Goal: Task Accomplishment & Management: Manage account settings

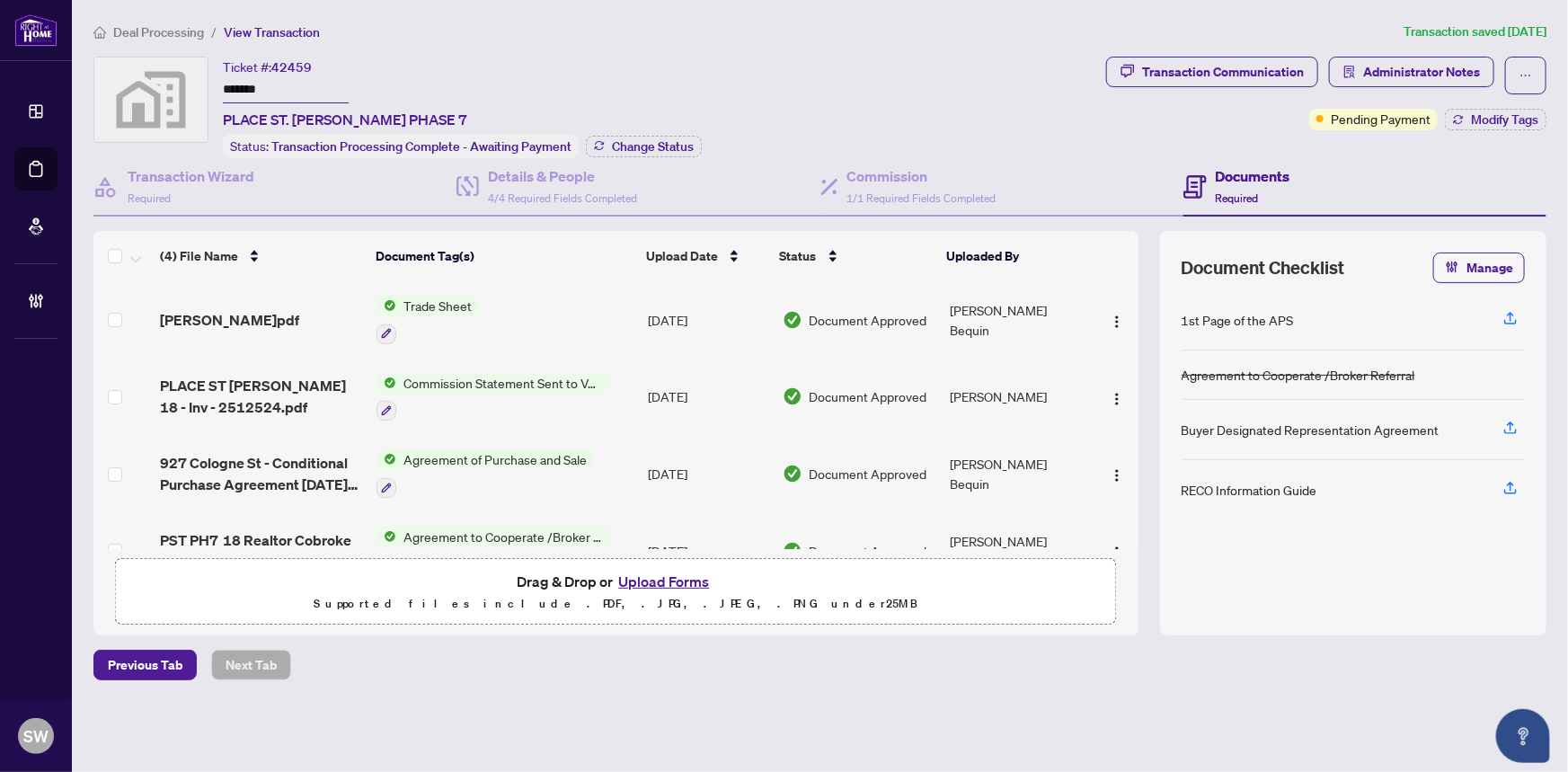
click at [170, 31] on span "Deal Processing" at bounding box center [158, 32] width 90 height 16
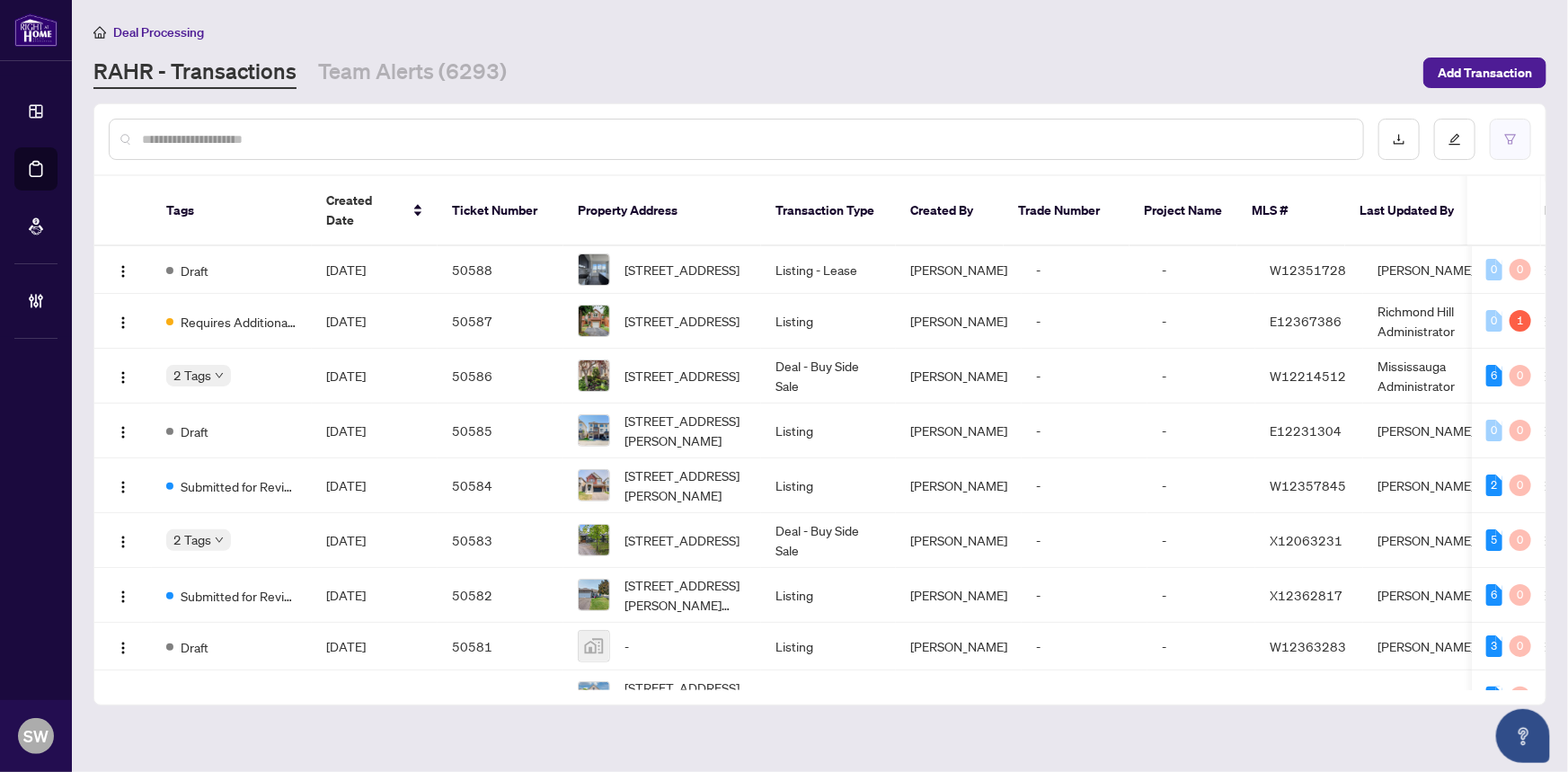
click at [1509, 134] on icon "filter" at bounding box center [1510, 138] width 10 height 9
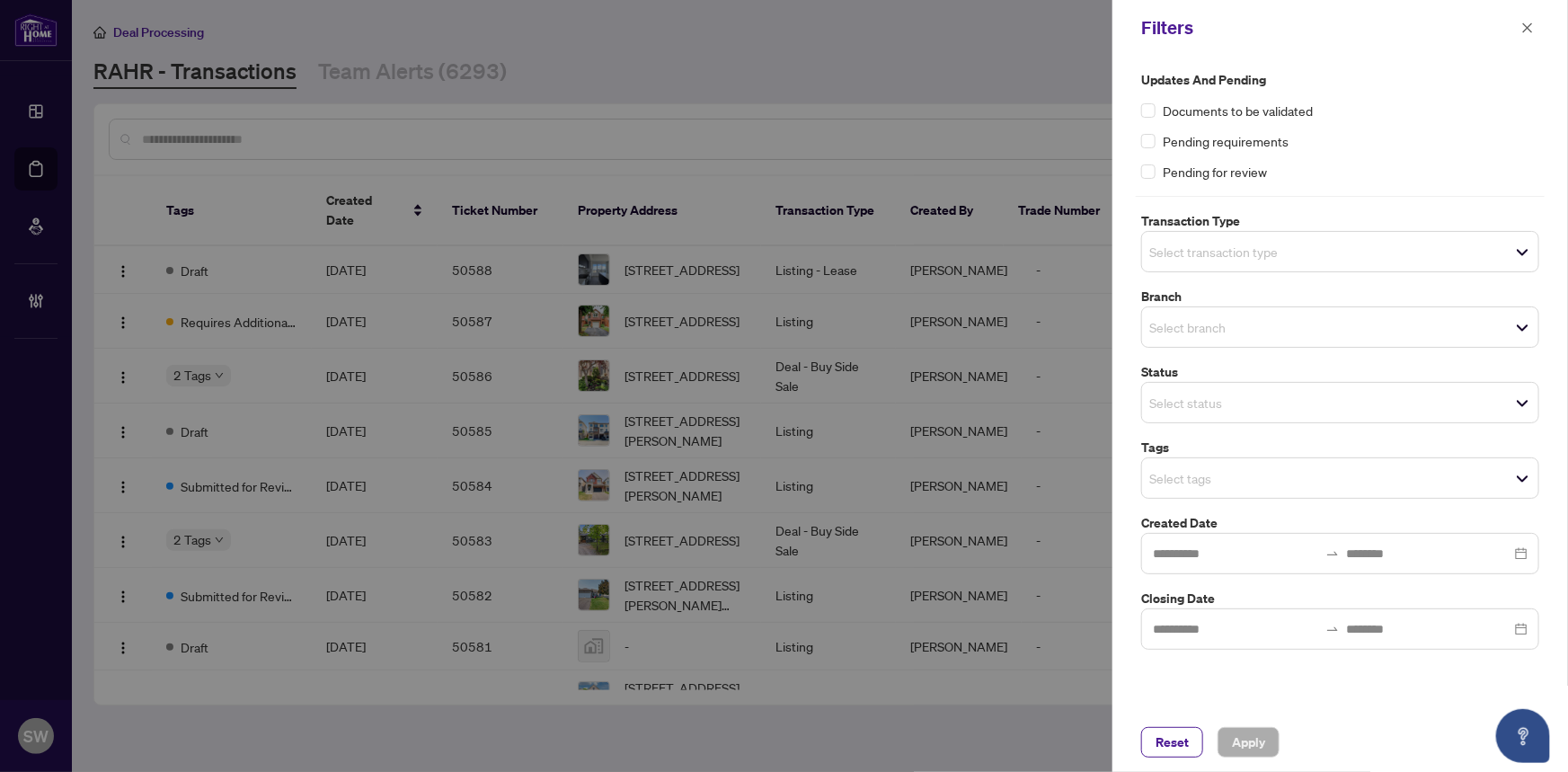
click at [1275, 259] on input "search" at bounding box center [1213, 251] width 126 height 22
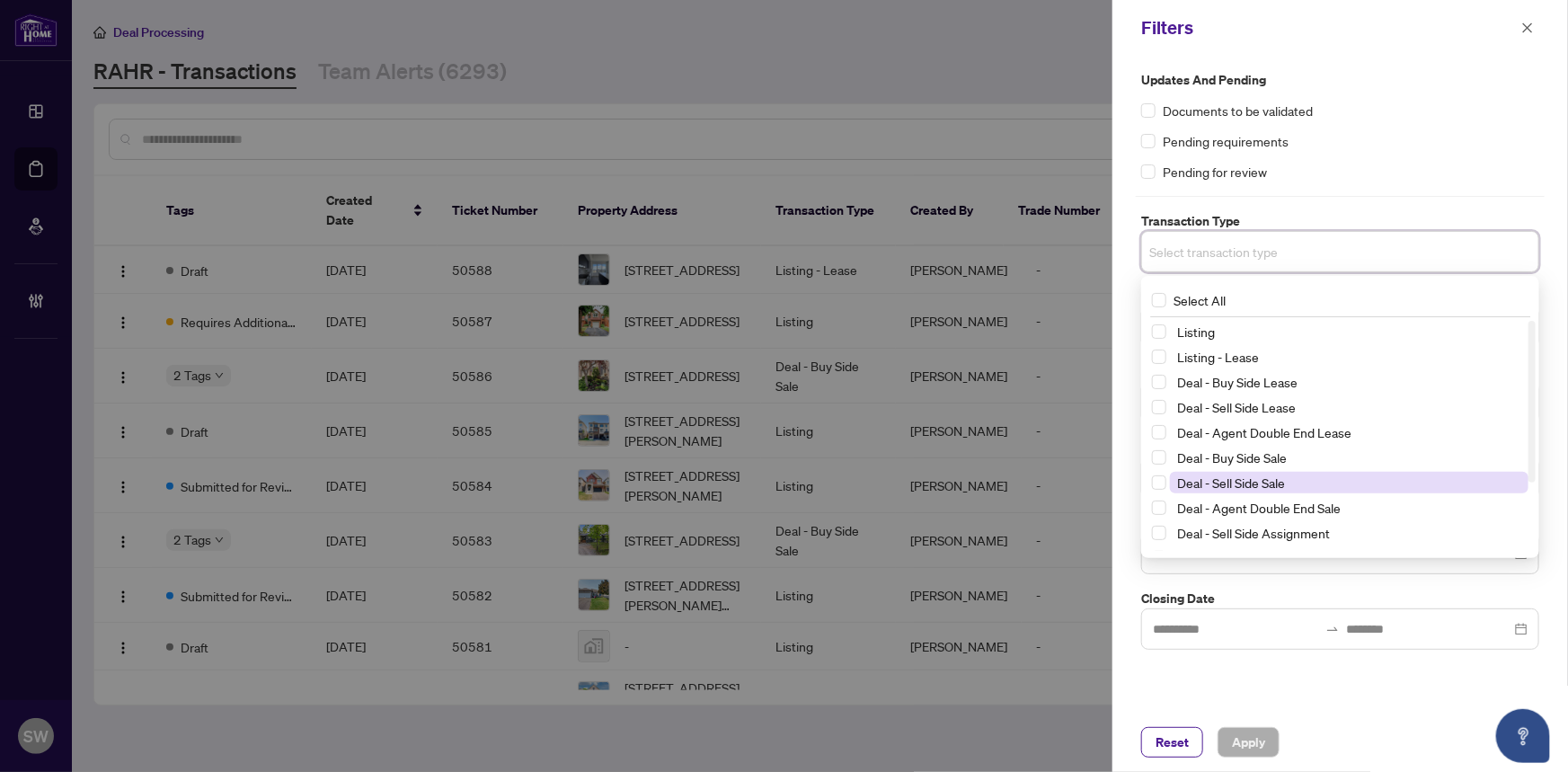
scroll to position [96, 0]
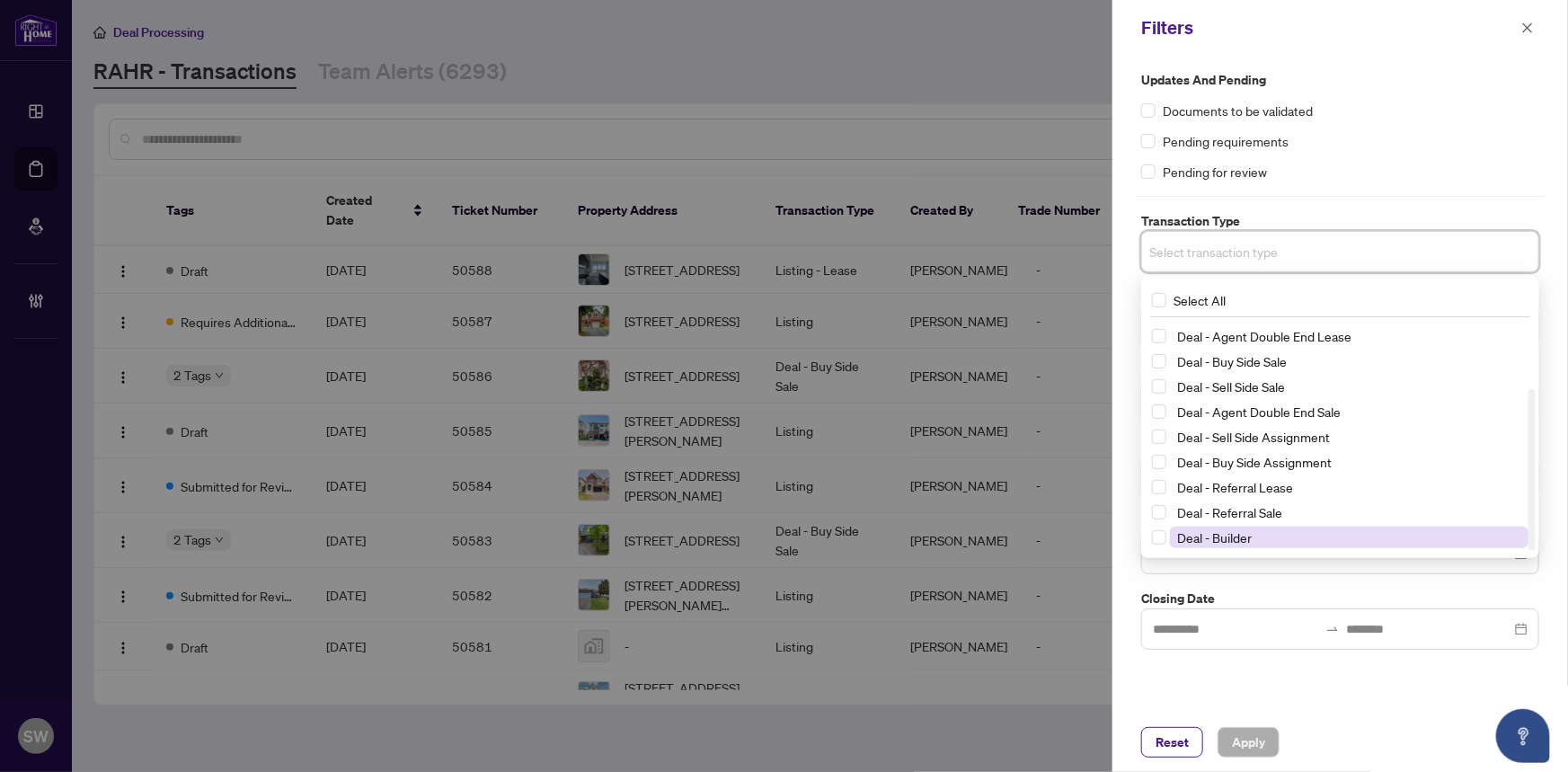
click at [1218, 530] on span "Deal - Builder" at bounding box center [1214, 537] width 74 height 16
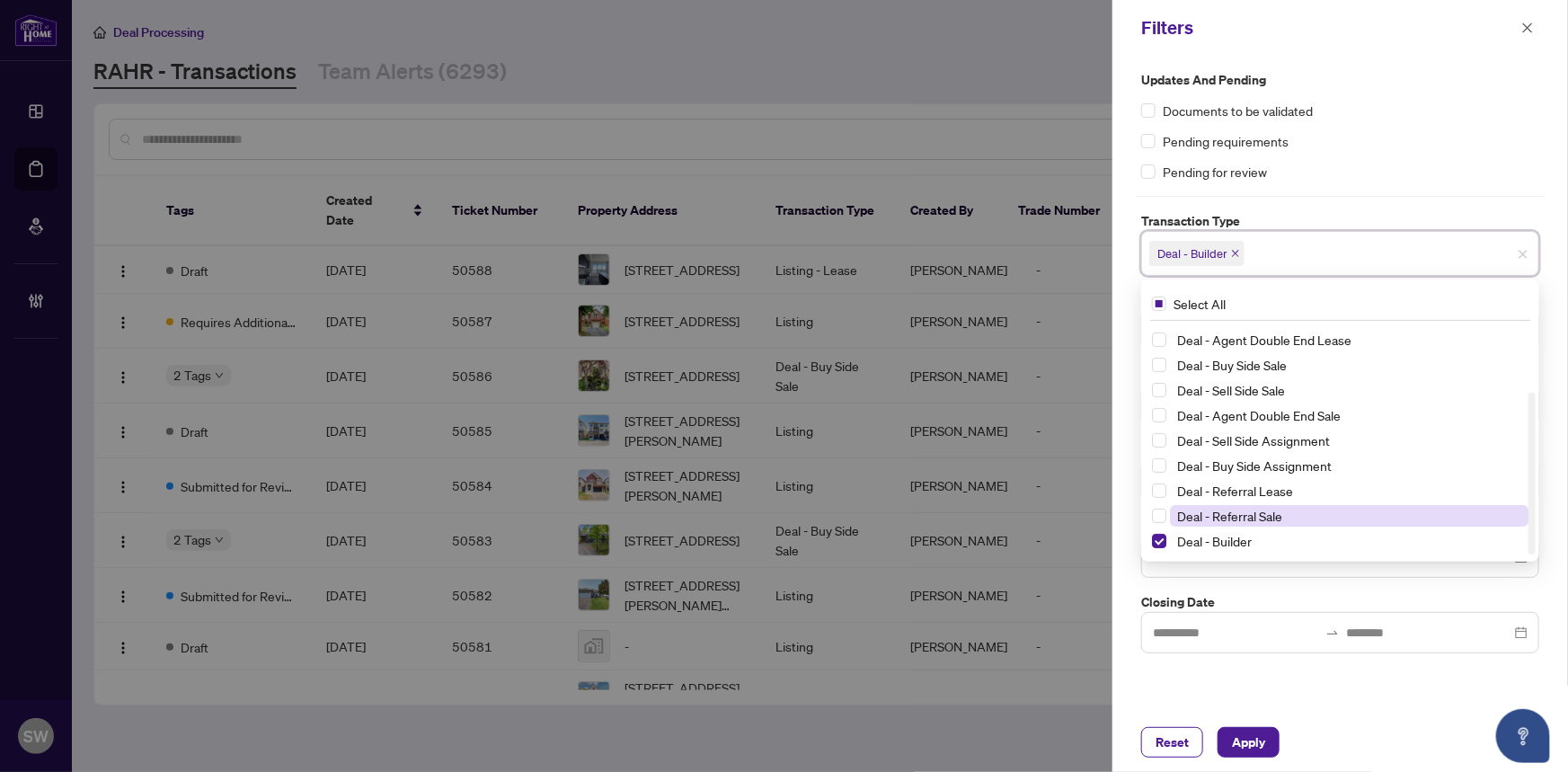
click at [1226, 505] on span "Deal - Referral Sale" at bounding box center [1349, 515] width 359 height 22
click at [1234, 492] on span "Deal - Referral Lease" at bounding box center [1235, 490] width 116 height 16
click at [1268, 683] on div "Updates and Pending Documents to be validated Pending requirements Pending for …" at bounding box center [1340, 384] width 456 height 657
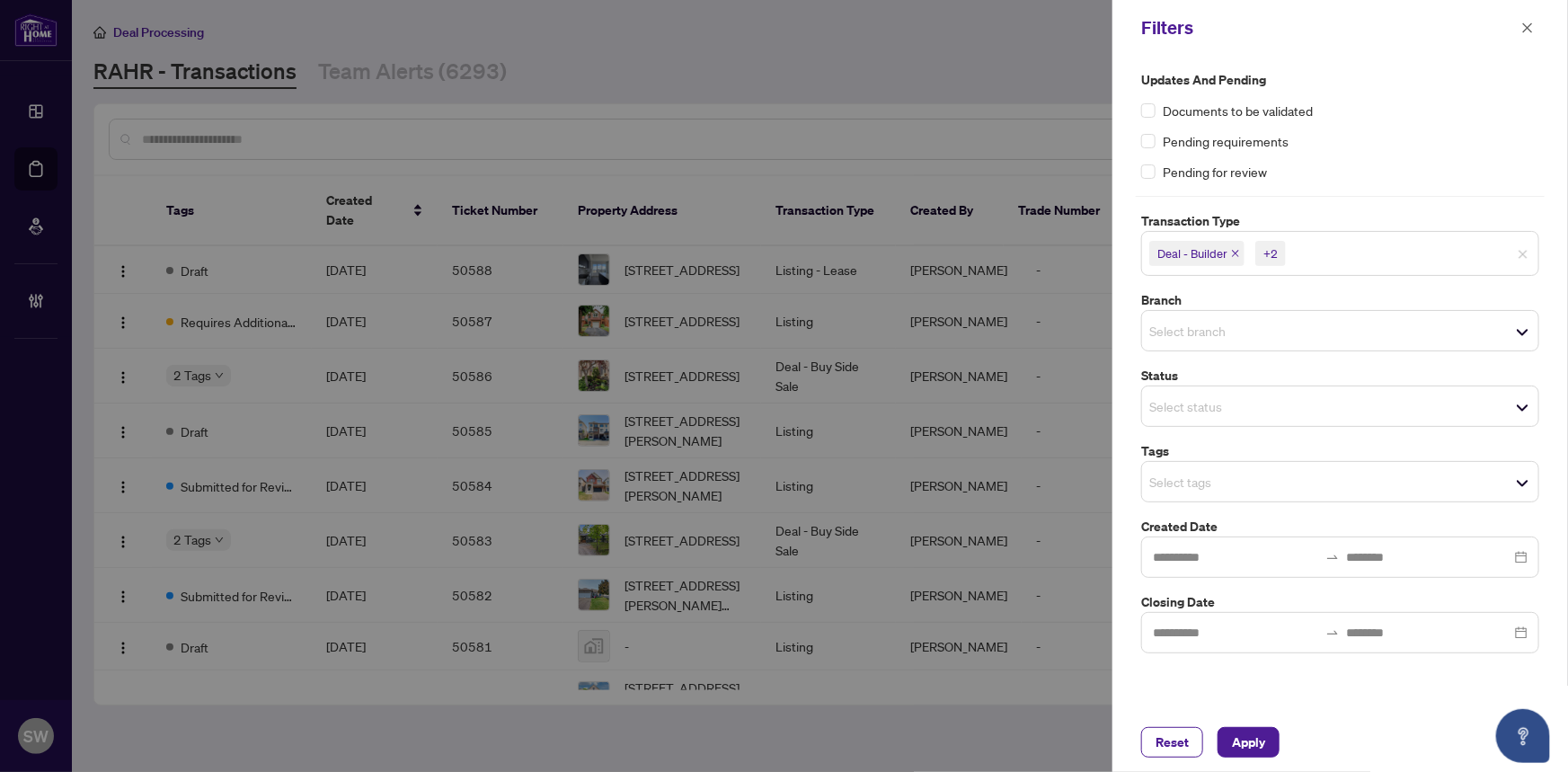
click at [1252, 409] on input "search" at bounding box center [1213, 406] width 126 height 22
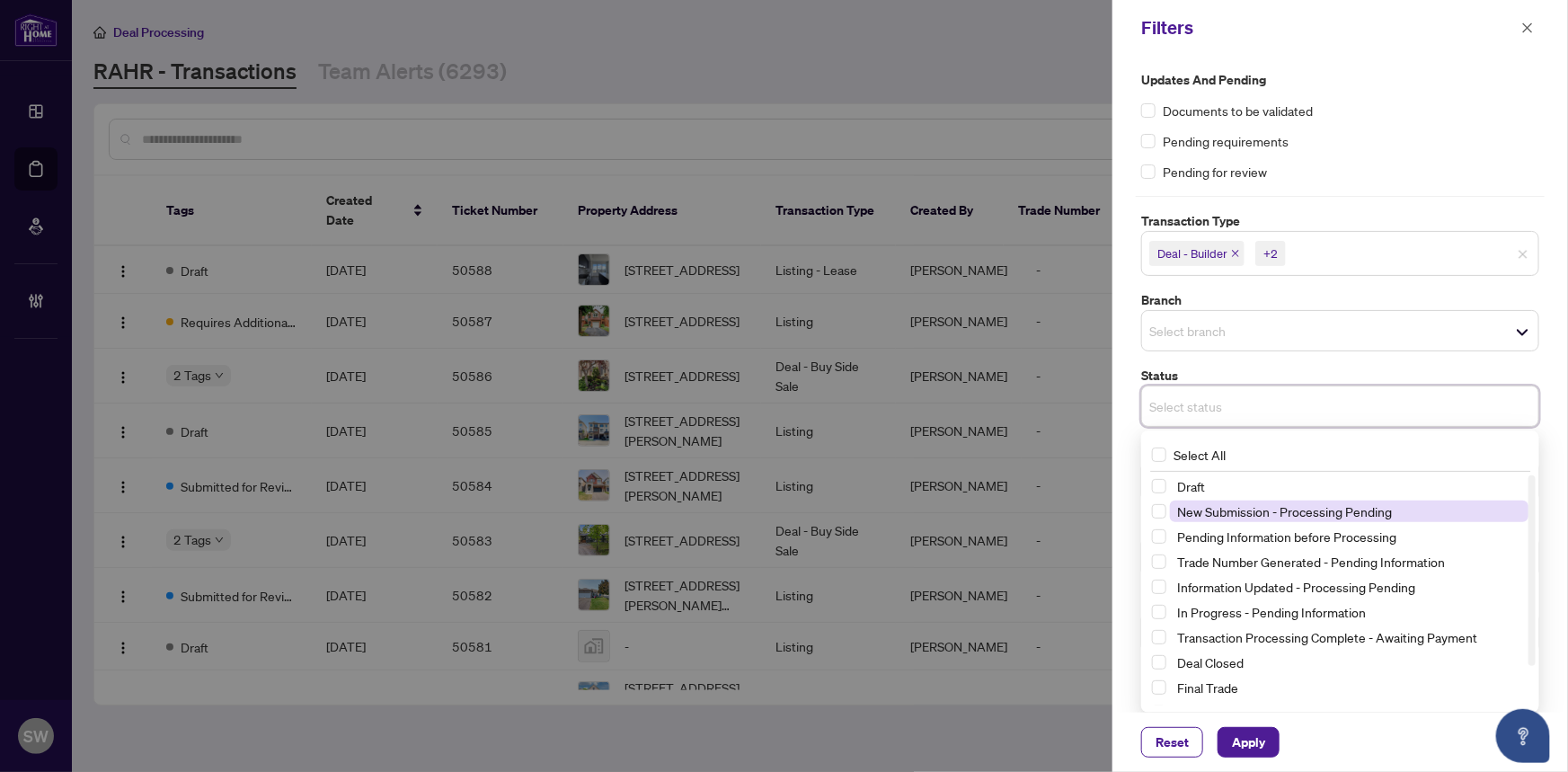
click at [1339, 512] on span "New Submission - Processing Pending" at bounding box center [1285, 510] width 215 height 16
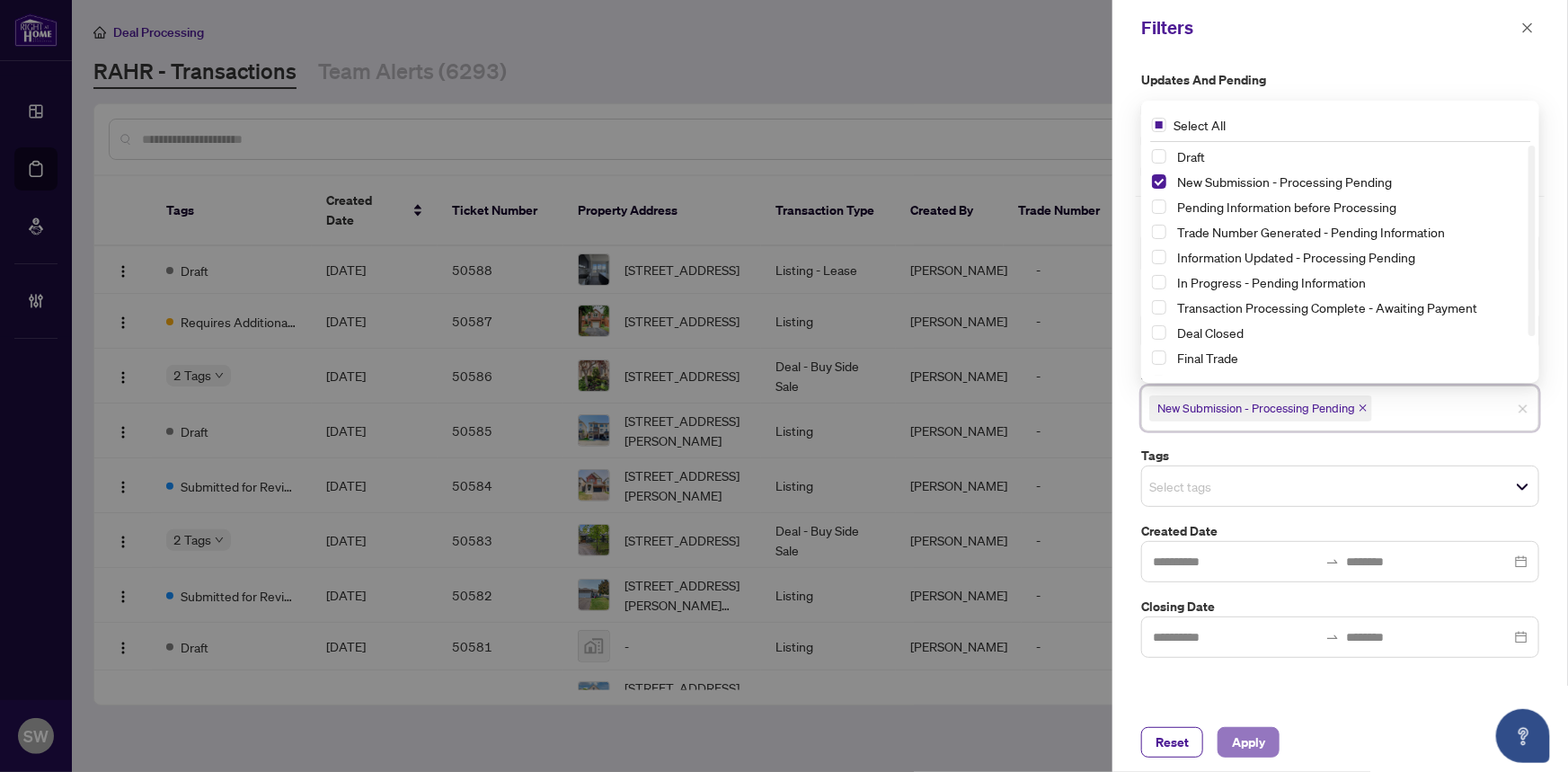
click at [1250, 748] on span "Apply" at bounding box center [1248, 742] width 33 height 29
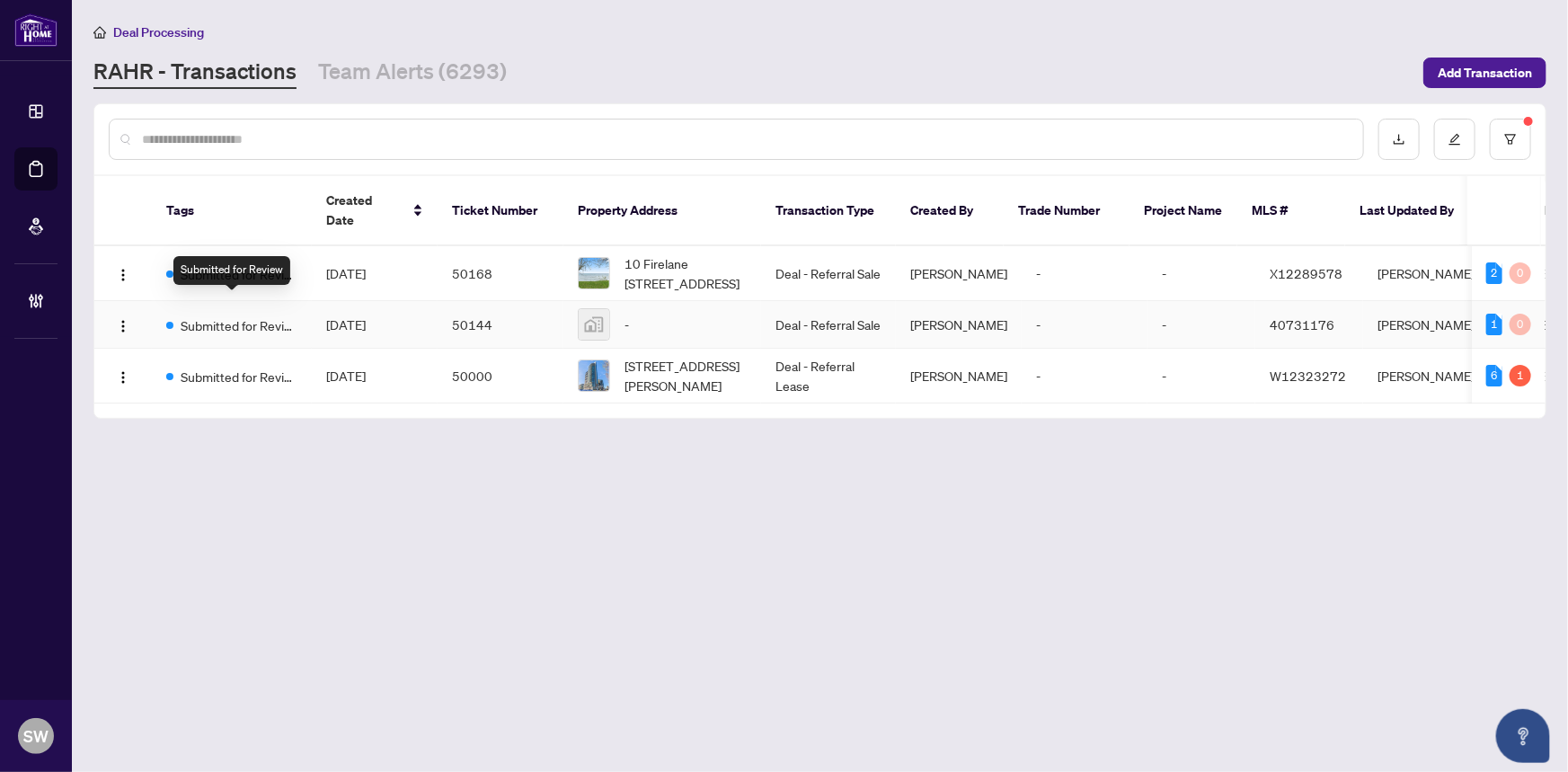
click at [223, 315] on span "Submitted for Review" at bounding box center [239, 325] width 117 height 20
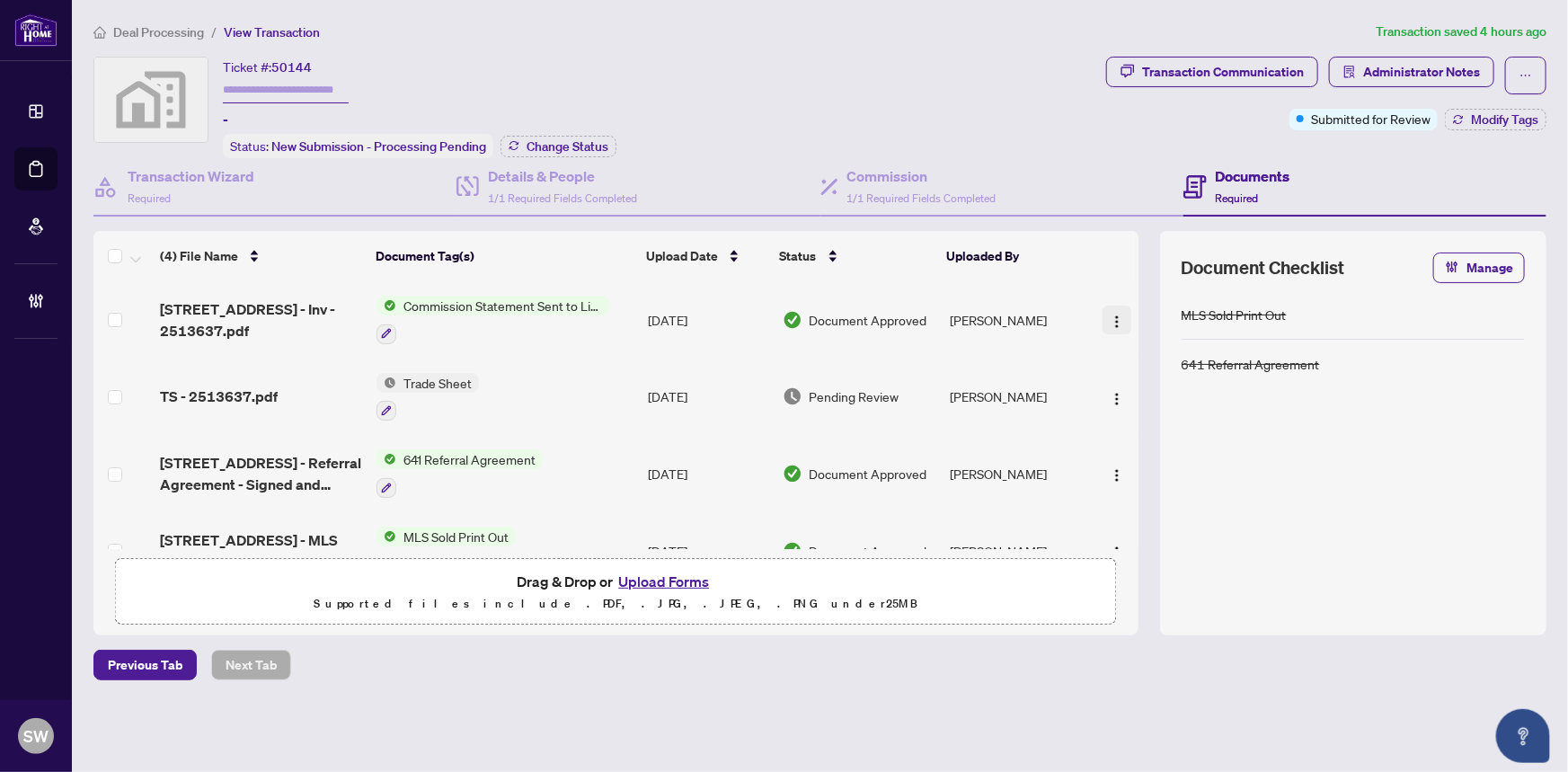
click at [1110, 314] on img "button" at bounding box center [1117, 321] width 14 height 14
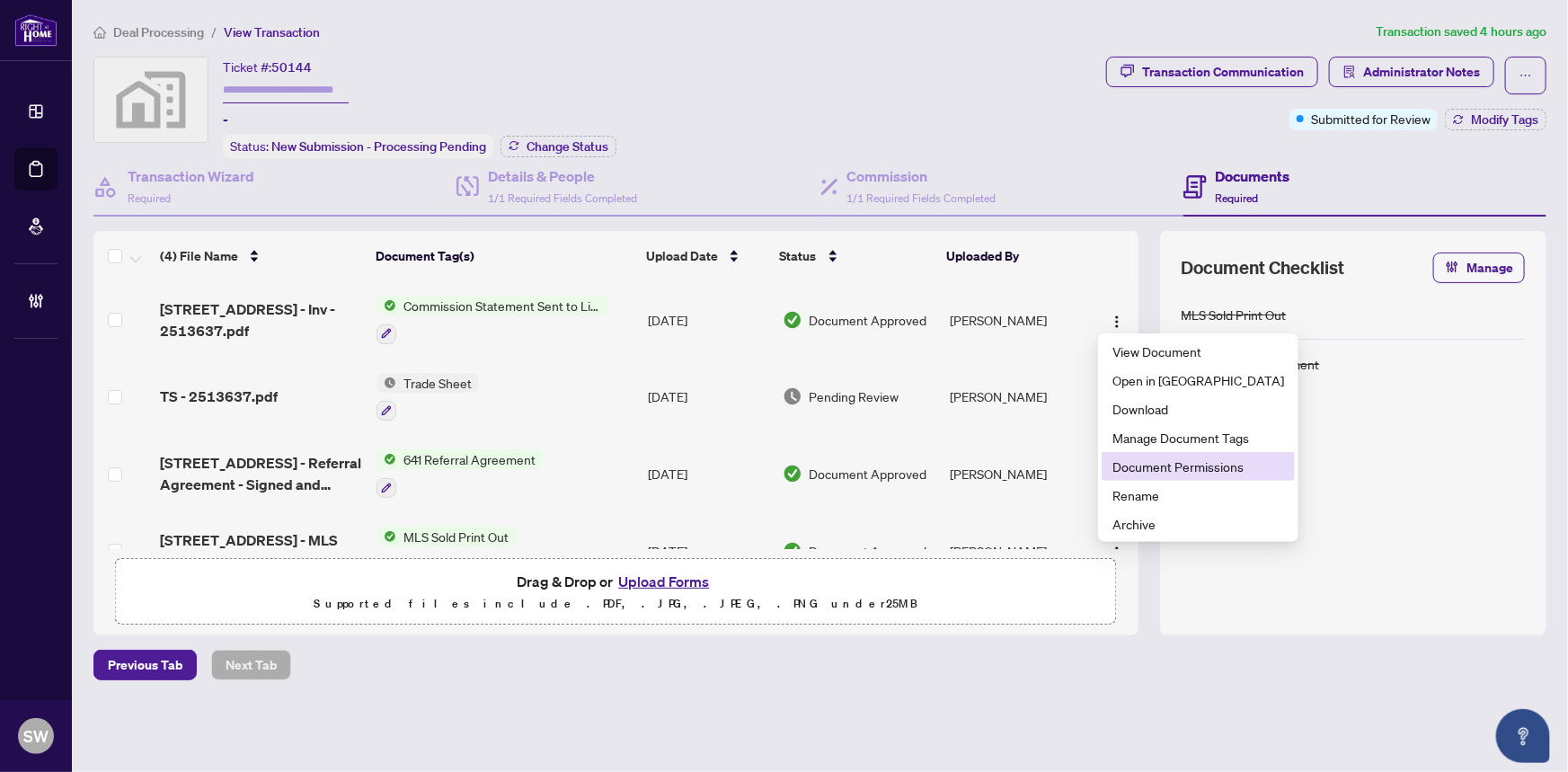
click at [1157, 464] on span "Document Permissions" at bounding box center [1198, 466] width 171 height 20
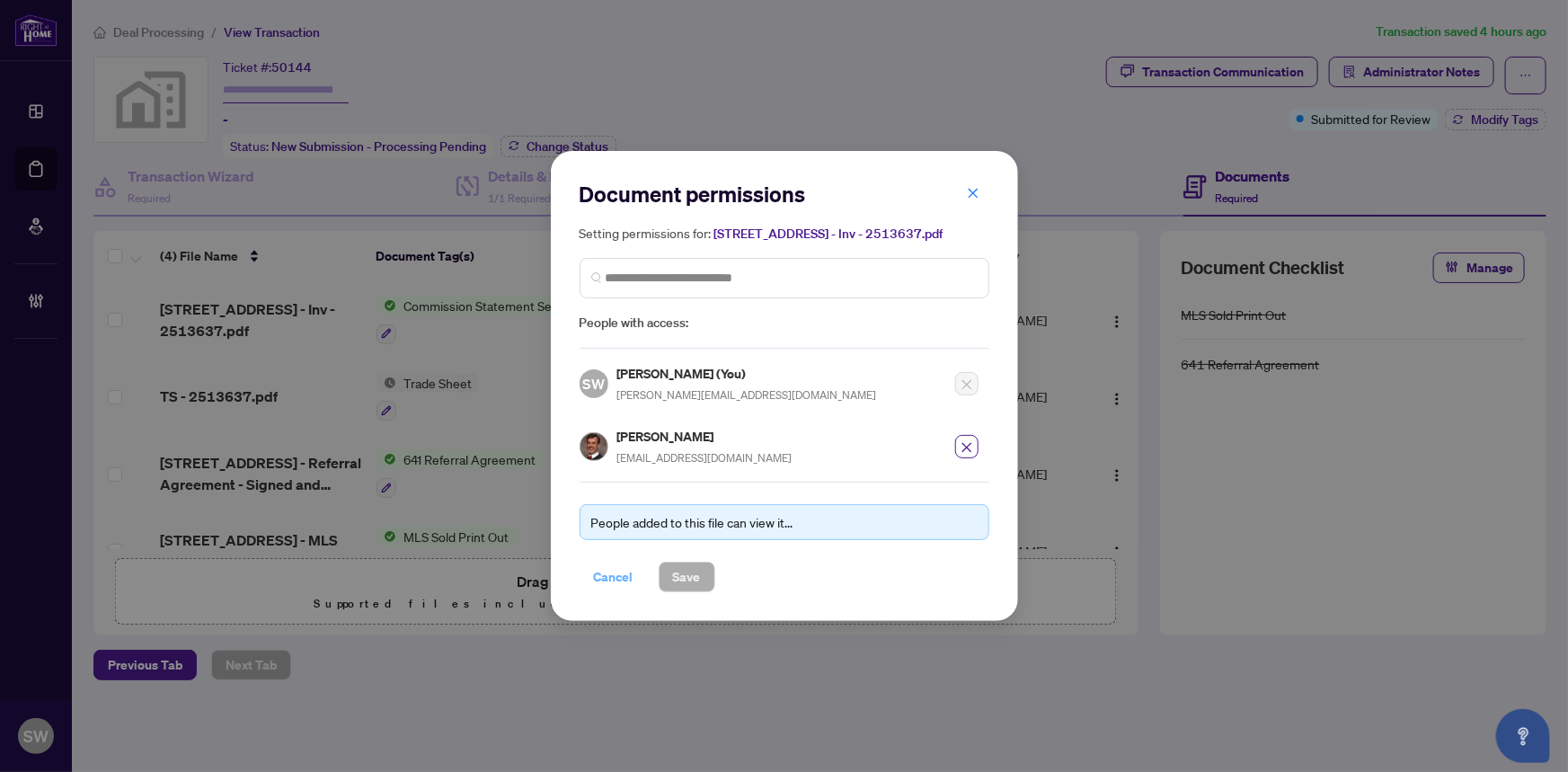
click at [625, 571] on span "Cancel" at bounding box center [614, 576] width 40 height 29
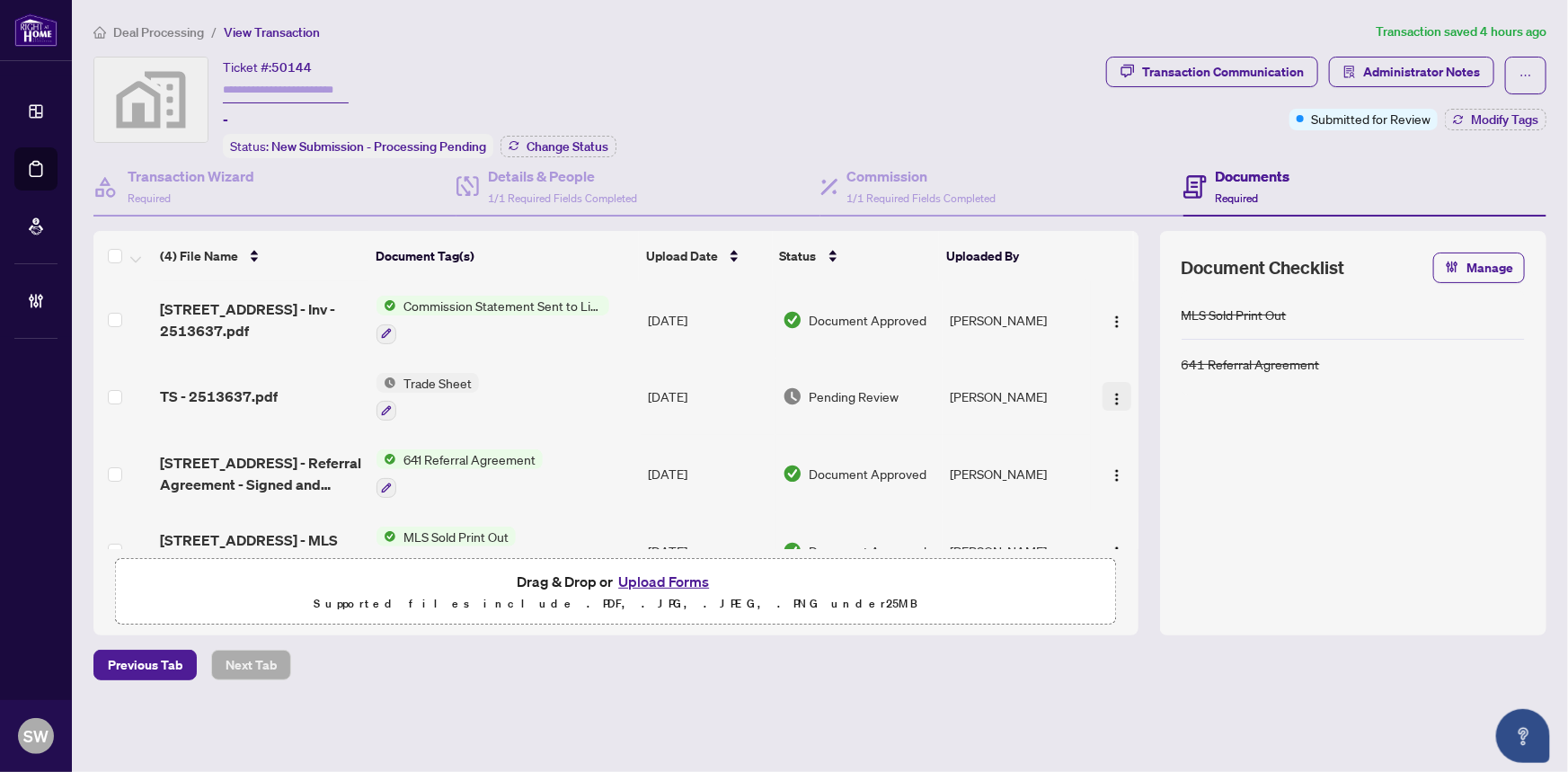
click at [1110, 392] on img "button" at bounding box center [1117, 398] width 14 height 14
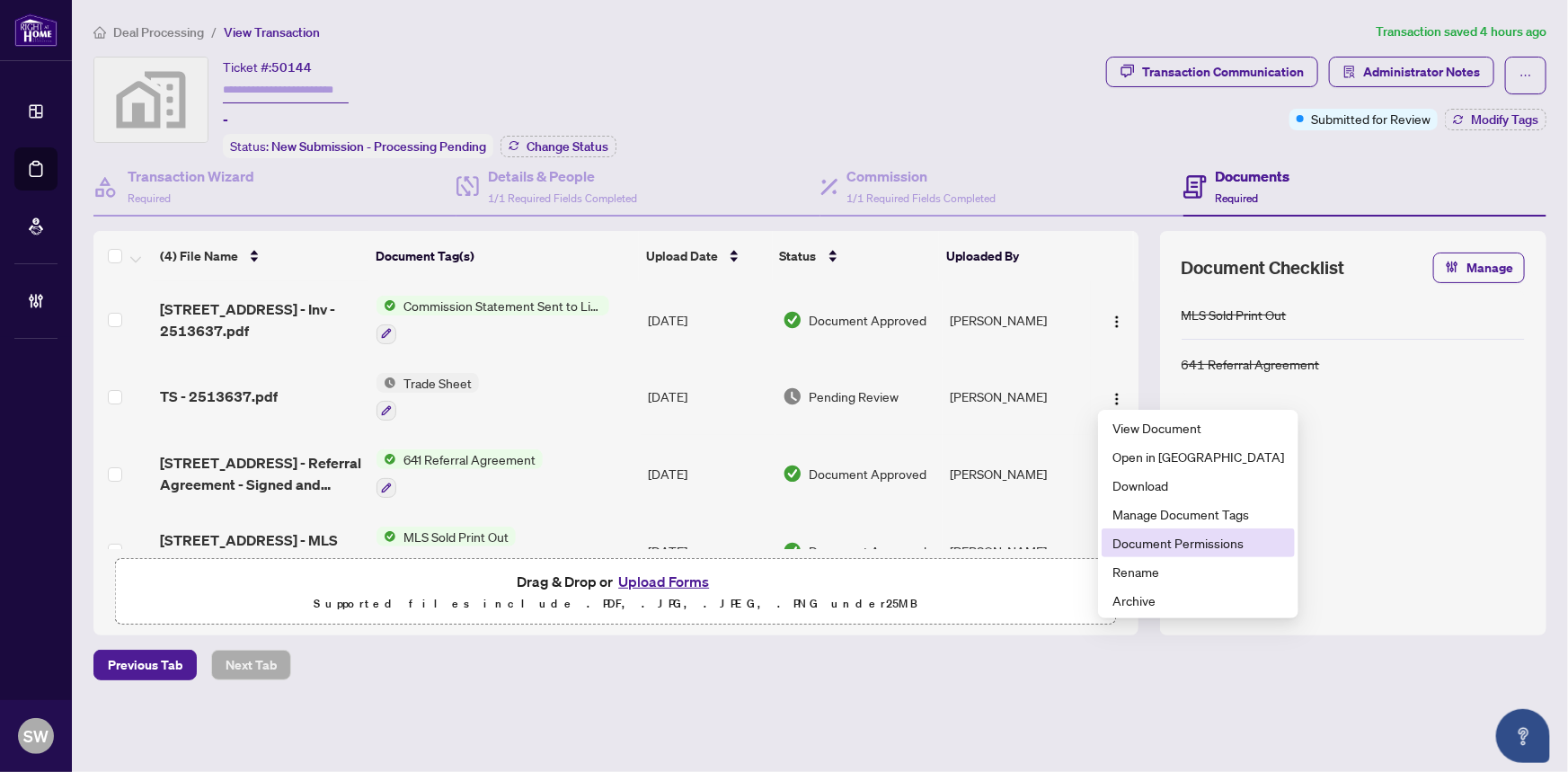
click at [1166, 550] on span "Document Permissions" at bounding box center [1198, 542] width 171 height 20
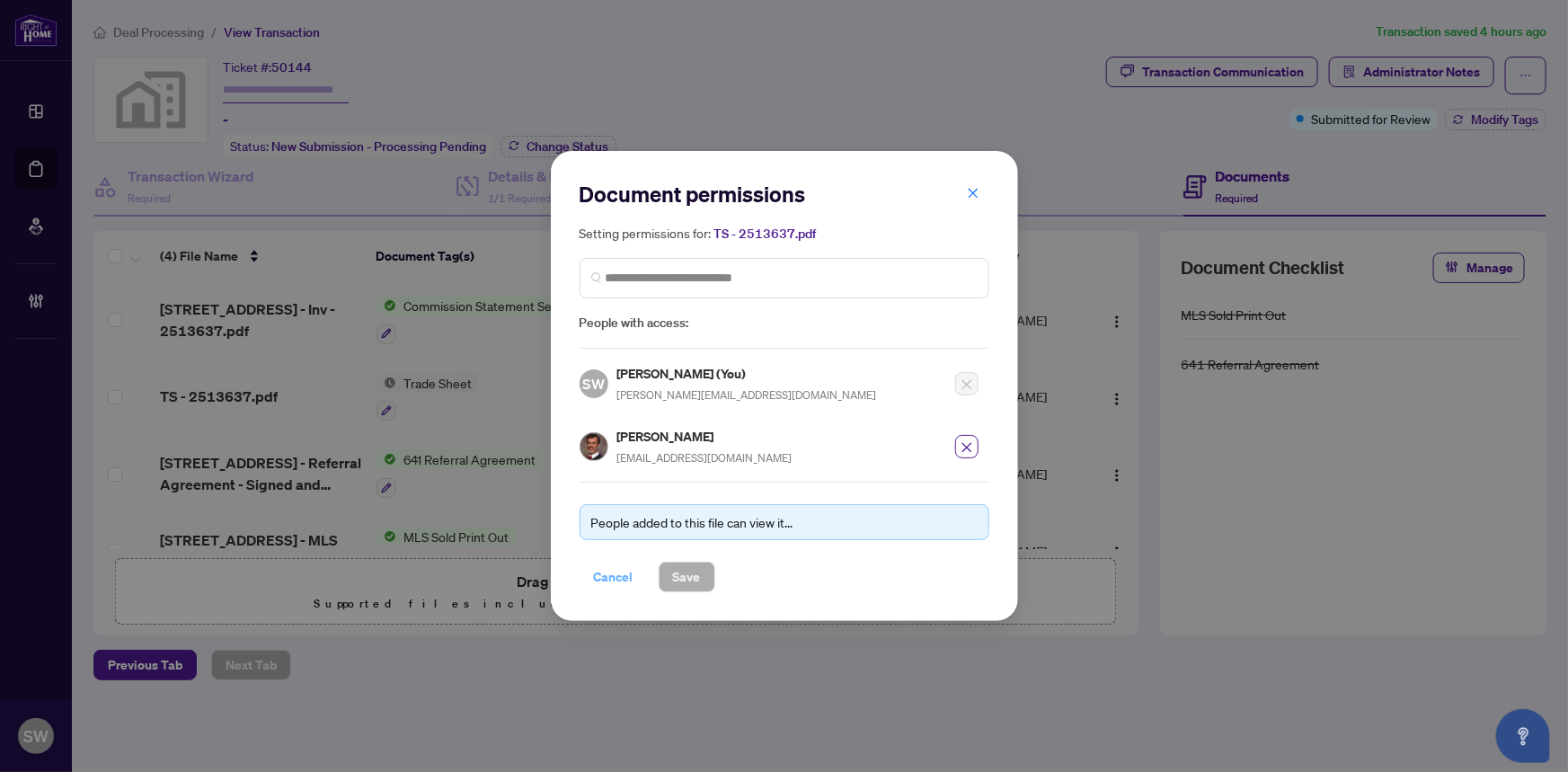
click at [618, 575] on span "Cancel" at bounding box center [614, 576] width 40 height 29
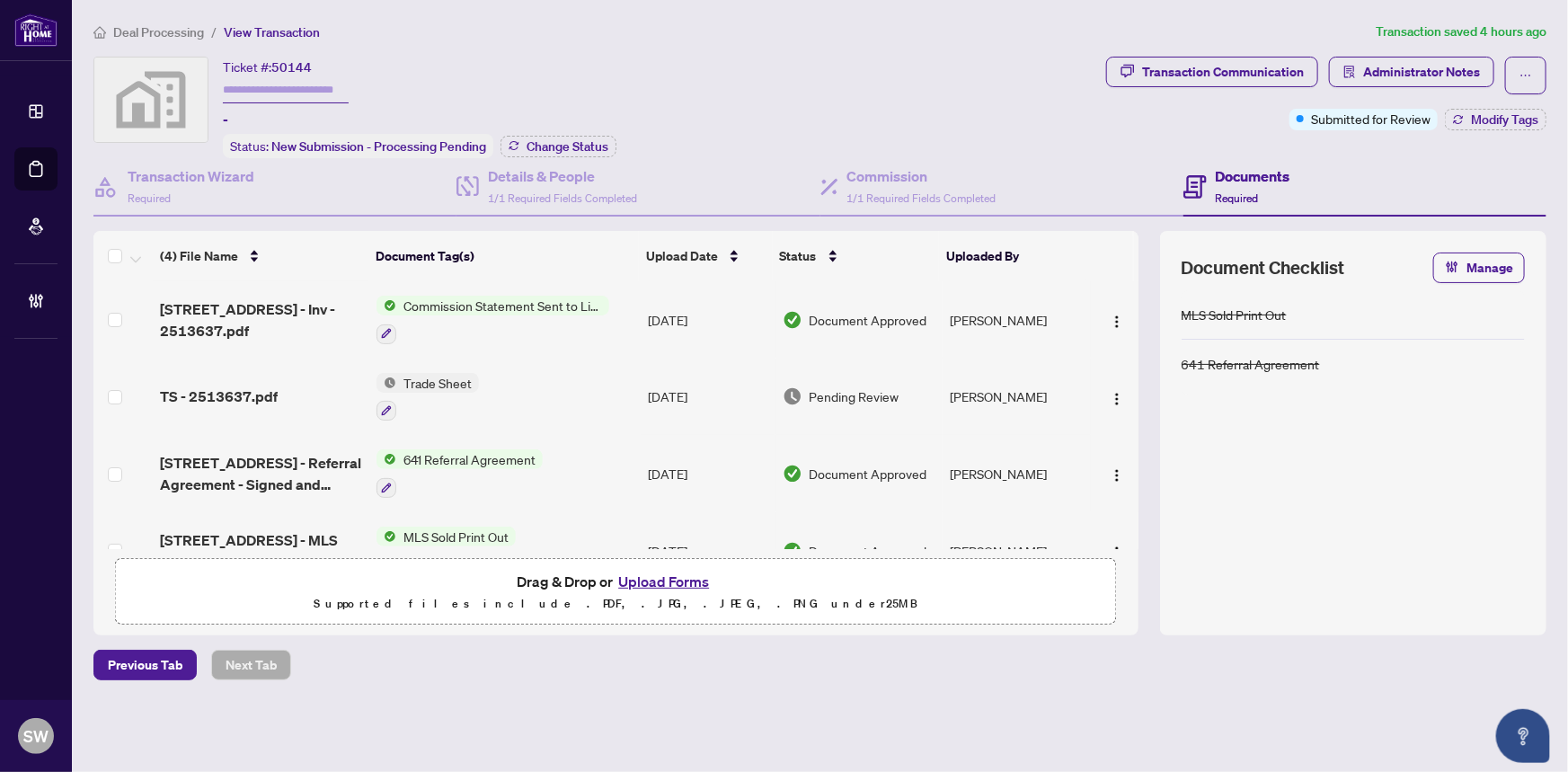
click at [276, 89] on input "text" at bounding box center [286, 90] width 126 height 26
paste input "*******"
type input "*******"
click at [1529, 113] on span "Modify Tags" at bounding box center [1505, 119] width 68 height 12
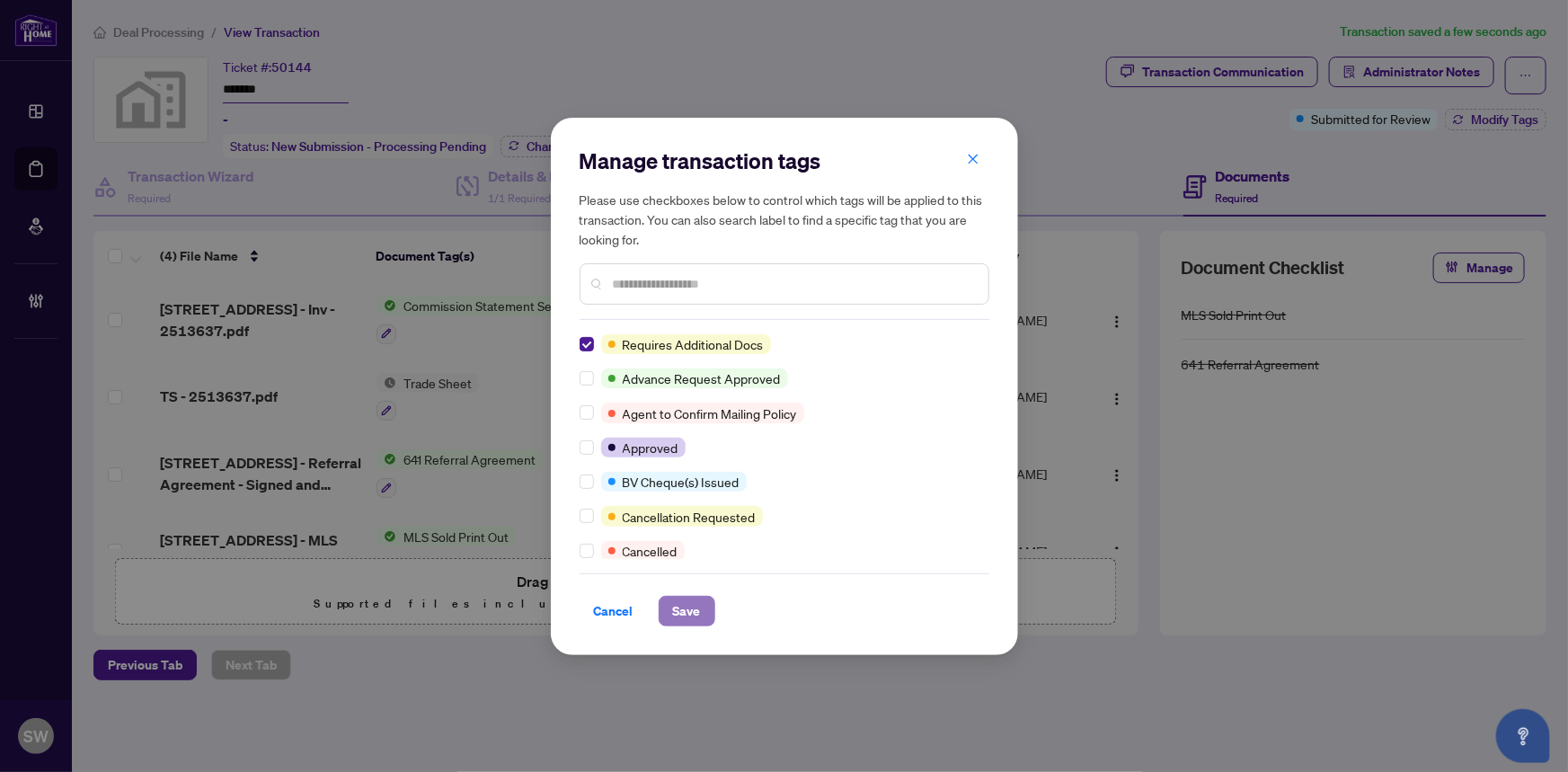
click at [686, 609] on span "Save" at bounding box center [687, 611] width 28 height 29
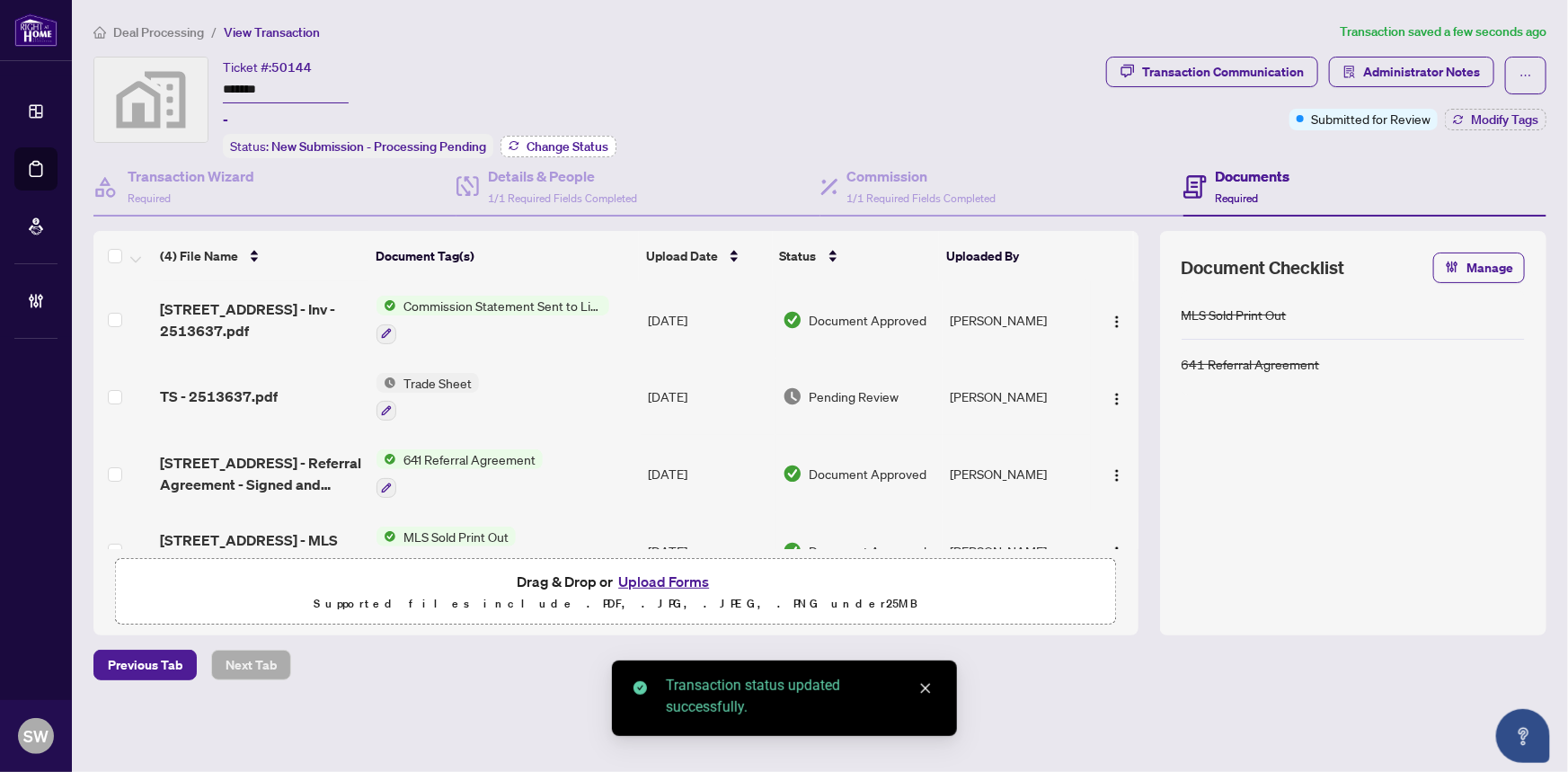
click at [544, 140] on span "Change Status" at bounding box center [567, 146] width 82 height 12
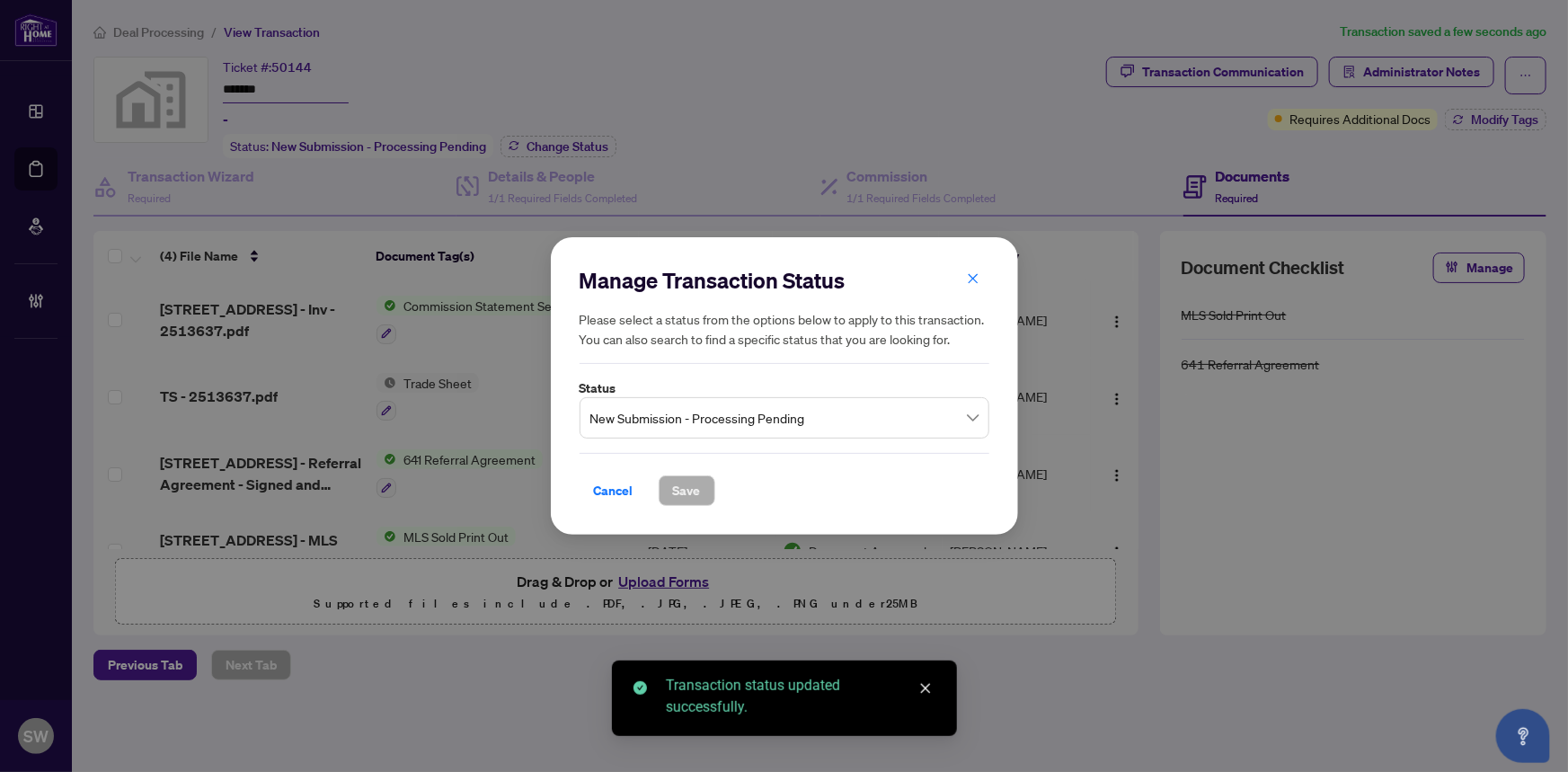
click at [646, 410] on span "New Submission - Processing Pending" at bounding box center [784, 418] width 388 height 34
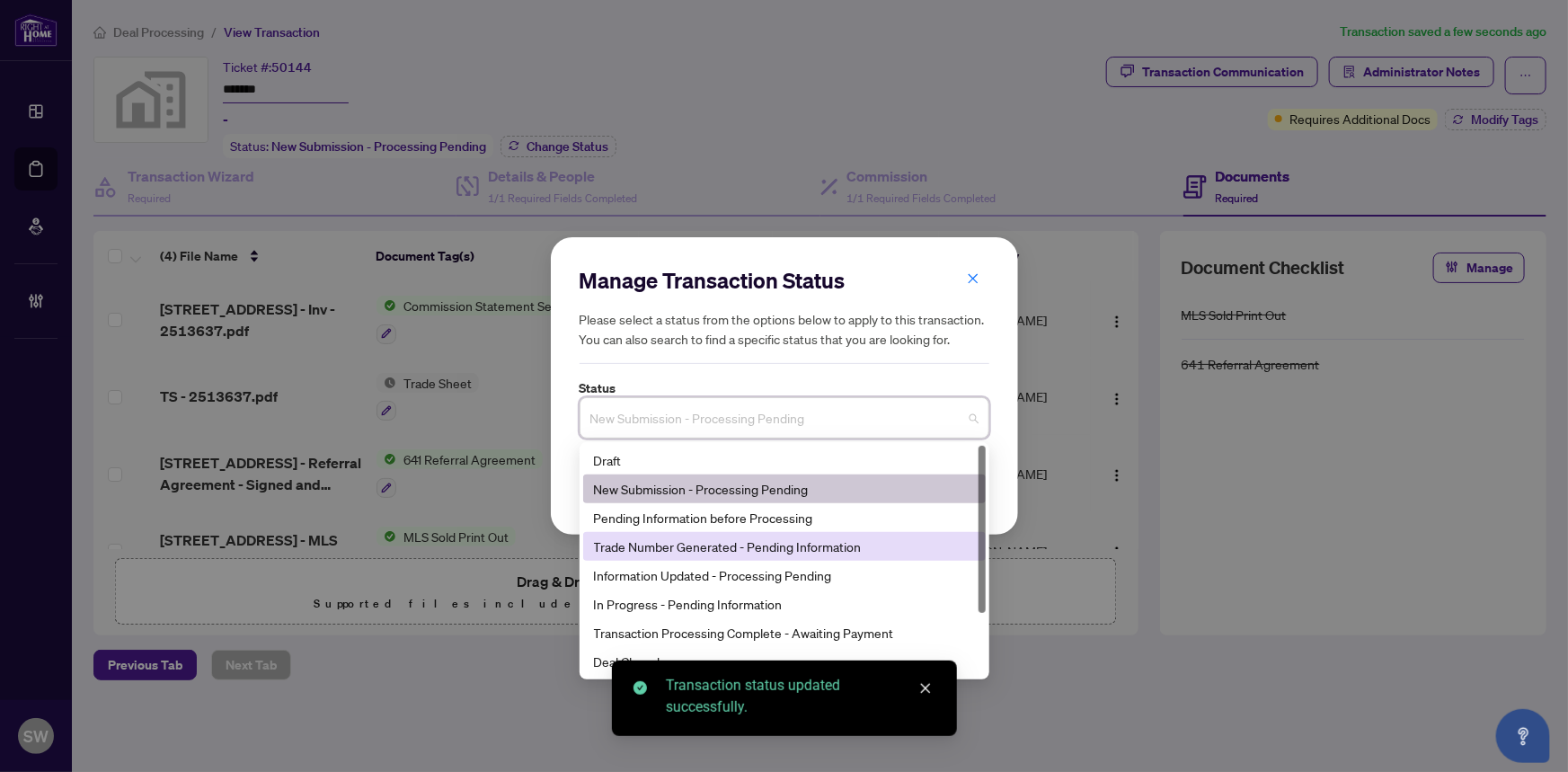
click at [650, 540] on div "Trade Number Generated - Pending Information" at bounding box center [784, 546] width 381 height 20
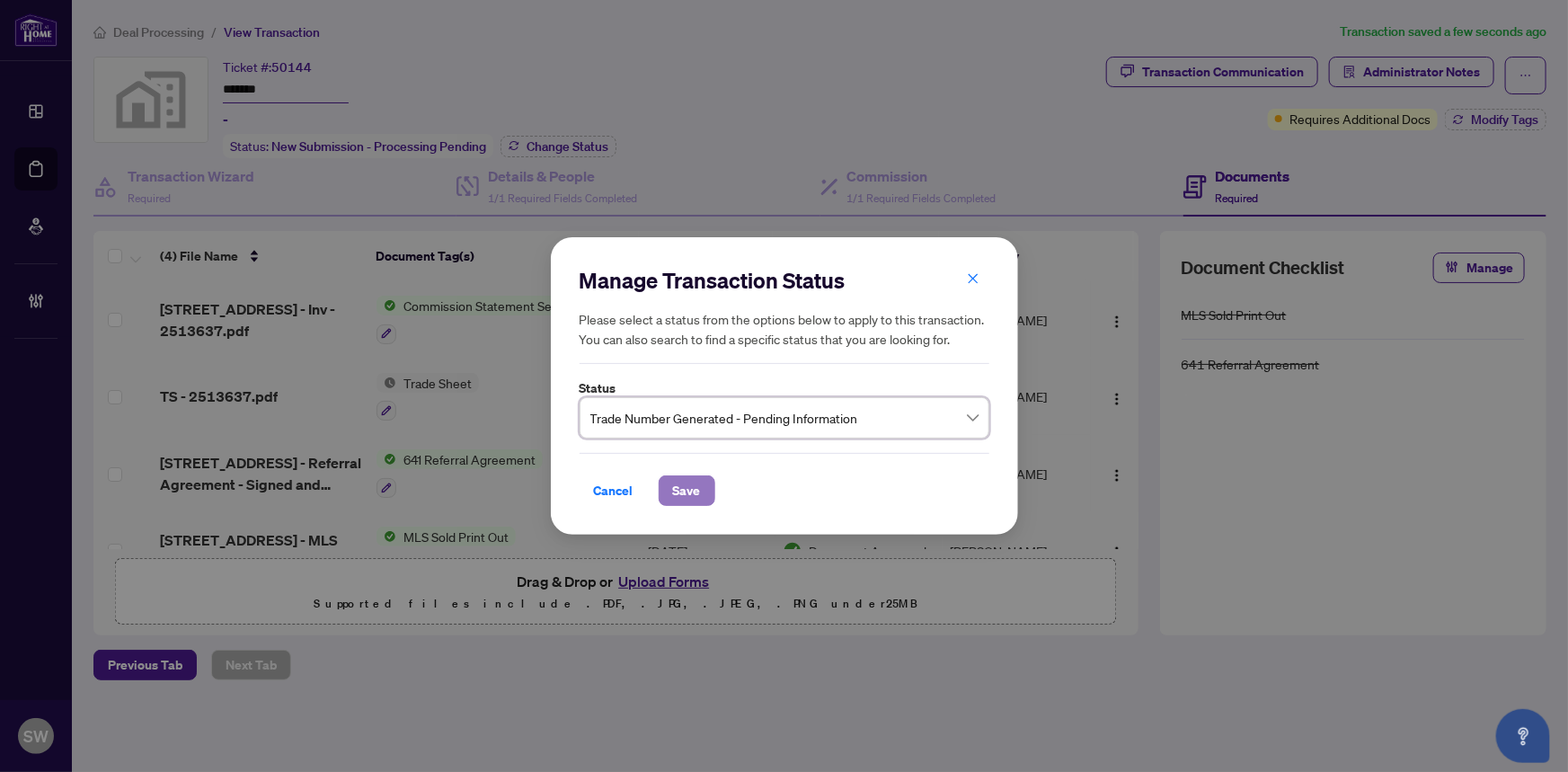
click at [697, 487] on span "Save" at bounding box center [687, 491] width 28 height 29
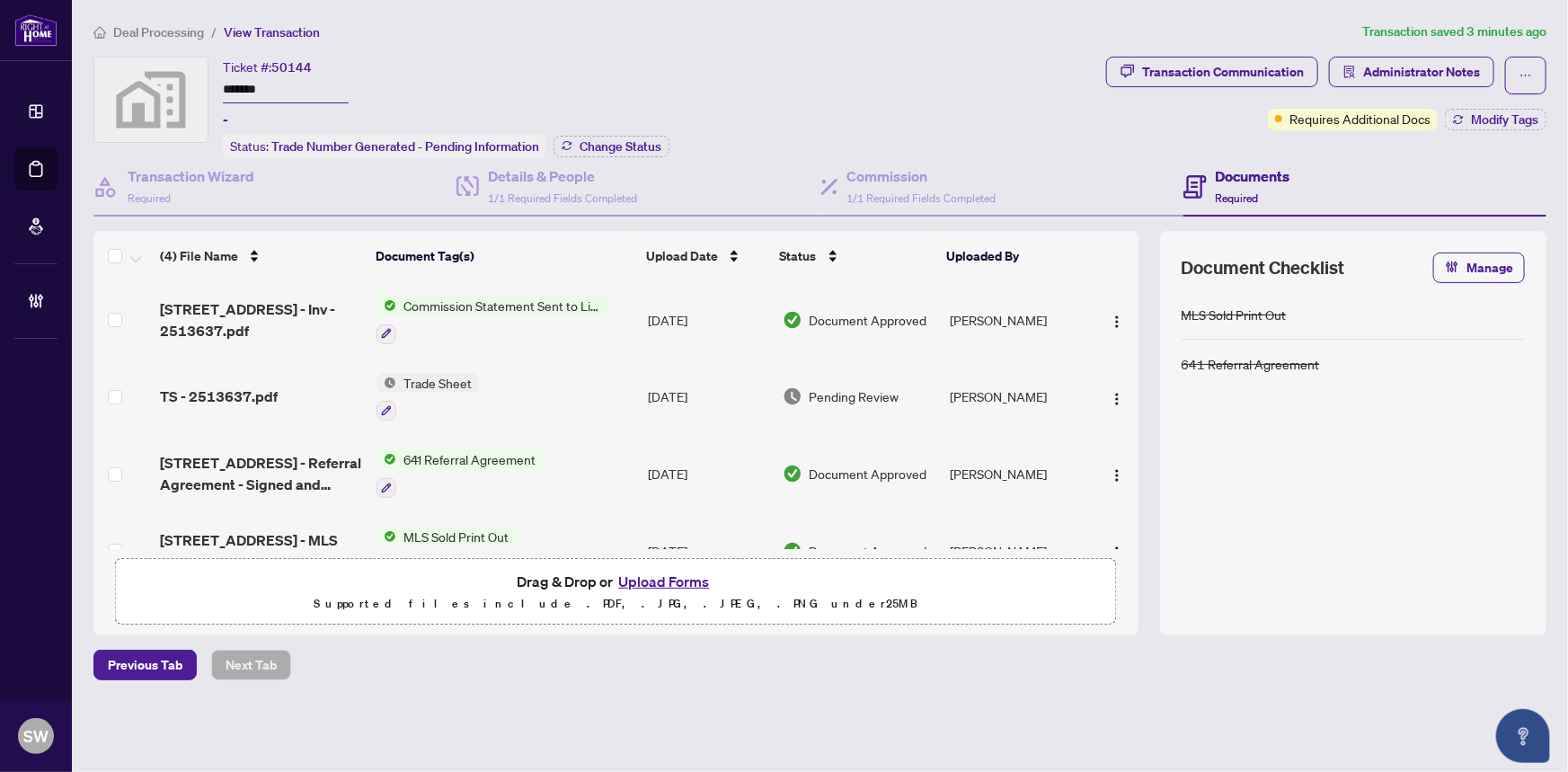
click at [173, 31] on span "Deal Processing" at bounding box center [158, 32] width 90 height 16
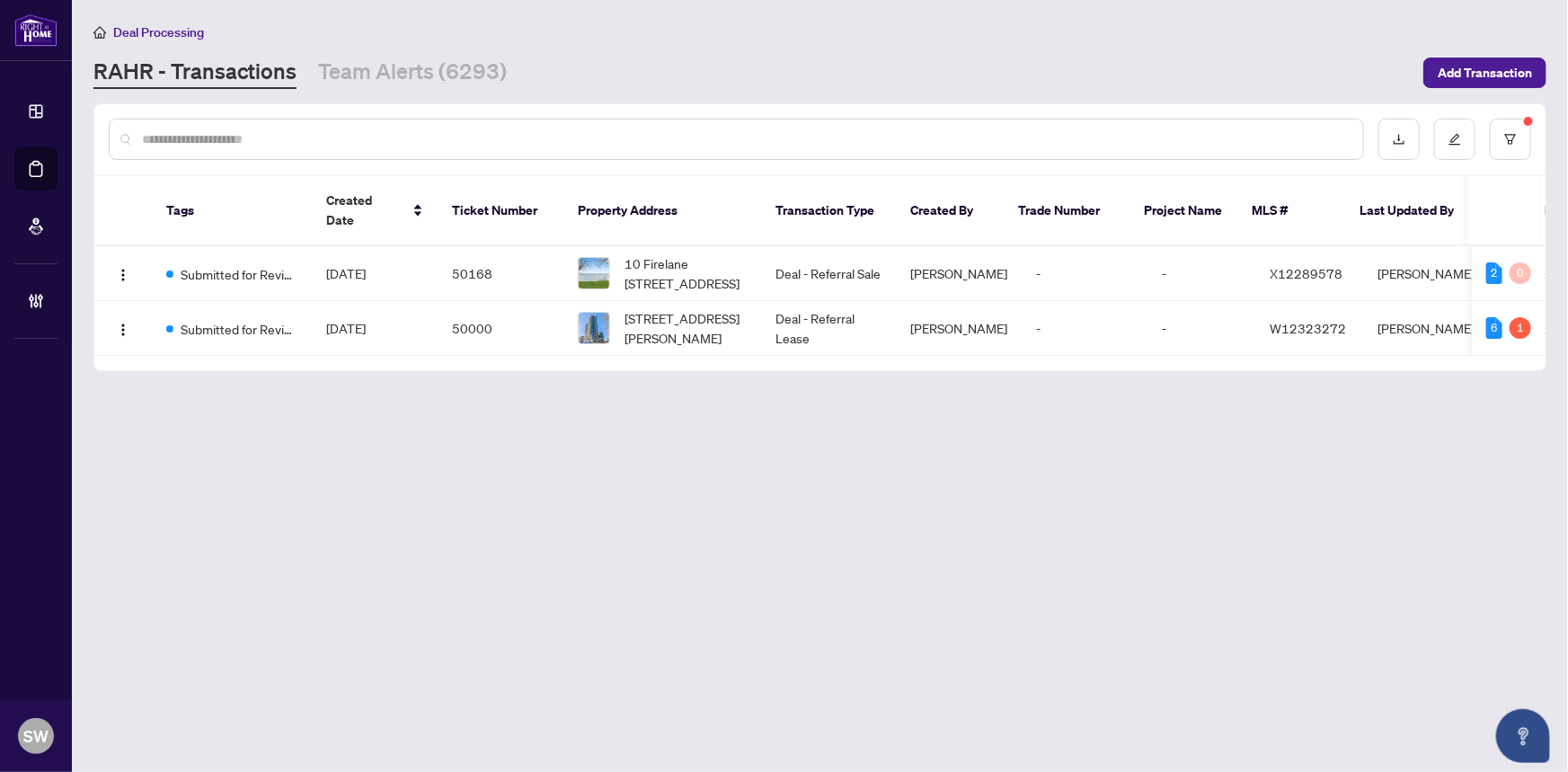
click at [204, 132] on input "text" at bounding box center [746, 138] width 1207 height 20
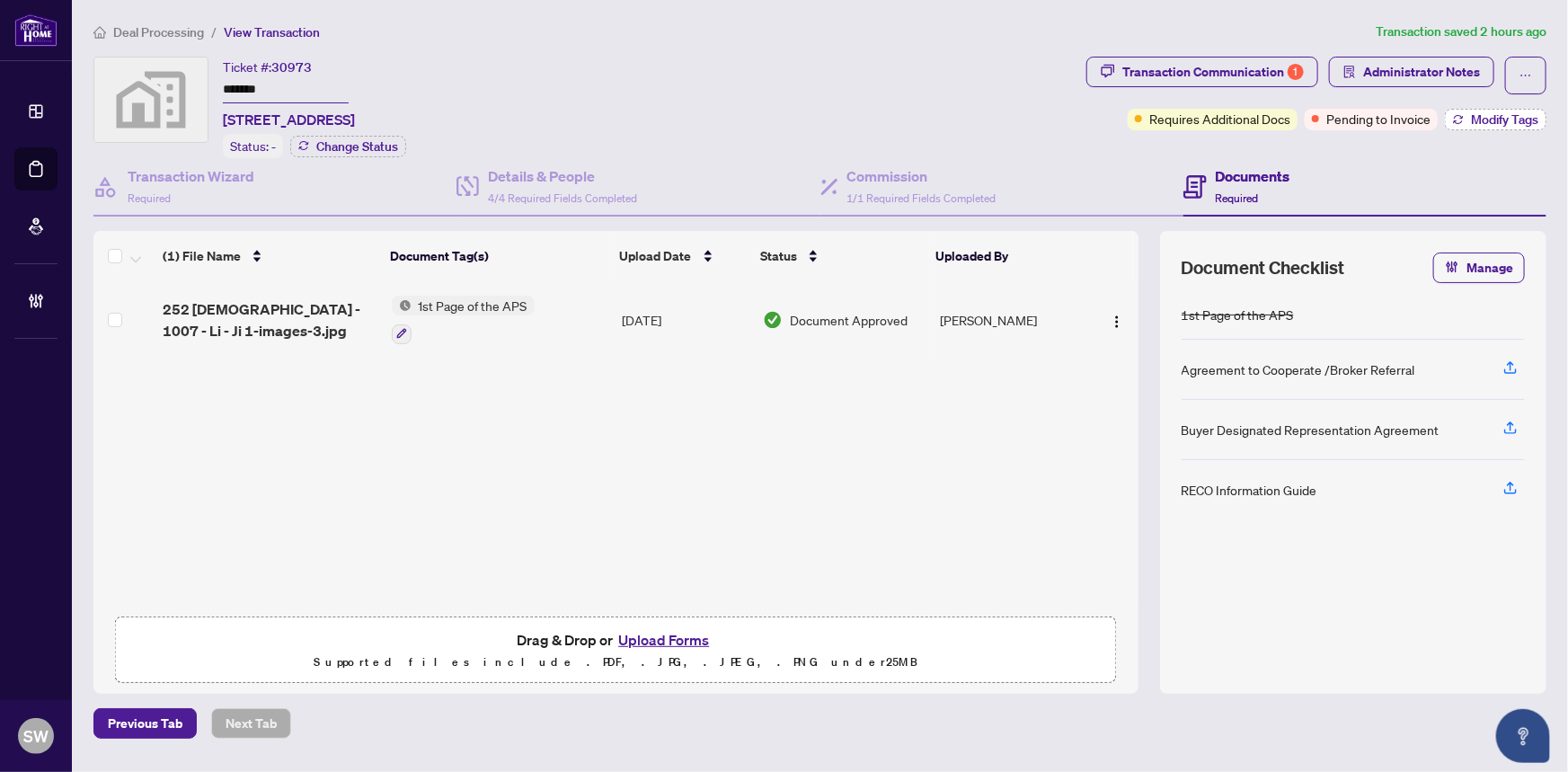
click at [1489, 116] on span "Modify Tags" at bounding box center [1505, 119] width 68 height 12
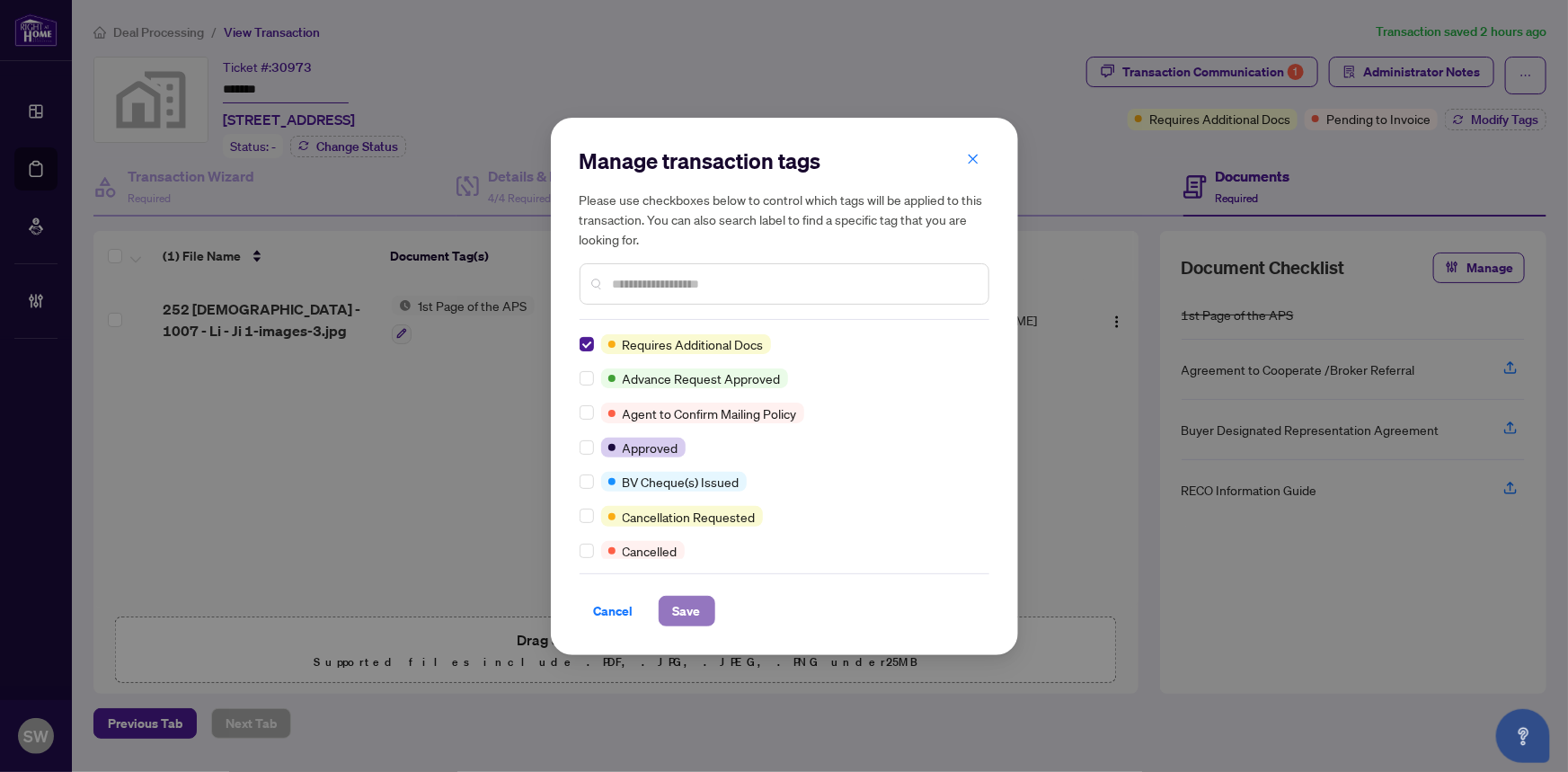
click at [696, 609] on span "Save" at bounding box center [687, 611] width 28 height 29
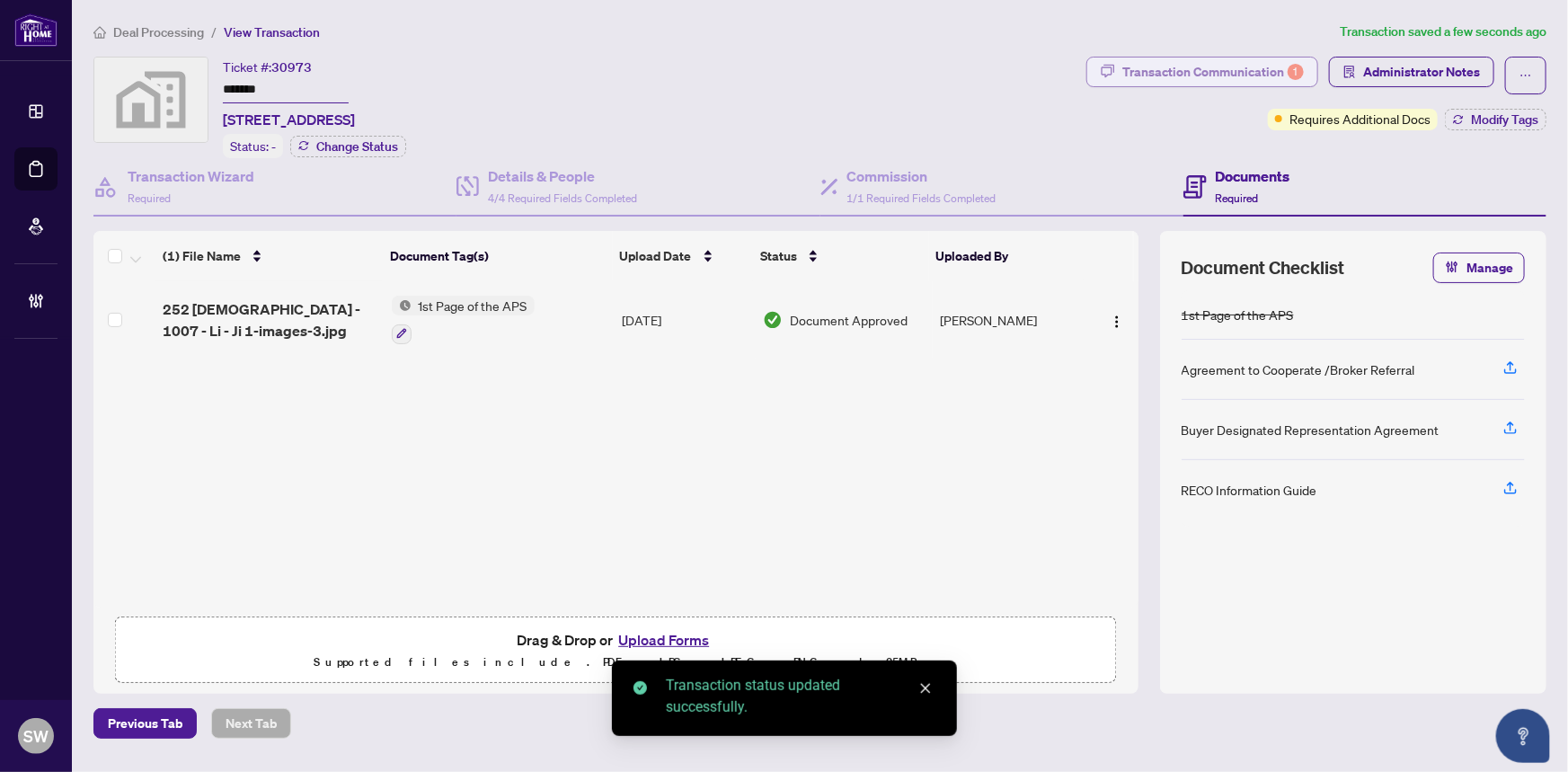
click at [1177, 72] on div "Transaction Communication 1" at bounding box center [1213, 72] width 182 height 29
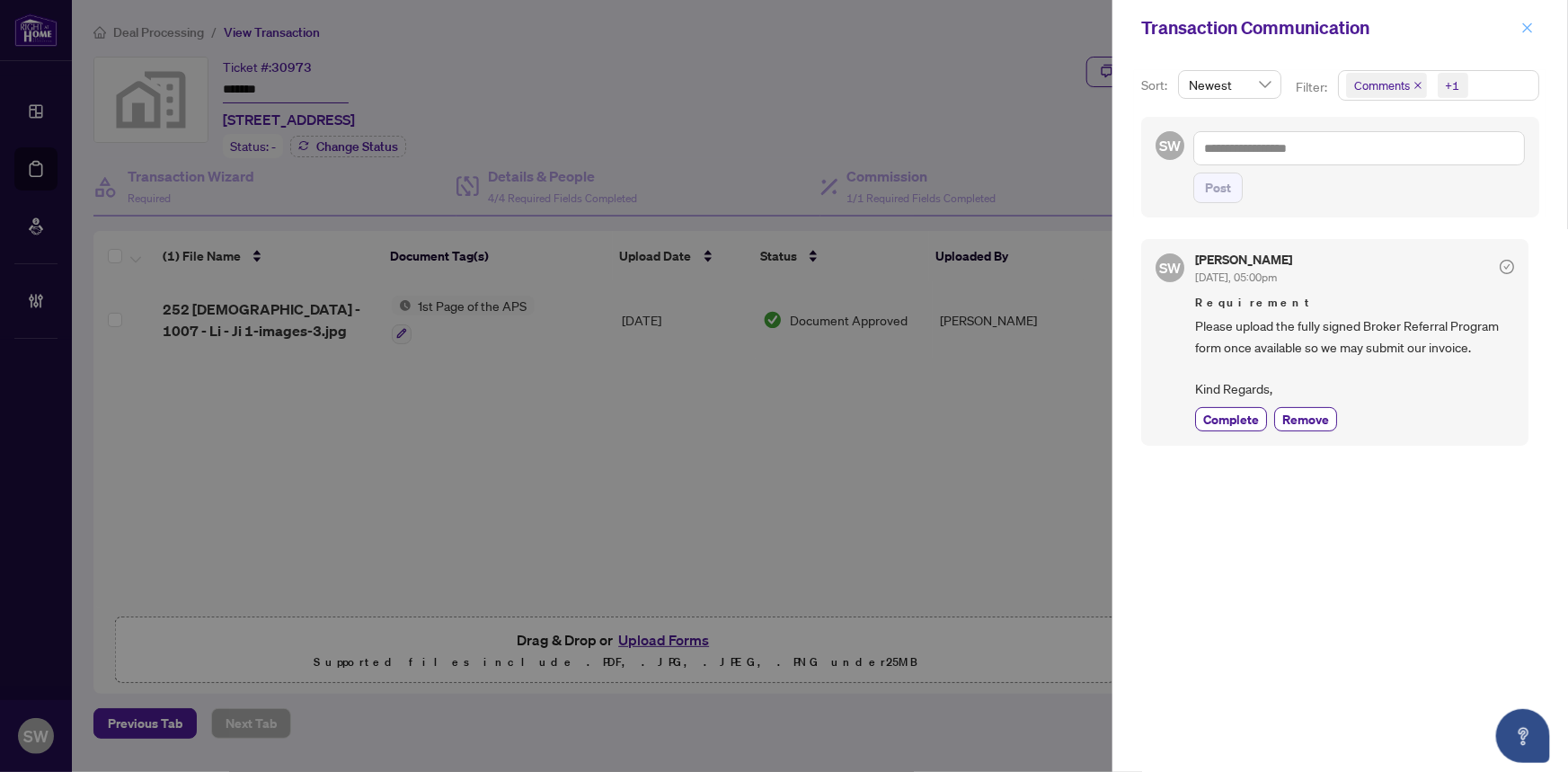
click at [1534, 30] on icon "close" at bounding box center [1528, 27] width 12 height 12
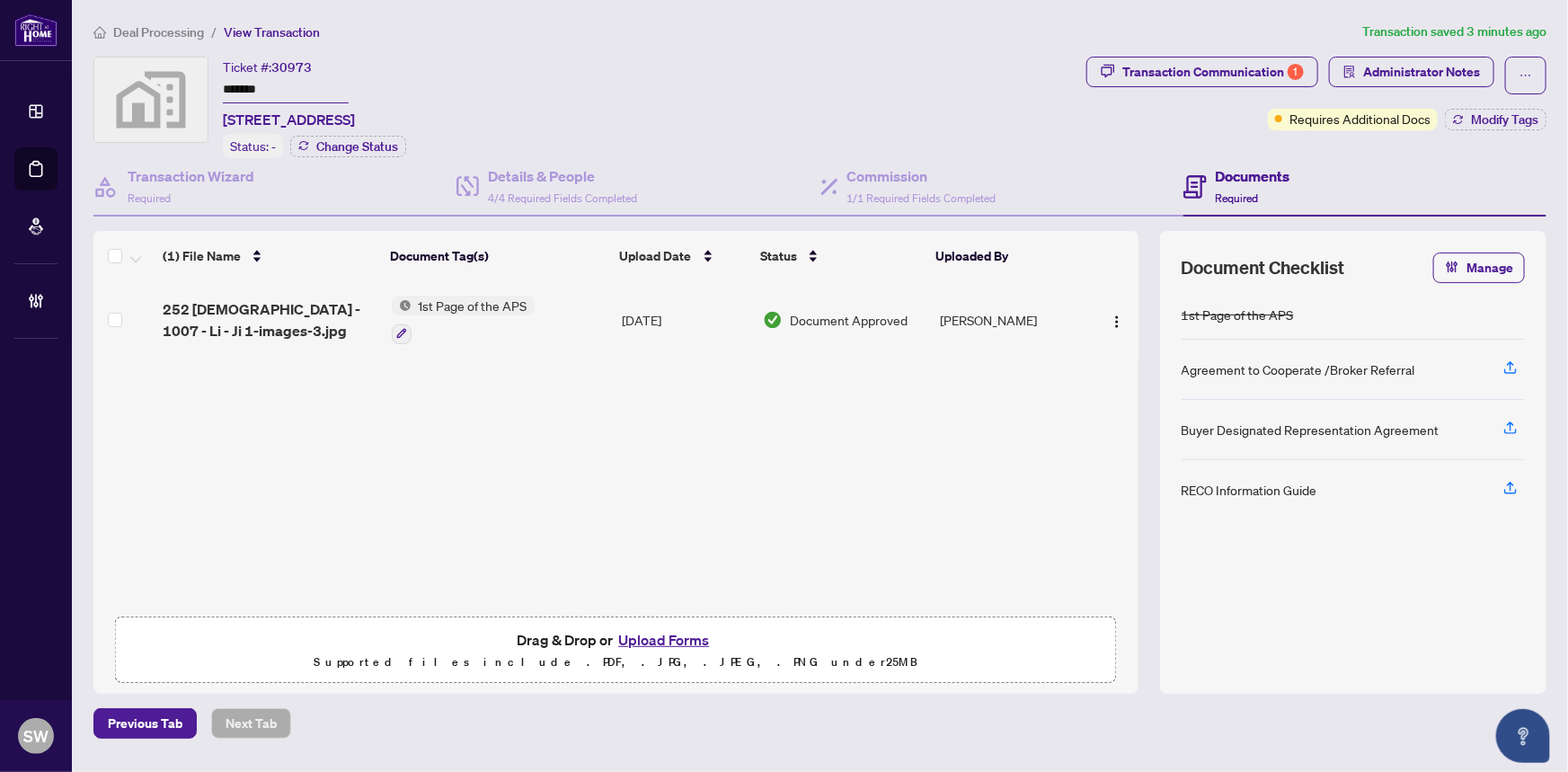
click at [151, 26] on span "Deal Processing" at bounding box center [158, 32] width 90 height 16
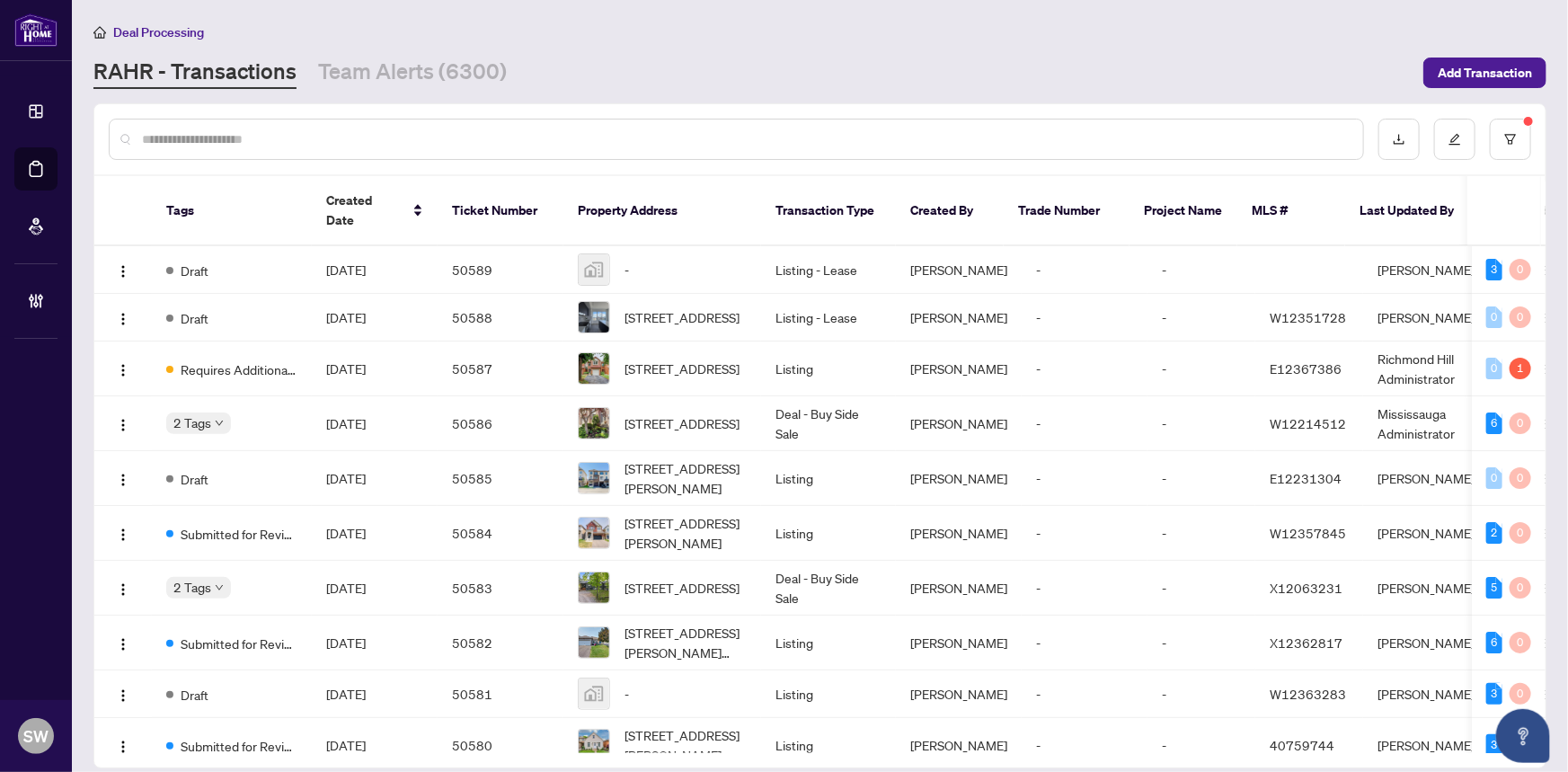
click at [248, 137] on input "text" at bounding box center [746, 138] width 1207 height 20
paste input "**********"
type input "**********"
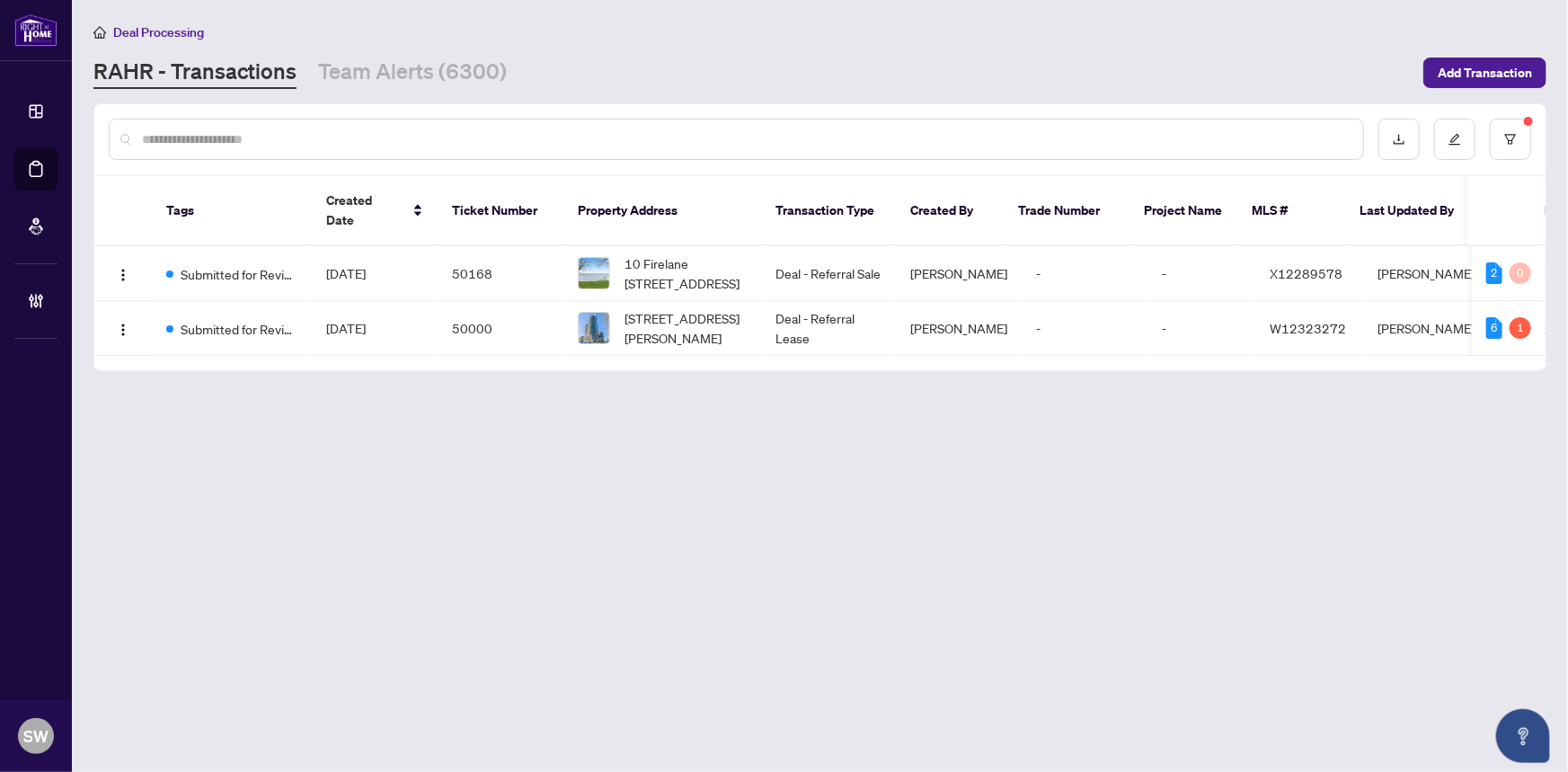
click at [157, 129] on input "text" at bounding box center [746, 138] width 1207 height 20
paste input "*****"
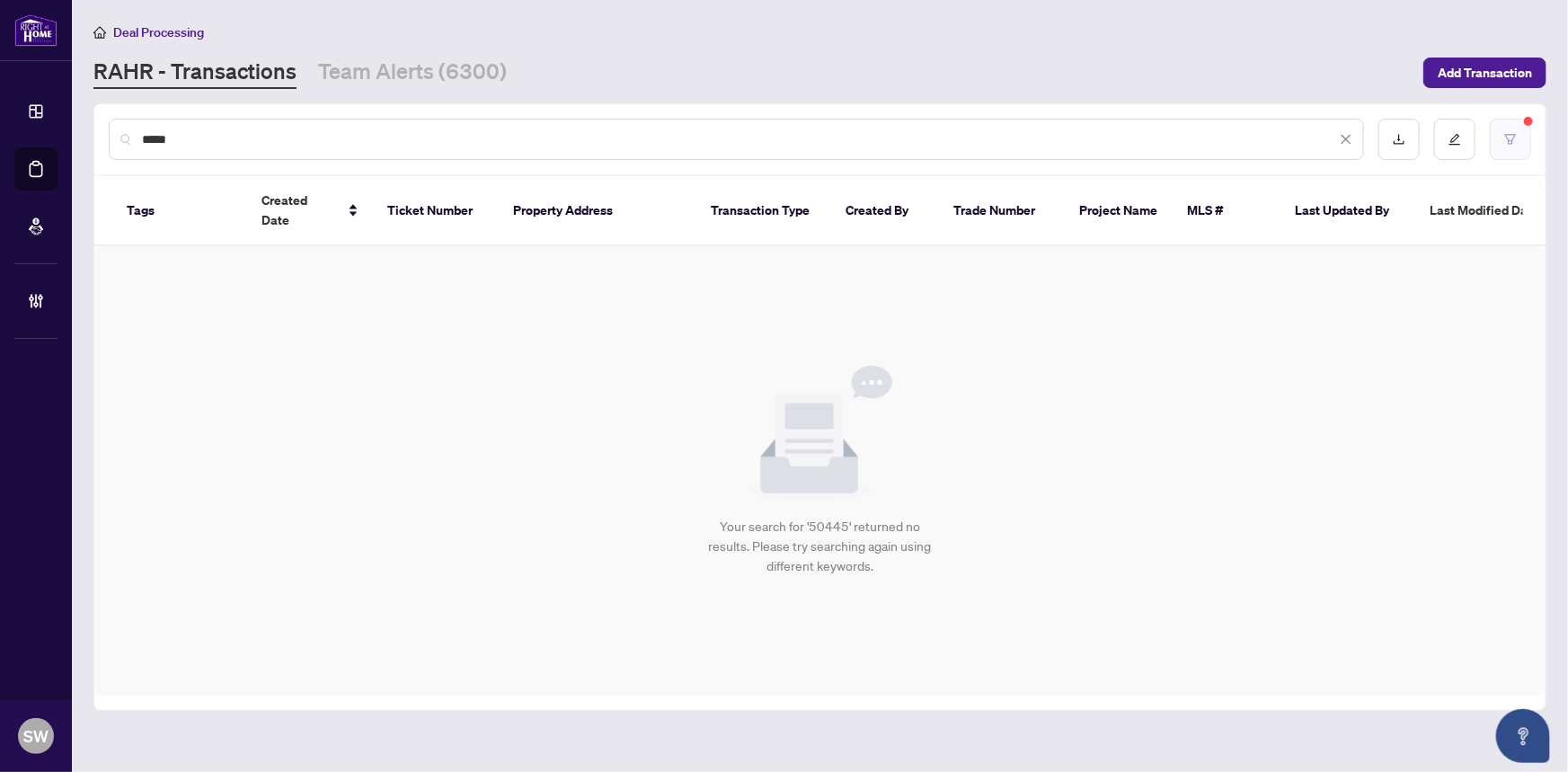
type input "*****"
click at [1512, 142] on icon "filter" at bounding box center [1510, 138] width 10 height 9
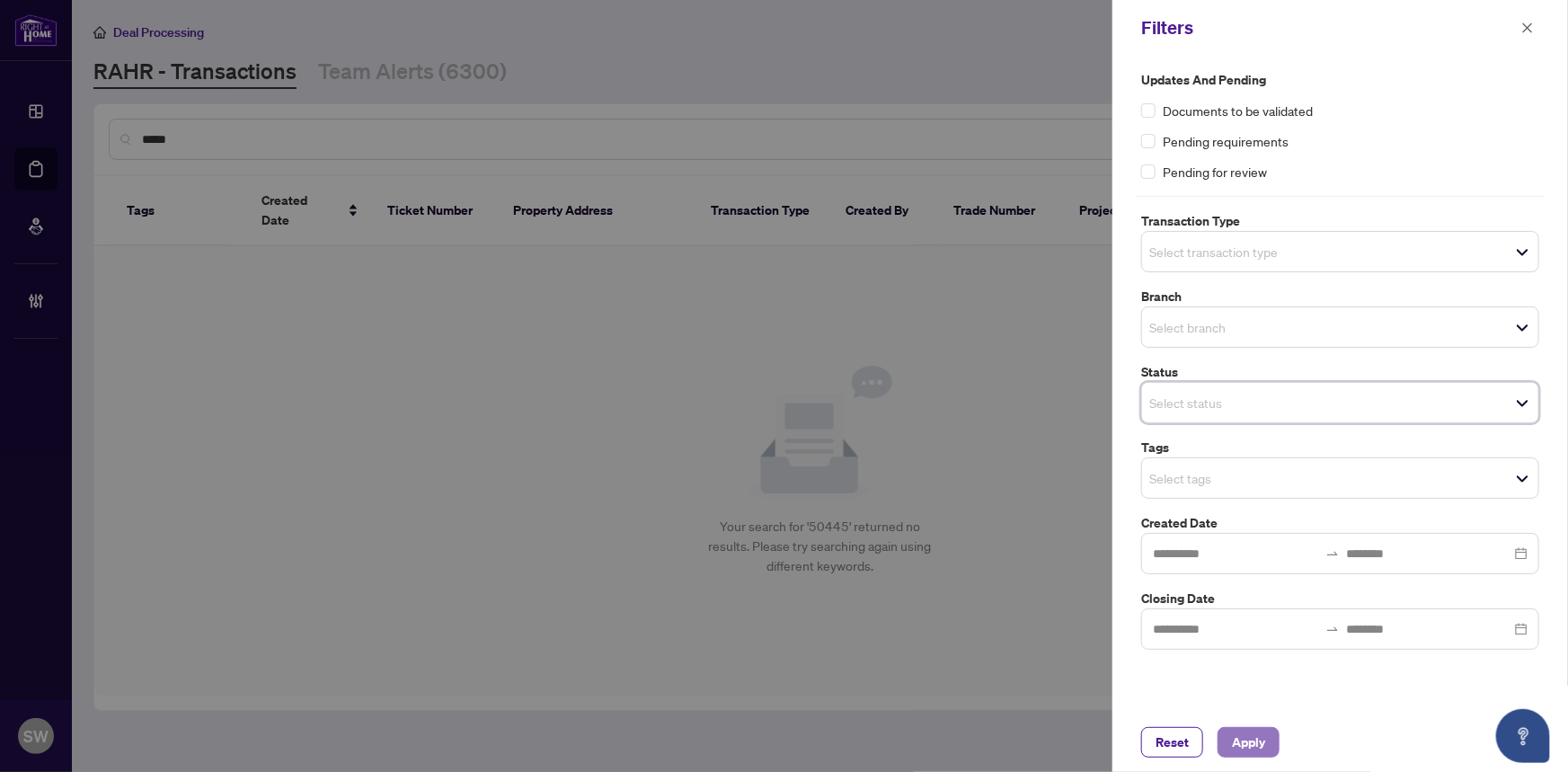
click at [1255, 740] on span "Apply" at bounding box center [1248, 742] width 33 height 29
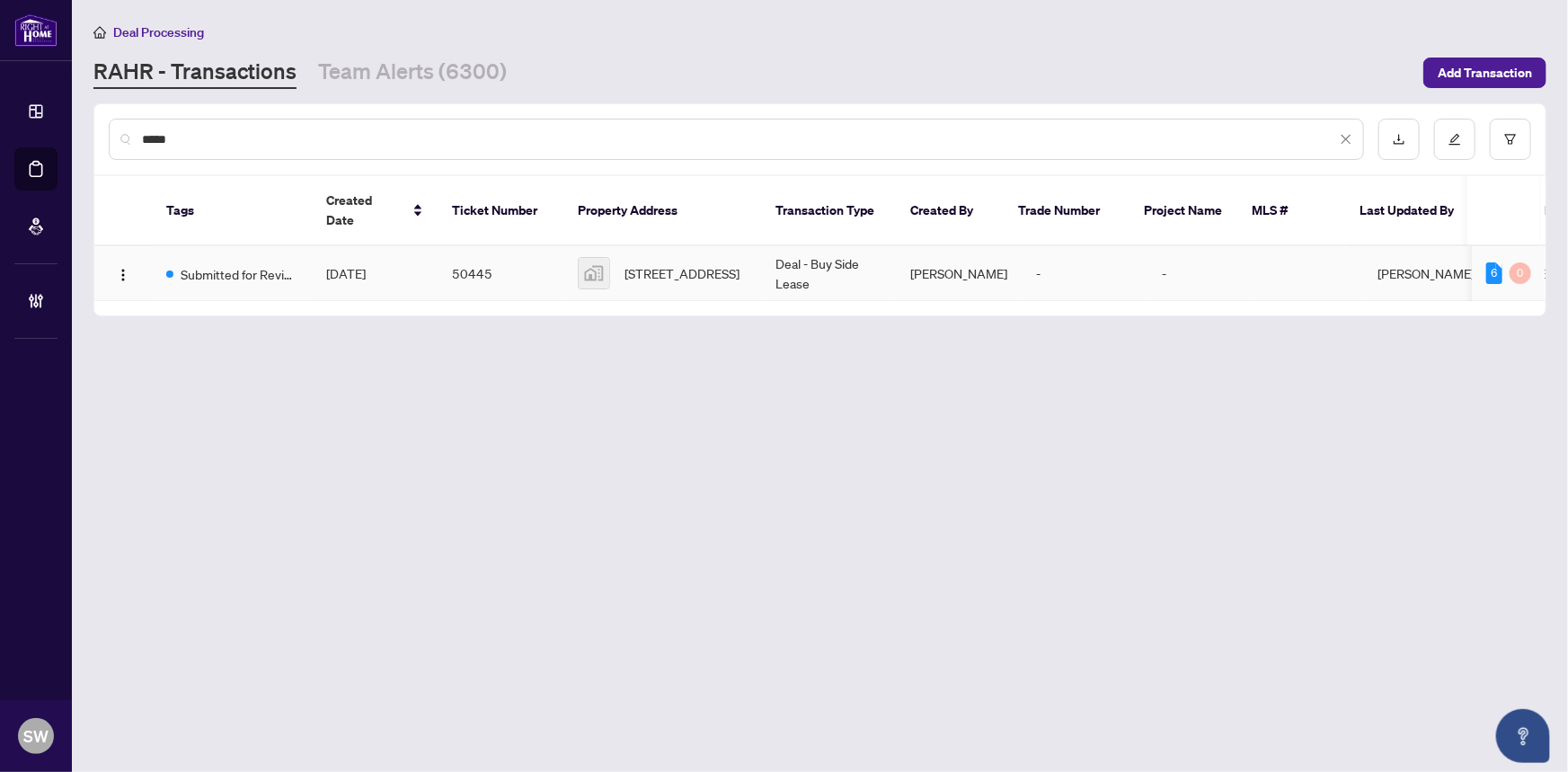
click at [455, 248] on td "50445" at bounding box center [501, 273] width 126 height 55
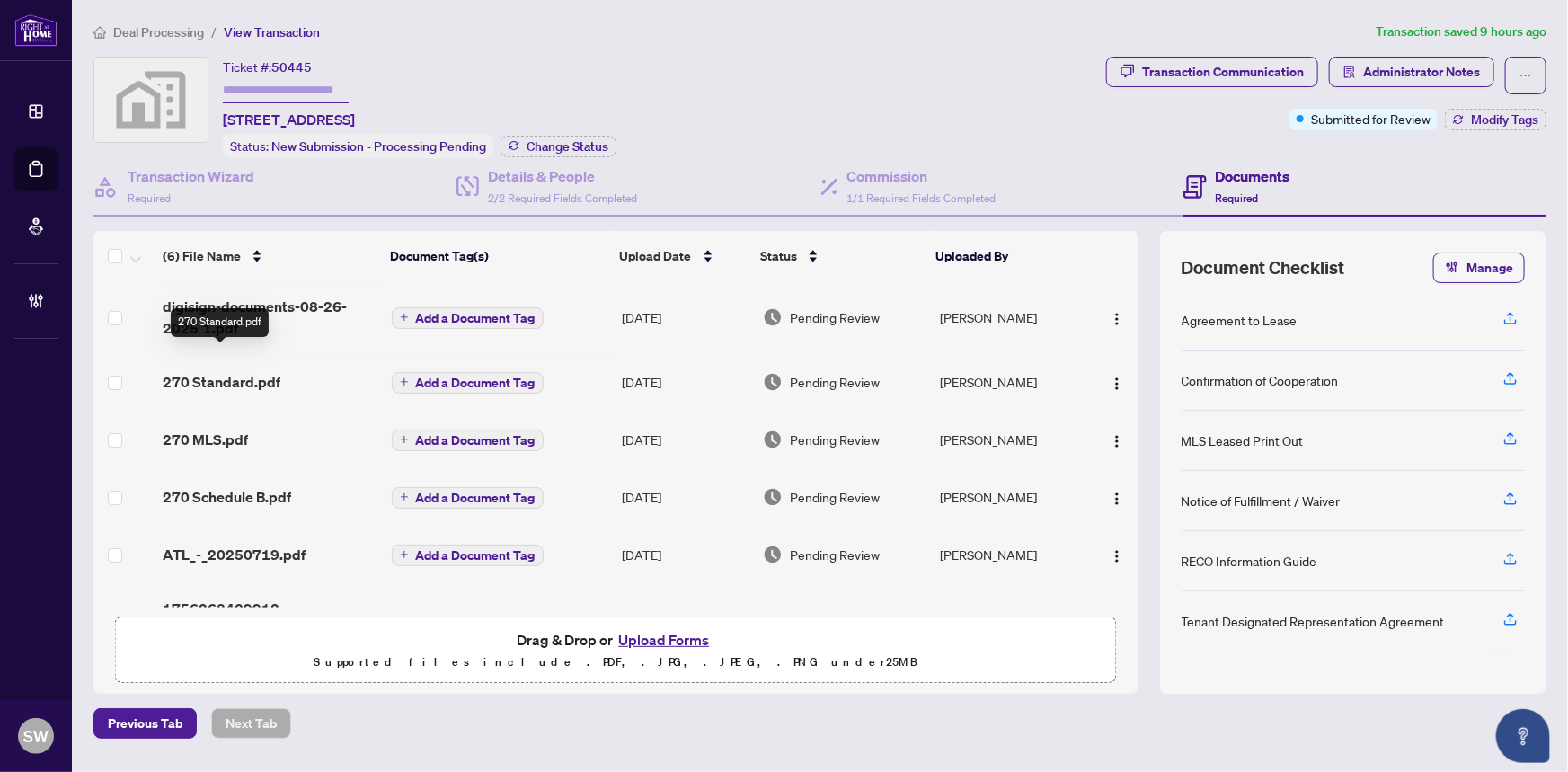
scroll to position [38, 0]
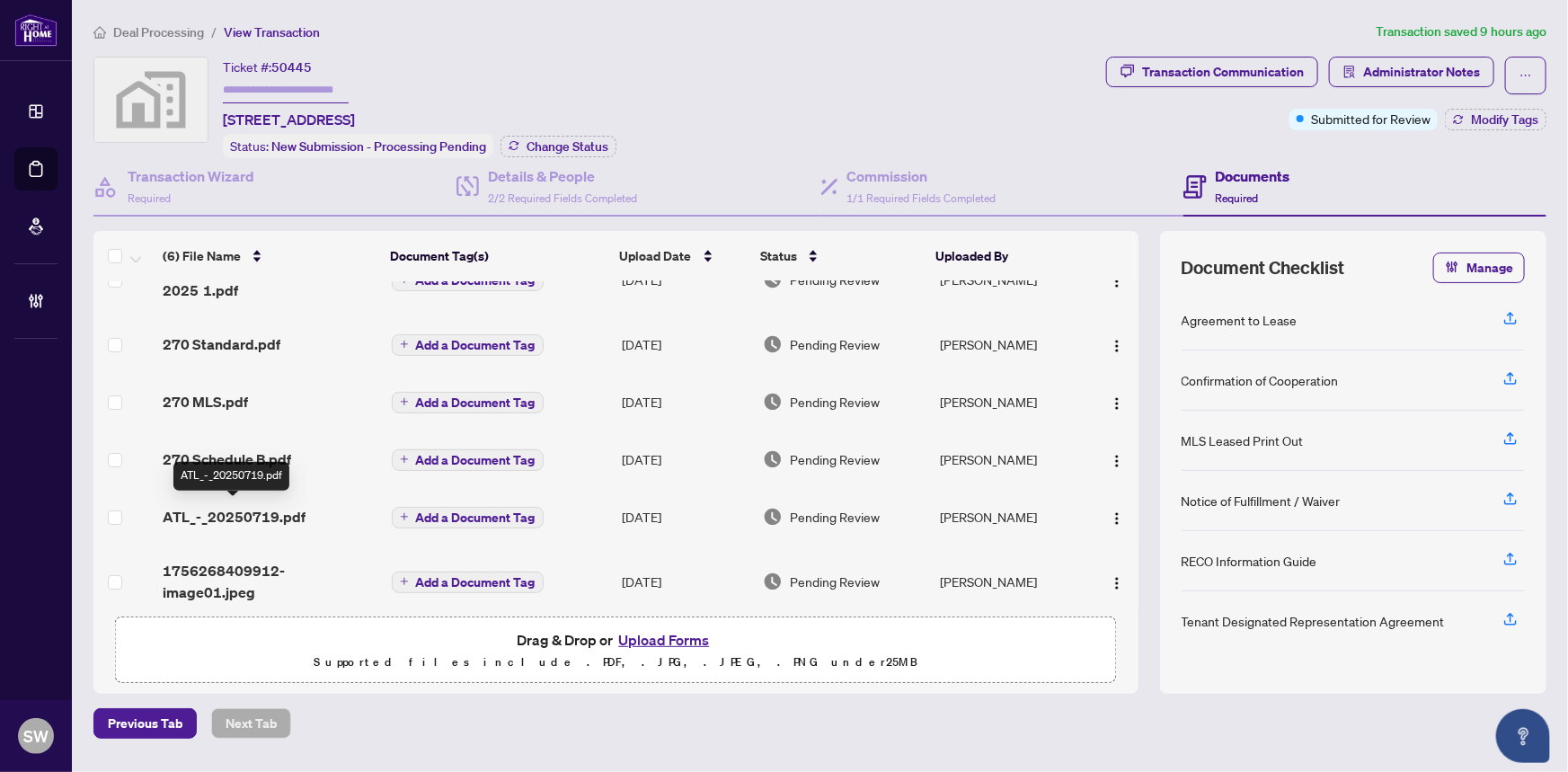
click at [251, 512] on span "ATL_-_20250719.pdf" at bounding box center [234, 516] width 143 height 22
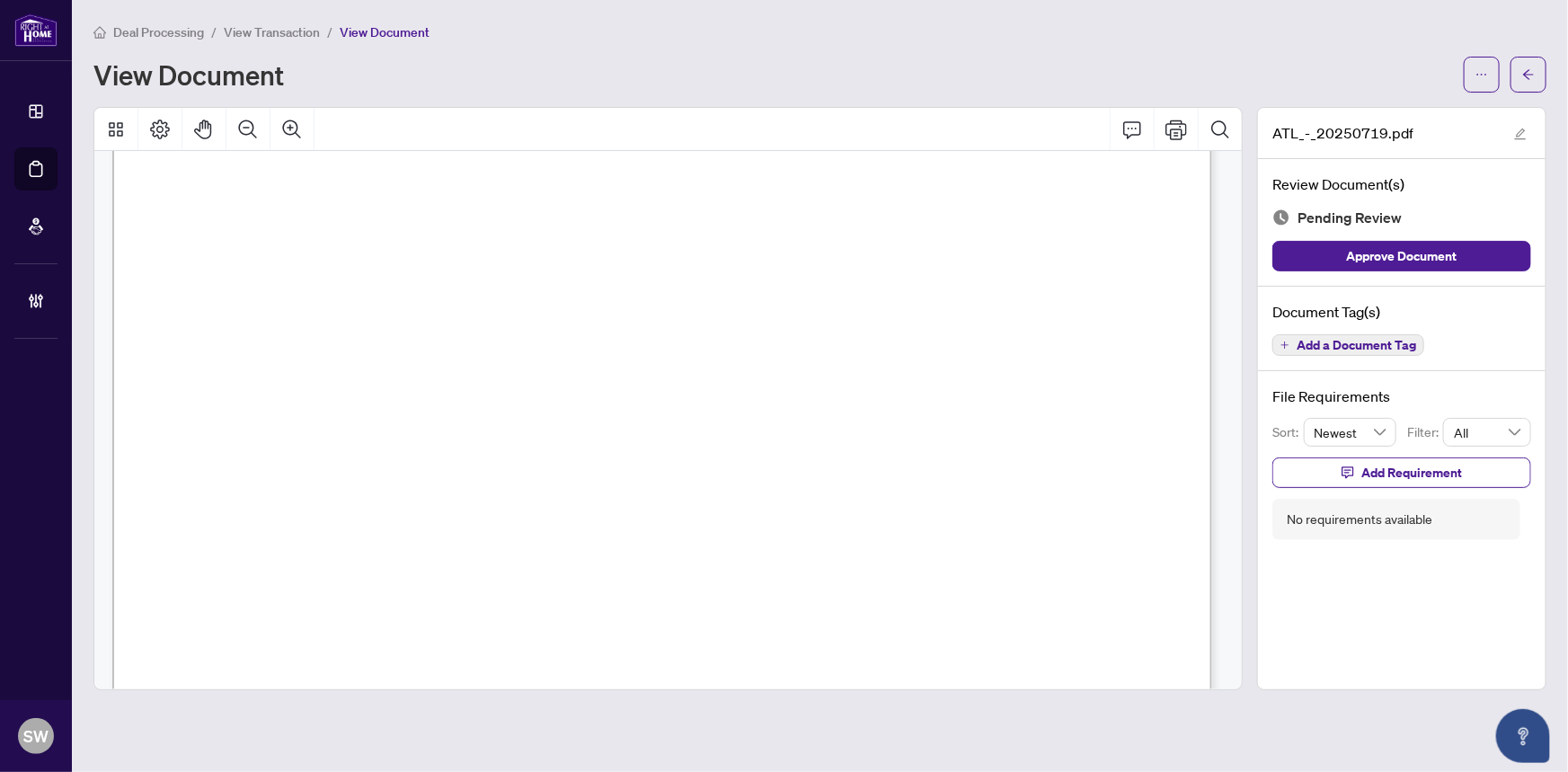
scroll to position [245, 0]
drag, startPoint x: 316, startPoint y: 338, endPoint x: 414, endPoint y: 340, distance: 98.0
click at [403, 340] on span "KEYROCK Dr" at bounding box center [360, 345] width 88 height 17
click at [461, 343] on span "MAGDA FARID" at bounding box center [494, 351] width 133 height 17
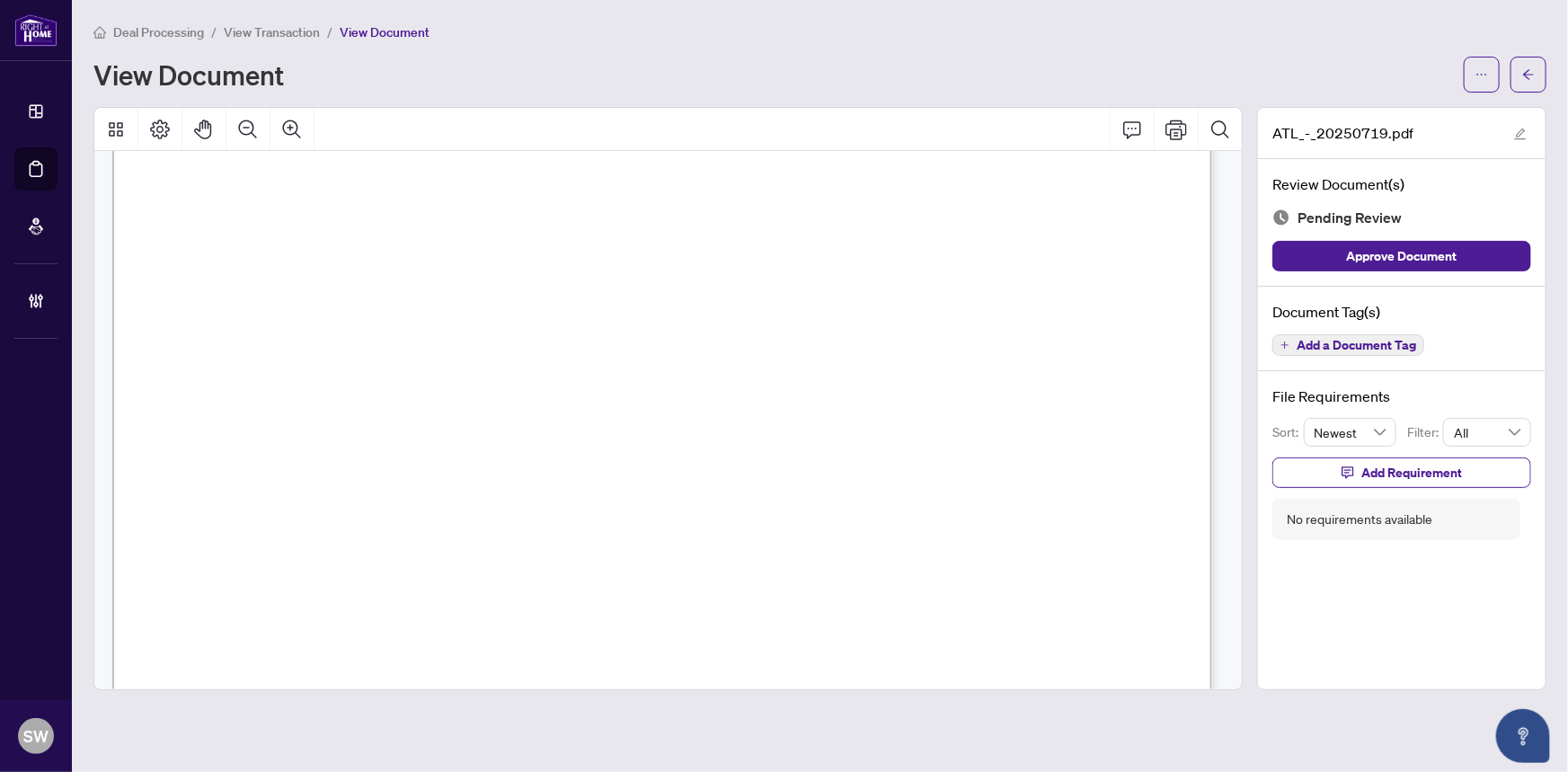
click at [461, 343] on span "MAGDA FARID" at bounding box center [494, 351] width 133 height 17
click at [431, 308] on span "Shiang Yen Kuo" at bounding box center [454, 314] width 116 height 17
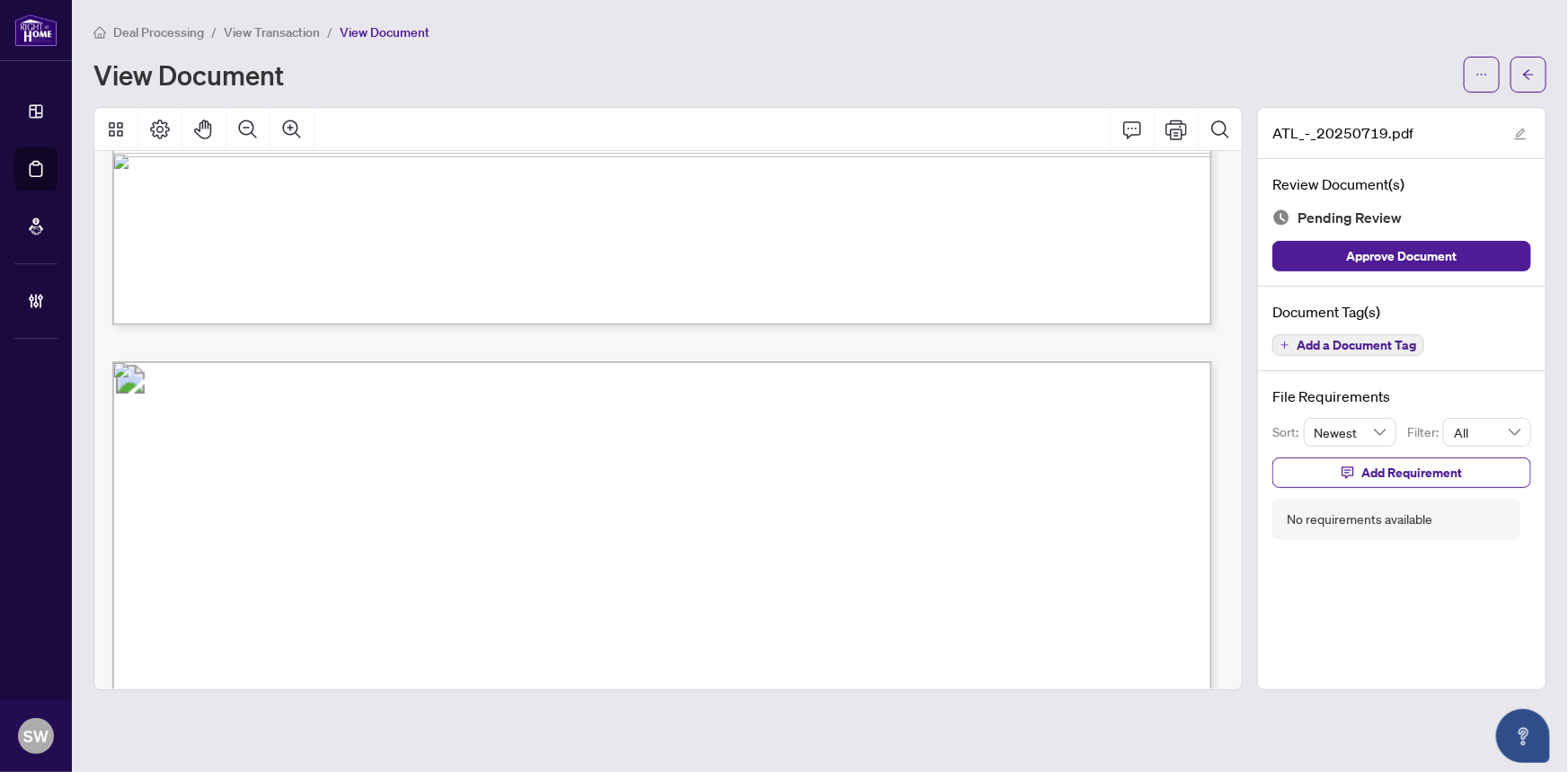
scroll to position [5756, 0]
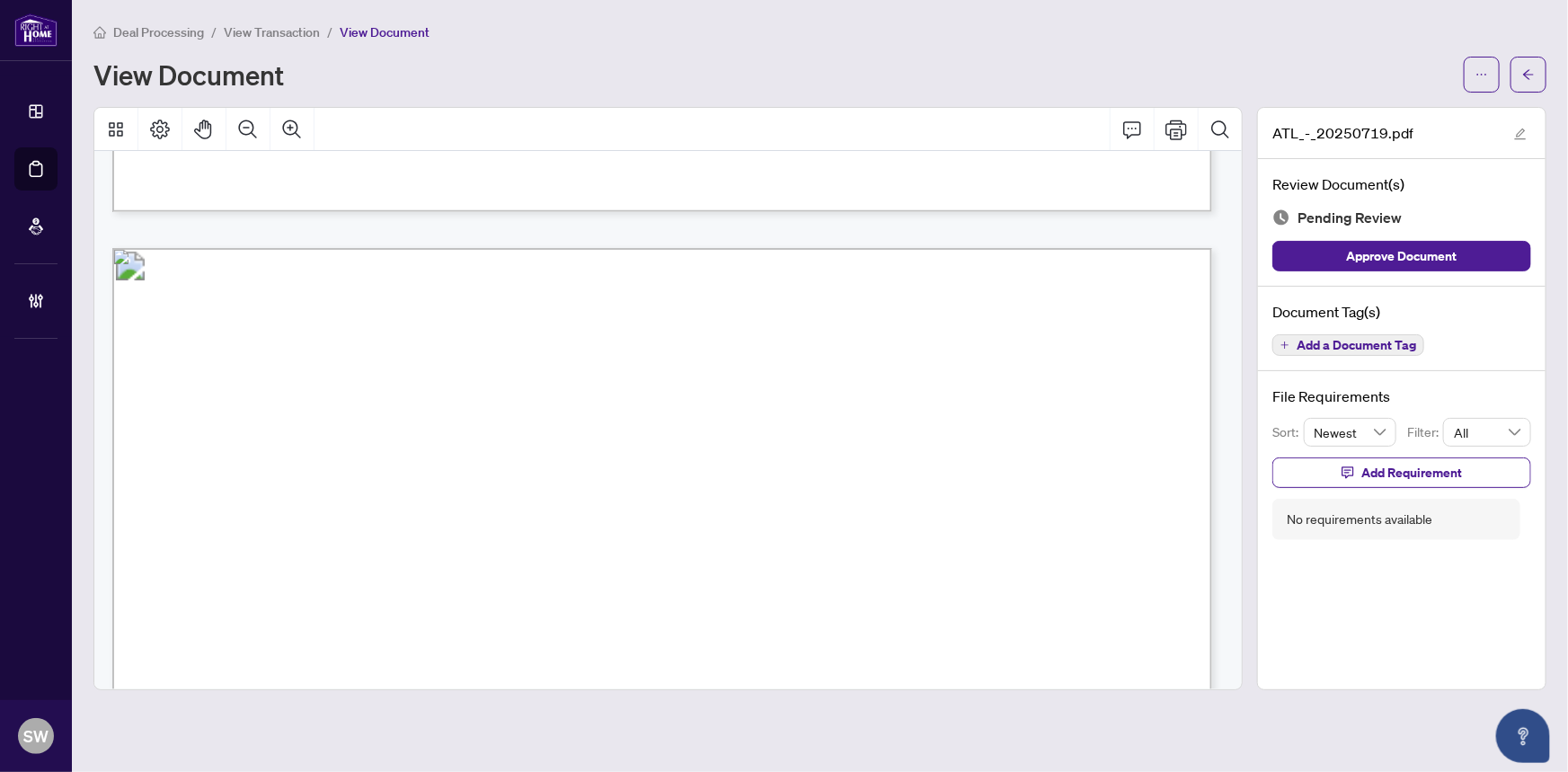
click at [1329, 345] on span "Add a Document Tag" at bounding box center [1356, 345] width 120 height 12
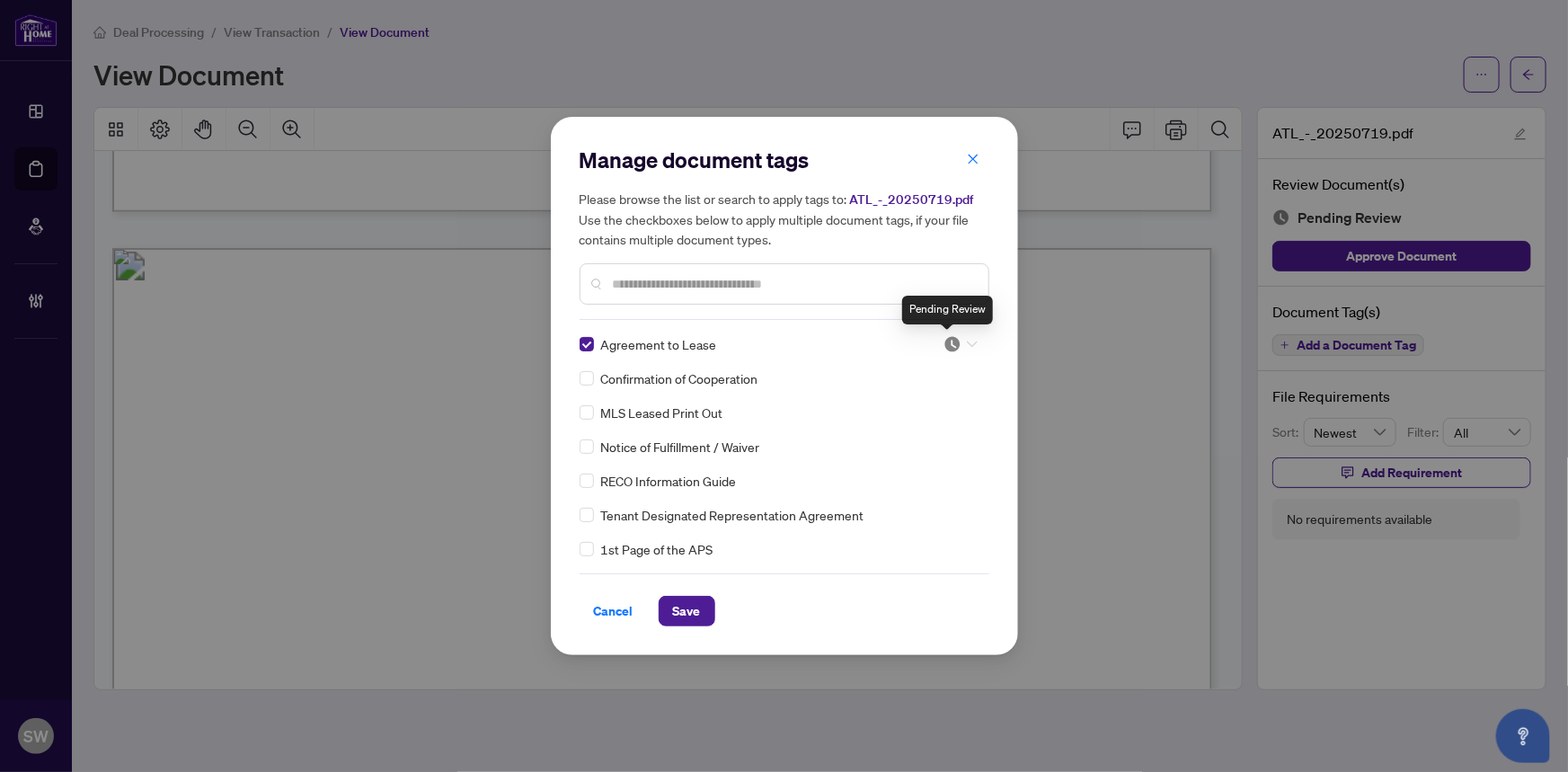
click at [950, 341] on img at bounding box center [952, 344] width 18 height 18
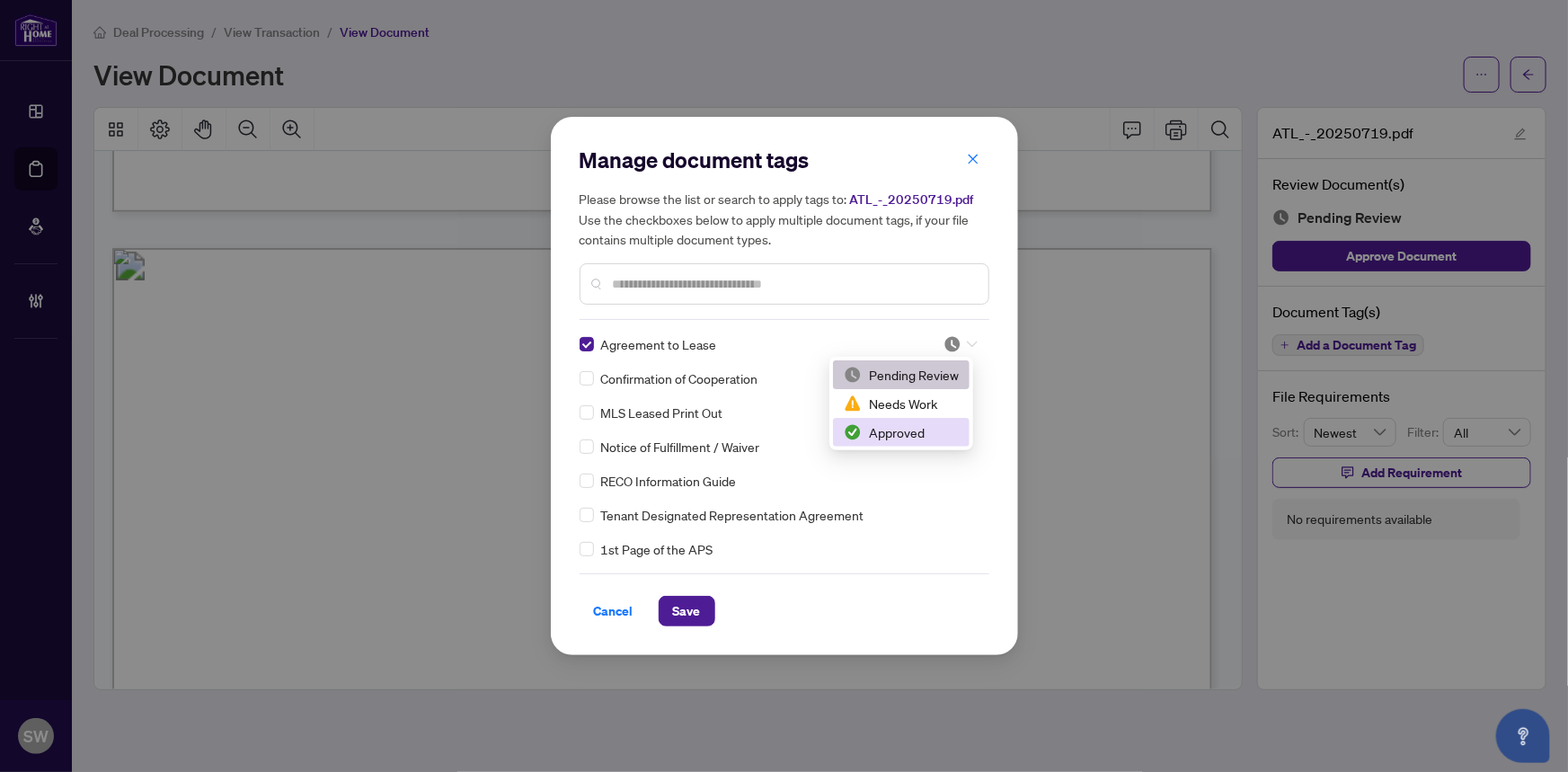
click at [900, 435] on div "Approved" at bounding box center [901, 432] width 115 height 20
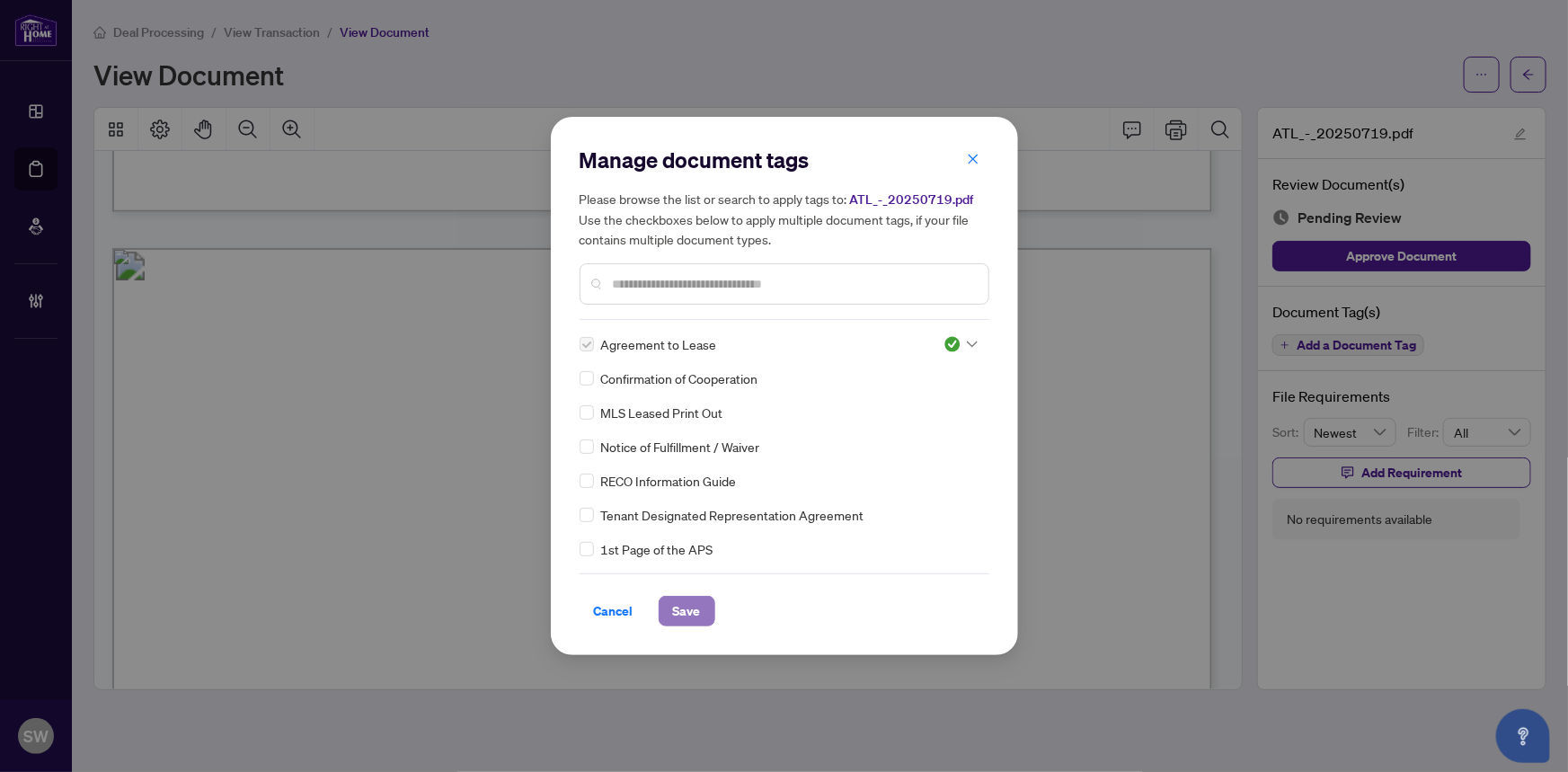
click at [681, 611] on span "Save" at bounding box center [687, 611] width 28 height 29
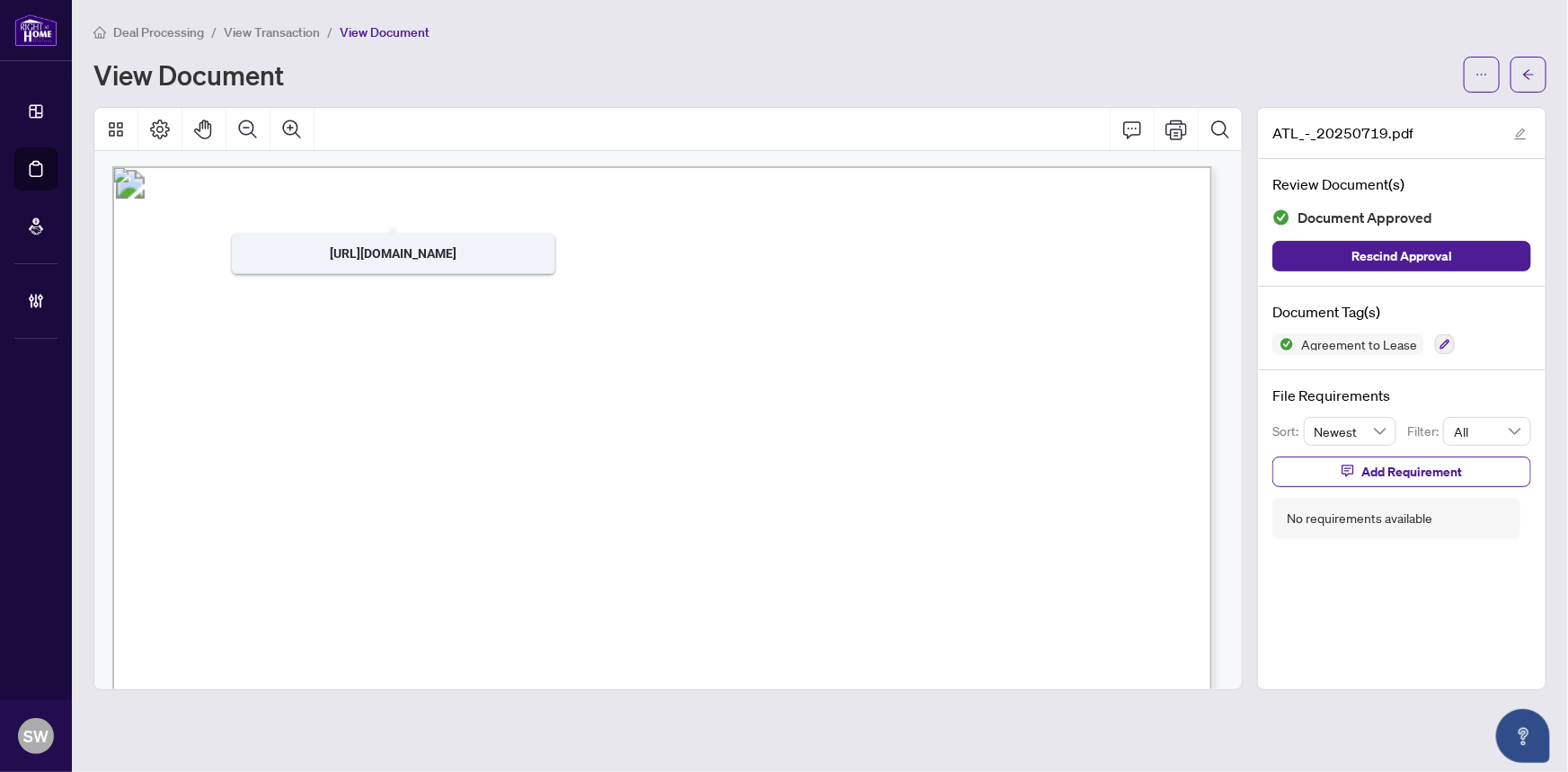
scroll to position [7385, 0]
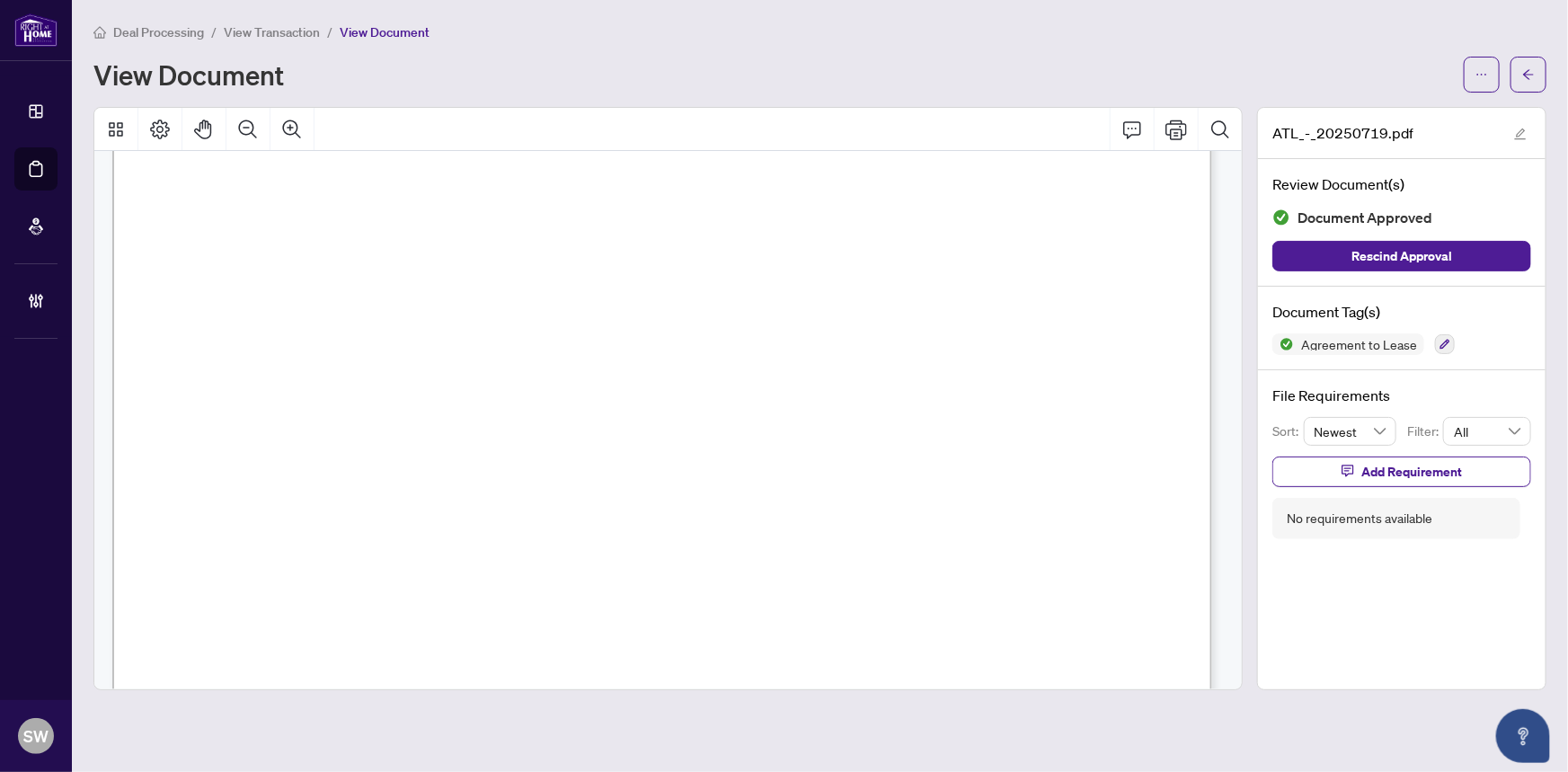
click at [275, 587] on span "Debbie Chang" at bounding box center [251, 589] width 126 height 17
click at [767, 465] on span "613-692-3567" at bounding box center [812, 471] width 157 height 17
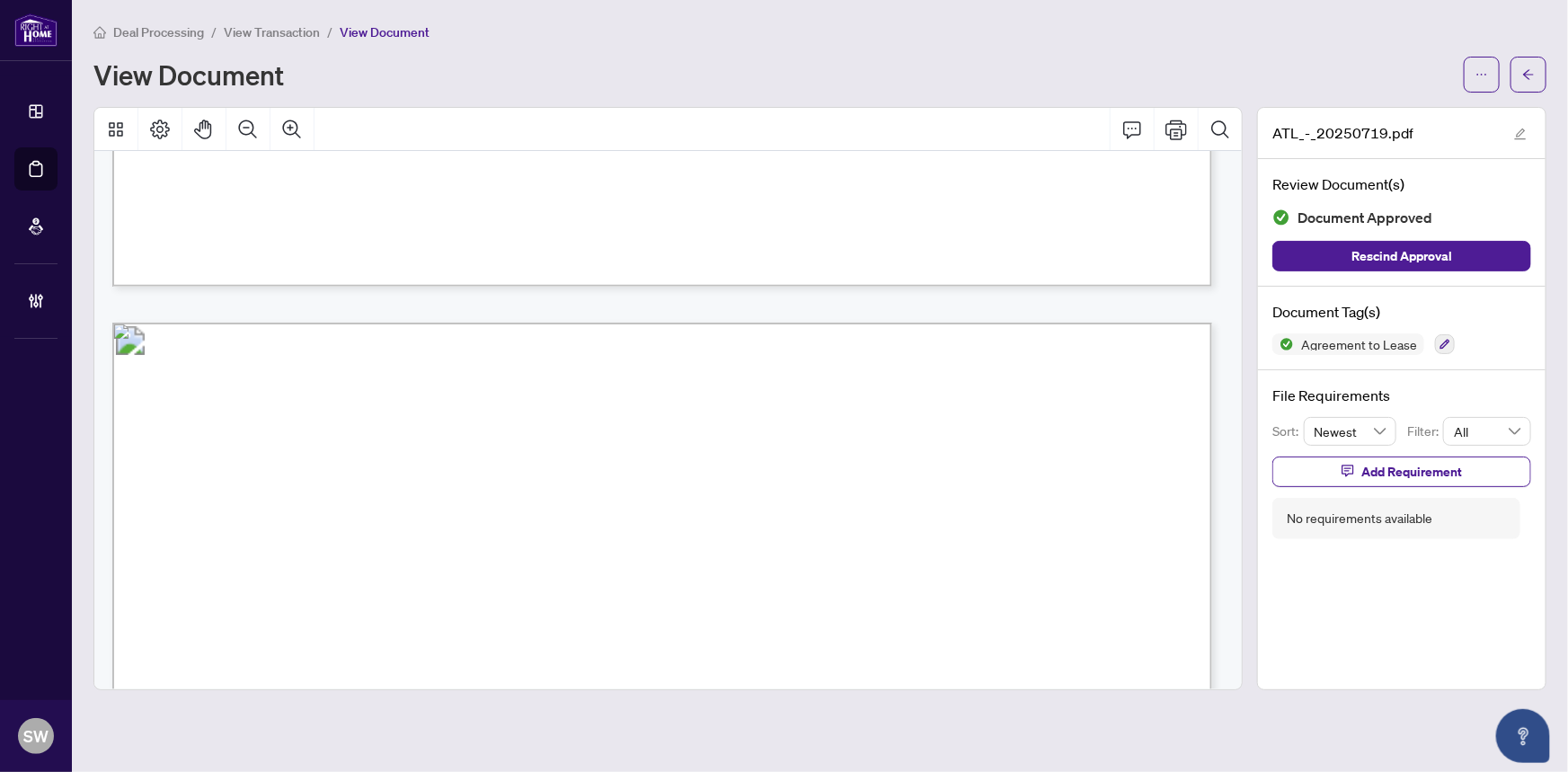
scroll to position [8610, 0]
click at [496, 526] on span "Shiang Yen Kuo" at bounding box center [412, 528] width 167 height 23
drag, startPoint x: 764, startPoint y: 526, endPoint x: 720, endPoint y: 523, distance: 44.1
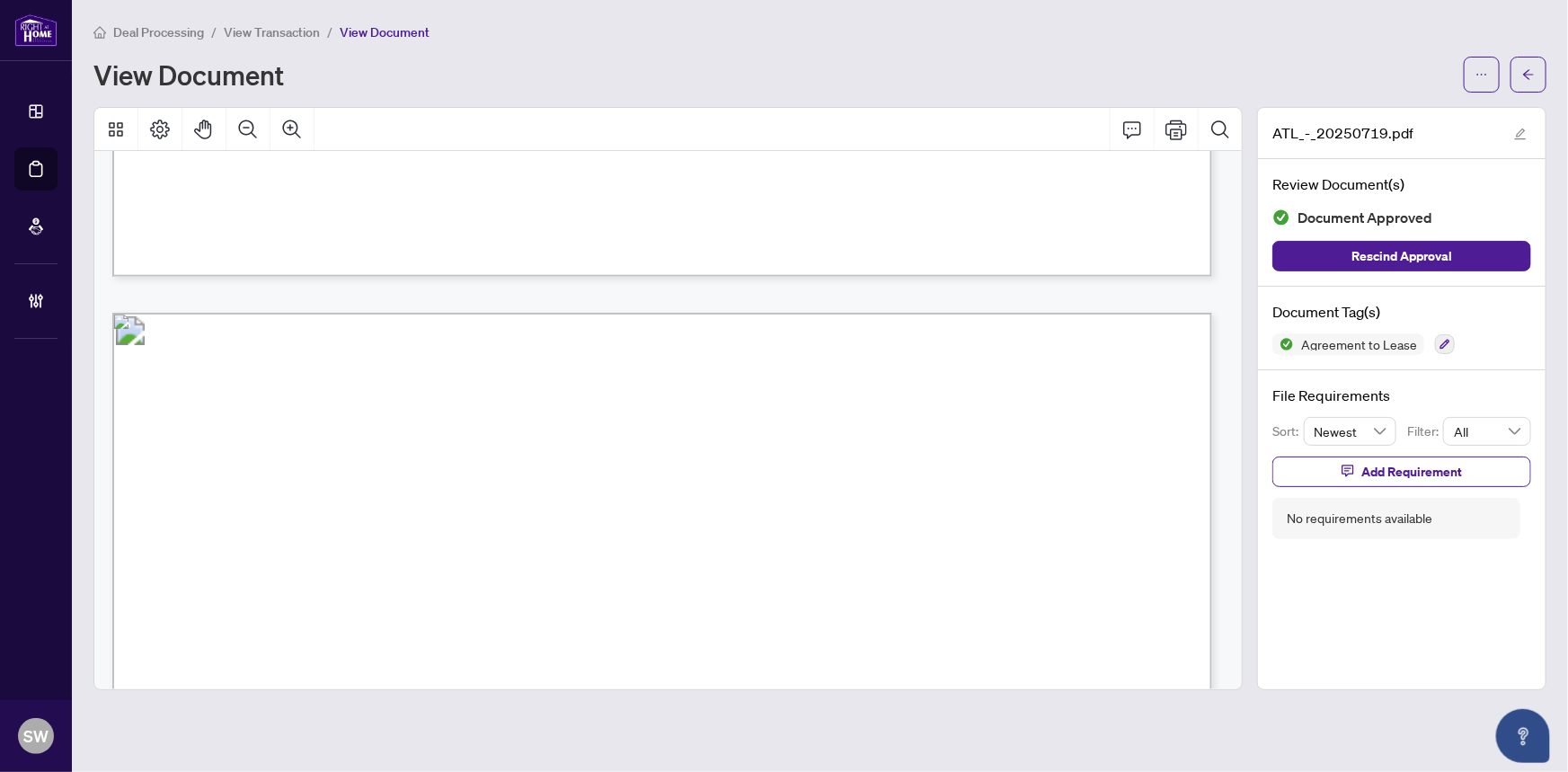
click at [496, 523] on span "Shiang Yen Kuo" at bounding box center [412, 528] width 167 height 23
drag, startPoint x: 712, startPoint y: 520, endPoint x: 863, endPoint y: 520, distance: 151.0
click at [496, 520] on span "Shiang Yen Kuo" at bounding box center [412, 528] width 167 height 23
drag, startPoint x: 875, startPoint y: 521, endPoint x: 704, endPoint y: 520, distance: 171.0
click at [496, 520] on span "Shiang Yen Kuo" at bounding box center [412, 528] width 167 height 23
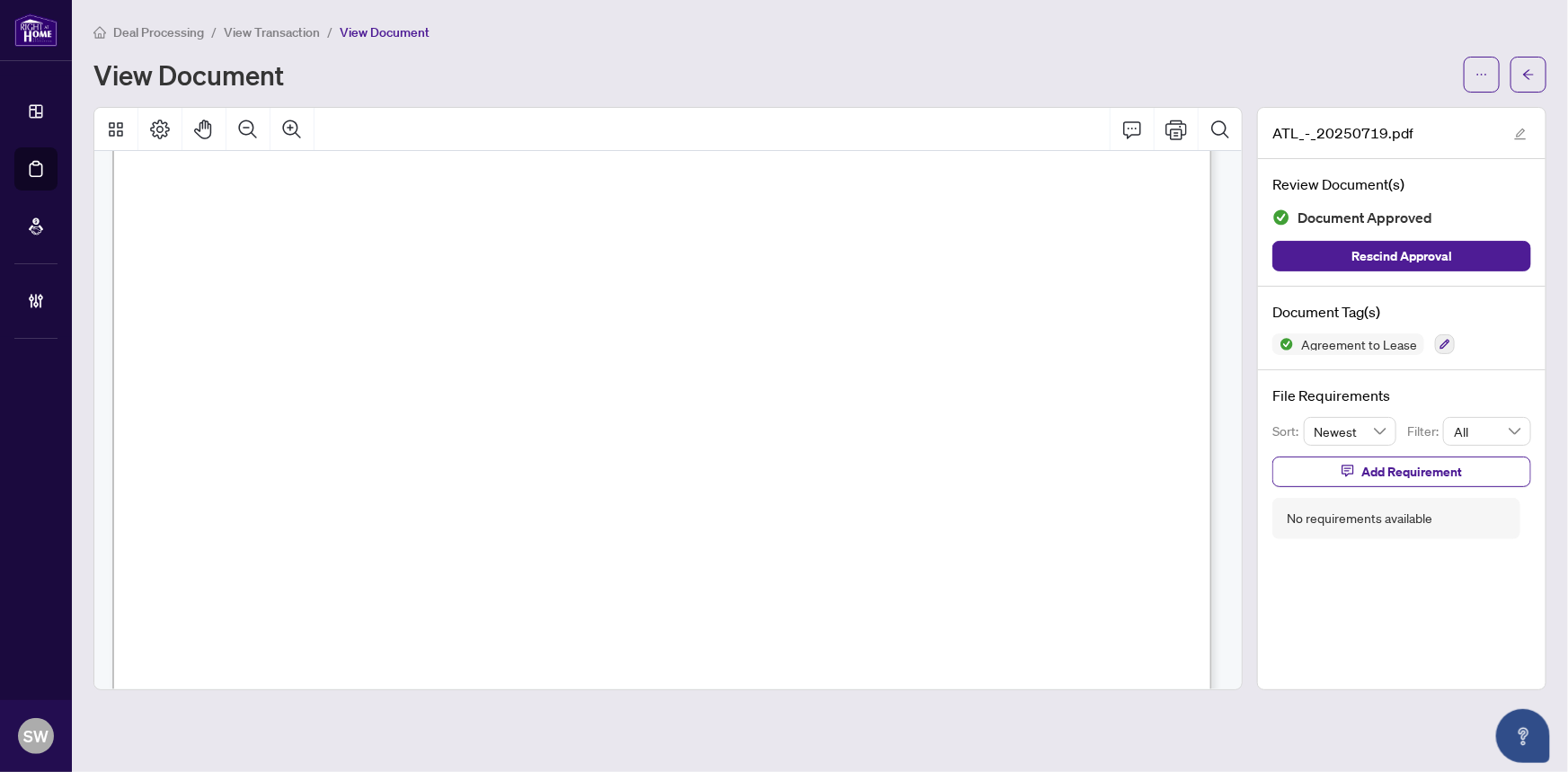
scroll to position [6568, 0]
click at [1440, 343] on icon "button" at bounding box center [1445, 344] width 10 height 10
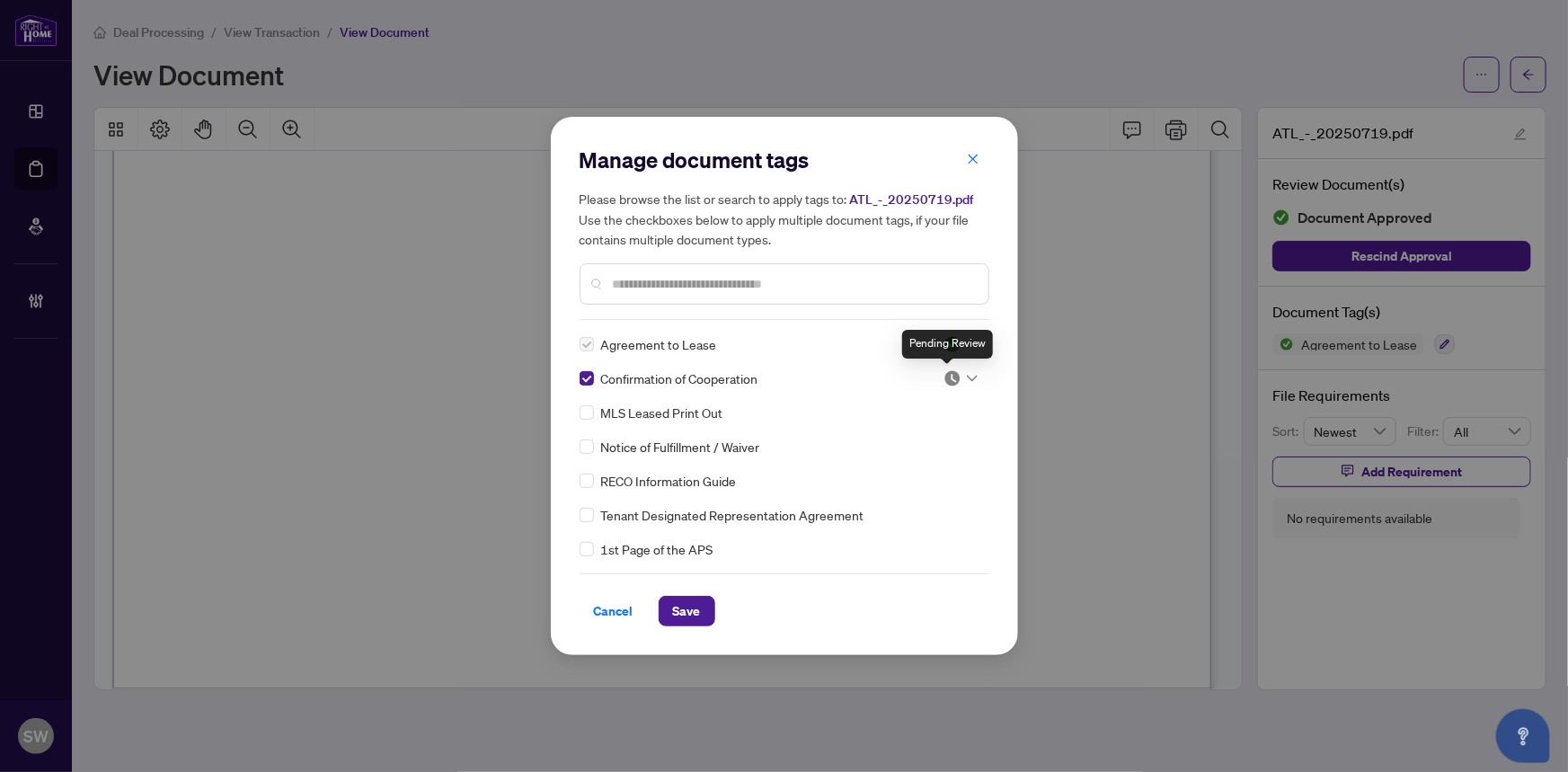
click at [944, 374] on img at bounding box center [952, 378] width 18 height 18
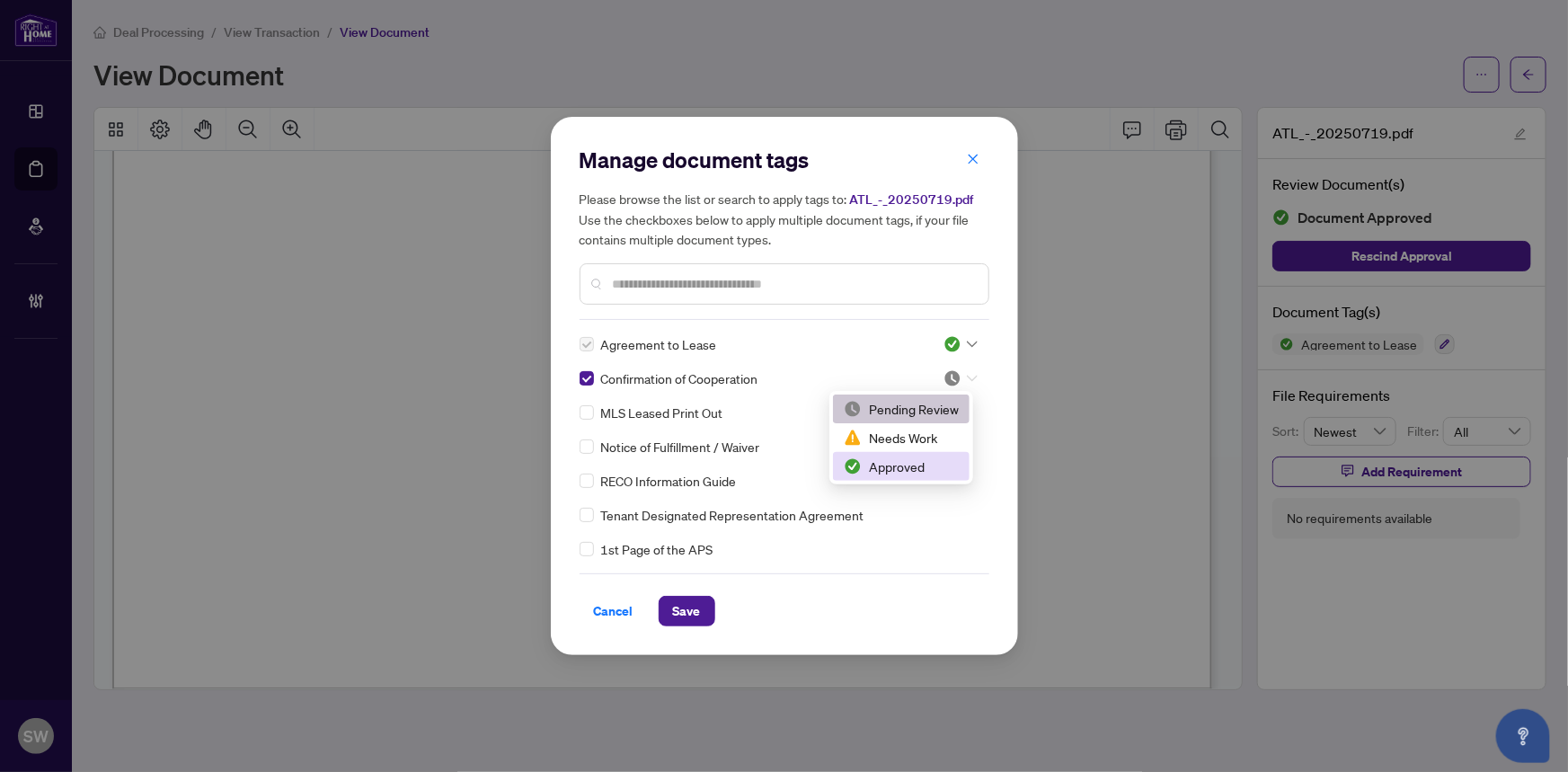
click at [911, 459] on div "Approved" at bounding box center [901, 466] width 115 height 20
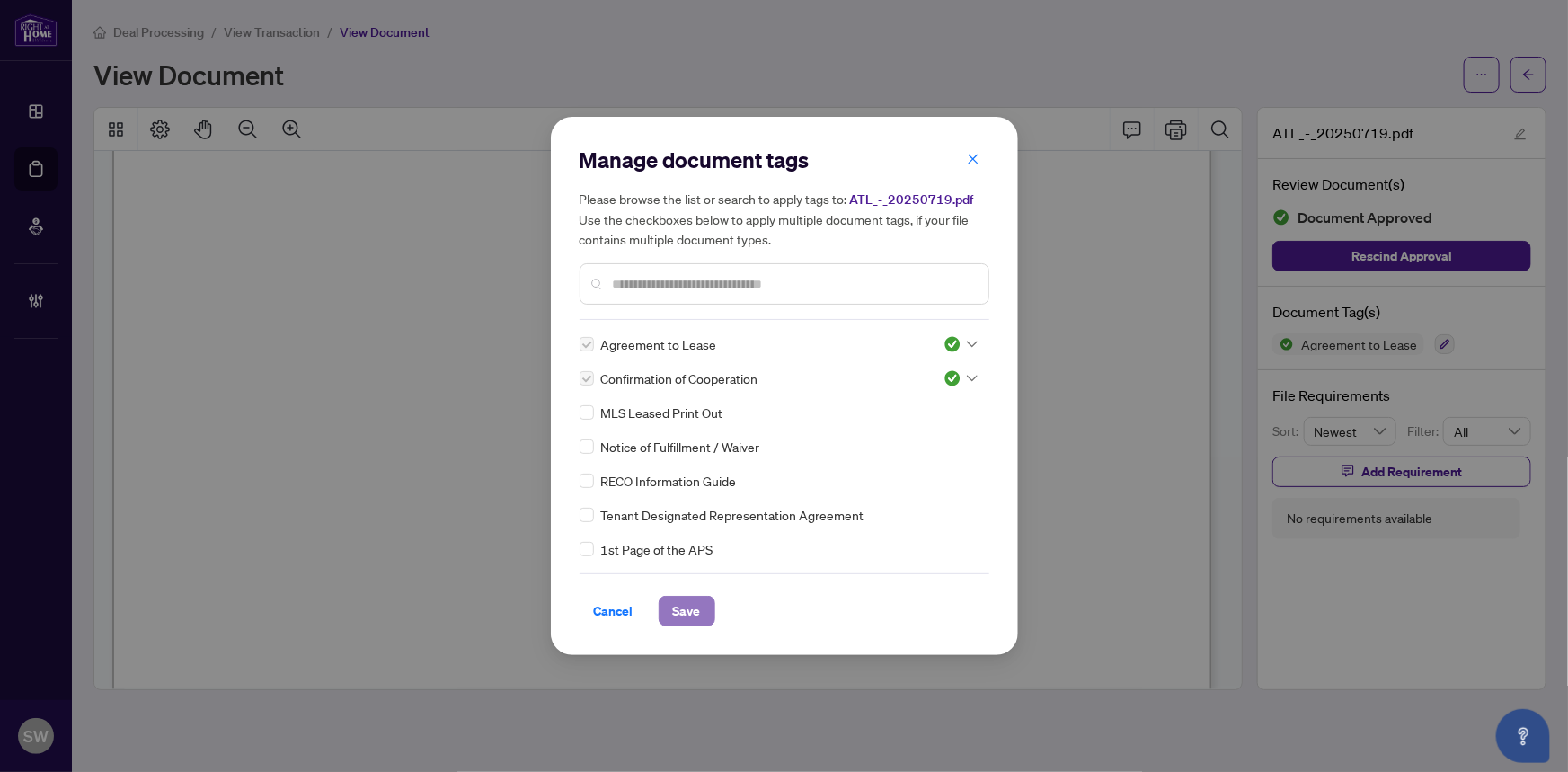
click at [694, 615] on span "Save" at bounding box center [687, 611] width 28 height 29
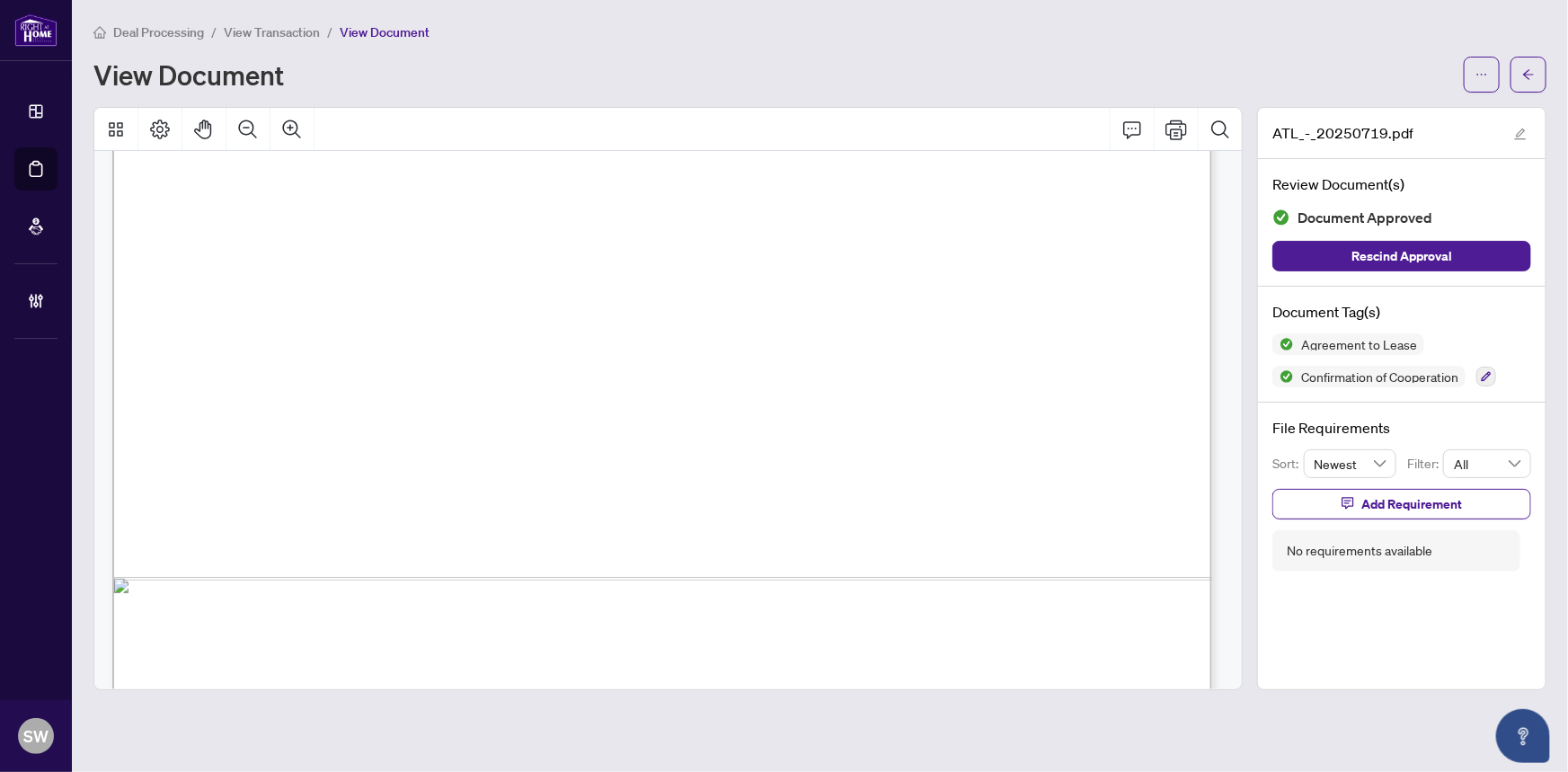
scroll to position [16967, 0]
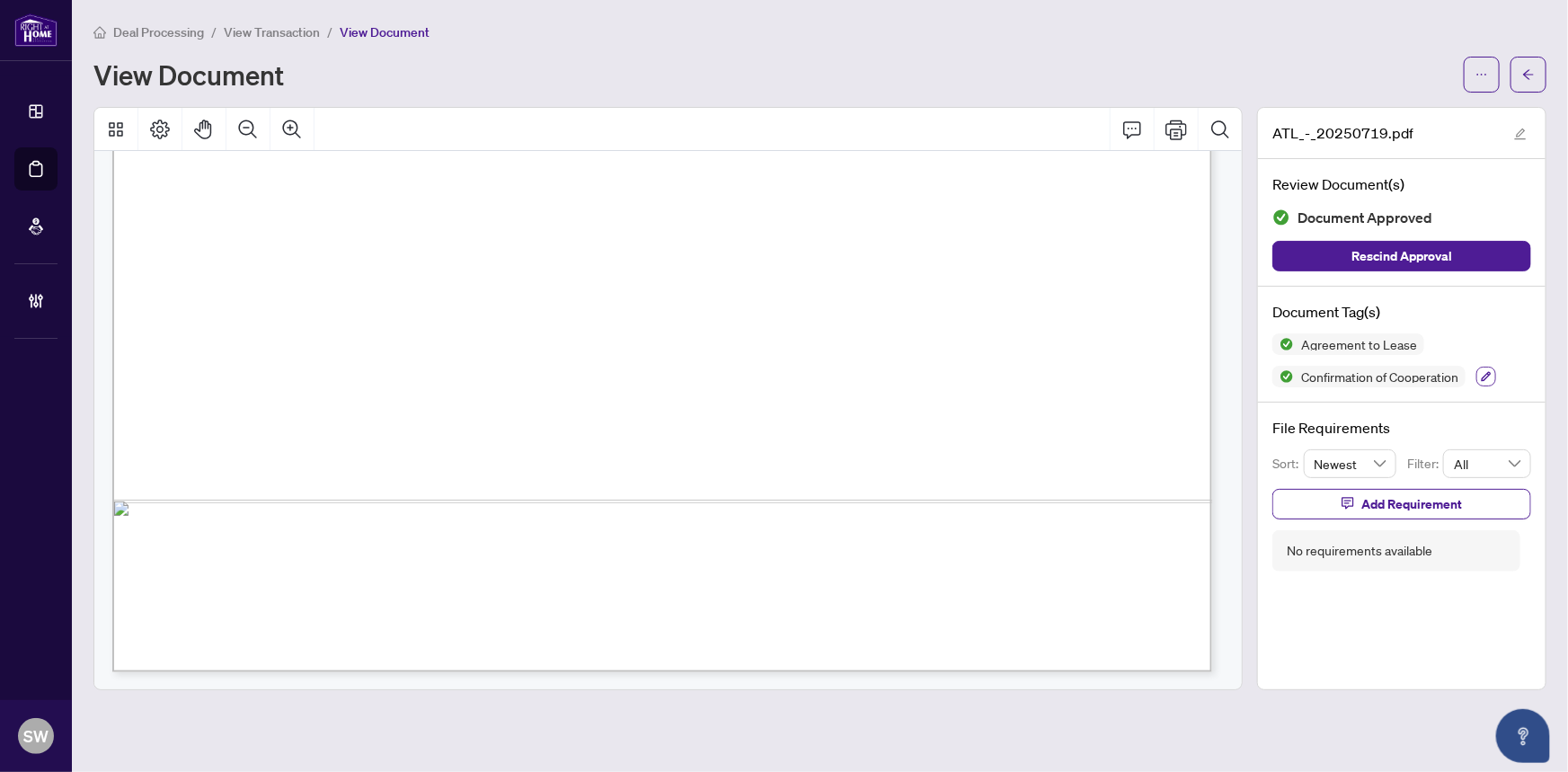
click at [1490, 378] on icon "button" at bounding box center [1486, 376] width 10 height 10
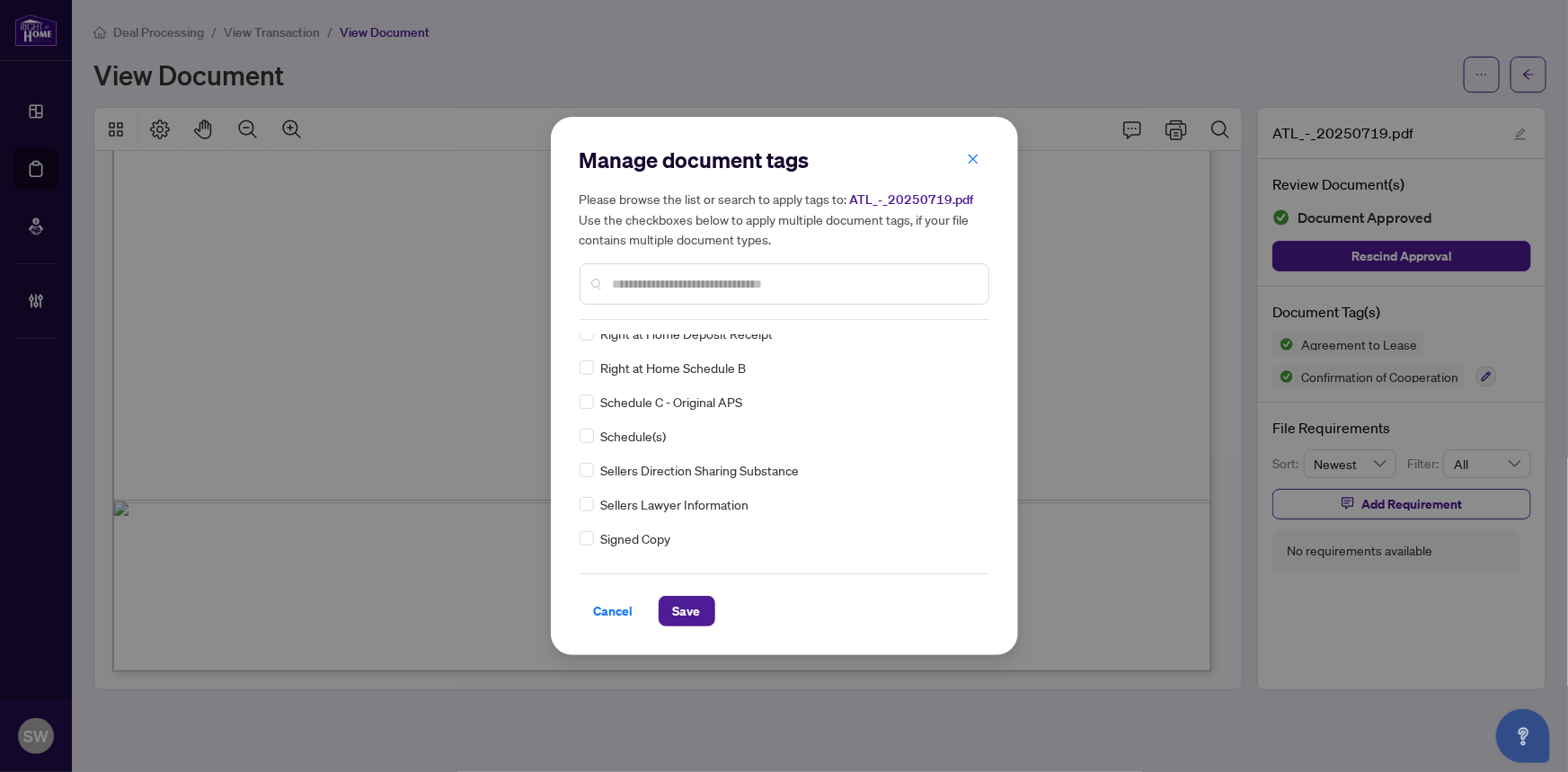
scroll to position [45, 0]
click at [953, 361] on img at bounding box center [952, 367] width 18 height 18
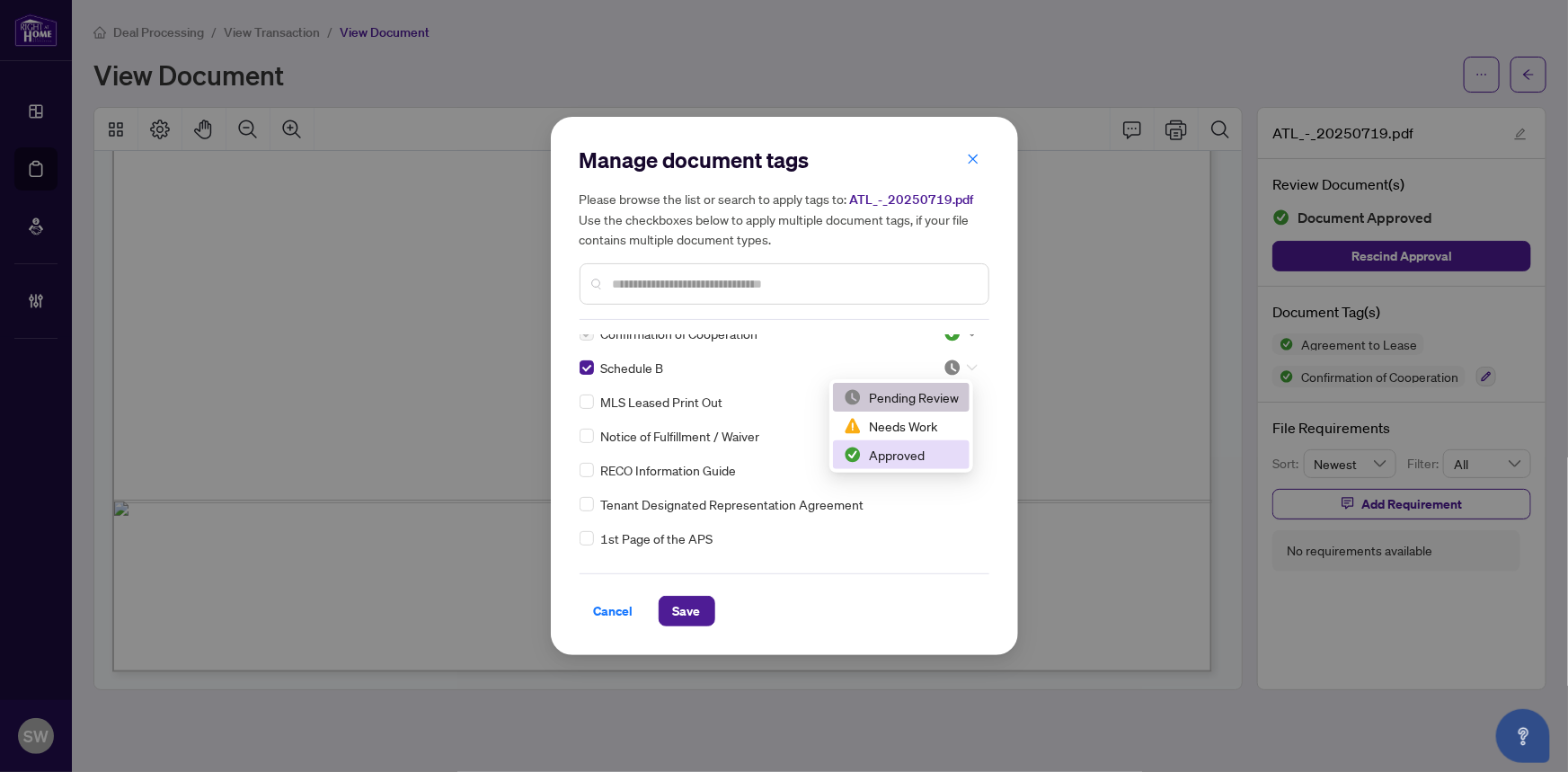
click at [897, 450] on div "Approved" at bounding box center [901, 454] width 115 height 20
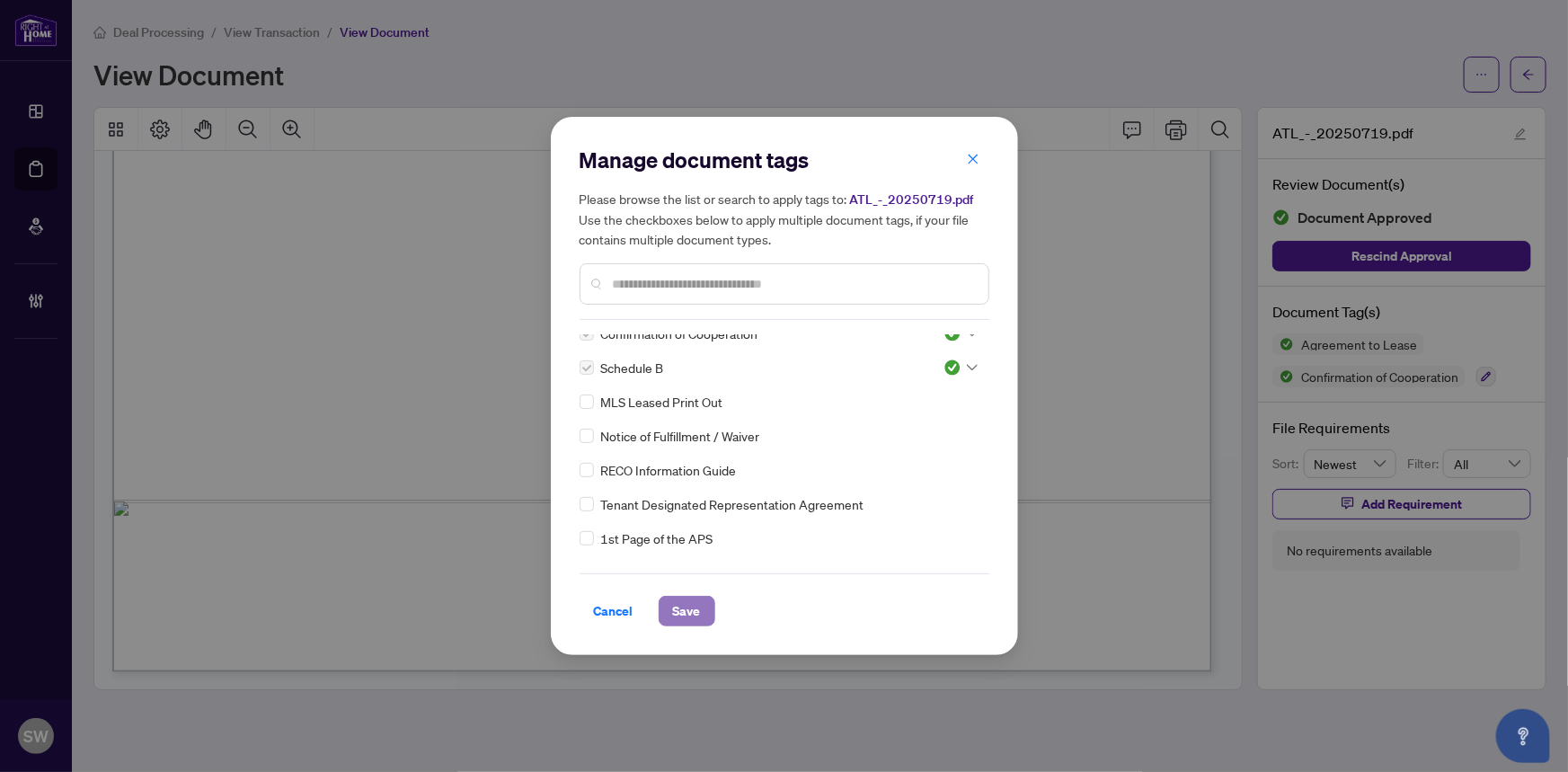
click at [692, 611] on span "Save" at bounding box center [687, 611] width 28 height 29
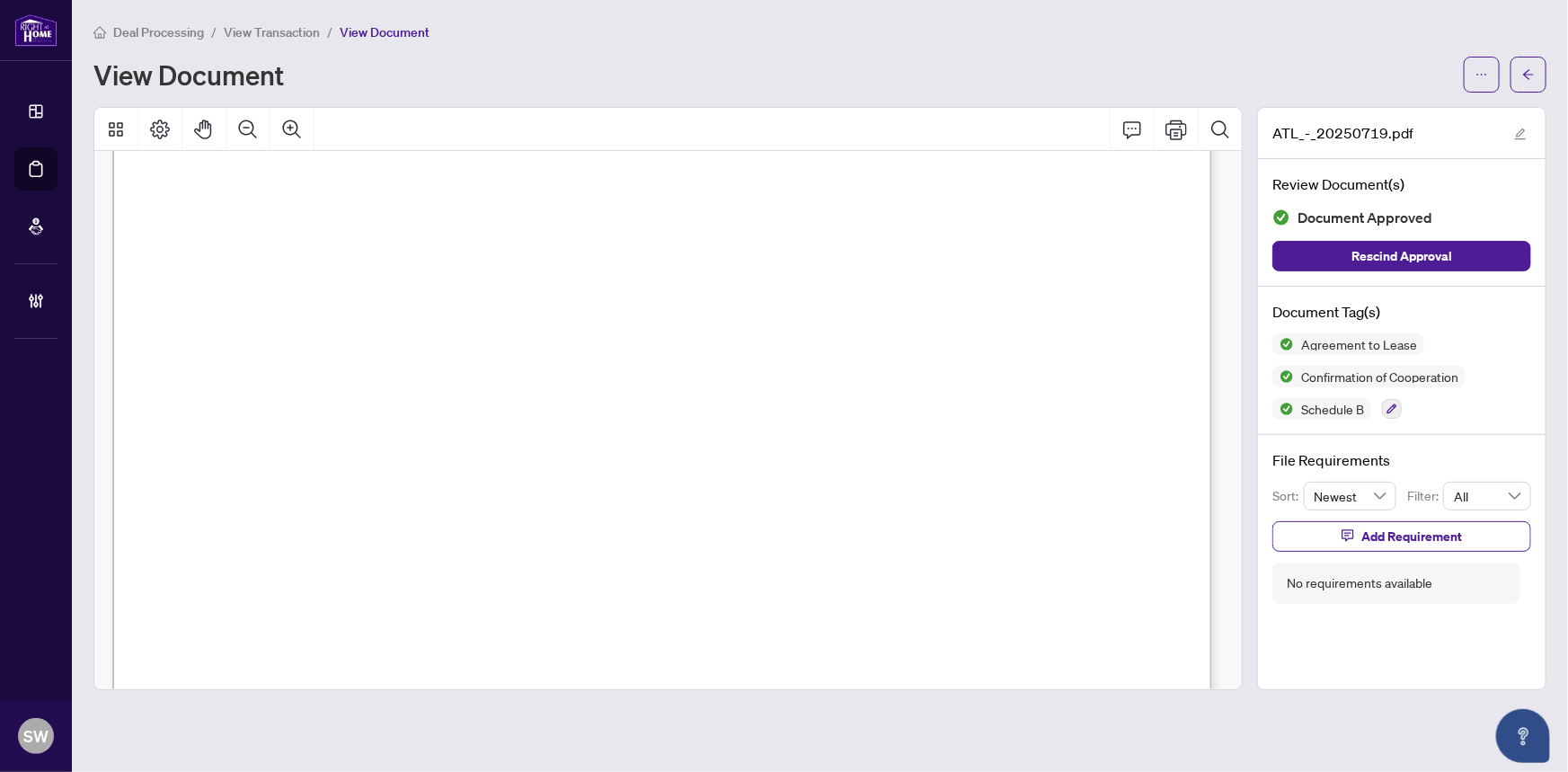
scroll to position [168, 0]
click at [247, 29] on span "View Transaction" at bounding box center [272, 32] width 96 height 16
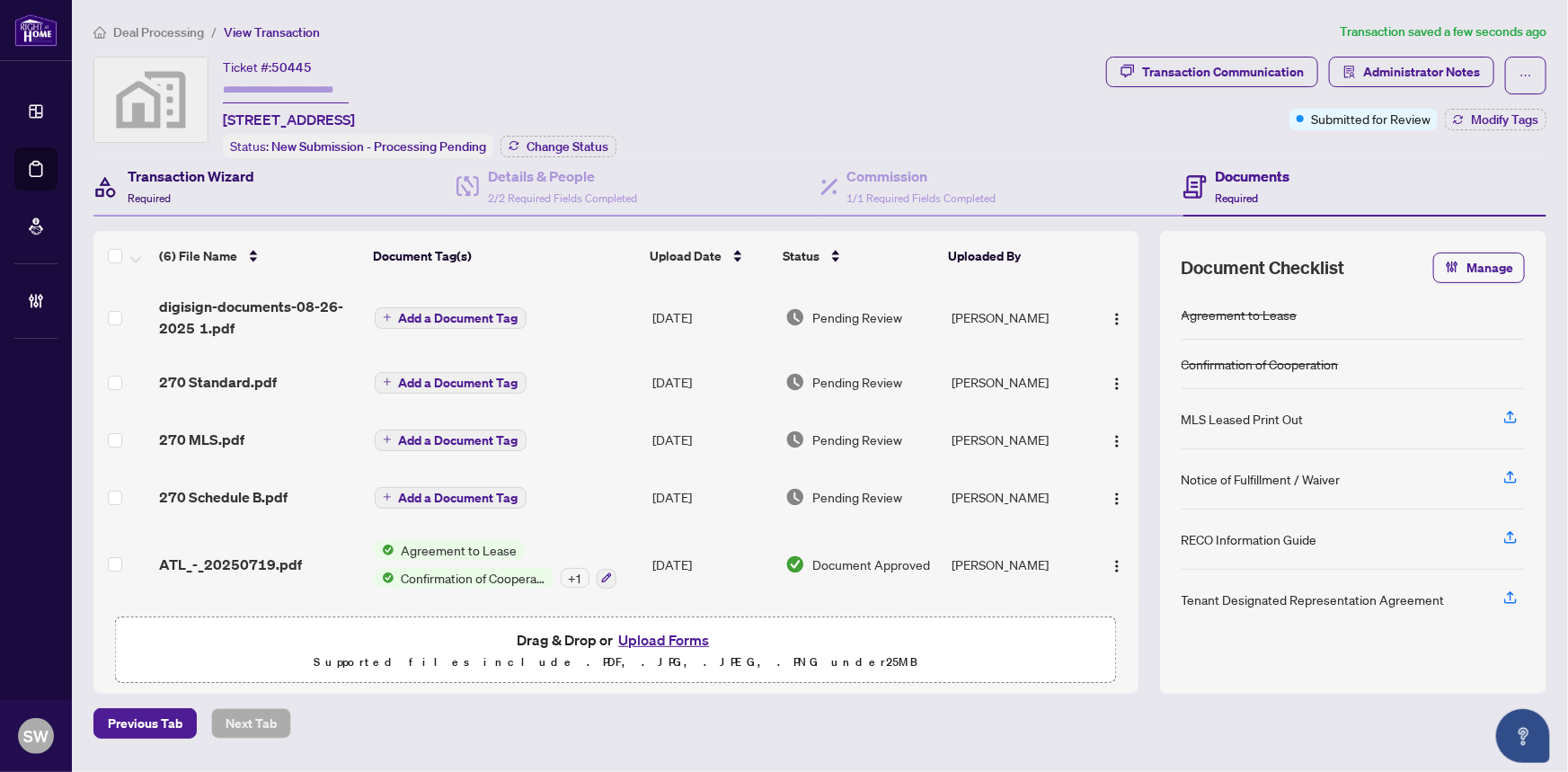
click at [181, 186] on div "Transaction Wizard Required" at bounding box center [191, 186] width 127 height 42
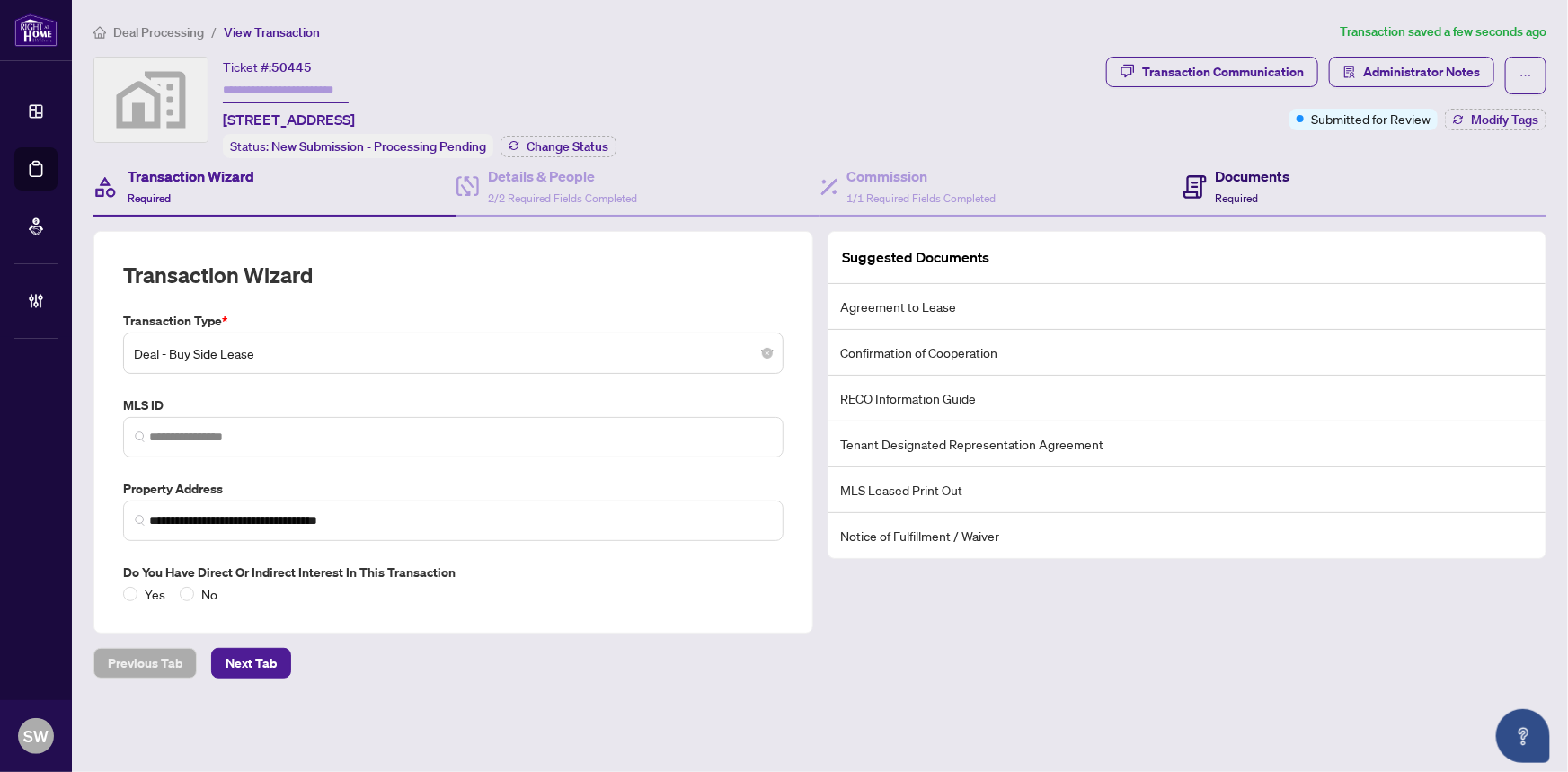
click at [1240, 182] on h4 "Documents" at bounding box center [1253, 176] width 74 height 22
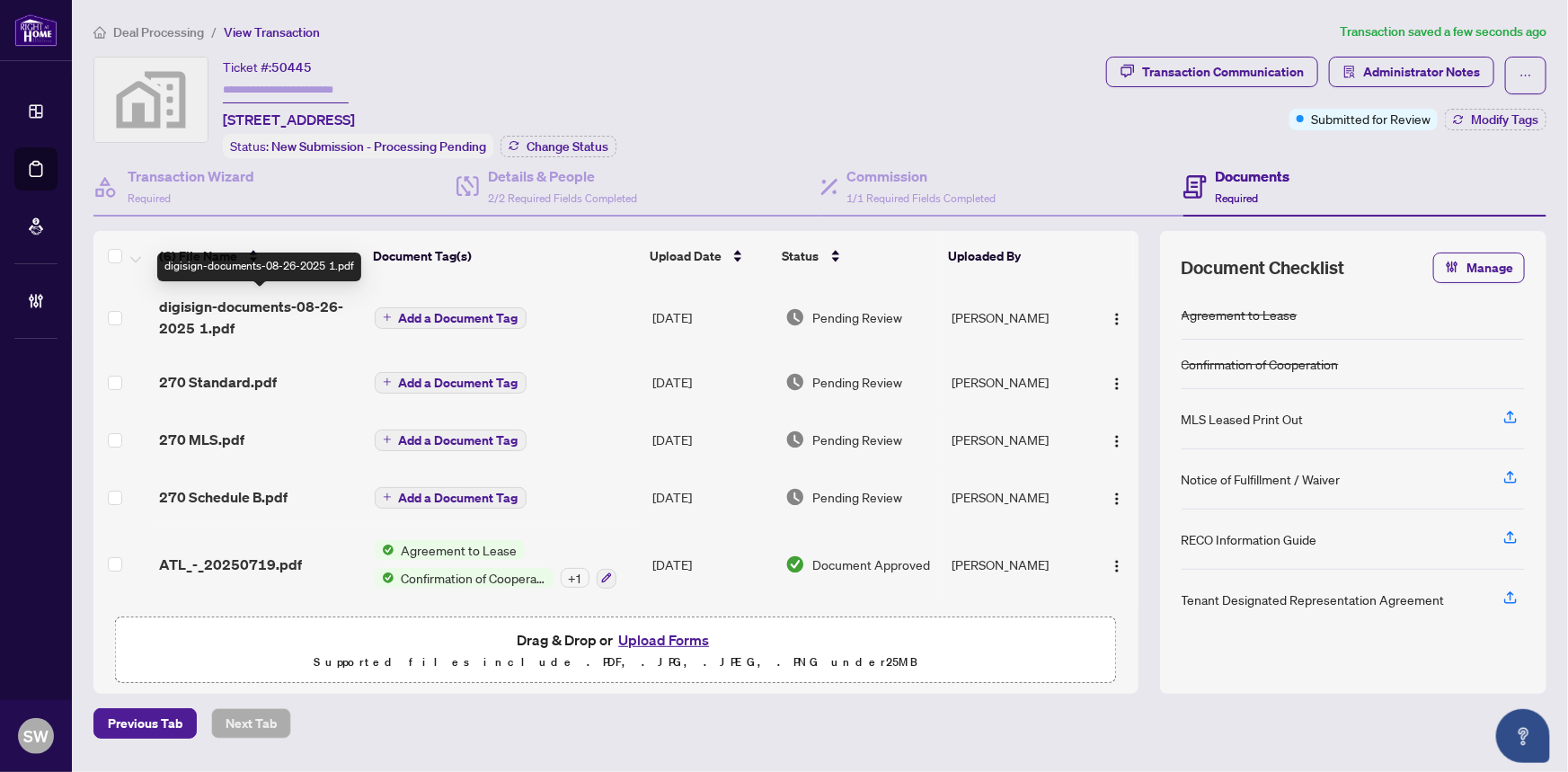
click at [258, 314] on span "digisign-documents-08-26-2025 1.pdf" at bounding box center [259, 317] width 201 height 43
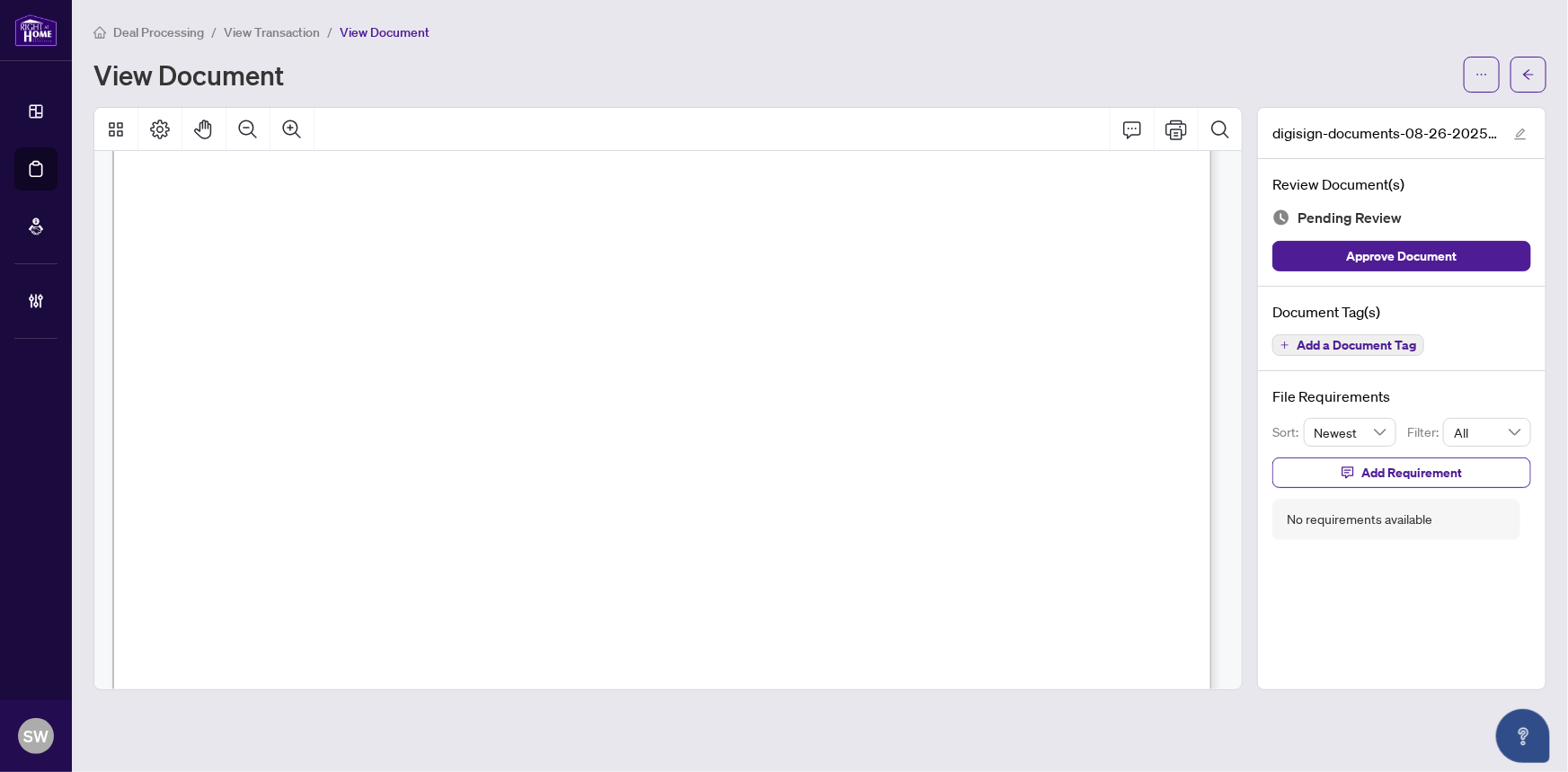
scroll to position [26464, 0]
click at [1366, 346] on span "Add a Document Tag" at bounding box center [1356, 345] width 120 height 12
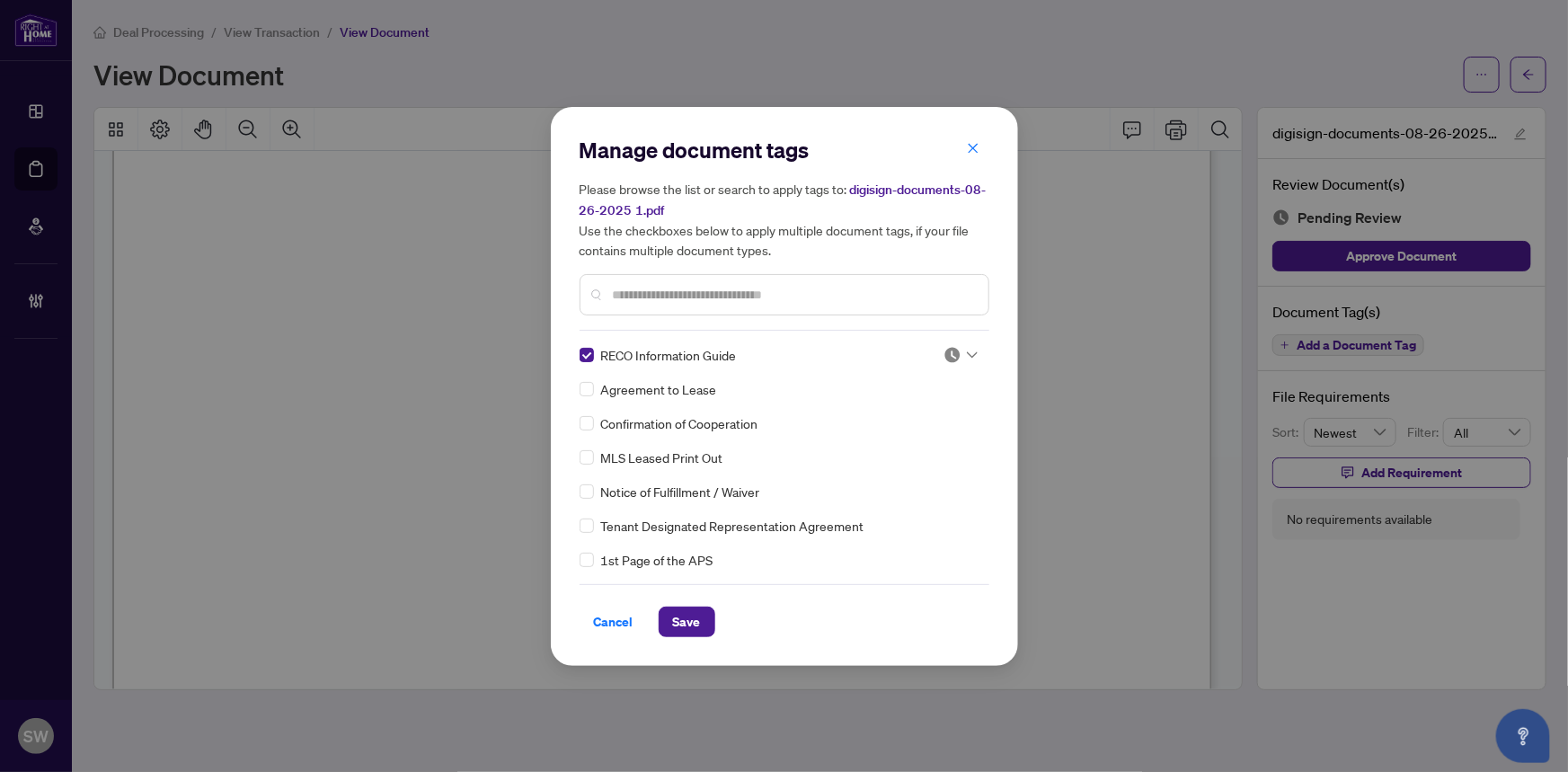
click at [953, 353] on img at bounding box center [952, 354] width 18 height 18
click at [909, 444] on div "Approved" at bounding box center [901, 442] width 115 height 20
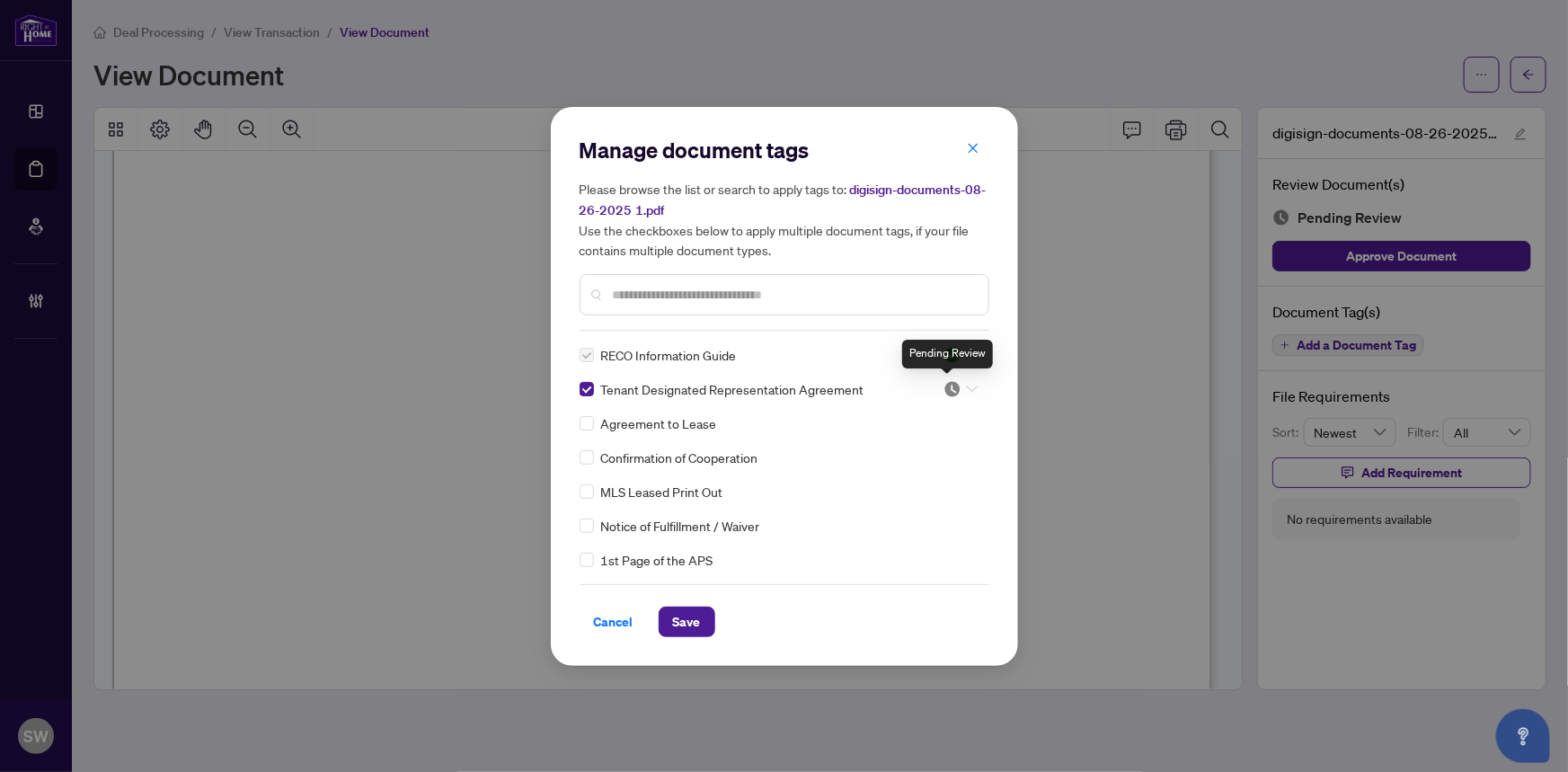
click at [954, 382] on img at bounding box center [952, 389] width 18 height 18
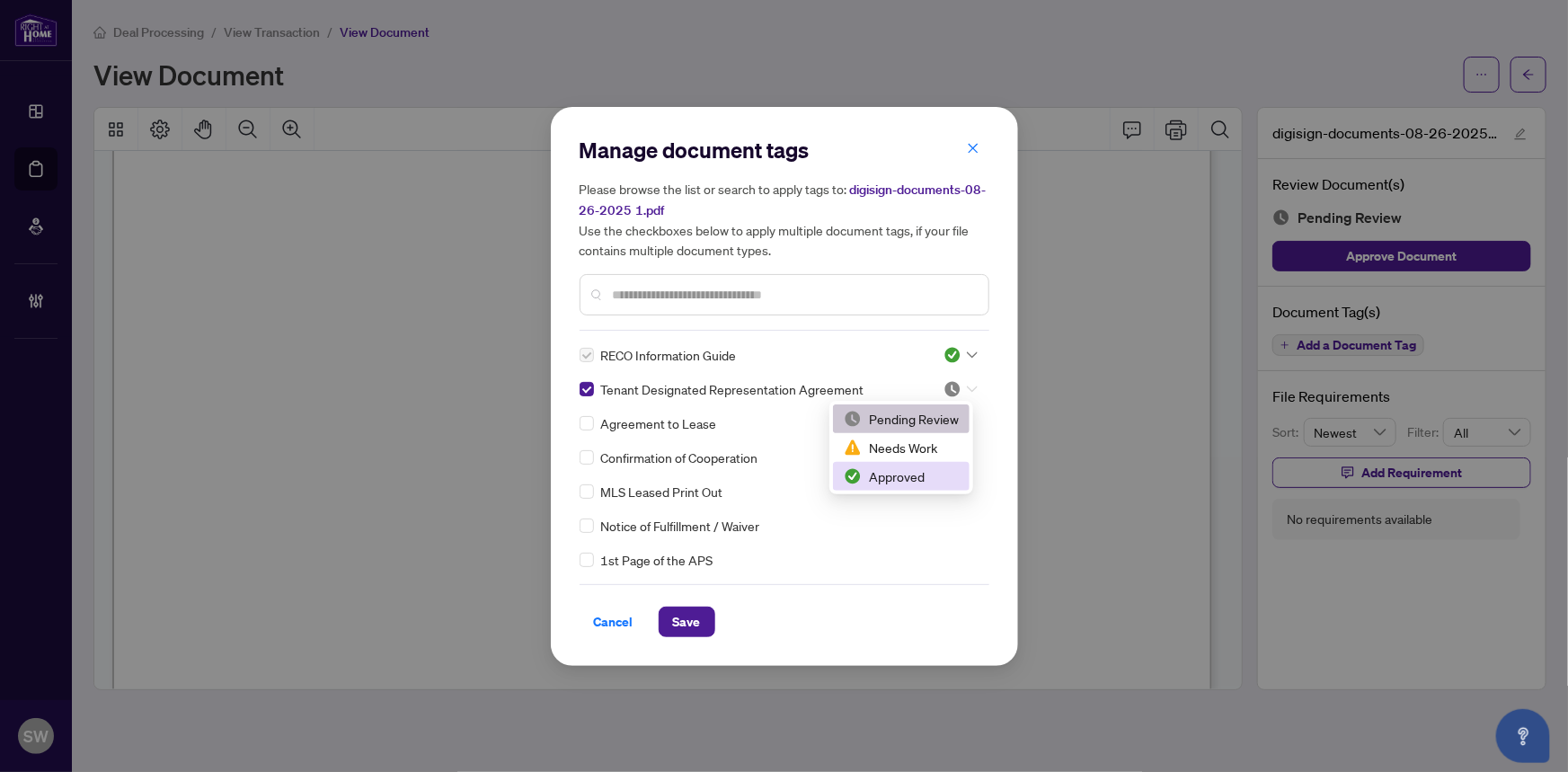
click at [920, 475] on div "Approved" at bounding box center [901, 475] width 115 height 20
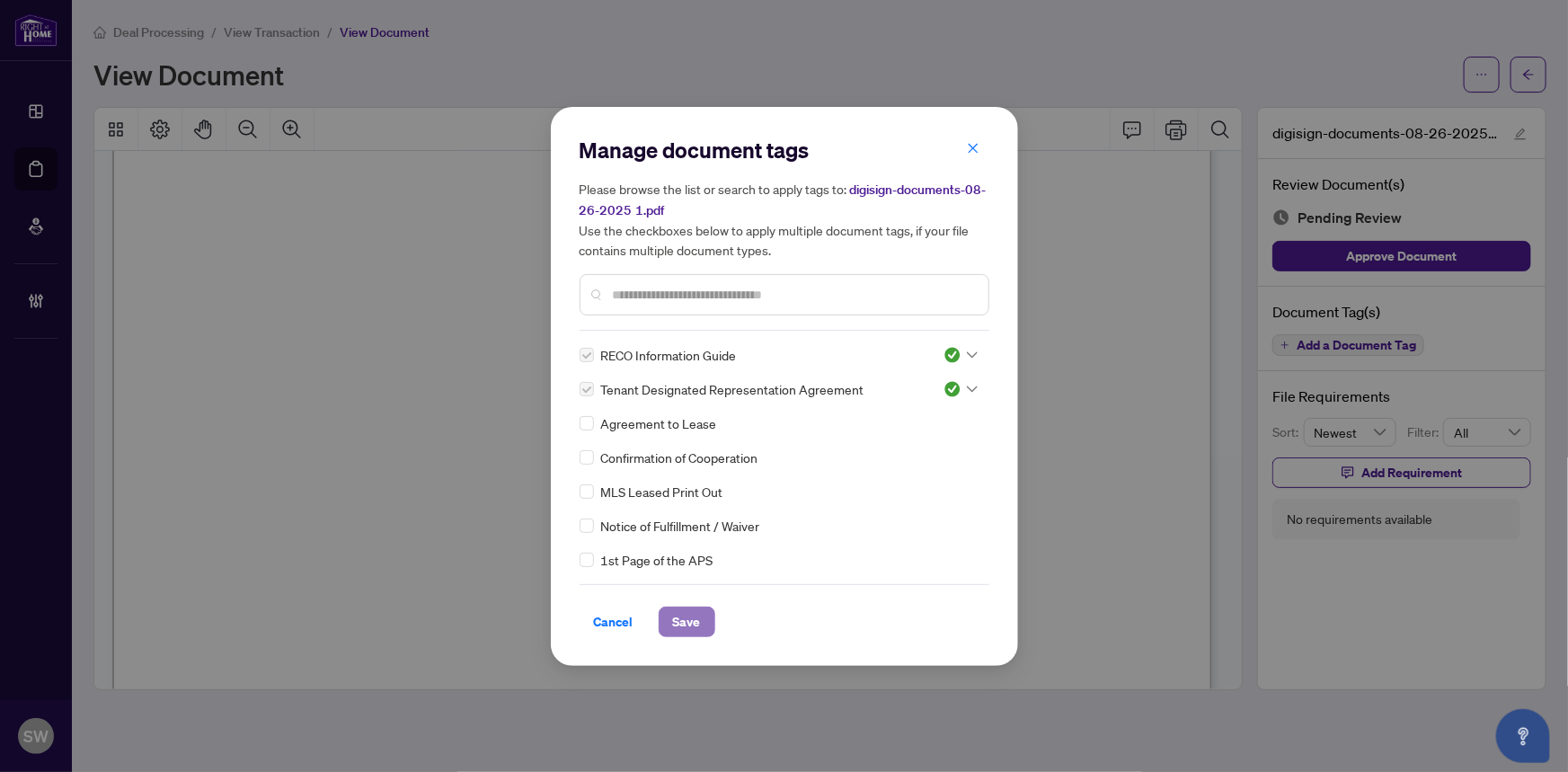
click at [697, 620] on span "Save" at bounding box center [687, 621] width 28 height 29
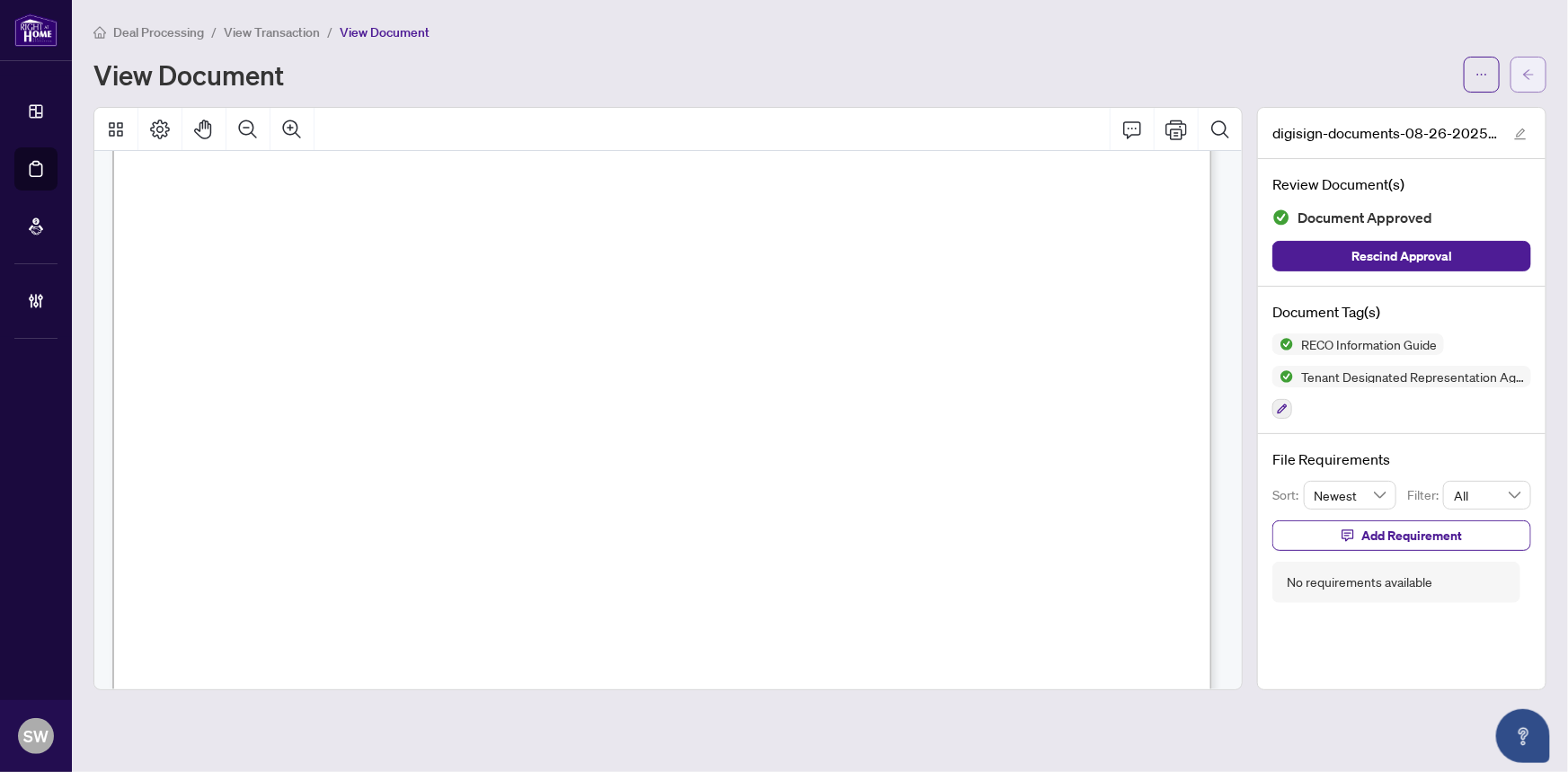
click at [1534, 81] on span "button" at bounding box center [1528, 74] width 12 height 29
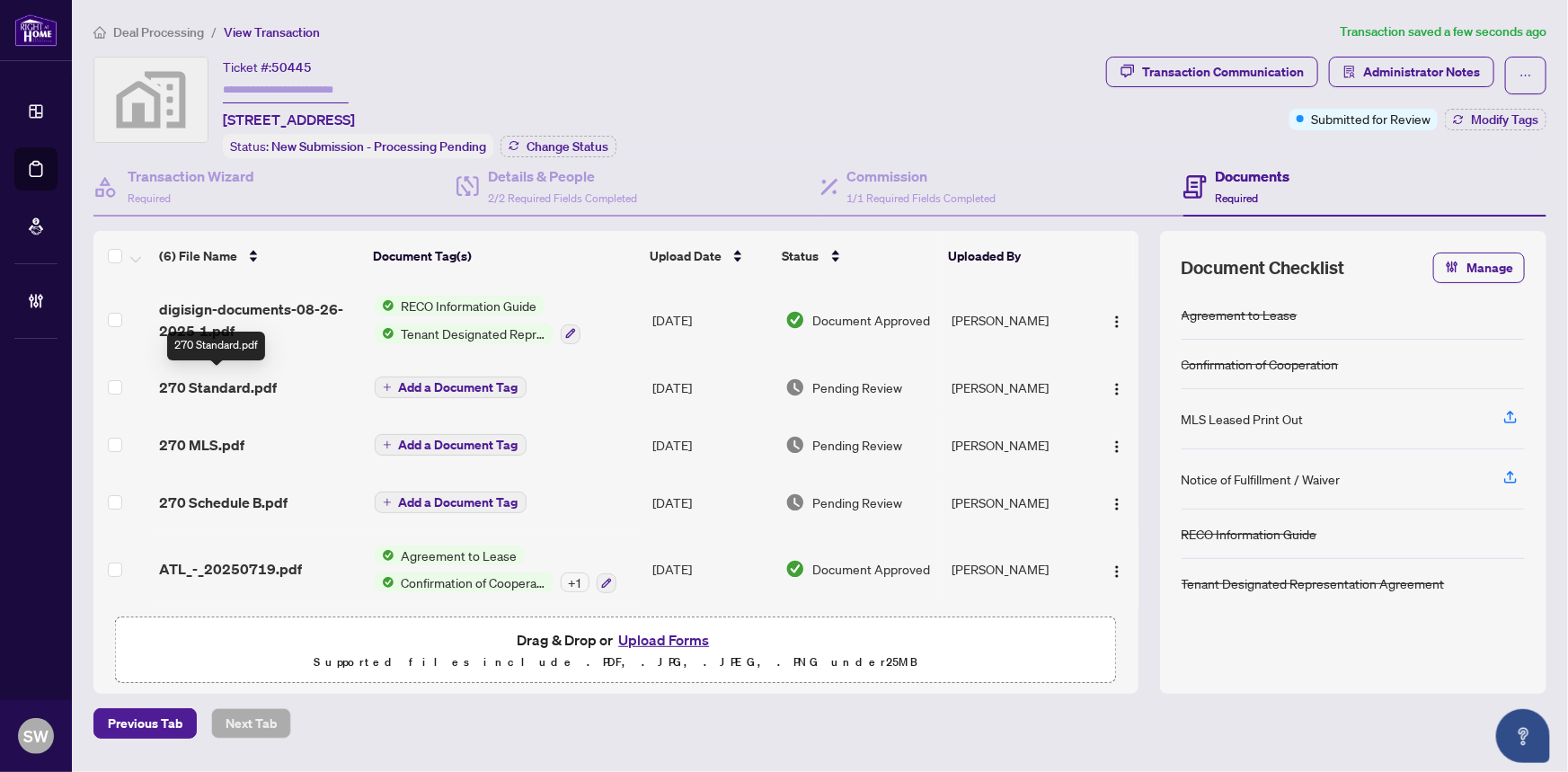
click at [247, 383] on span "270 Standard.pdf" at bounding box center [218, 387] width 118 height 22
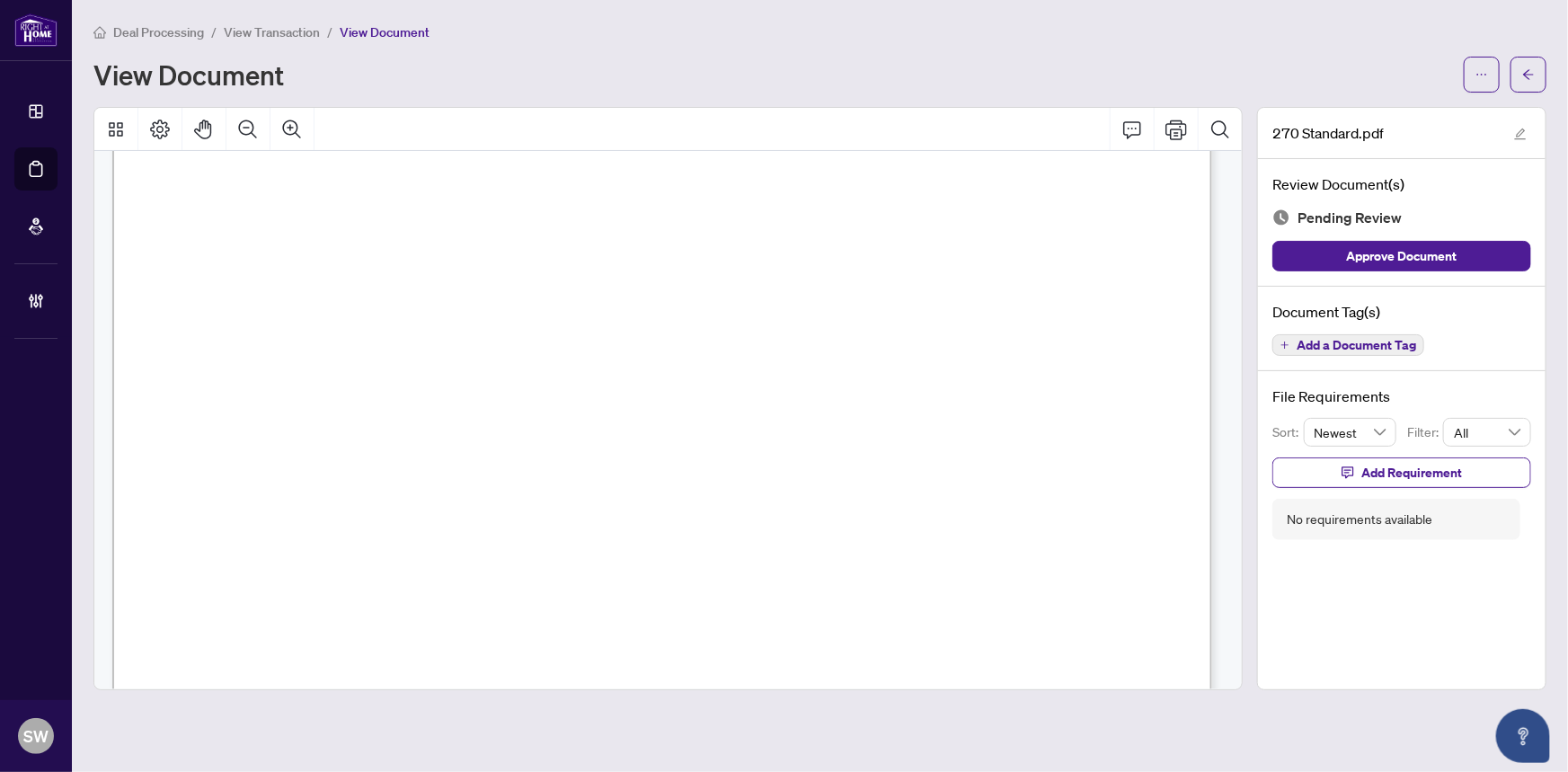
scroll to position [19688, 0]
click at [1385, 348] on span "Add a Document Tag" at bounding box center [1356, 345] width 120 height 12
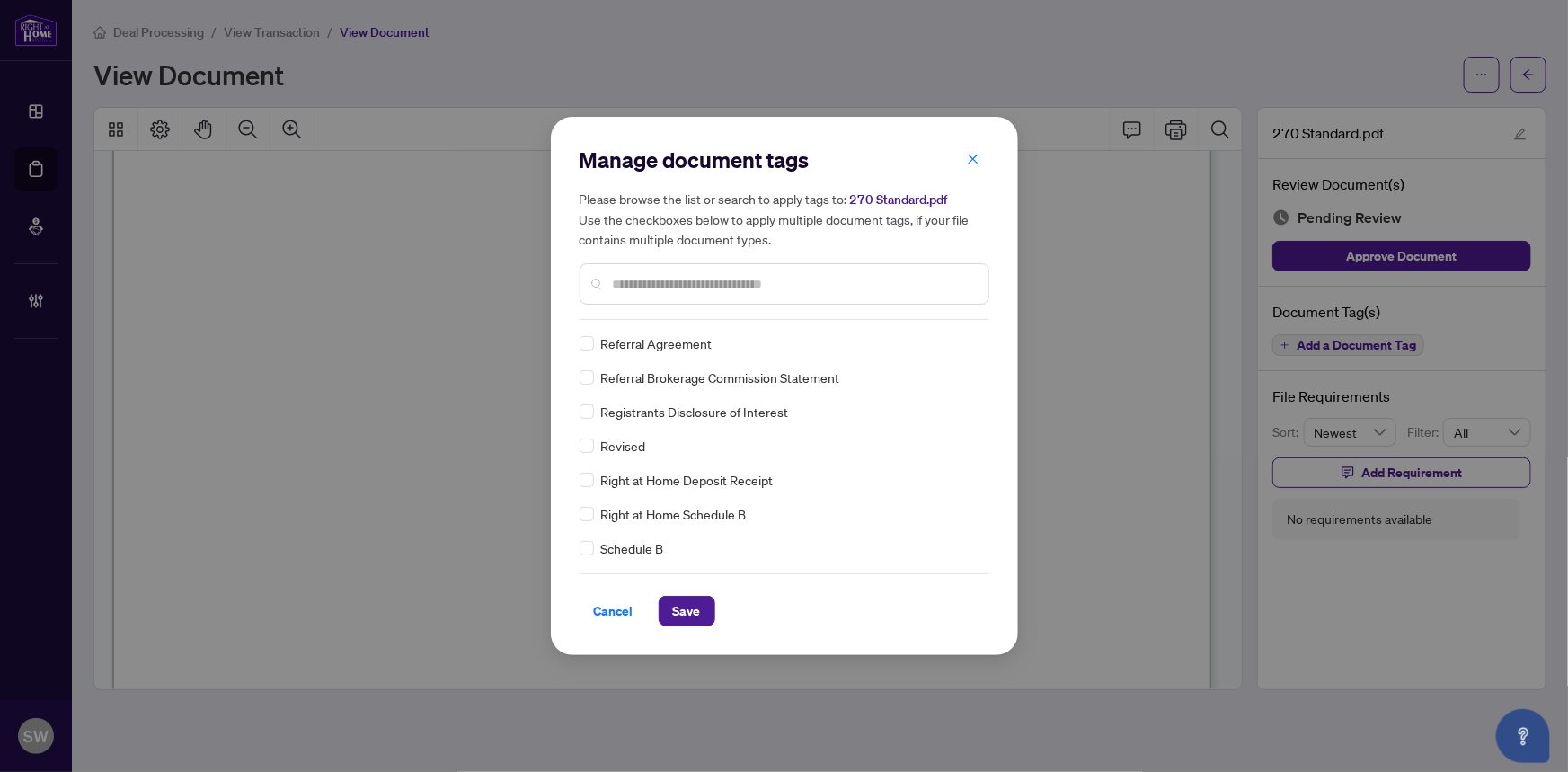
scroll to position [0, 0]
click at [967, 344] on icon at bounding box center [972, 345] width 10 height 8
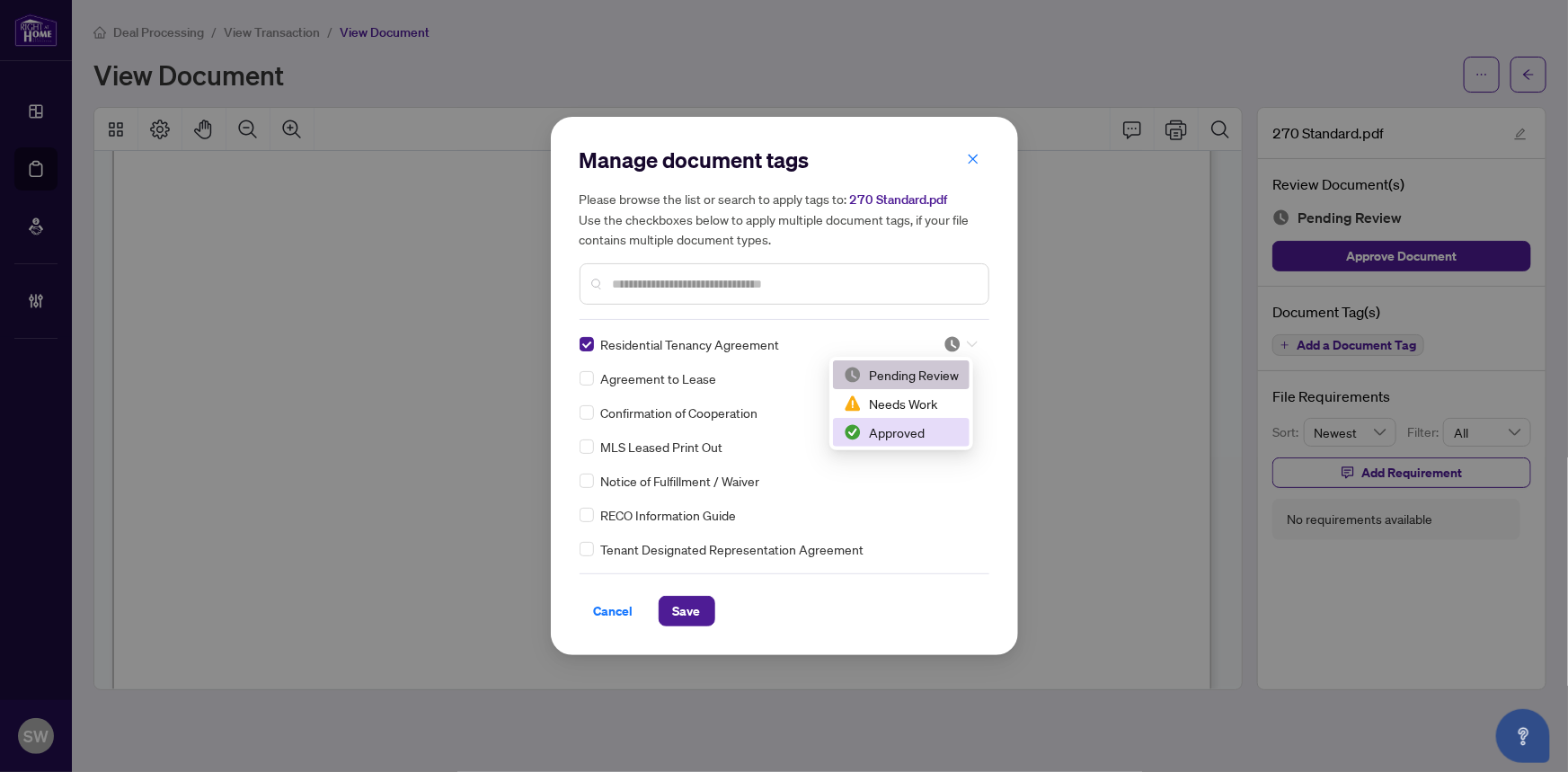
click at [924, 426] on div "Approved" at bounding box center [901, 432] width 115 height 20
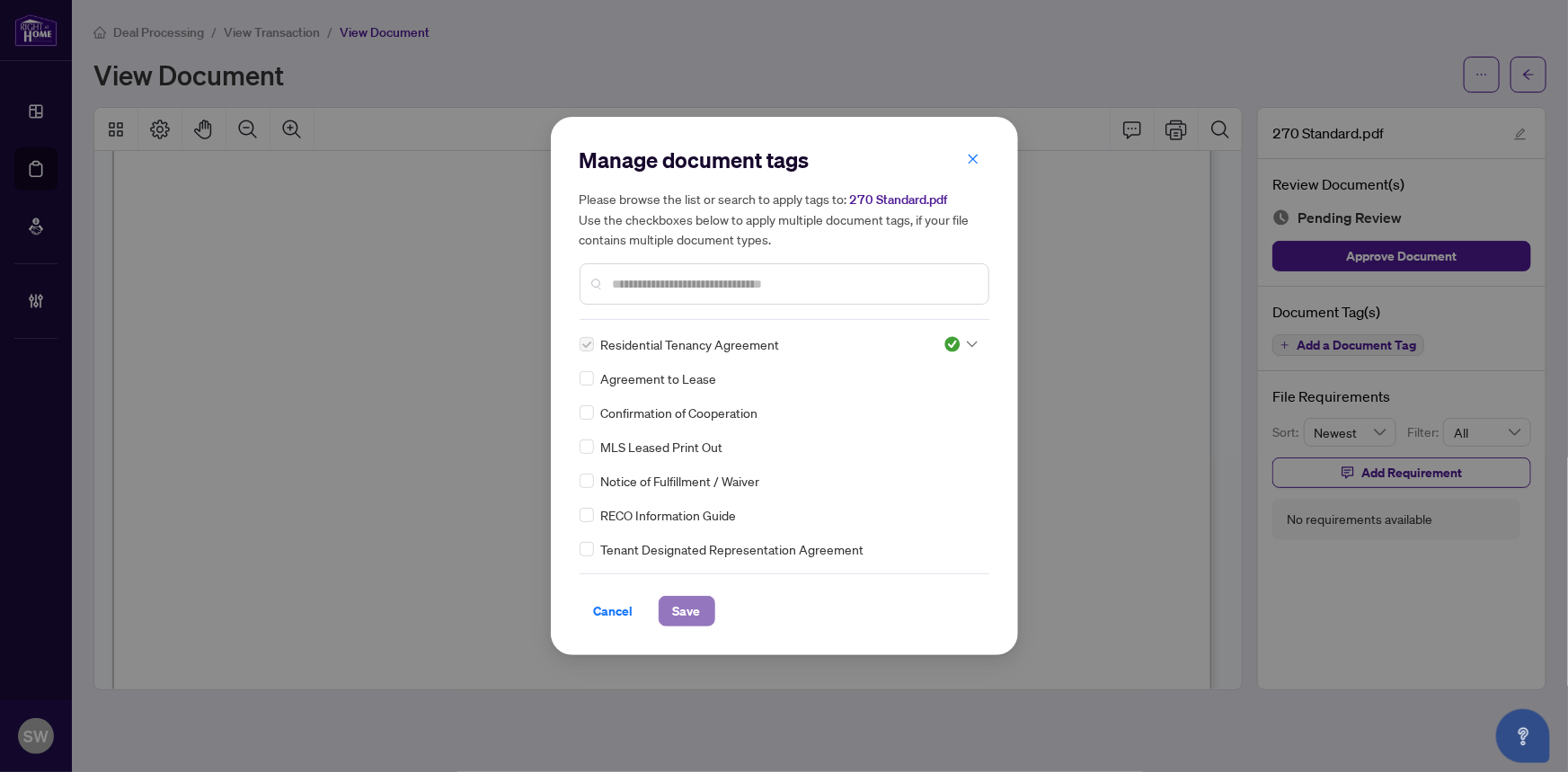
click at [699, 605] on span "Save" at bounding box center [687, 611] width 28 height 29
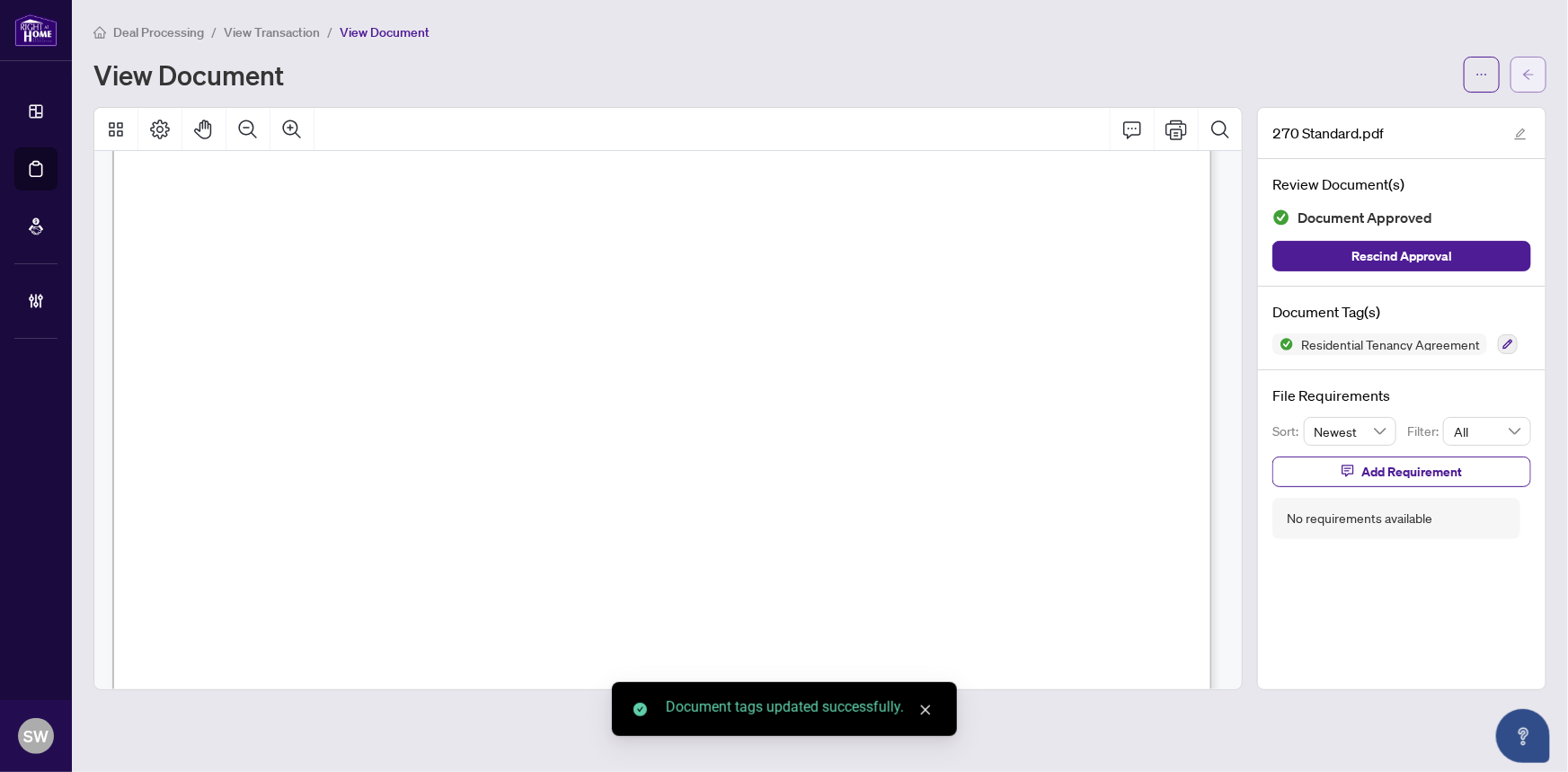
click at [1541, 72] on button "button" at bounding box center [1528, 74] width 36 height 36
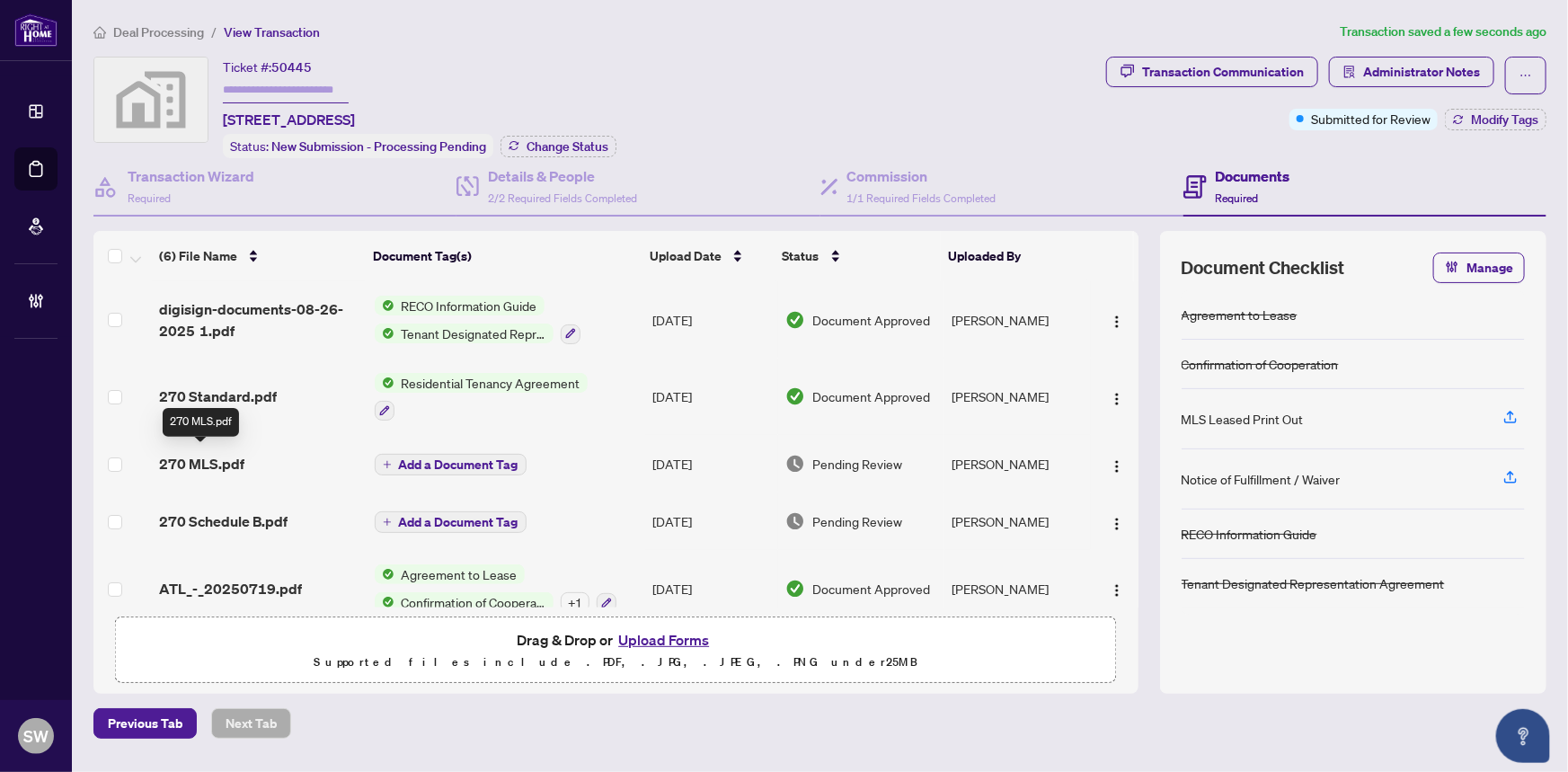
click at [234, 464] on span "270 MLS.pdf" at bounding box center [202, 463] width 86 height 22
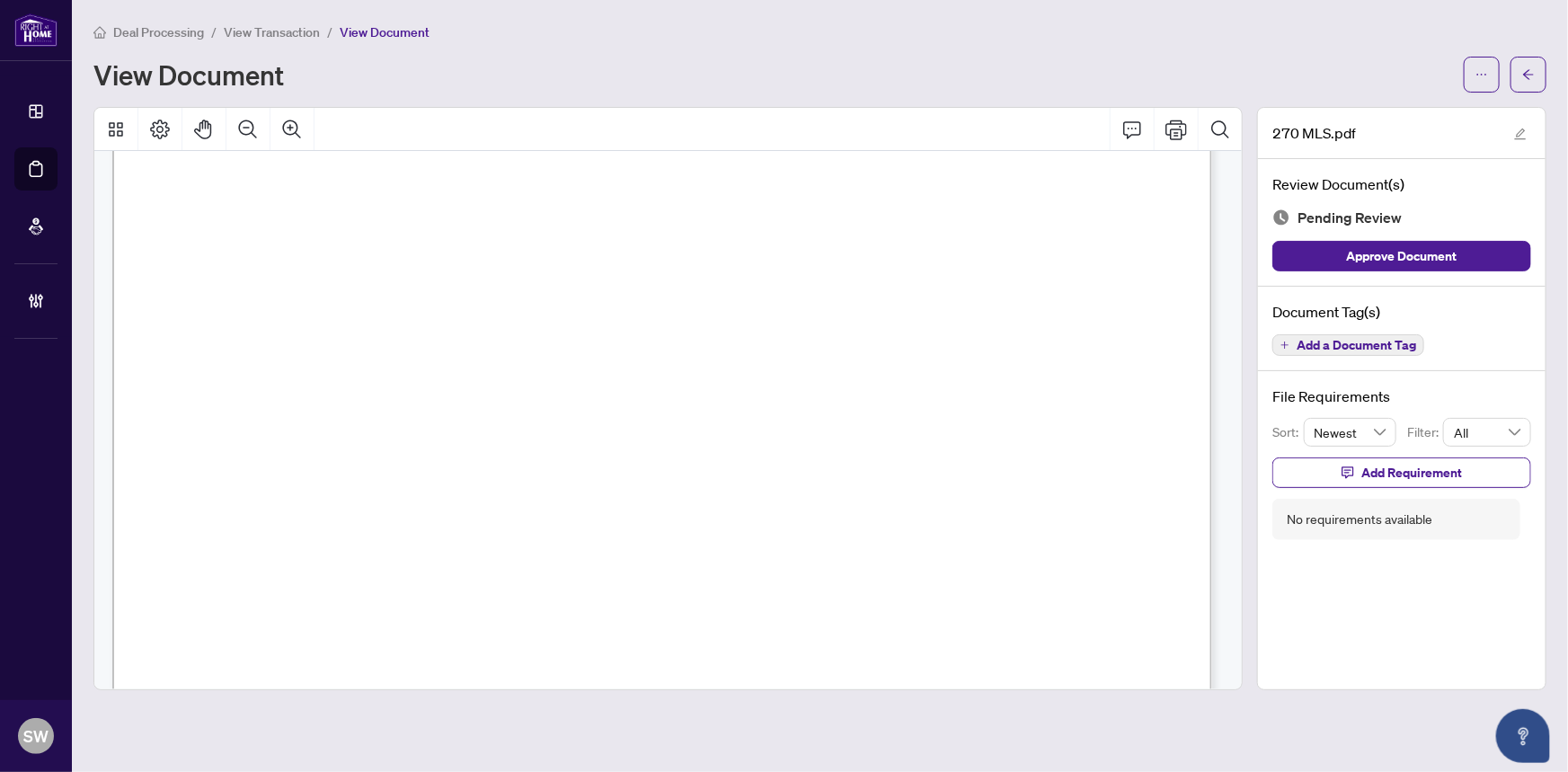
scroll to position [233, 0]
click at [1396, 343] on span "Add a Document Tag" at bounding box center [1356, 345] width 120 height 12
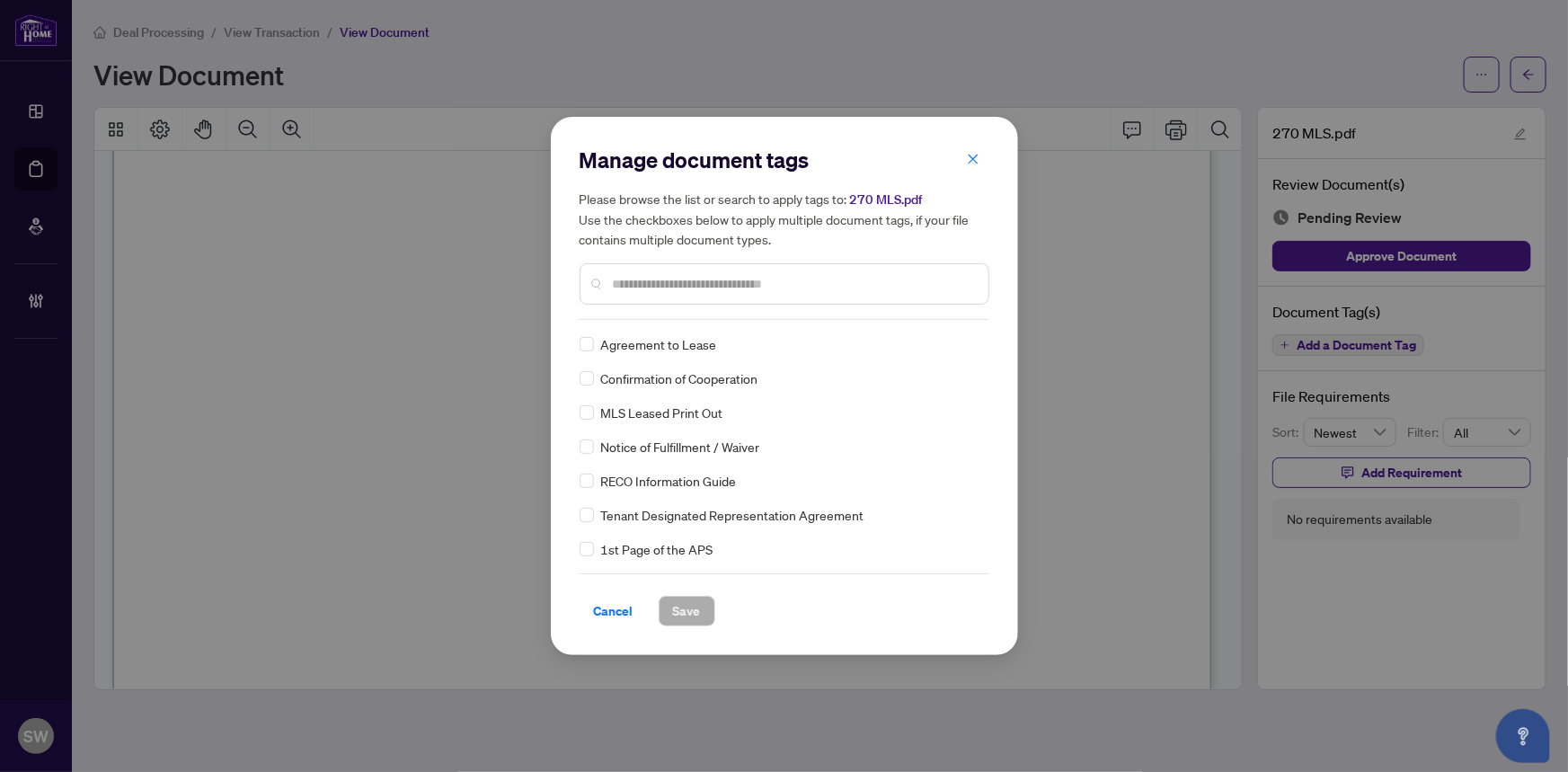
drag, startPoint x: 983, startPoint y: 339, endPoint x: 983, endPoint y: 350, distance: 11.0
click at [983, 350] on div "Agreement to Lease Confirmation of Cooperation MLS Leased Print Out Notice of F…" at bounding box center [784, 446] width 410 height 225
click at [952, 344] on img at bounding box center [952, 344] width 18 height 18
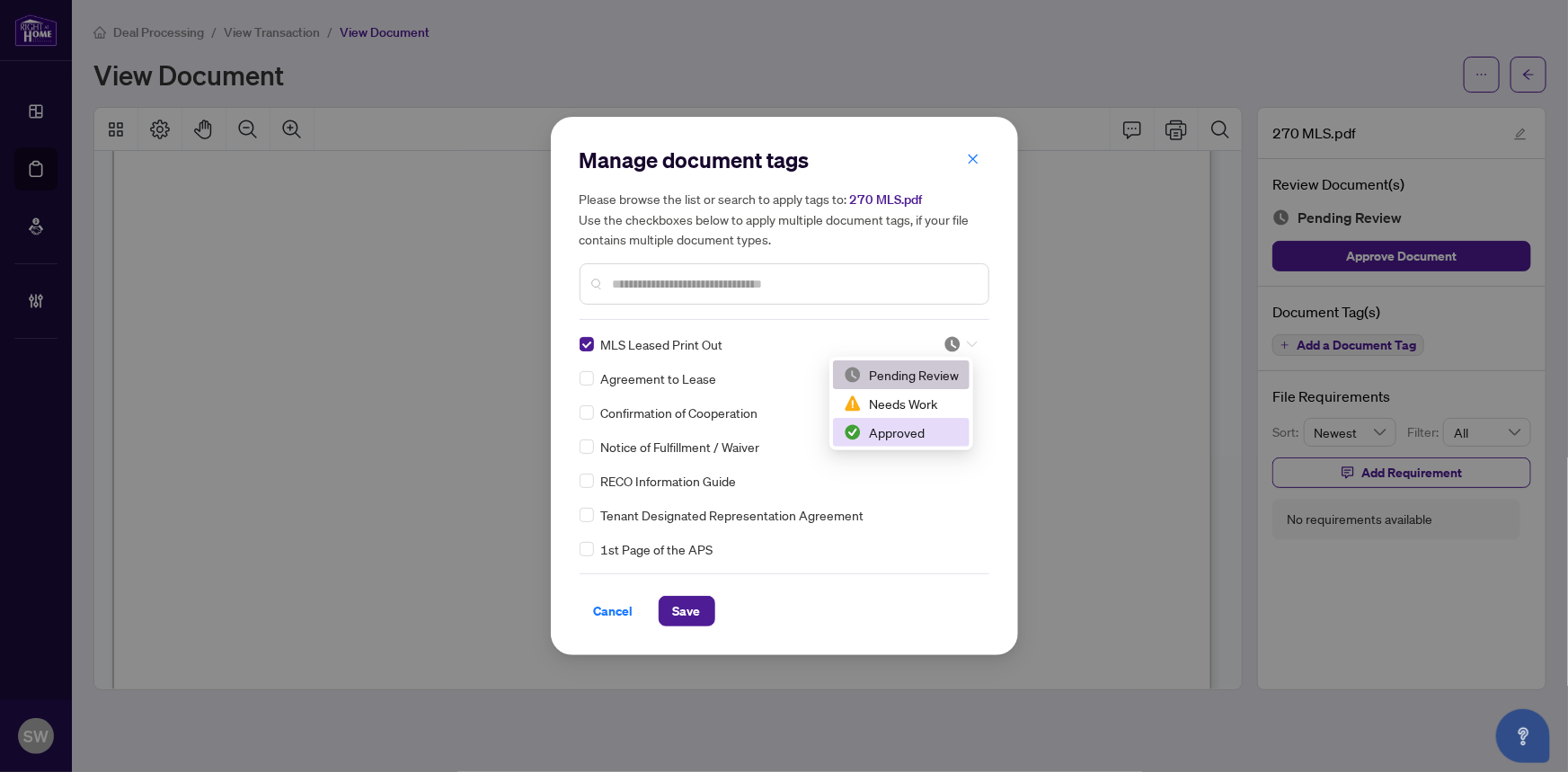
click at [910, 430] on div "Approved" at bounding box center [901, 432] width 115 height 20
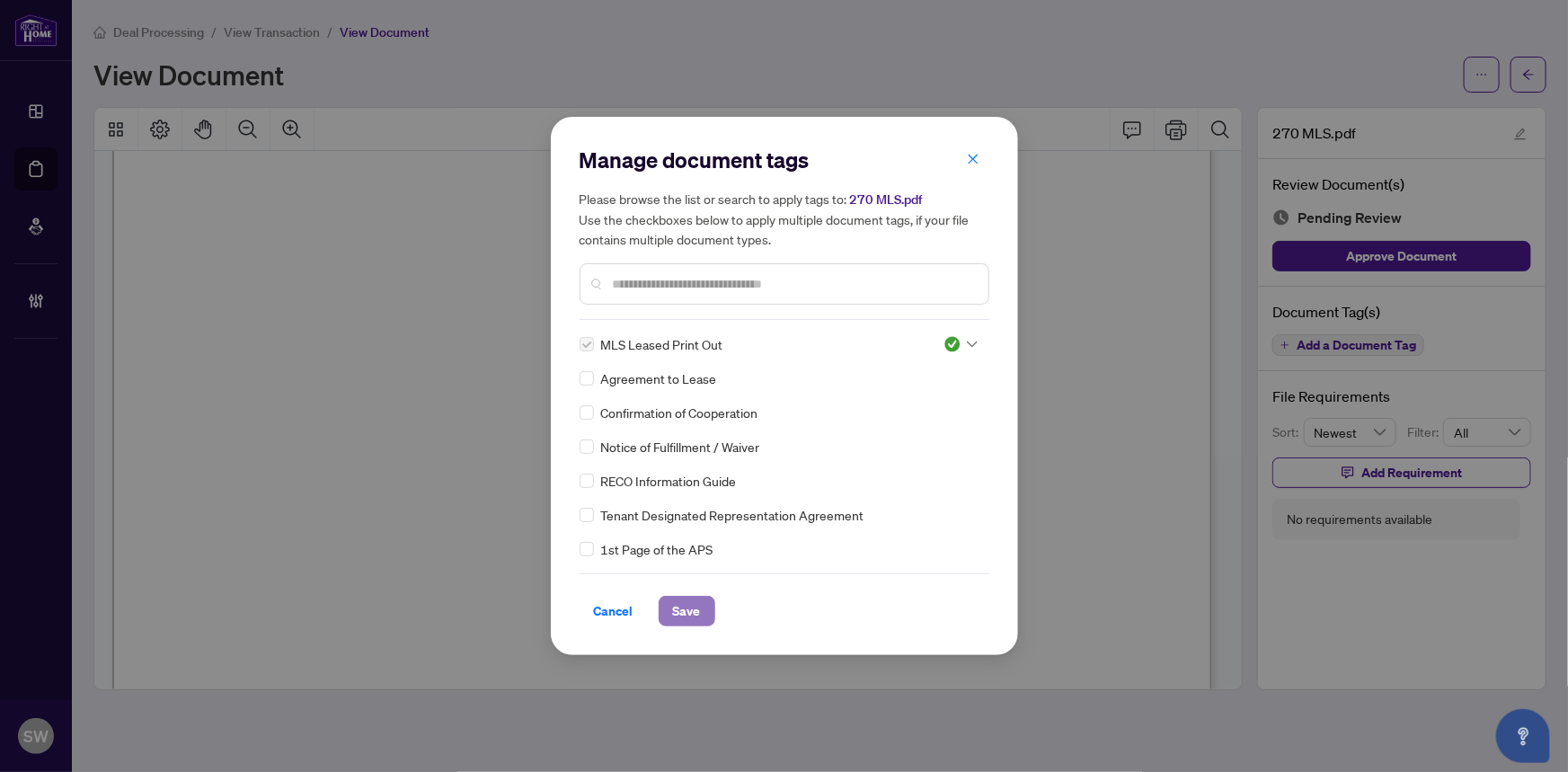
click at [699, 612] on span "Save" at bounding box center [687, 611] width 28 height 29
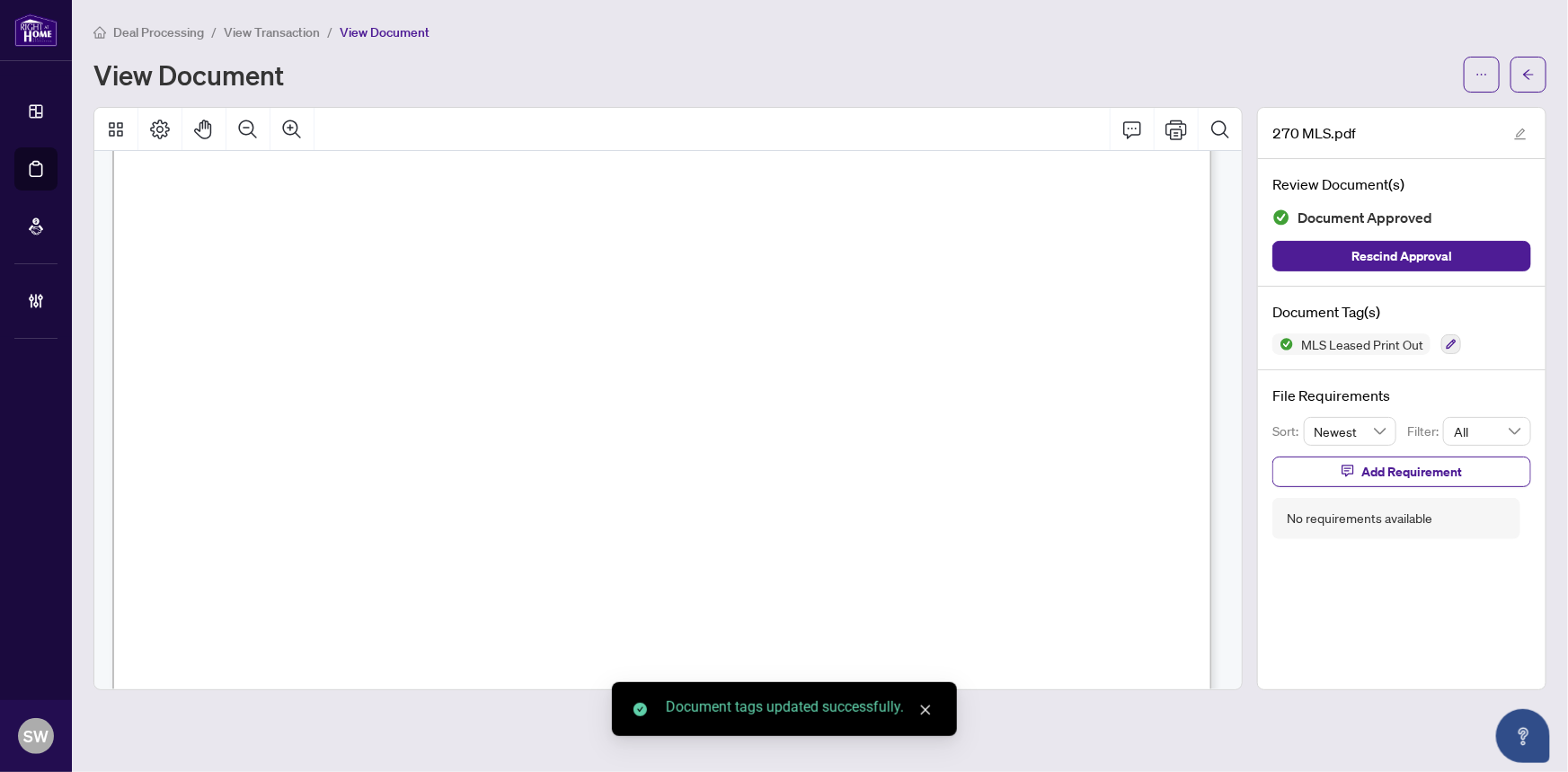
click at [1523, 72] on icon "arrow-left" at bounding box center [1528, 74] width 12 height 12
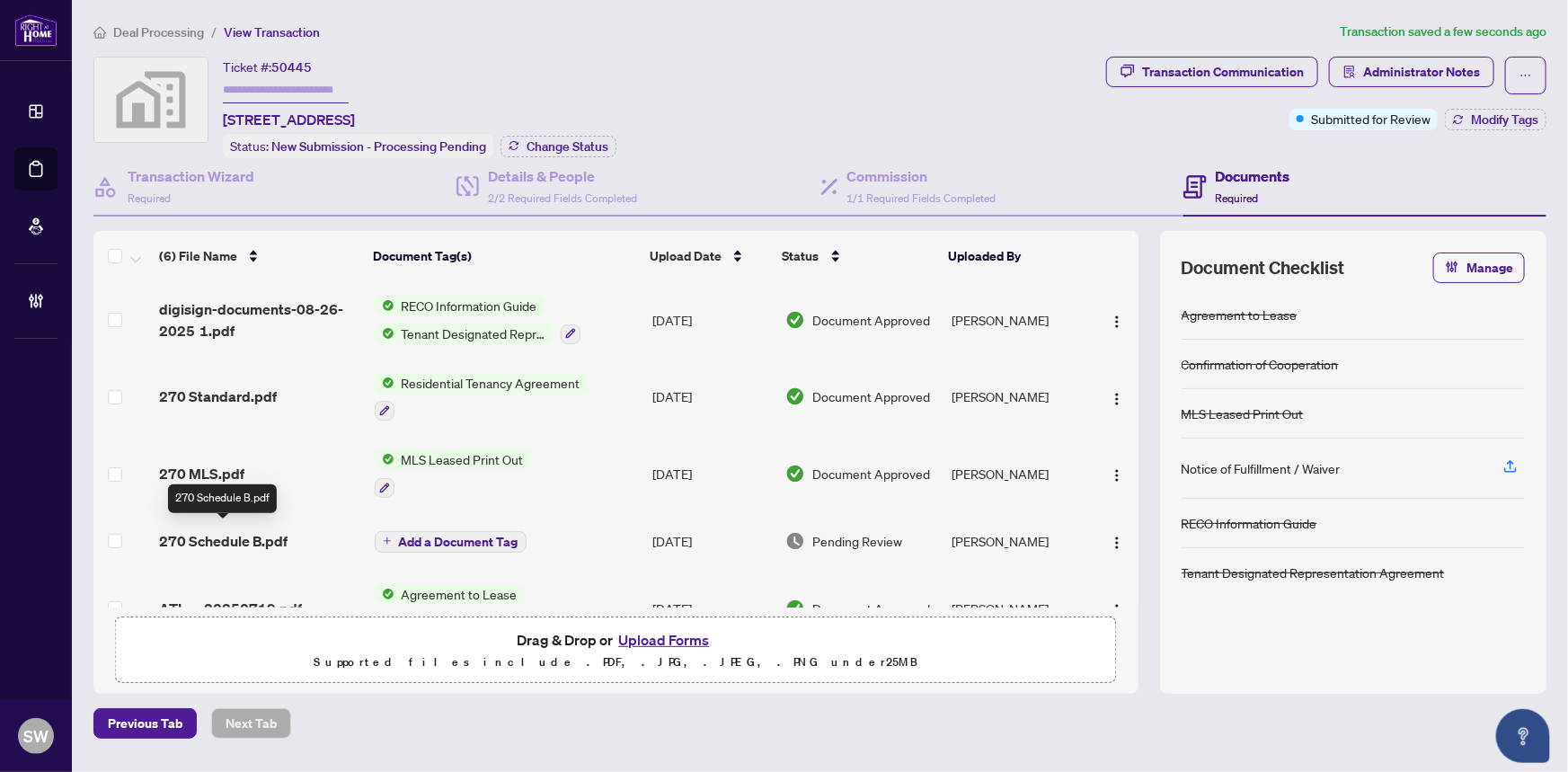
click at [224, 531] on span "270 Schedule B.pdf" at bounding box center [223, 540] width 128 height 22
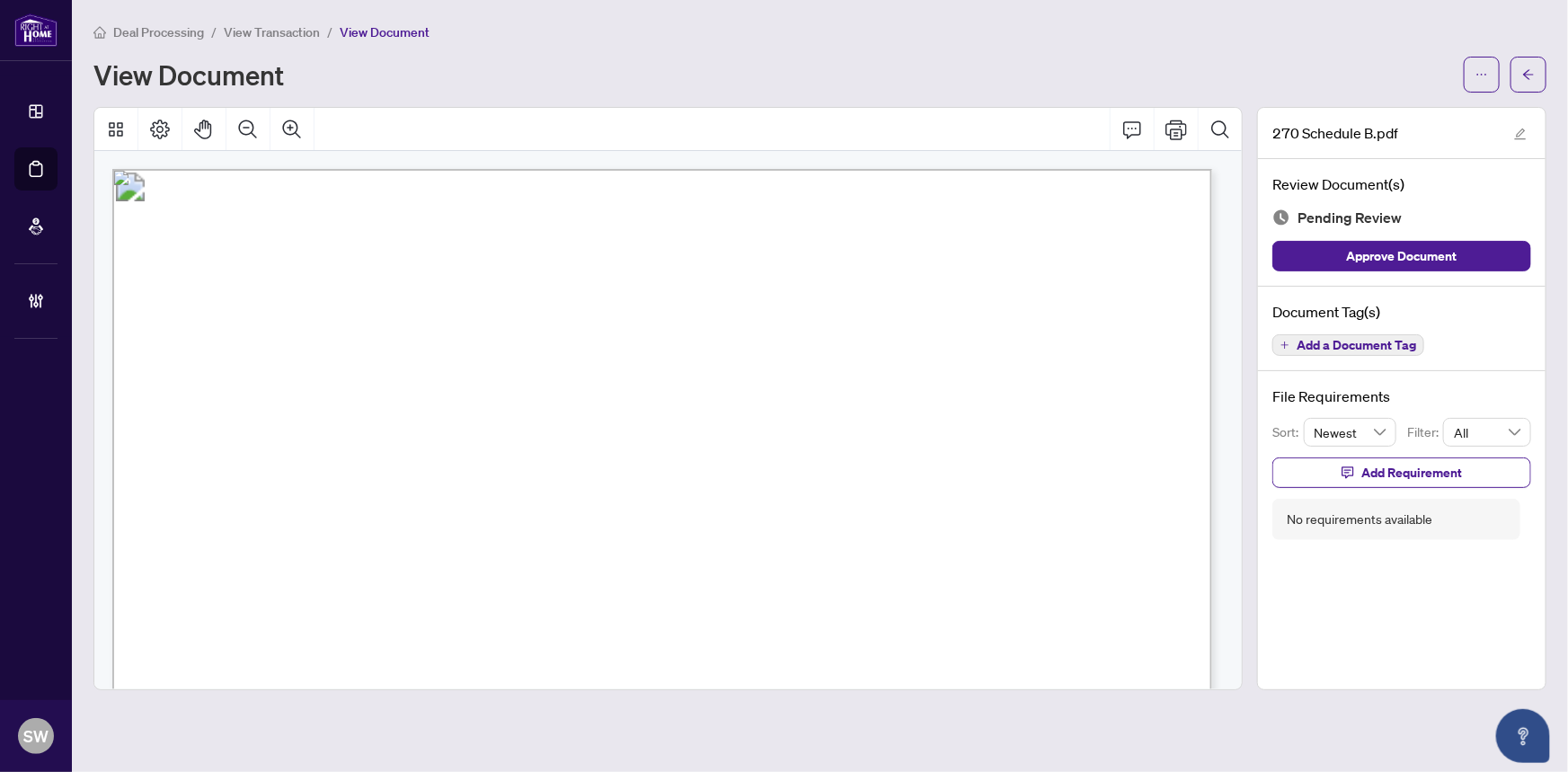
click at [1347, 346] on span "Add a Document Tag" at bounding box center [1356, 345] width 120 height 12
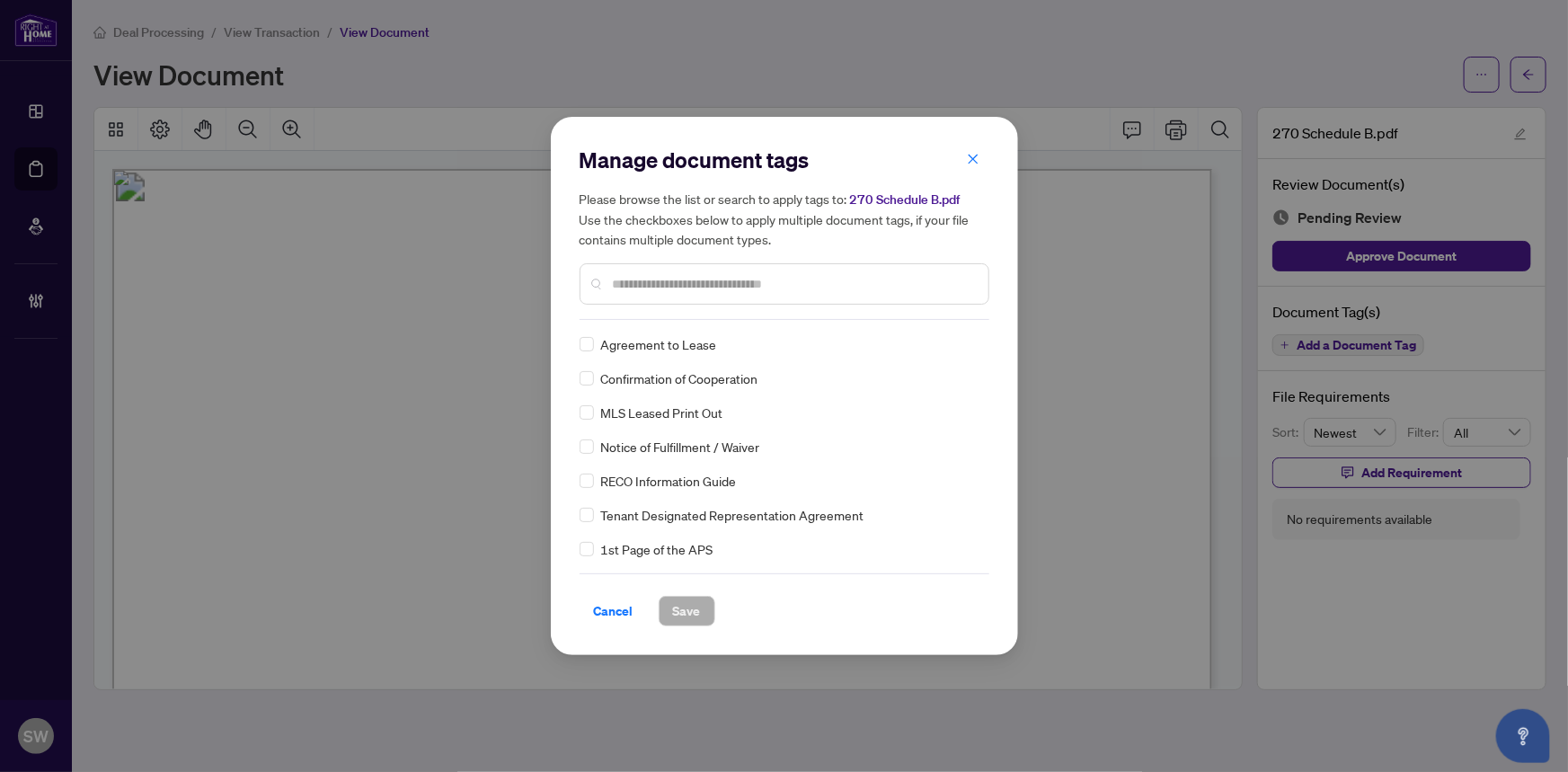
click at [985, 341] on div "Manage document tags Please browse the list or search to apply tags to: 270 Sch…" at bounding box center [784, 386] width 410 height 481
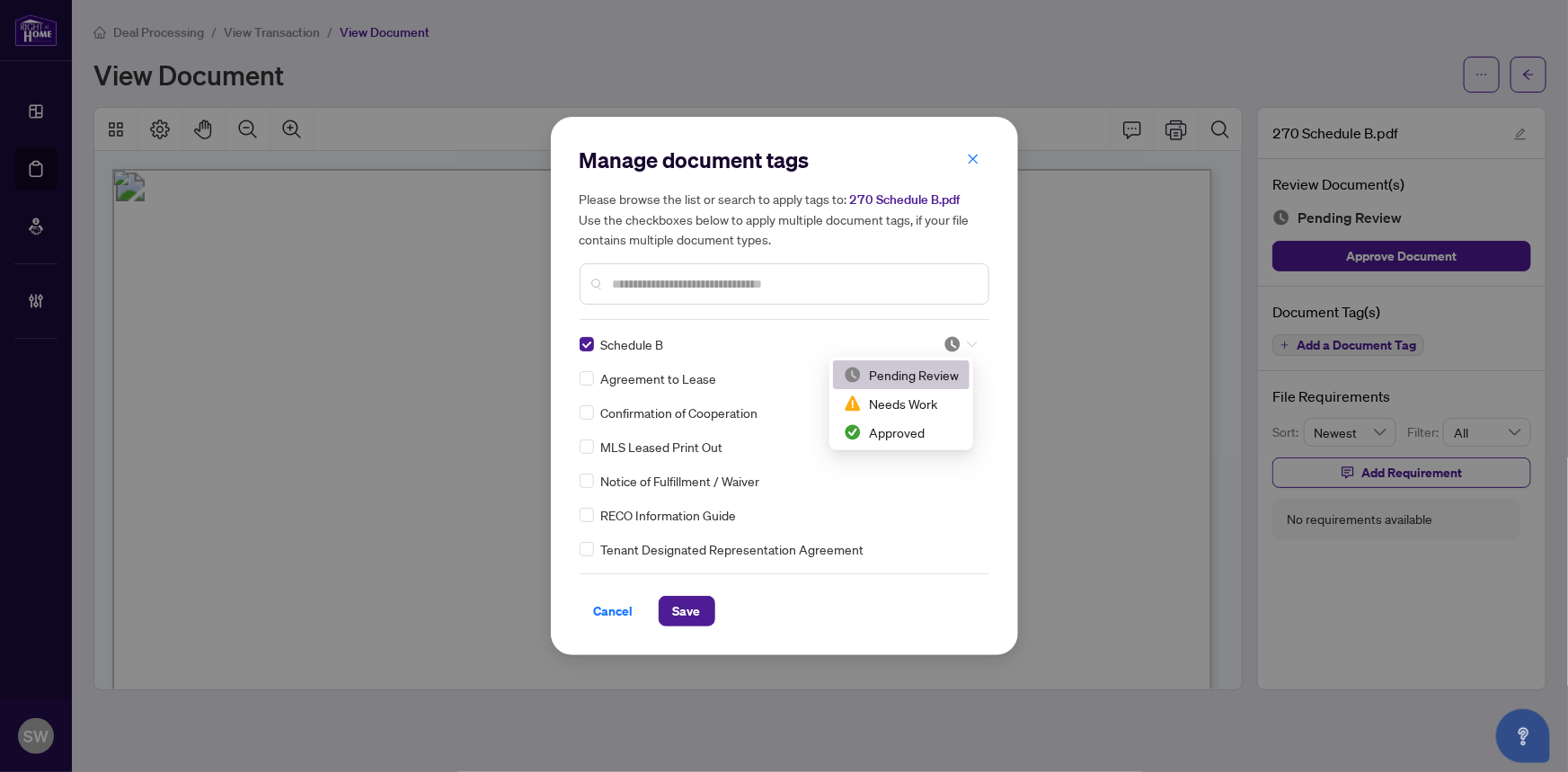
click at [961, 340] on div at bounding box center [961, 344] width 34 height 18
click at [914, 426] on div "Approved" at bounding box center [901, 432] width 115 height 20
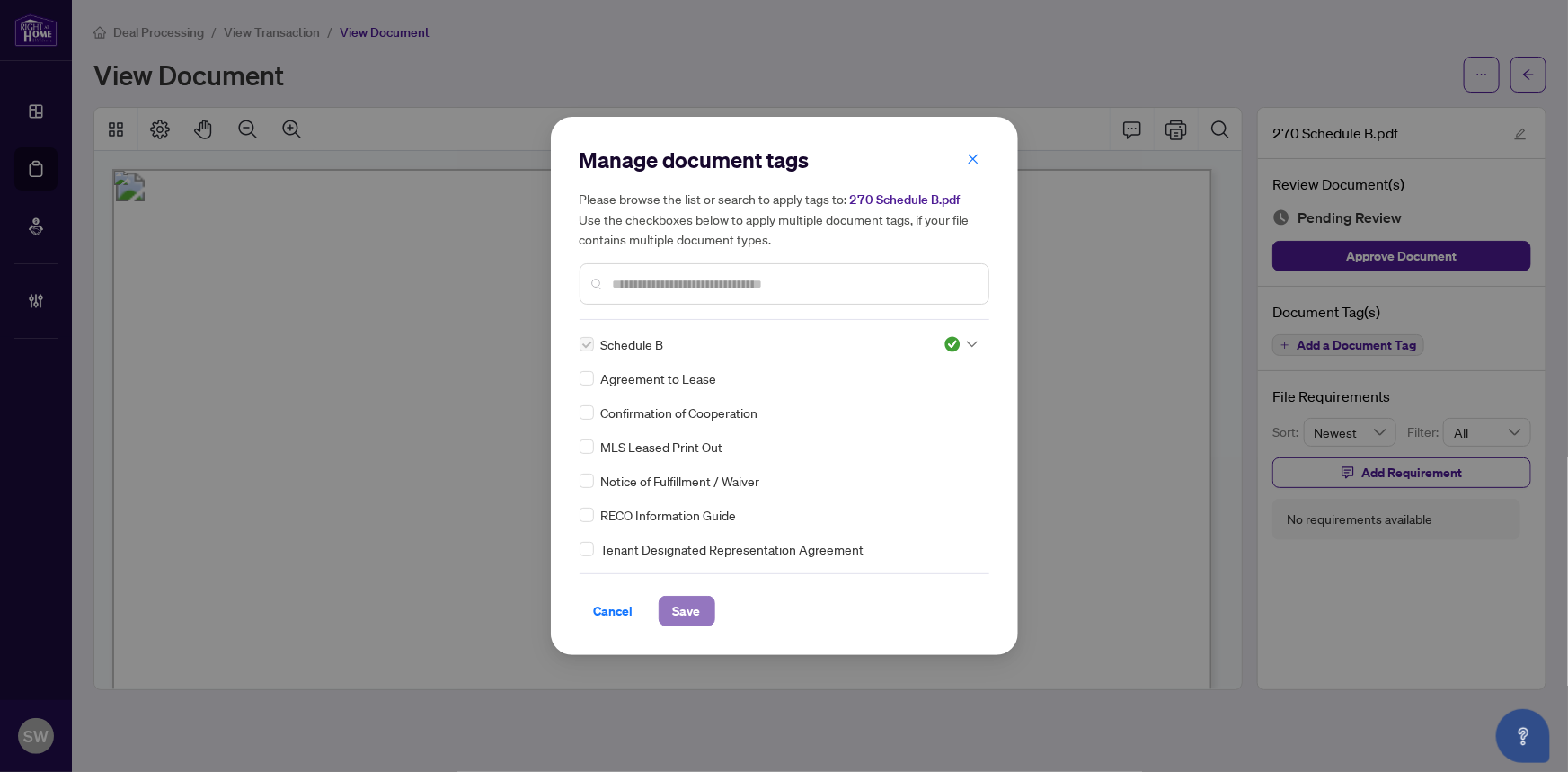
click at [681, 608] on span "Save" at bounding box center [687, 611] width 28 height 29
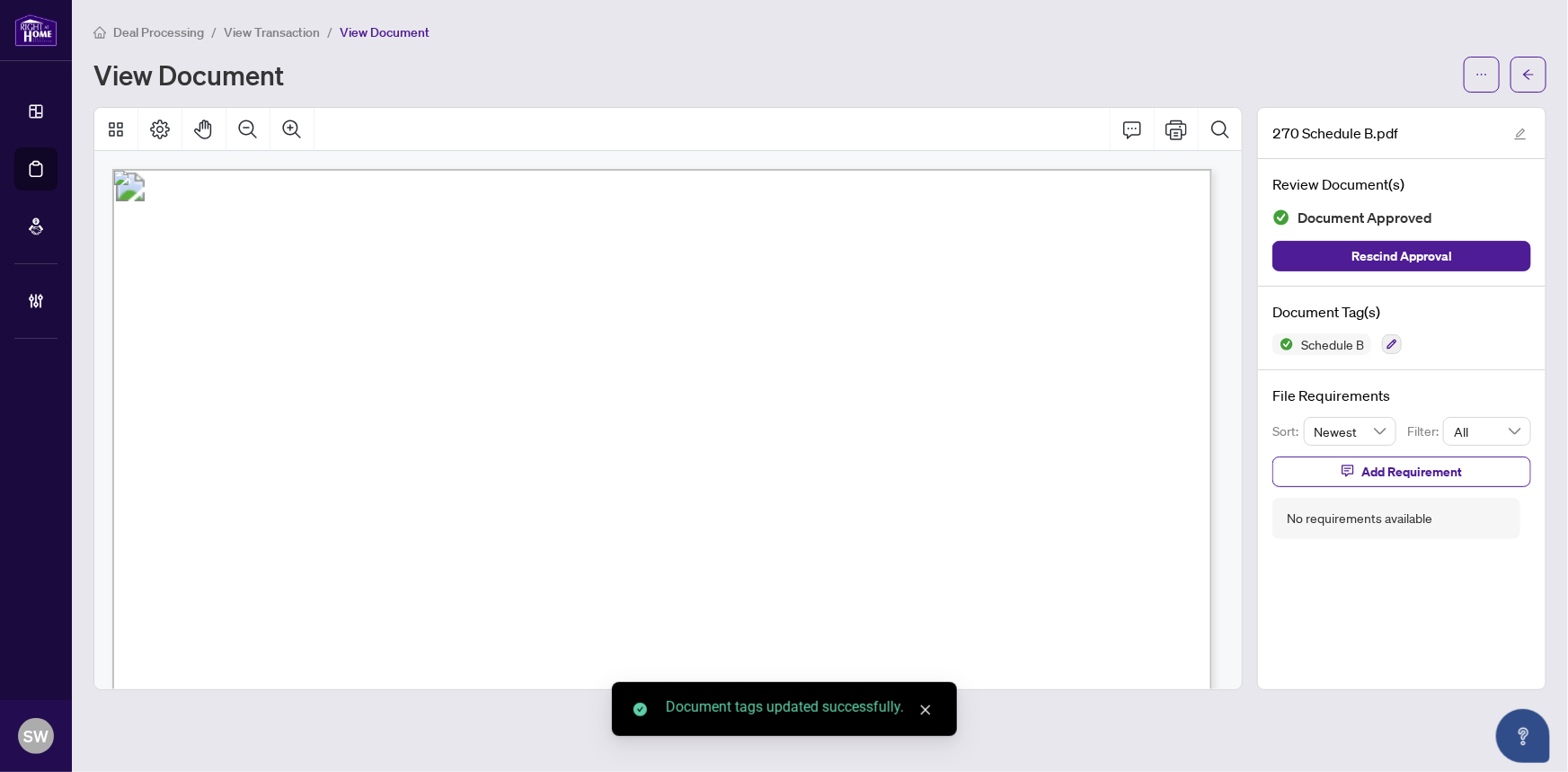
click at [1528, 73] on icon "arrow-left" at bounding box center [1528, 74] width 12 height 12
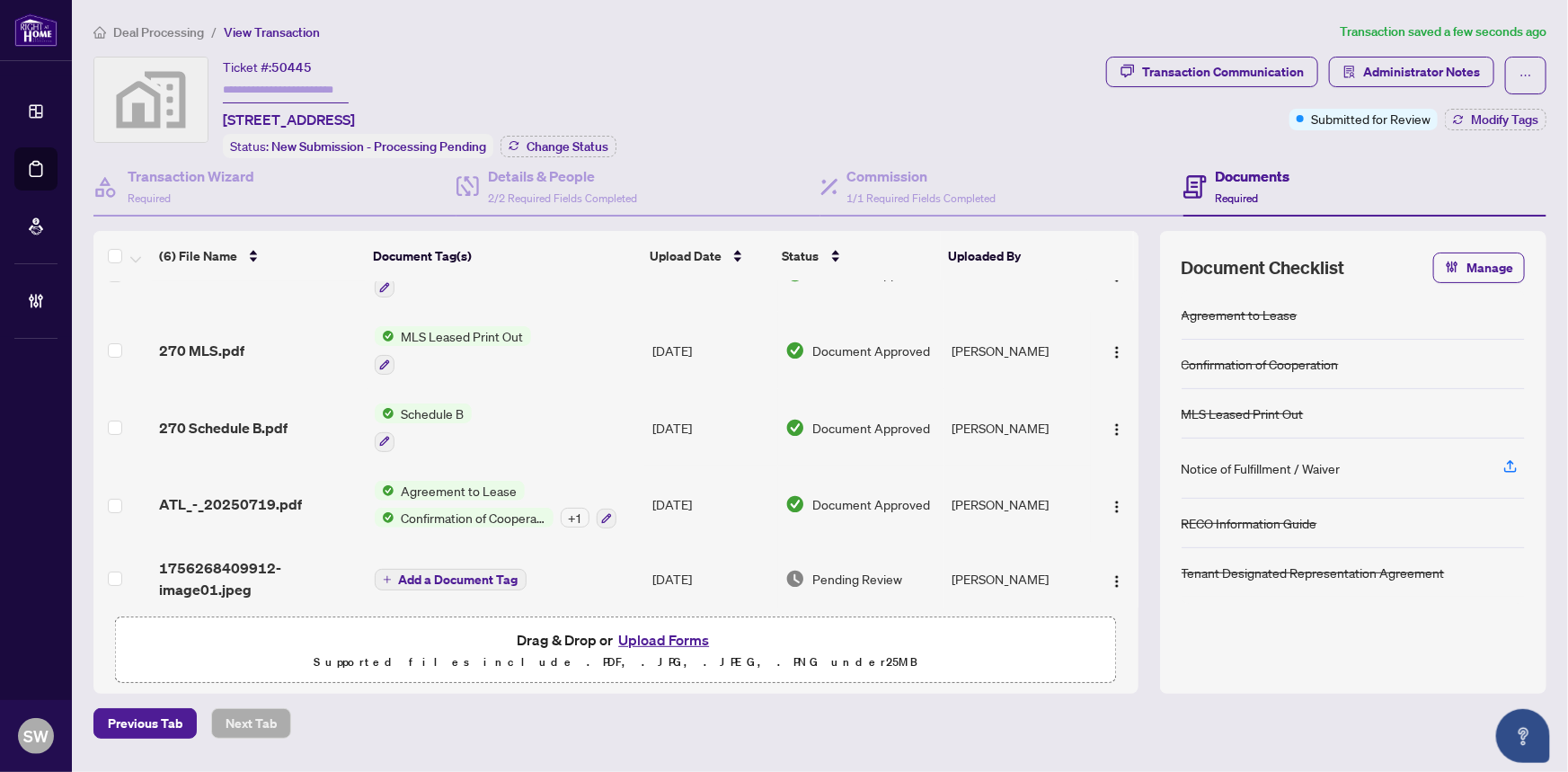
scroll to position [132, 0]
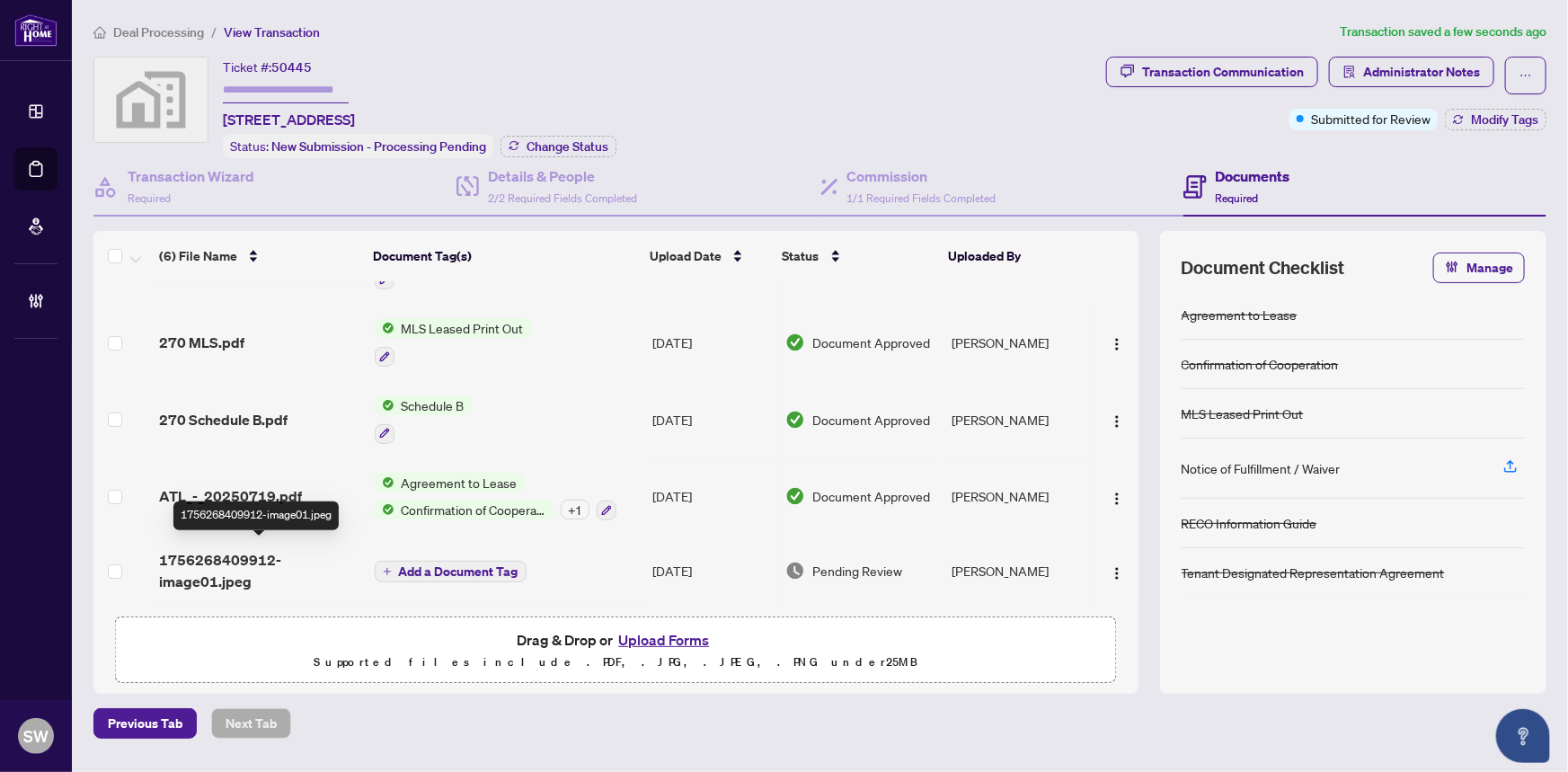
click at [206, 561] on span "1756268409912-image01.jpeg" at bounding box center [259, 571] width 201 height 43
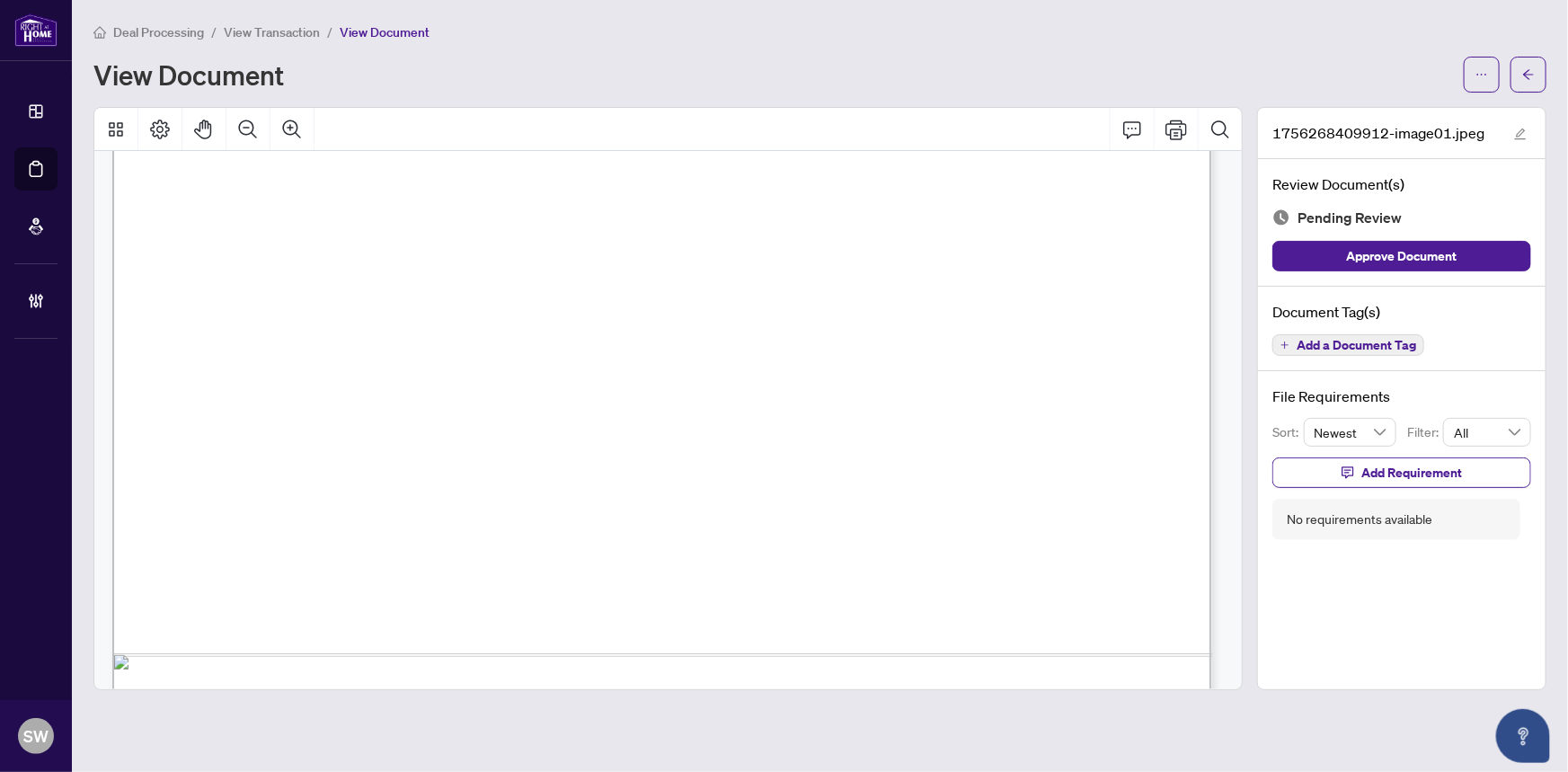
scroll to position [1052, 0]
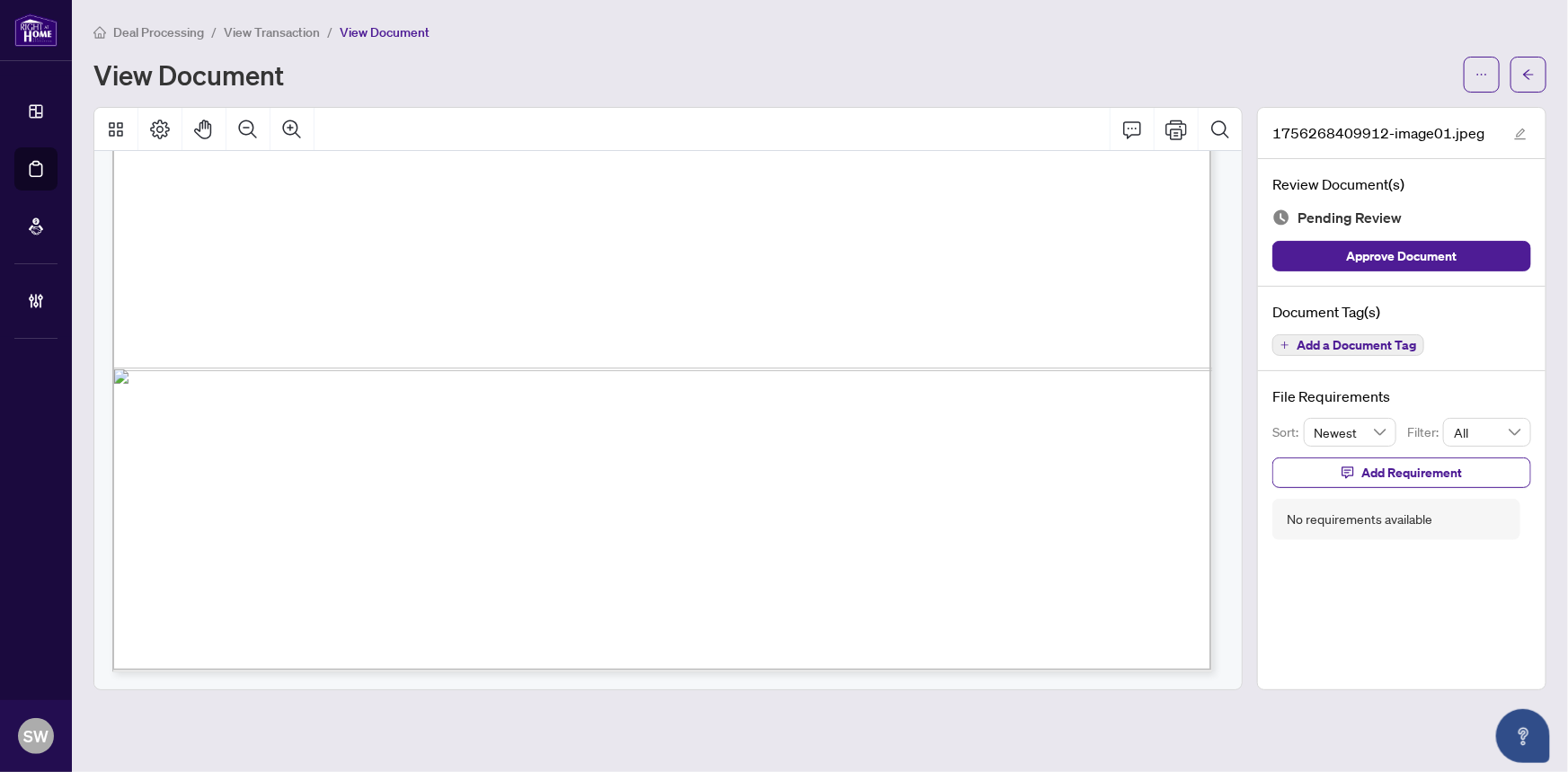
click at [1373, 342] on span "Add a Document Tag" at bounding box center [1356, 345] width 120 height 12
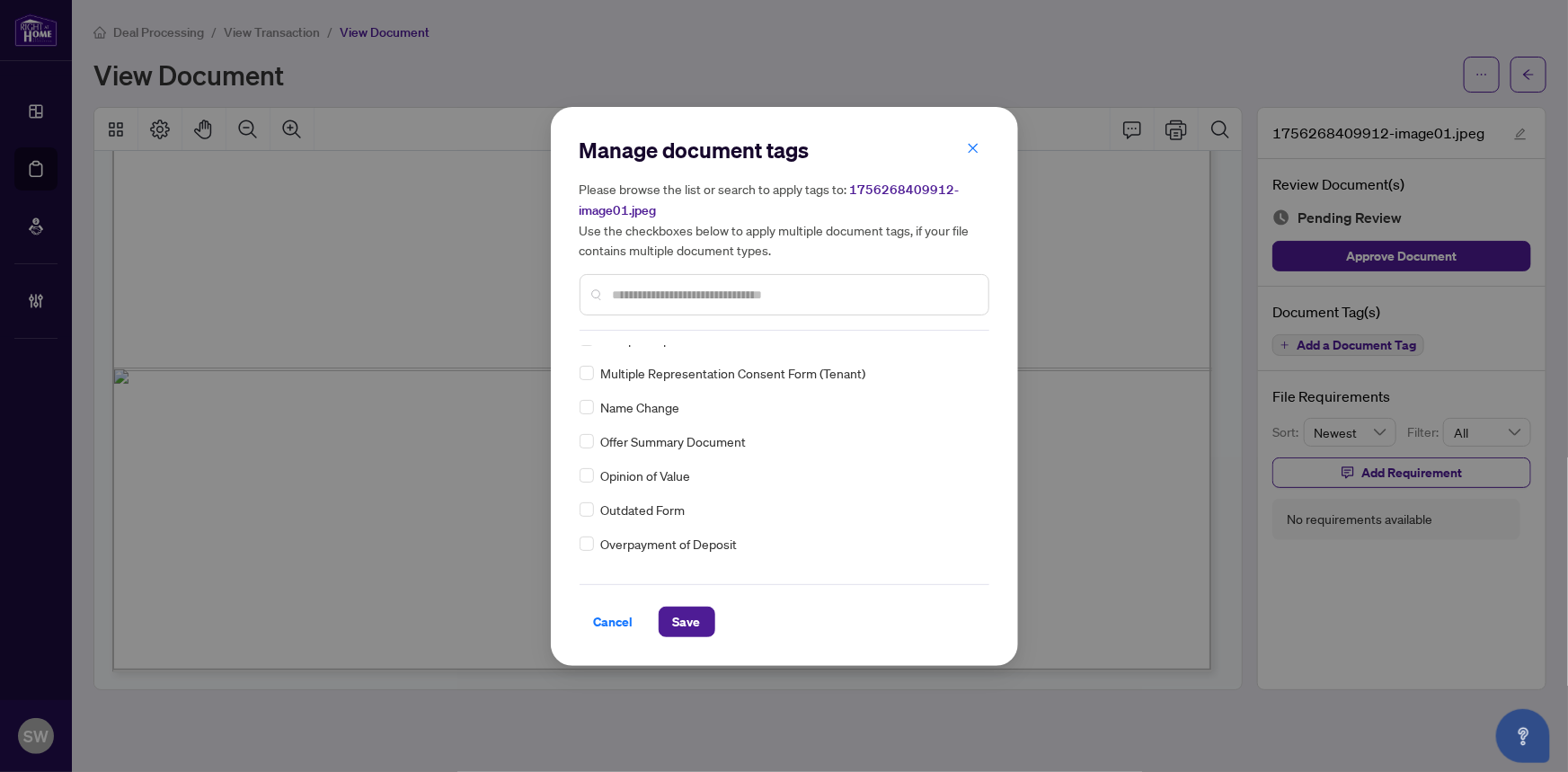
scroll to position [0, 0]
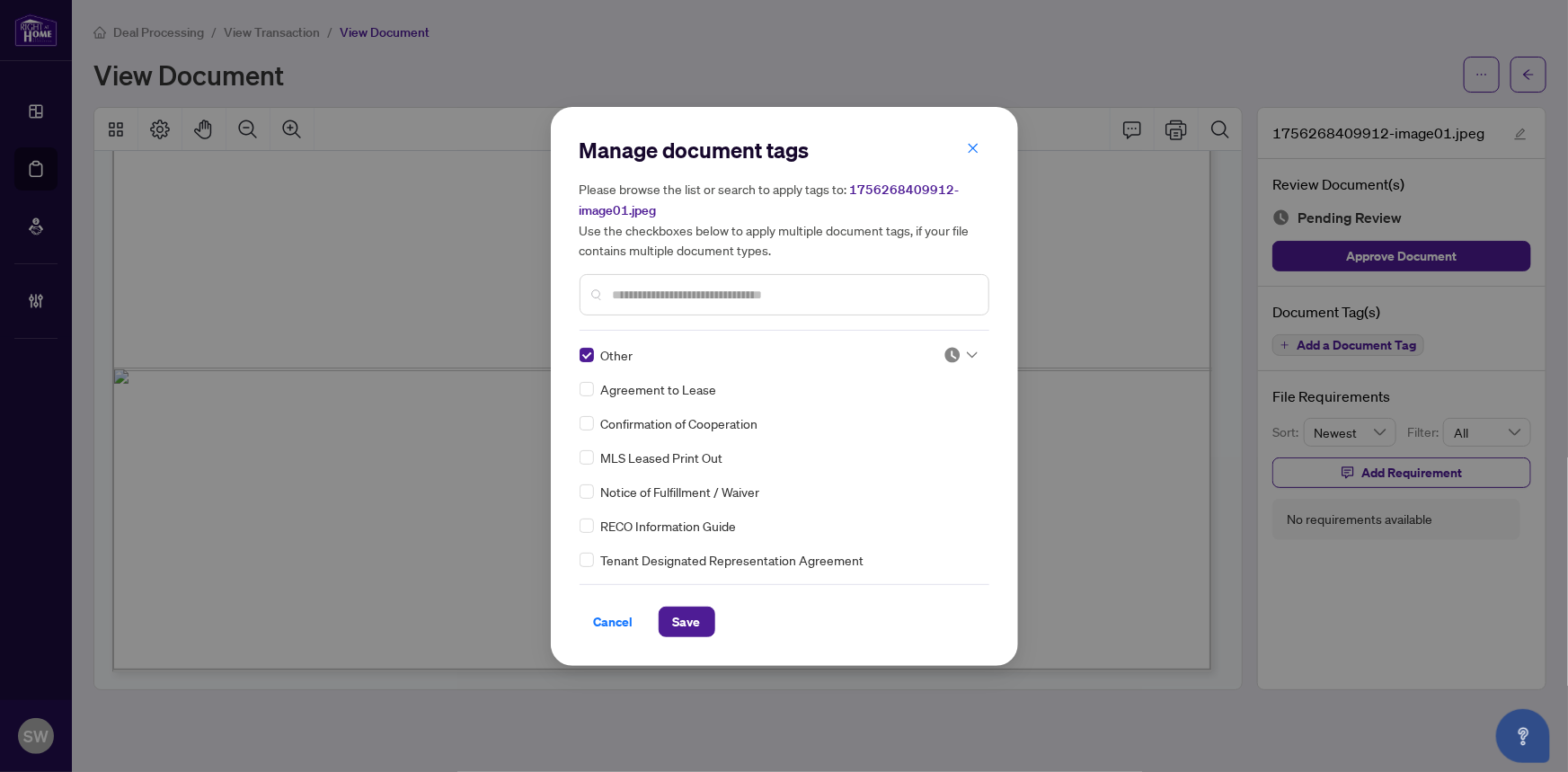
click at [967, 351] on icon at bounding box center [972, 355] width 10 height 8
click at [911, 449] on div "Approved" at bounding box center [901, 442] width 115 height 20
click at [698, 619] on span "Save" at bounding box center [687, 621] width 28 height 29
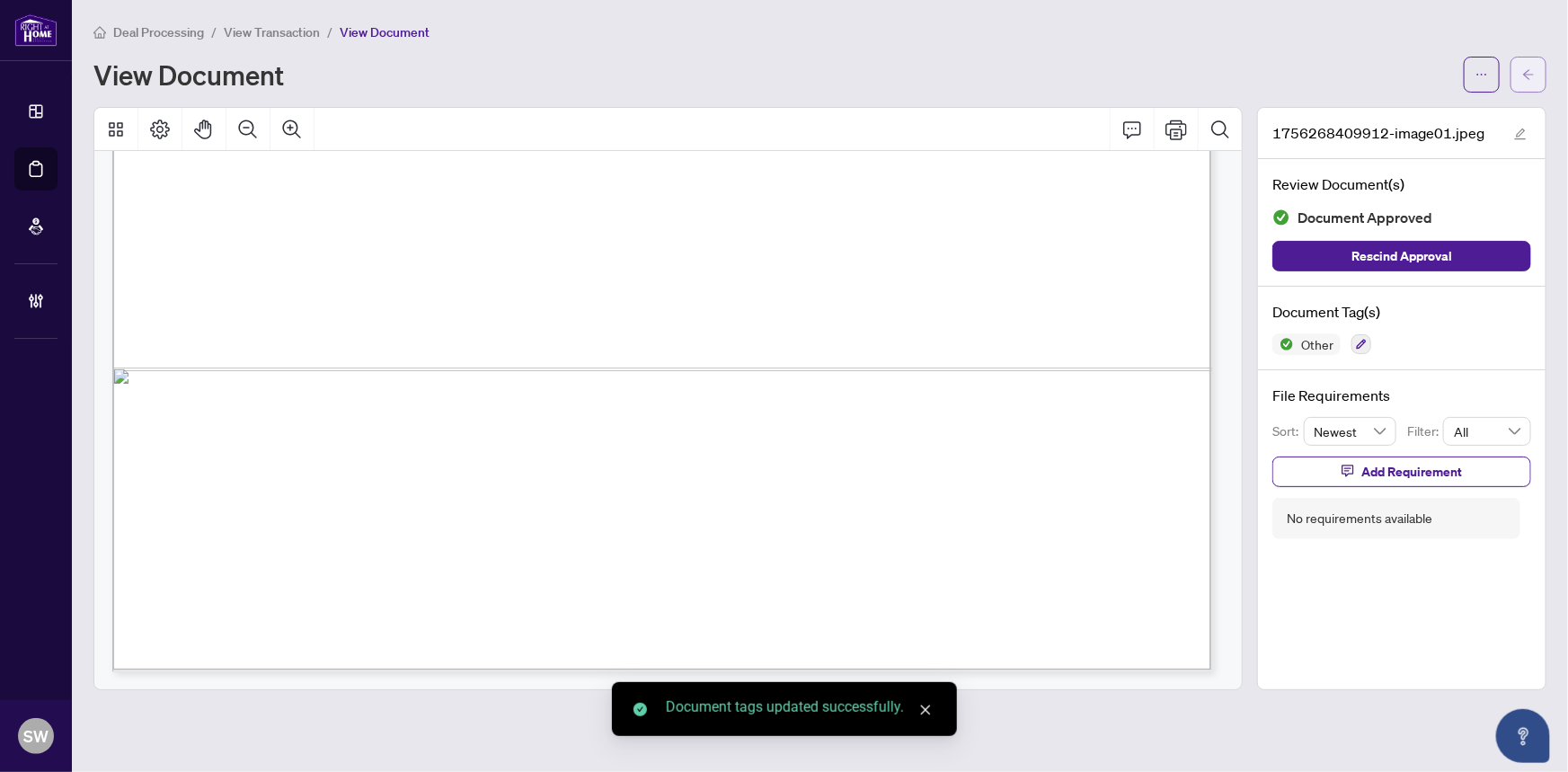
click at [1528, 75] on icon "arrow-left" at bounding box center [1528, 74] width 12 height 12
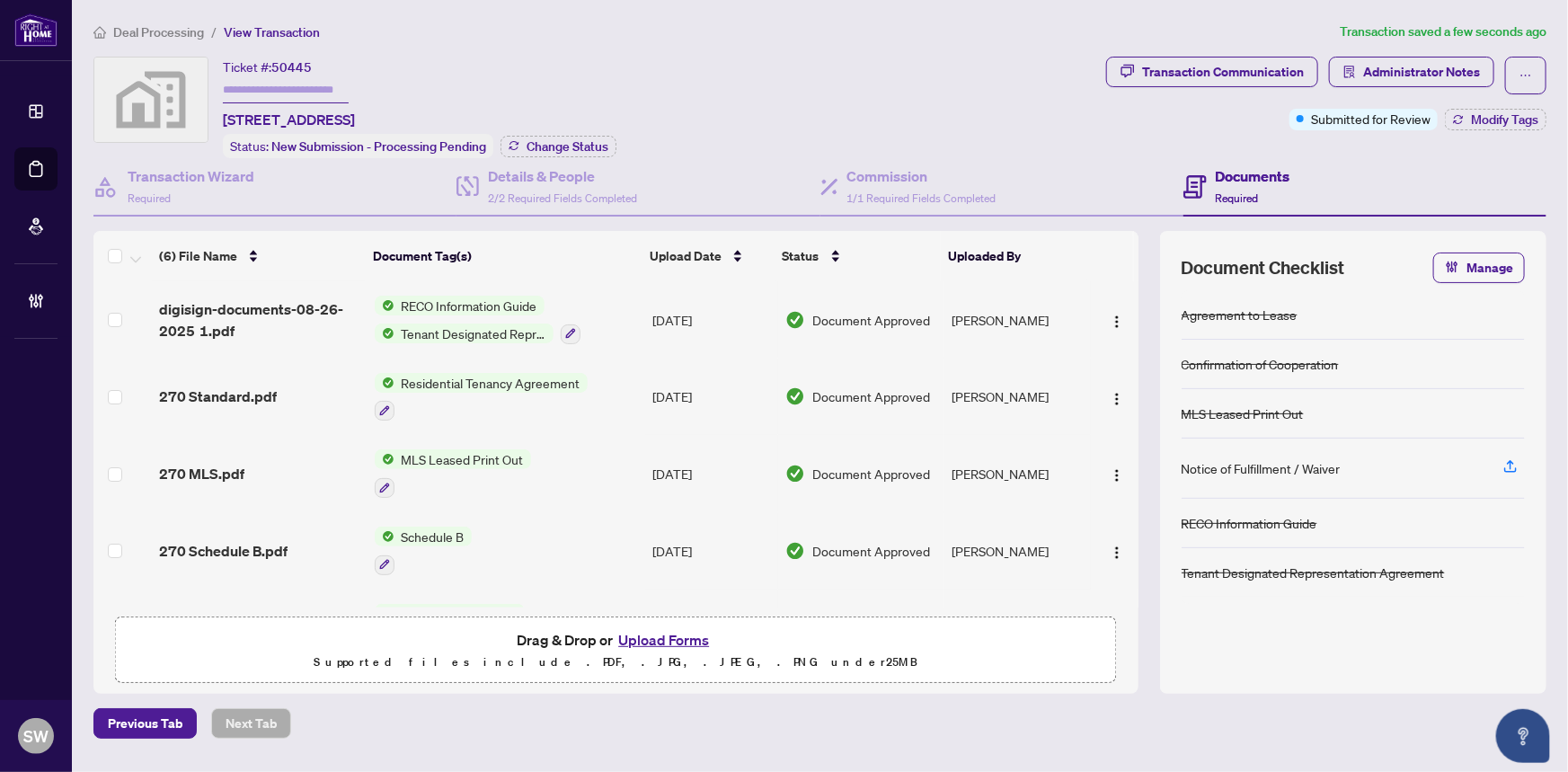
click at [291, 63] on span "50445" at bounding box center [291, 67] width 40 height 16
click at [290, 63] on span "50445" at bounding box center [291, 67] width 40 height 16
copy span "50445"
click at [147, 181] on h4 "Transaction Wizard" at bounding box center [191, 176] width 127 height 22
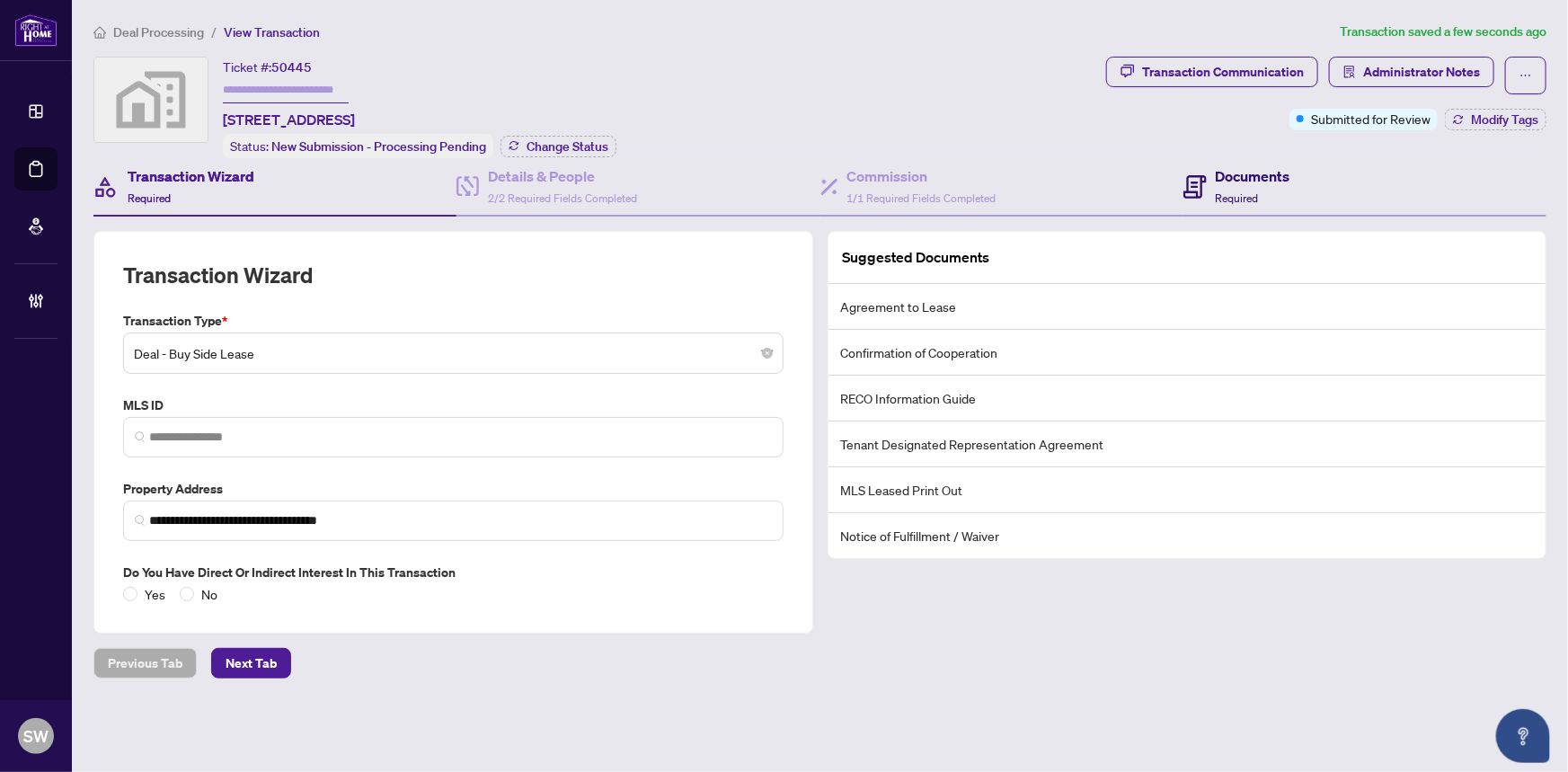
click at [1248, 192] on span "Required" at bounding box center [1237, 198] width 43 height 13
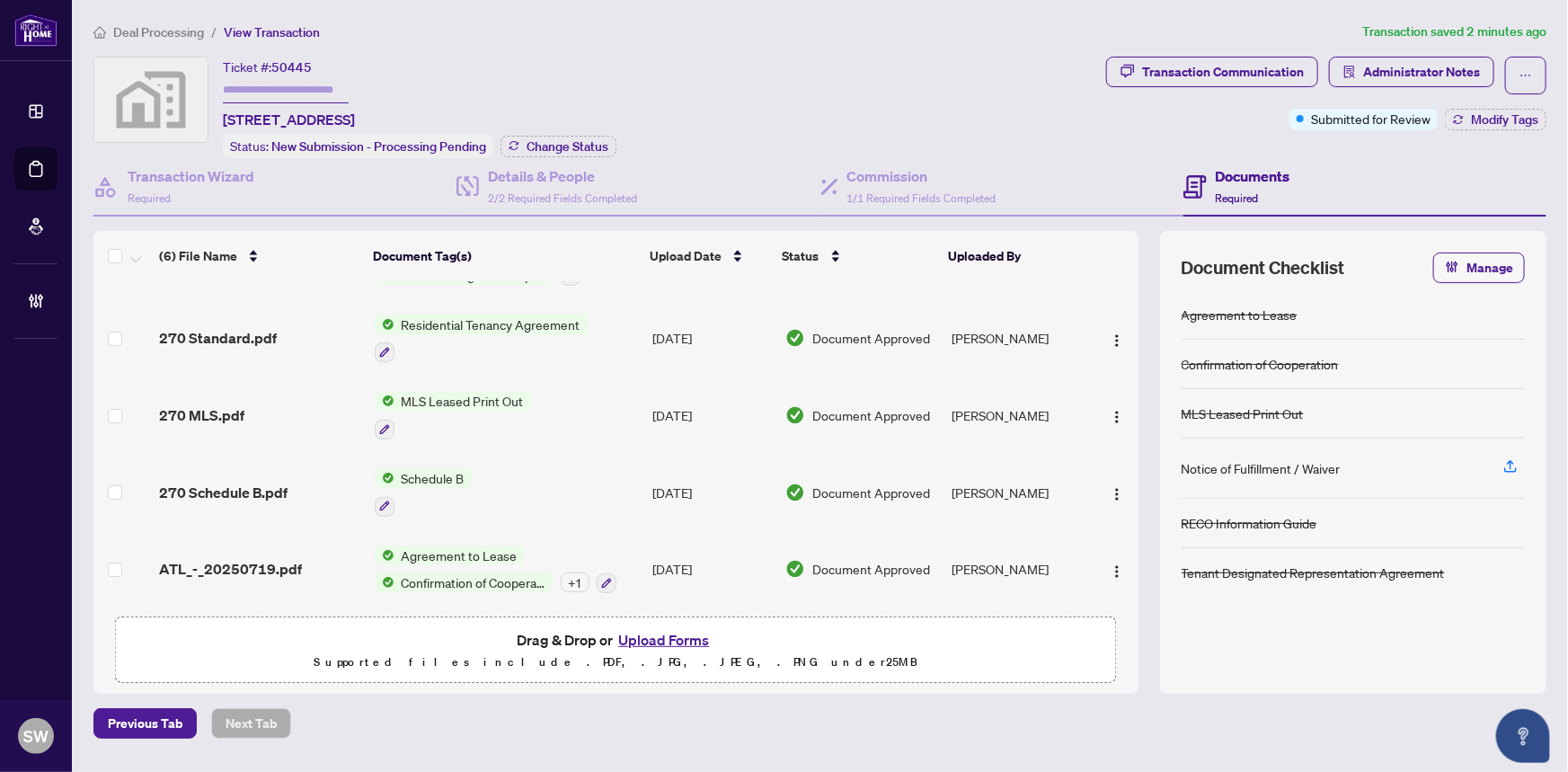
scroll to position [136, 0]
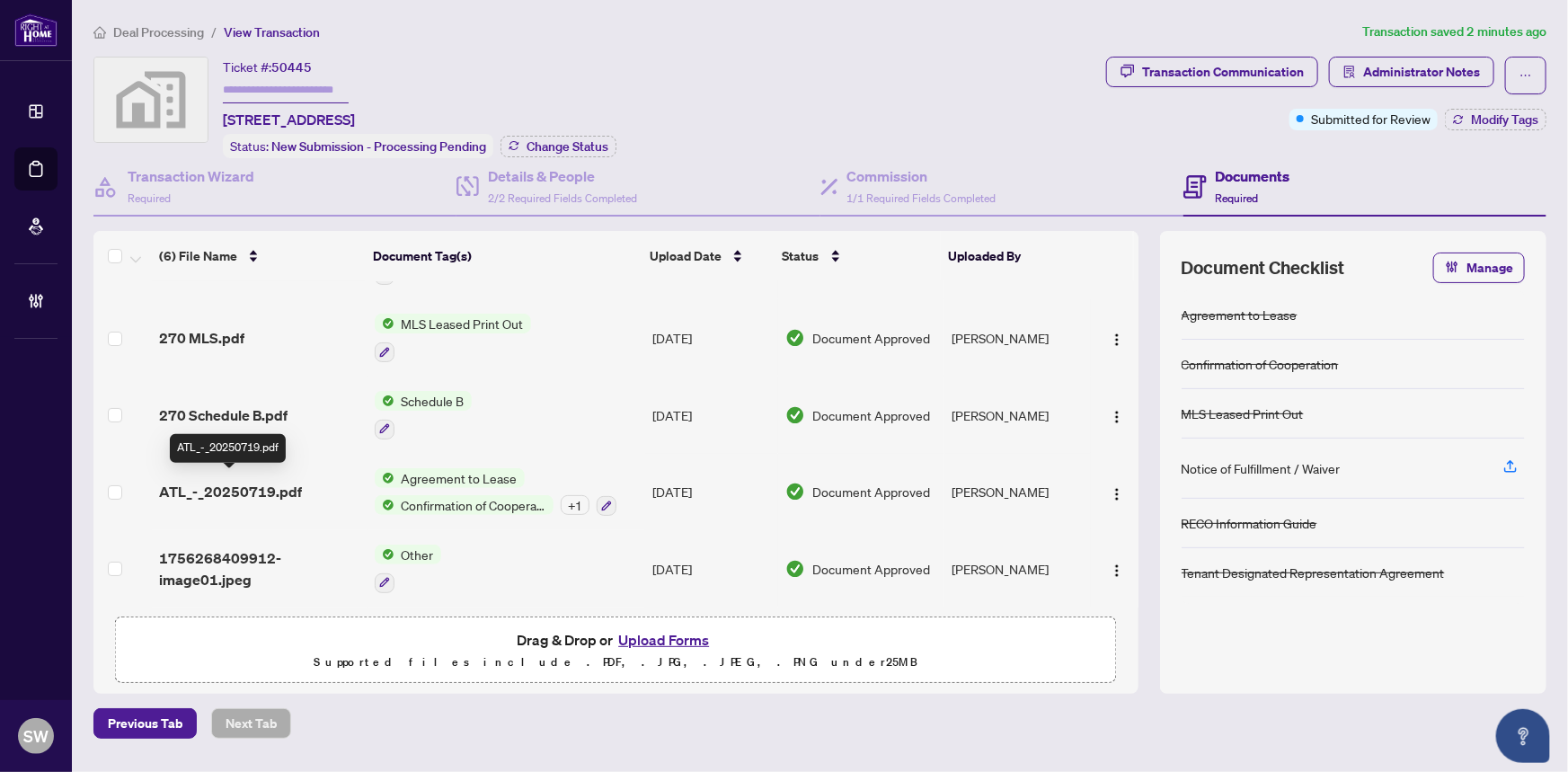
click at [253, 490] on span "ATL_-_20250719.pdf" at bounding box center [231, 491] width 143 height 22
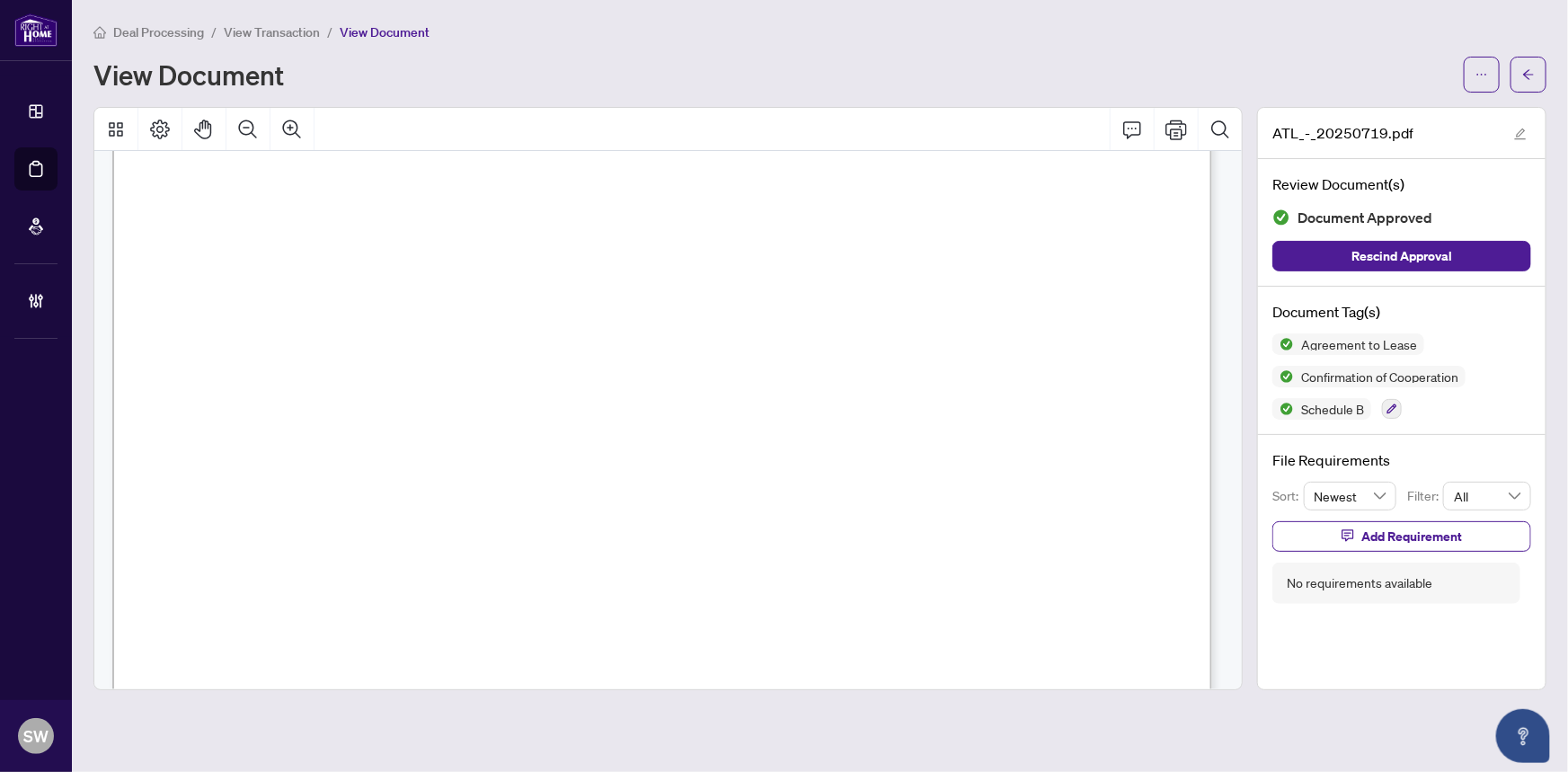
scroll to position [7472, 0]
click at [289, 130] on icon "Zoom In" at bounding box center [292, 129] width 22 height 22
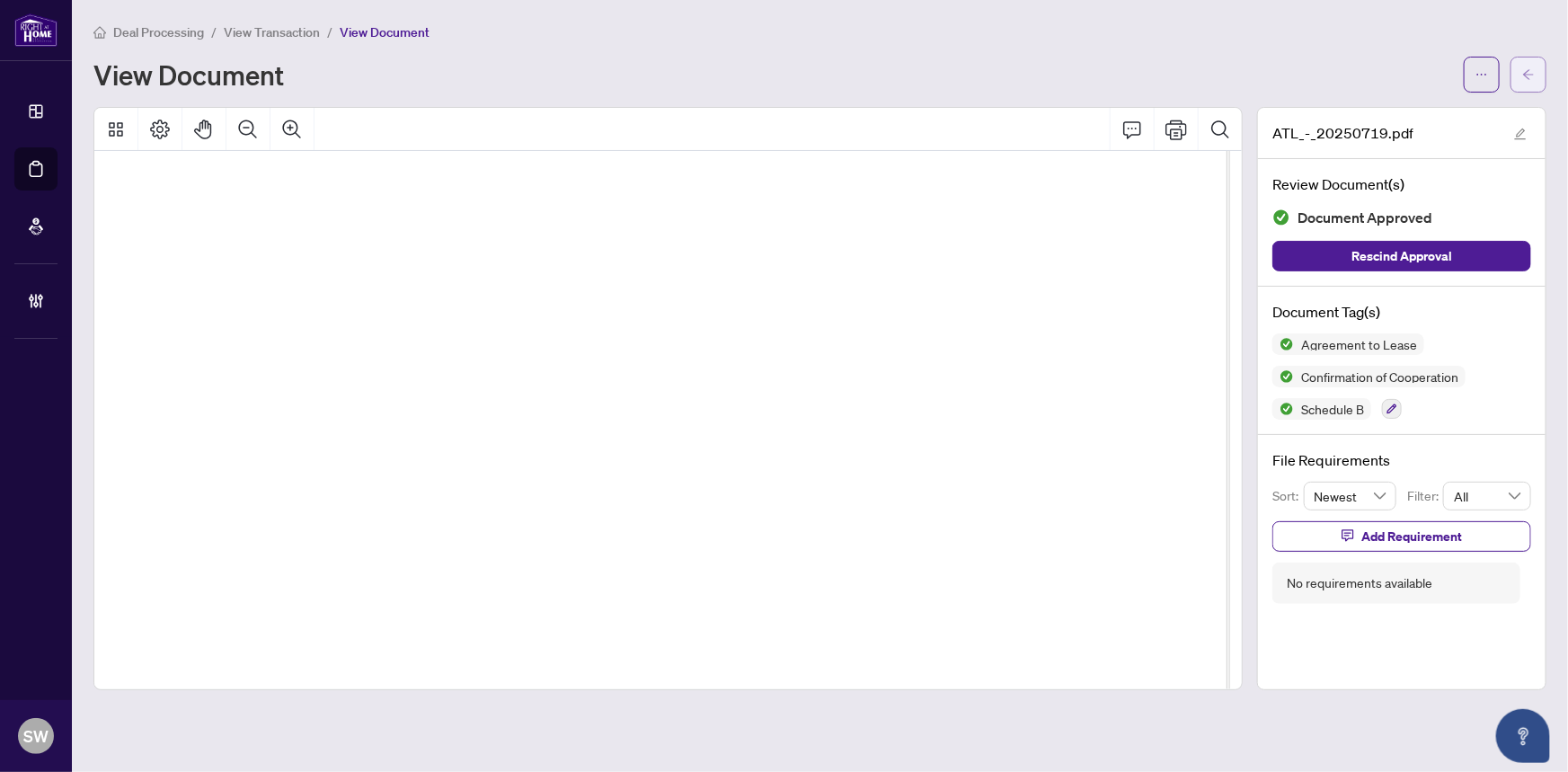
click at [1536, 79] on button "button" at bounding box center [1528, 74] width 36 height 36
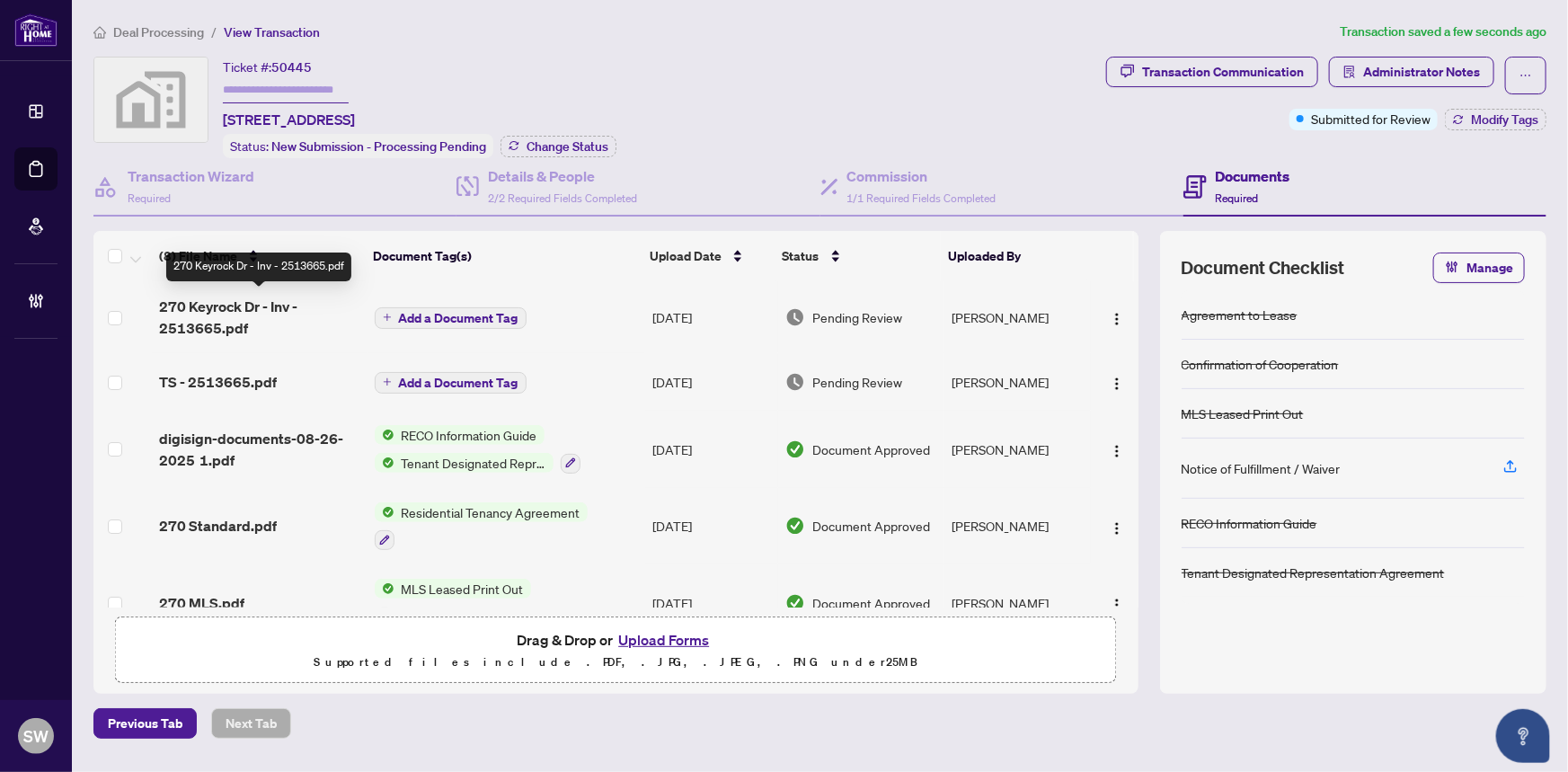
click at [230, 313] on span "270 Keyrock Dr - Inv - 2513665.pdf" at bounding box center [259, 317] width 201 height 43
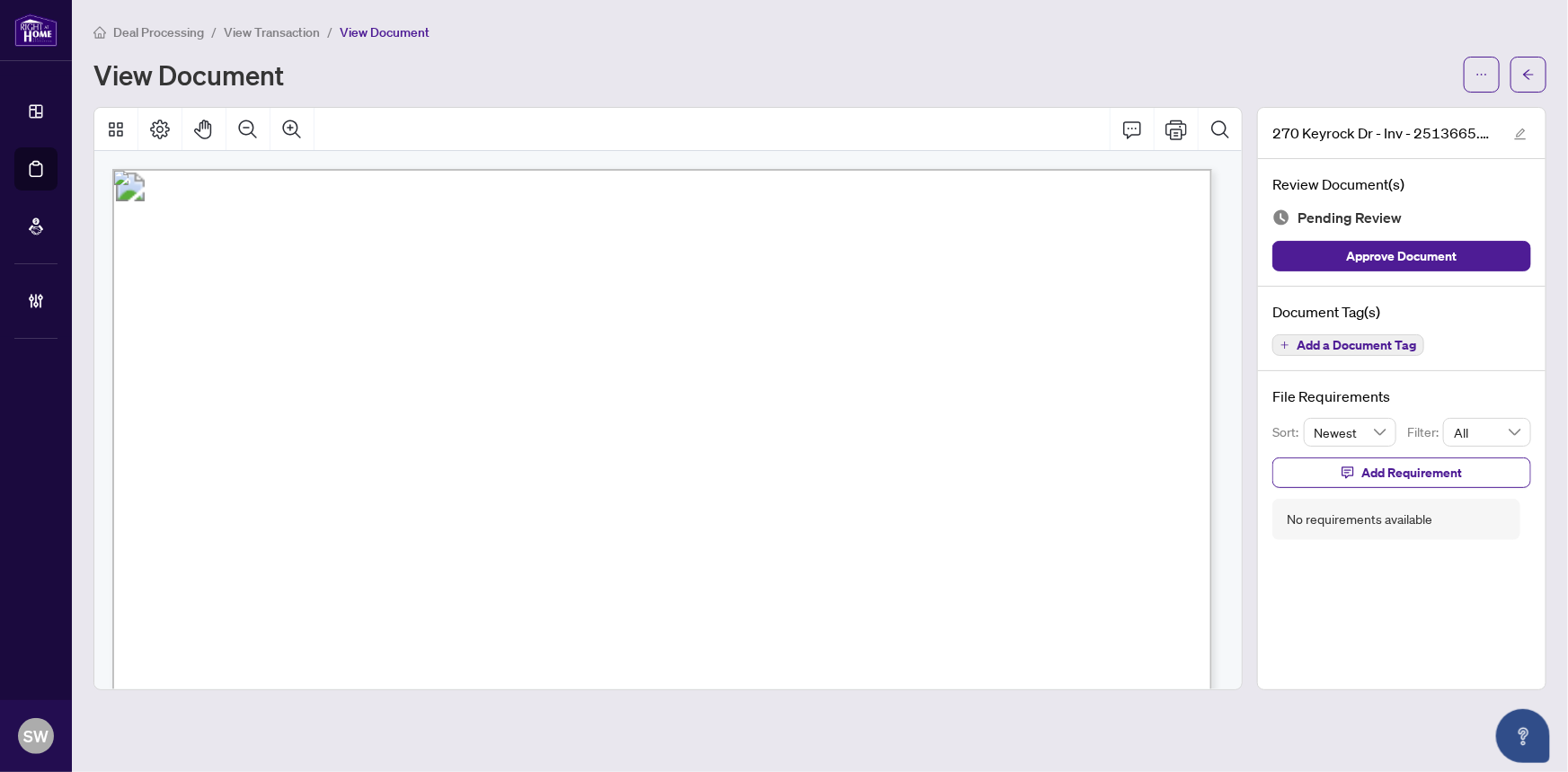
click at [1351, 343] on span "Add a Document Tag" at bounding box center [1356, 345] width 120 height 12
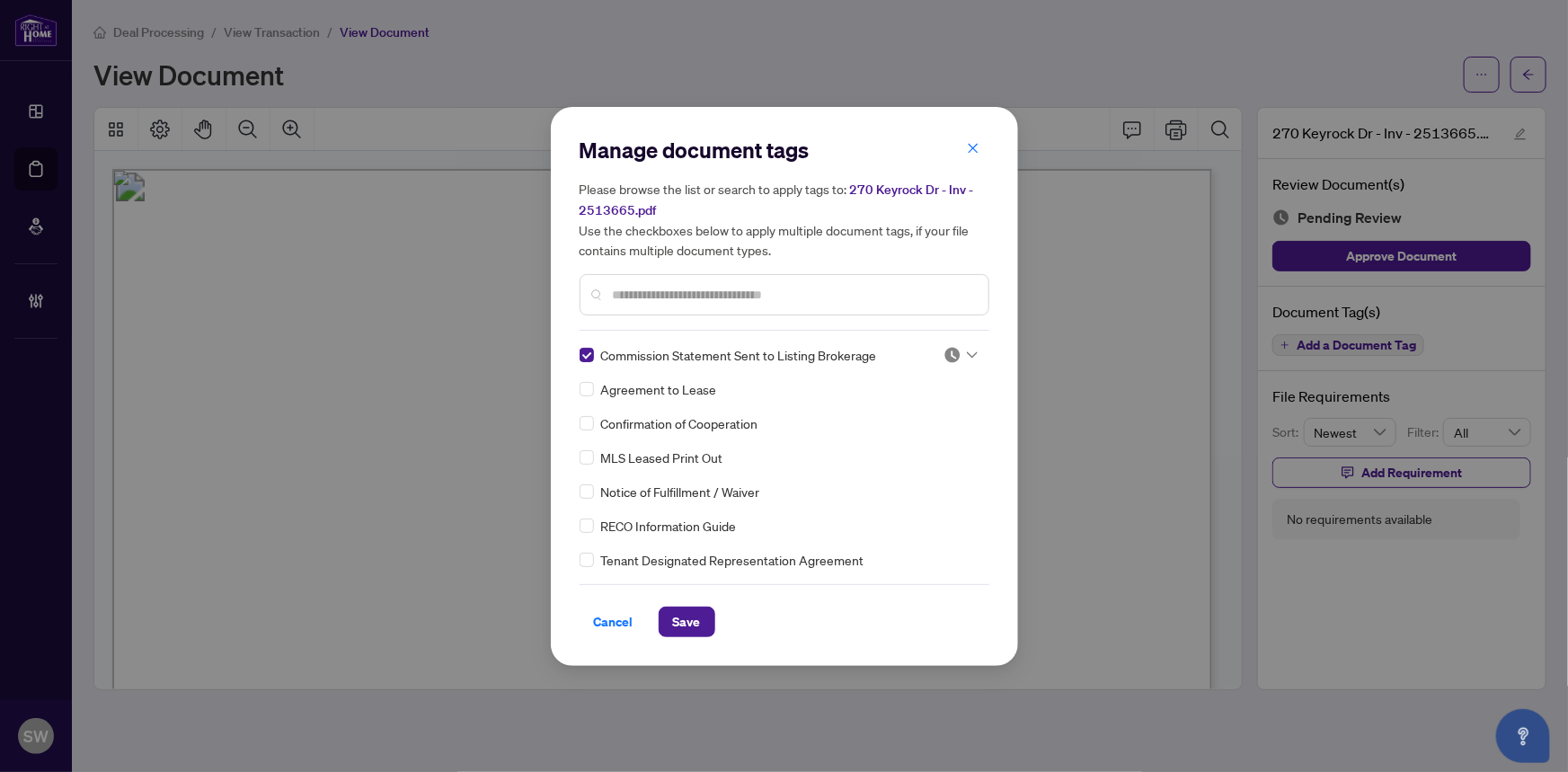
click at [967, 353] on icon at bounding box center [972, 355] width 10 height 8
click at [913, 439] on div "Approved" at bounding box center [901, 442] width 115 height 20
click at [697, 613] on span "Save" at bounding box center [687, 621] width 28 height 29
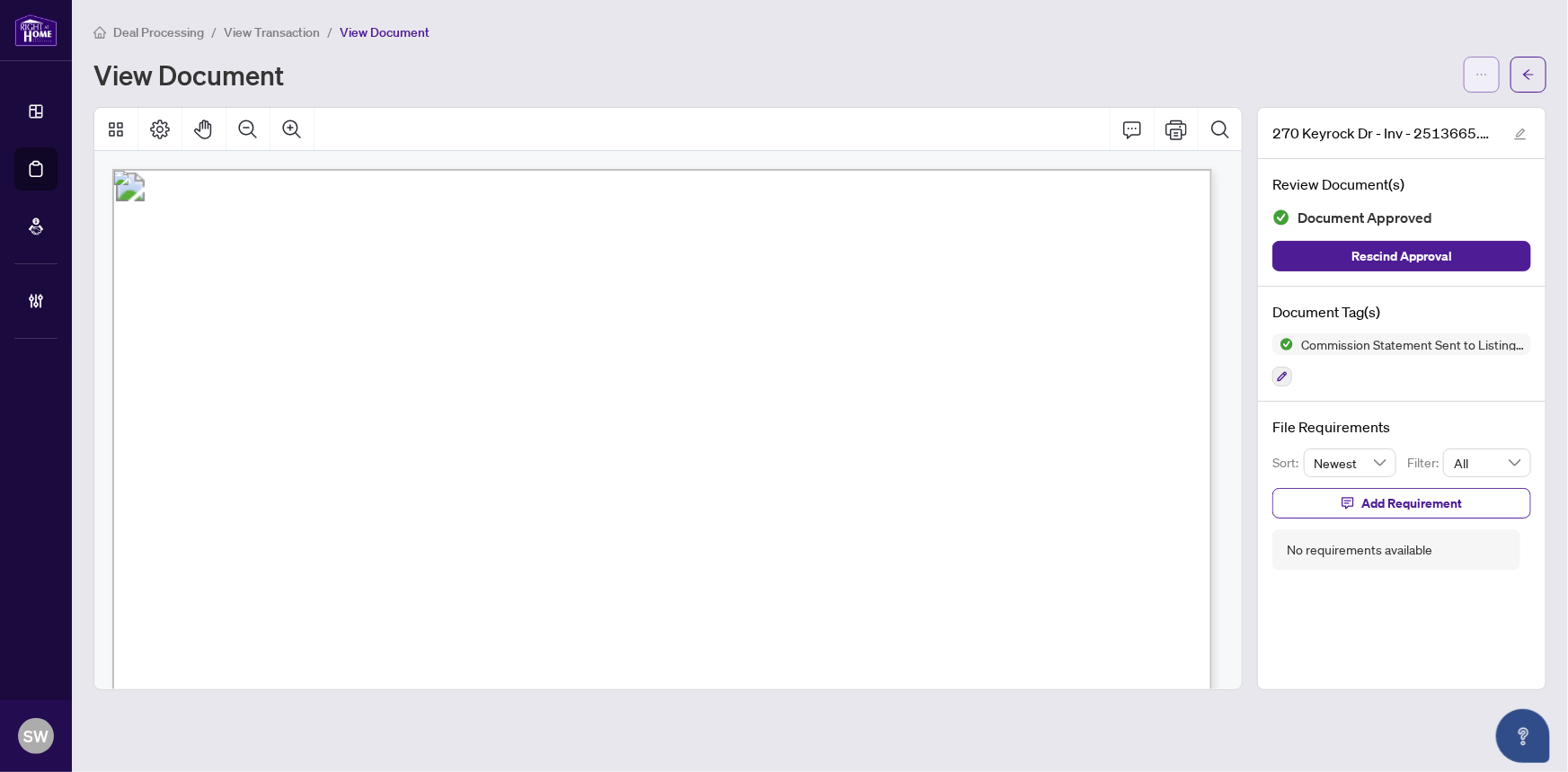
click at [1484, 73] on icon "ellipsis" at bounding box center [1481, 74] width 12 height 12
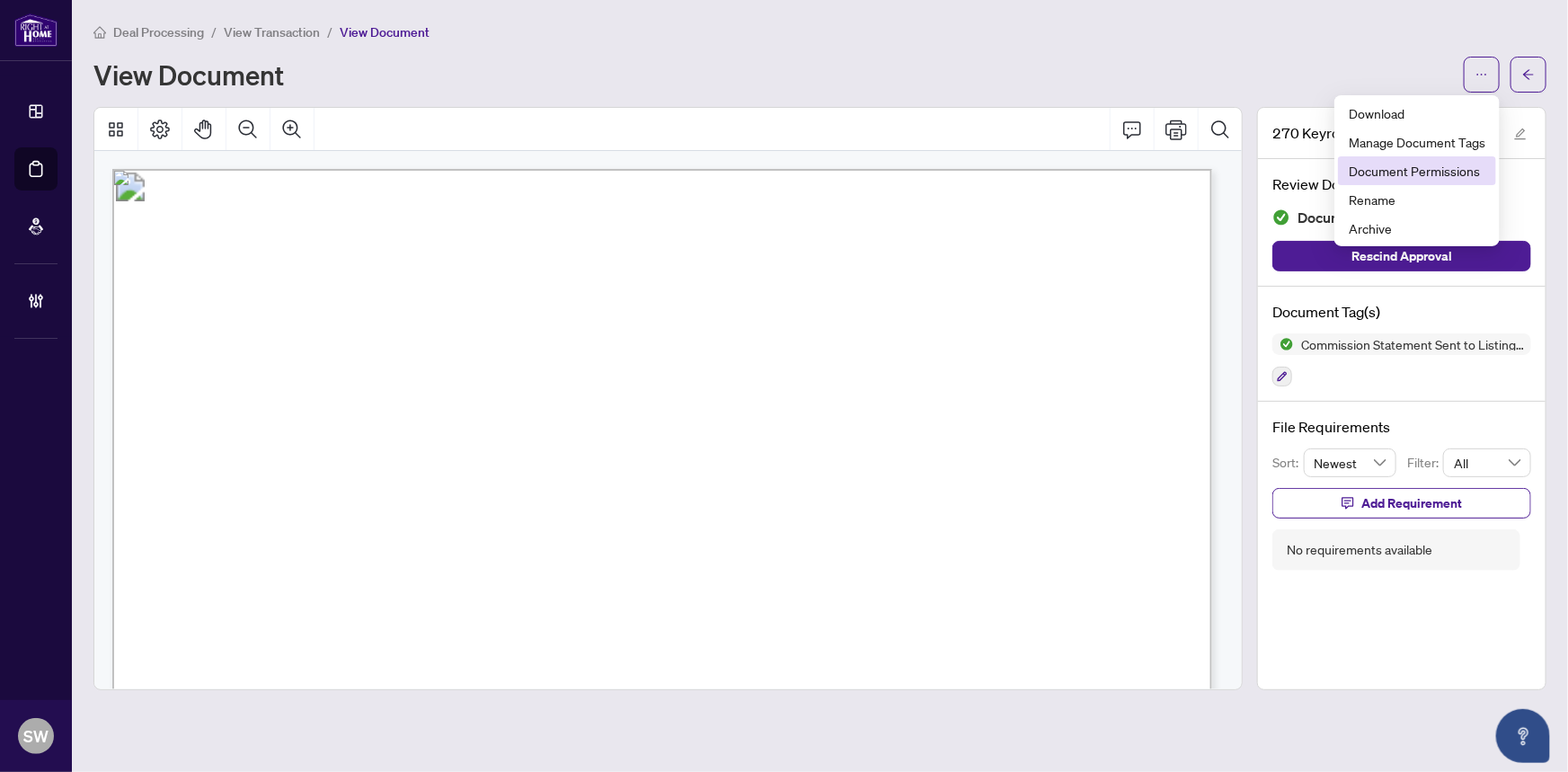
click at [1431, 167] on span "Document Permissions" at bounding box center [1416, 170] width 137 height 20
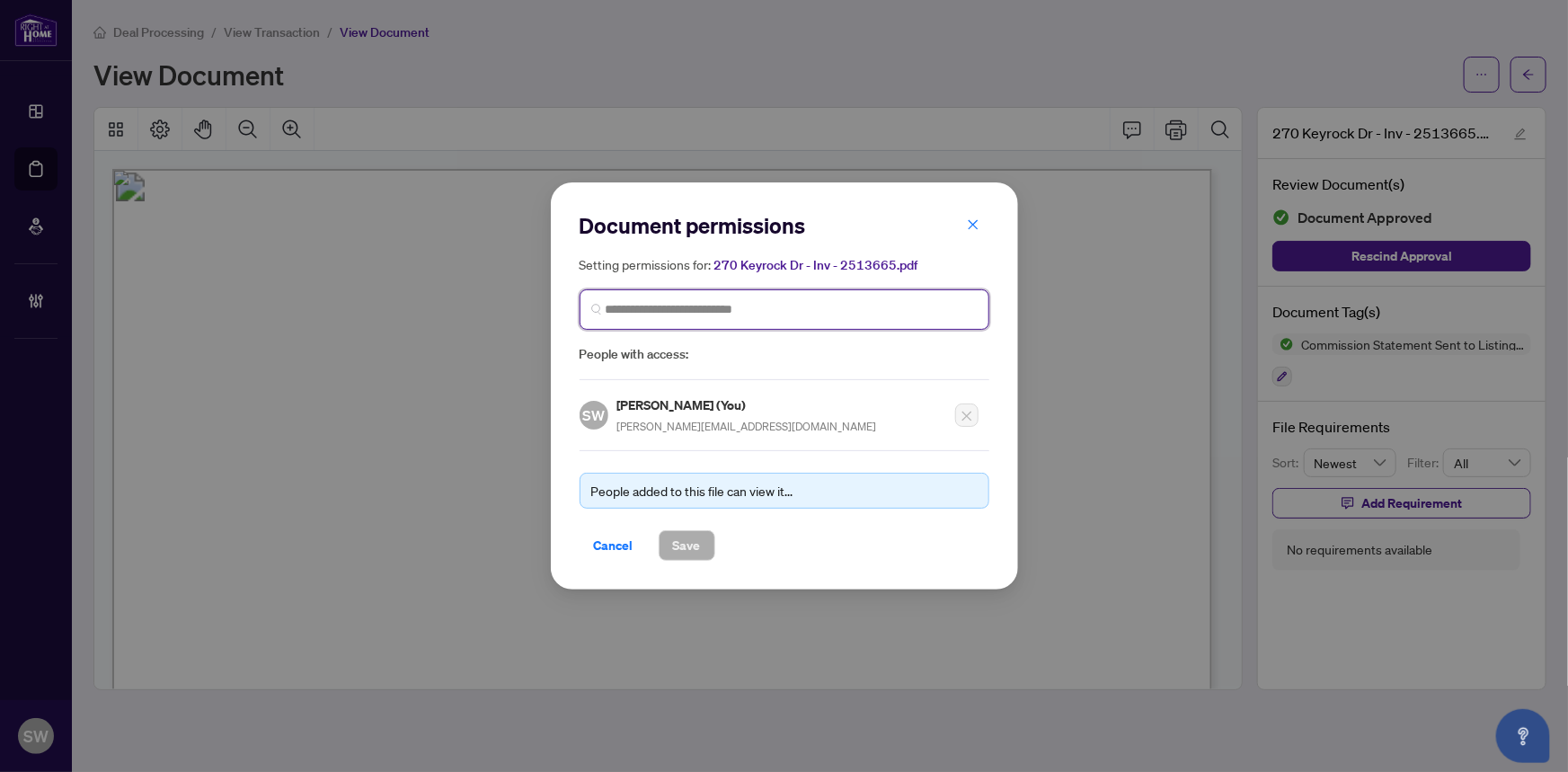
click at [746, 313] on input "search" at bounding box center [791, 310] width 372 height 19
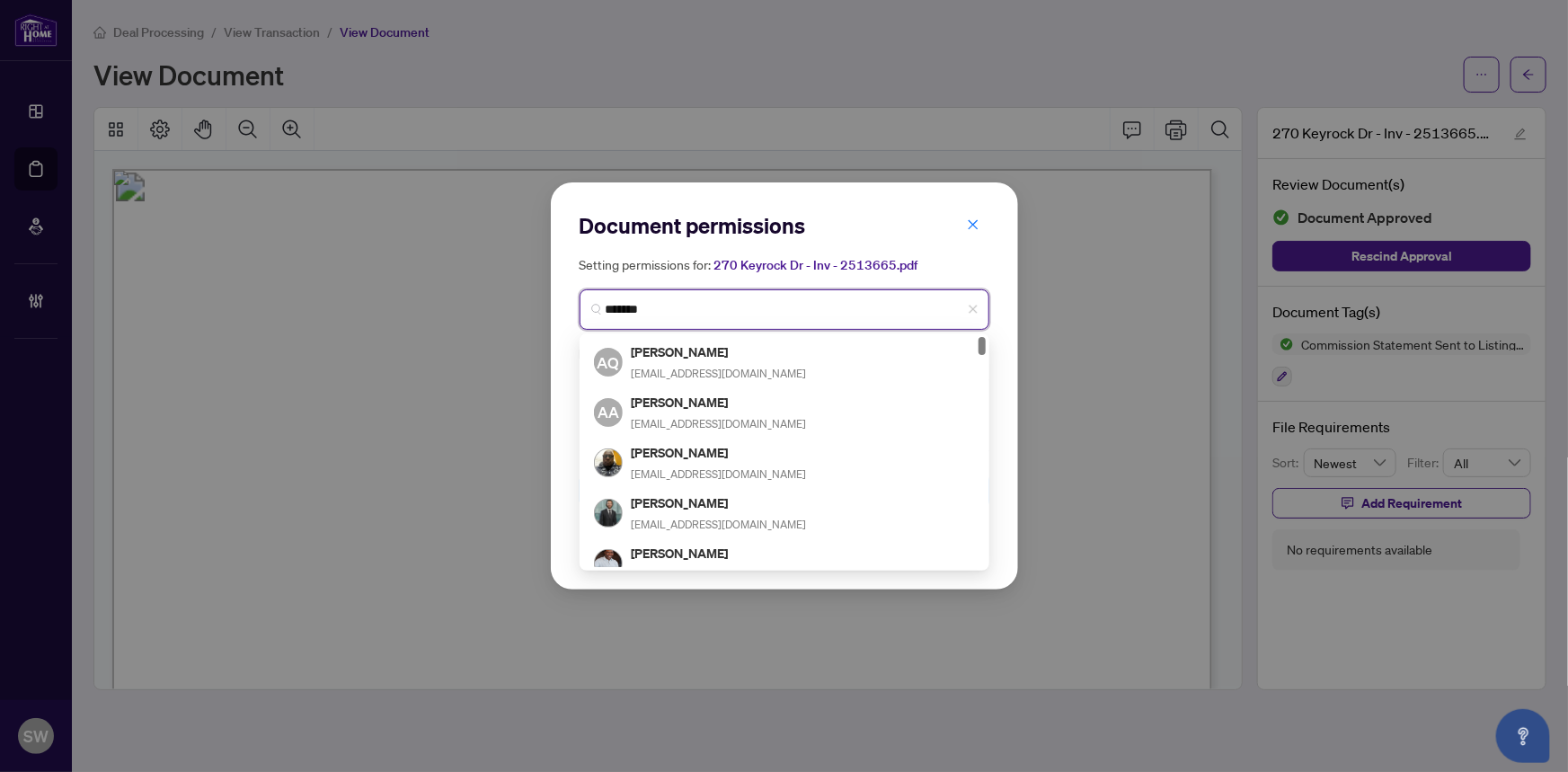
type input "********"
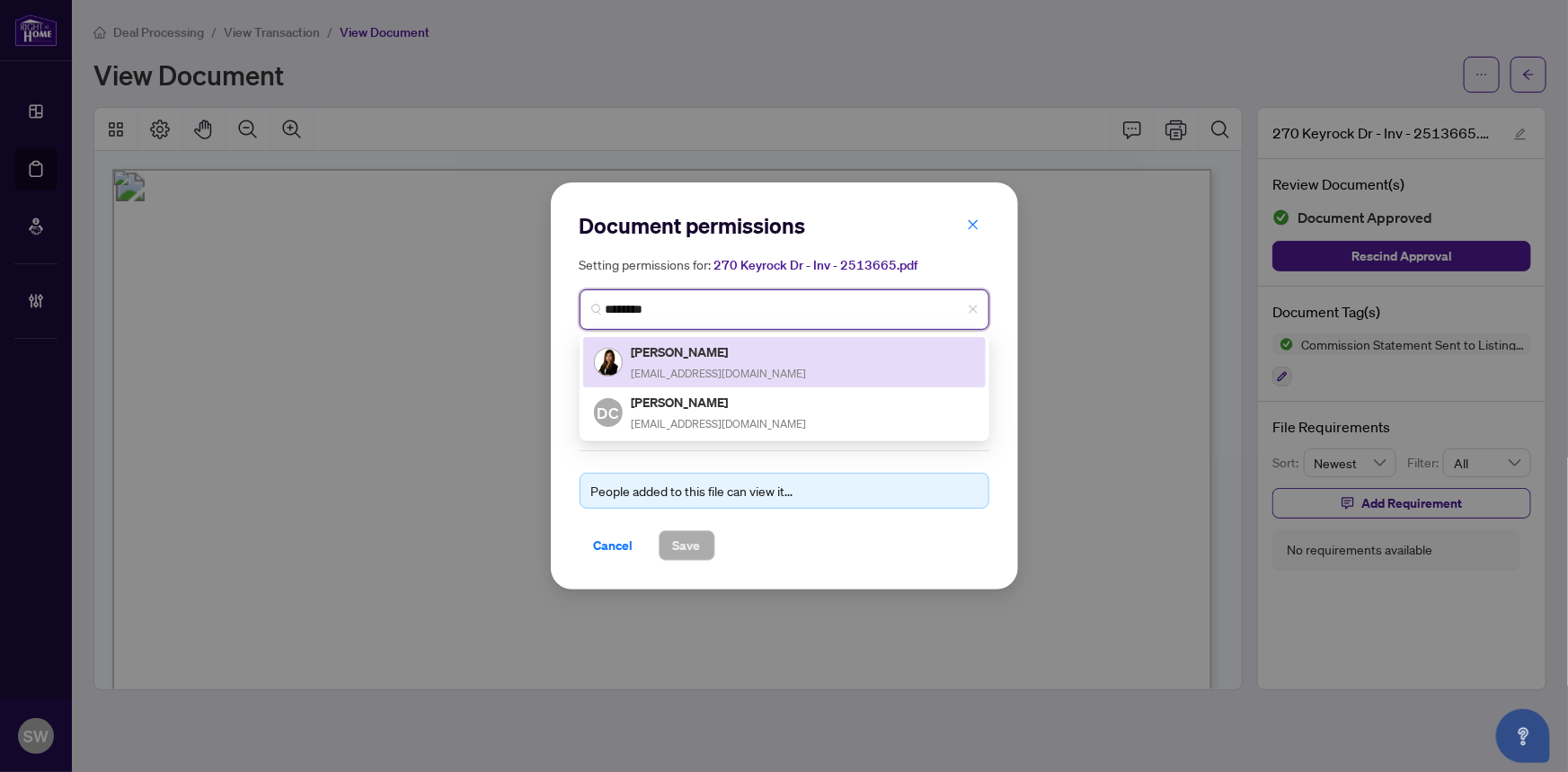
click at [716, 357] on h5 "Debbie Chang" at bounding box center [719, 352] width 175 height 21
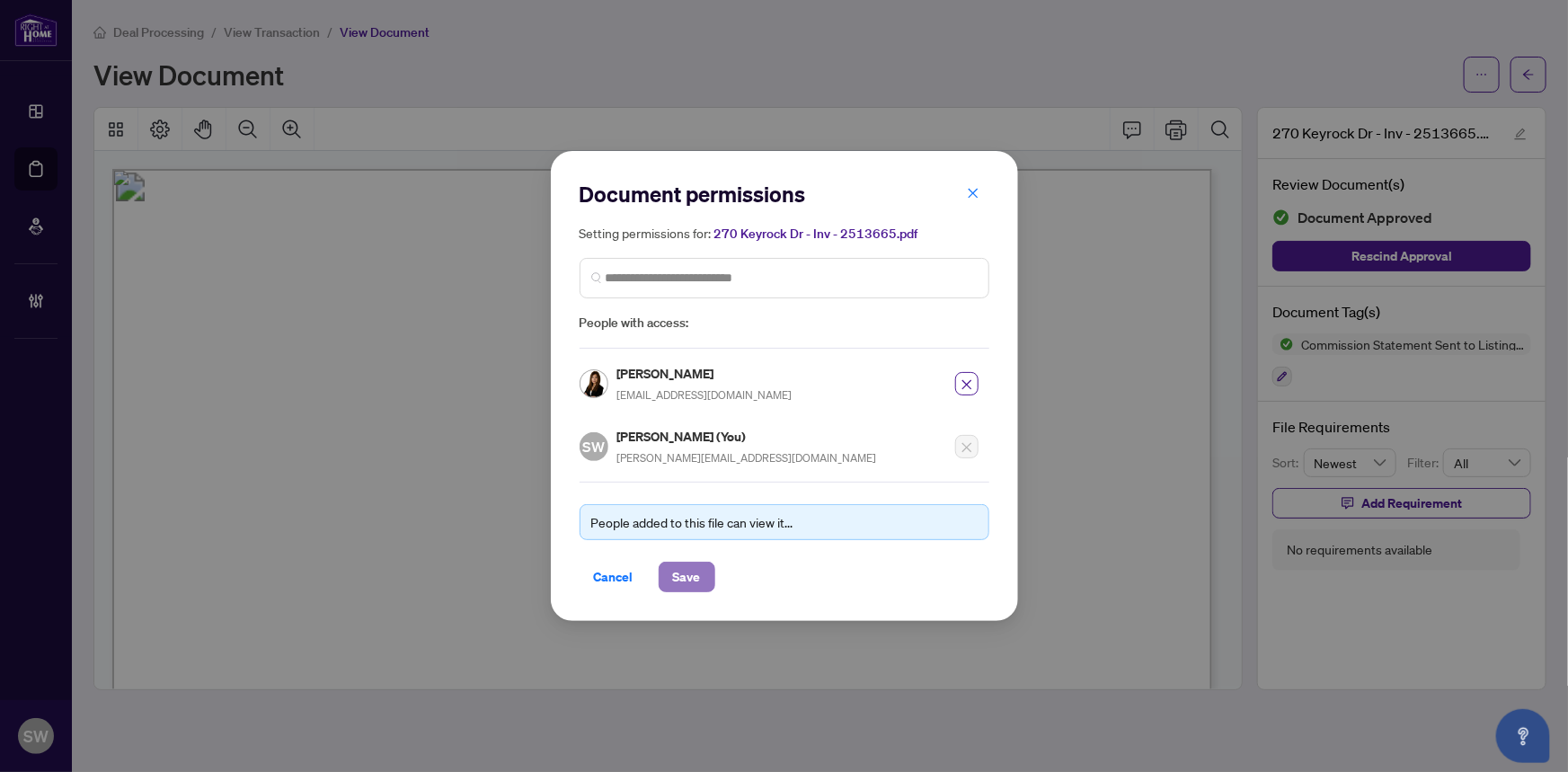
click at [694, 572] on span "Save" at bounding box center [687, 576] width 28 height 29
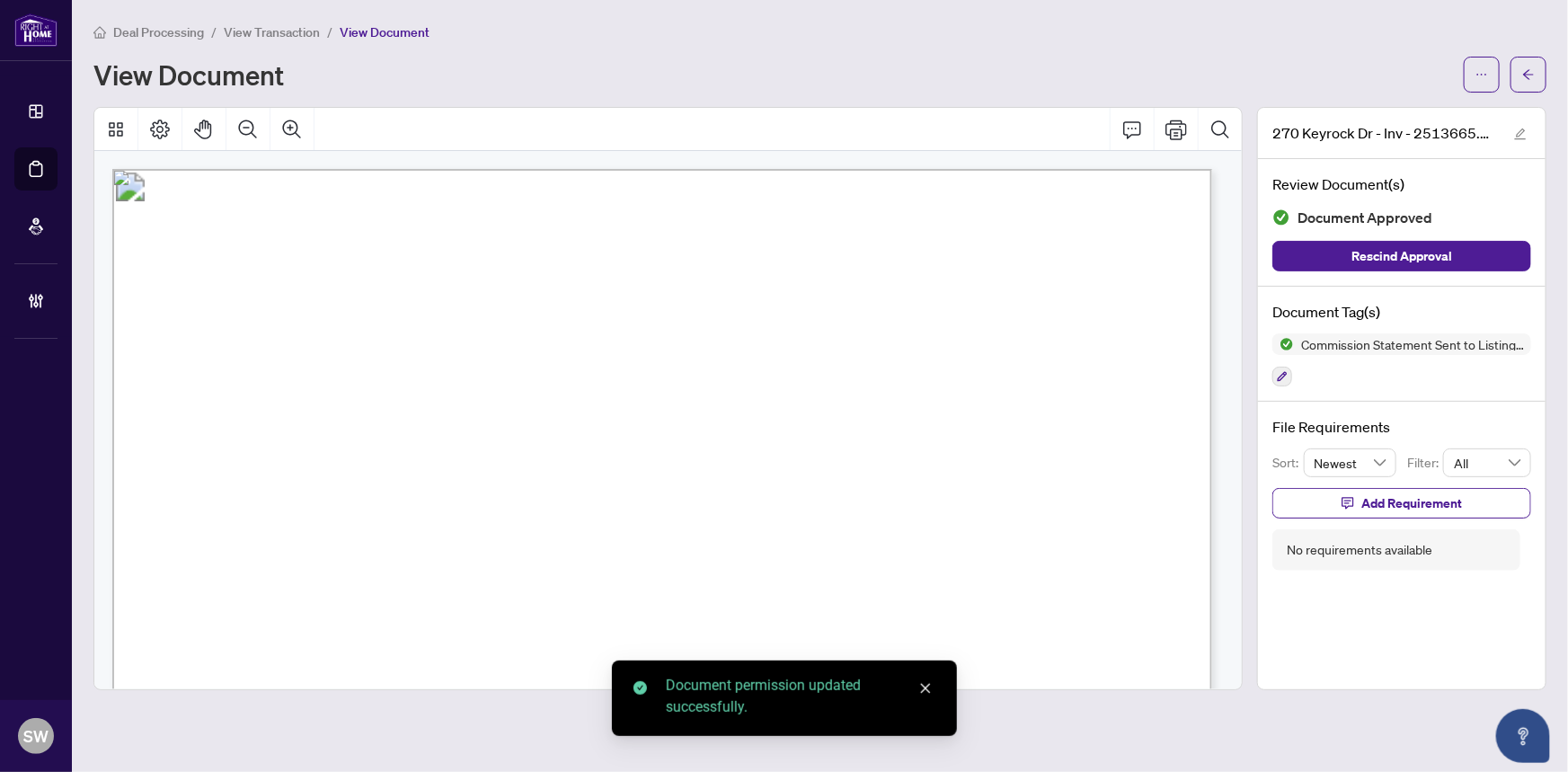
click at [1535, 82] on span "button" at bounding box center [1528, 74] width 12 height 29
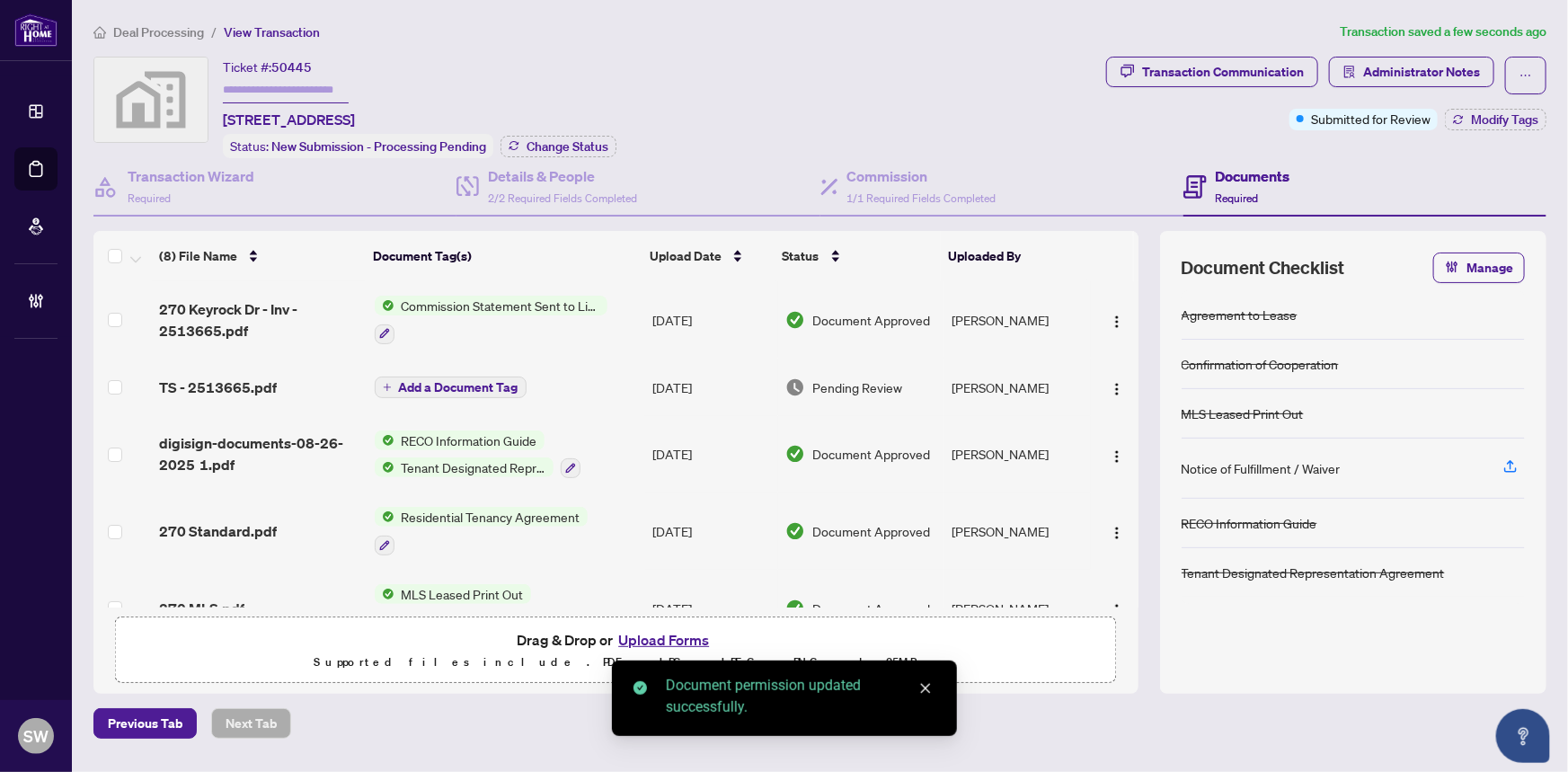
click at [268, 381] on span "TS - 2513665.pdf" at bounding box center [218, 387] width 118 height 22
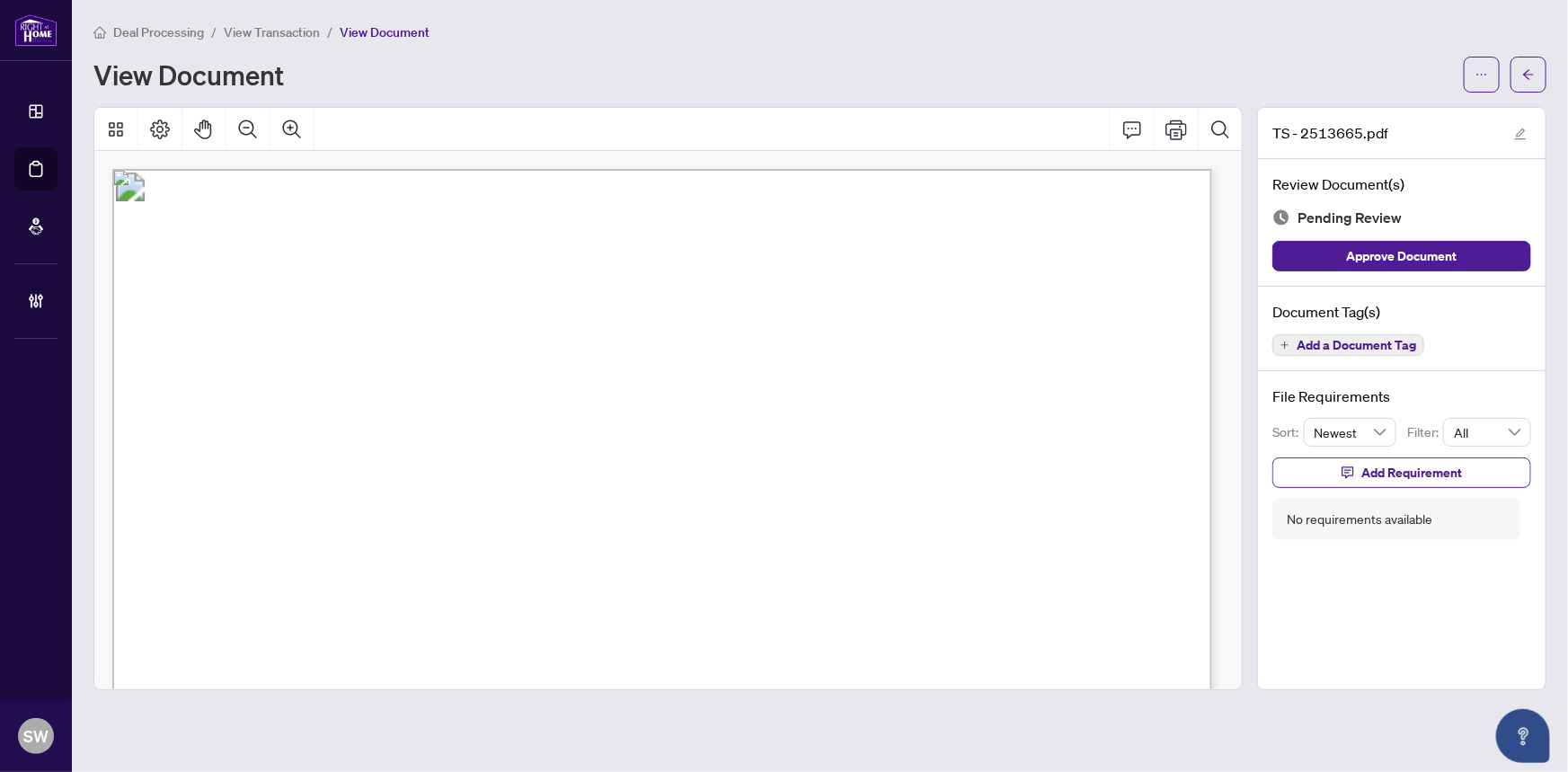
click at [1343, 339] on span "Add a Document Tag" at bounding box center [1356, 345] width 120 height 12
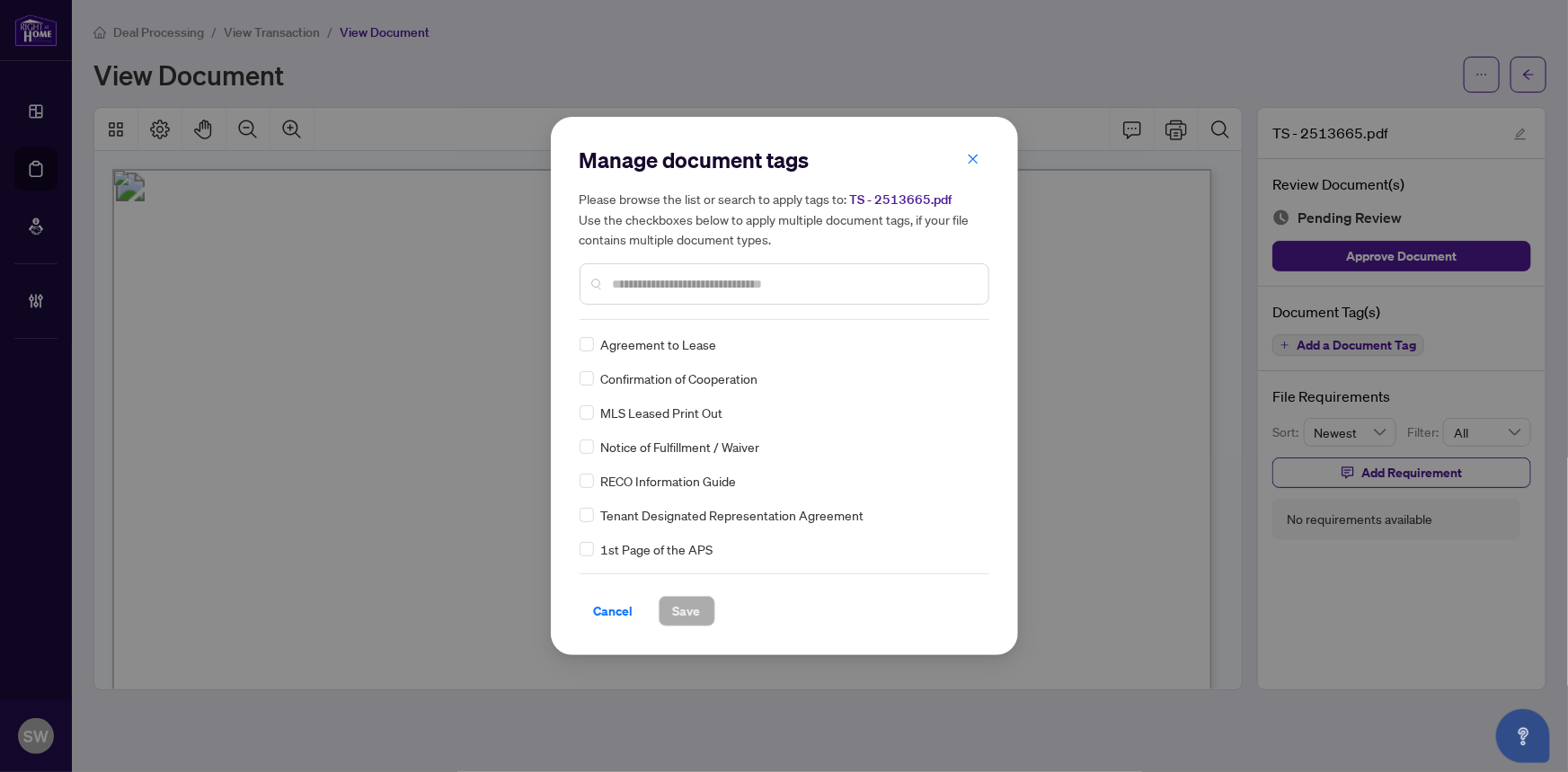
click at [704, 287] on input "text" at bounding box center [794, 283] width 362 height 20
type input "*****"
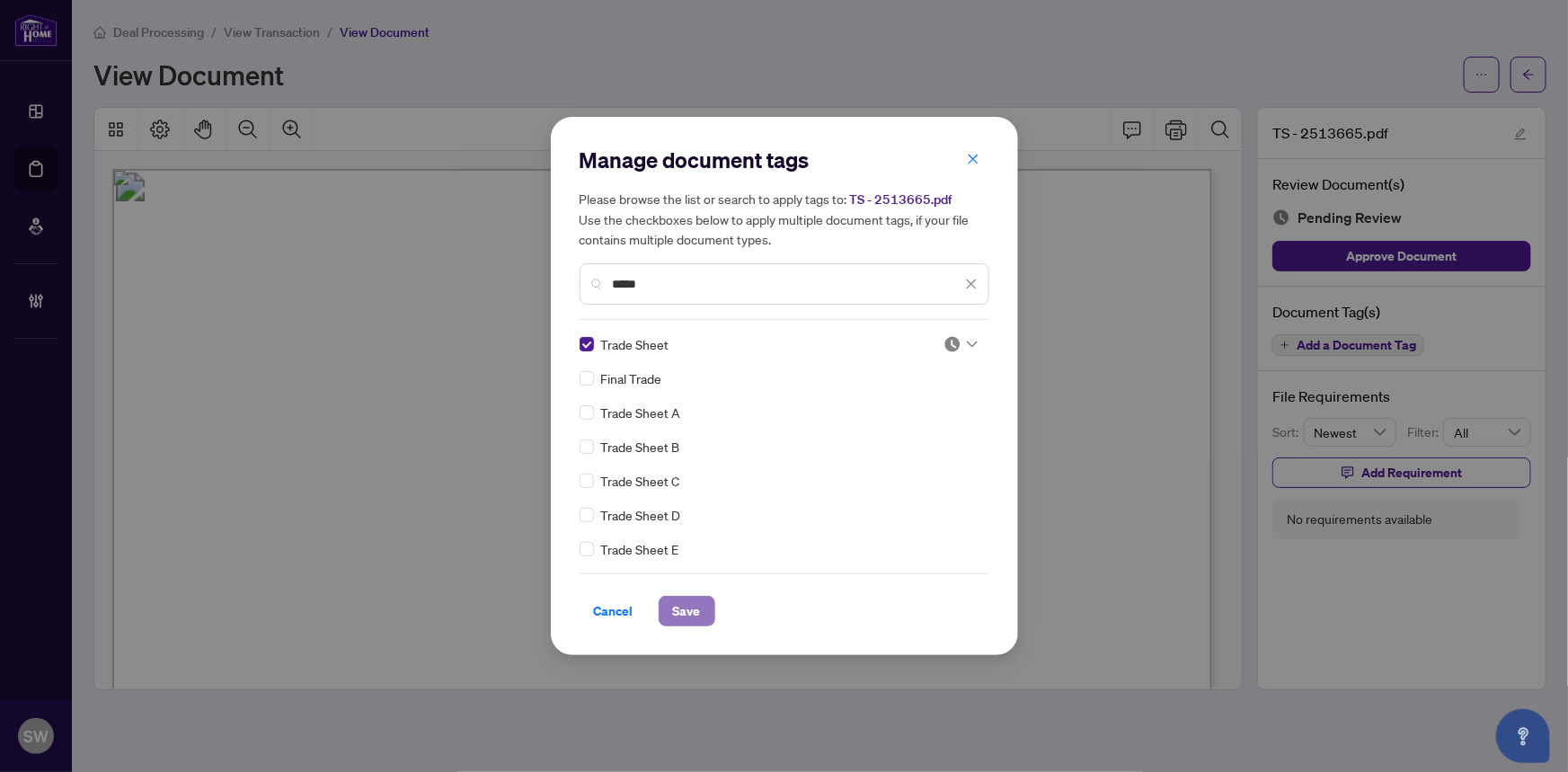
click at [687, 608] on span "Save" at bounding box center [687, 611] width 28 height 29
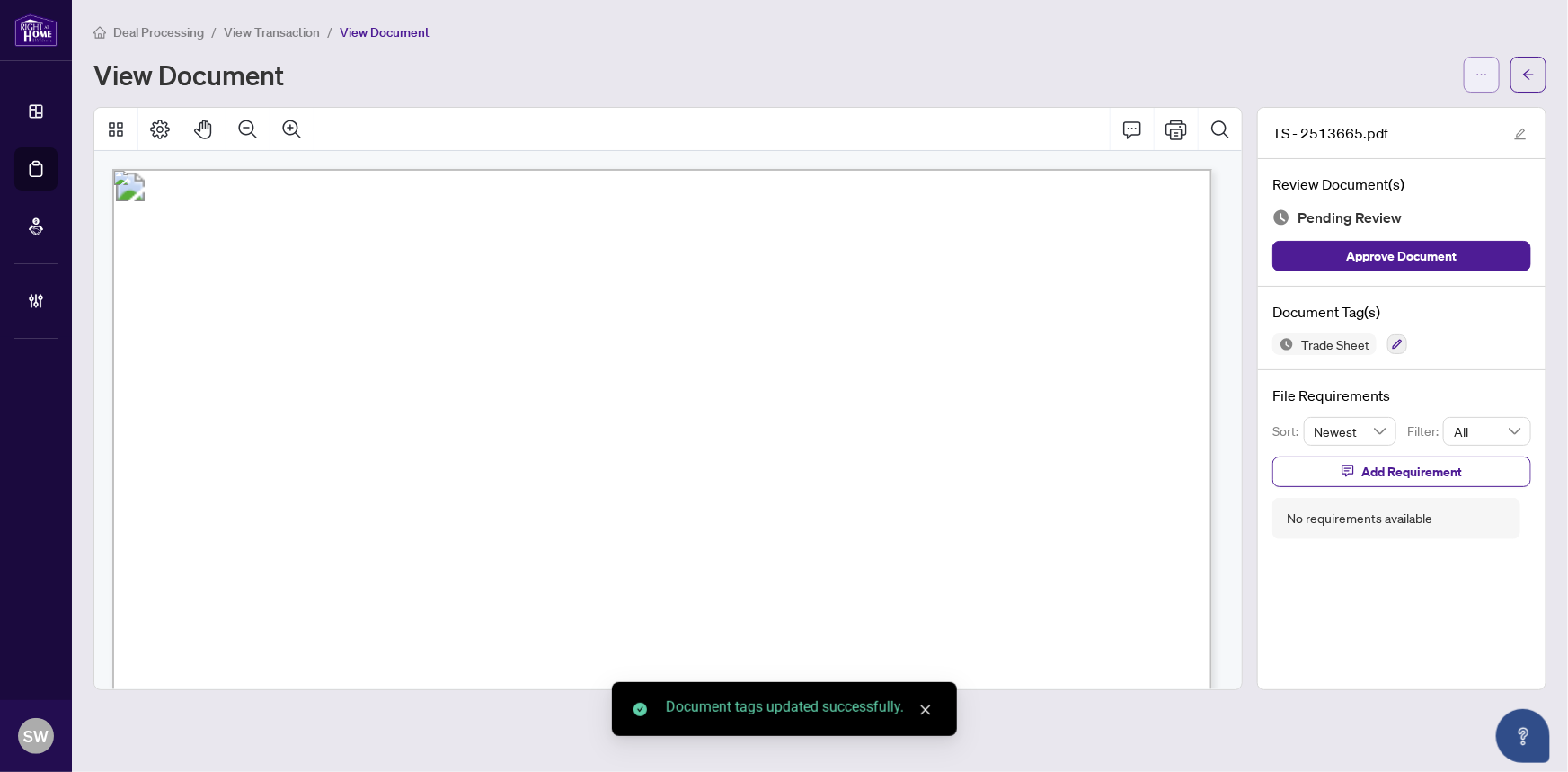
click at [1493, 78] on button "button" at bounding box center [1482, 74] width 36 height 36
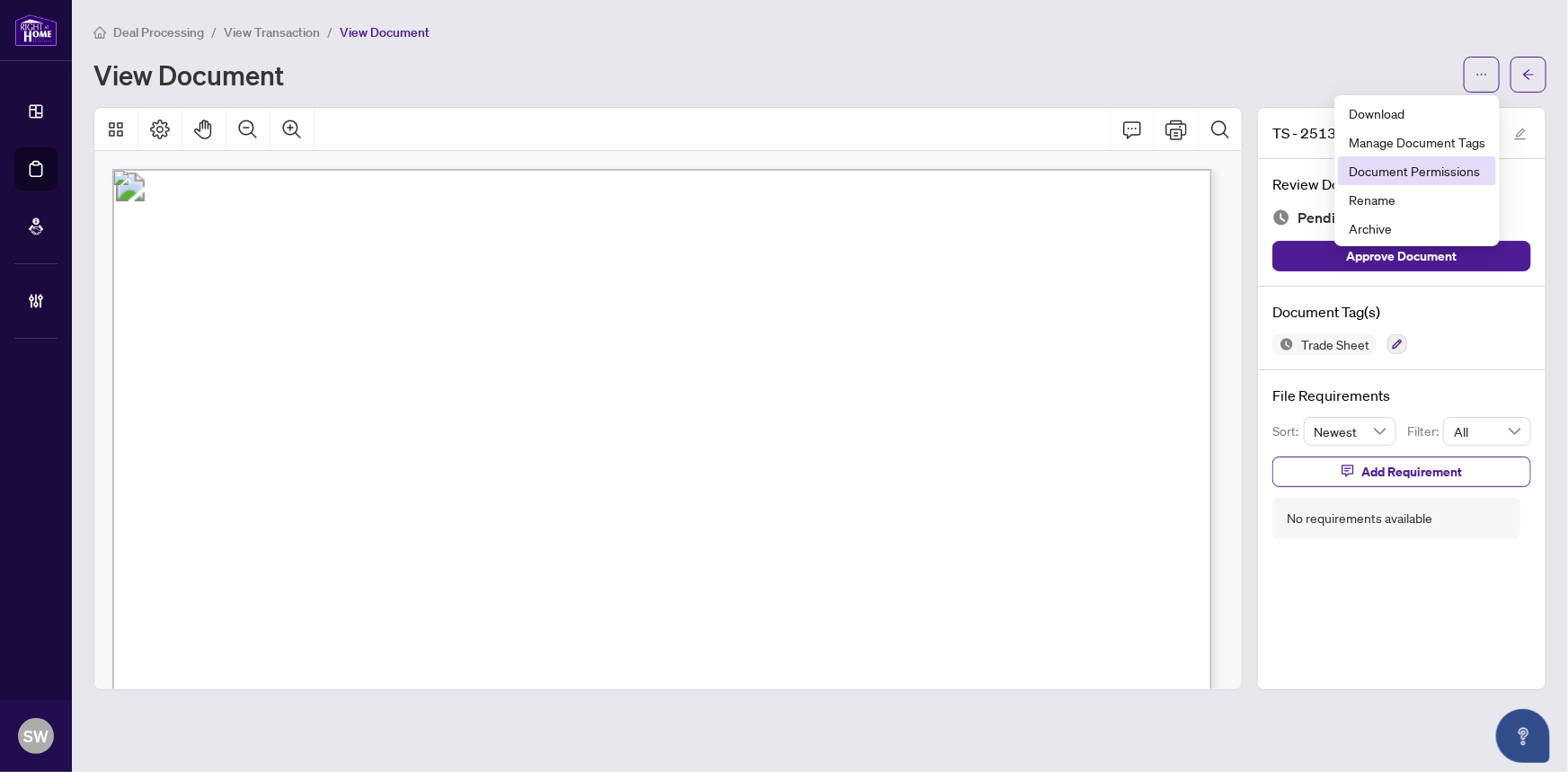
click at [1474, 168] on span "Document Permissions" at bounding box center [1416, 170] width 137 height 20
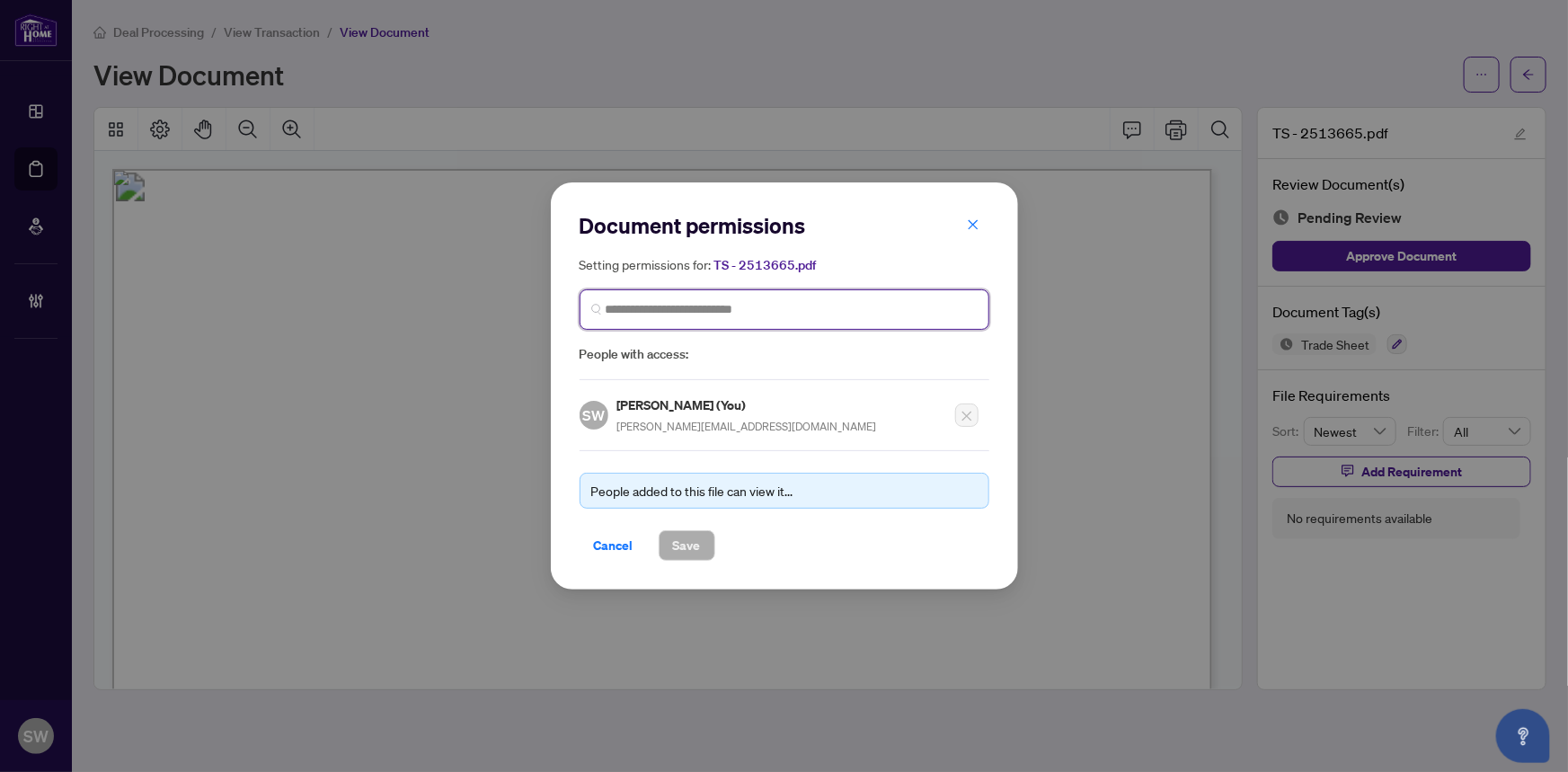
click at [690, 305] on input "search" at bounding box center [791, 310] width 372 height 19
type input "******"
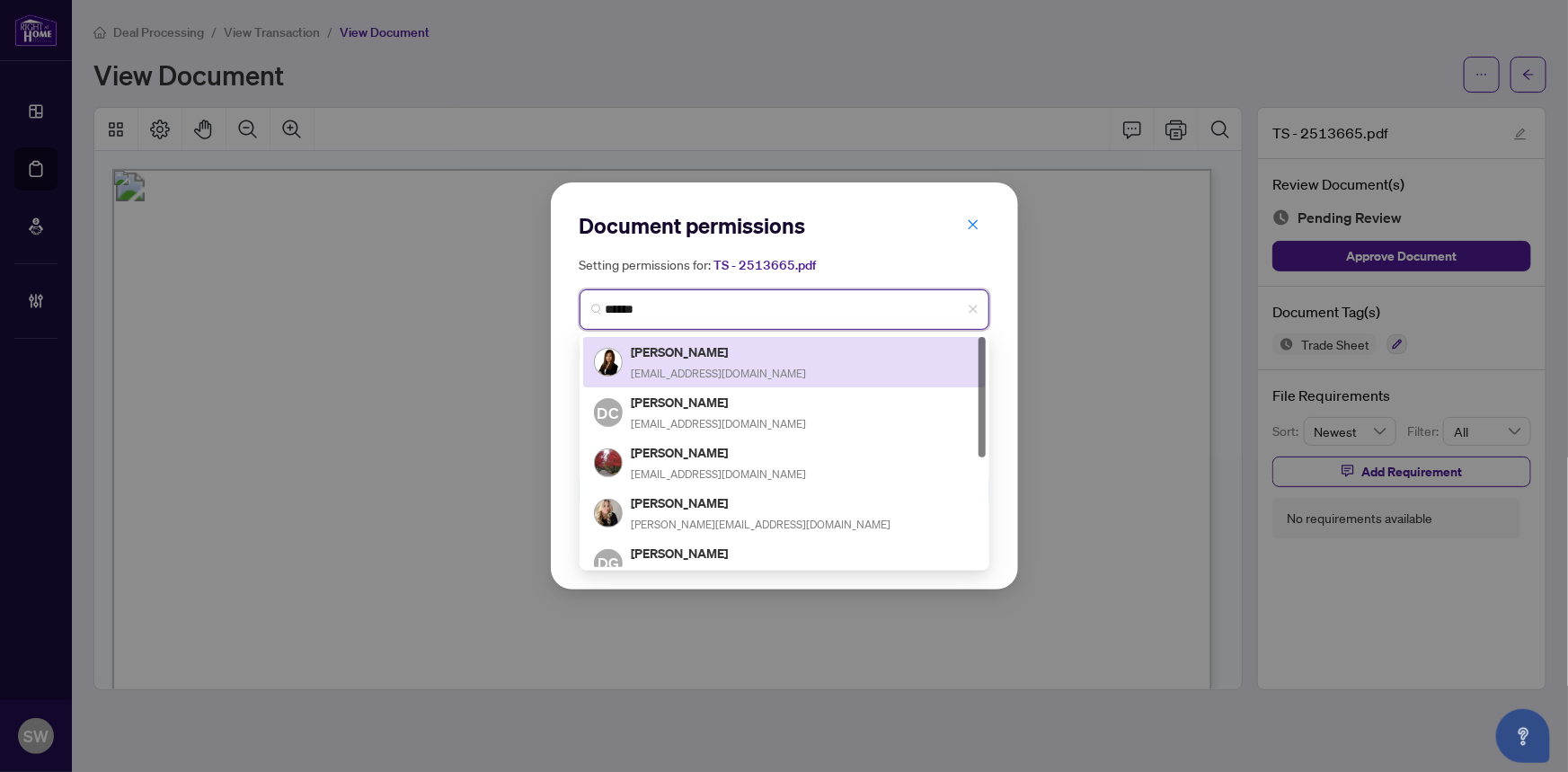
click at [692, 355] on h5 "Debbie Chang" at bounding box center [719, 352] width 175 height 21
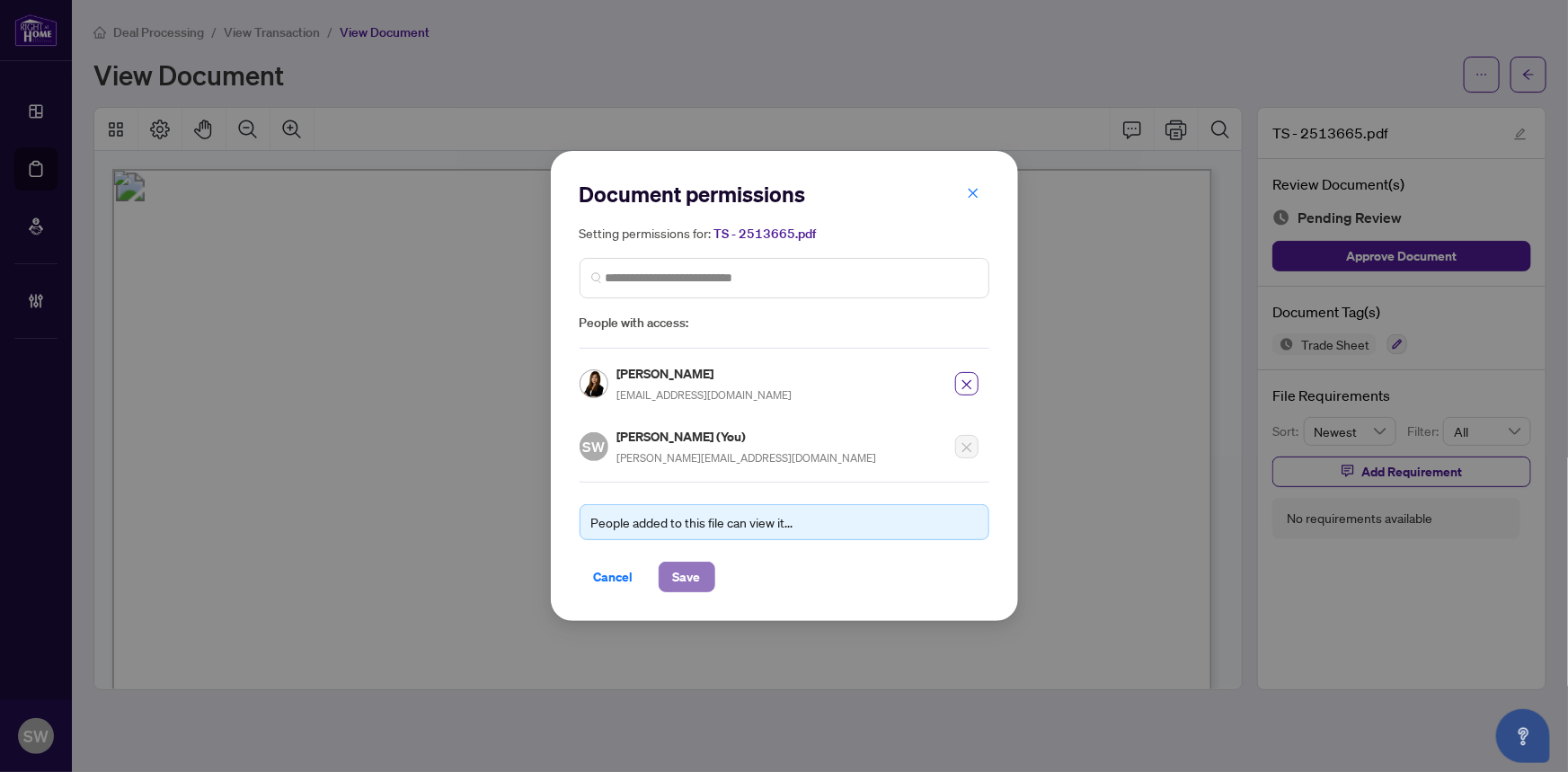
click at [683, 573] on span "Save" at bounding box center [687, 576] width 28 height 29
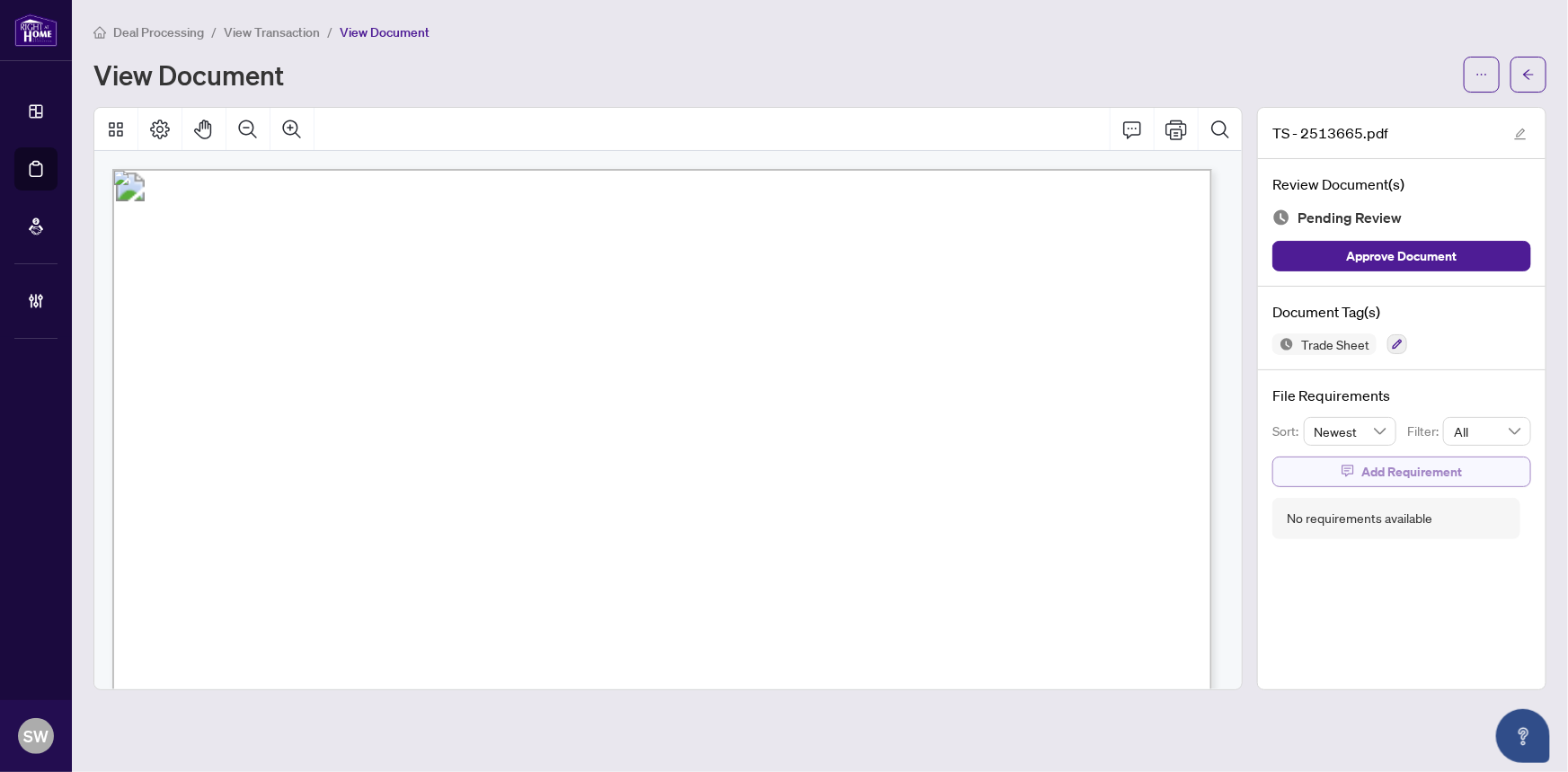
click at [1430, 468] on span "Add Requirement" at bounding box center [1412, 472] width 101 height 29
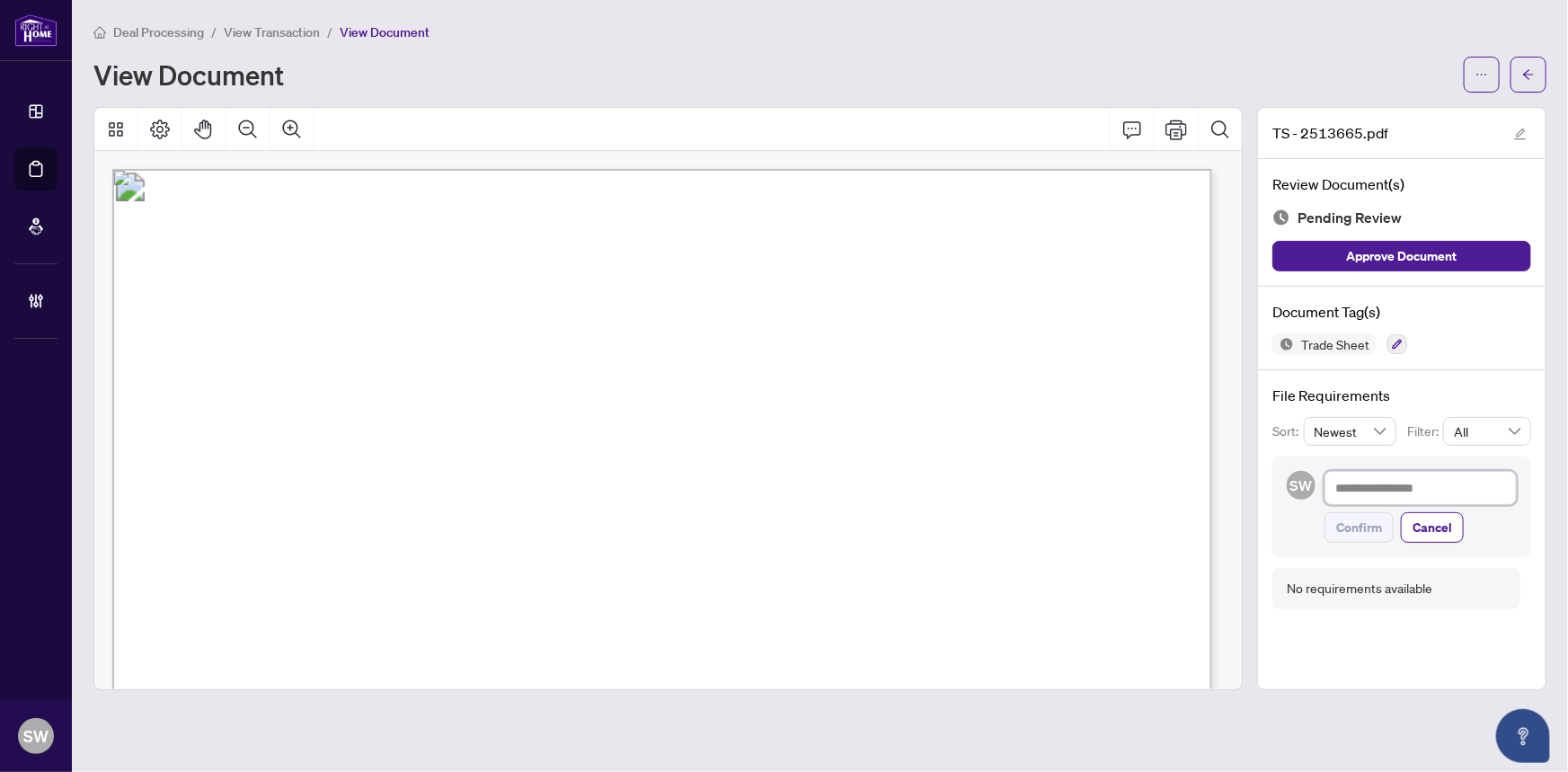
click at [1414, 483] on textarea at bounding box center [1421, 488] width 192 height 34
paste textarea "**********"
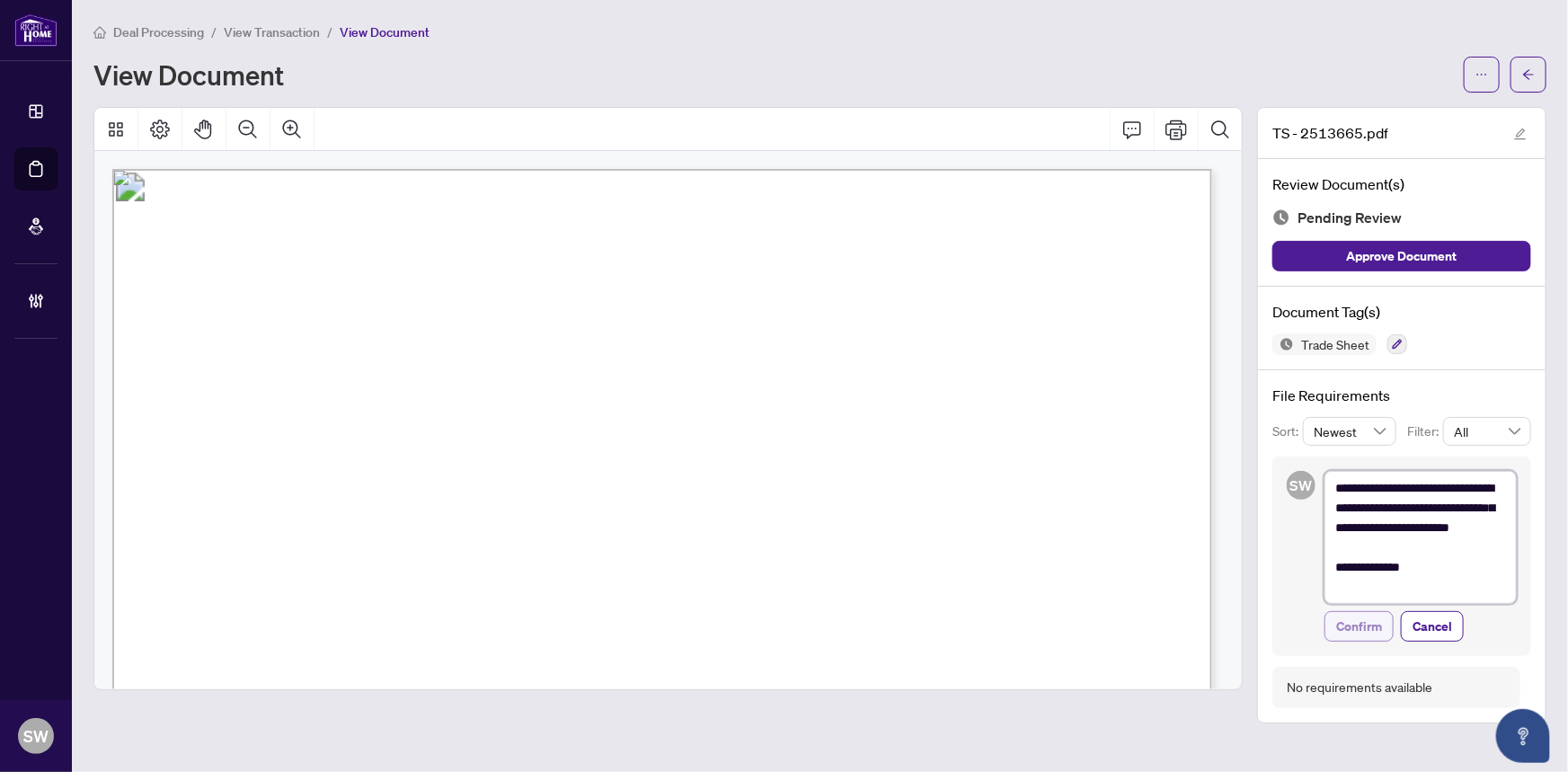
type textarea "**********"
click at [1368, 622] on span "Confirm" at bounding box center [1359, 626] width 46 height 29
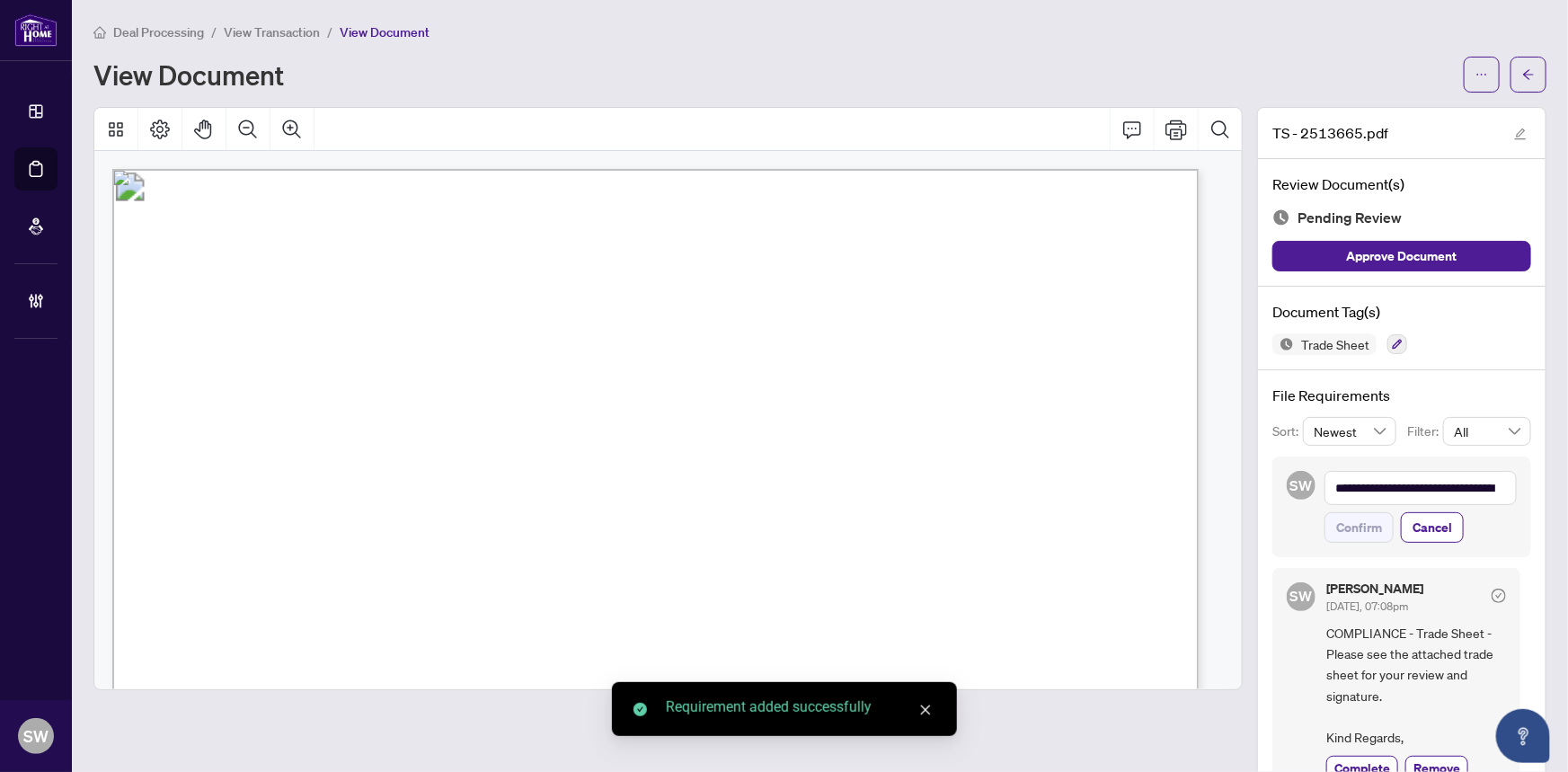
click at [1523, 76] on icon "arrow-left" at bounding box center [1528, 74] width 12 height 12
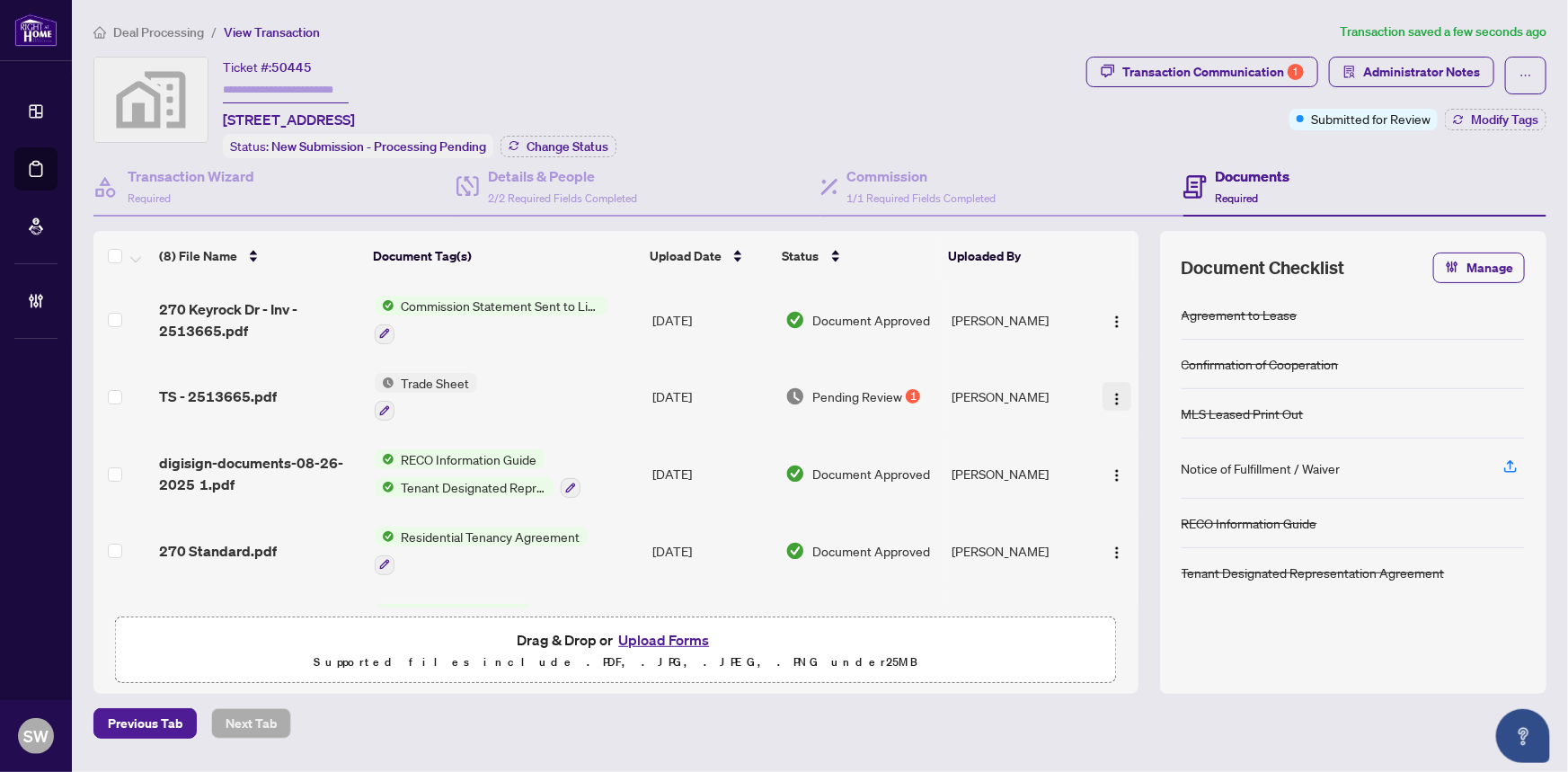
click at [1110, 392] on img "button" at bounding box center [1117, 398] width 14 height 14
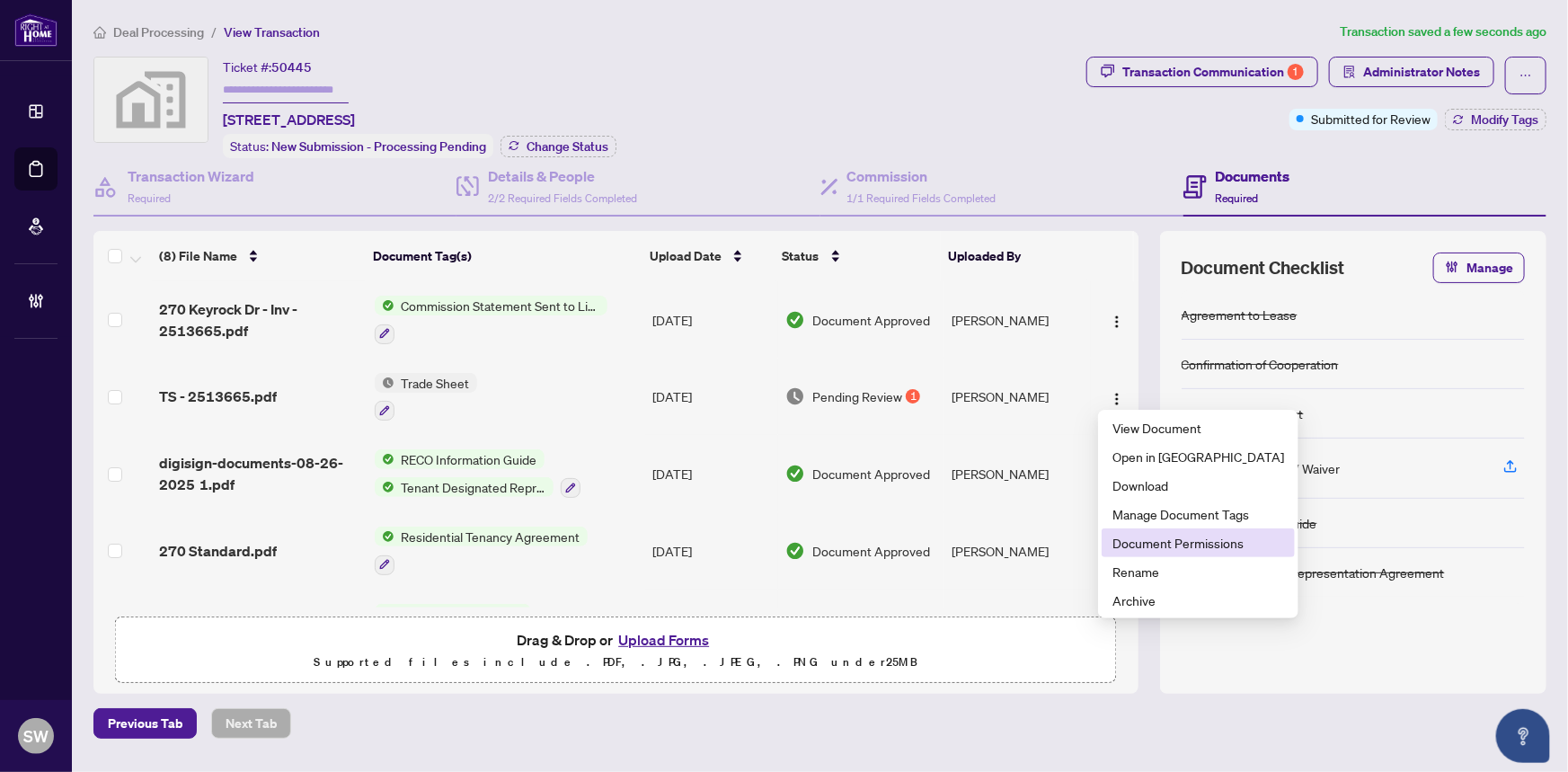
click at [1166, 539] on span "Document Permissions" at bounding box center [1198, 542] width 171 height 20
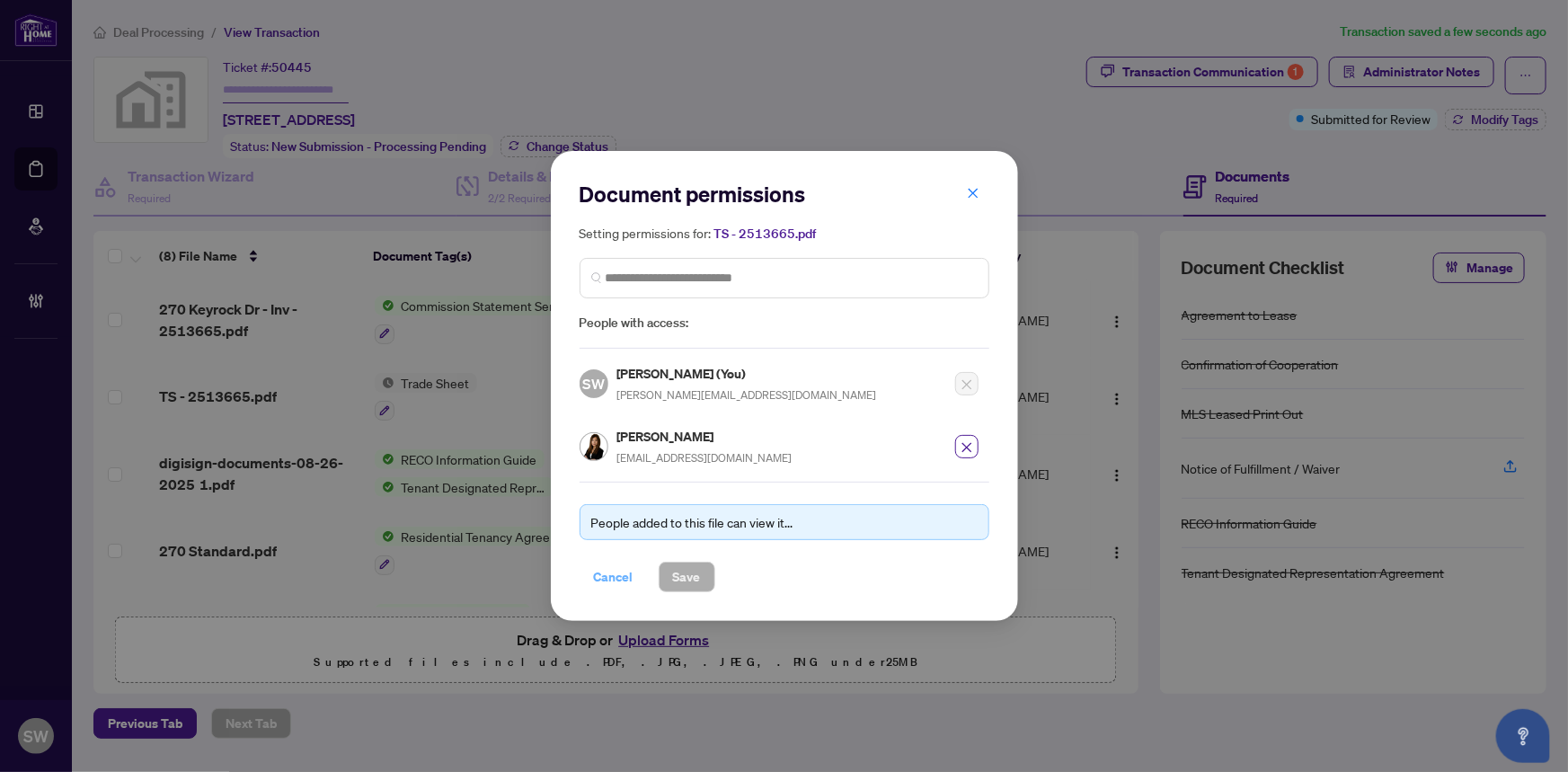
click at [617, 571] on span "Cancel" at bounding box center [614, 576] width 40 height 29
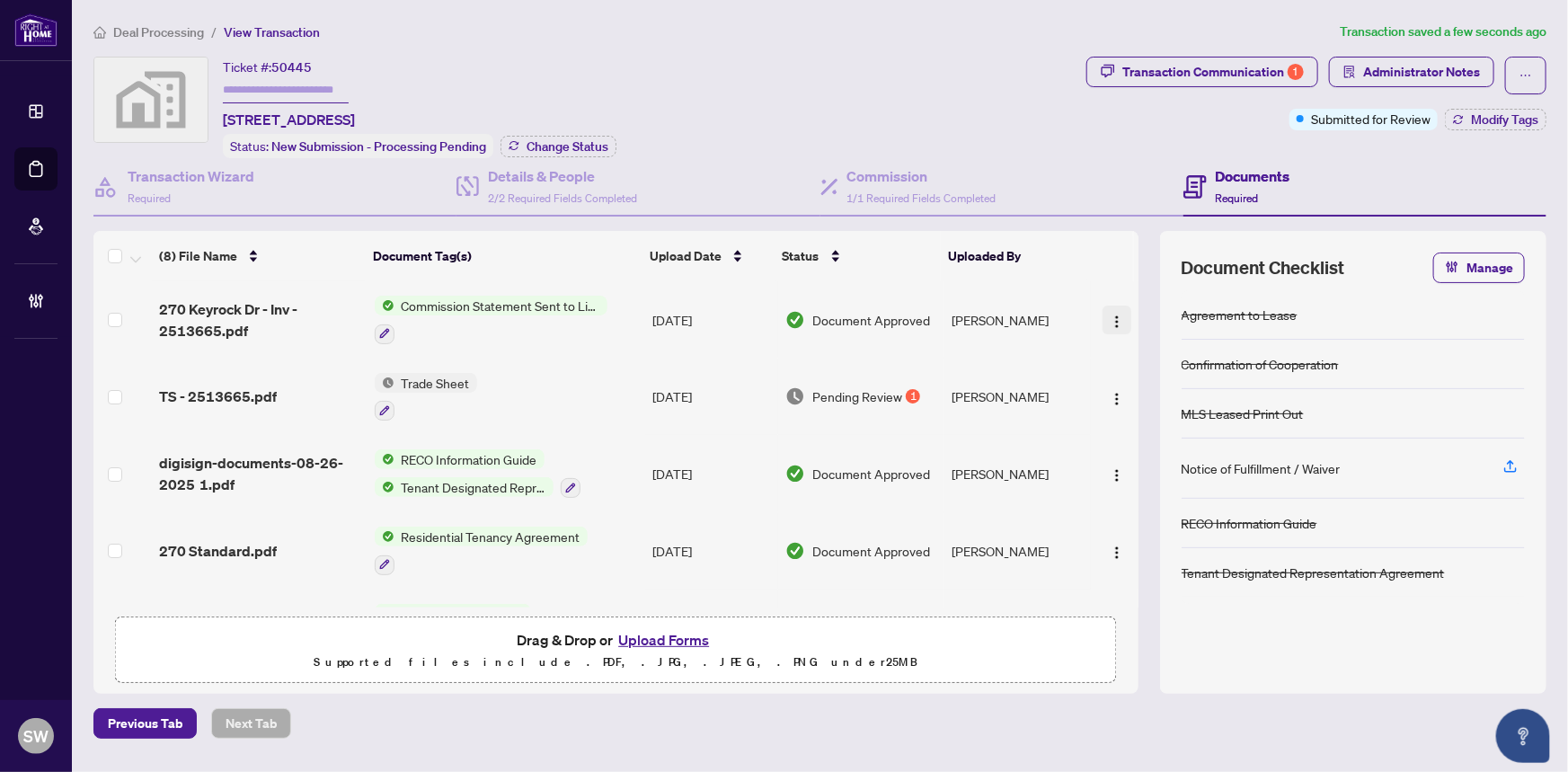
click at [1111, 314] on img "button" at bounding box center [1117, 321] width 14 height 14
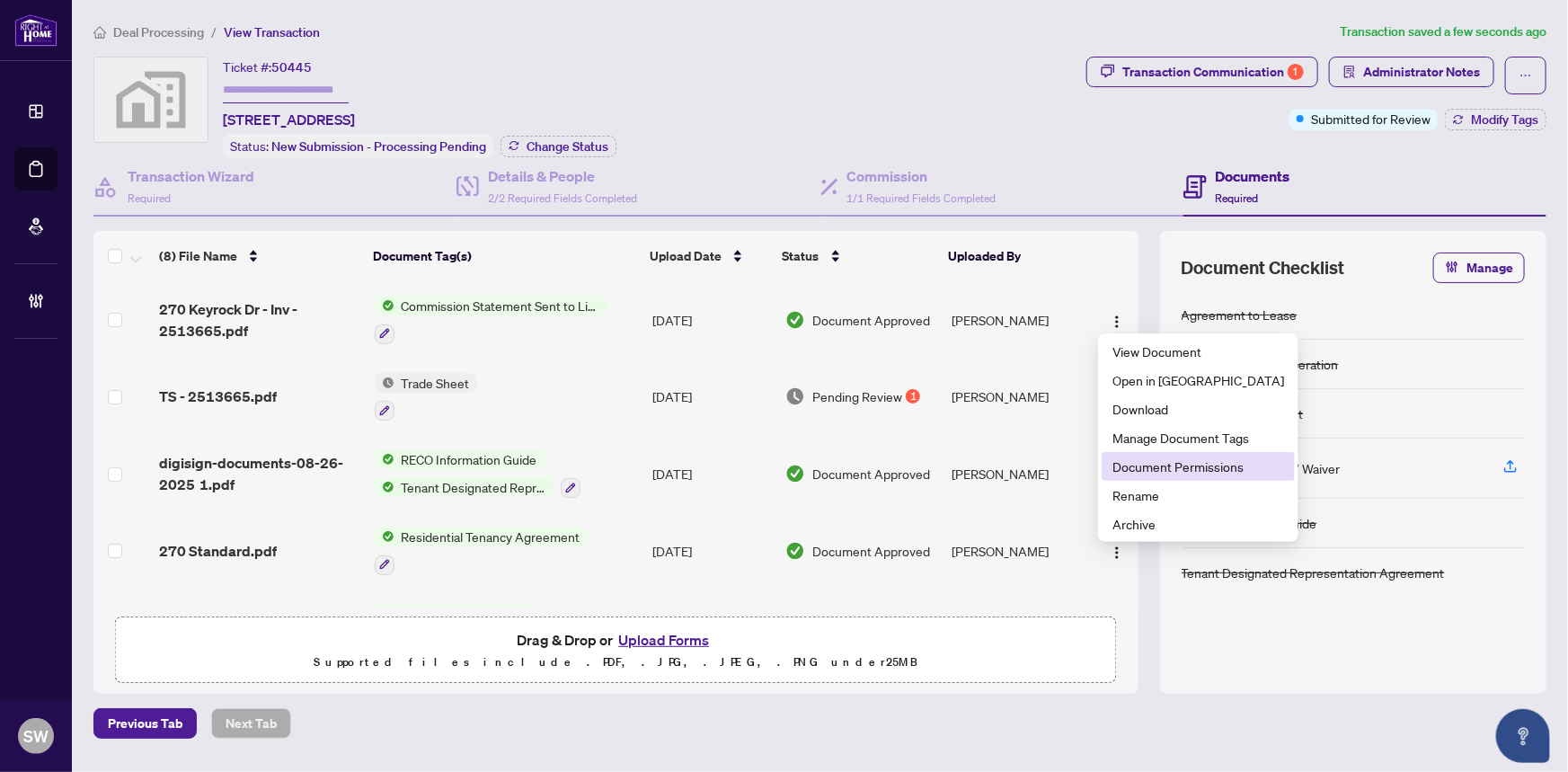
click at [1133, 455] on li "Document Permissions" at bounding box center [1198, 466] width 193 height 29
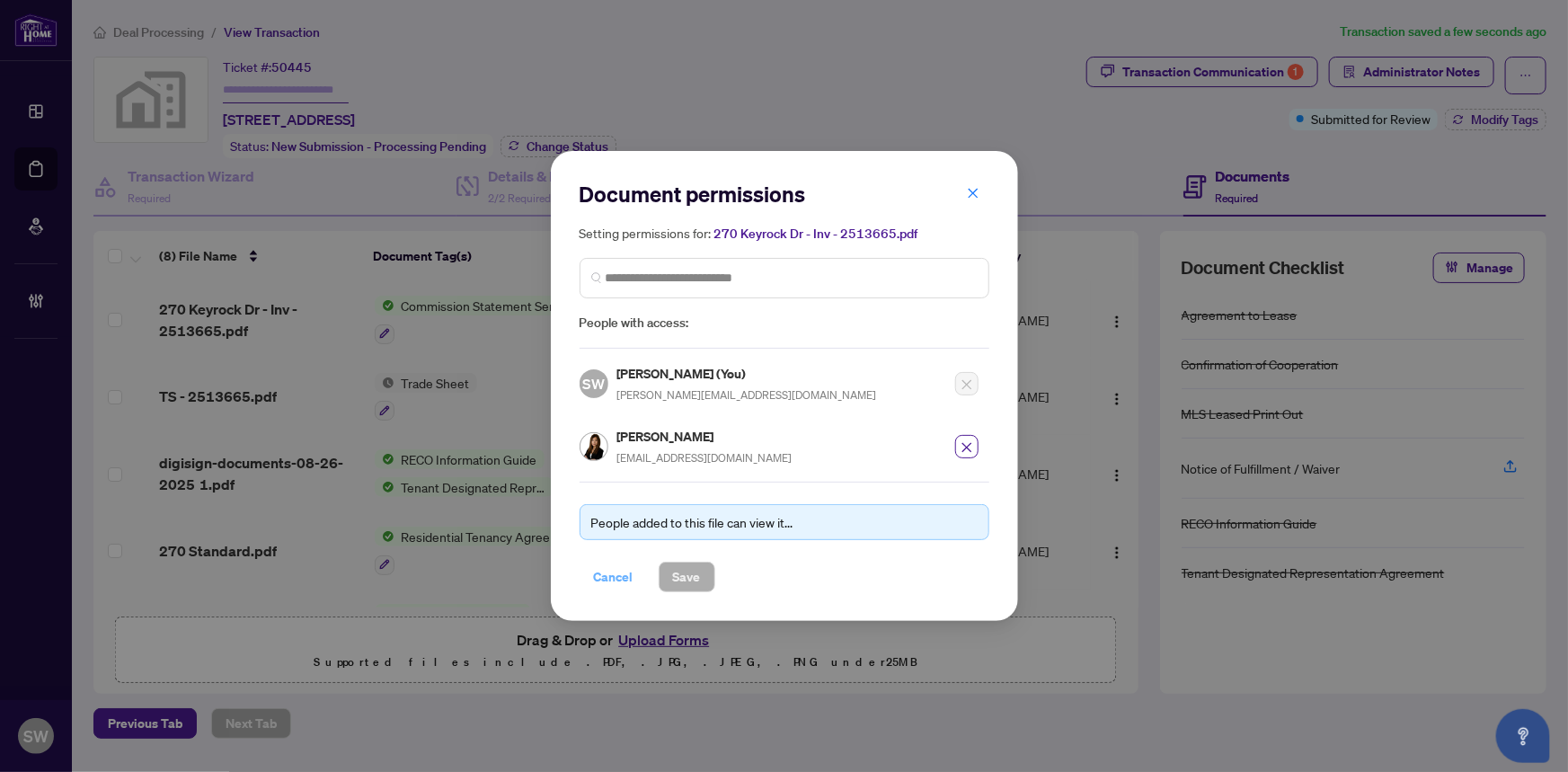
click at [609, 576] on span "Cancel" at bounding box center [614, 576] width 40 height 29
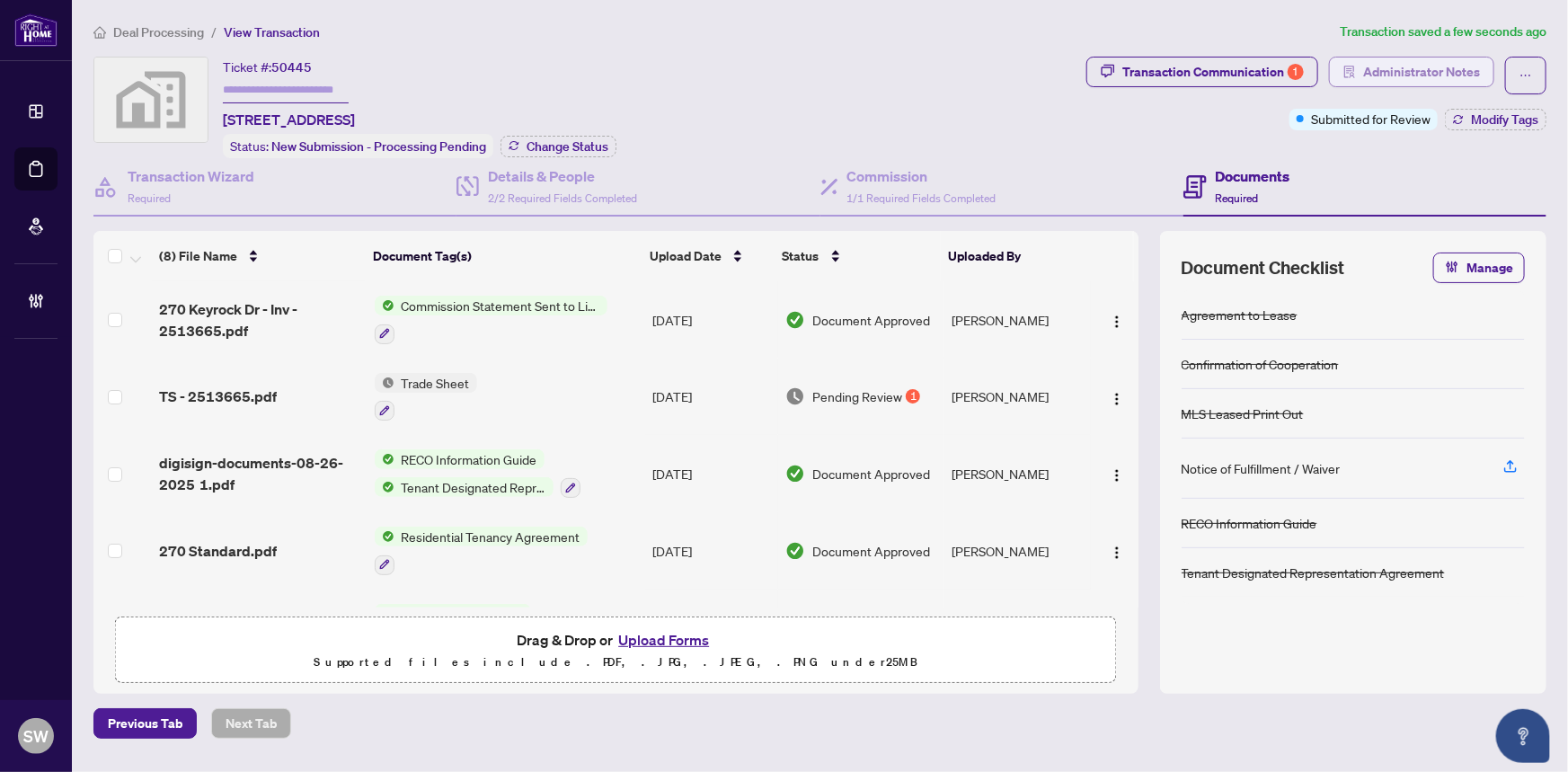
click at [1401, 73] on span "Administrator Notes" at bounding box center [1422, 72] width 117 height 29
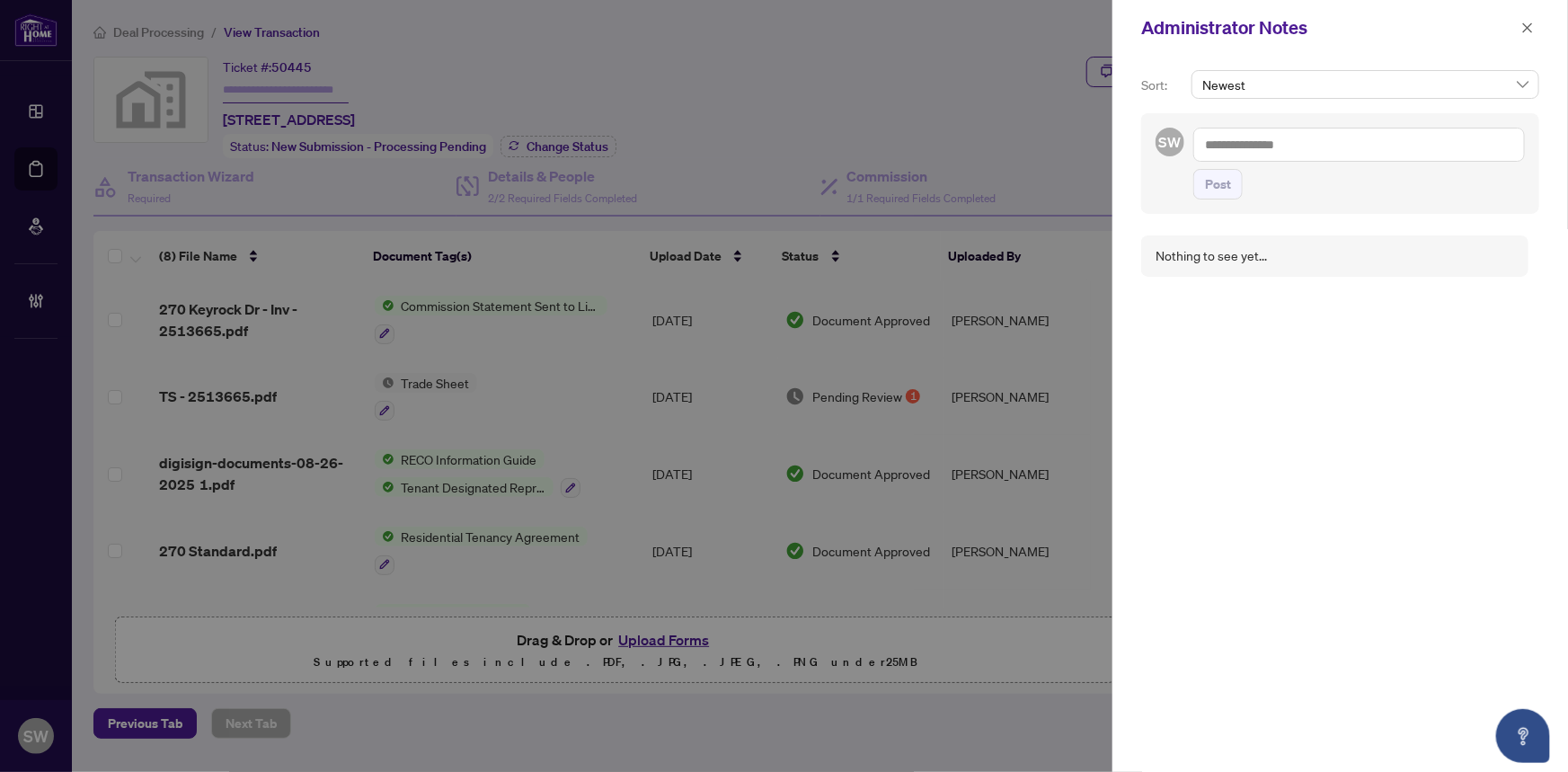
click at [1251, 147] on textarea at bounding box center [1359, 145] width 331 height 34
paste textarea "**********"
type textarea "**********"
click at [1228, 199] on span "Post" at bounding box center [1219, 184] width 26 height 29
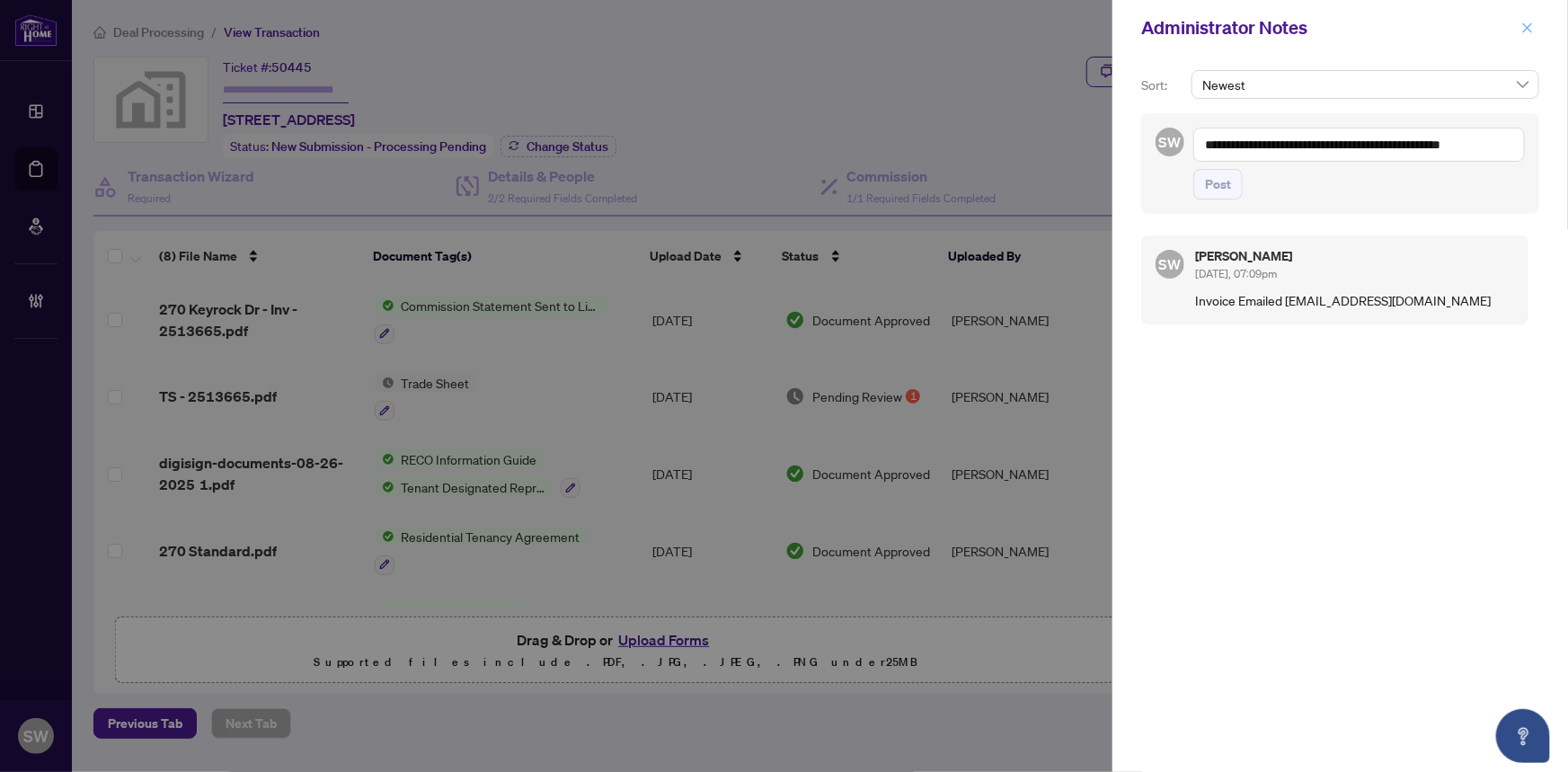
click at [1534, 25] on icon "close" at bounding box center [1528, 27] width 12 height 12
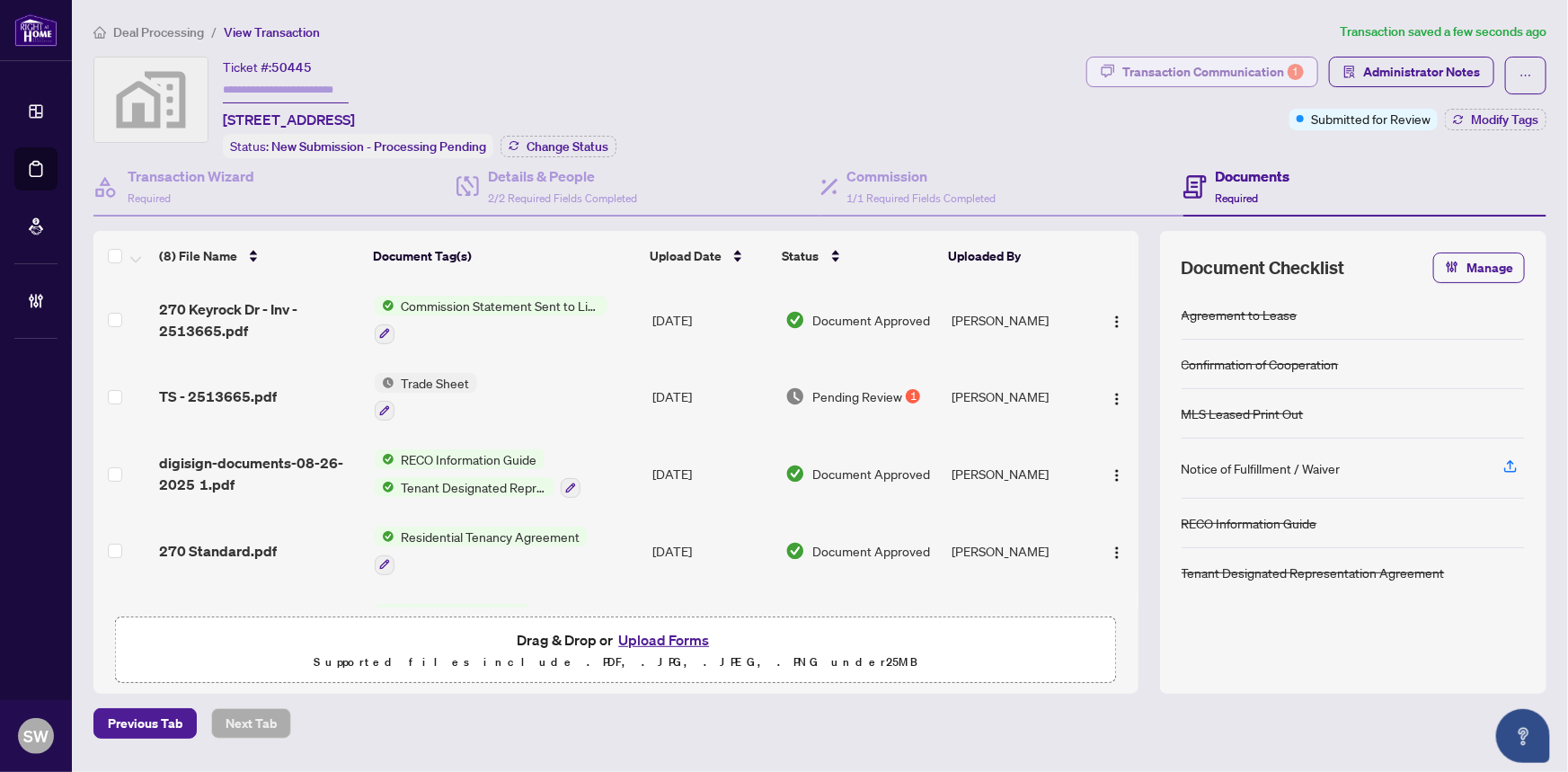
click at [1222, 73] on div "Transaction Communication 1" at bounding box center [1213, 72] width 182 height 29
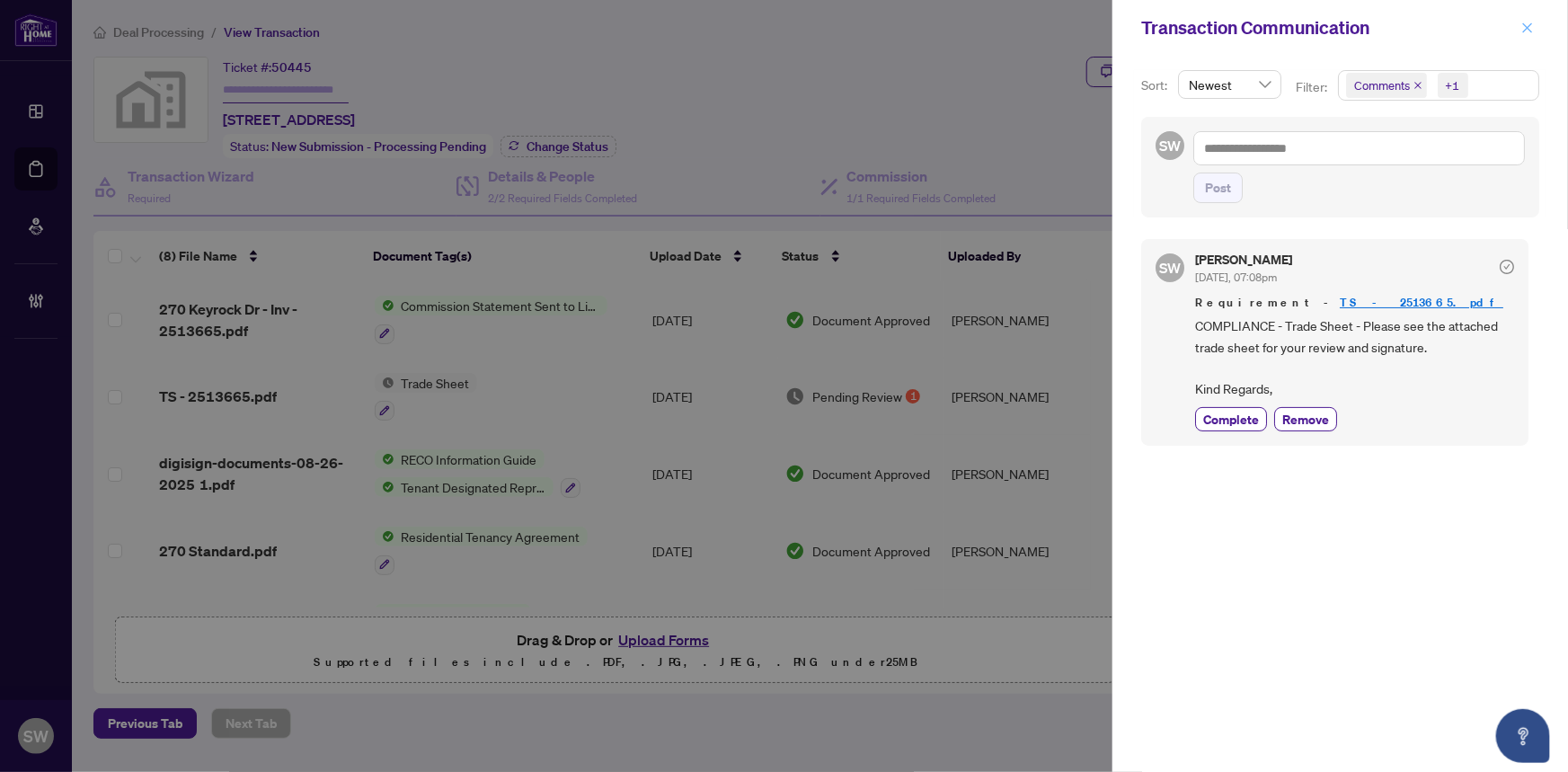
click at [1527, 24] on icon "close" at bounding box center [1528, 27] width 12 height 12
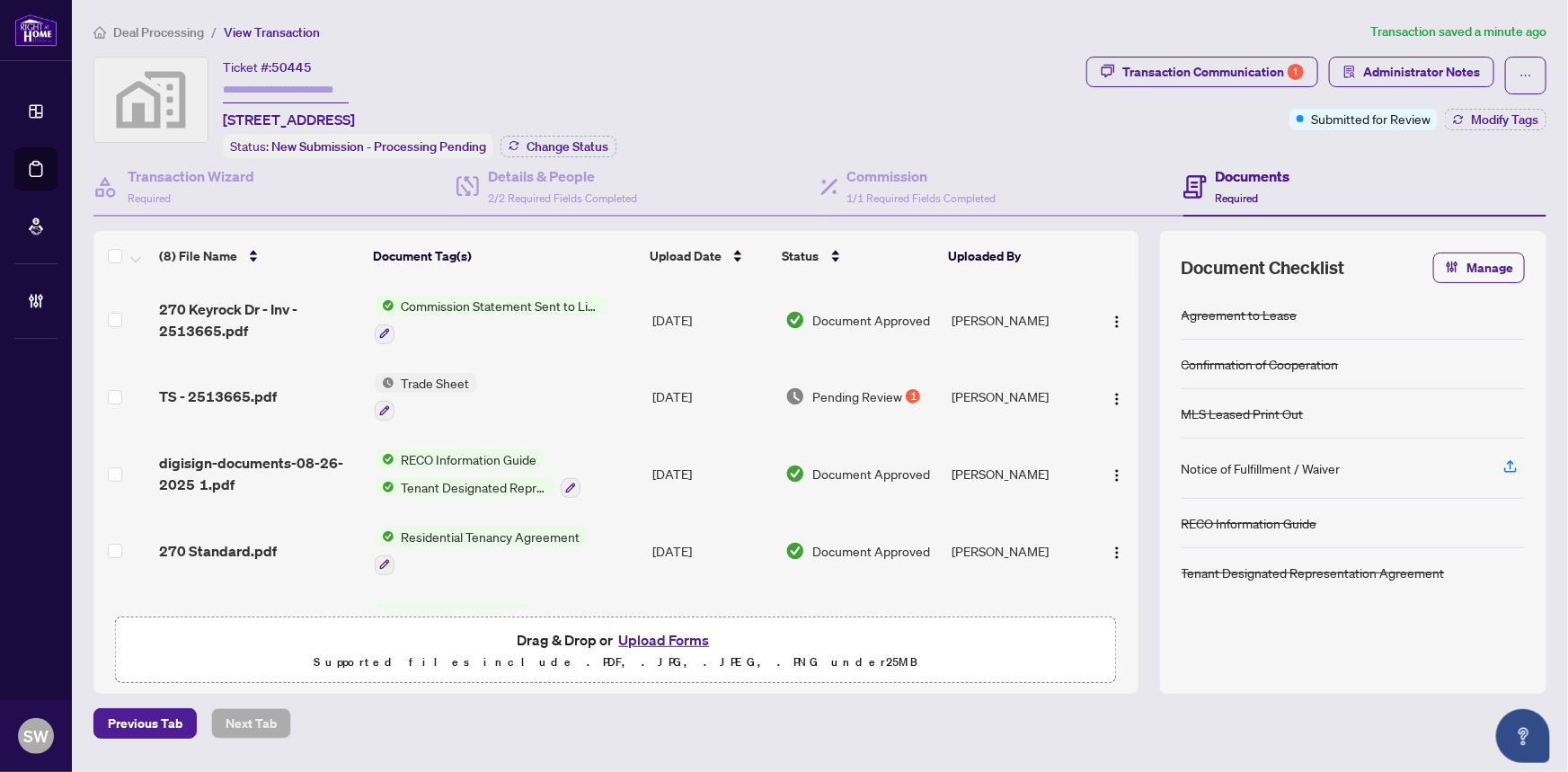
click at [280, 88] on input "text" at bounding box center [286, 90] width 126 height 26
paste input "*******"
type input "*******"
click at [1483, 118] on span "Modify Tags" at bounding box center [1505, 119] width 68 height 12
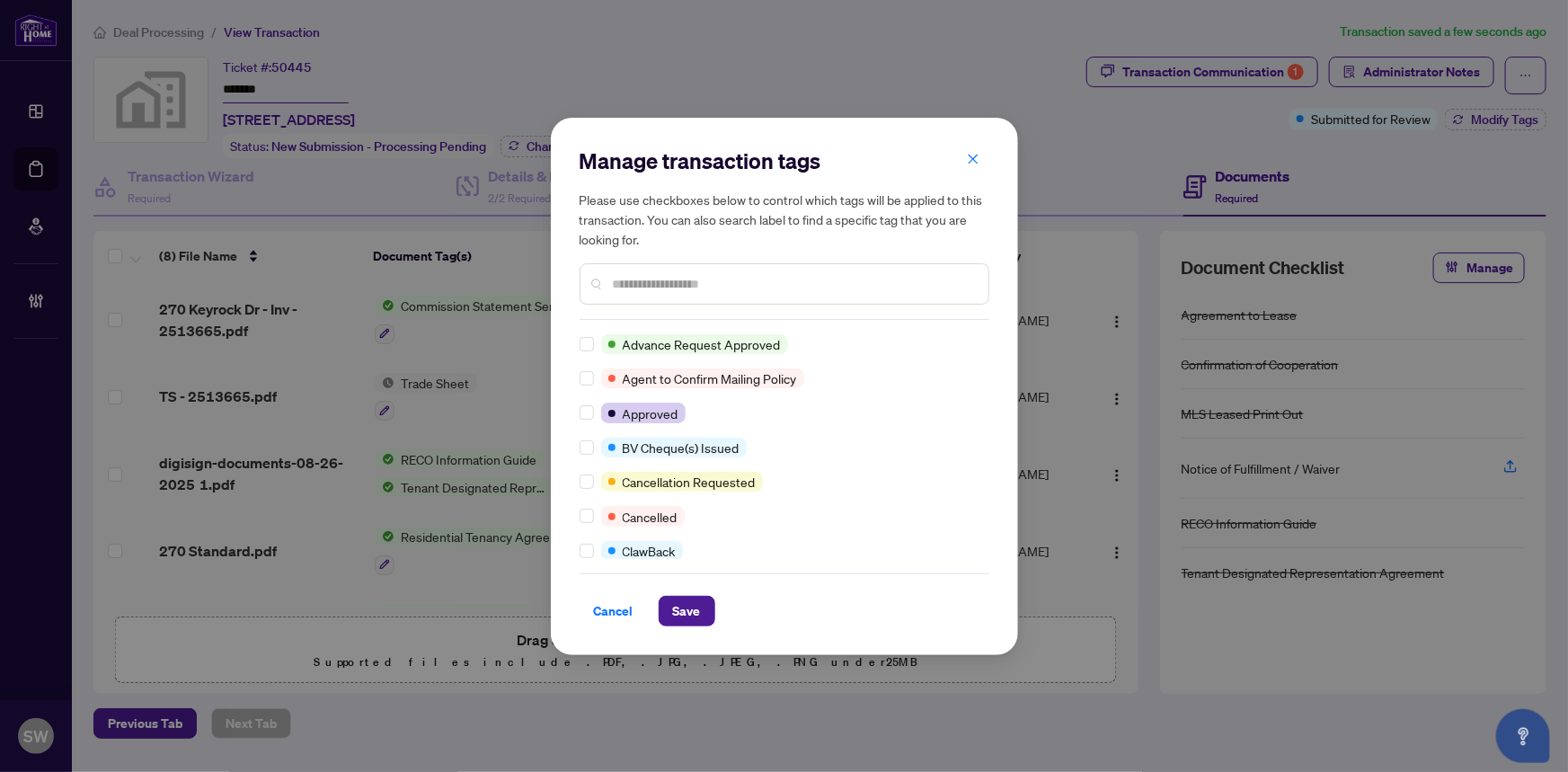
click at [647, 287] on input "text" at bounding box center [794, 283] width 362 height 20
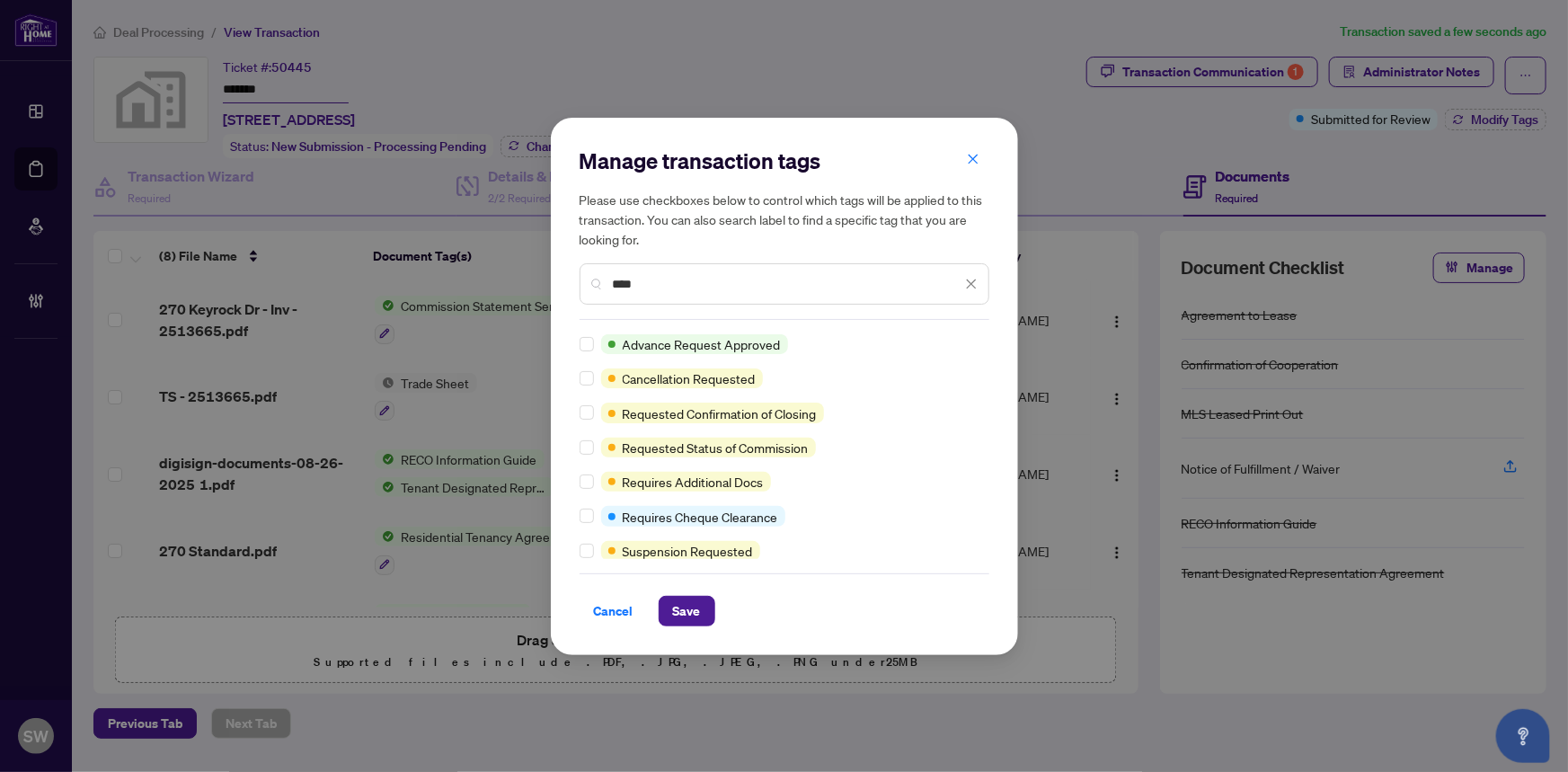
type input "****"
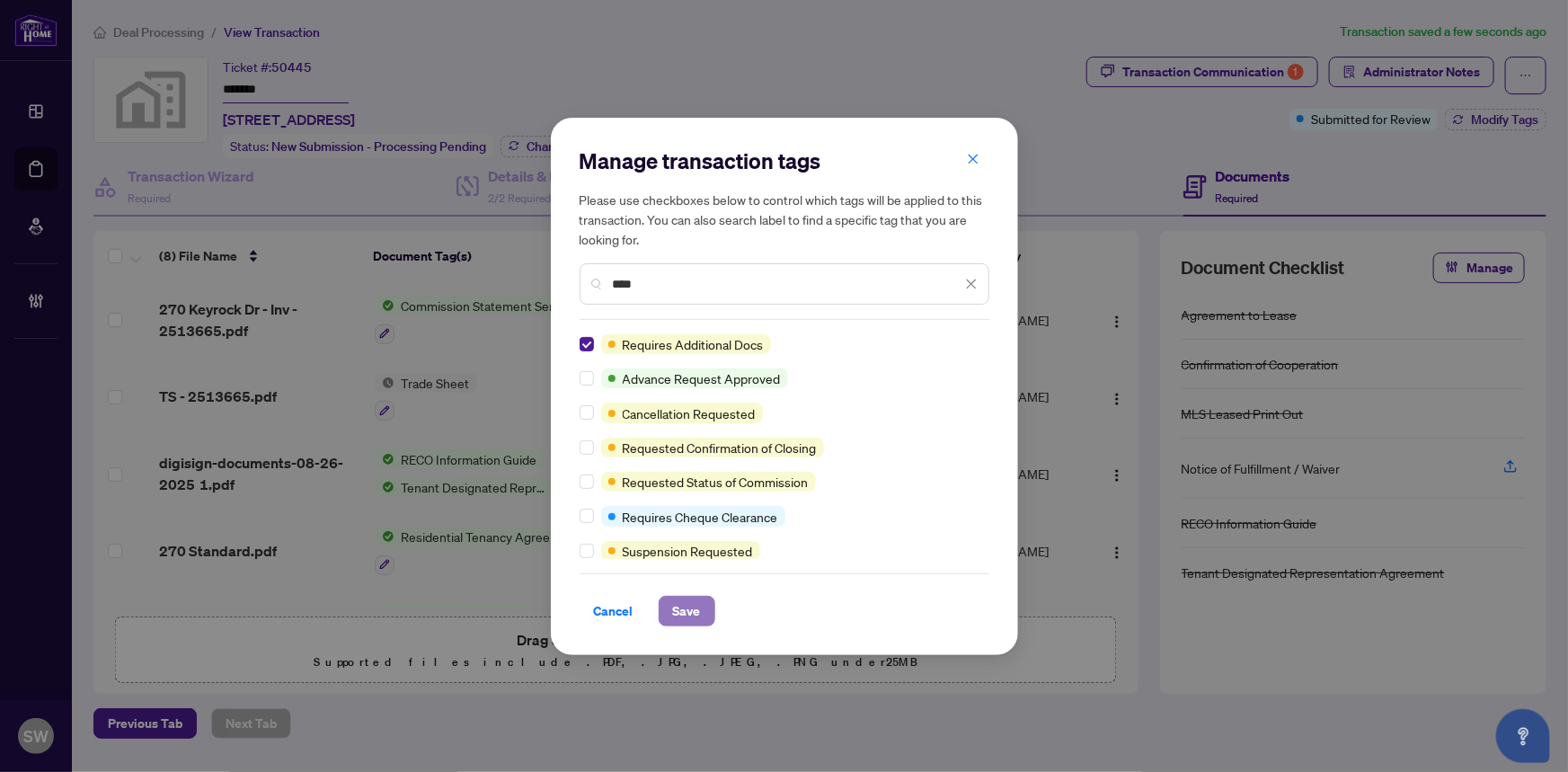
click at [684, 613] on span "Save" at bounding box center [687, 611] width 28 height 29
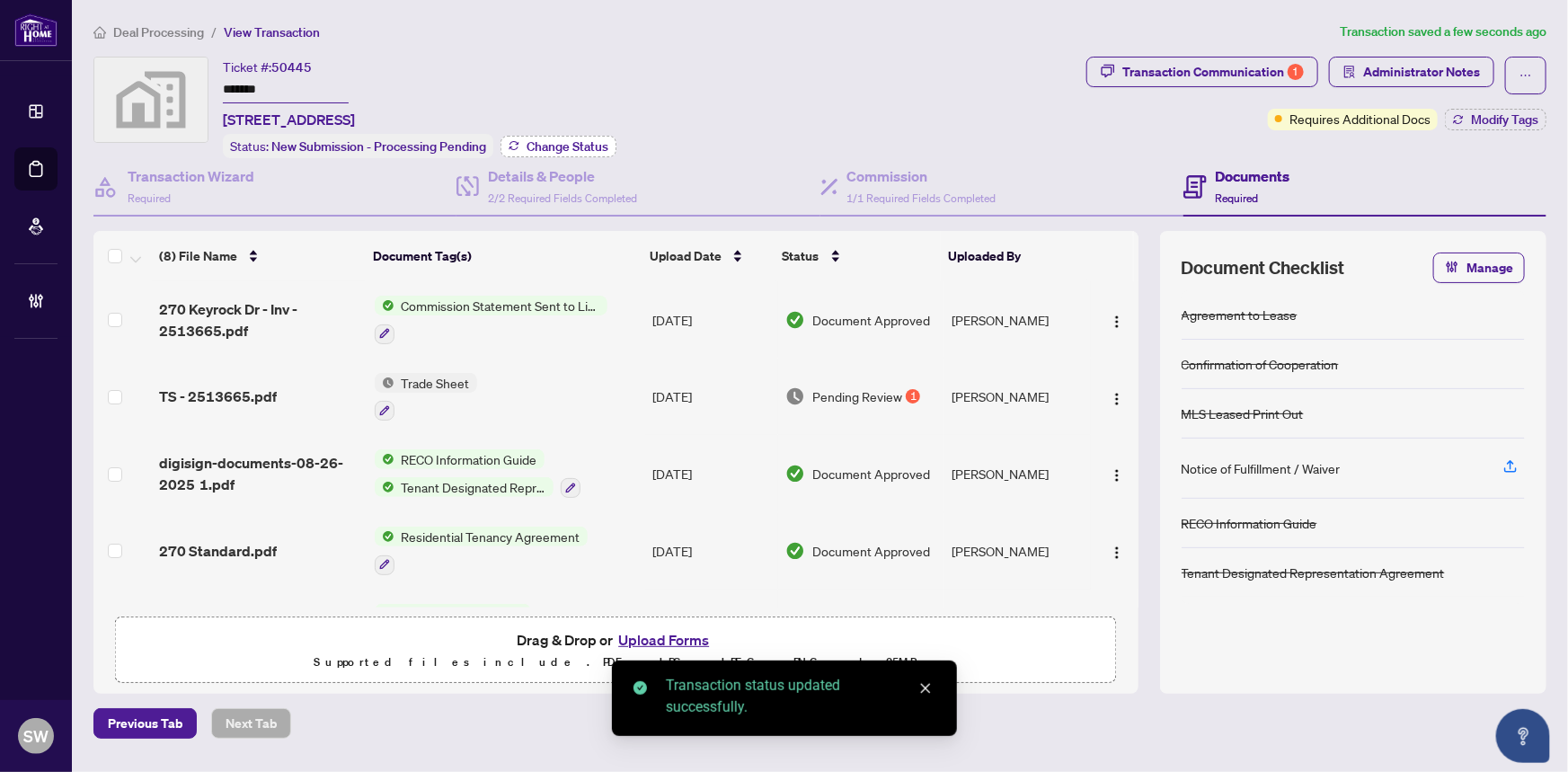
click at [570, 148] on span "Change Status" at bounding box center [567, 146] width 82 height 12
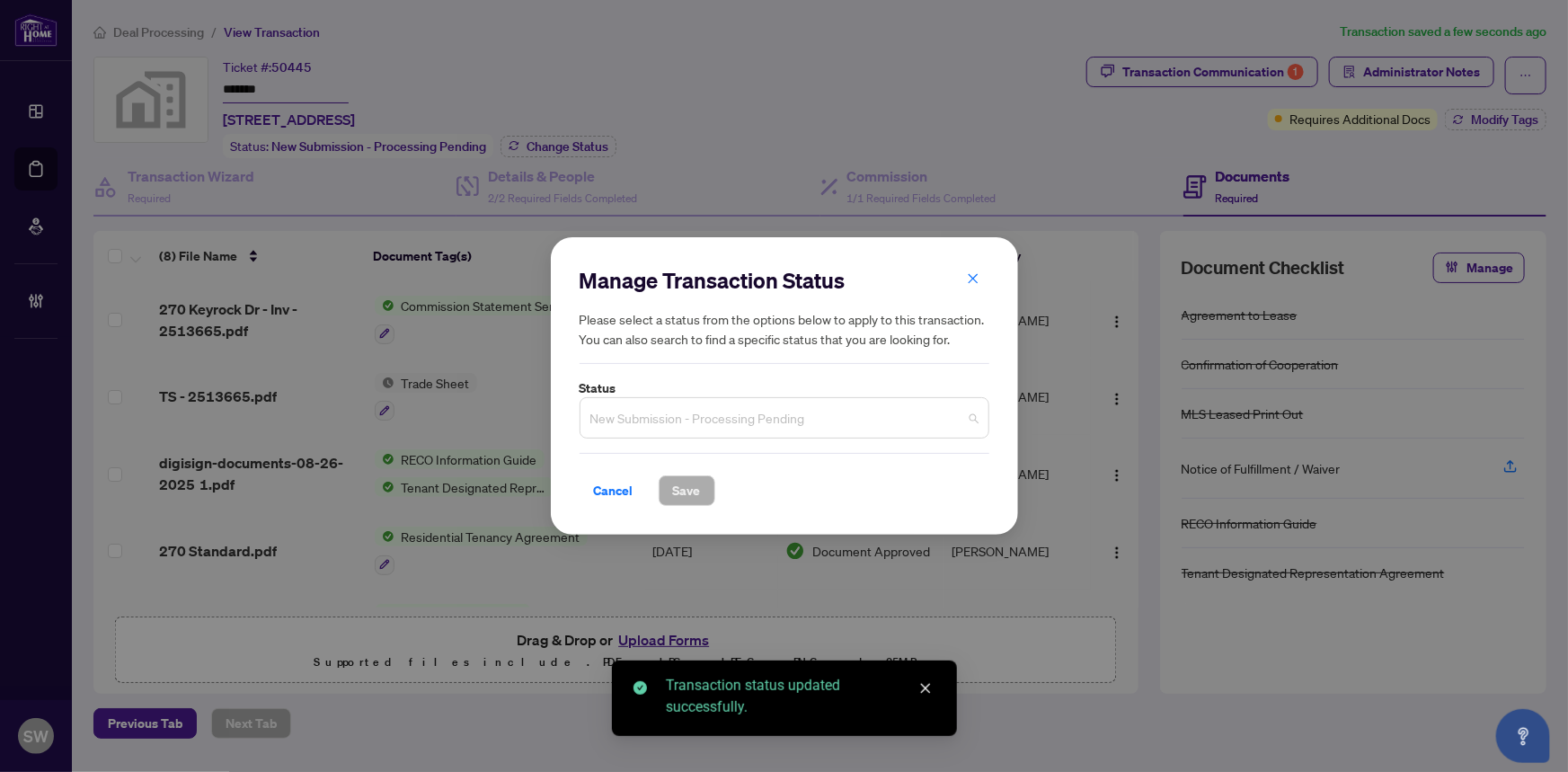
click at [673, 413] on span "New Submission - Processing Pending" at bounding box center [784, 418] width 388 height 34
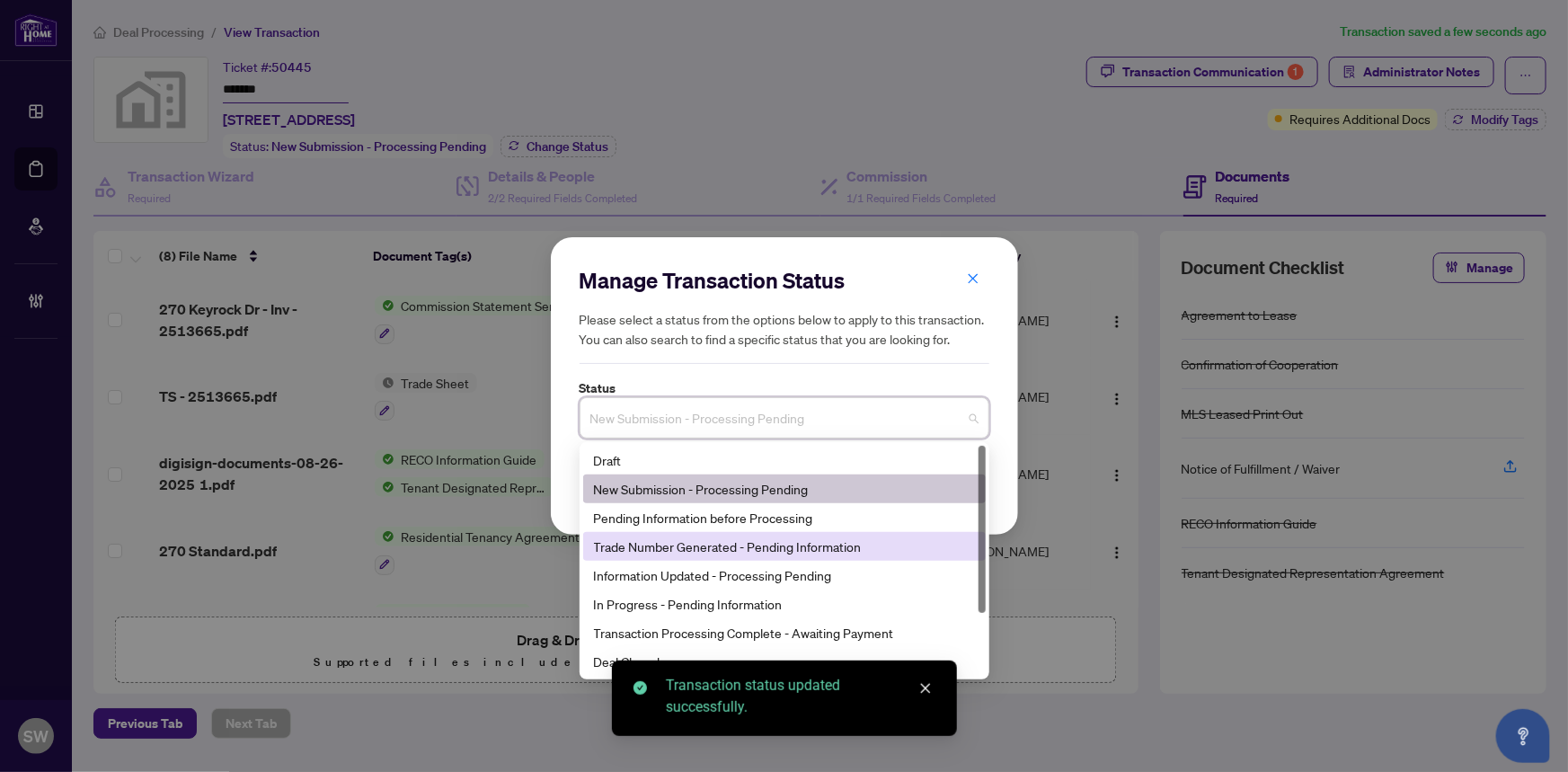
click at [674, 548] on div "Trade Number Generated - Pending Information" at bounding box center [784, 546] width 381 height 20
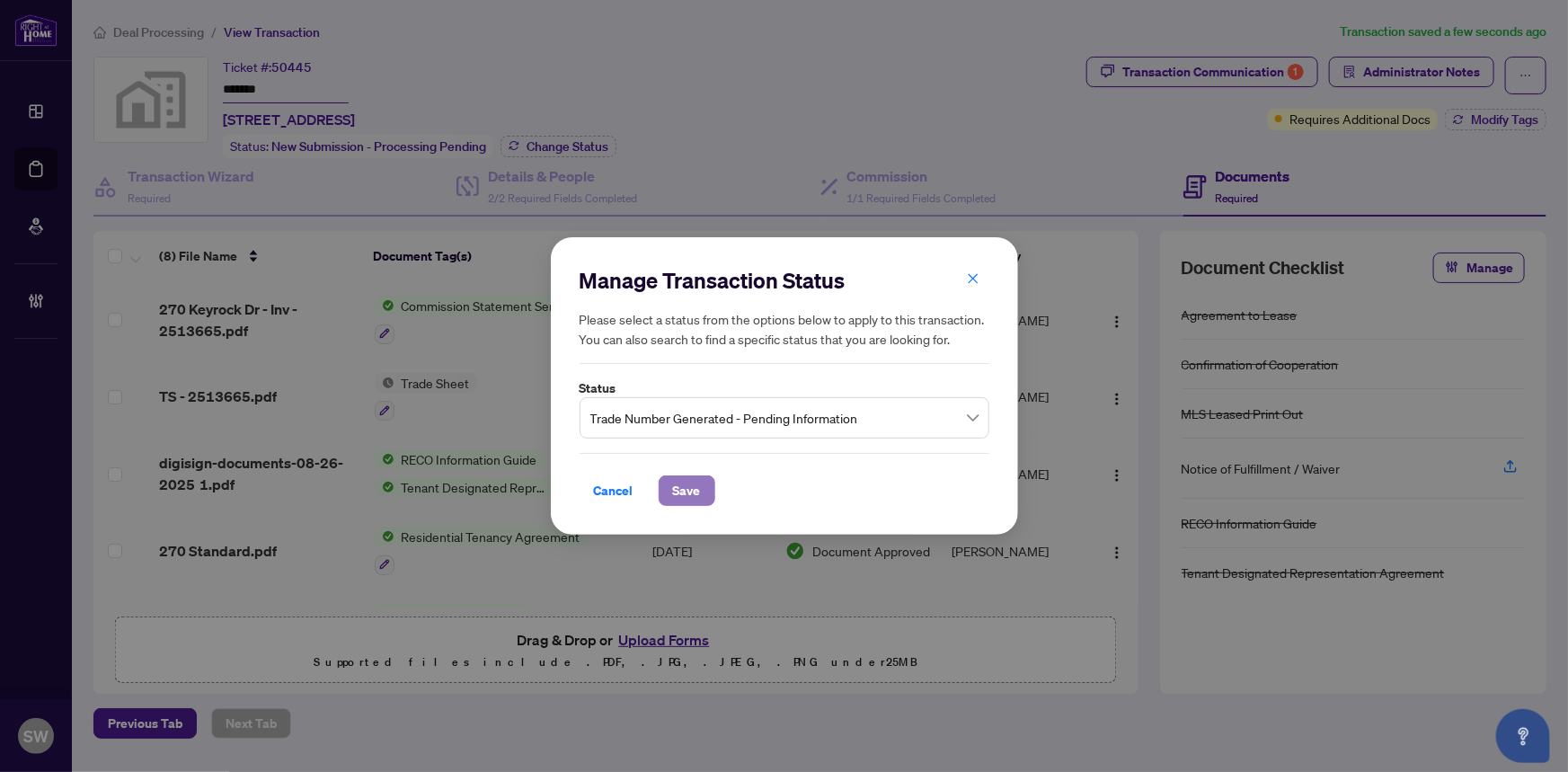
click at [683, 478] on span "Save" at bounding box center [687, 491] width 28 height 29
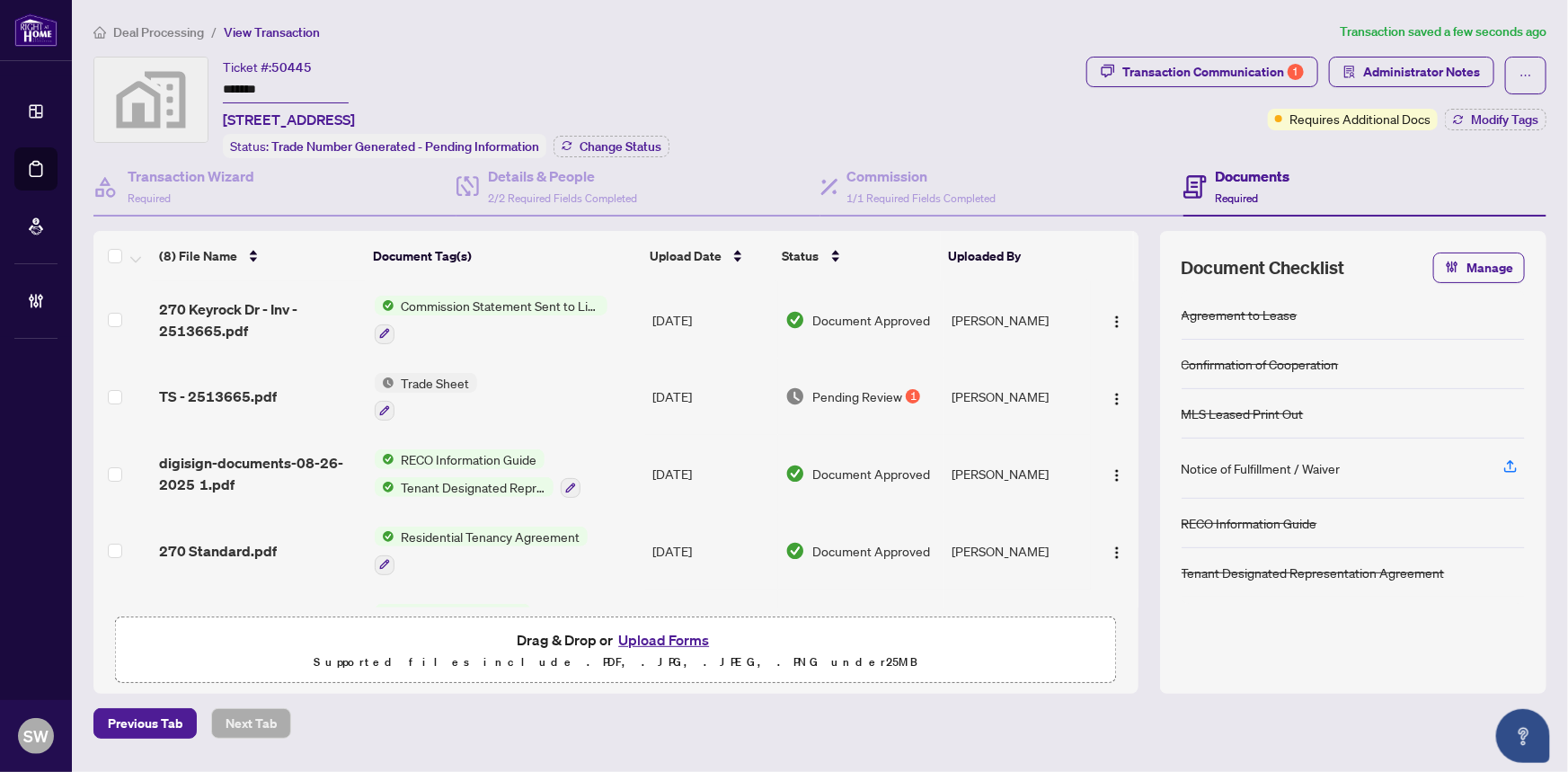
click at [183, 30] on span "Deal Processing" at bounding box center [158, 32] width 90 height 16
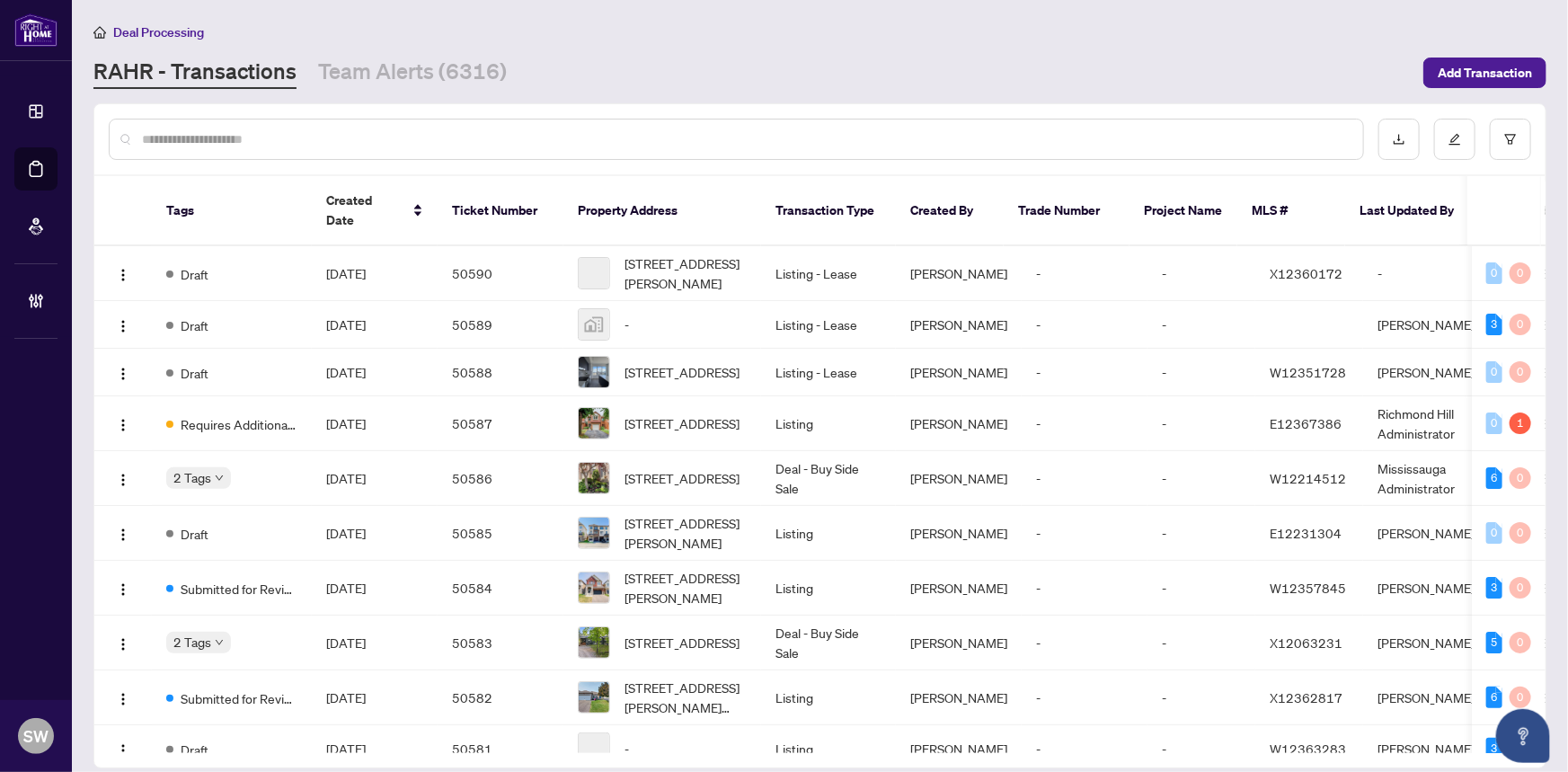
click at [284, 149] on div at bounding box center [736, 139] width 1255 height 41
click at [276, 140] on input "text" at bounding box center [746, 138] width 1207 height 20
paste input "*****"
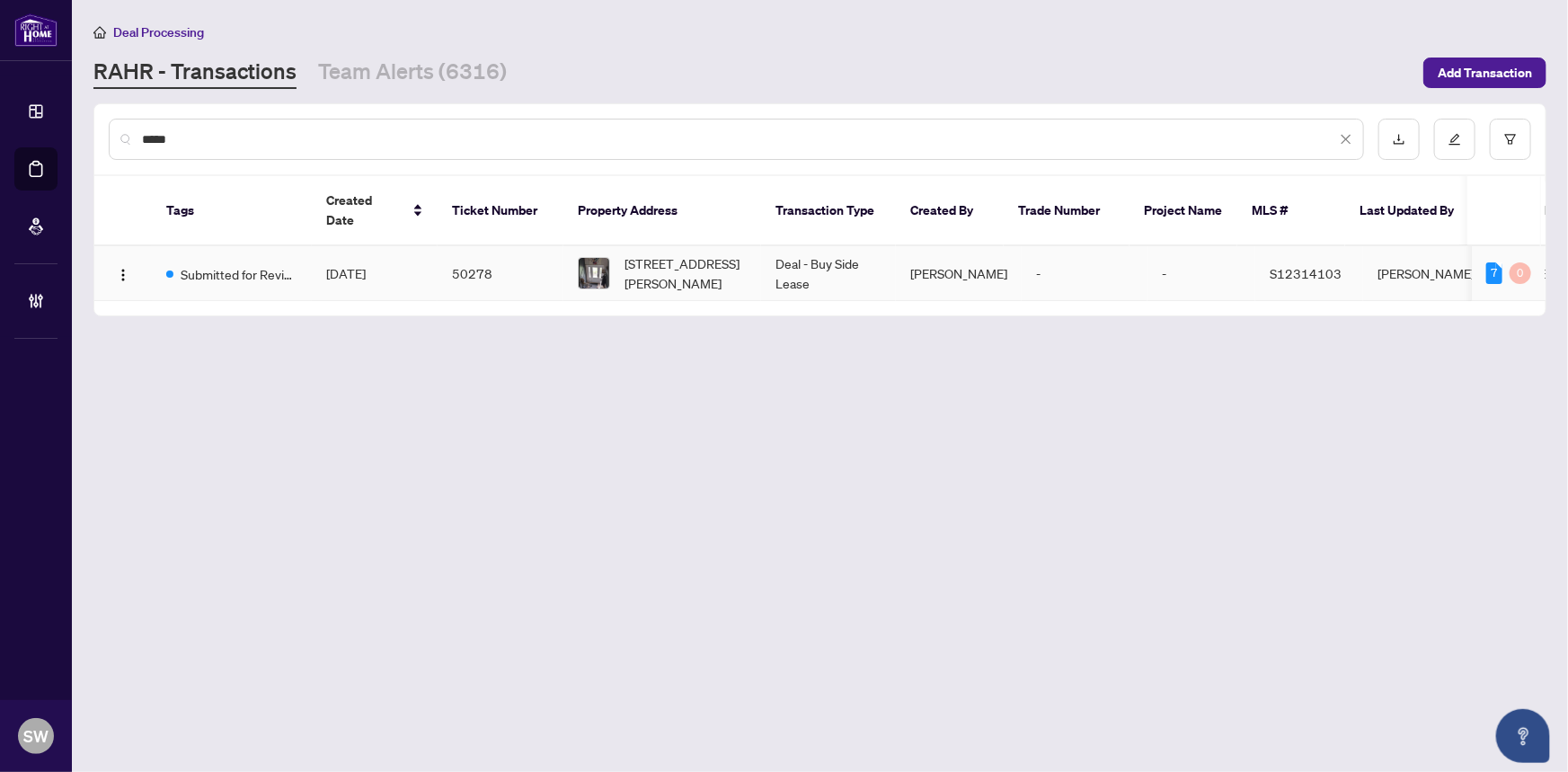
type input "*****"
click at [365, 265] on span "Aug/26/2025" at bounding box center [346, 273] width 40 height 16
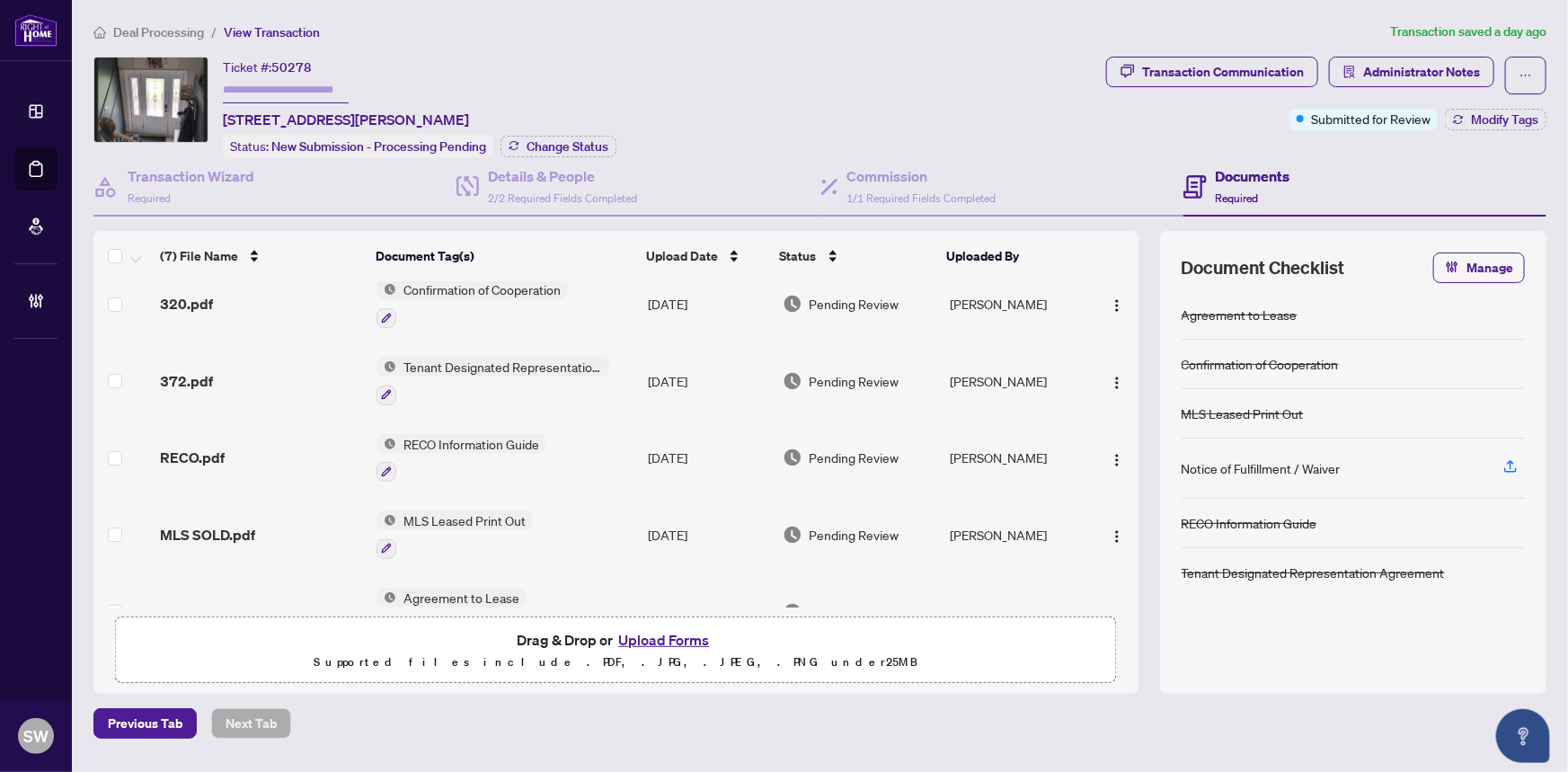
scroll to position [213, 0]
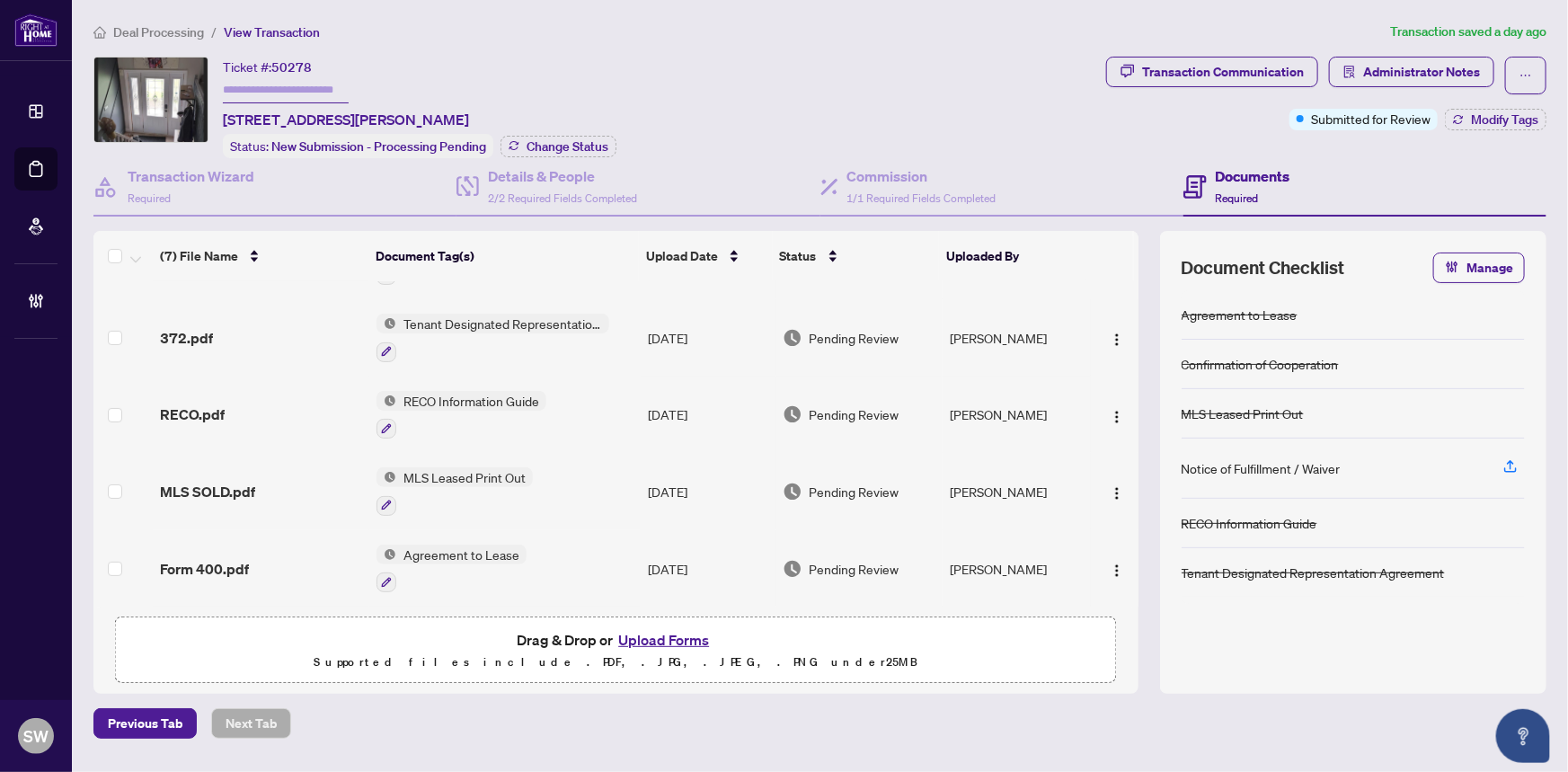
click at [331, 558] on div "Form 400.pdf" at bounding box center [262, 569] width 203 height 22
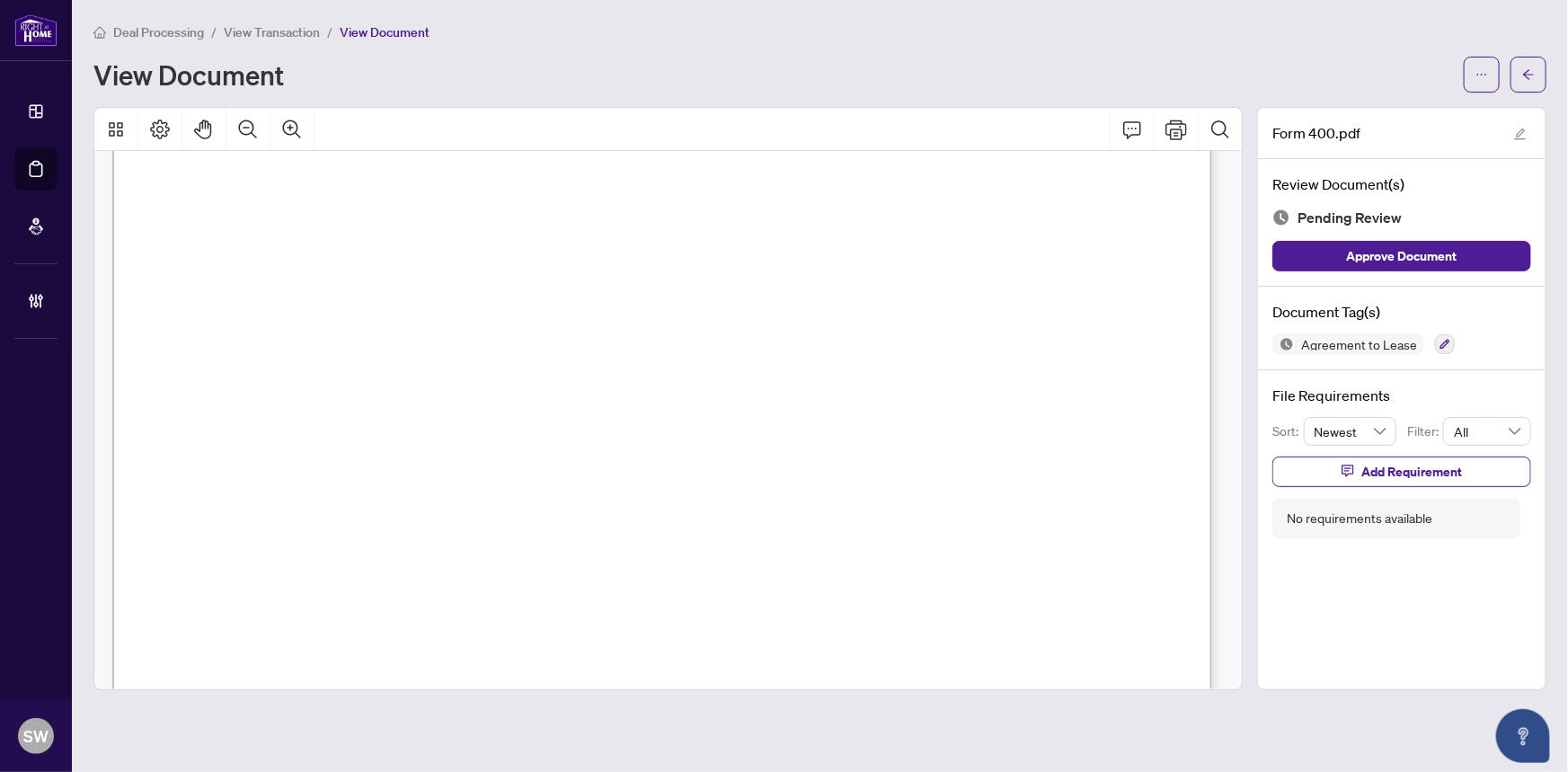
scroll to position [245, 0]
drag, startPoint x: 315, startPoint y: 338, endPoint x: 404, endPoint y: 342, distance: 89.1
click at [404, 342] on span "Eileen Dr" at bounding box center [386, 345] width 137 height 17
click at [909, 340] on span "Barrie" at bounding box center [903, 345] width 49 height 17
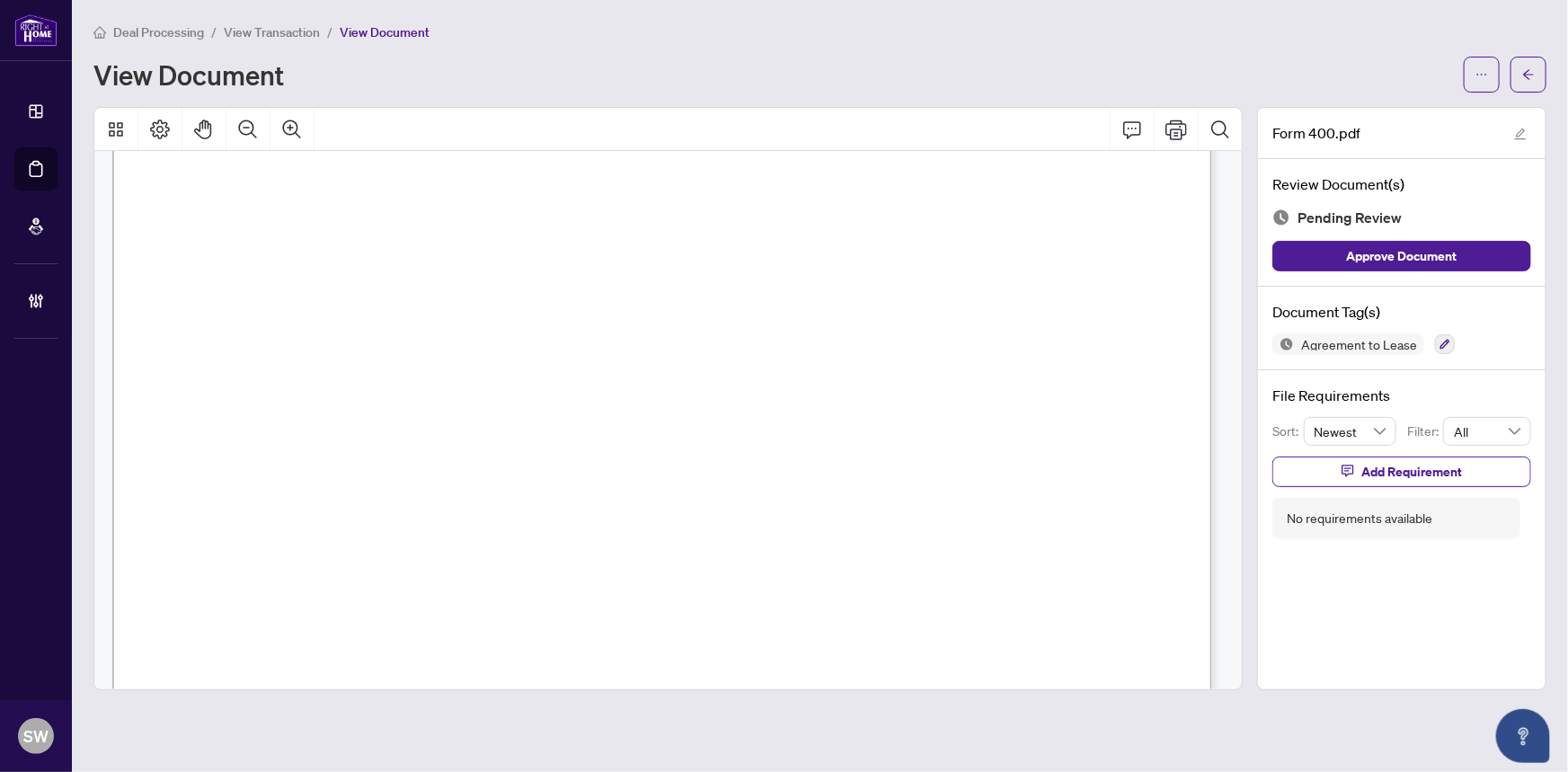
click at [909, 340] on span "Barrie" at bounding box center [903, 345] width 49 height 17
click at [1076, 336] on span "L4N 4M5" at bounding box center [1088, 345] width 57 height 17
click at [1117, 344] on span "L4N 4M5" at bounding box center [1088, 345] width 57 height 17
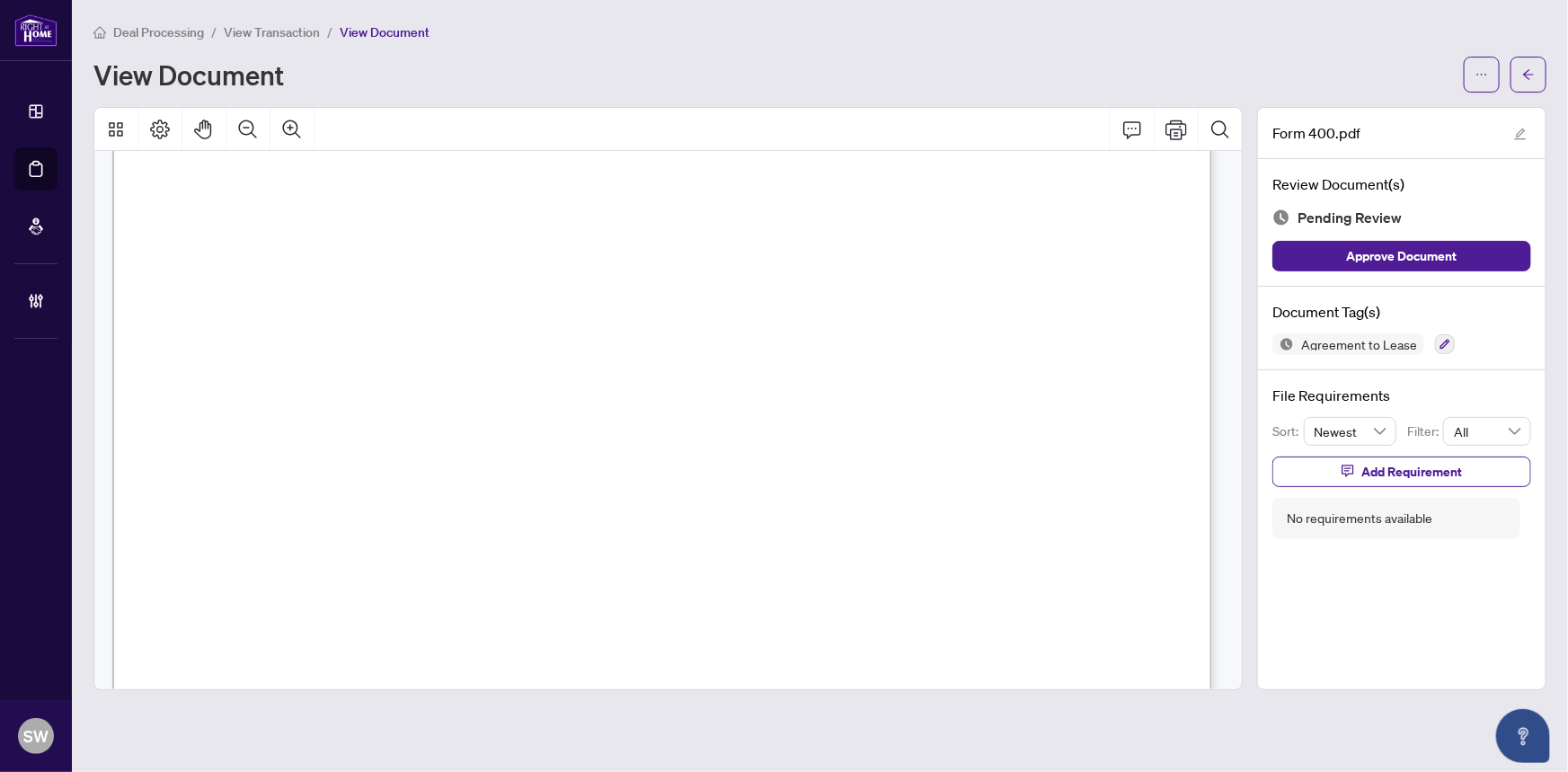
click at [1114, 341] on span "L4N 4M5" at bounding box center [1088, 345] width 57 height 17
click at [1113, 341] on span "L4N 4M5" at bounding box center [1088, 345] width 57 height 17
drag, startPoint x: 1101, startPoint y: 339, endPoint x: 1130, endPoint y: 341, distance: 29.1
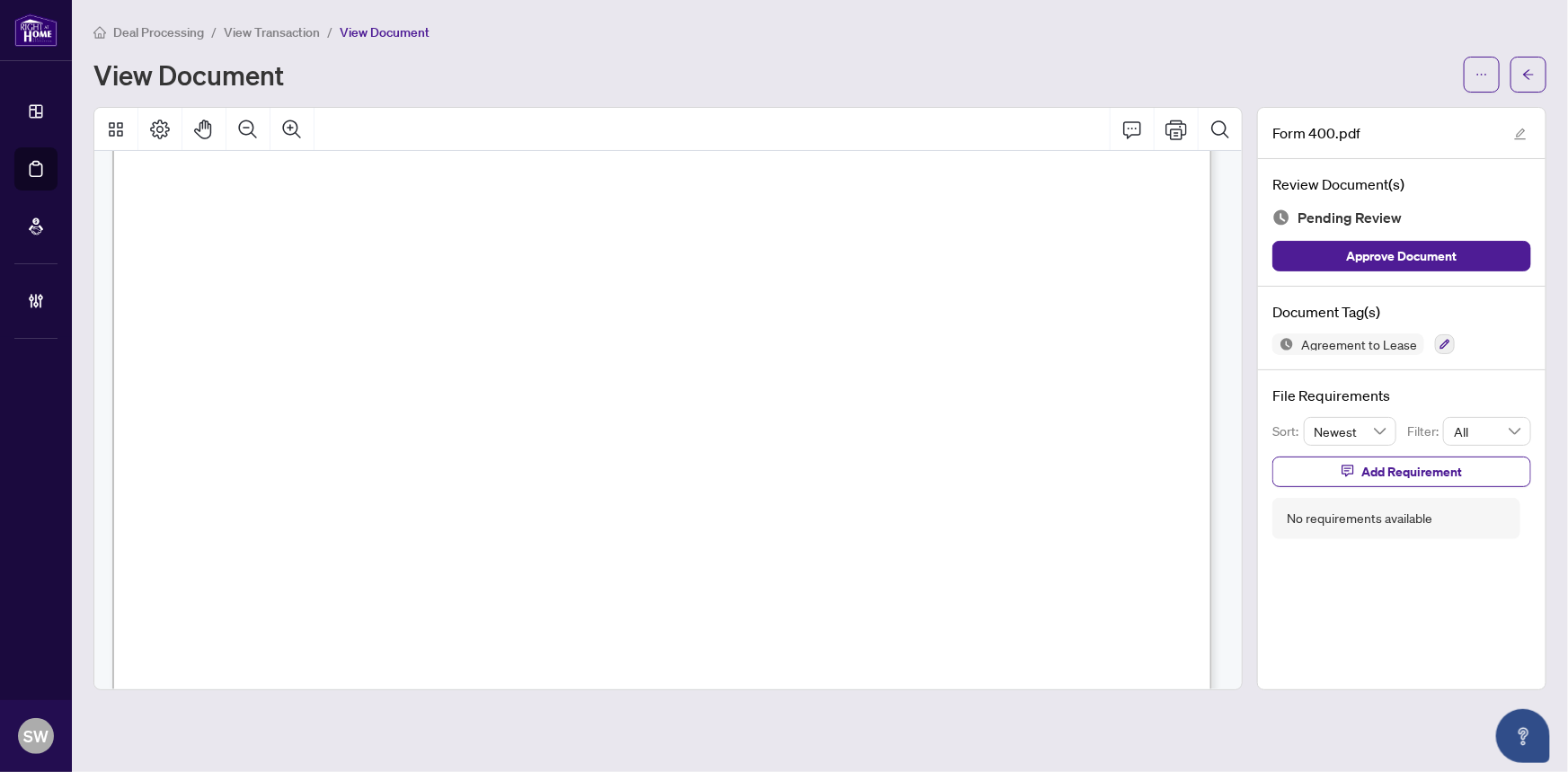
click at [1117, 341] on span "L4N 4M5" at bounding box center [1088, 345] width 57 height 17
drag, startPoint x: 308, startPoint y: 422, endPoint x: 461, endPoint y: 426, distance: 153.1
click at [461, 426] on span "STEVEN LEE NAULA & STEFANIA VENTRICE" at bounding box center [444, 431] width 272 height 17
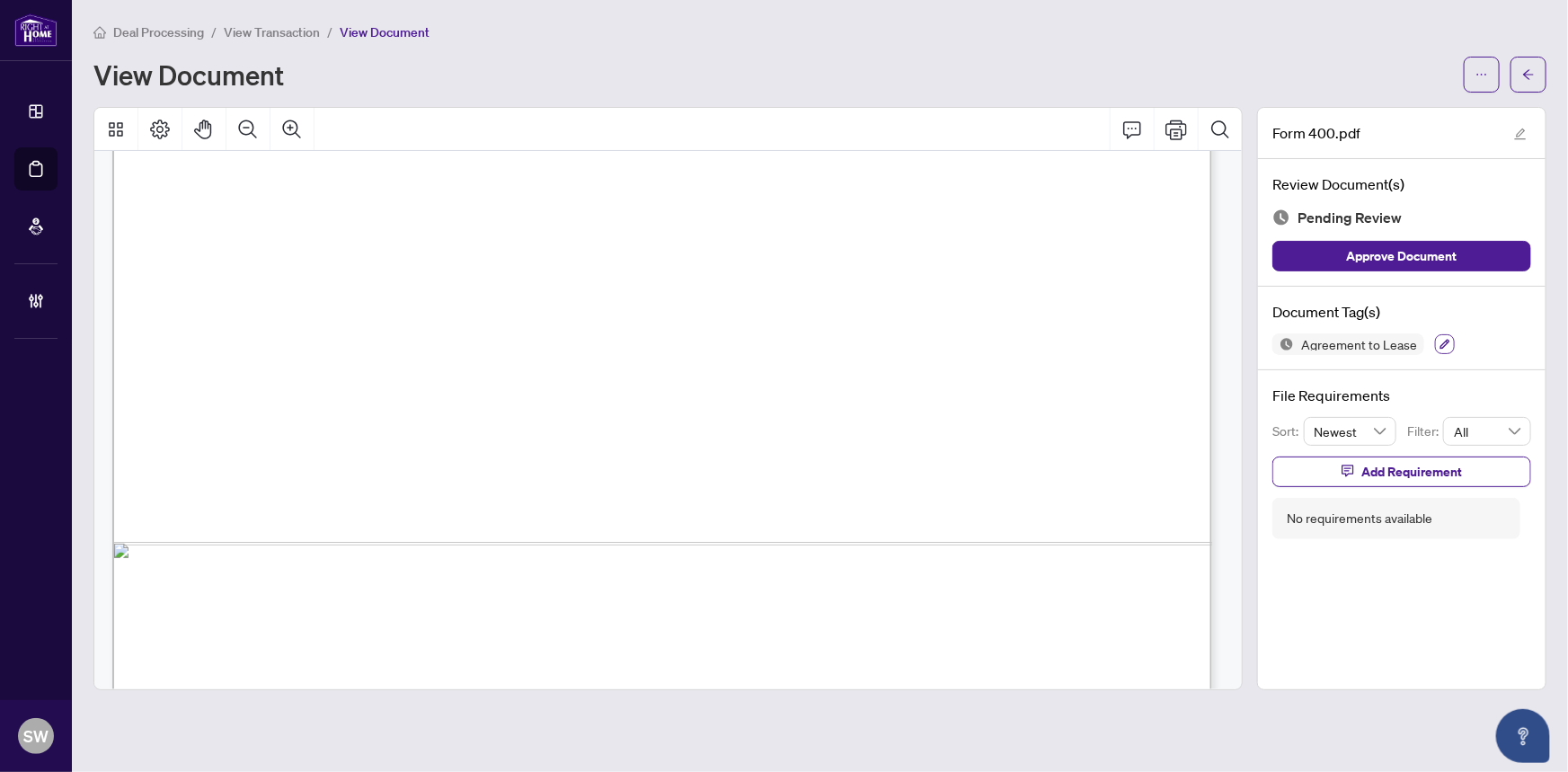
click at [1444, 344] on icon "button" at bounding box center [1445, 344] width 10 height 10
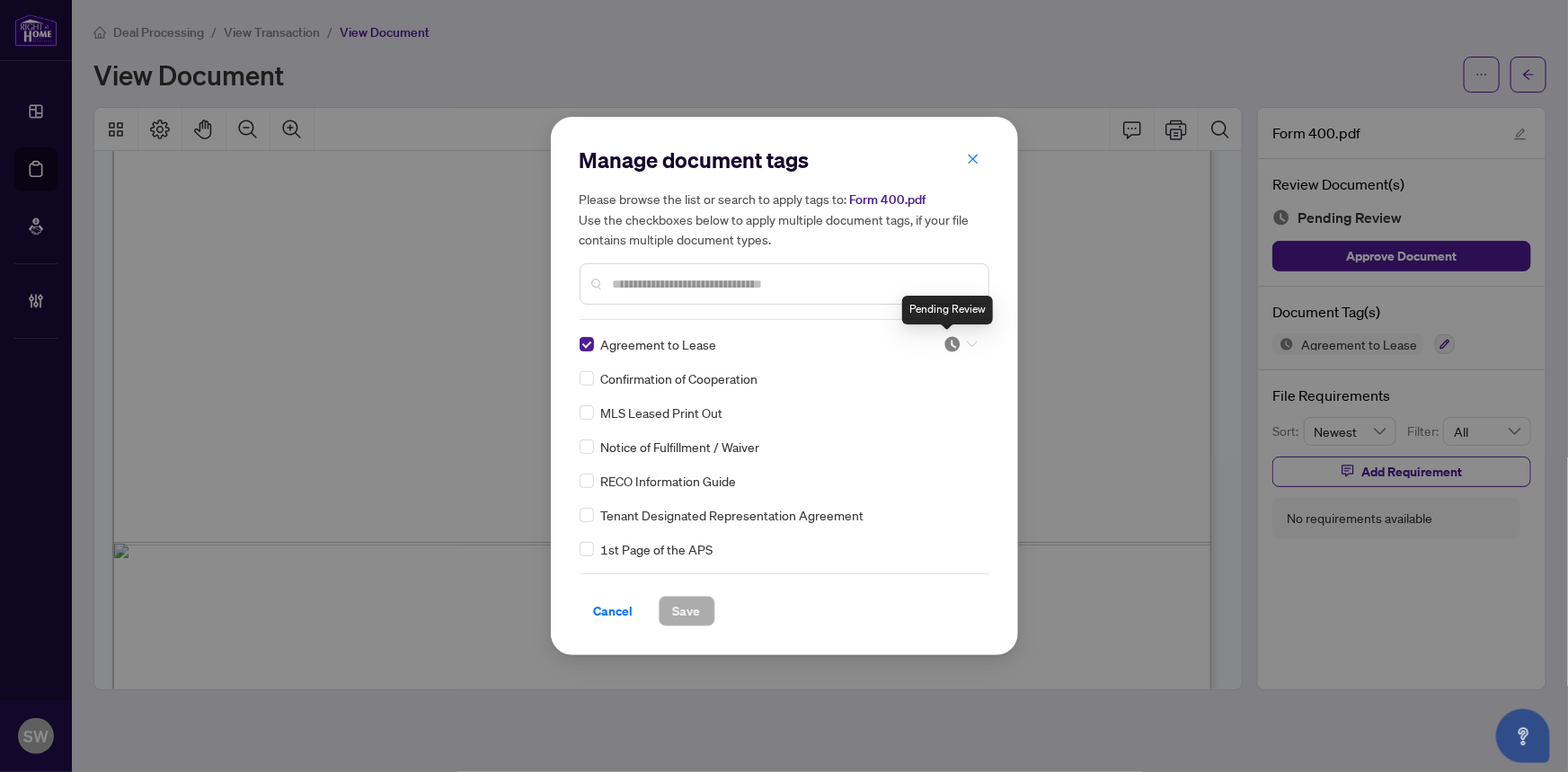
click at [944, 339] on img at bounding box center [952, 344] width 18 height 18
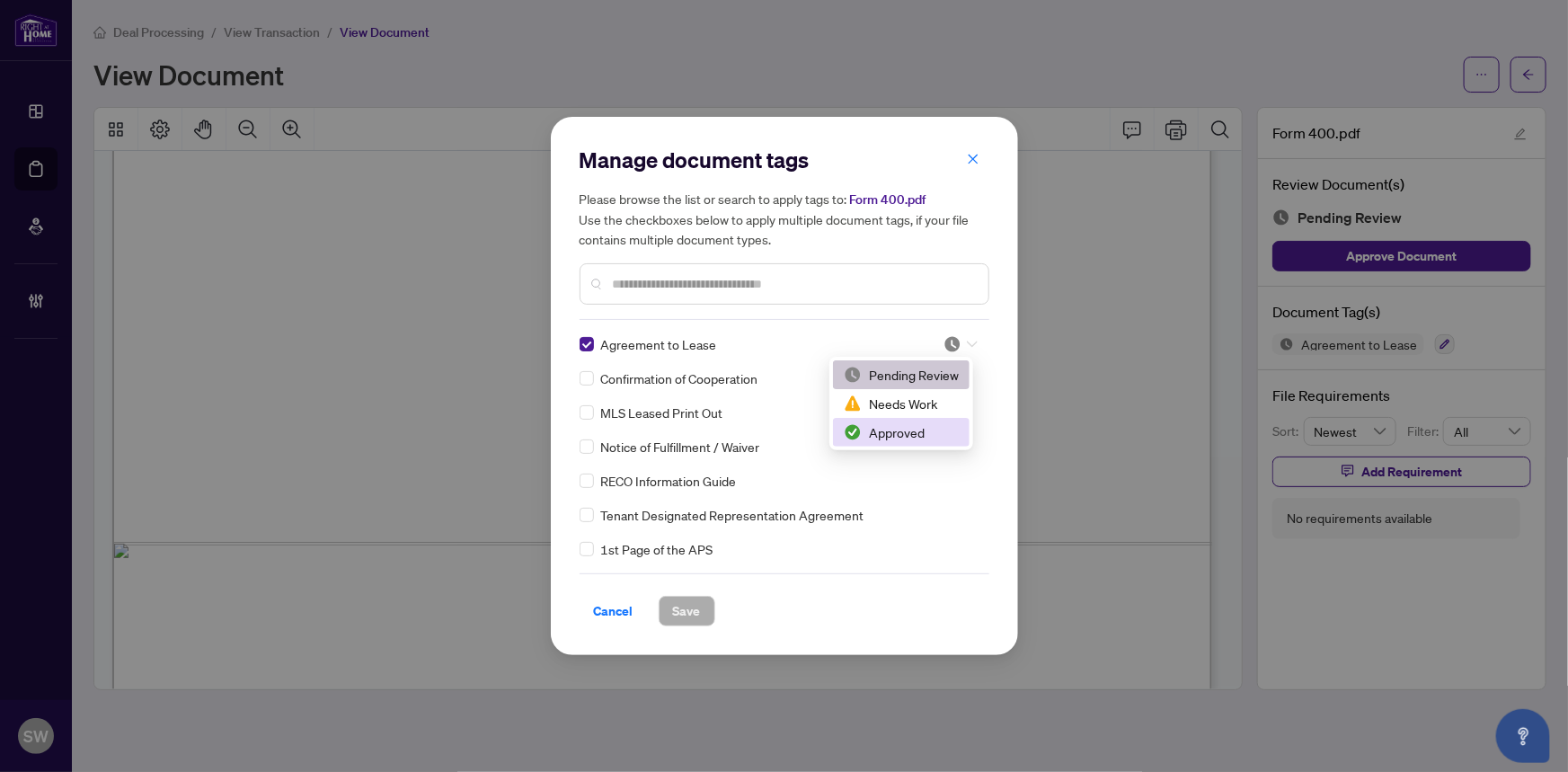
click at [933, 426] on div "Approved" at bounding box center [901, 432] width 115 height 20
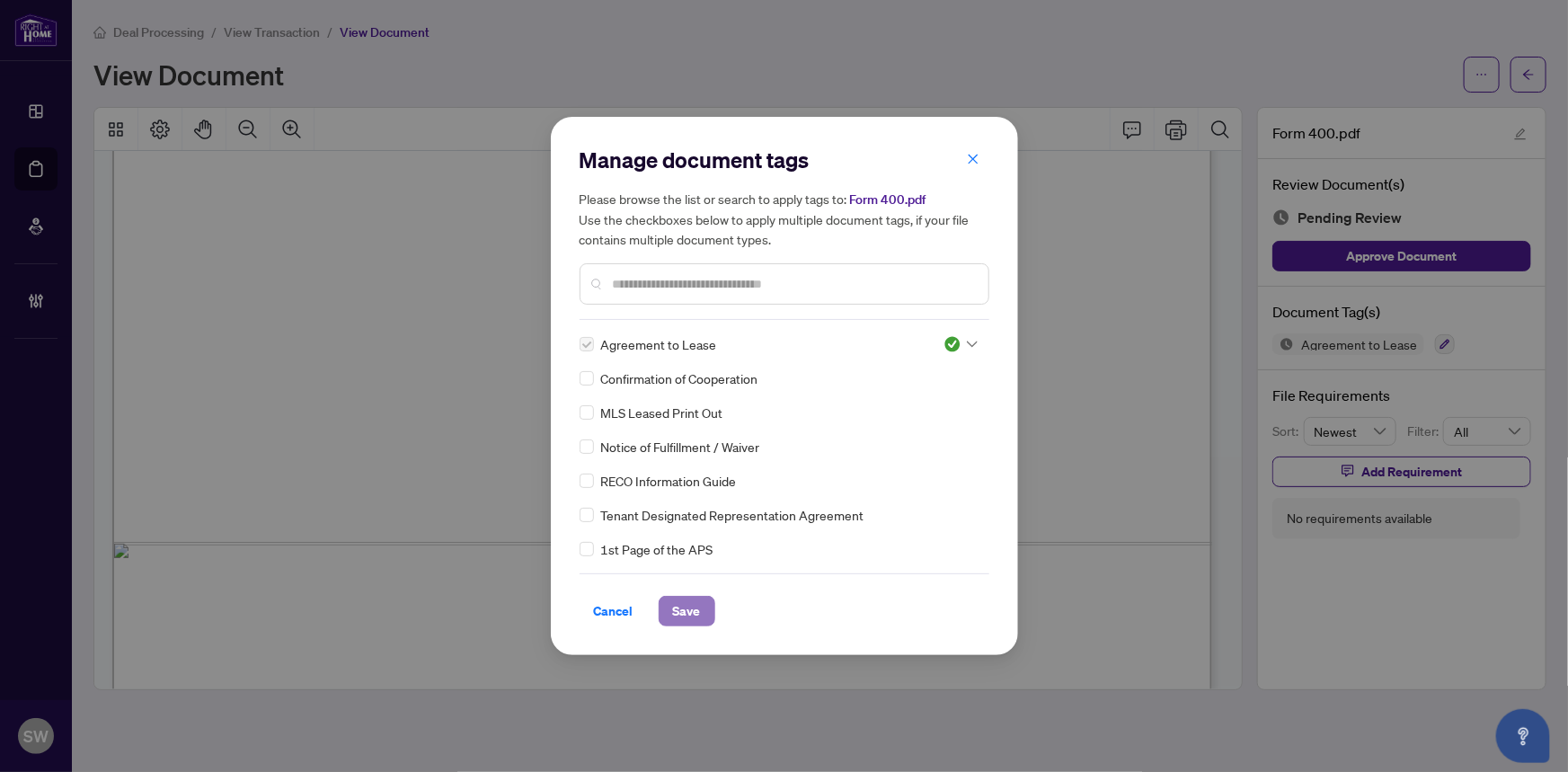
click at [694, 603] on span "Save" at bounding box center [687, 611] width 28 height 29
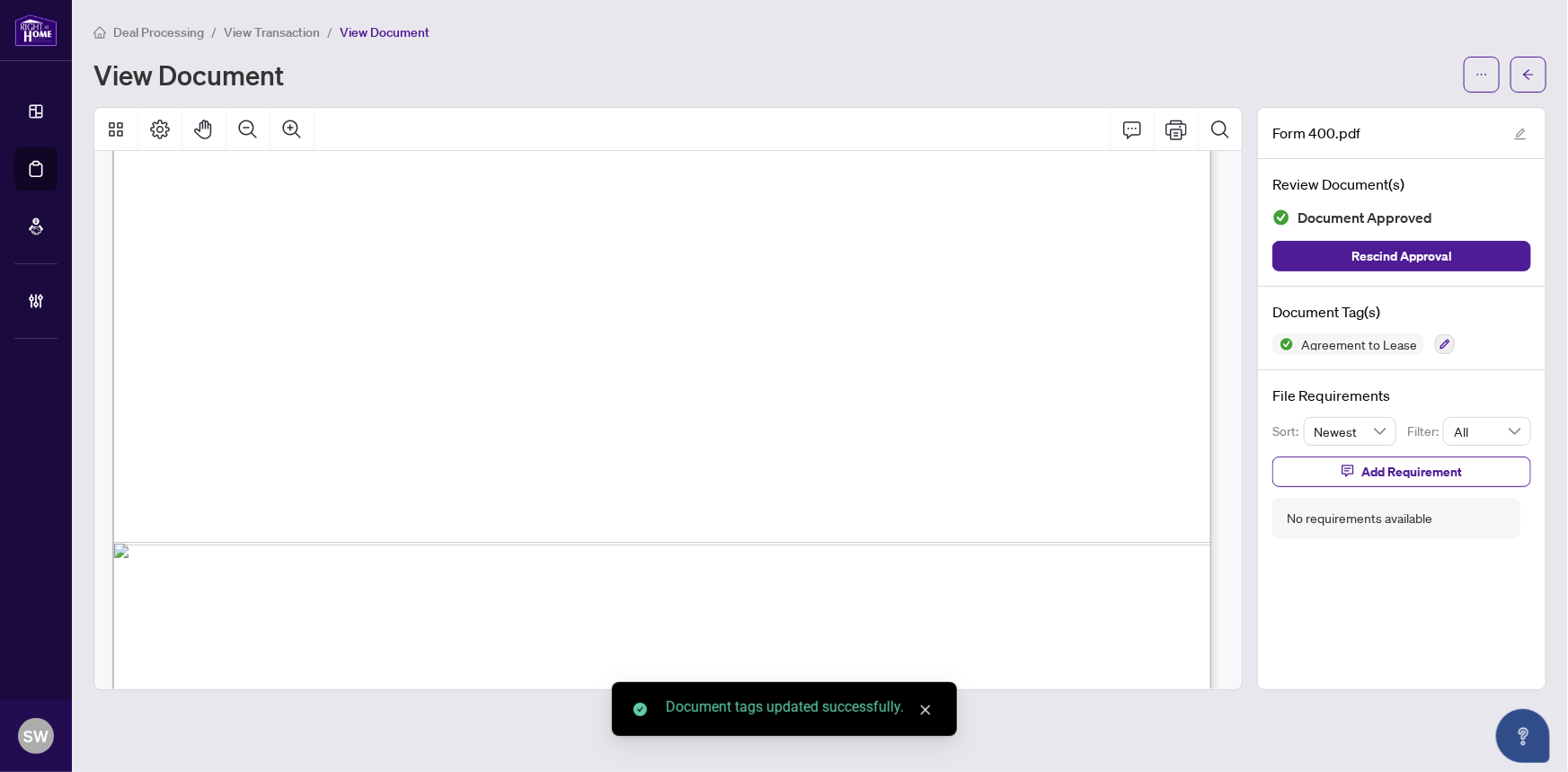
click at [1528, 70] on icon "arrow-left" at bounding box center [1528, 73] width 10 height 9
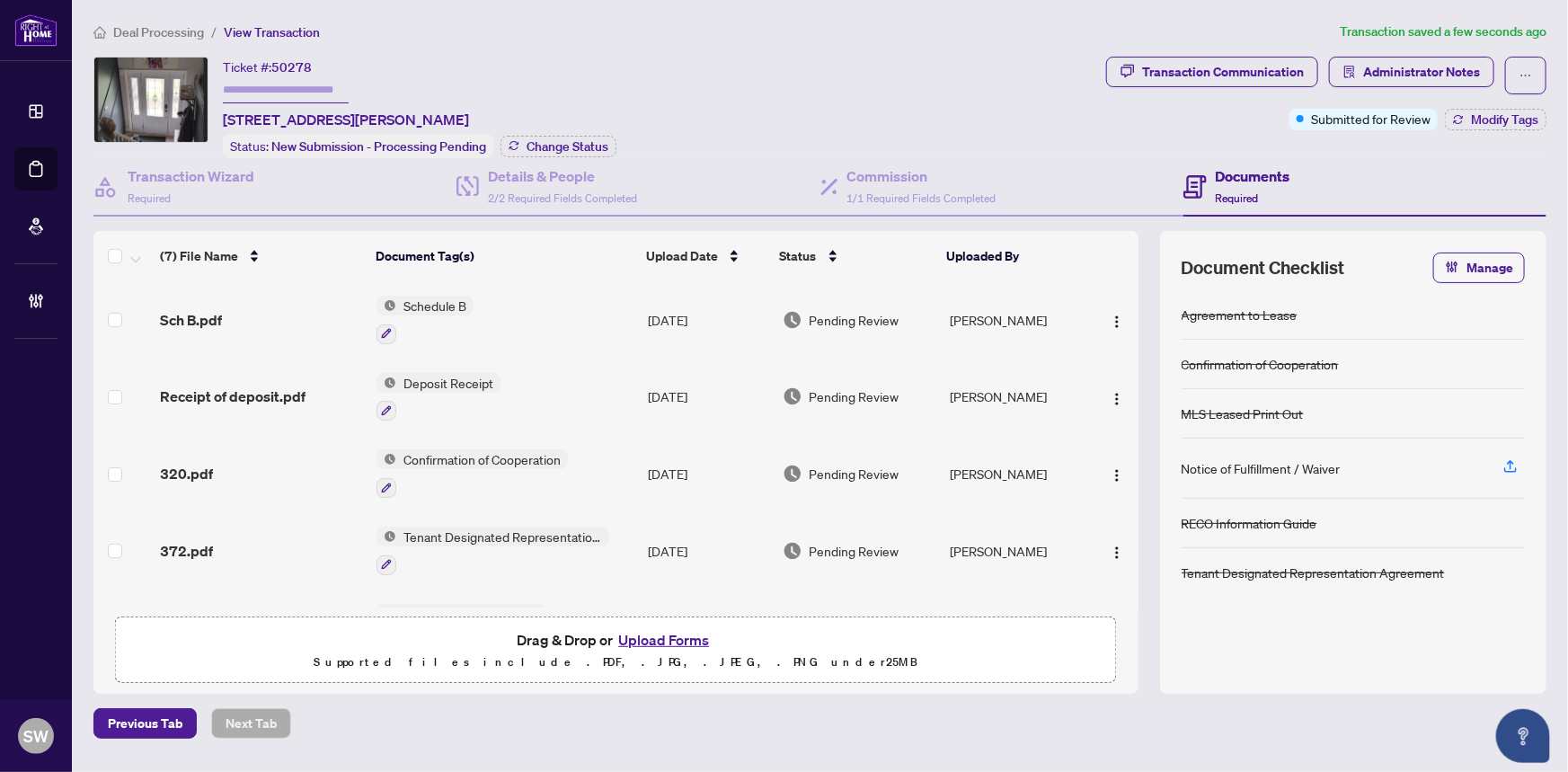
click at [233, 464] on div "320.pdf" at bounding box center [262, 473] width 203 height 22
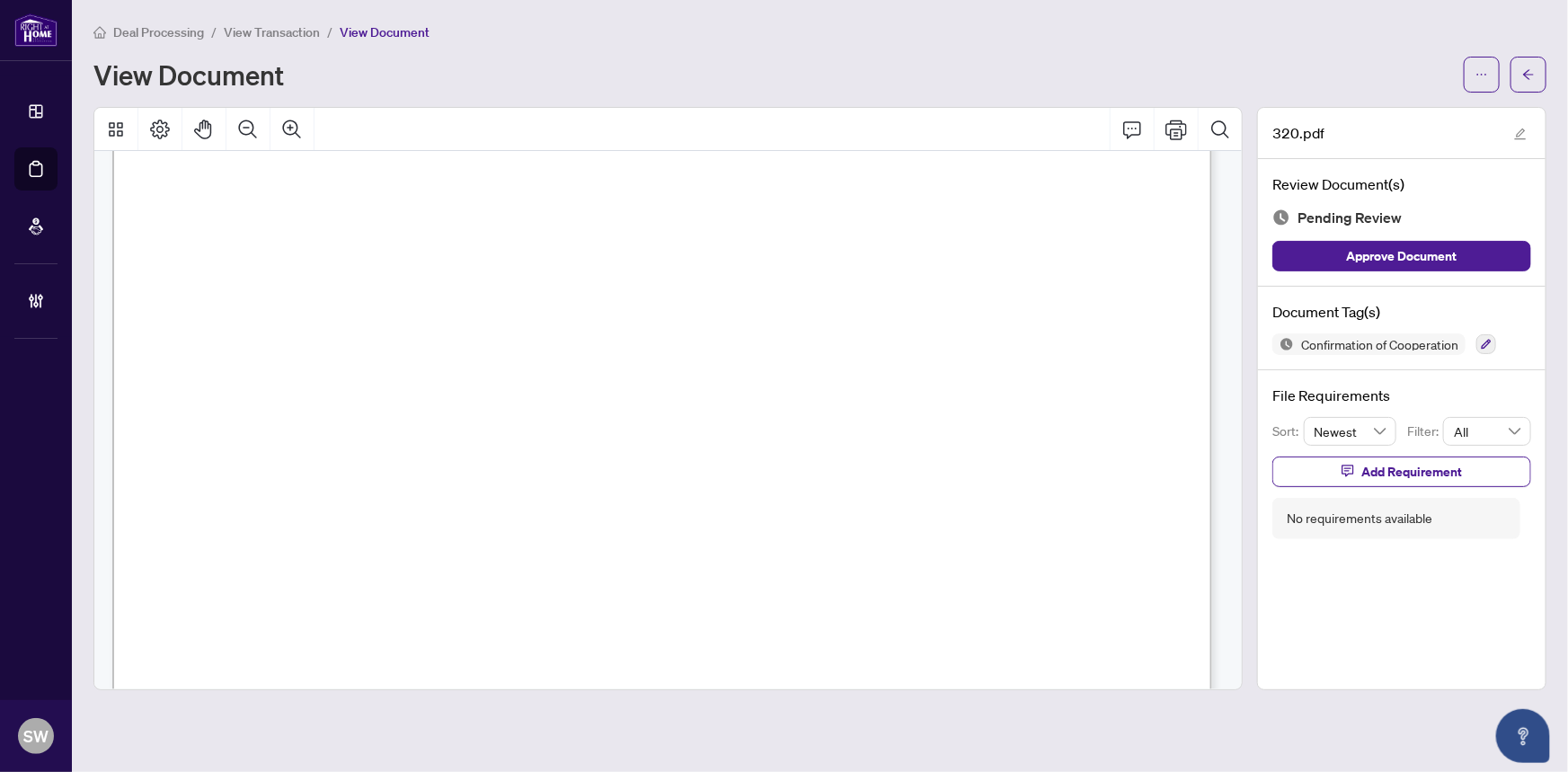
scroll to position [1582, 0]
click at [272, 558] on span "IRINA LAGER" at bounding box center [244, 558] width 114 height 17
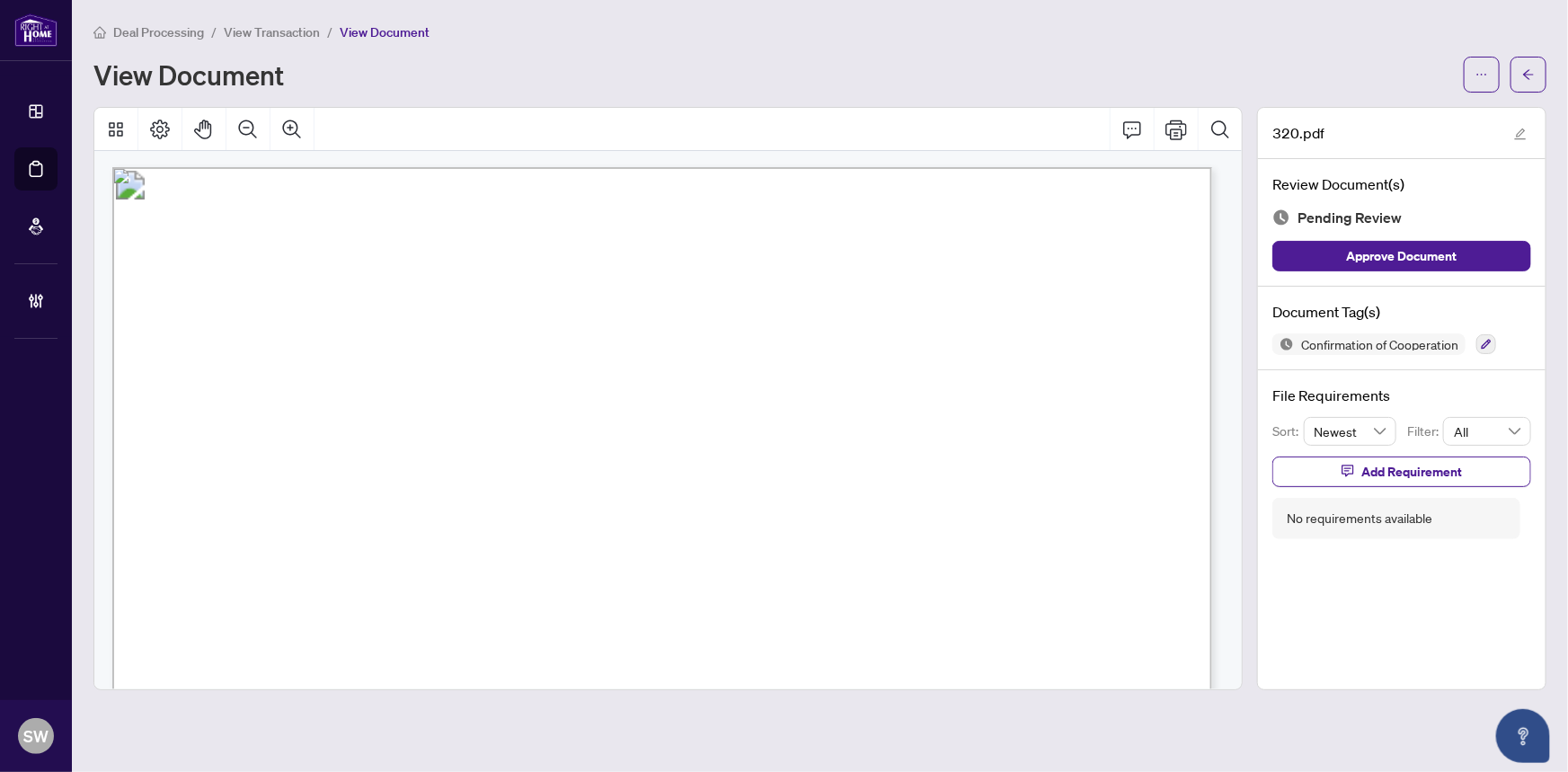
scroll to position [1326, 0]
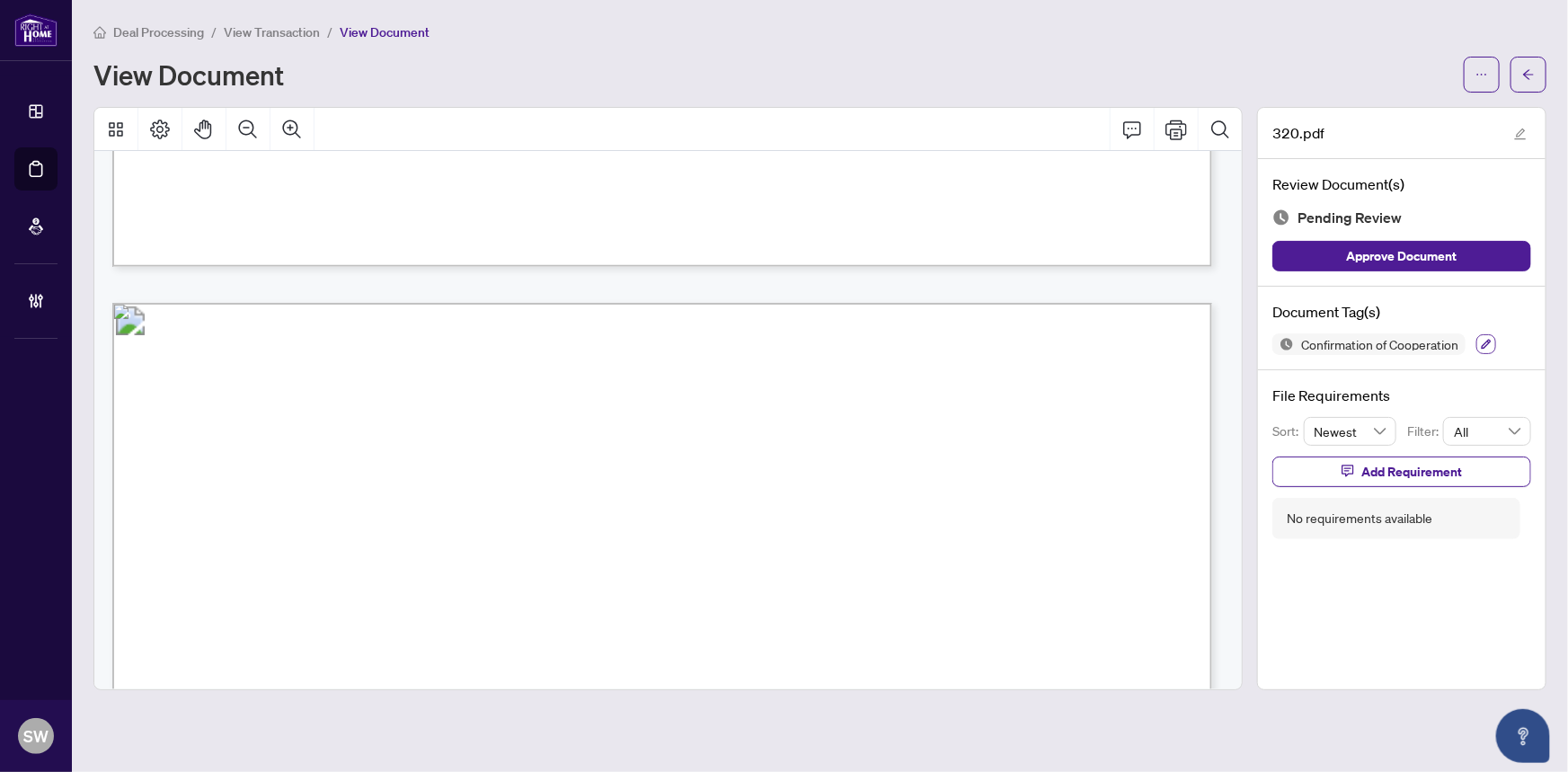
click at [1492, 340] on icon "button" at bounding box center [1487, 345] width 9 height 9
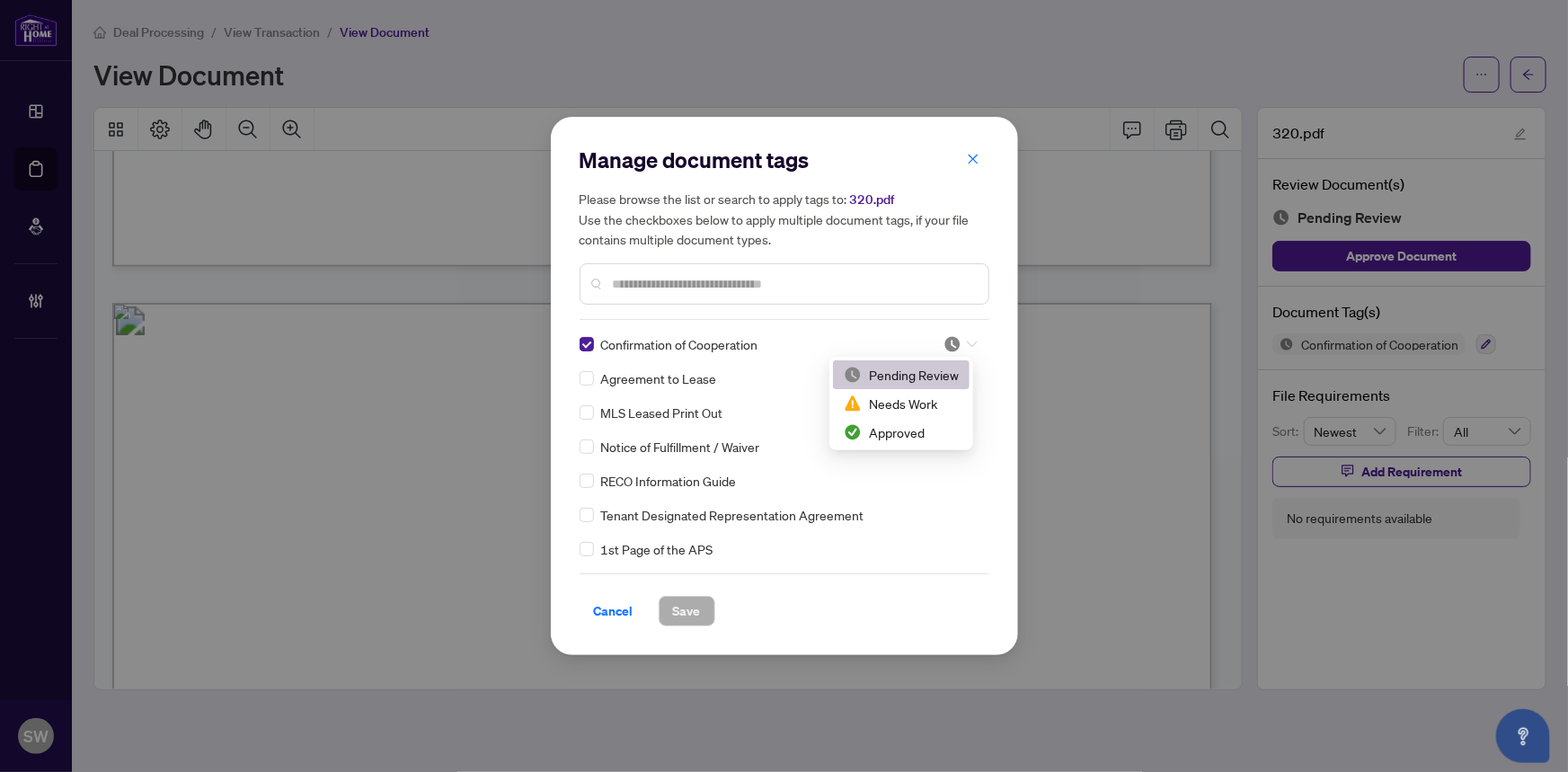
click at [960, 345] on div at bounding box center [961, 344] width 34 height 18
click at [897, 432] on div "Approved" at bounding box center [901, 432] width 115 height 20
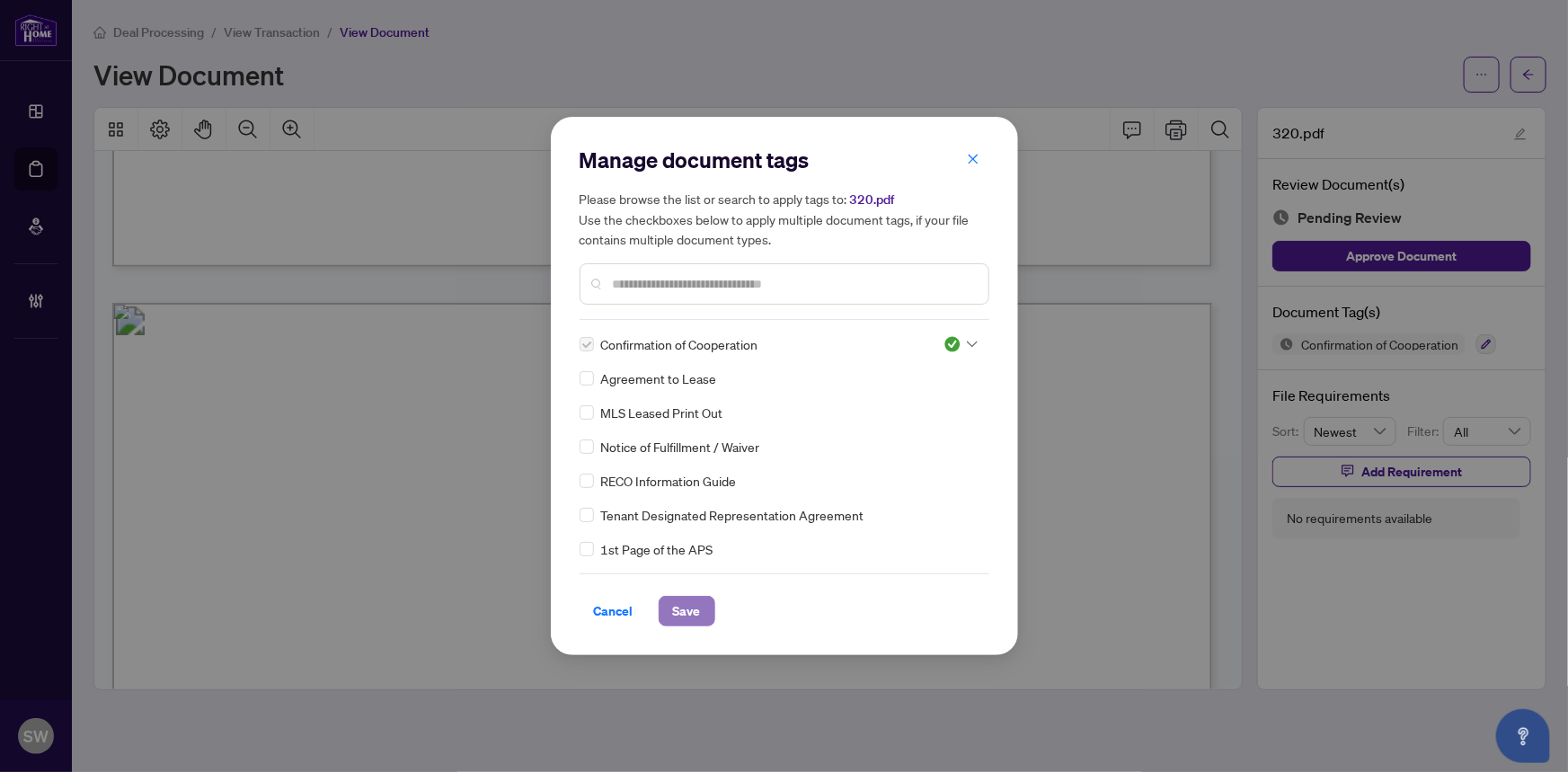
click at [691, 615] on span "Save" at bounding box center [687, 611] width 28 height 29
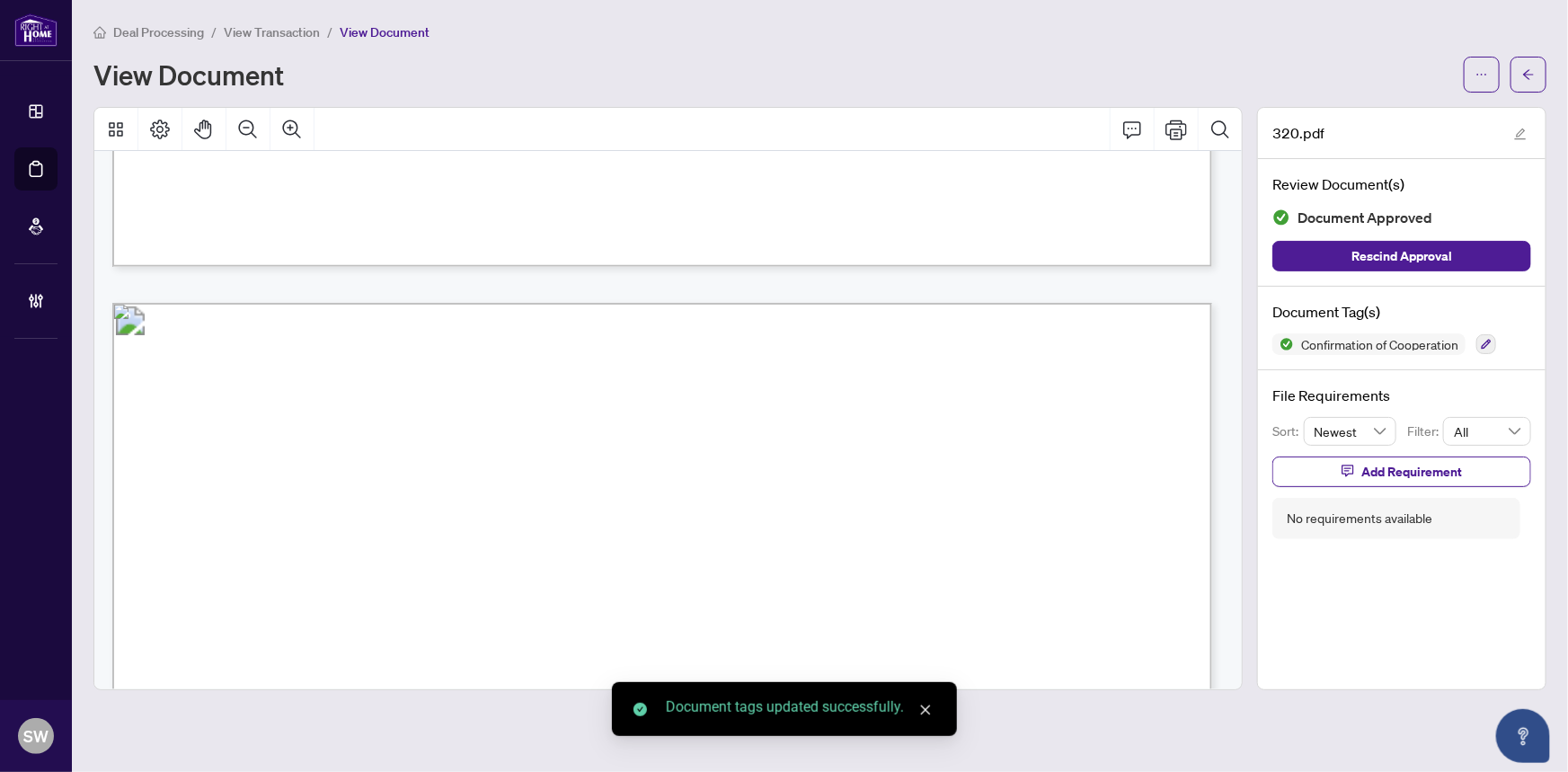
click at [287, 34] on span "View Transaction" at bounding box center [272, 32] width 96 height 16
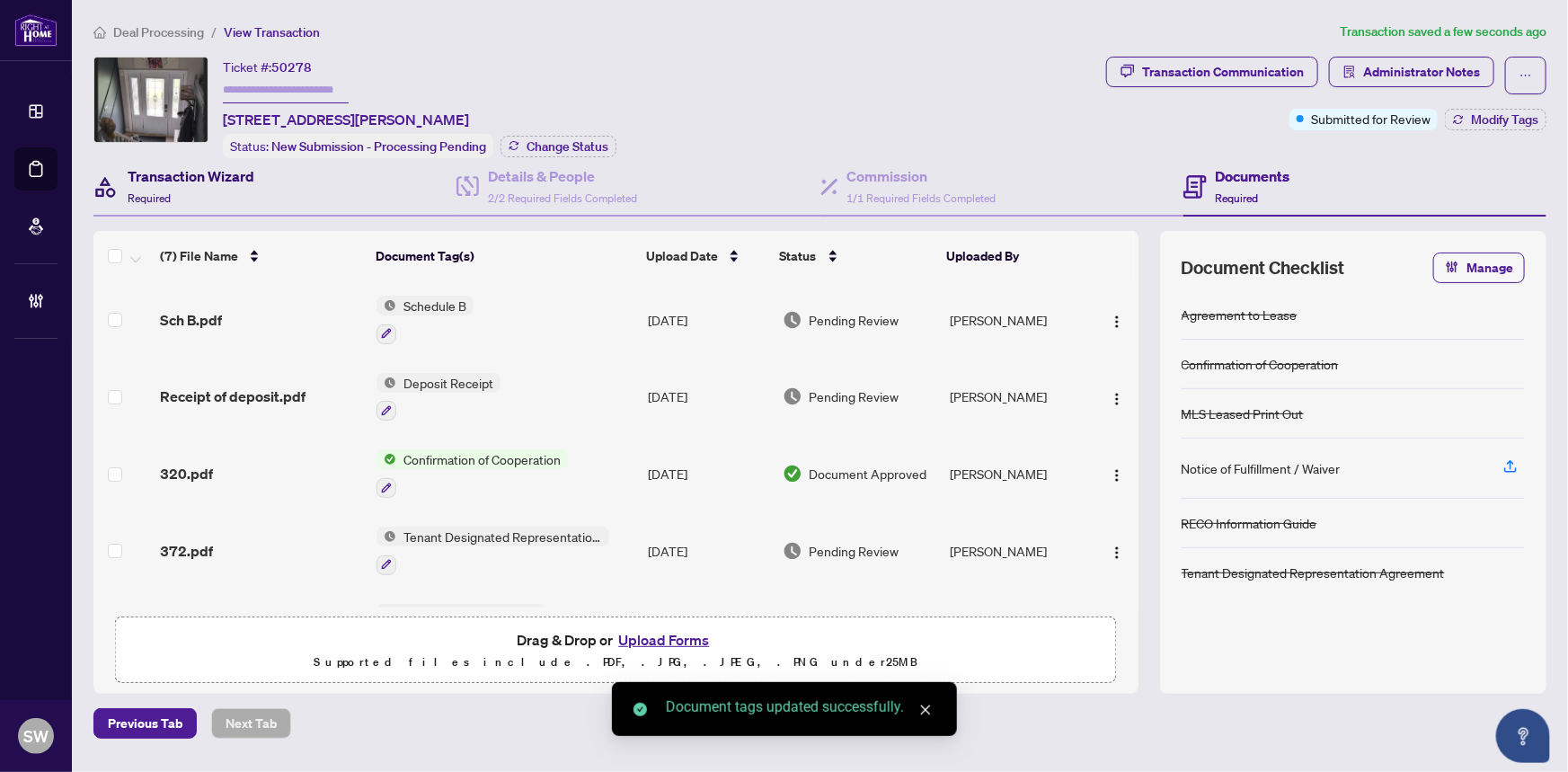
click at [188, 173] on h4 "Transaction Wizard" at bounding box center [191, 176] width 127 height 22
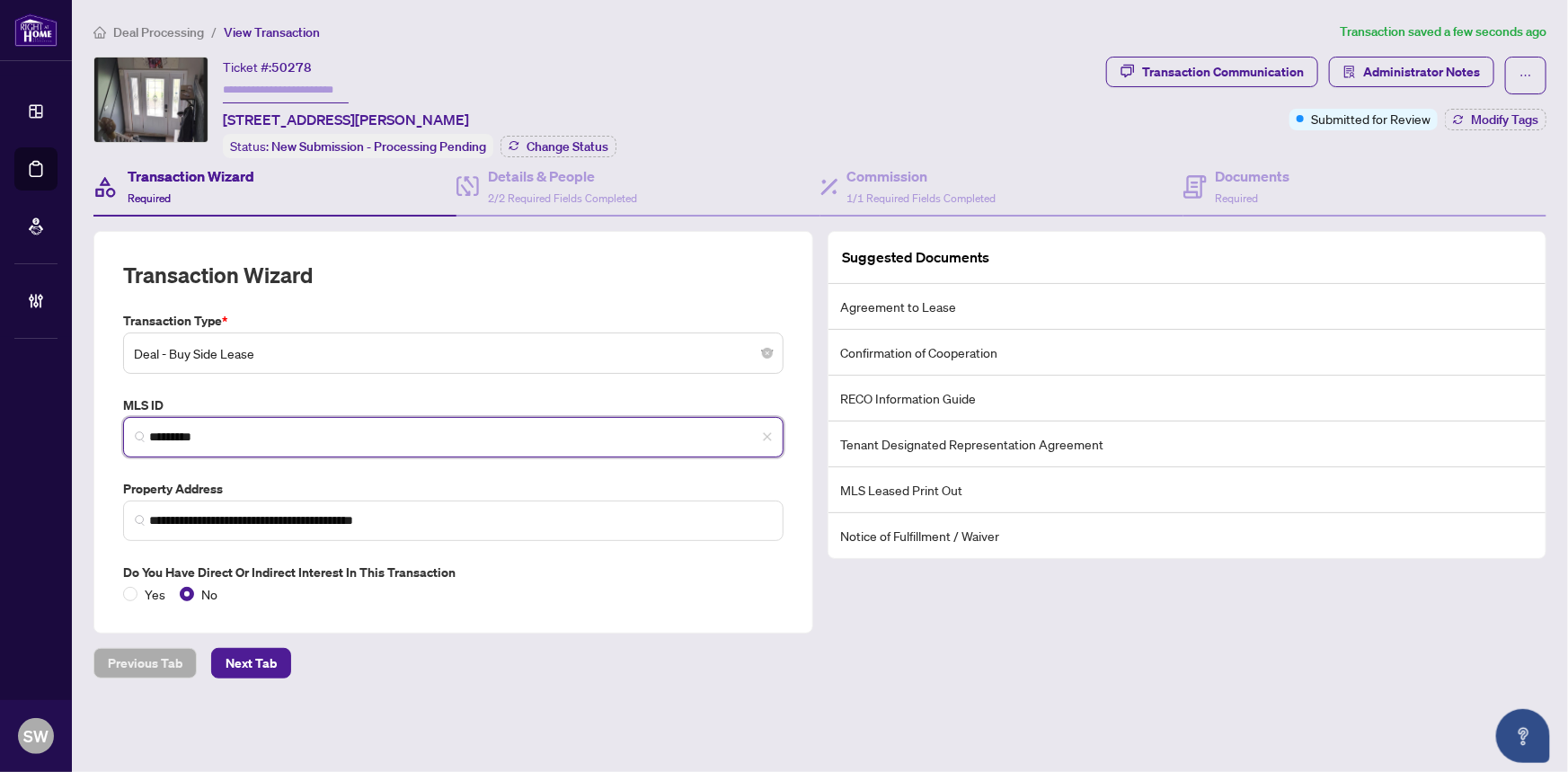
click at [179, 430] on input "*********" at bounding box center [460, 437] width 622 height 19
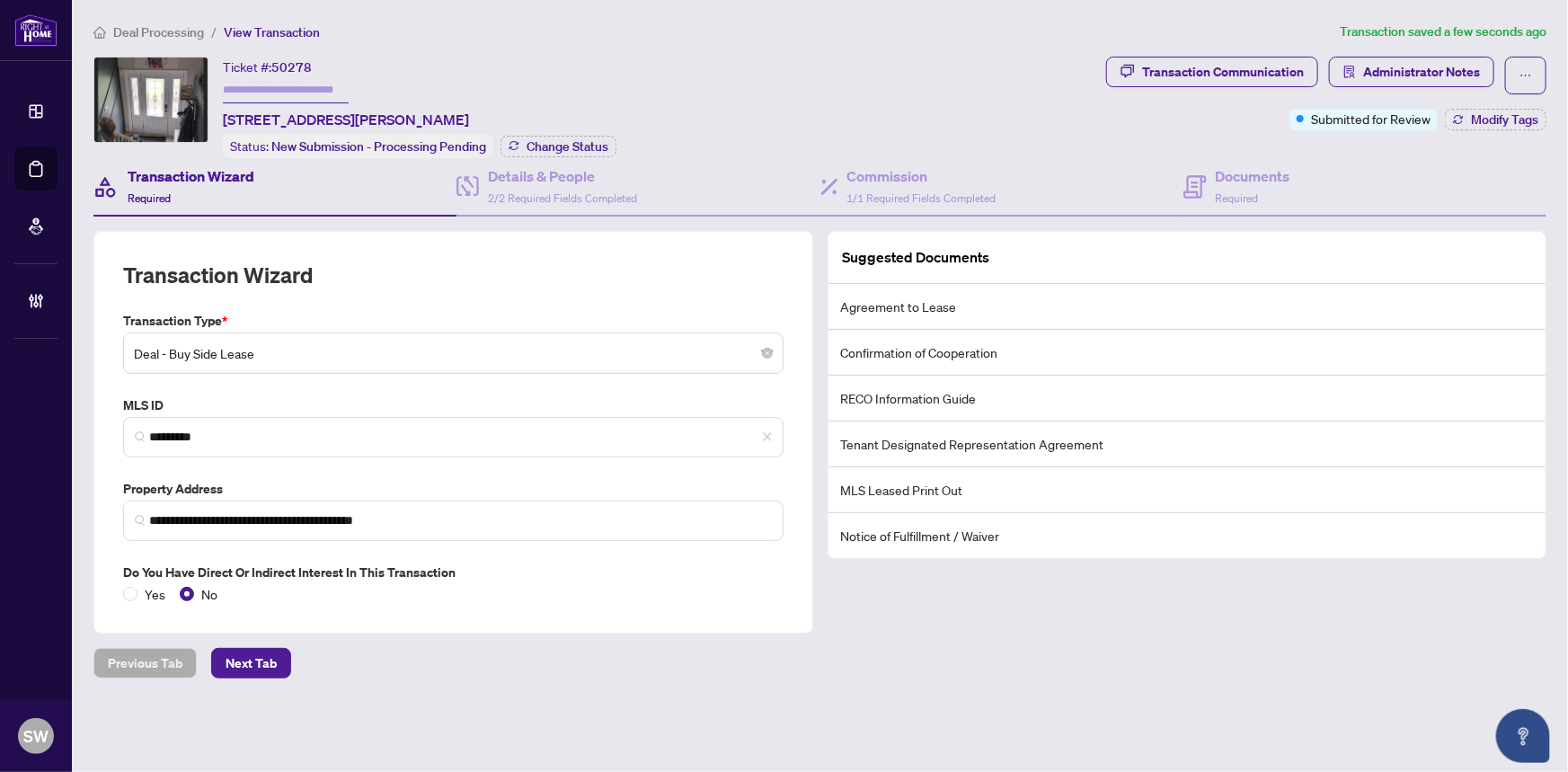
click at [294, 69] on span "50278" at bounding box center [291, 67] width 40 height 16
copy span "50278"
click at [1256, 191] on span "Required" at bounding box center [1237, 198] width 43 height 13
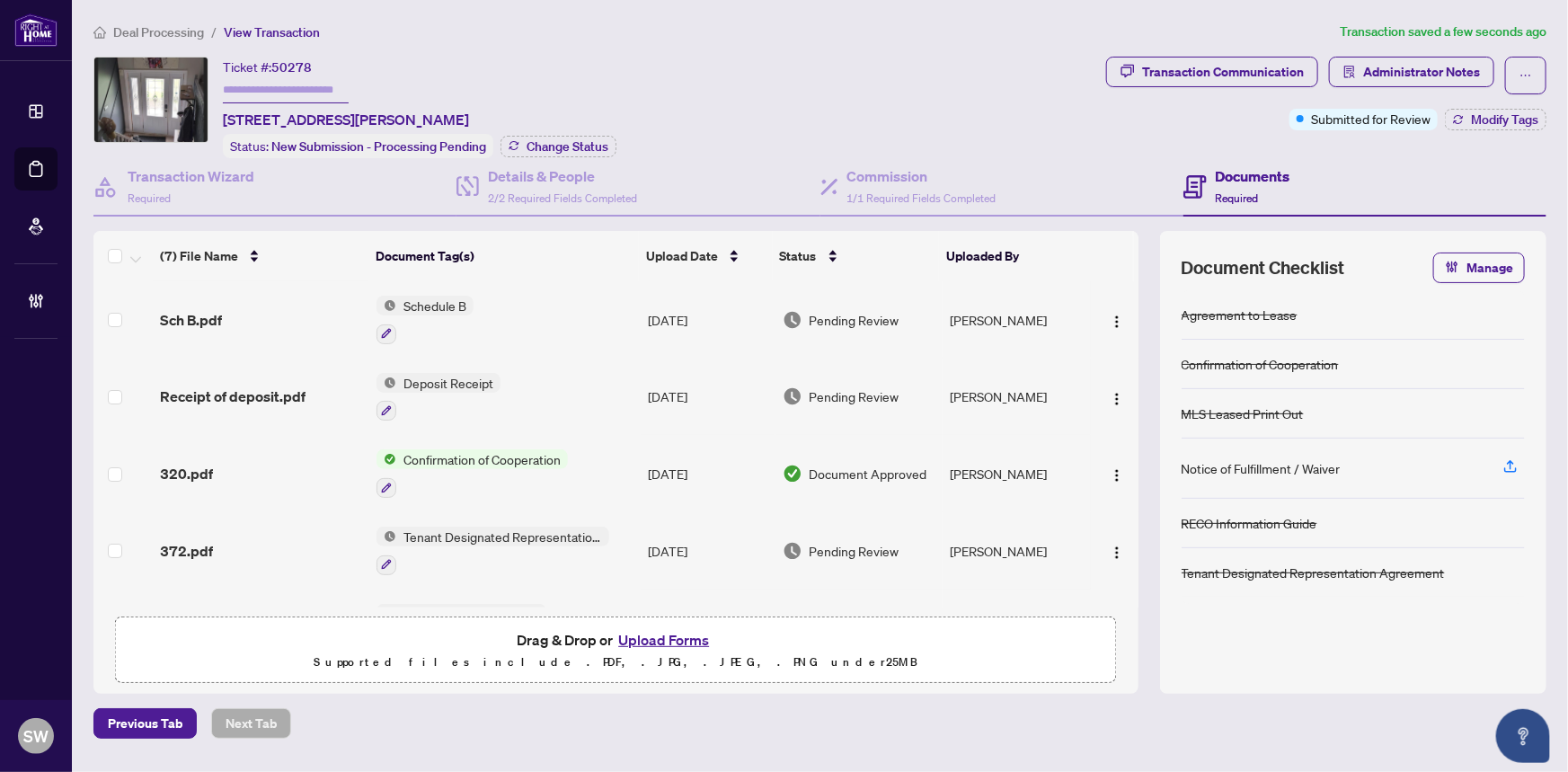
click at [260, 313] on div "Sch B.pdf" at bounding box center [262, 319] width 203 height 22
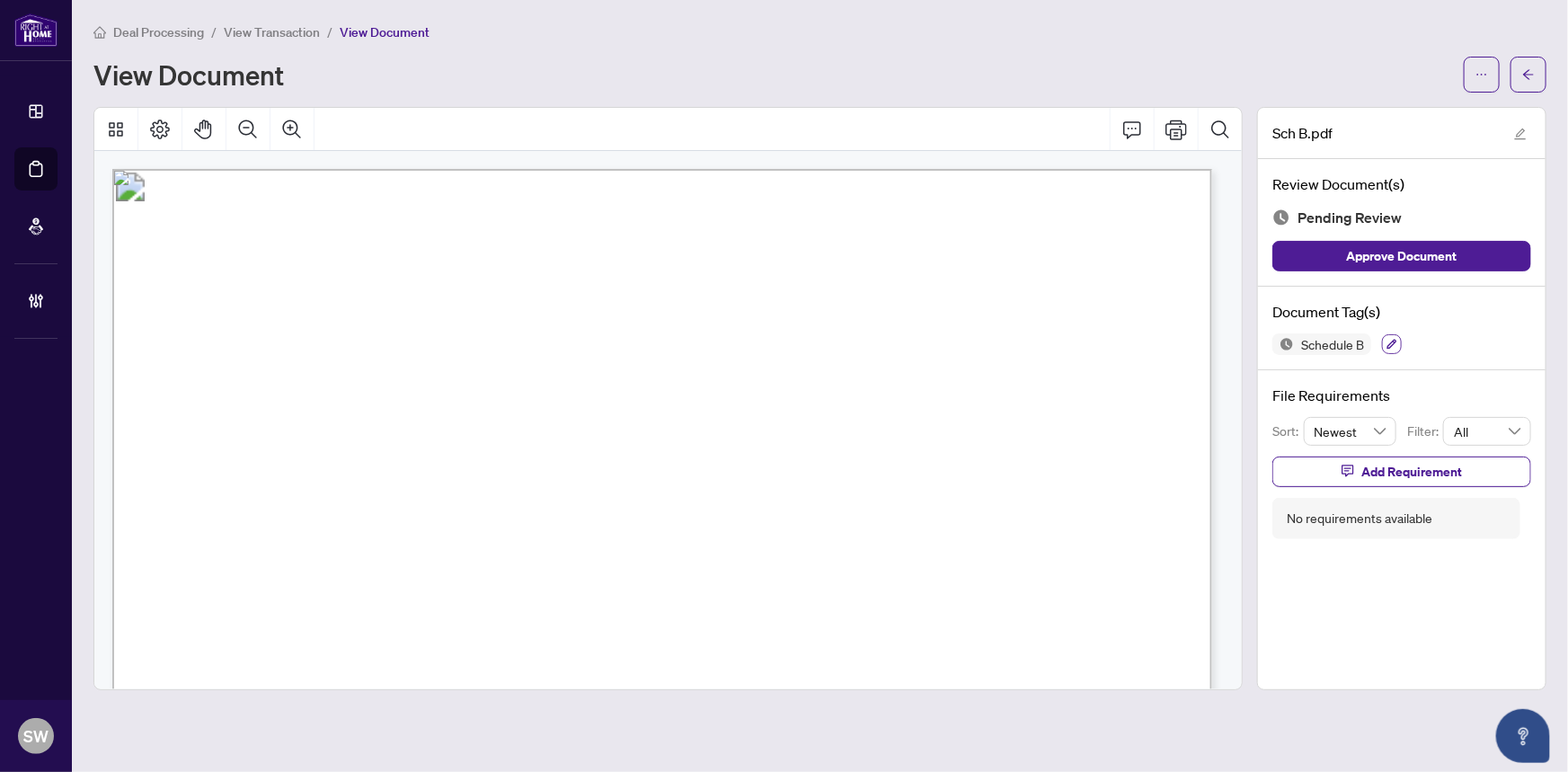
click at [1388, 341] on icon "button" at bounding box center [1391, 344] width 10 height 10
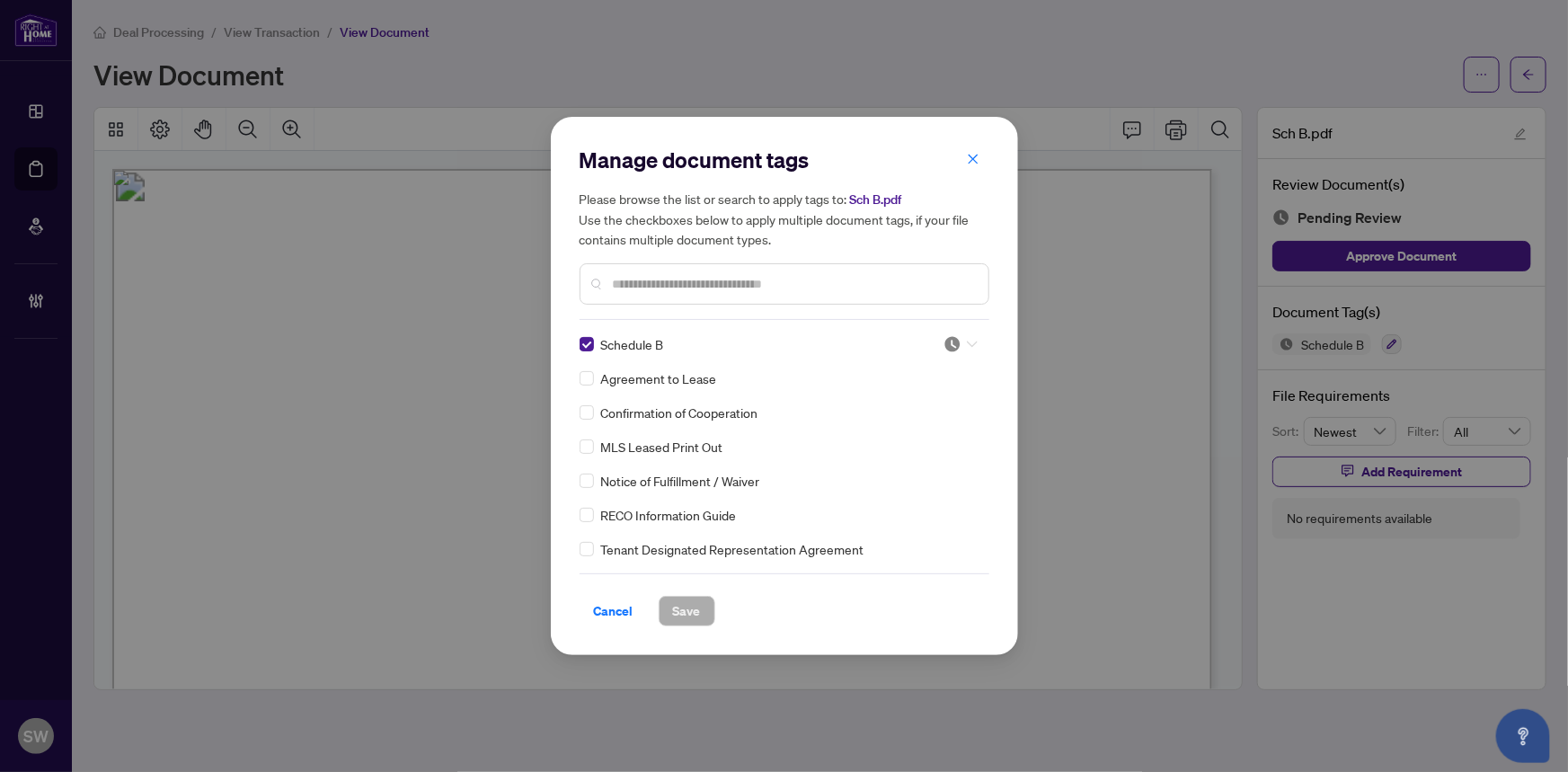
click at [960, 343] on div at bounding box center [961, 344] width 34 height 18
click at [917, 429] on div "Approved" at bounding box center [901, 432] width 115 height 20
click at [701, 603] on button "Save" at bounding box center [687, 611] width 57 height 30
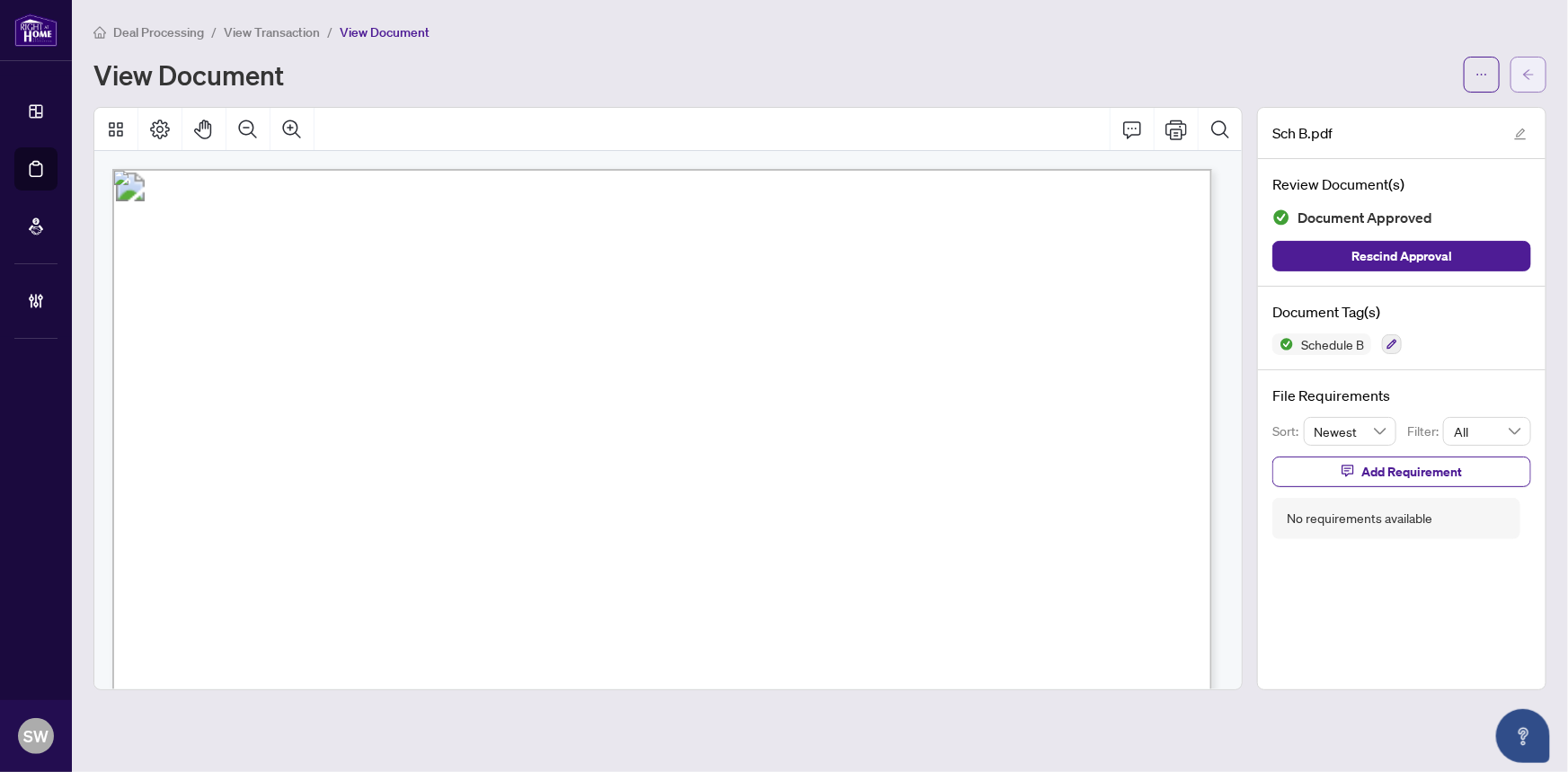
click at [1540, 72] on button "button" at bounding box center [1528, 74] width 36 height 36
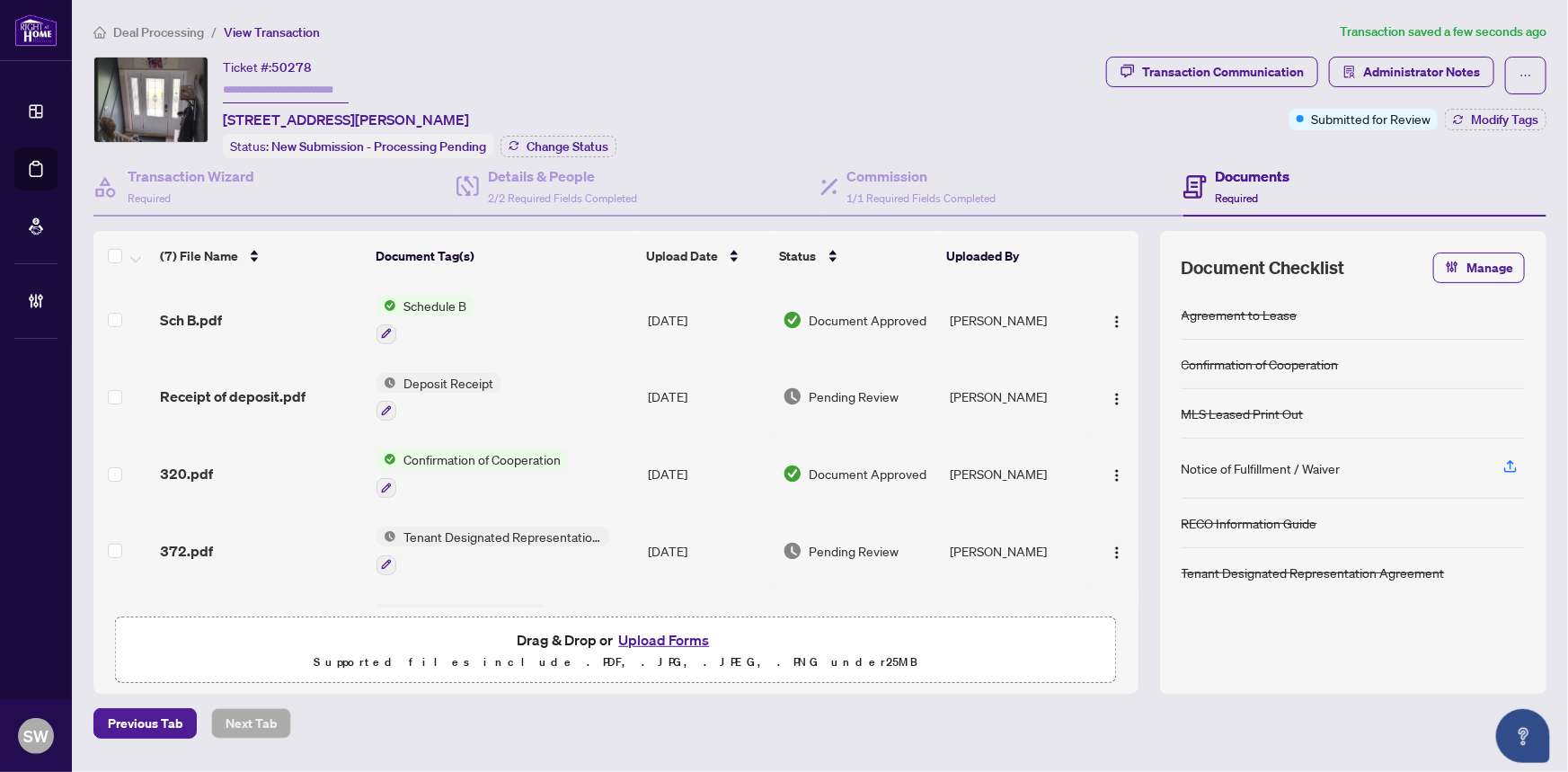
click at [251, 462] on div "320.pdf" at bounding box center [262, 473] width 203 height 22
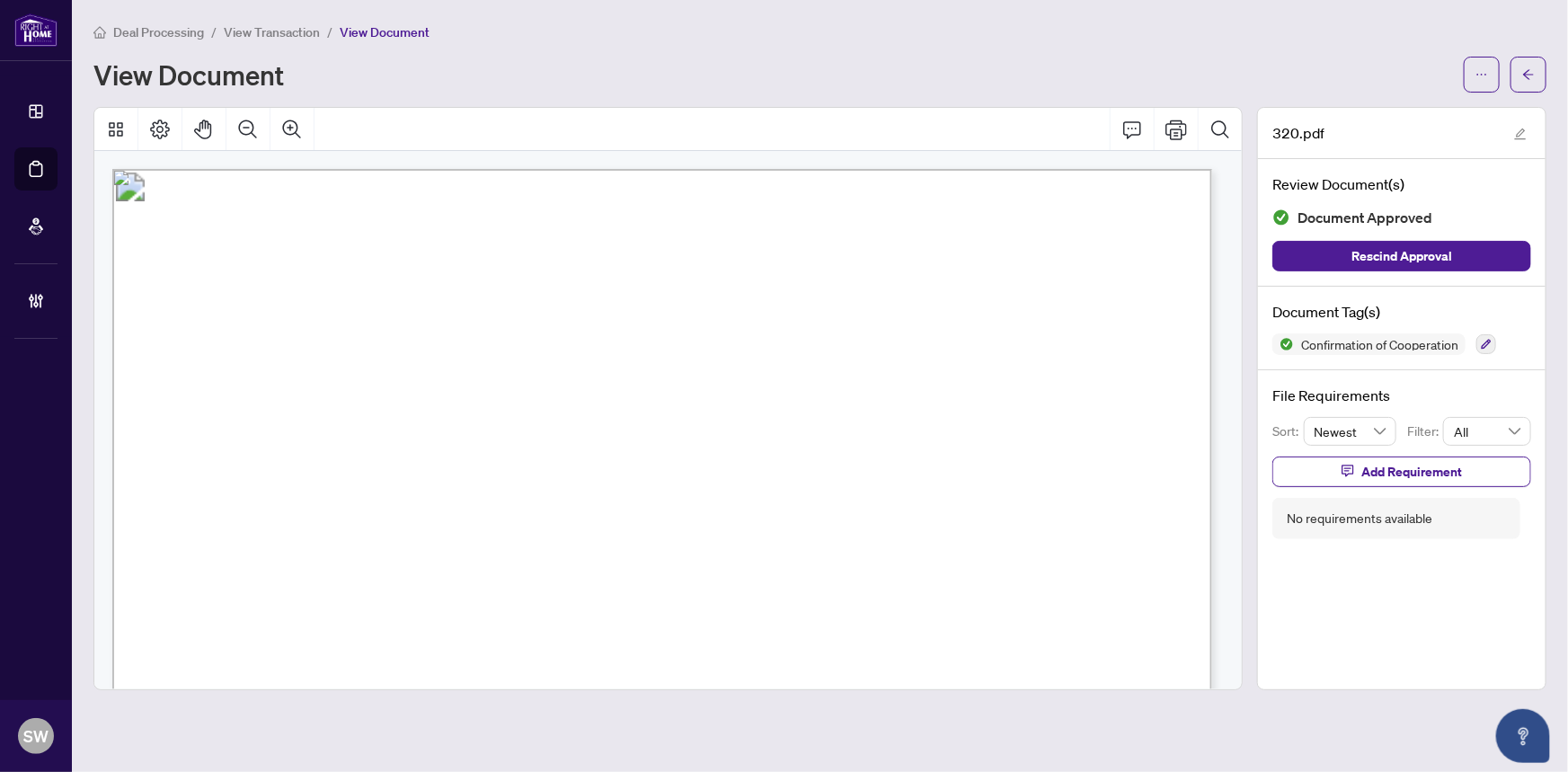
drag, startPoint x: 461, startPoint y: 384, endPoint x: 624, endPoint y: 388, distance: 163.0
click at [550, 388] on span "STEVEN LEE NAULA & STEFANIA VENTRICE" at bounding box center [413, 392] width 272 height 17
click at [398, 351] on span "OKSANA PROKOPCHUK" at bounding box center [430, 355] width 123 height 17
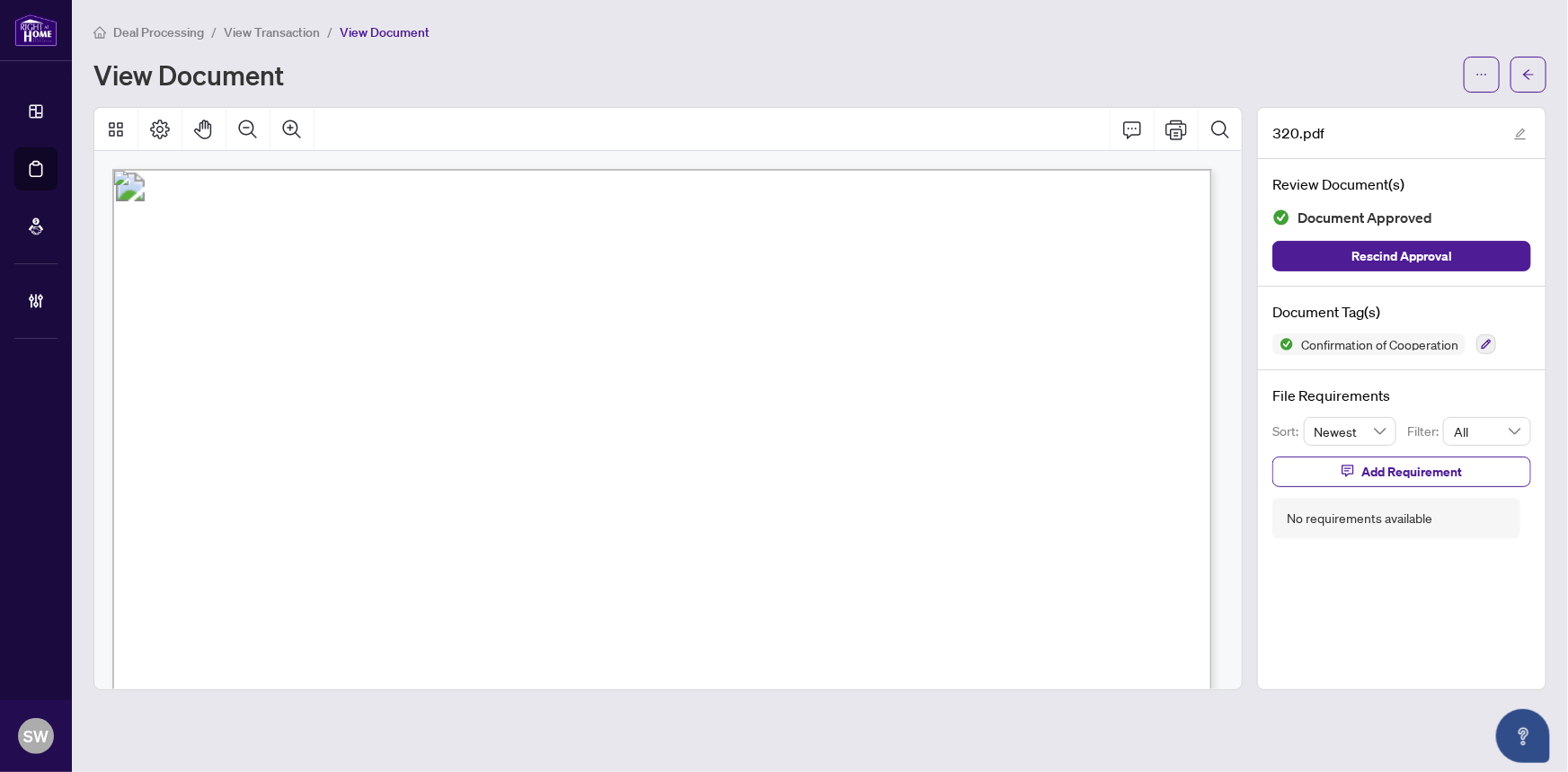
click at [890, 350] on span "RUSLAN PROKOPCHUK" at bounding box center [914, 355] width 129 height 17
click at [758, 356] on span "416-739-7200" at bounding box center [810, 361] width 157 height 17
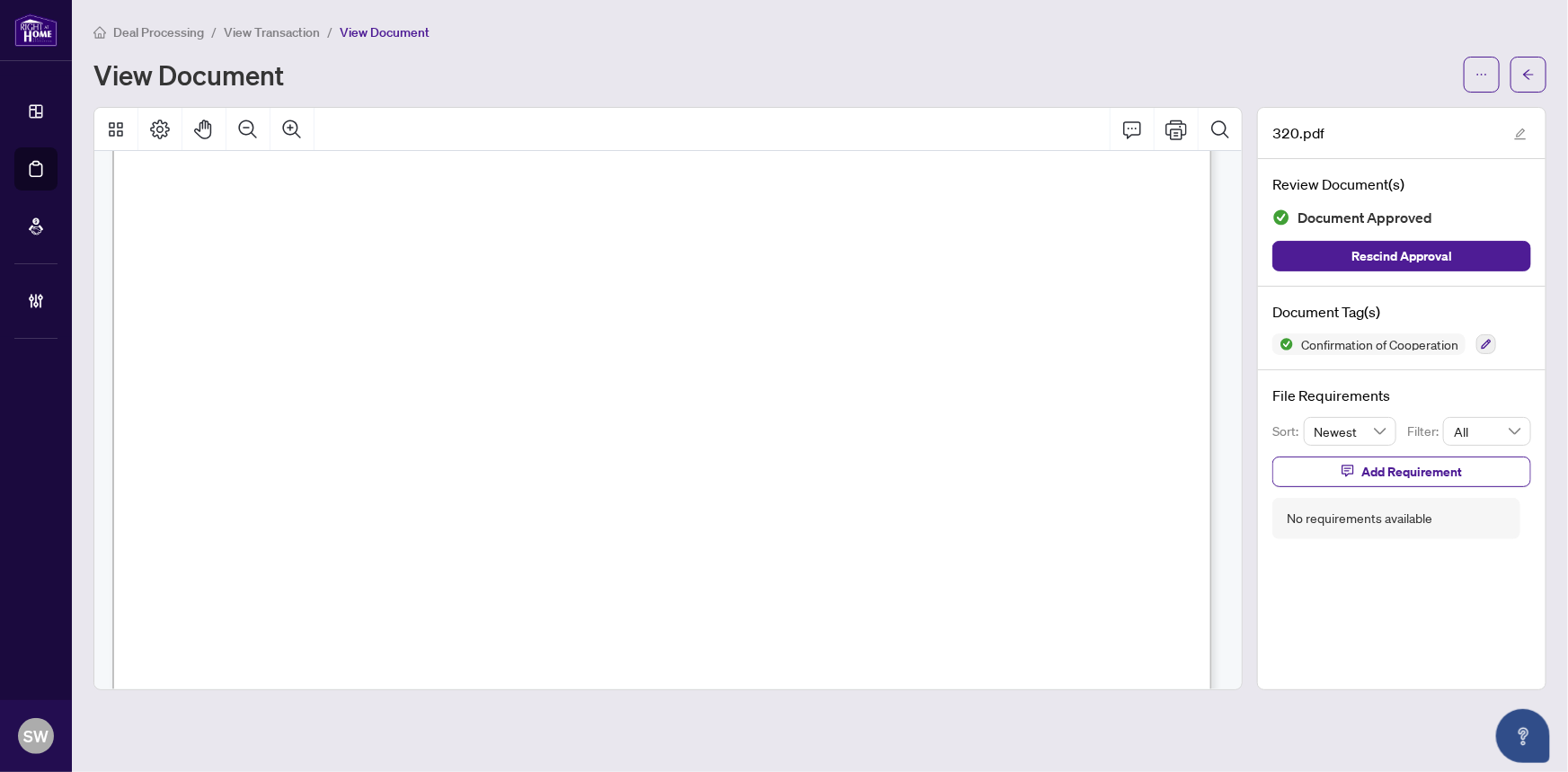
click at [758, 356] on span "416-739-7200" at bounding box center [810, 361] width 157 height 17
click at [1531, 81] on span "button" at bounding box center [1528, 74] width 12 height 29
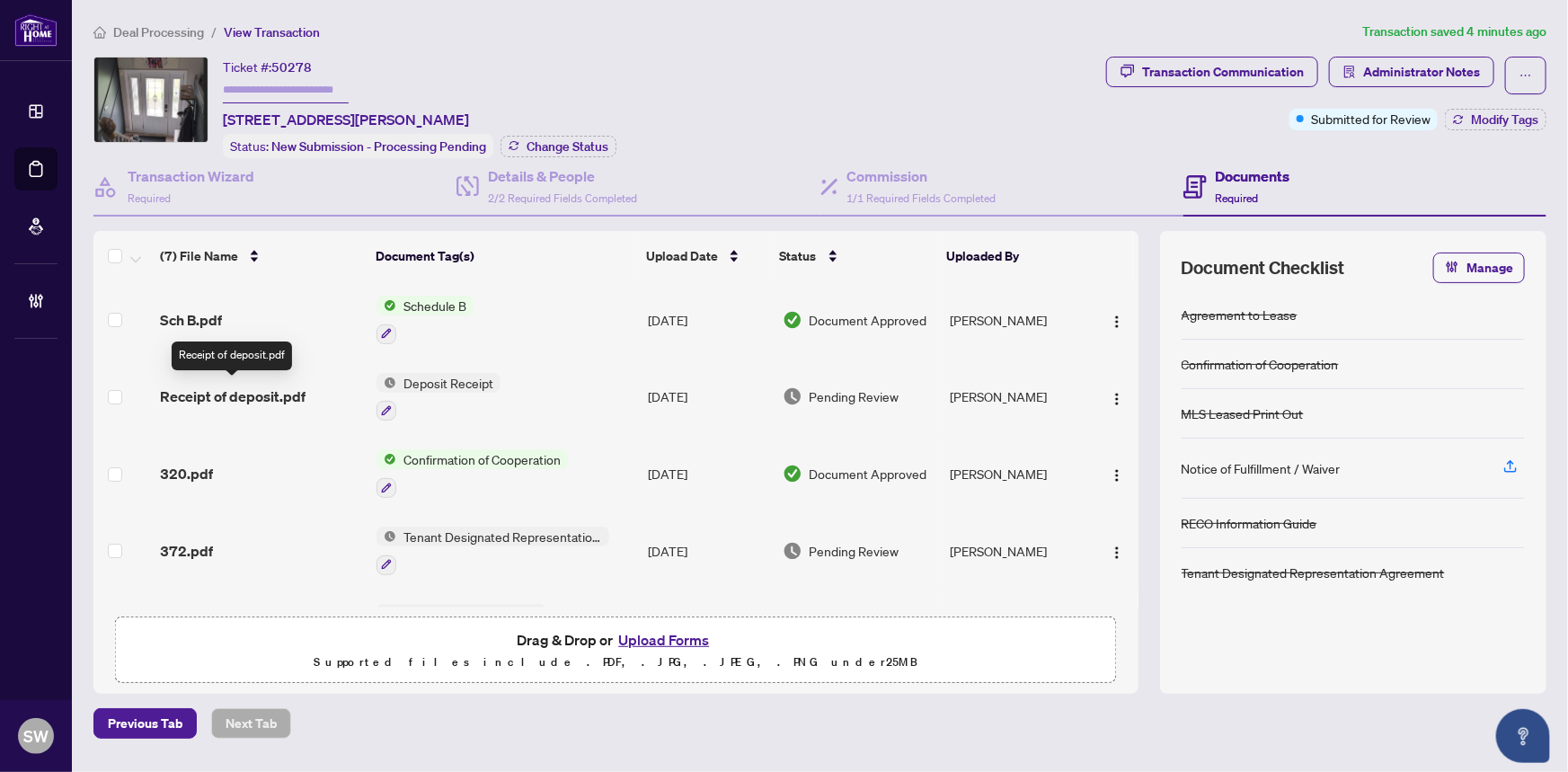
click at [266, 391] on span "Receipt of deposit.pdf" at bounding box center [233, 395] width 146 height 22
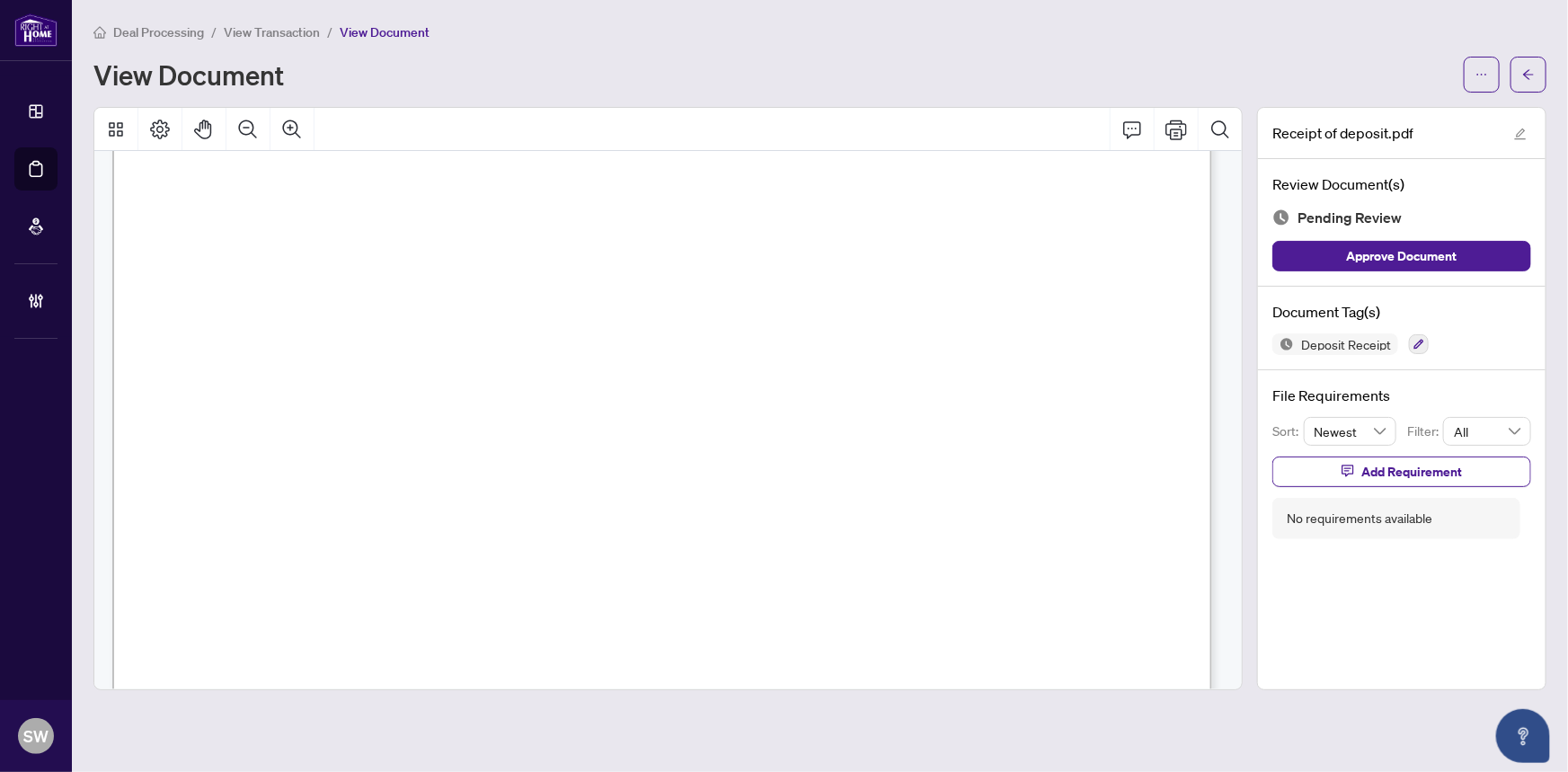
scroll to position [326, 0]
click at [1420, 334] on button "button" at bounding box center [1418, 344] width 20 height 20
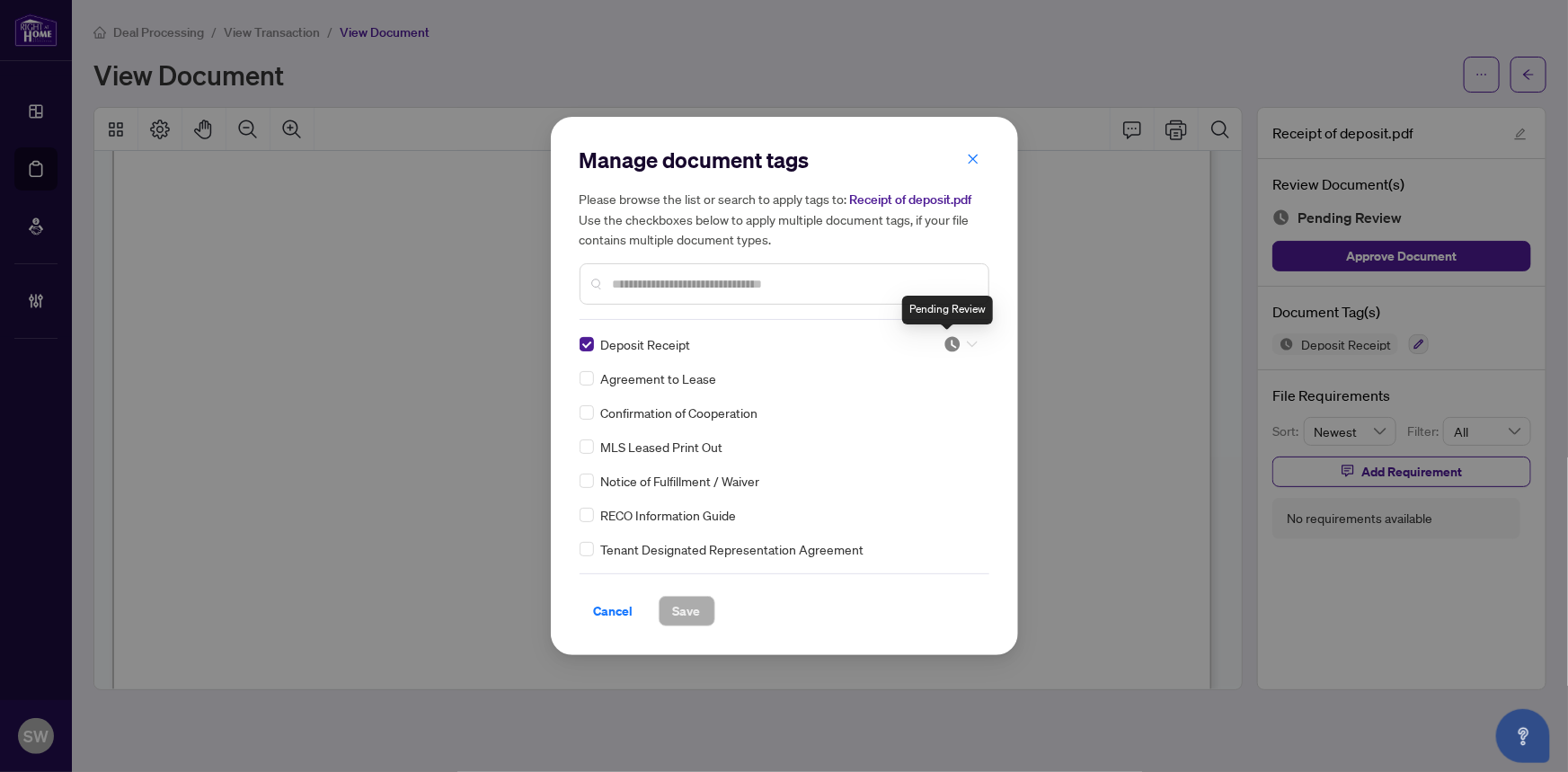
click at [955, 342] on img at bounding box center [952, 344] width 18 height 18
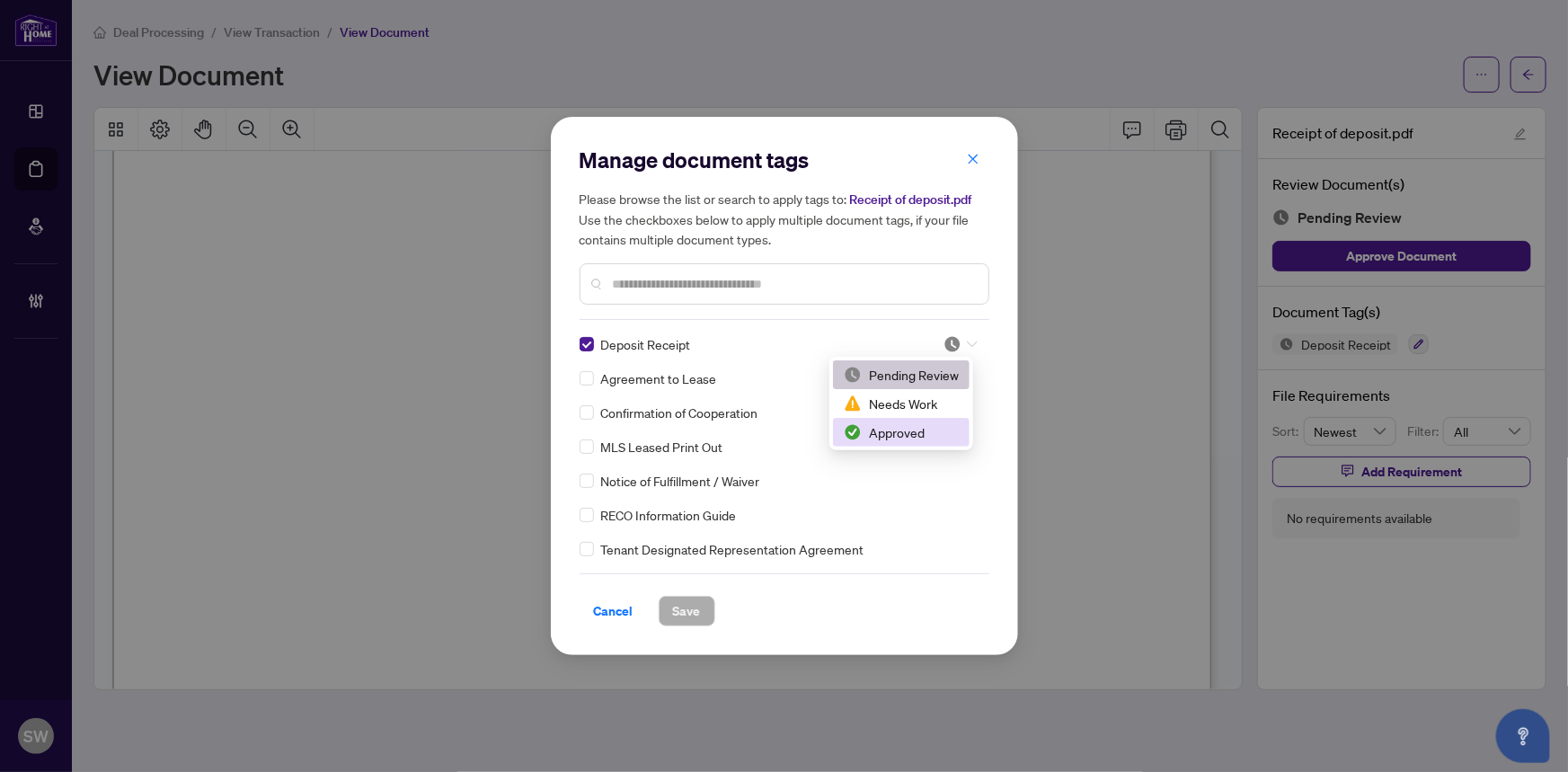
click at [914, 430] on div "Approved" at bounding box center [901, 432] width 115 height 20
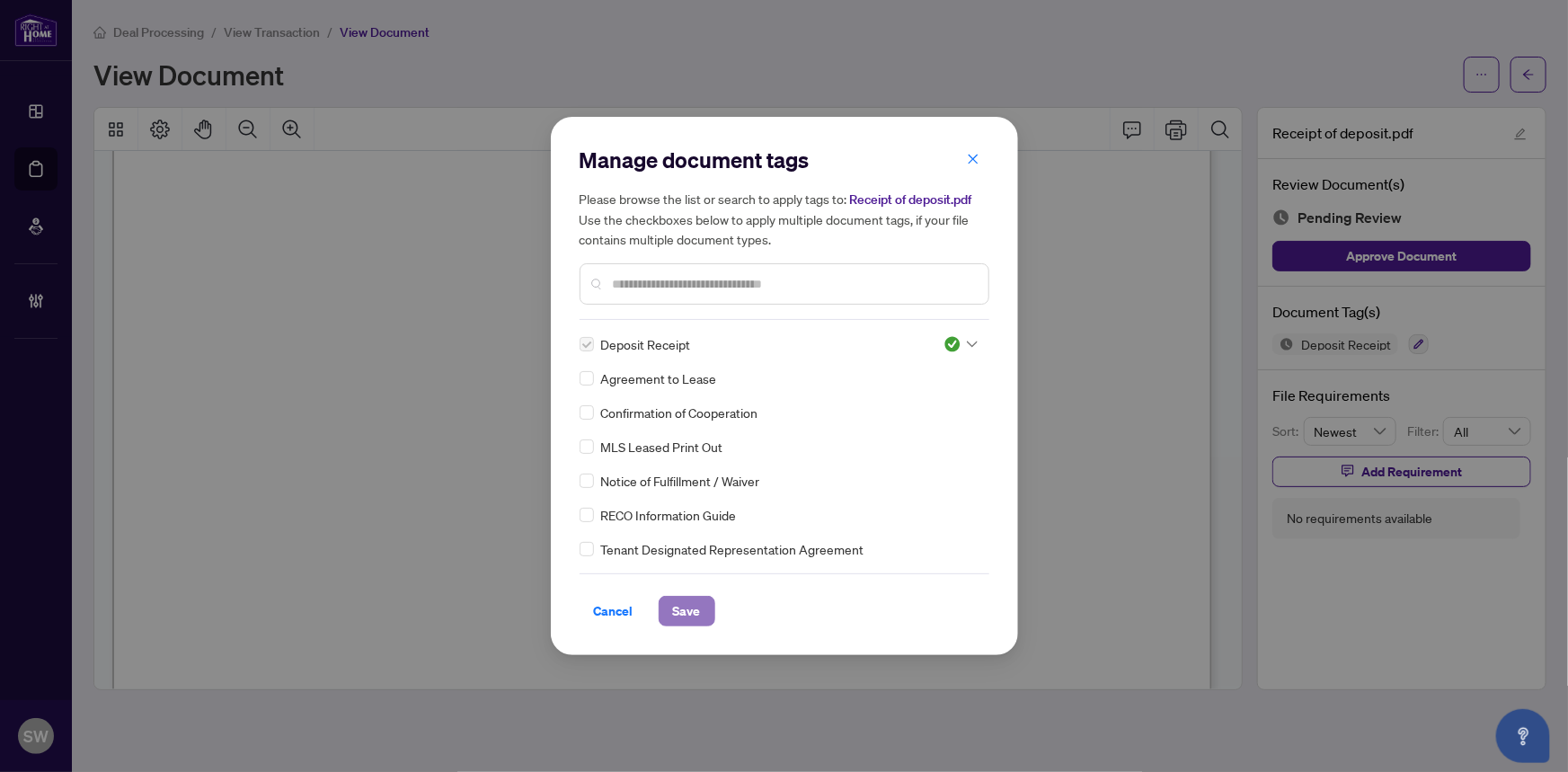
click at [678, 611] on span "Save" at bounding box center [687, 611] width 28 height 29
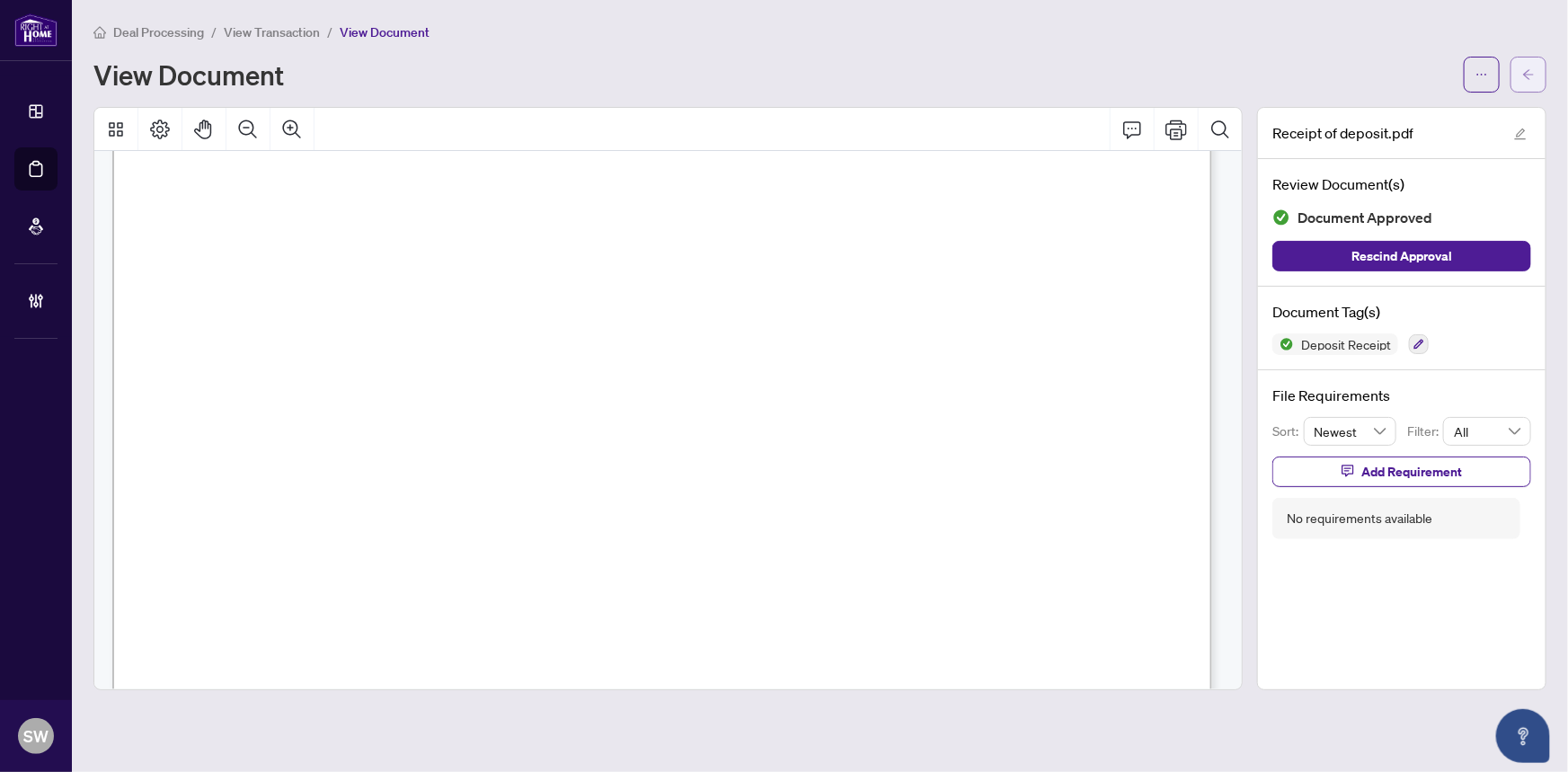
click at [1533, 70] on icon "arrow-left" at bounding box center [1528, 74] width 12 height 12
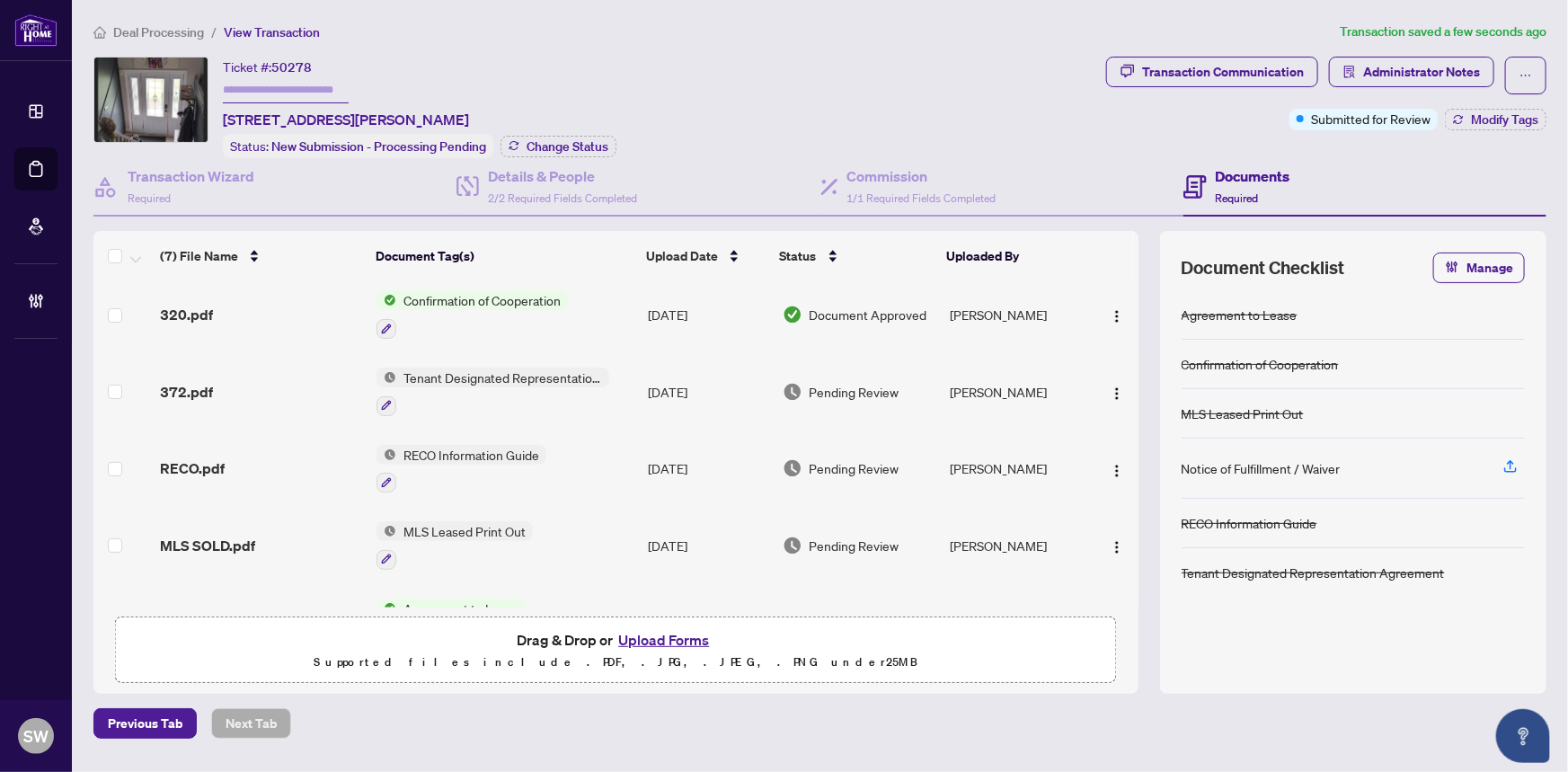
scroll to position [163, 0]
click at [216, 379] on div "372.pdf" at bounding box center [262, 388] width 203 height 22
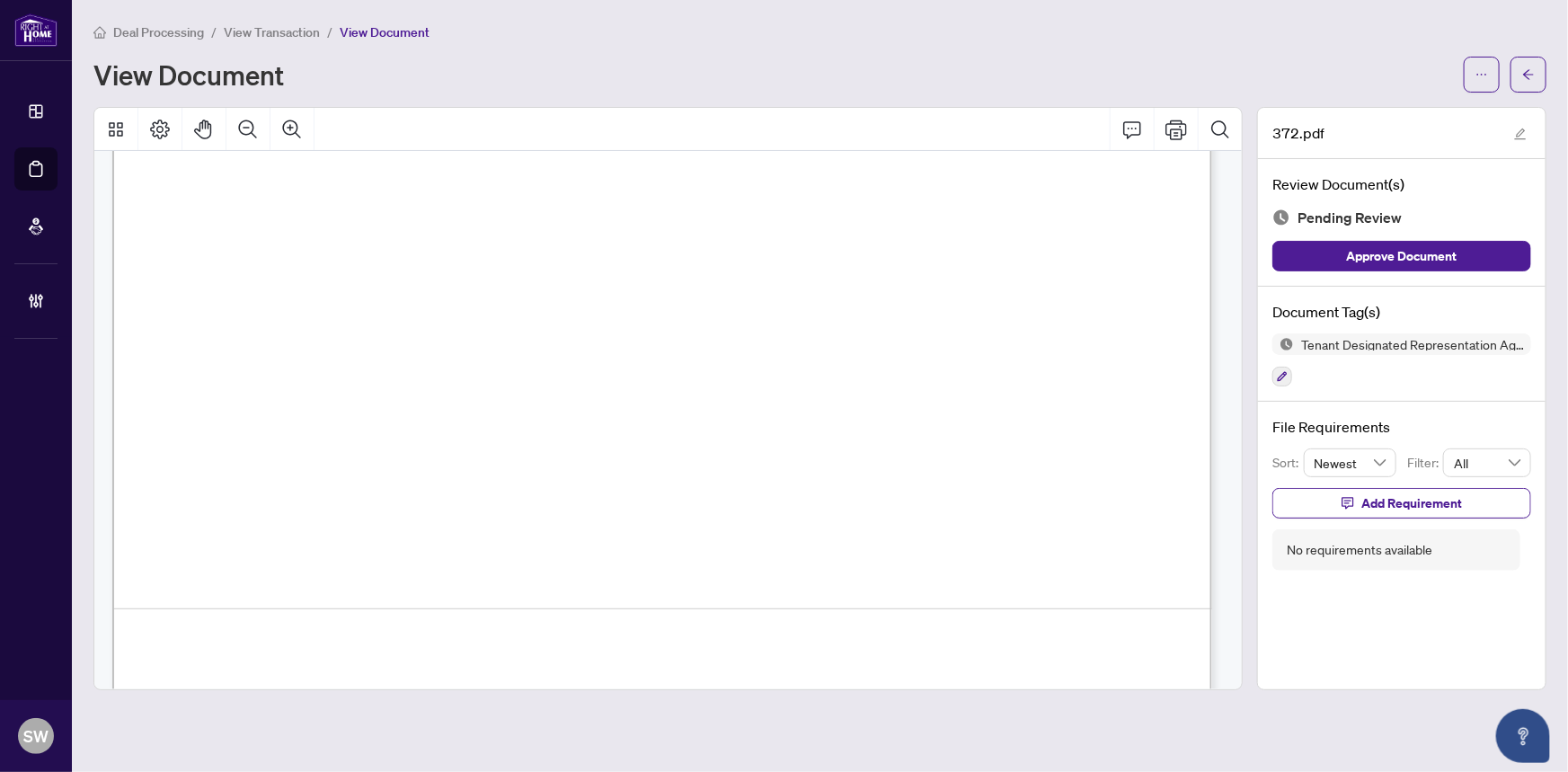
scroll to position [6685, 0]
click at [1279, 372] on icon "button" at bounding box center [1282, 376] width 10 height 10
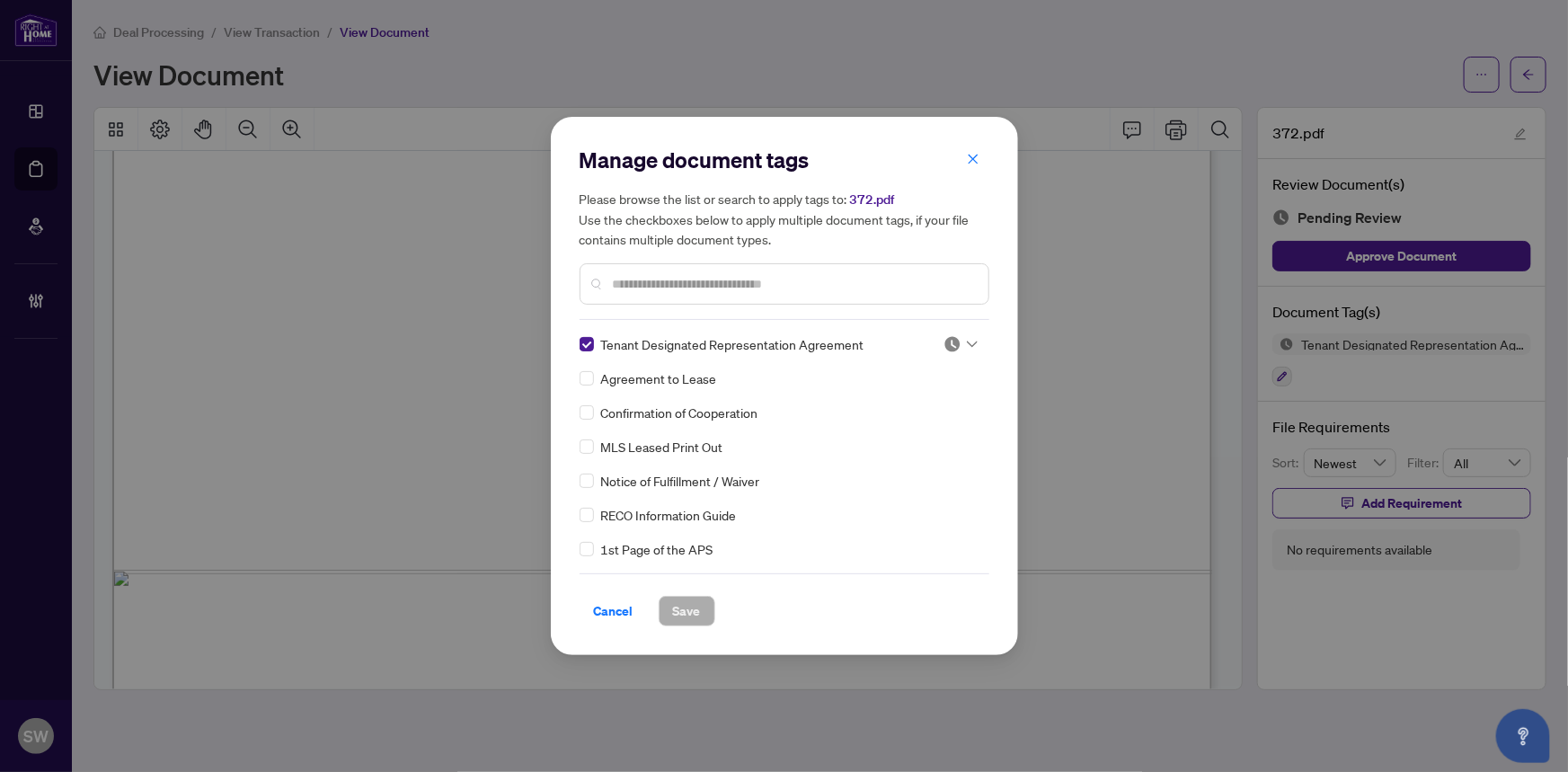
click at [966, 332] on div "Manage document tags Please browse the list or search to apply tags to: 372.pdf…" at bounding box center [784, 386] width 410 height 481
click at [951, 344] on img at bounding box center [952, 344] width 18 height 18
click at [905, 426] on div "Approved" at bounding box center [901, 432] width 115 height 20
click at [690, 611] on span "Save" at bounding box center [687, 611] width 28 height 29
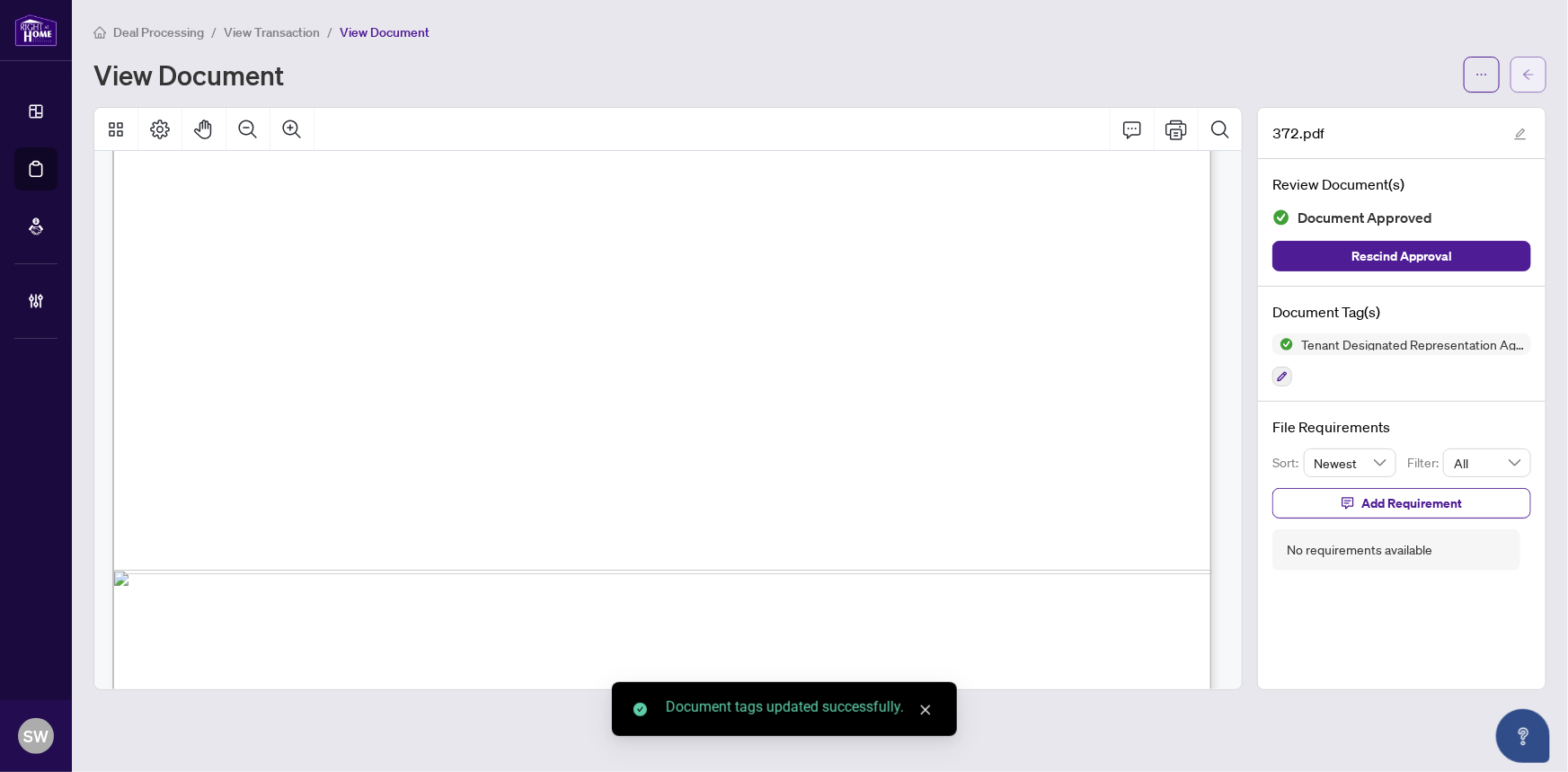
click at [1526, 73] on icon "arrow-left" at bounding box center [1528, 73] width 10 height 9
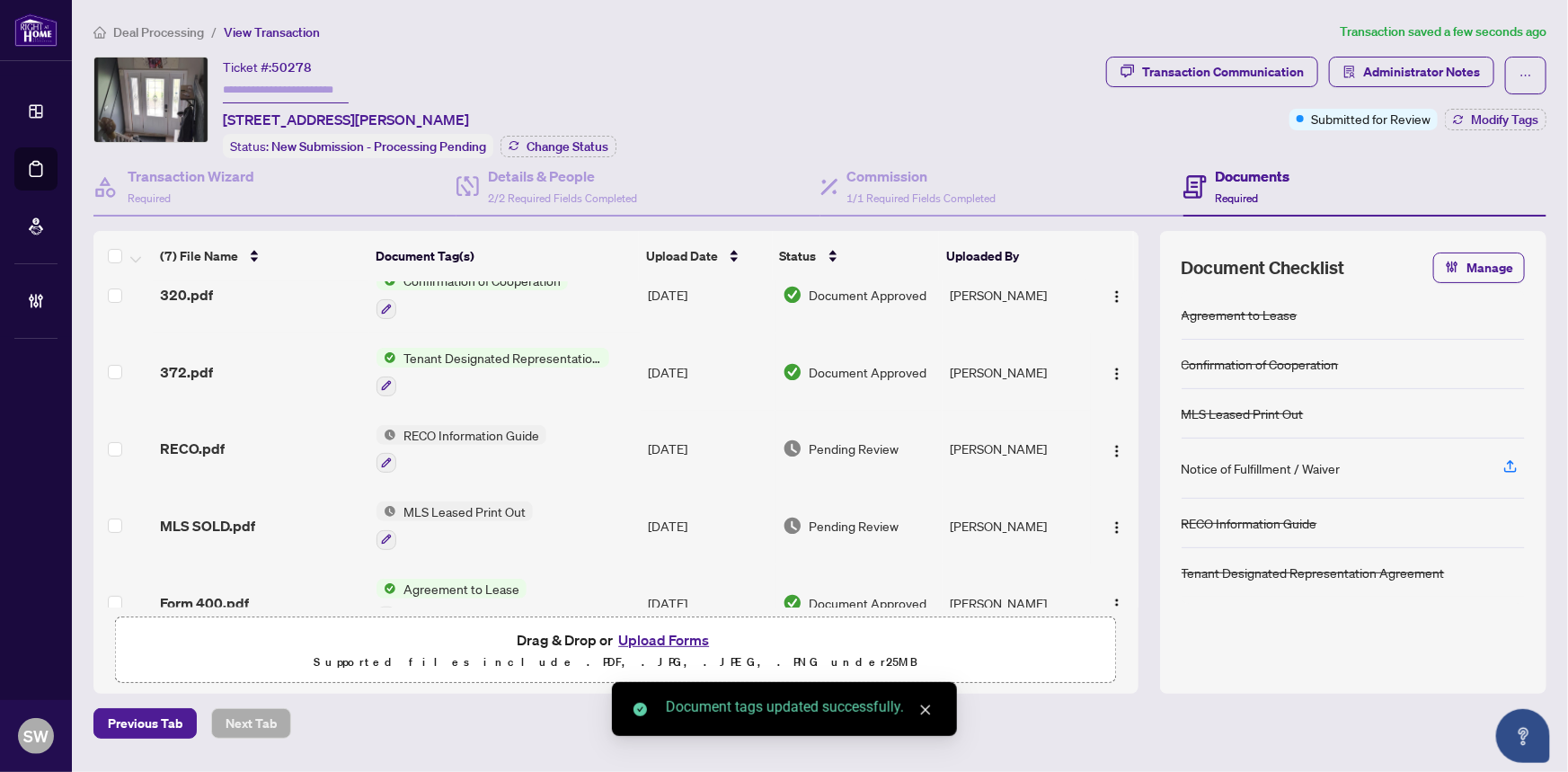
scroll to position [213, 0]
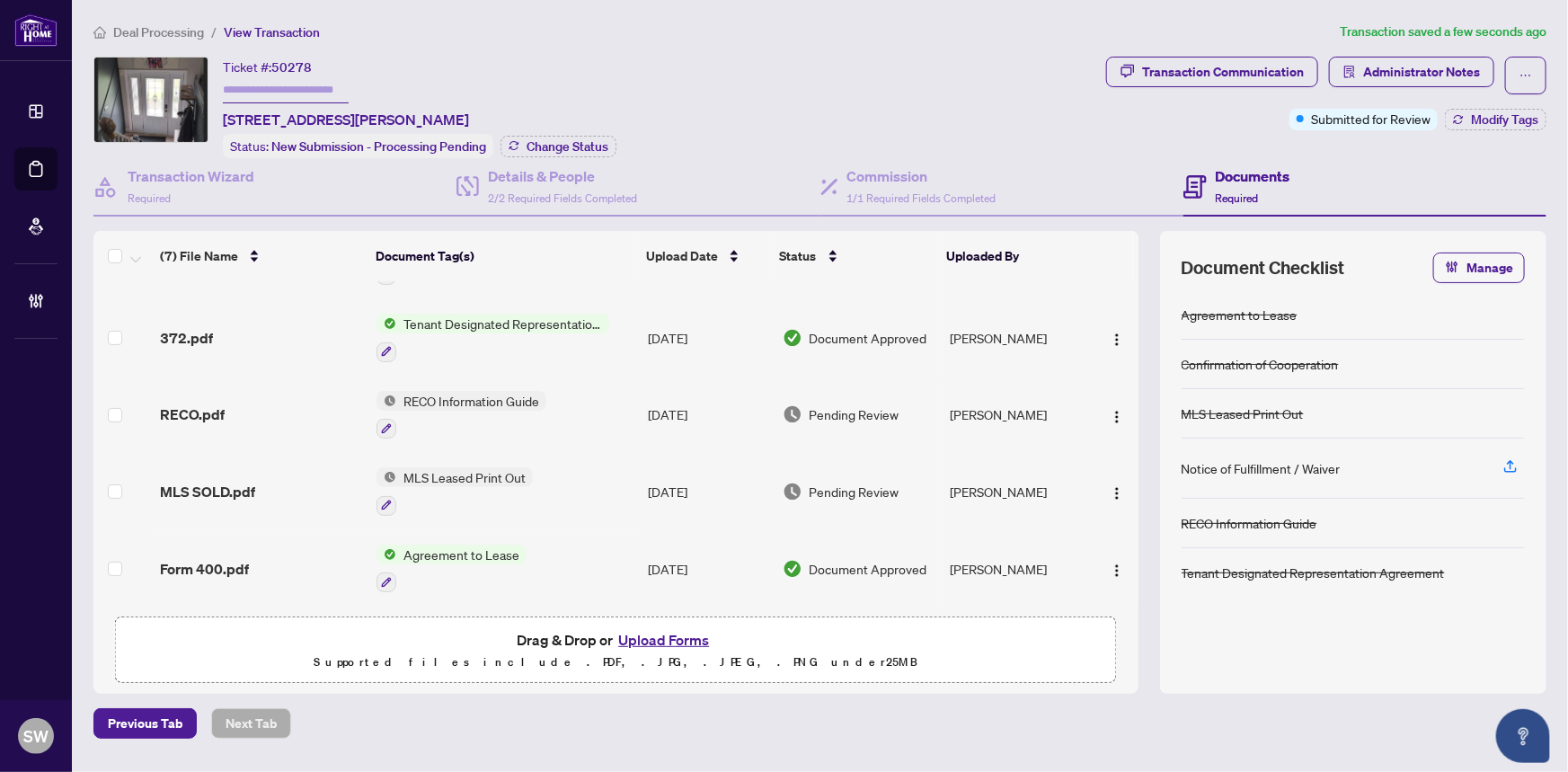
click at [225, 403] on div "RECO.pdf" at bounding box center [262, 413] width 203 height 22
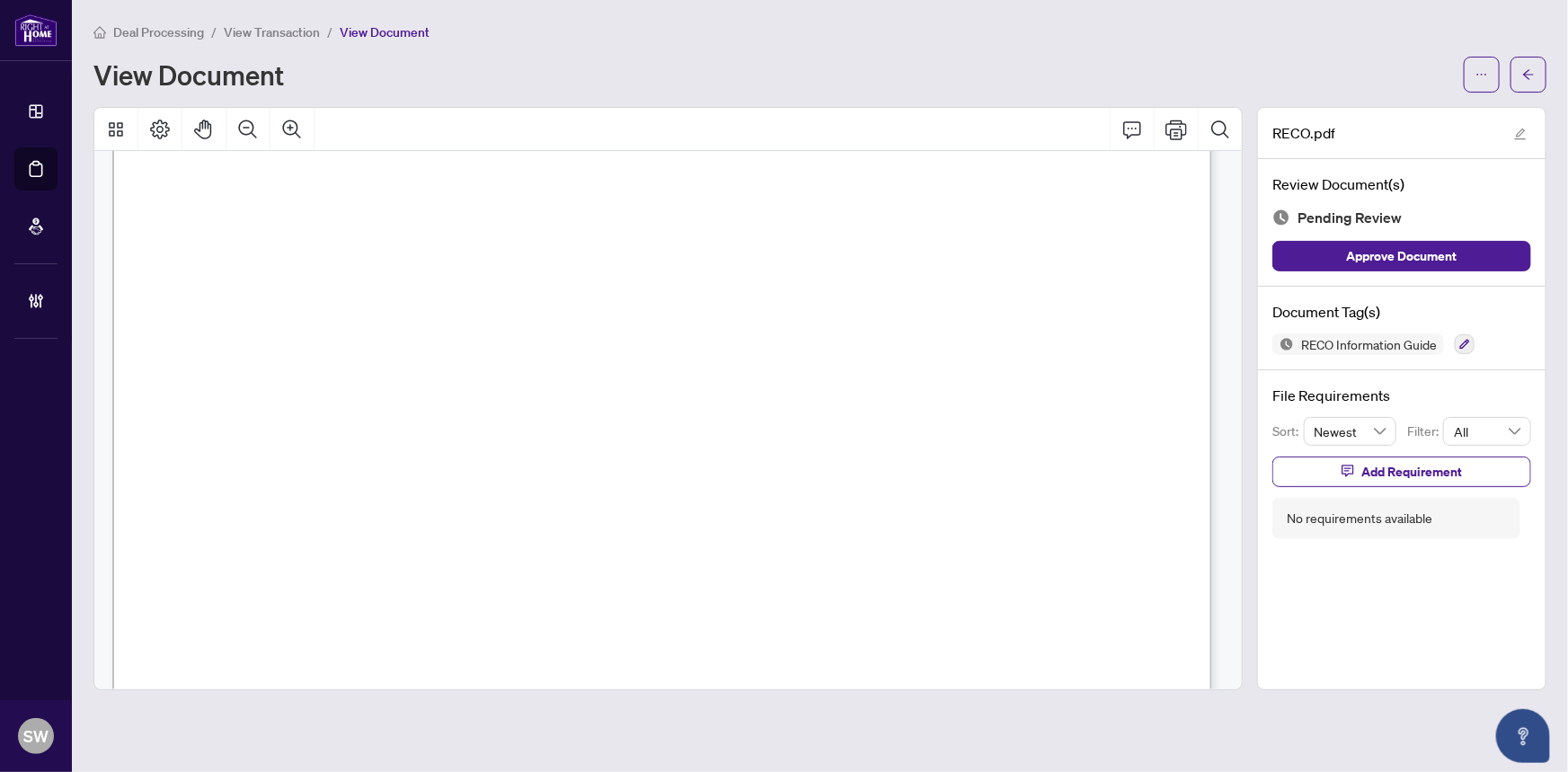
scroll to position [17726, 0]
click at [1468, 344] on icon "button" at bounding box center [1464, 344] width 10 height 10
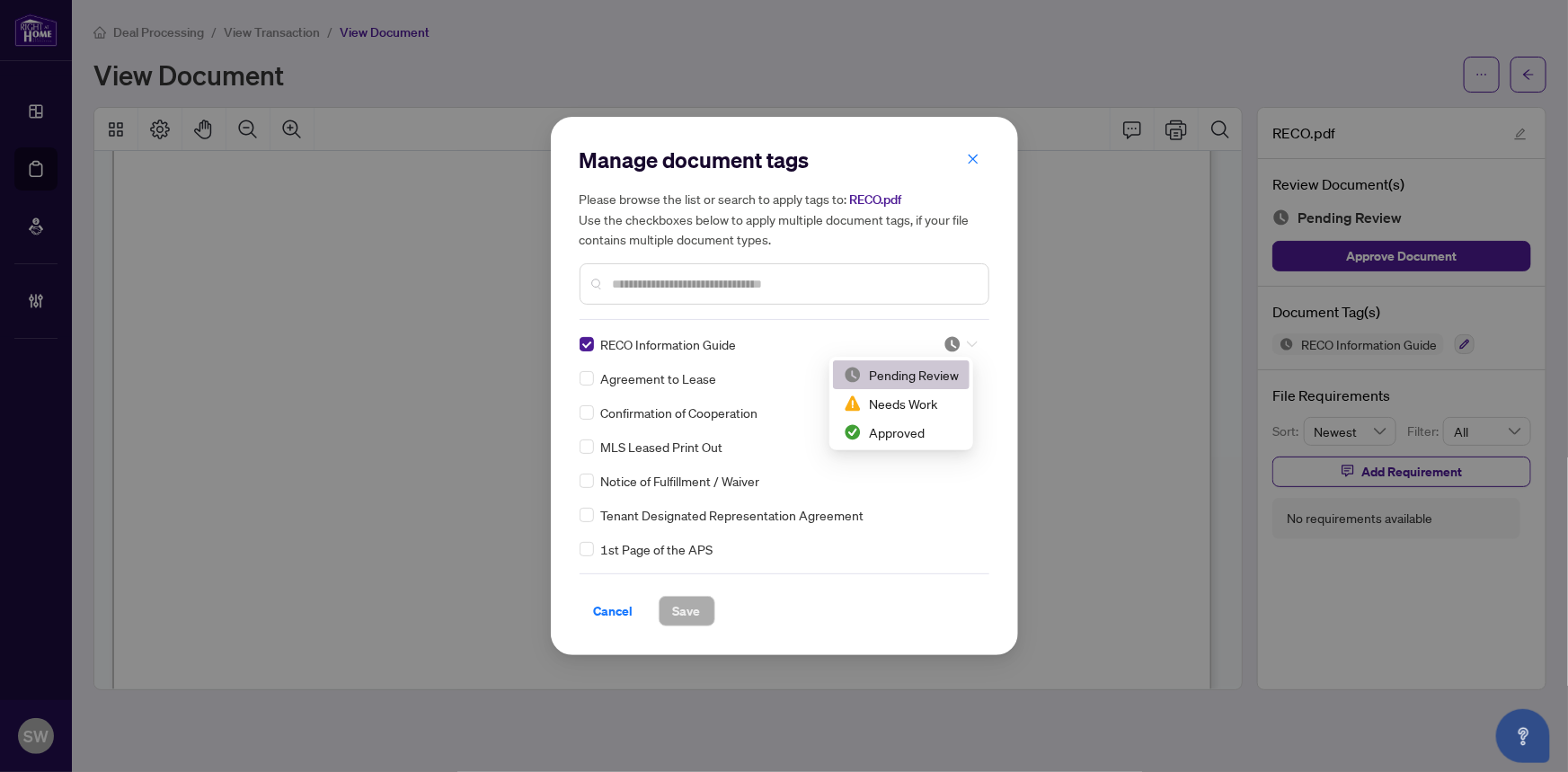
click at [967, 342] on icon at bounding box center [972, 345] width 10 height 8
click at [900, 428] on div "Approved" at bounding box center [901, 432] width 115 height 20
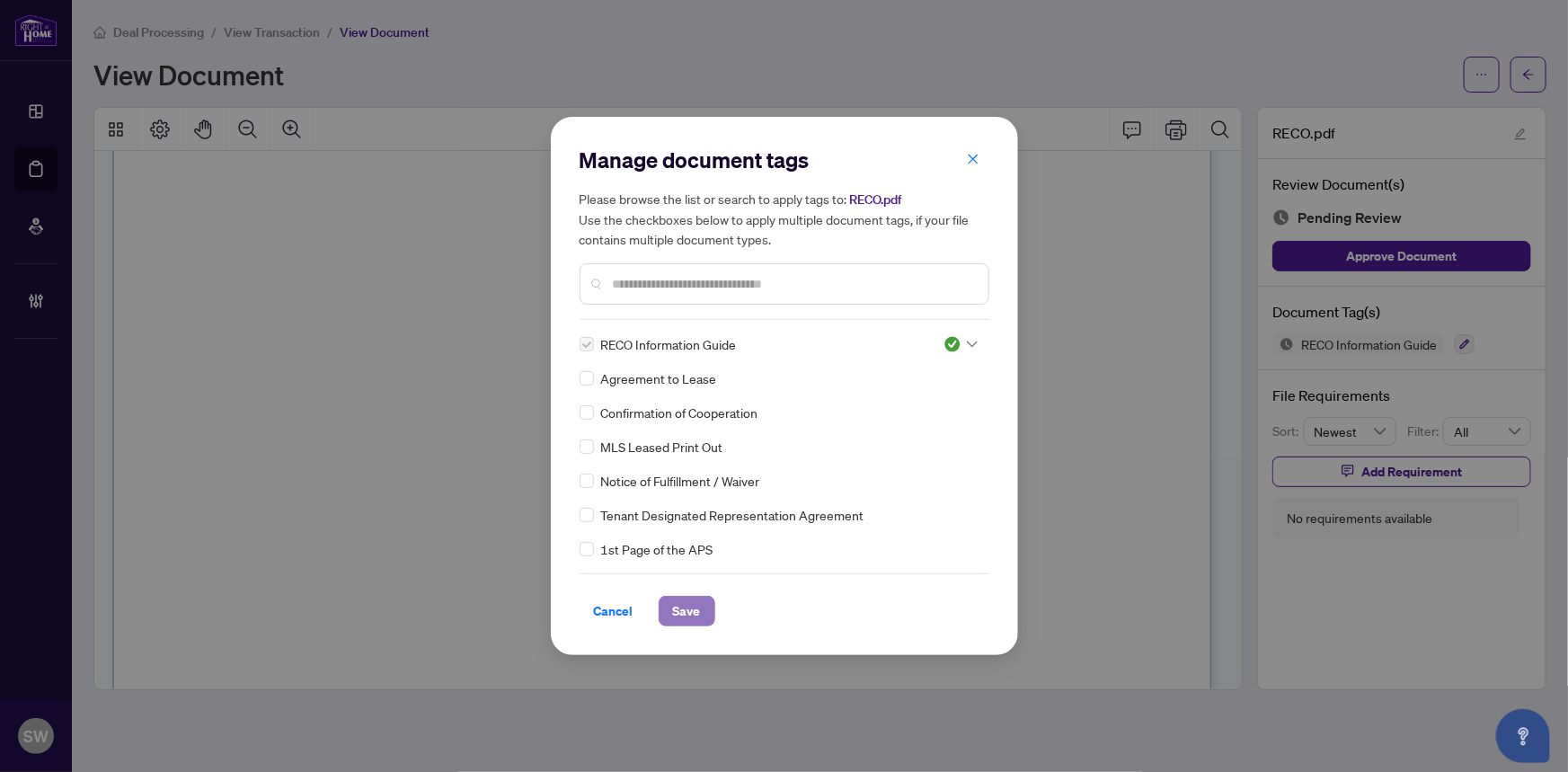
click at [685, 605] on span "Save" at bounding box center [687, 611] width 28 height 29
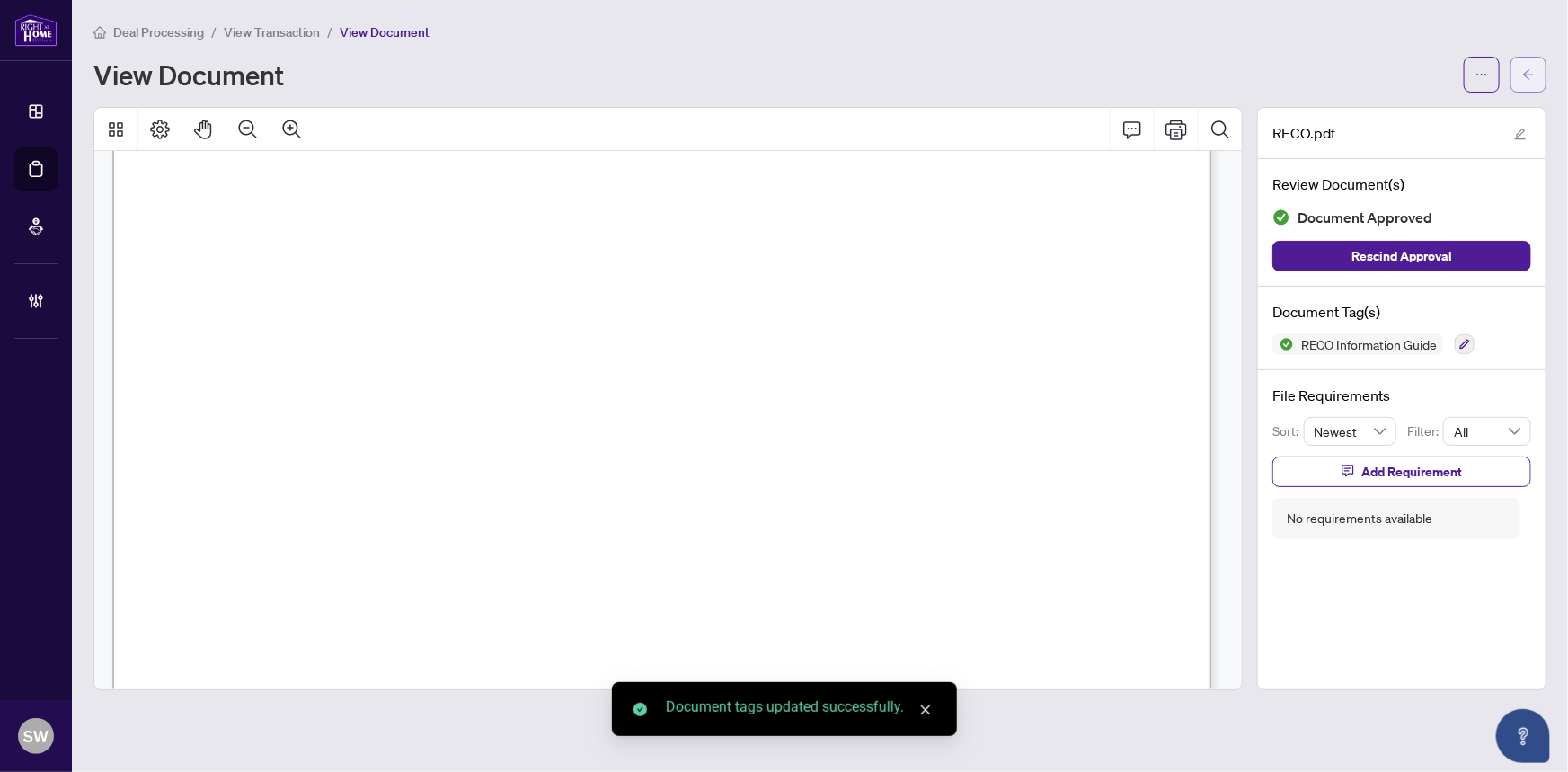
click at [1535, 79] on icon "arrow-left" at bounding box center [1528, 74] width 12 height 12
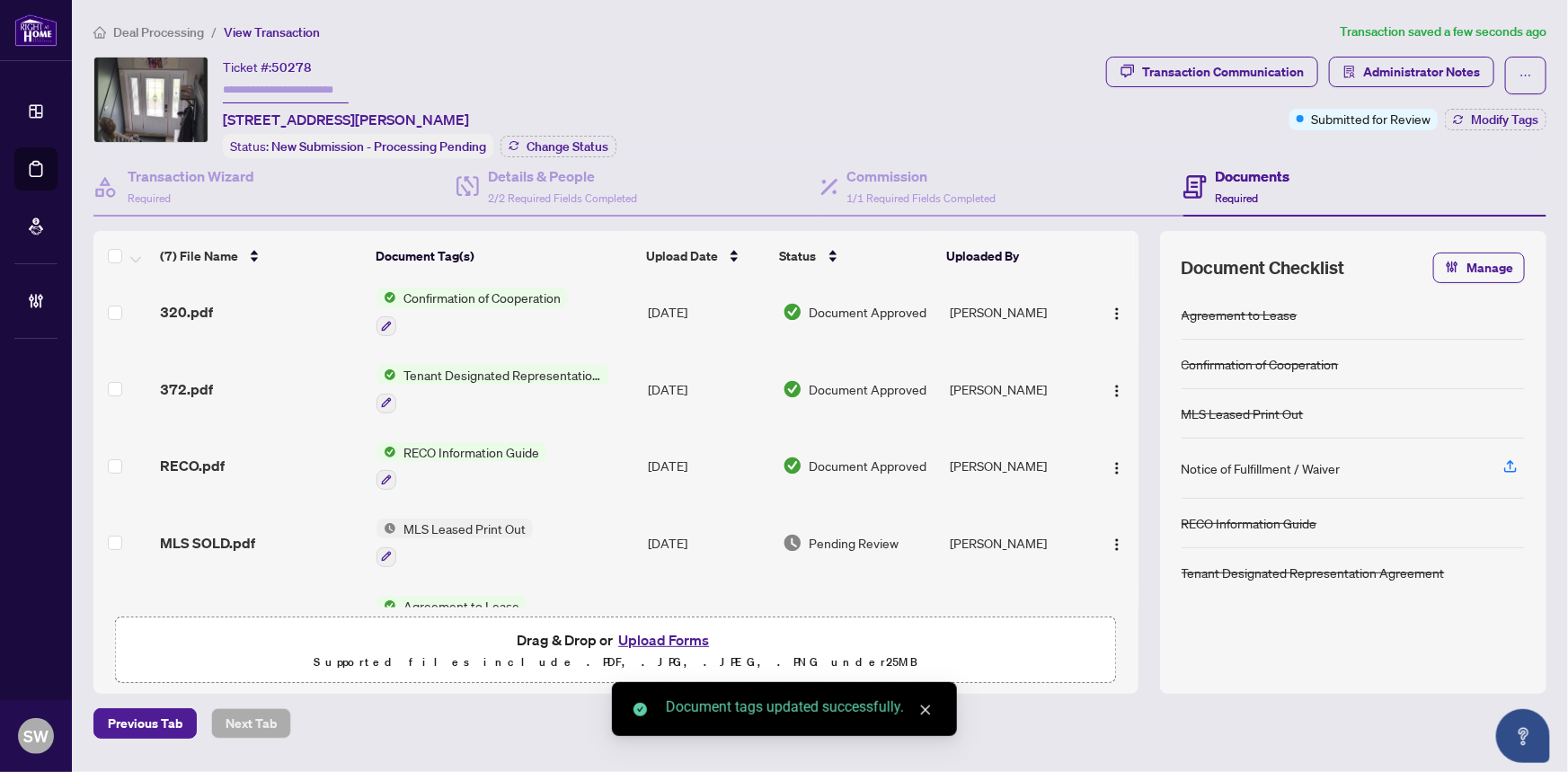
scroll to position [163, 0]
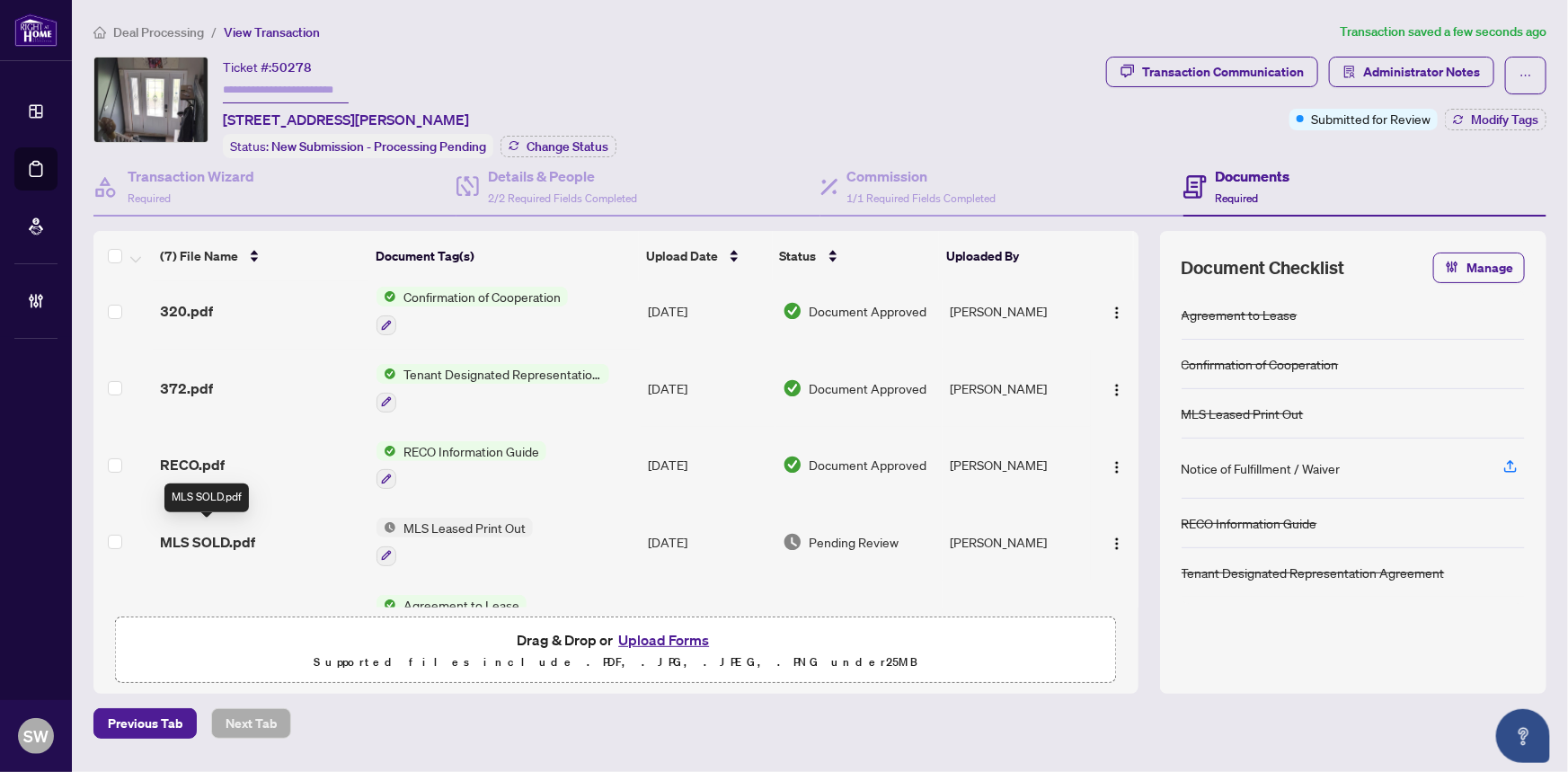
click at [215, 539] on span "MLS SOLD.pdf" at bounding box center [207, 541] width 95 height 22
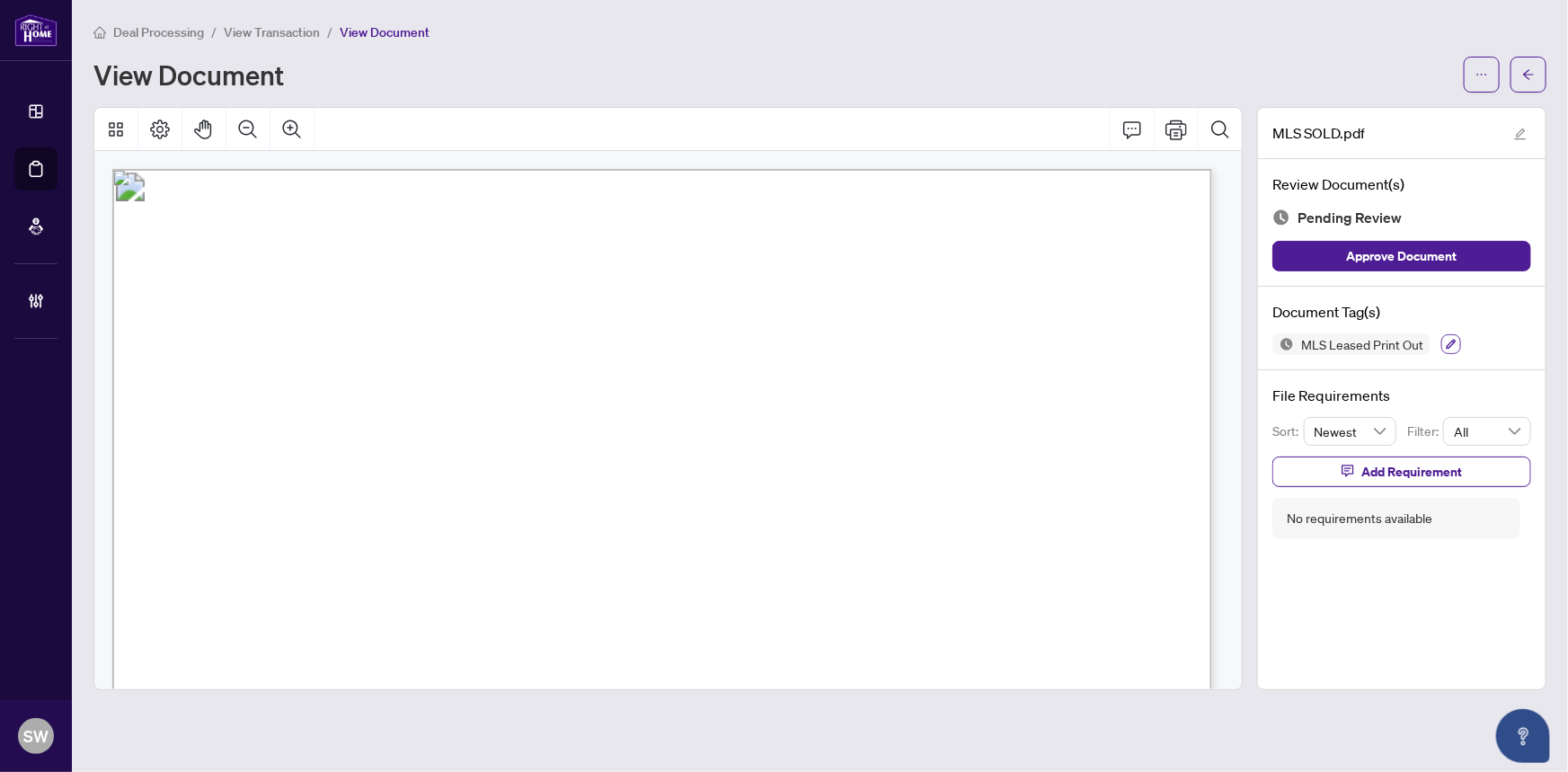
click at [1448, 342] on icon "button" at bounding box center [1451, 345] width 9 height 9
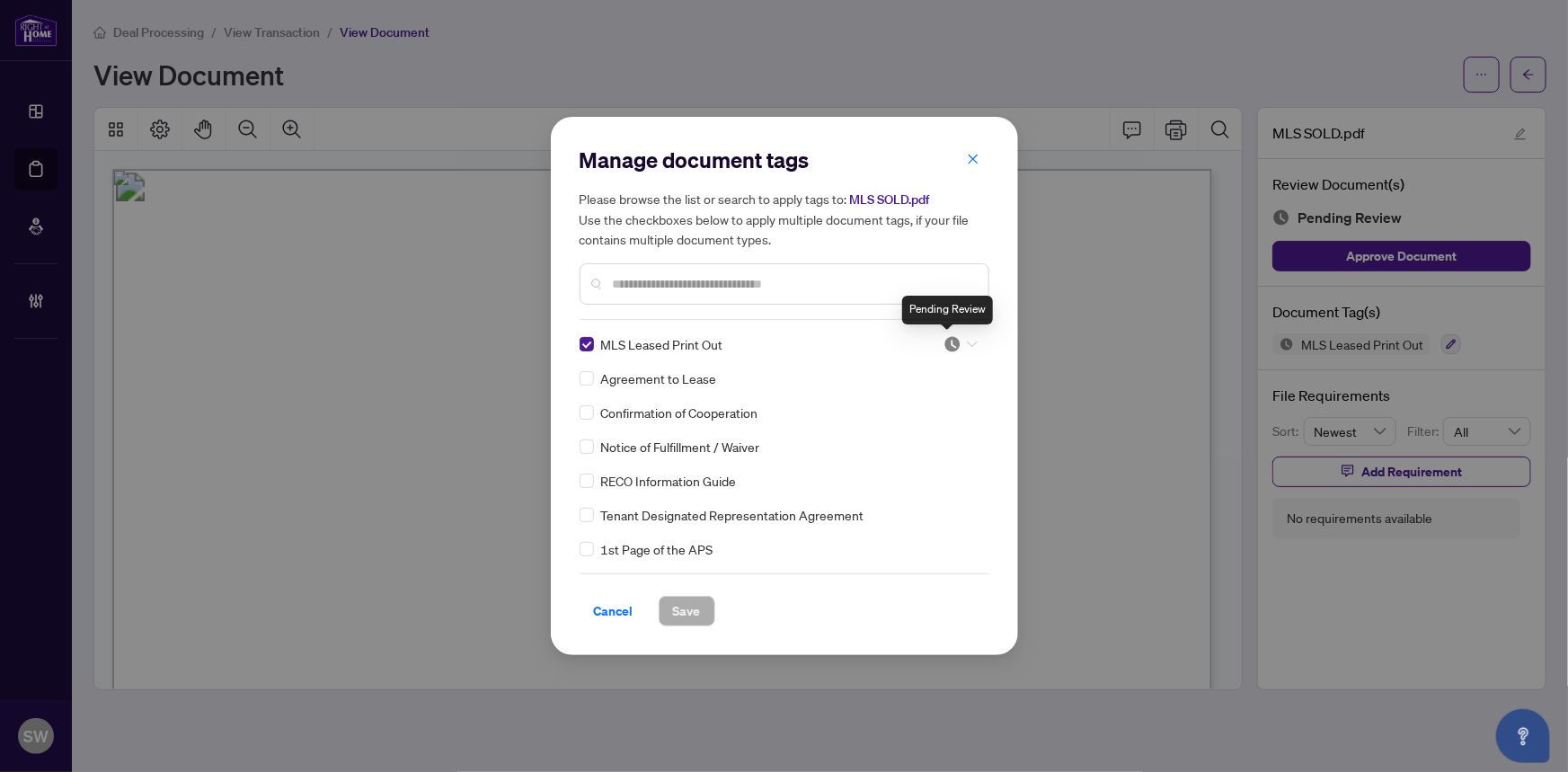
click at [952, 344] on img at bounding box center [952, 344] width 18 height 18
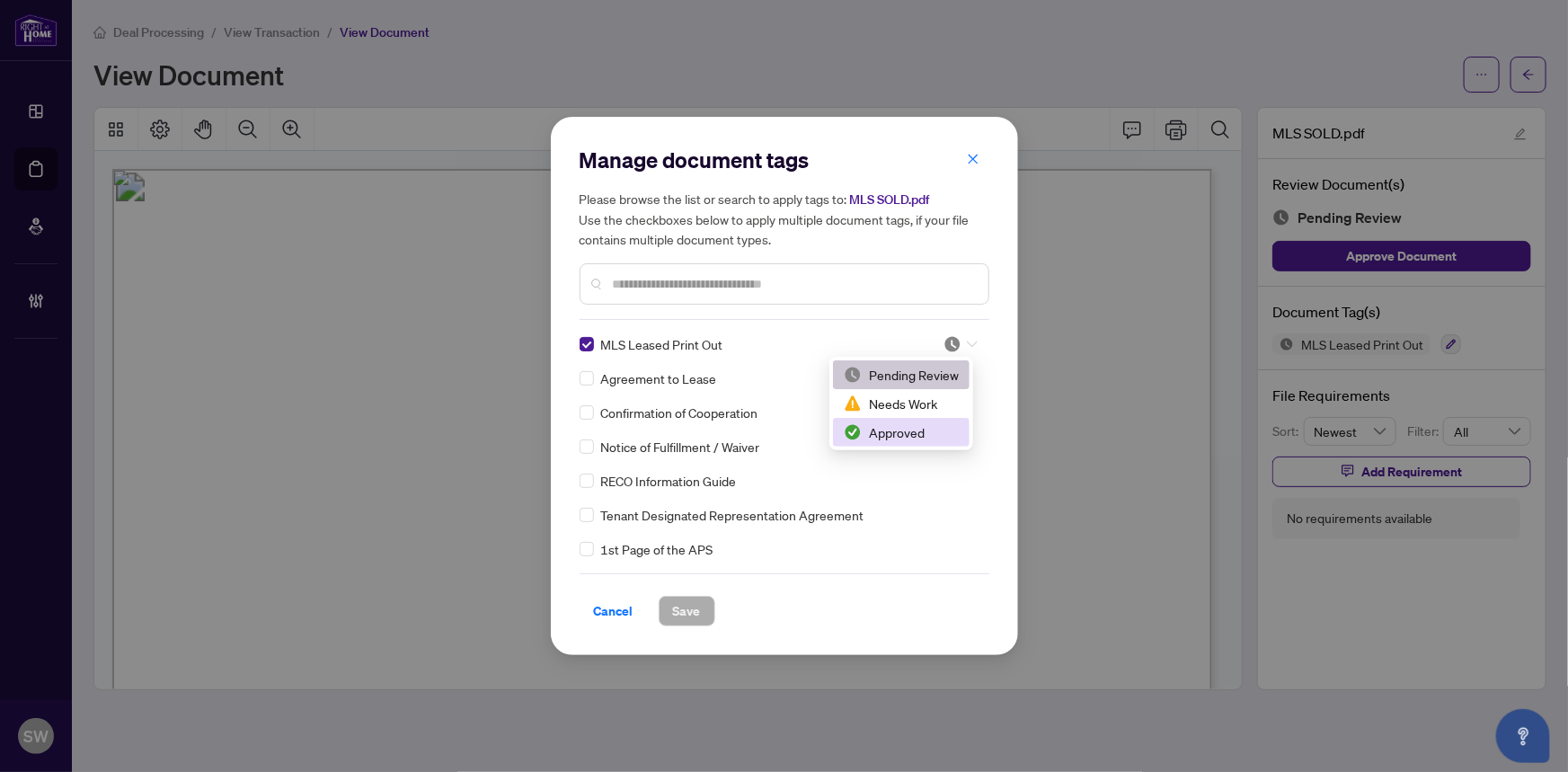
click at [882, 433] on div "Approved" at bounding box center [901, 432] width 115 height 20
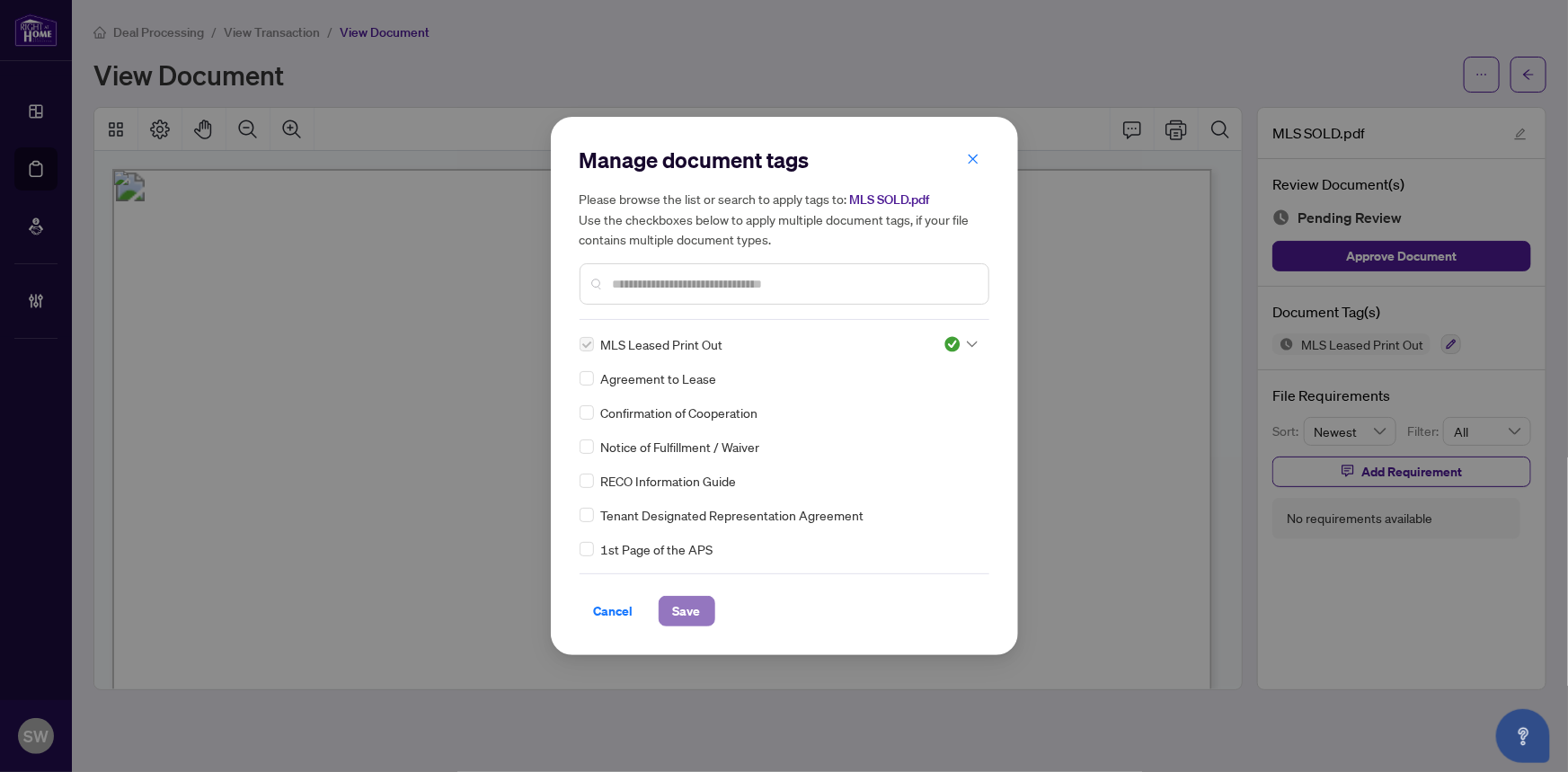
click at [697, 606] on span "Save" at bounding box center [687, 611] width 28 height 29
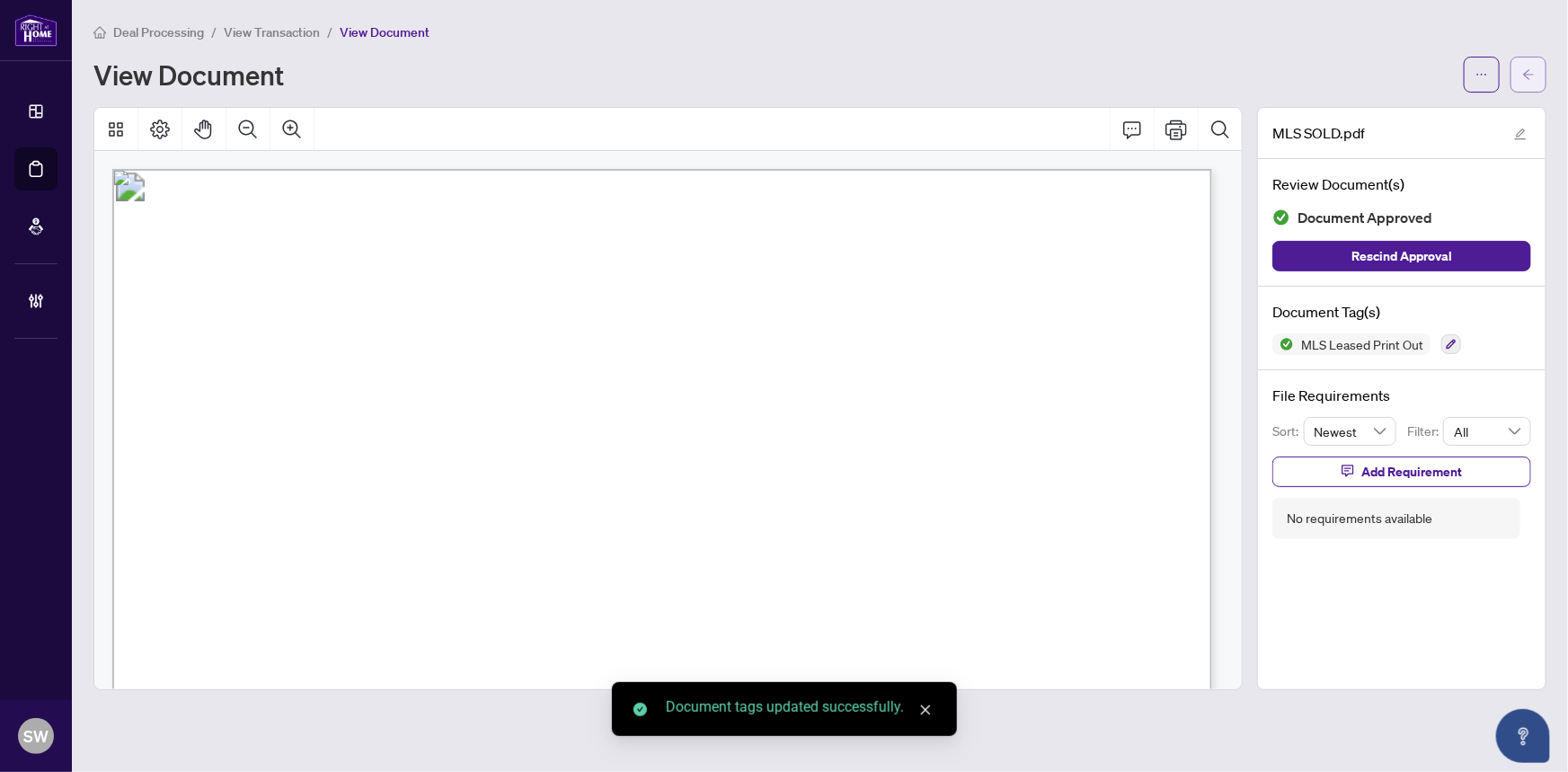
click at [1536, 80] on button "button" at bounding box center [1528, 74] width 36 height 36
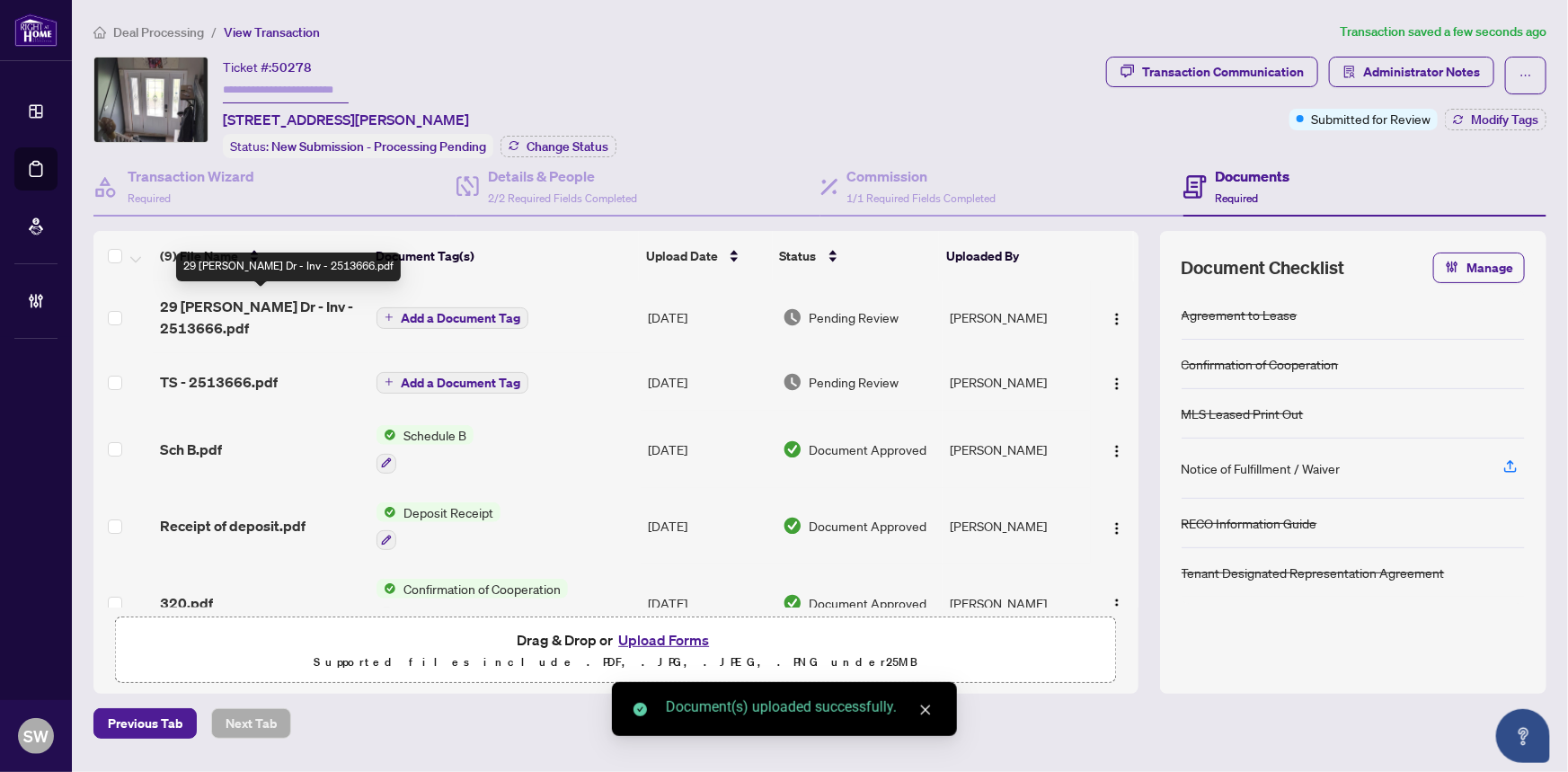
click at [192, 310] on span "29 Eileen Dr - Inv - 2513666.pdf" at bounding box center [262, 317] width 203 height 43
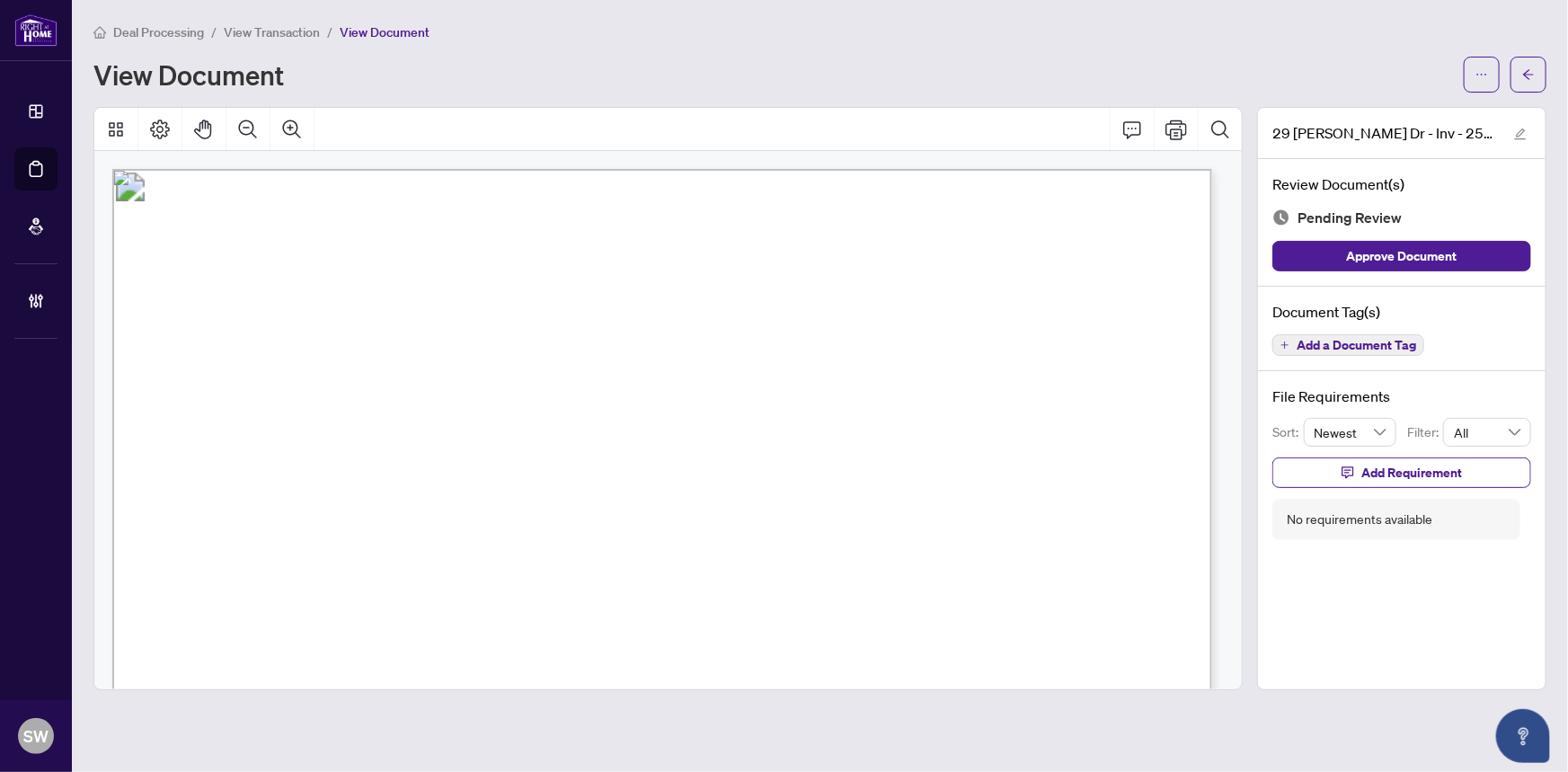
click at [1359, 343] on span "Add a Document Tag" at bounding box center [1356, 345] width 120 height 12
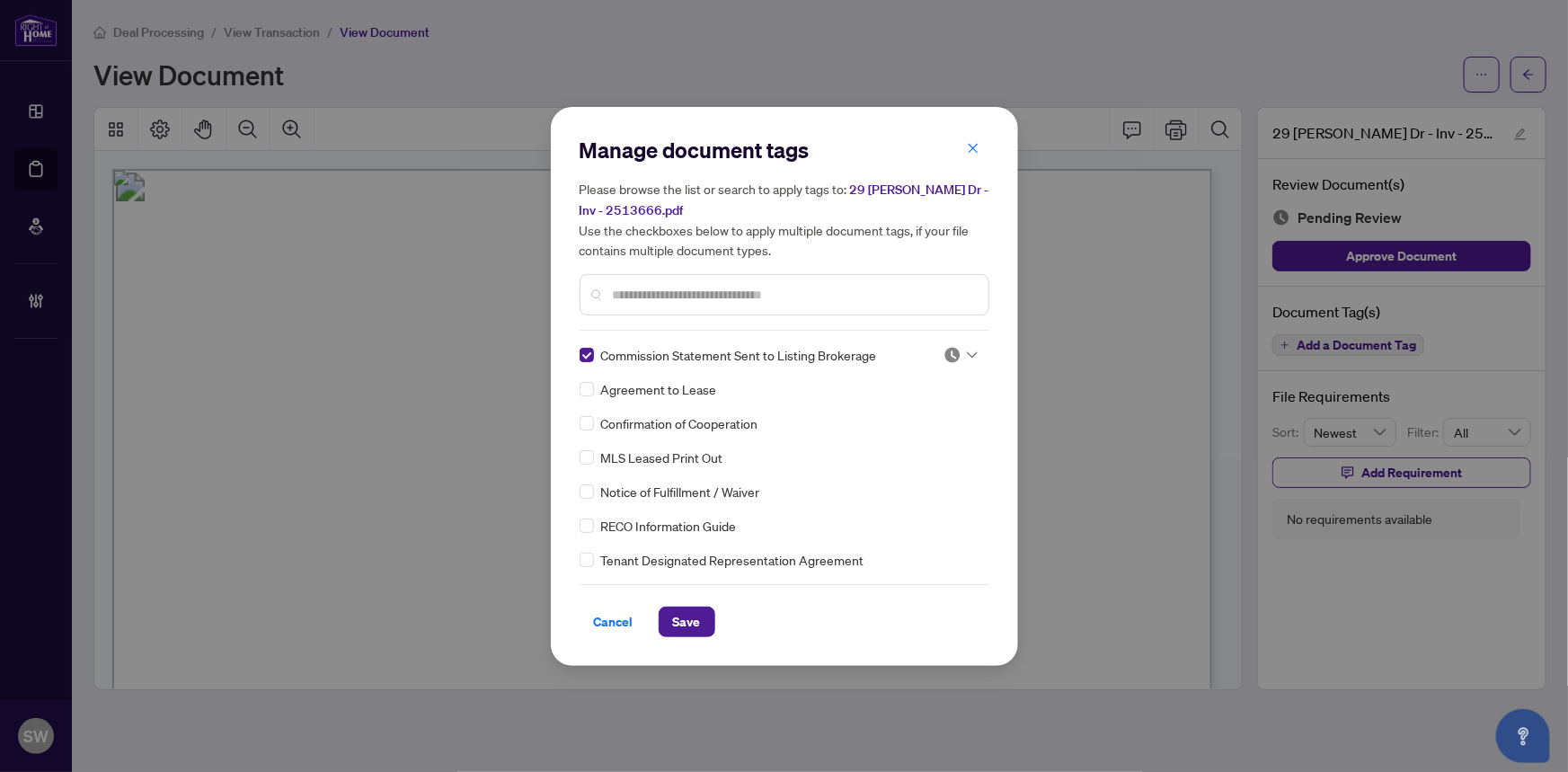
click at [944, 351] on img at bounding box center [952, 354] width 18 height 18
click at [889, 444] on div "Approved" at bounding box center [901, 442] width 115 height 20
click at [687, 617] on span "Save" at bounding box center [687, 621] width 28 height 29
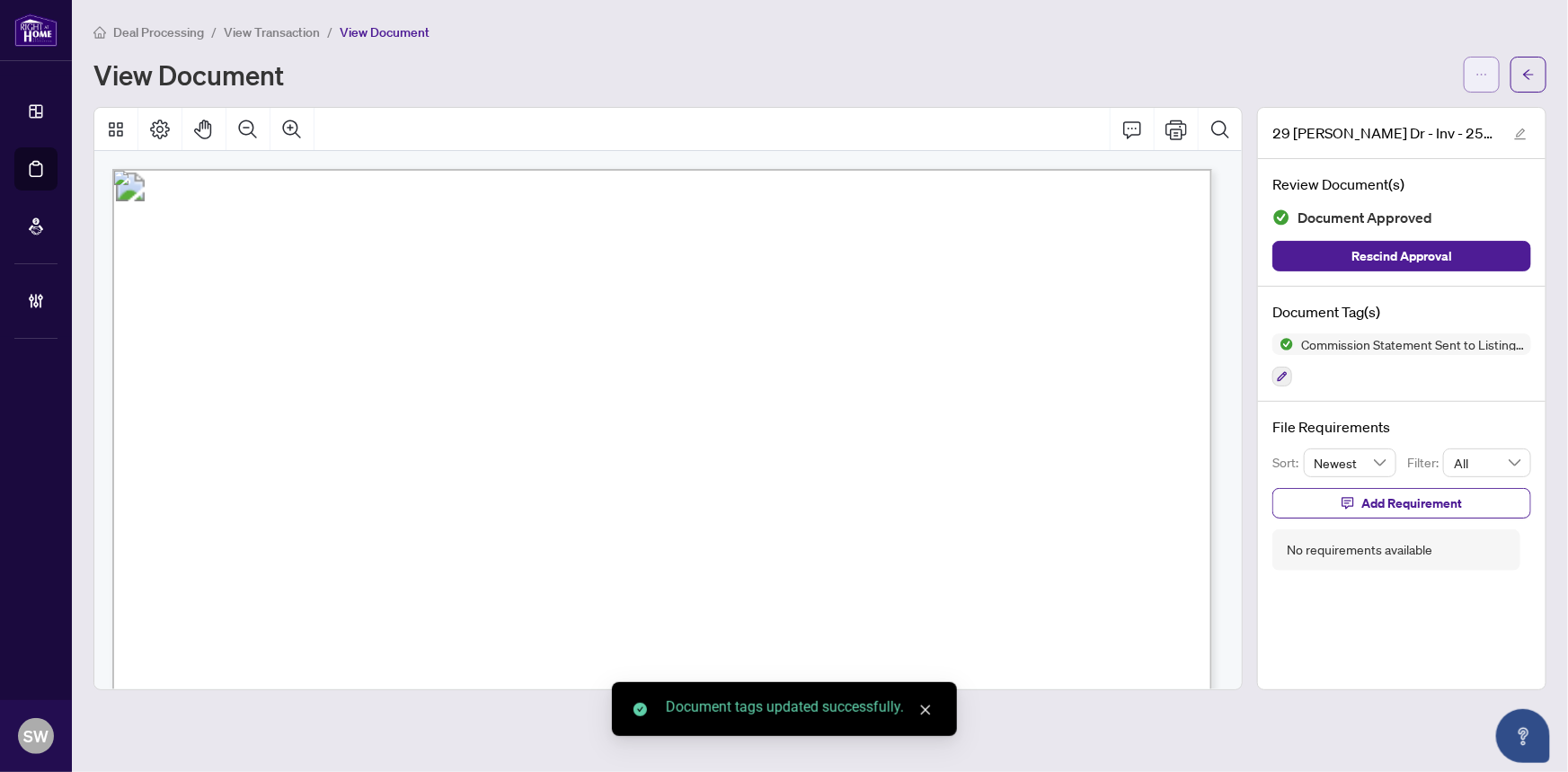
click at [1487, 75] on icon "ellipsis" at bounding box center [1481, 74] width 12 height 12
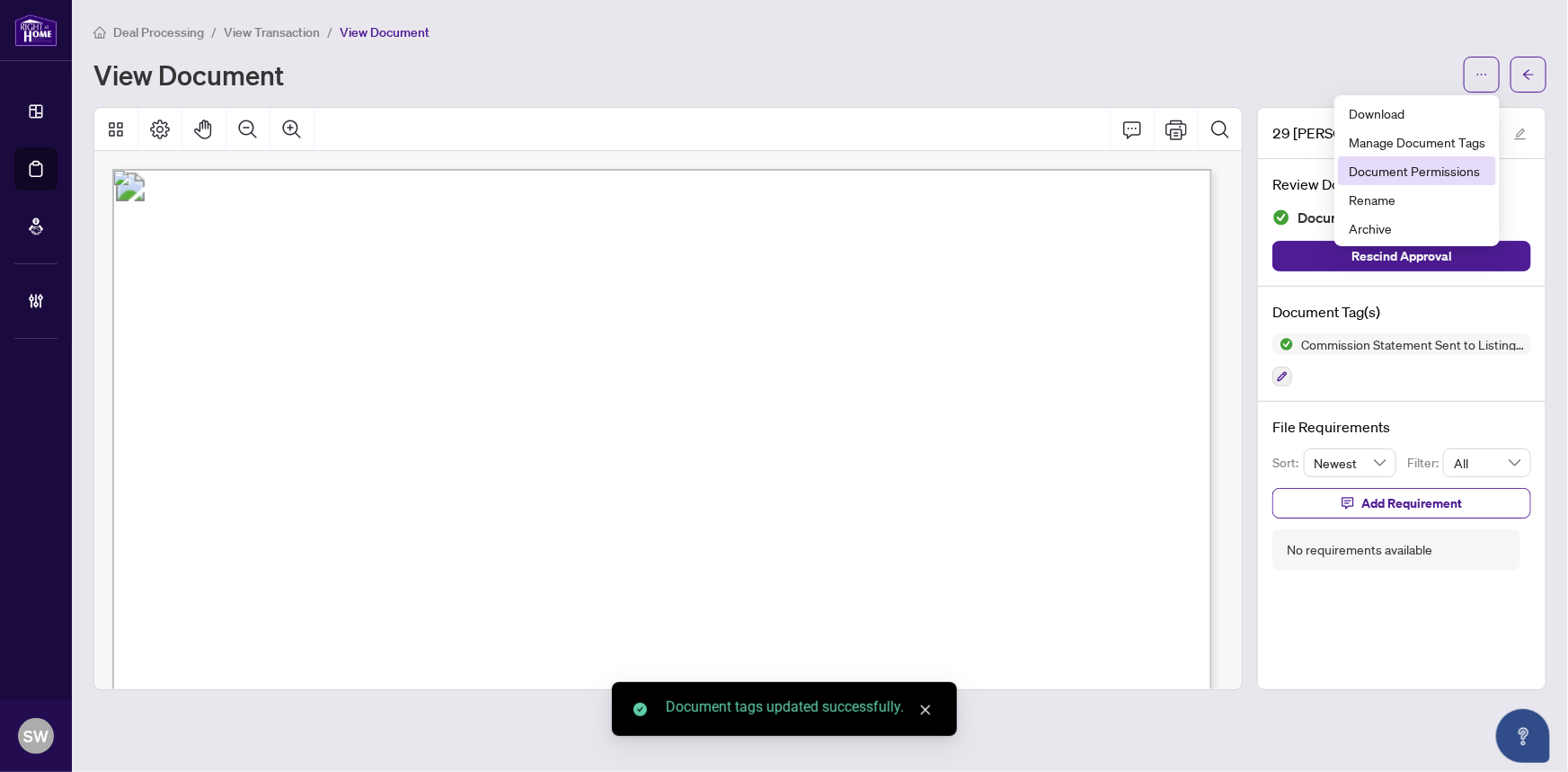
click at [1467, 165] on span "Document Permissions" at bounding box center [1416, 170] width 137 height 20
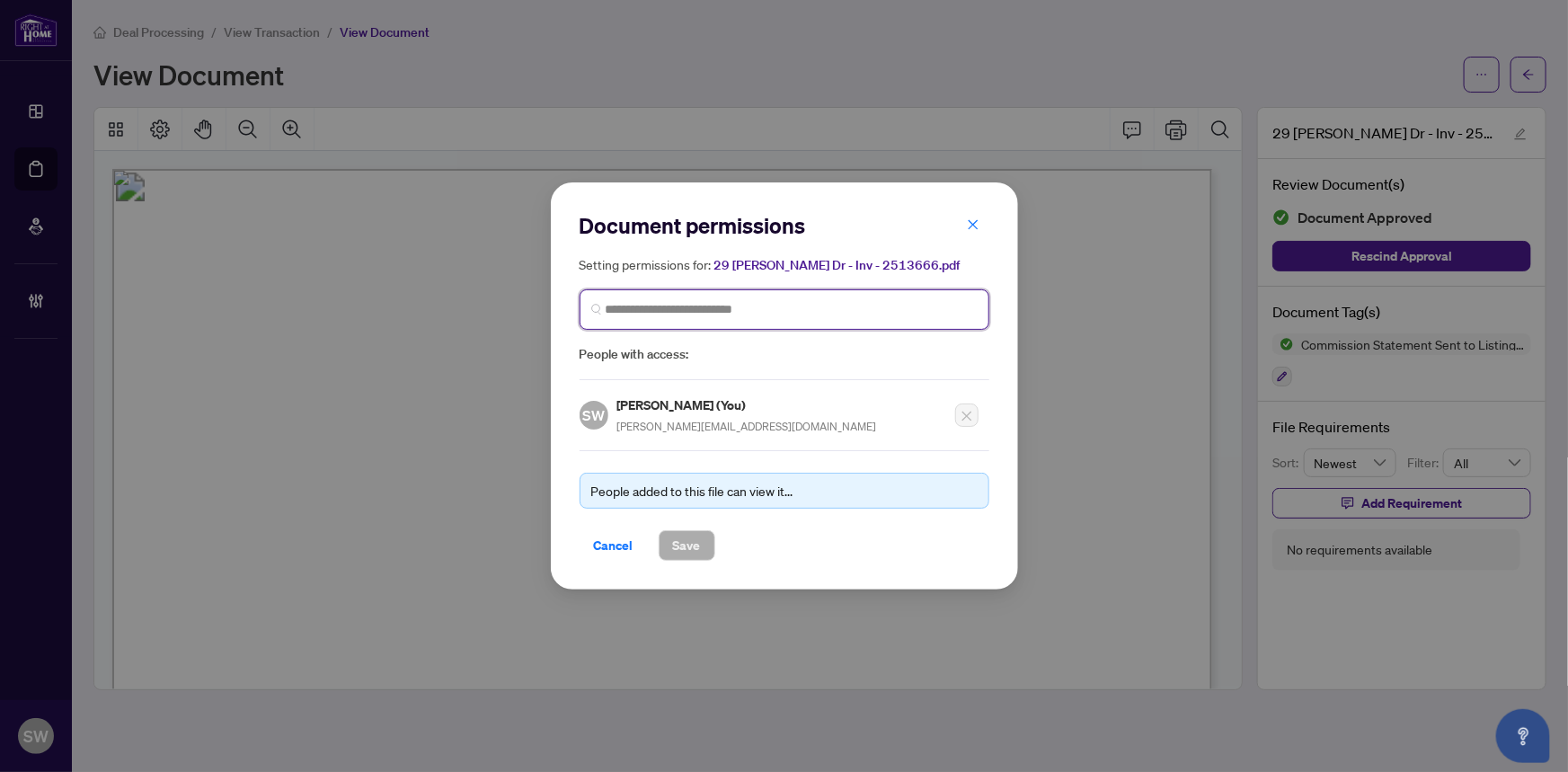
click at [806, 304] on input "search" at bounding box center [791, 310] width 372 height 19
type input "*******"
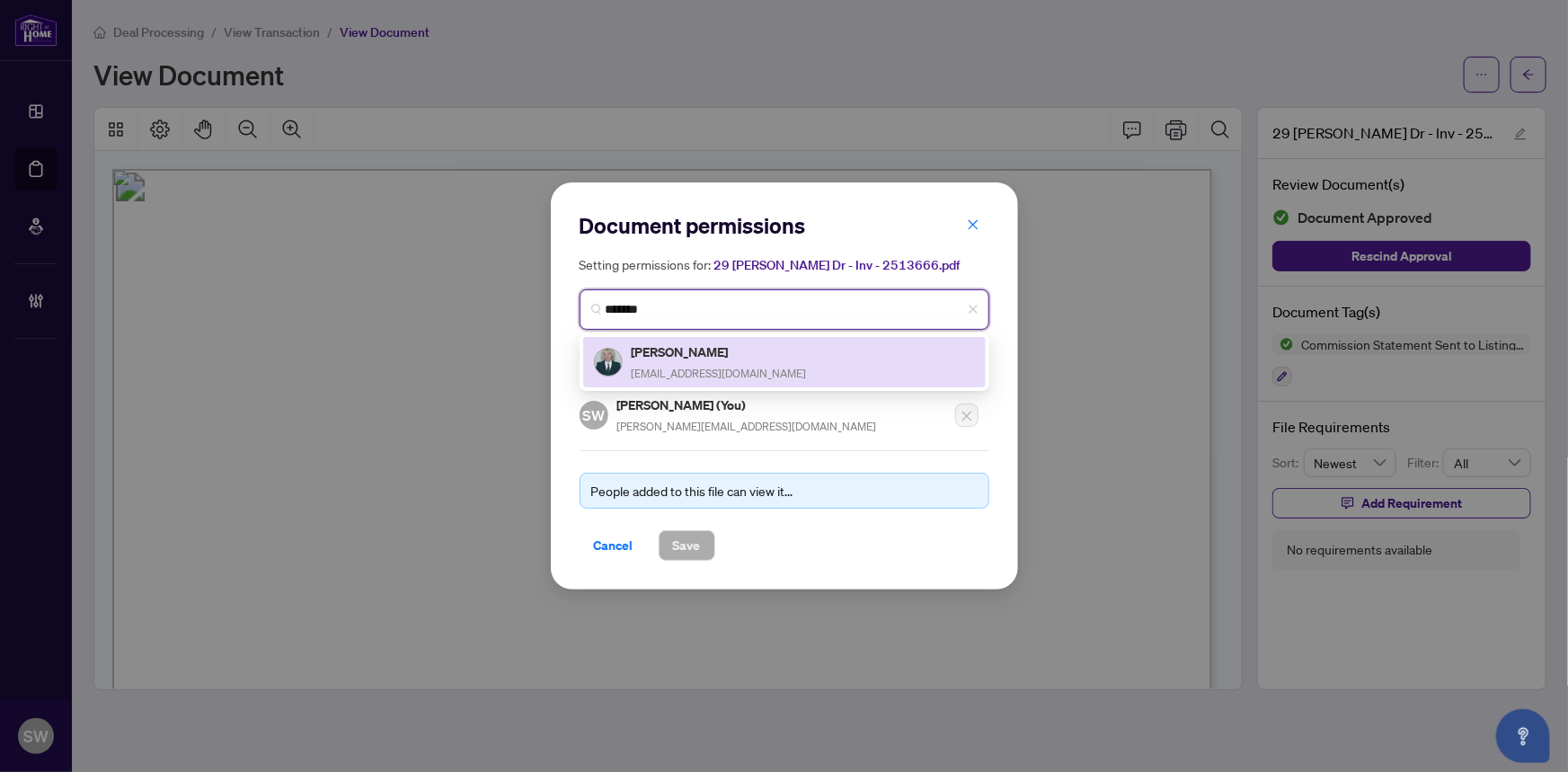
click at [727, 368] on span "irinalager@gmail.com" at bounding box center [719, 373] width 175 height 13
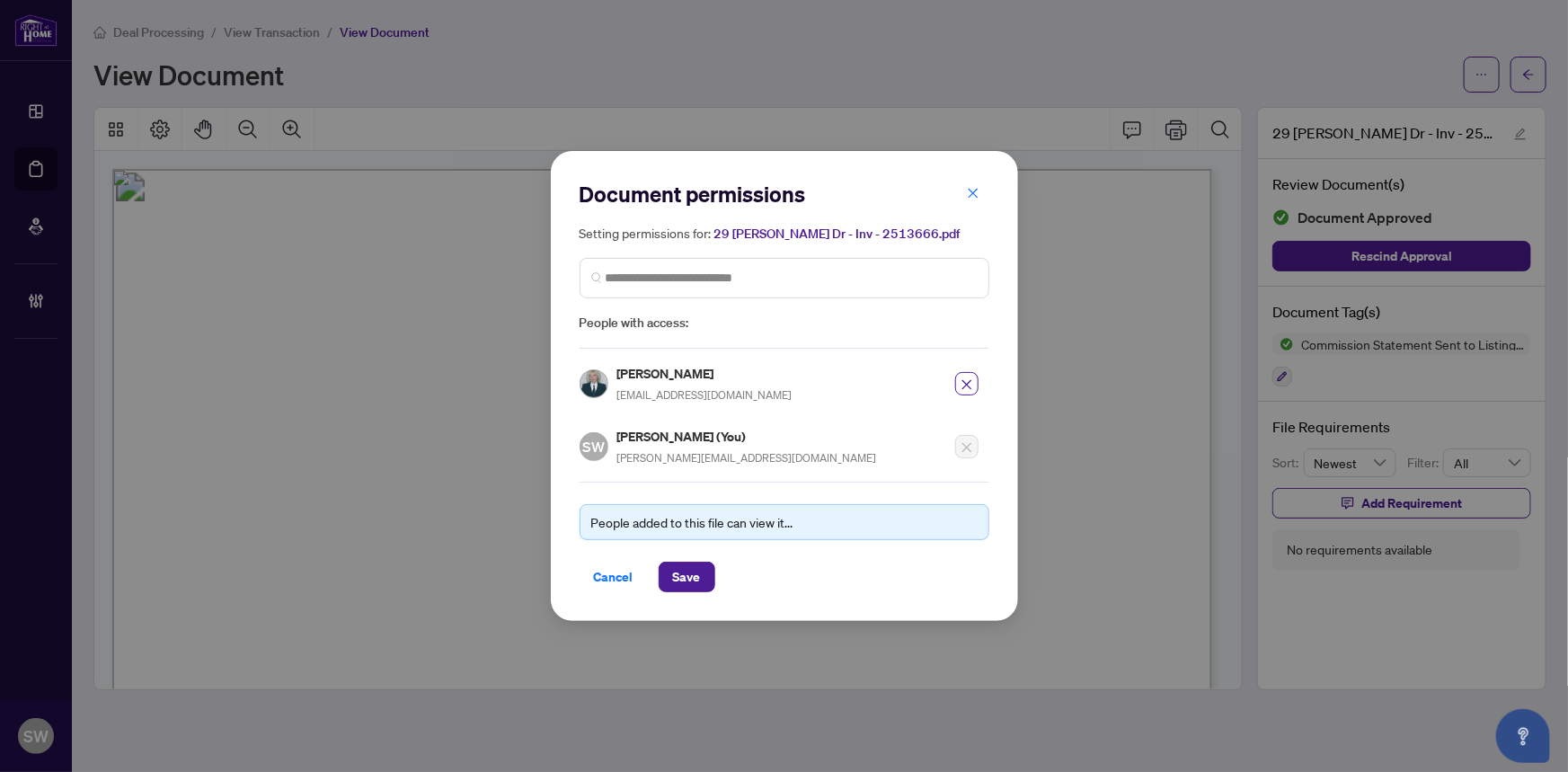
click at [640, 373] on h5 "Irina Lager" at bounding box center [705, 374] width 175 height 21
copy h5 "Irina Lager"
click at [681, 574] on span "Save" at bounding box center [687, 576] width 28 height 29
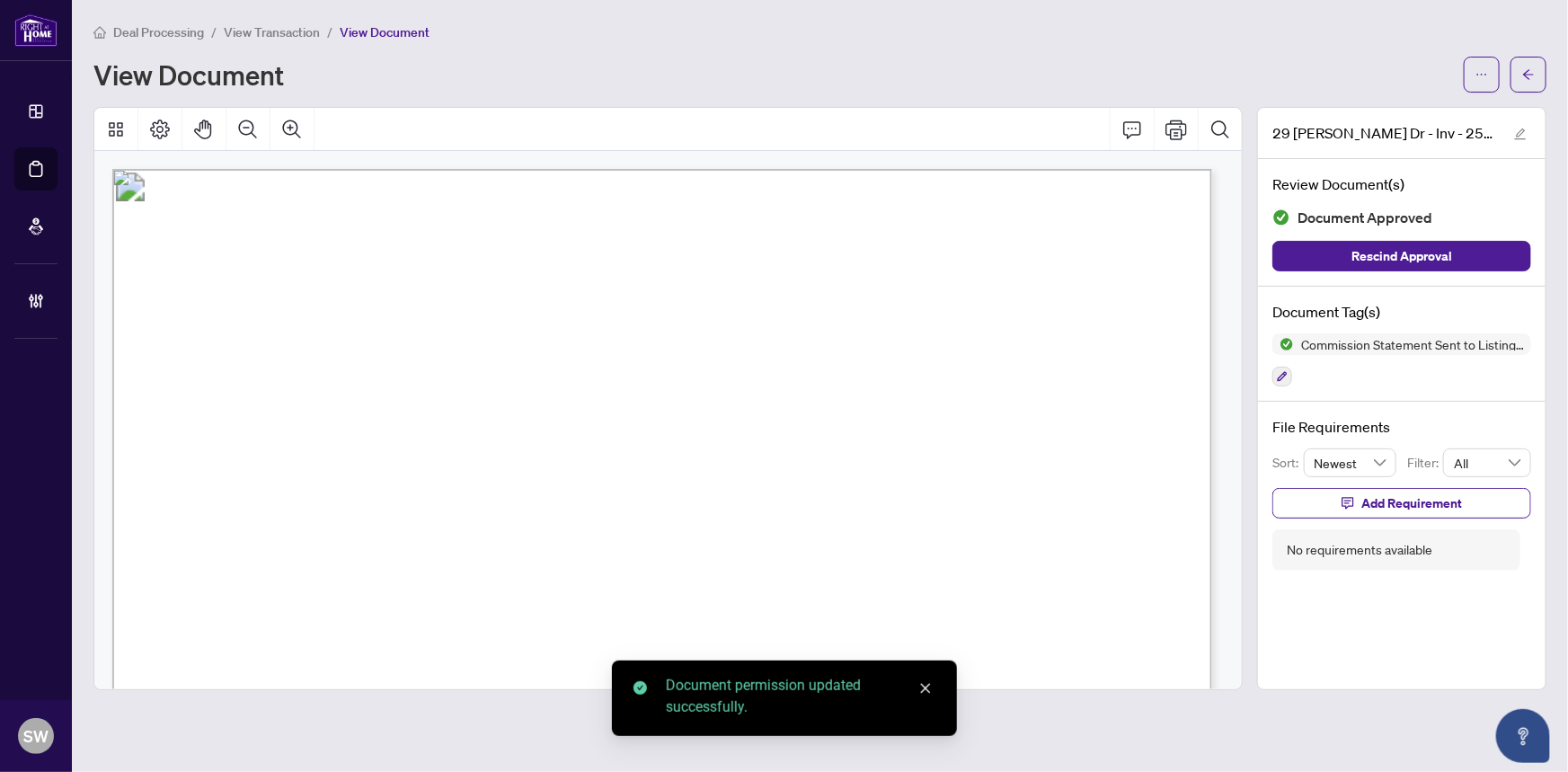
click at [1529, 78] on icon "arrow-left" at bounding box center [1528, 74] width 12 height 12
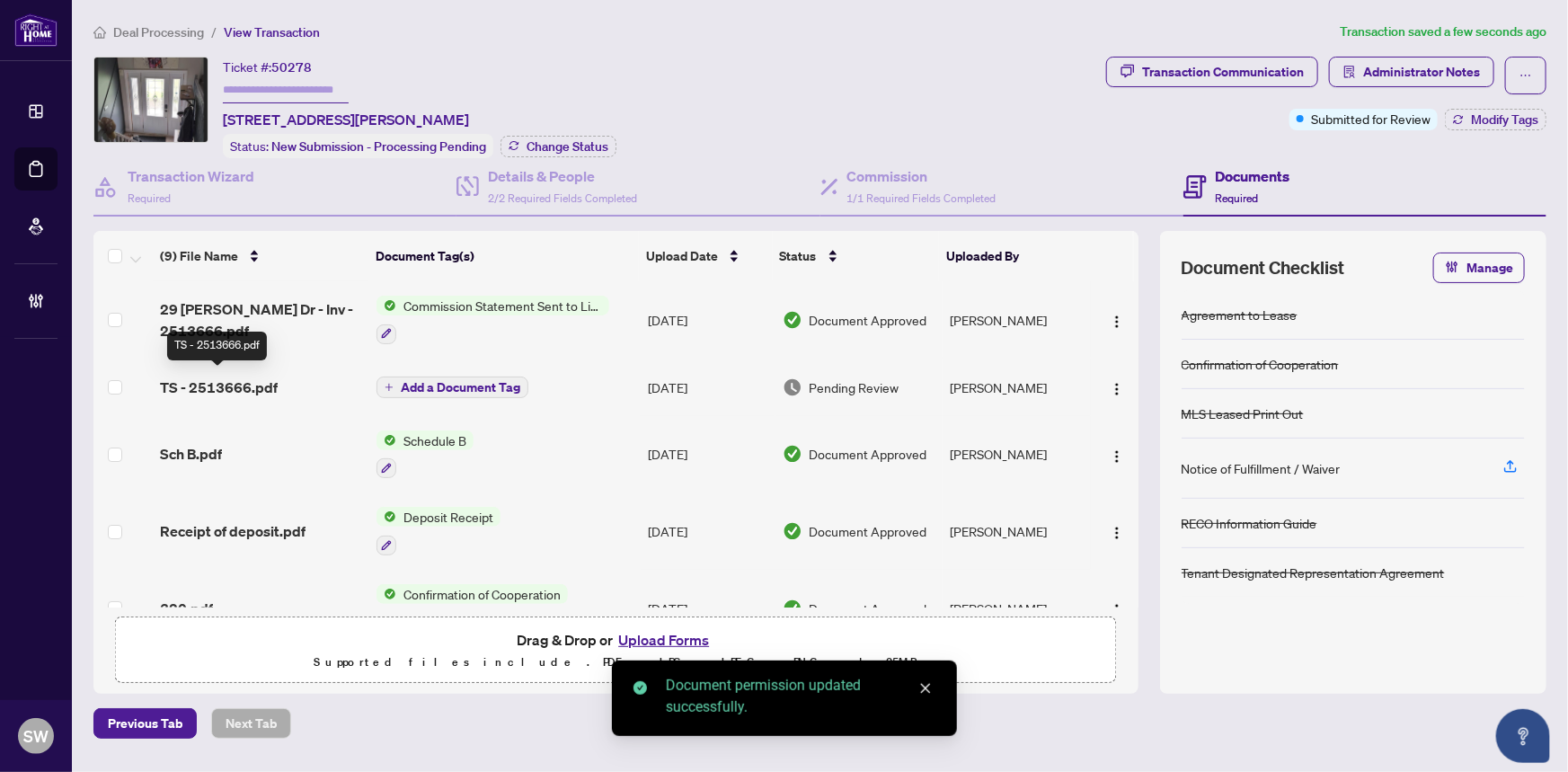
click at [234, 385] on span "TS - 2513666.pdf" at bounding box center [218, 387] width 118 height 22
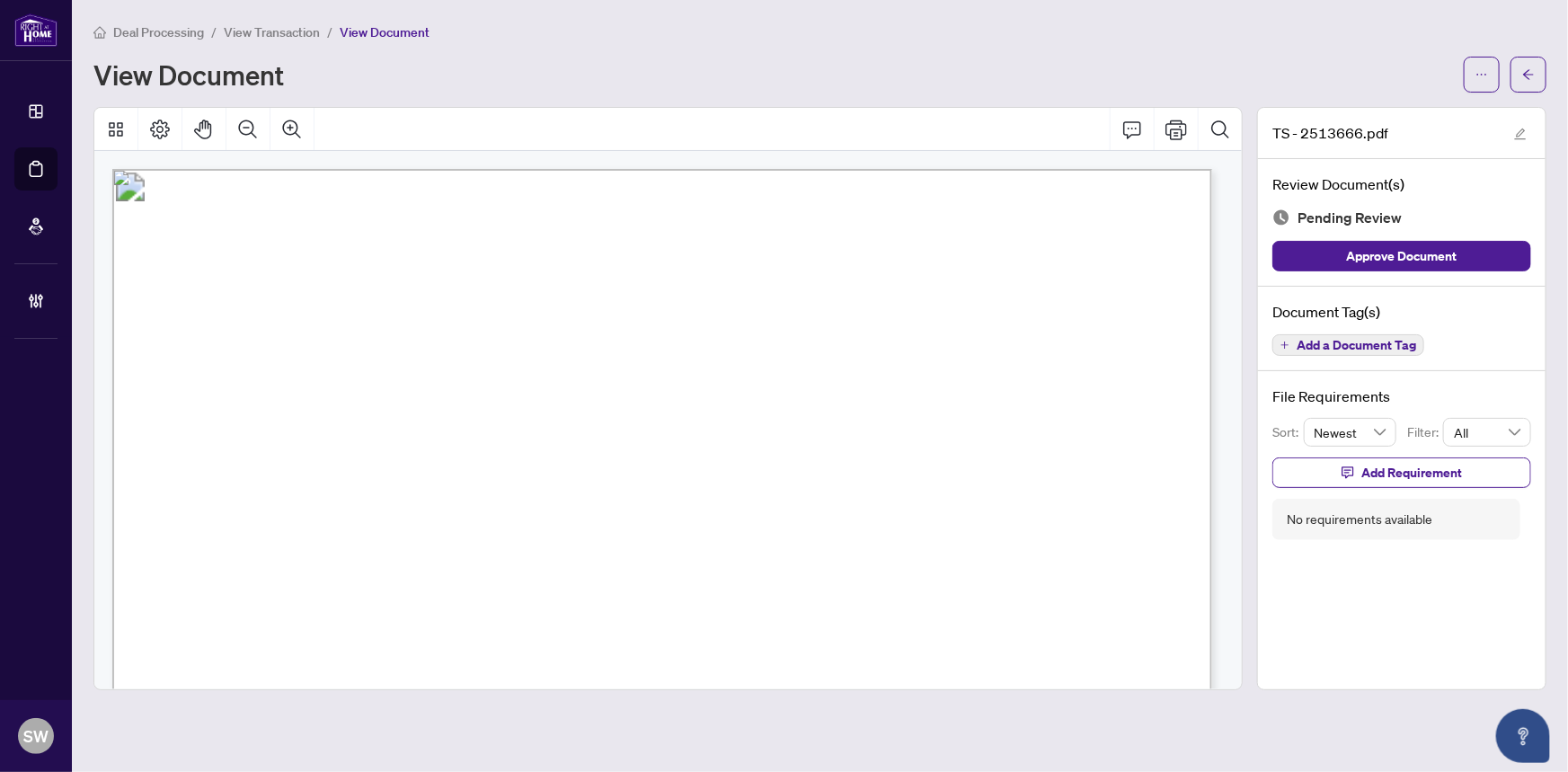
click at [1379, 343] on span "Add a Document Tag" at bounding box center [1356, 345] width 120 height 12
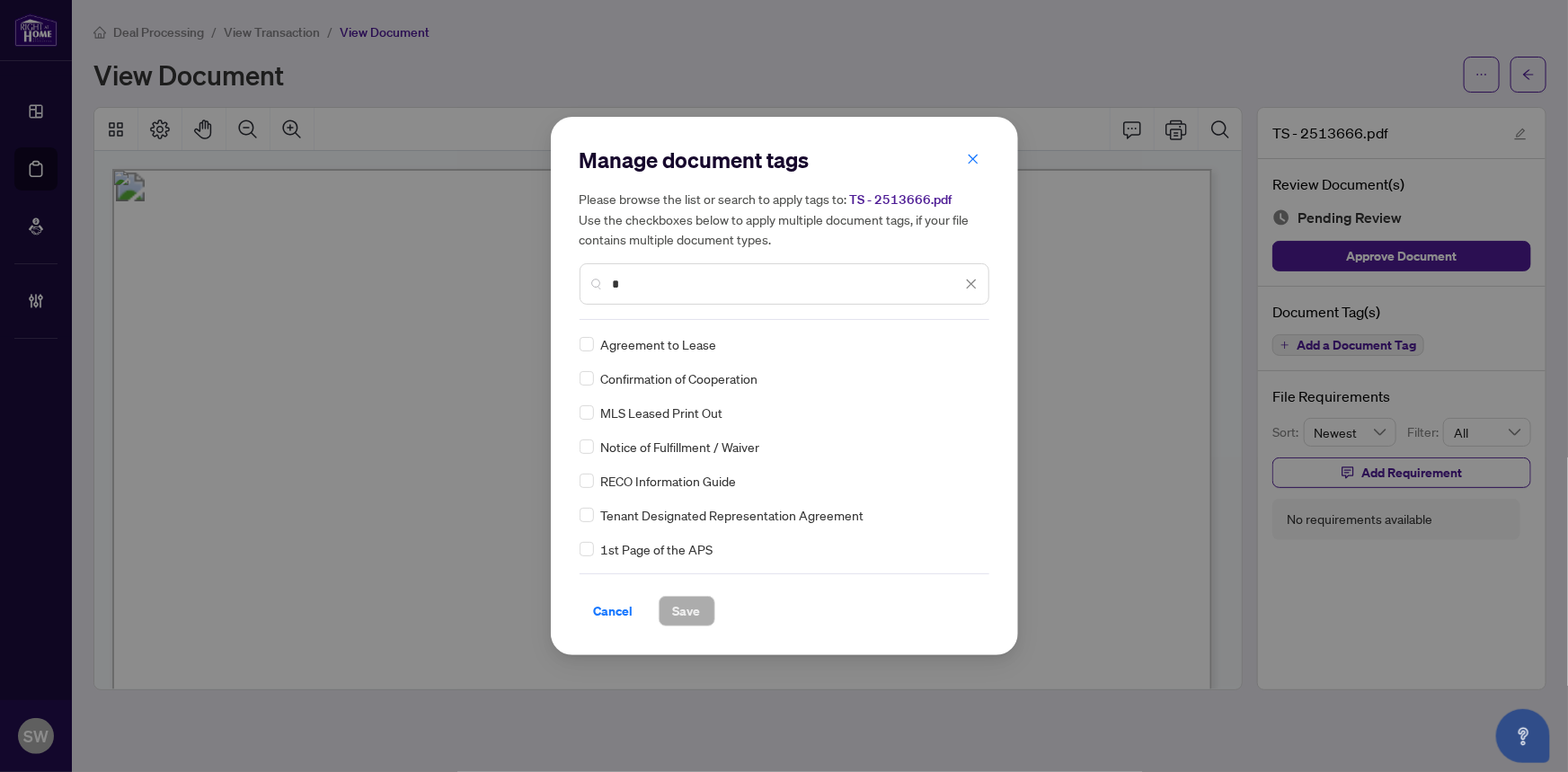
click at [656, 292] on input "*" at bounding box center [787, 283] width 348 height 20
type input "*****"
click at [692, 611] on span "Save" at bounding box center [687, 611] width 28 height 29
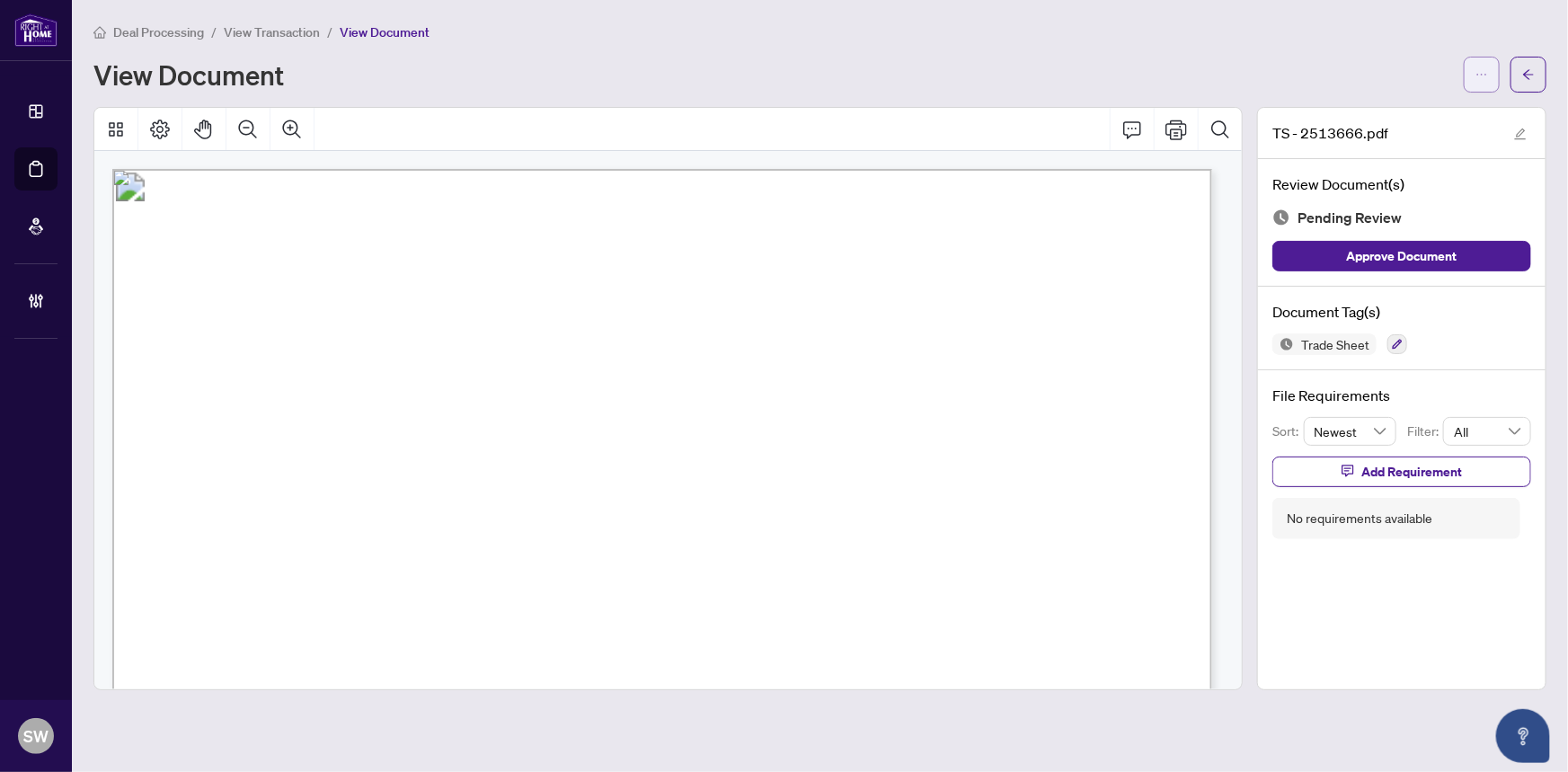
click at [1482, 73] on icon "ellipsis" at bounding box center [1481, 74] width 12 height 12
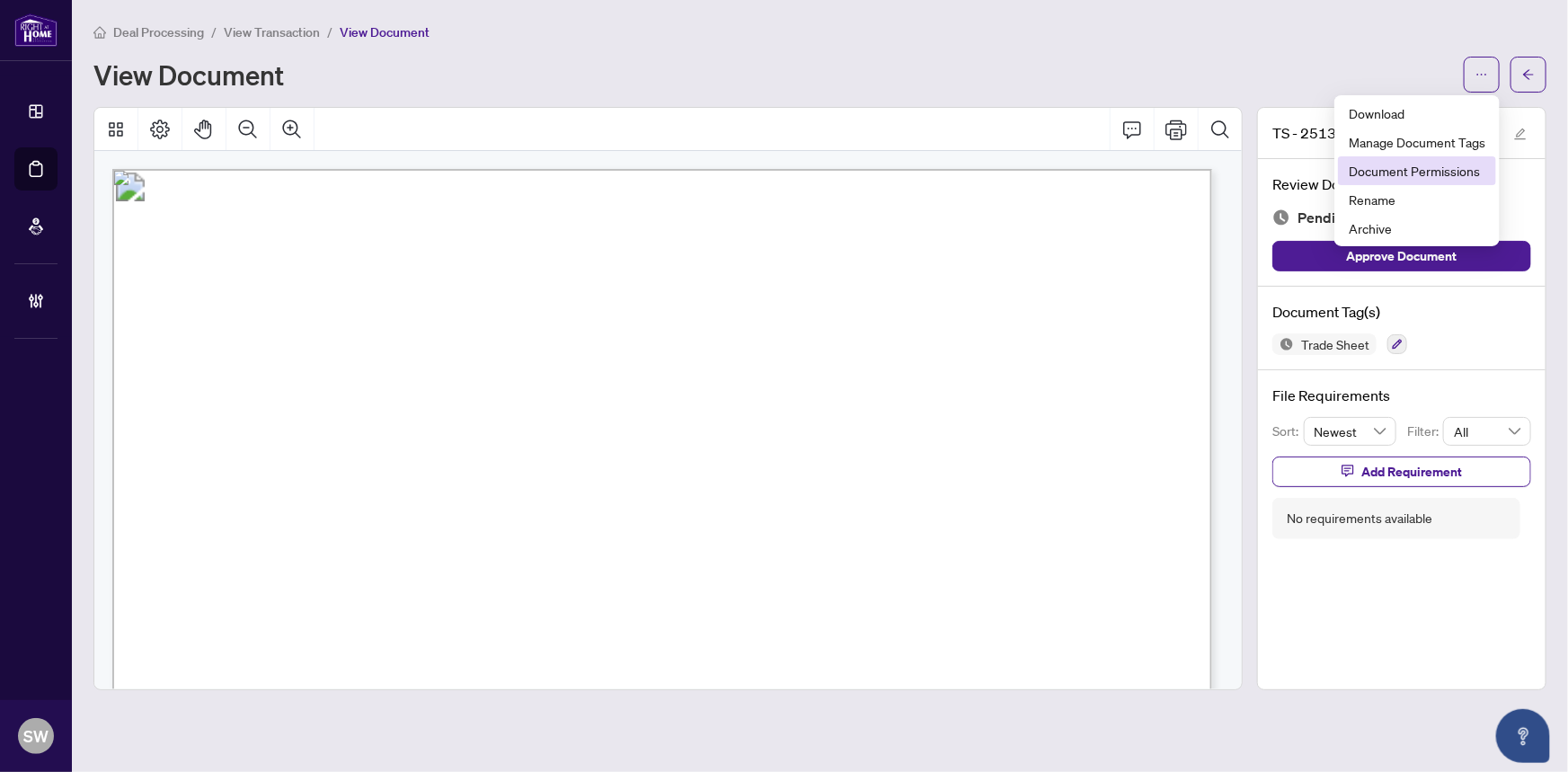
click at [1420, 170] on span "Document Permissions" at bounding box center [1416, 170] width 137 height 20
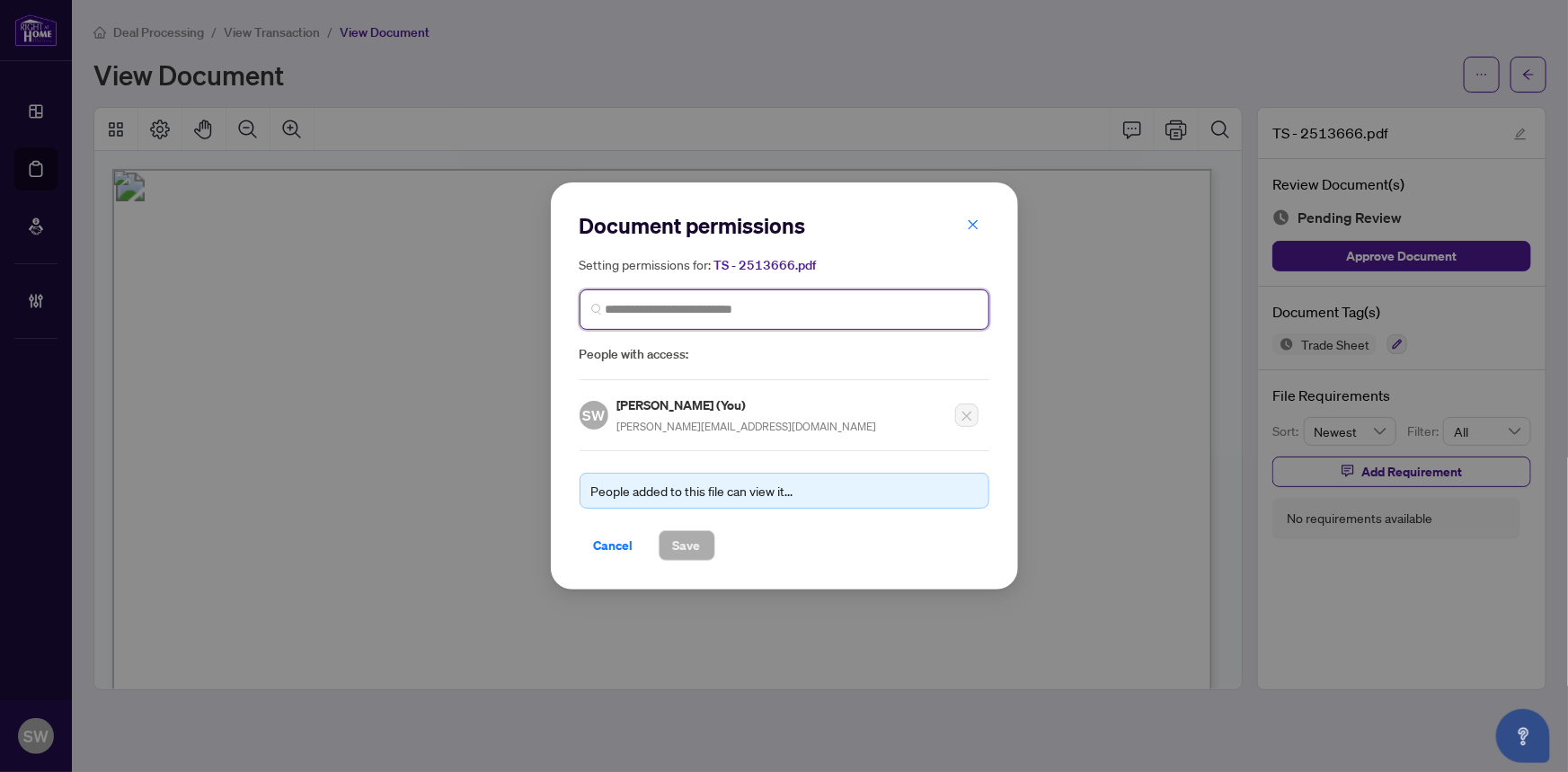
click at [795, 315] on input "search" at bounding box center [791, 310] width 372 height 19
paste input "**********"
type input "**********"
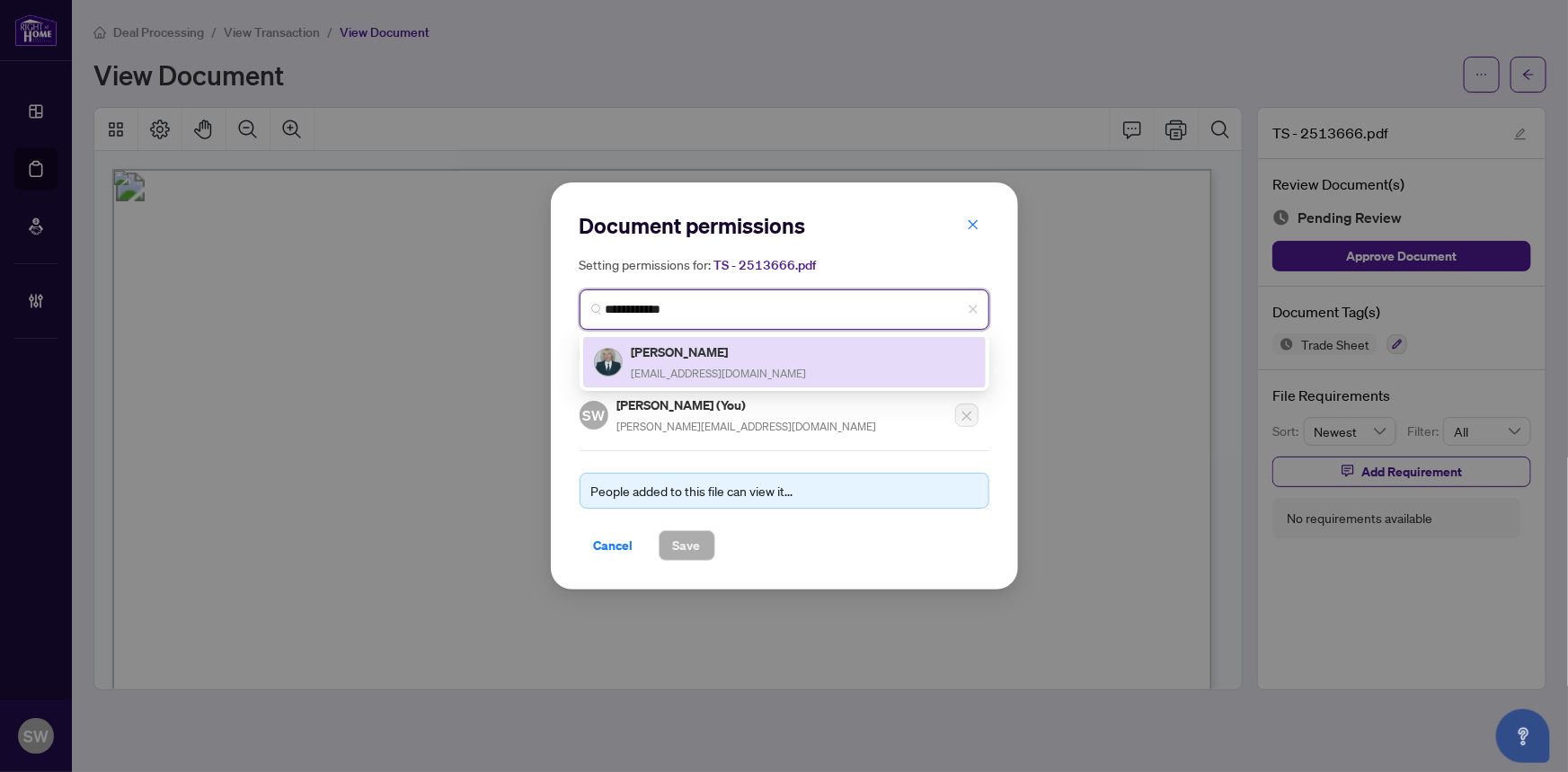
click at [692, 362] on div "Irina Lager irinalager@gmail.com" at bounding box center [719, 362] width 175 height 41
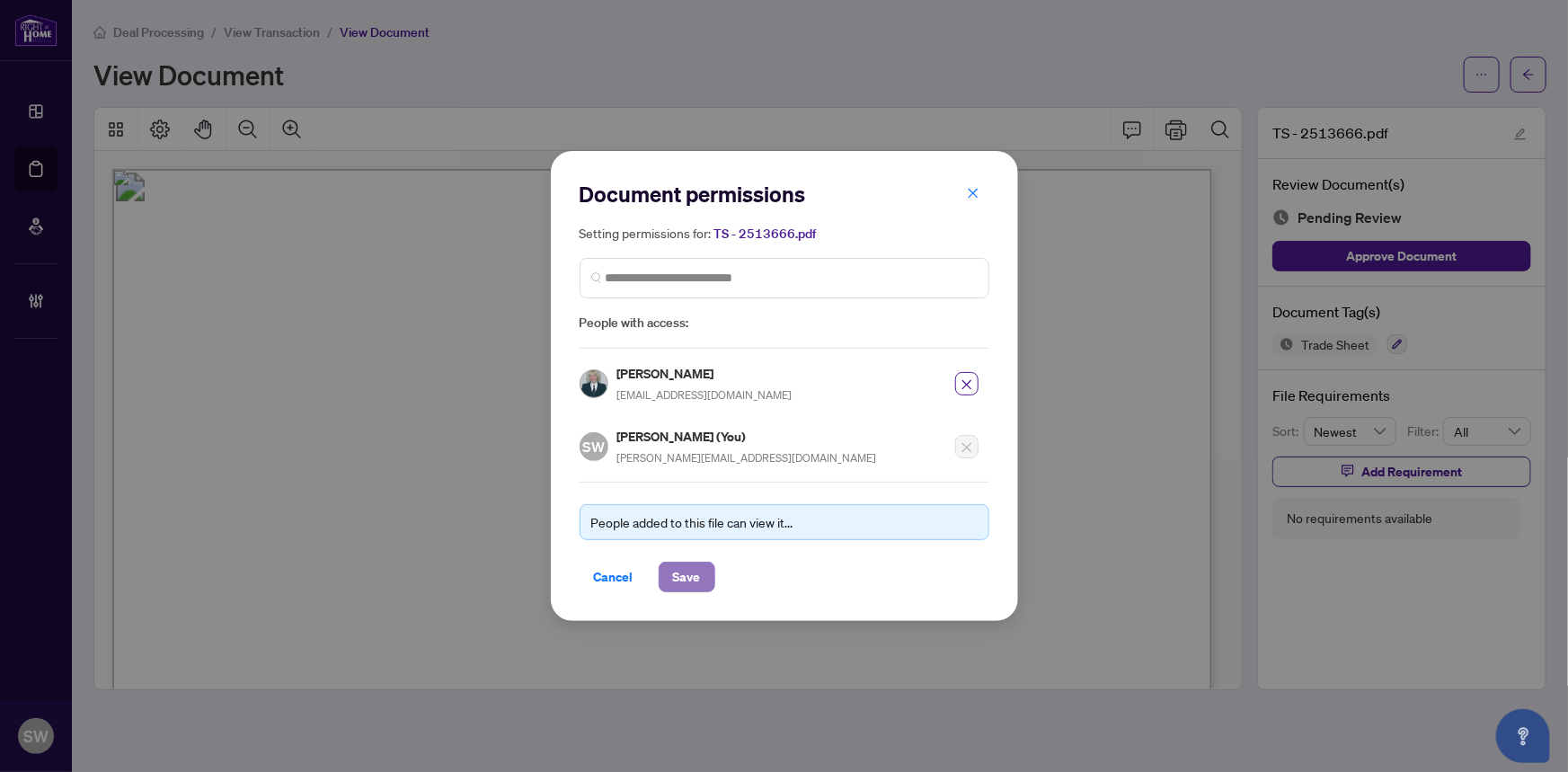
click at [680, 572] on span "Save" at bounding box center [687, 576] width 28 height 29
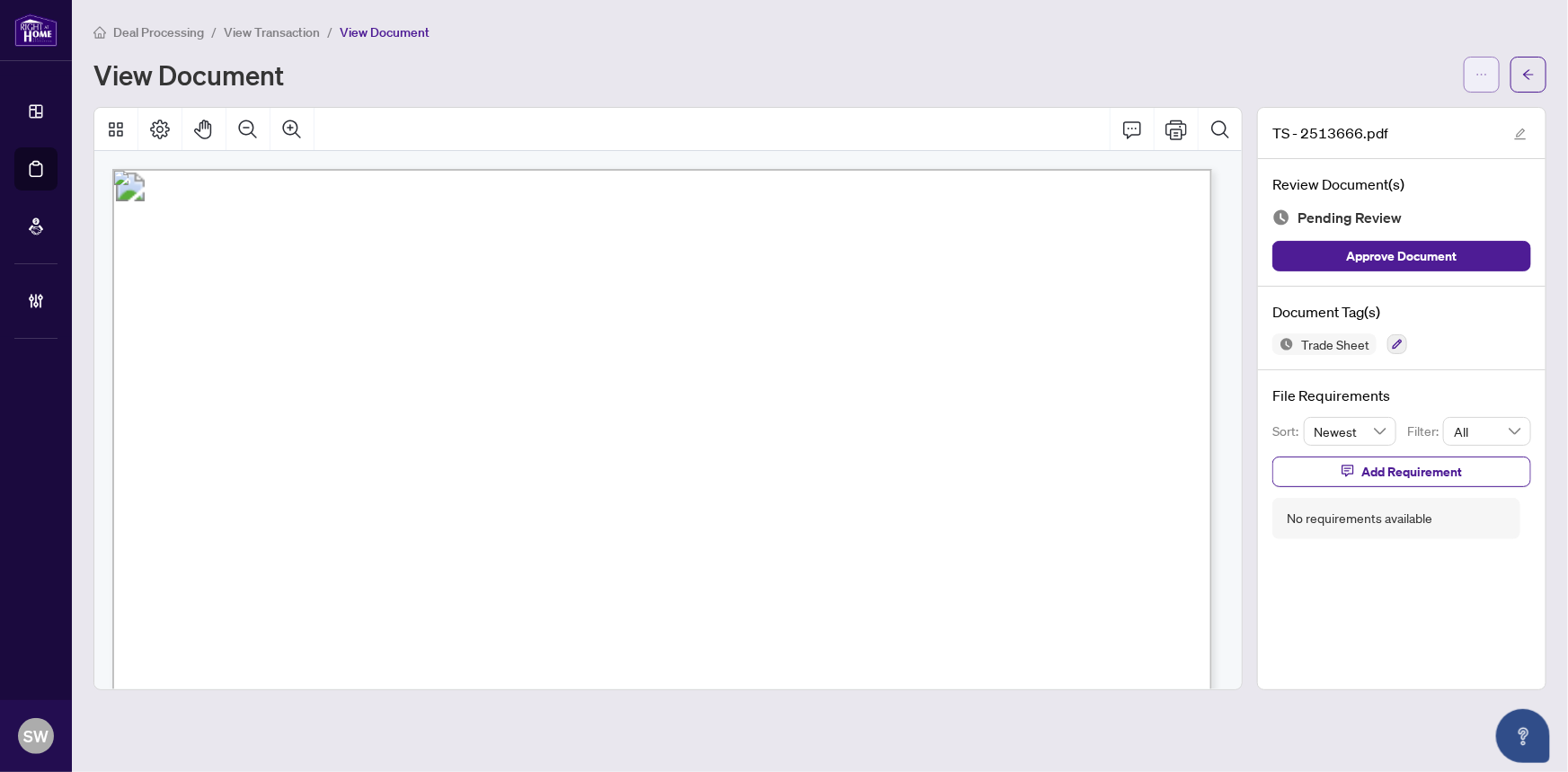
click at [1476, 78] on icon "ellipsis" at bounding box center [1481, 74] width 12 height 12
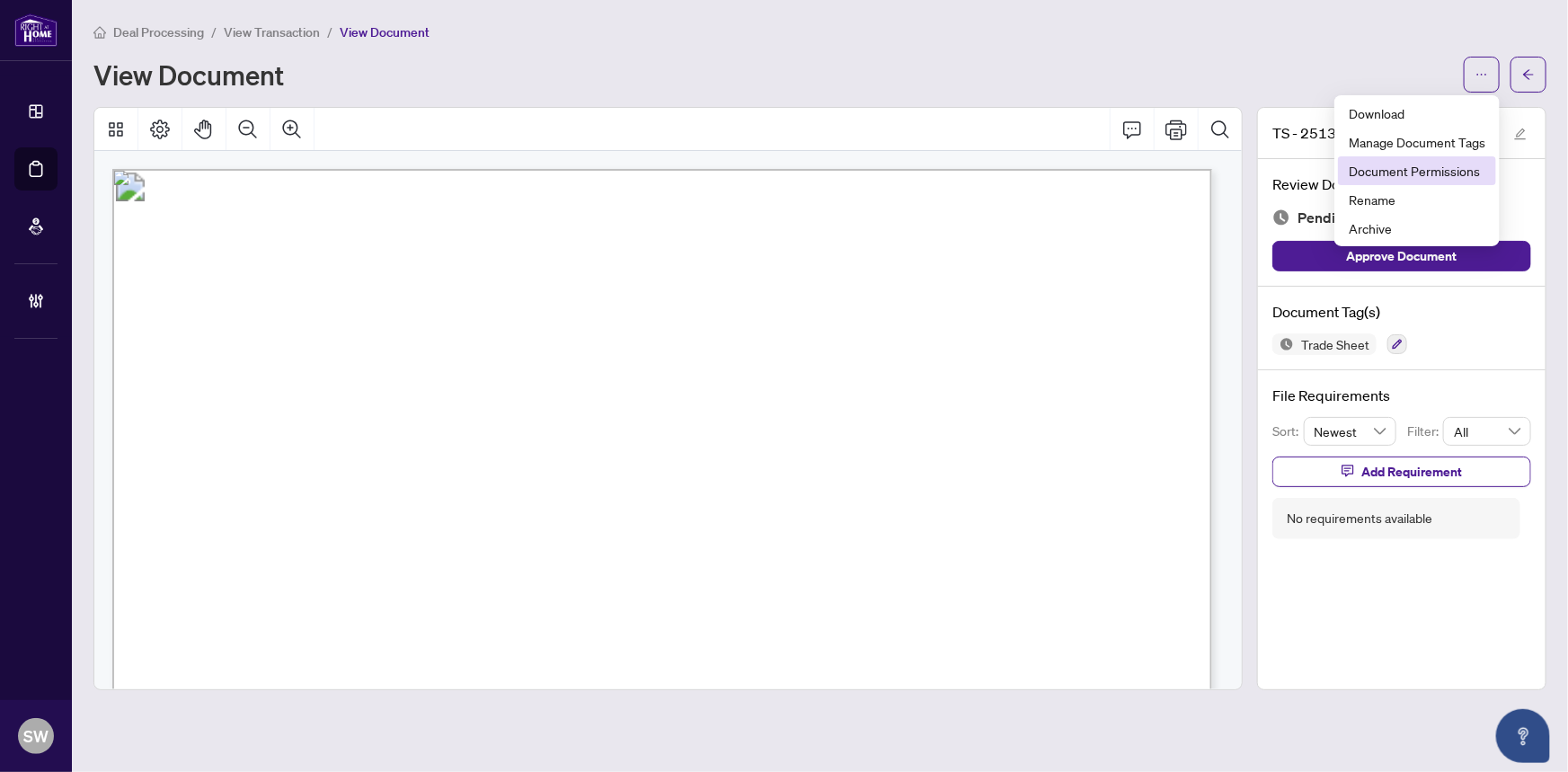
click at [1429, 176] on span "Document Permissions" at bounding box center [1416, 170] width 137 height 20
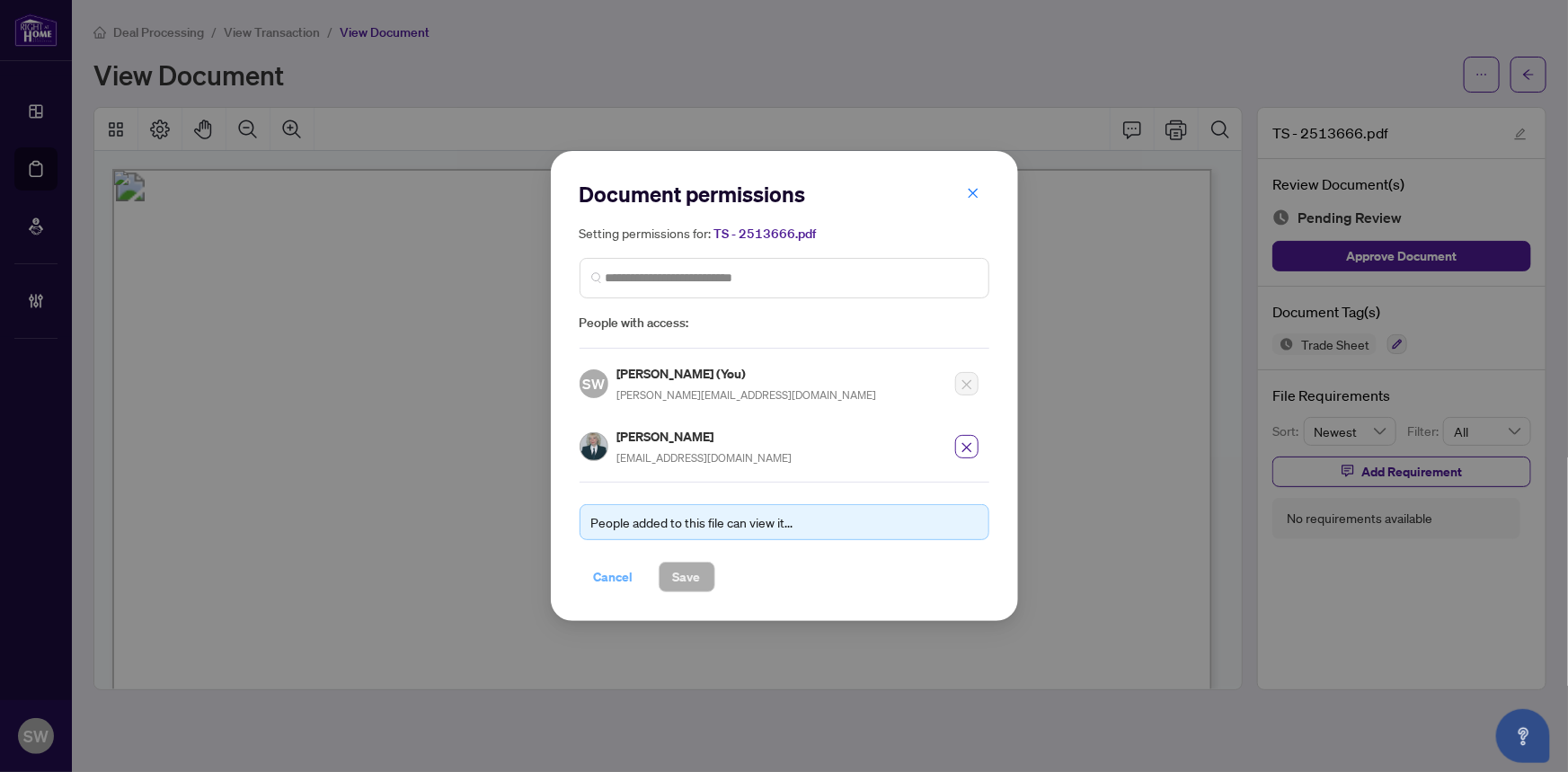
click at [616, 572] on span "Cancel" at bounding box center [614, 576] width 40 height 29
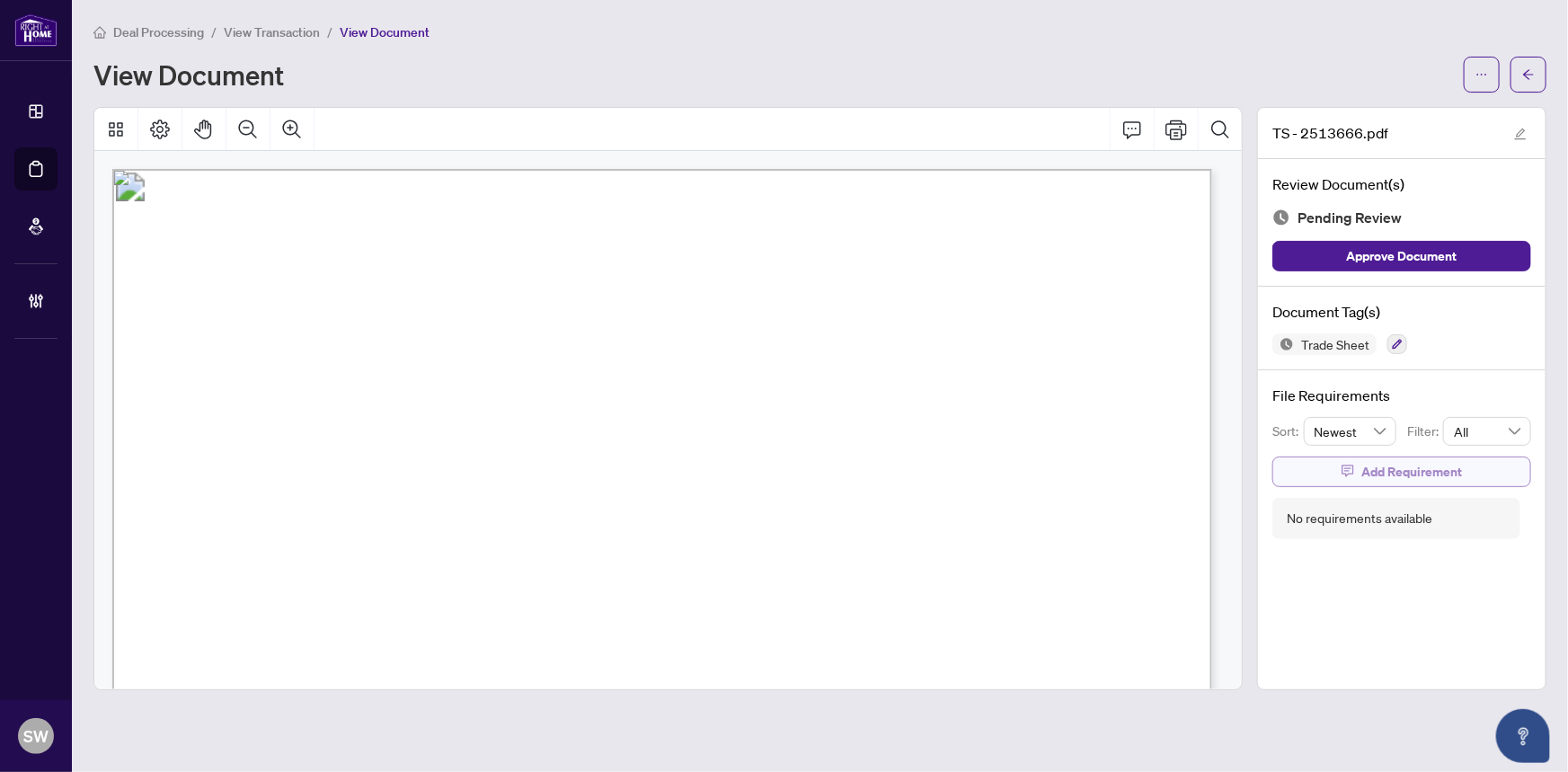
click at [1390, 474] on span "Add Requirement" at bounding box center [1412, 472] width 101 height 29
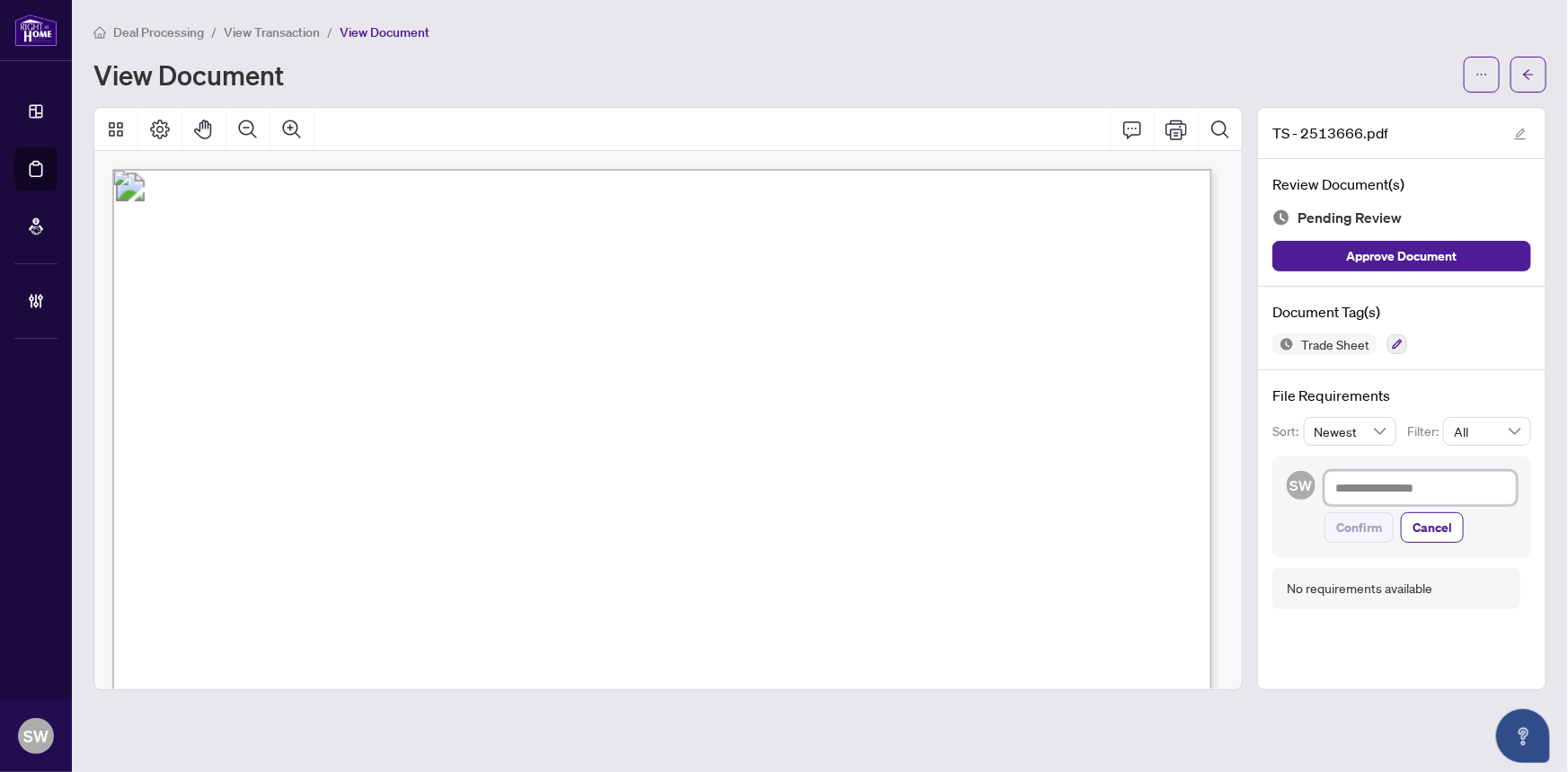
click at [1375, 486] on textarea at bounding box center [1421, 488] width 192 height 34
paste textarea "**********"
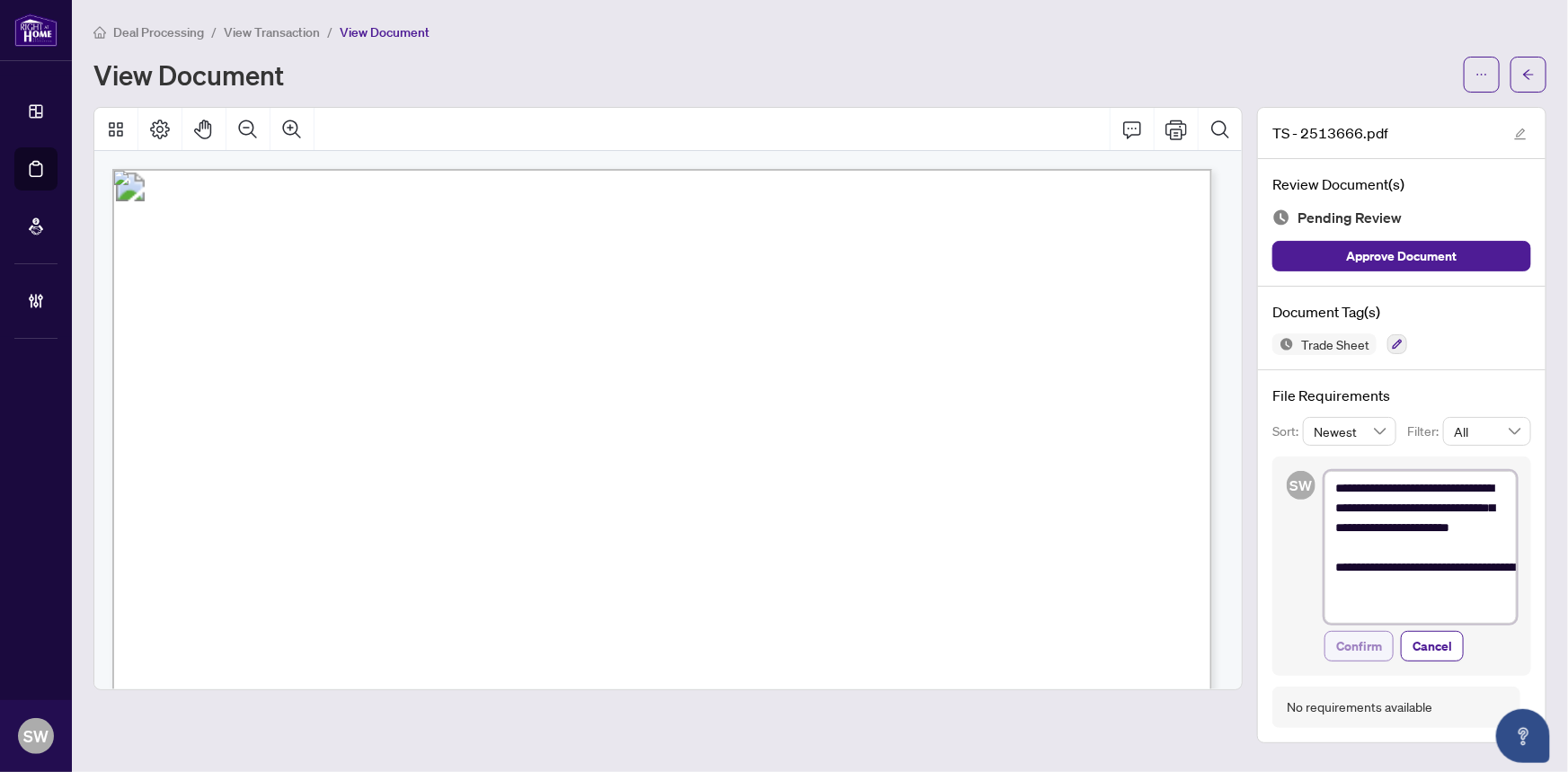
type textarea "**********"
click at [1362, 643] on span "Confirm" at bounding box center [1359, 646] width 46 height 29
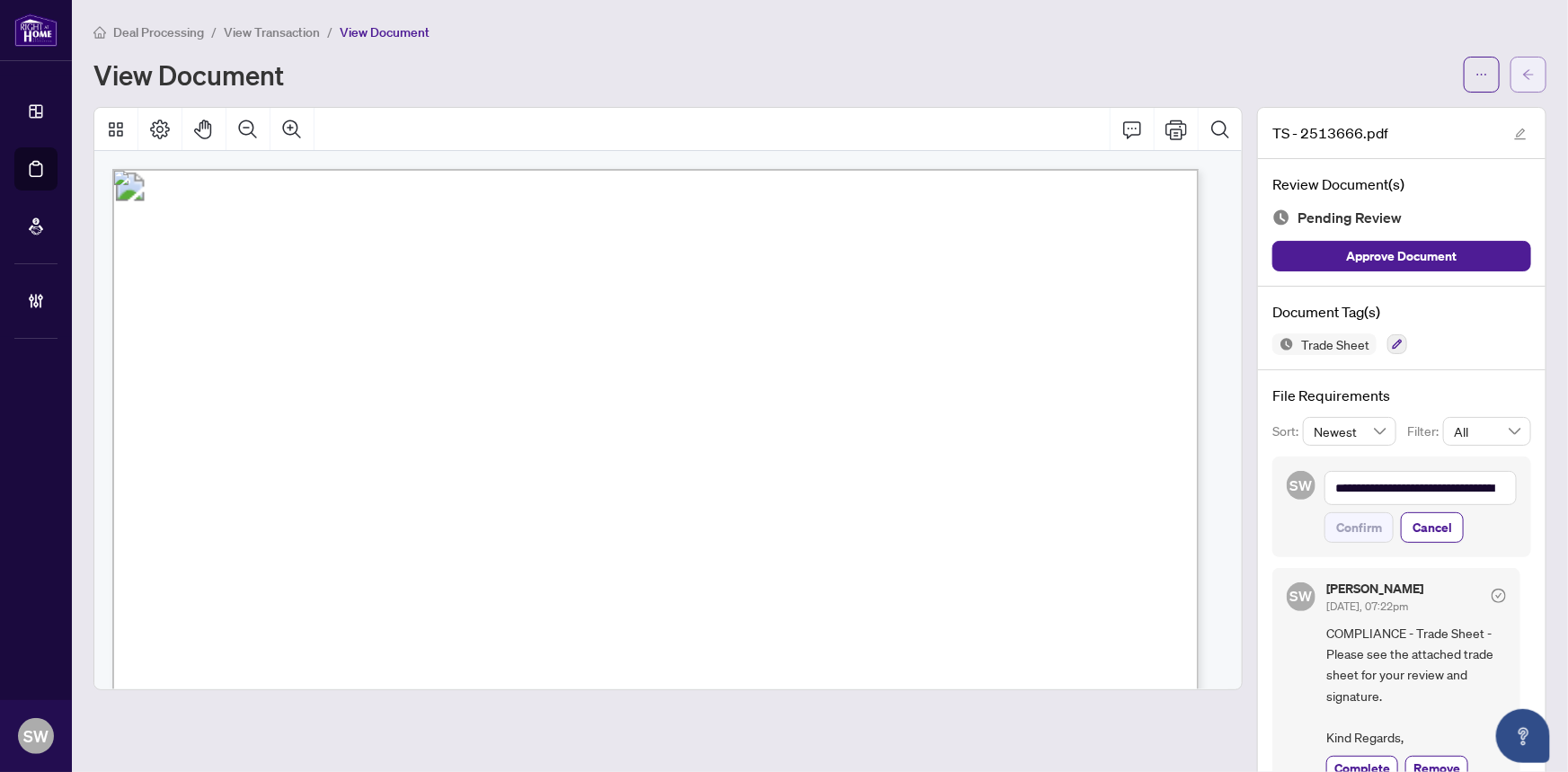
click at [1523, 80] on span "button" at bounding box center [1528, 74] width 12 height 29
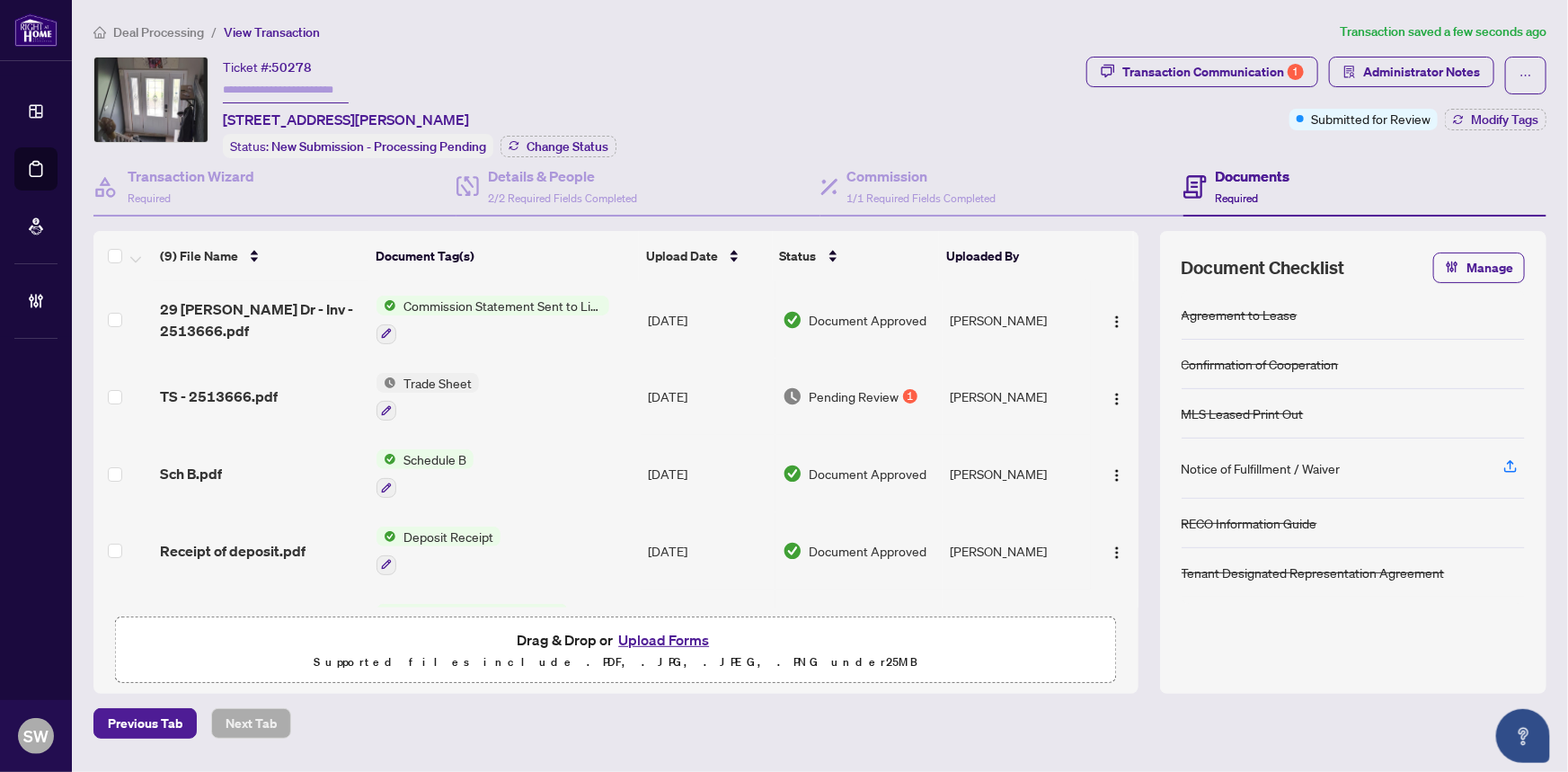
click at [299, 88] on input "text" at bounding box center [286, 90] width 126 height 26
paste input "*********"
click at [273, 90] on input "*********" at bounding box center [286, 90] width 126 height 26
paste input "text"
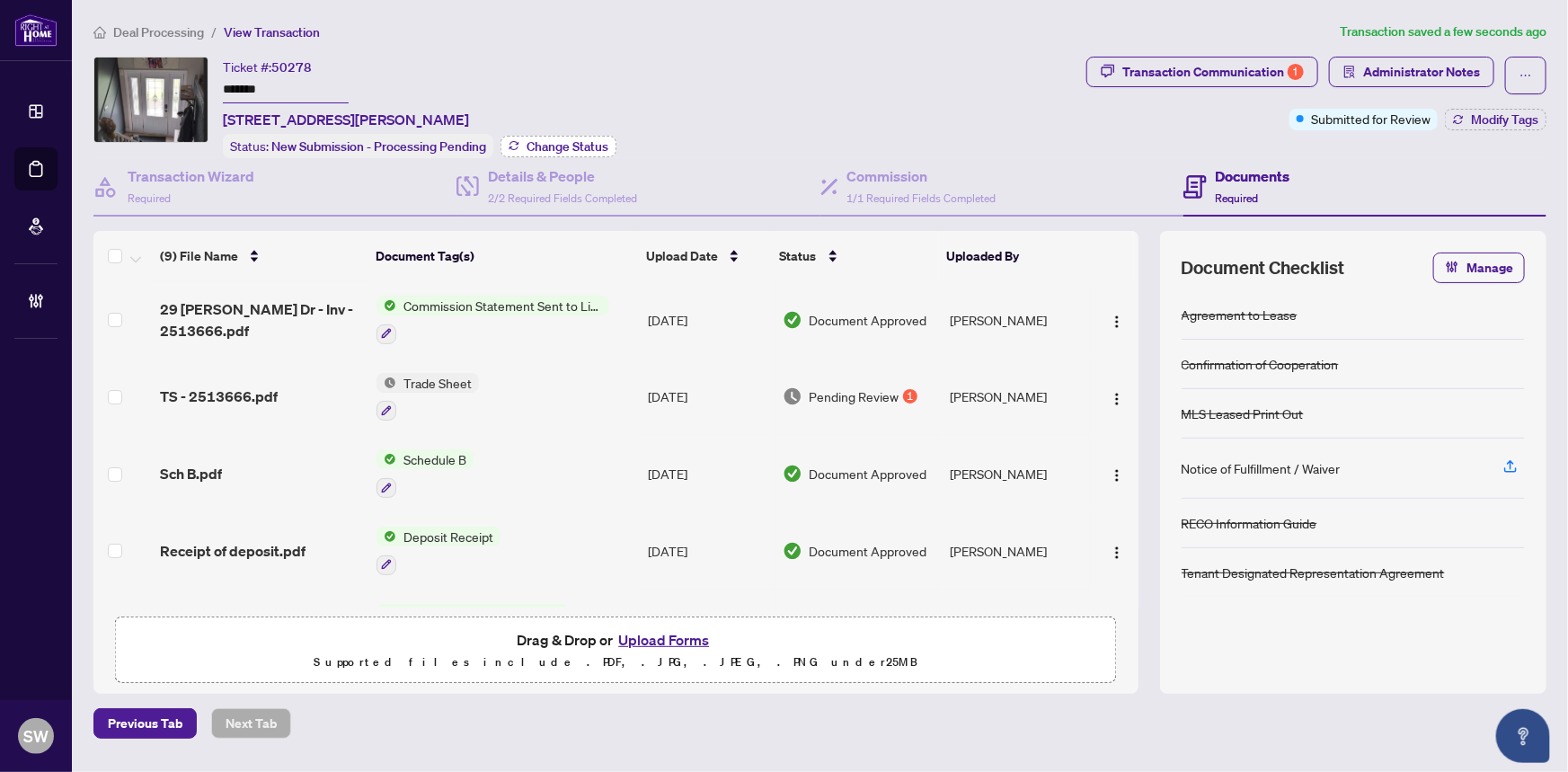
type input "*******"
click at [576, 145] on span "Change Status" at bounding box center [567, 146] width 82 height 12
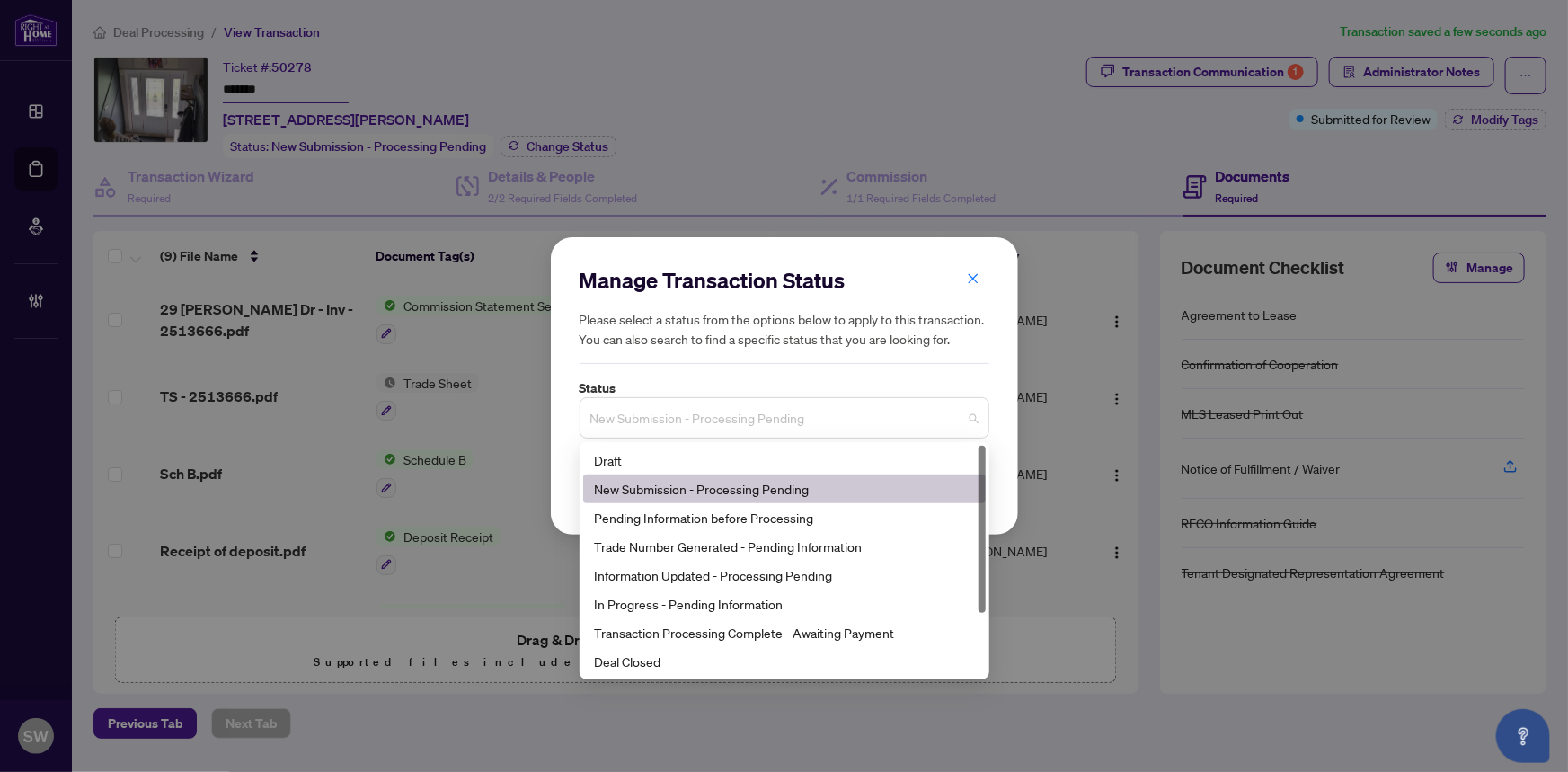
click at [709, 413] on span "New Submission - Processing Pending" at bounding box center [784, 418] width 388 height 34
click at [674, 547] on div "Trade Number Generated - Pending Information" at bounding box center [784, 546] width 381 height 20
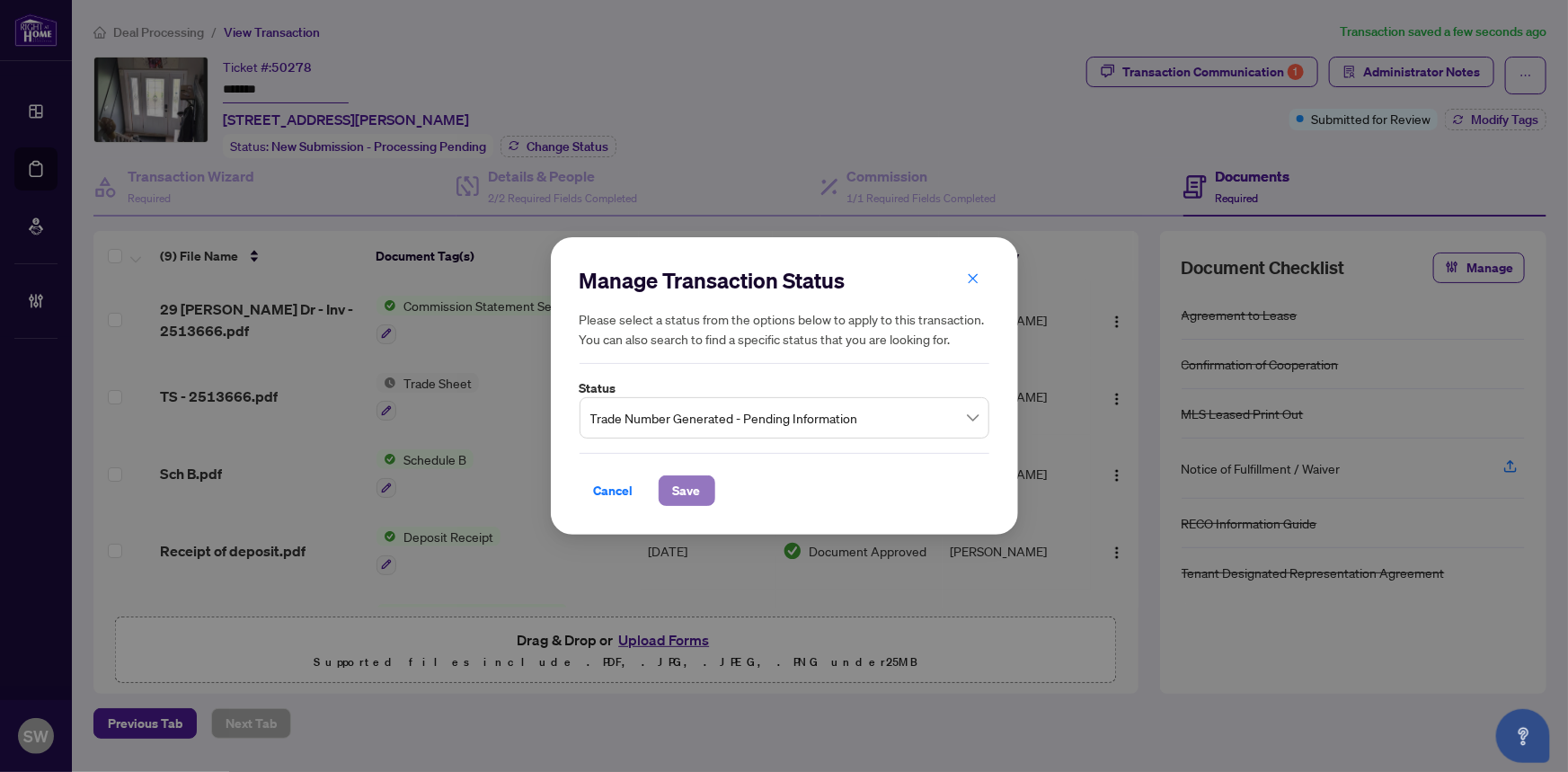
click at [687, 494] on span "Save" at bounding box center [687, 491] width 28 height 29
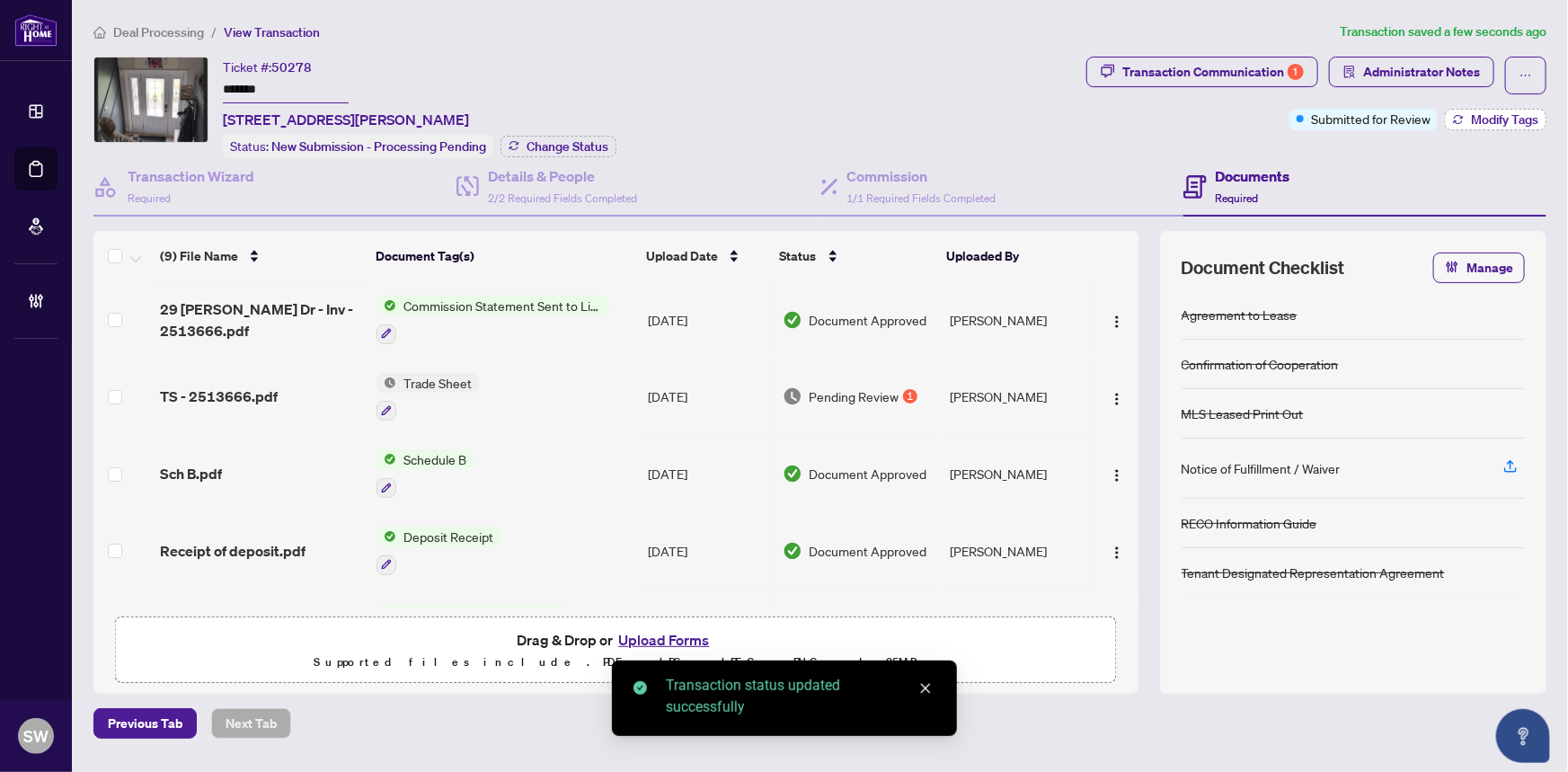
click at [1500, 121] on span "Modify Tags" at bounding box center [1505, 119] width 68 height 12
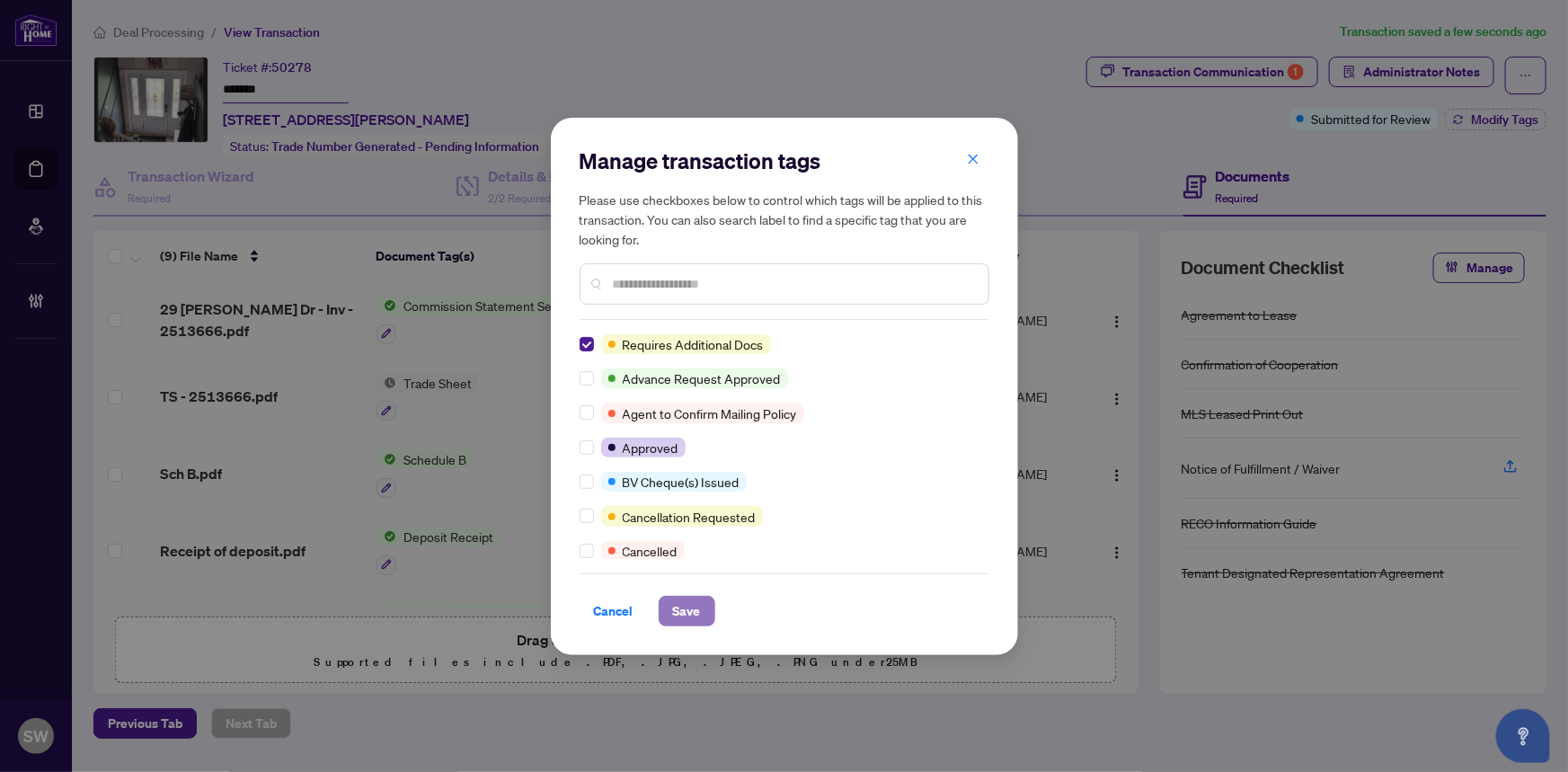
click at [673, 608] on span "Save" at bounding box center [687, 611] width 28 height 29
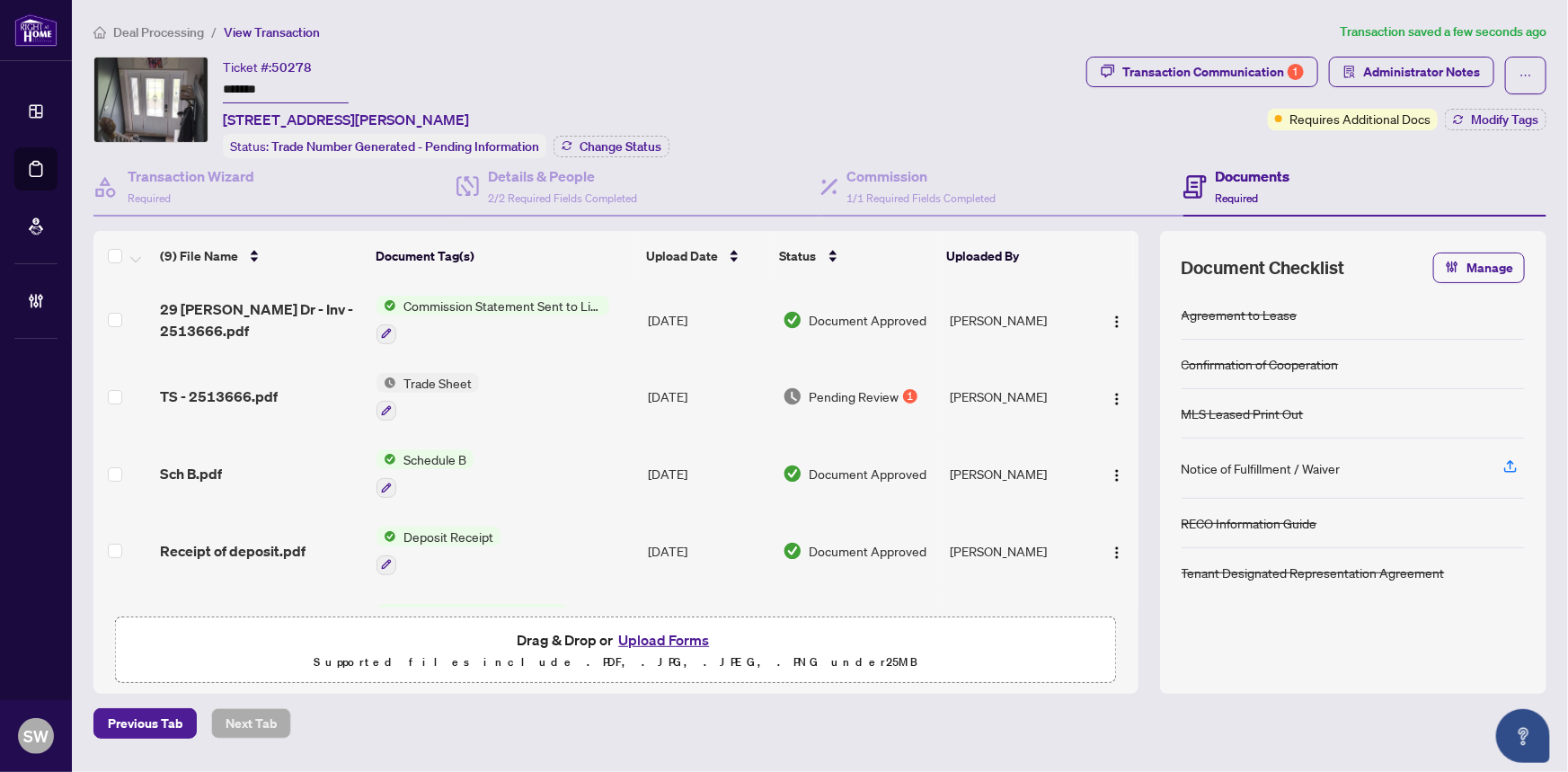
click at [255, 85] on input "*******" at bounding box center [286, 90] width 126 height 26
click at [167, 36] on span "Deal Processing" at bounding box center [158, 32] width 90 height 16
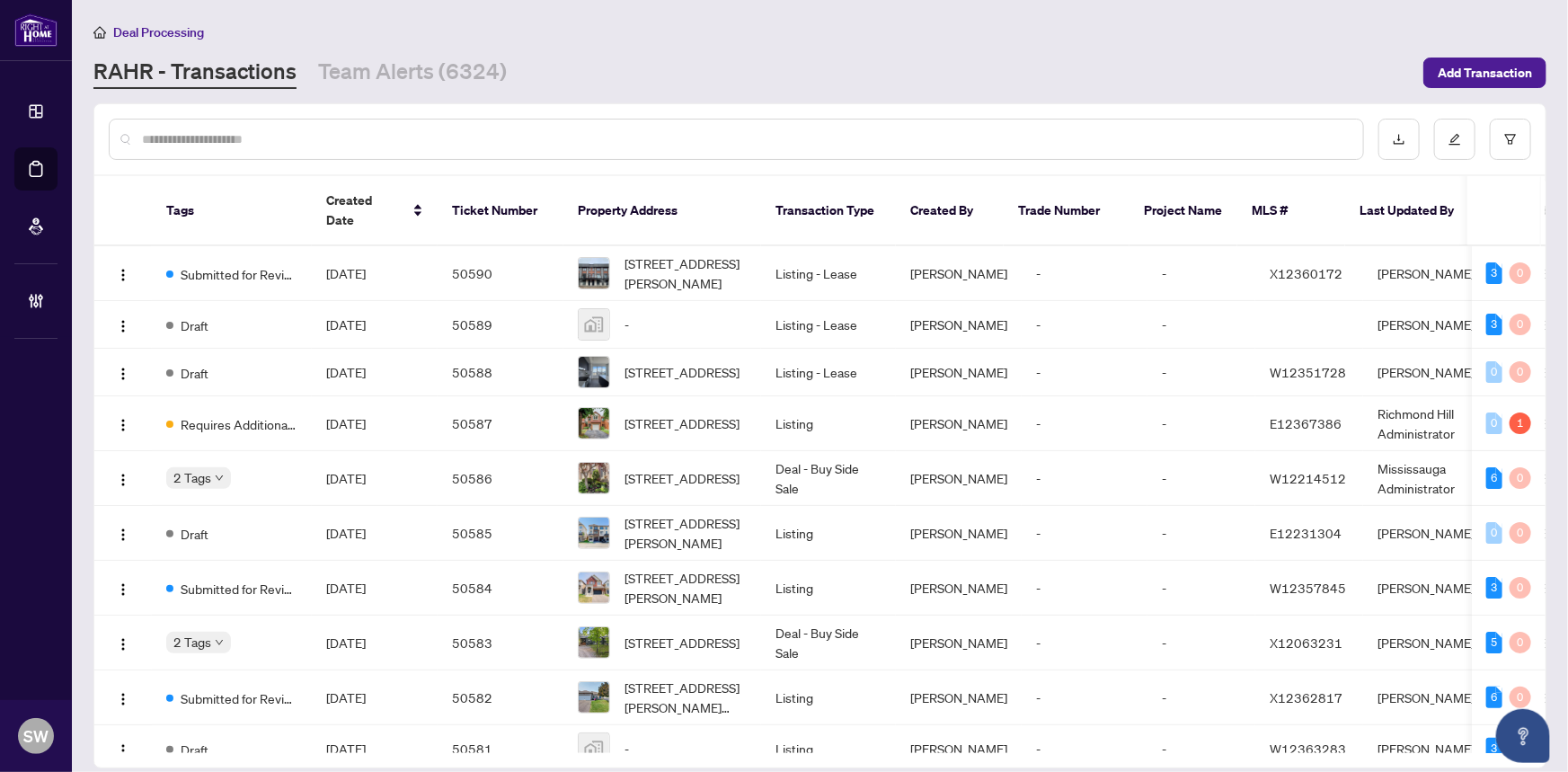
click at [251, 136] on input "text" at bounding box center [746, 138] width 1207 height 20
paste input "*****"
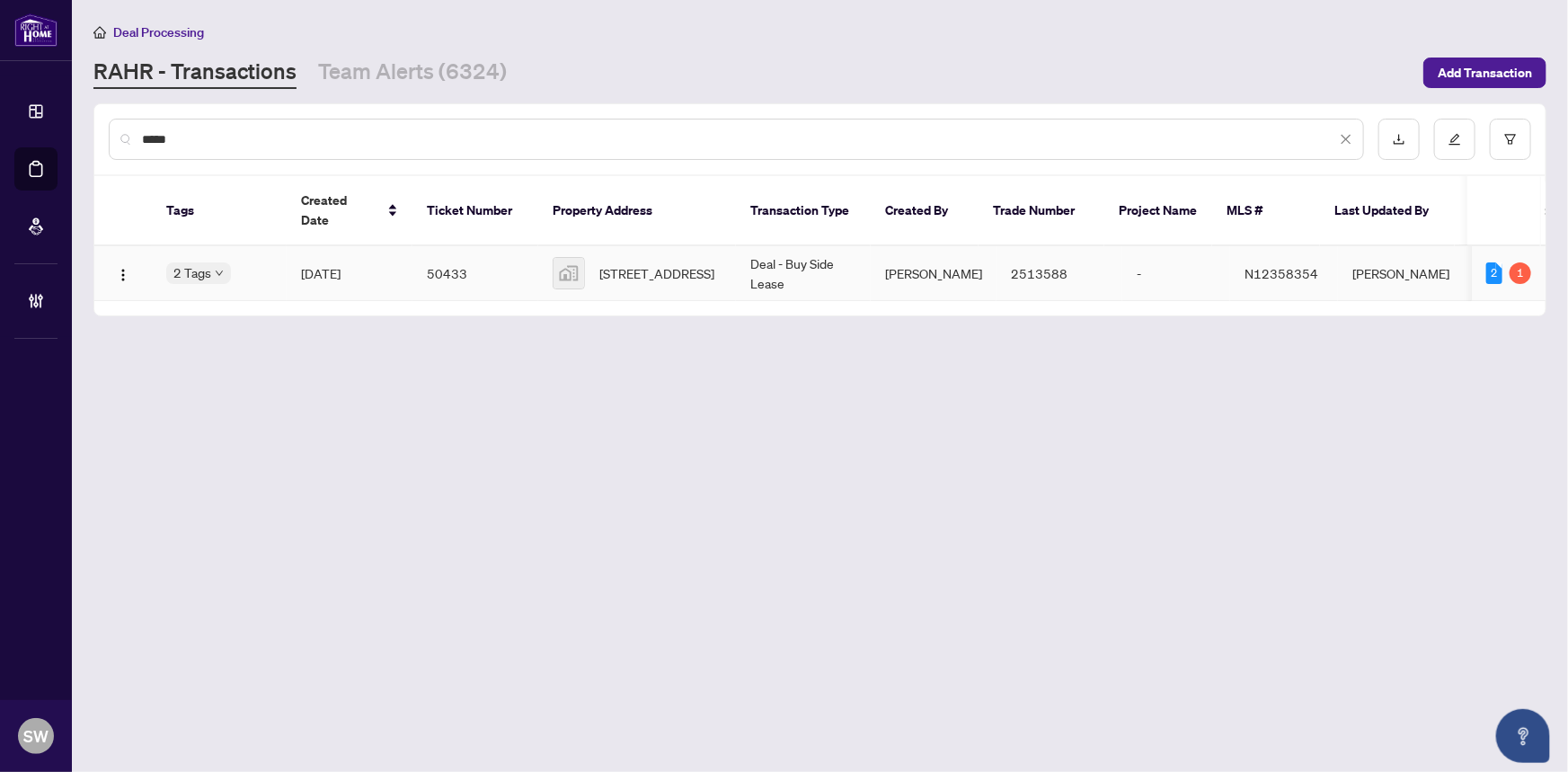
type input "*****"
click at [341, 265] on span "Aug/26/2025" at bounding box center [321, 273] width 40 height 16
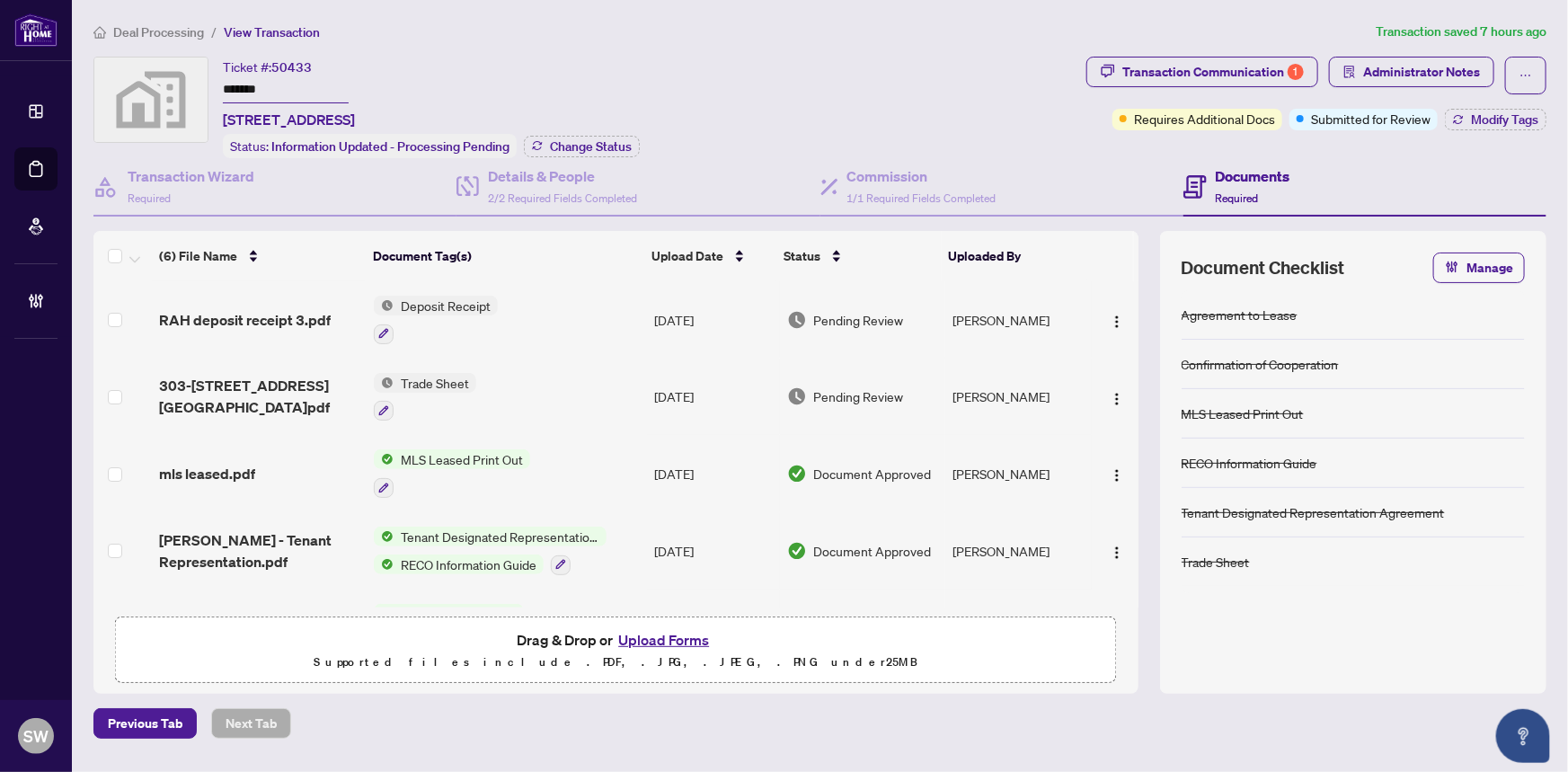
click at [149, 26] on span "Deal Processing" at bounding box center [158, 32] width 90 height 16
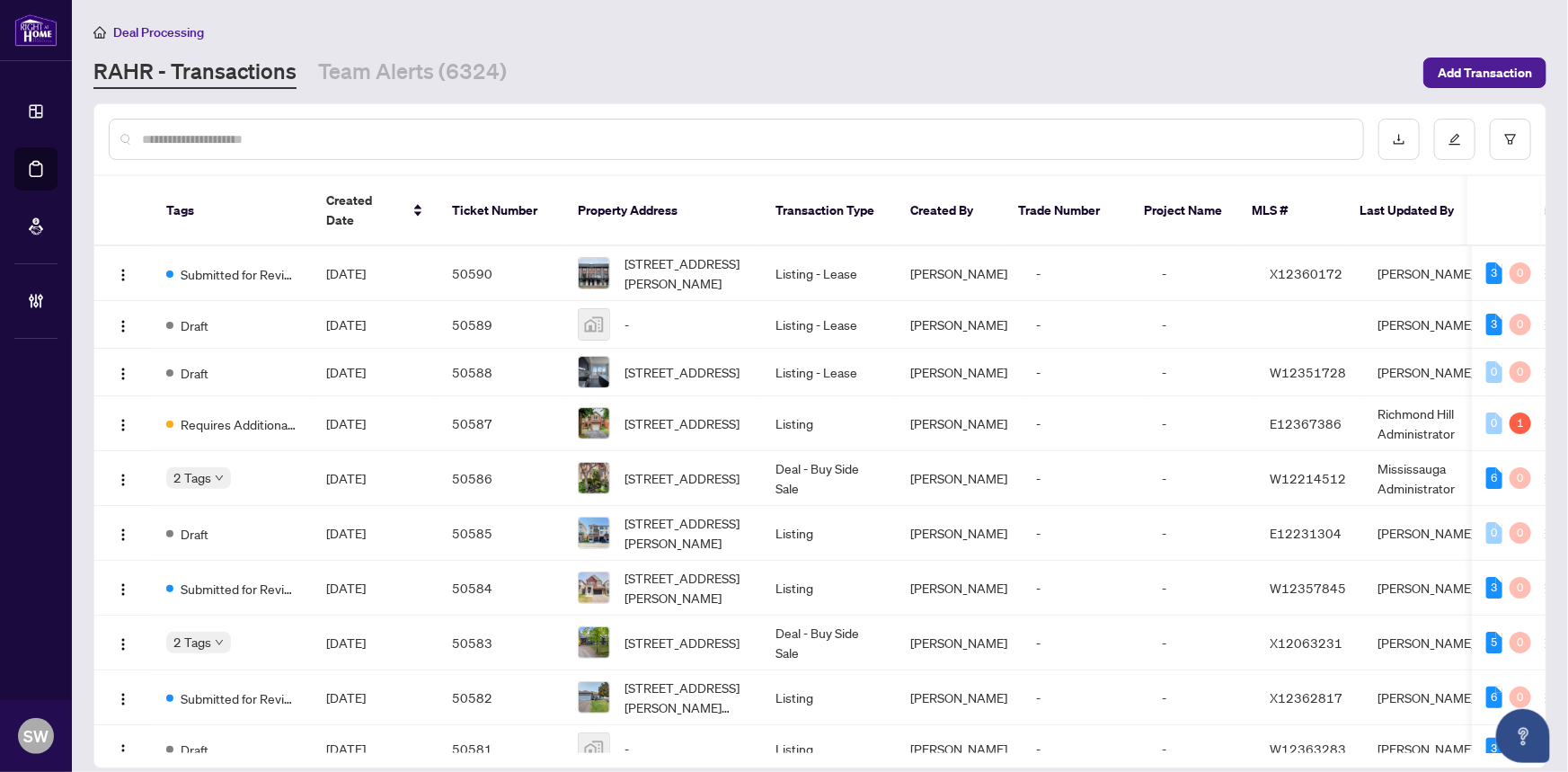
click at [197, 144] on input "text" at bounding box center [746, 138] width 1207 height 20
paste input "*****"
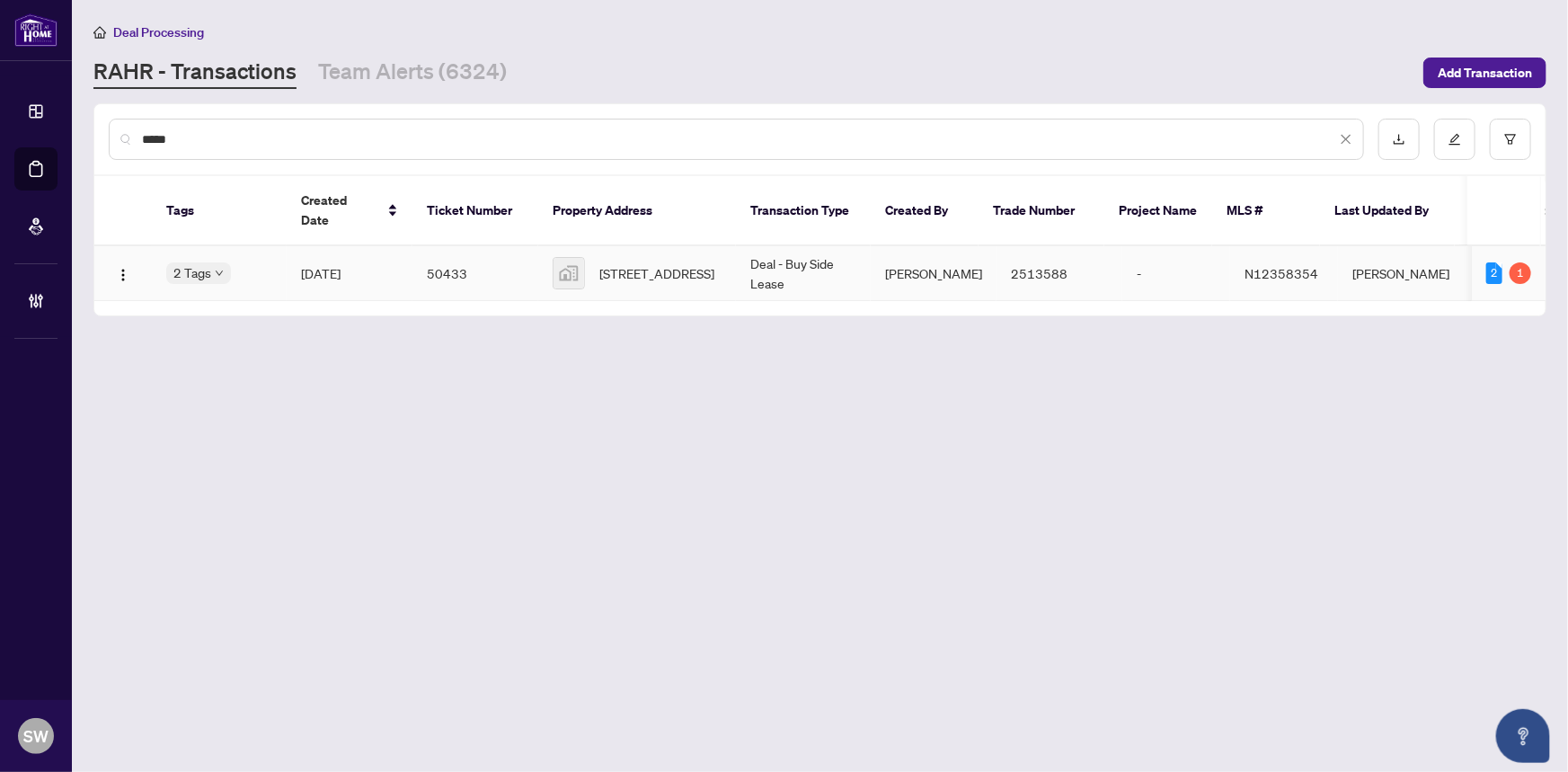
type input "*****"
click at [493, 251] on td "50433" at bounding box center [476, 273] width 126 height 55
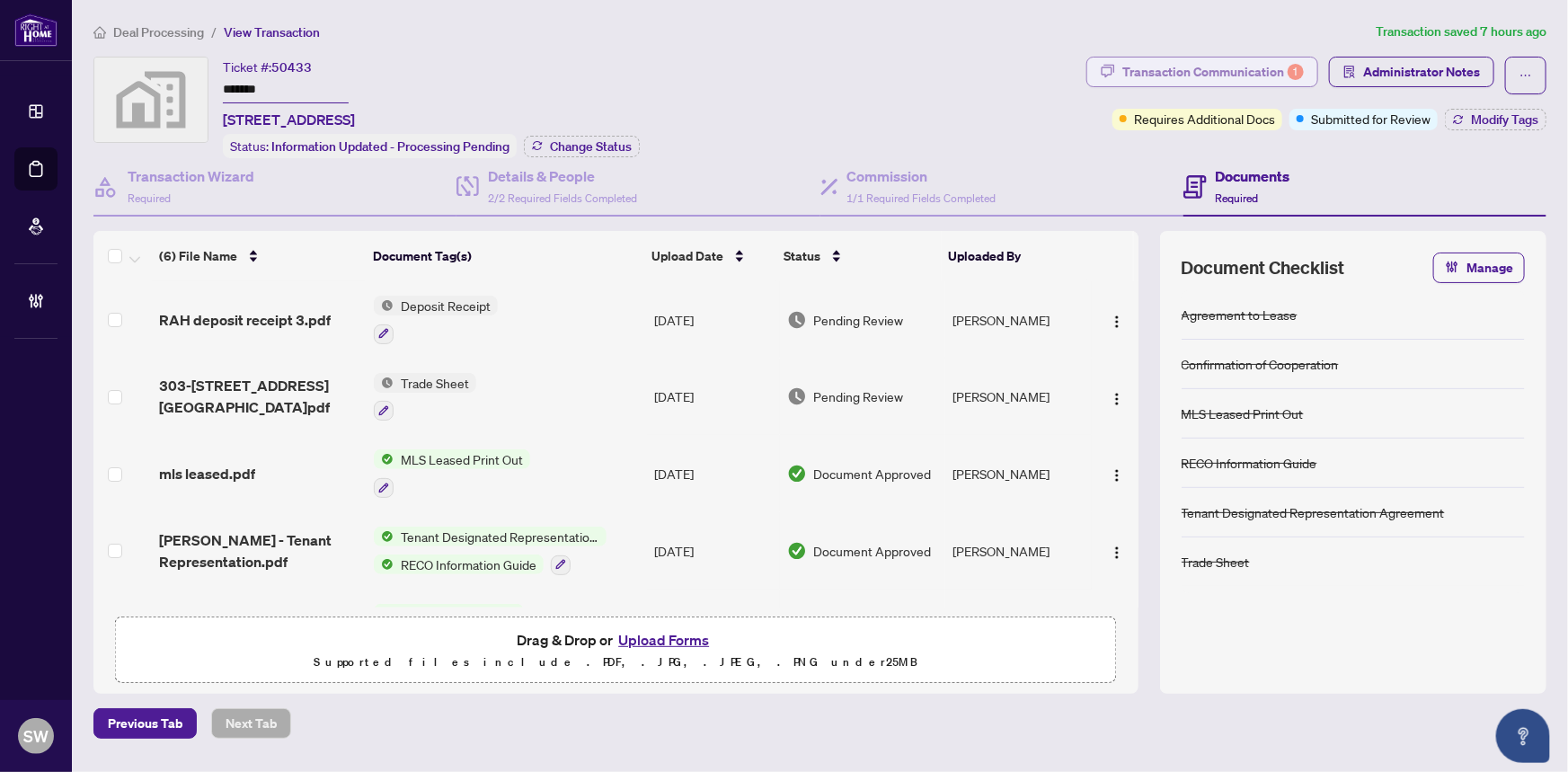
click at [1229, 71] on div "Transaction Communication 1" at bounding box center [1213, 72] width 182 height 29
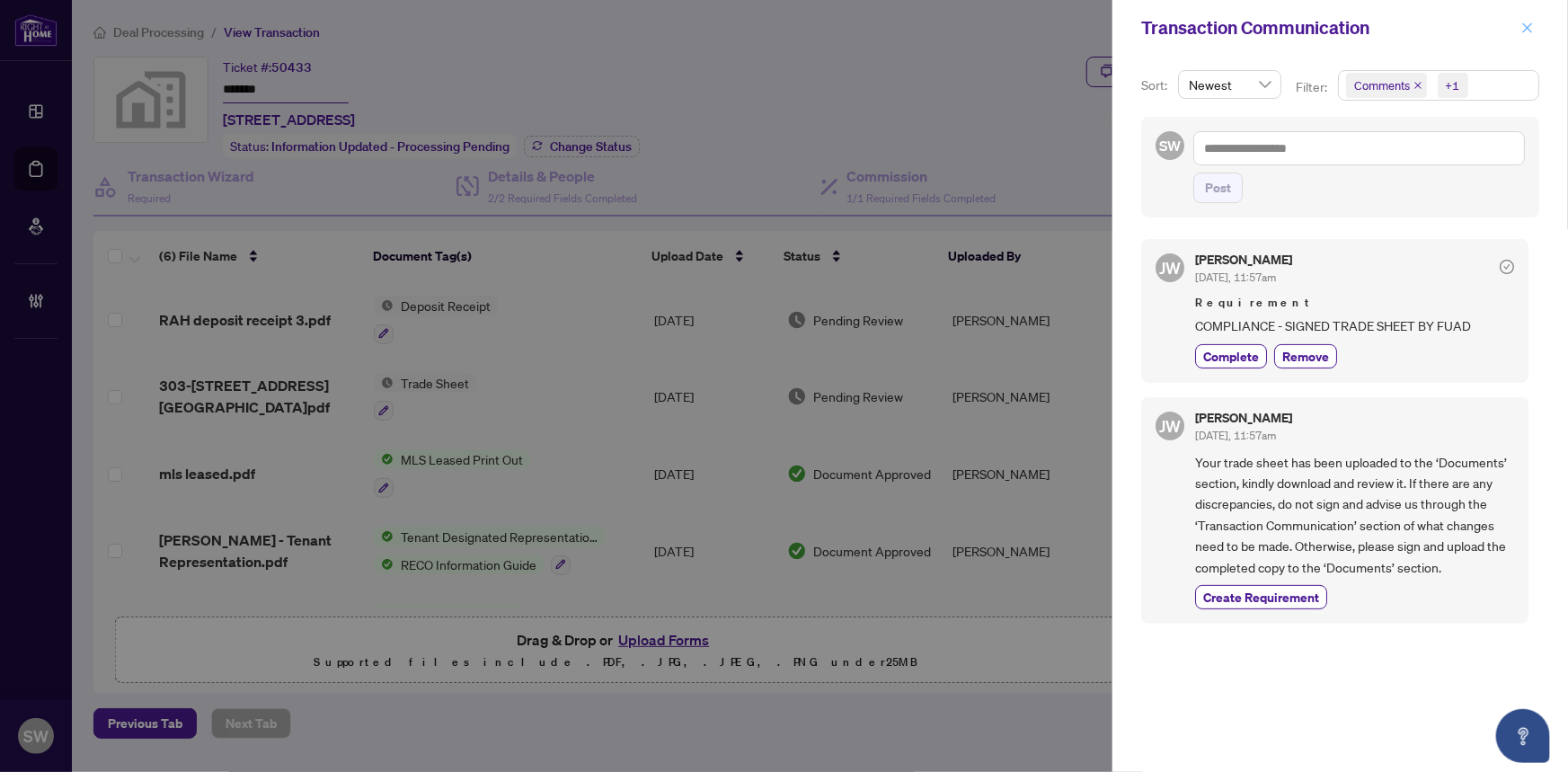
click at [1524, 24] on icon "close" at bounding box center [1528, 27] width 9 height 9
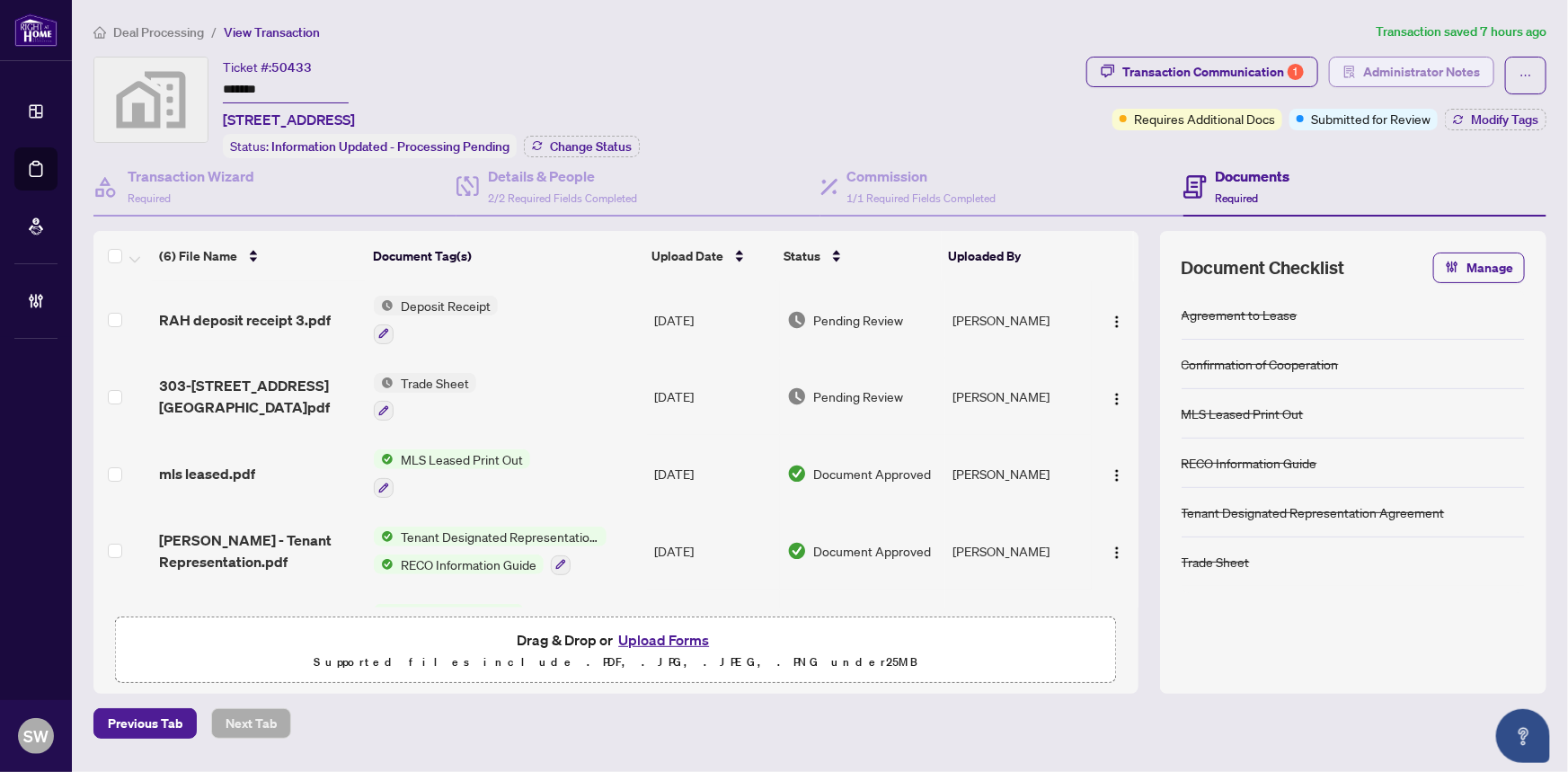
click at [1442, 68] on span "Administrator Notes" at bounding box center [1422, 72] width 117 height 29
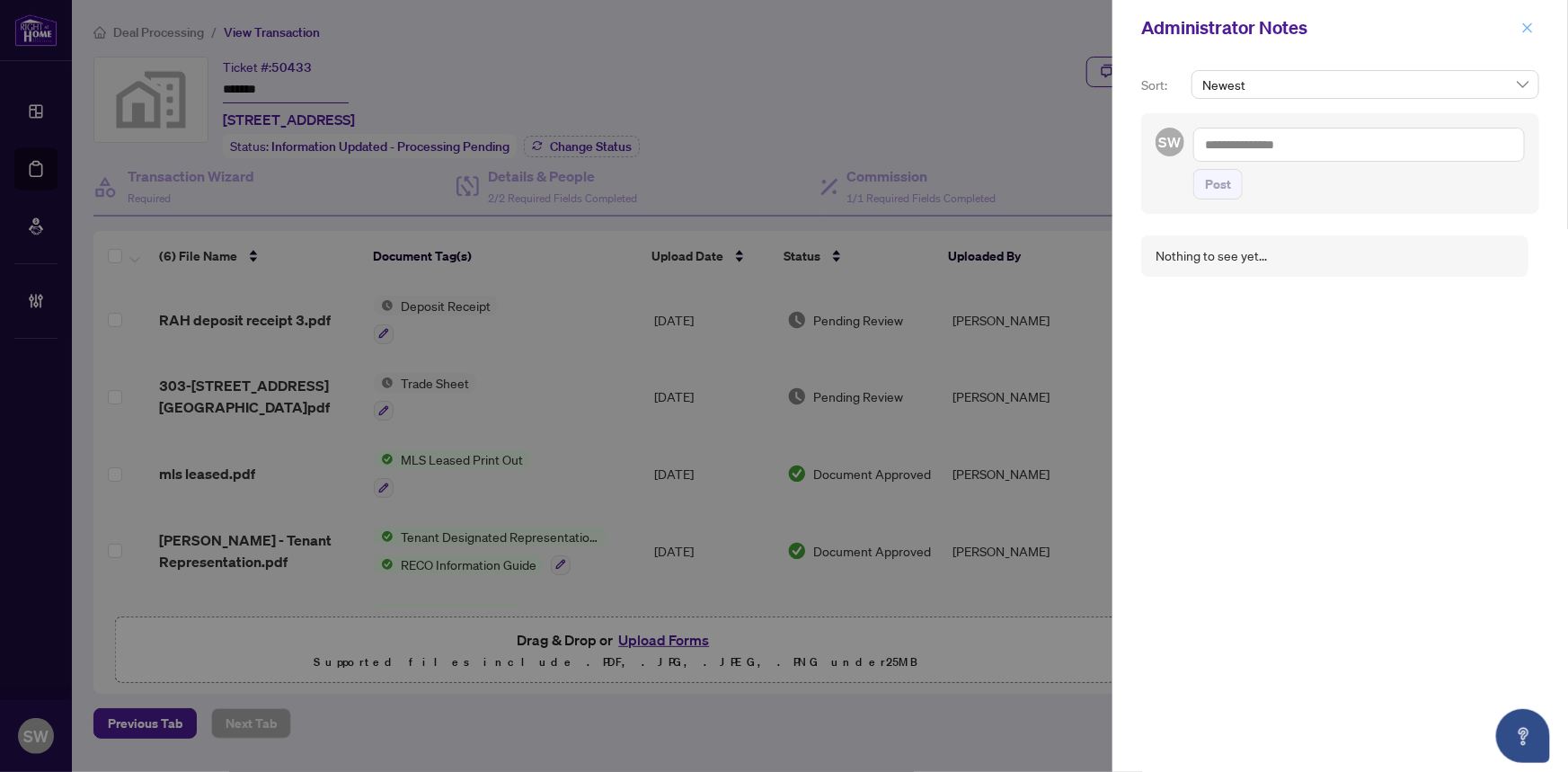
click at [1527, 30] on icon "close" at bounding box center [1528, 27] width 12 height 12
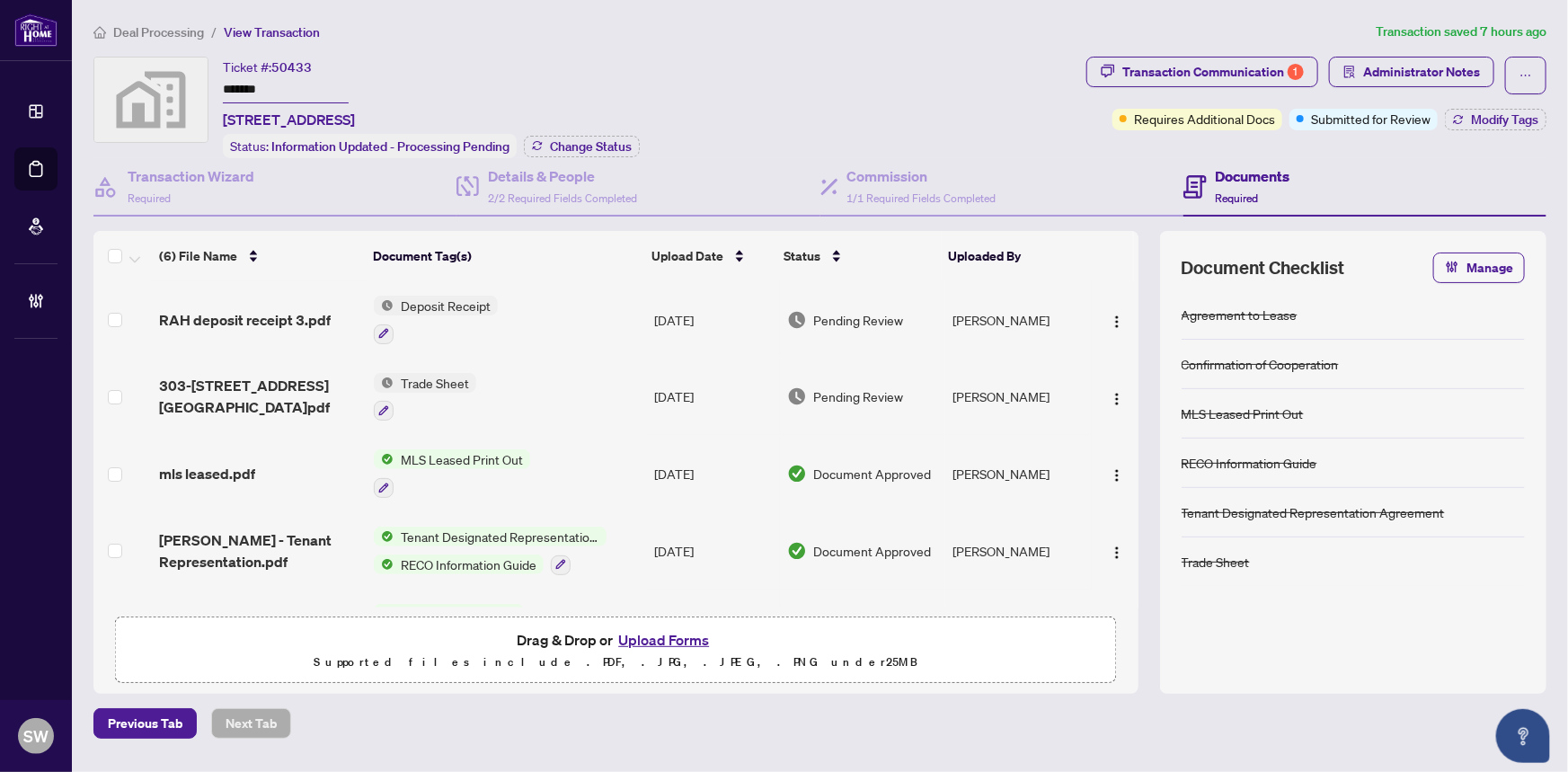
click at [244, 89] on input "*******" at bounding box center [286, 90] width 126 height 26
click at [226, 393] on span "303-9199 Yonge St - TS.pdf" at bounding box center [259, 396] width 201 height 43
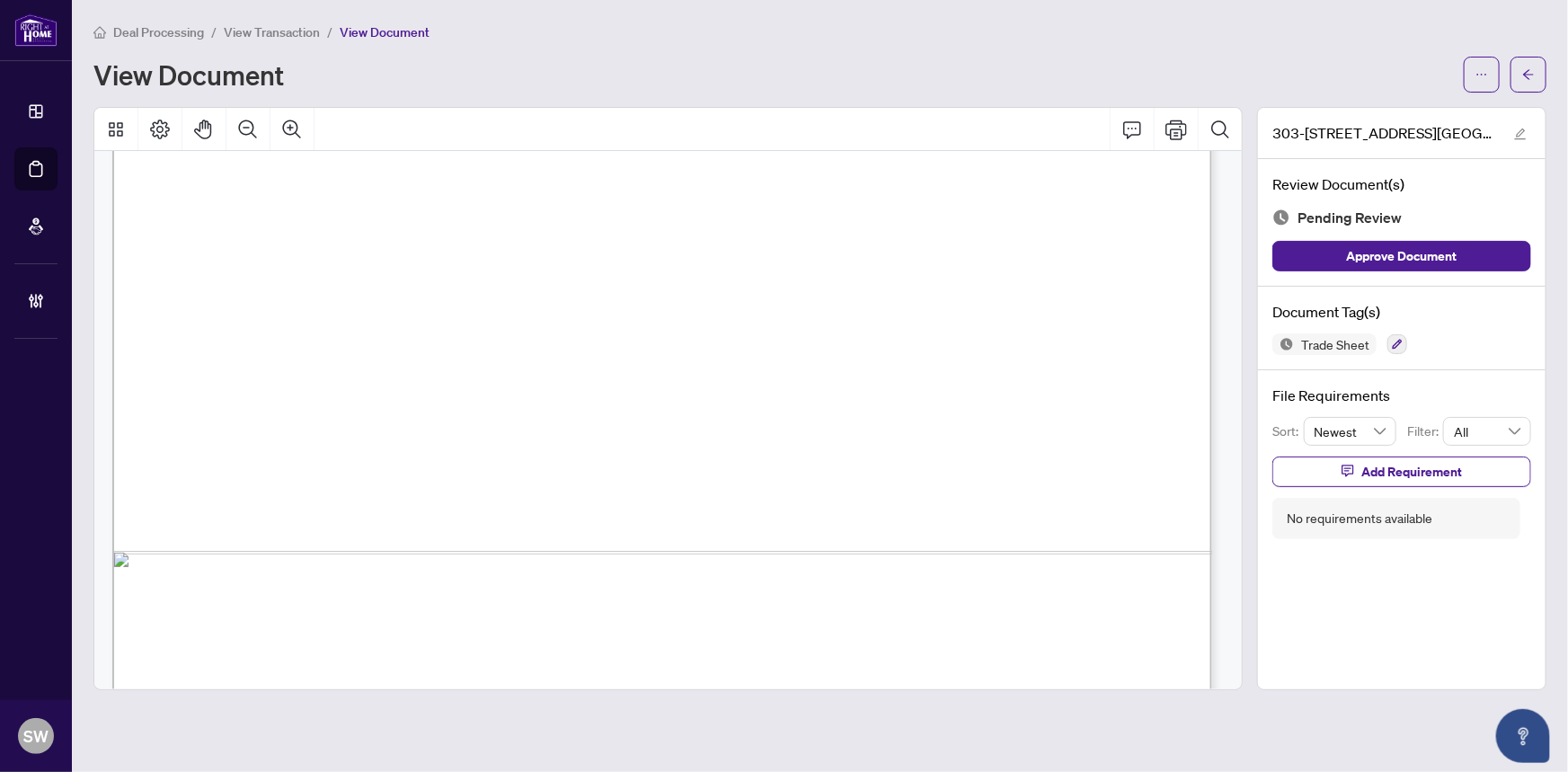
scroll to position [920, 0]
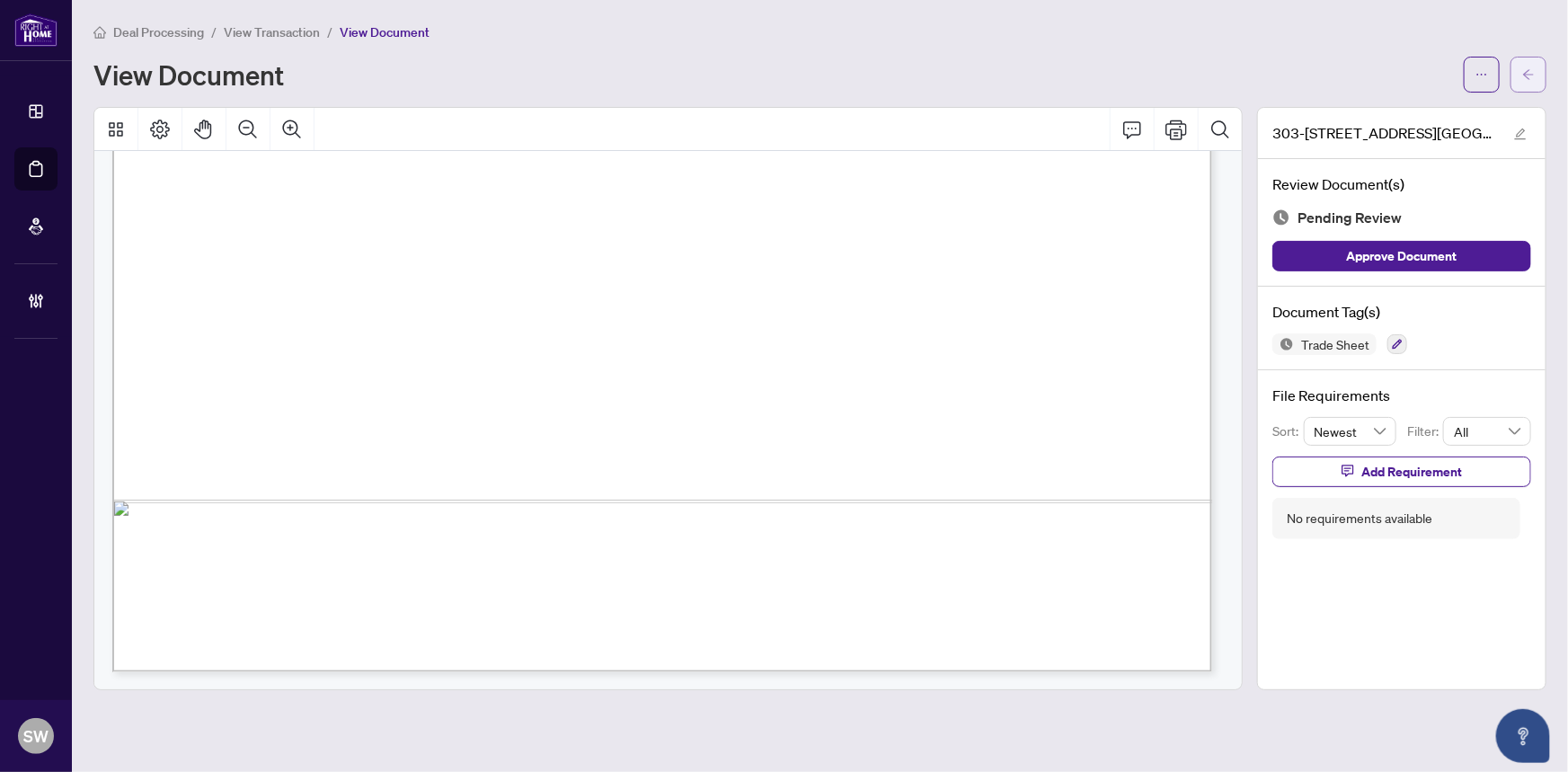
click at [1523, 81] on span "button" at bounding box center [1528, 74] width 12 height 29
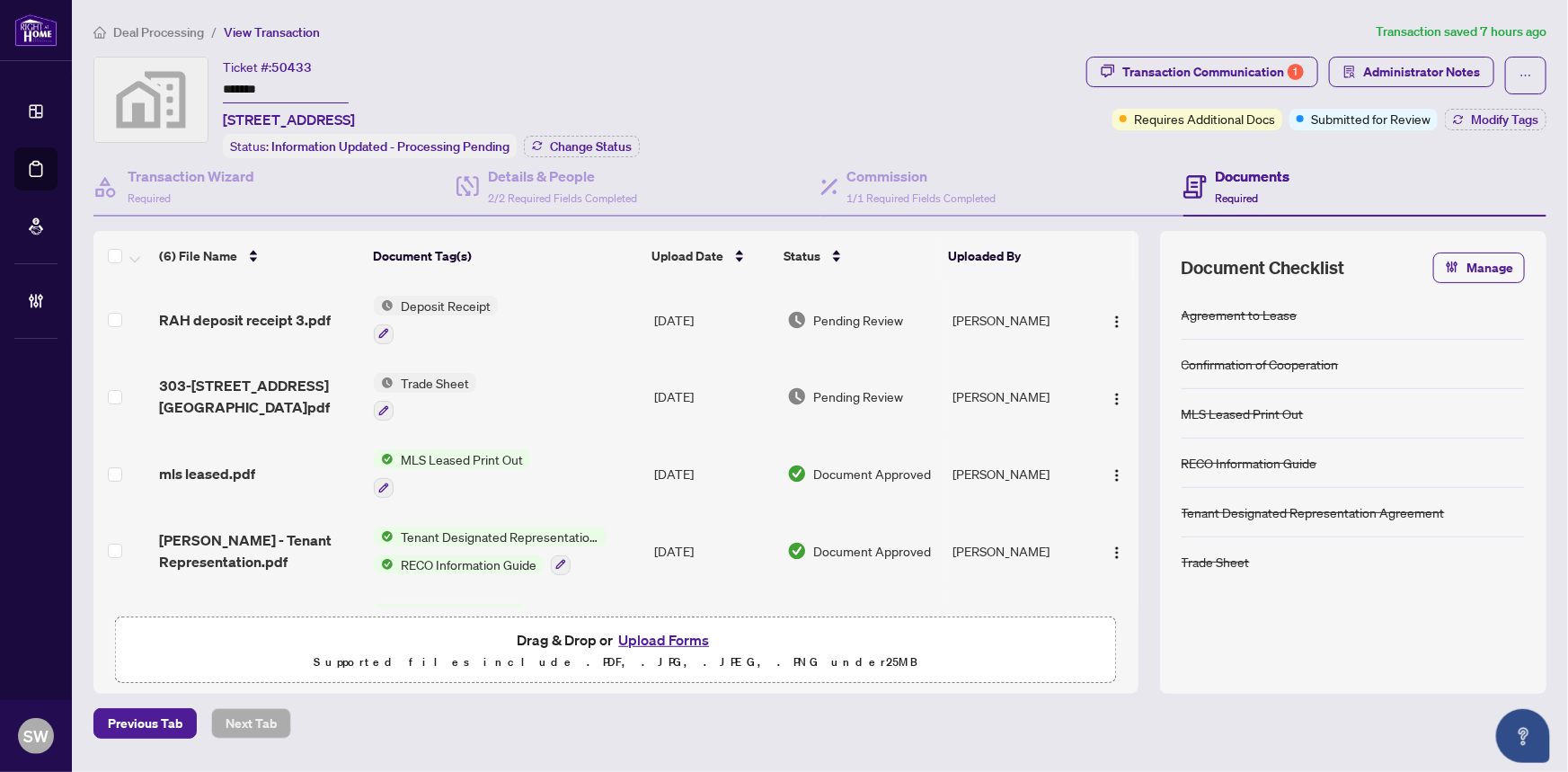
click at [180, 29] on span "Deal Processing" at bounding box center [158, 32] width 90 height 16
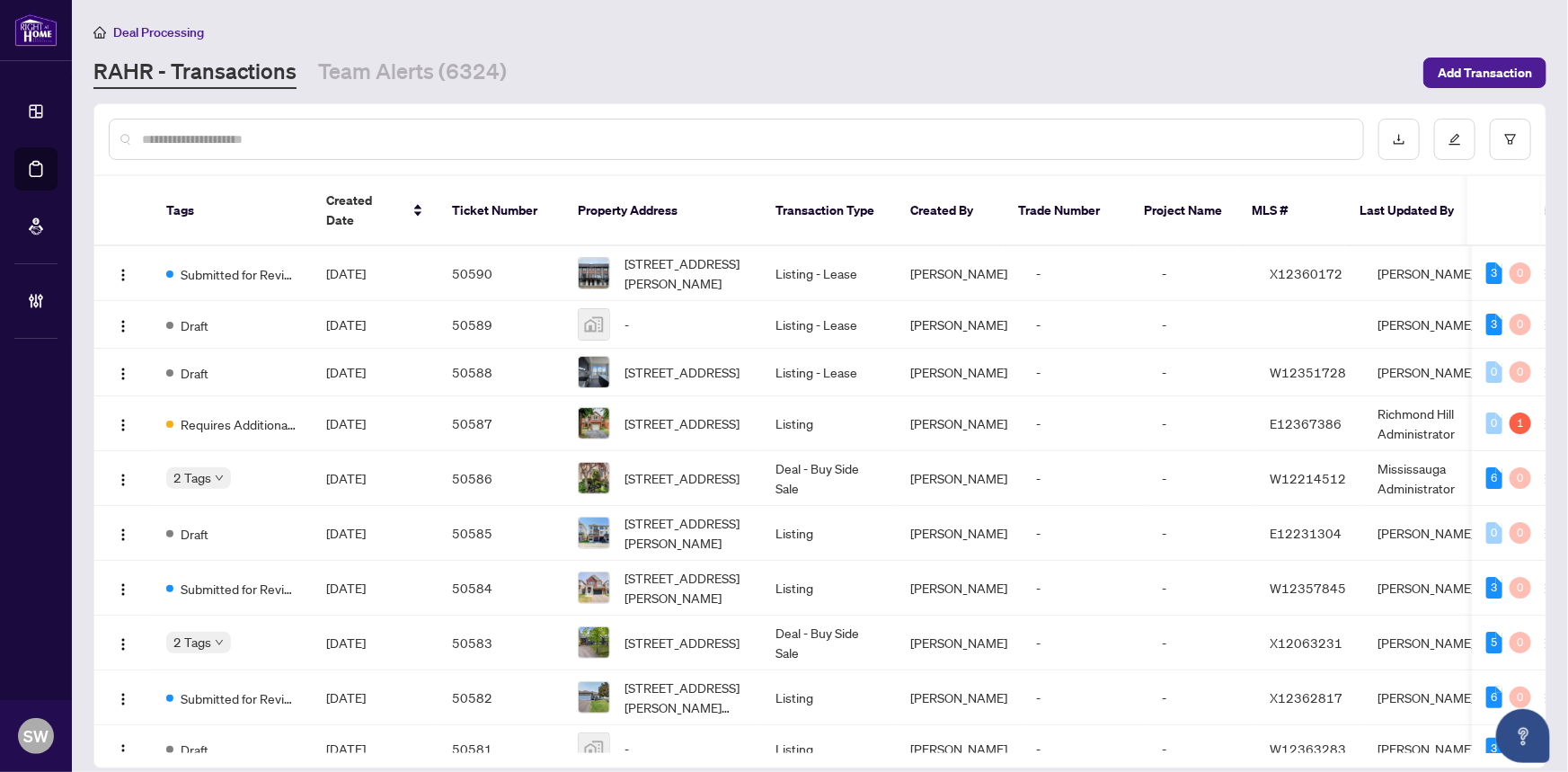
click at [274, 139] on input "text" at bounding box center [746, 138] width 1207 height 20
paste input "*****"
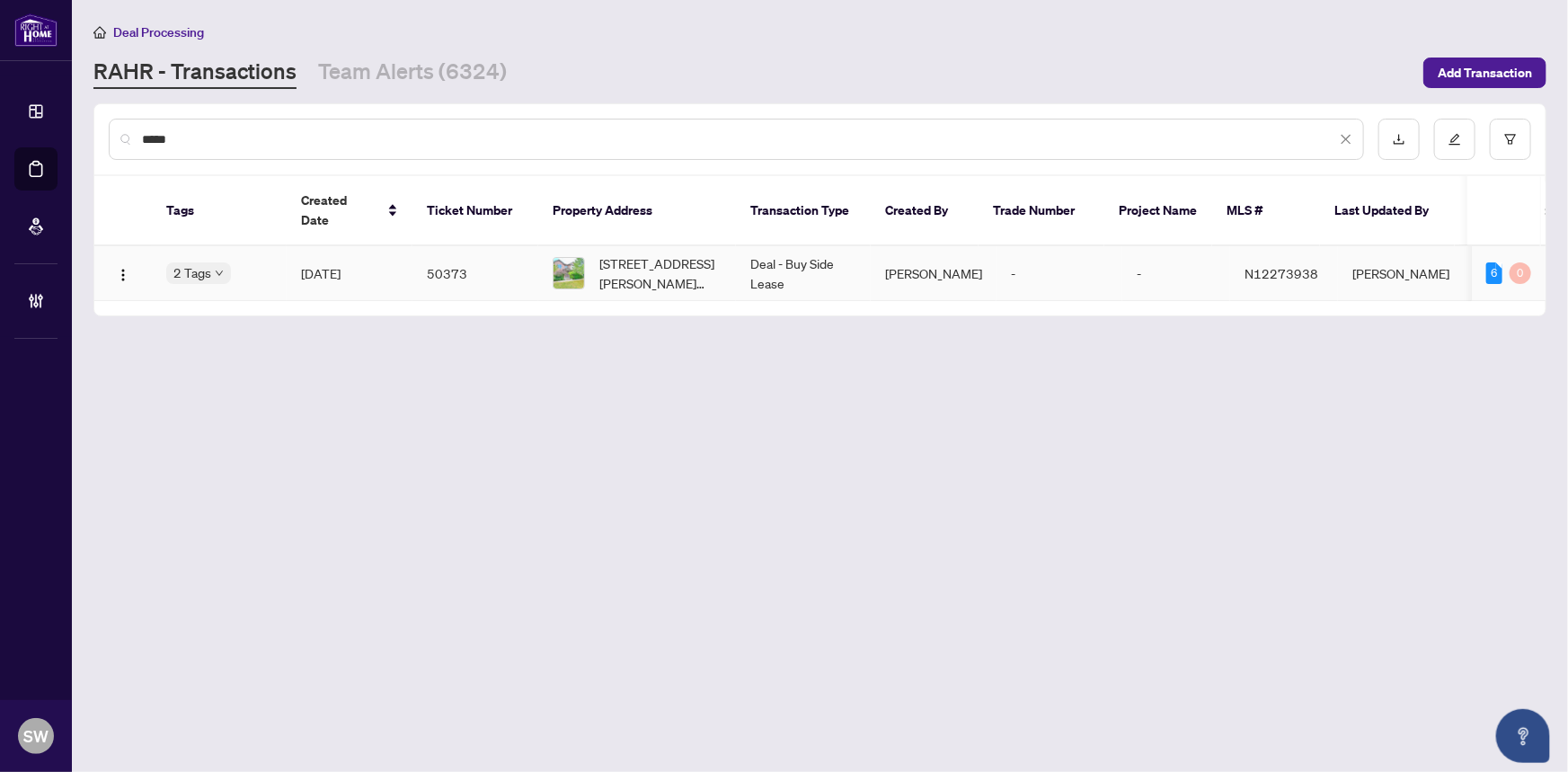
type input "*****"
click at [452, 258] on td "50373" at bounding box center [476, 273] width 126 height 55
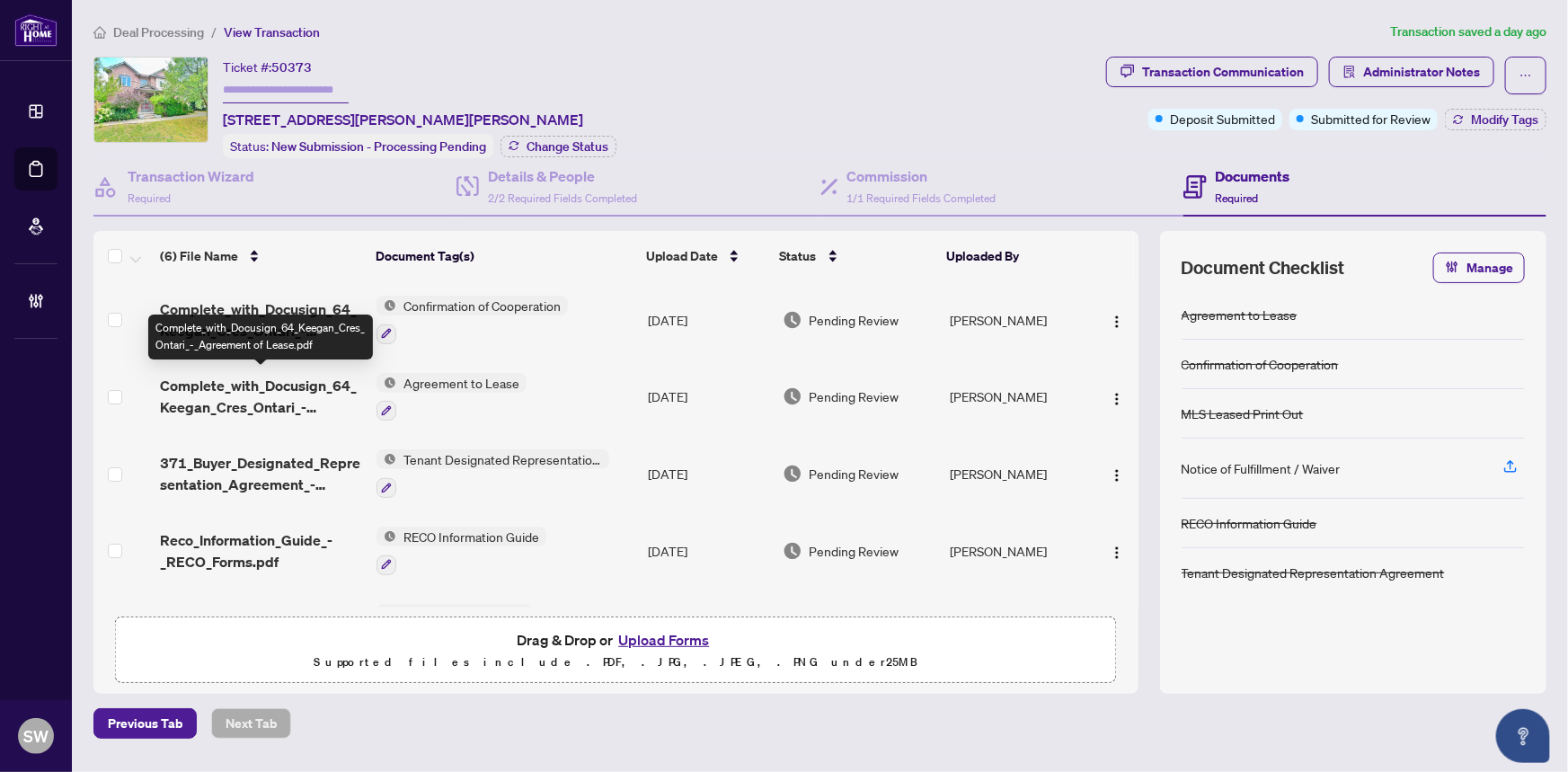
click at [315, 392] on span "Complete_with_Docusign_64_Keegan_Cres_Ontari_-_Agreement of Lease.pdf" at bounding box center [262, 396] width 203 height 43
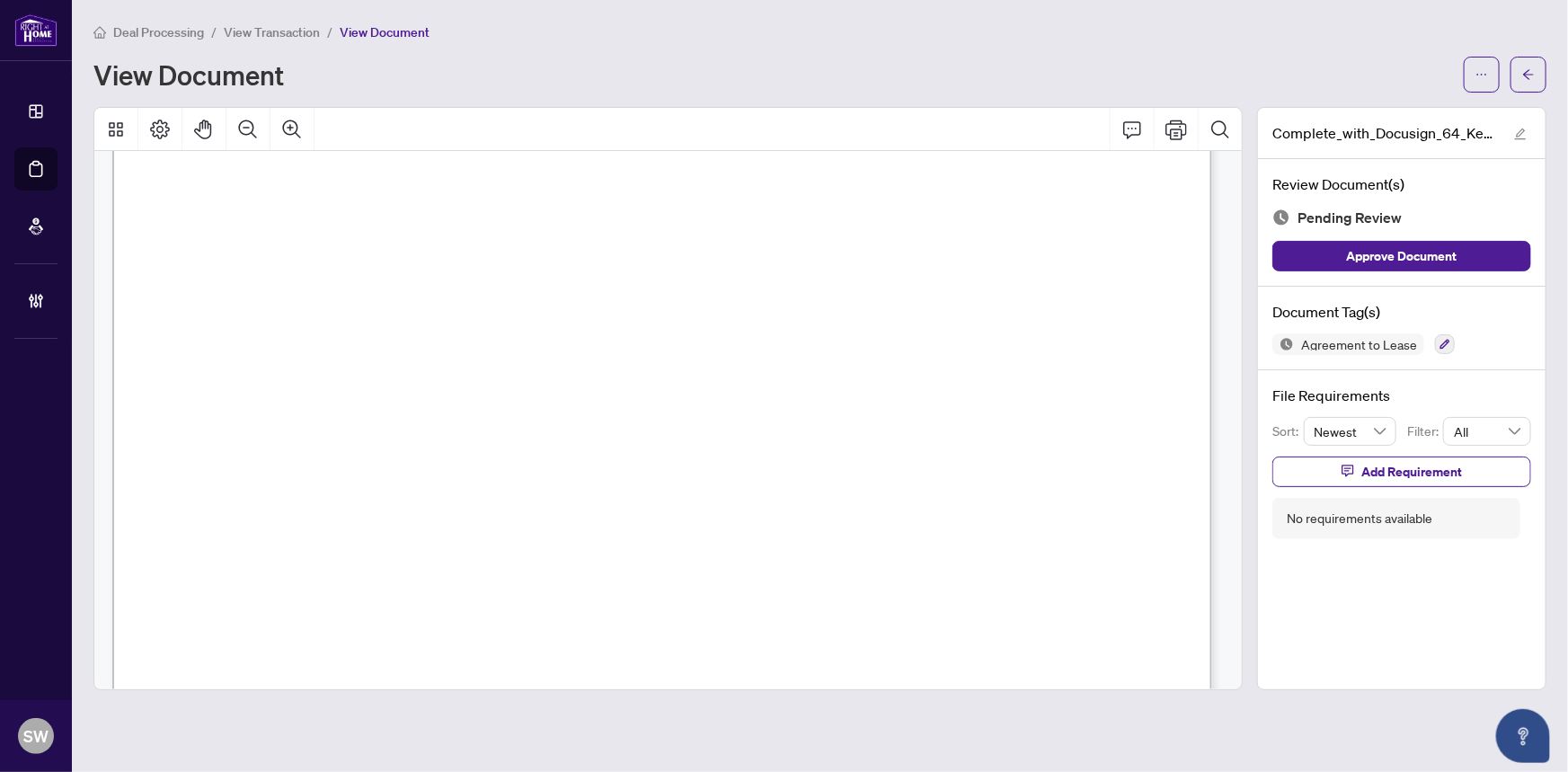
scroll to position [163, 0]
drag, startPoint x: 256, startPoint y: 418, endPoint x: 364, endPoint y: 422, distance: 108.1
click at [364, 422] on span "64 Keegan Crescent, Vaughan, ON L4H 2J5" at bounding box center [430, 428] width 408 height 17
click at [475, 421] on span "64 Keegan Crescent, Vaughan, ON L4H 2J5" at bounding box center [430, 428] width 408 height 17
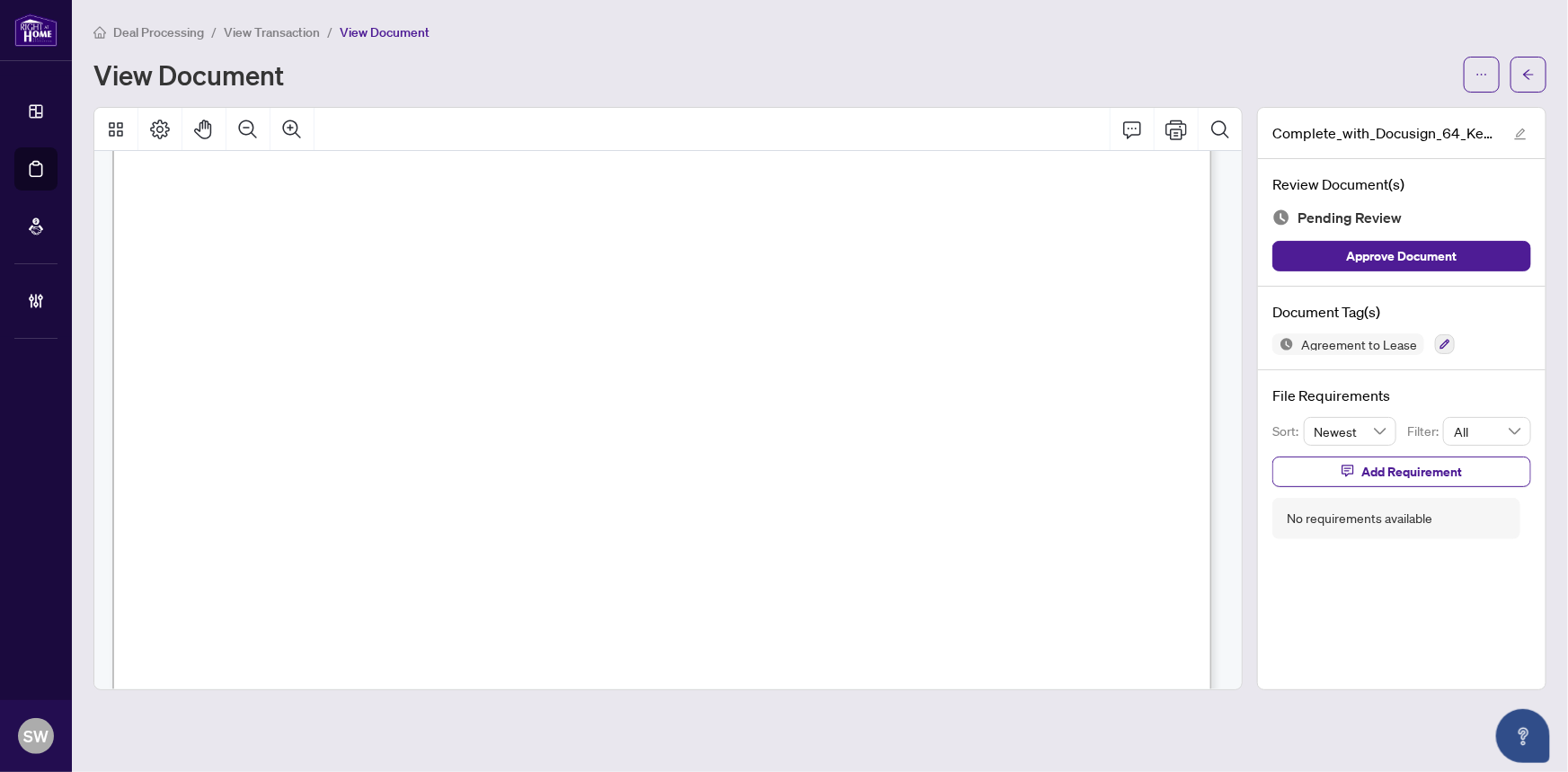
click at [555, 421] on span "64 Keegan Crescent, Vaughan, ON L4H 2J5" at bounding box center [430, 428] width 408 height 17
click at [587, 423] on span "64 Keegan Crescent, Vaughan, ON L4H 2J5" at bounding box center [430, 428] width 408 height 17
click at [356, 265] on span "Chao, Tianyi" at bounding box center [350, 272] width 125 height 17
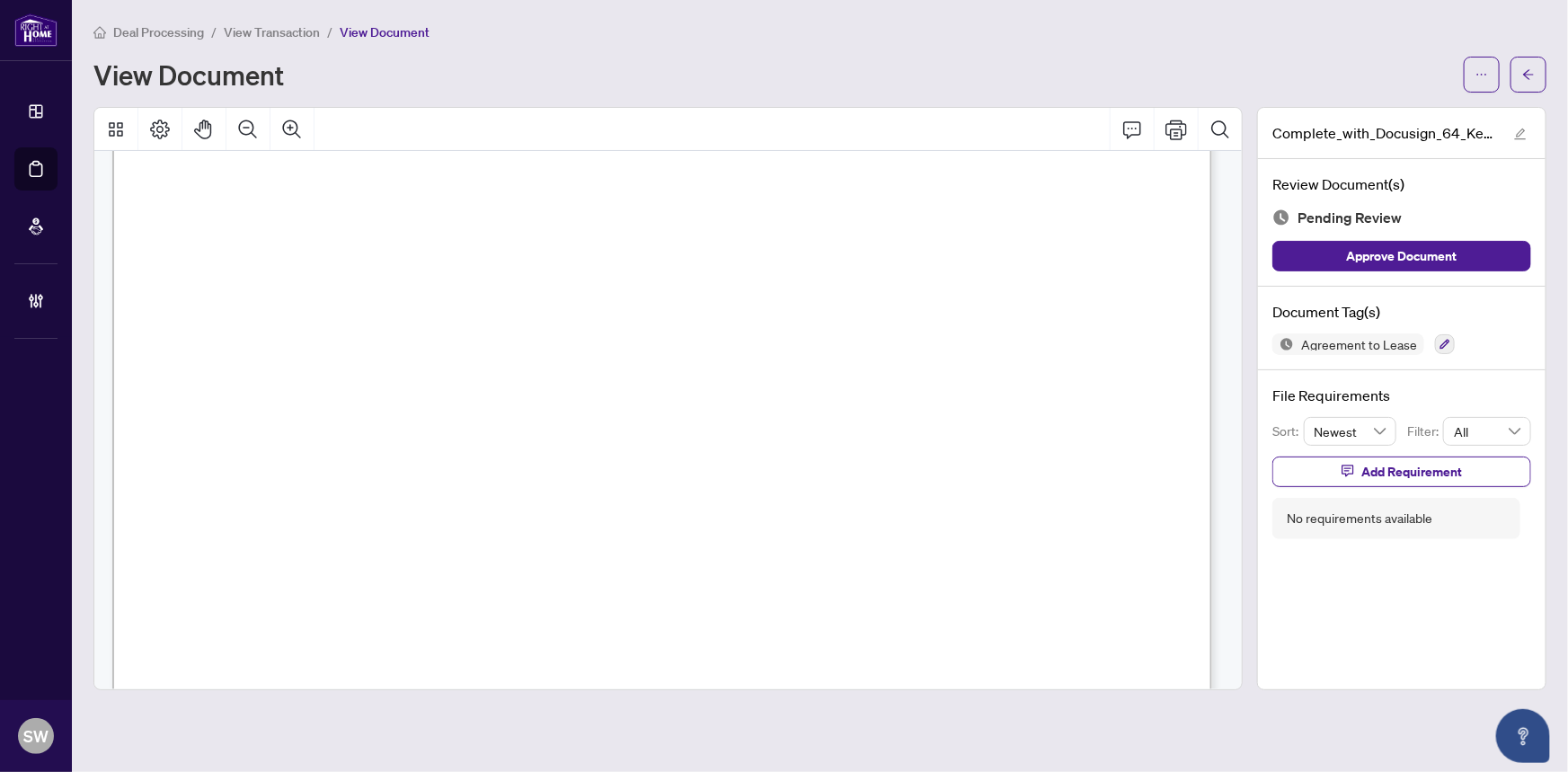
click at [356, 265] on span "Chao, Tianyi" at bounding box center [350, 272] width 125 height 17
click at [307, 267] on span "Chao, Tianyi" at bounding box center [350, 272] width 125 height 17
drag, startPoint x: 267, startPoint y: 226, endPoint x: 428, endPoint y: 230, distance: 161.0
click at [428, 230] on span "Zubeyr Degirmenci, Sevda Degirmenci" at bounding box center [400, 235] width 272 height 17
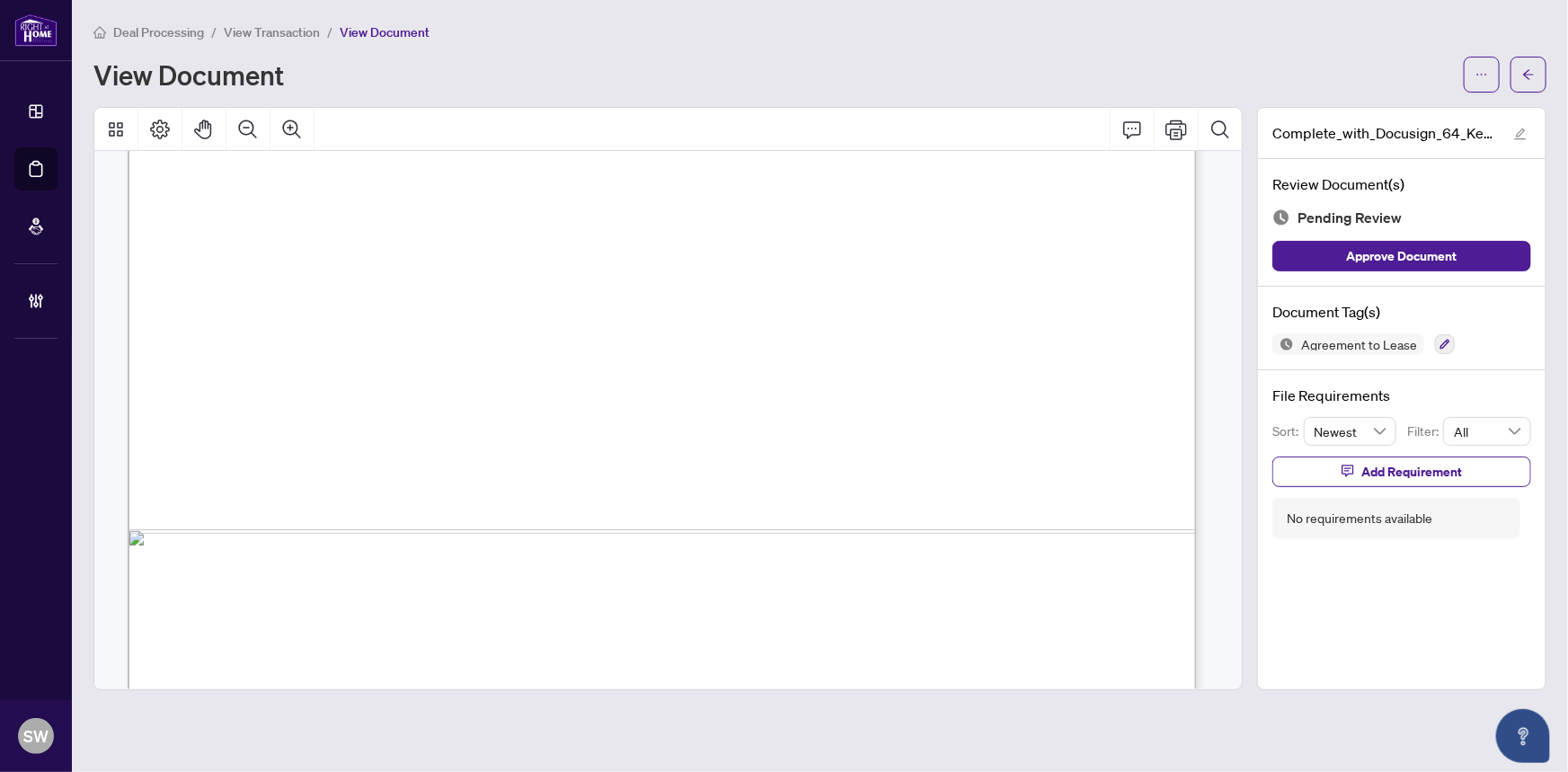
scroll to position [13038, 0]
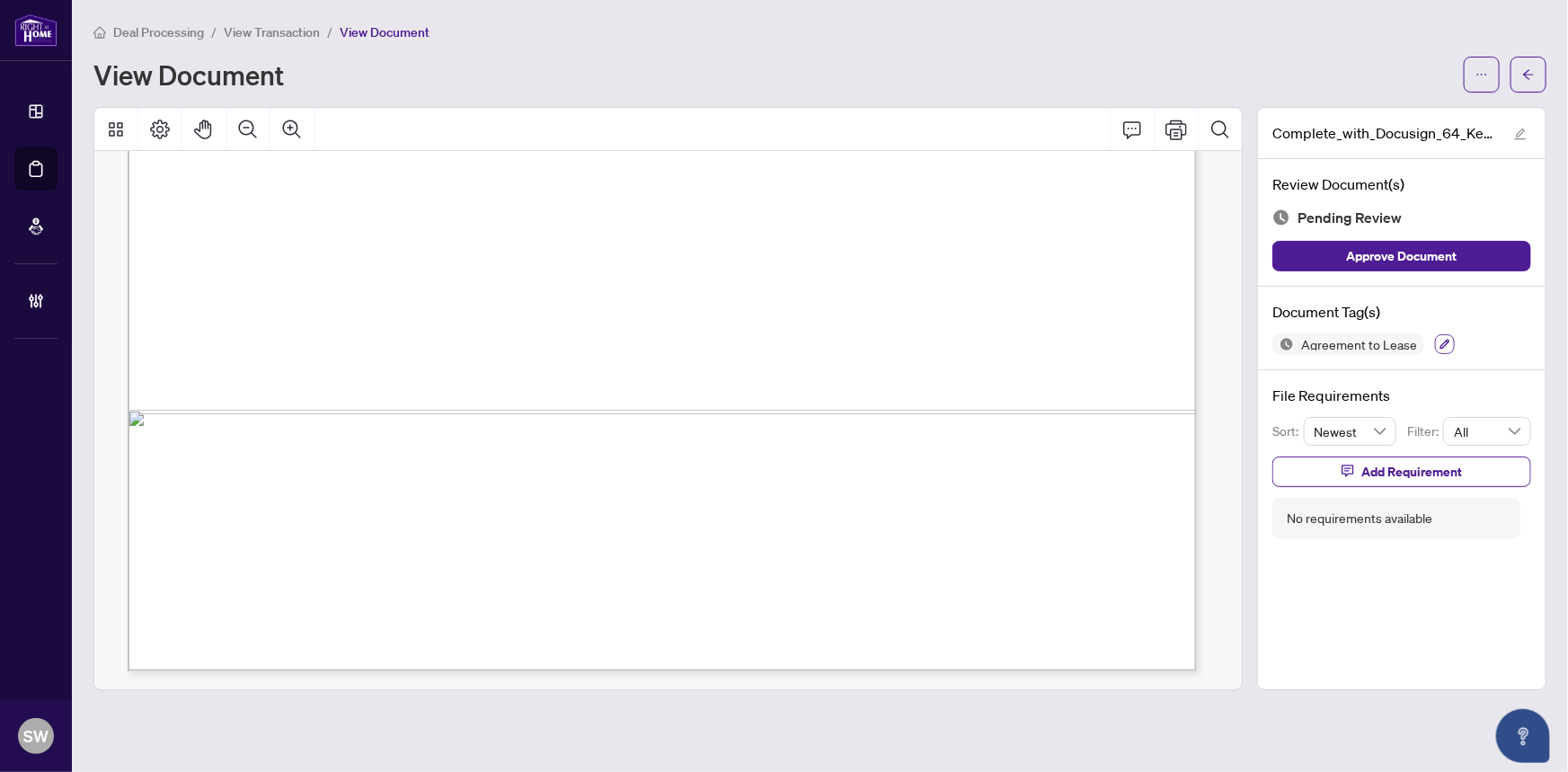
click at [1441, 342] on icon "button" at bounding box center [1446, 345] width 9 height 9
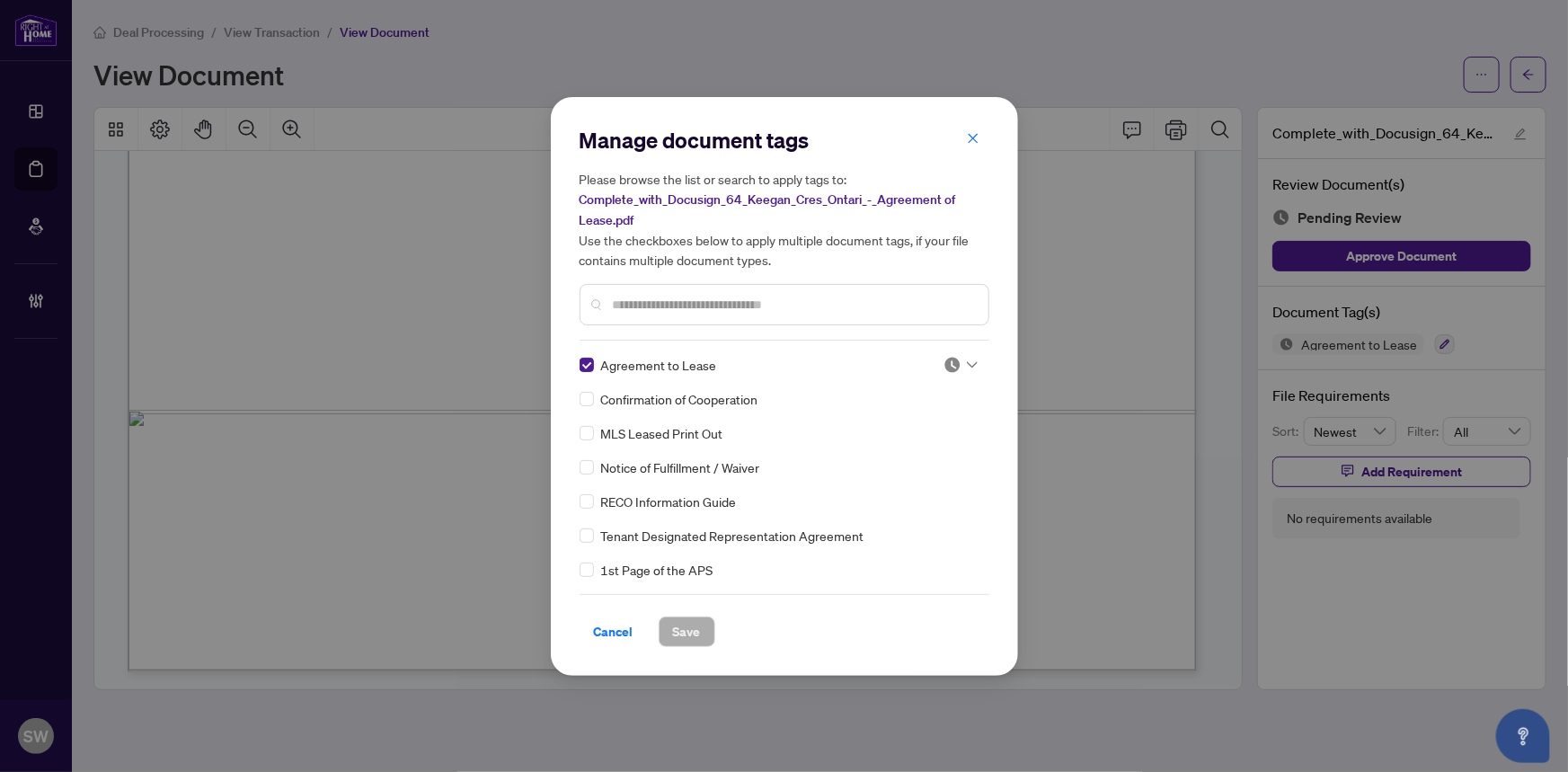
click at [953, 362] on img at bounding box center [952, 364] width 18 height 18
click at [907, 449] on div "Approved" at bounding box center [901, 452] width 115 height 20
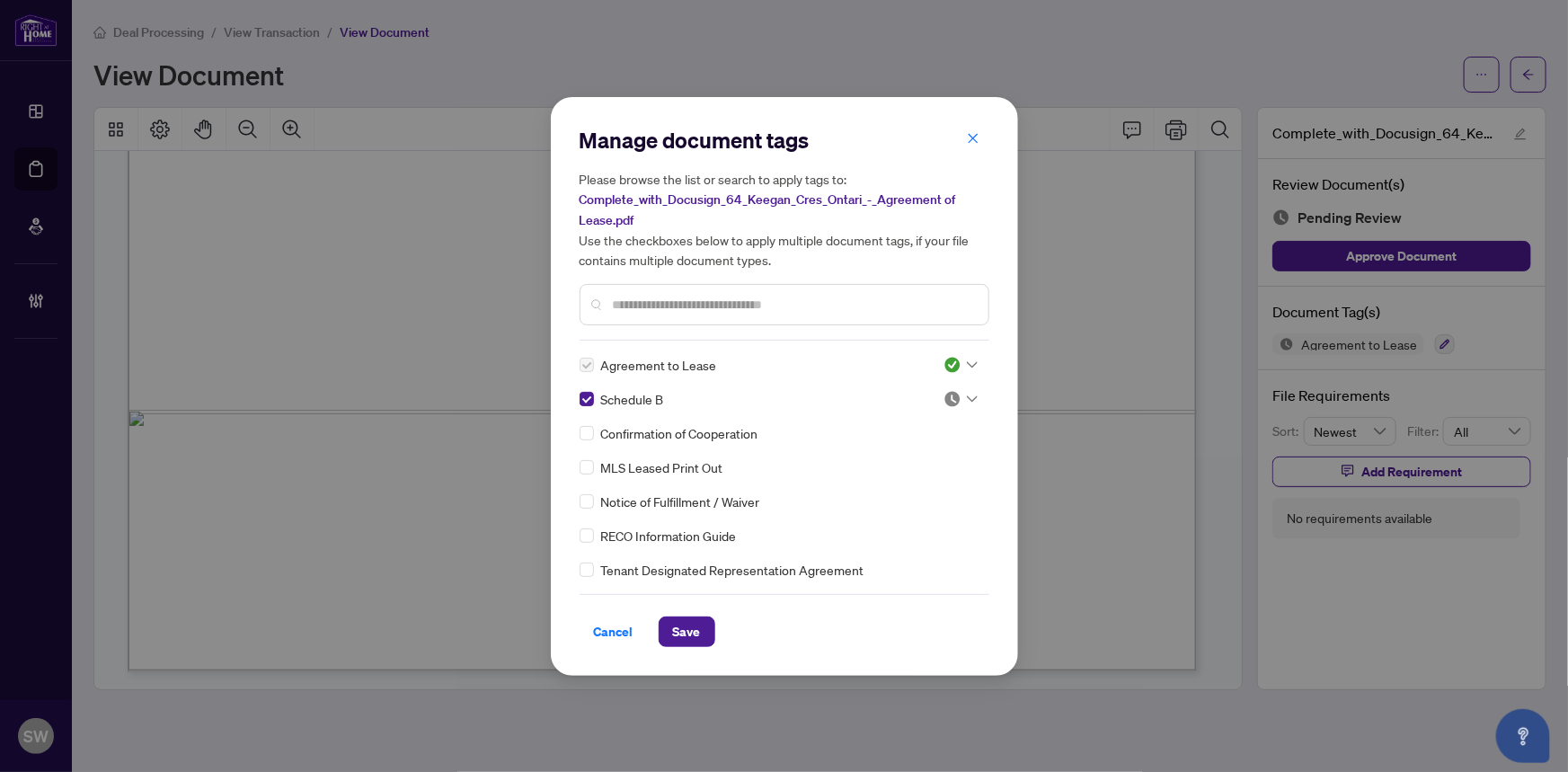
click at [962, 392] on div at bounding box center [961, 398] width 34 height 18
click at [913, 481] on div "Approved" at bounding box center [901, 486] width 115 height 20
click at [693, 629] on span "Save" at bounding box center [687, 632] width 28 height 29
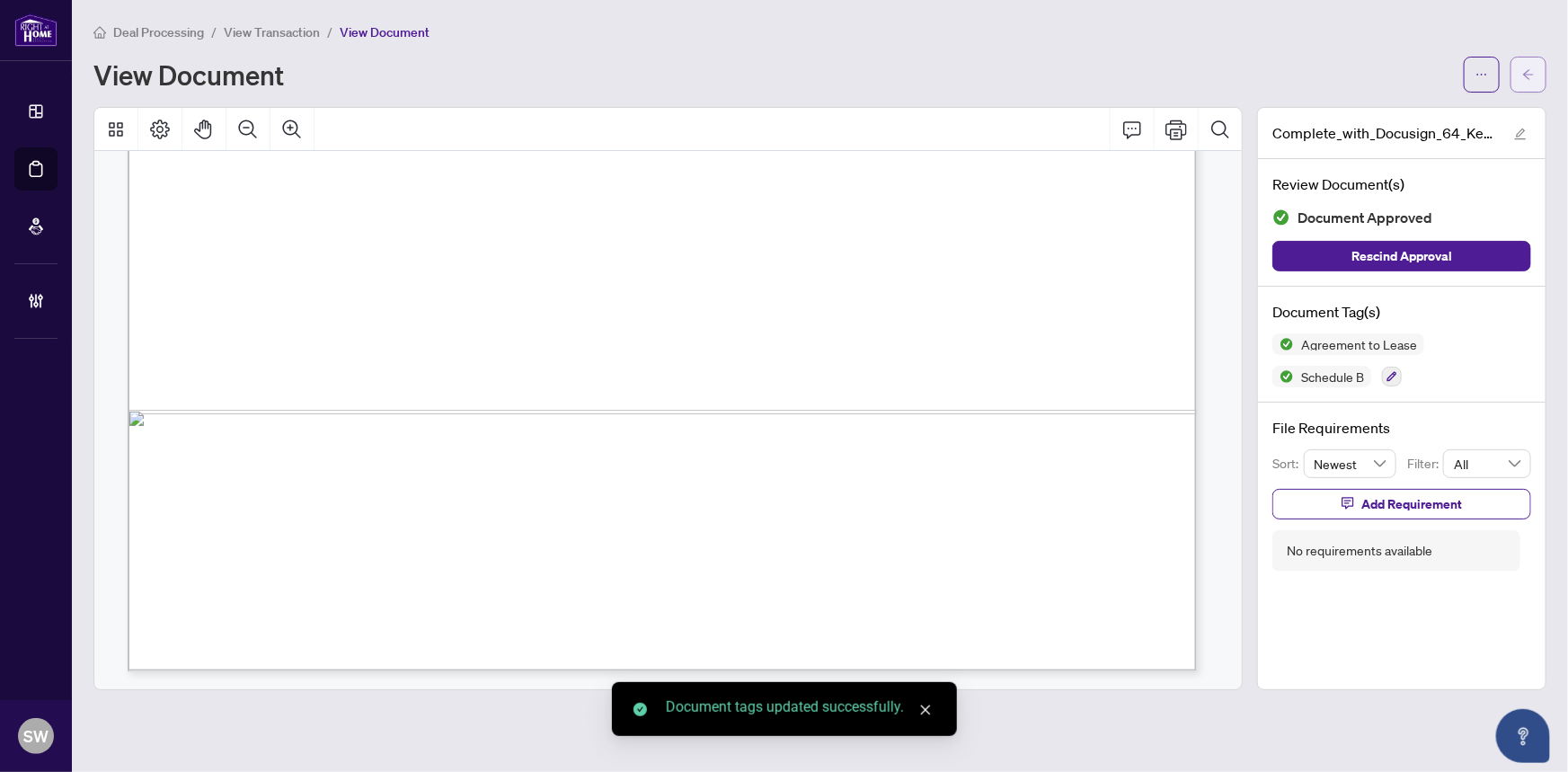
click at [1533, 72] on icon "arrow-left" at bounding box center [1528, 73] width 10 height 9
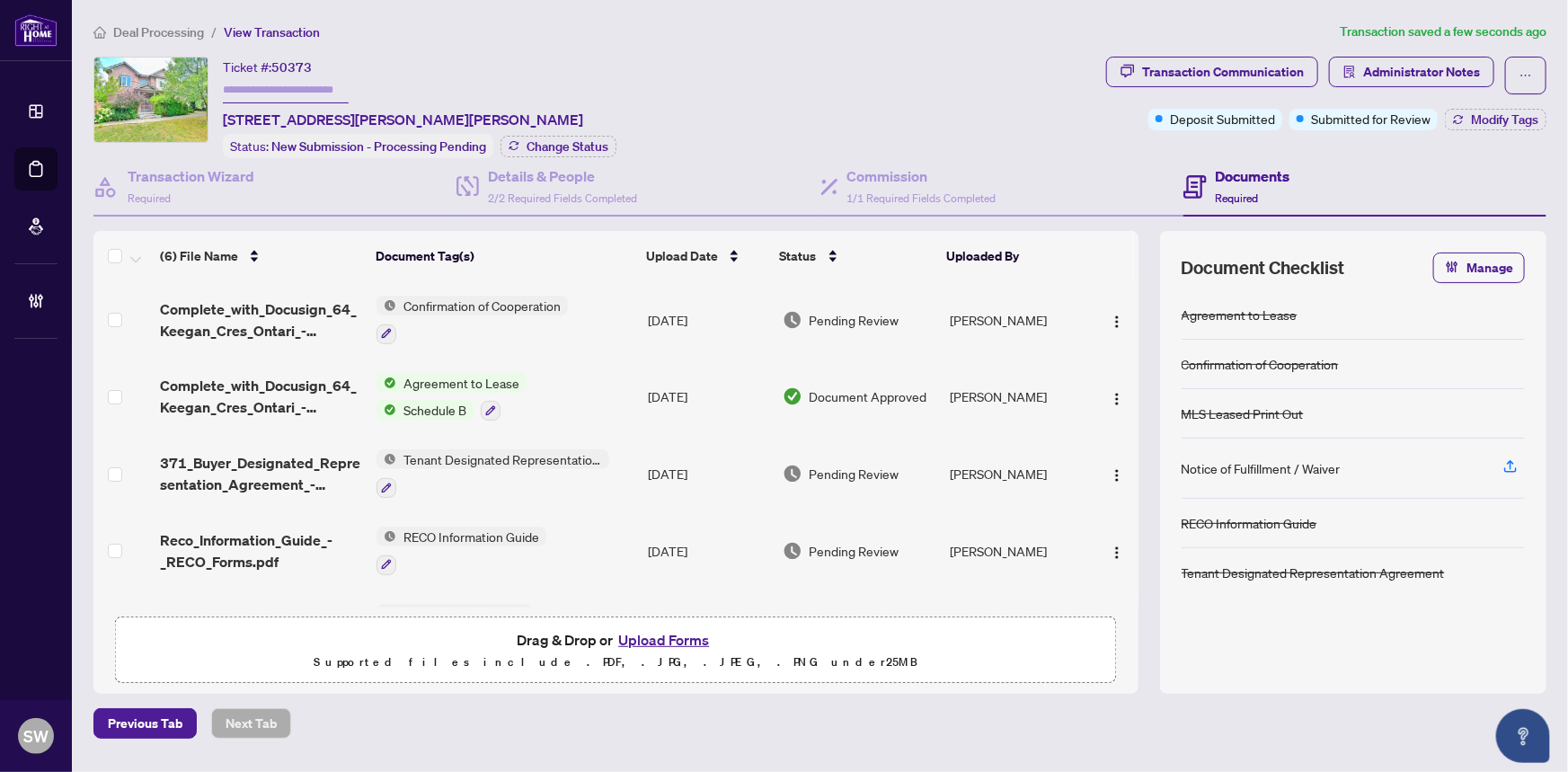
click at [290, 315] on span "Complete_with_Docusign_64_Keegan_Cres_Ontari_-_324.pdf" at bounding box center [262, 320] width 203 height 43
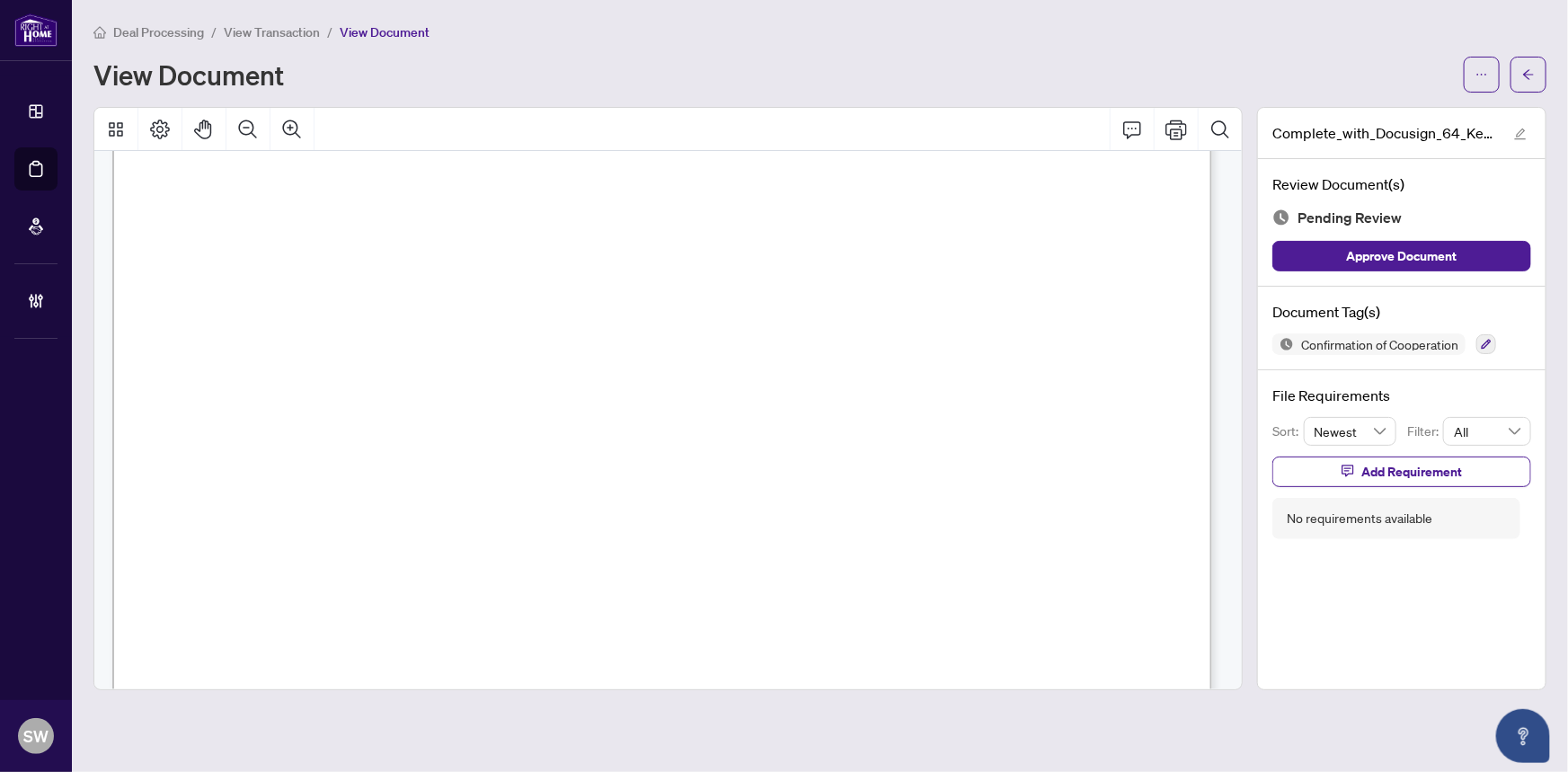
scroll to position [1715, 0]
click at [274, 422] on span "DAVID CORLU" at bounding box center [258, 426] width 127 height 17
click at [1488, 345] on icon "button" at bounding box center [1486, 344] width 10 height 10
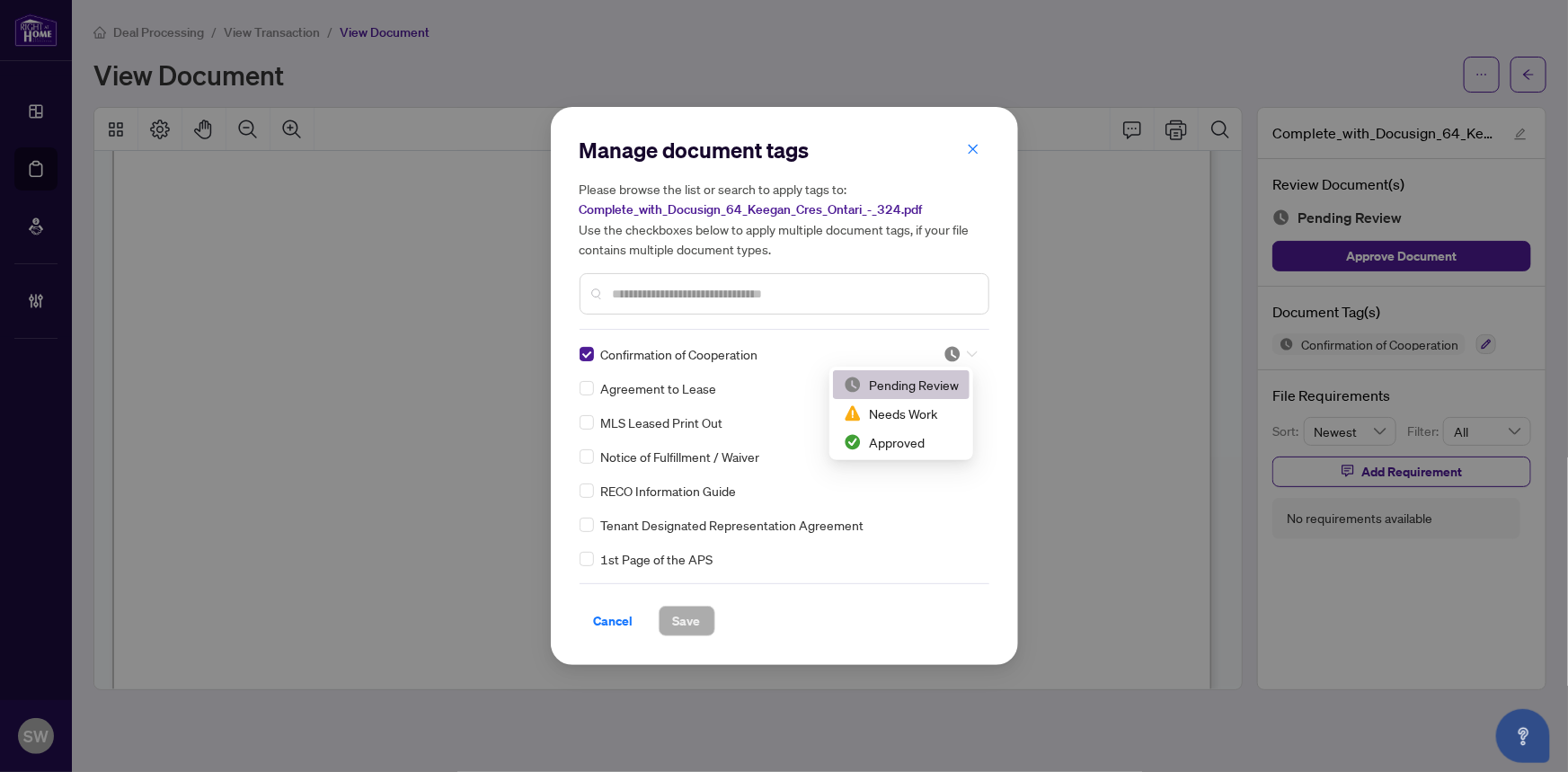
click at [958, 351] on div at bounding box center [961, 353] width 34 height 18
click at [889, 442] on div "Approved" at bounding box center [901, 442] width 115 height 20
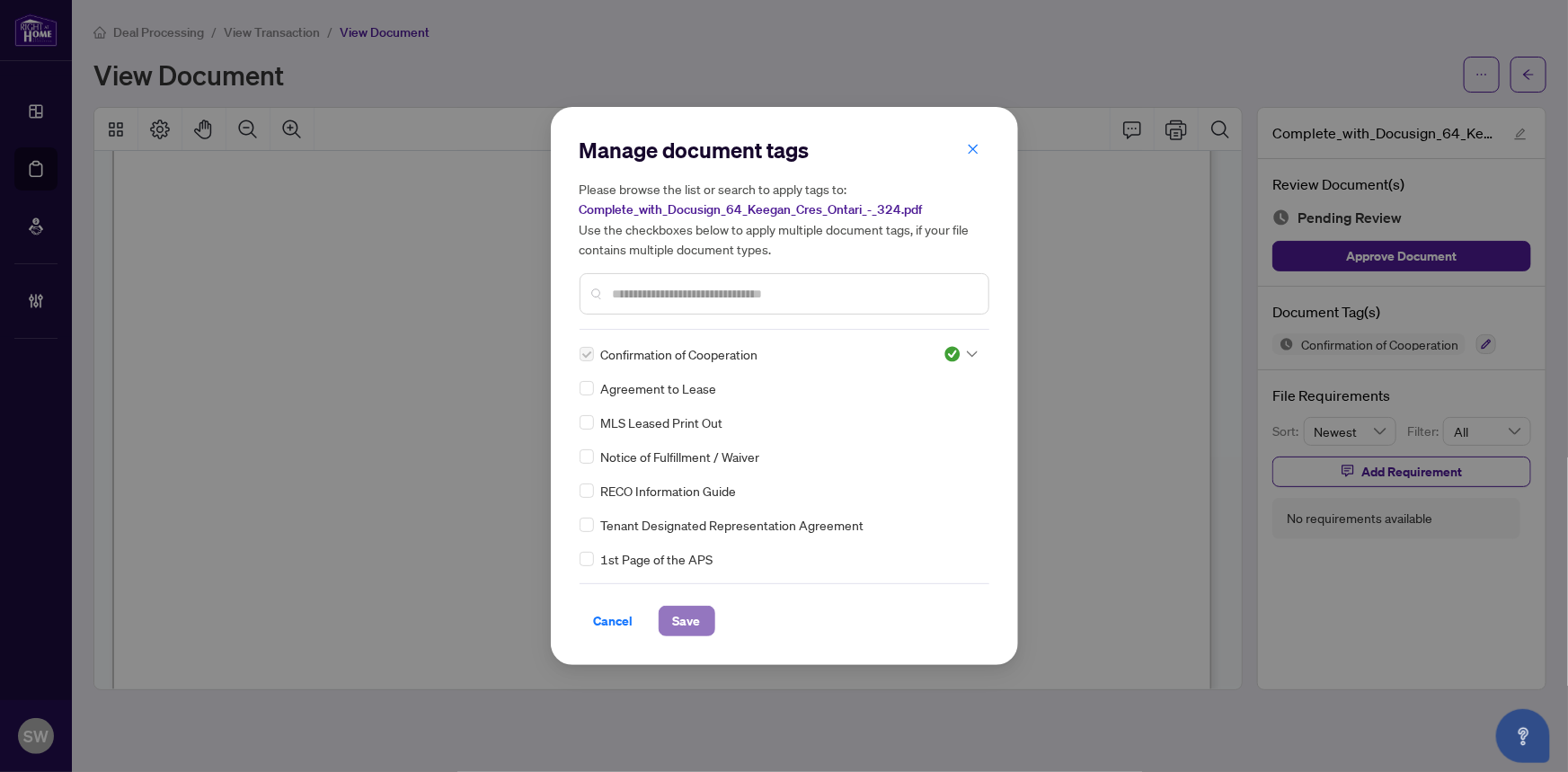
click at [691, 617] on span "Save" at bounding box center [687, 620] width 28 height 29
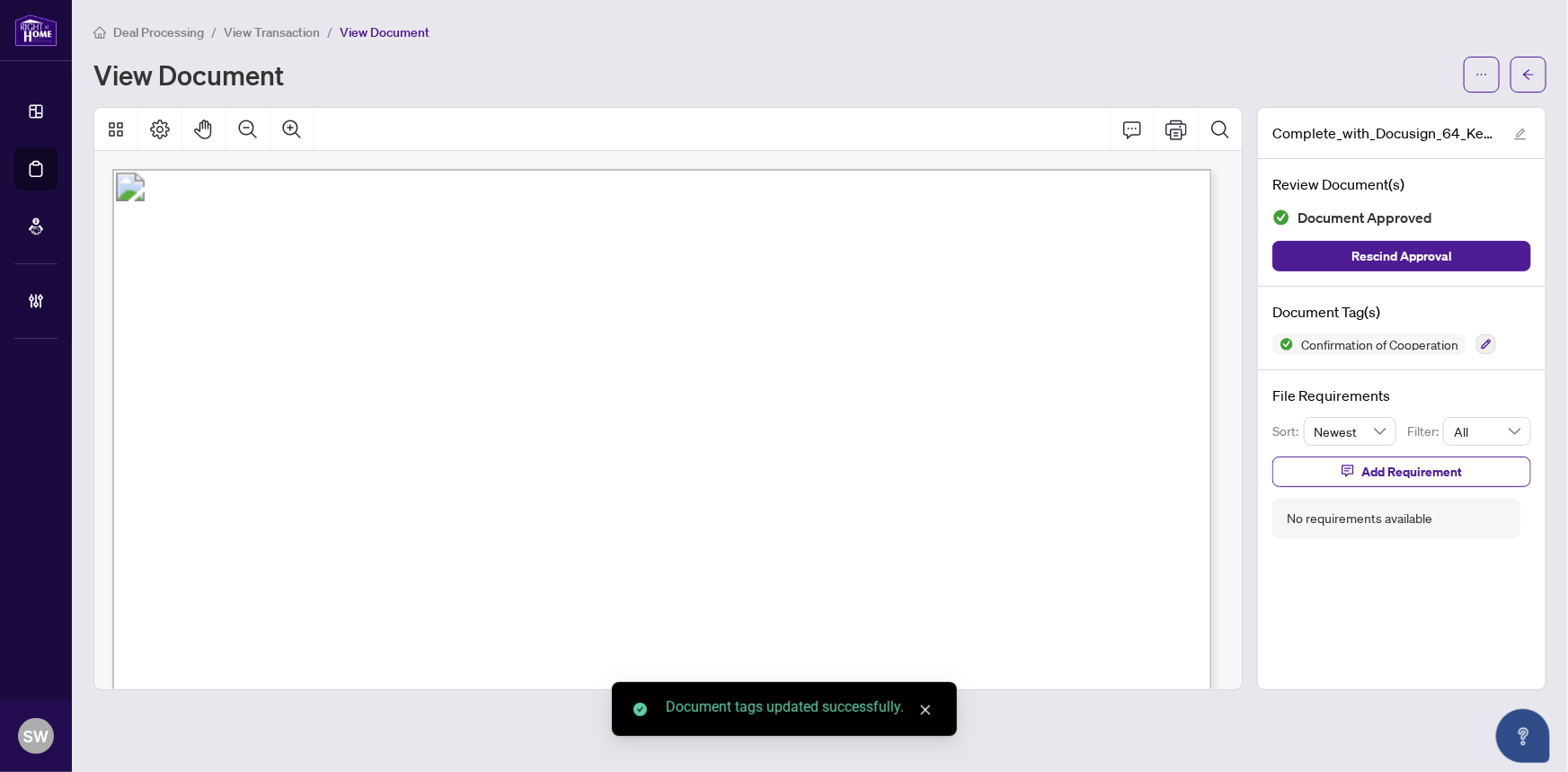
scroll to position [1633, 0]
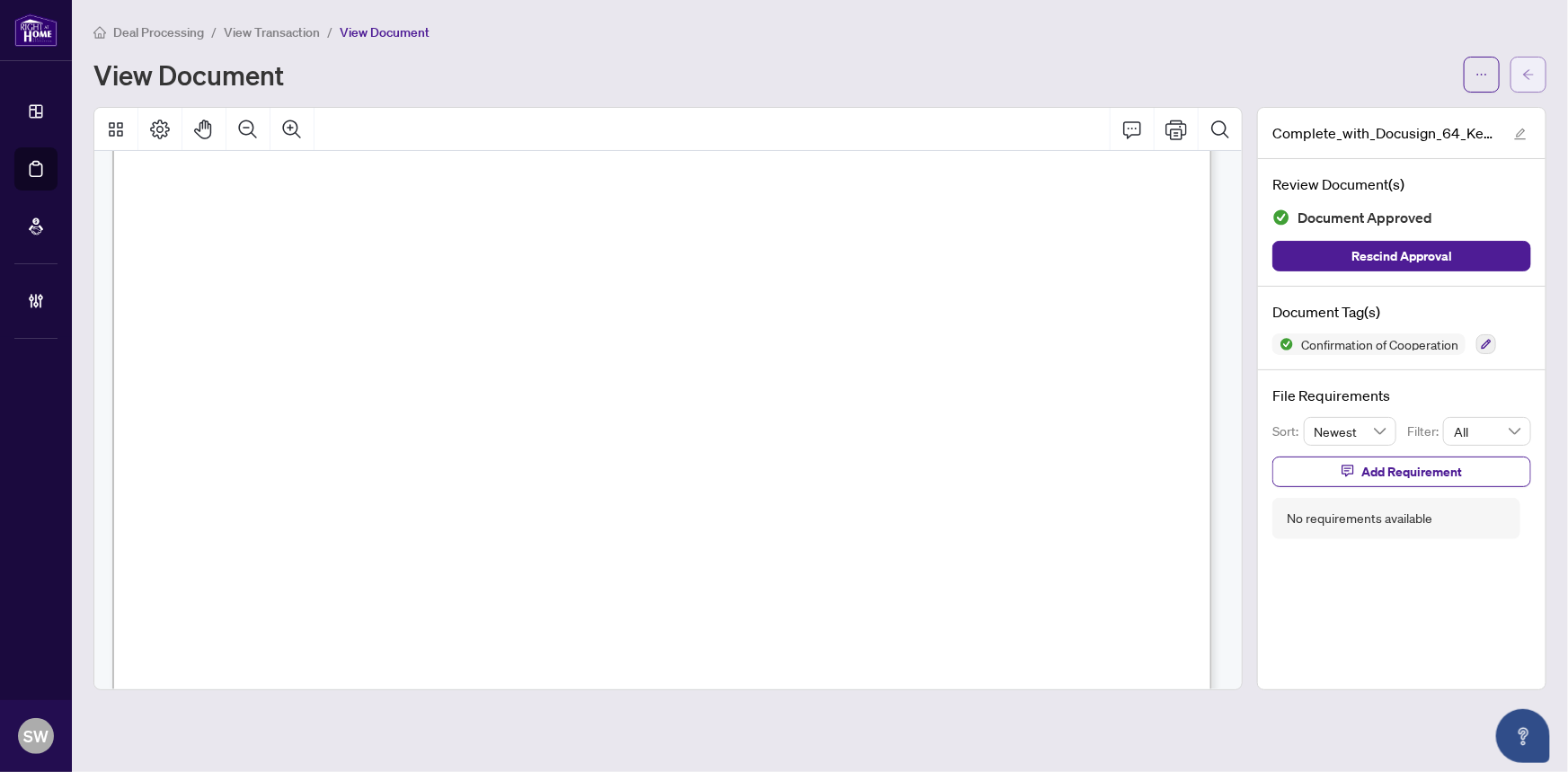
click at [1536, 75] on button "button" at bounding box center [1528, 74] width 36 height 36
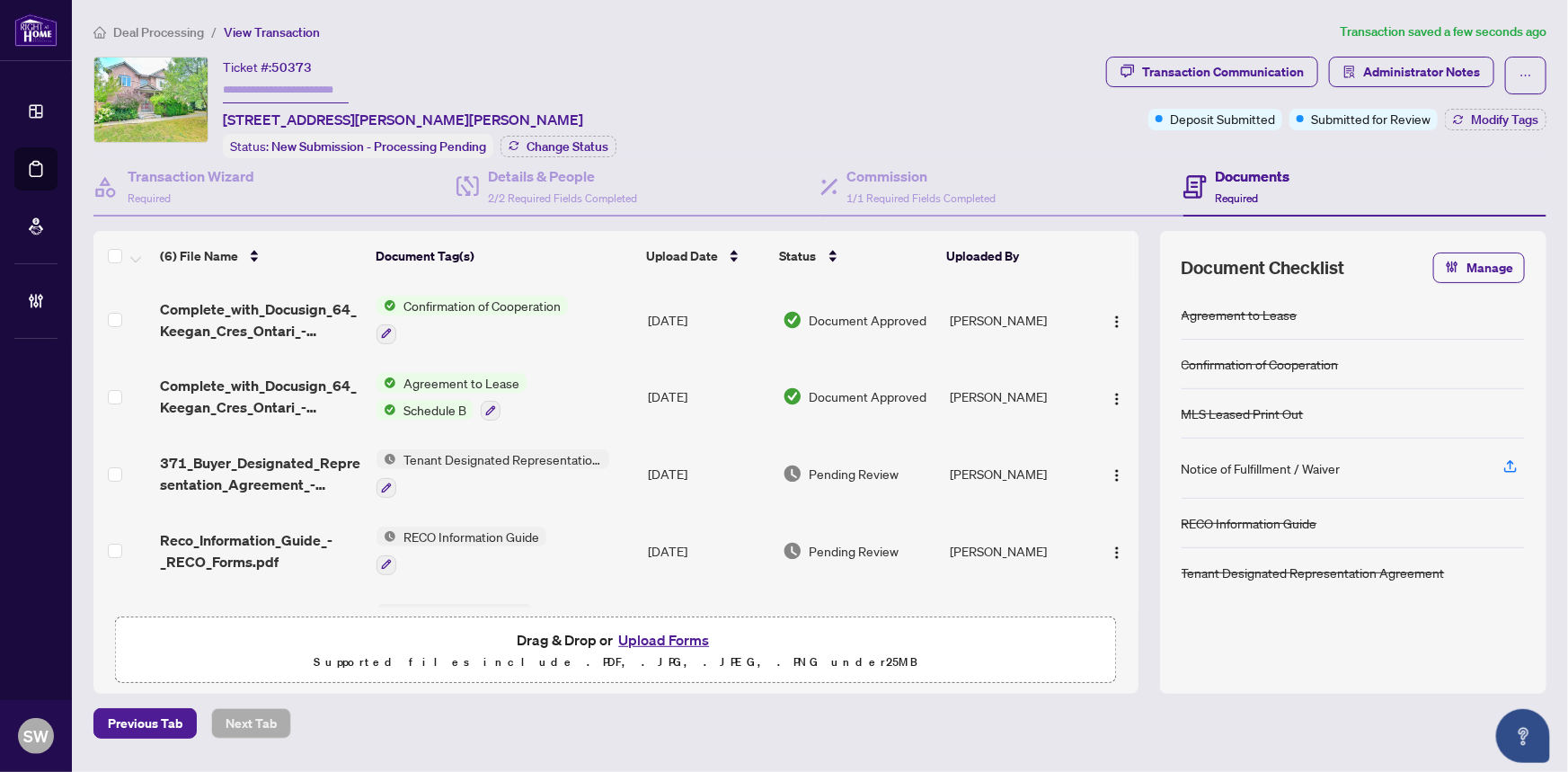
click at [300, 69] on span "50373" at bounding box center [291, 67] width 40 height 16
copy span "50373"
click at [221, 180] on h4 "Transaction Wizard" at bounding box center [191, 176] width 127 height 22
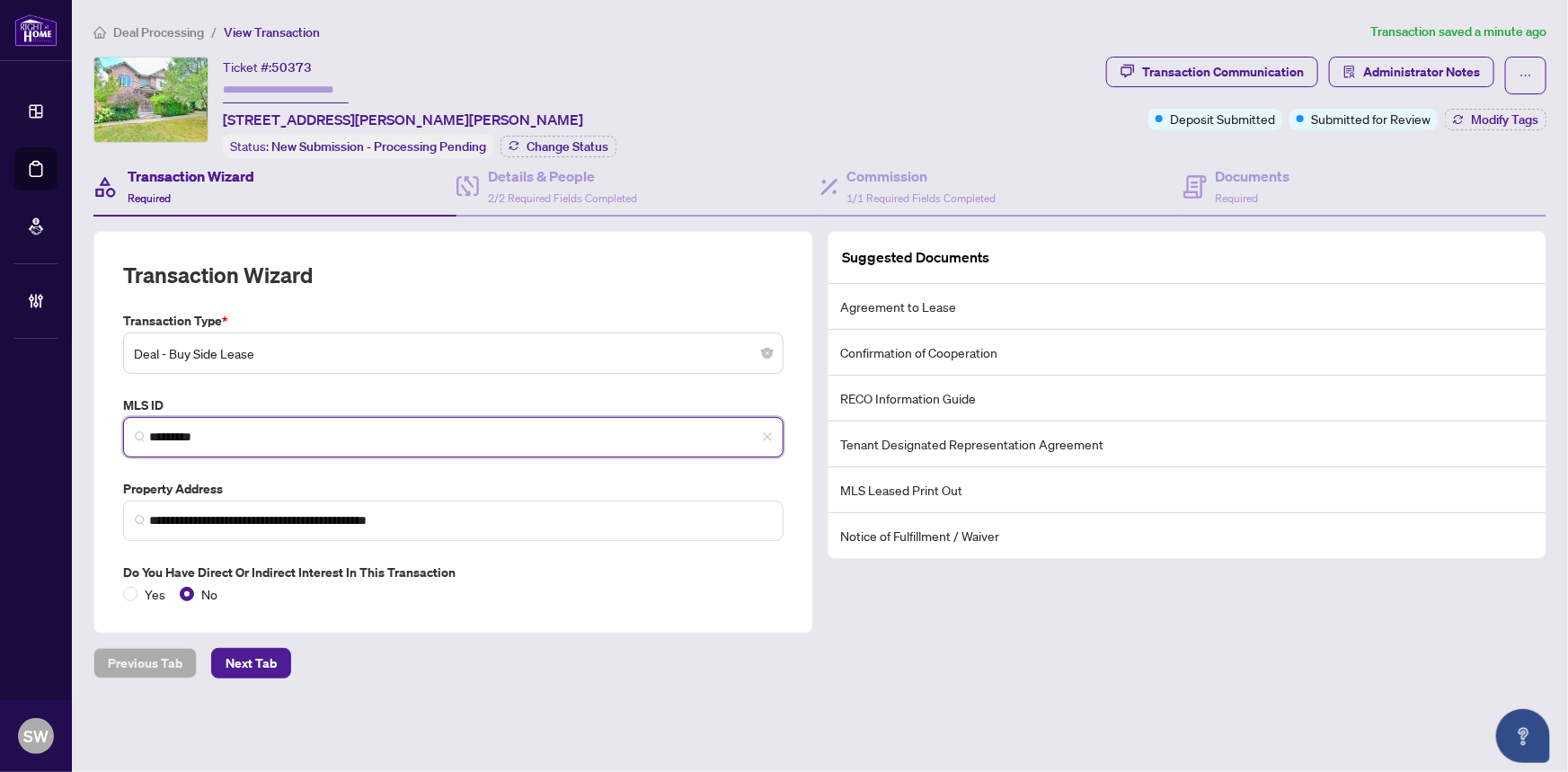
click at [178, 435] on input "*********" at bounding box center [460, 437] width 622 height 19
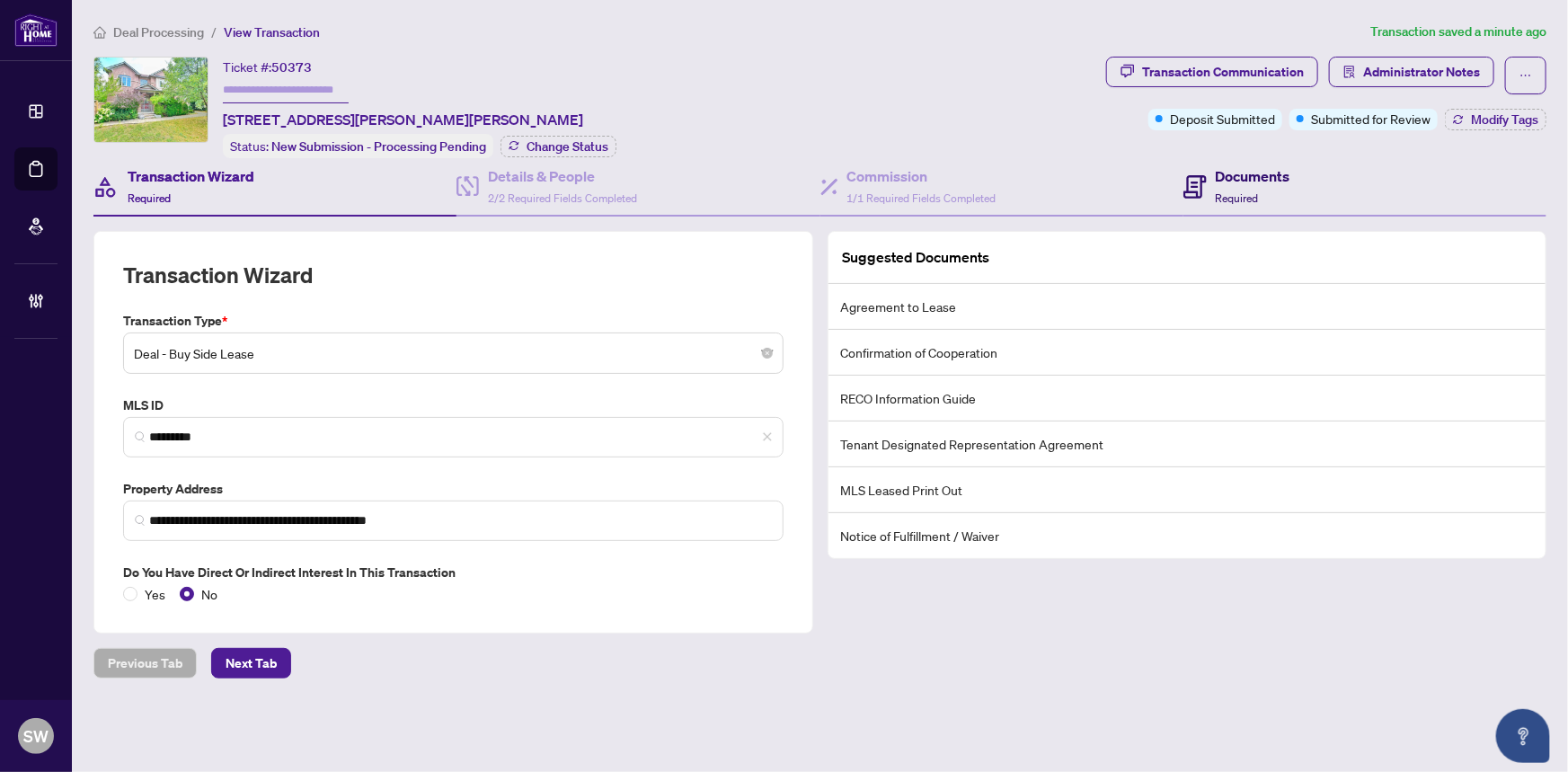
click at [1211, 196] on div "Documents Required" at bounding box center [1237, 186] width 107 height 42
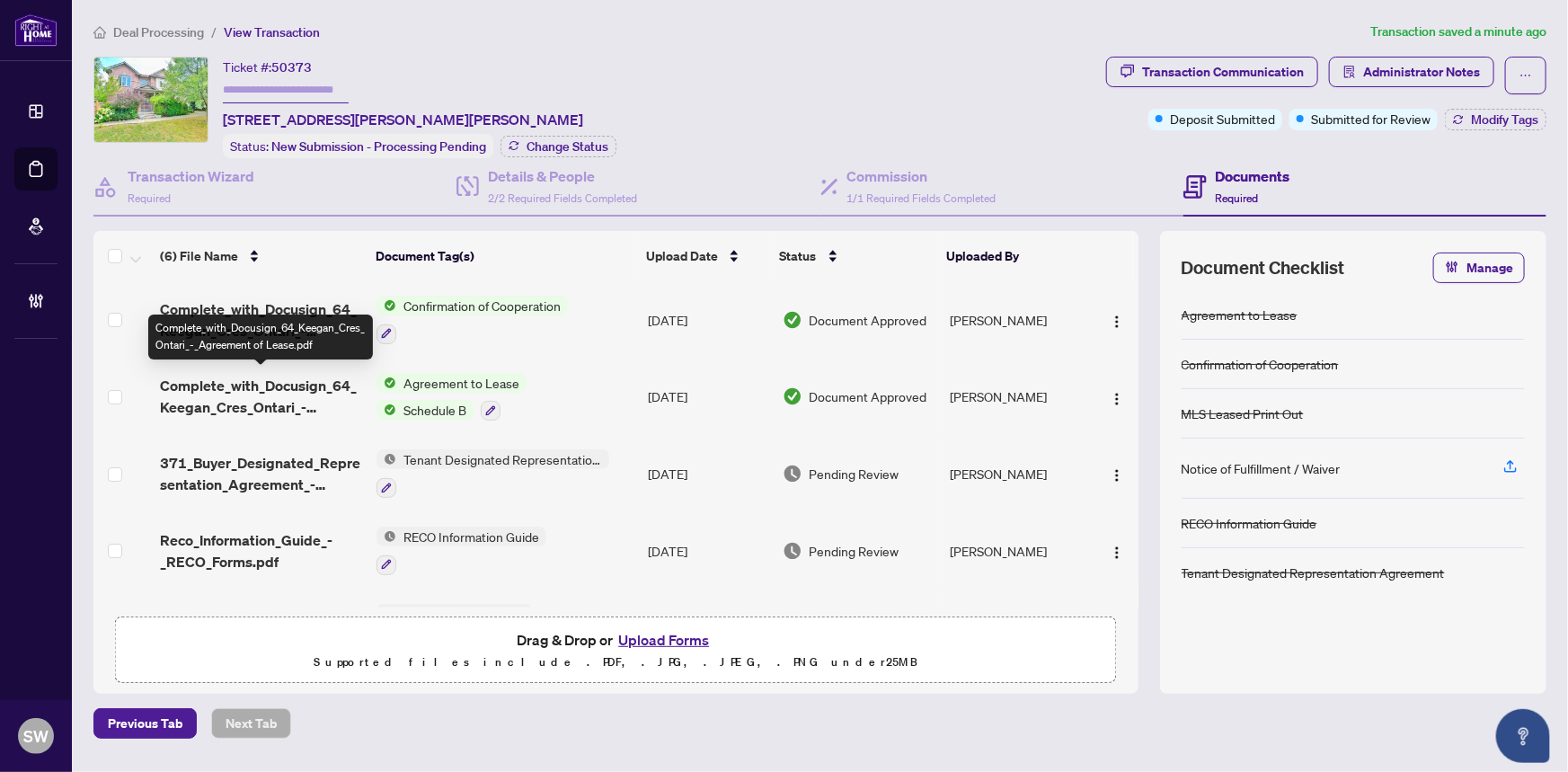
click at [289, 382] on span "Complete_with_Docusign_64_Keegan_Cres_Ontari_-_Agreement of Lease.pdf" at bounding box center [262, 396] width 203 height 43
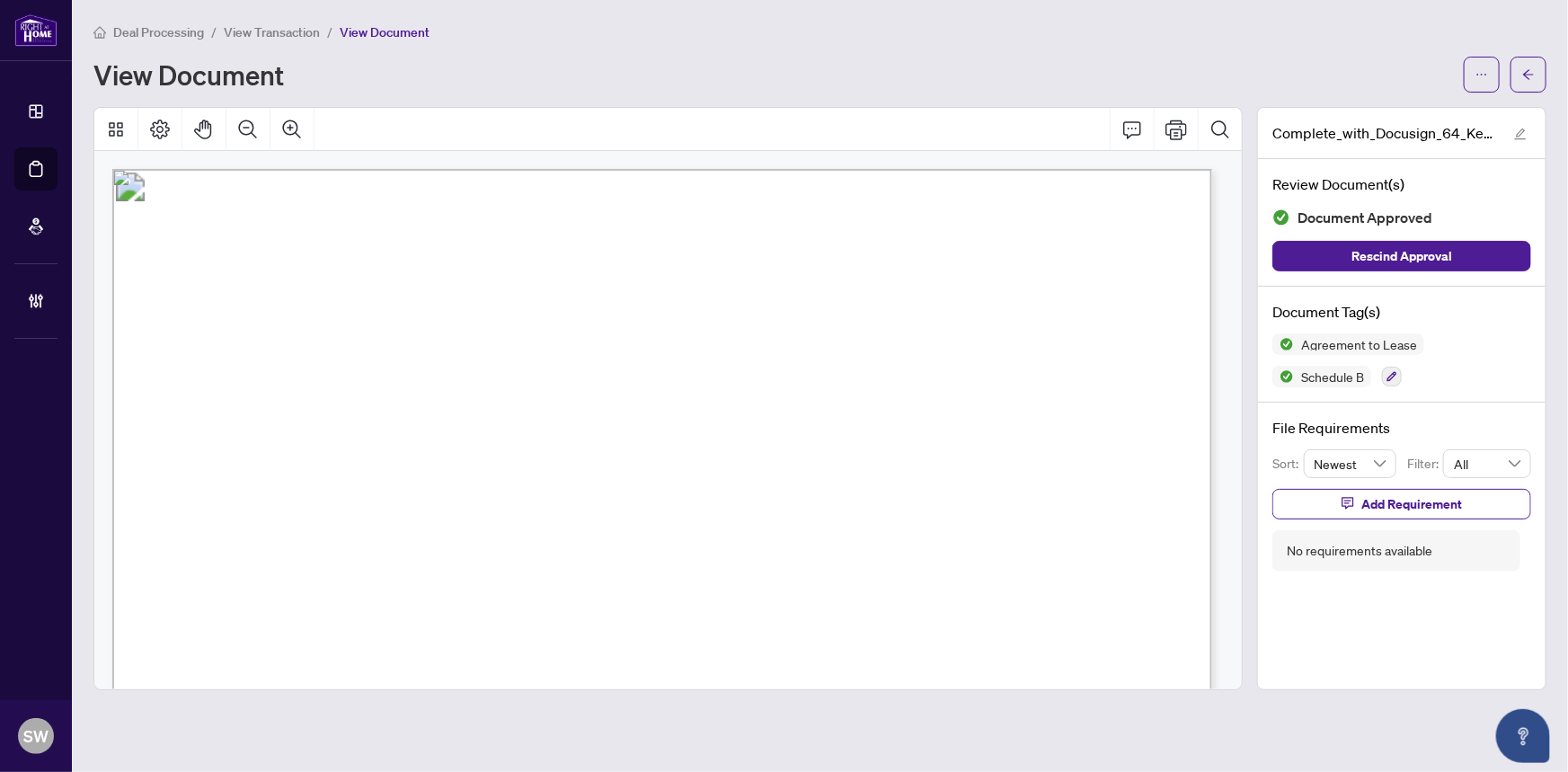
drag, startPoint x: 451, startPoint y: 392, endPoint x: 604, endPoint y: 397, distance: 153.1
click at [537, 397] on span "Zubeyr Degirmenci, Sevda Degirmenci" at bounding box center [400, 398] width 272 height 17
click at [584, 346] on span "RE/MAX REALTRON REALTY INC." at bounding box center [454, 352] width 261 height 17
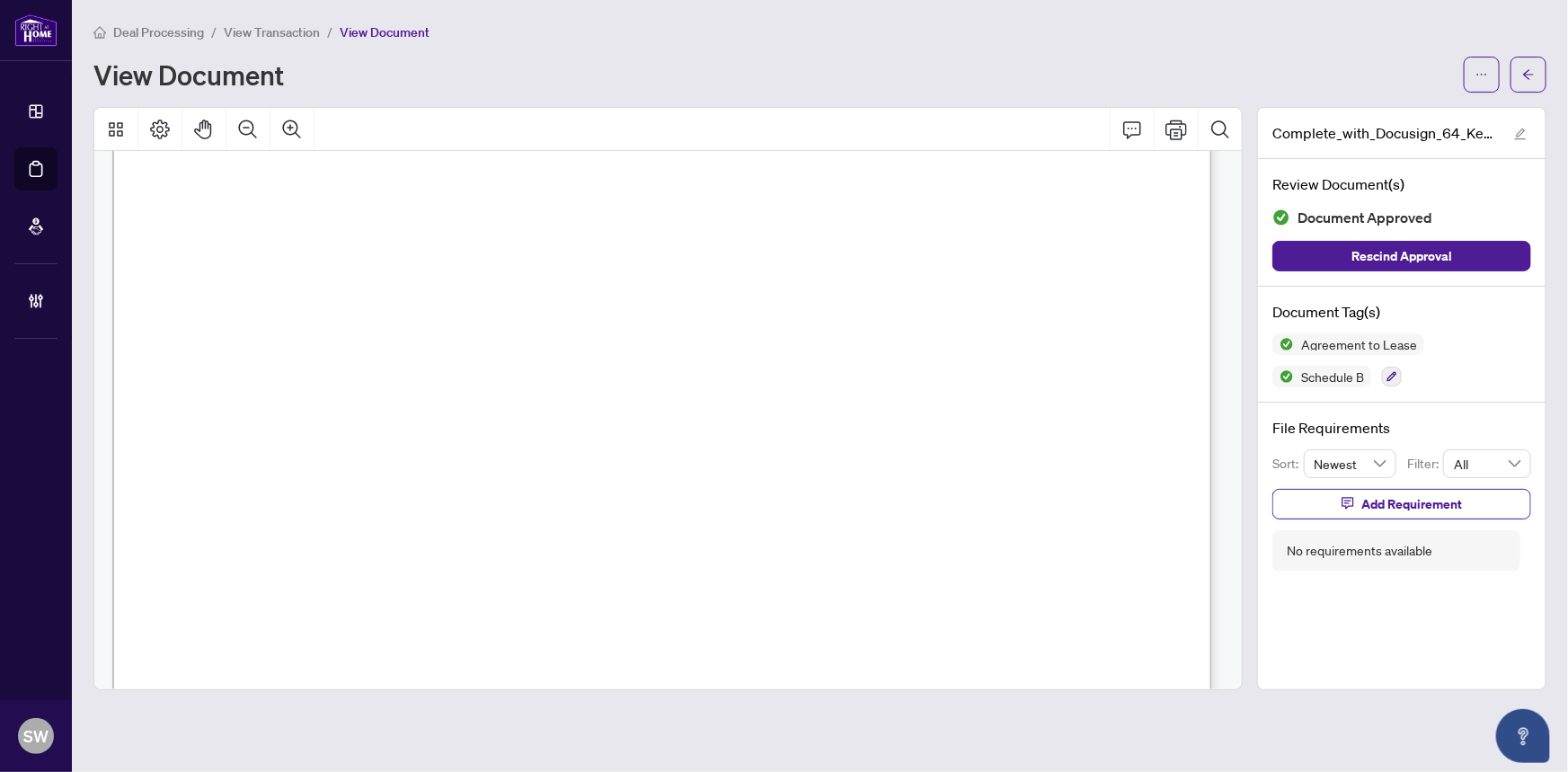
click at [584, 346] on span "RE/MAX REALTRON REALTY INC." at bounding box center [454, 352] width 261 height 17
click at [199, 220] on span "(Witness)" at bounding box center [211, 228] width 49 height 16
click at [1526, 75] on icon "arrow-left" at bounding box center [1528, 74] width 12 height 12
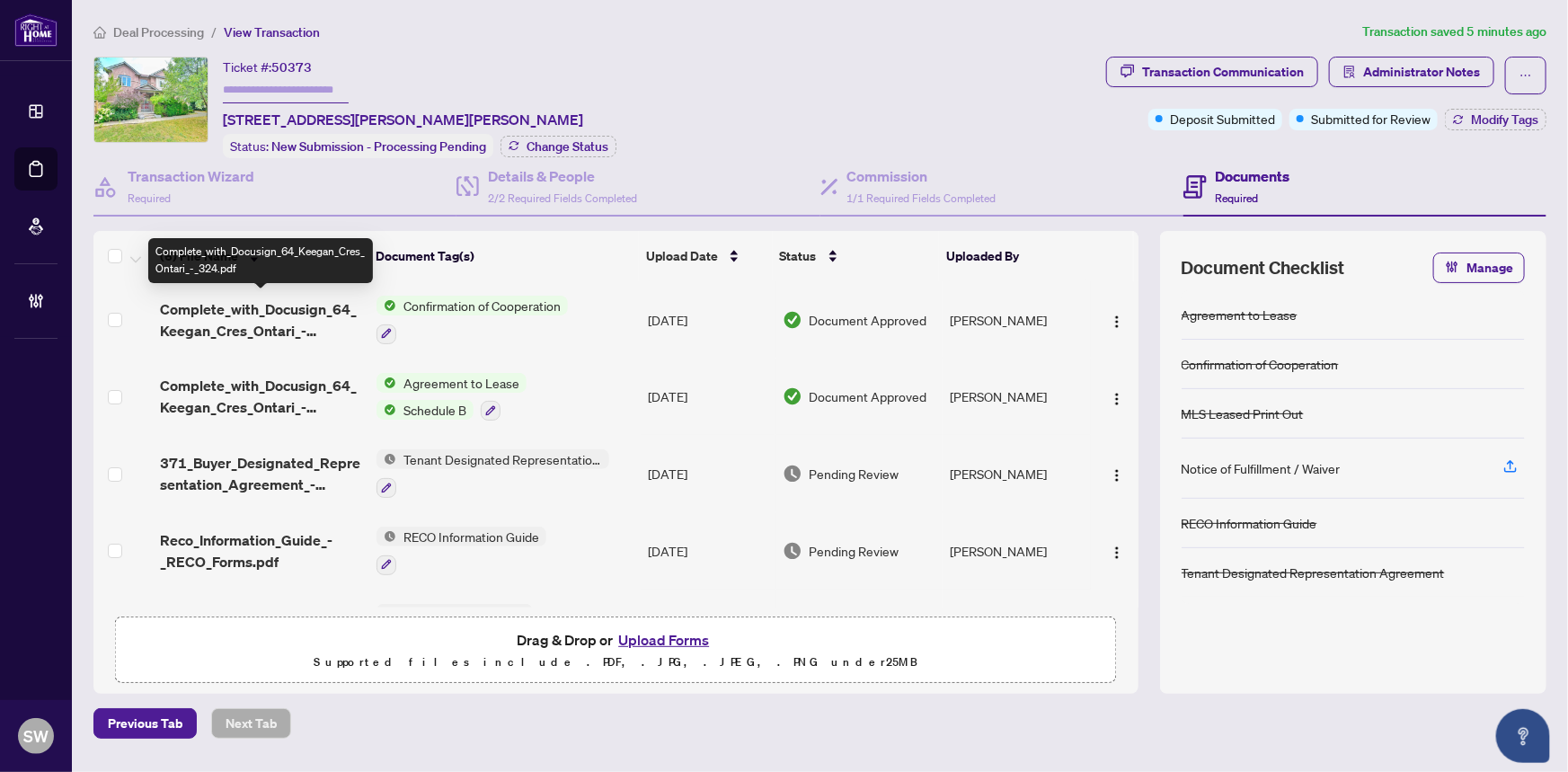
click at [232, 316] on span "Complete_with_Docusign_64_Keegan_Cres_Ontari_-_324.pdf" at bounding box center [262, 320] width 203 height 43
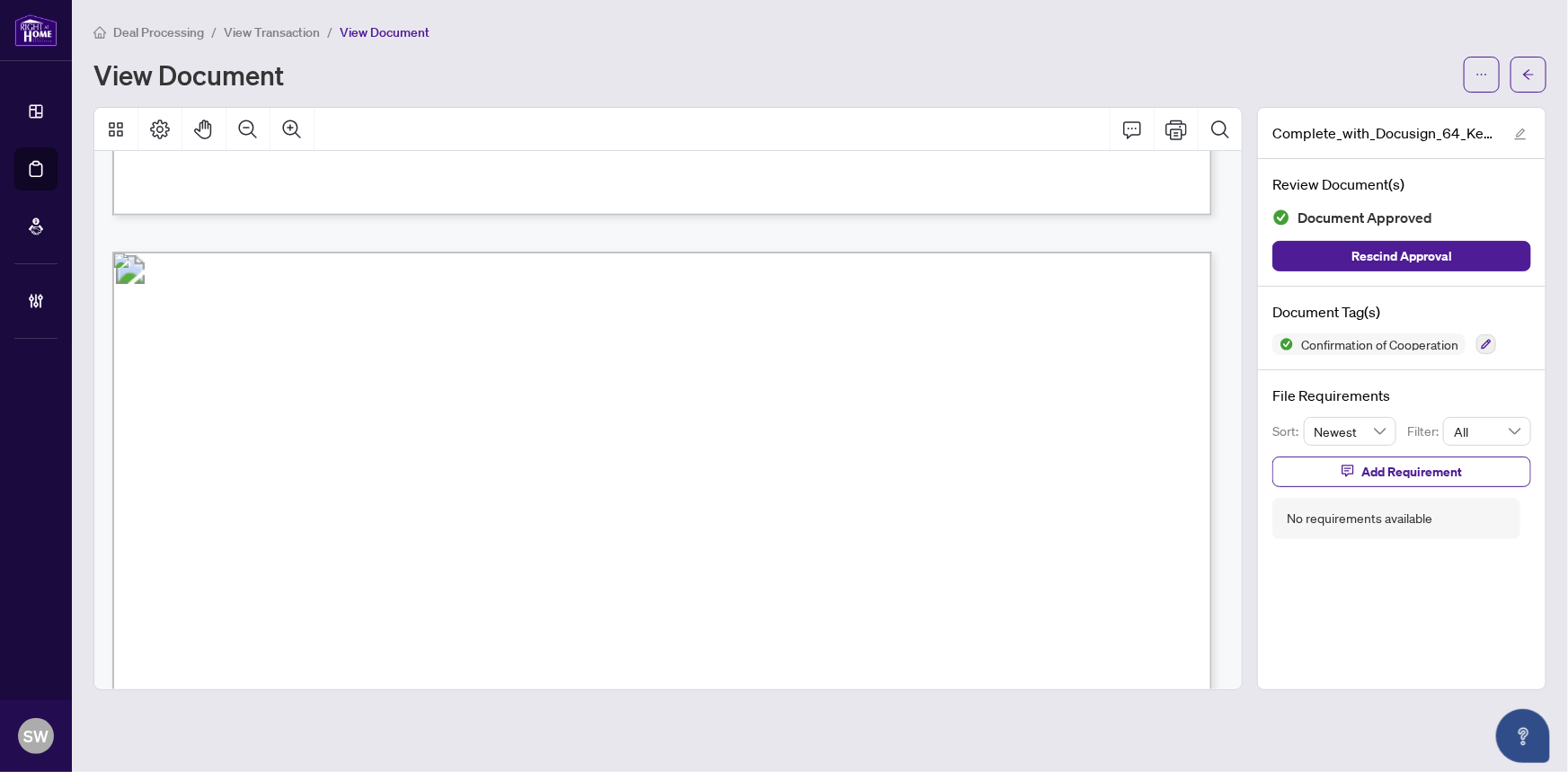
scroll to position [1522, 0]
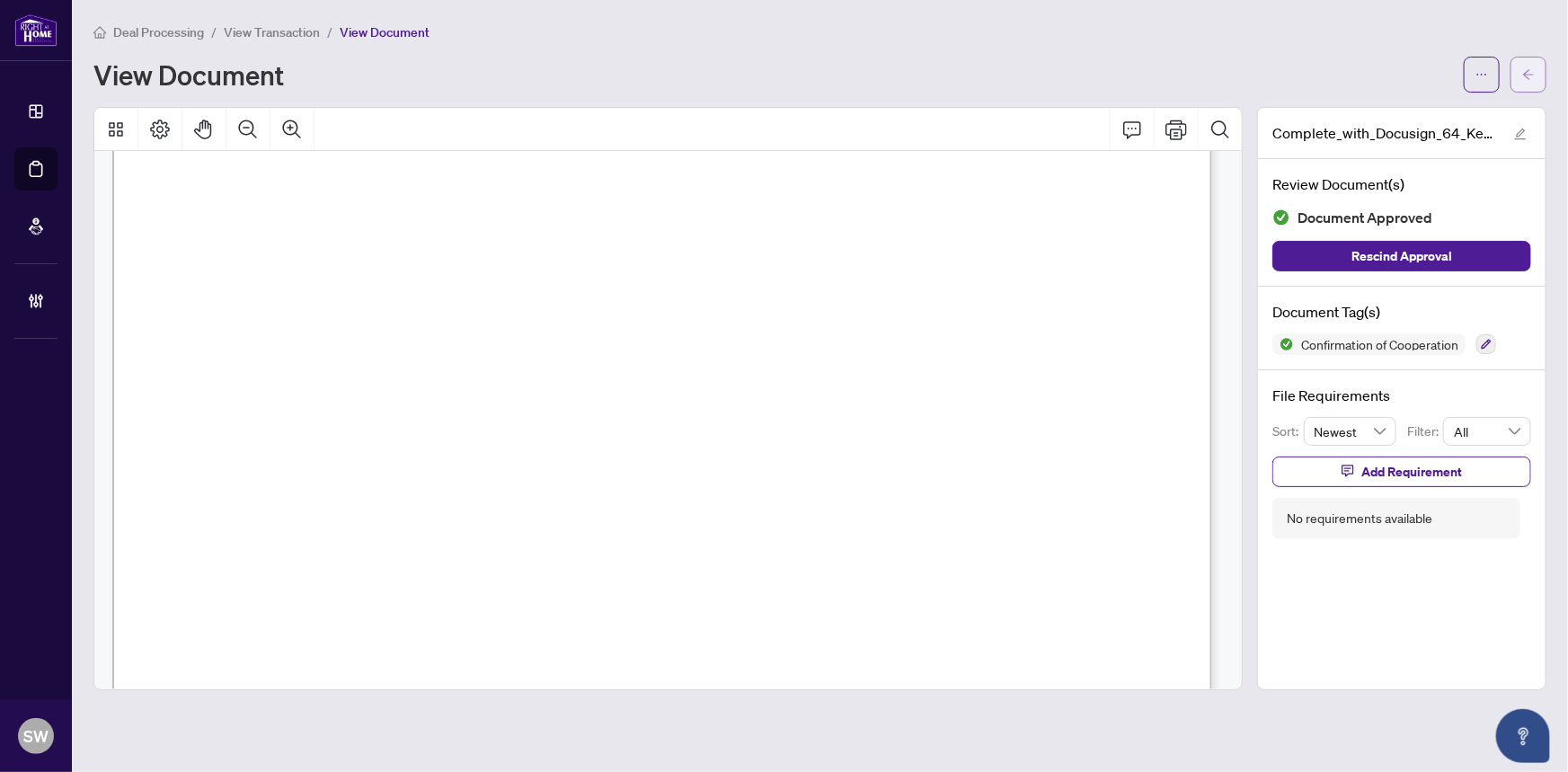
click at [1539, 81] on button "button" at bounding box center [1528, 74] width 36 height 36
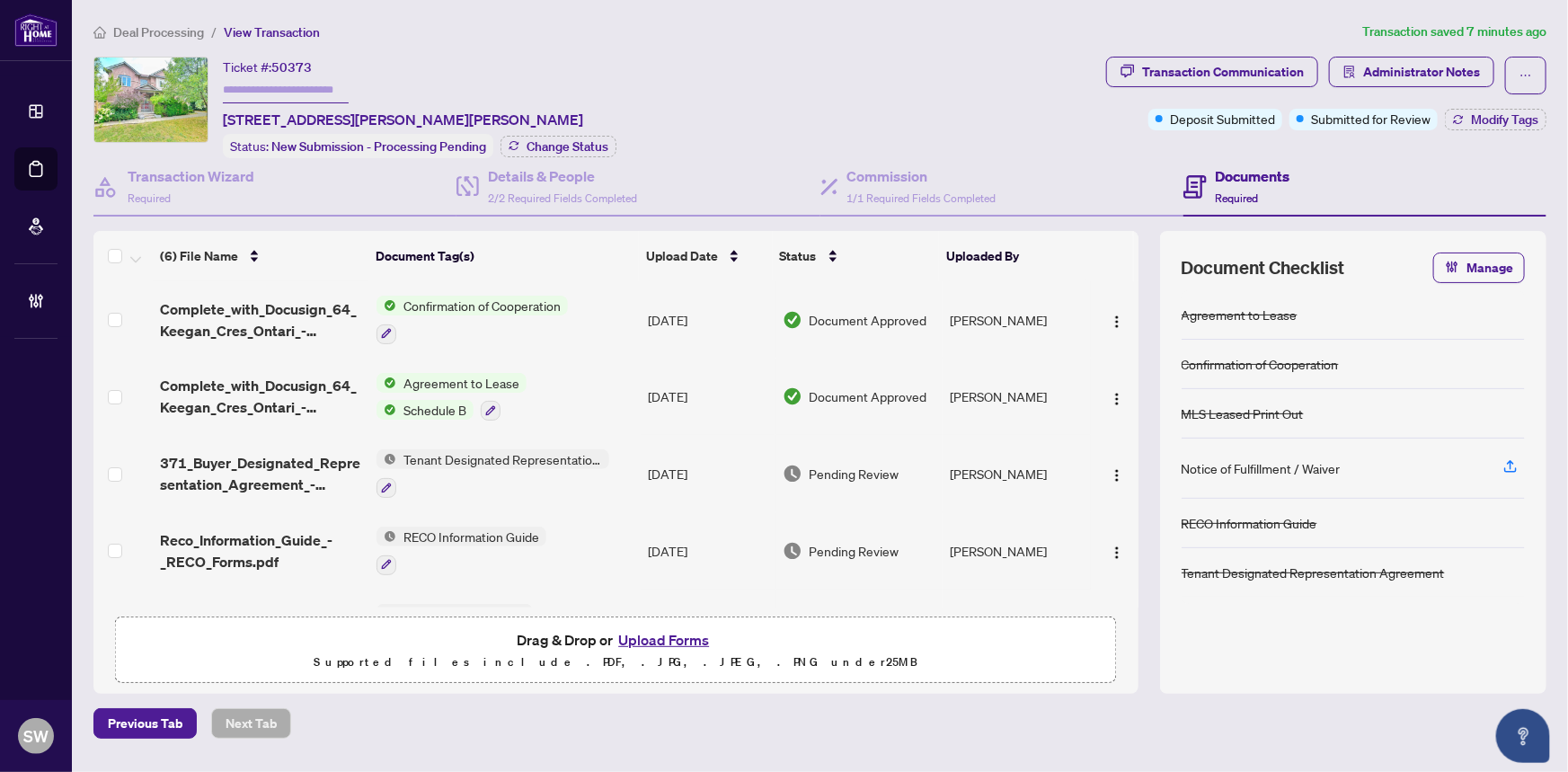
click at [296, 458] on span "371_Buyer_Designated_Representation_Agreement_-_PropTx-OREA.pdf" at bounding box center [262, 474] width 203 height 43
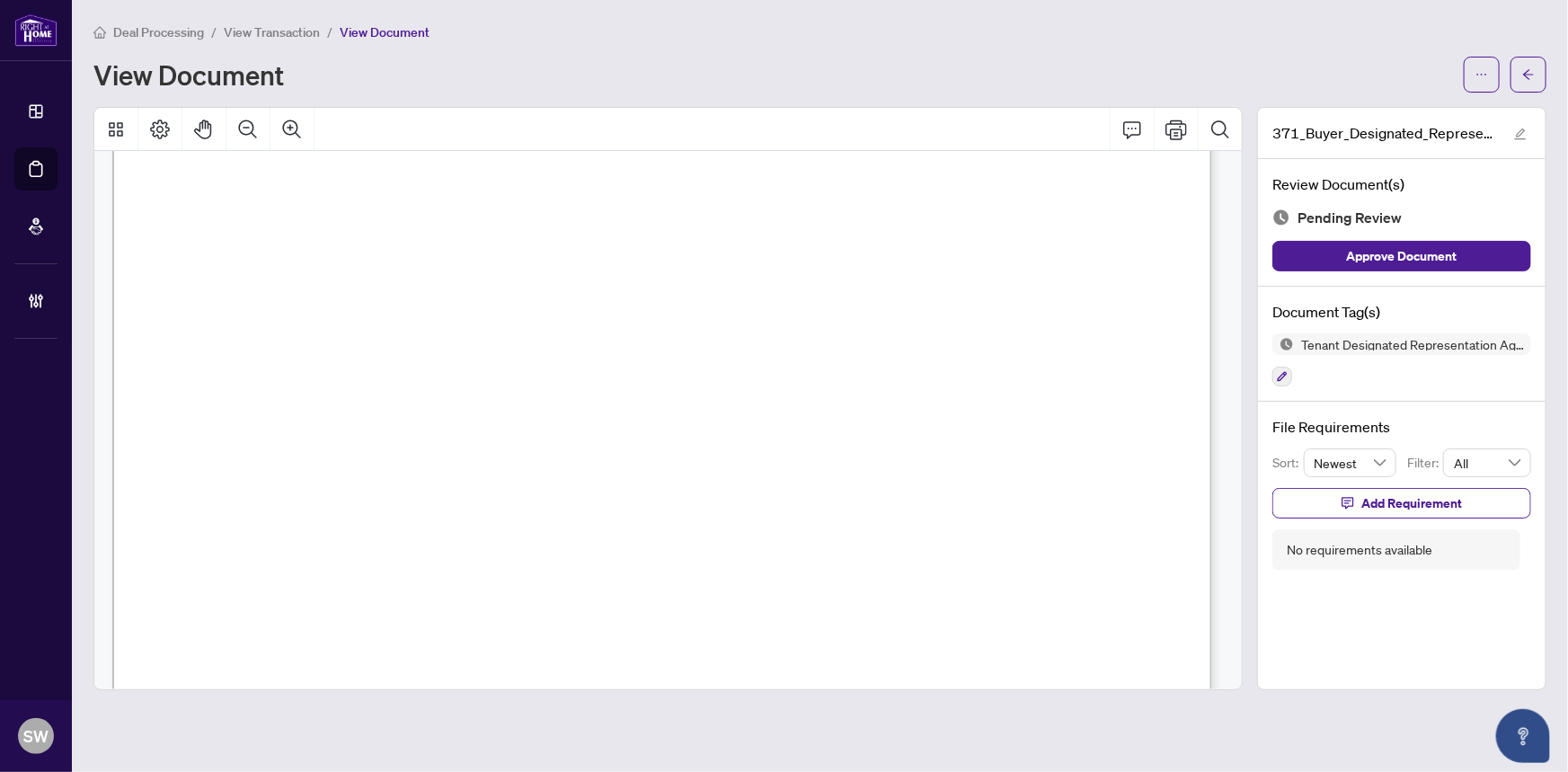
scroll to position [6756, 0]
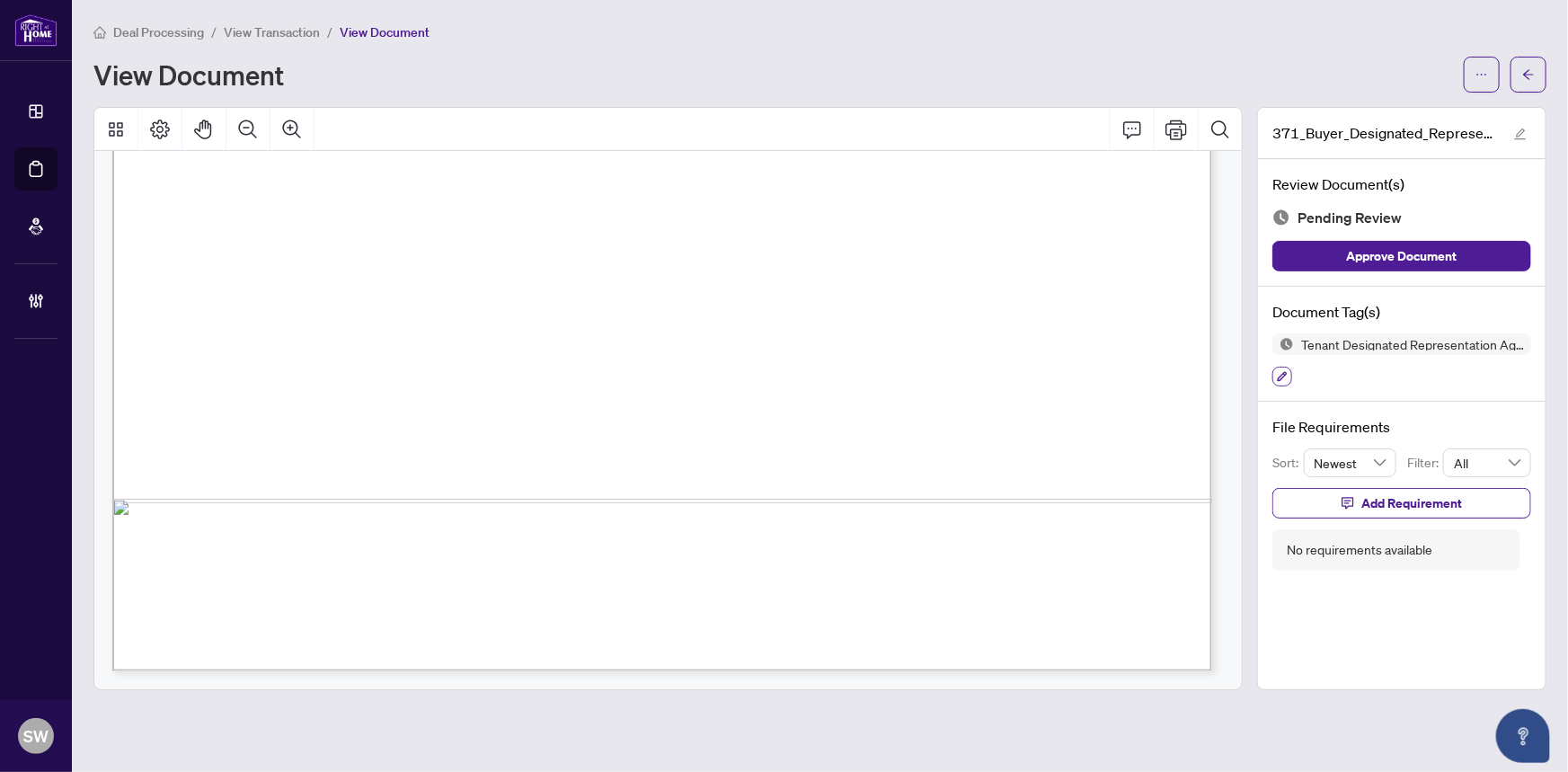
click at [1285, 372] on icon "button" at bounding box center [1283, 377] width 9 height 9
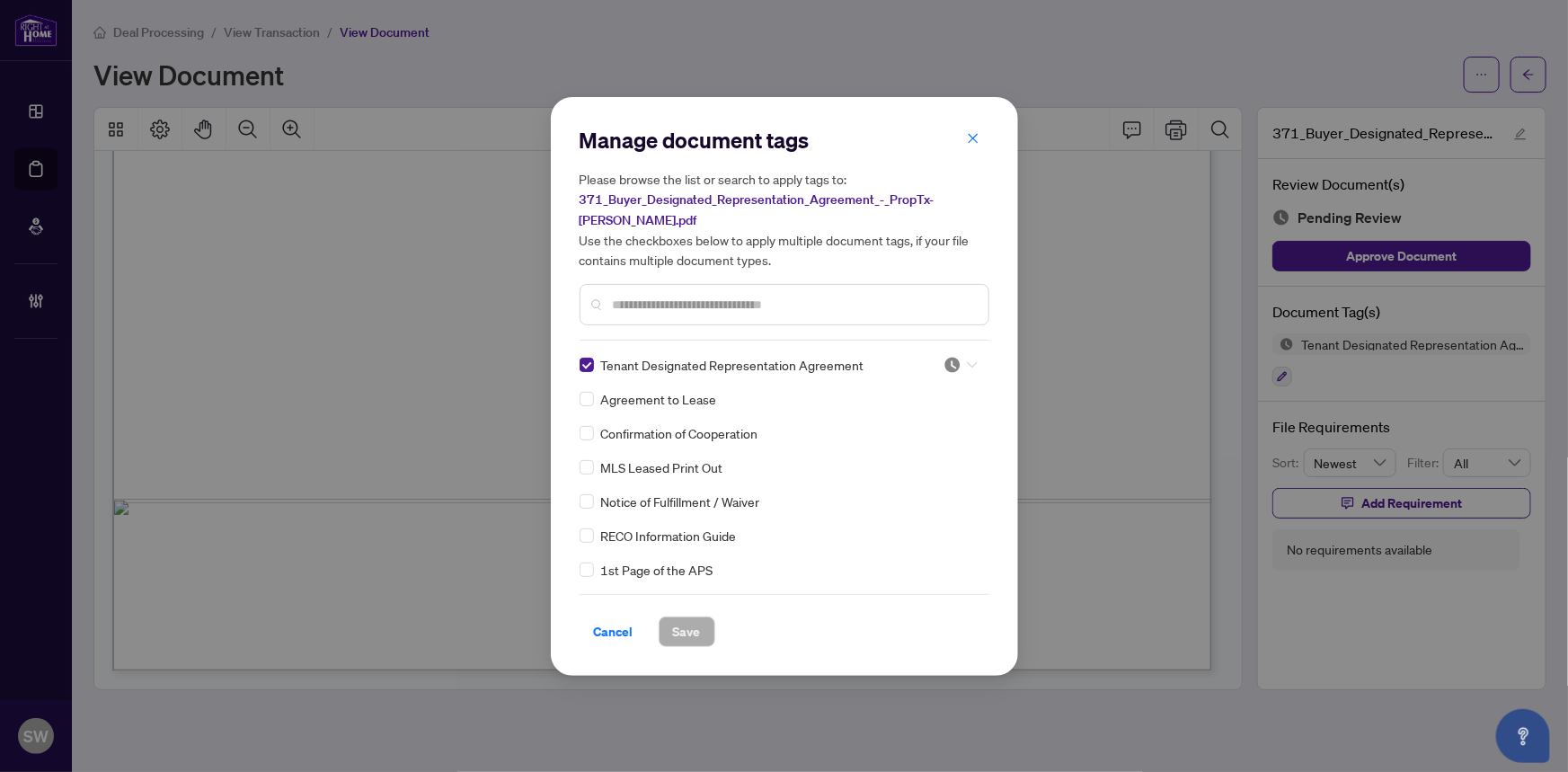
click at [962, 356] on div at bounding box center [961, 364] width 34 height 18
click at [914, 439] on div "Approved" at bounding box center [901, 442] width 115 height 20
click at [703, 617] on button "Save" at bounding box center [687, 632] width 57 height 30
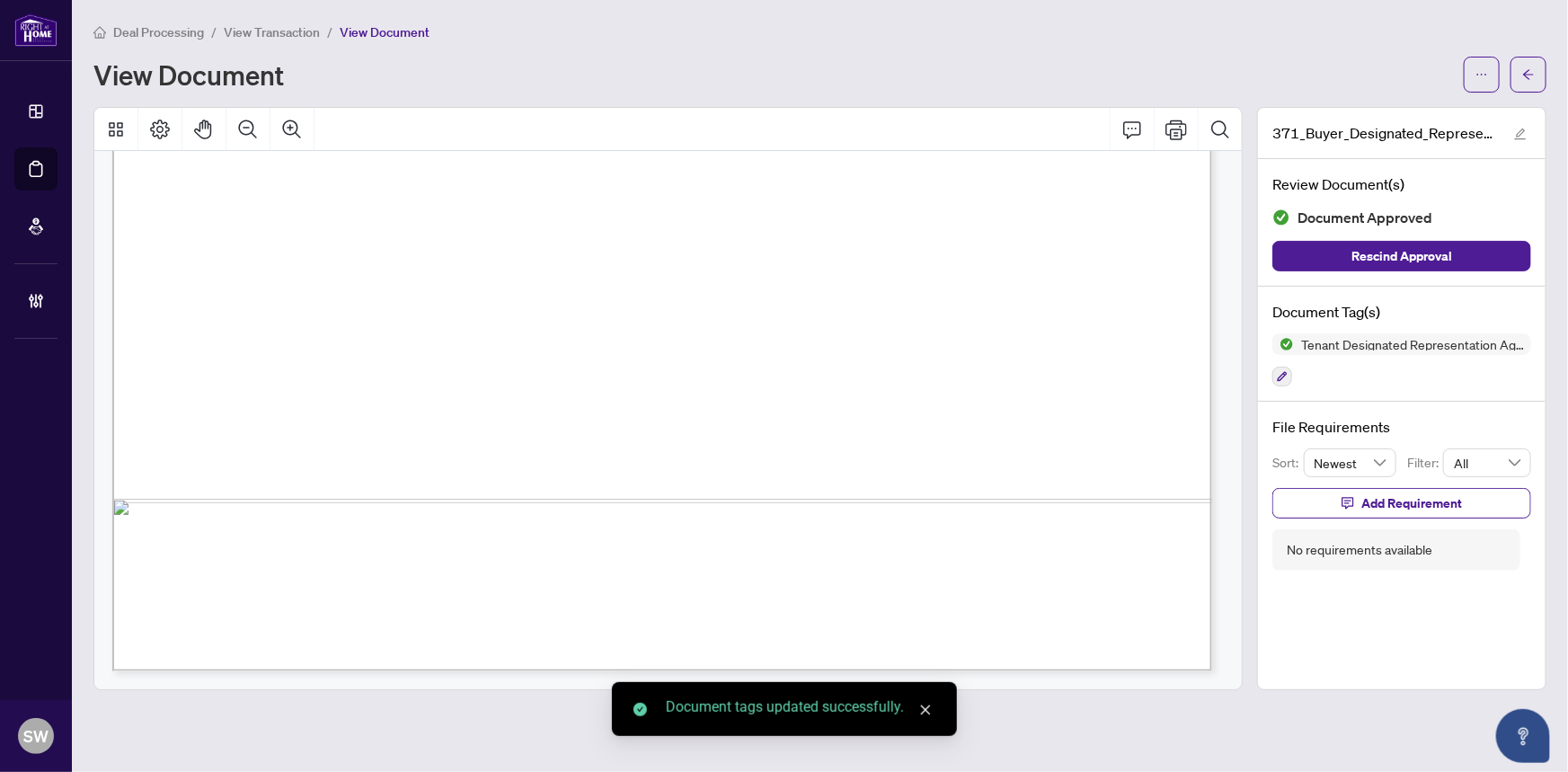
click at [1526, 72] on icon "arrow-left" at bounding box center [1528, 74] width 12 height 12
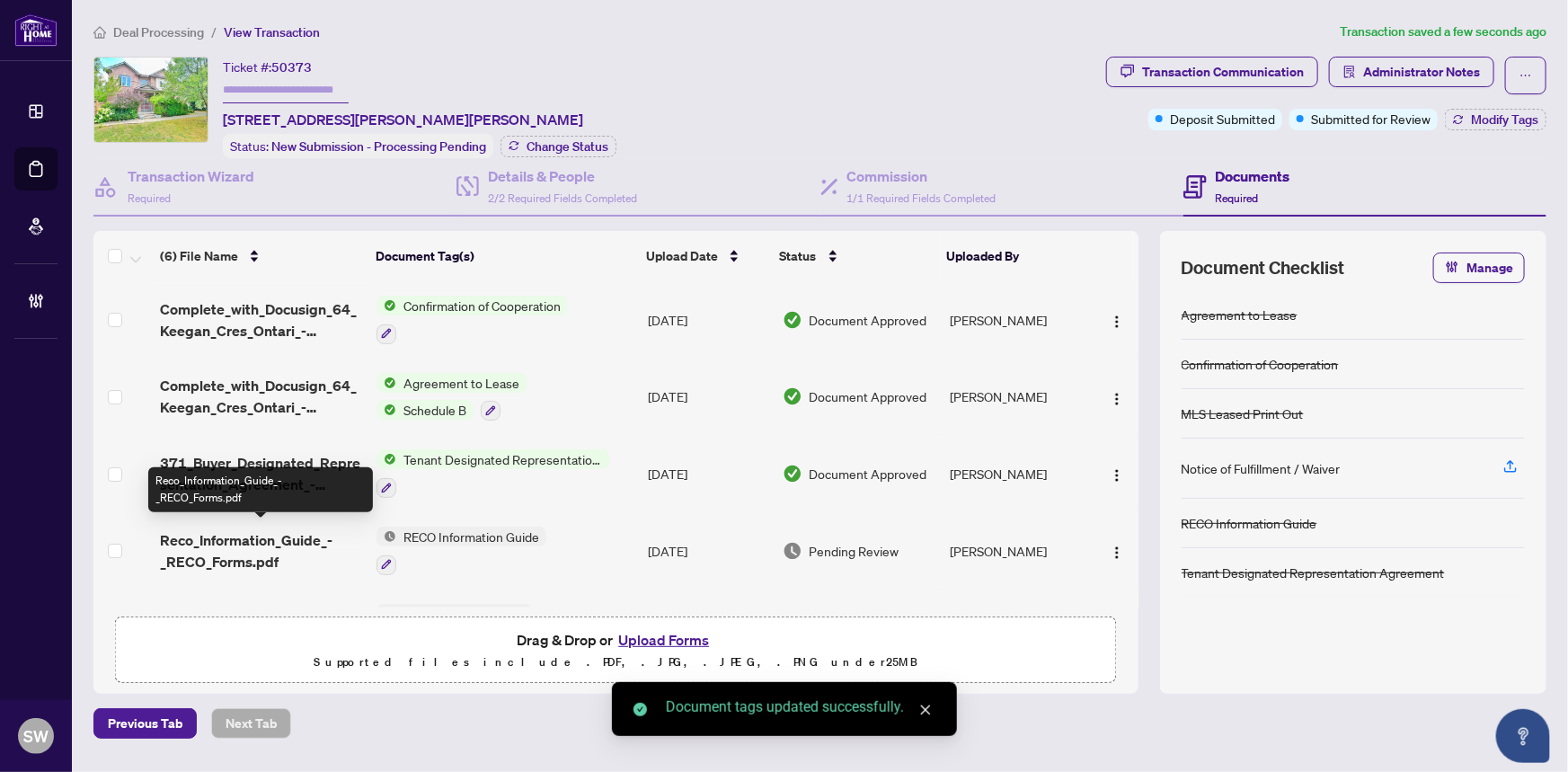
click at [315, 539] on span "Reco_Information_Guide_-_RECO_Forms.pdf" at bounding box center [262, 551] width 203 height 43
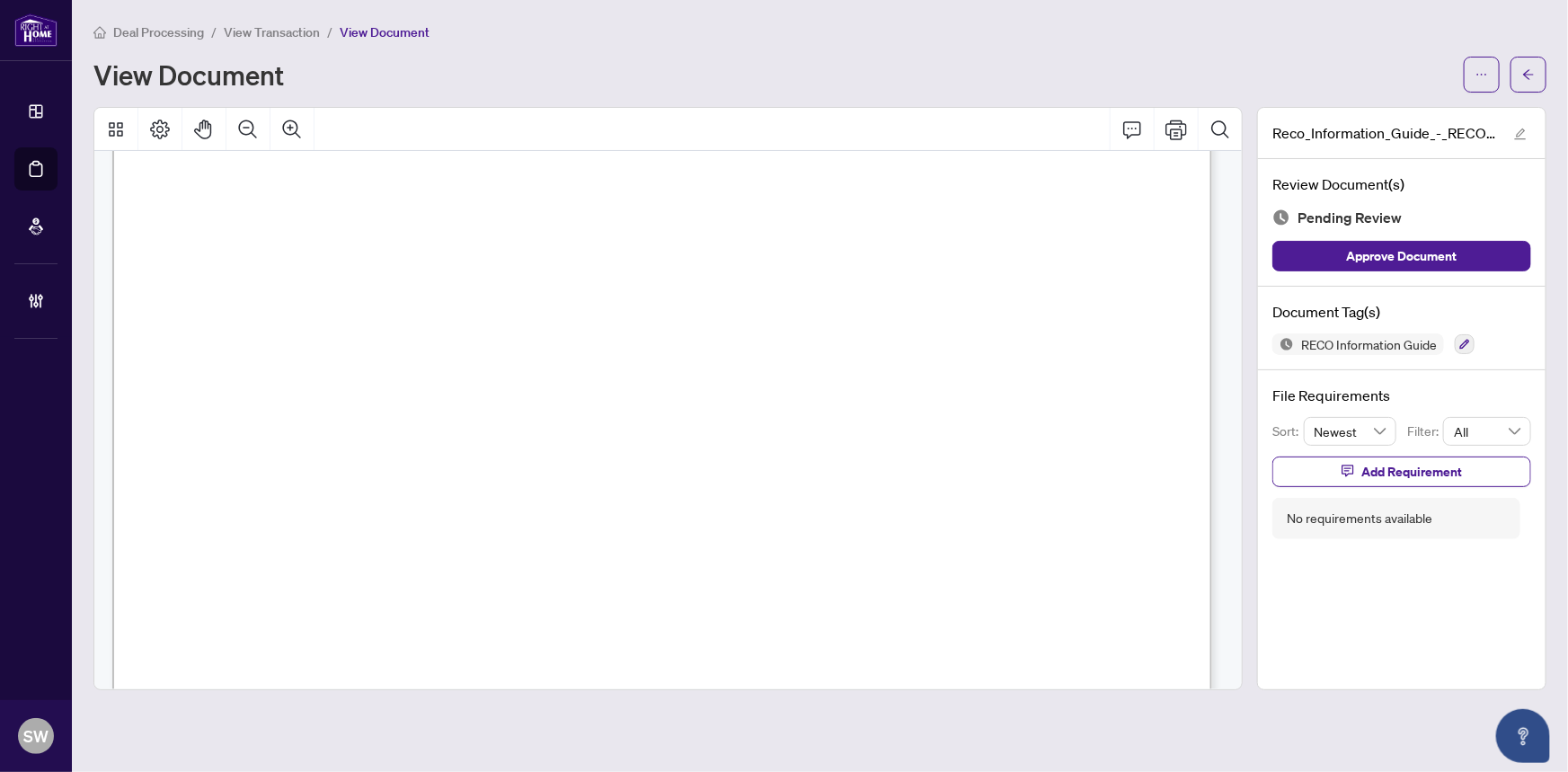
scroll to position [17847, 0]
click at [1461, 339] on icon "button" at bounding box center [1464, 344] width 10 height 10
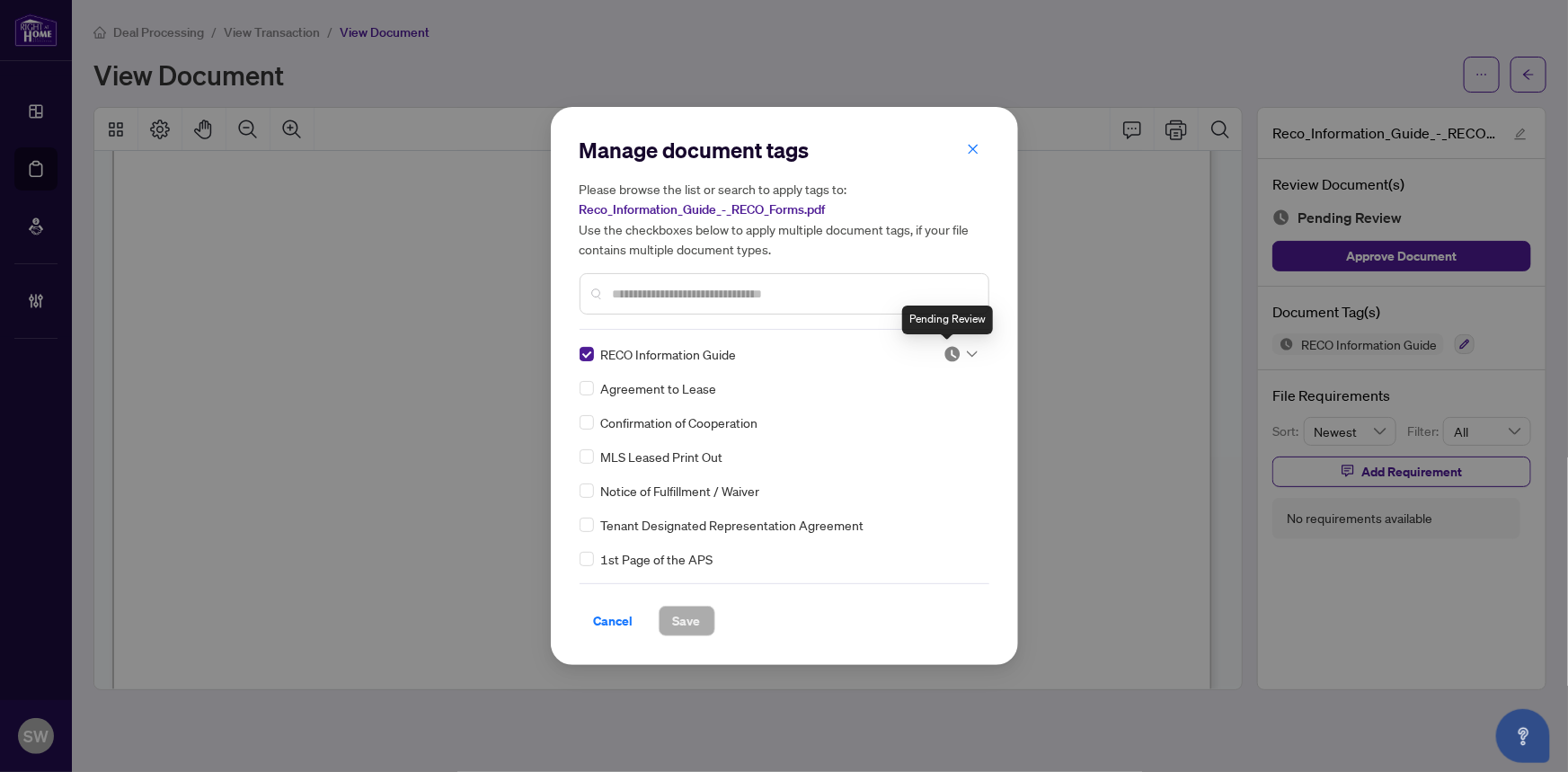
click at [945, 351] on img at bounding box center [952, 353] width 18 height 18
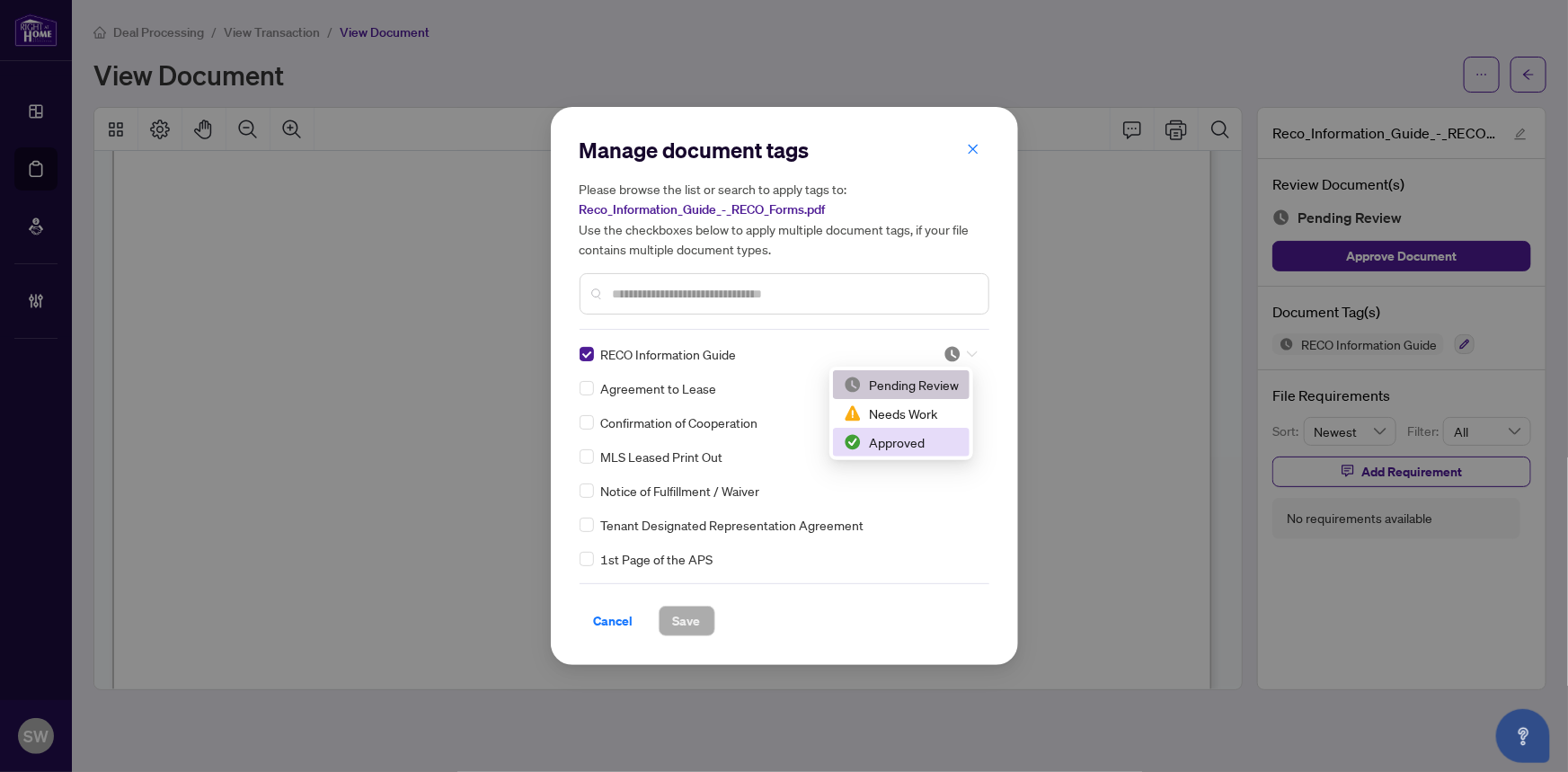
click at [911, 442] on div "Approved" at bounding box center [901, 442] width 115 height 20
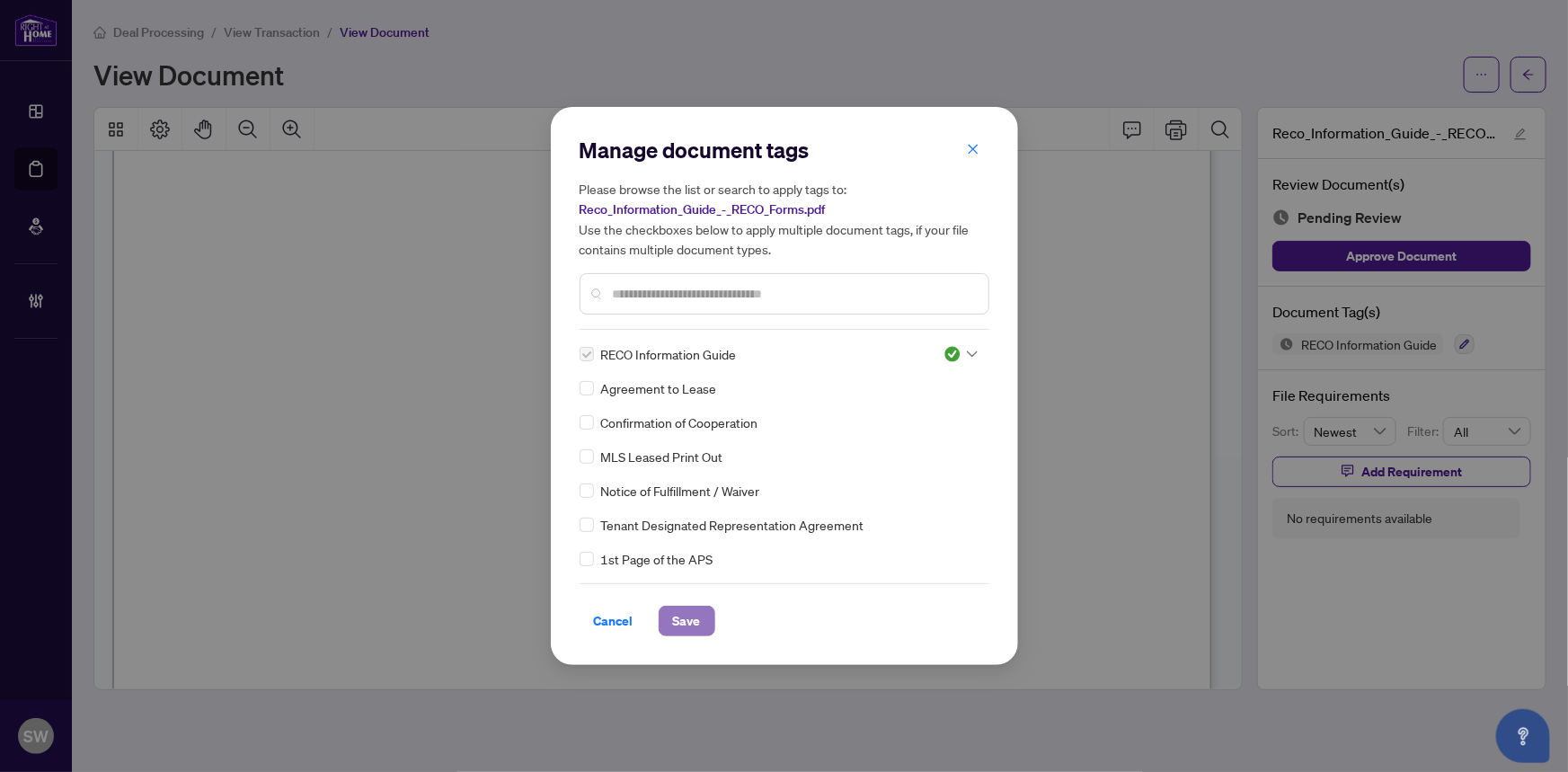
click at [699, 611] on span "Save" at bounding box center [687, 620] width 28 height 29
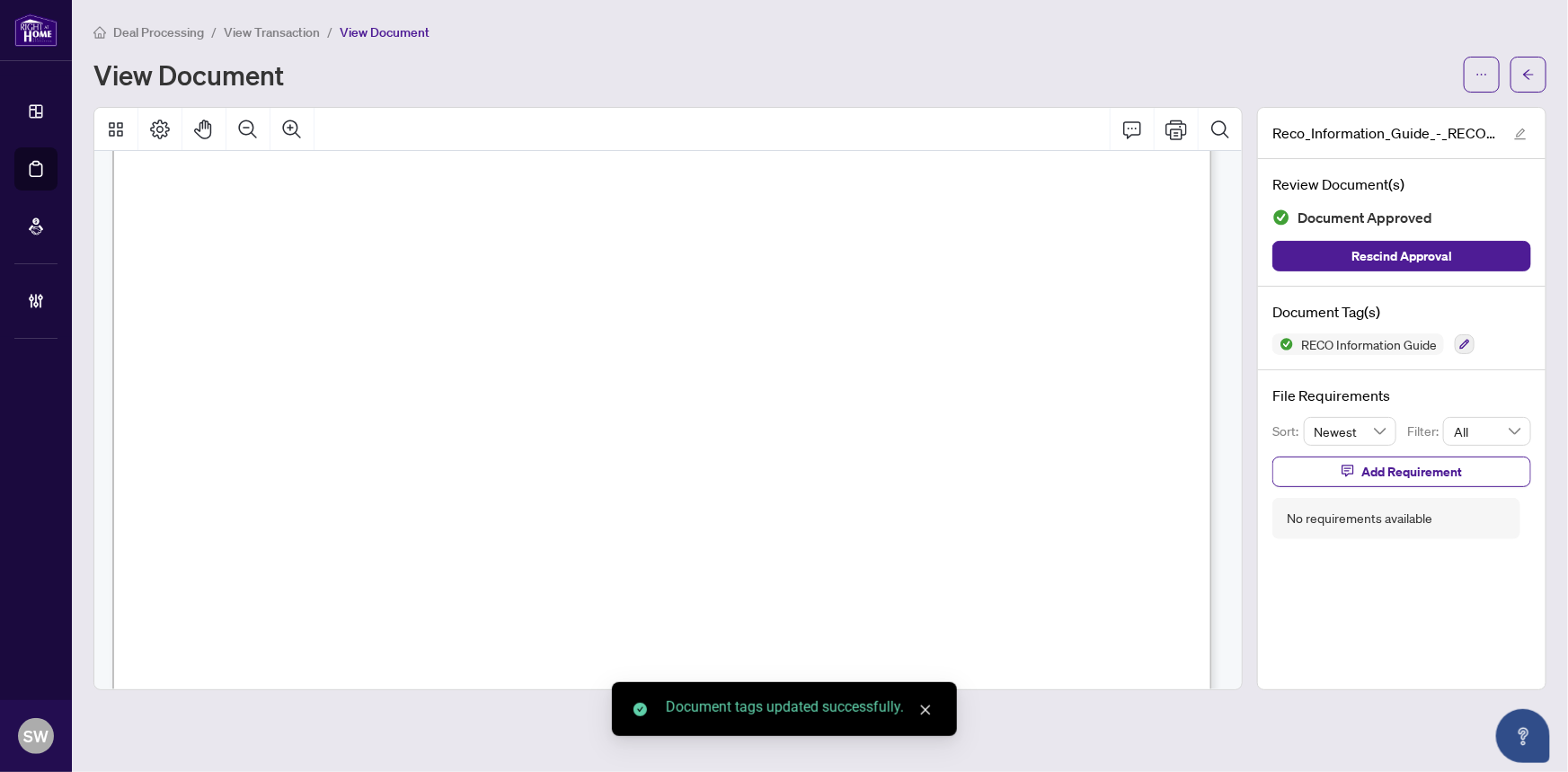
click at [1526, 73] on icon "arrow-left" at bounding box center [1528, 73] width 10 height 9
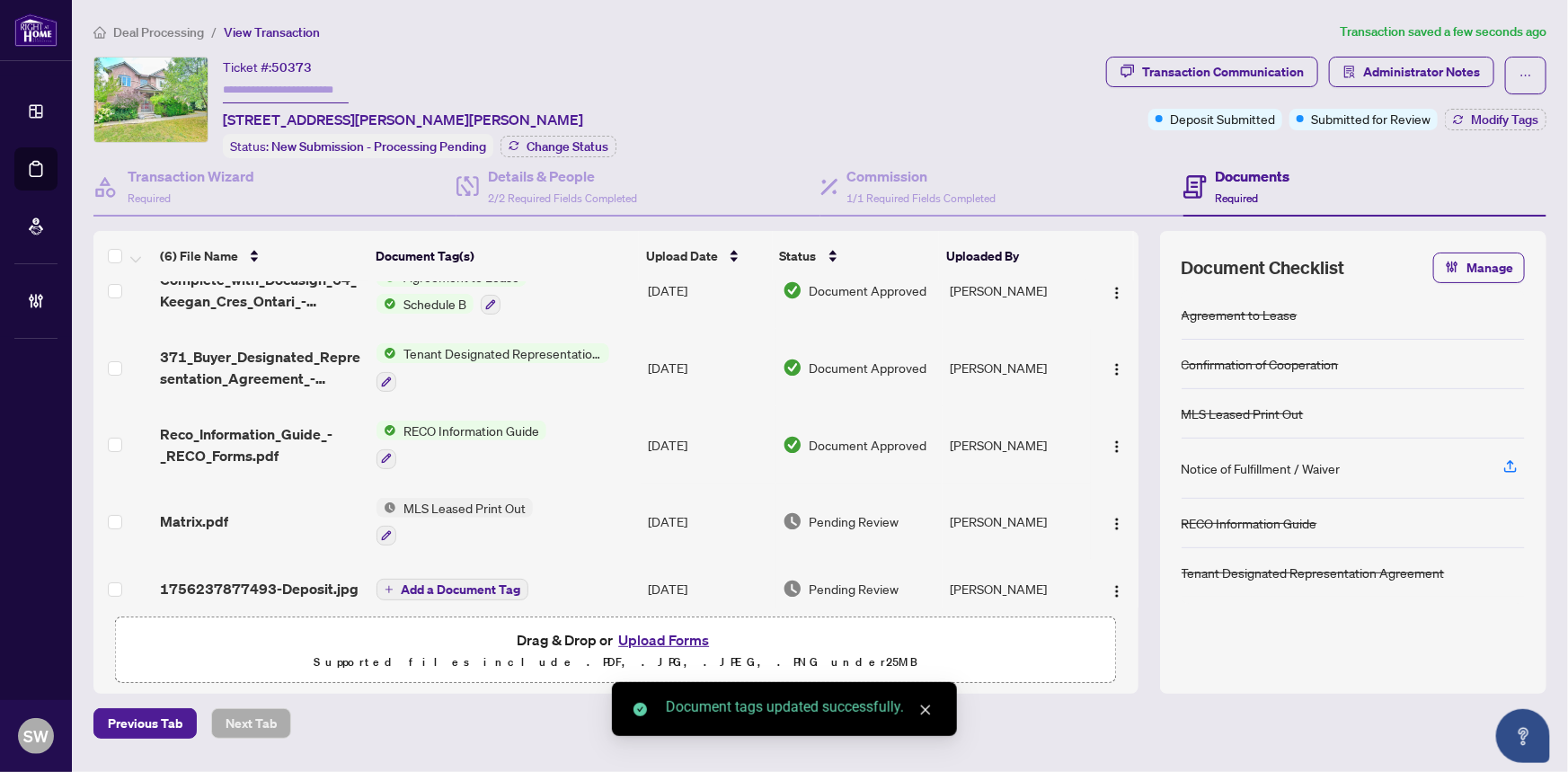
scroll to position [117, 0]
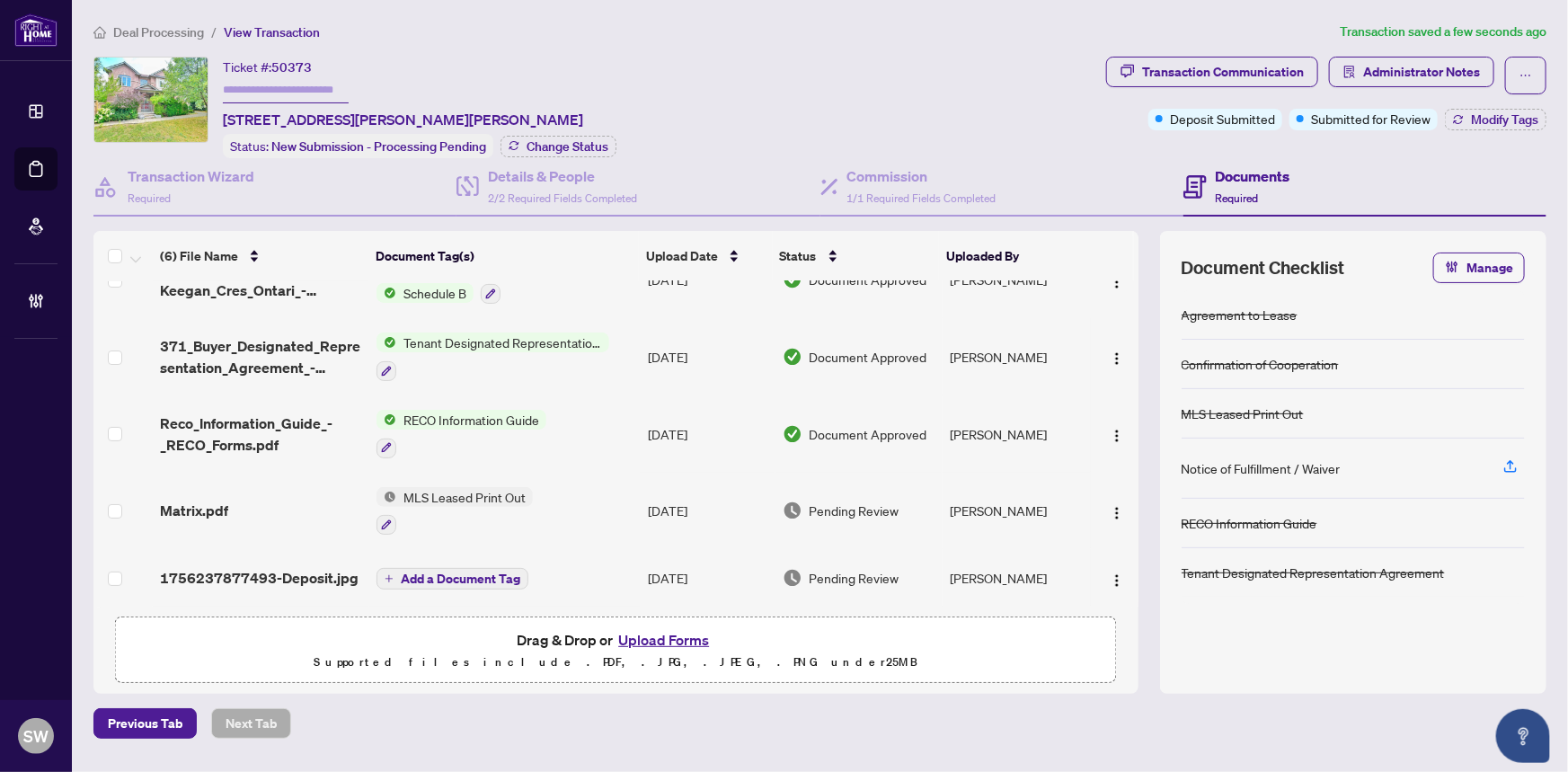
click at [260, 500] on div "Matrix.pdf" at bounding box center [262, 510] width 203 height 22
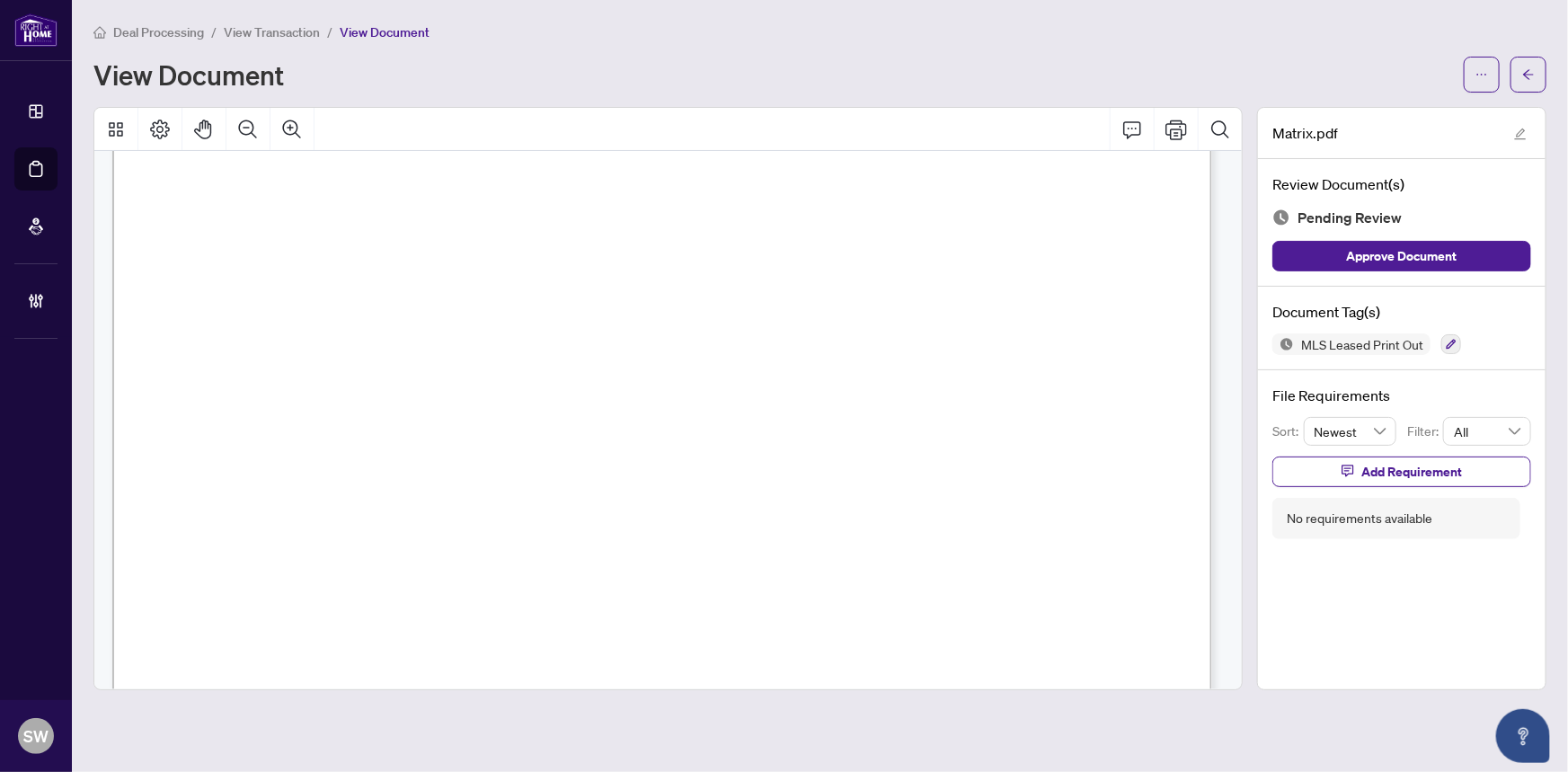
scroll to position [1596, 0]
click at [1452, 344] on icon "button" at bounding box center [1450, 344] width 10 height 10
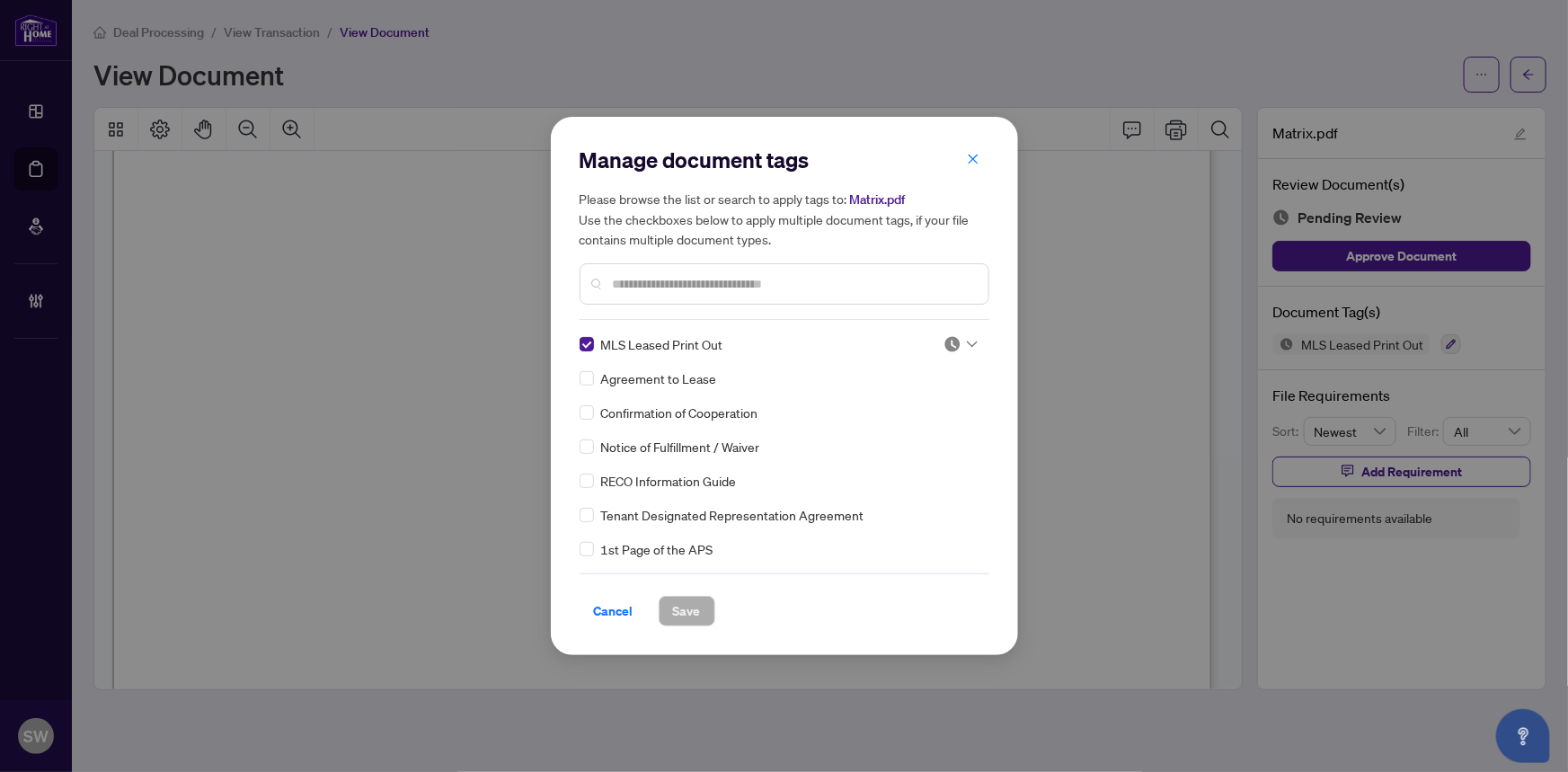
click at [970, 345] on icon at bounding box center [972, 345] width 10 height 8
click at [909, 435] on div "Approved" at bounding box center [901, 432] width 115 height 20
click at [686, 611] on span "Save" at bounding box center [687, 611] width 28 height 29
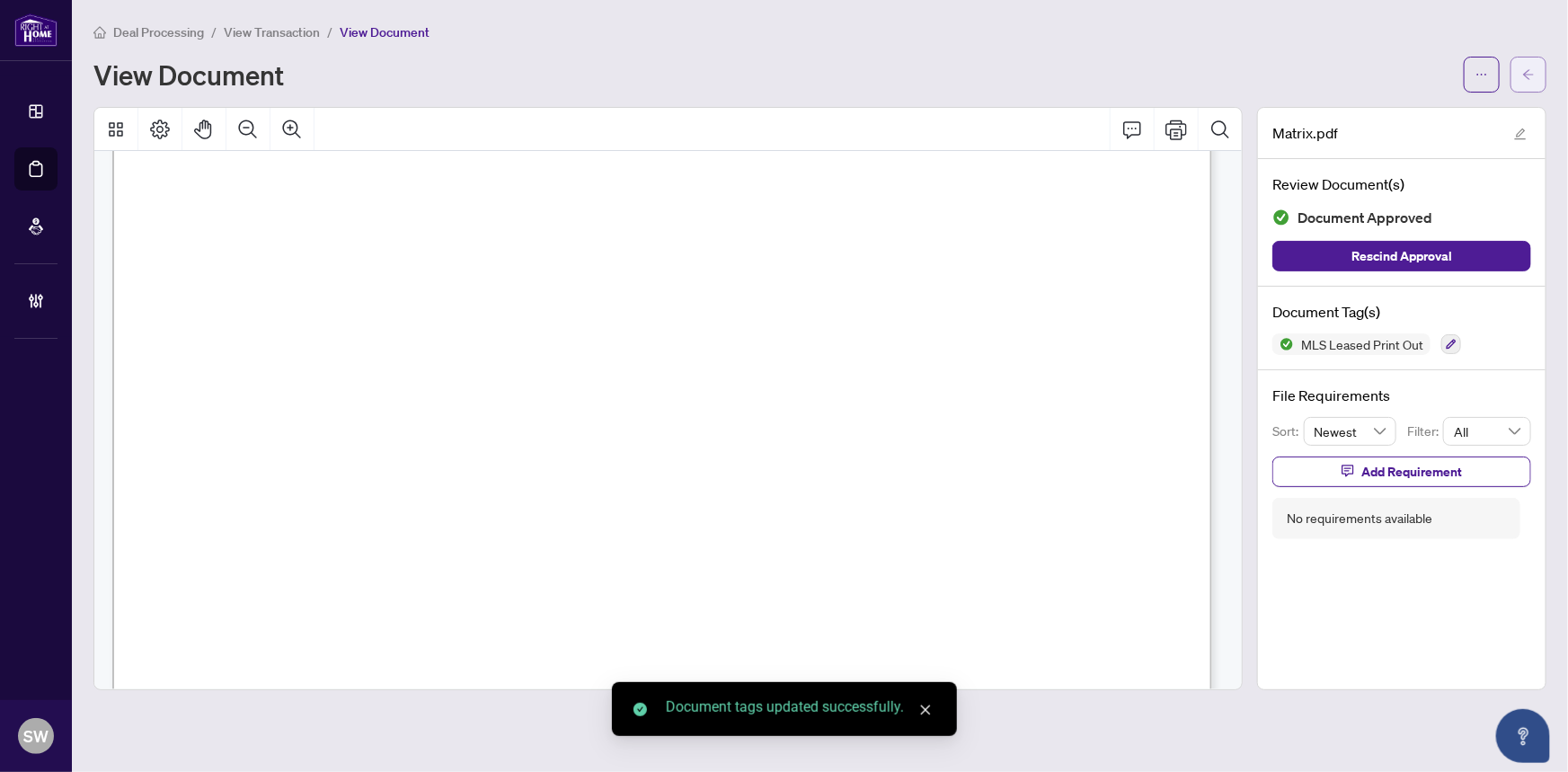
click at [1536, 78] on button "button" at bounding box center [1528, 74] width 36 height 36
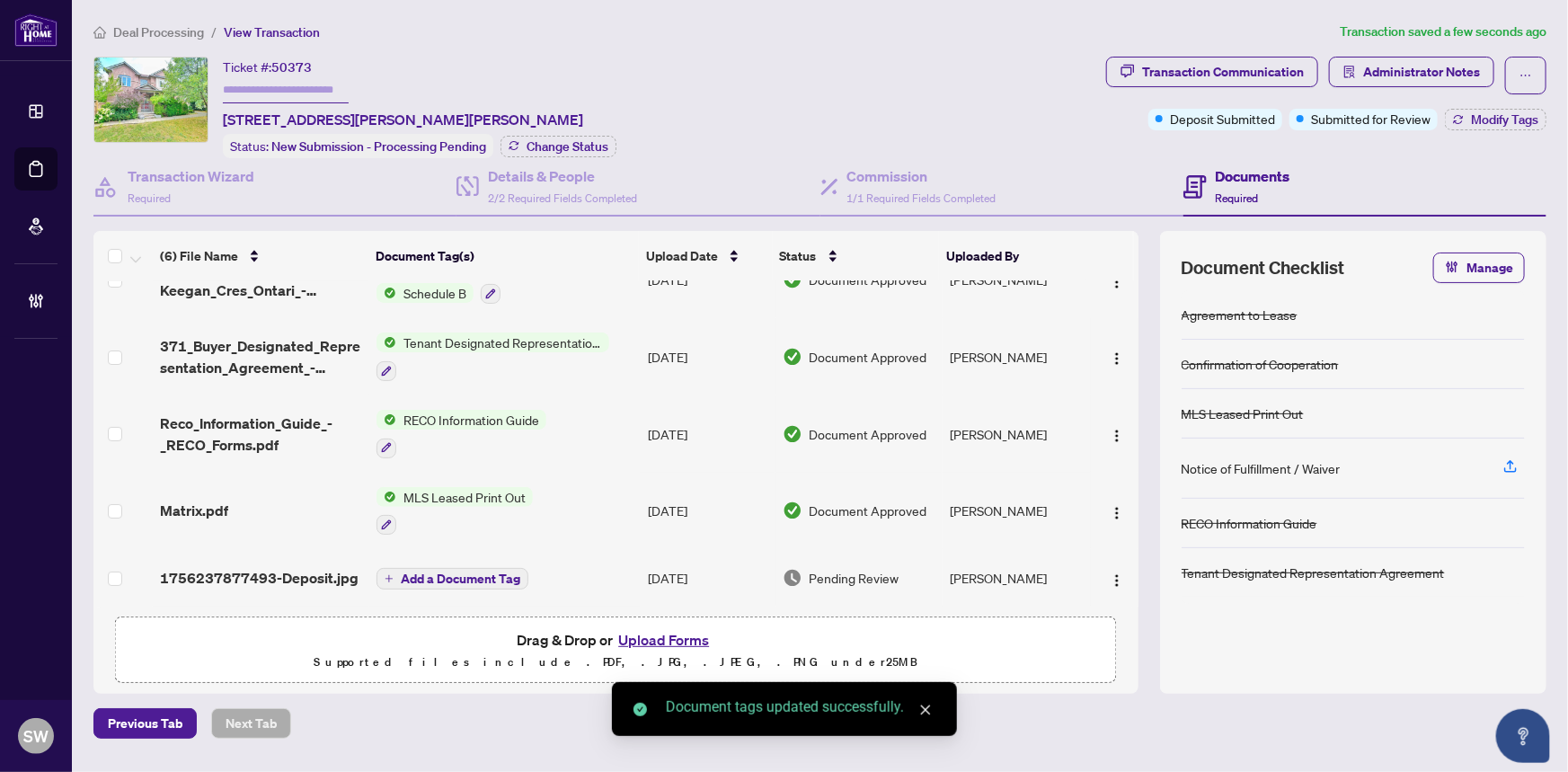
scroll to position [117, 0]
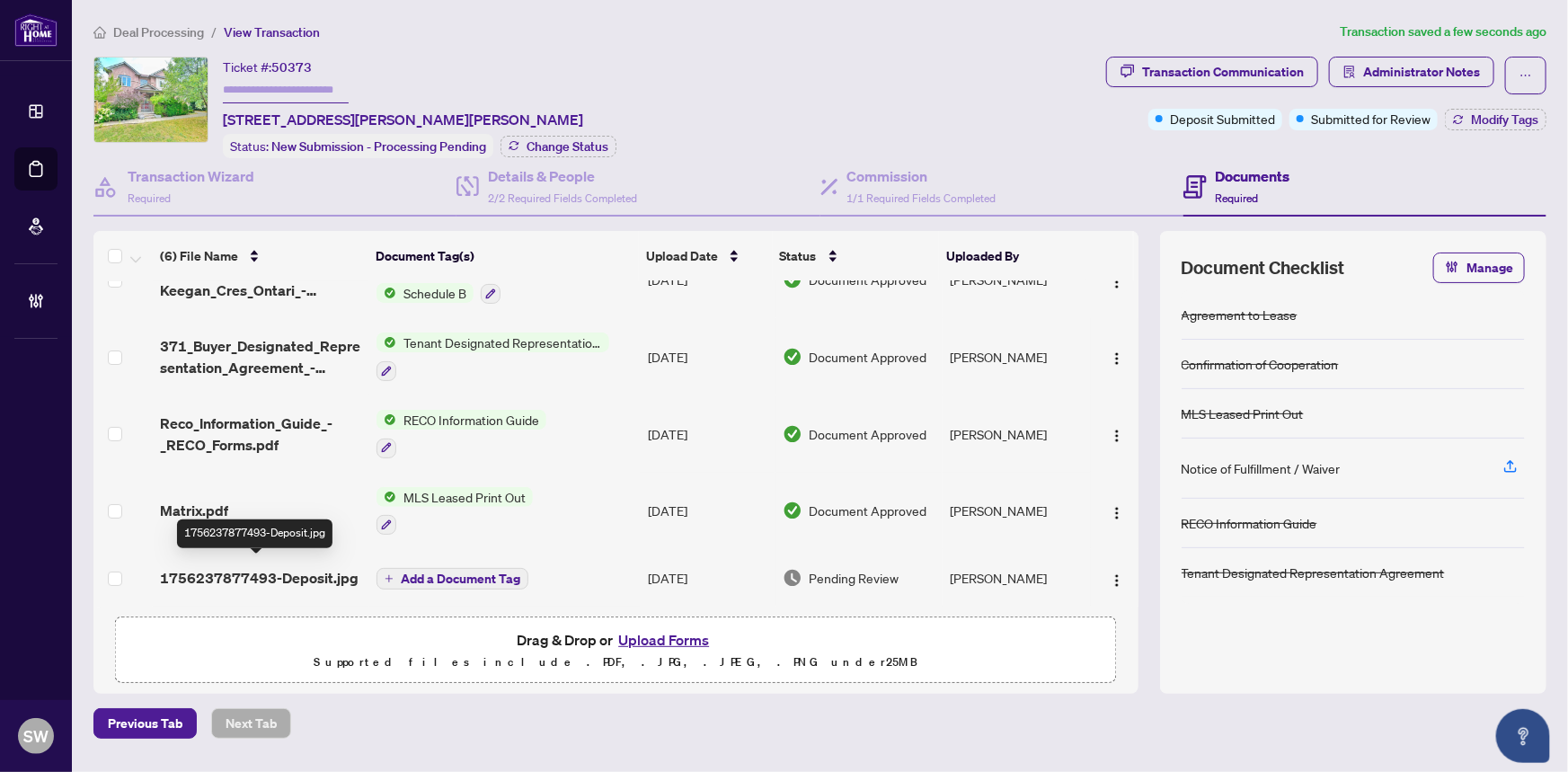
click at [320, 570] on span "1756237877493-Deposit.jpg" at bounding box center [259, 577] width 199 height 22
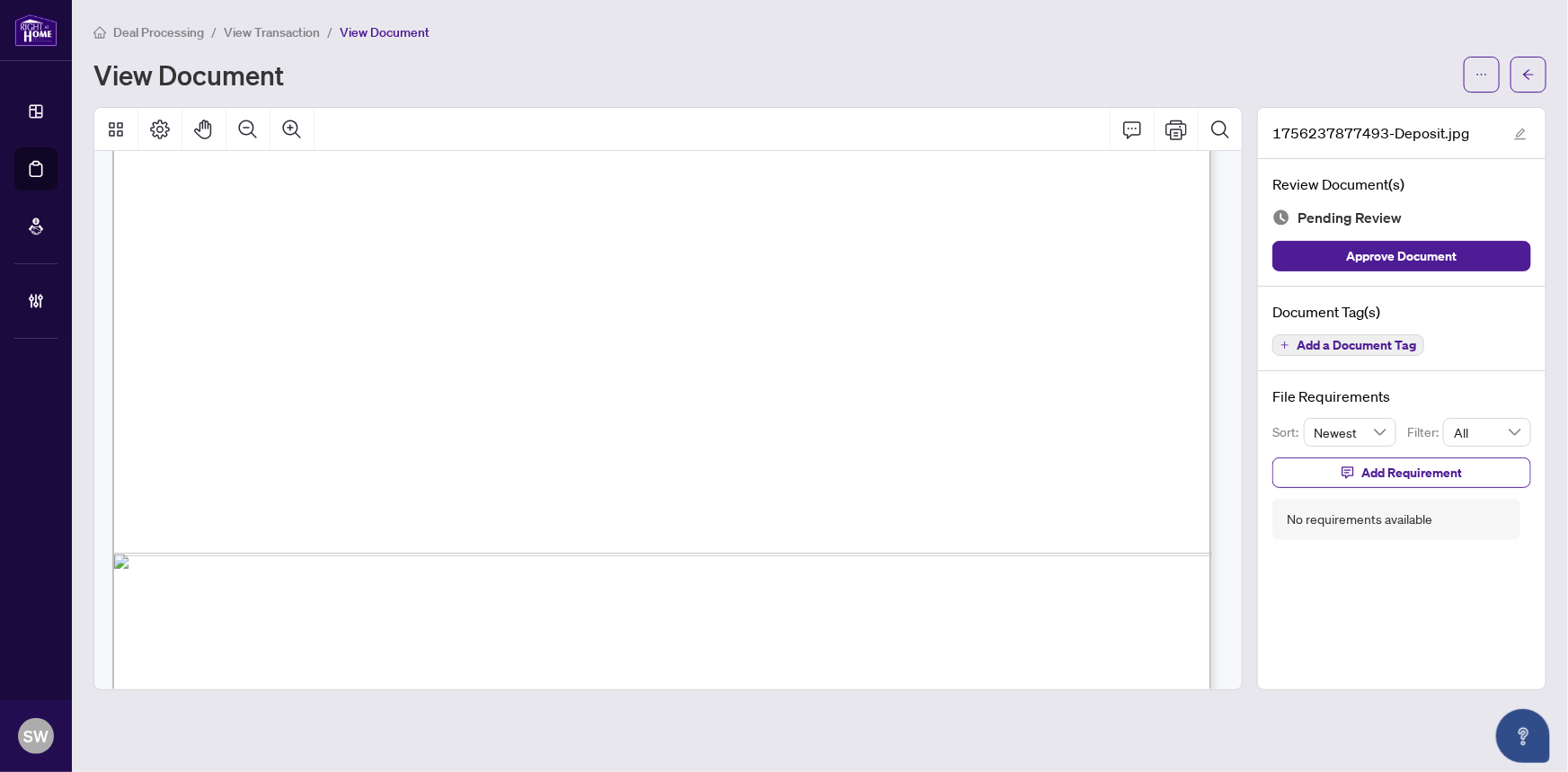
scroll to position [898, 0]
click at [1320, 342] on span "Add a Document Tag" at bounding box center [1356, 345] width 120 height 12
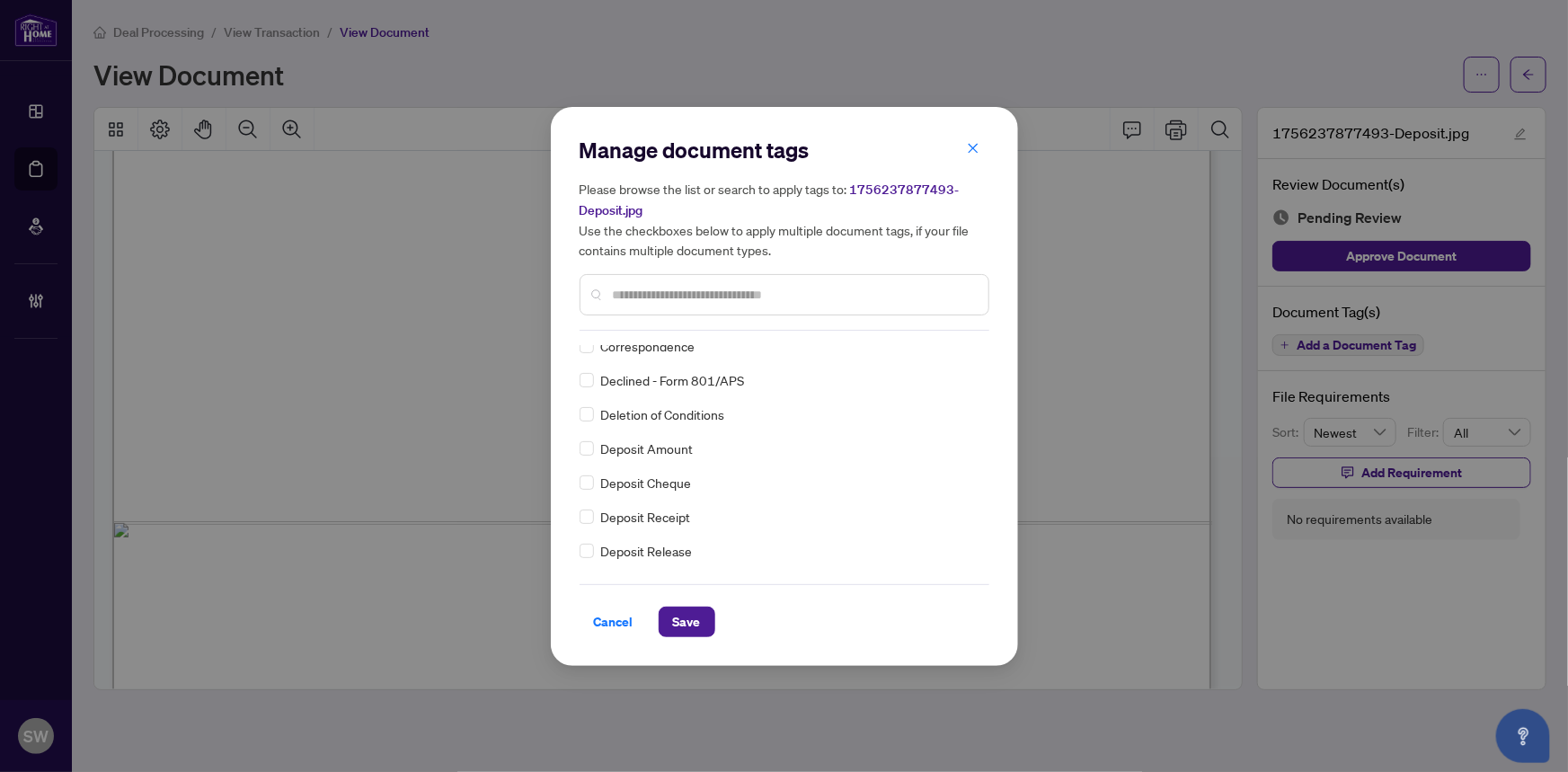
scroll to position [0, 0]
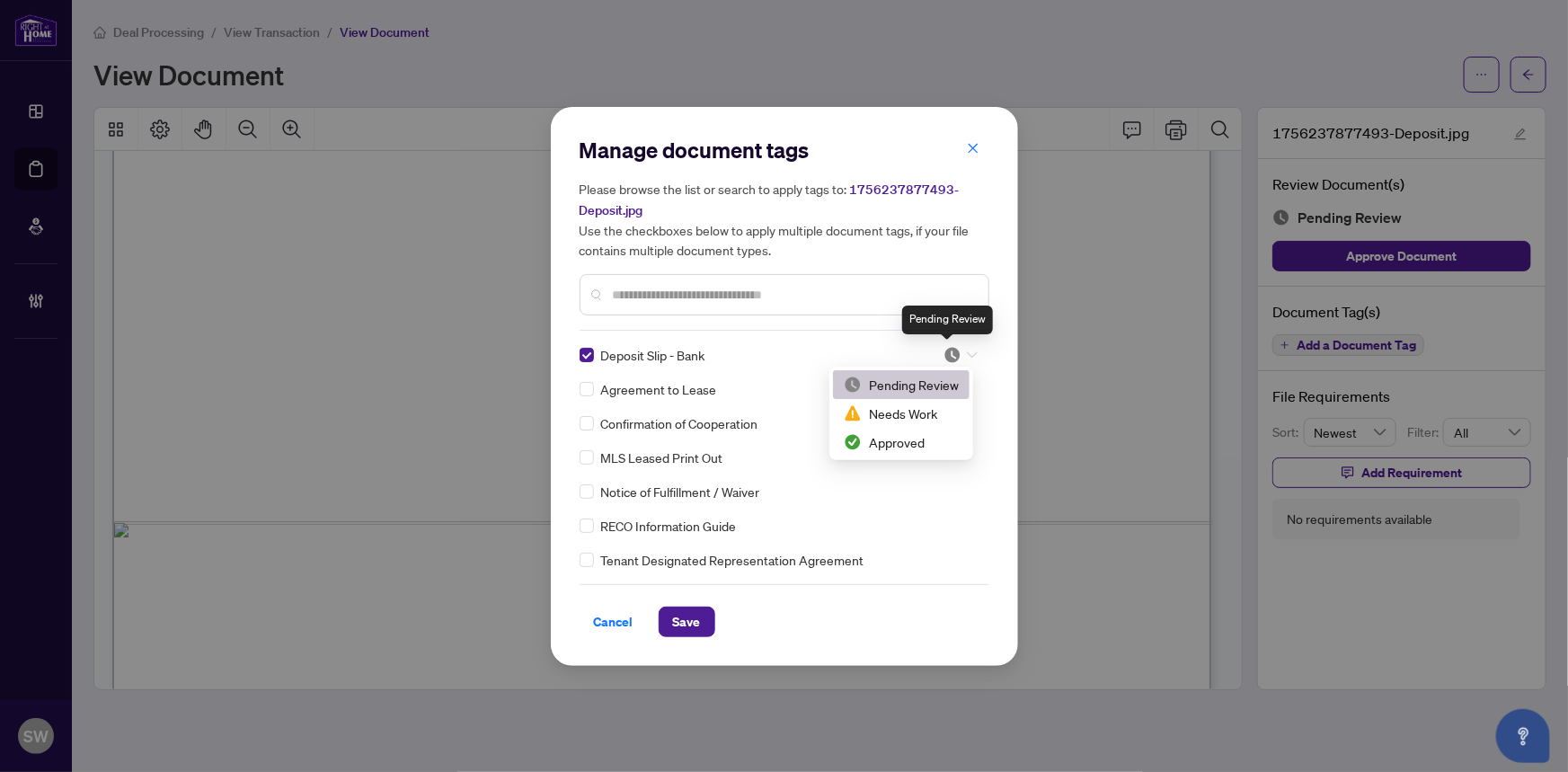
click at [946, 348] on img at bounding box center [952, 354] width 18 height 18
click at [915, 442] on div "Approved" at bounding box center [901, 442] width 115 height 20
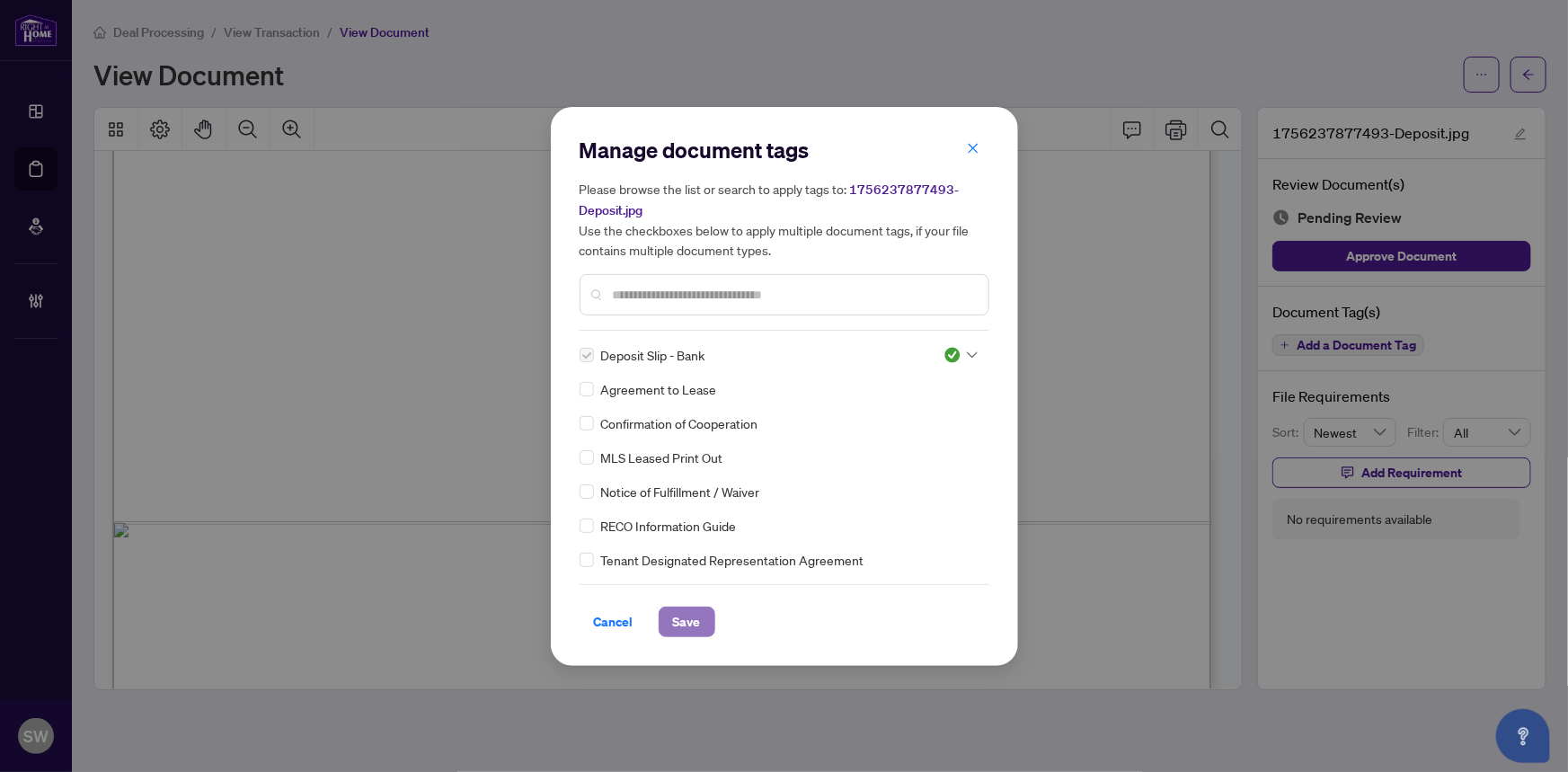
click at [682, 615] on span "Save" at bounding box center [687, 621] width 28 height 29
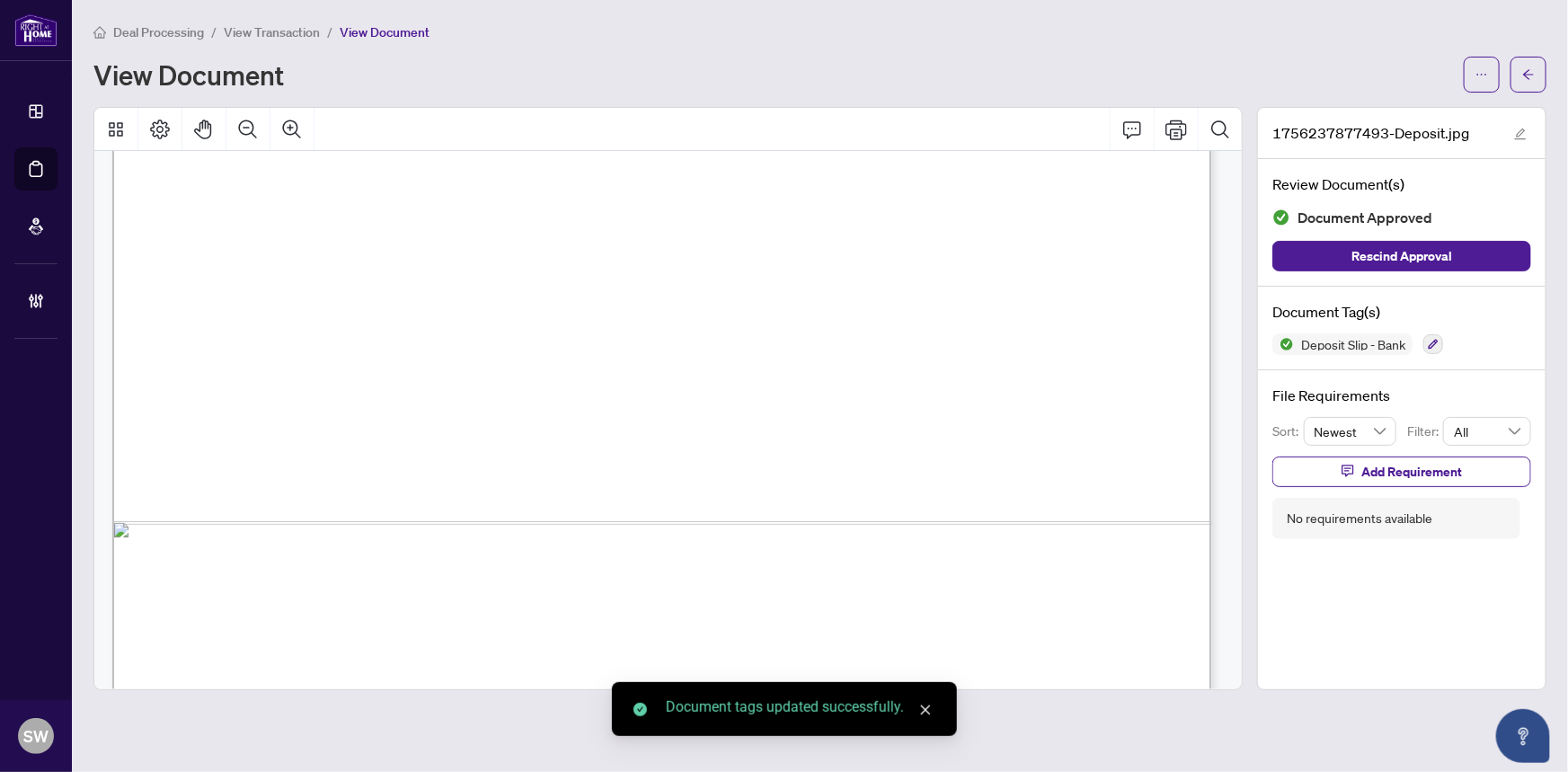
click at [1528, 72] on icon "arrow-left" at bounding box center [1528, 73] width 10 height 9
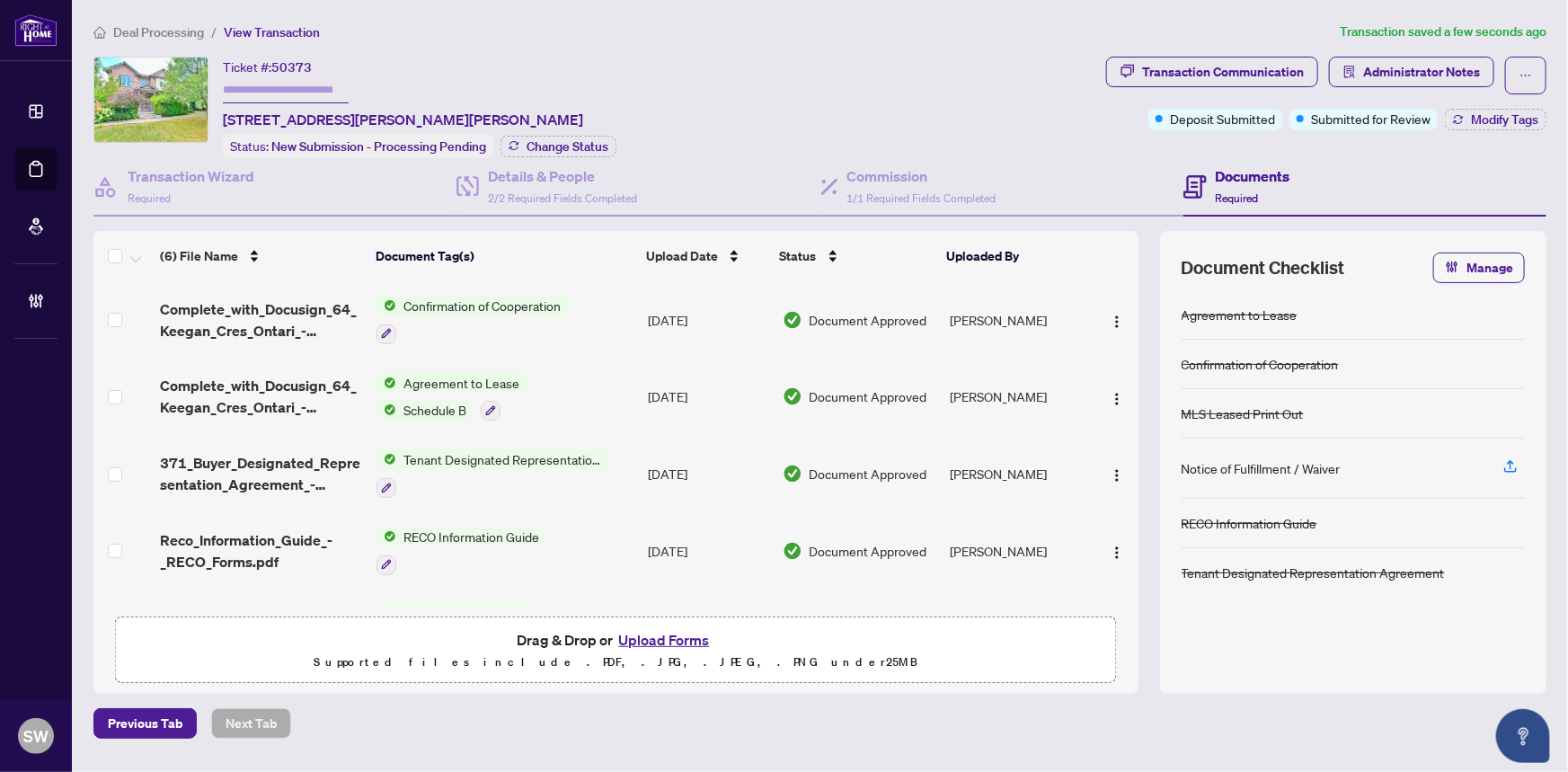
click at [274, 96] on input "text" at bounding box center [286, 90] width 126 height 26
paste input "*******"
type input "*******"
click at [580, 145] on span "Change Status" at bounding box center [567, 146] width 82 height 12
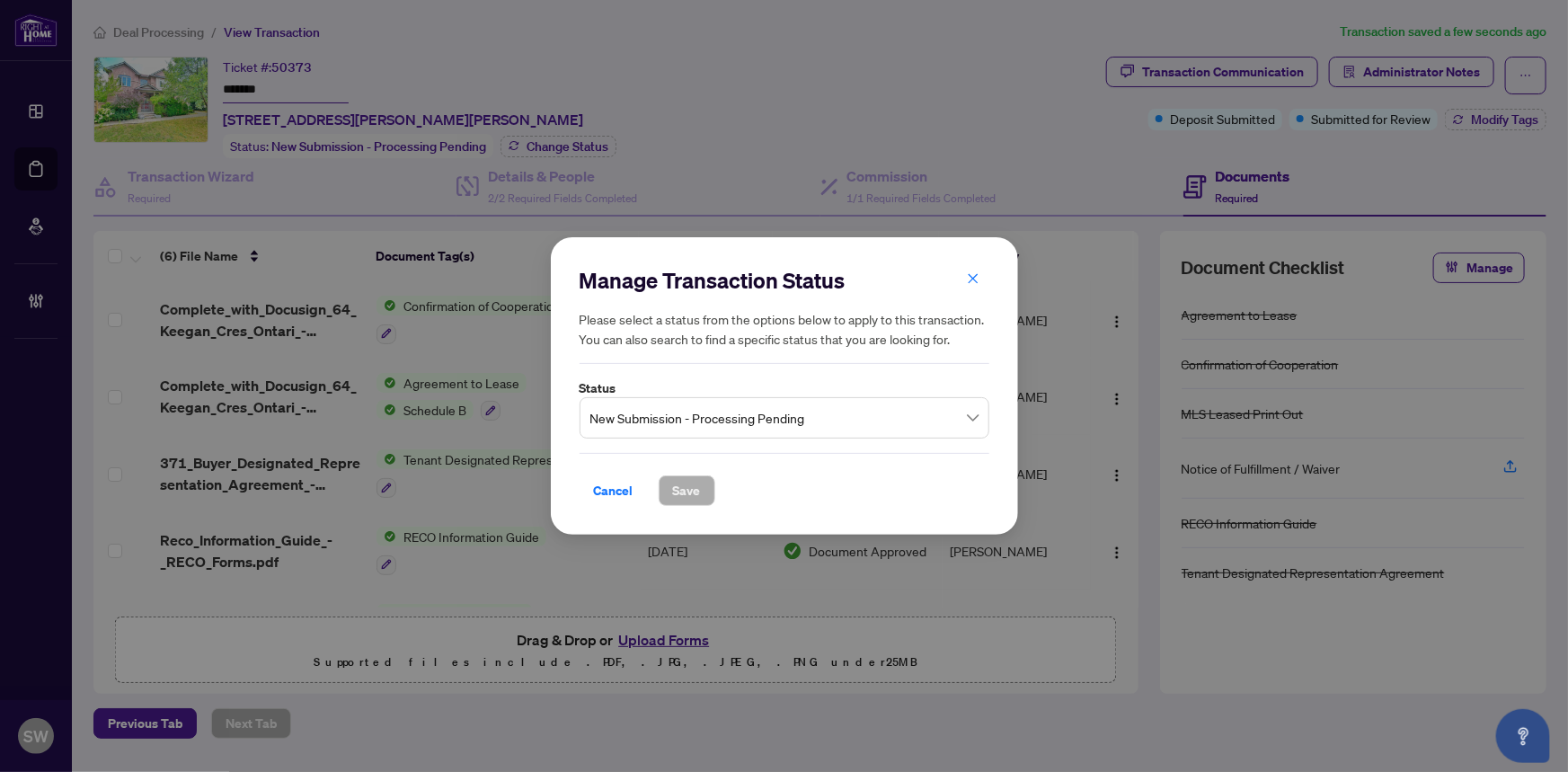
click at [728, 424] on span "New Submission - Processing Pending" at bounding box center [784, 418] width 388 height 34
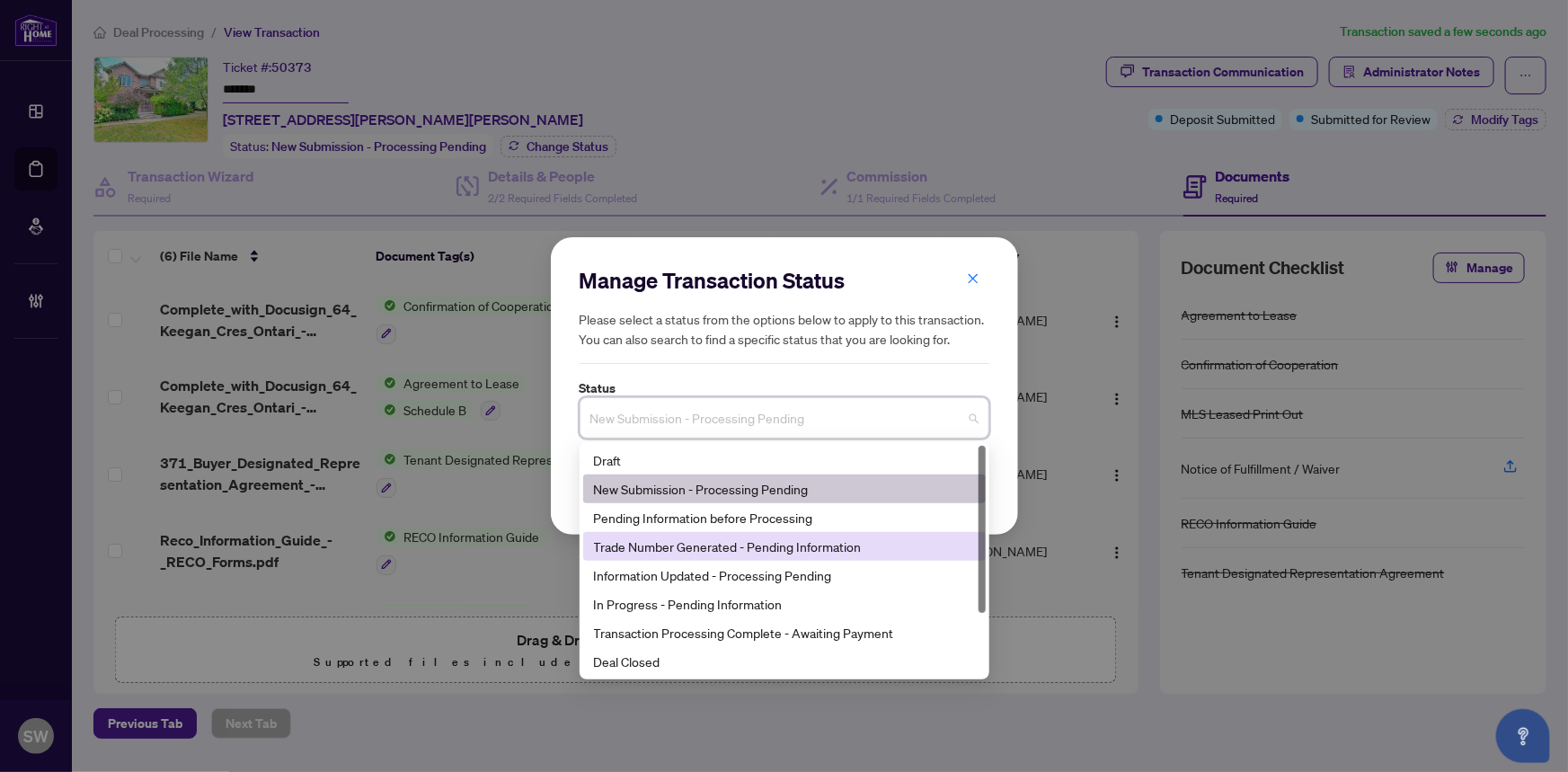
click at [687, 540] on div "Trade Number Generated - Pending Information" at bounding box center [784, 546] width 381 height 20
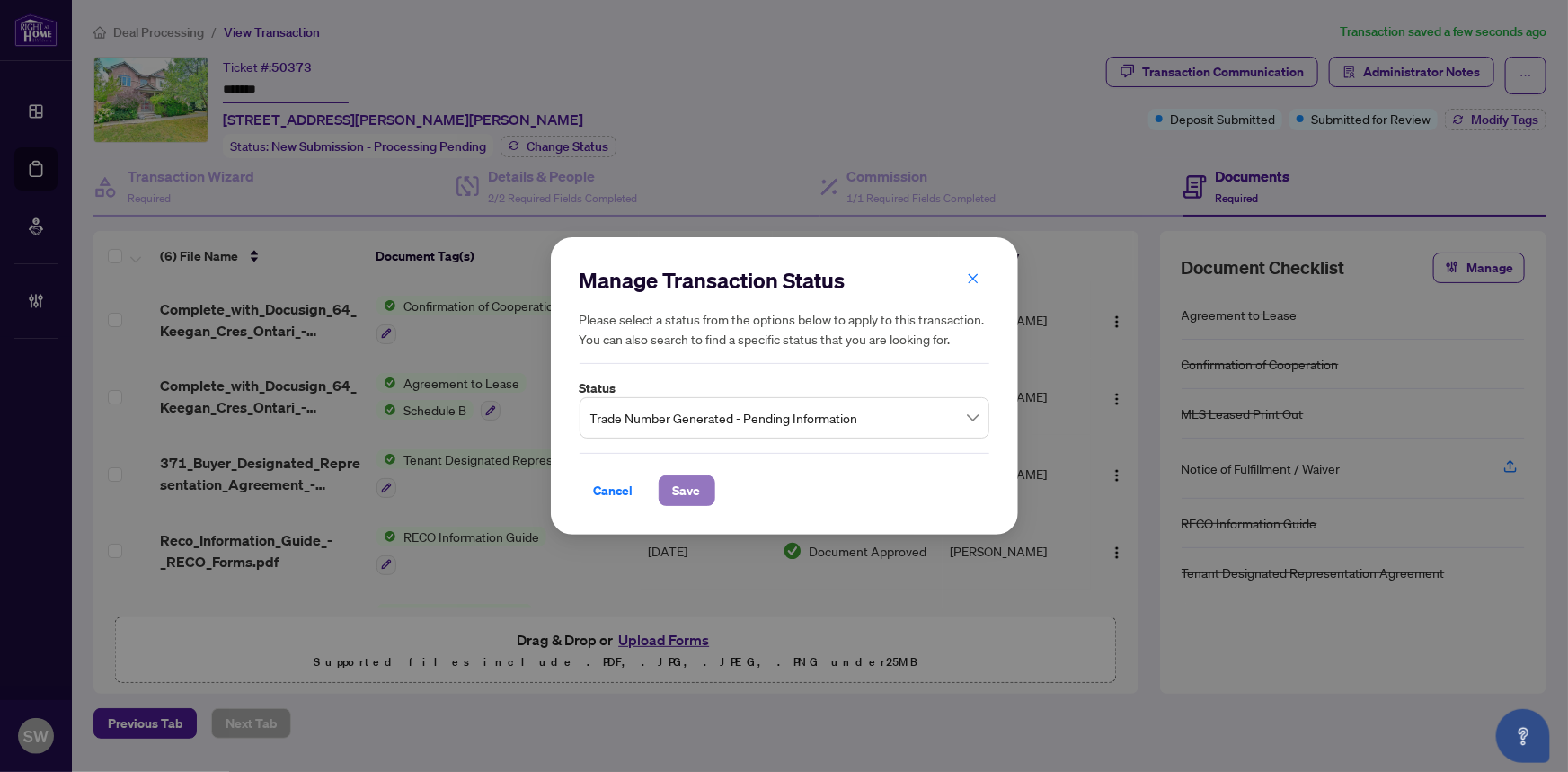
click at [680, 489] on span "Save" at bounding box center [687, 491] width 28 height 29
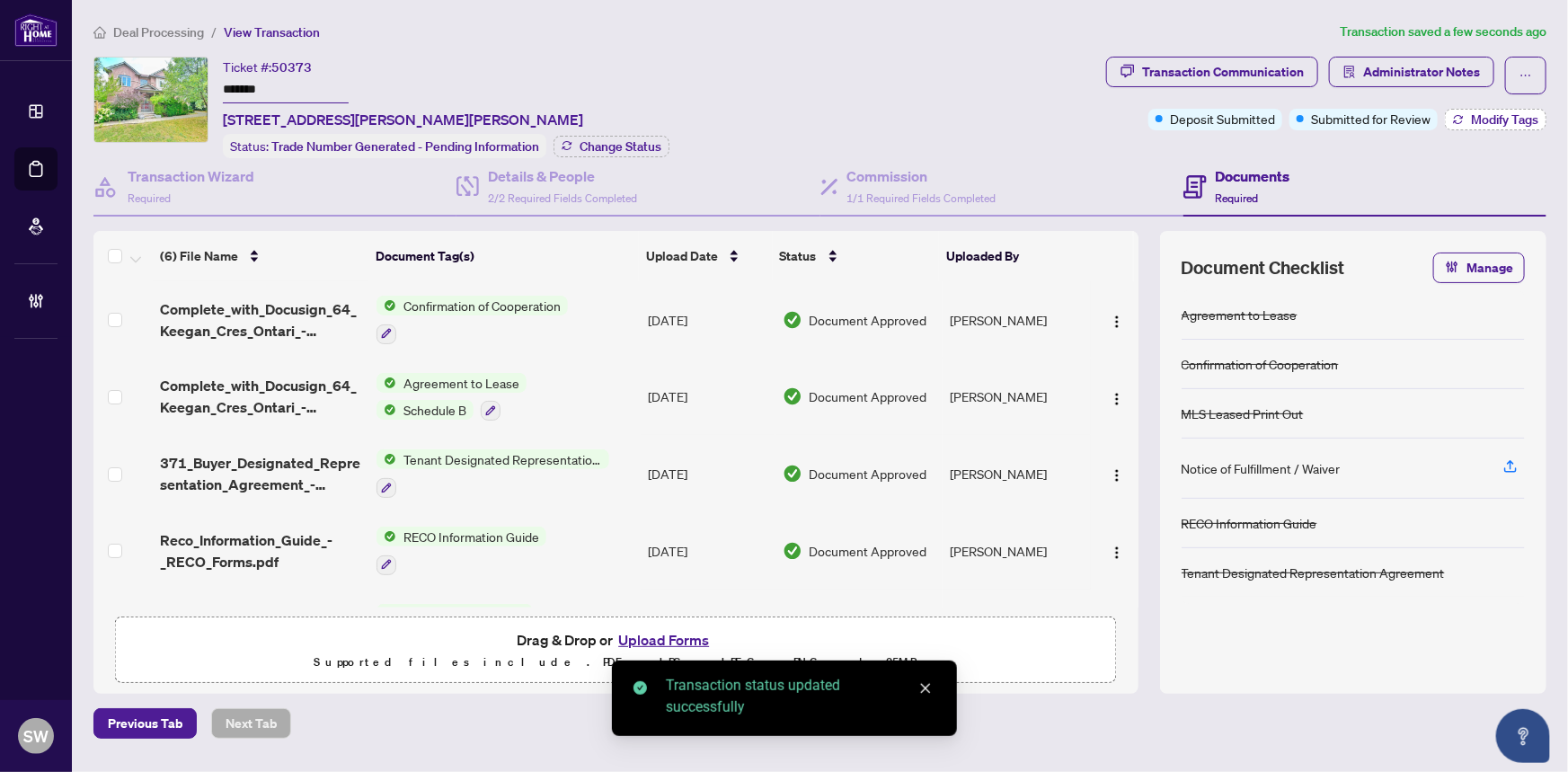
click at [1501, 122] on span "Modify Tags" at bounding box center [1505, 119] width 68 height 12
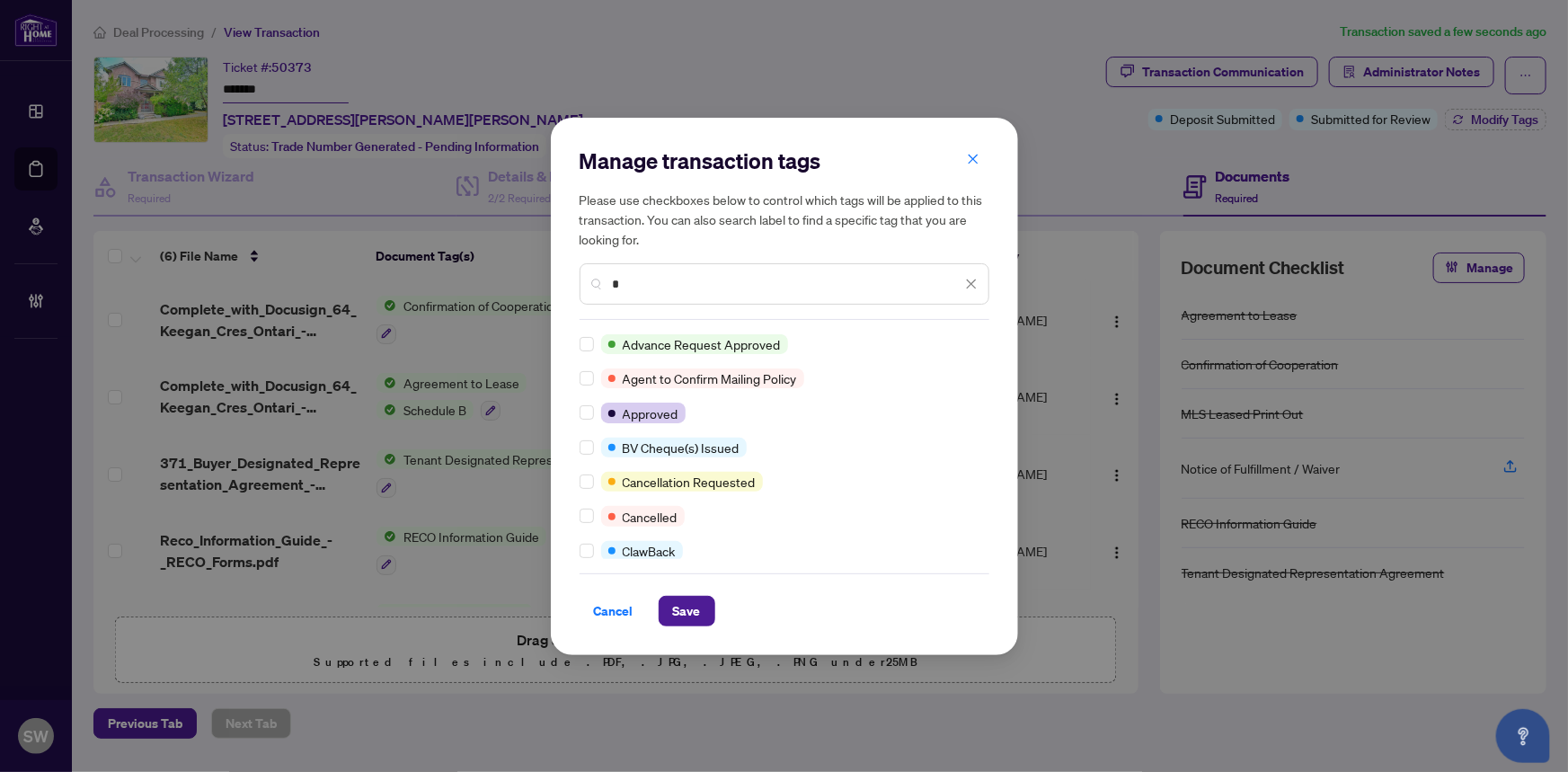
click at [633, 280] on input "*" at bounding box center [787, 283] width 348 height 20
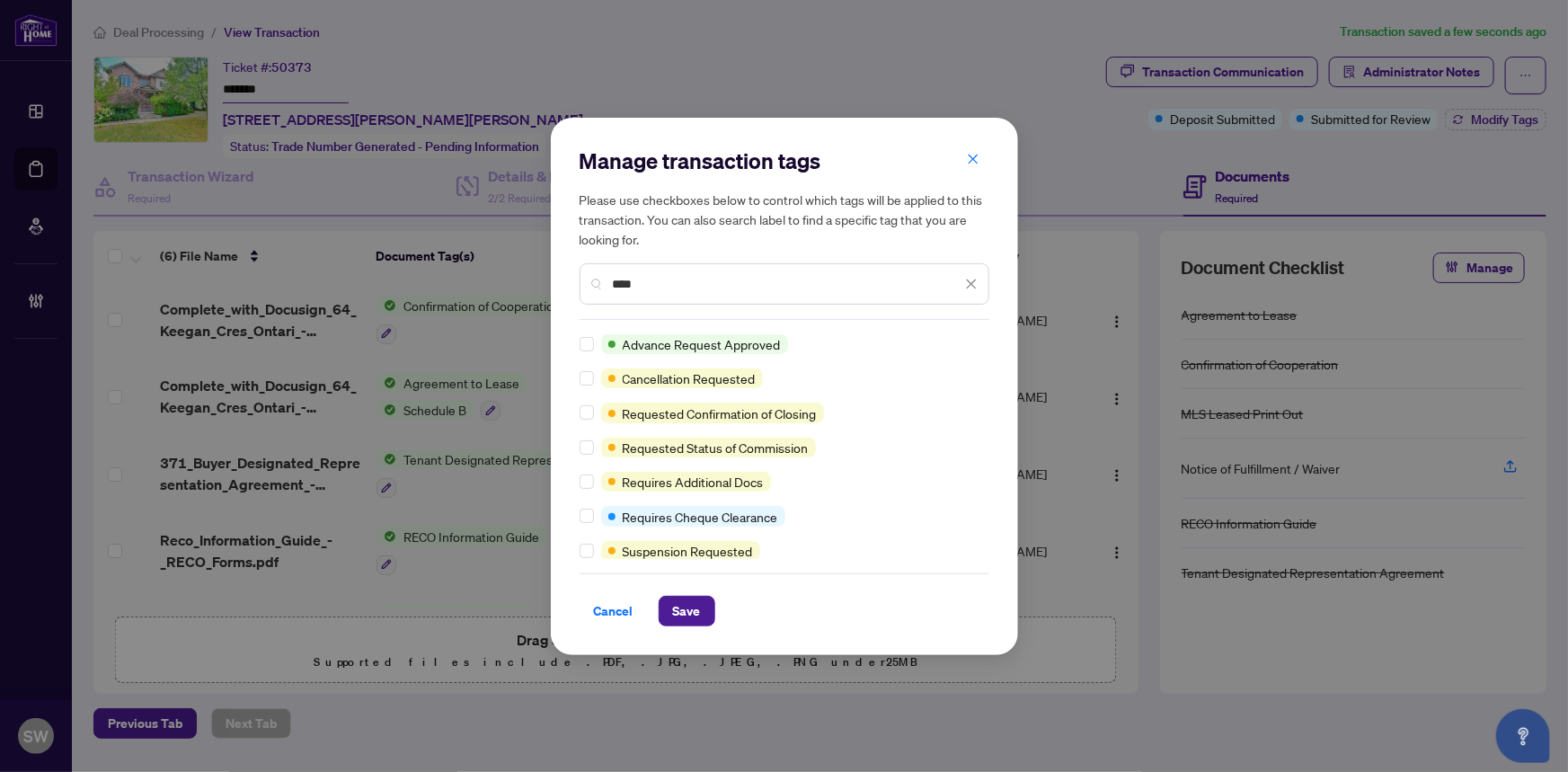
type input "****"
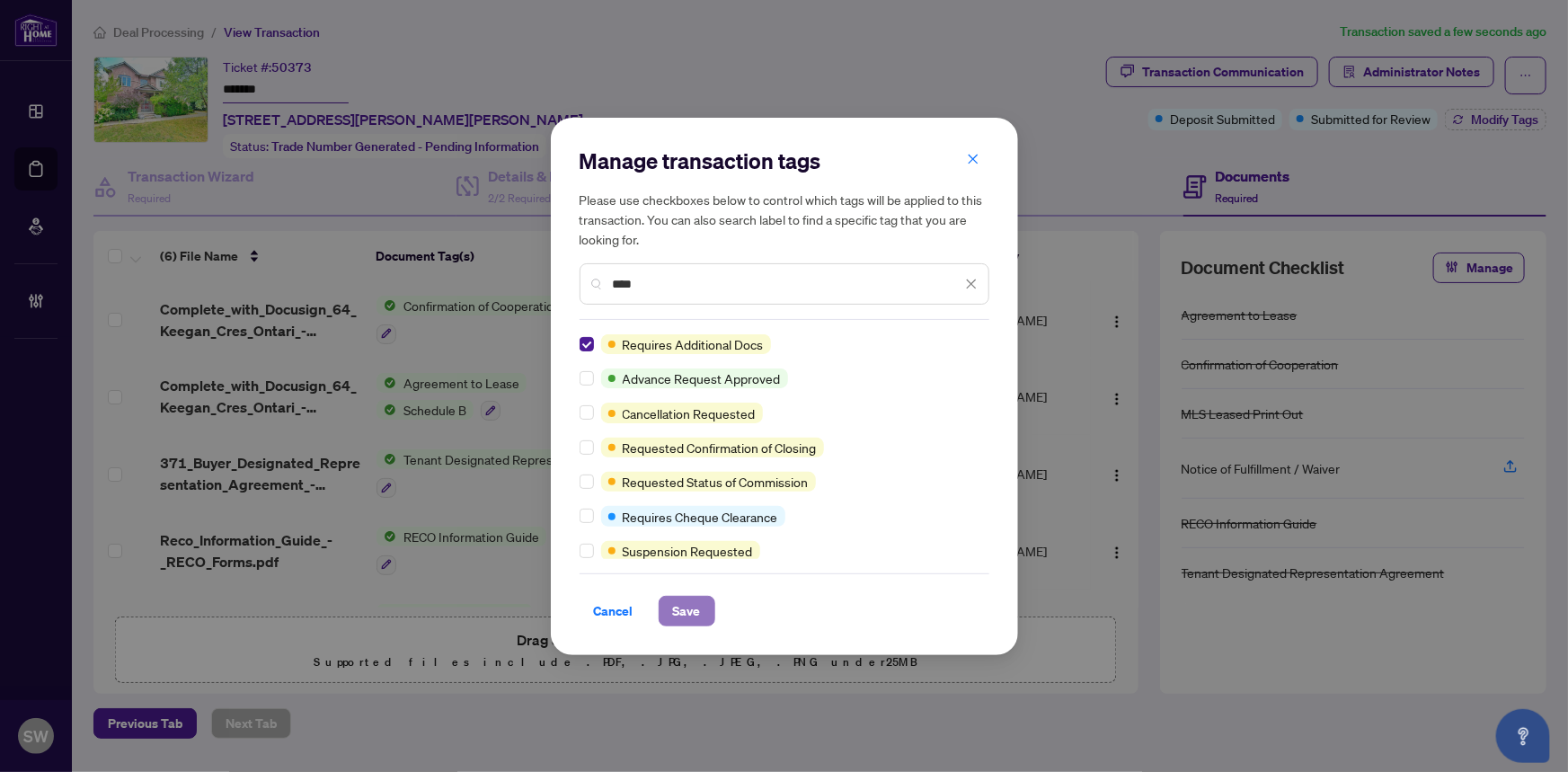
click at [698, 612] on span "Save" at bounding box center [687, 611] width 28 height 29
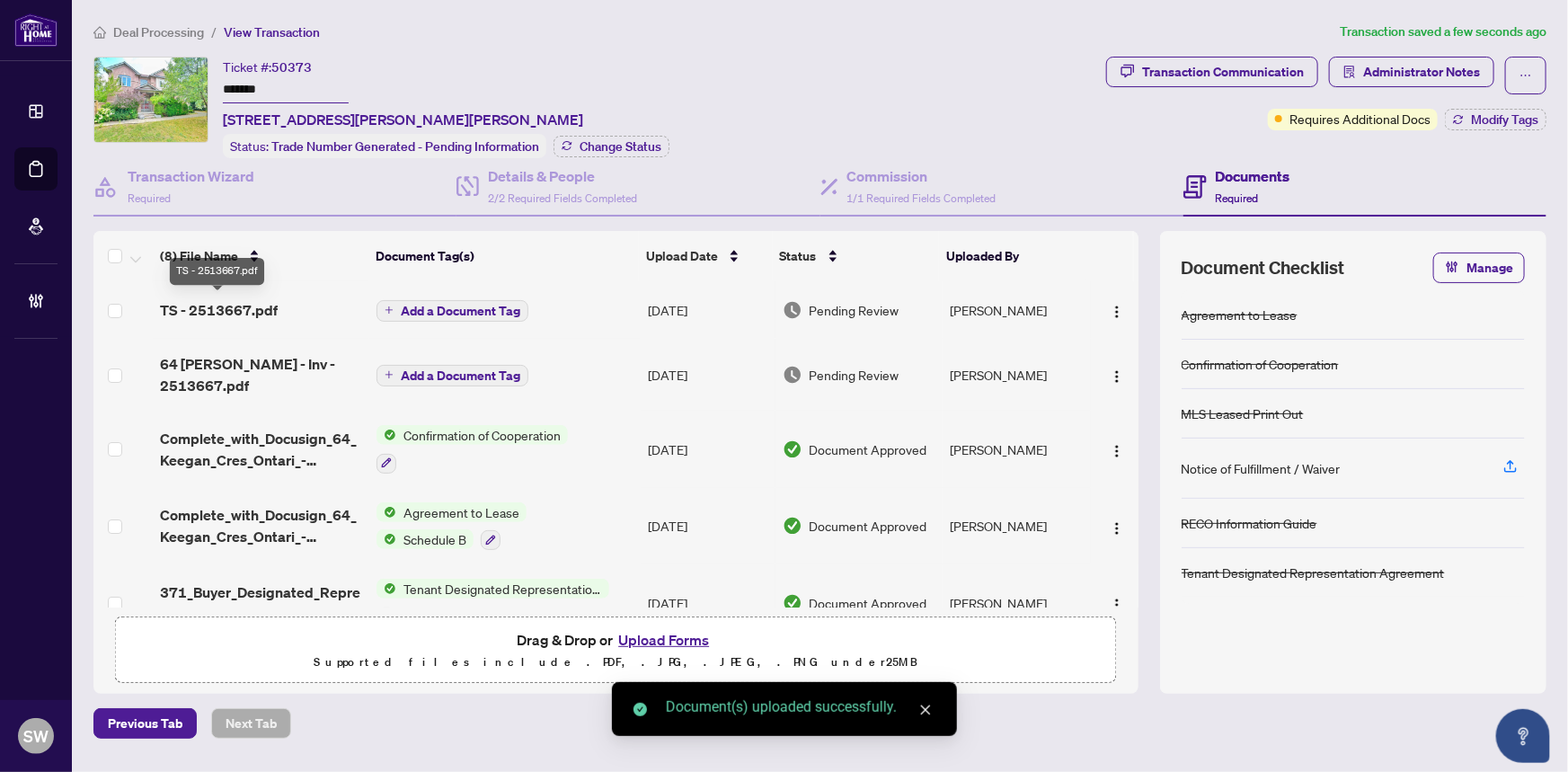
click at [218, 301] on span "TS - 2513667.pdf" at bounding box center [218, 310] width 118 height 22
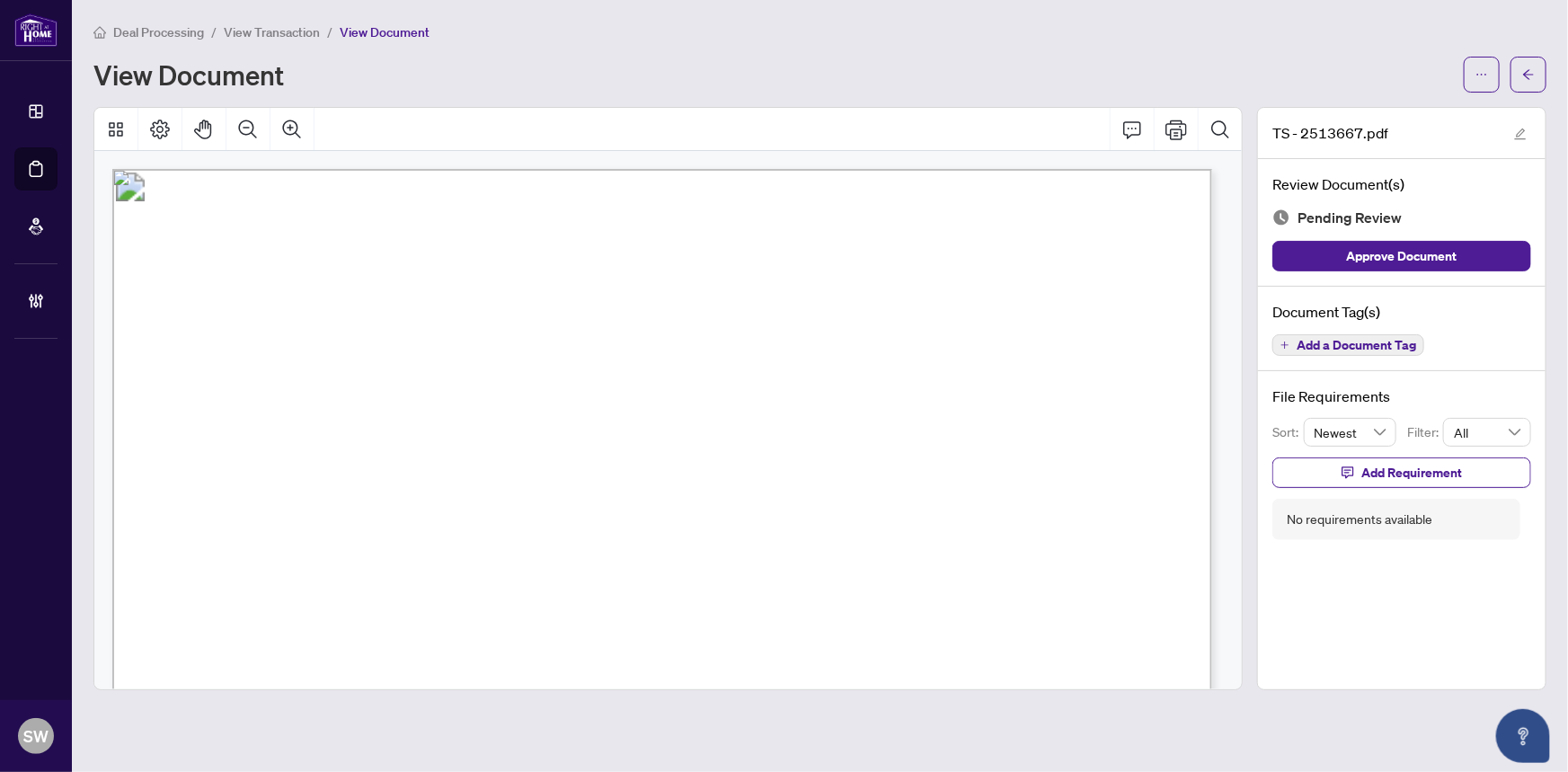
click at [1376, 345] on span "Add a Document Tag" at bounding box center [1356, 345] width 120 height 12
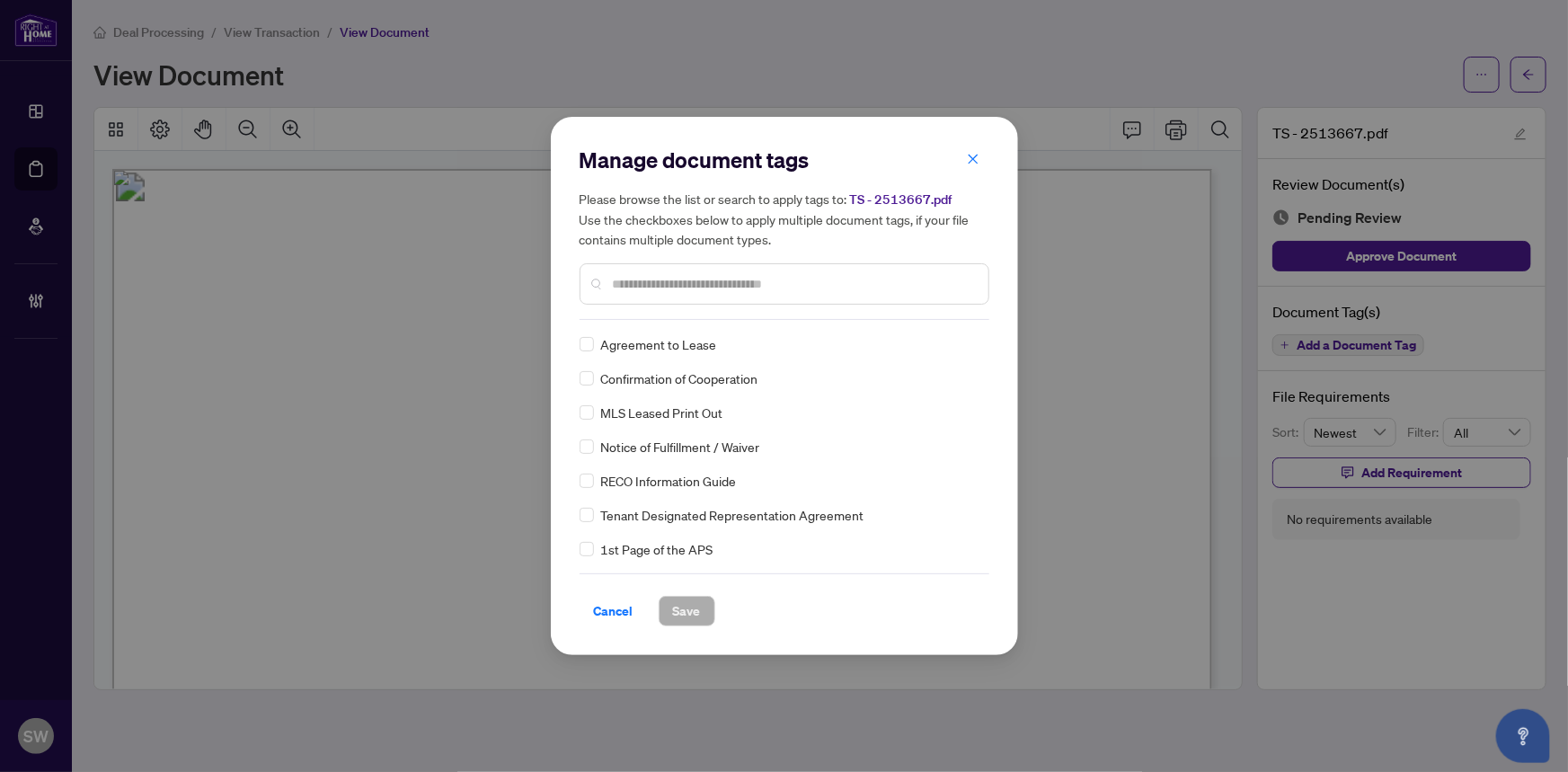
click at [671, 281] on input "text" at bounding box center [794, 283] width 362 height 20
type input "*****"
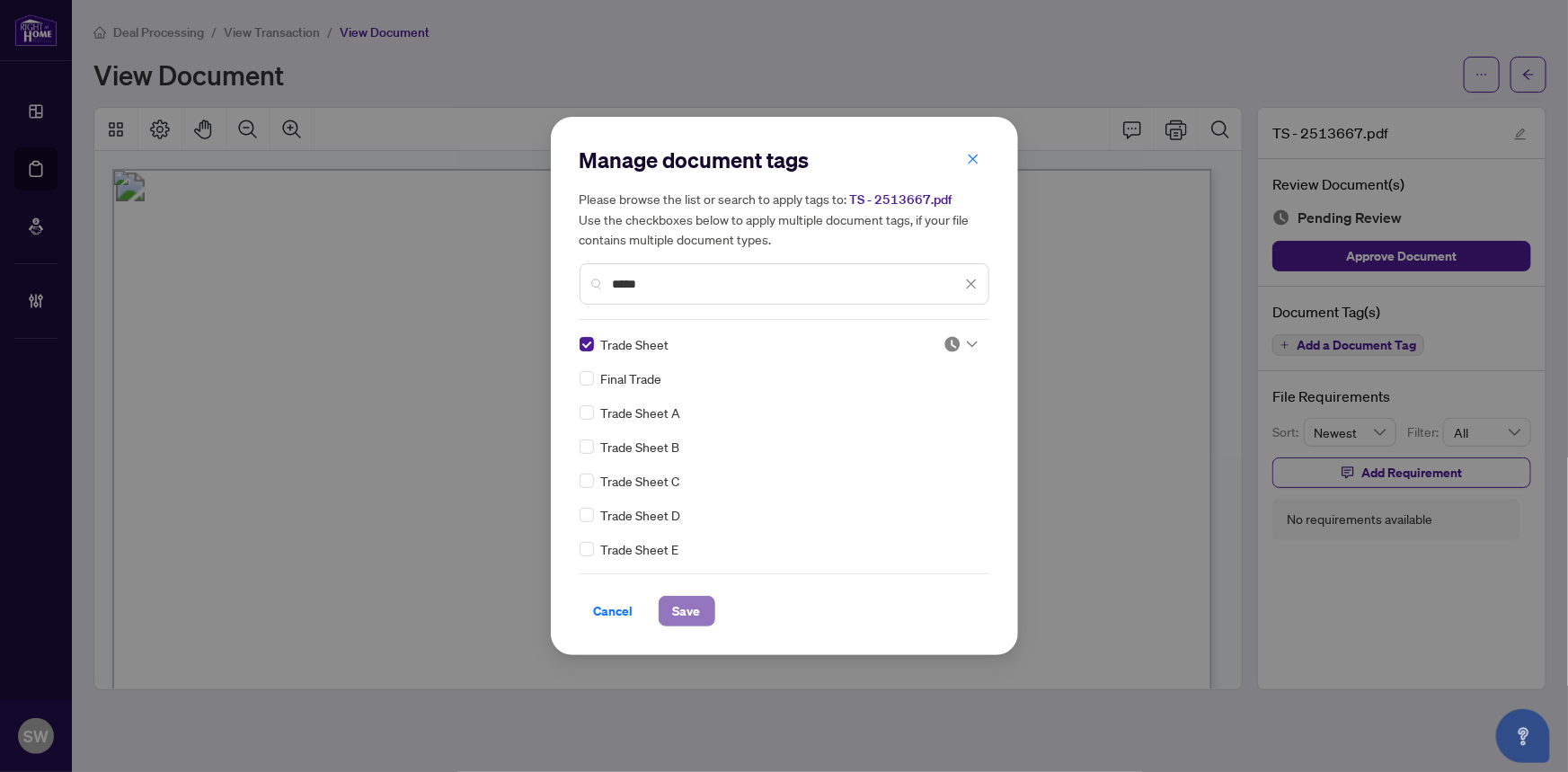
click at [692, 615] on span "Save" at bounding box center [687, 611] width 28 height 29
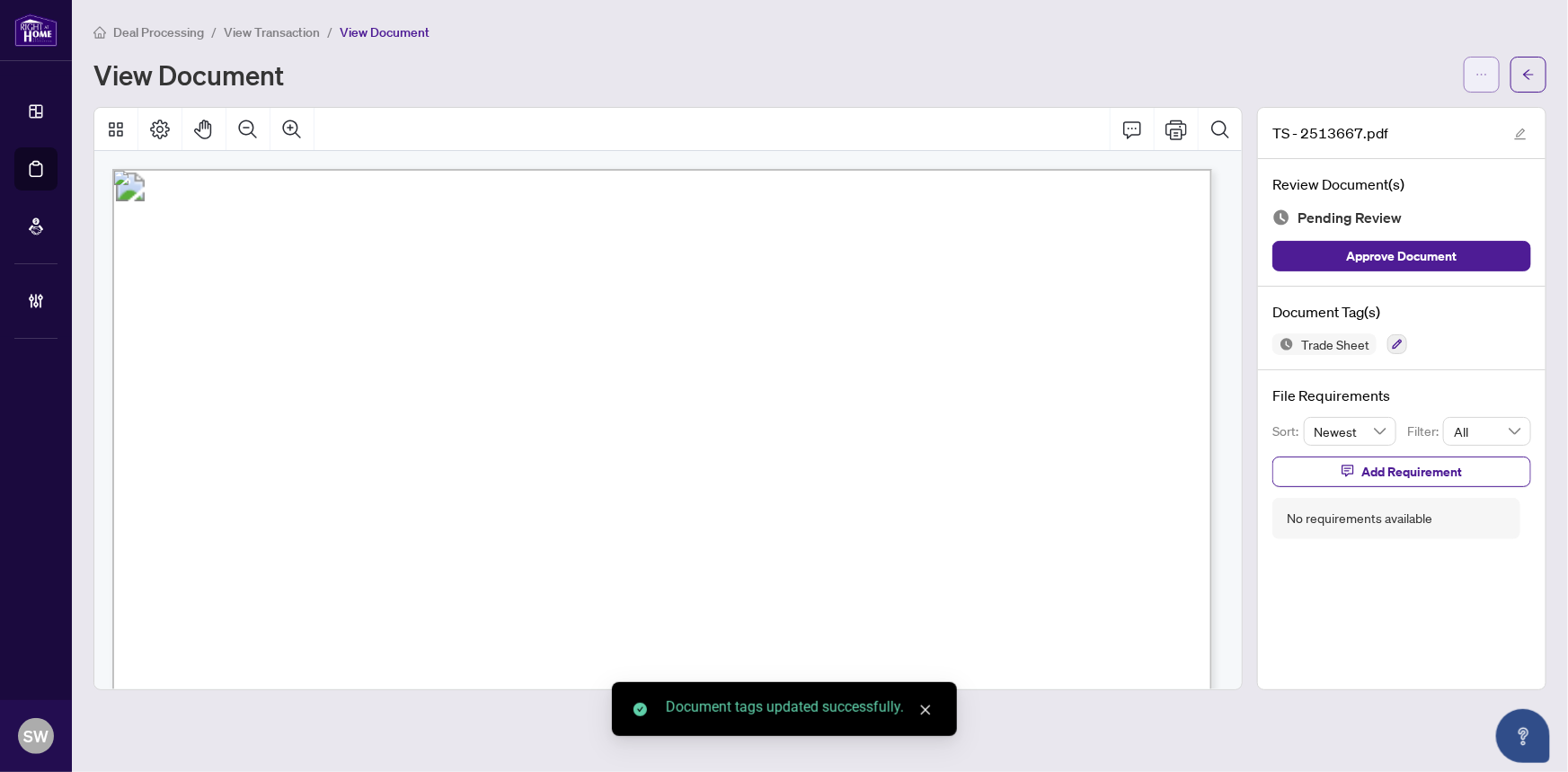
click at [1484, 69] on icon "ellipsis" at bounding box center [1481, 74] width 12 height 12
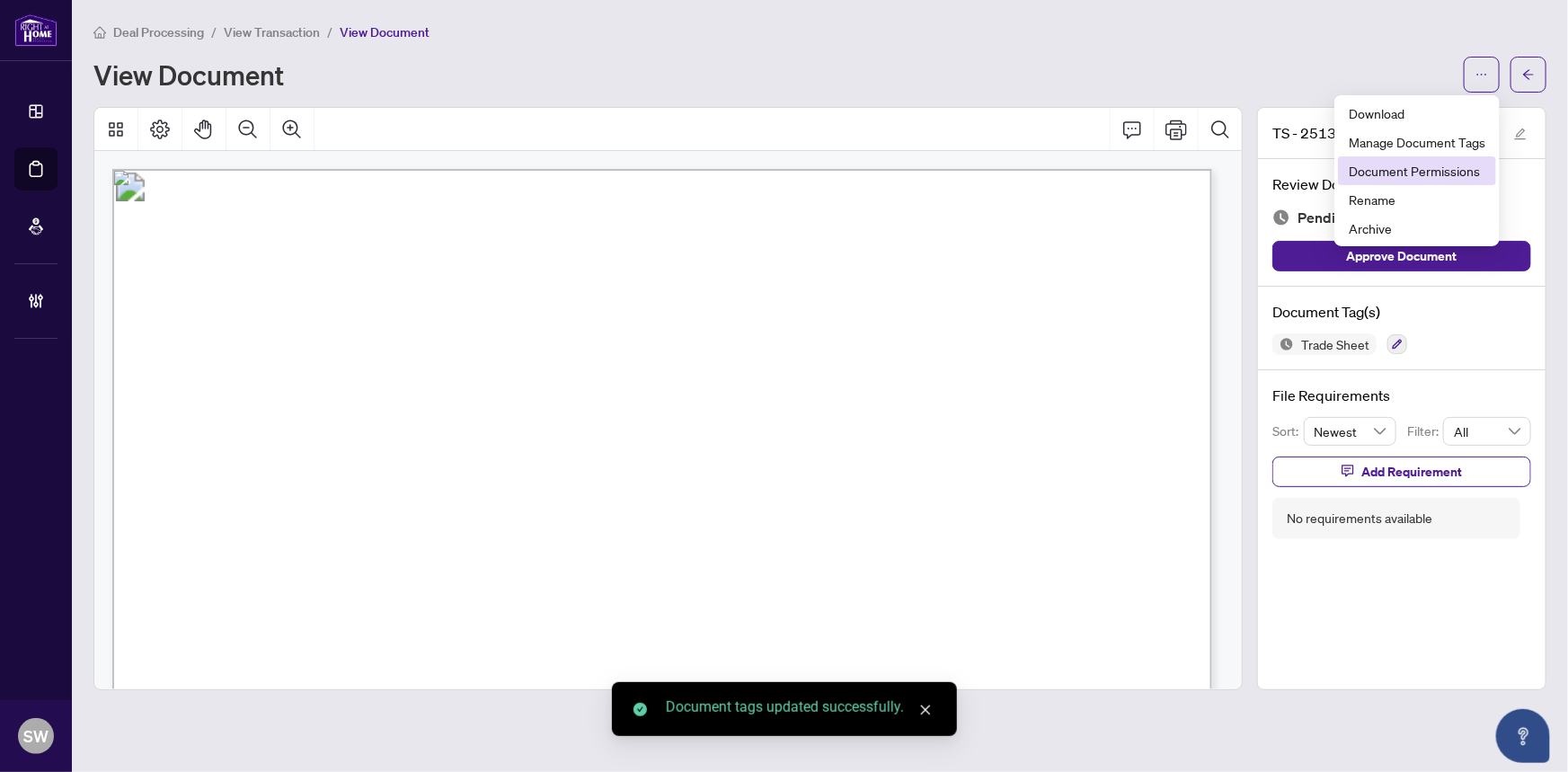
click at [1421, 170] on span "Document Permissions" at bounding box center [1416, 170] width 137 height 20
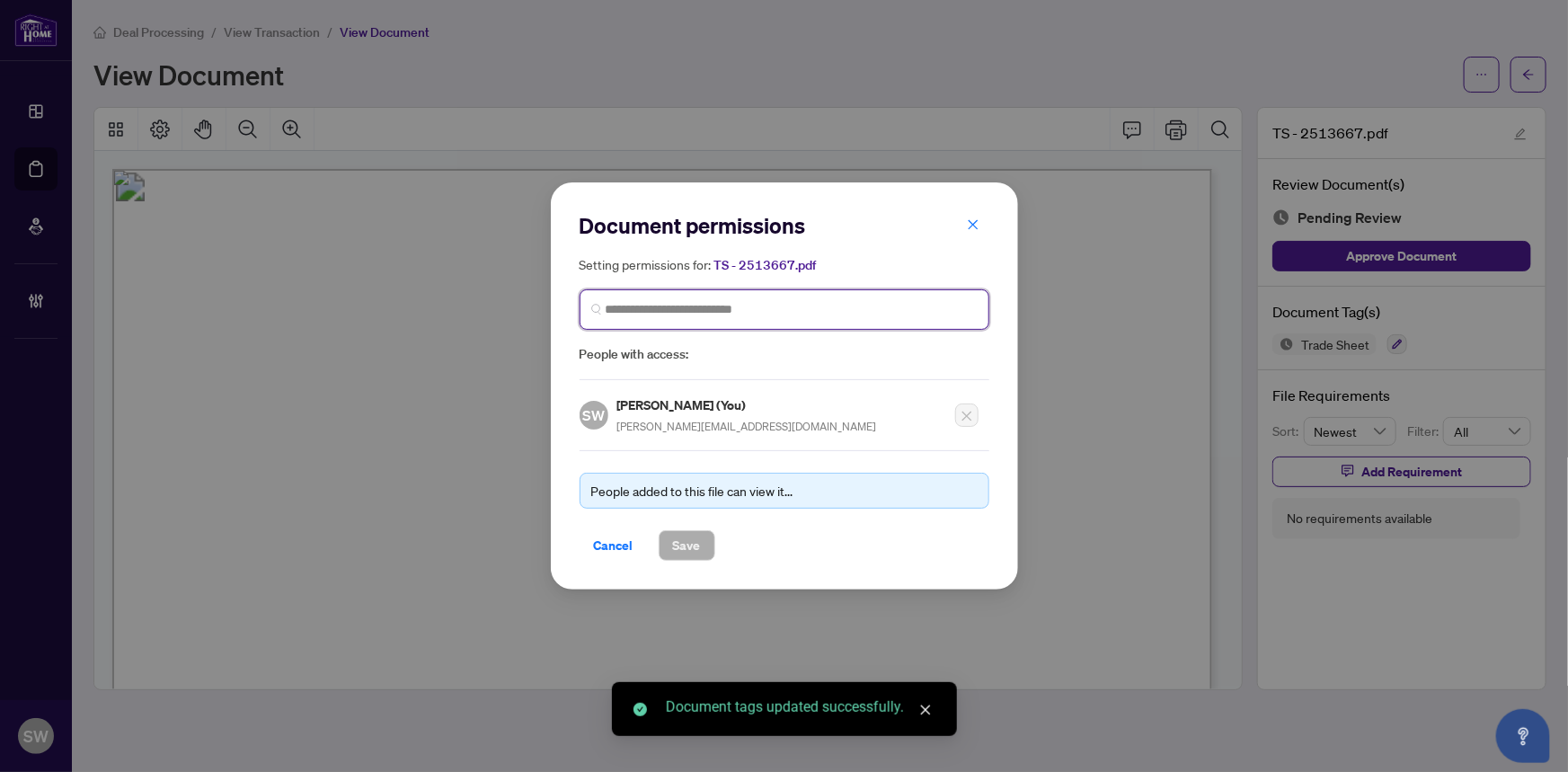
click at [670, 306] on input "search" at bounding box center [791, 310] width 372 height 19
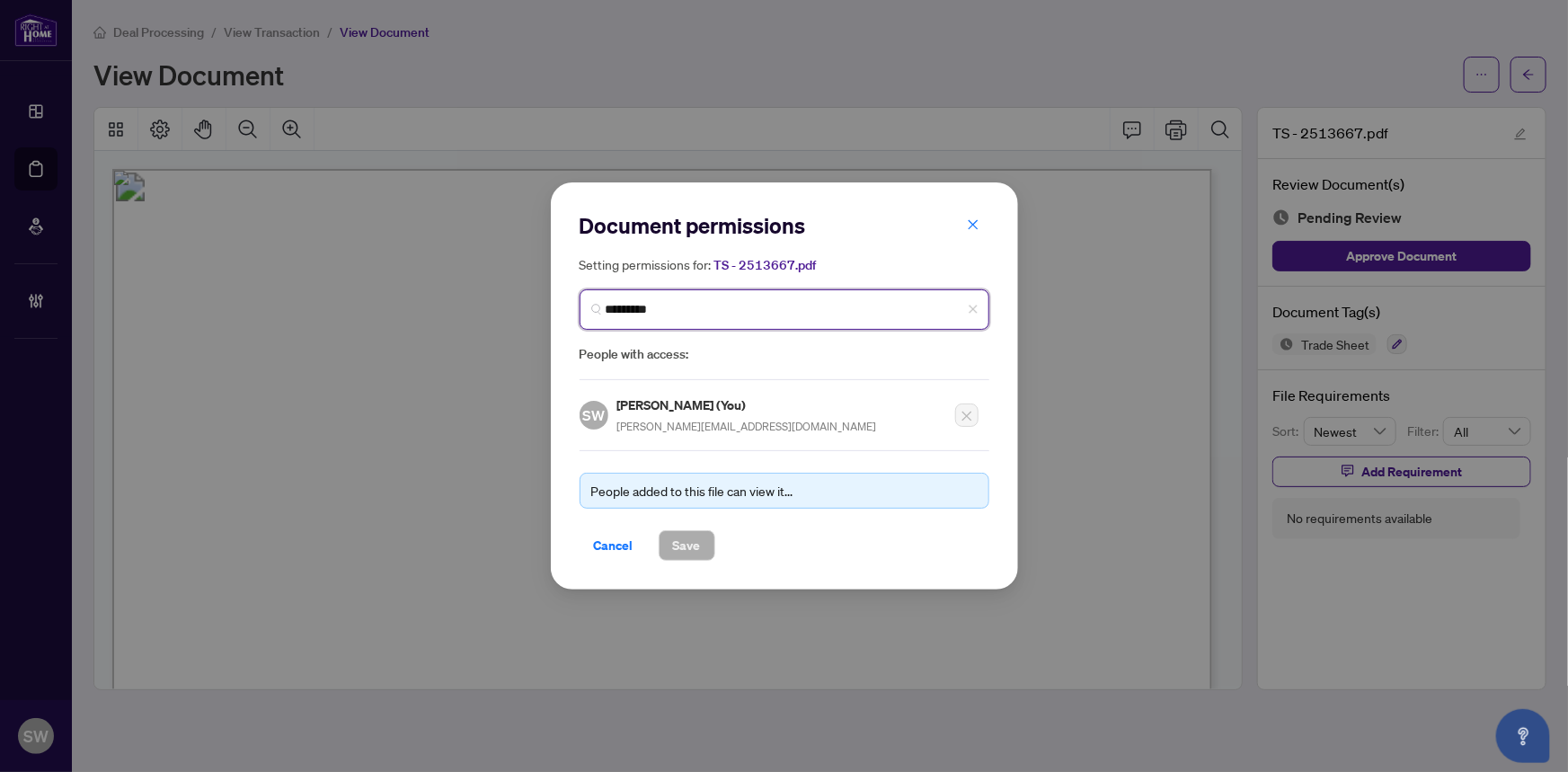
type input "**********"
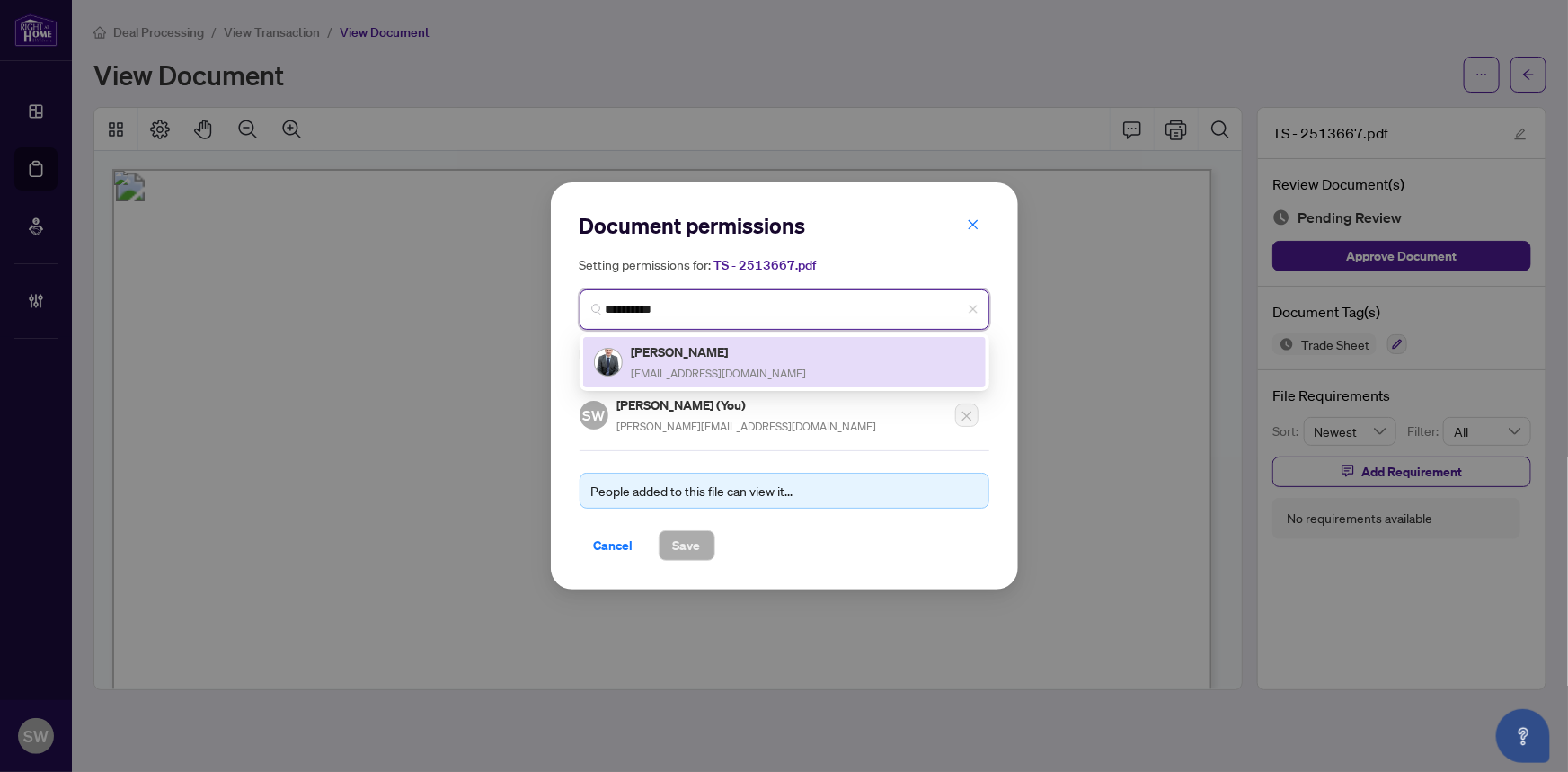
click at [686, 360] on h5 "David Corlu" at bounding box center [719, 352] width 175 height 21
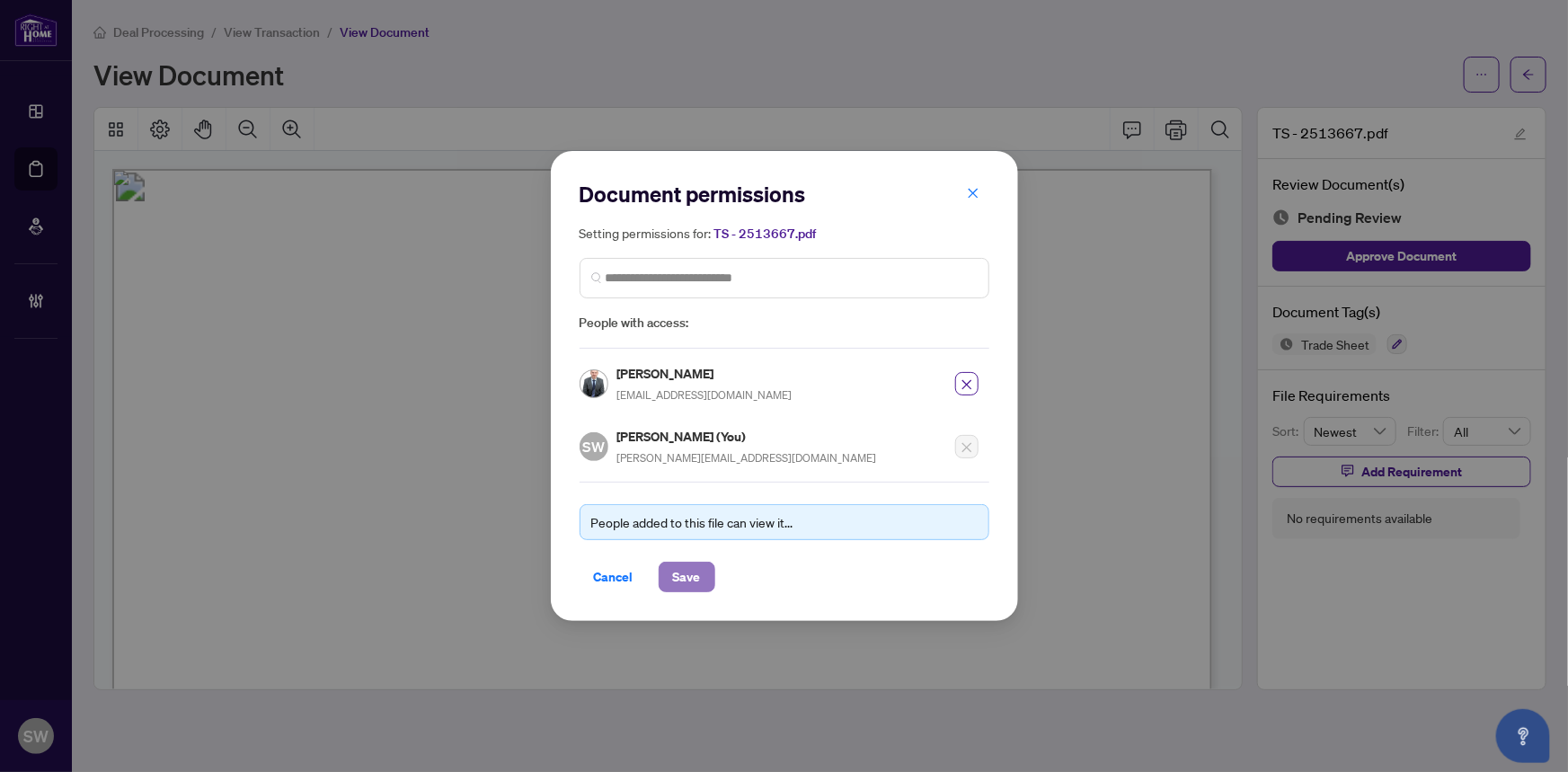
click at [701, 578] on button "Save" at bounding box center [687, 576] width 57 height 30
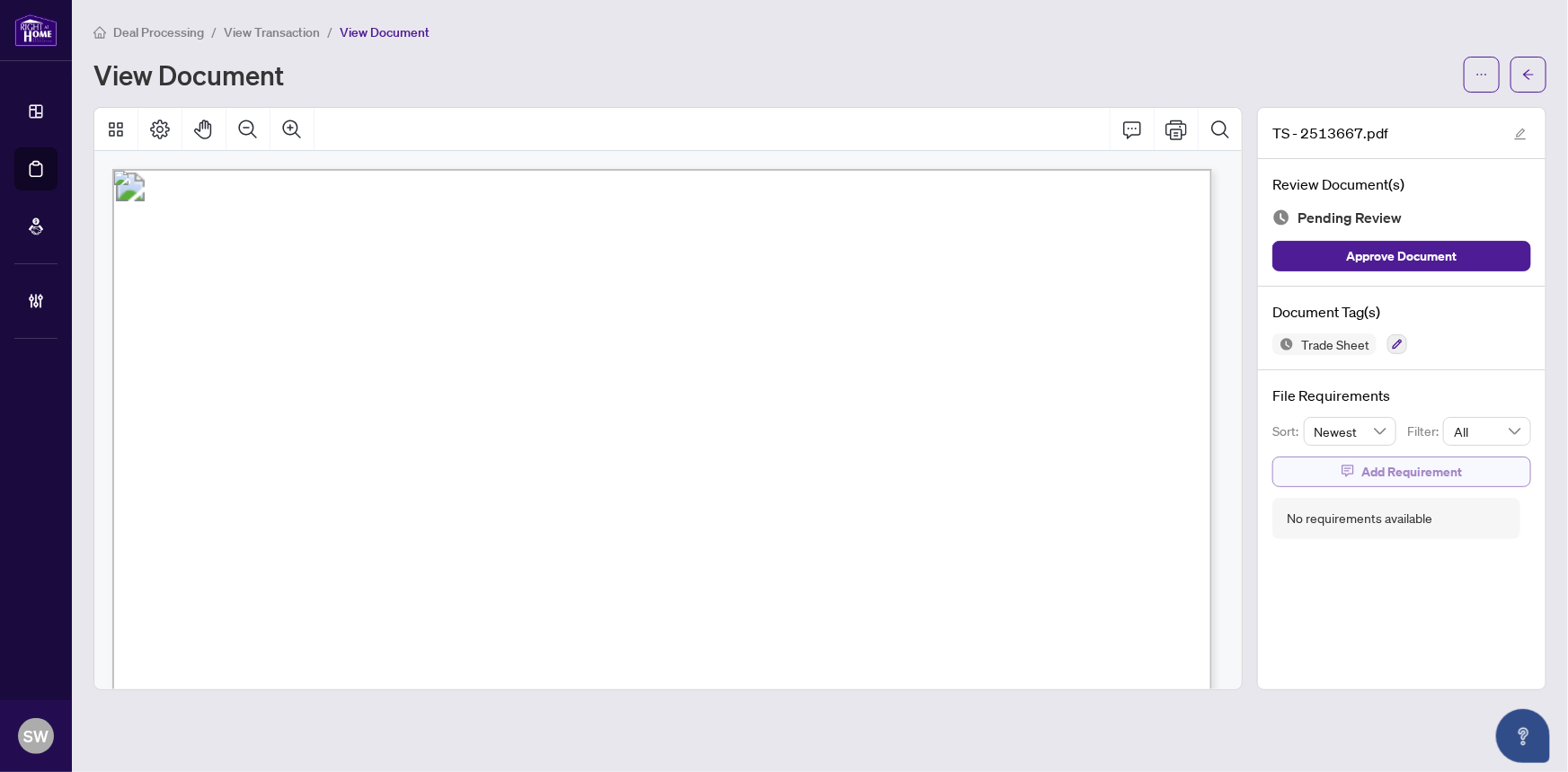
click at [1398, 469] on span "Add Requirement" at bounding box center [1412, 472] width 101 height 29
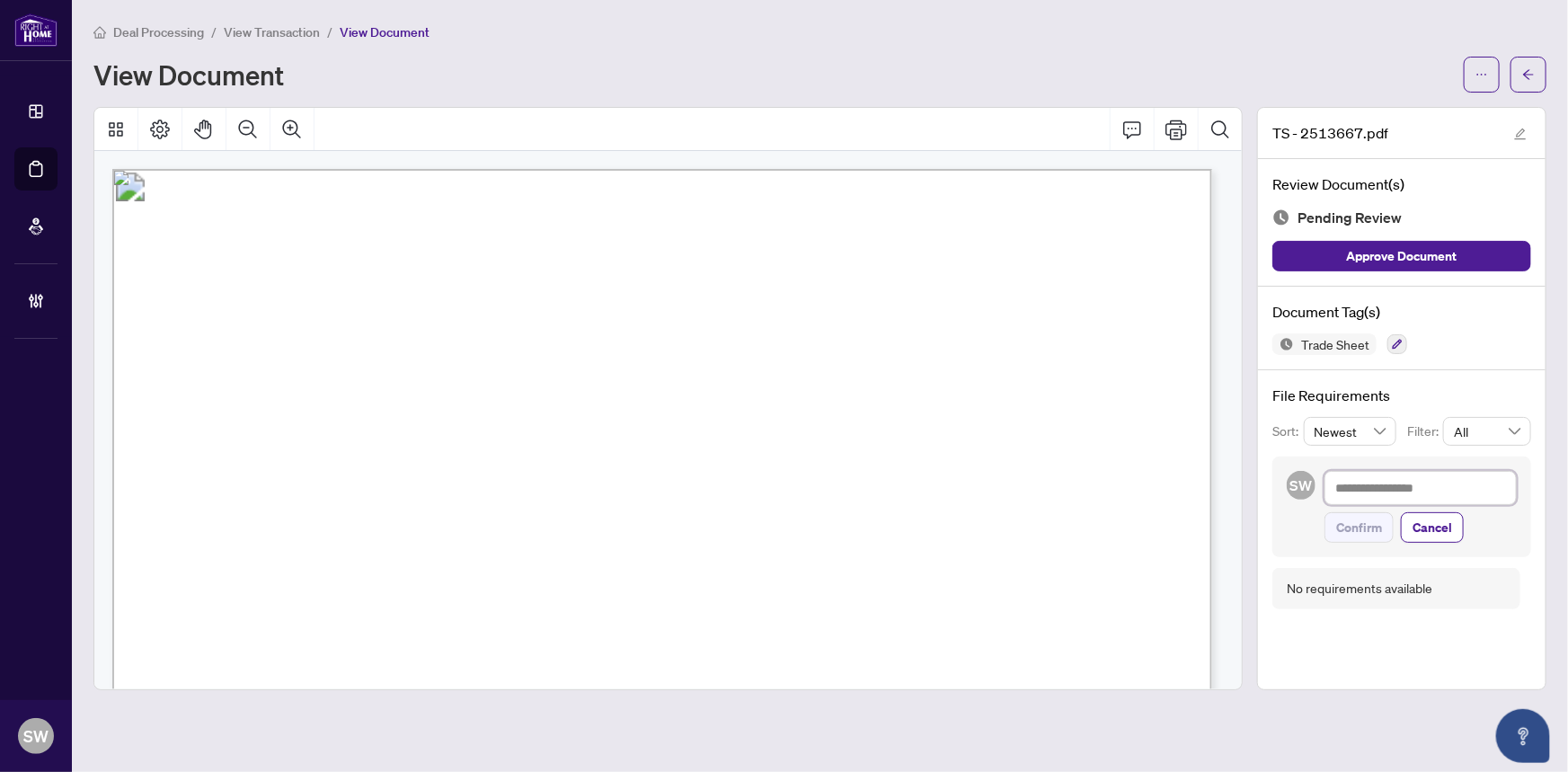
click at [1400, 491] on textarea at bounding box center [1421, 488] width 192 height 34
paste textarea "**********"
type textarea "**********"
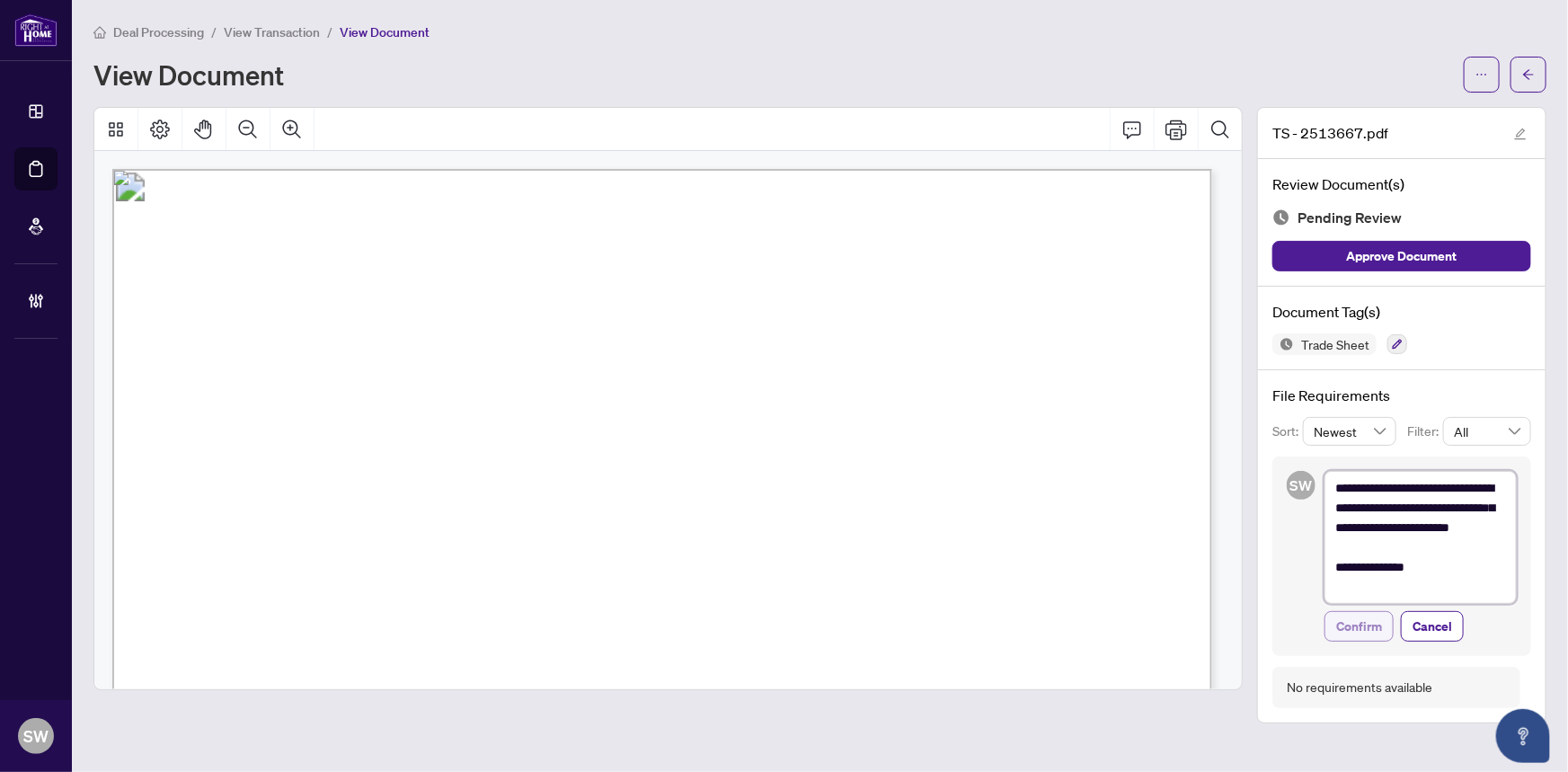
type textarea "**********"
click at [1366, 623] on span "Confirm" at bounding box center [1359, 626] width 46 height 29
type textarea "**********"
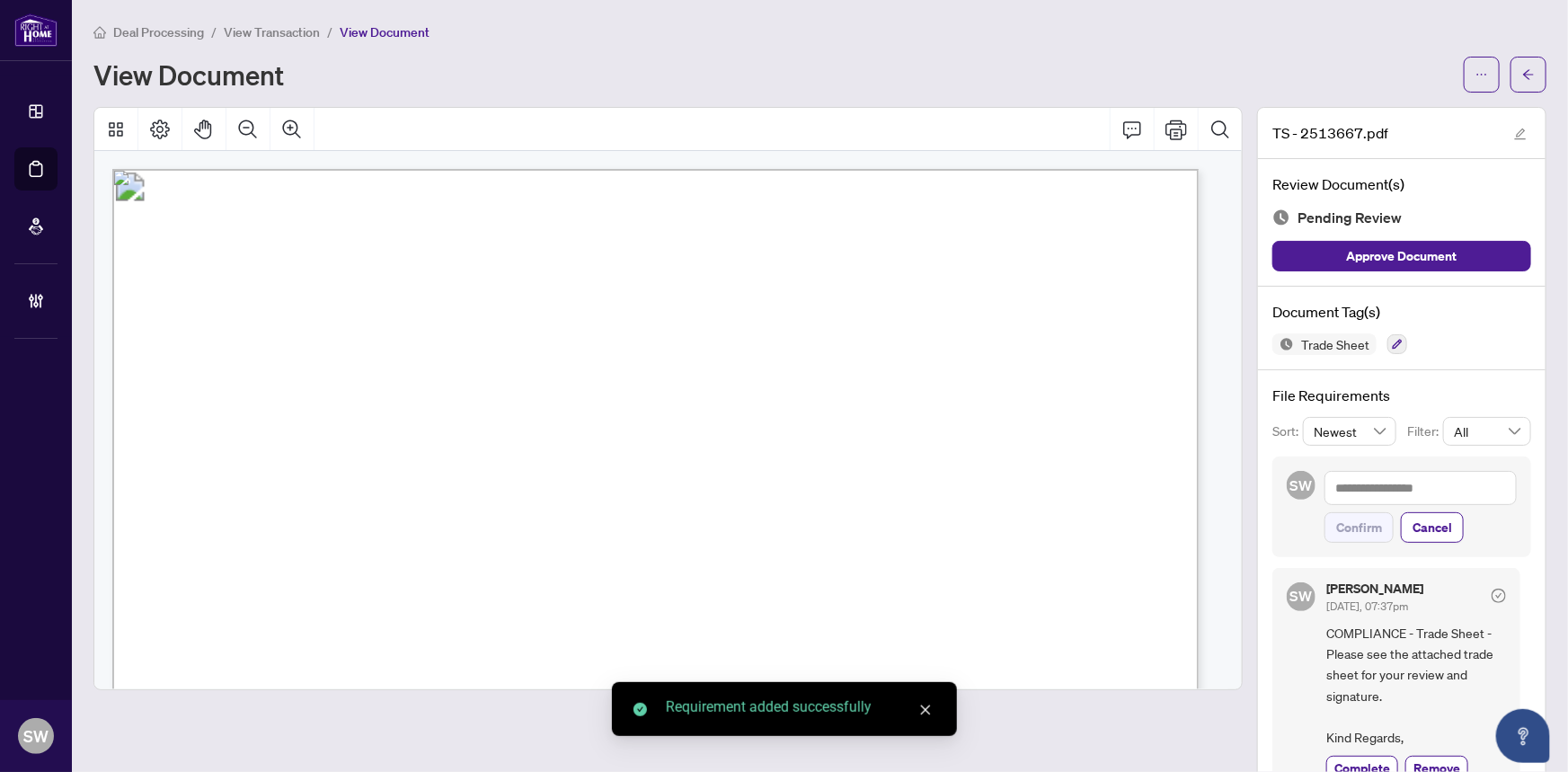
click at [1523, 81] on span "button" at bounding box center [1528, 74] width 12 height 29
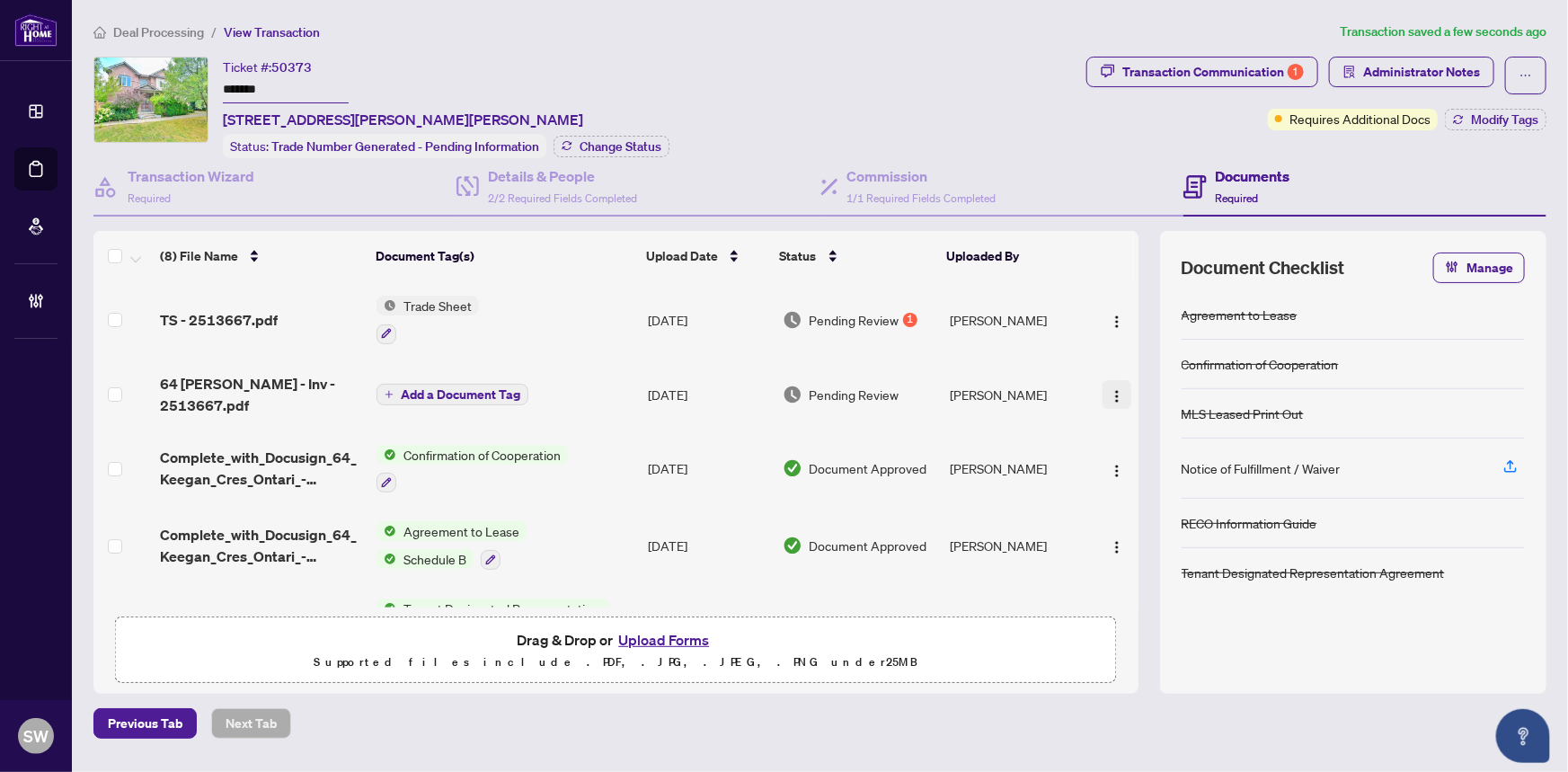
click at [1112, 389] on img "button" at bounding box center [1117, 395] width 14 height 14
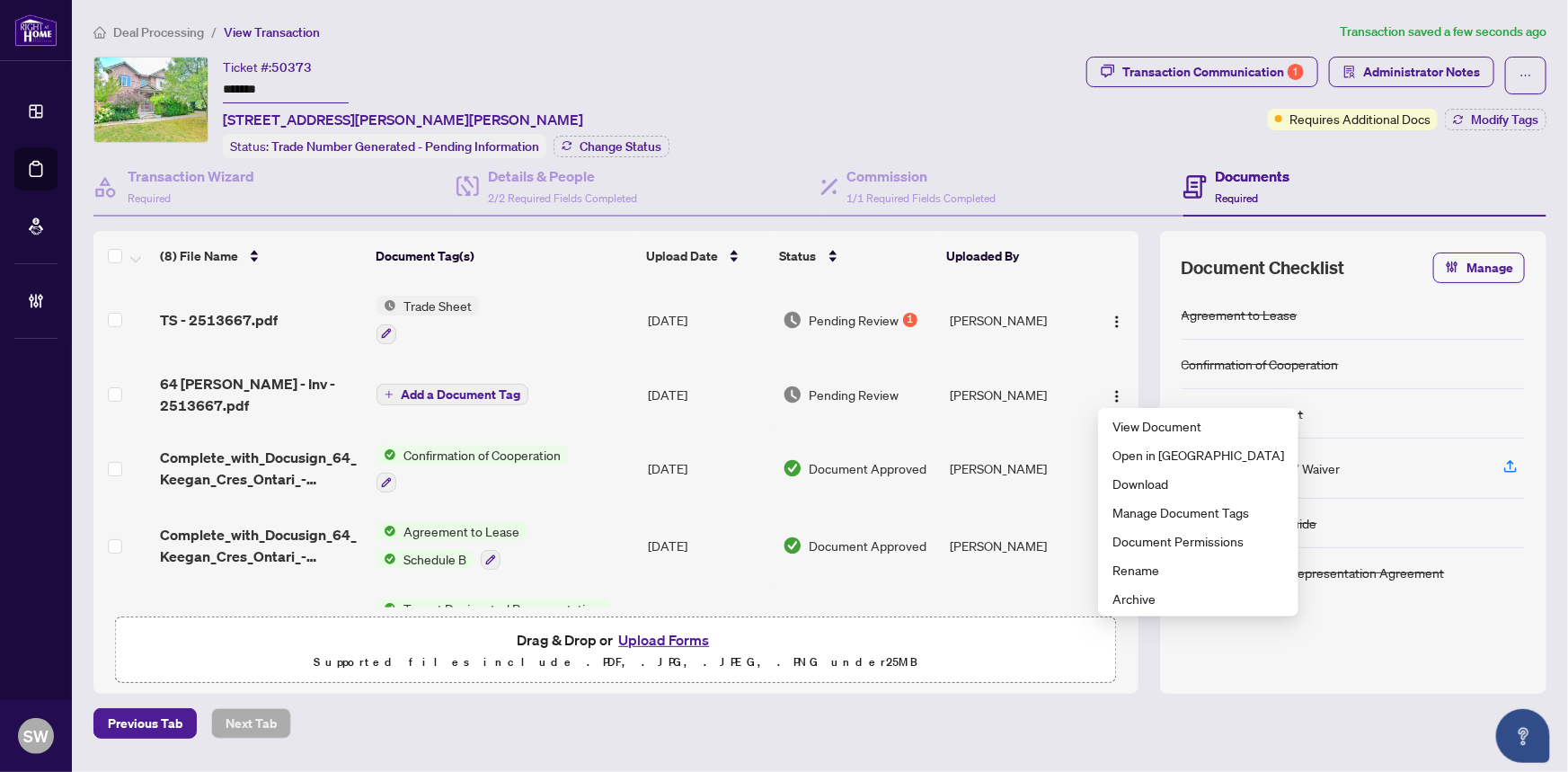
click at [440, 388] on span "Add a Document Tag" at bounding box center [461, 394] width 120 height 12
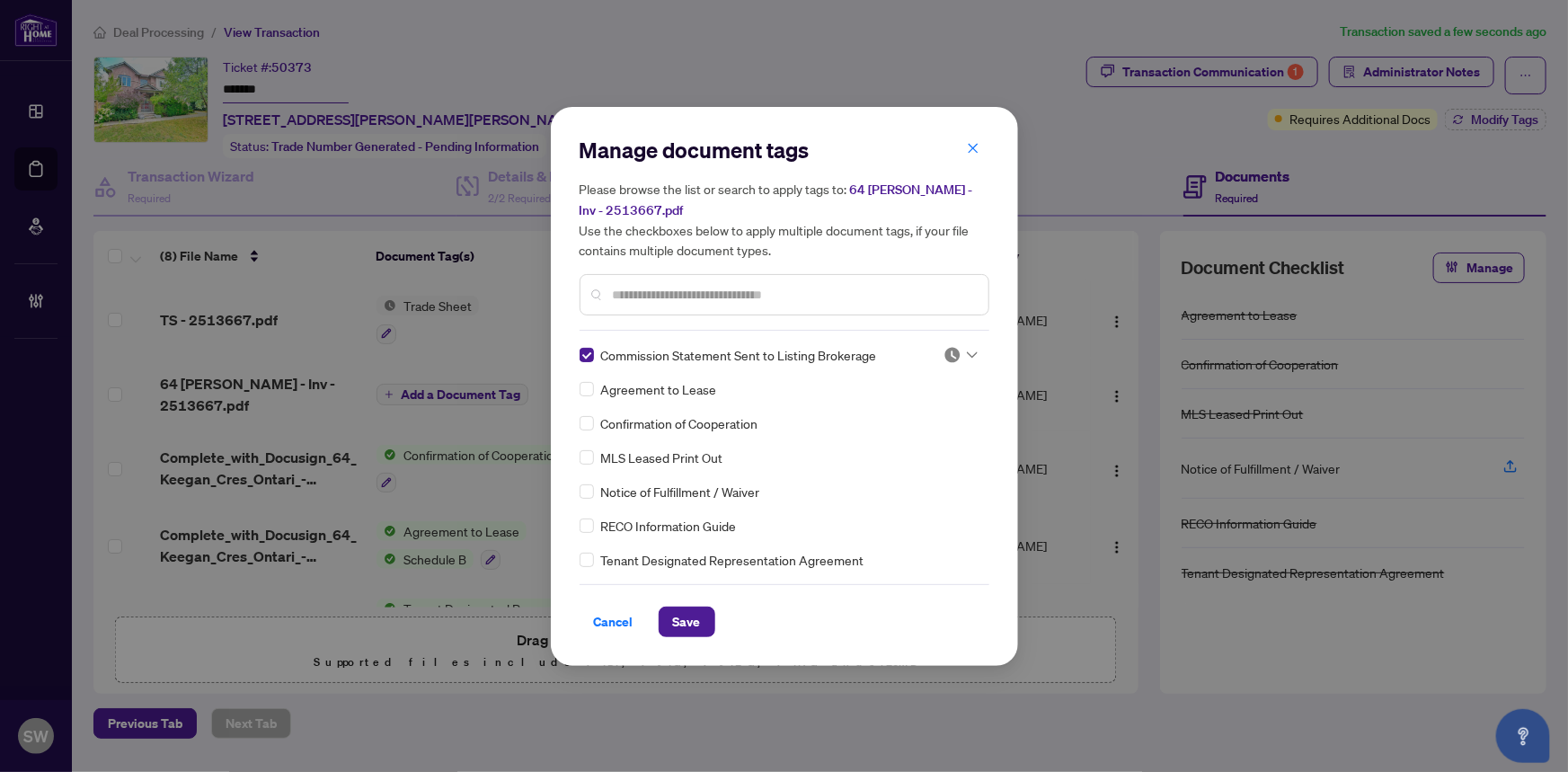
click at [957, 353] on div at bounding box center [961, 354] width 34 height 18
click at [905, 438] on div "Approved" at bounding box center [901, 442] width 115 height 20
click at [698, 619] on span "Save" at bounding box center [687, 621] width 28 height 29
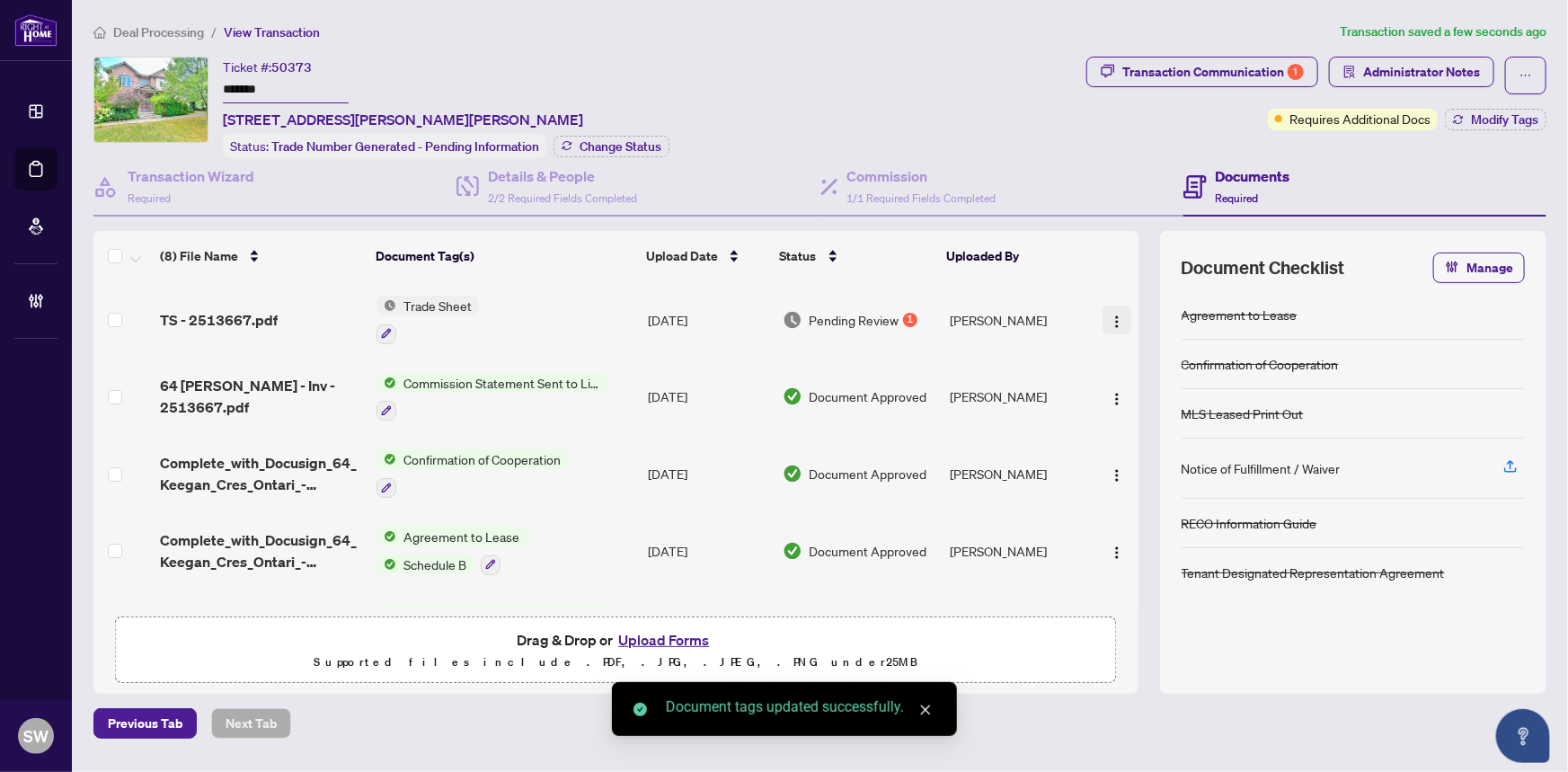
click at [1110, 314] on img "button" at bounding box center [1117, 321] width 14 height 14
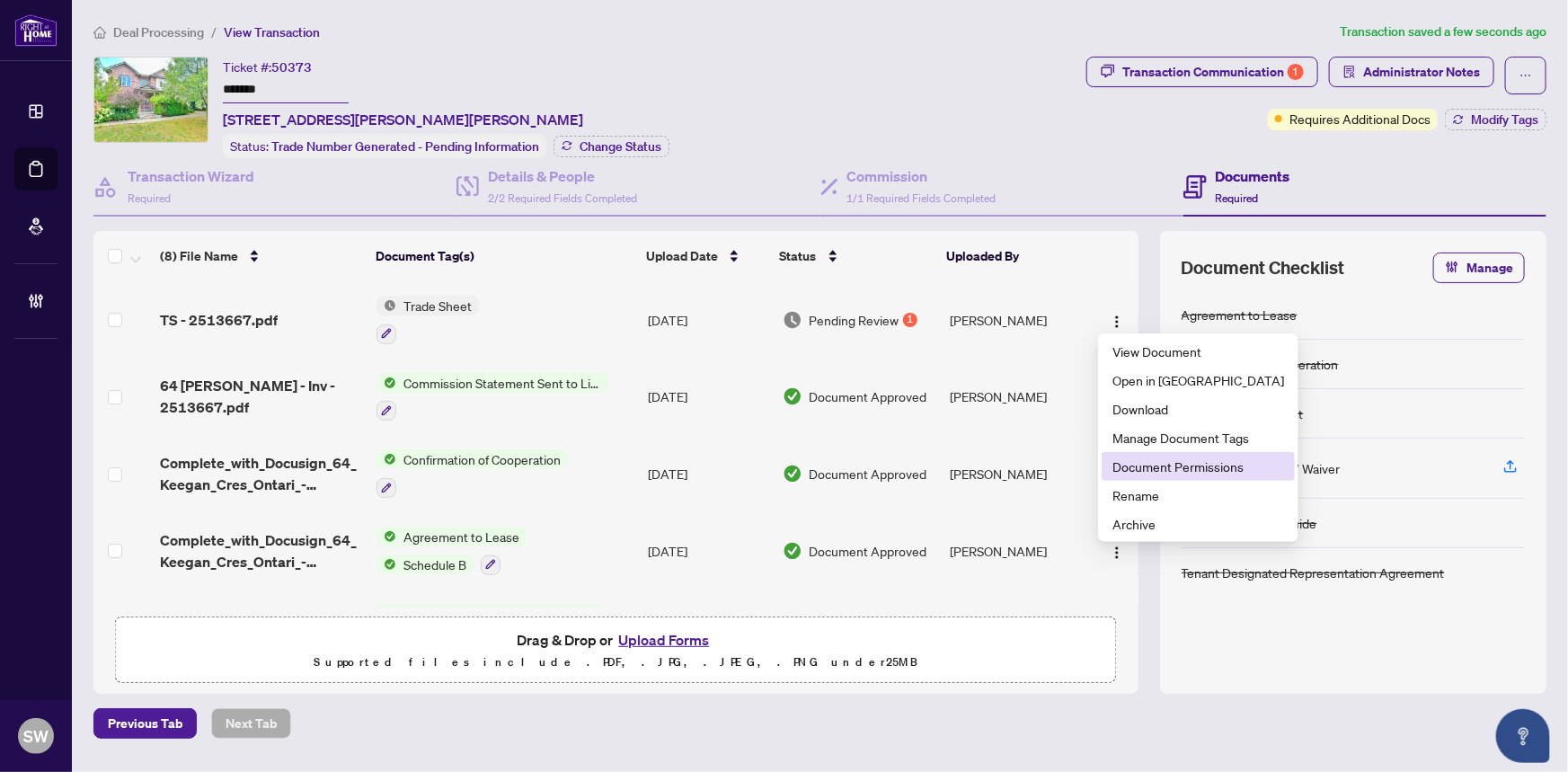
click at [1135, 461] on span "Document Permissions" at bounding box center [1198, 466] width 171 height 20
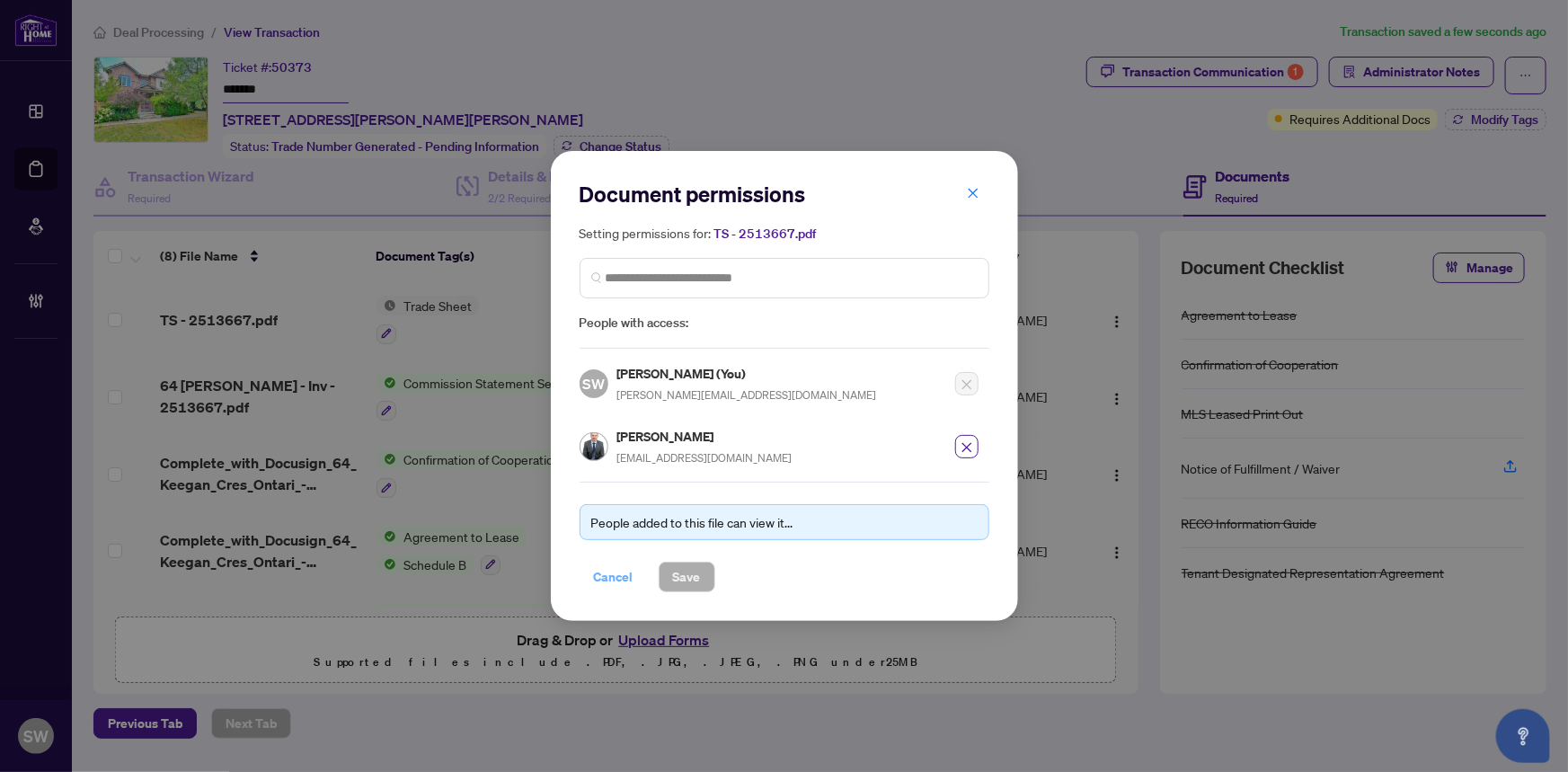
click at [624, 569] on span "Cancel" at bounding box center [614, 576] width 40 height 29
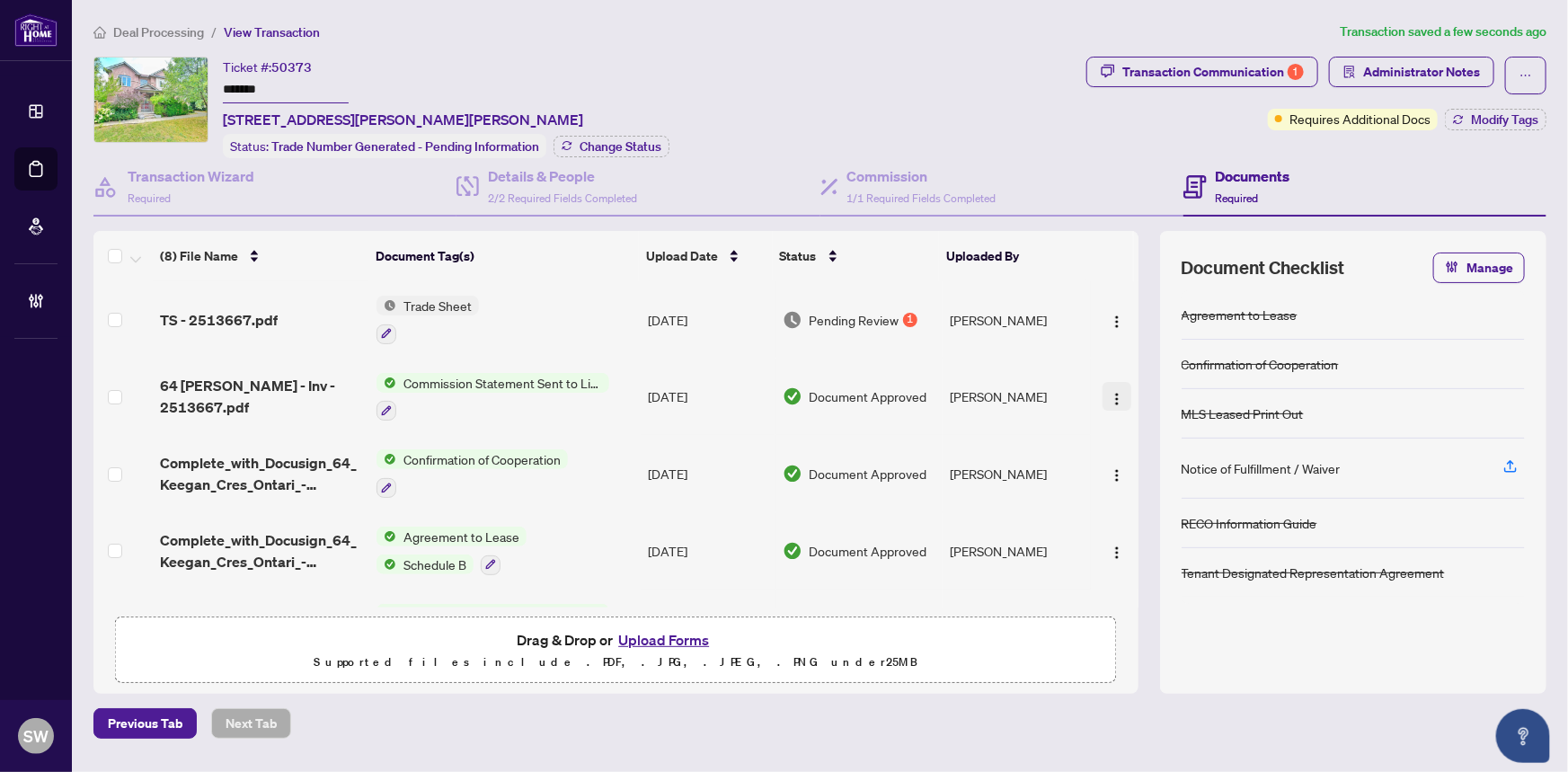
click at [1112, 392] on img "button" at bounding box center [1117, 398] width 14 height 14
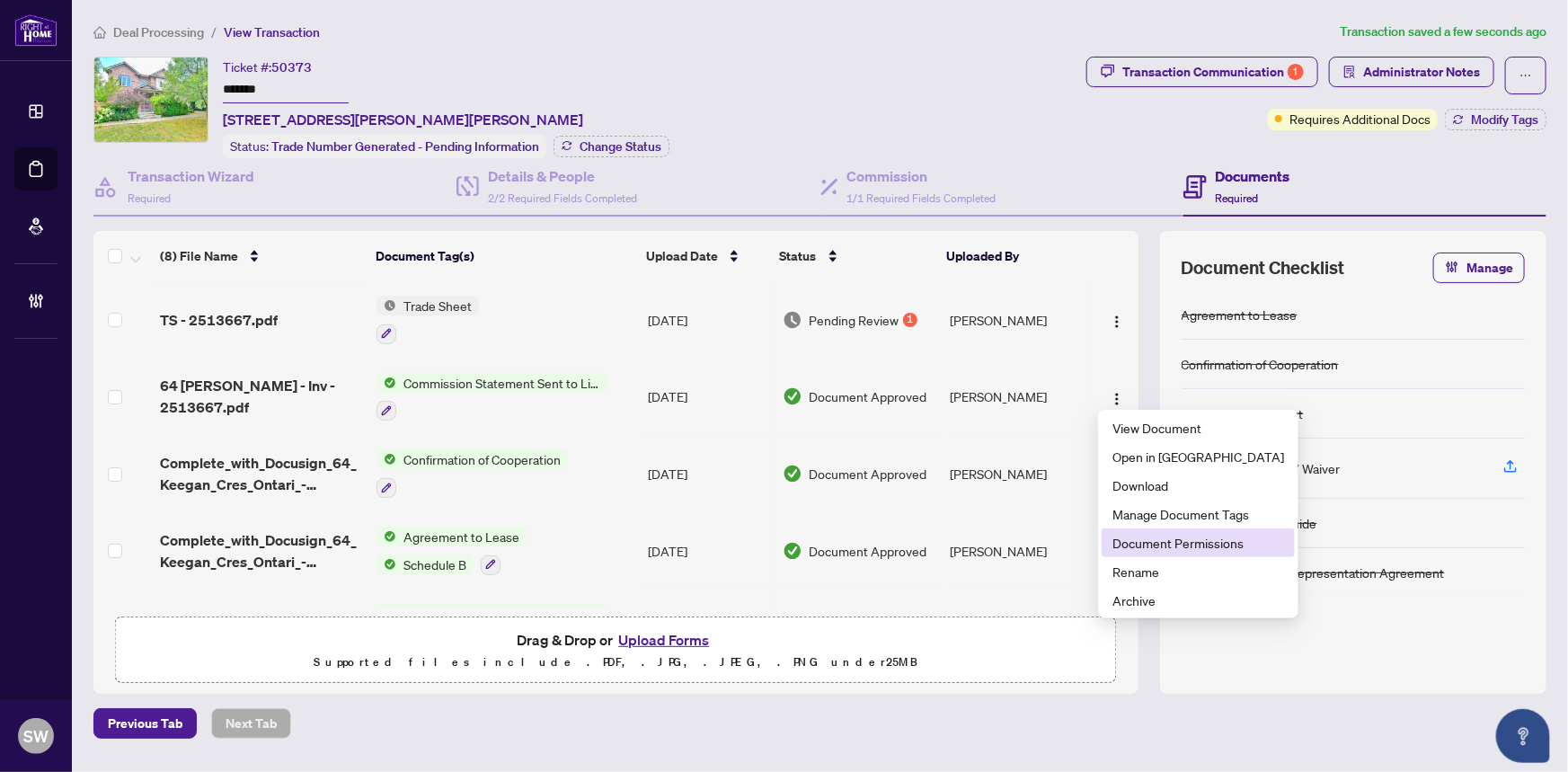
click at [1144, 534] on span "Document Permissions" at bounding box center [1198, 542] width 171 height 20
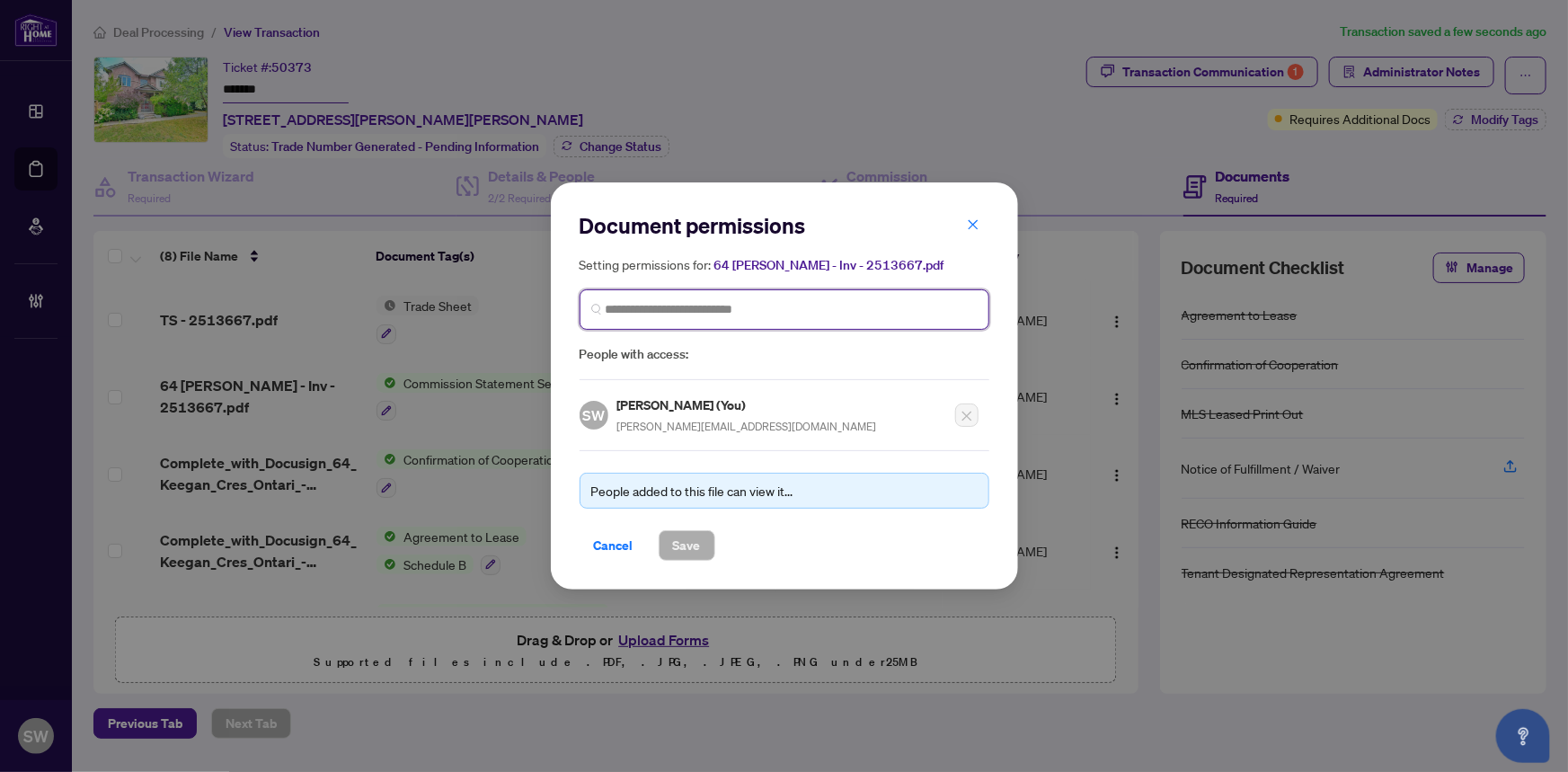
click at [647, 309] on input "search" at bounding box center [791, 310] width 372 height 19
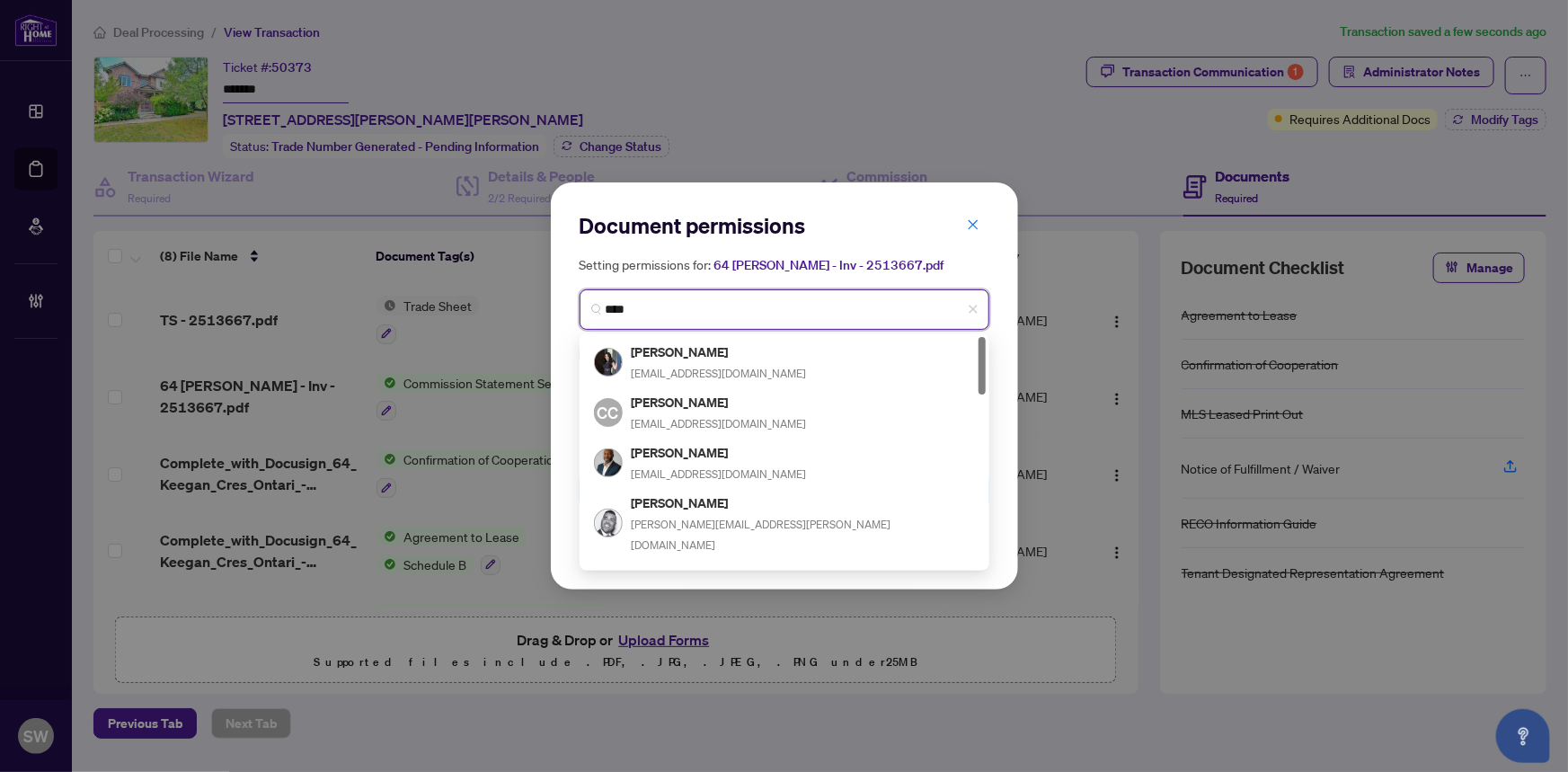
type input "*****"
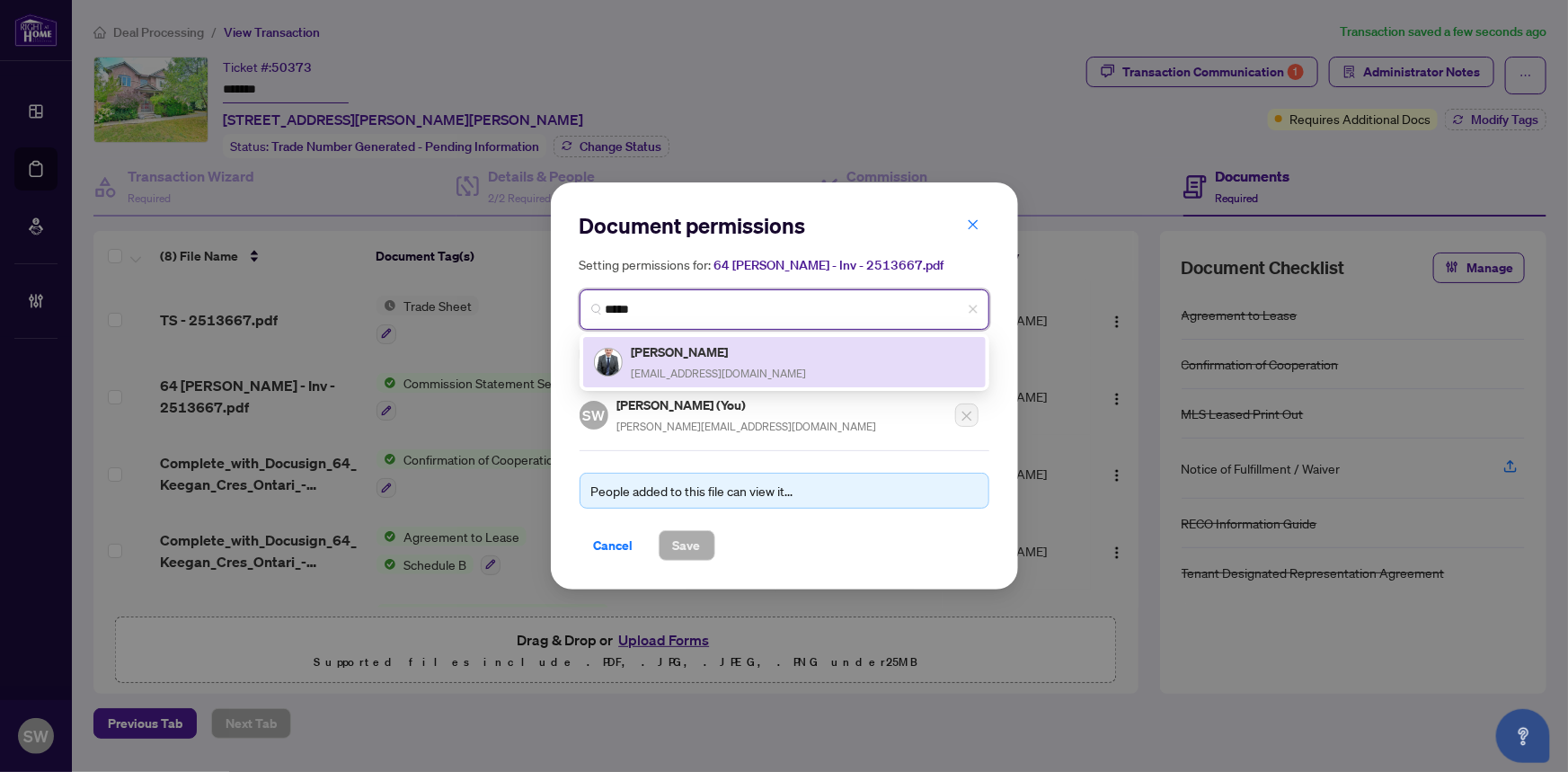
click at [744, 349] on h5 "David Corlu" at bounding box center [719, 352] width 175 height 21
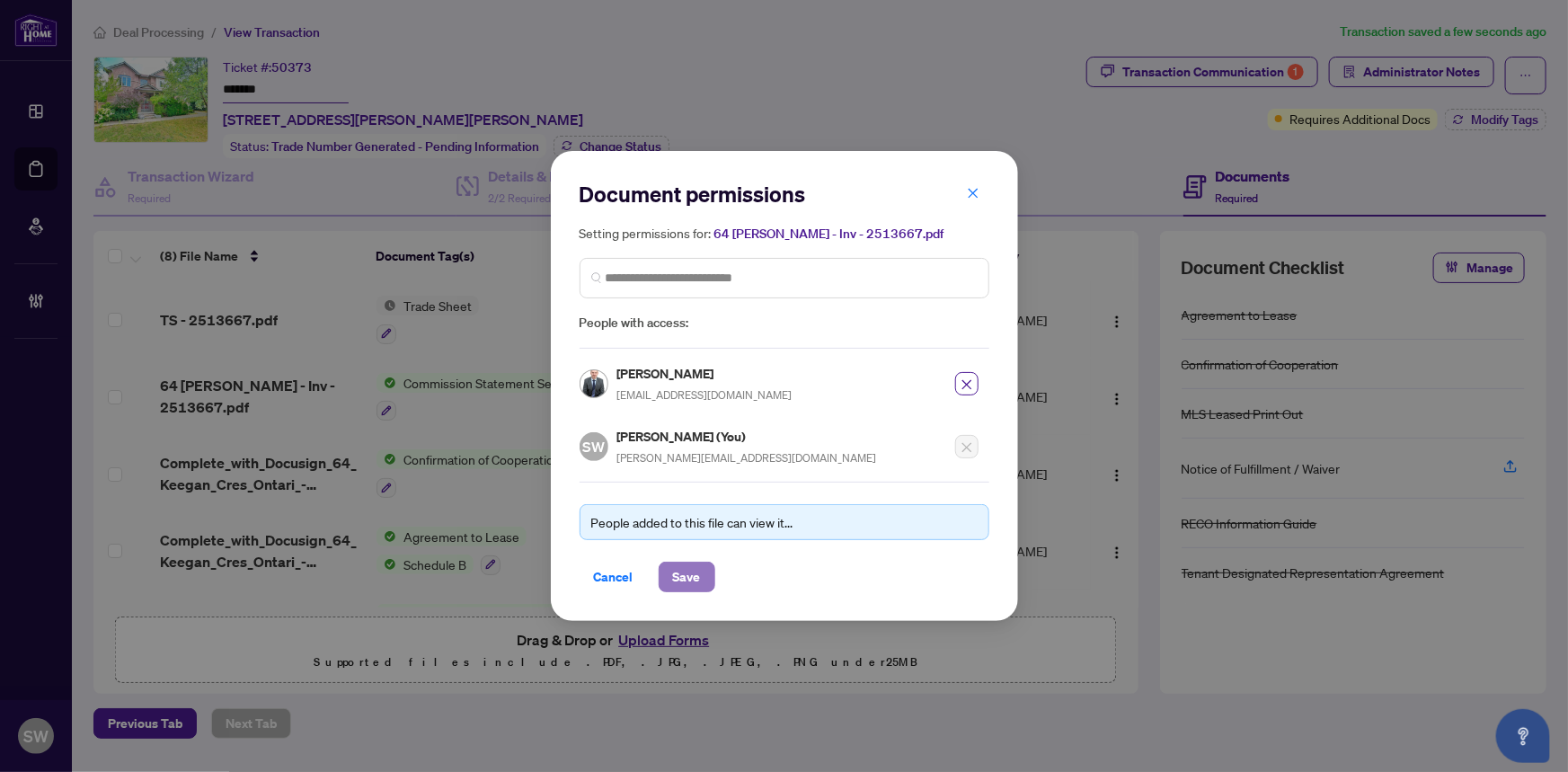
click at [701, 572] on button "Save" at bounding box center [687, 576] width 57 height 30
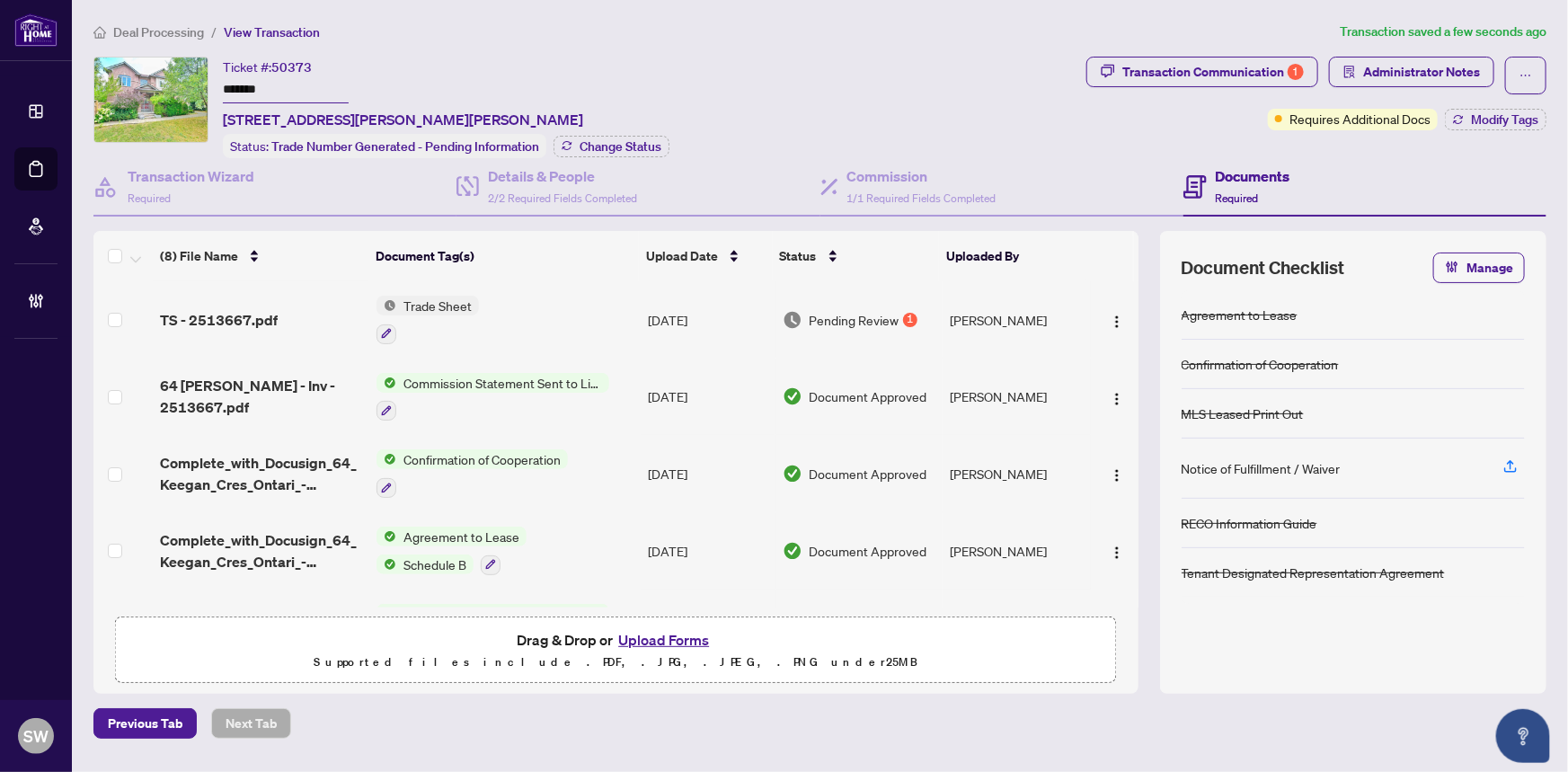
click at [251, 88] on input "*******" at bounding box center [286, 90] width 126 height 26
click at [1180, 78] on div "Transaction Communication 1" at bounding box center [1213, 72] width 182 height 29
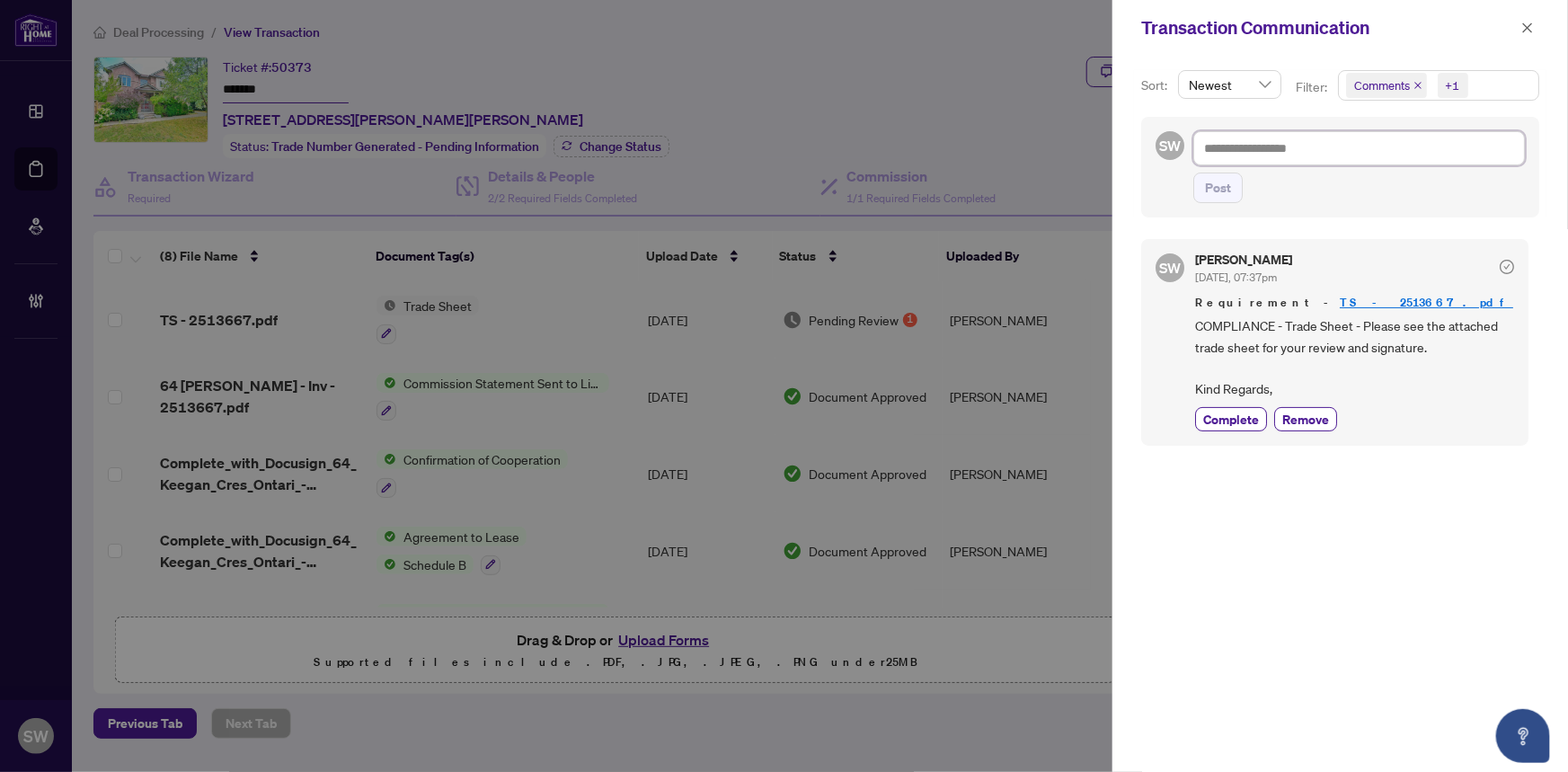
click at [1237, 164] on textarea at bounding box center [1359, 148] width 331 height 34
paste textarea "**********"
type textarea "**********"
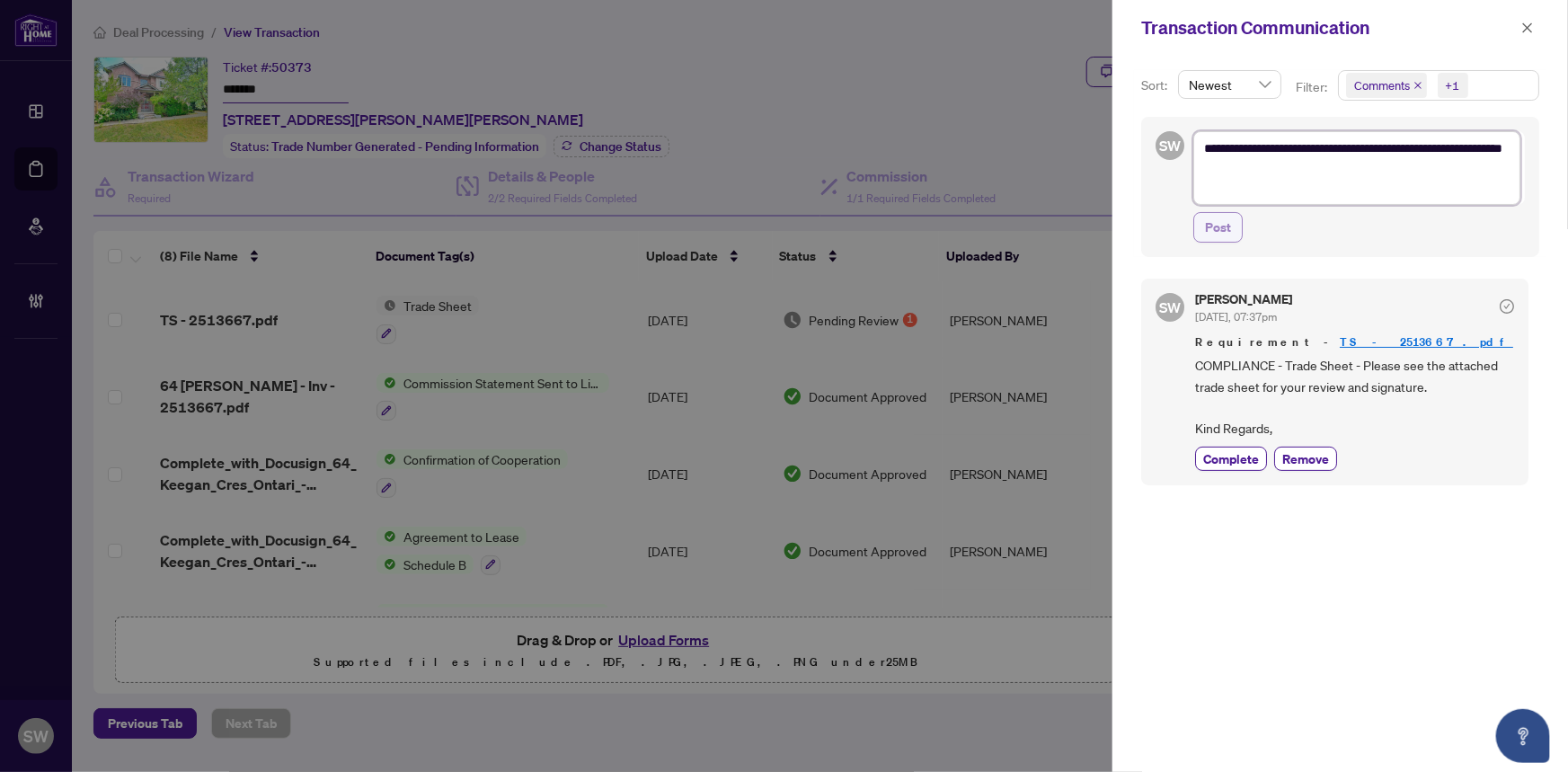
type textarea "**********"
click at [1228, 227] on span "Post" at bounding box center [1219, 227] width 26 height 29
type textarea "**********"
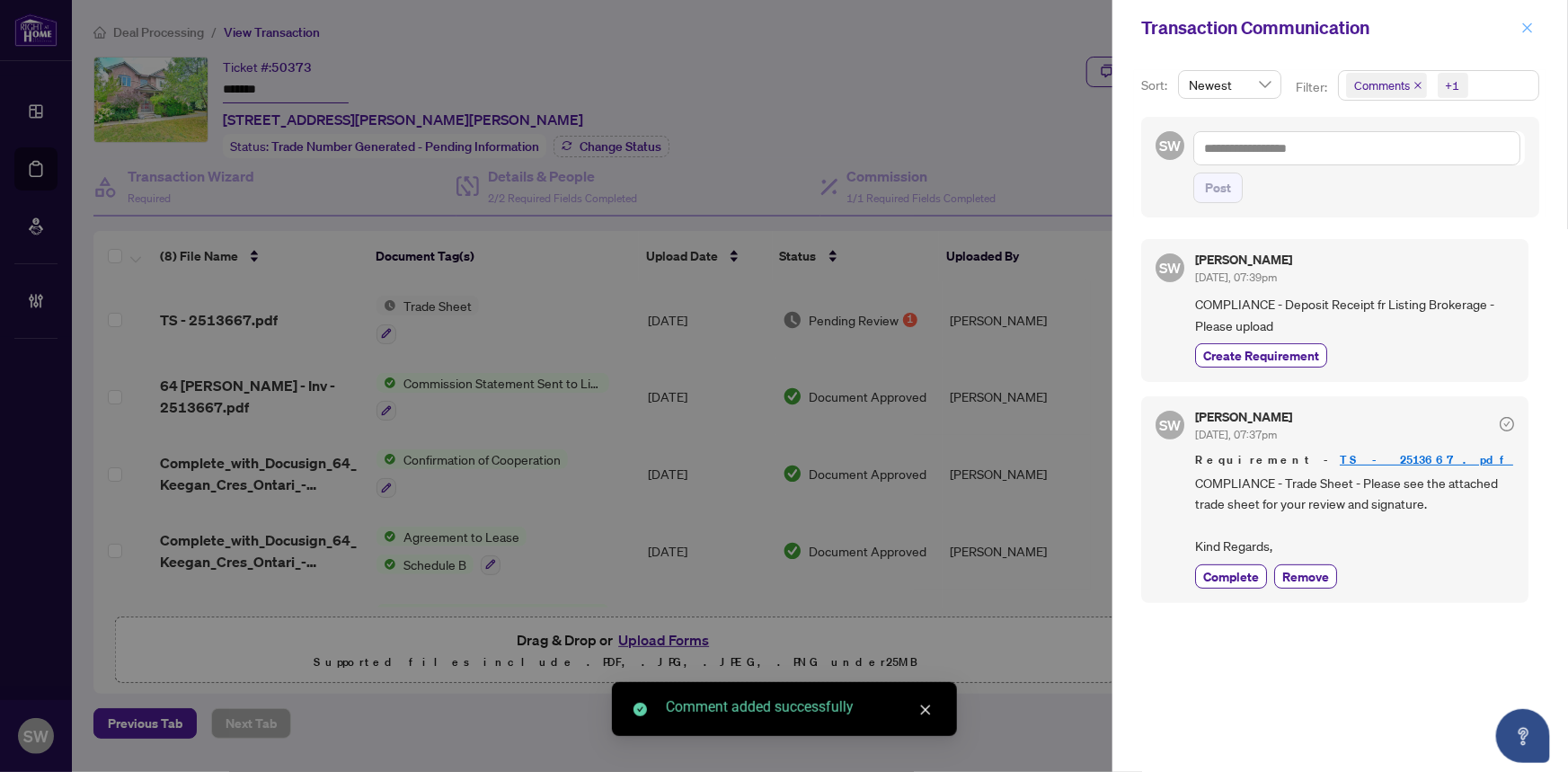
click at [1532, 24] on icon "close" at bounding box center [1528, 27] width 12 height 12
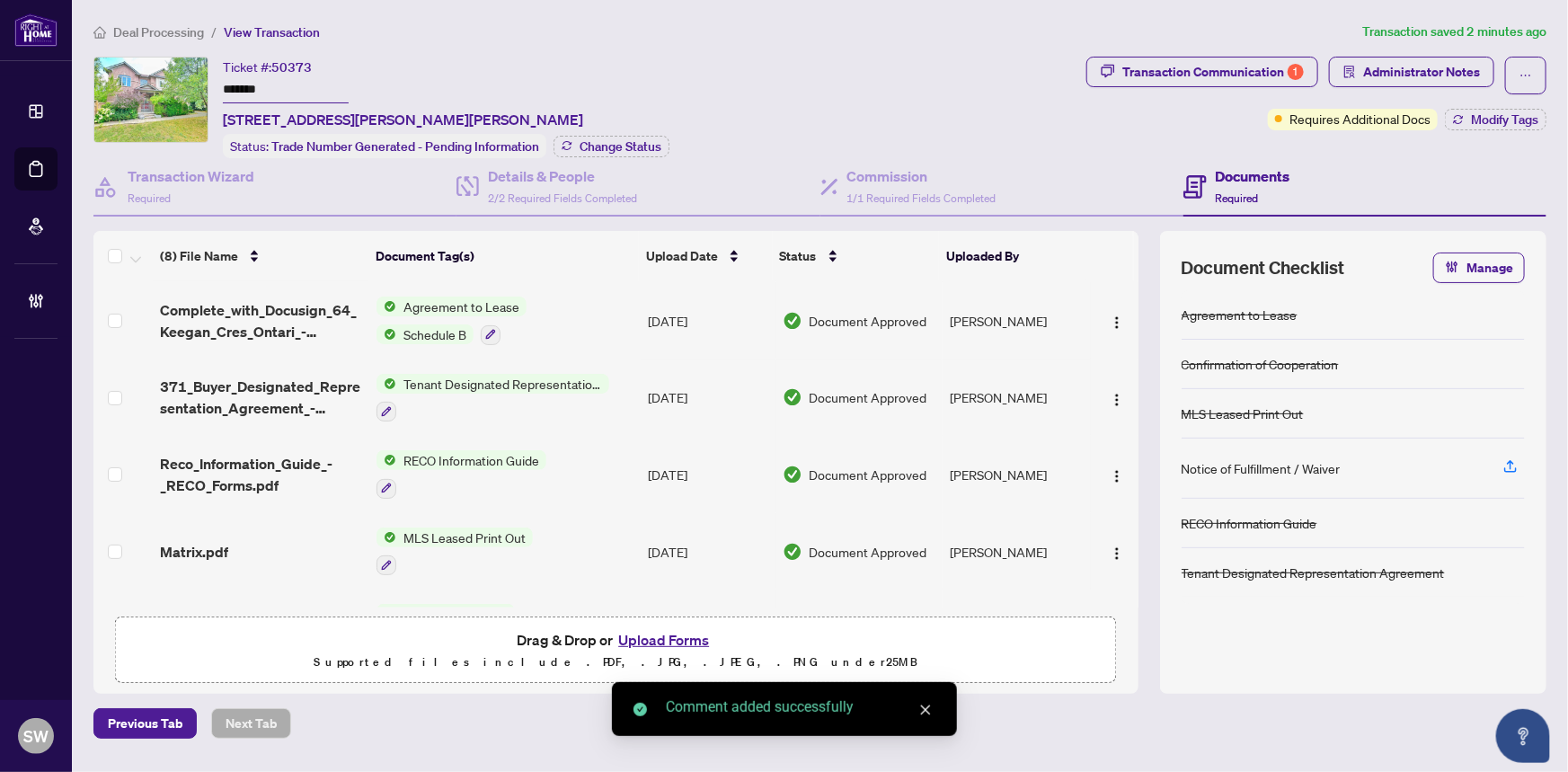
scroll to position [288, 0]
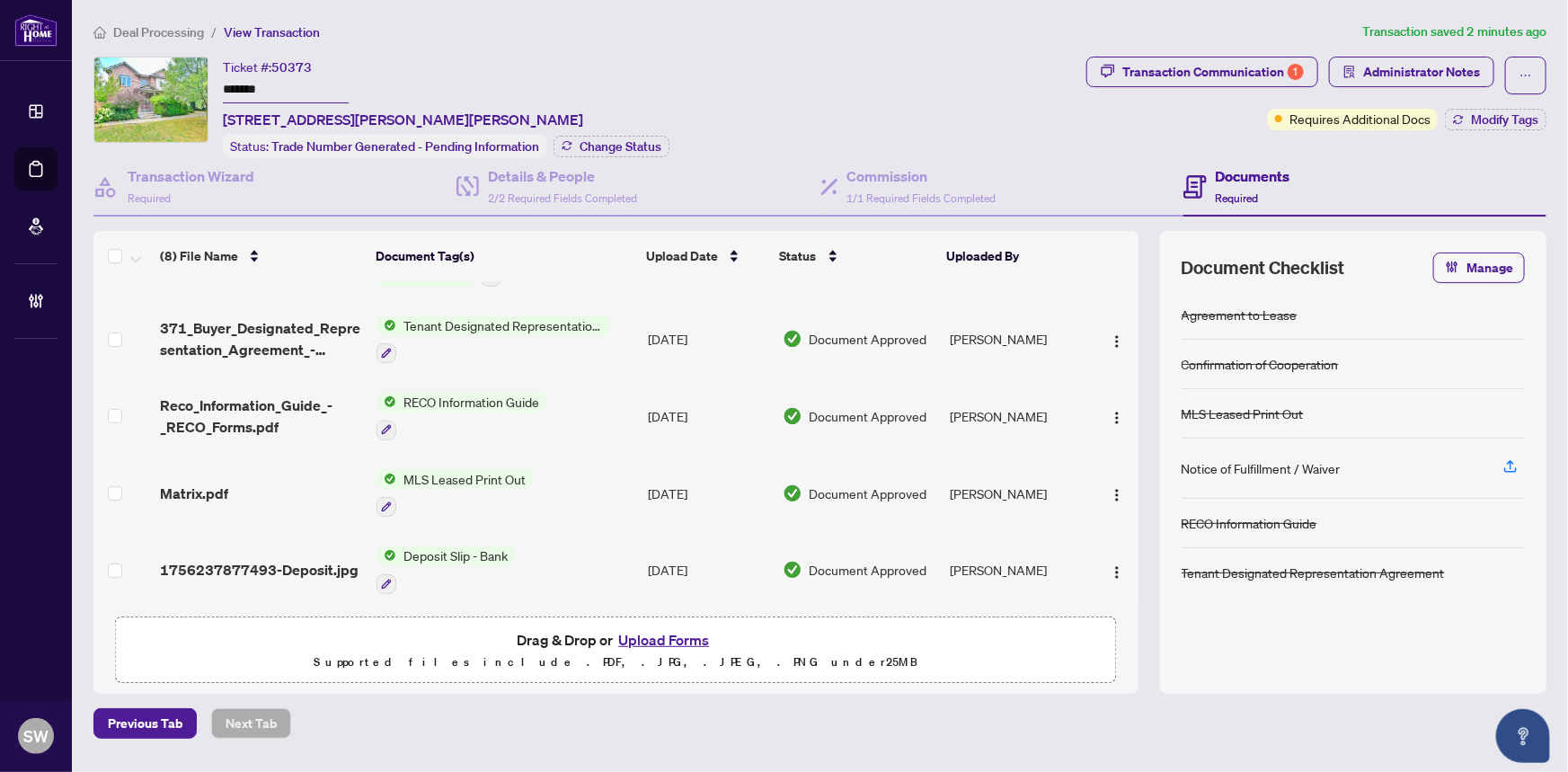
click at [186, 29] on span "Deal Processing" at bounding box center [158, 32] width 90 height 16
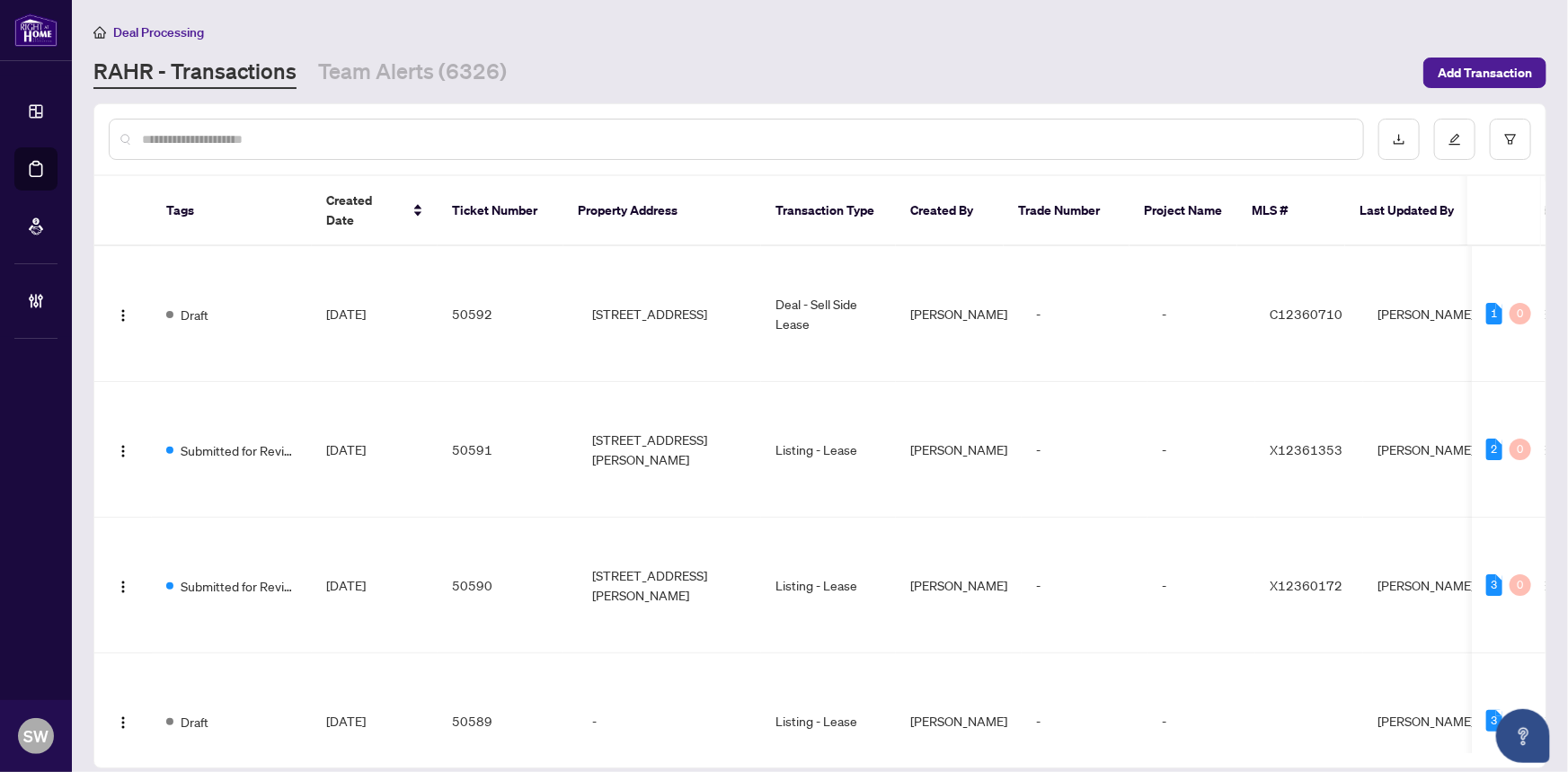
click at [244, 134] on input "text" at bounding box center [746, 138] width 1207 height 20
paste input "*****"
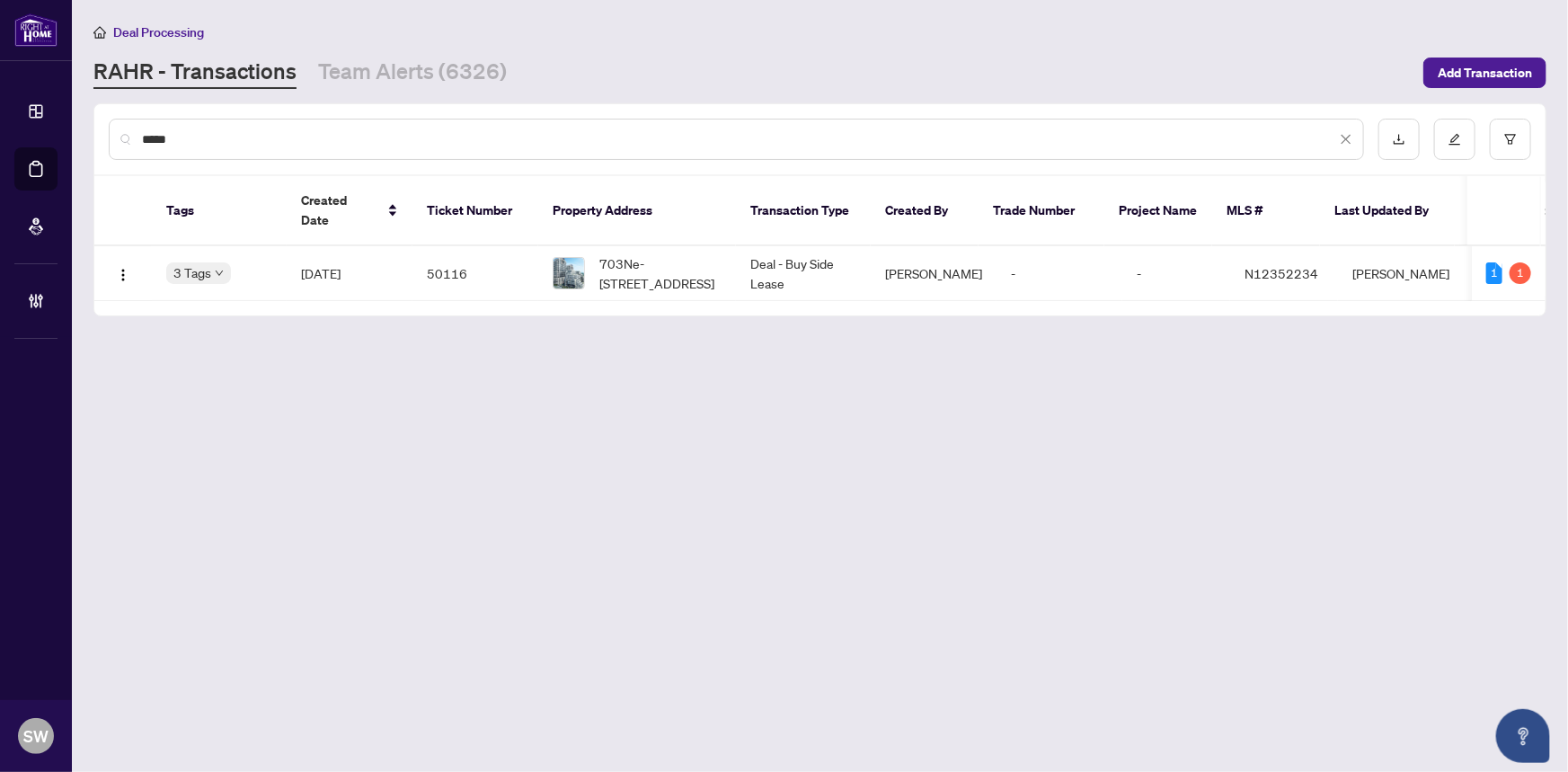
click at [157, 138] on input "*****" at bounding box center [739, 138] width 1194 height 20
paste input "**"
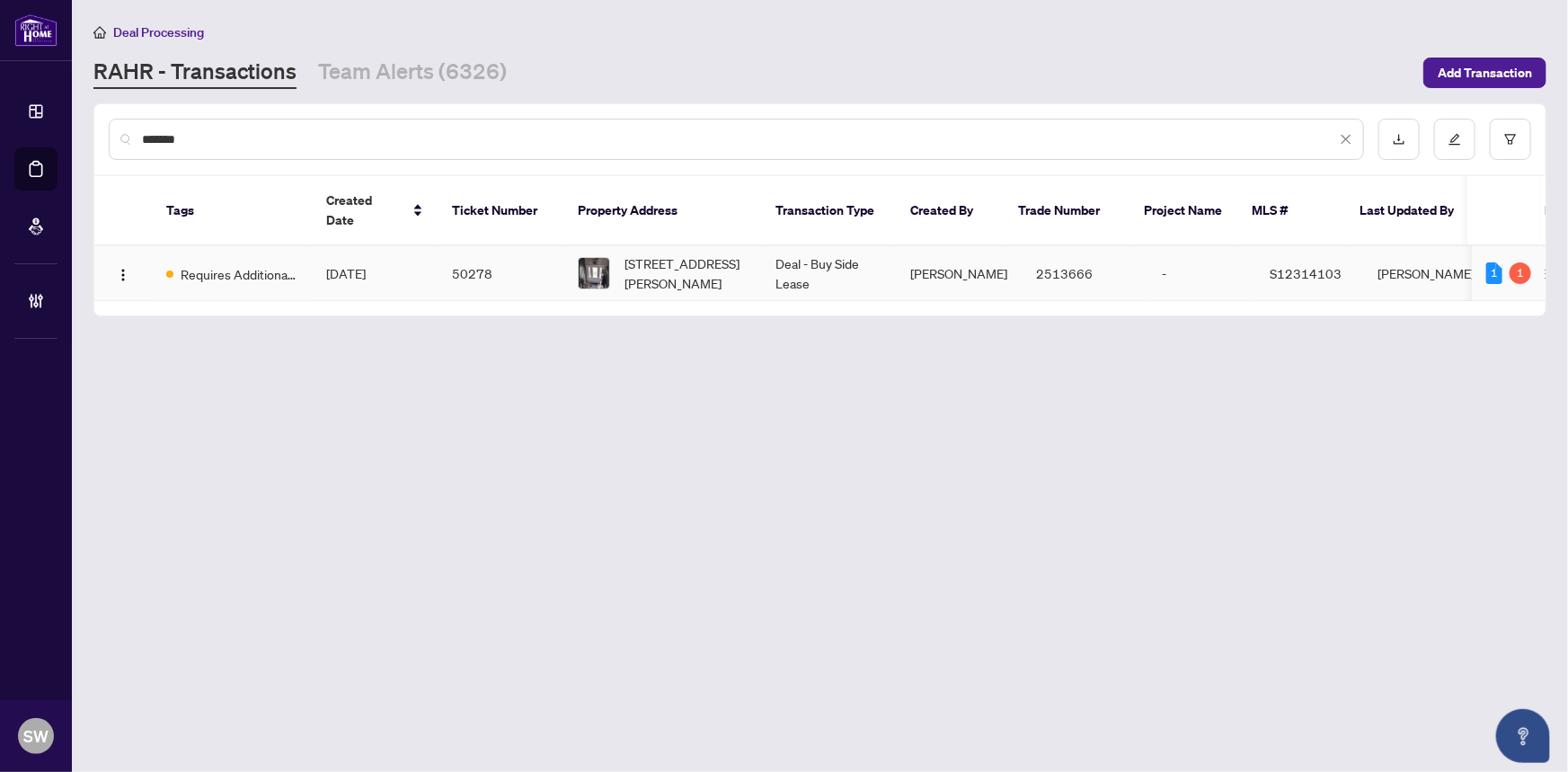
type input "*******"
click at [345, 265] on span "Aug/26/2025" at bounding box center [346, 273] width 40 height 16
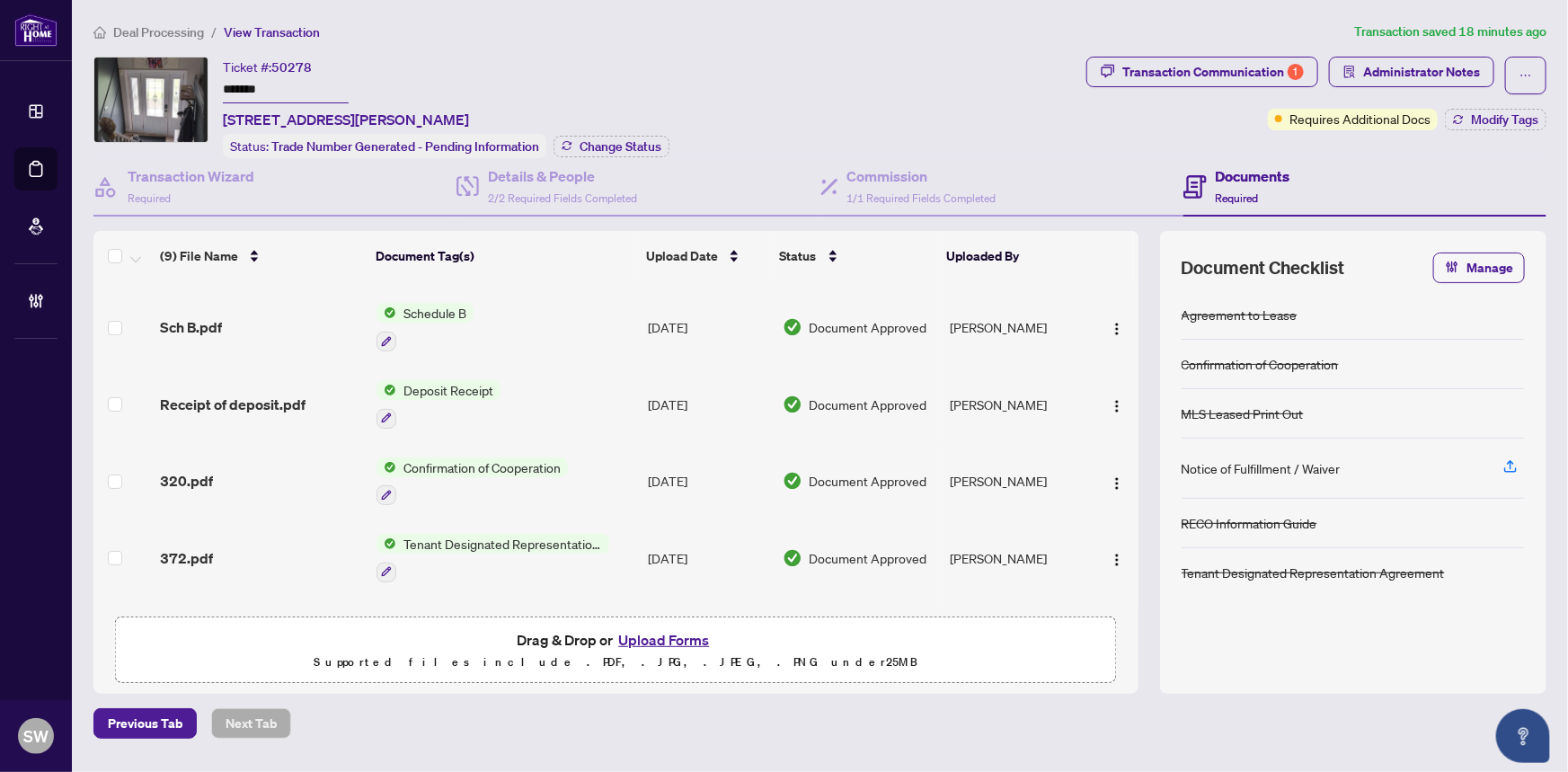
scroll to position [121, 0]
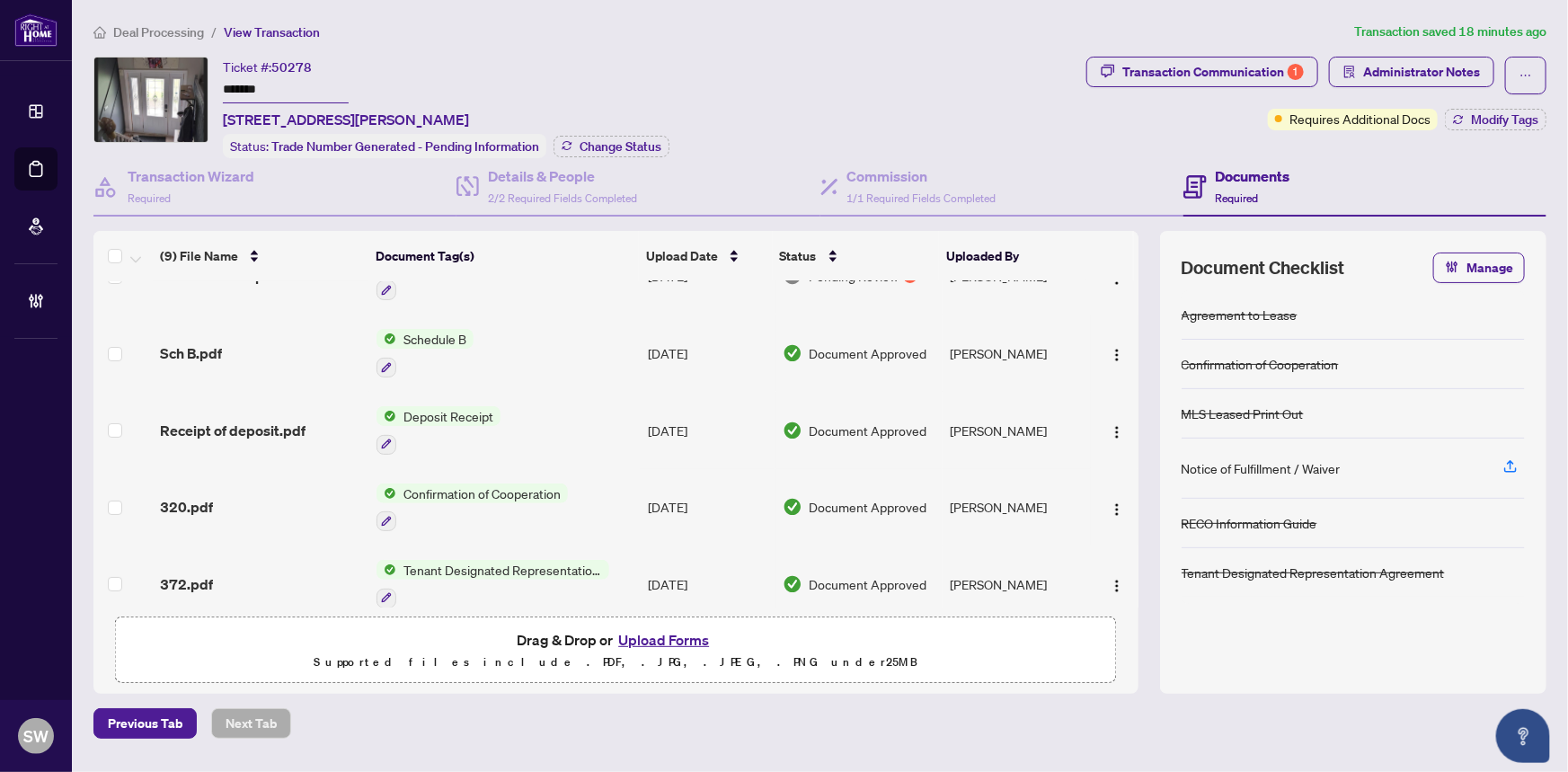
click at [182, 33] on span "Deal Processing" at bounding box center [158, 32] width 90 height 16
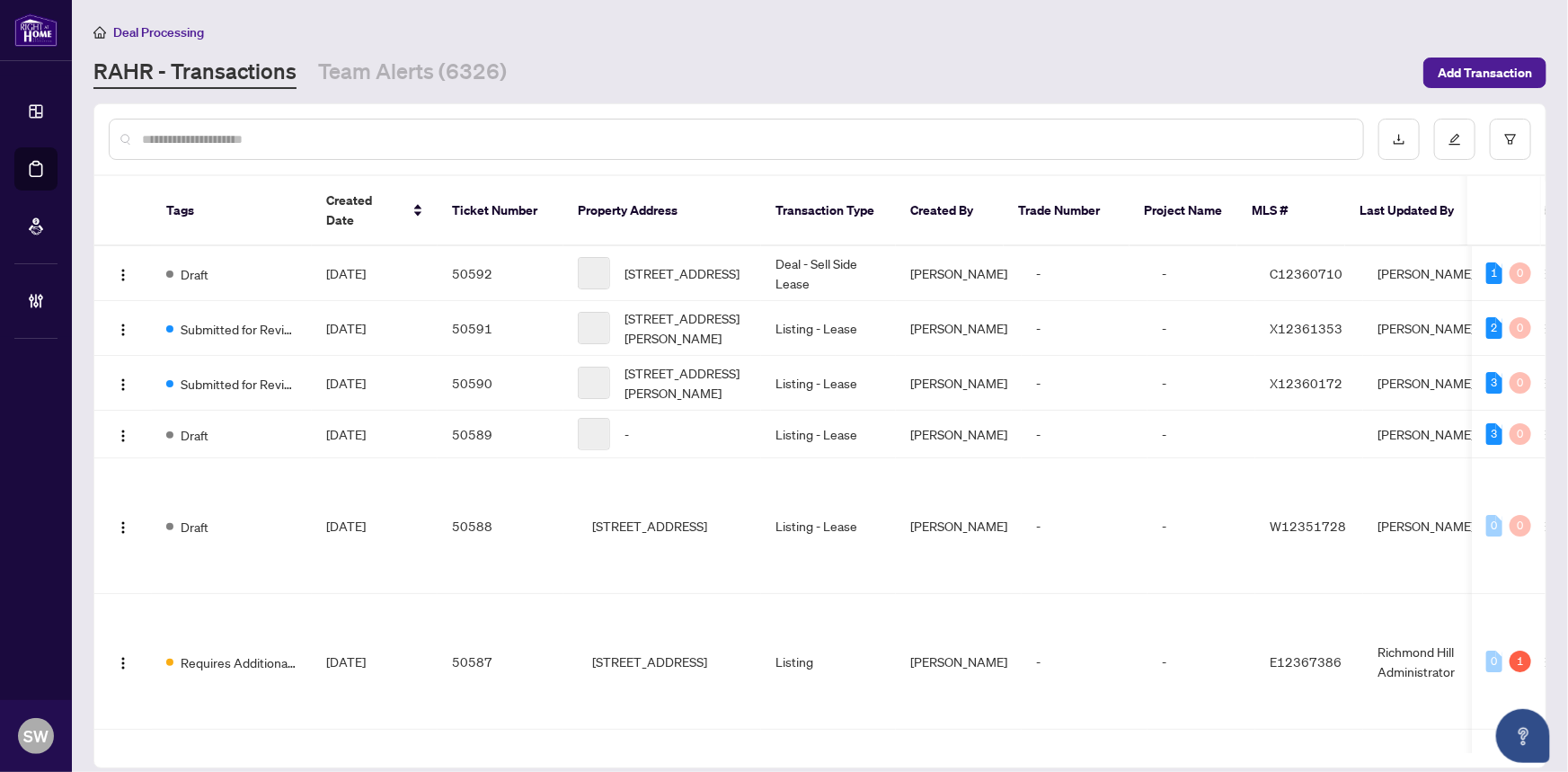
click at [237, 135] on input "text" at bounding box center [746, 138] width 1207 height 20
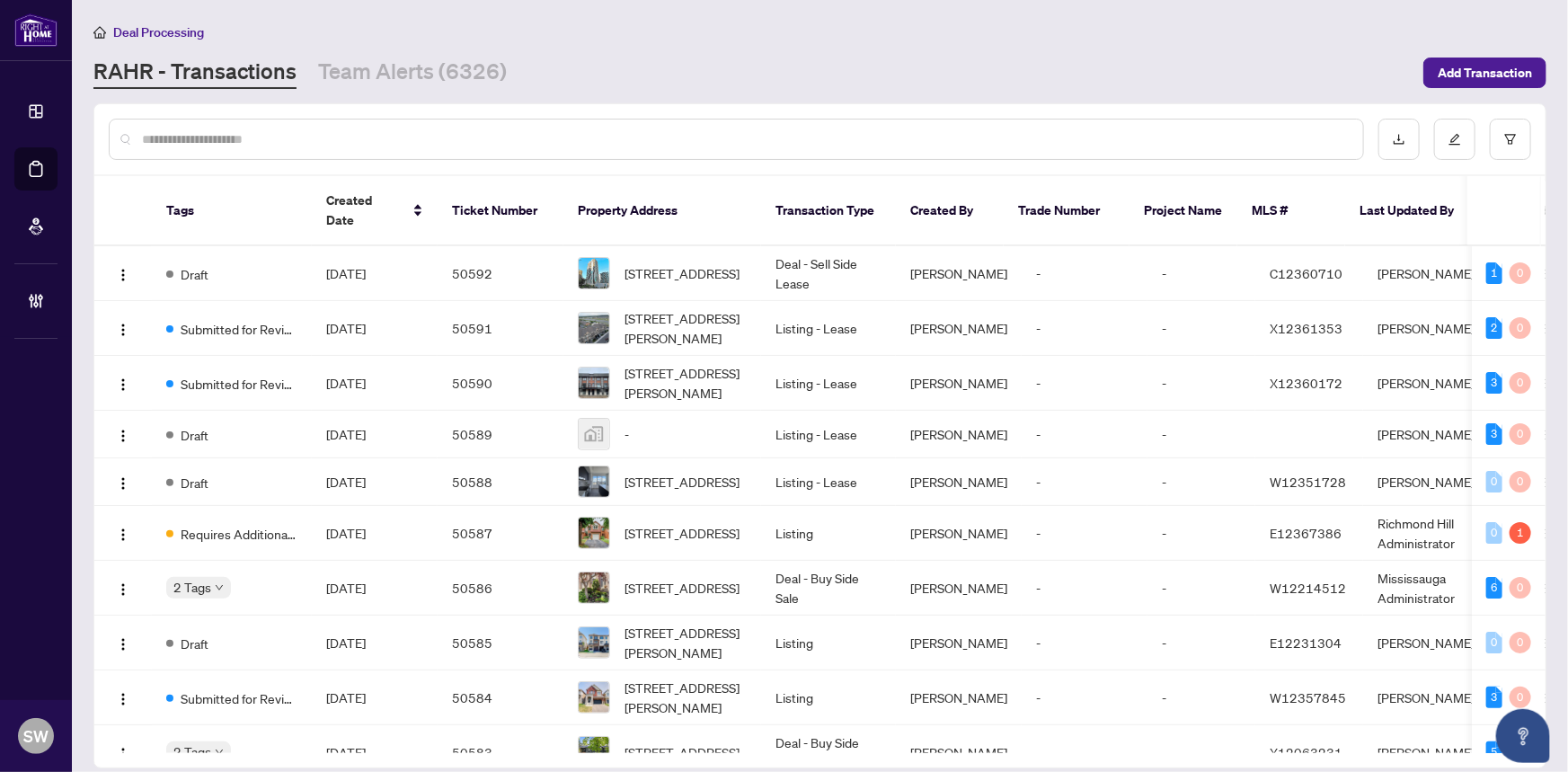
paste input "*******"
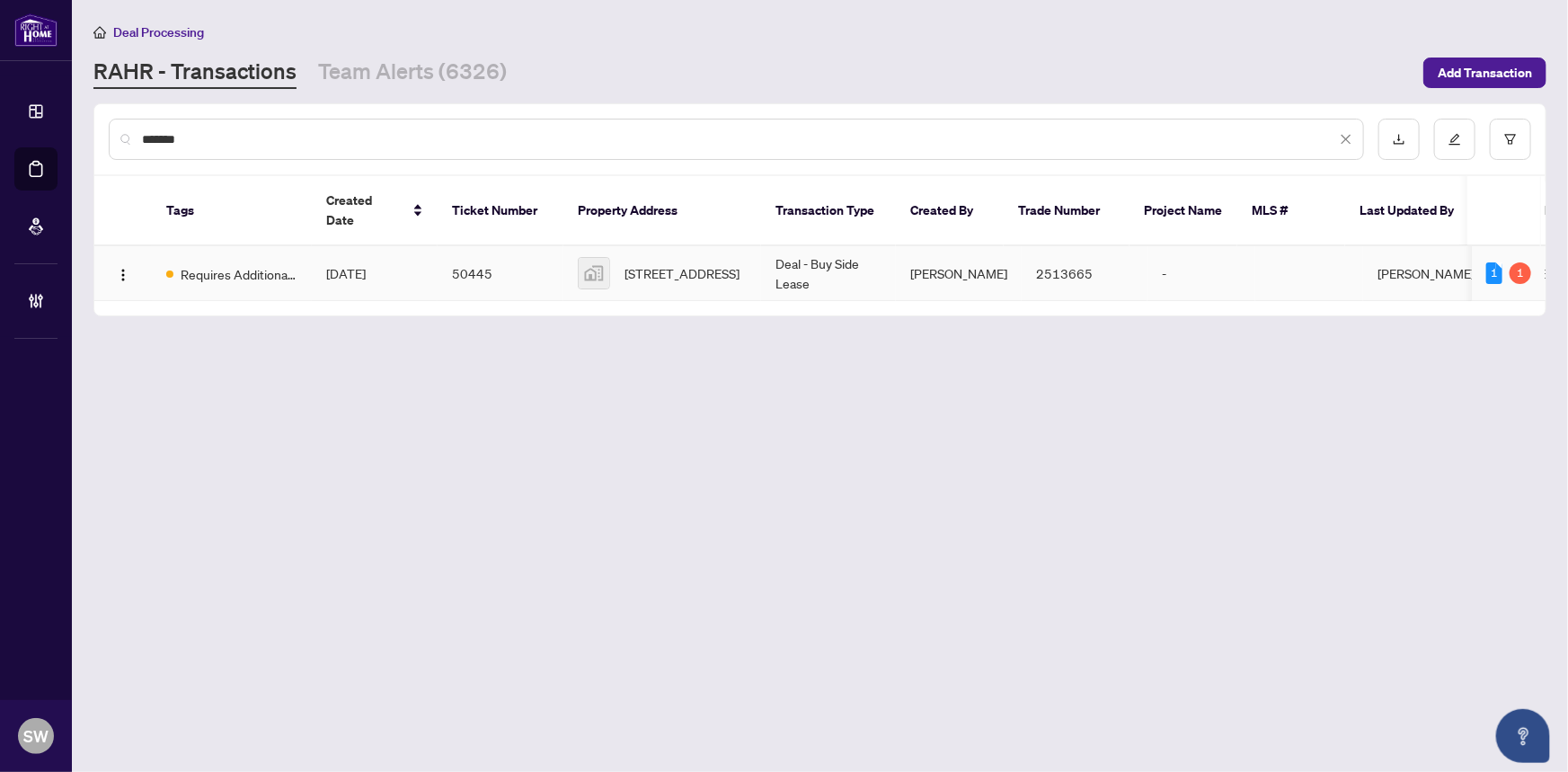
type input "*******"
click at [493, 257] on td "50445" at bounding box center [501, 273] width 126 height 55
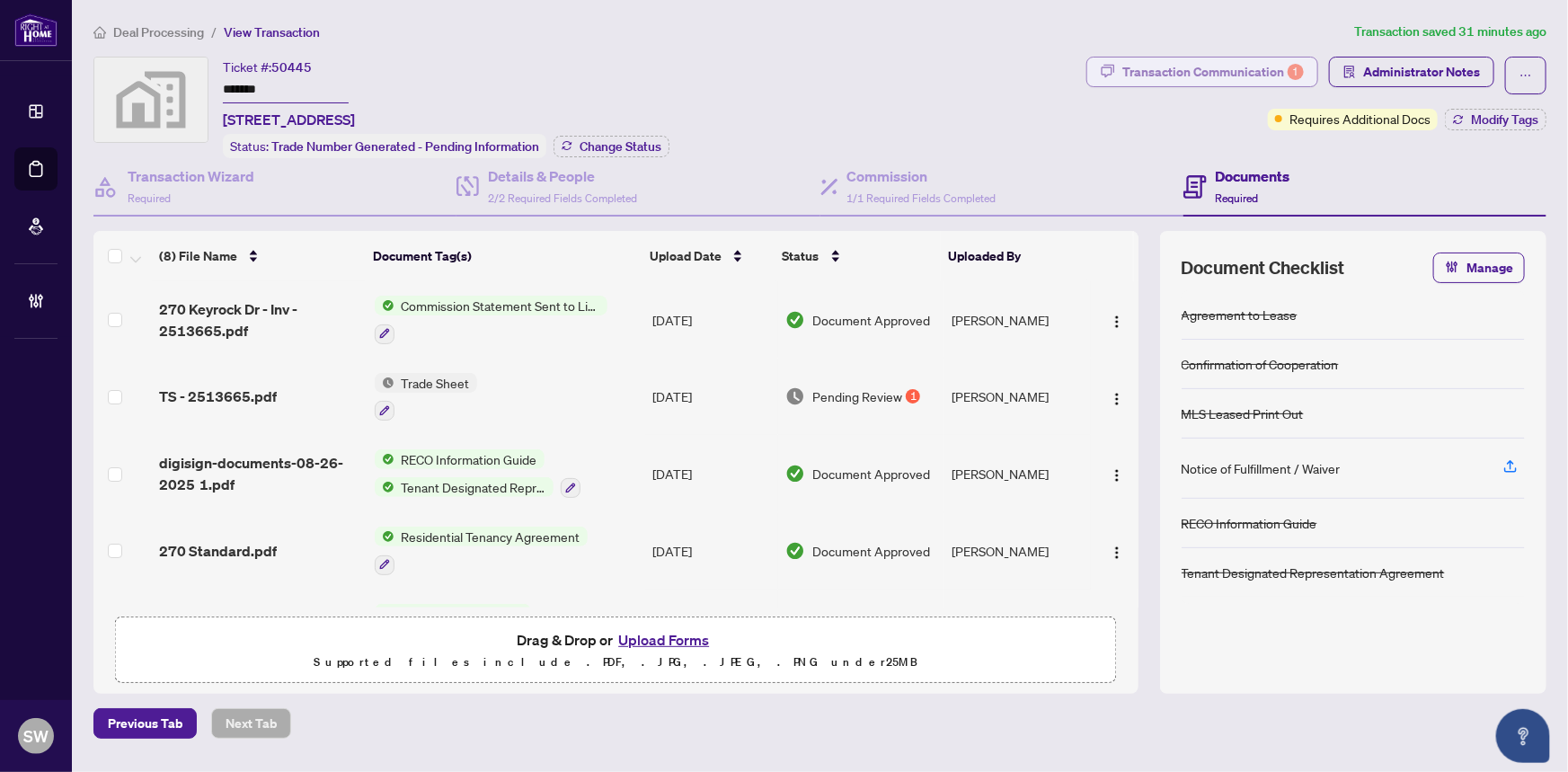
click at [1237, 72] on div "Transaction Communication 1" at bounding box center [1213, 72] width 182 height 29
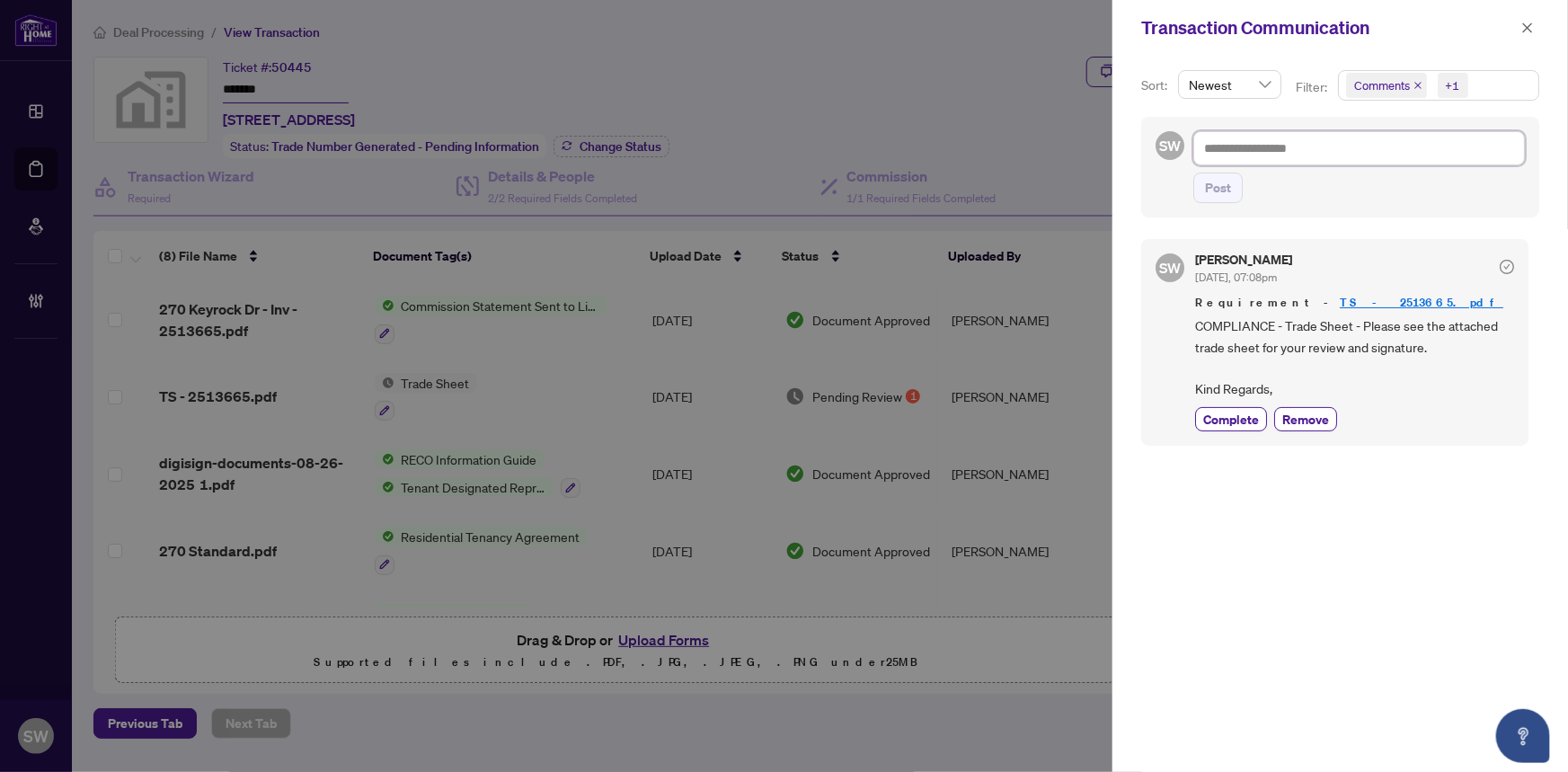
click at [1250, 146] on textarea at bounding box center [1359, 148] width 331 height 34
paste textarea "*******"
type textarea "*******"
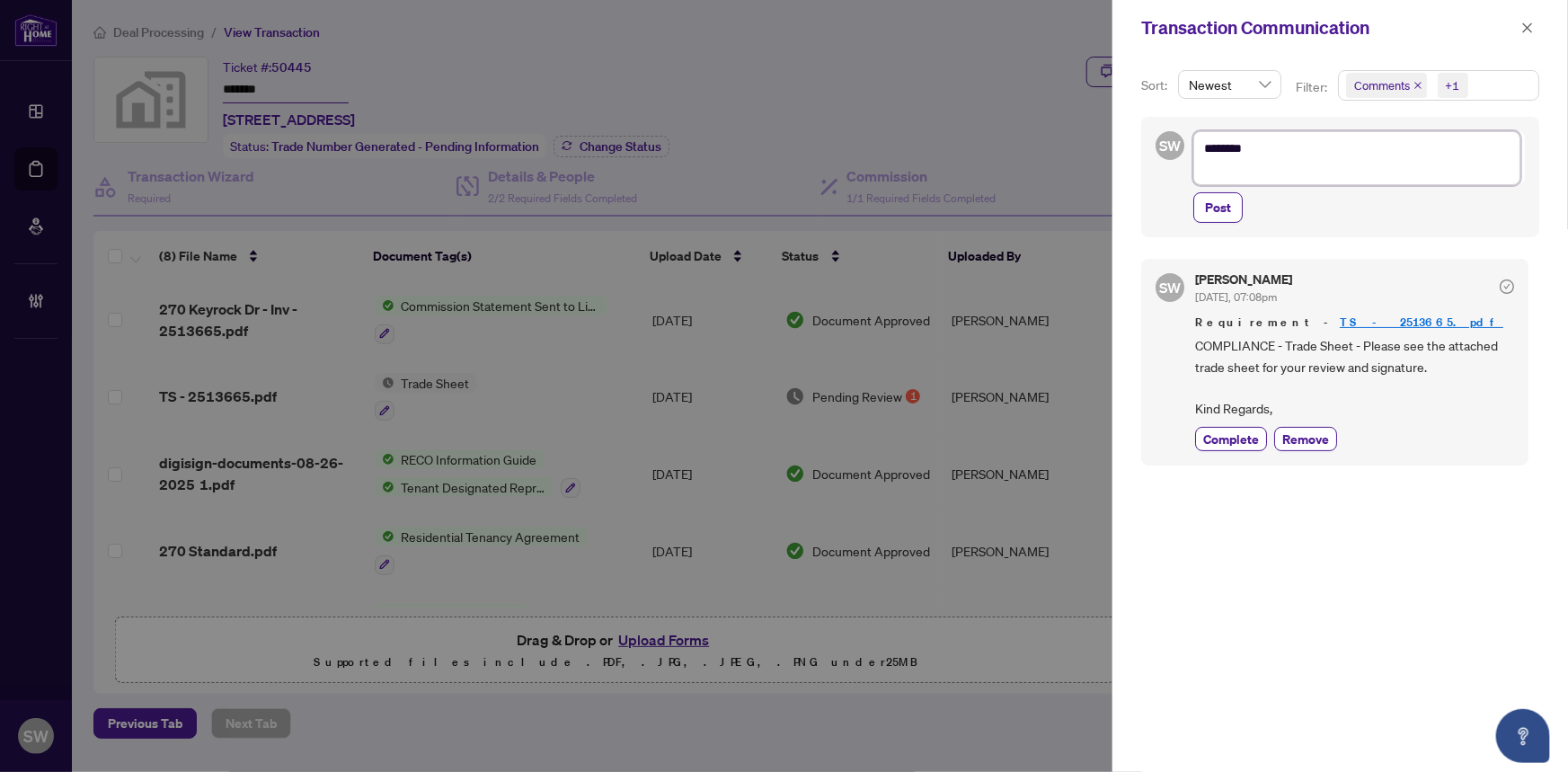
type textarea "**********"
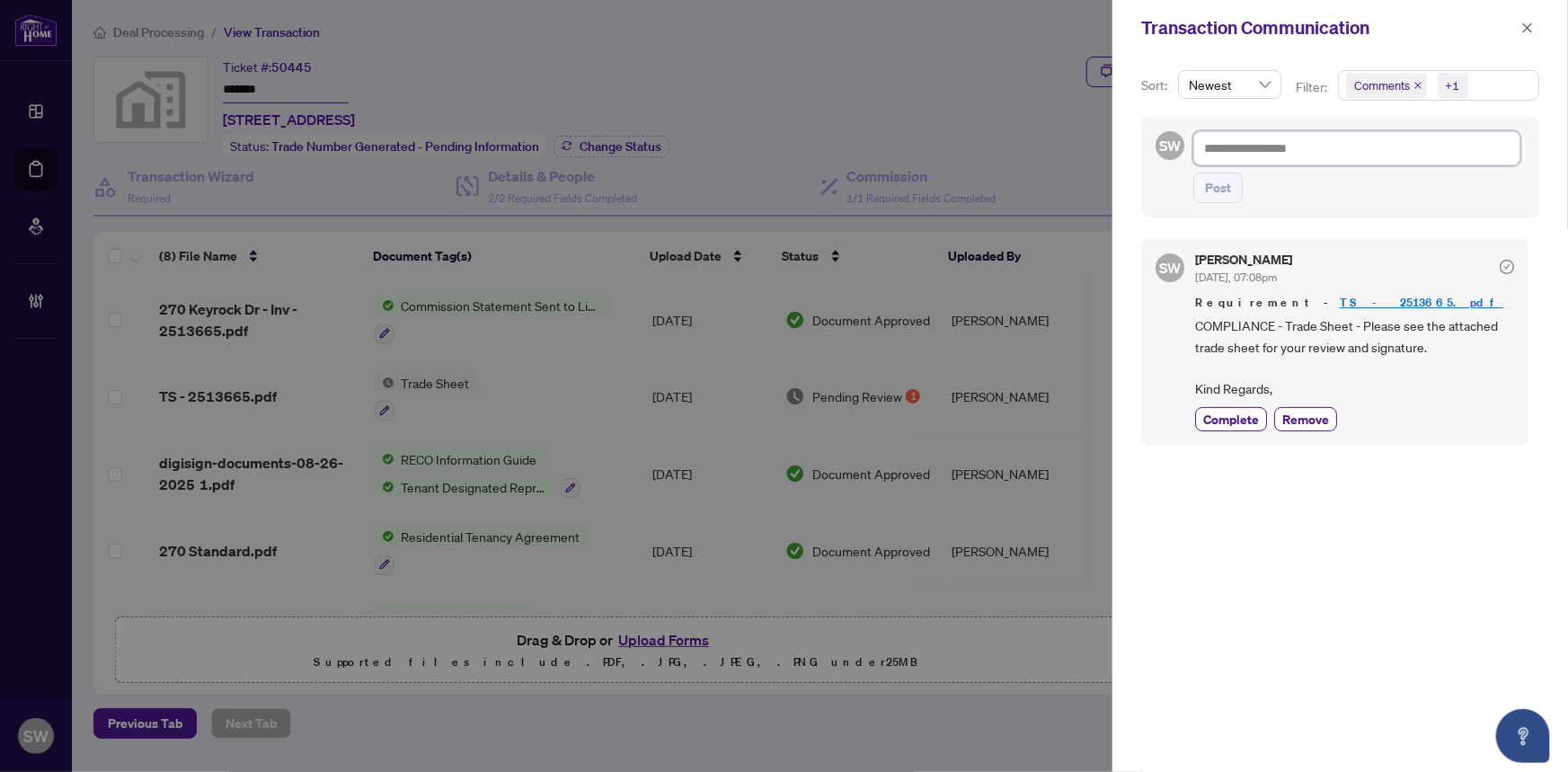
click at [1276, 144] on textarea at bounding box center [1356, 148] width 327 height 34
paste textarea "**********"
type textarea "**********"
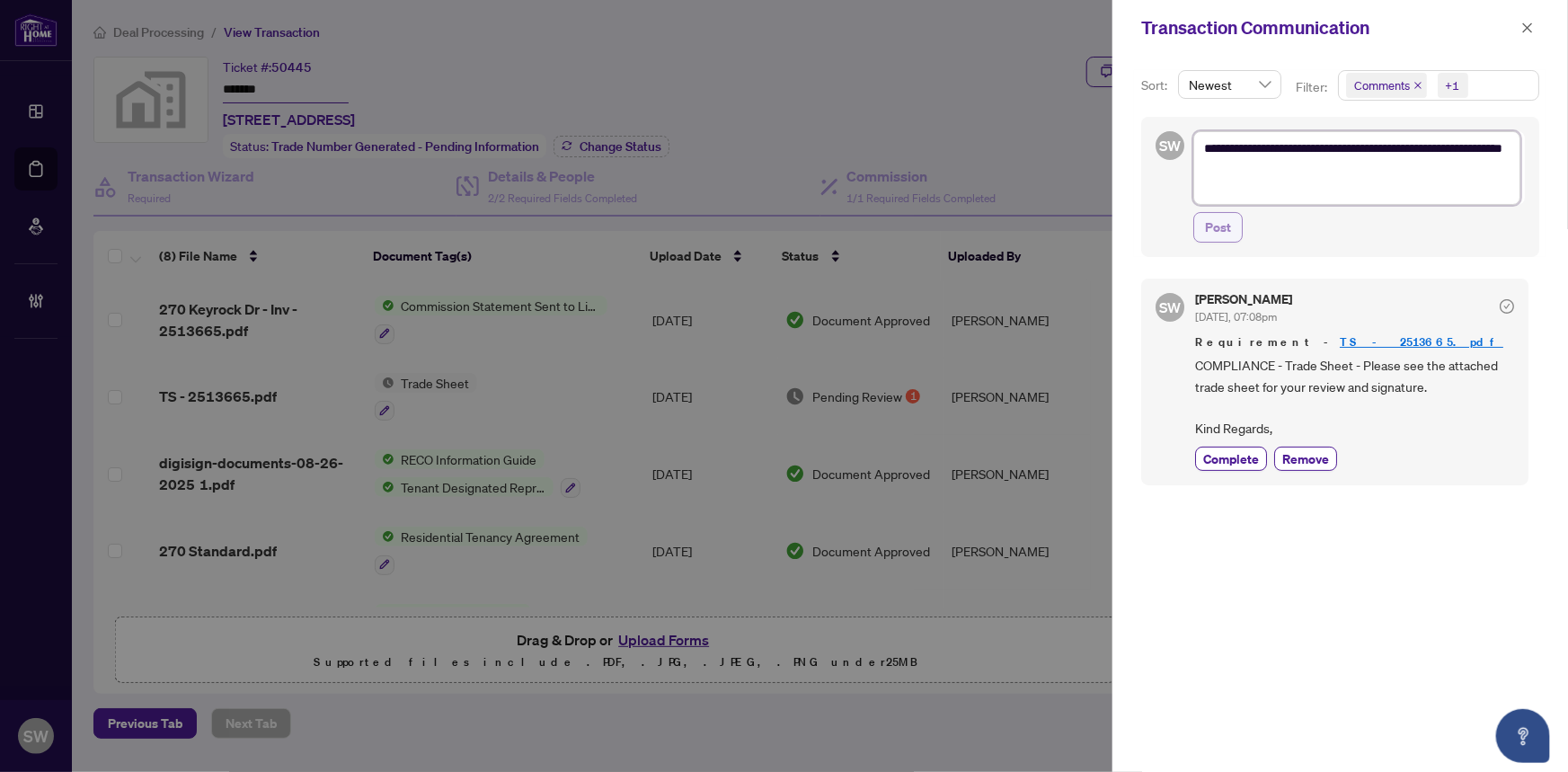
type textarea "**********"
click at [1219, 227] on span "Post" at bounding box center [1219, 227] width 26 height 29
type textarea "**********"
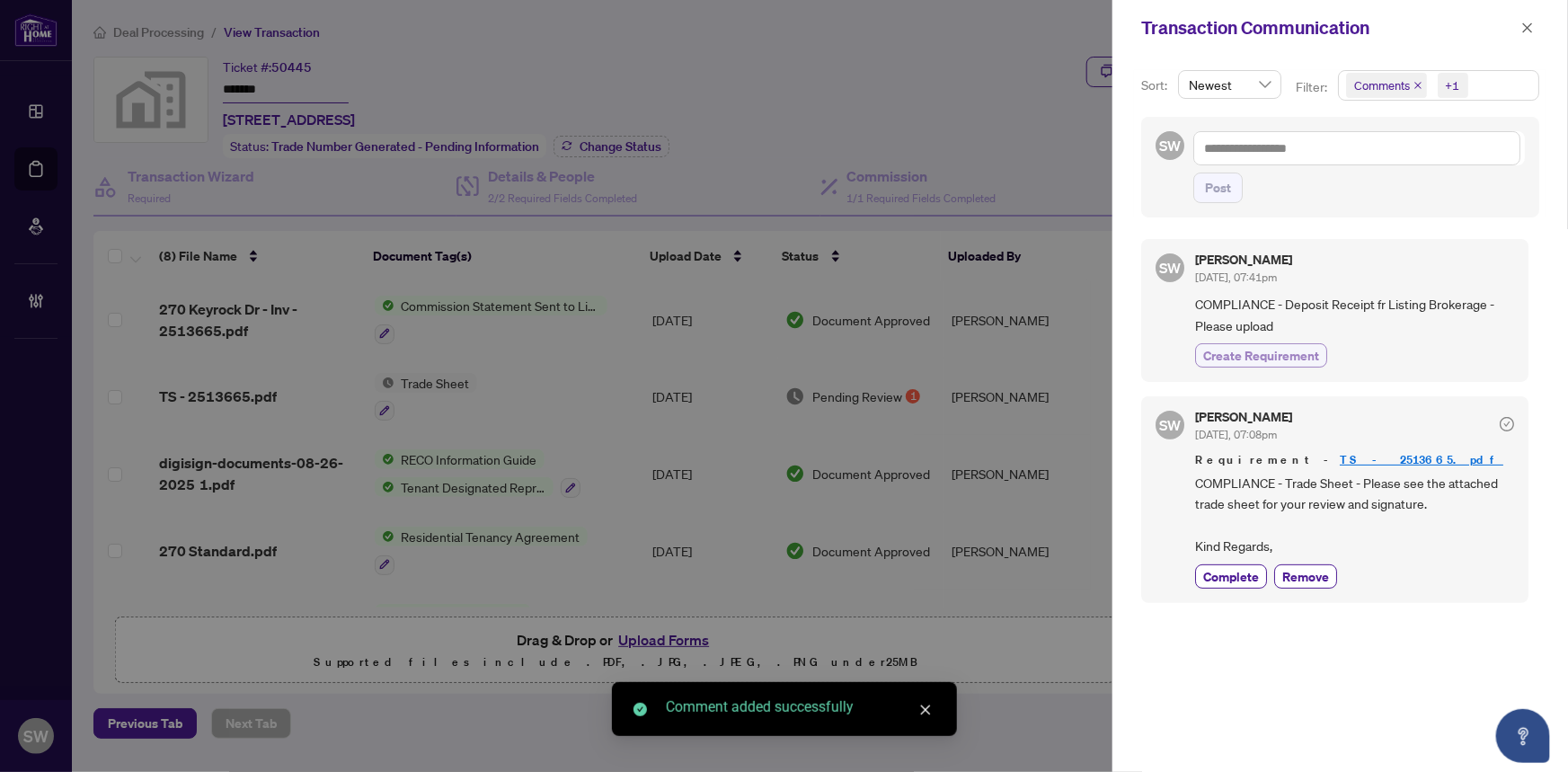
click at [1303, 356] on span "Create Requirement" at bounding box center [1261, 355] width 116 height 19
click at [1529, 28] on icon "close" at bounding box center [1528, 27] width 12 height 12
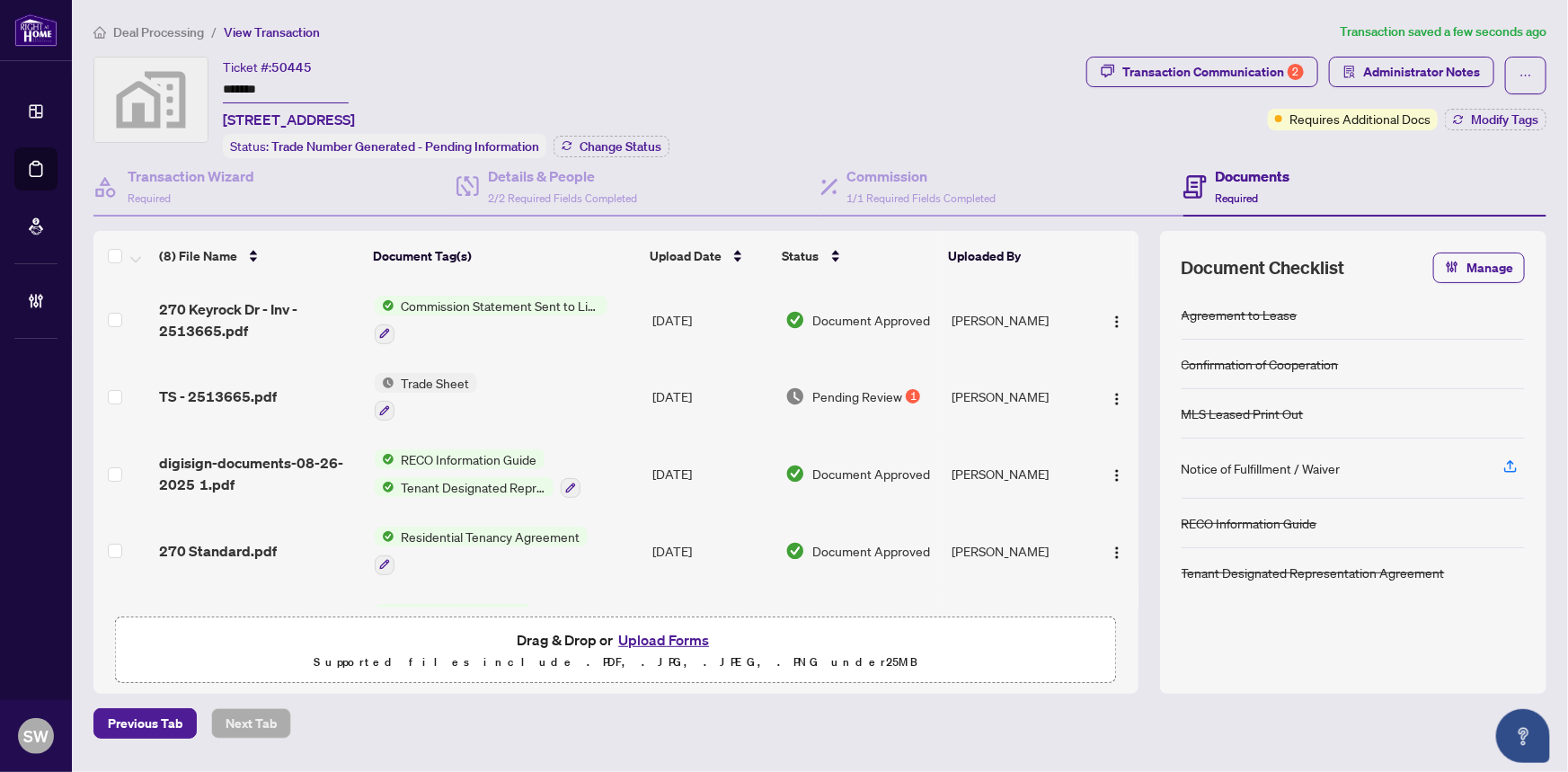
click at [126, 32] on span "Deal Processing" at bounding box center [158, 32] width 90 height 16
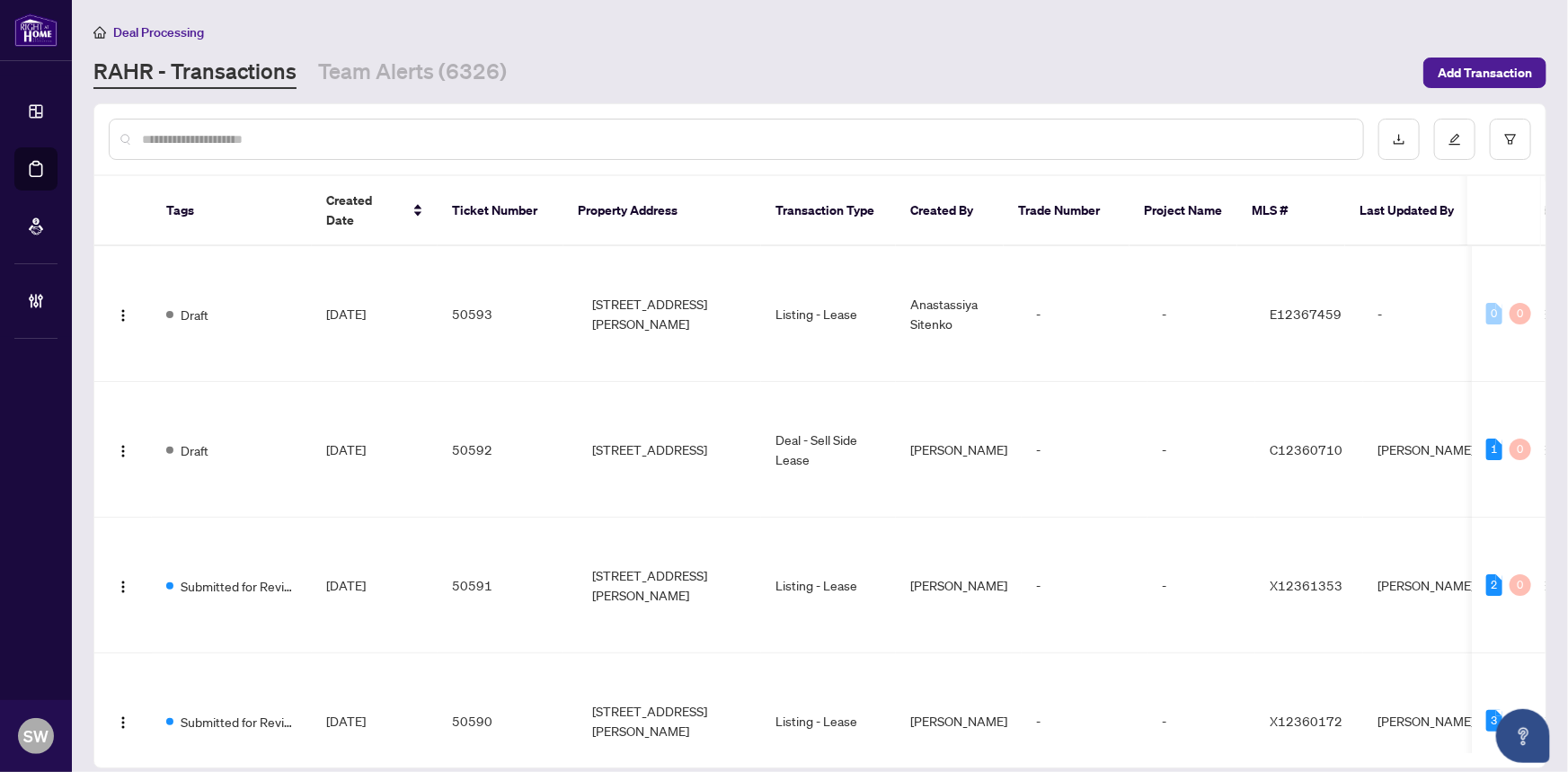
click at [205, 143] on input "text" at bounding box center [746, 138] width 1207 height 20
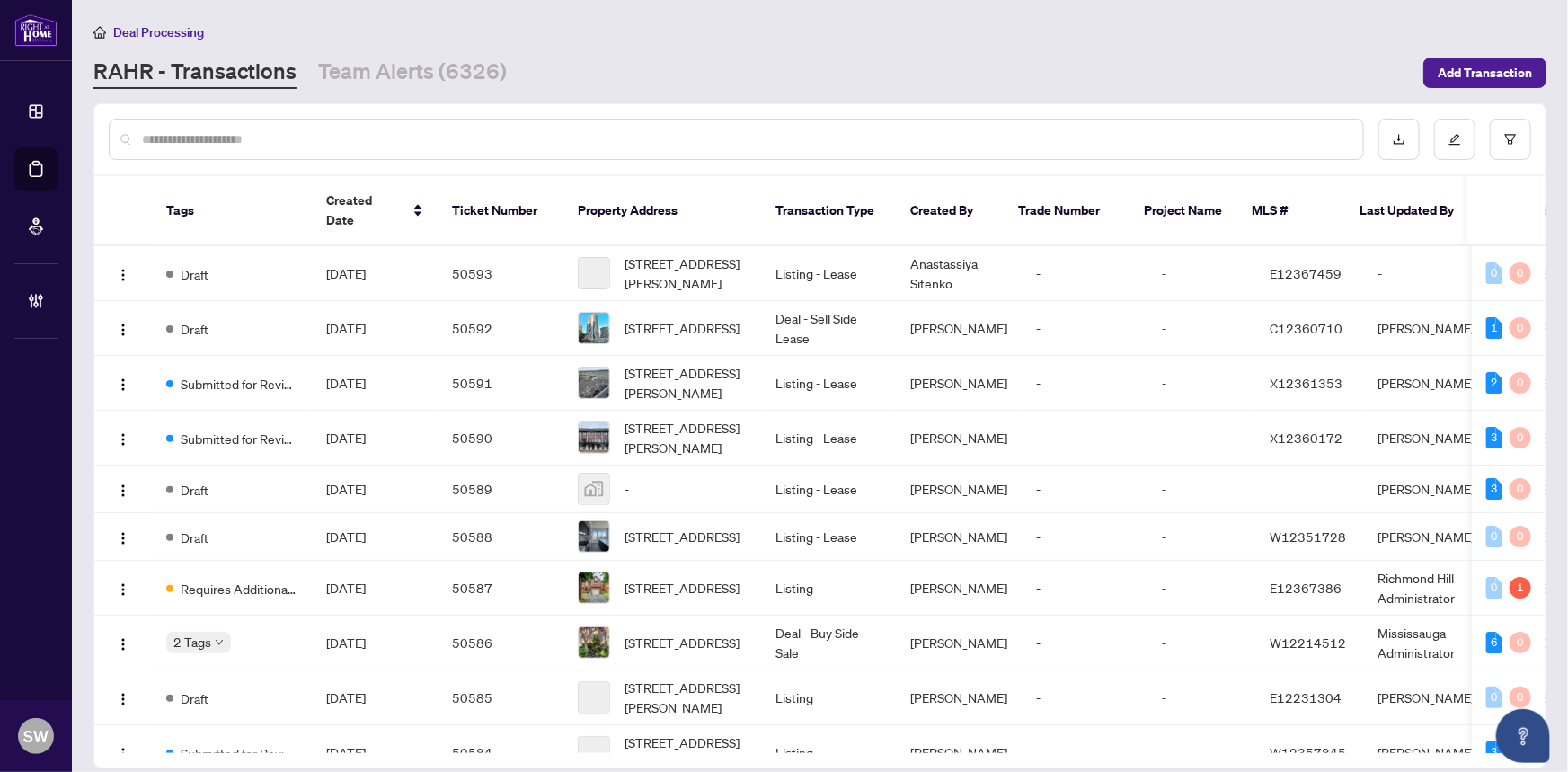
paste input "*******"
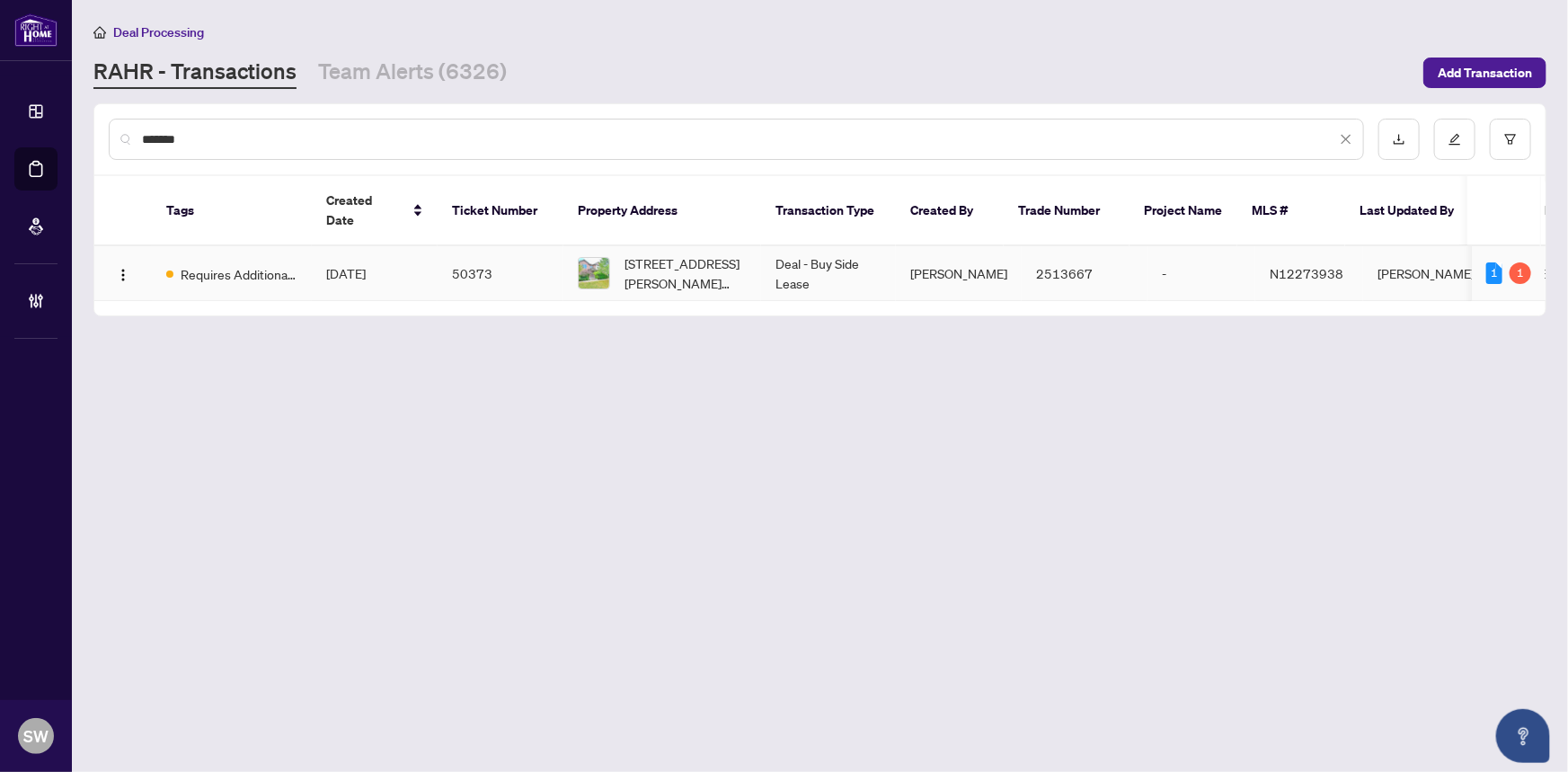
type input "*******"
click at [436, 246] on td "Aug/26/2025" at bounding box center [375, 273] width 126 height 55
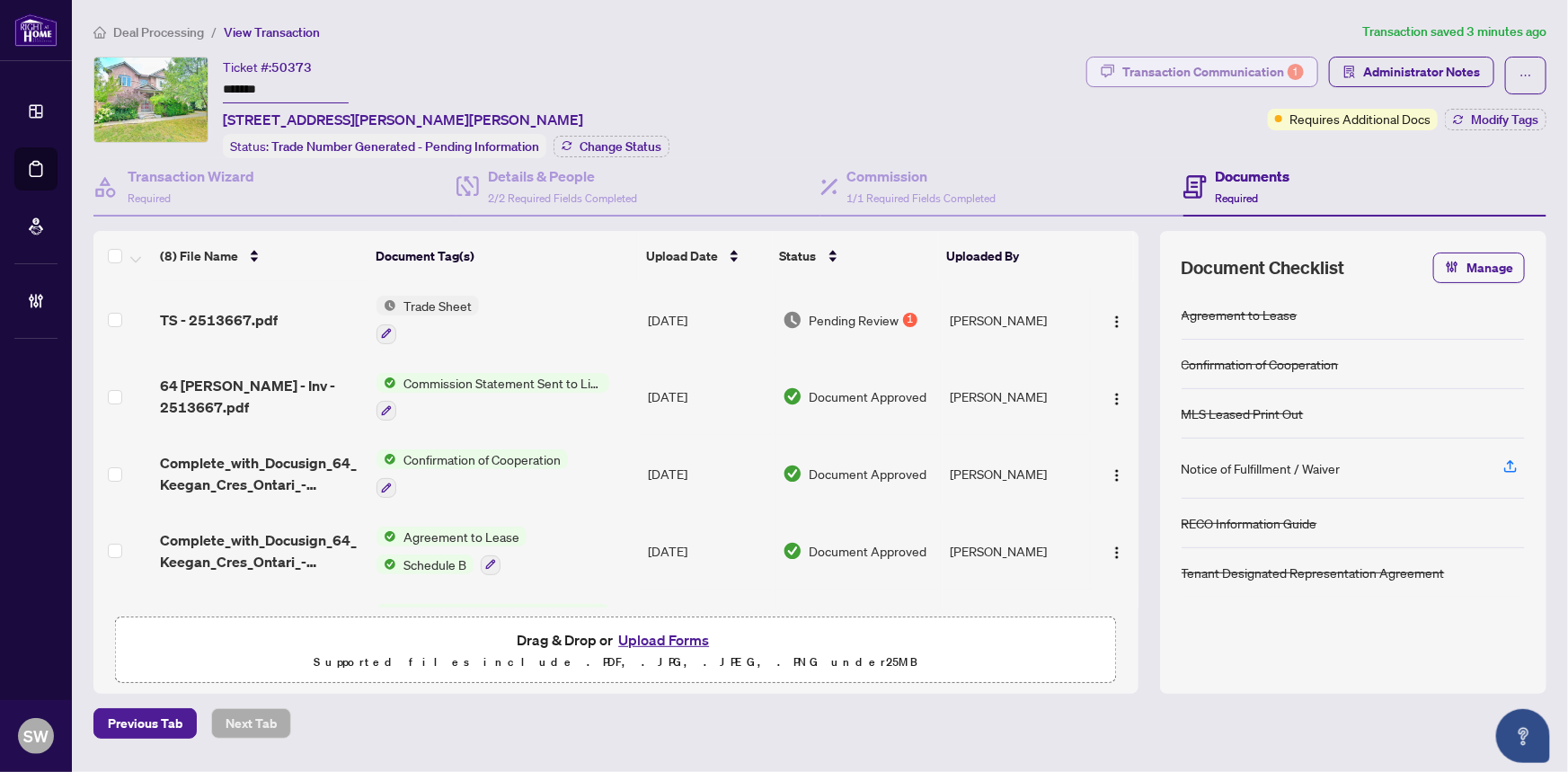
click at [1216, 76] on div "Transaction Communication 1" at bounding box center [1213, 72] width 182 height 29
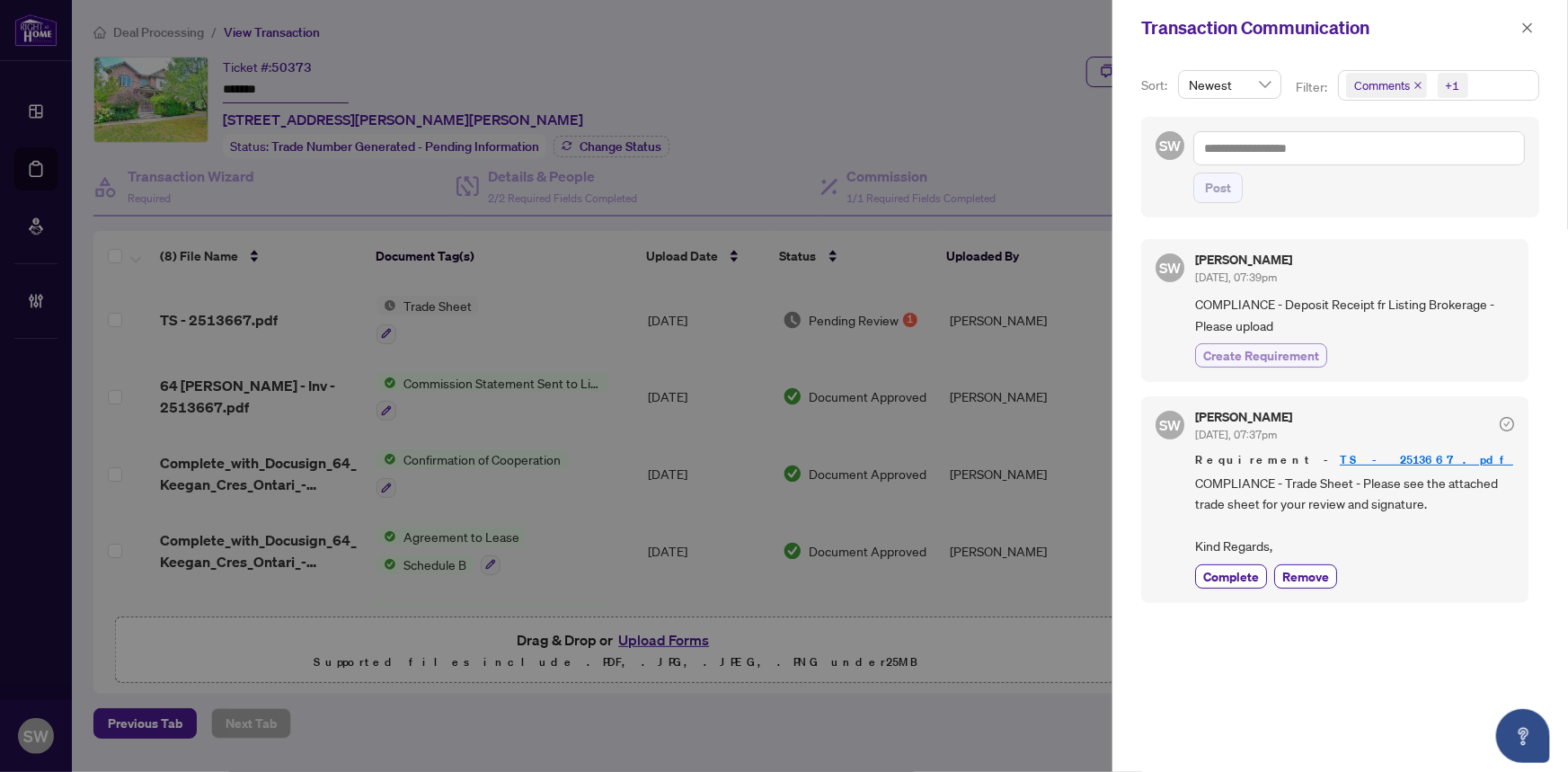
click at [1307, 355] on span "Create Requirement" at bounding box center [1261, 355] width 116 height 19
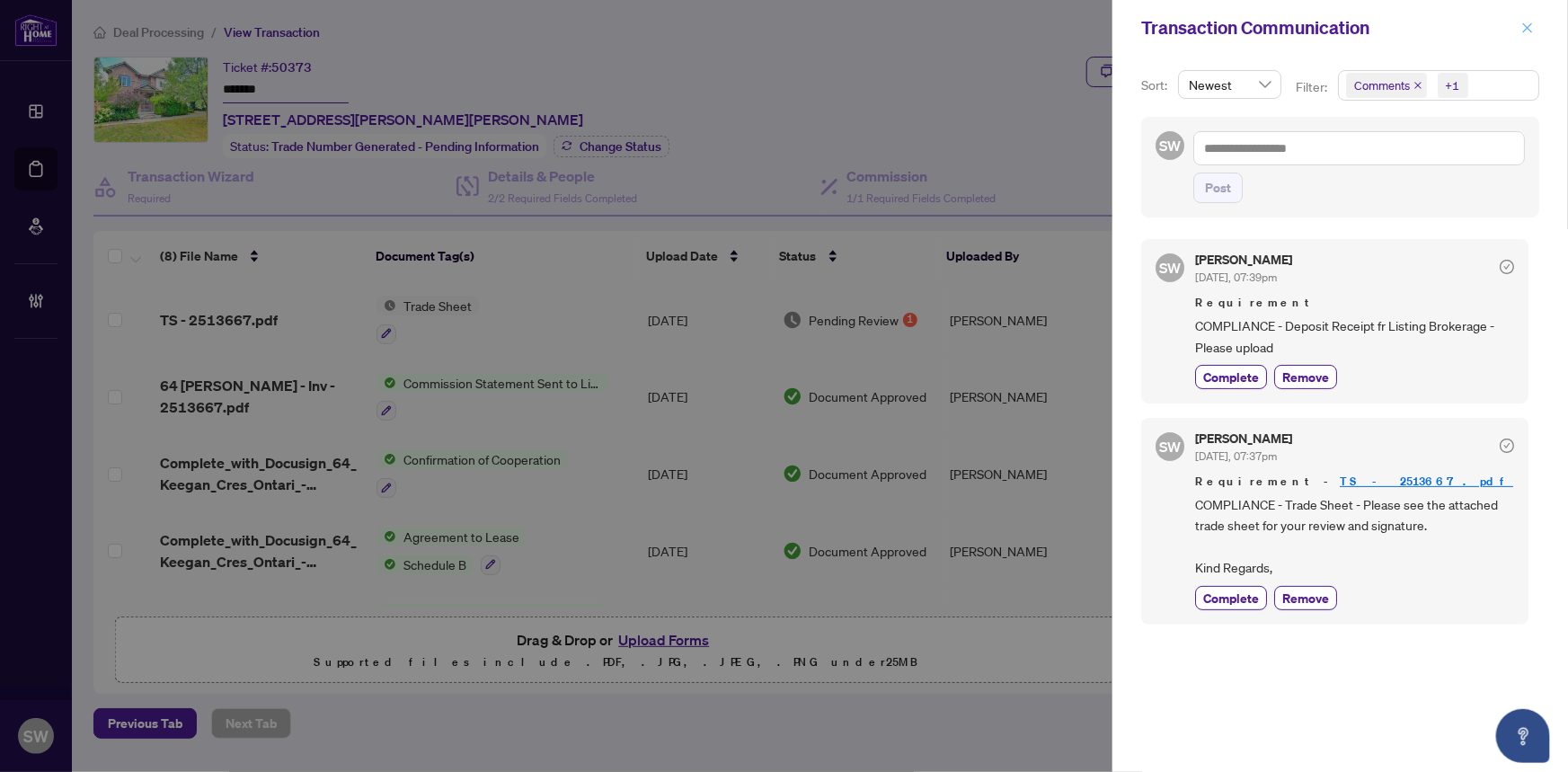
click at [1525, 26] on icon "close" at bounding box center [1528, 27] width 12 height 12
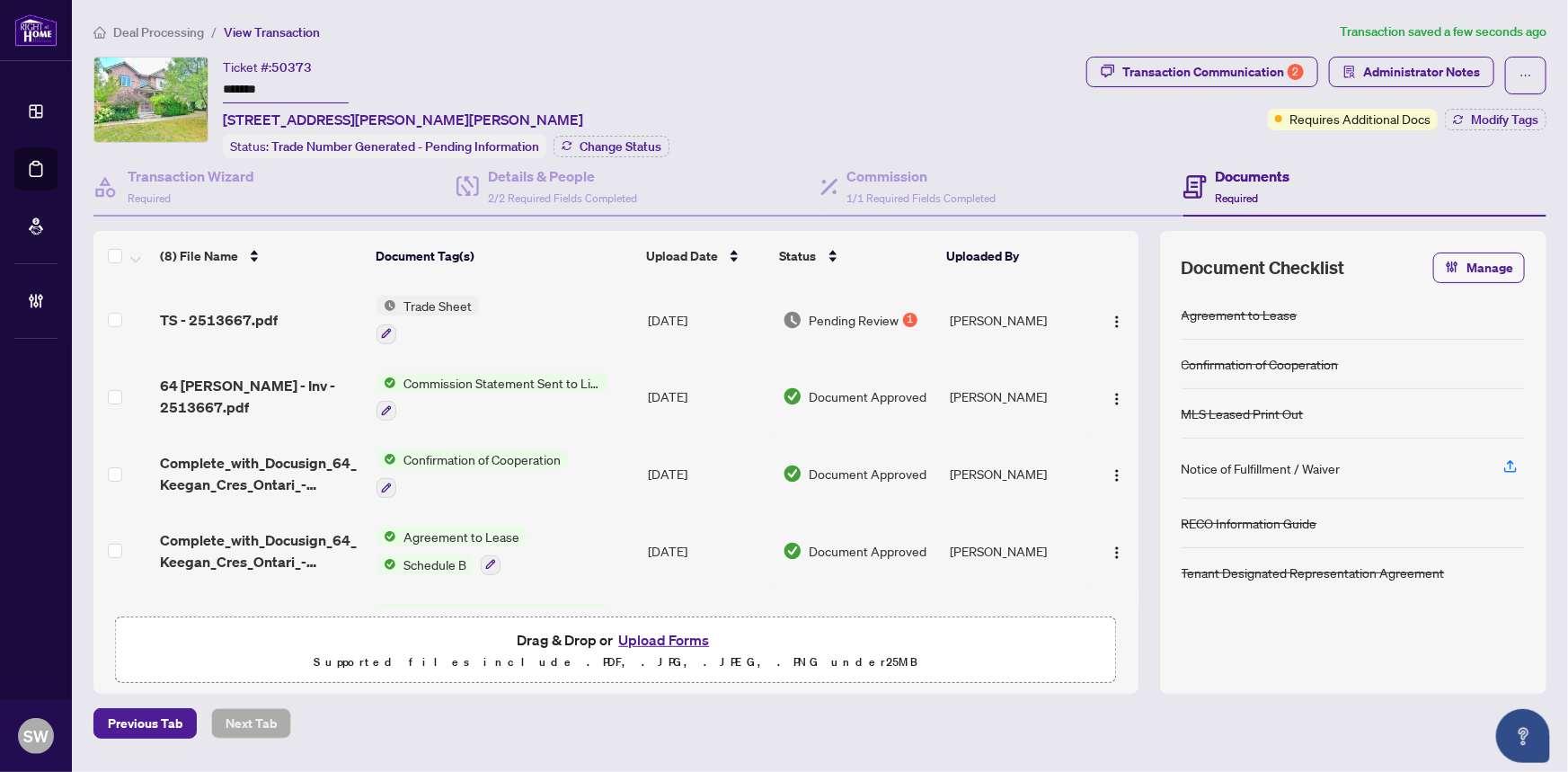
click at [180, 32] on span "Deal Processing" at bounding box center [158, 32] width 90 height 16
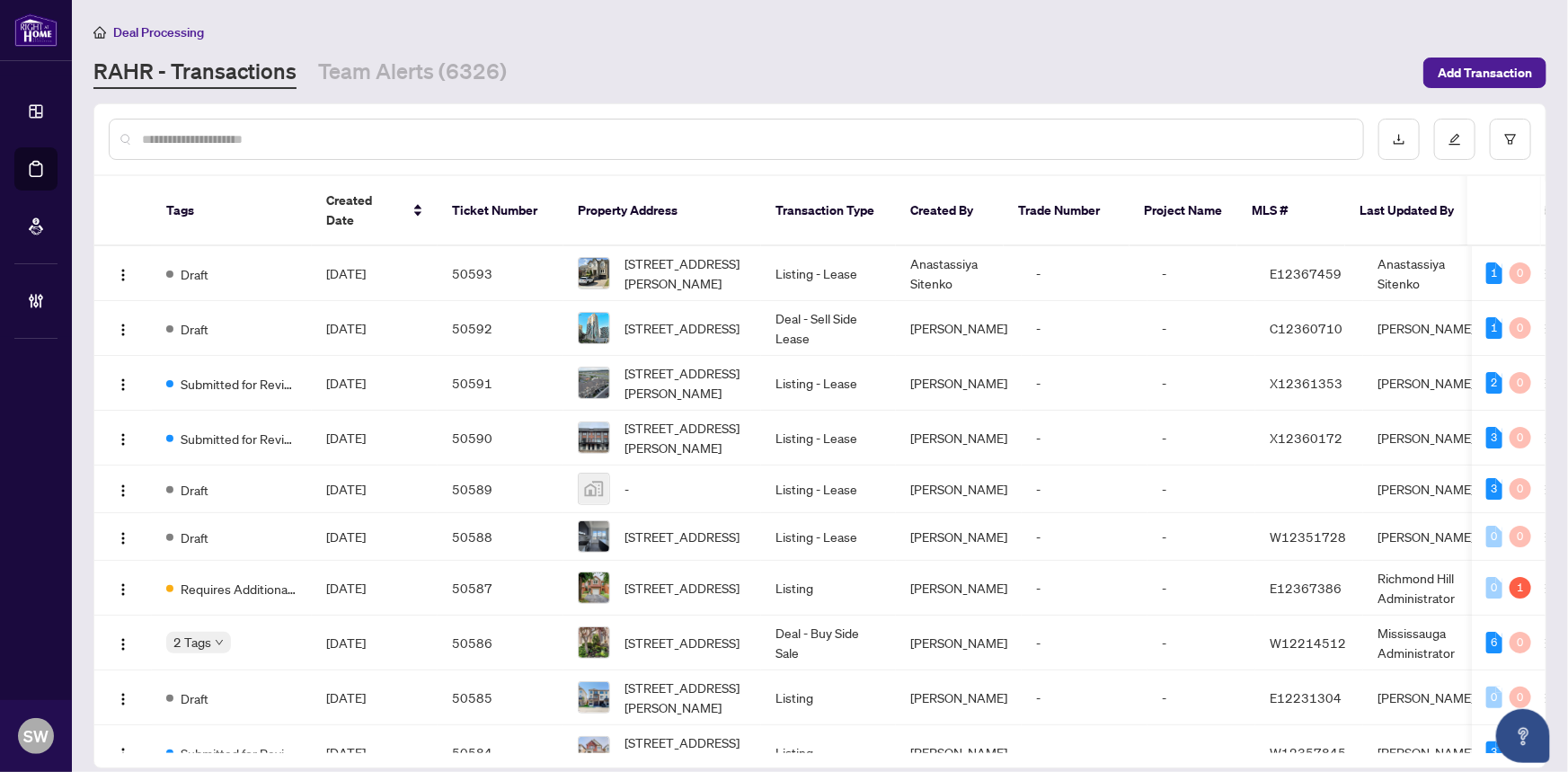
click at [282, 139] on input "text" at bounding box center [746, 138] width 1207 height 20
paste input "*****"
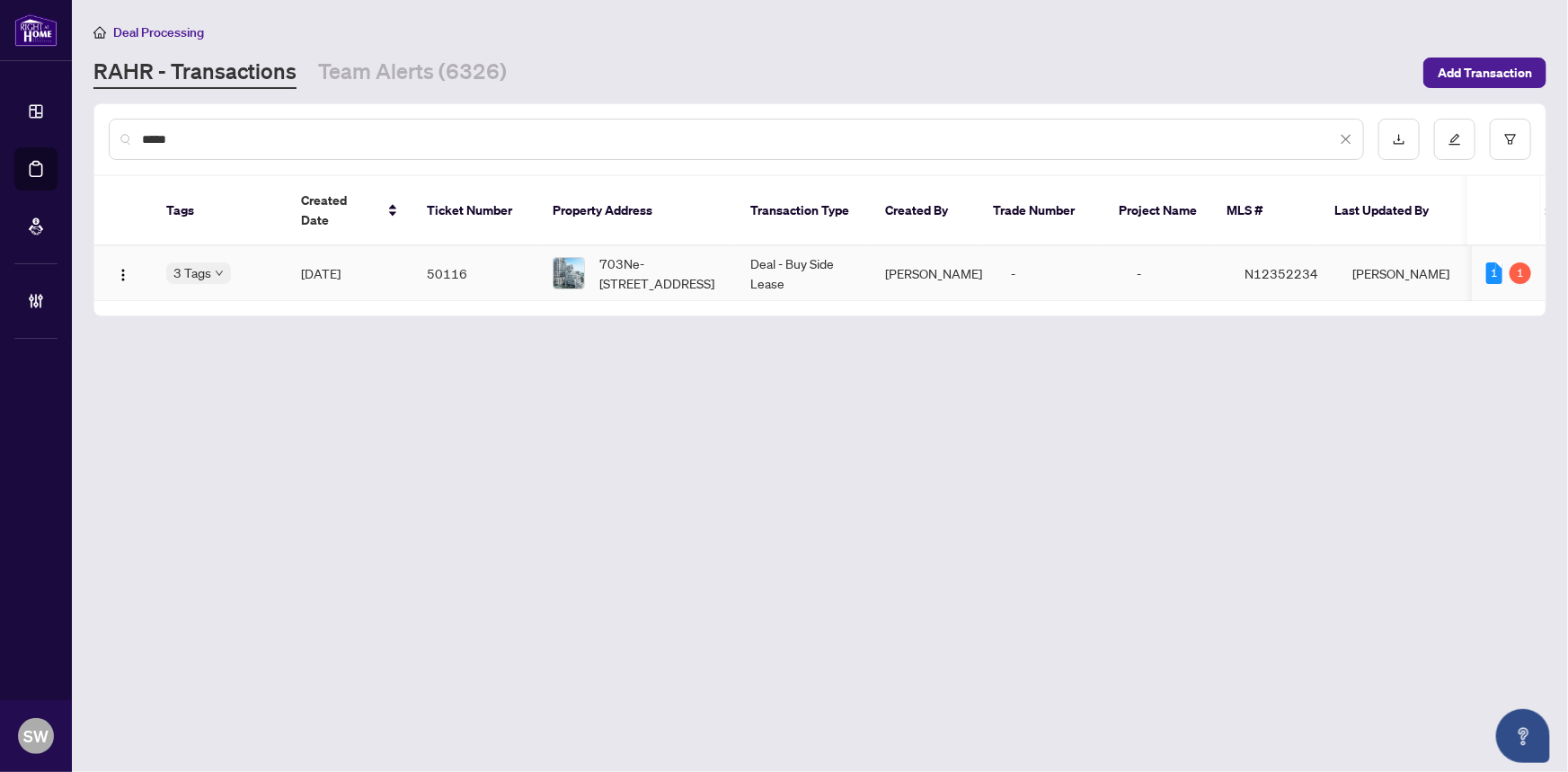
type input "*****"
click at [442, 256] on td "50116" at bounding box center [476, 273] width 126 height 55
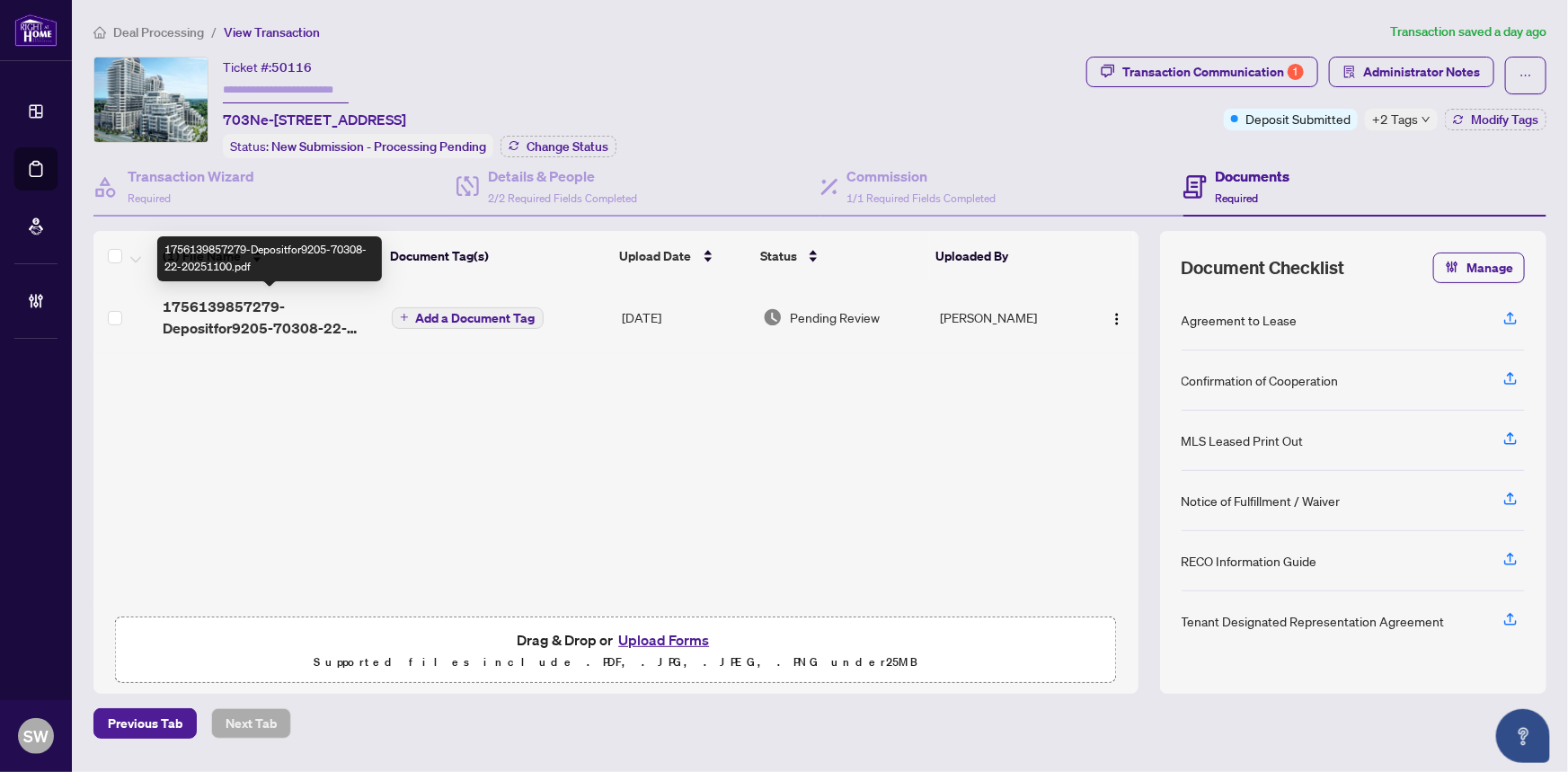
click at [283, 319] on span "1756139857279-Depositfor9205-70308-22-20251100.pdf" at bounding box center [269, 317] width 214 height 43
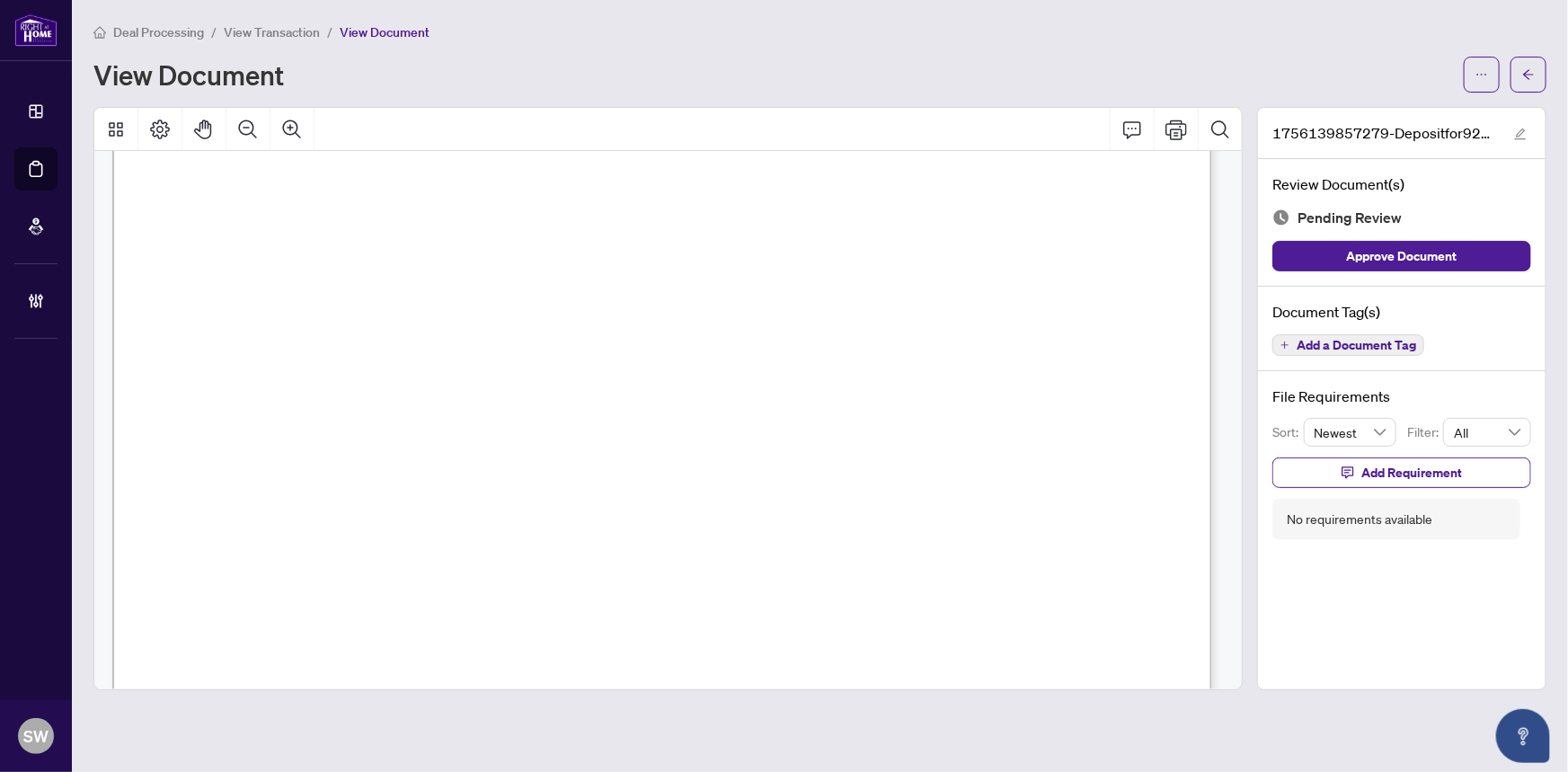
scroll to position [100, 0]
click at [1382, 340] on span "Add a Document Tag" at bounding box center [1356, 345] width 120 height 12
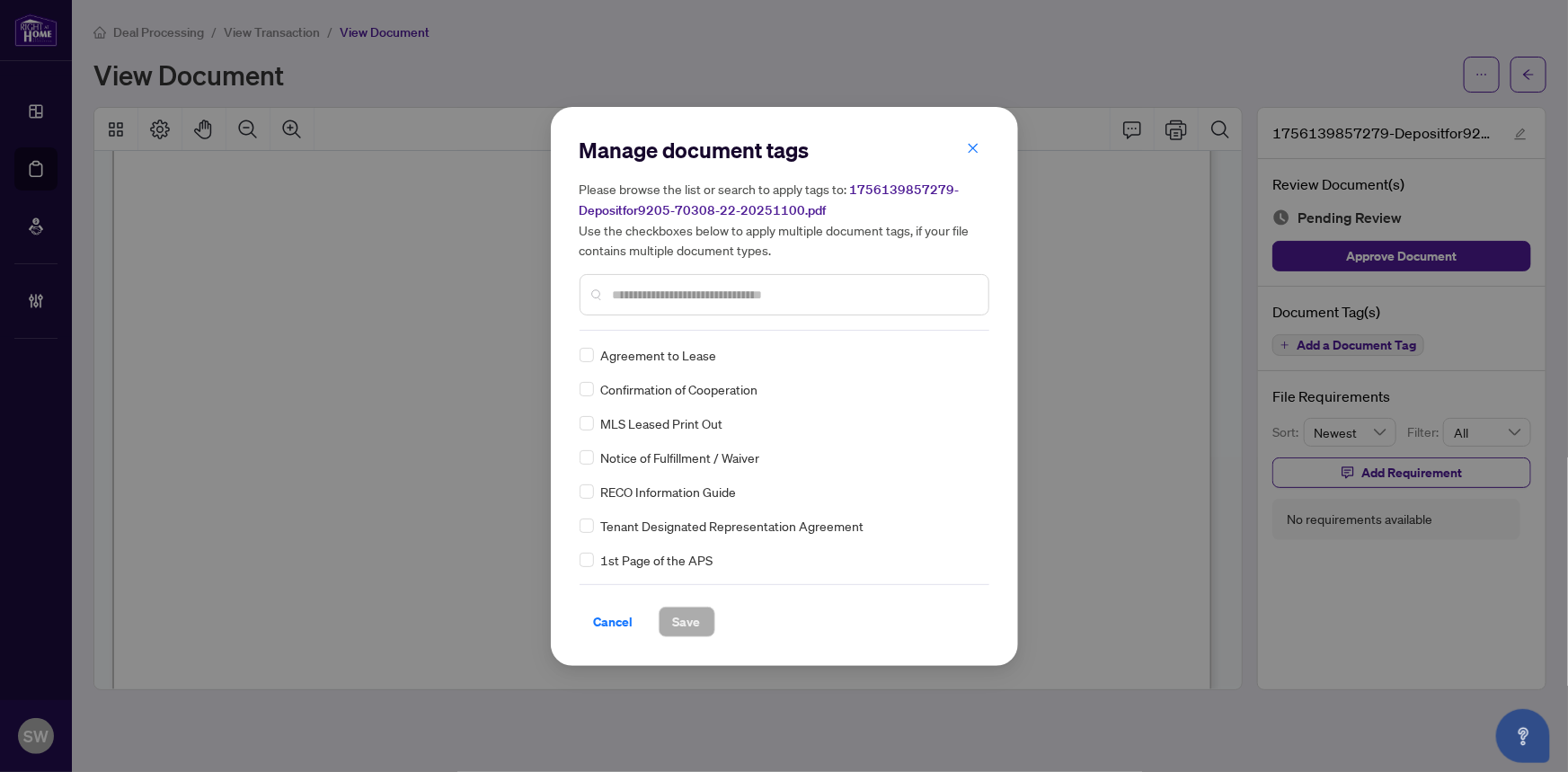
click at [632, 297] on input "text" at bounding box center [794, 295] width 362 height 20
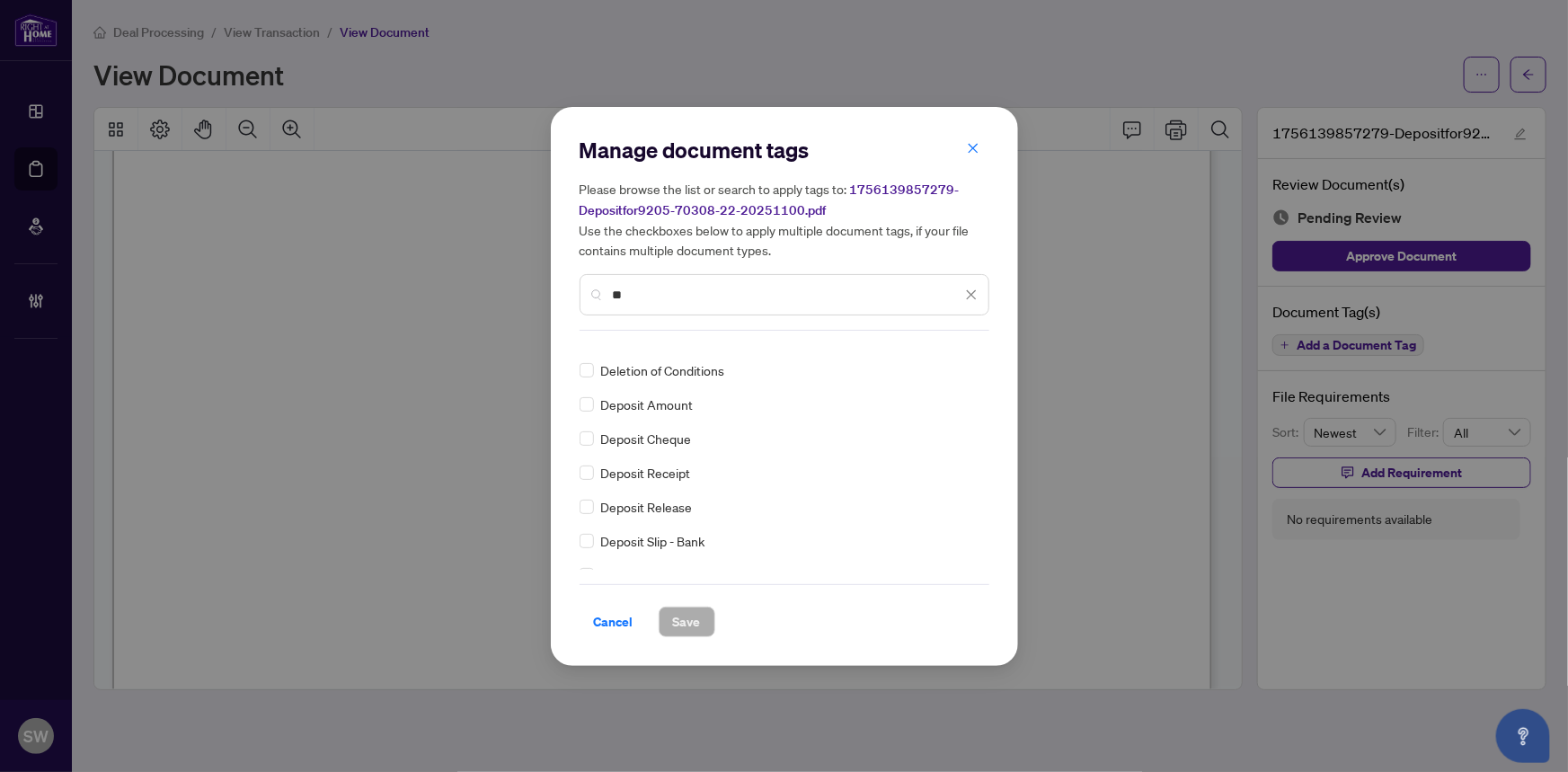
scroll to position [408, 0]
type input "**"
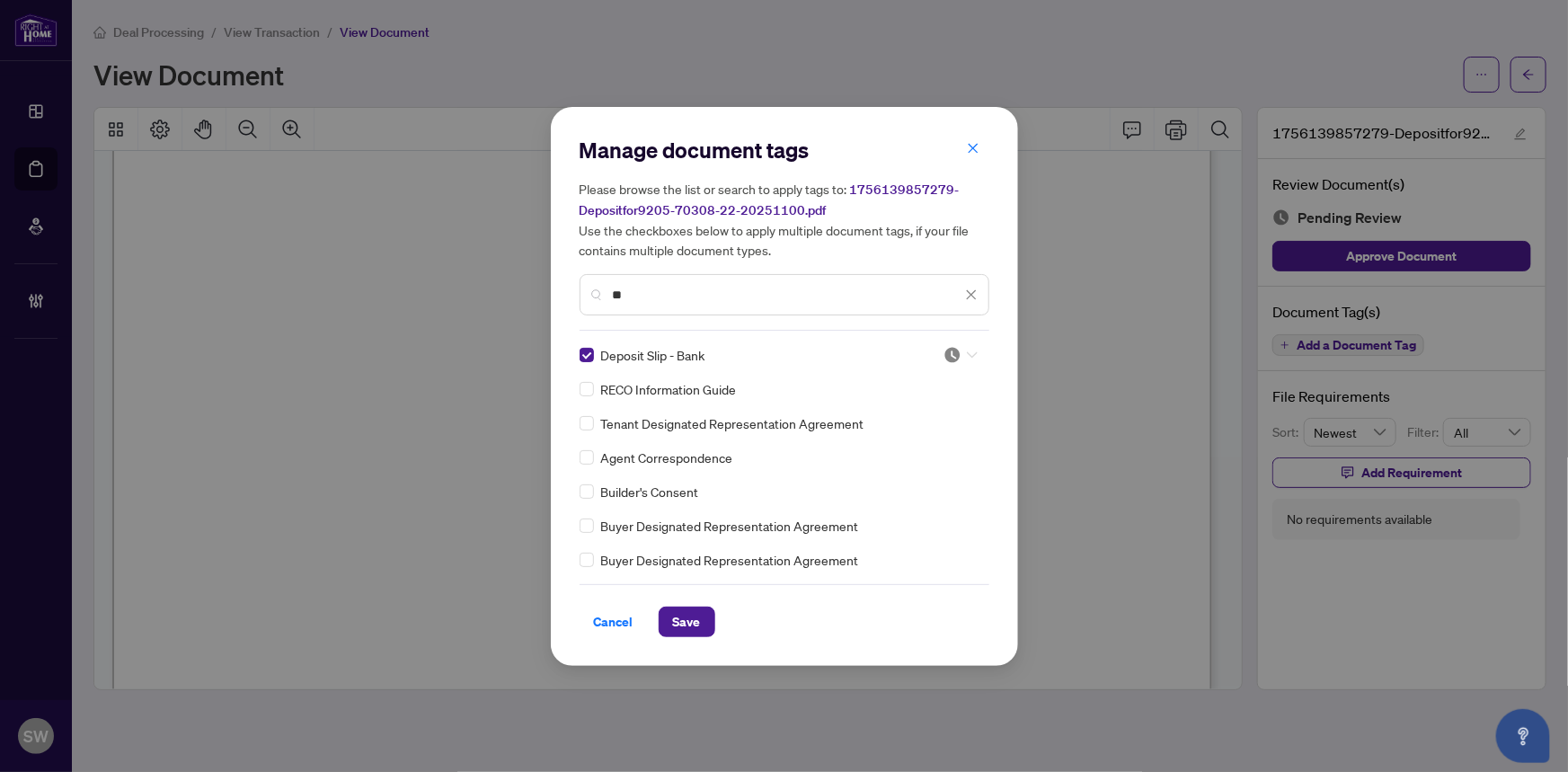
click at [949, 350] on img at bounding box center [952, 354] width 18 height 18
click at [917, 442] on div "Approved" at bounding box center [901, 442] width 115 height 20
click at [698, 622] on span "Save" at bounding box center [687, 621] width 28 height 29
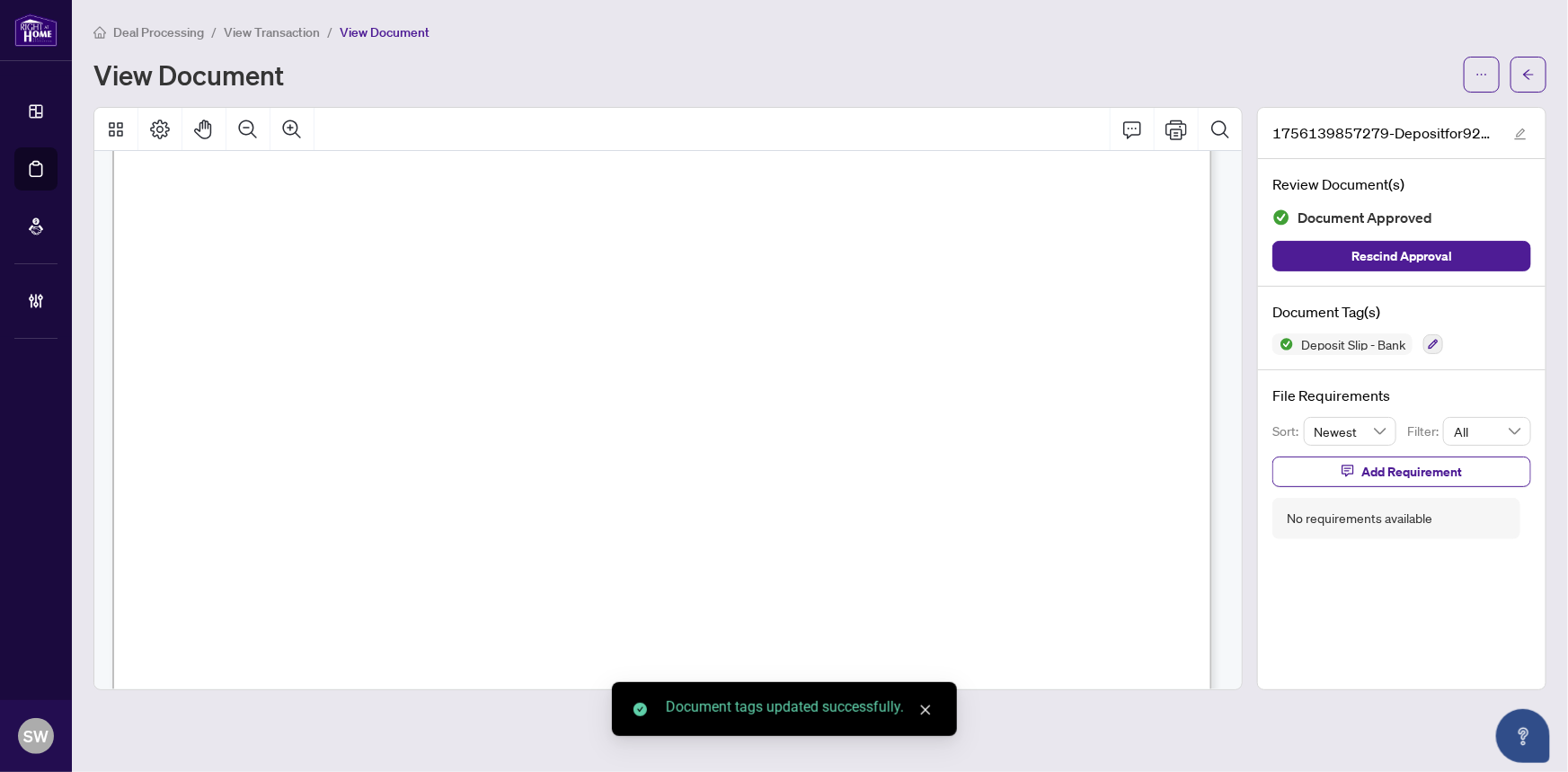
click at [1532, 77] on icon "arrow-left" at bounding box center [1528, 74] width 12 height 12
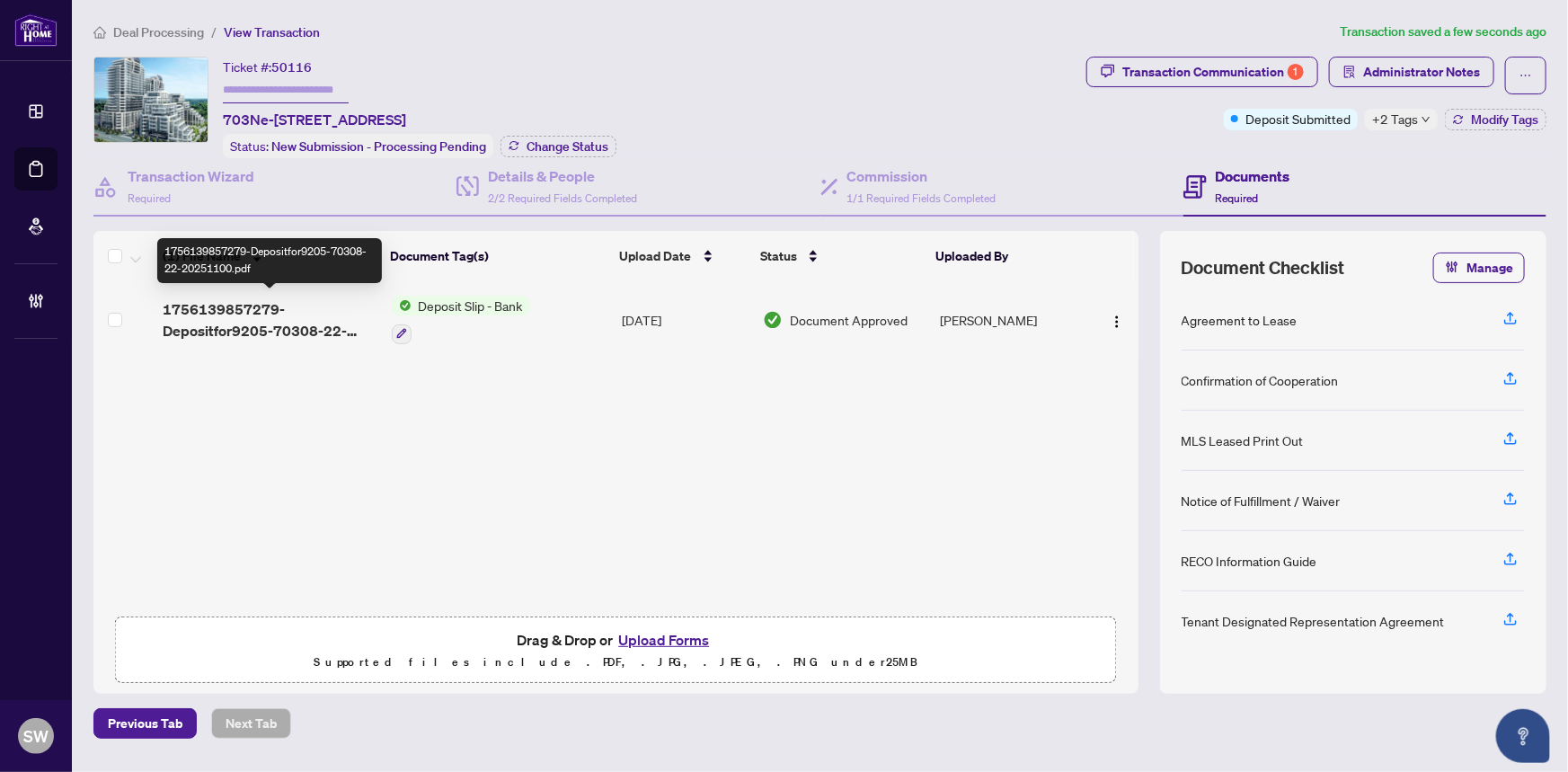
click at [232, 315] on span "1756139857279-Depositfor9205-70308-22-20251100.pdf" at bounding box center [269, 320] width 214 height 43
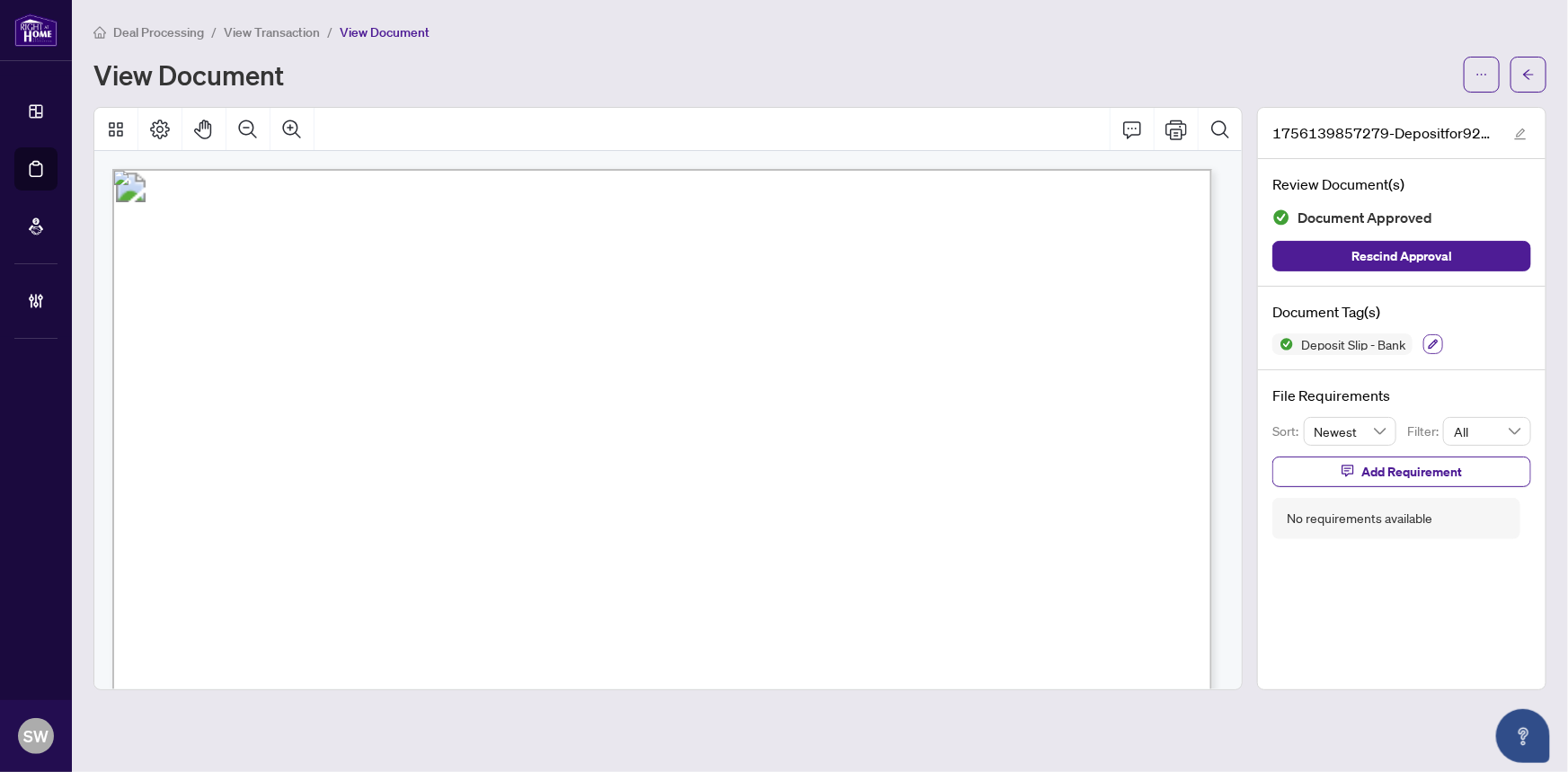
click at [1432, 339] on icon "button" at bounding box center [1432, 344] width 10 height 10
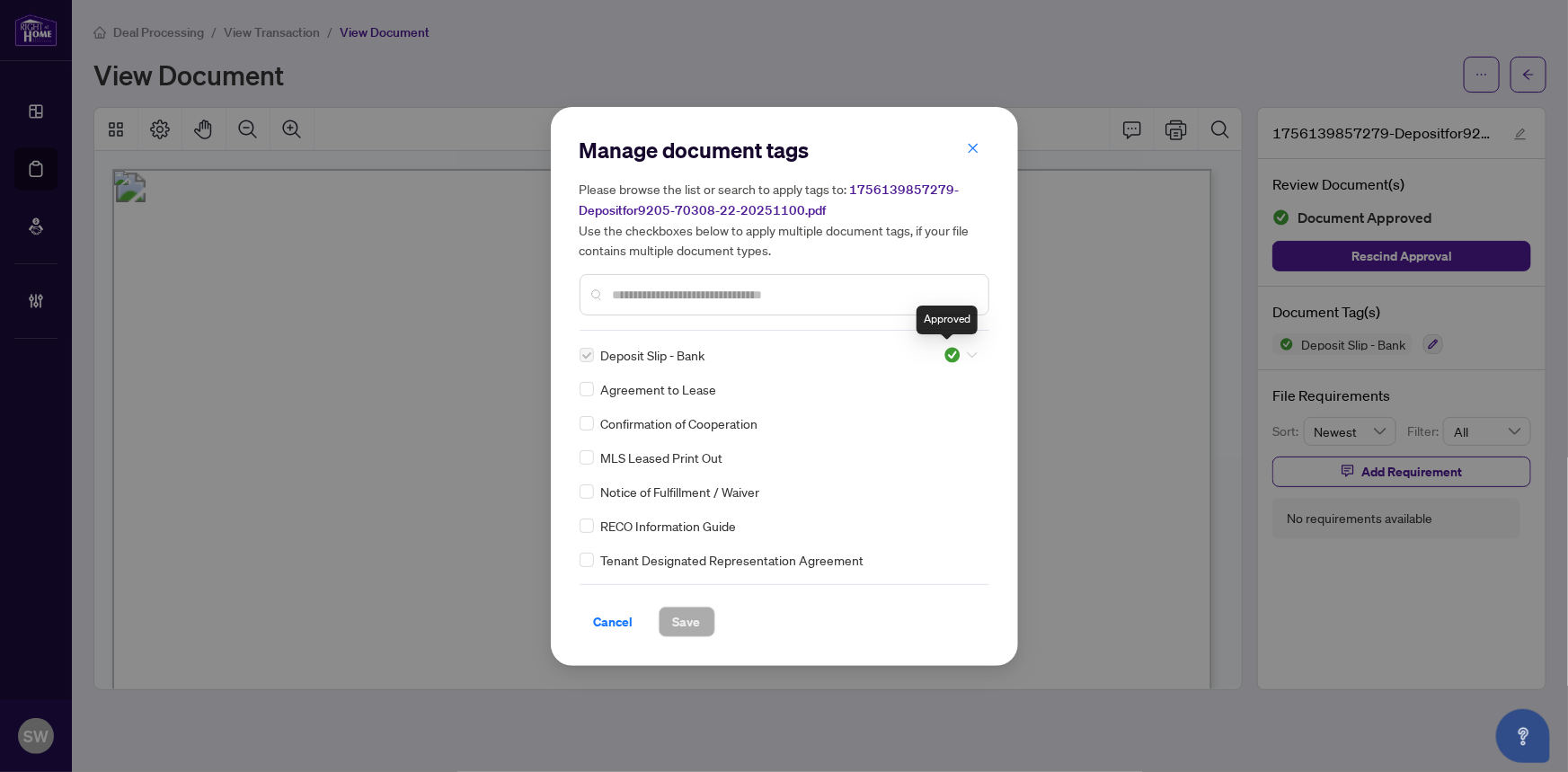
click at [948, 349] on img at bounding box center [952, 354] width 18 height 18
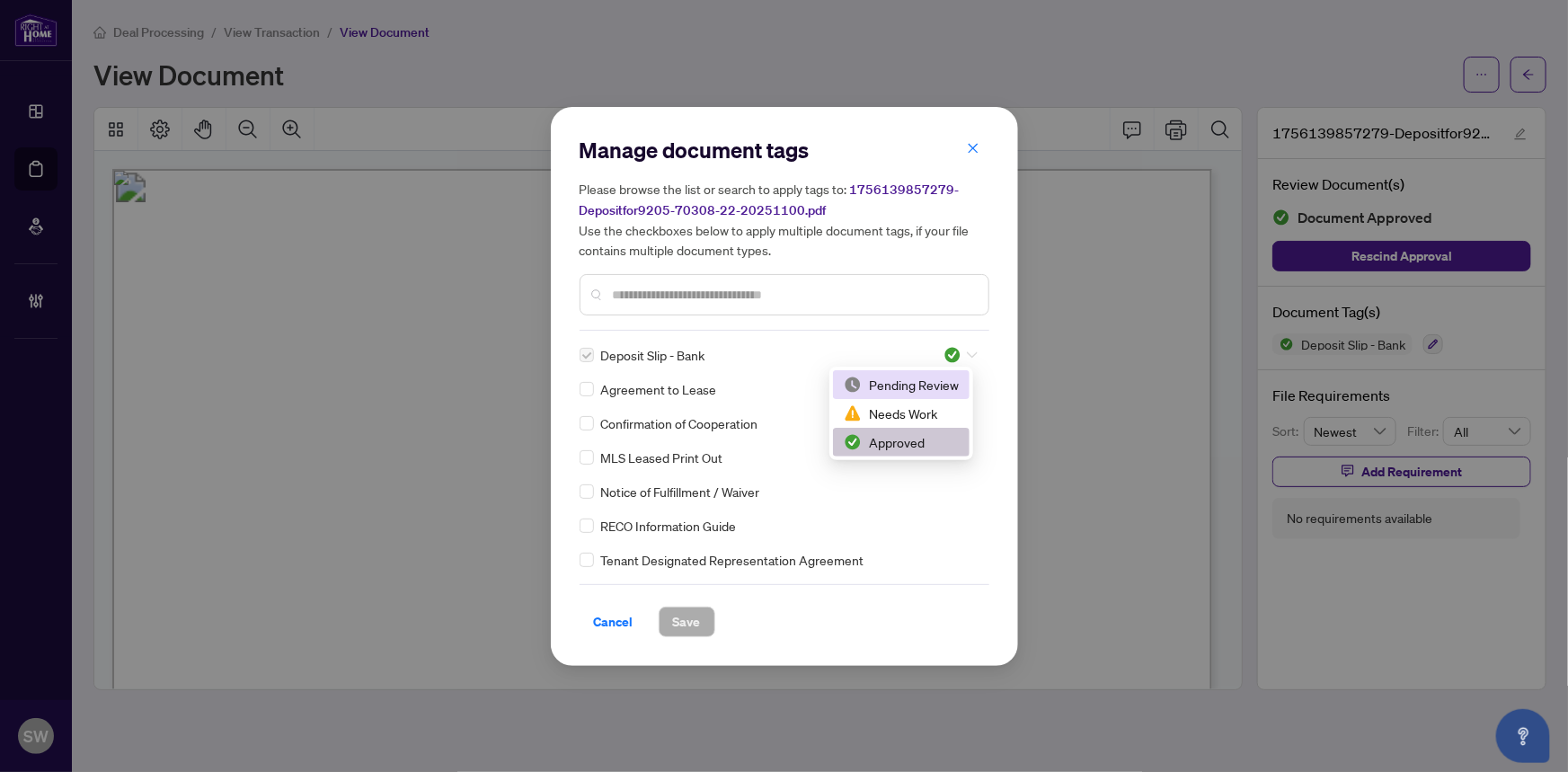
click at [933, 381] on div "Pending Review" at bounding box center [901, 384] width 115 height 20
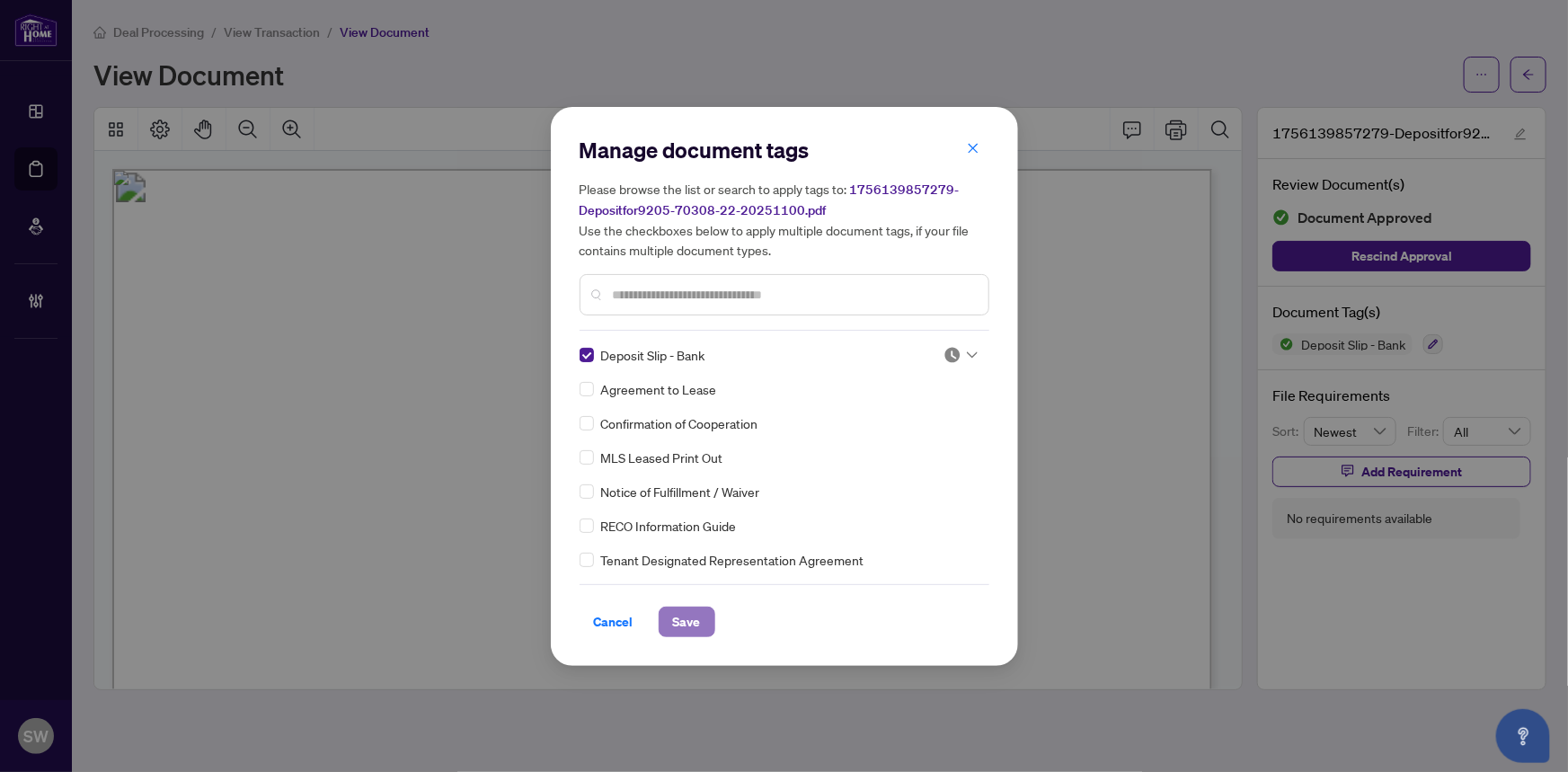
click at [685, 619] on span "Save" at bounding box center [687, 621] width 28 height 29
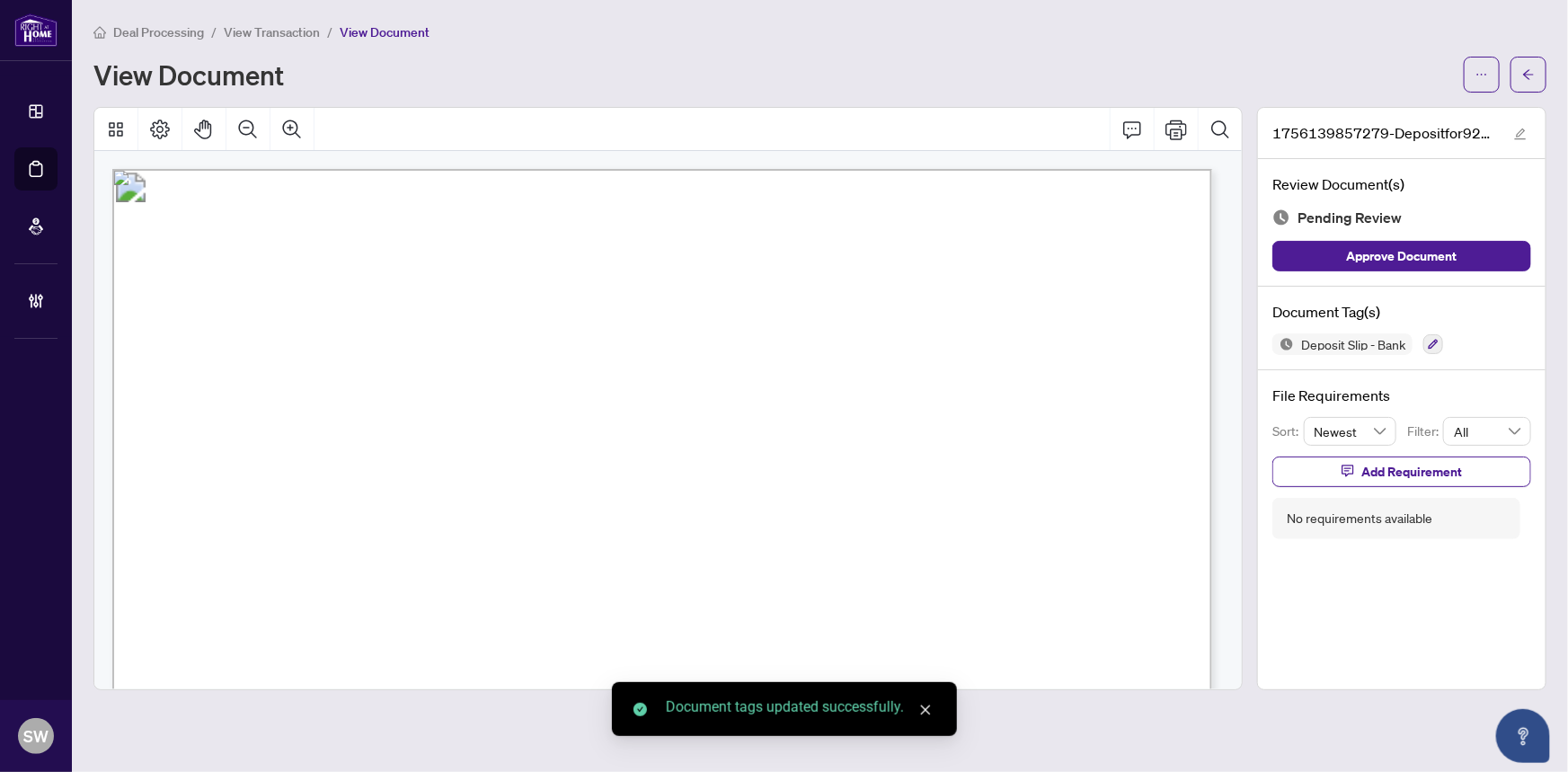
click at [1531, 74] on icon "arrow-left" at bounding box center [1528, 74] width 12 height 12
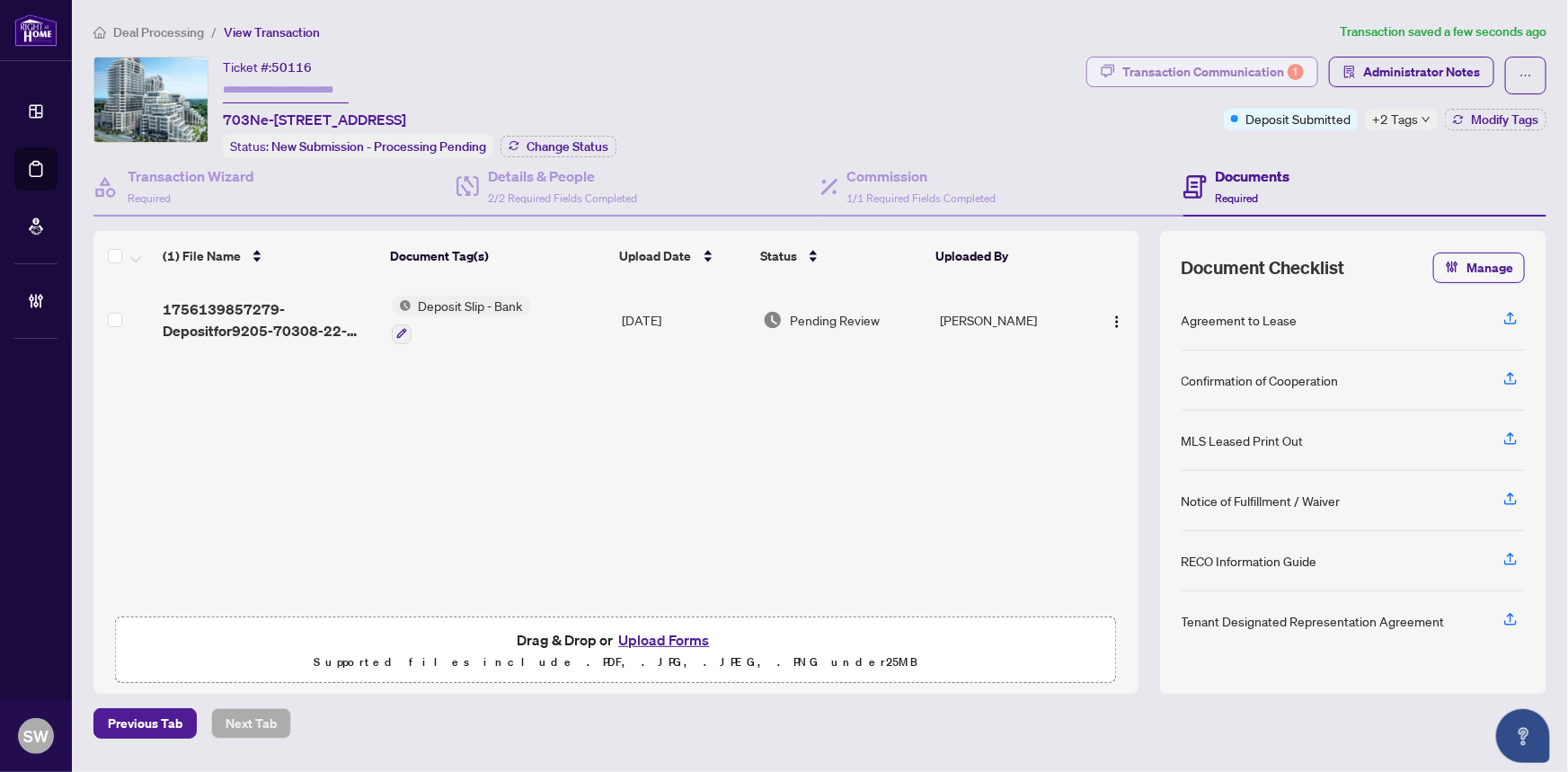
click at [1231, 68] on div "Transaction Communication 1" at bounding box center [1213, 72] width 182 height 29
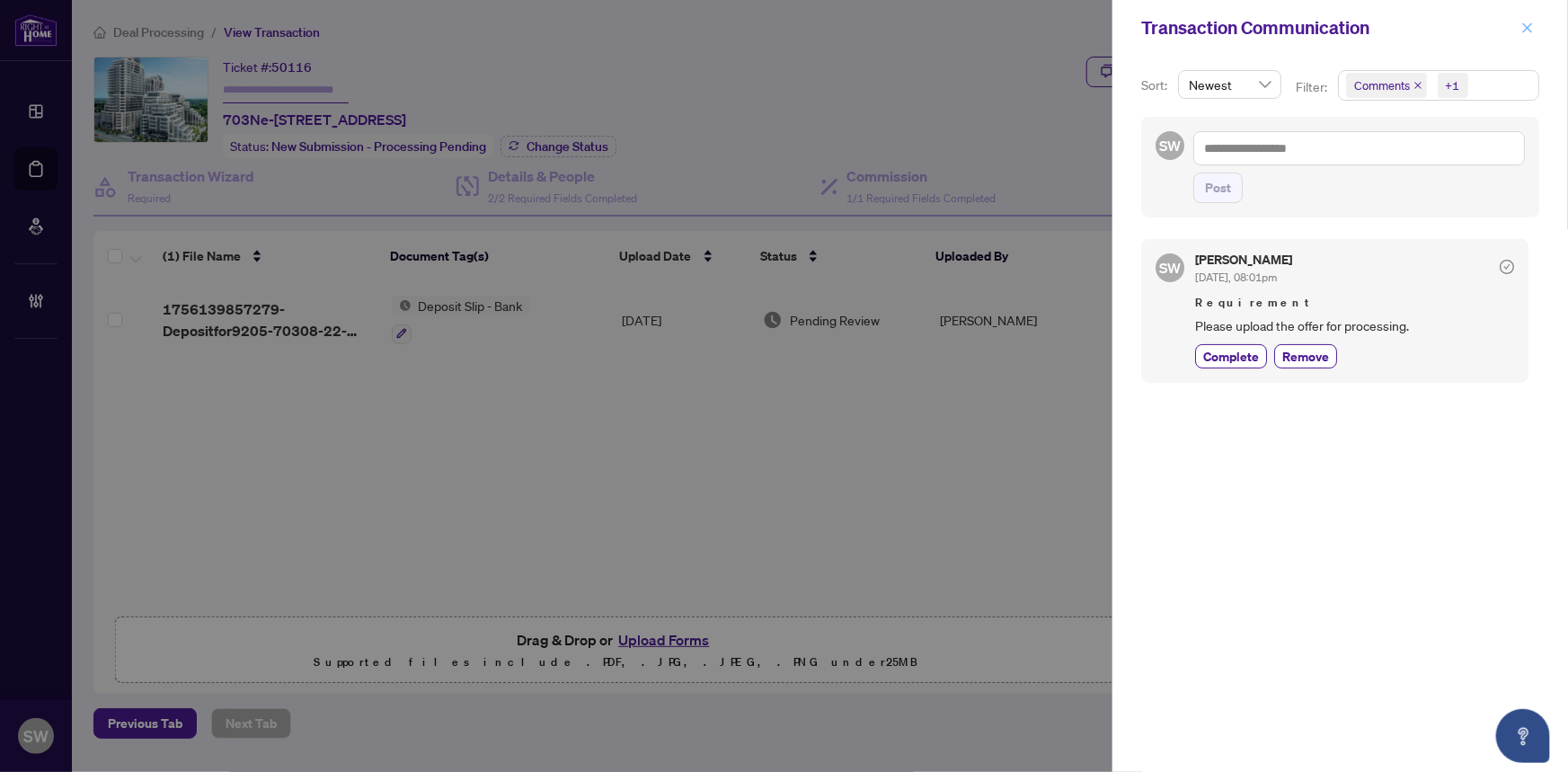
click at [1528, 25] on icon "close" at bounding box center [1528, 27] width 12 height 12
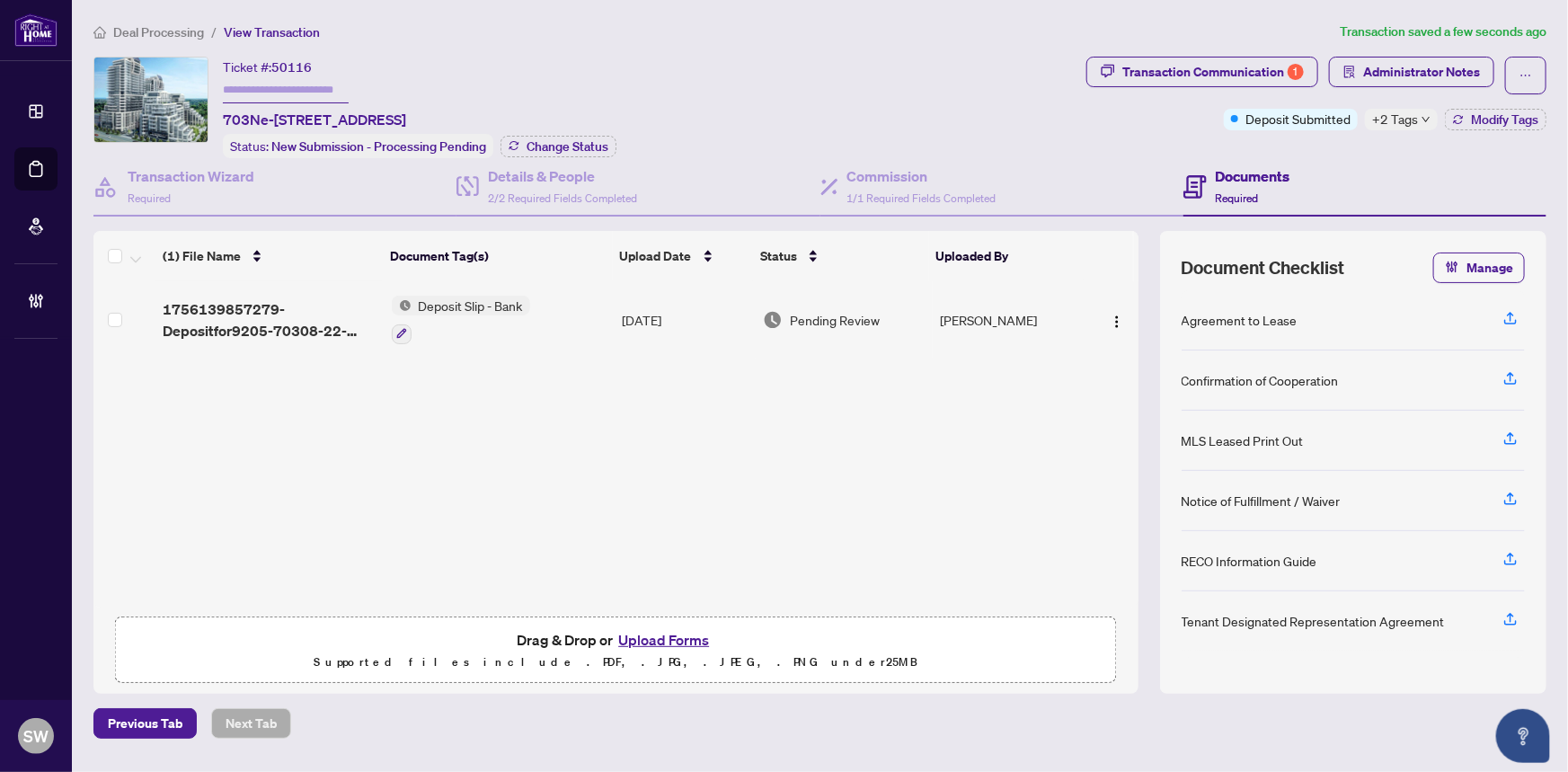
click at [1410, 116] on span "+2 Tags" at bounding box center [1395, 119] width 46 height 21
click at [1317, 145] on div "Transaction Communication 1 Administrator Notes Deposit Submitted +2 Tags Modif…" at bounding box center [1317, 107] width 467 height 102
click at [1483, 119] on span "Modify Tags" at bounding box center [1505, 119] width 68 height 12
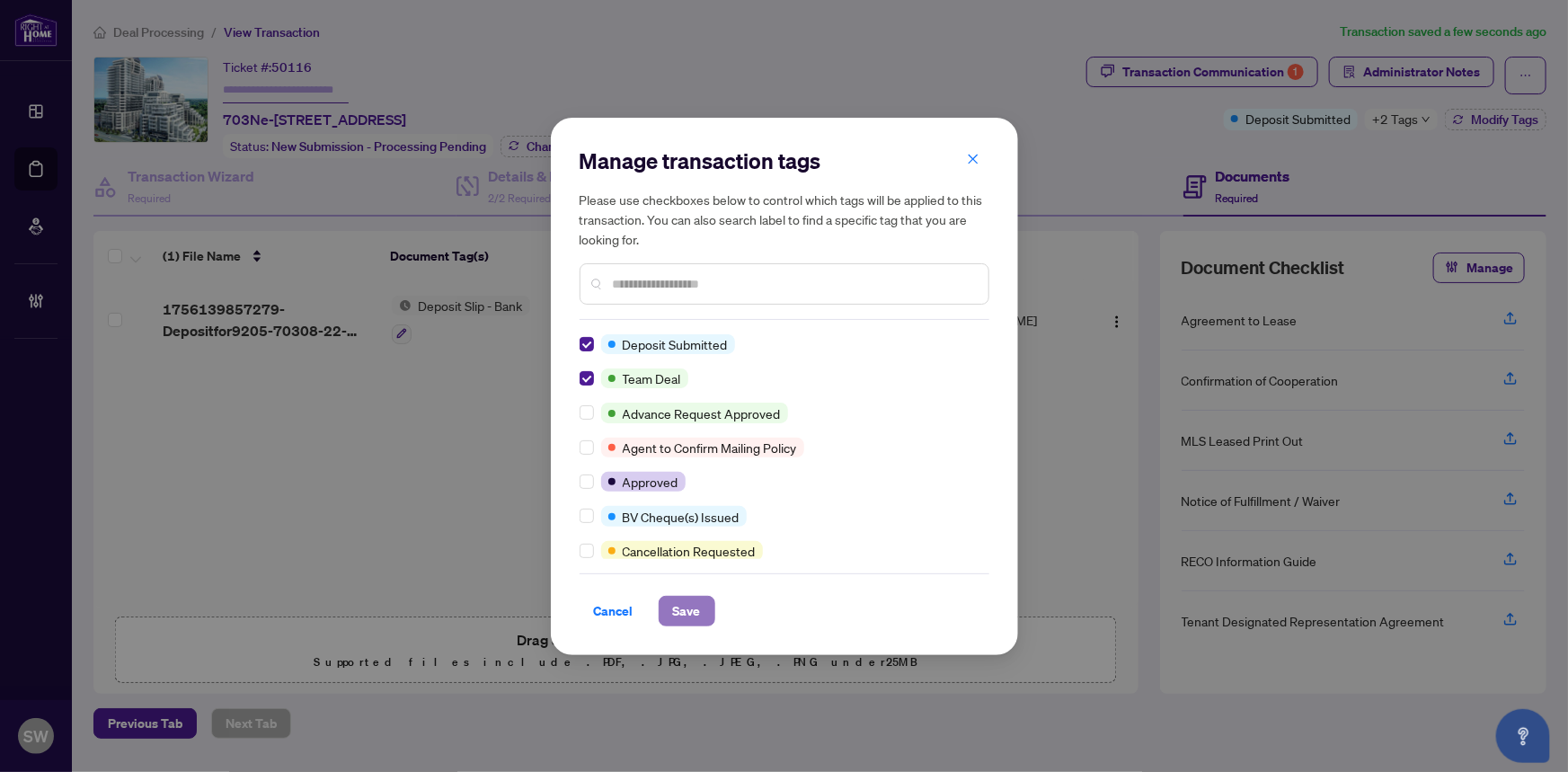
click at [704, 611] on button "Save" at bounding box center [687, 611] width 57 height 30
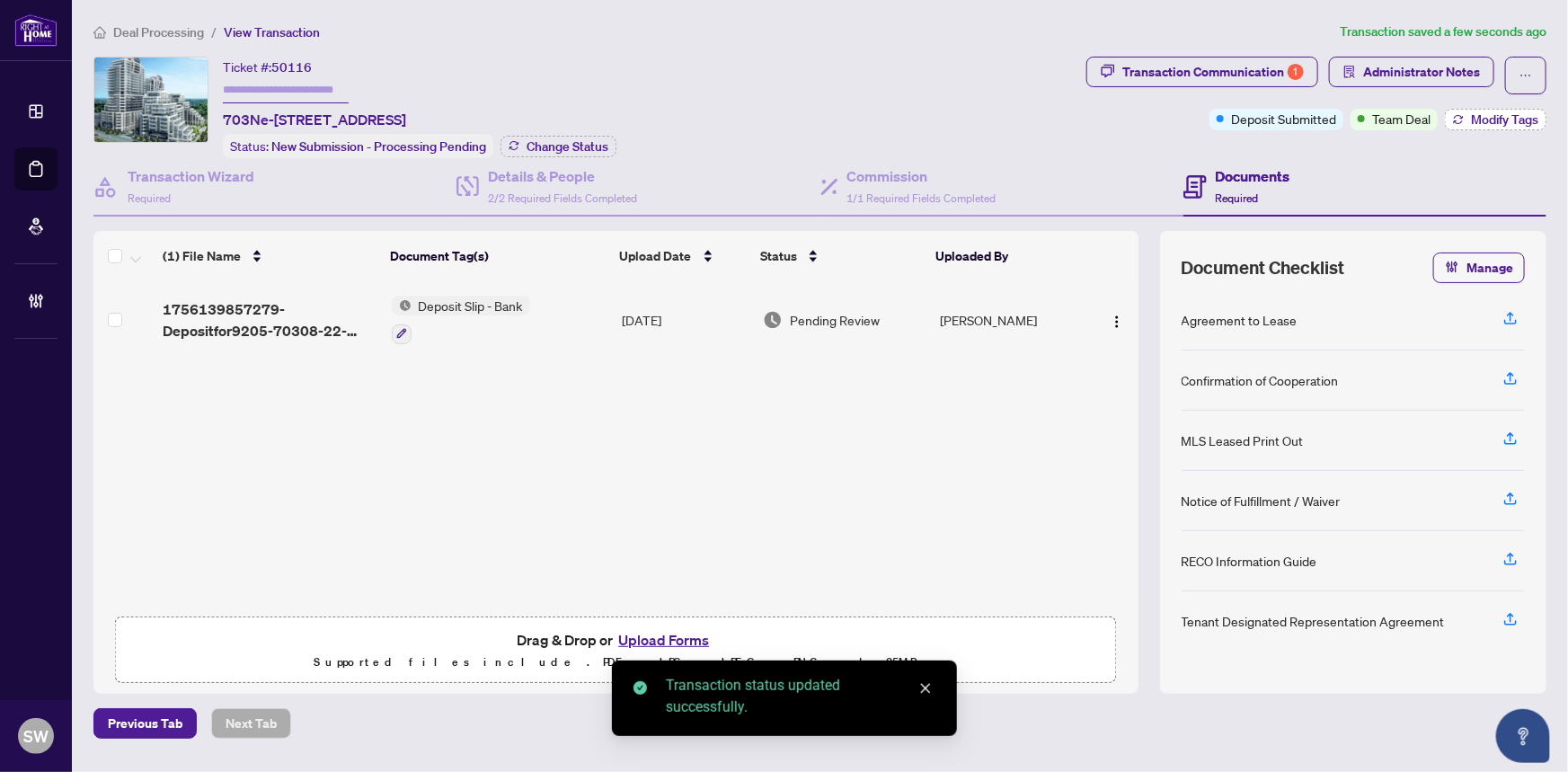
click at [1502, 118] on span "Modify Tags" at bounding box center [1505, 119] width 68 height 12
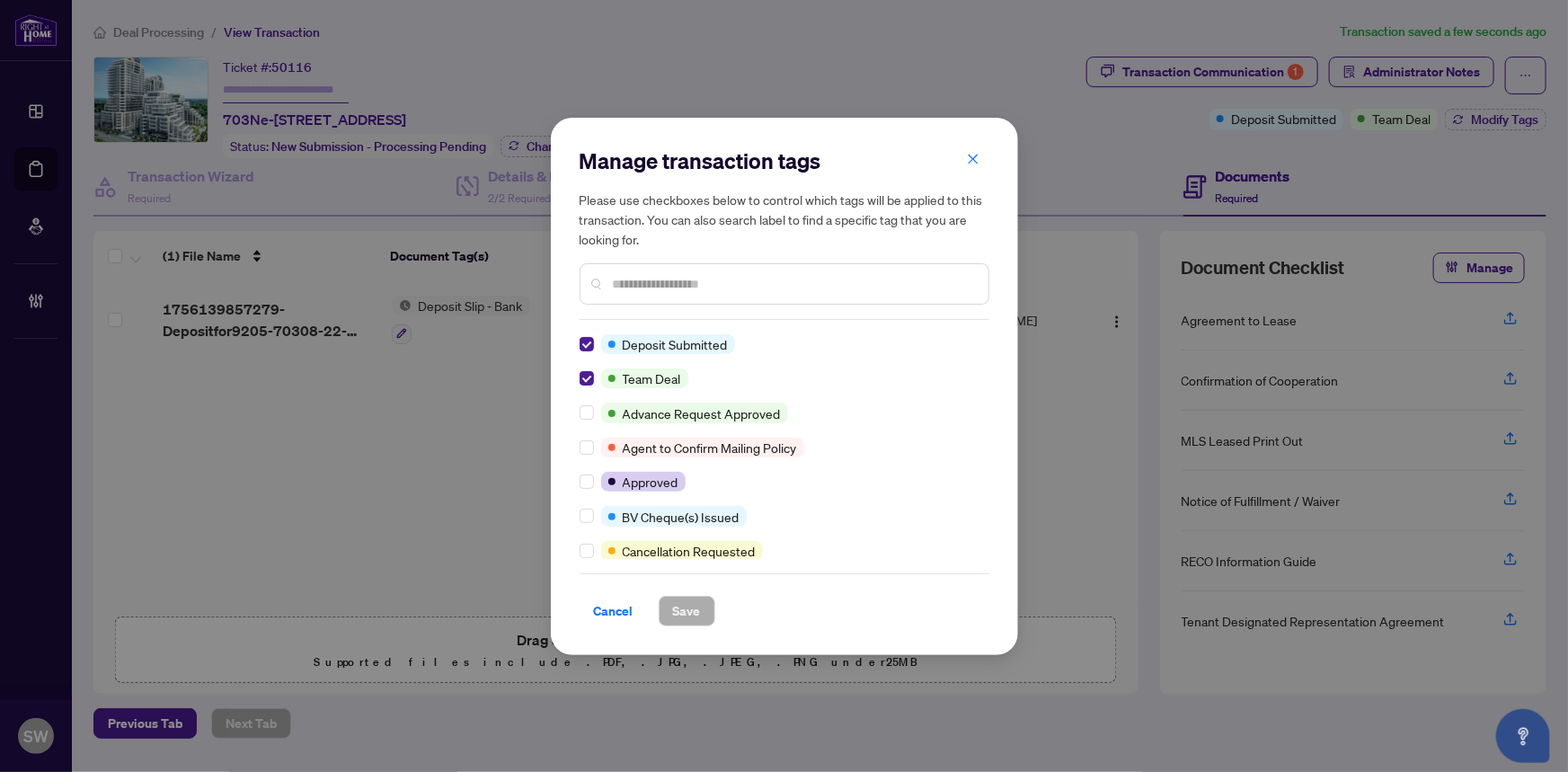
scroll to position [5, 0]
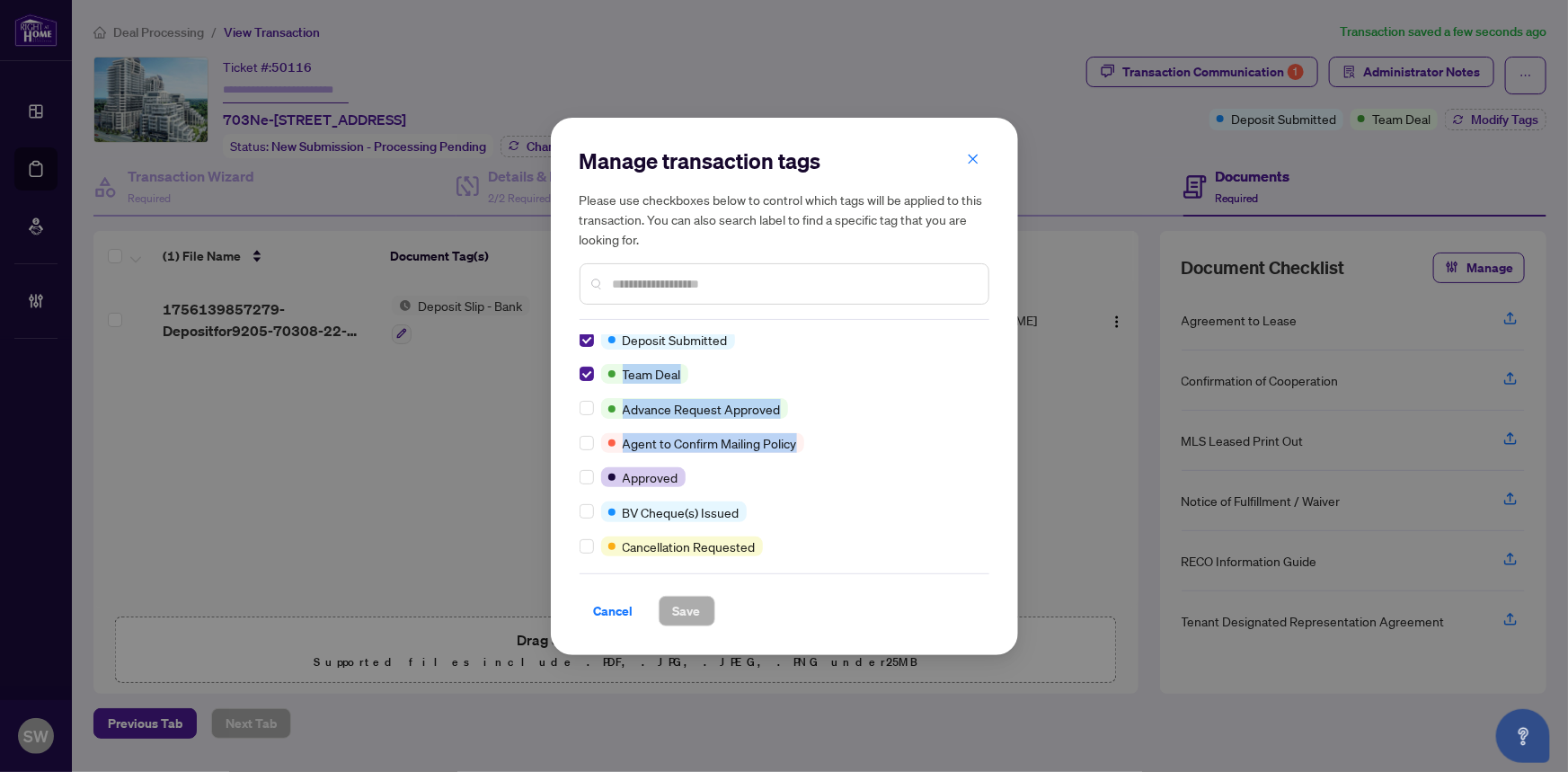
drag, startPoint x: 989, startPoint y: 347, endPoint x: 985, endPoint y: 456, distance: 109.1
click at [985, 454] on div "Manage transaction tags Please use checkboxes below to control which tags will …" at bounding box center [784, 386] width 467 height 538
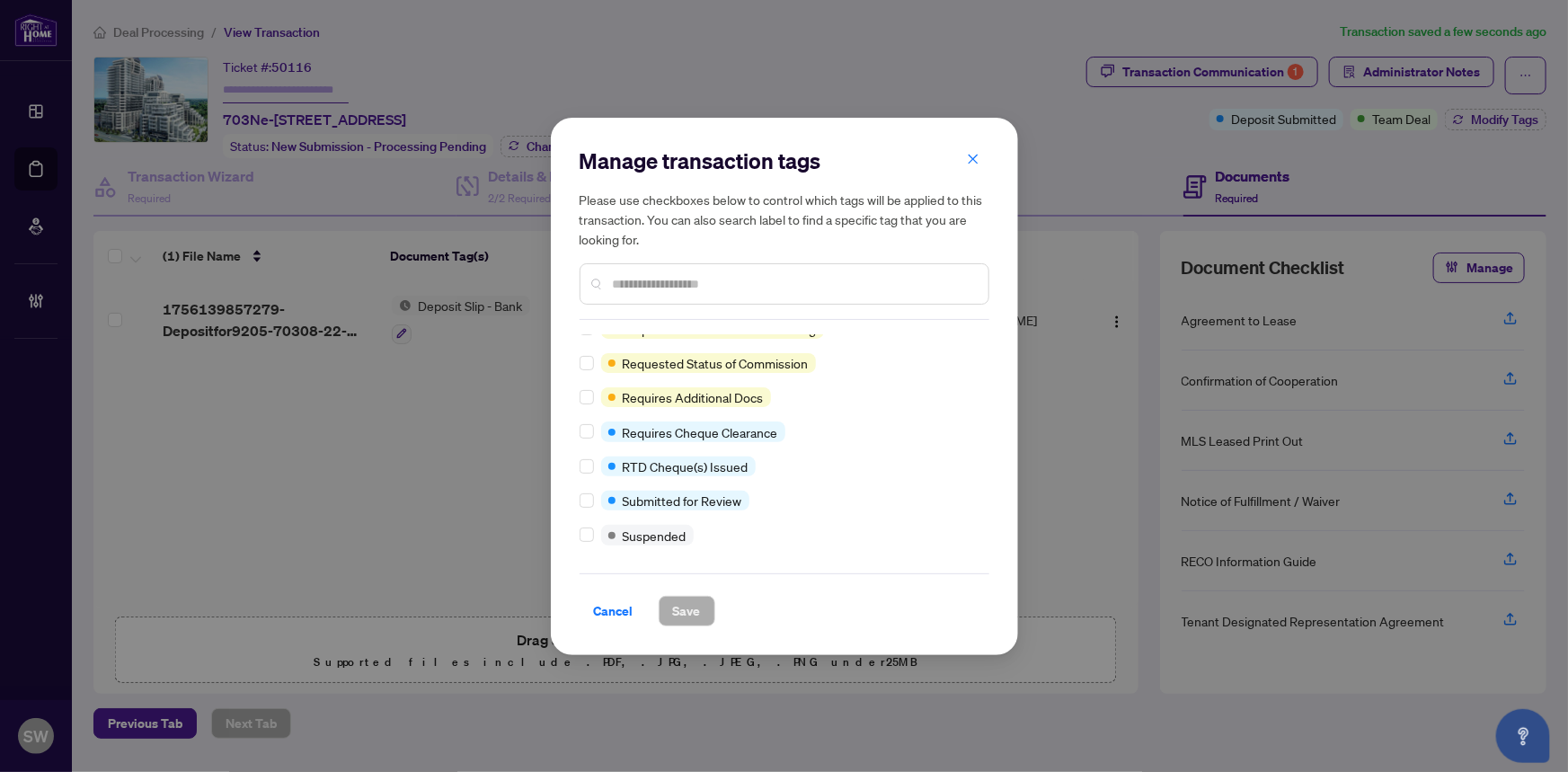
scroll to position [0, 0]
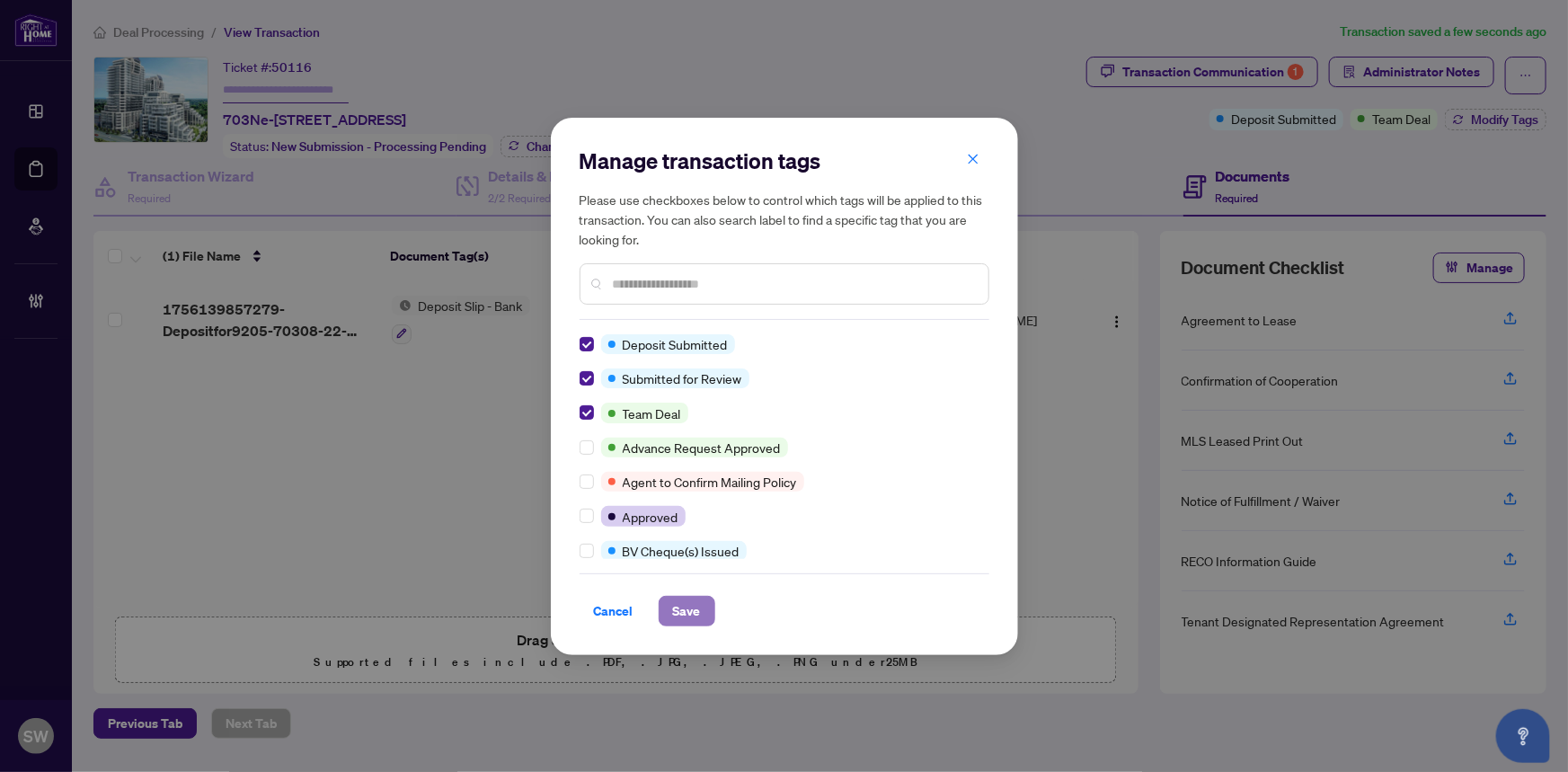
click at [705, 609] on button "Save" at bounding box center [687, 611] width 57 height 30
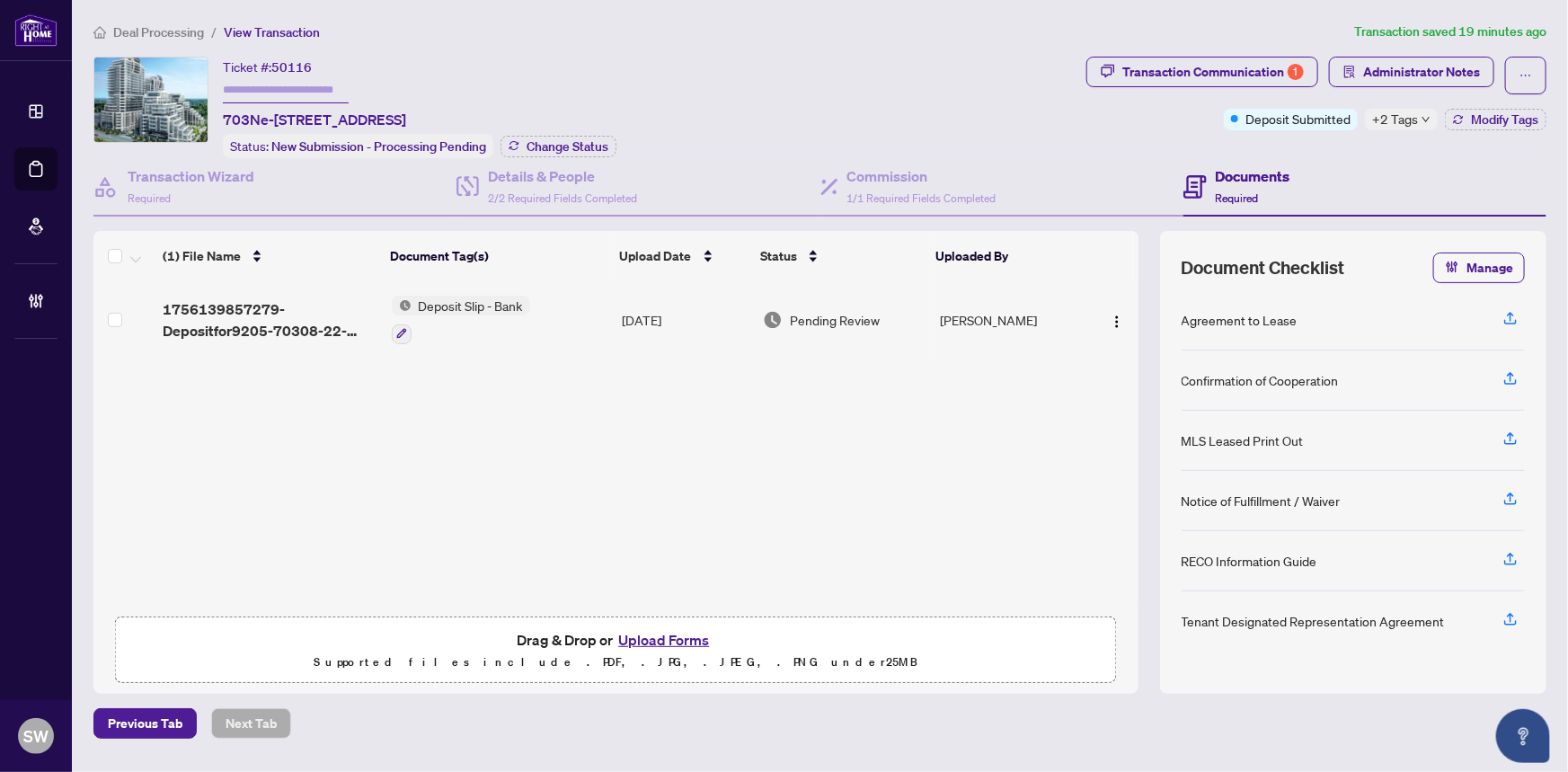
click at [144, 29] on span "Deal Processing" at bounding box center [158, 32] width 90 height 16
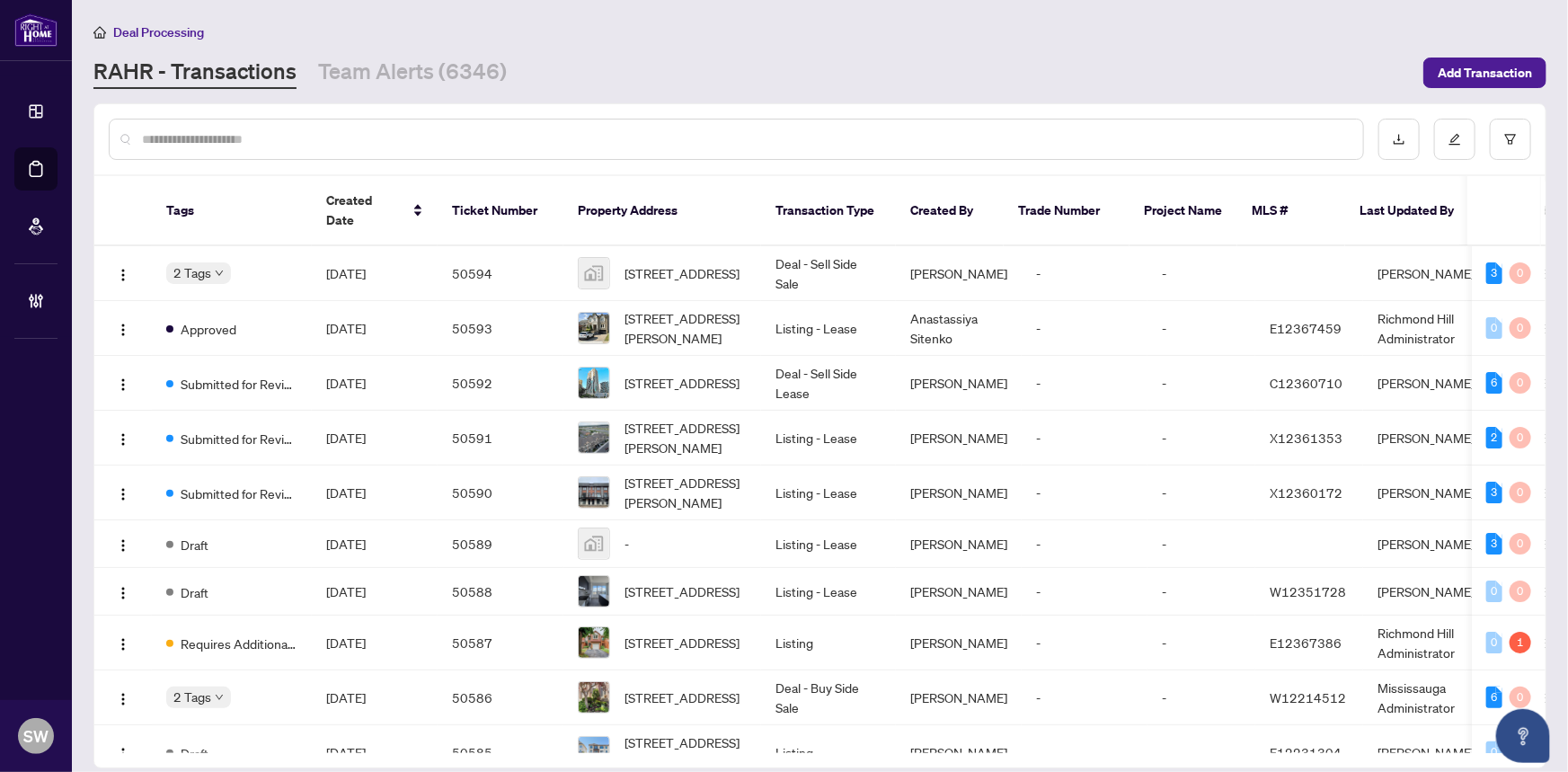
click at [197, 133] on input "text" at bounding box center [746, 138] width 1207 height 20
paste input "*****"
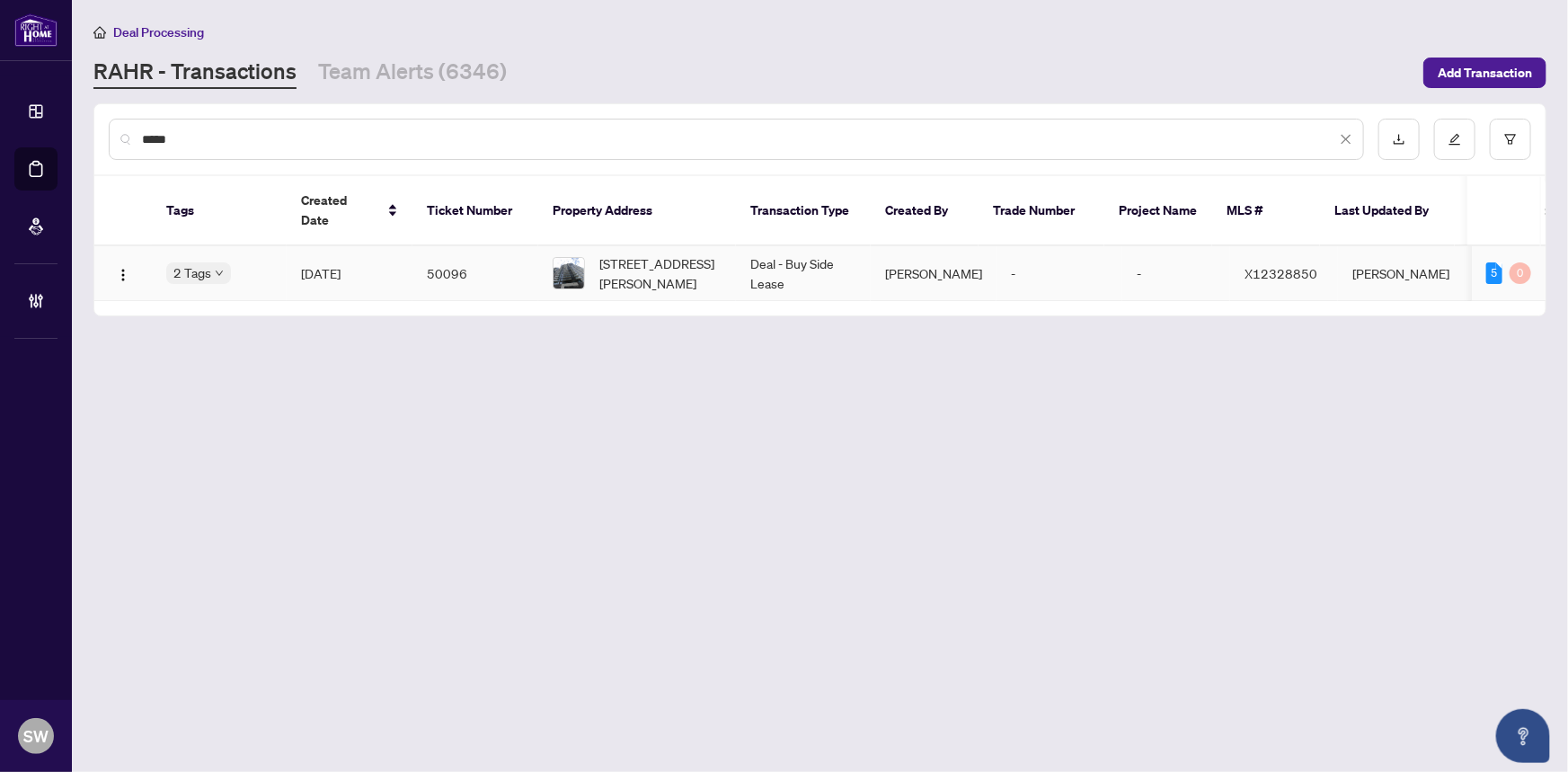
type input "*****"
click at [448, 248] on td "50096" at bounding box center [476, 273] width 126 height 55
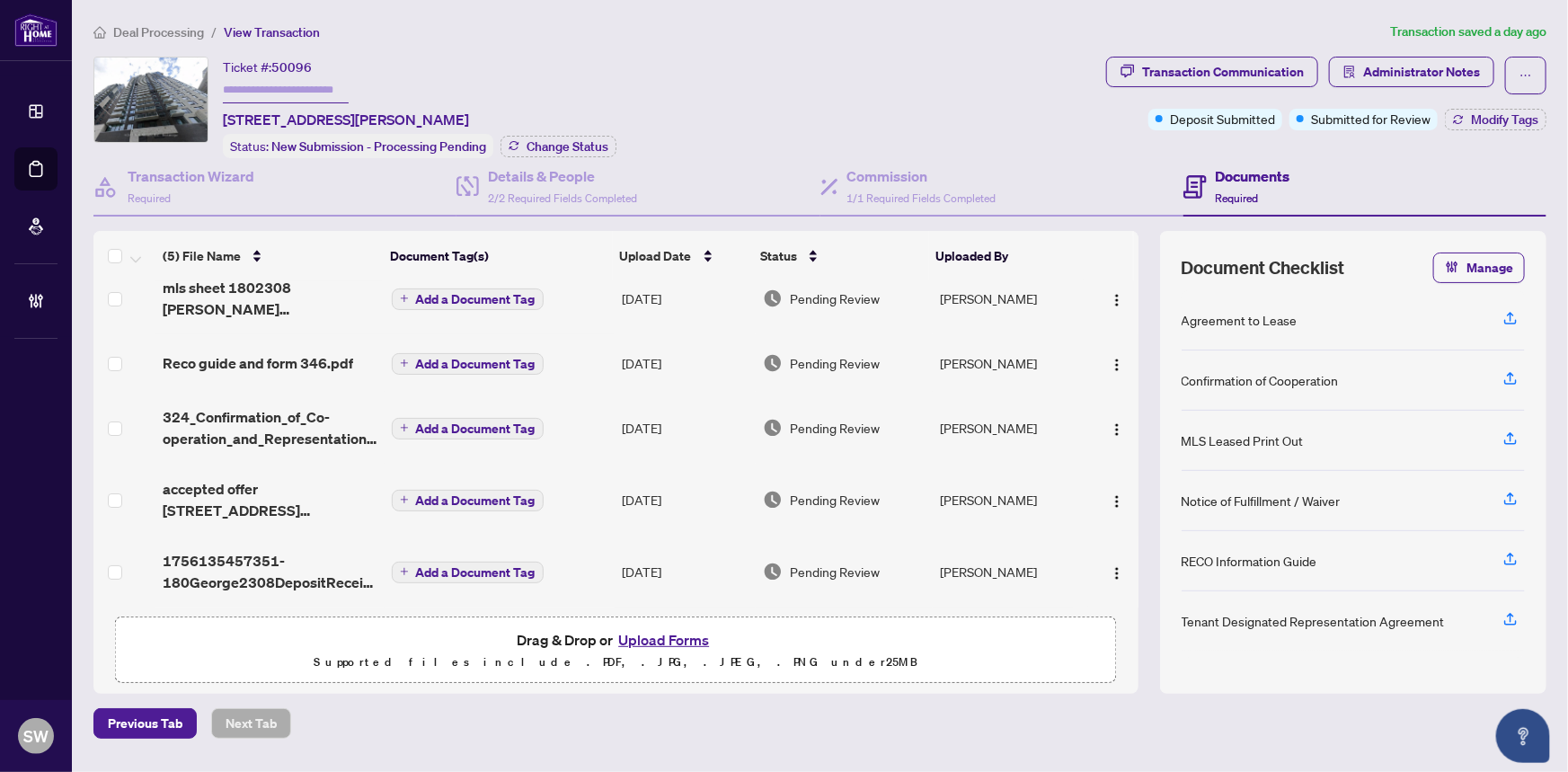
scroll to position [24, 0]
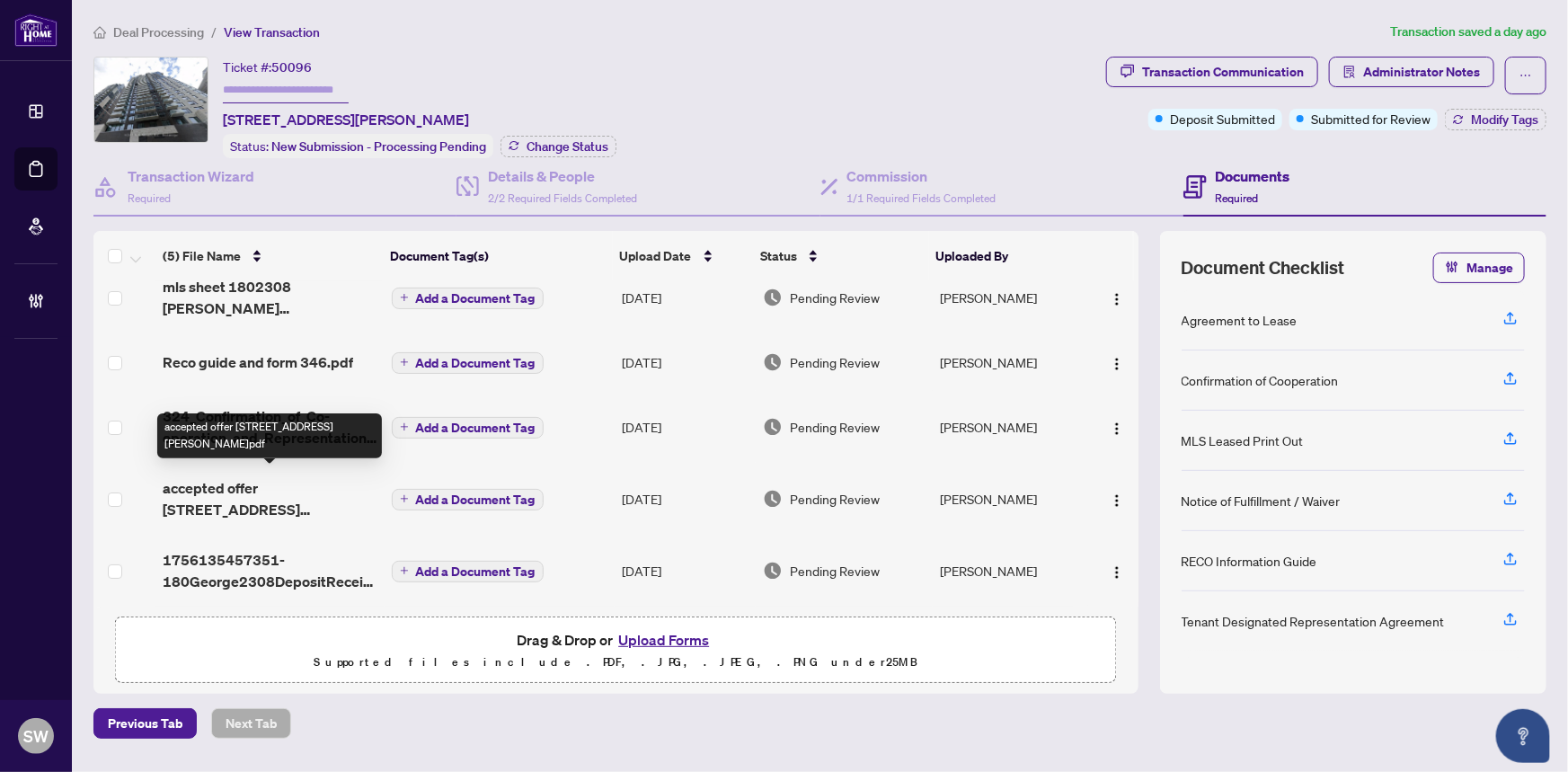
click at [255, 494] on span "accepted offer 180 george street unit 2308.pdf" at bounding box center [269, 499] width 214 height 43
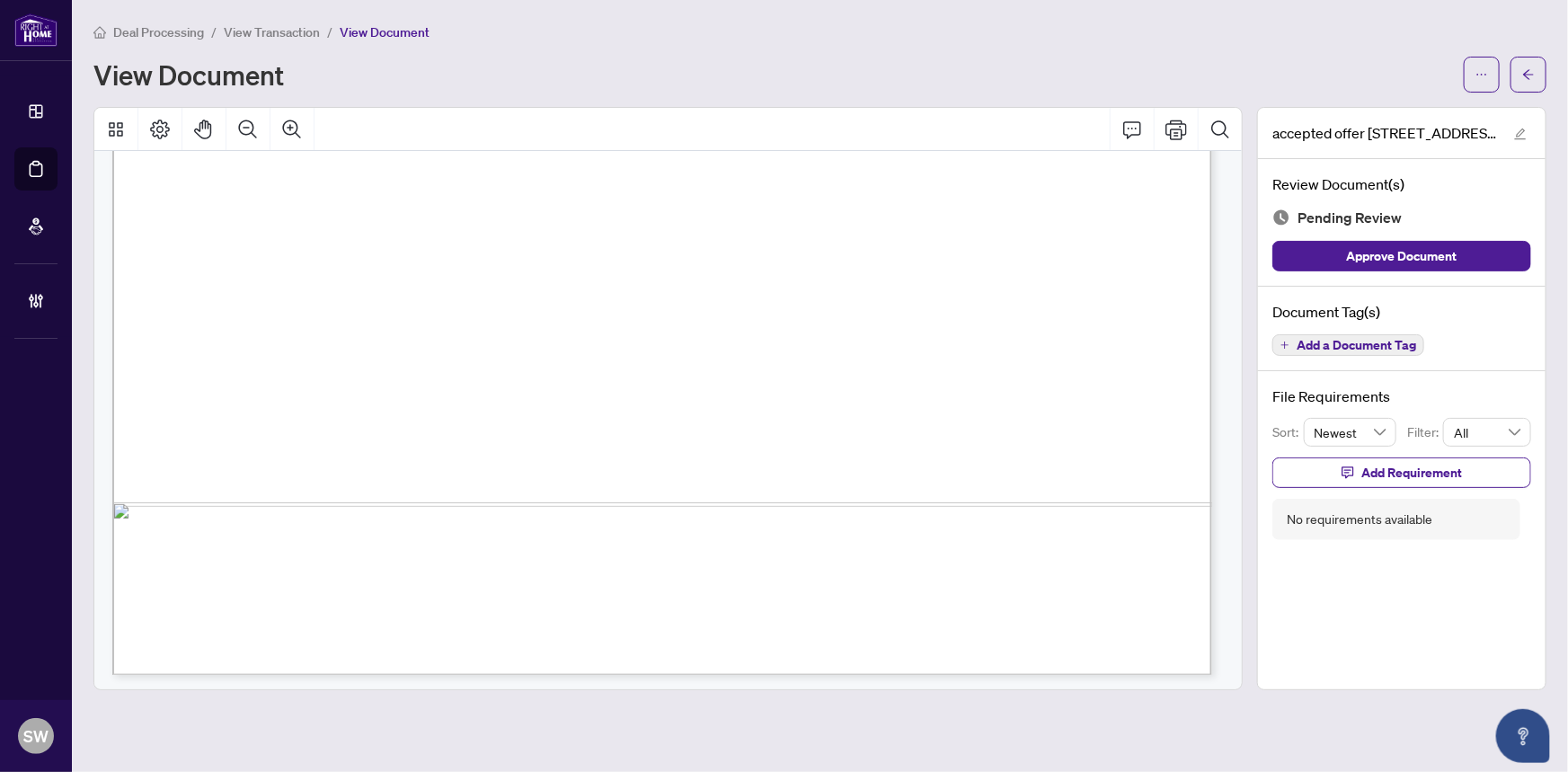
scroll to position [12590, 0]
click at [1371, 342] on span "Add a Document Tag" at bounding box center [1356, 345] width 120 height 12
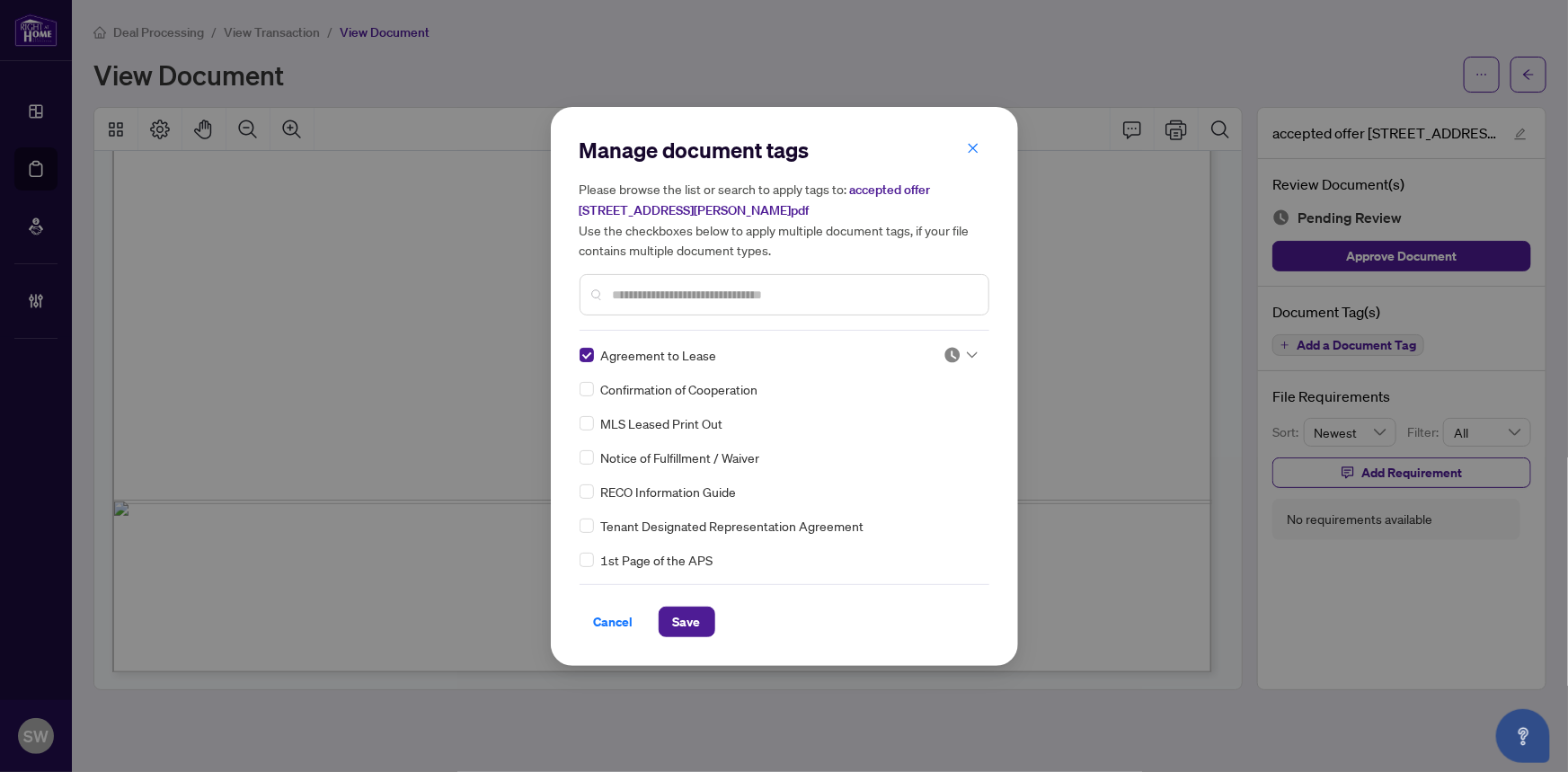
click at [953, 350] on img at bounding box center [952, 354] width 18 height 18
click at [915, 445] on div "Approved" at bounding box center [901, 442] width 115 height 20
click at [656, 302] on input "text" at bounding box center [794, 295] width 362 height 20
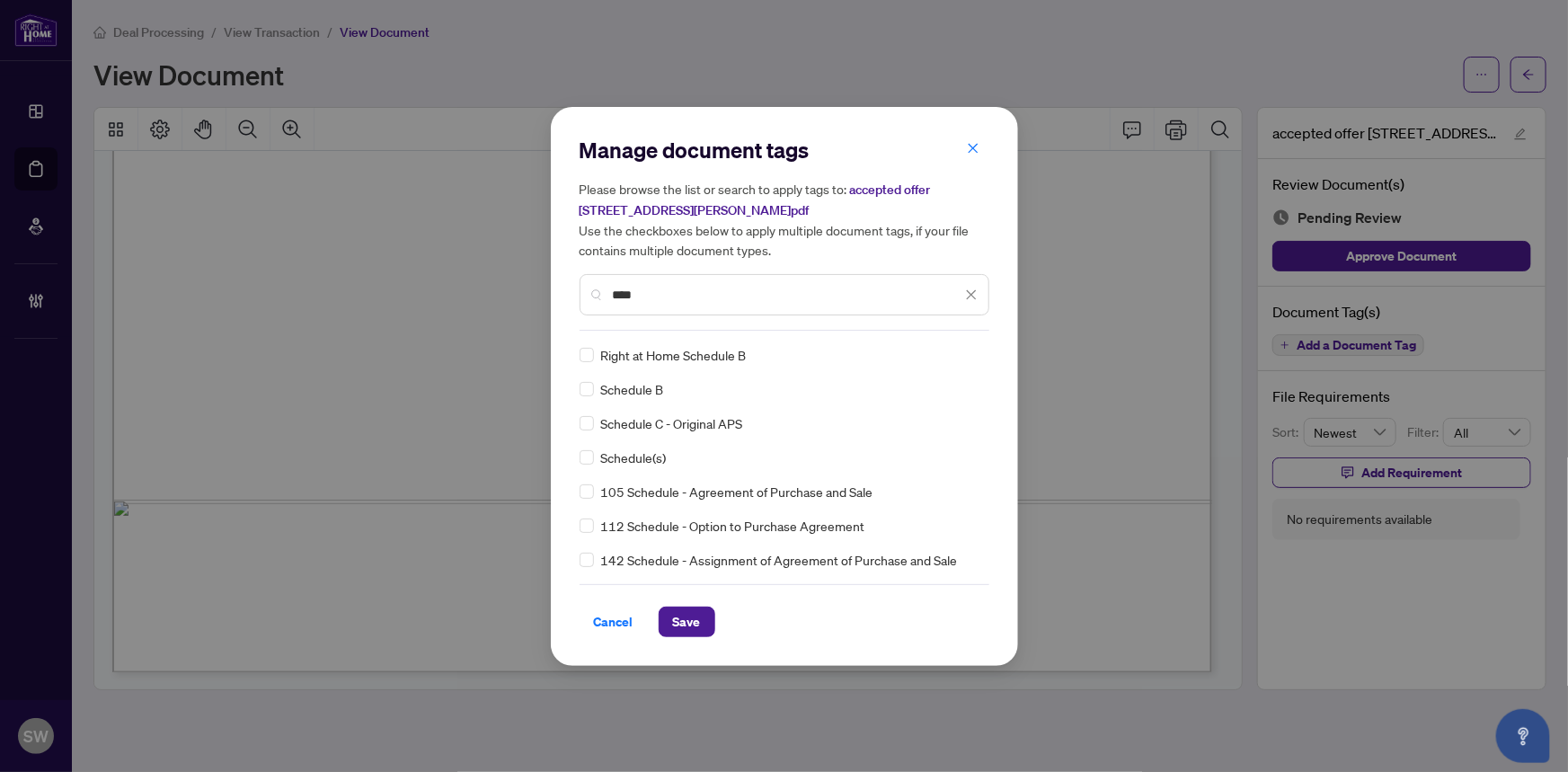
type input "****"
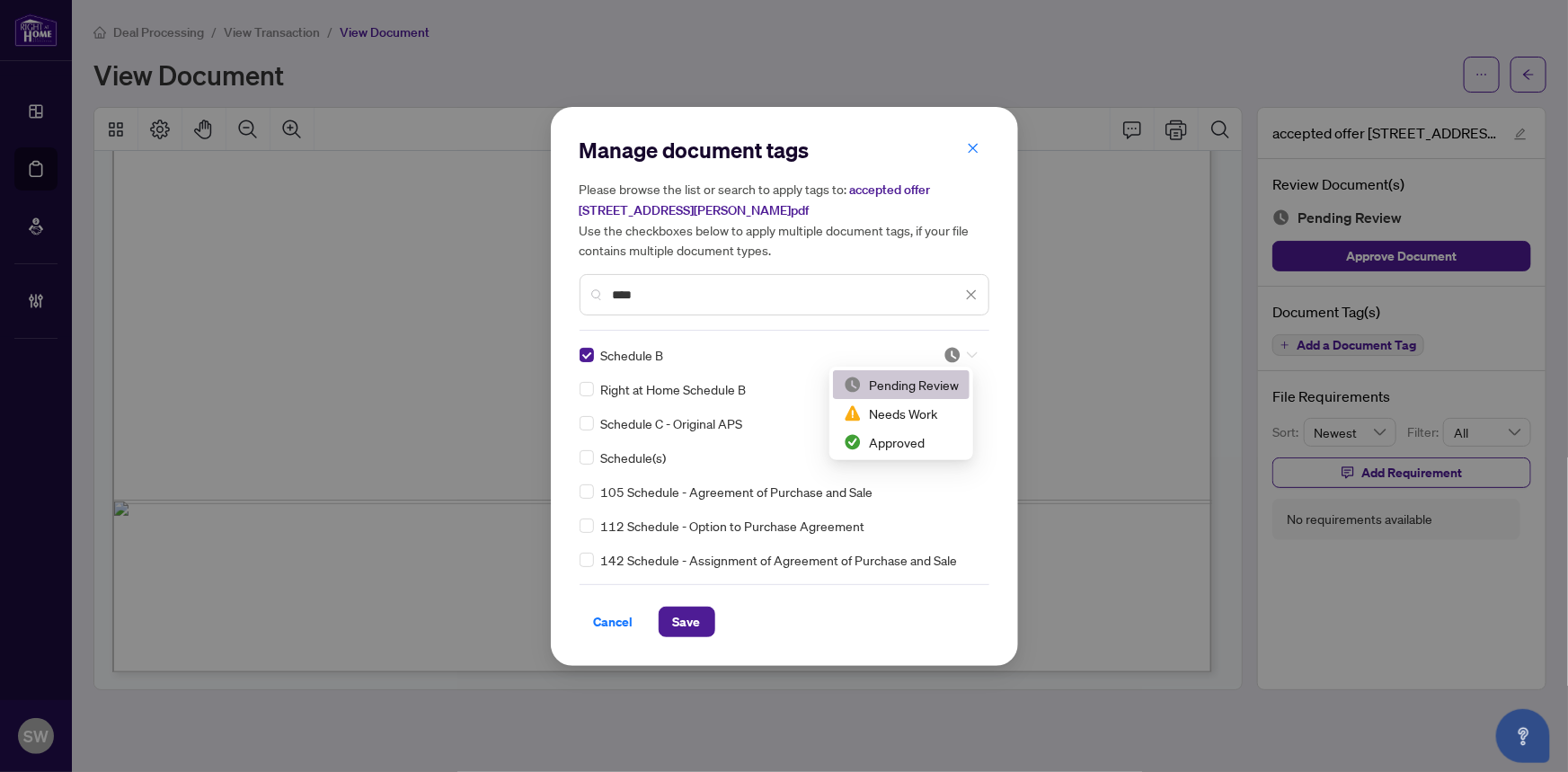
click at [967, 351] on icon at bounding box center [972, 355] width 10 height 8
click at [904, 438] on div "Approved" at bounding box center [901, 442] width 115 height 20
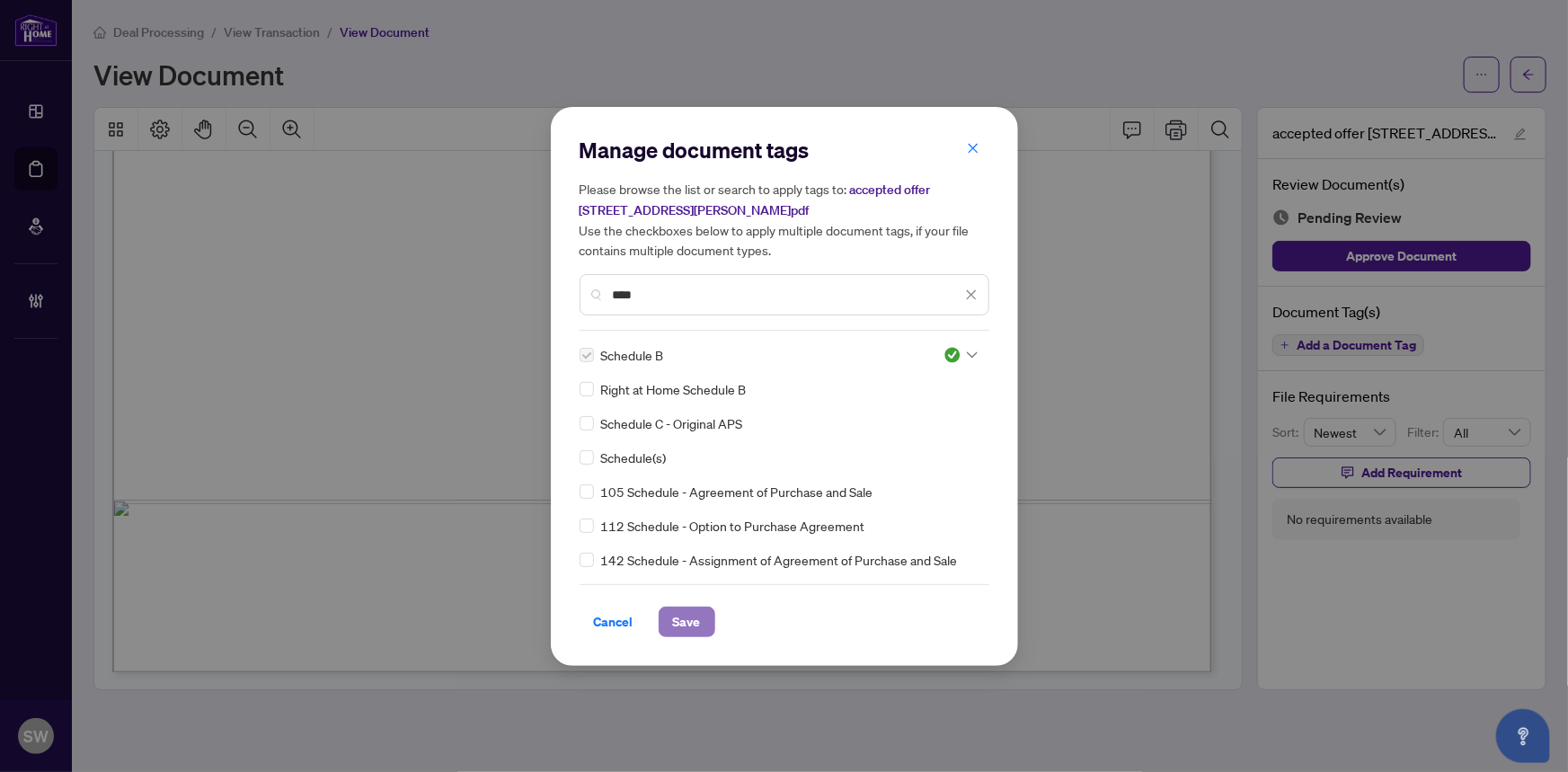
click at [698, 619] on span "Save" at bounding box center [687, 621] width 28 height 29
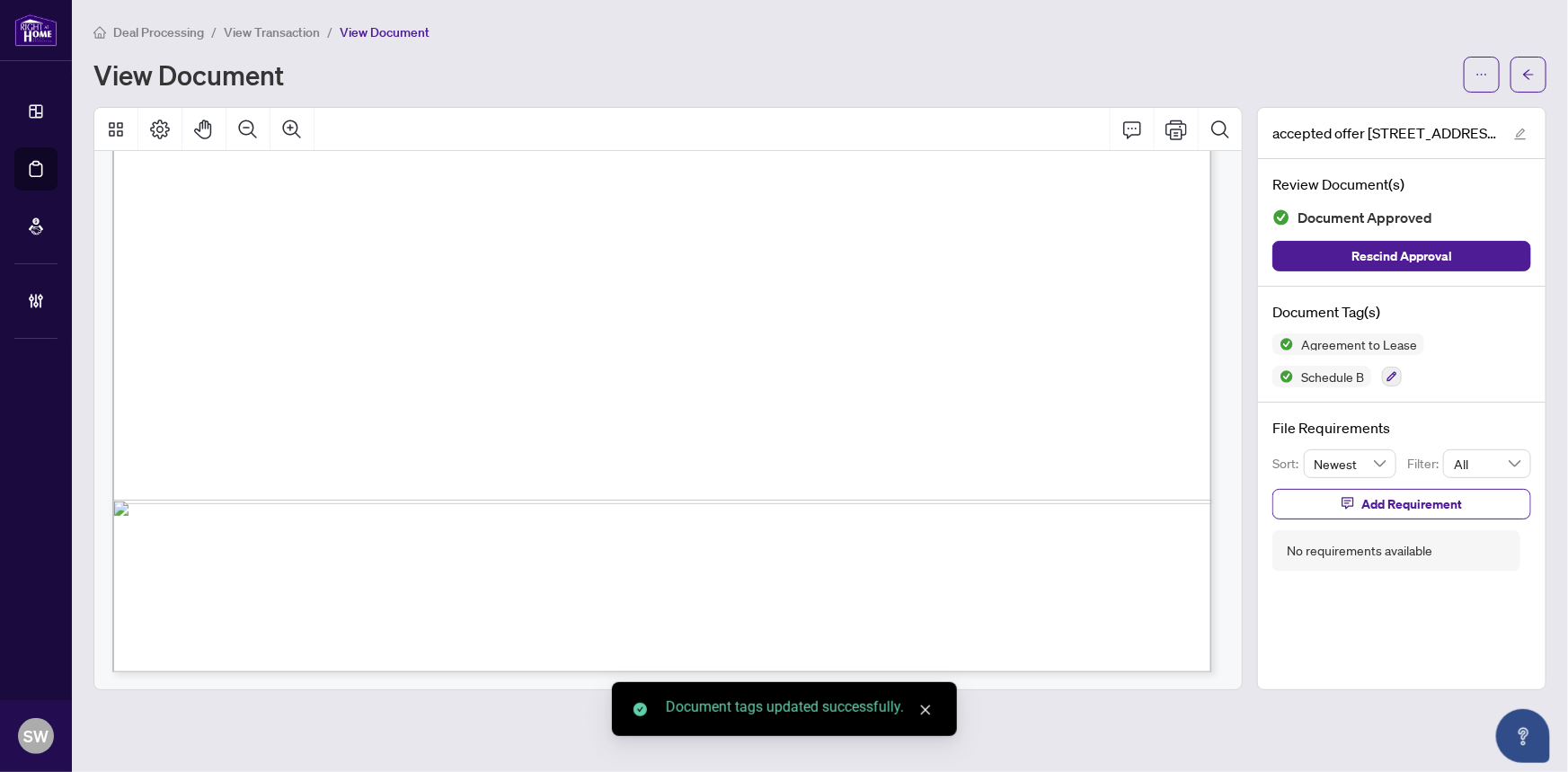
click at [1538, 74] on button "button" at bounding box center [1528, 74] width 36 height 36
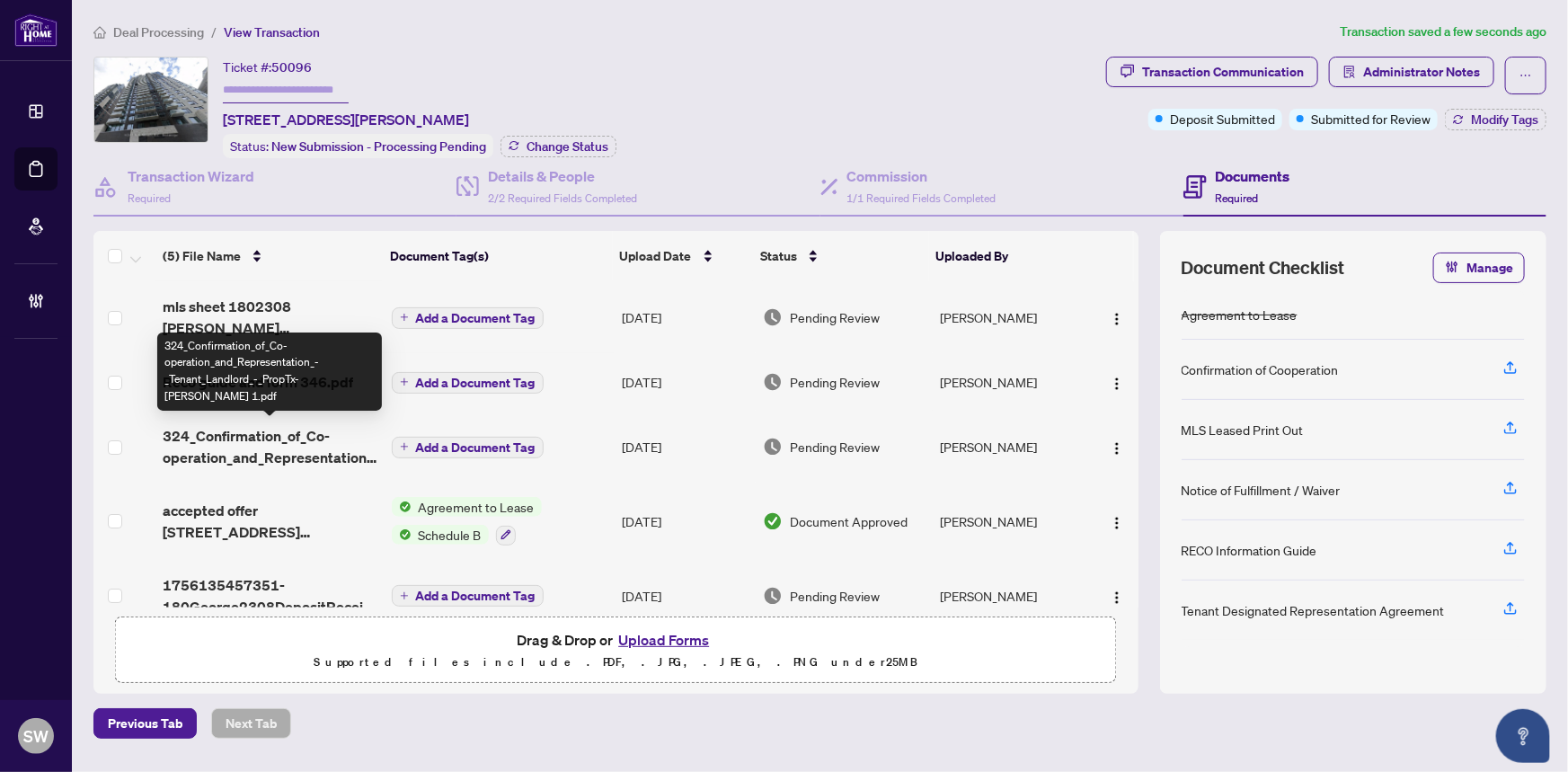
click at [294, 439] on span "324_Confirmation_of_Co-operation_and_Representation_-_Tenant_Landlord_-_PropTx-…" at bounding box center [269, 446] width 214 height 43
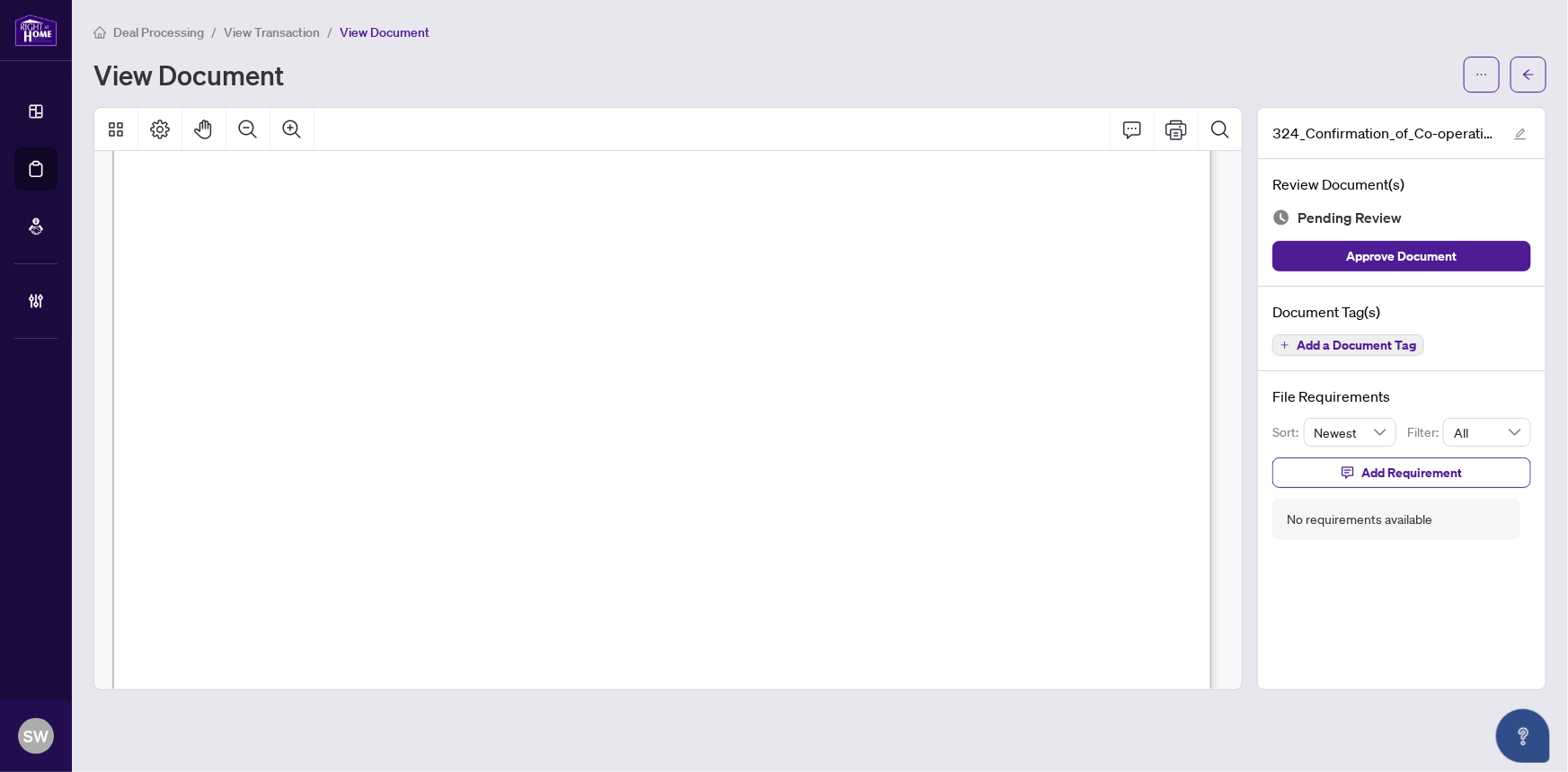
scroll to position [1633, 0]
click at [302, 503] on span "KANWAR DHALIWAL" at bounding box center [258, 508] width 127 height 17
click at [1380, 346] on span "Add a Document Tag" at bounding box center [1356, 345] width 120 height 12
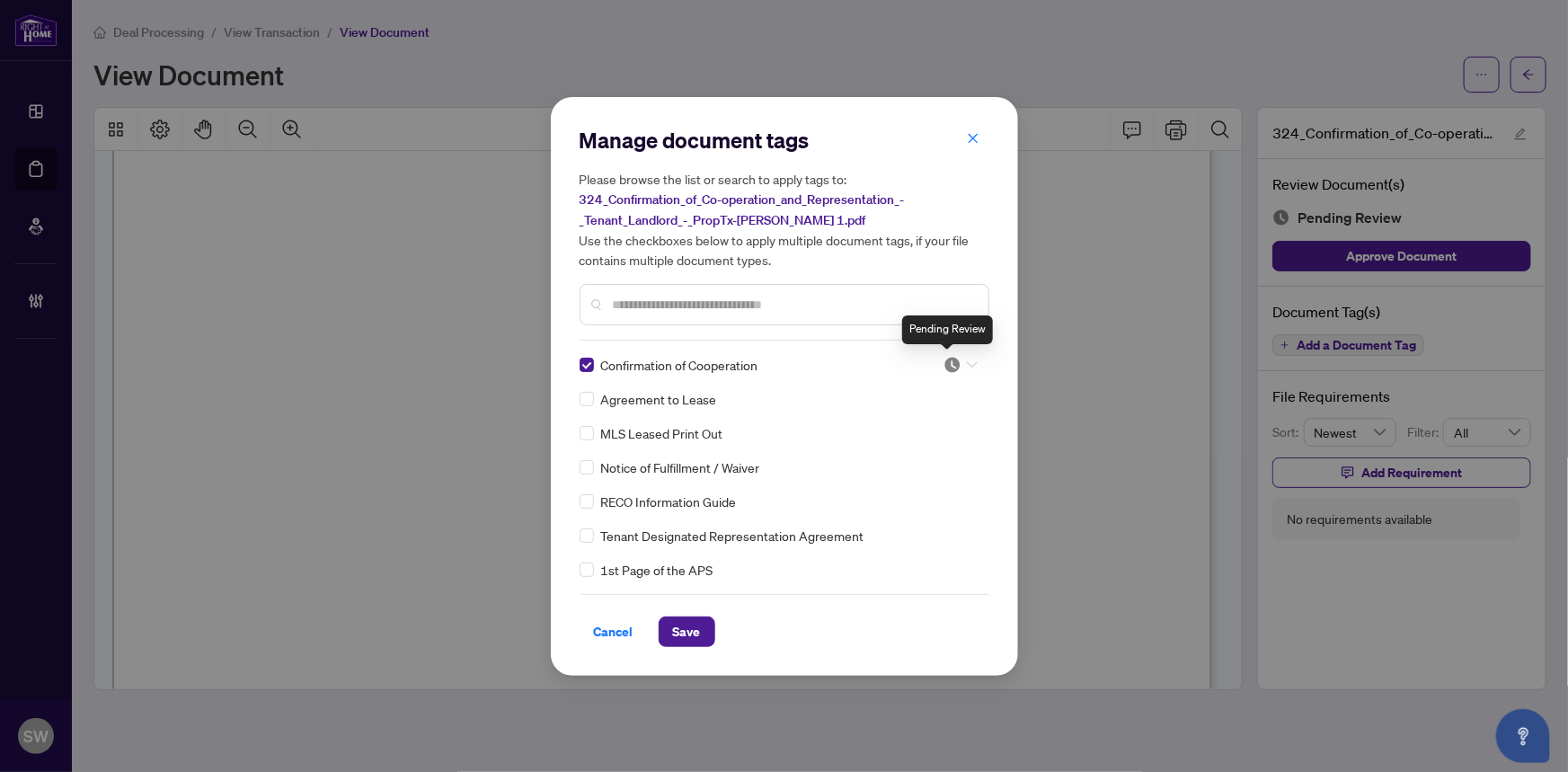
click at [953, 364] on img at bounding box center [952, 364] width 18 height 18
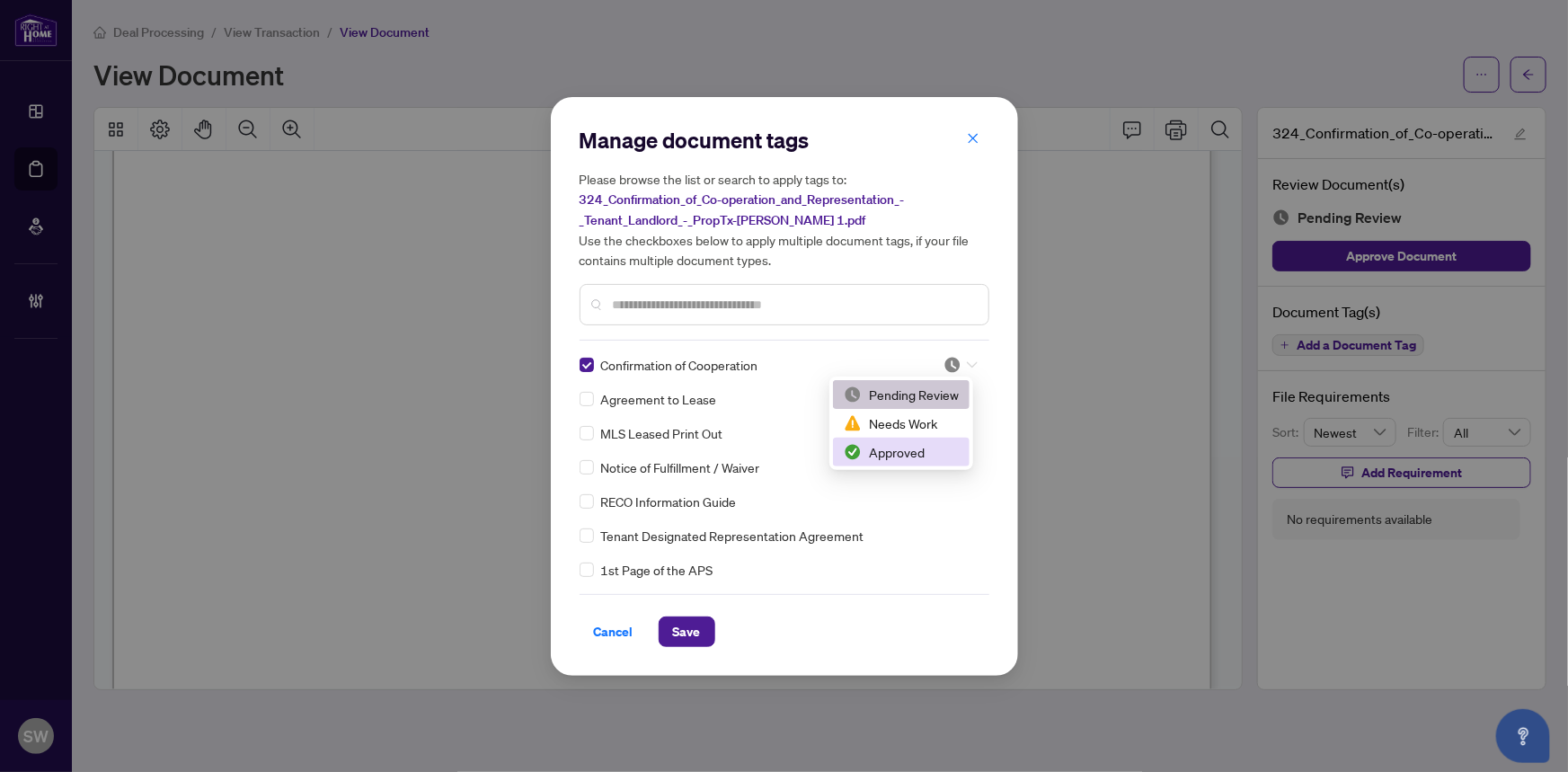
click at [910, 449] on div "Approved" at bounding box center [901, 452] width 115 height 20
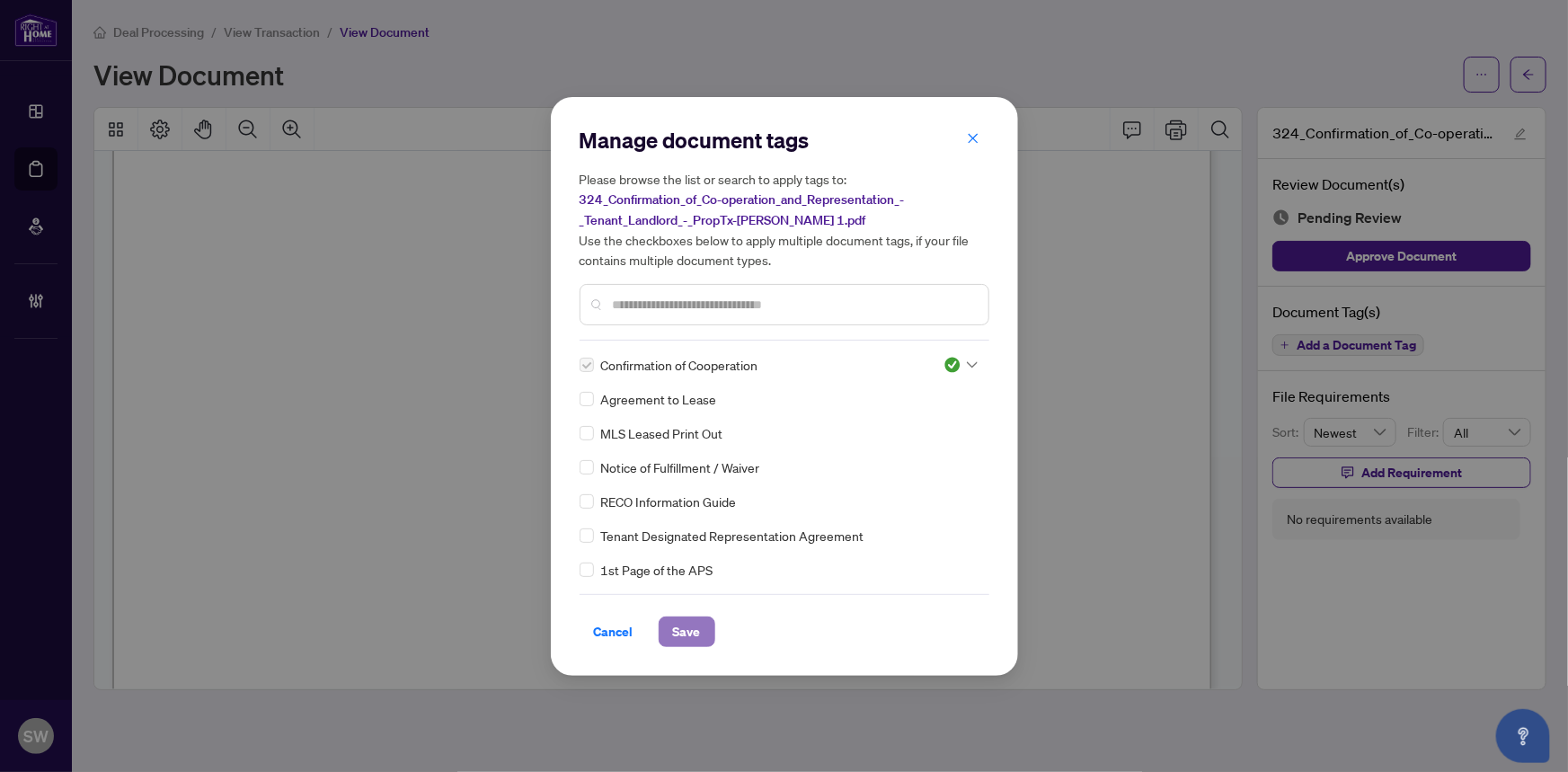
click at [700, 621] on button "Save" at bounding box center [687, 632] width 57 height 30
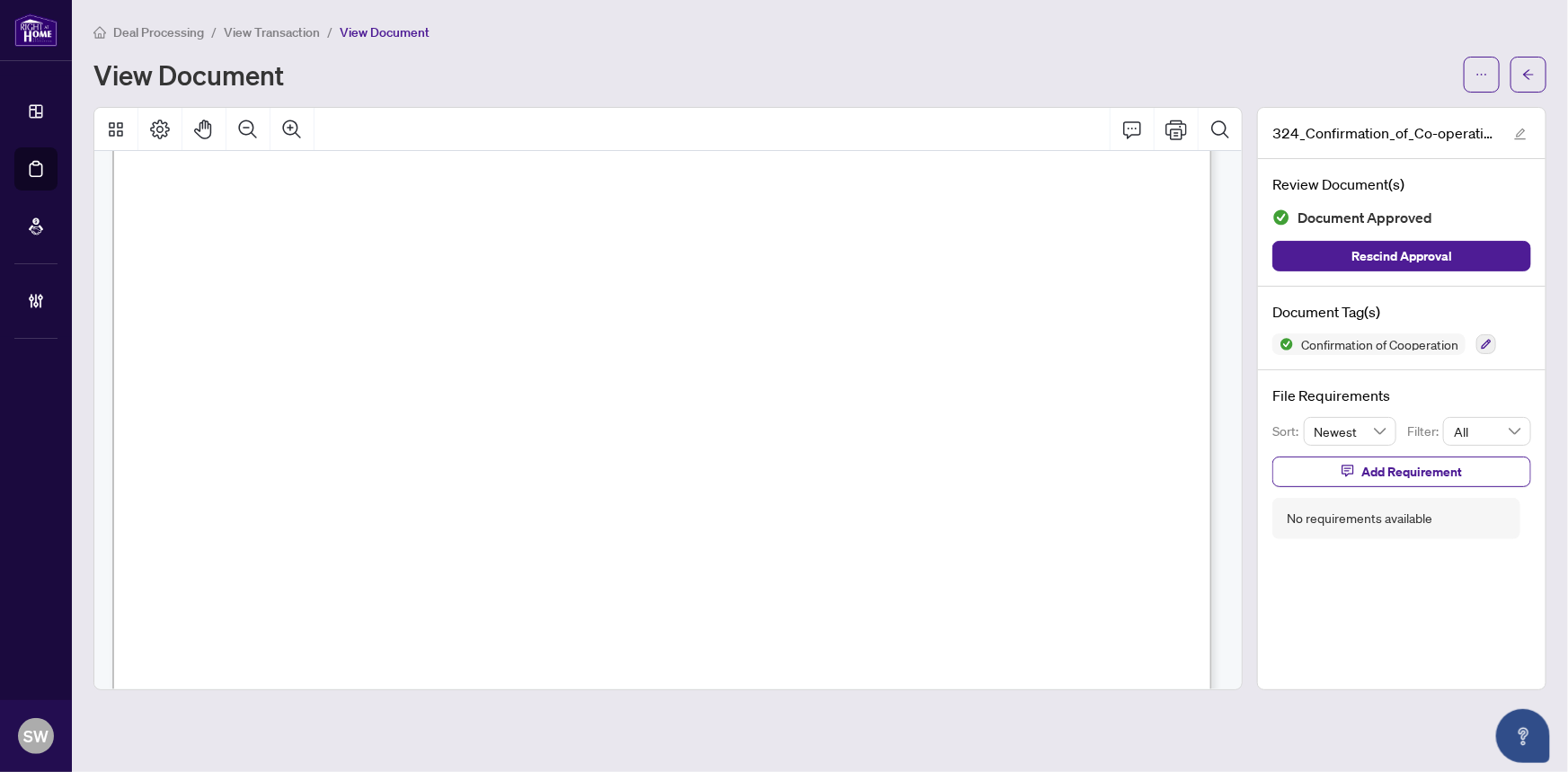
scroll to position [1746, 0]
click at [1541, 72] on button "button" at bounding box center [1528, 74] width 36 height 36
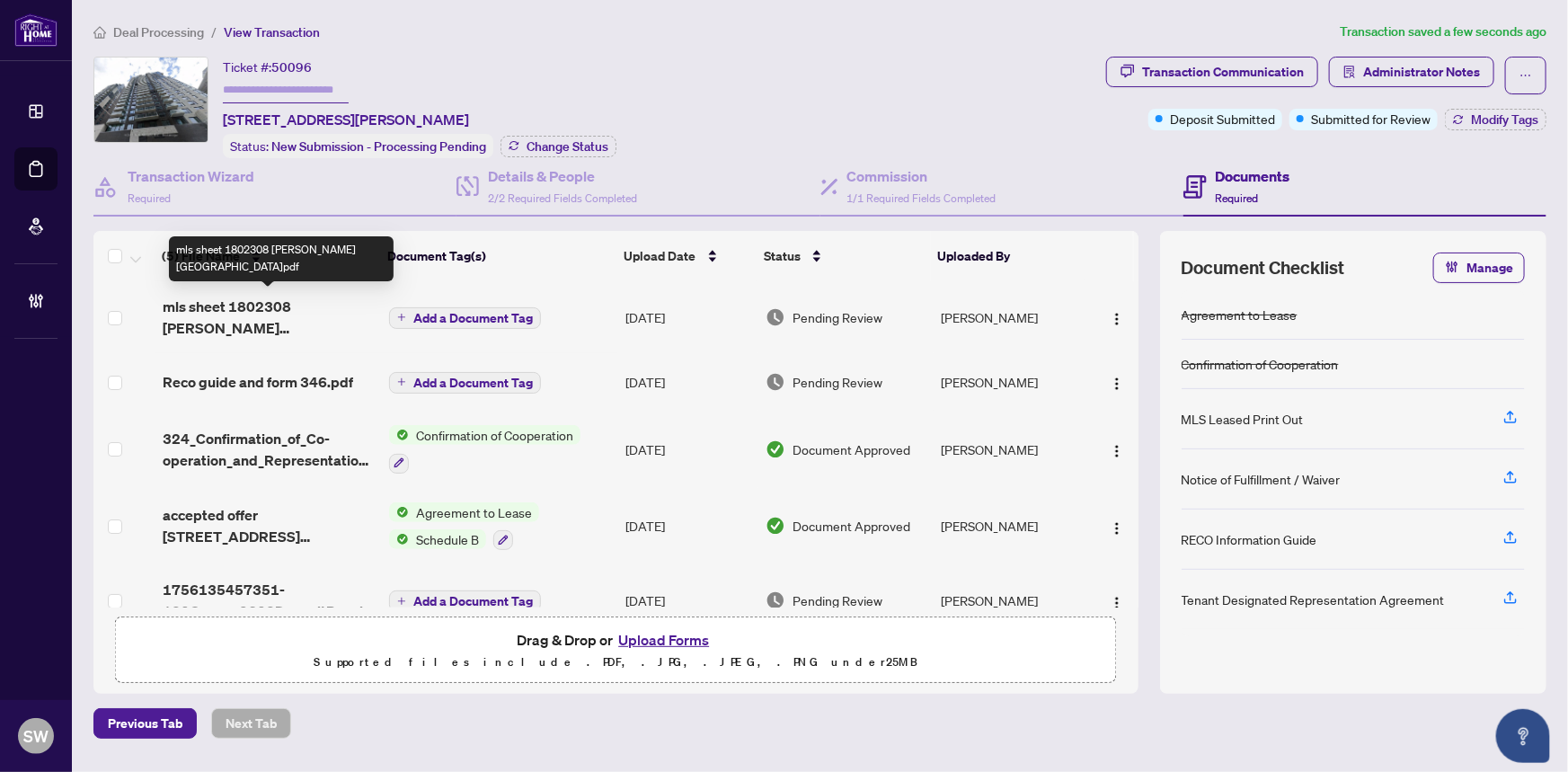
click at [218, 318] on span "mls sheet 1802308 gerorge street.pdf" at bounding box center [269, 317] width 213 height 43
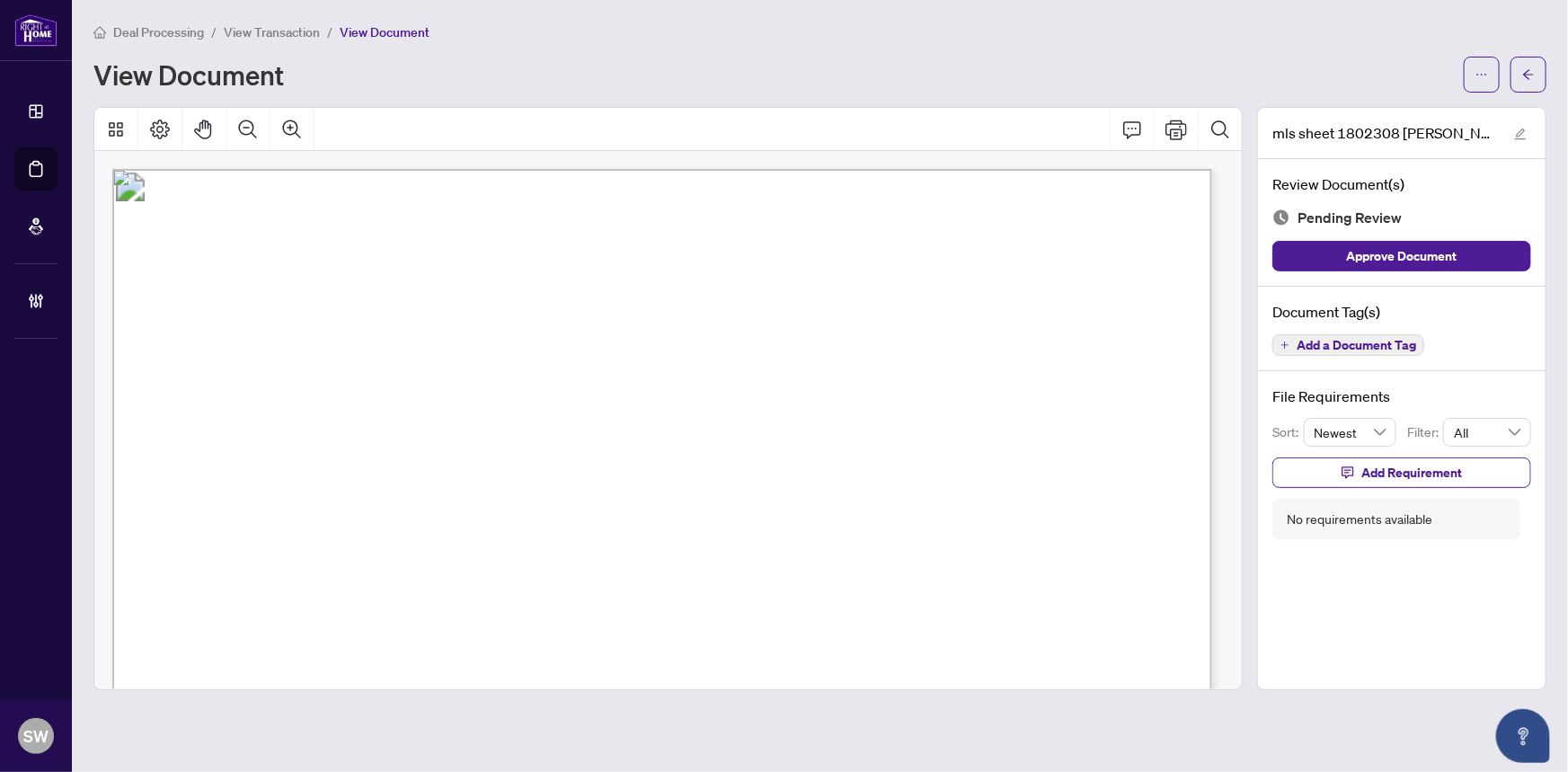
click at [1317, 340] on span "Add a Document Tag" at bounding box center [1356, 345] width 120 height 12
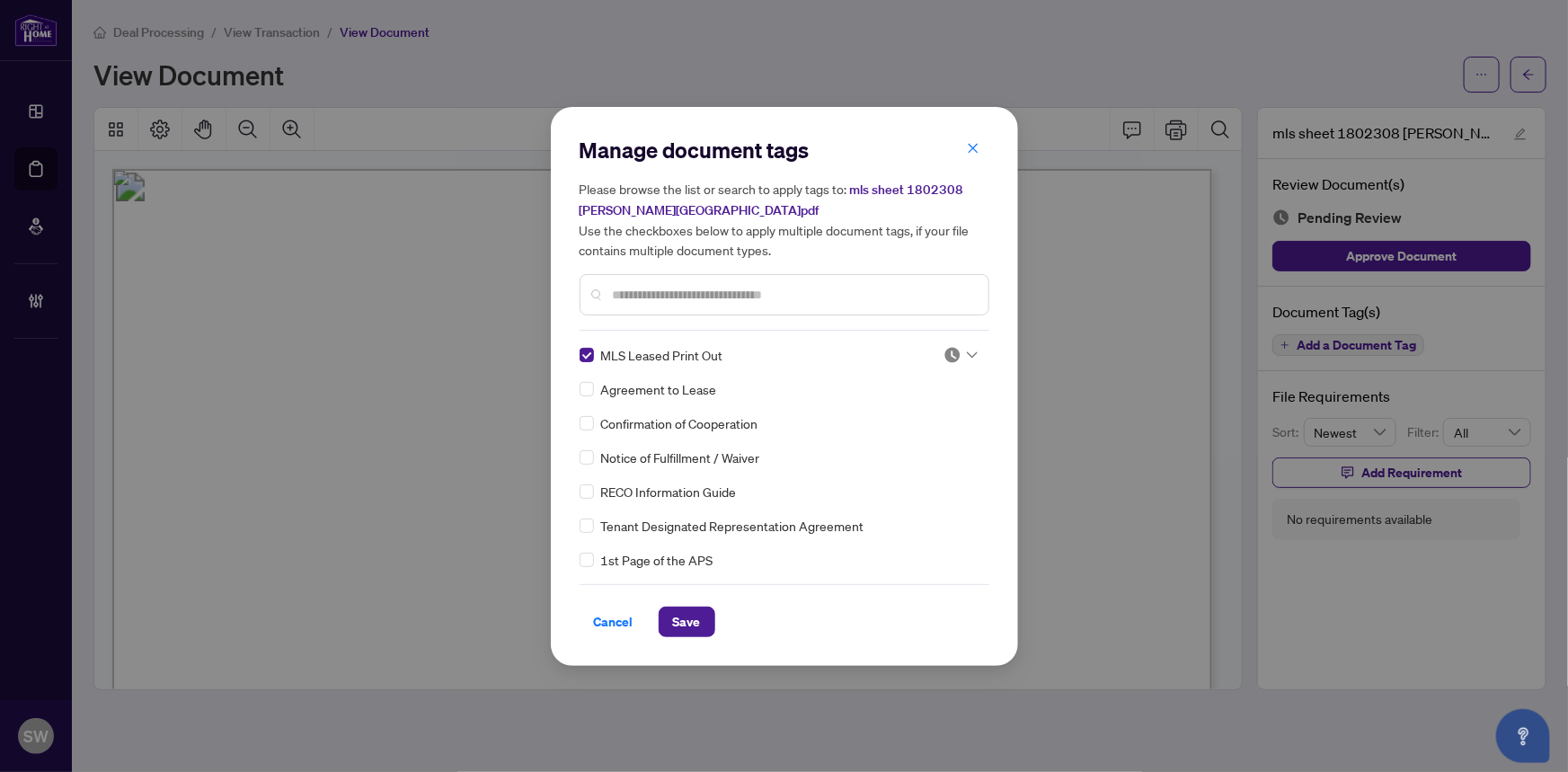
click at [956, 354] on div at bounding box center [961, 354] width 34 height 18
click at [903, 442] on div "Approved" at bounding box center [901, 442] width 115 height 20
click at [683, 625] on span "Save" at bounding box center [687, 621] width 28 height 29
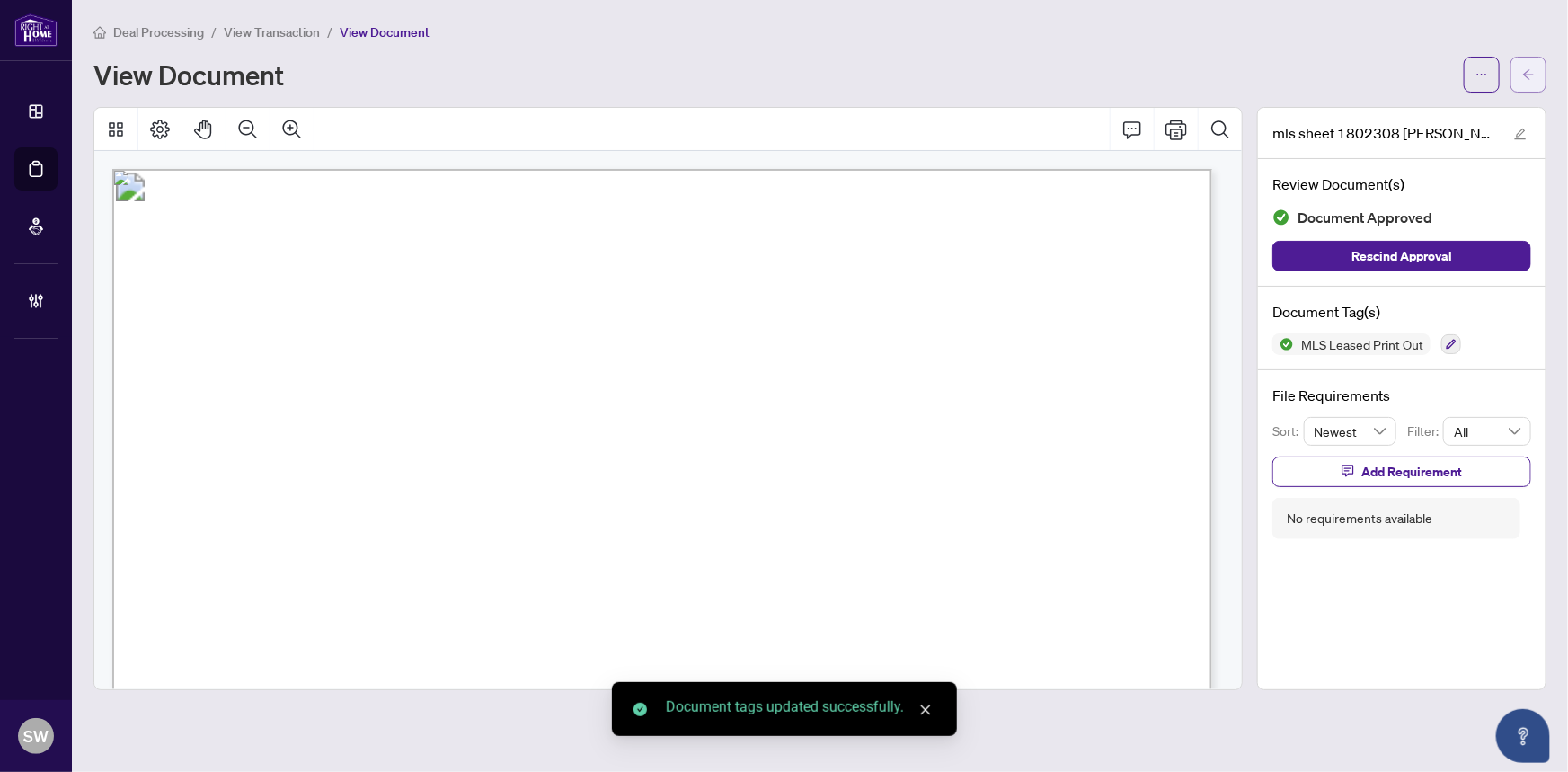
click at [1534, 80] on span "button" at bounding box center [1528, 74] width 12 height 29
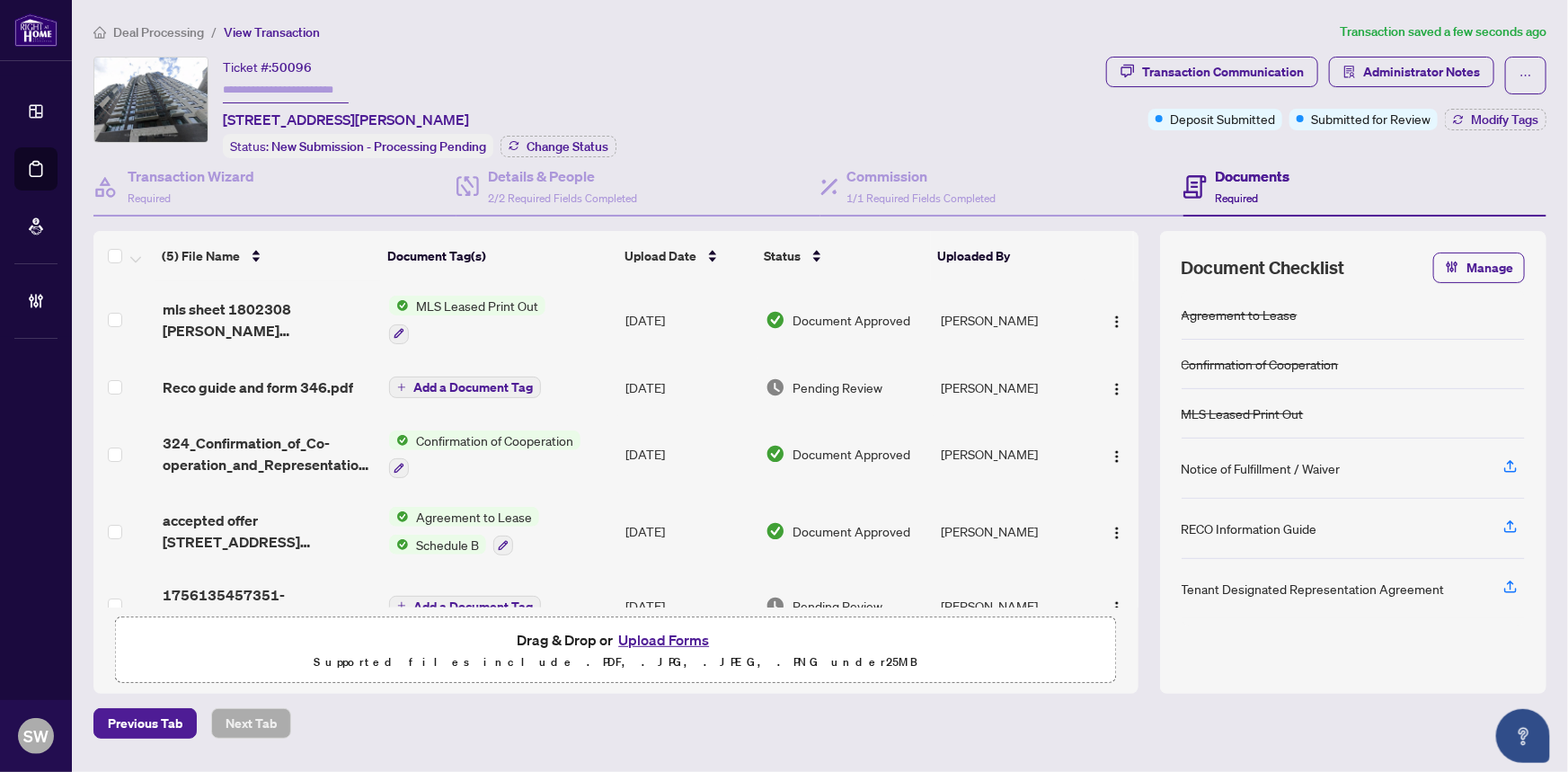
click at [299, 70] on span "50096" at bounding box center [291, 67] width 40 height 16
copy span "50096"
click at [297, 385] on span "Reco guide and form 346.pdf" at bounding box center [258, 387] width 190 height 22
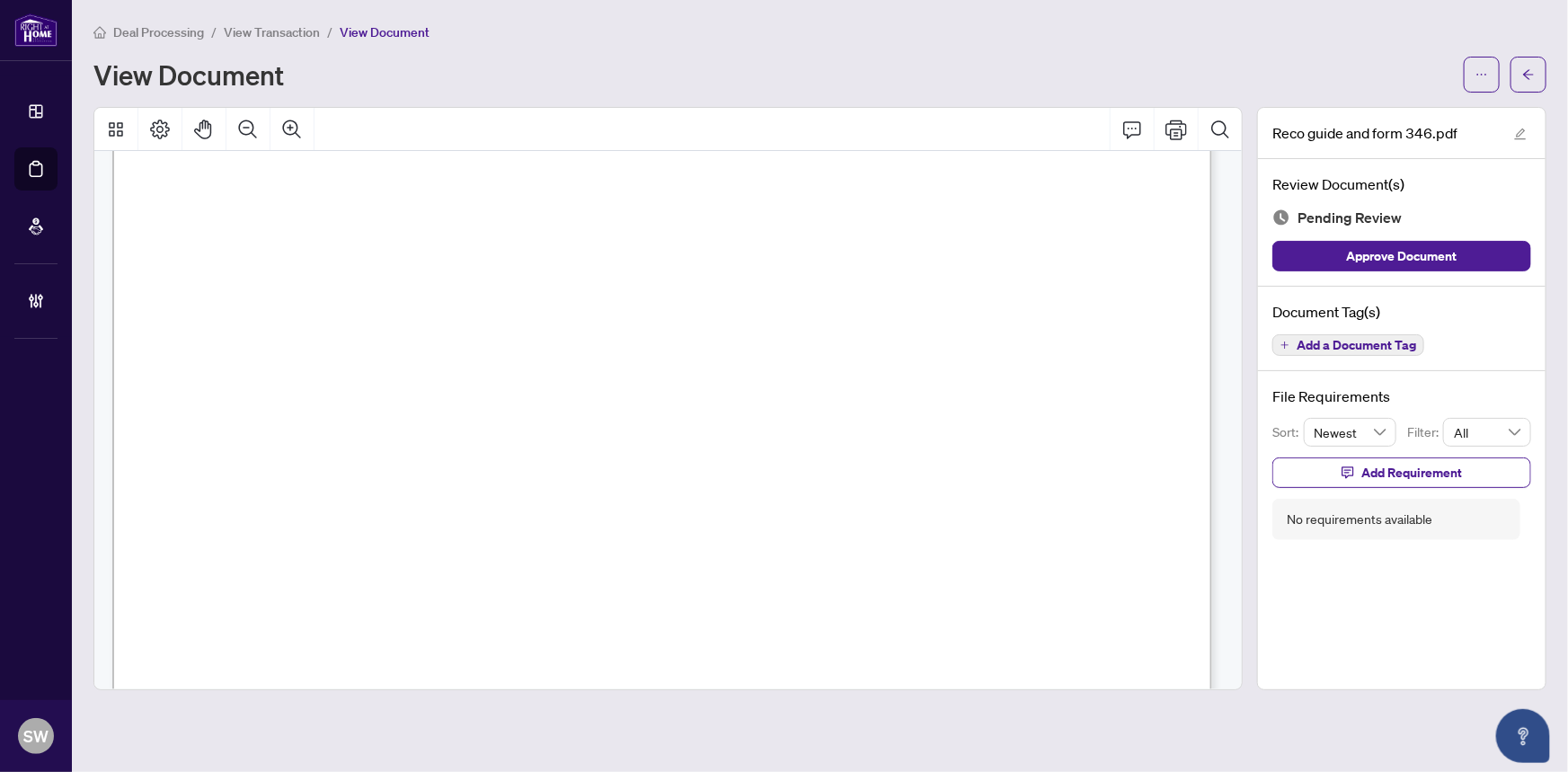
scroll to position [13004, 0]
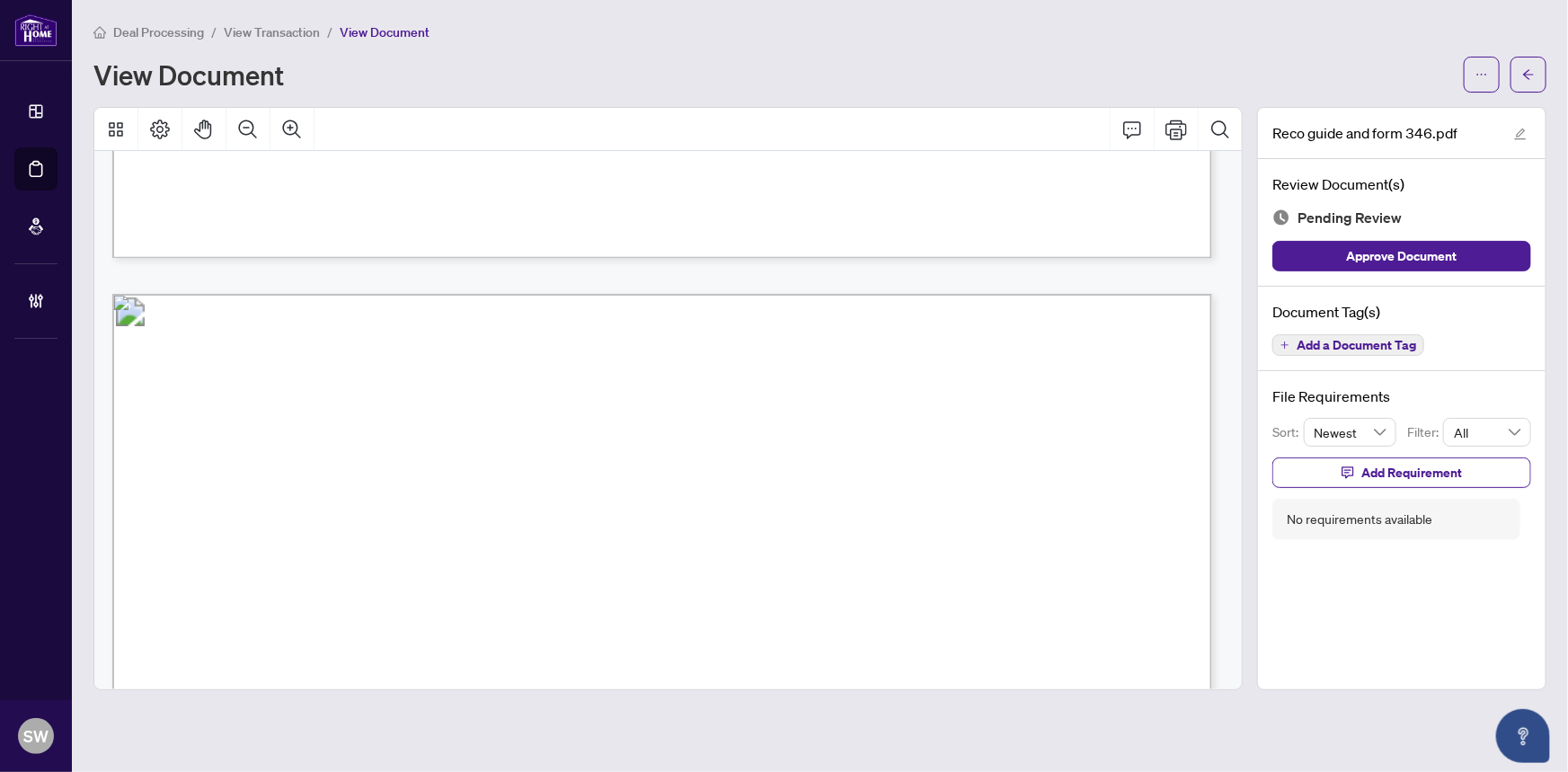
click at [1366, 344] on span "Add a Document Tag" at bounding box center [1356, 345] width 120 height 12
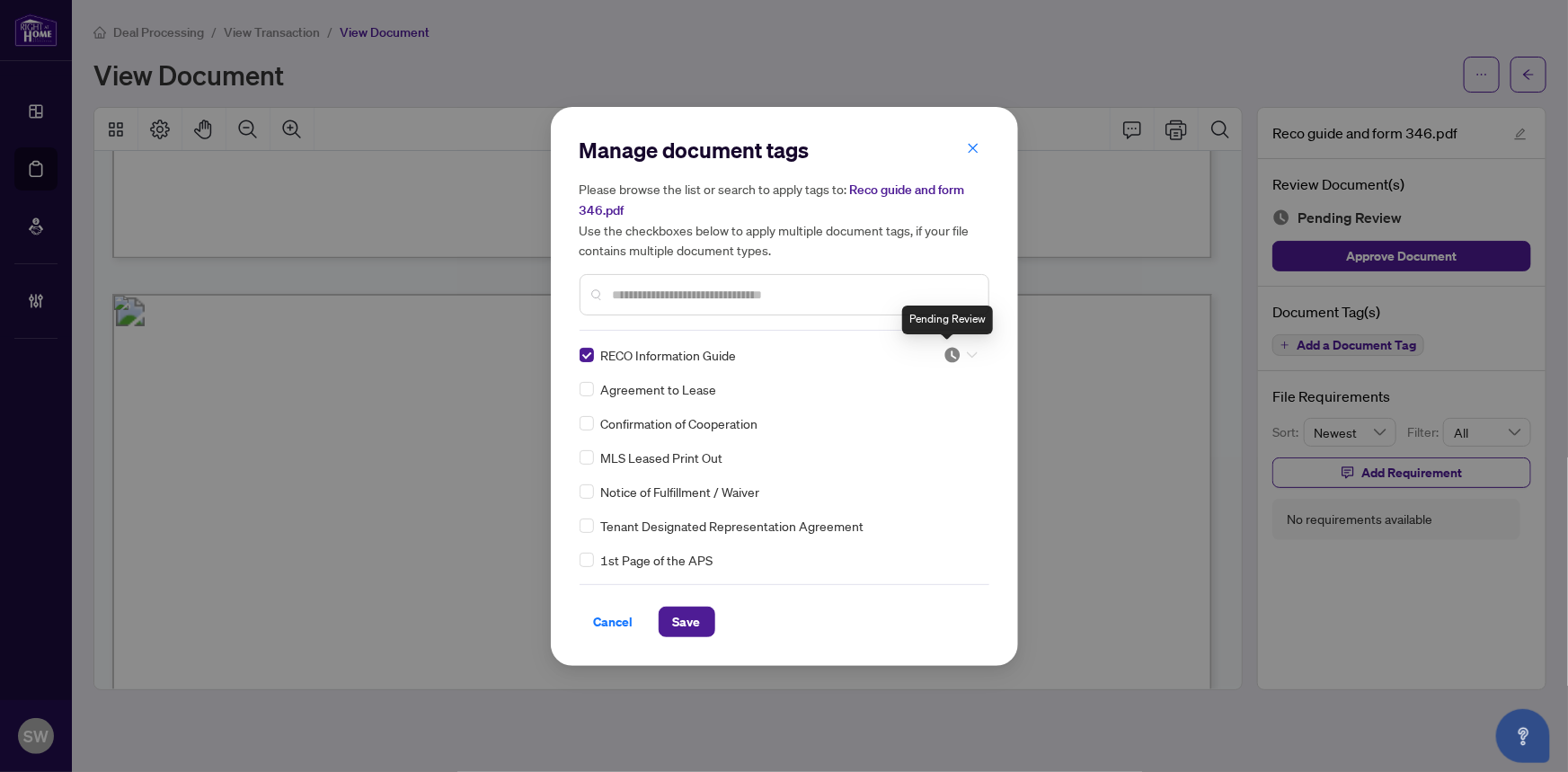
click at [955, 352] on img at bounding box center [952, 354] width 18 height 18
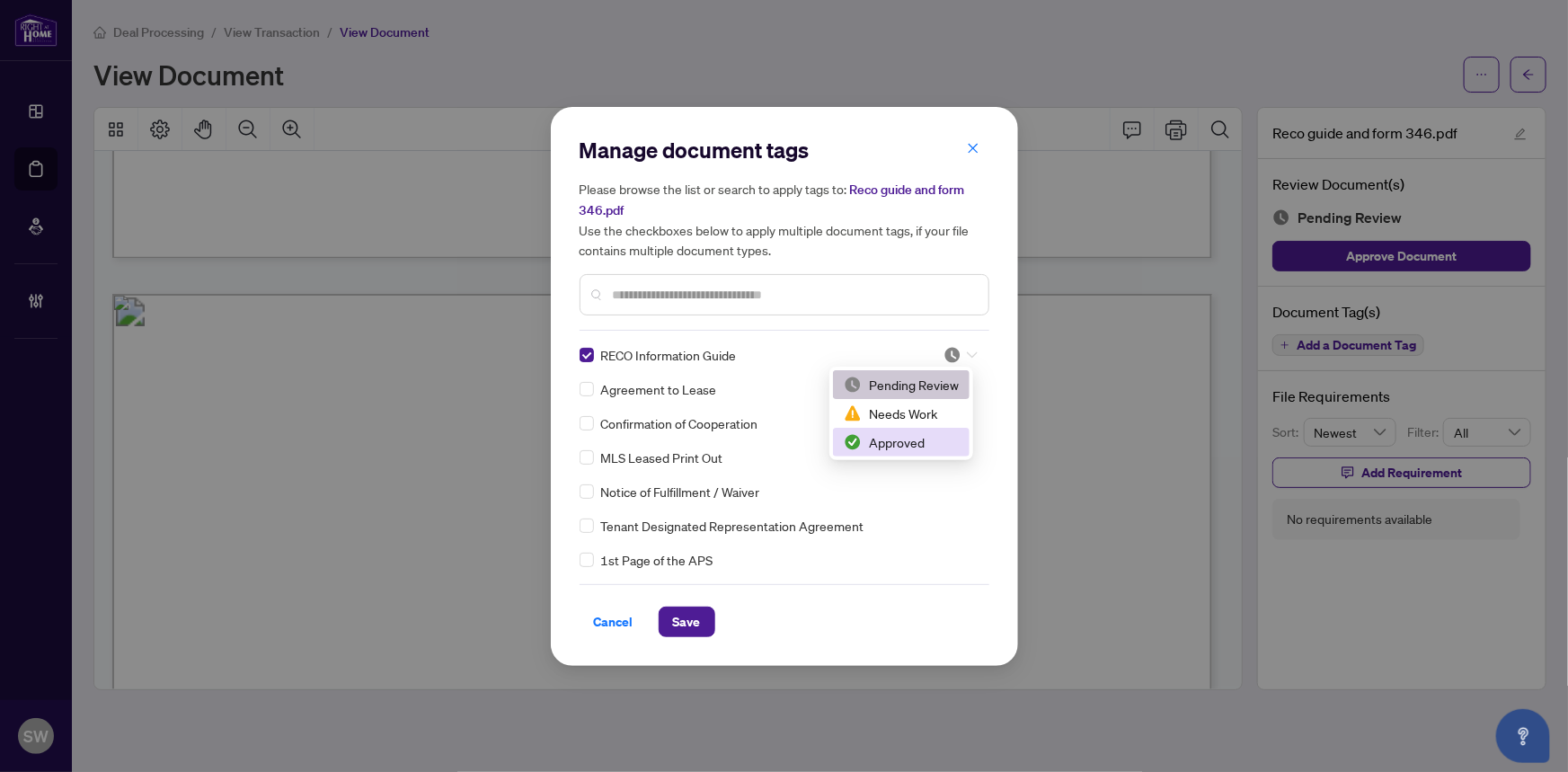
click at [889, 441] on div "Approved" at bounding box center [901, 442] width 115 height 20
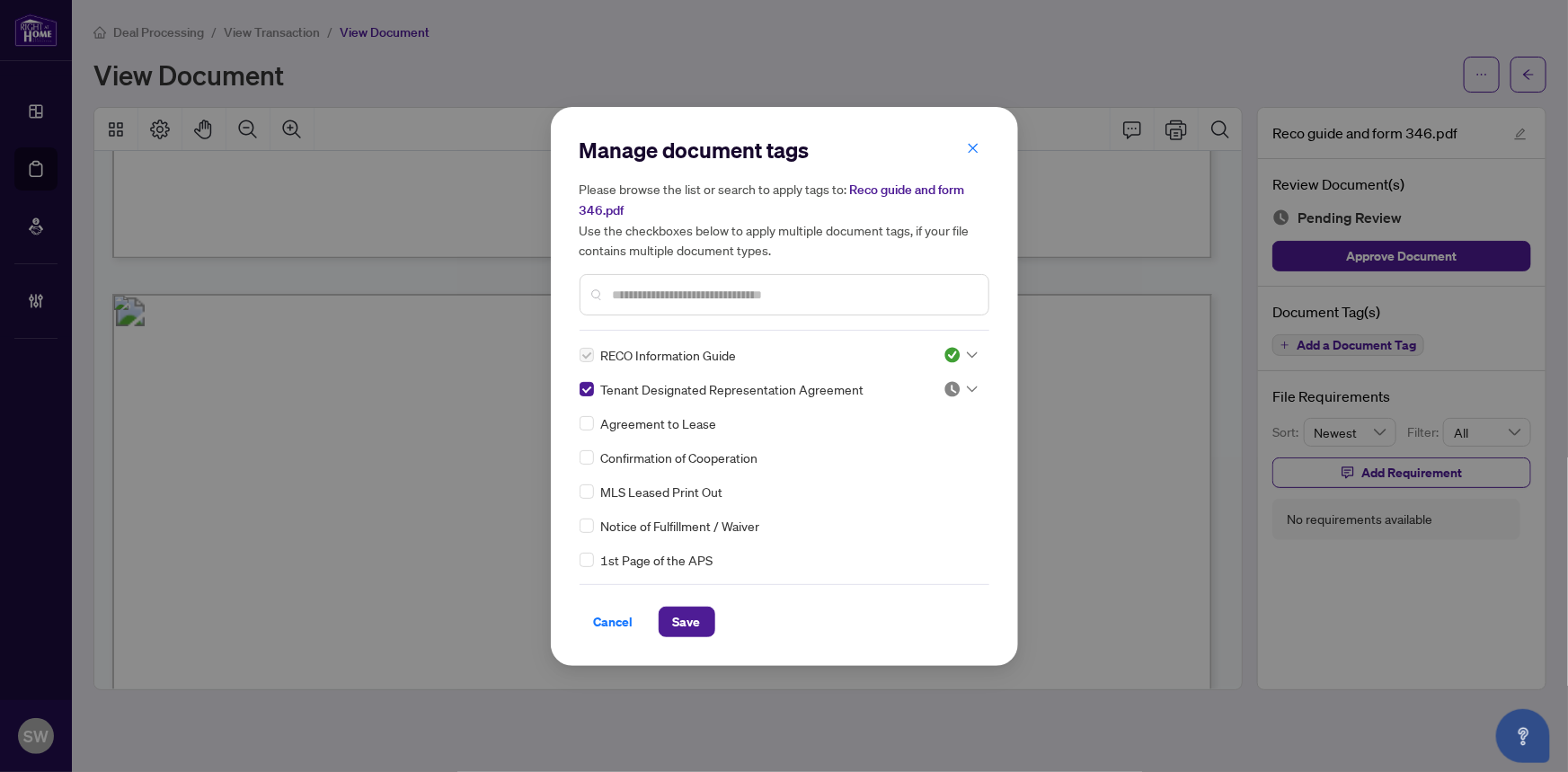
click at [695, 388] on span "Tenant Designated Representation Agreement" at bounding box center [733, 389] width 264 height 20
copy div "Tenant Designated Representation Agreement"
click at [967, 387] on icon at bounding box center [972, 389] width 10 height 8
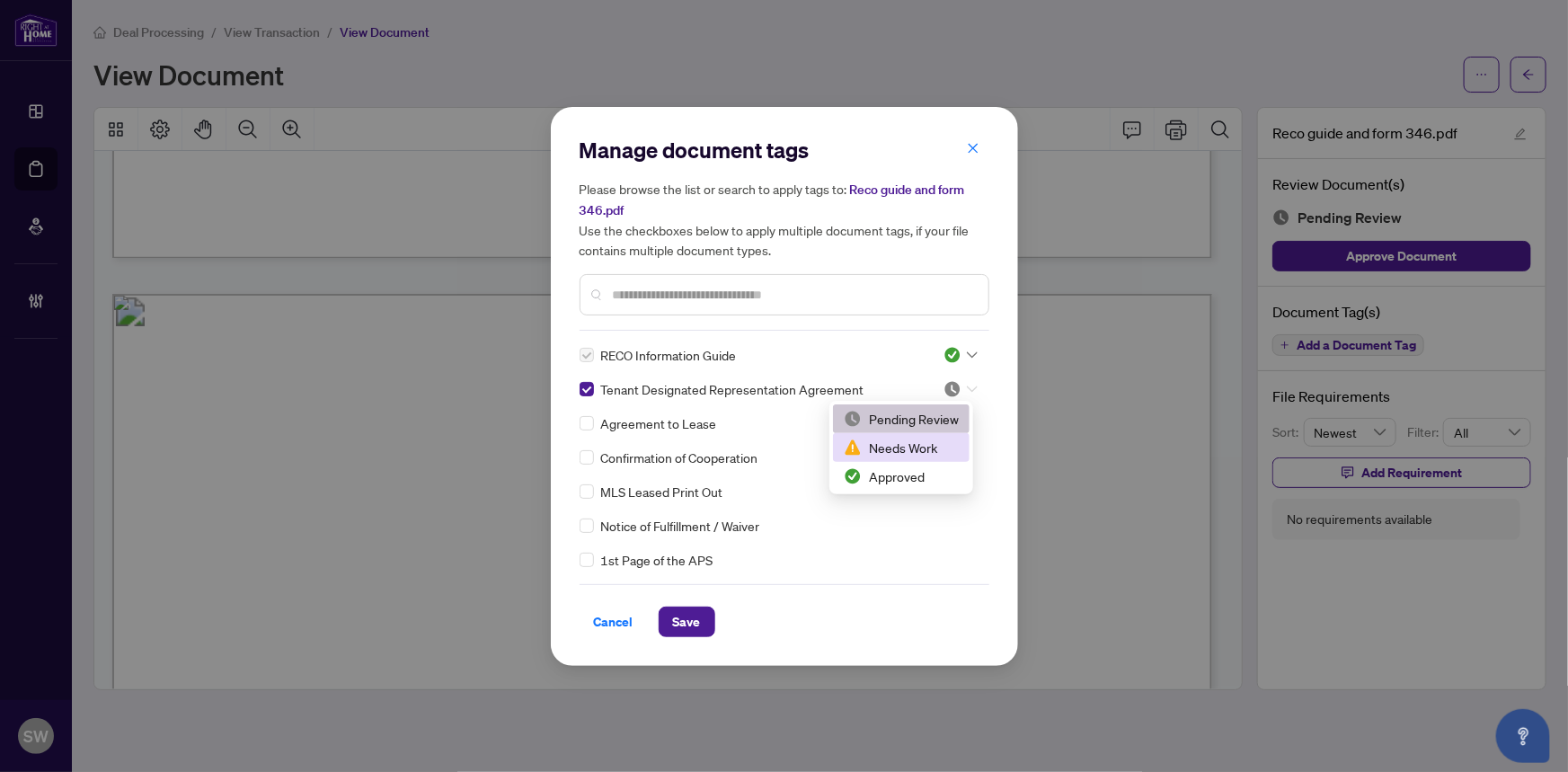
click at [913, 449] on div "Needs Work" at bounding box center [901, 447] width 115 height 20
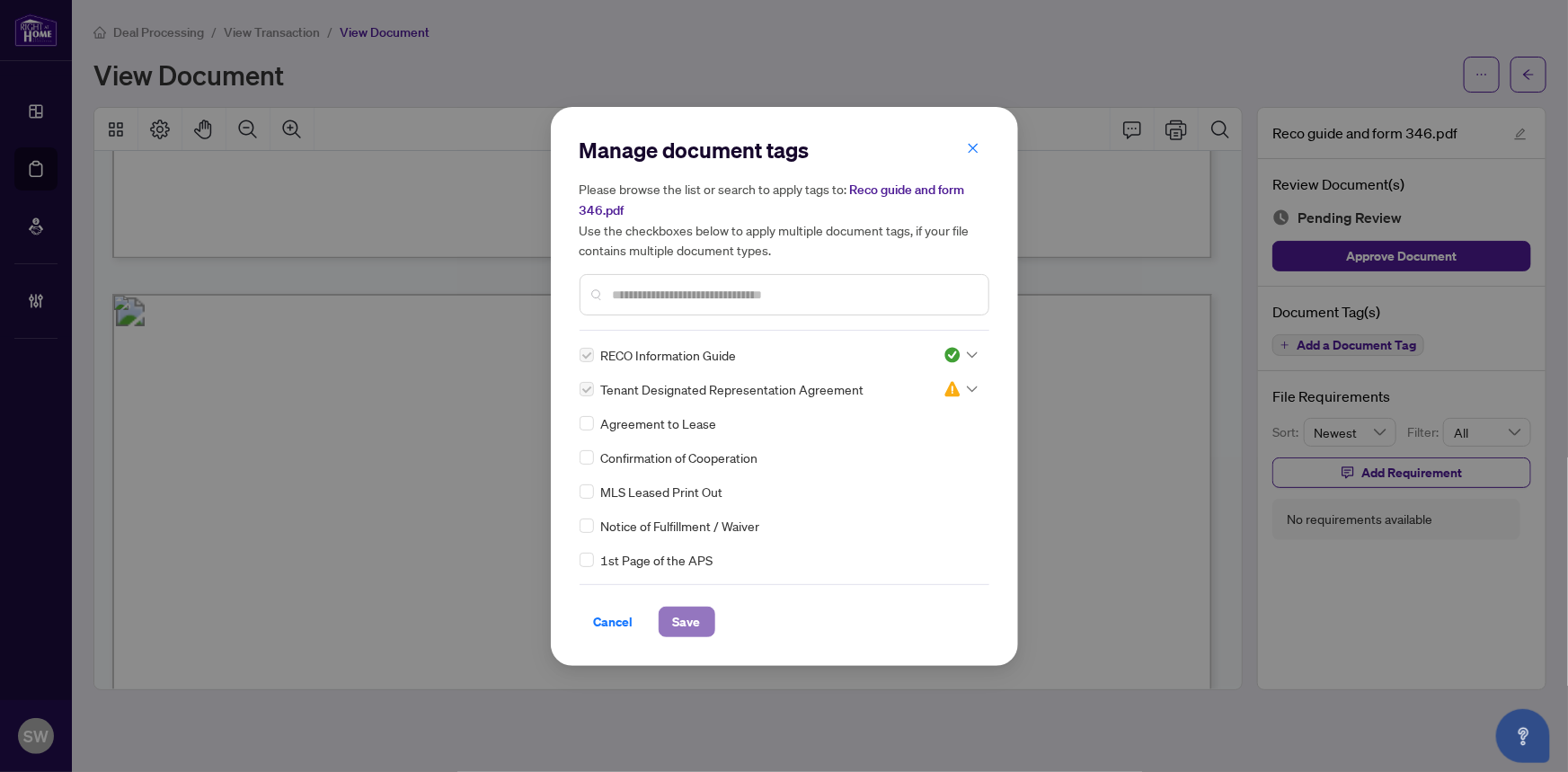
click at [697, 619] on span "Save" at bounding box center [687, 621] width 28 height 29
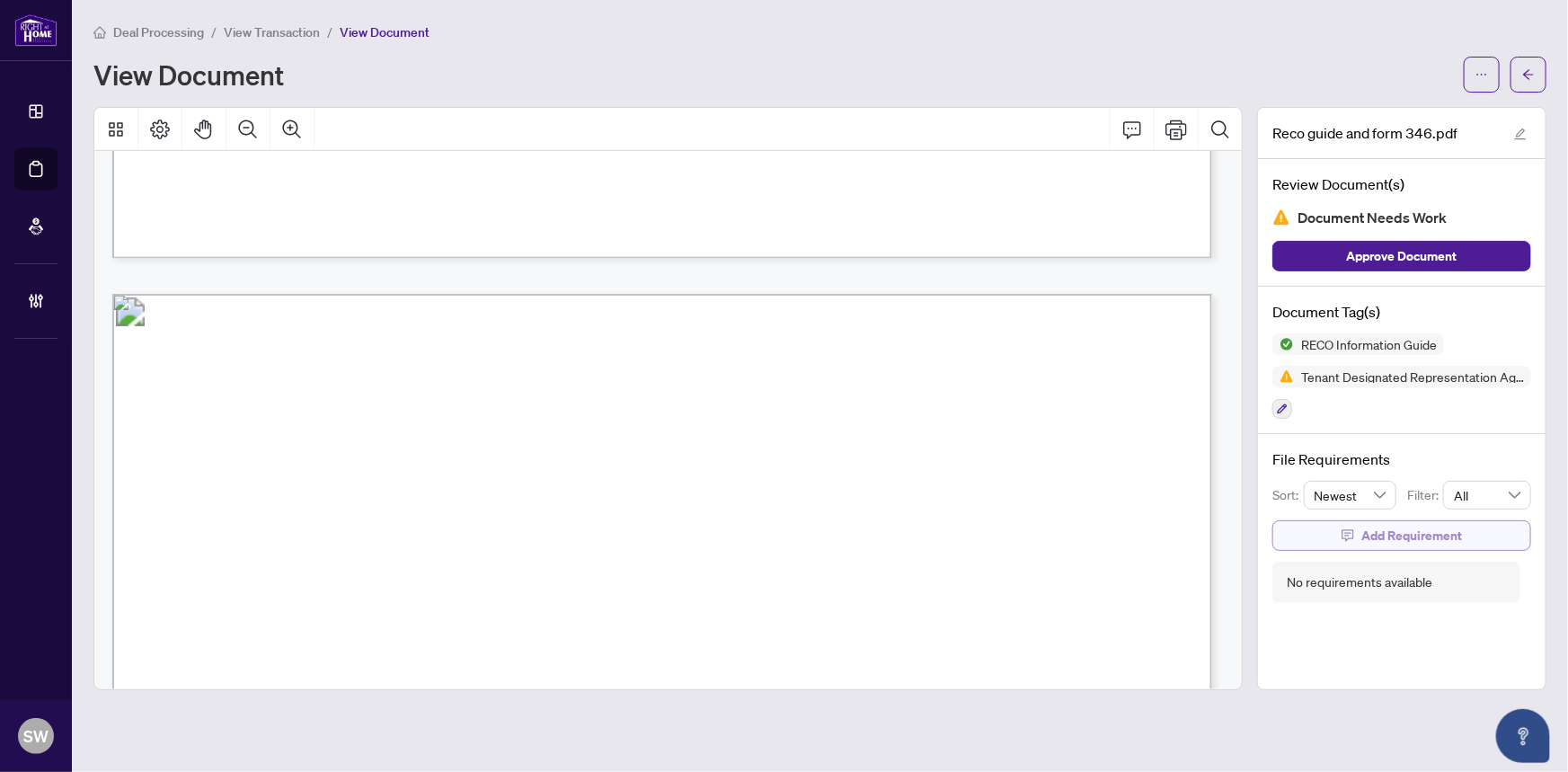
click at [1366, 531] on span "Add Requirement" at bounding box center [1412, 535] width 101 height 29
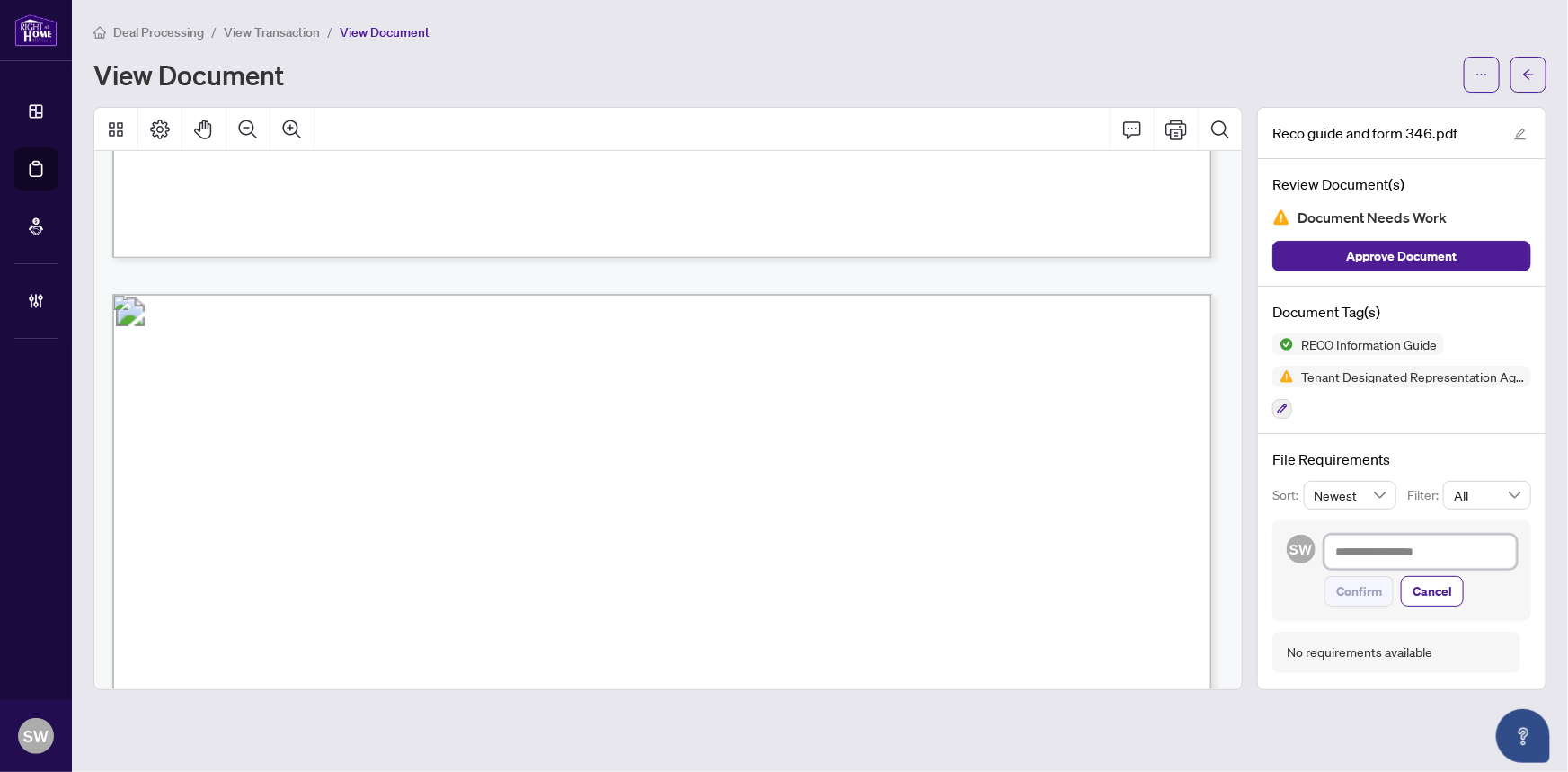
click at [1362, 548] on textarea at bounding box center [1421, 552] width 192 height 34
paste textarea "**********"
type textarea "**********"
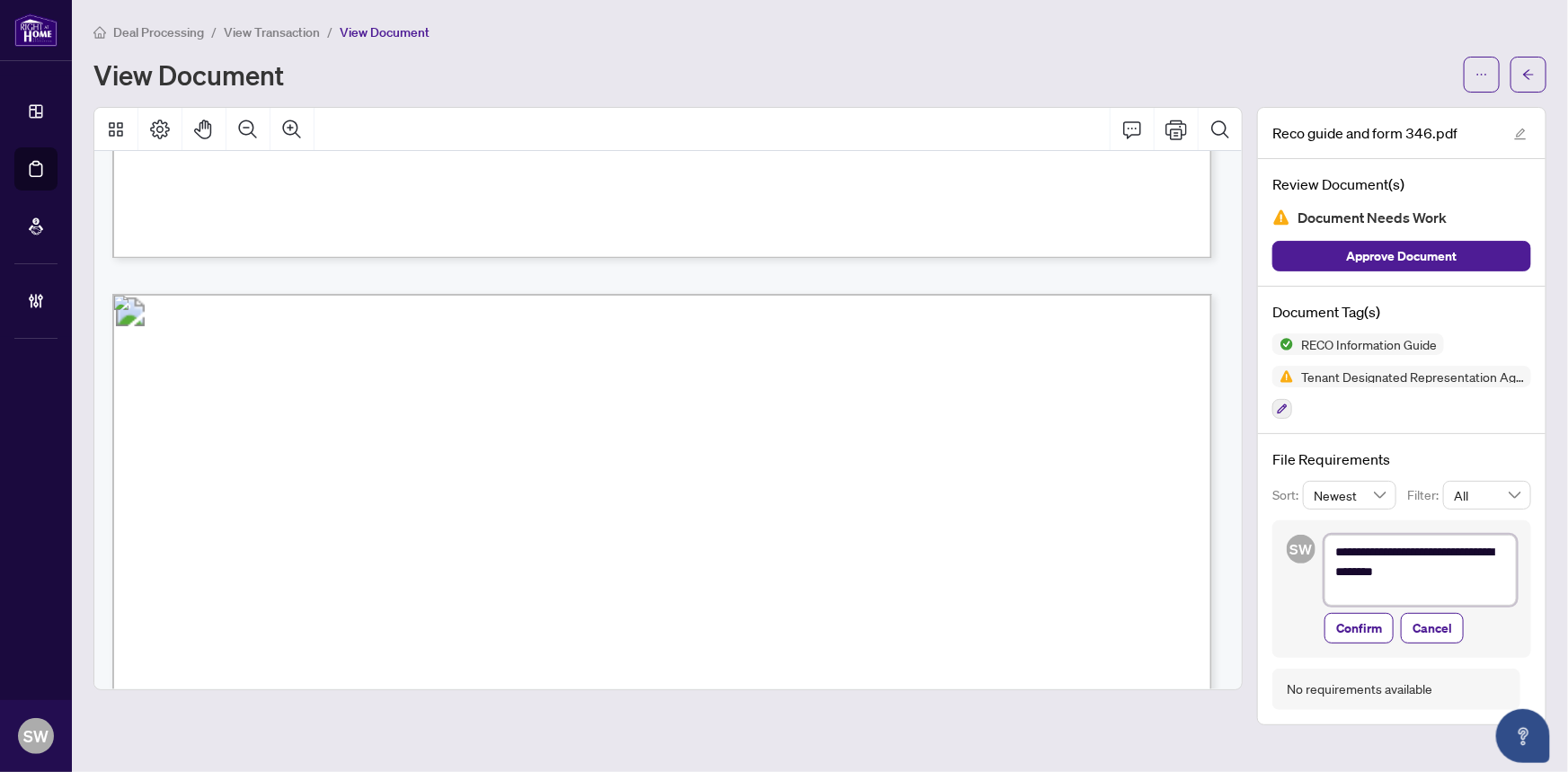
scroll to position [0, 0]
click at [1493, 573] on textarea "**********" at bounding box center [1421, 571] width 192 height 73
type textarea "**********"
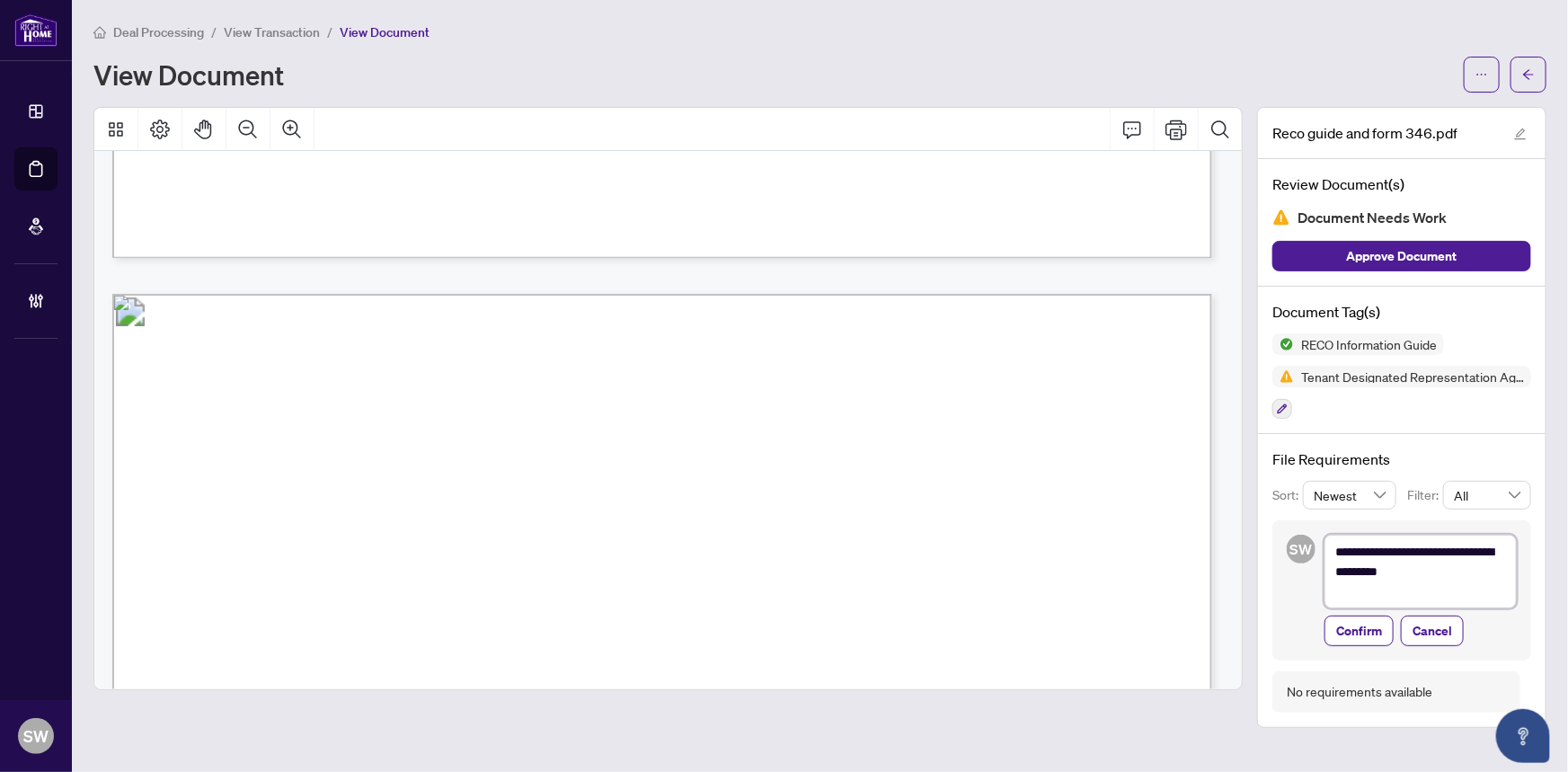
type textarea "**********"
click at [1503, 570] on textarea "**********" at bounding box center [1421, 571] width 192 height 73
paste textarea "**********"
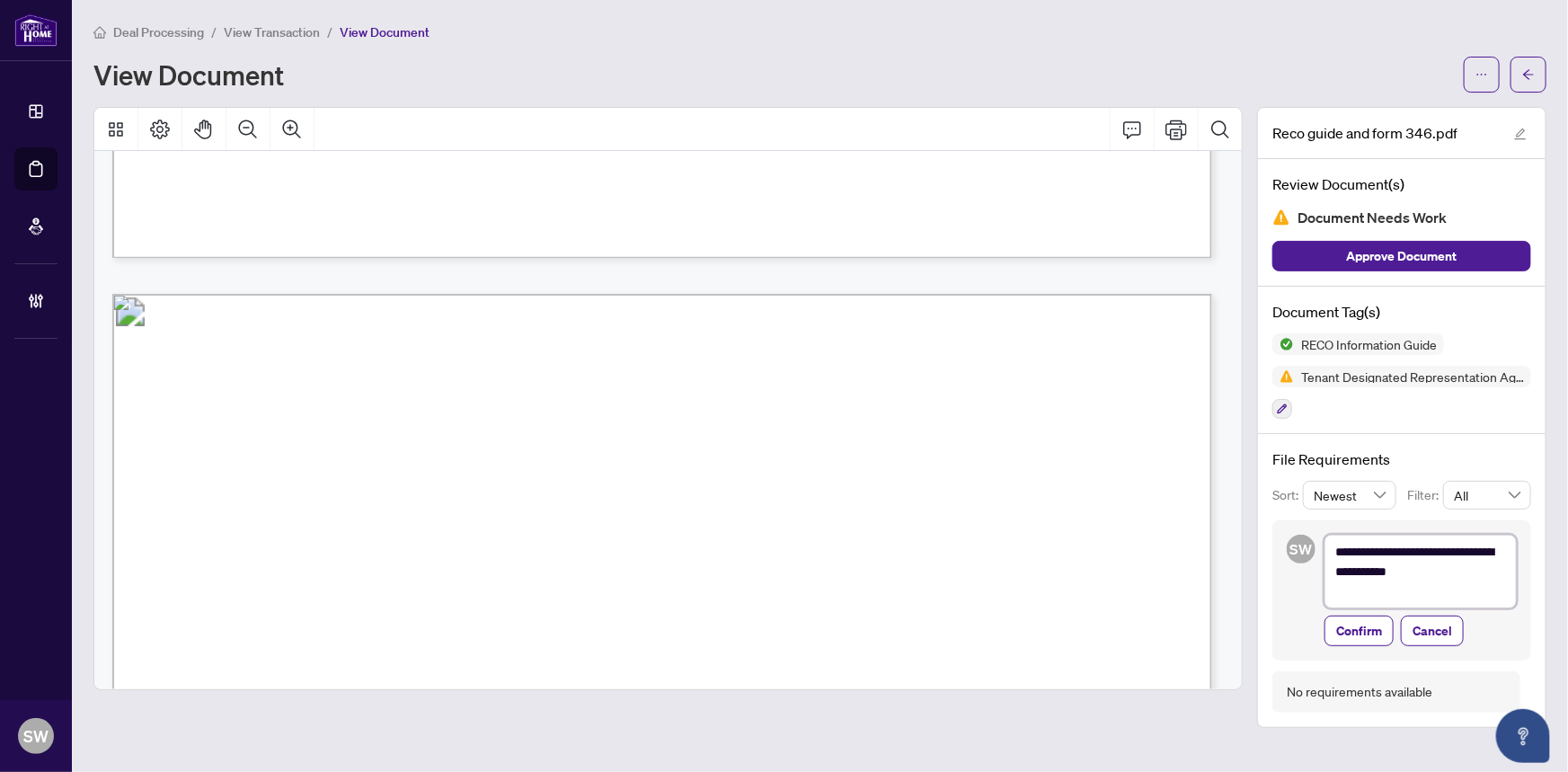
type textarea "**********"
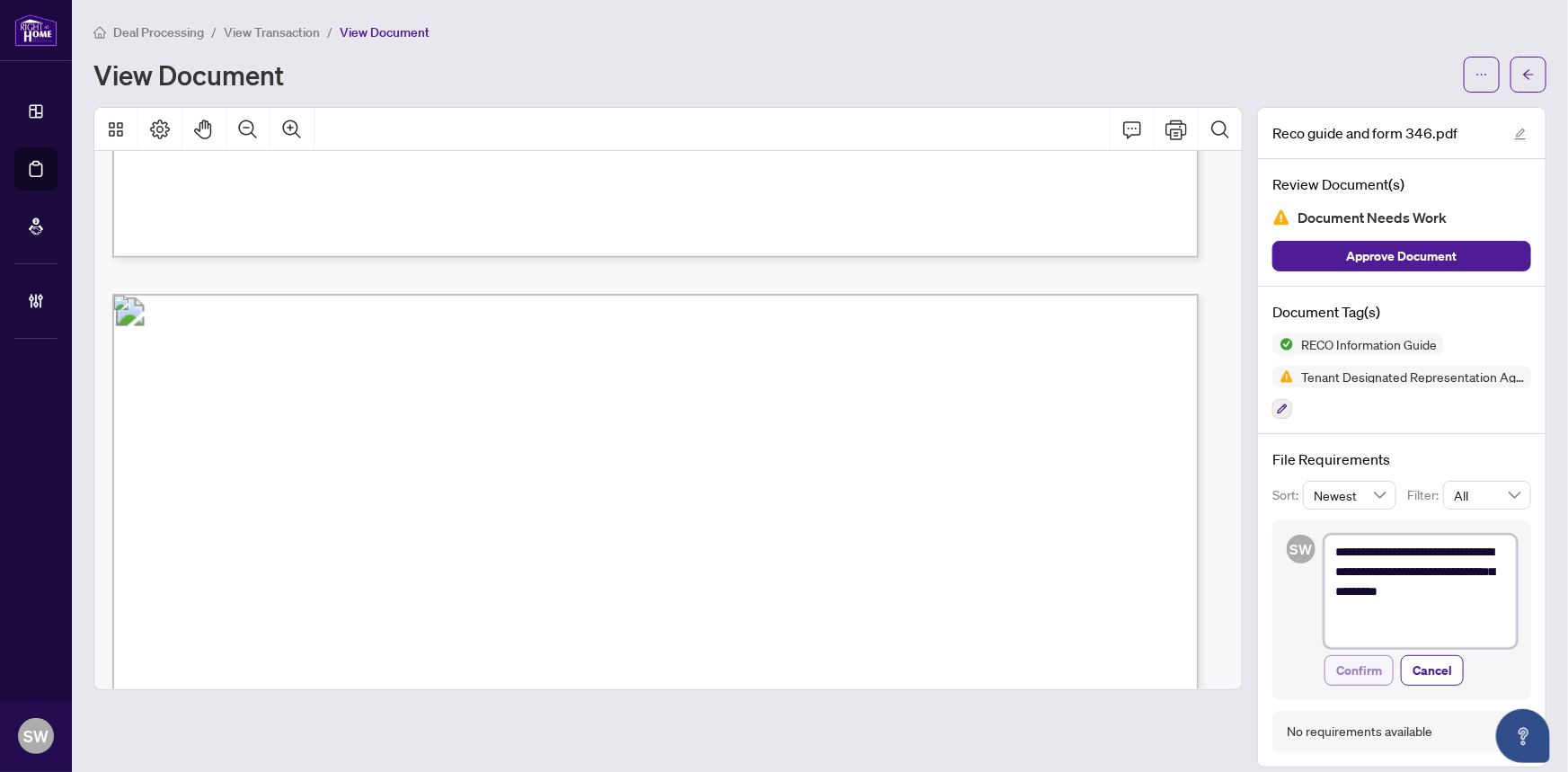
type textarea "**********"
click at [1348, 670] on span "Confirm" at bounding box center [1359, 670] width 46 height 29
type textarea "**********"
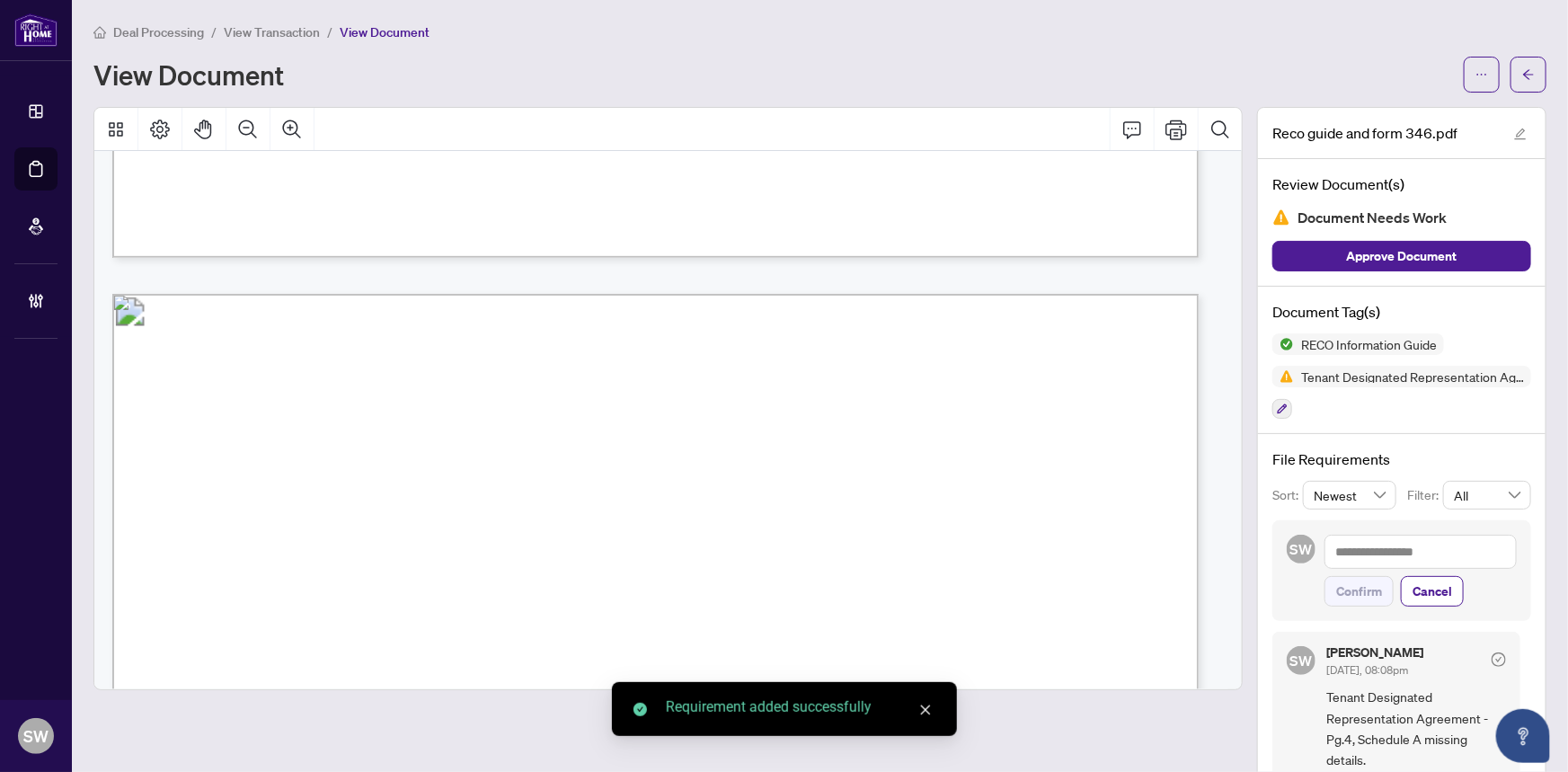
click at [1523, 76] on icon "arrow-left" at bounding box center [1528, 73] width 10 height 9
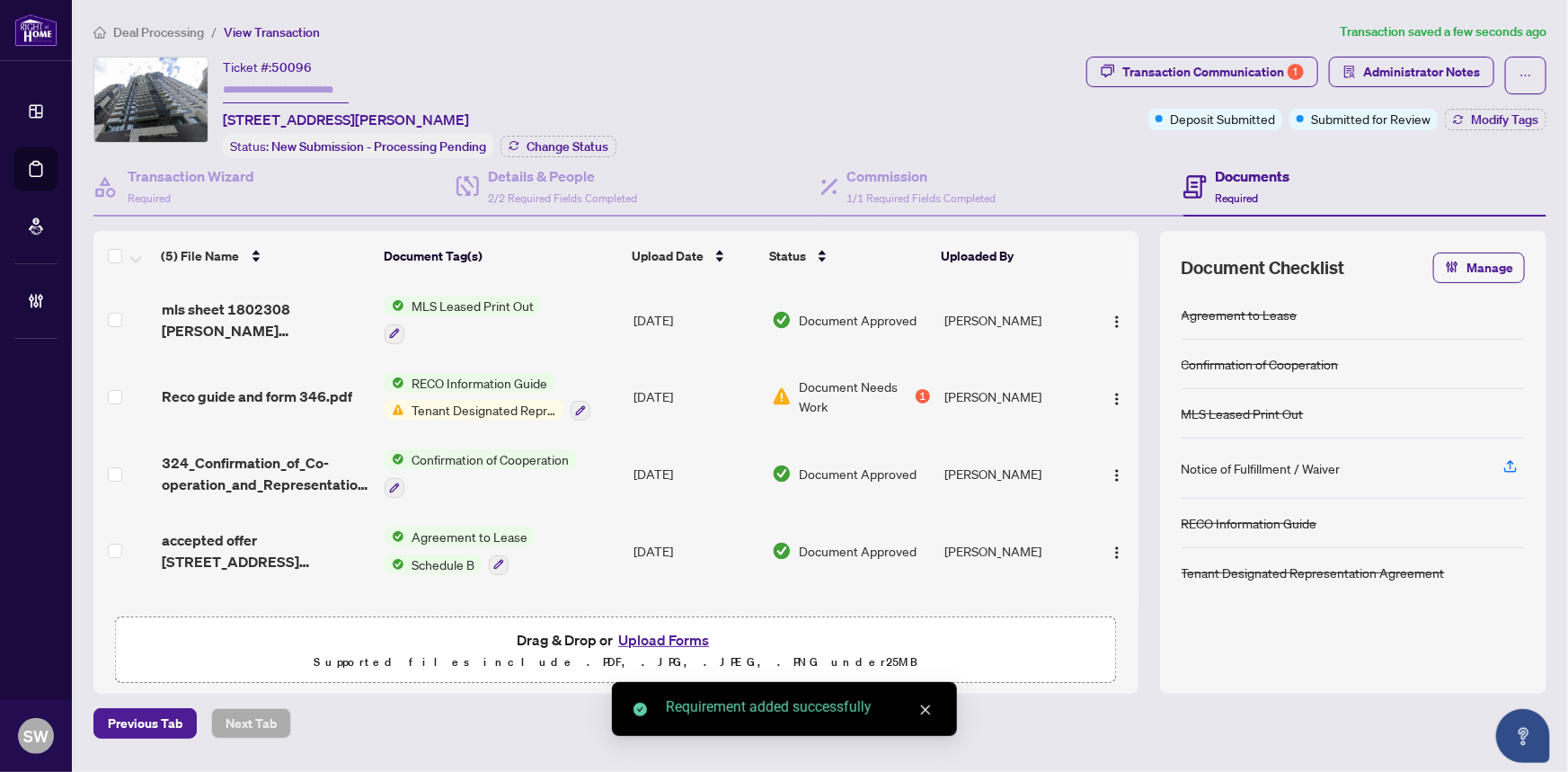
scroll to position [56, 0]
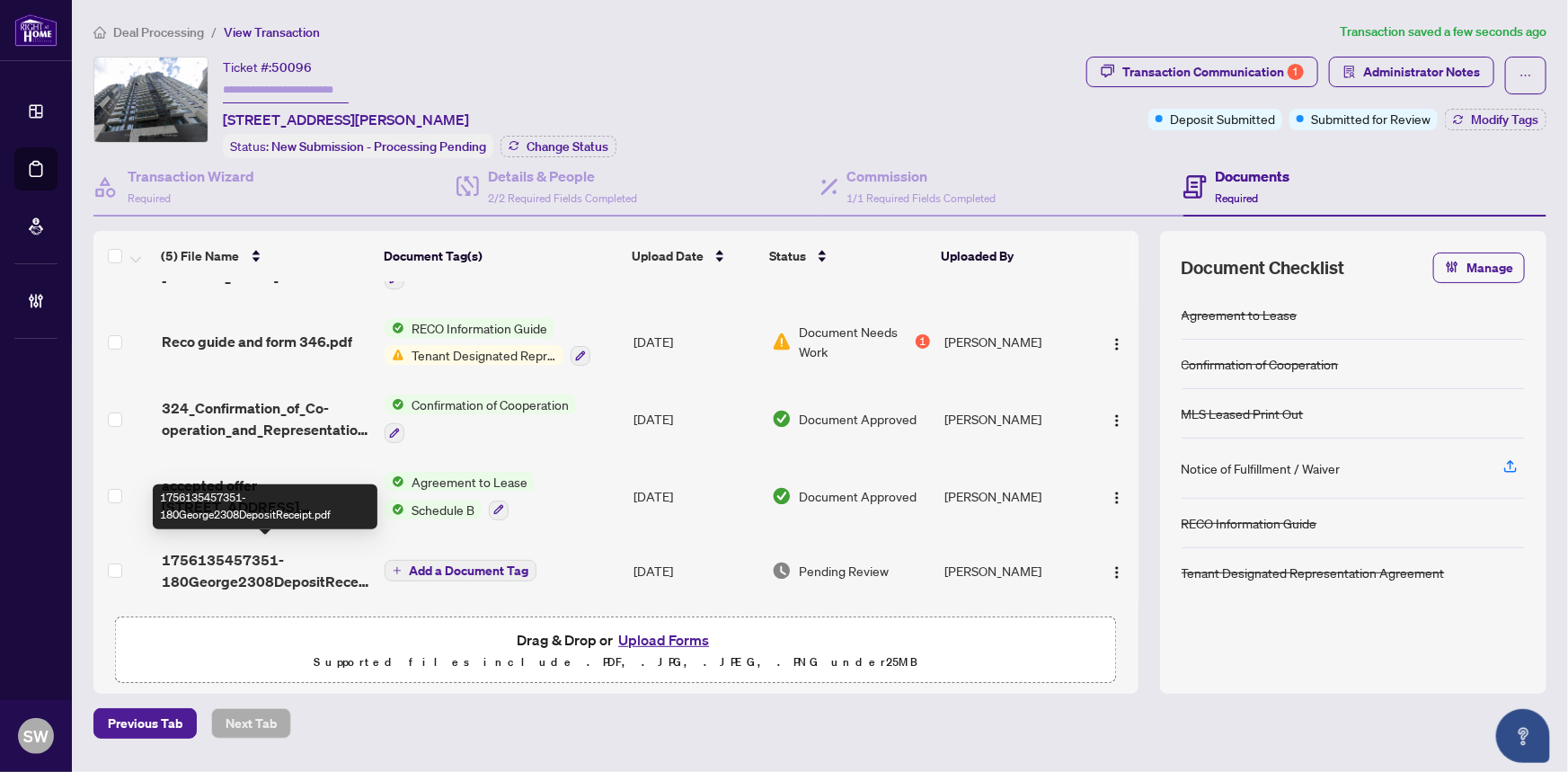
click at [250, 564] on span "1756135457351-180George2308DepositReceipt.pdf" at bounding box center [267, 571] width 209 height 43
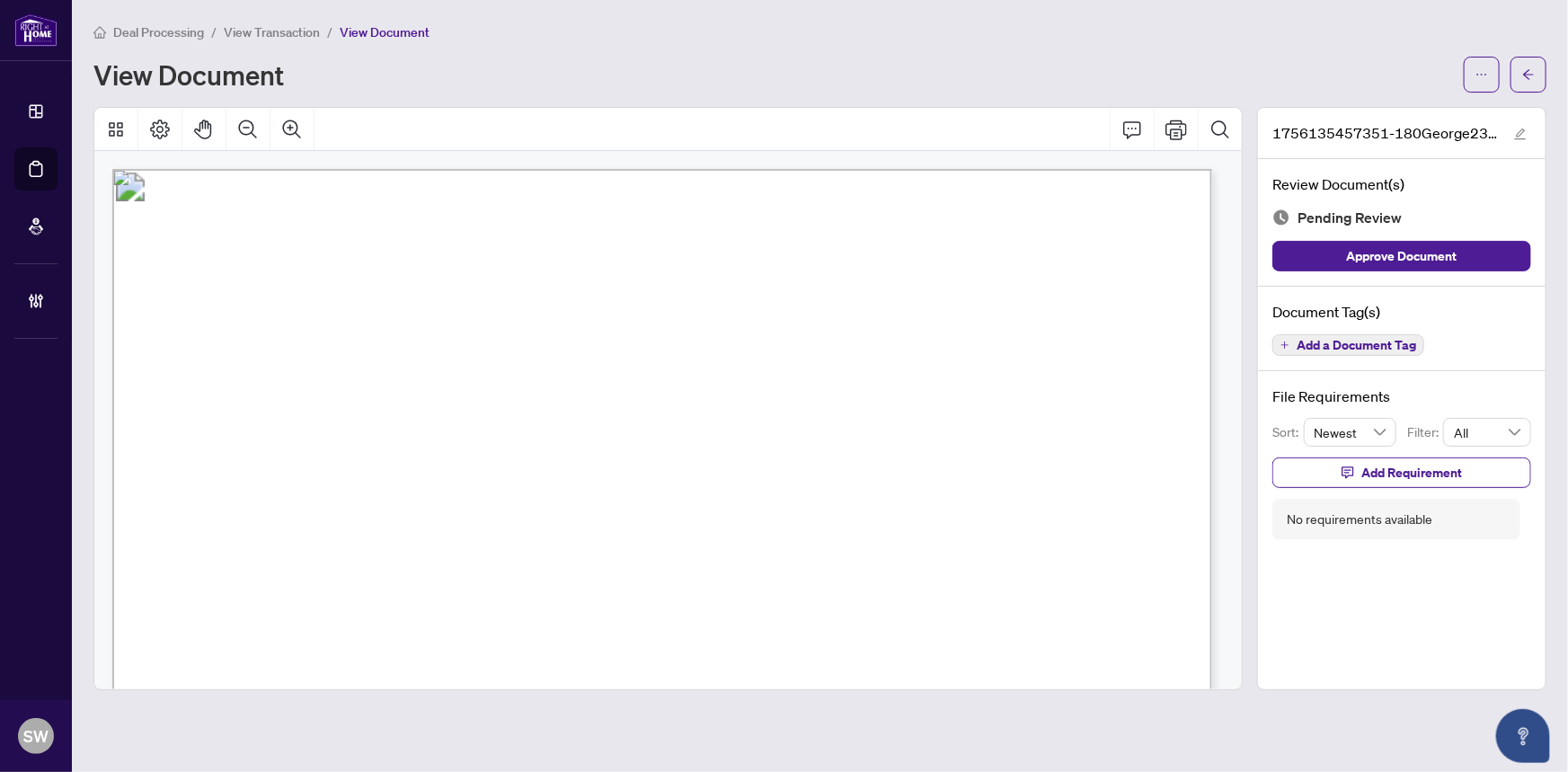
scroll to position [326, 0]
click at [1369, 346] on span "Add a Document Tag" at bounding box center [1356, 345] width 120 height 12
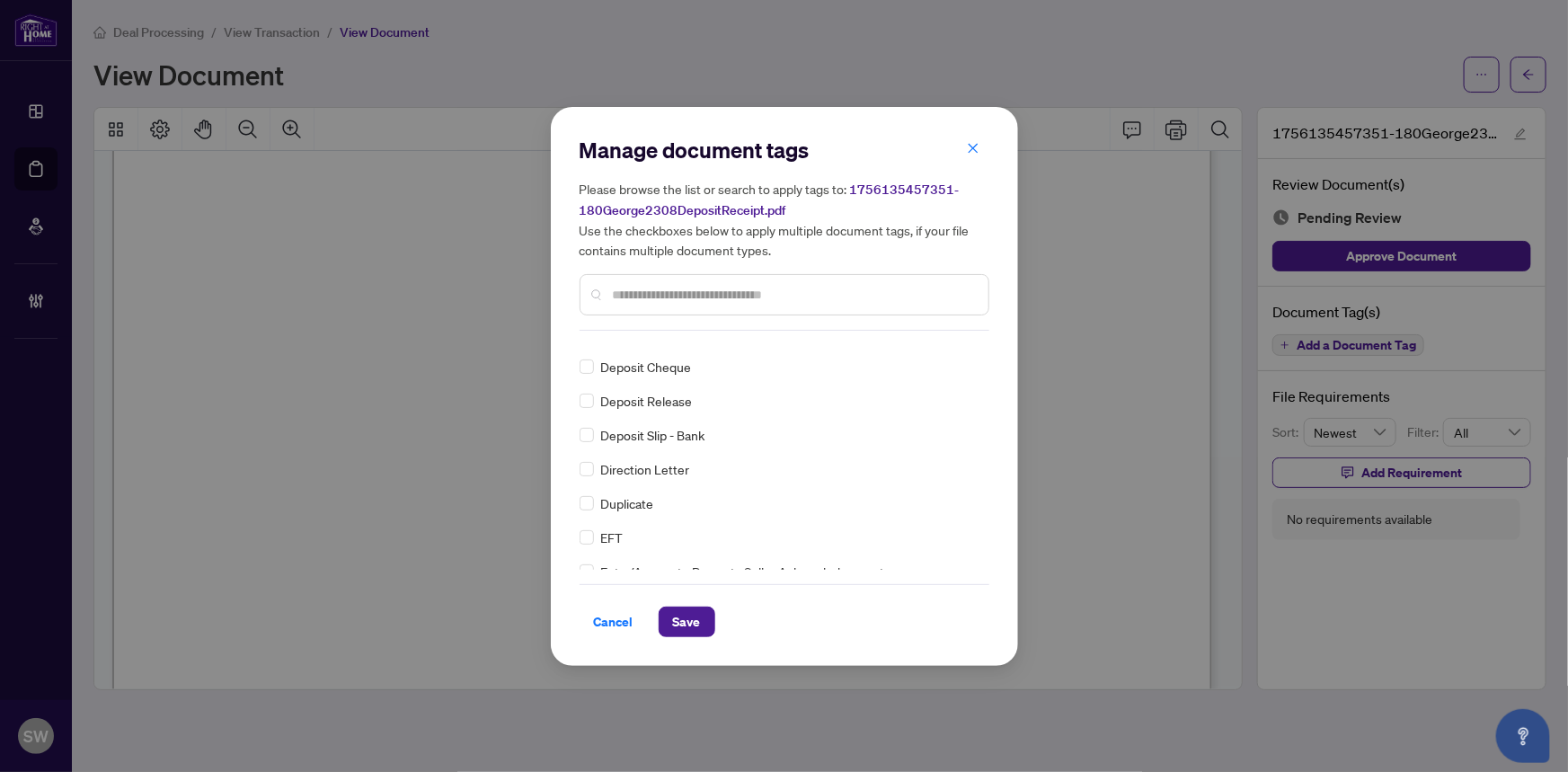
scroll to position [0, 0]
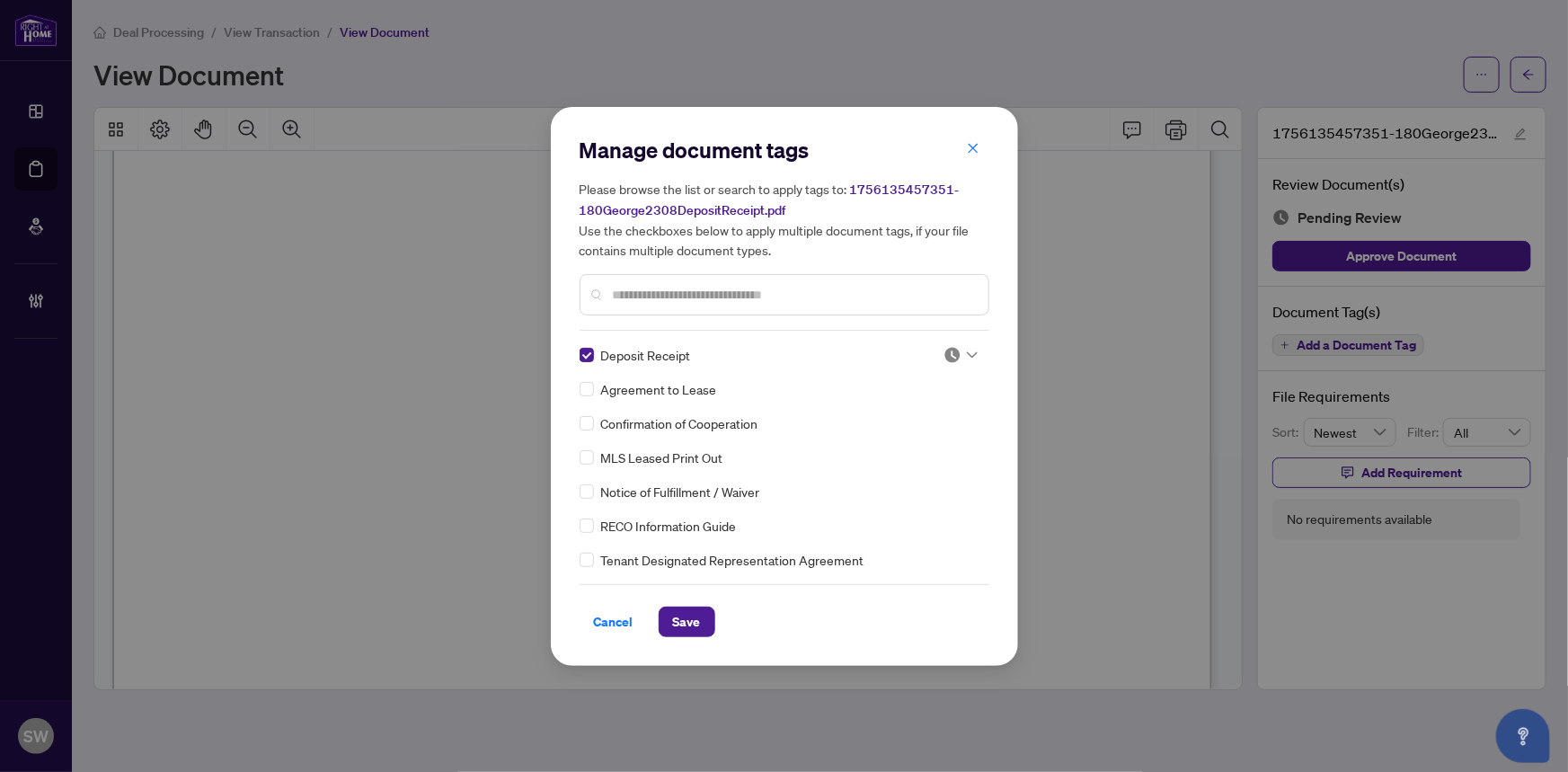
click at [959, 356] on div at bounding box center [961, 354] width 34 height 18
click at [912, 447] on div "Approved" at bounding box center [901, 442] width 115 height 20
click at [691, 624] on span "Save" at bounding box center [687, 621] width 28 height 29
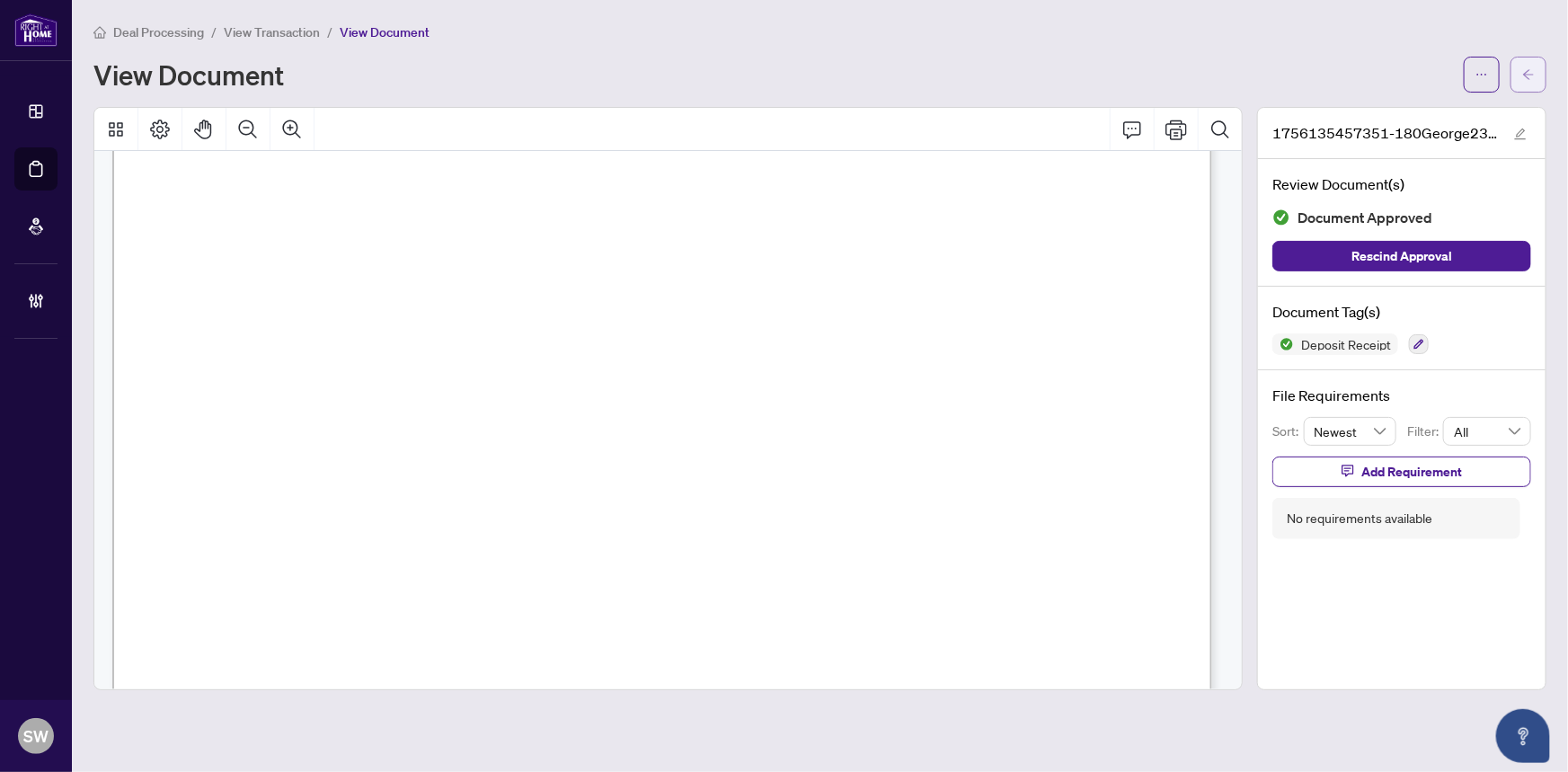
click at [1529, 70] on icon "arrow-left" at bounding box center [1528, 74] width 12 height 12
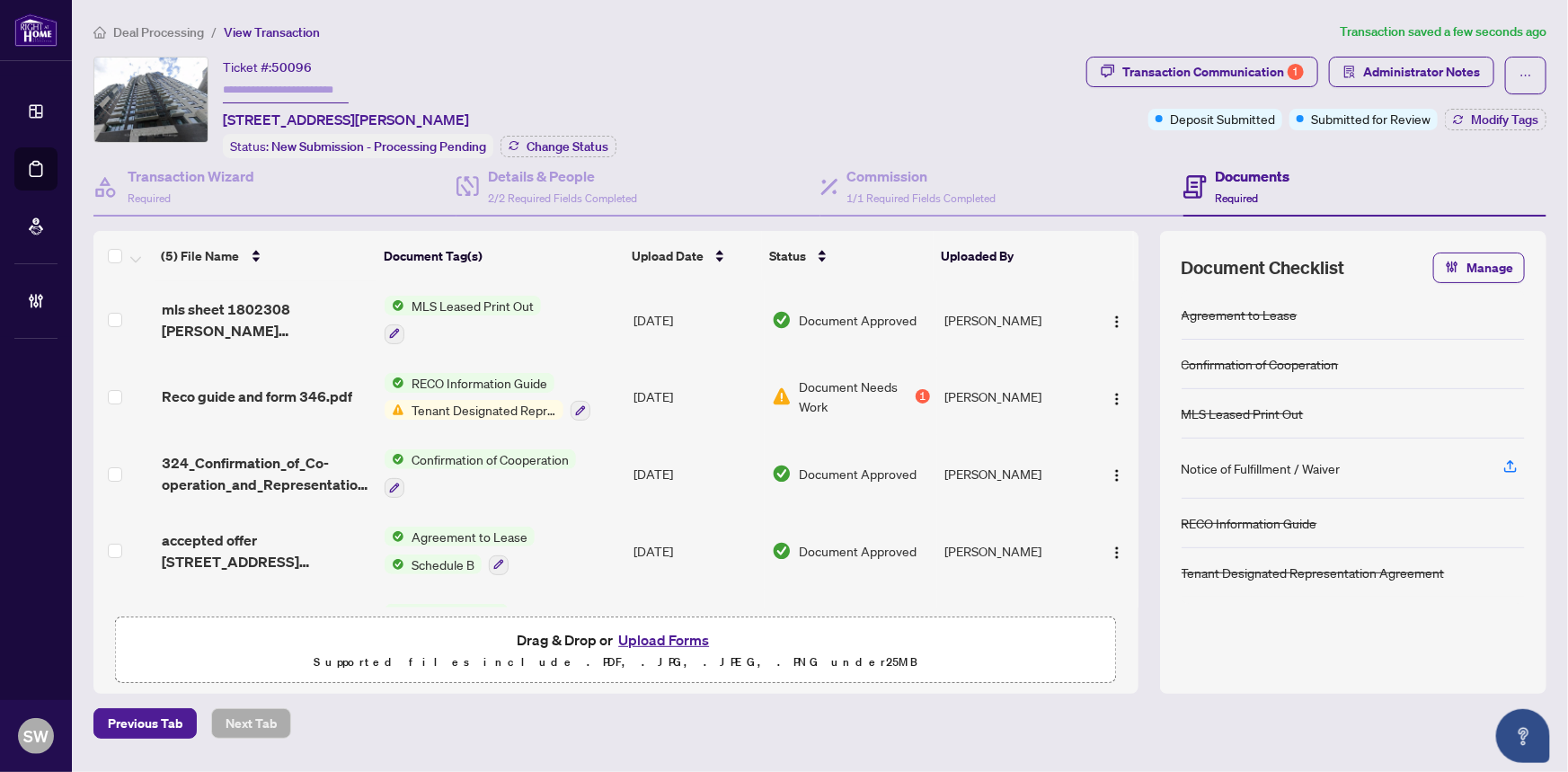
click at [292, 77] on input "text" at bounding box center [286, 90] width 126 height 26
paste input "*******"
type input "*******"
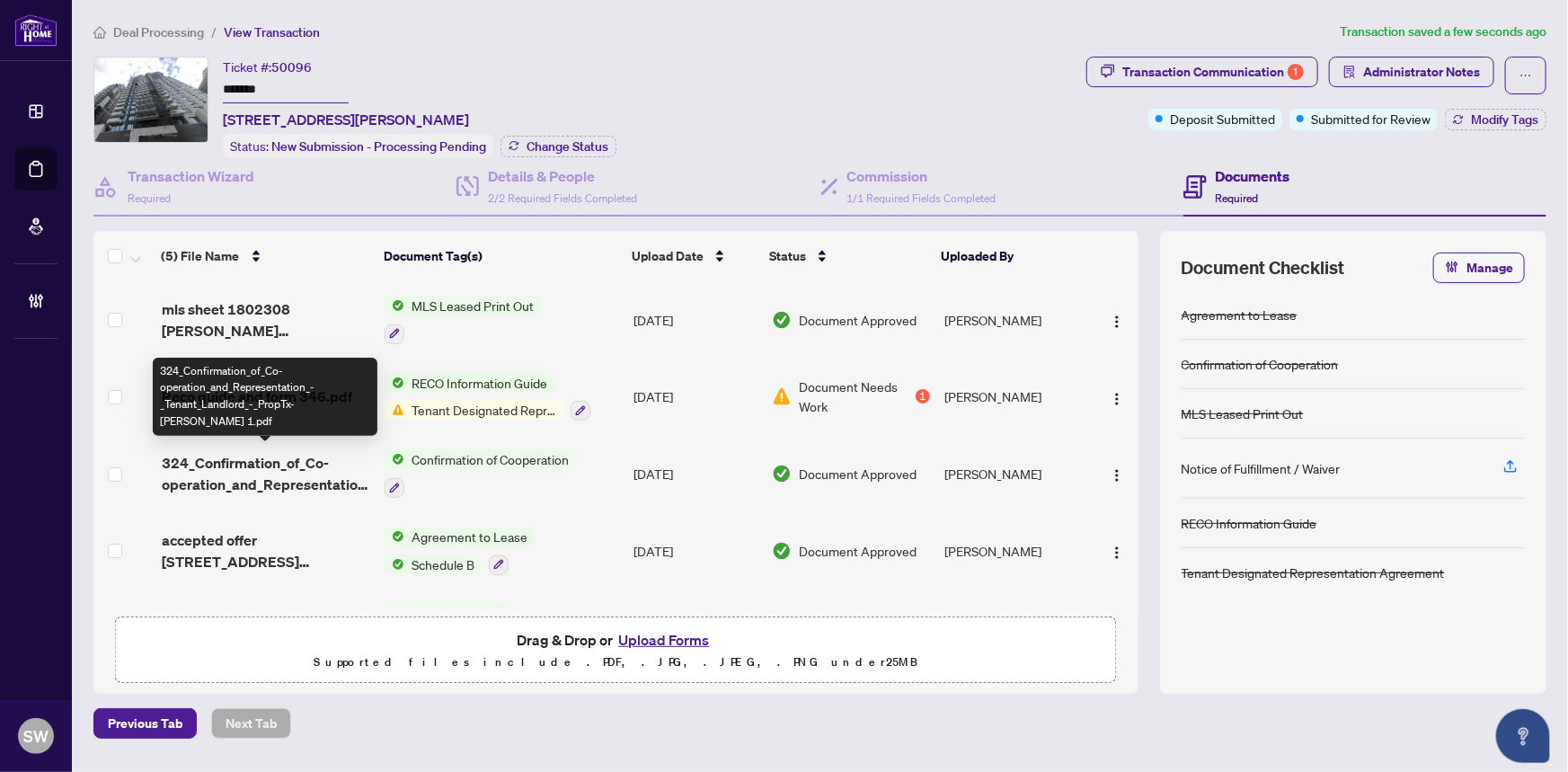
click at [303, 470] on span "324_Confirmation_of_Co-operation_and_Representation_-_Tenant_Landlord_-_PropTx-…" at bounding box center [267, 474] width 209 height 43
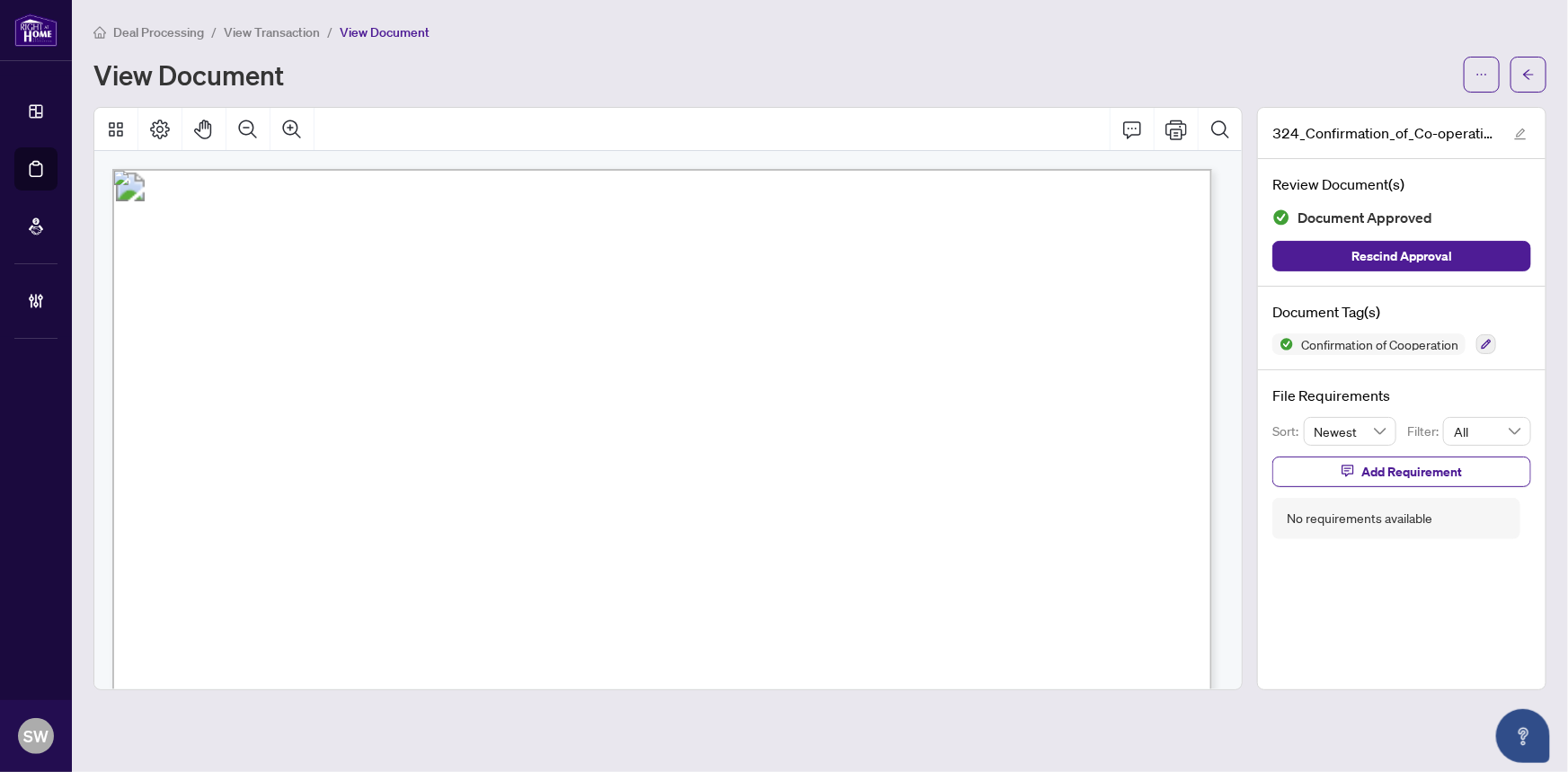
drag, startPoint x: 400, startPoint y: 350, endPoint x: 530, endPoint y: 351, distance: 130.0
click at [530, 351] on span "sanjna sohal, lakhbir sohal" at bounding box center [401, 357] width 271 height 17
click at [798, 385] on span "(613) 518-2008" at bounding box center [798, 393] width 174 height 17
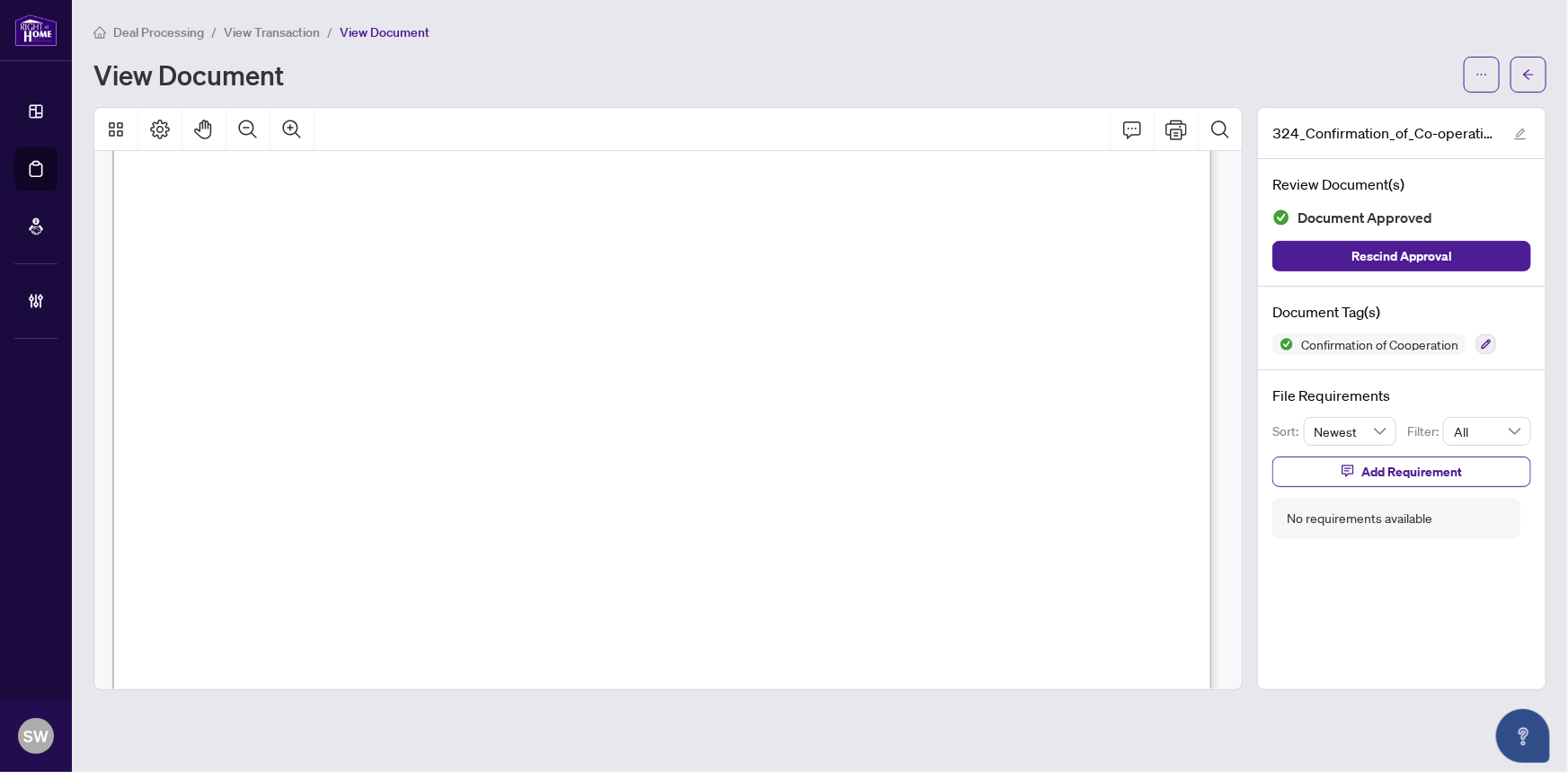
click at [798, 385] on span "(613) 518-2008" at bounding box center [798, 393] width 174 height 17
click at [1535, 74] on icon "arrow-left" at bounding box center [1528, 74] width 12 height 12
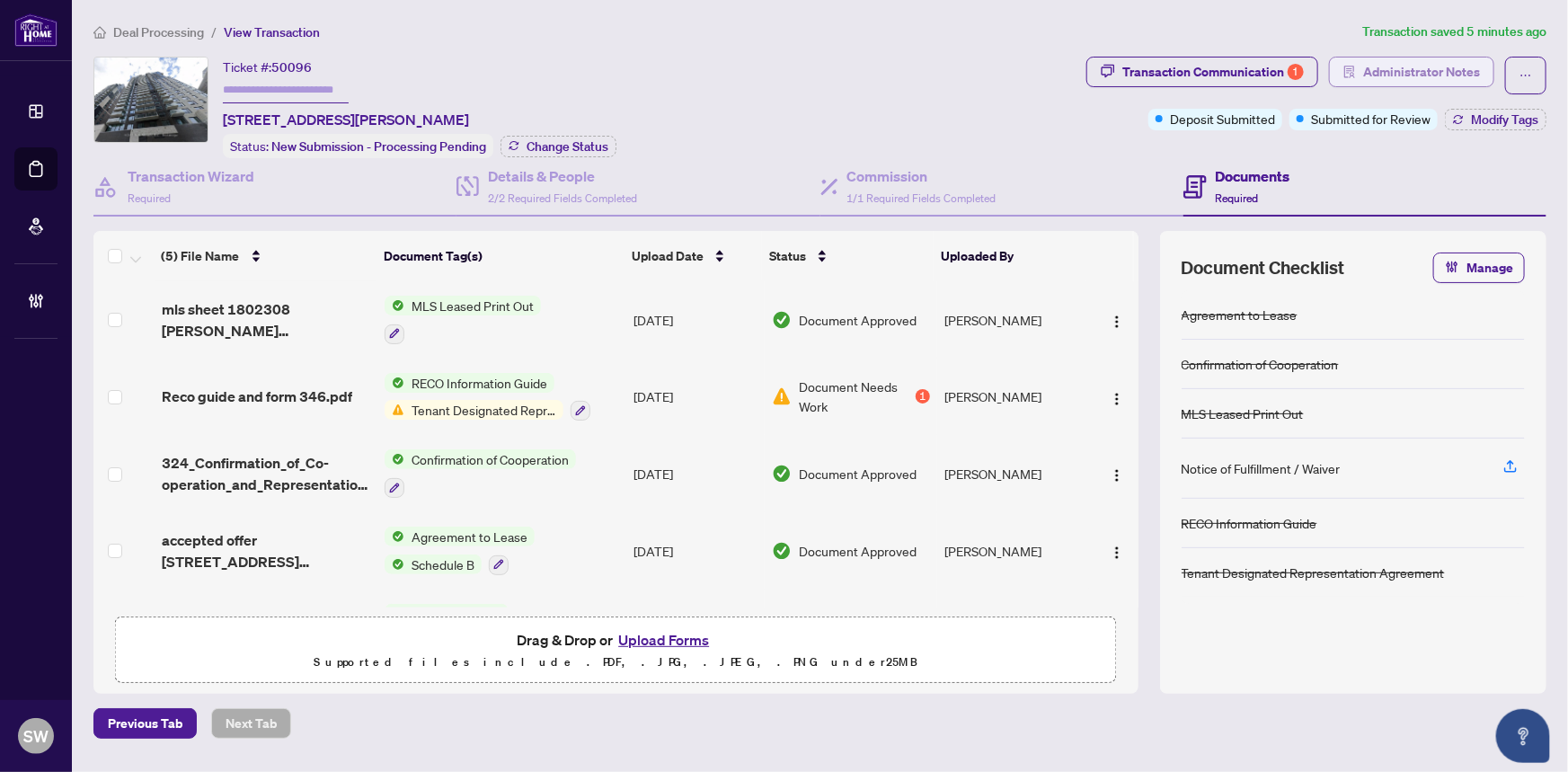
click at [1413, 71] on span "Administrator Notes" at bounding box center [1422, 72] width 117 height 29
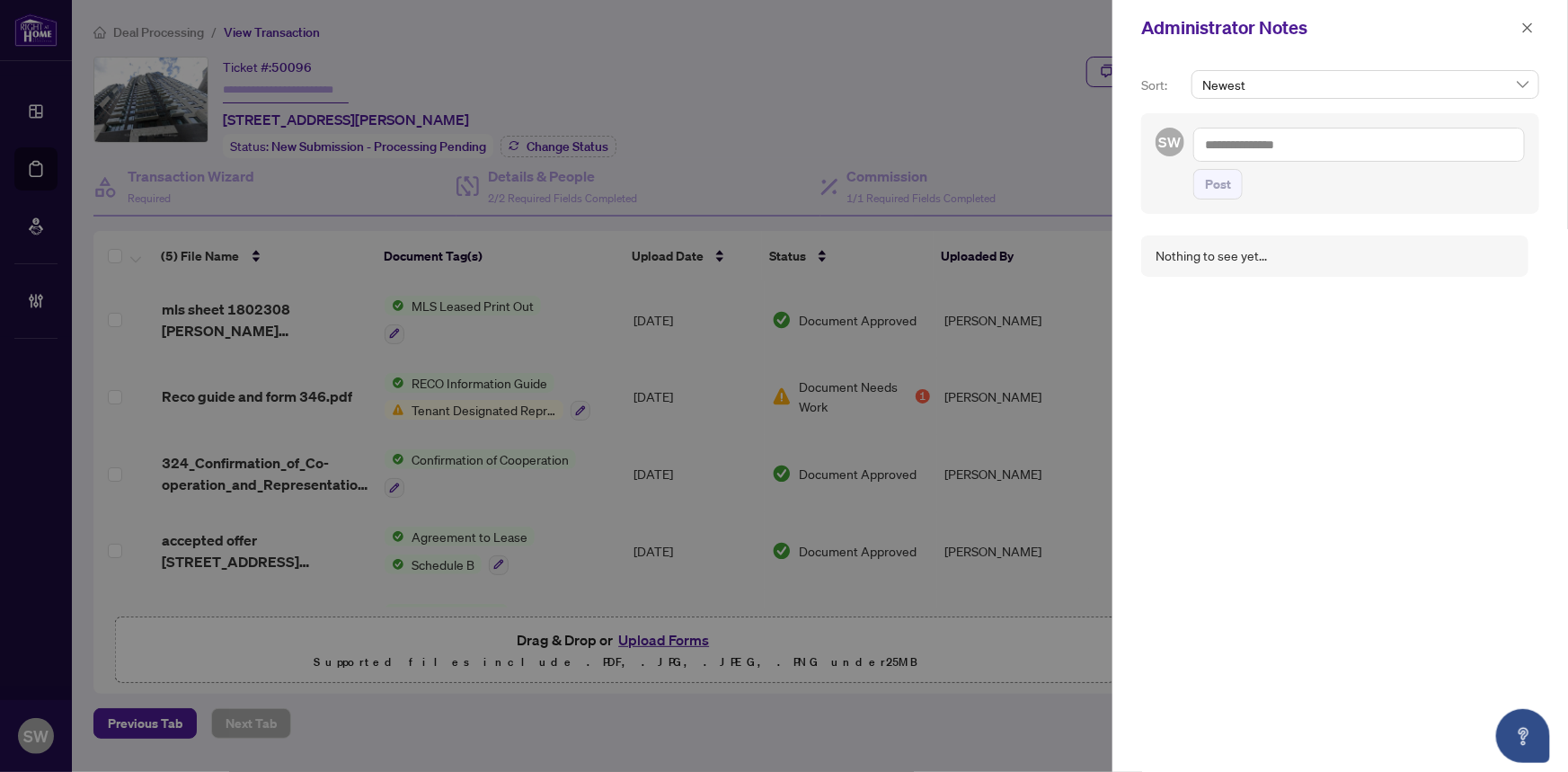
click at [1258, 149] on textarea at bounding box center [1359, 145] width 331 height 34
paste textarea "**********"
type textarea "**********"
click at [1224, 182] on span "Post" at bounding box center [1219, 184] width 26 height 29
click at [1529, 29] on icon "close" at bounding box center [1528, 27] width 9 height 9
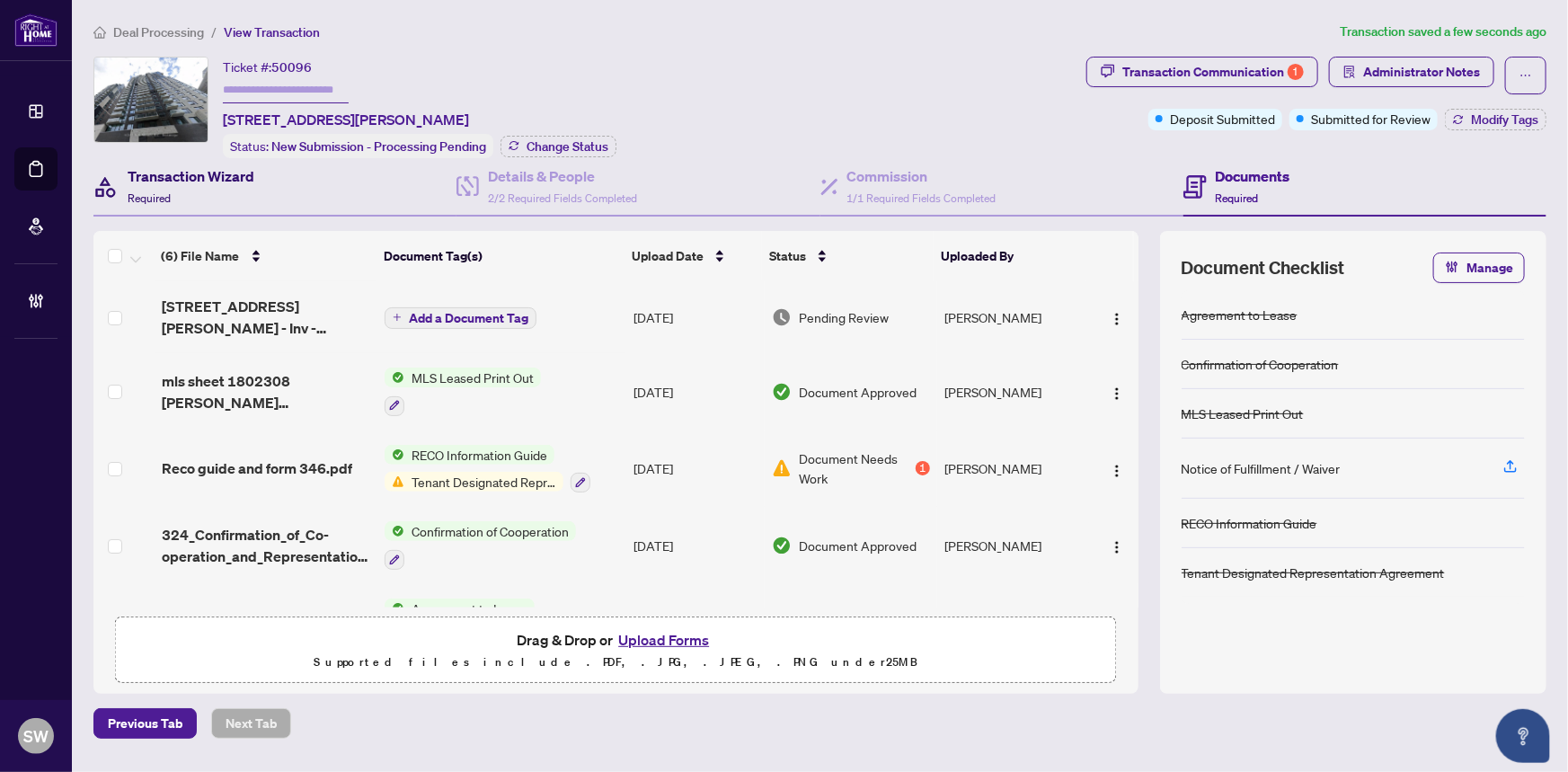
click at [143, 169] on h4 "Transaction Wizard" at bounding box center [191, 176] width 127 height 22
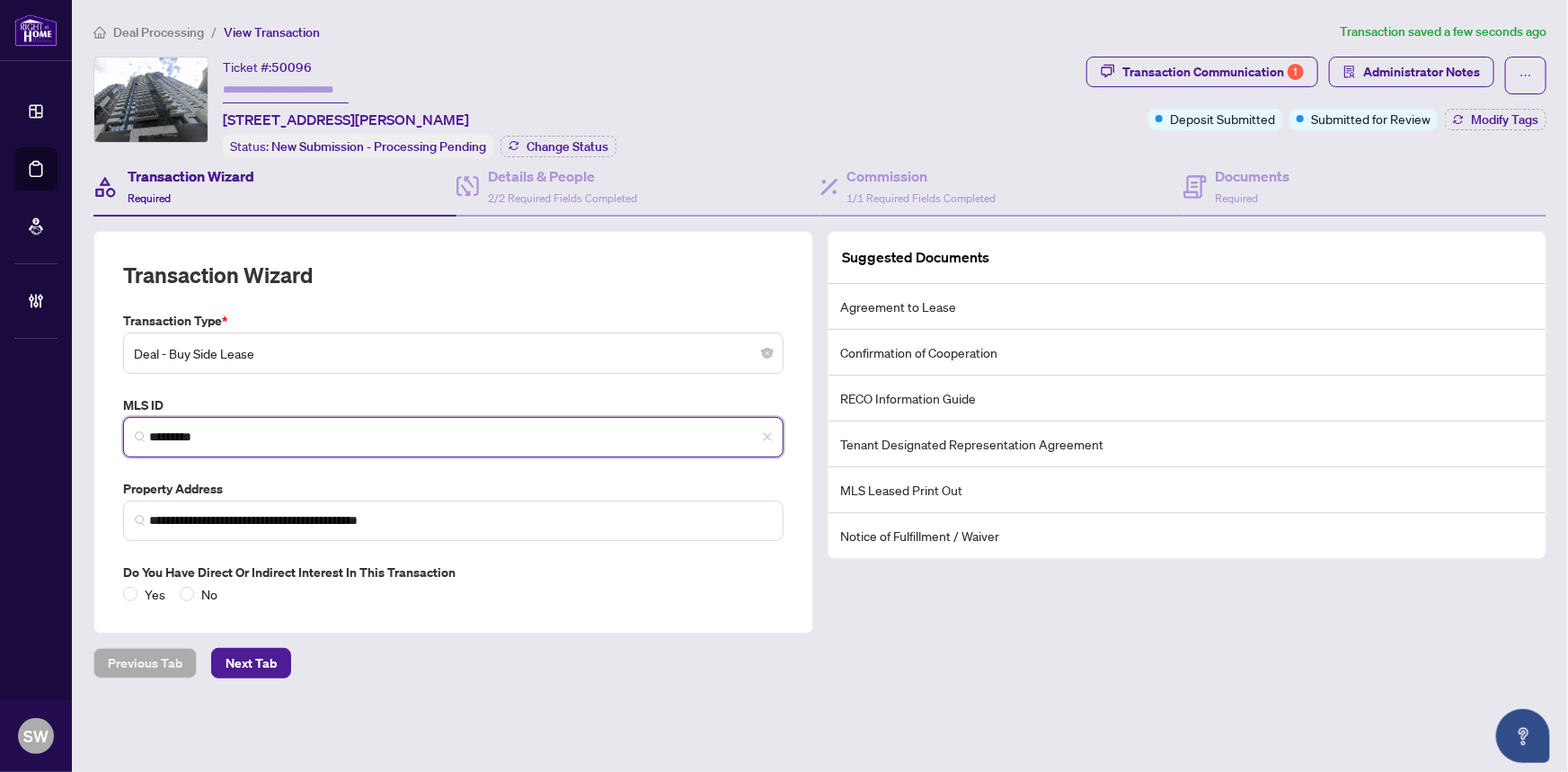
click at [186, 432] on input "*********" at bounding box center [460, 437] width 622 height 19
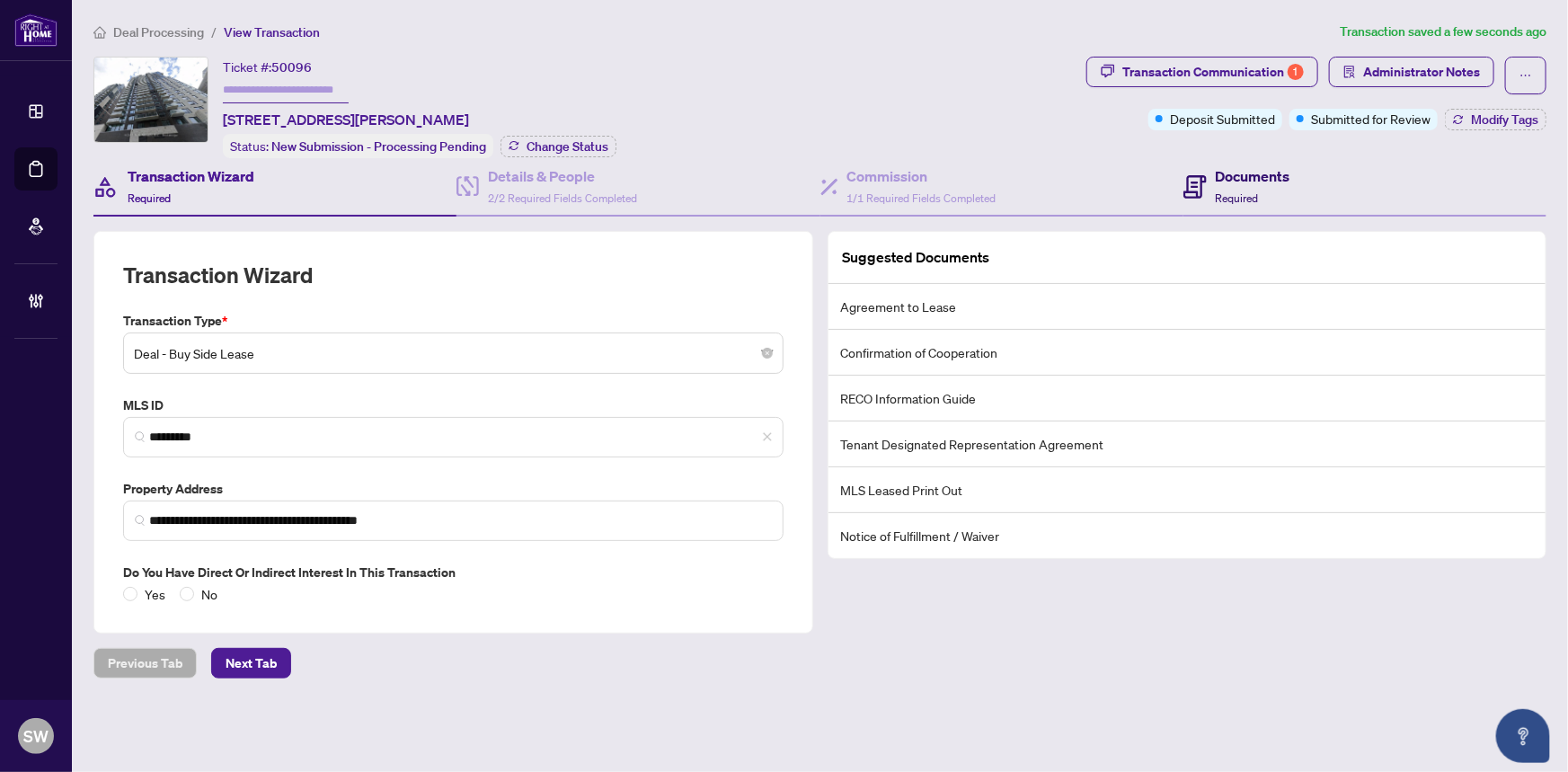
click at [1269, 191] on div "Documents Required" at bounding box center [1253, 186] width 74 height 42
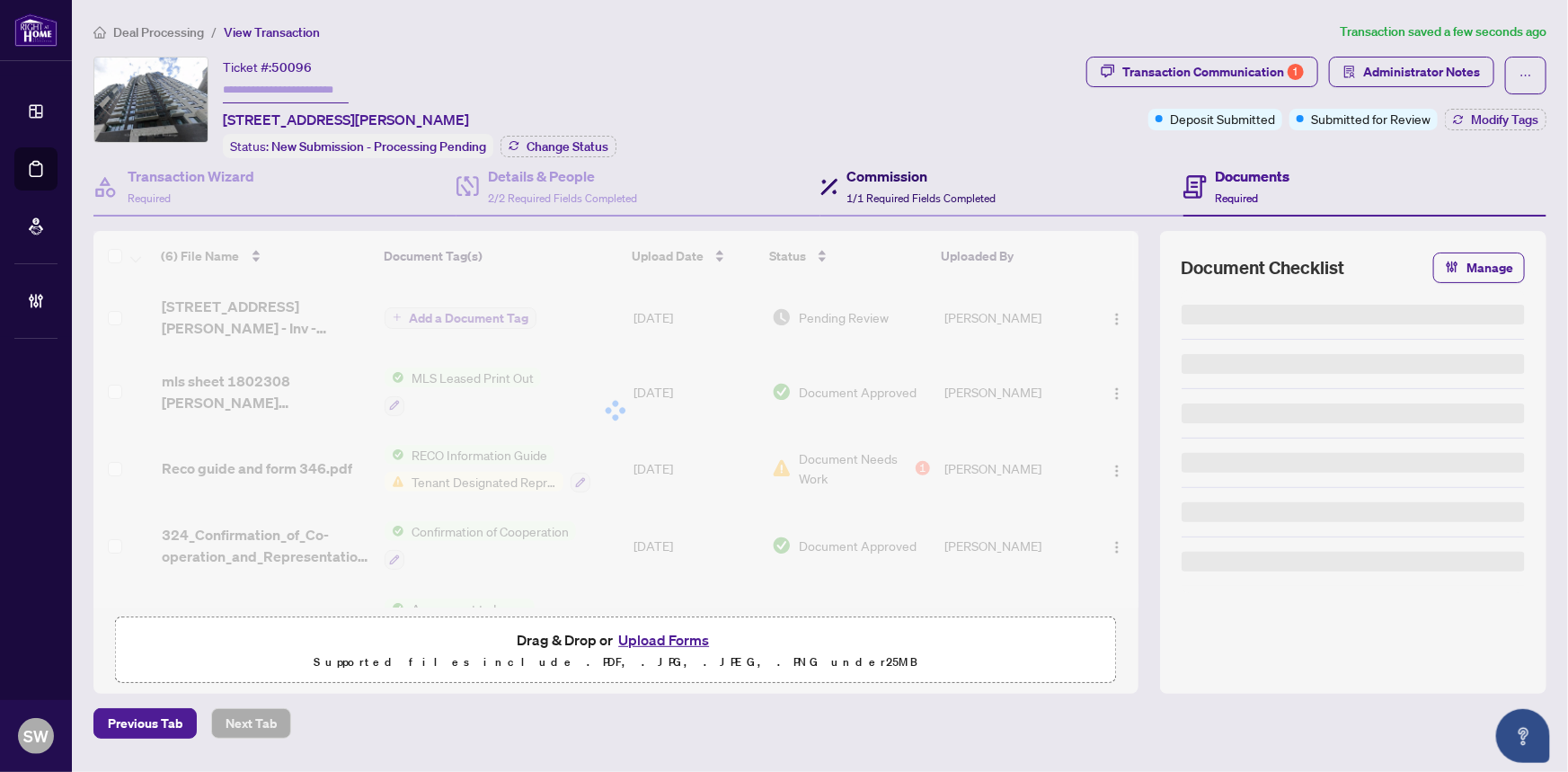
click at [852, 191] on span "1/1 Required Fields Completed" at bounding box center [922, 198] width 149 height 13
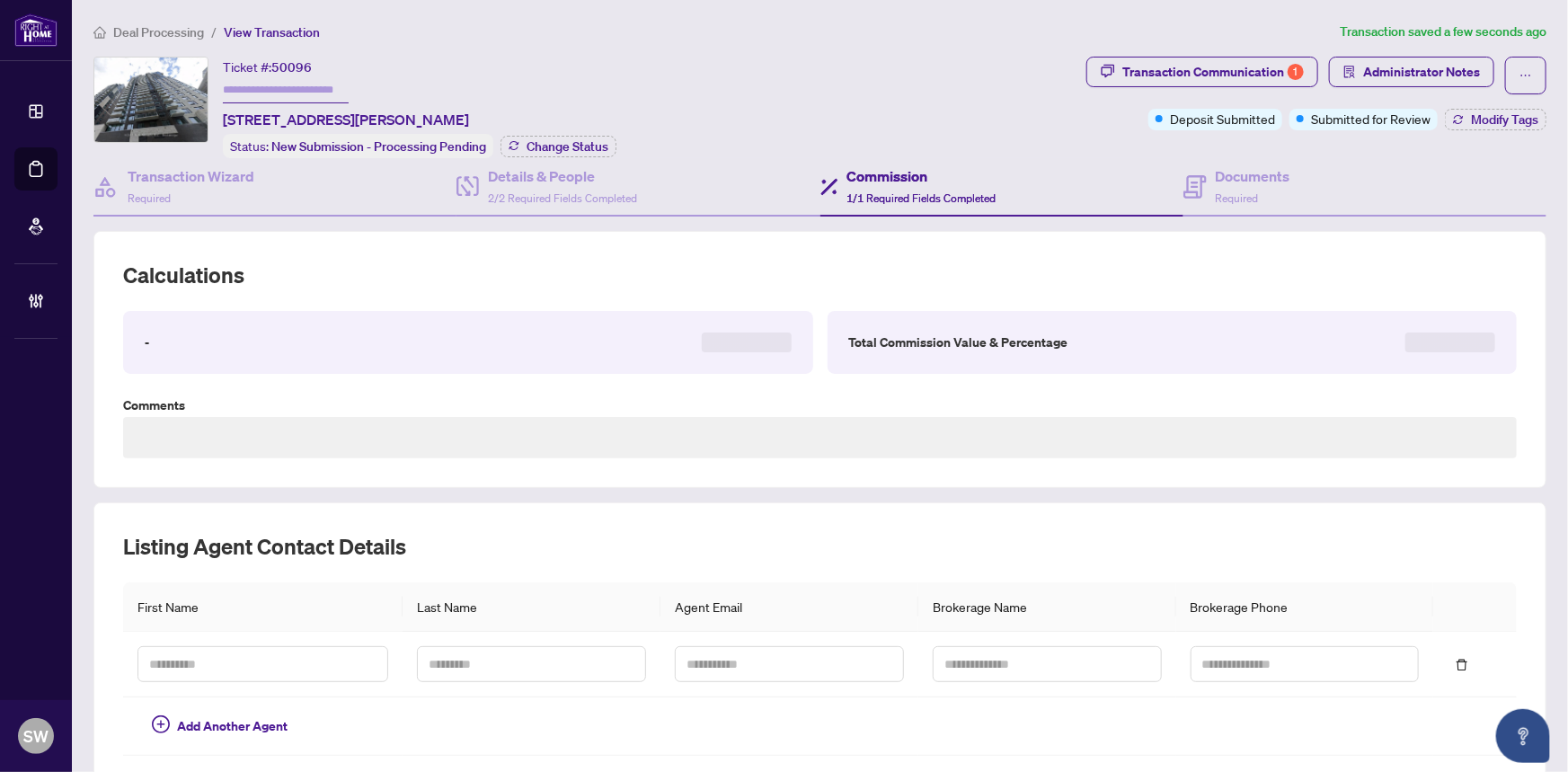
type textarea "**********"
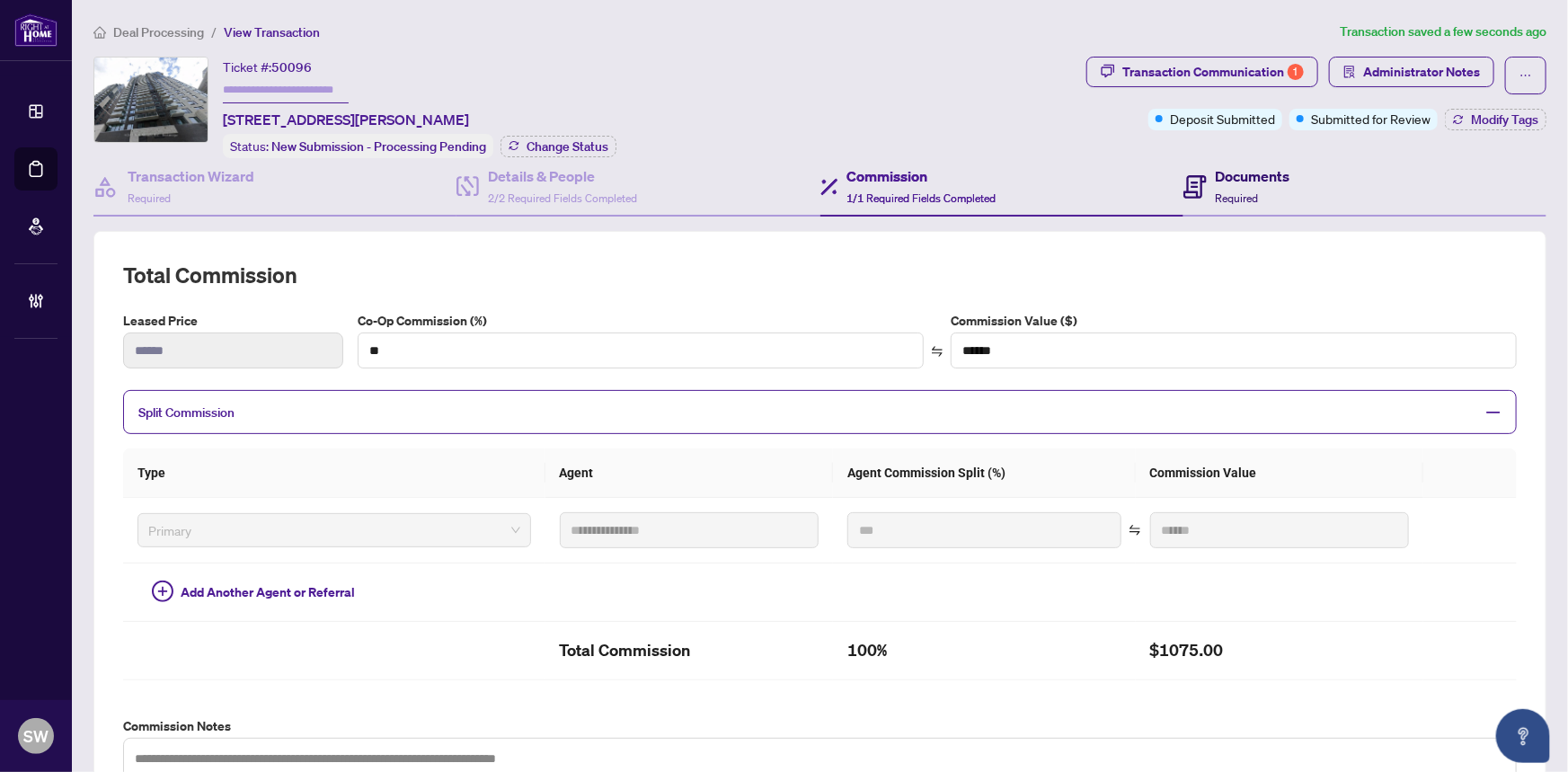
click at [1241, 191] on span "Required" at bounding box center [1237, 198] width 43 height 13
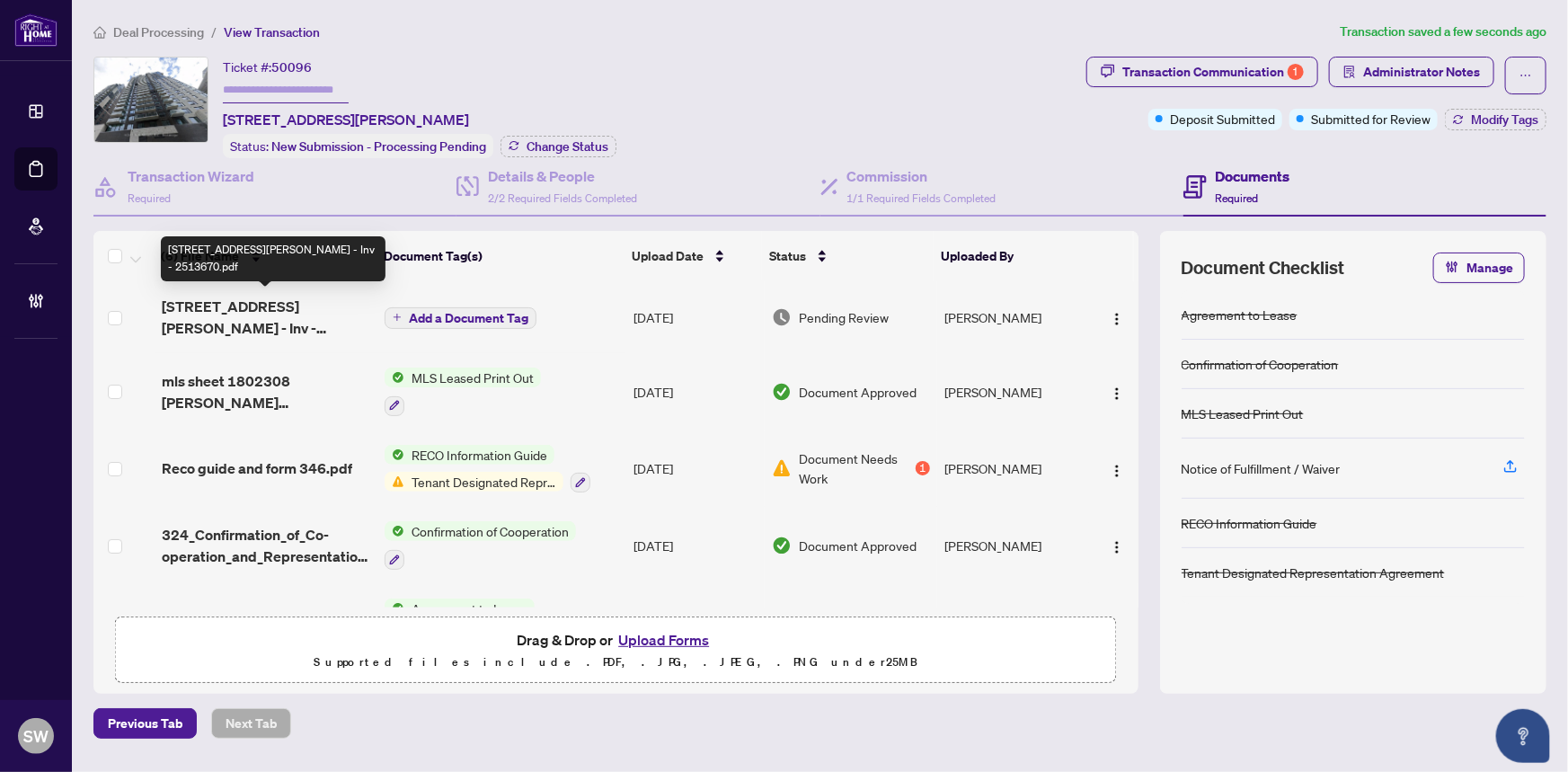
click at [192, 316] on span "180 George St 2308 - Inv - 2513670.pdf" at bounding box center [267, 317] width 209 height 43
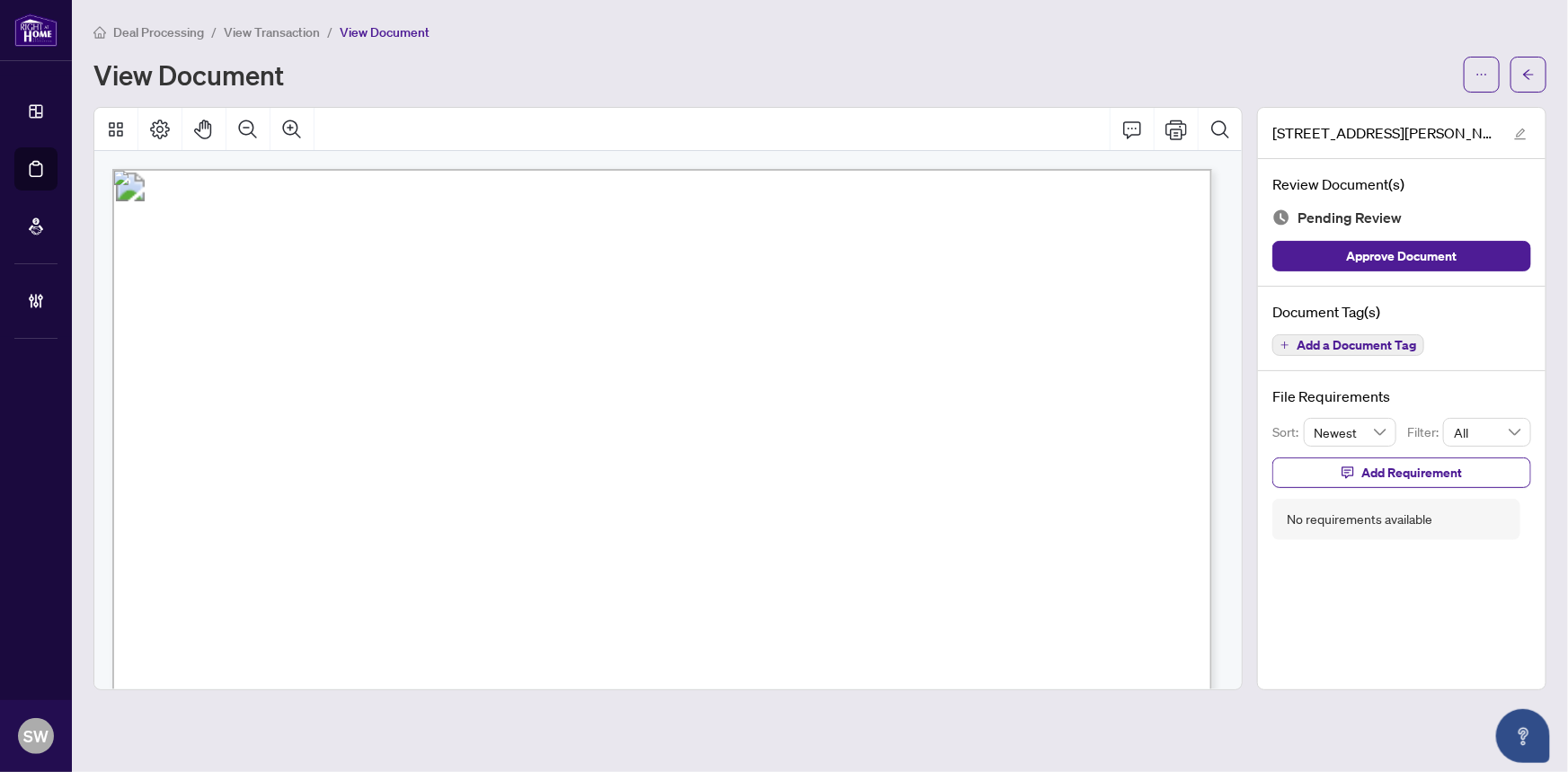
click at [1355, 348] on span "Add a Document Tag" at bounding box center [1356, 345] width 120 height 12
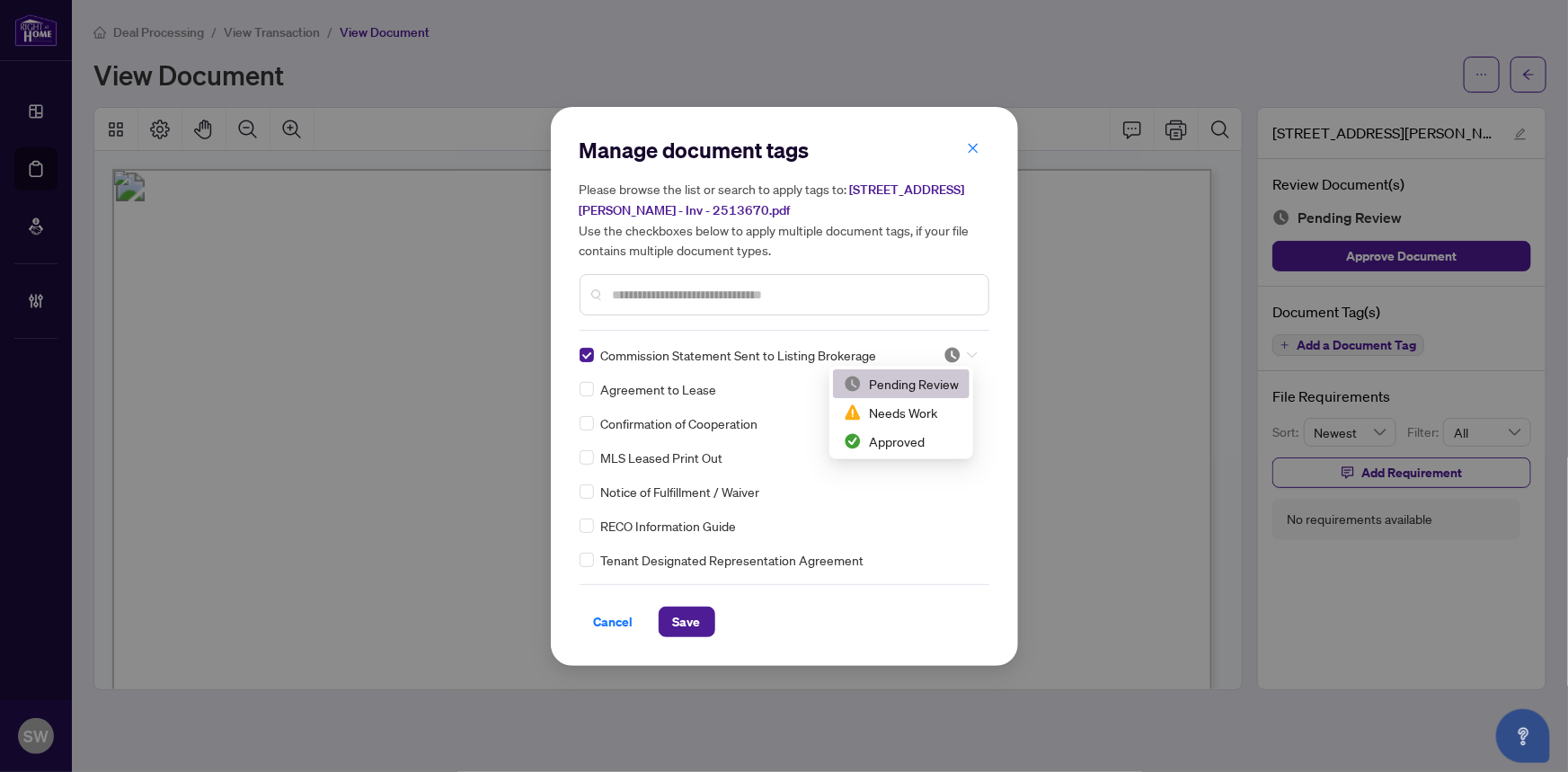
click at [961, 351] on div at bounding box center [961, 354] width 34 height 18
click at [905, 436] on div "Approved" at bounding box center [901, 441] width 115 height 20
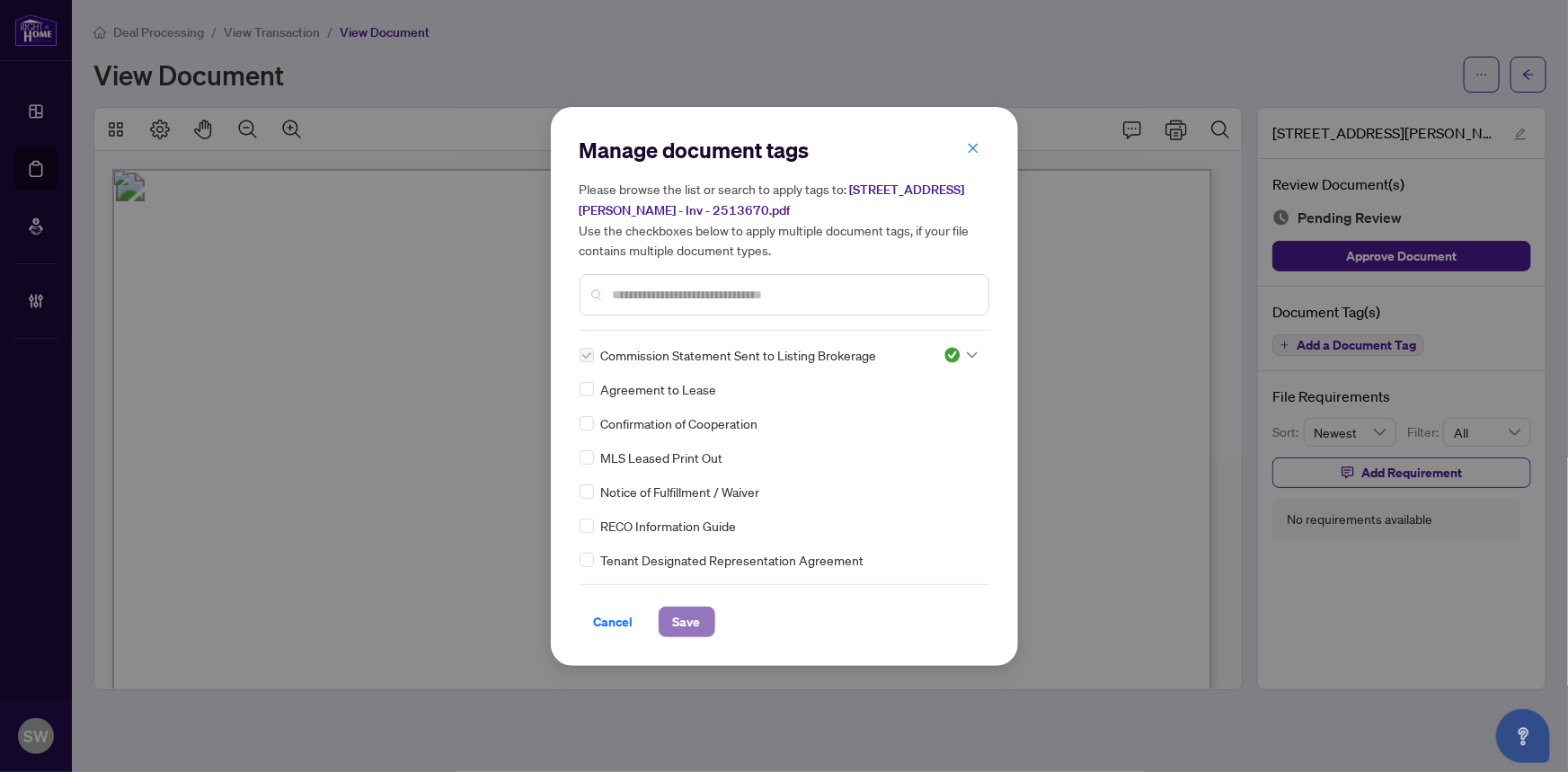
click at [700, 618] on button "Save" at bounding box center [687, 621] width 57 height 30
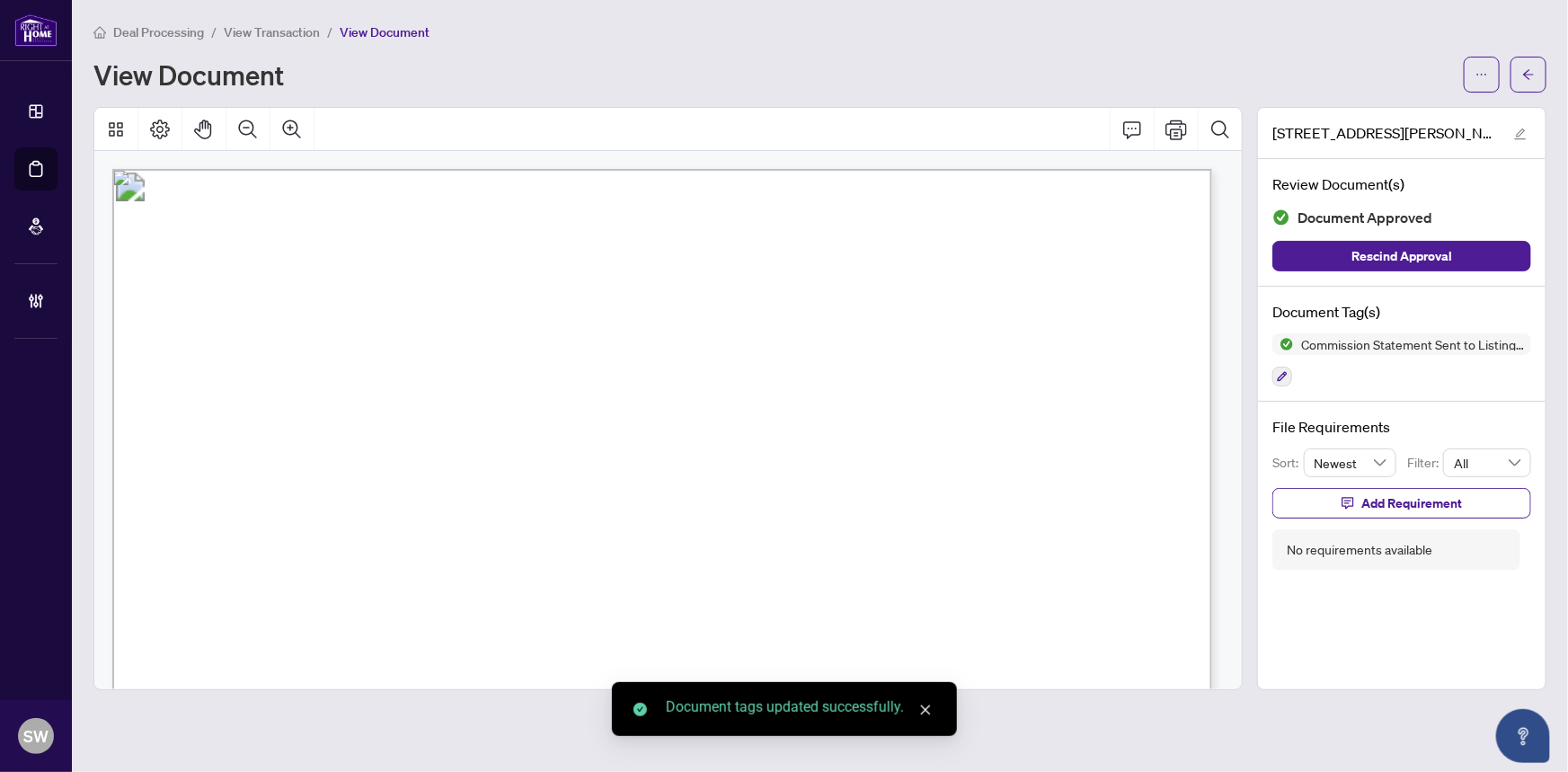
click at [1482, 81] on span "button" at bounding box center [1481, 74] width 12 height 29
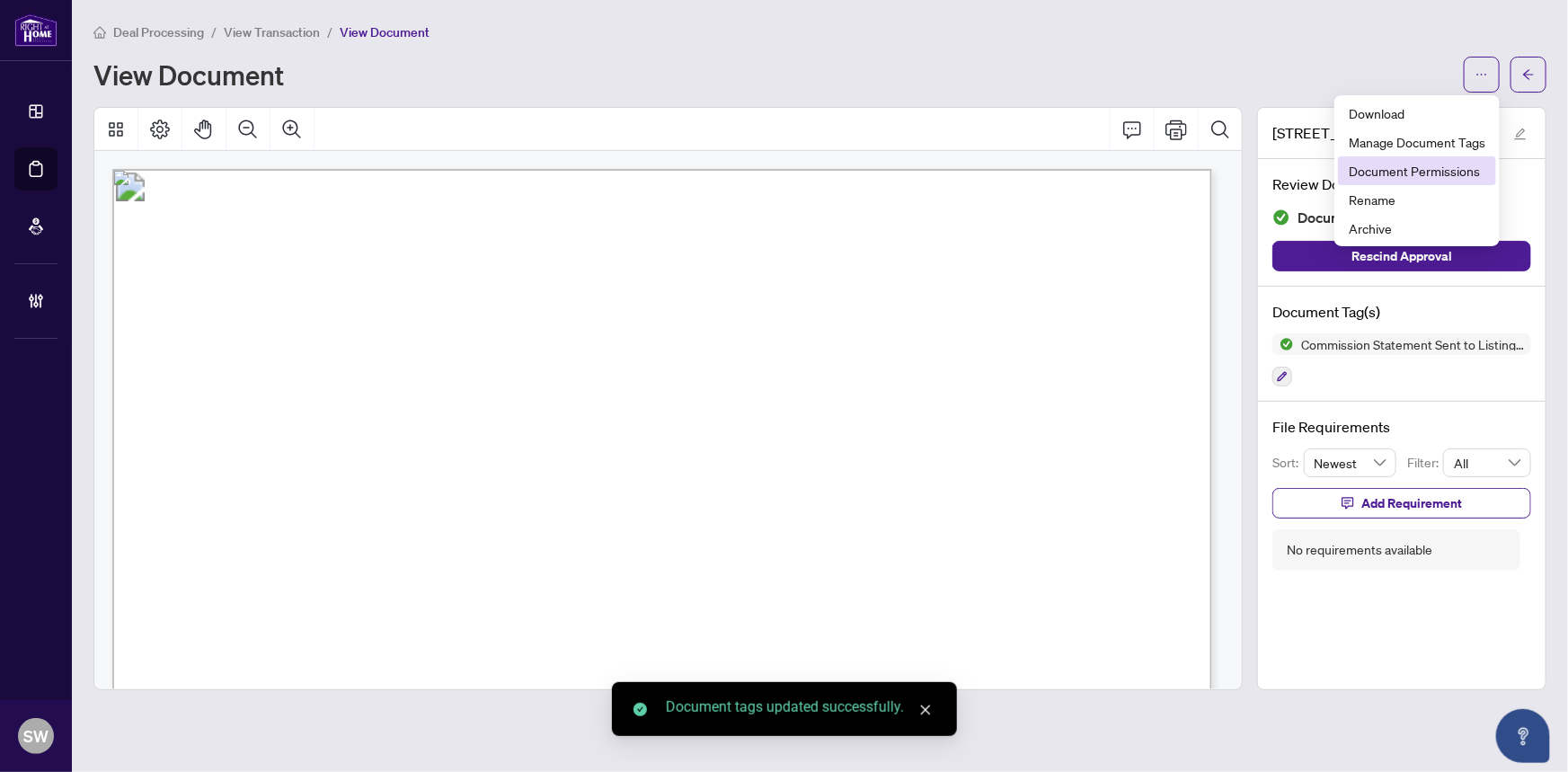
click at [1446, 161] on span "Document Permissions" at bounding box center [1416, 170] width 137 height 20
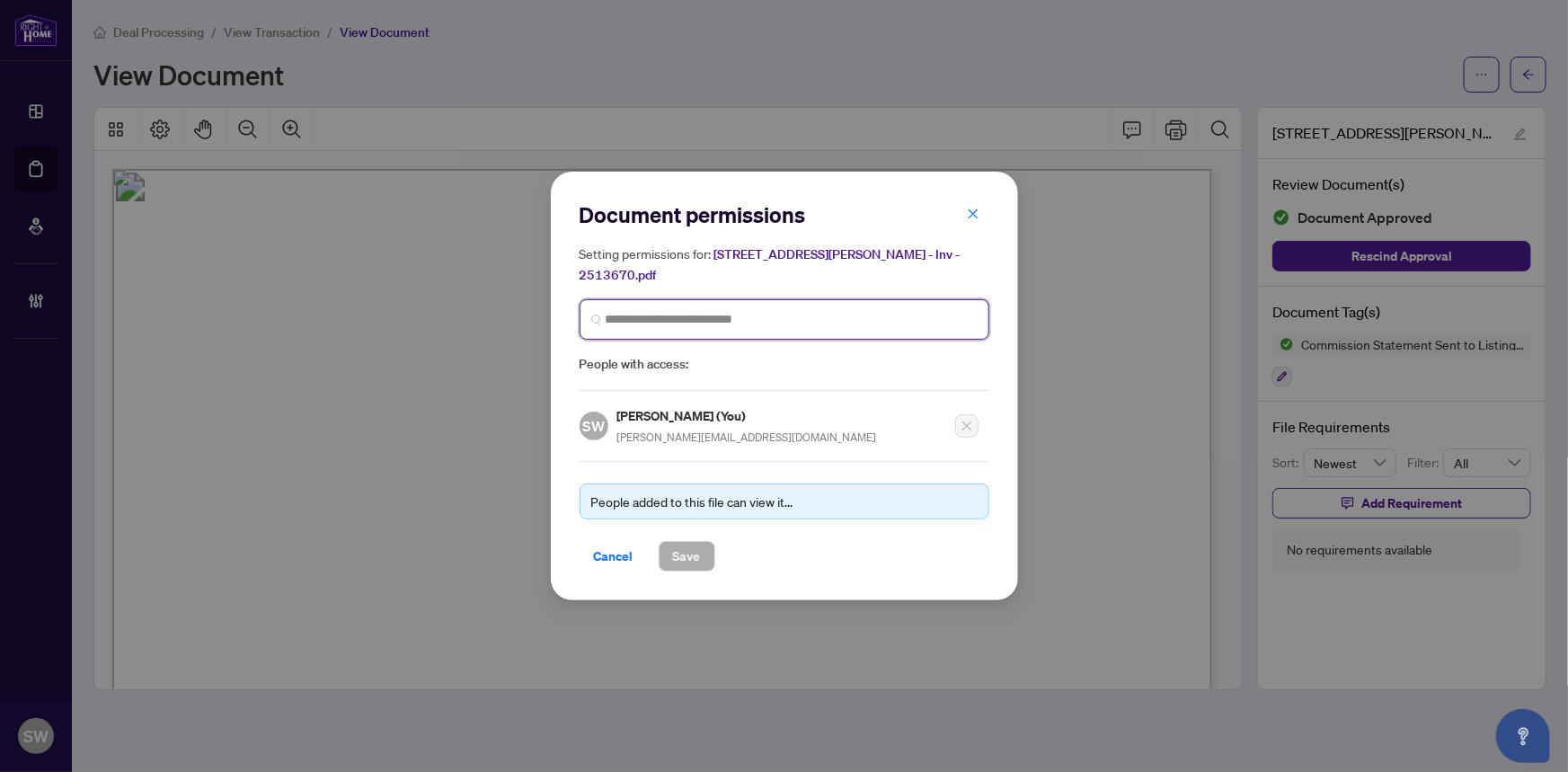
click at [656, 314] on input "search" at bounding box center [791, 319] width 372 height 19
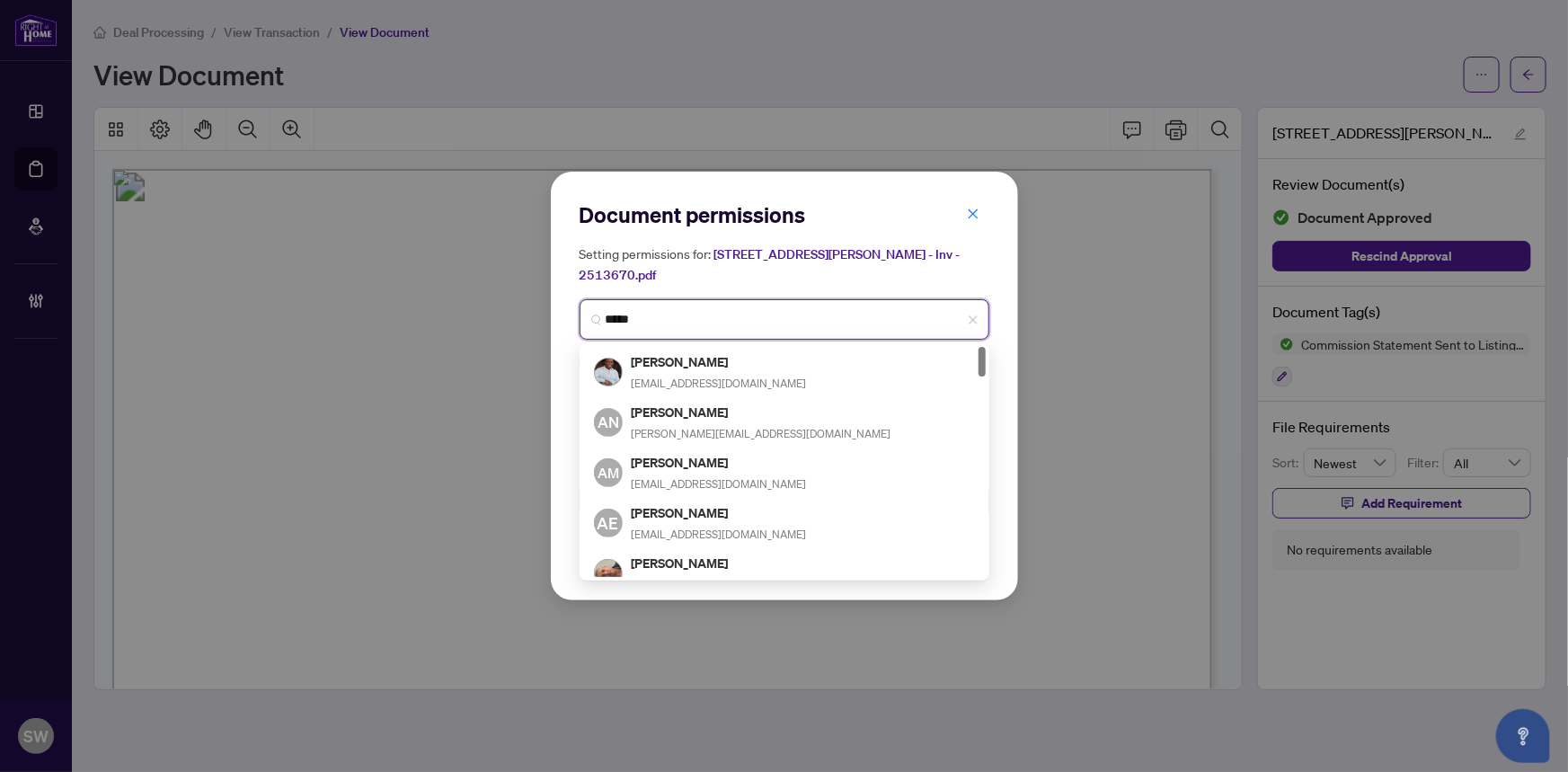
type input "******"
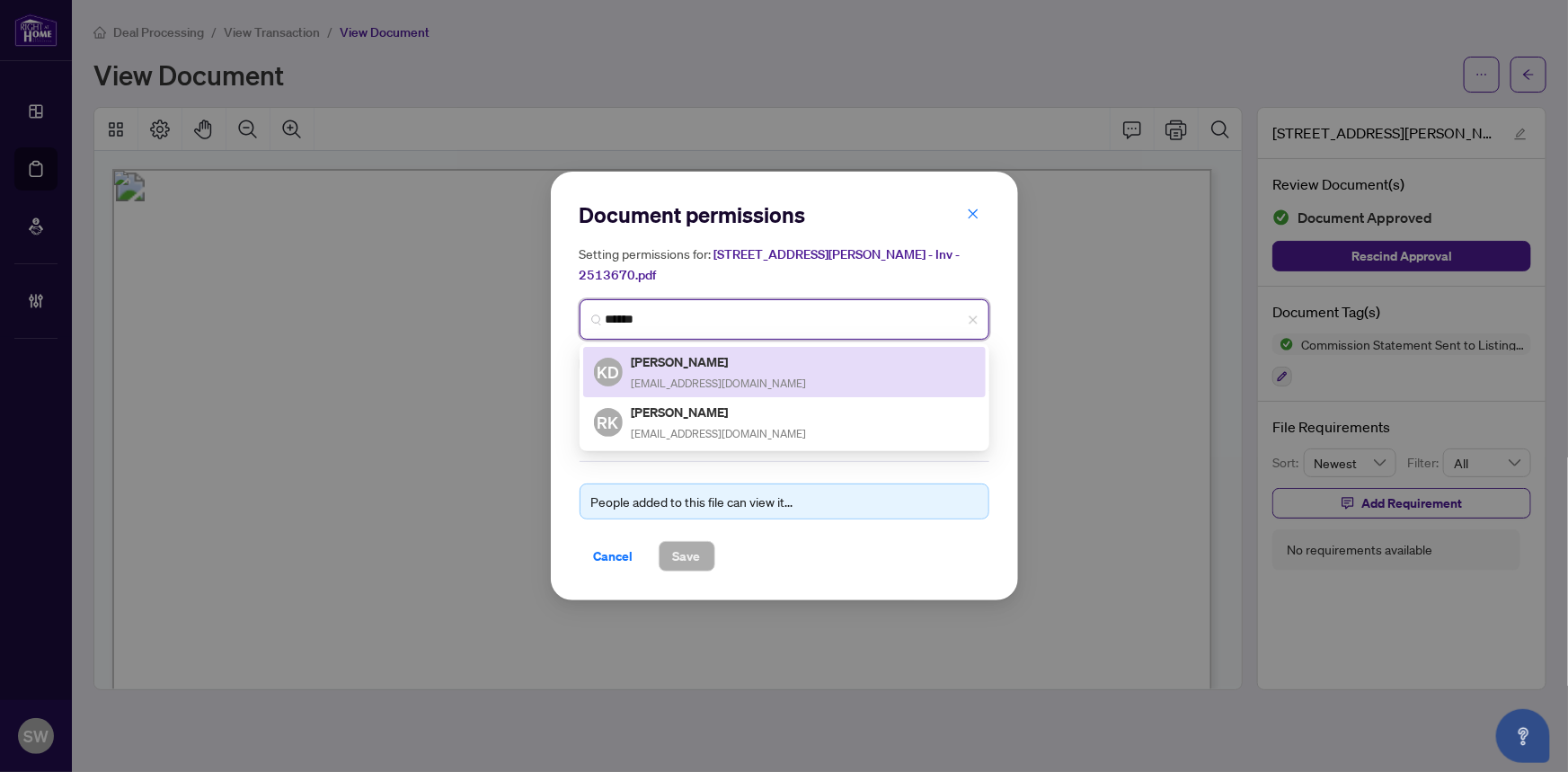
click at [697, 353] on h5 "Kanwar Dhaliwal" at bounding box center [719, 362] width 175 height 21
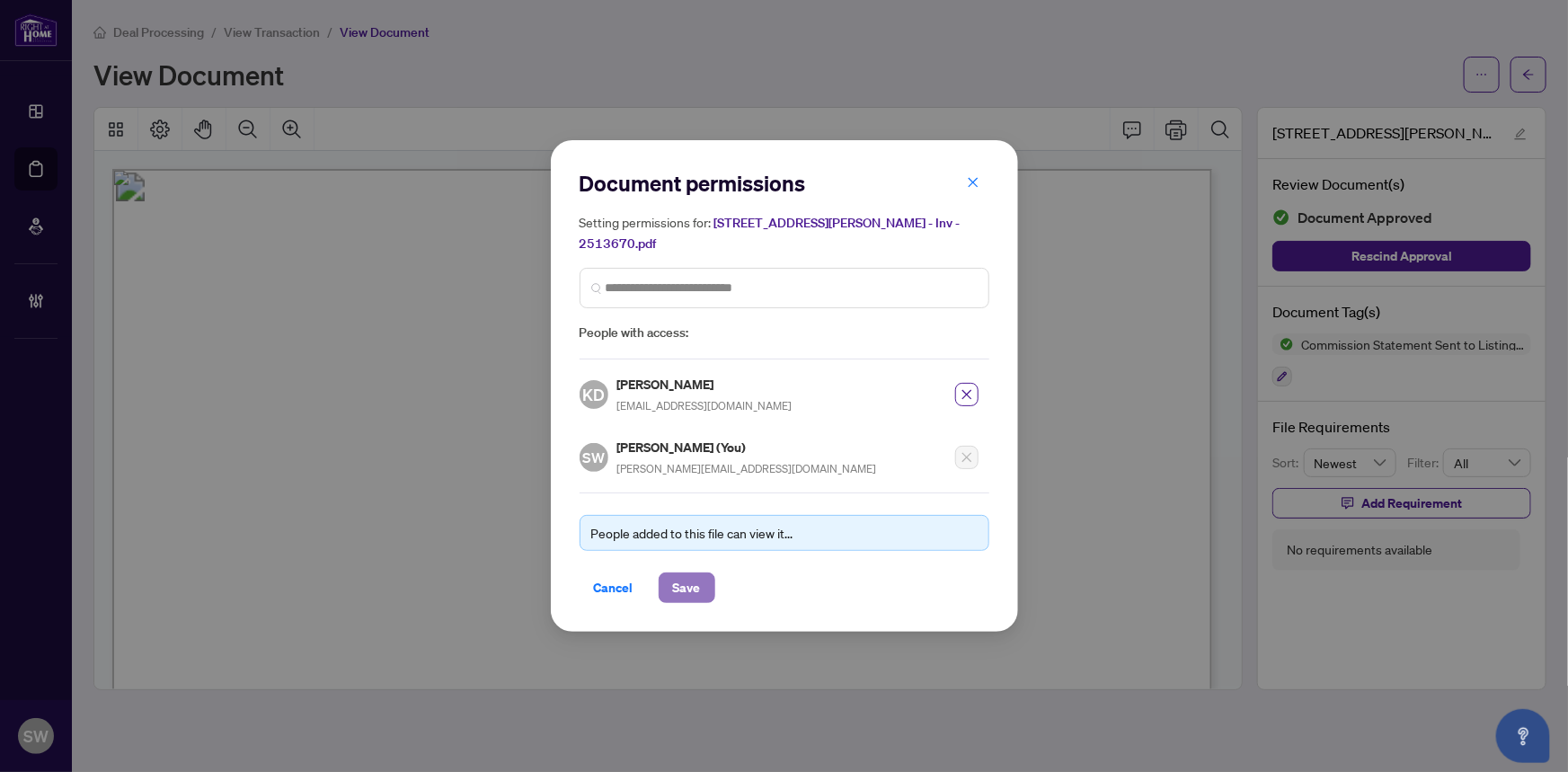
click at [698, 573] on span "Save" at bounding box center [687, 587] width 28 height 29
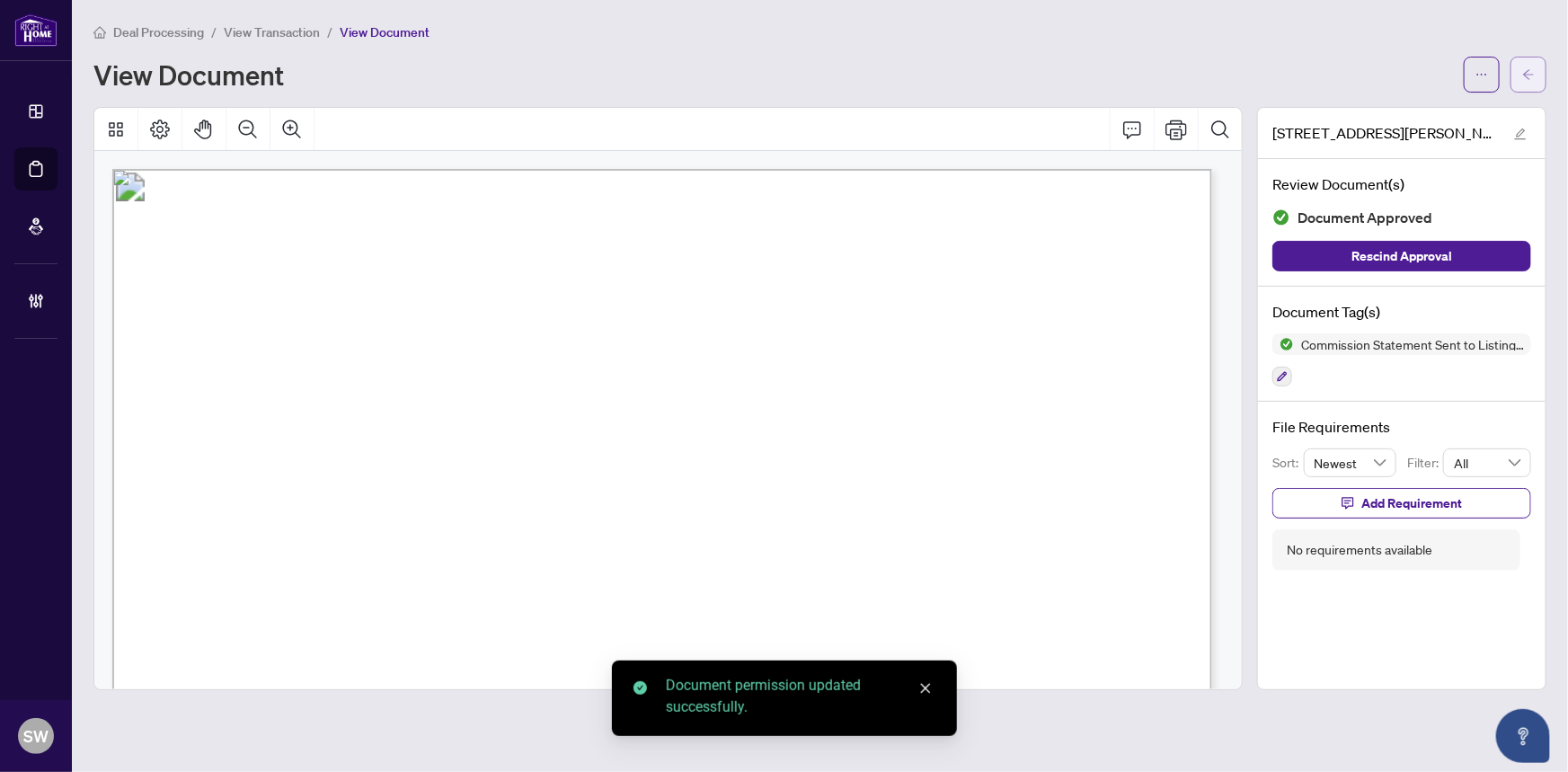
click at [1534, 70] on icon "arrow-left" at bounding box center [1528, 74] width 12 height 12
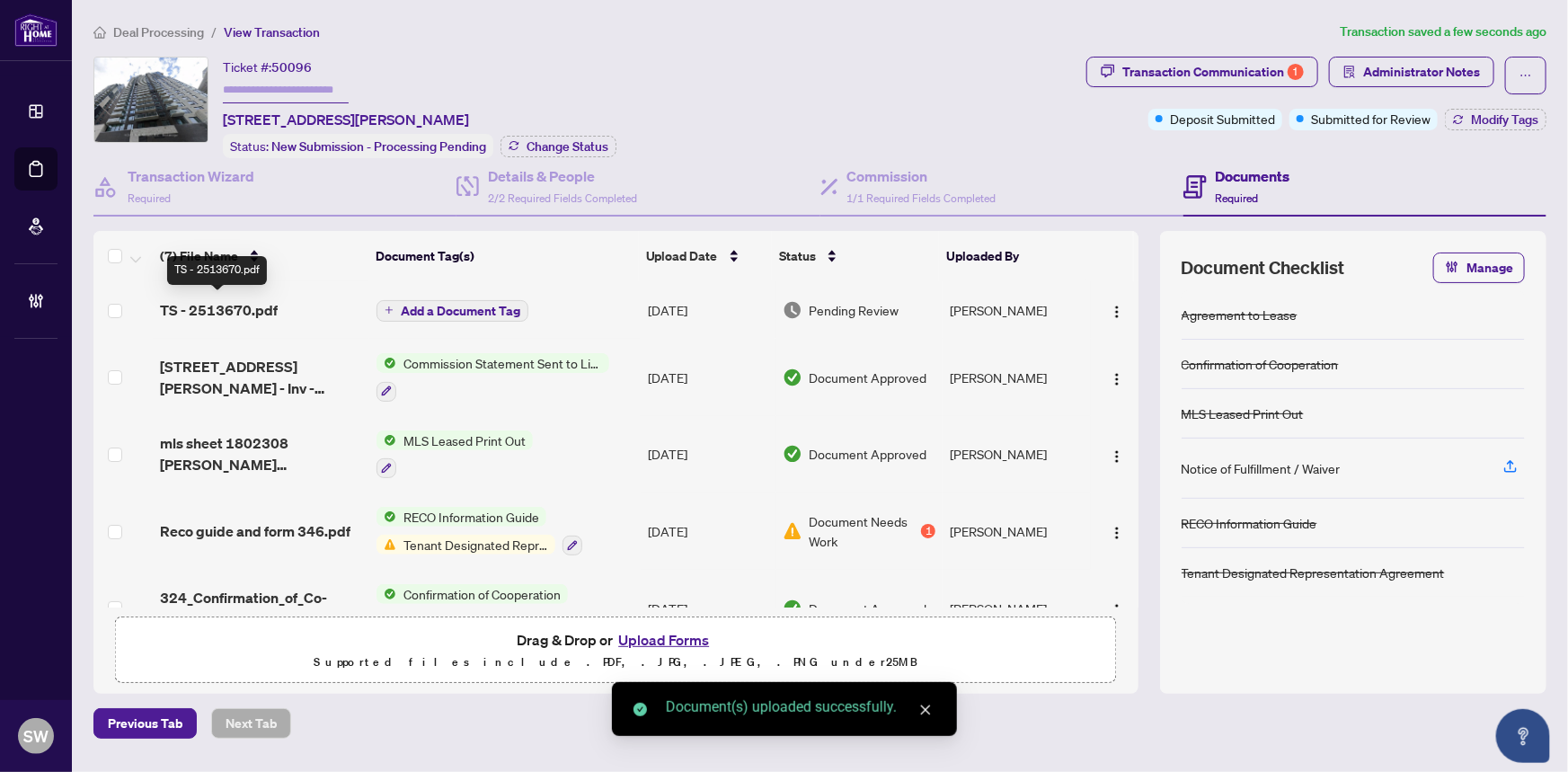
click at [267, 309] on span "TS - 2513670.pdf" at bounding box center [218, 310] width 118 height 22
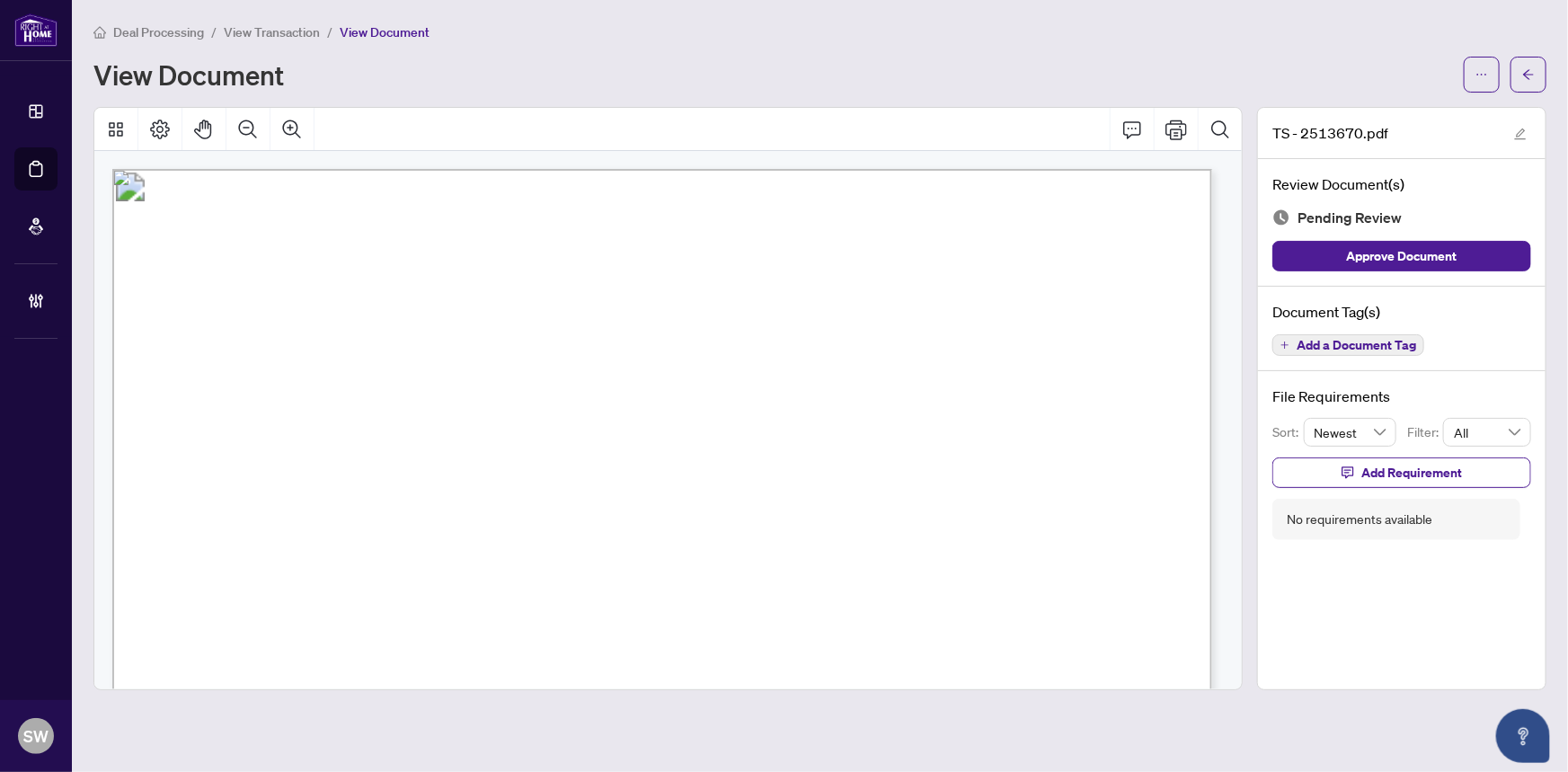
click at [1315, 340] on span "Add a Document Tag" at bounding box center [1356, 345] width 120 height 12
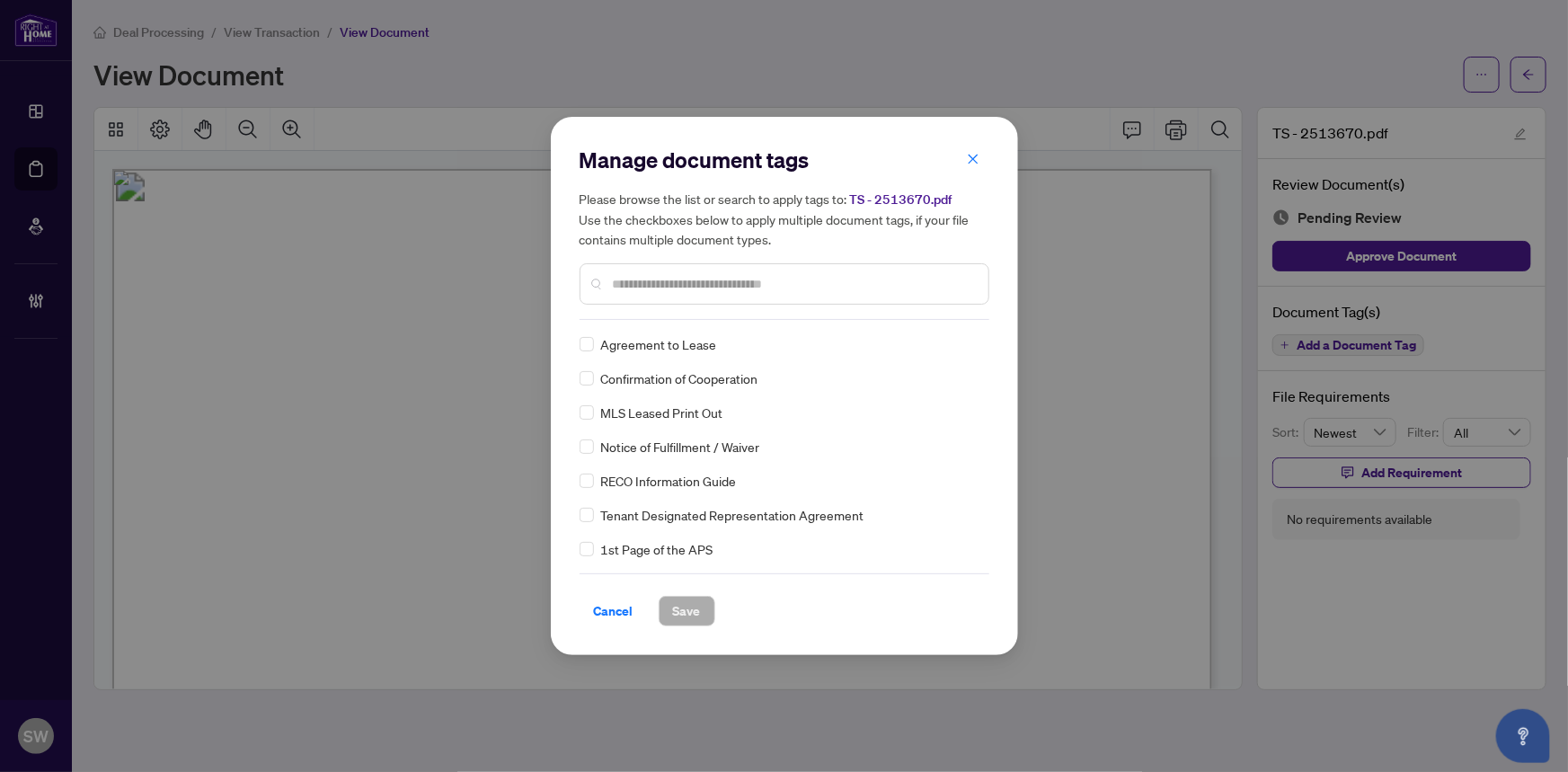
click at [644, 282] on input "text" at bounding box center [794, 283] width 362 height 20
type input "*****"
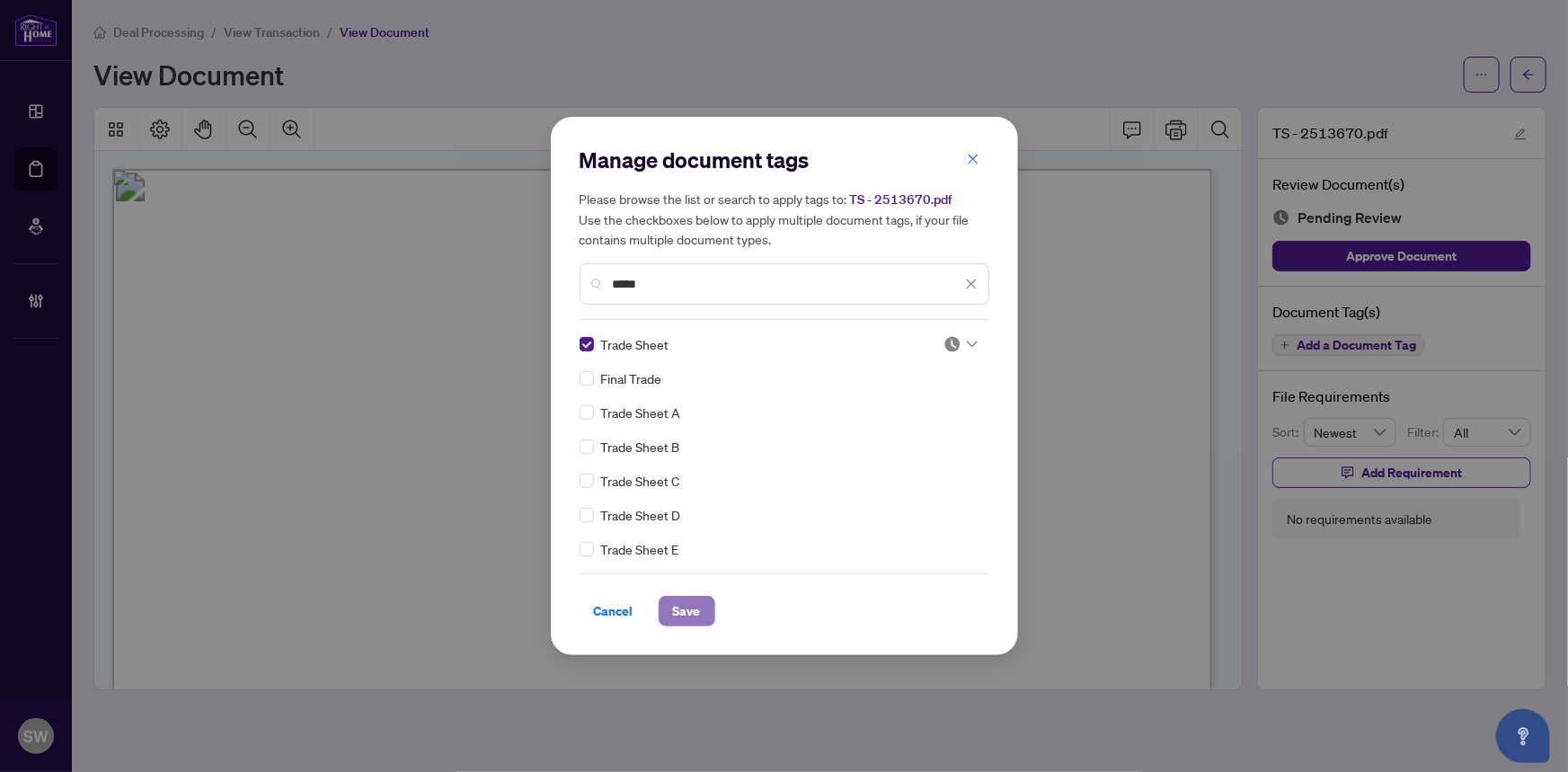
click at [698, 608] on span "Save" at bounding box center [687, 611] width 28 height 29
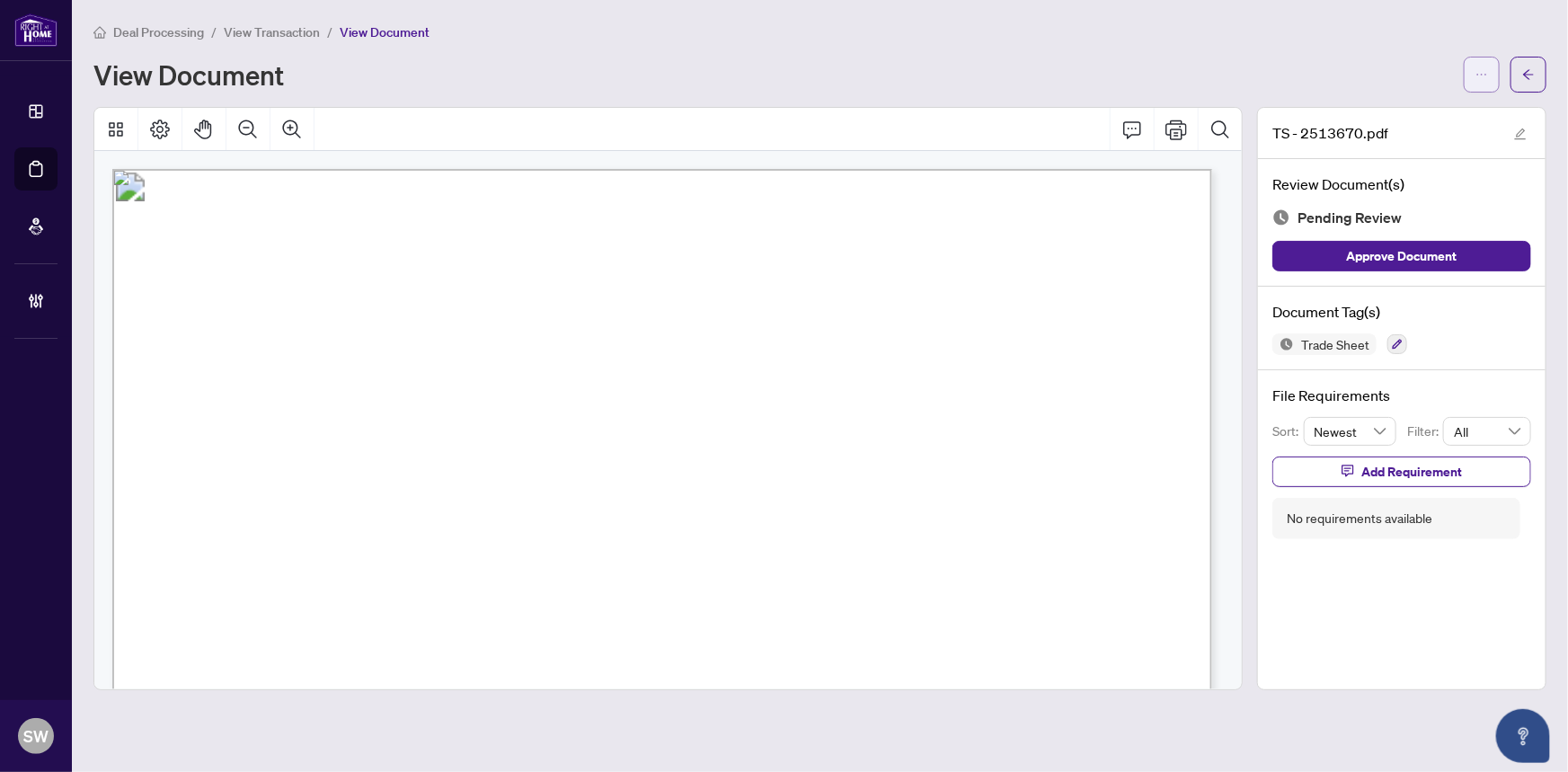
click at [1484, 75] on icon "ellipsis" at bounding box center [1481, 74] width 12 height 12
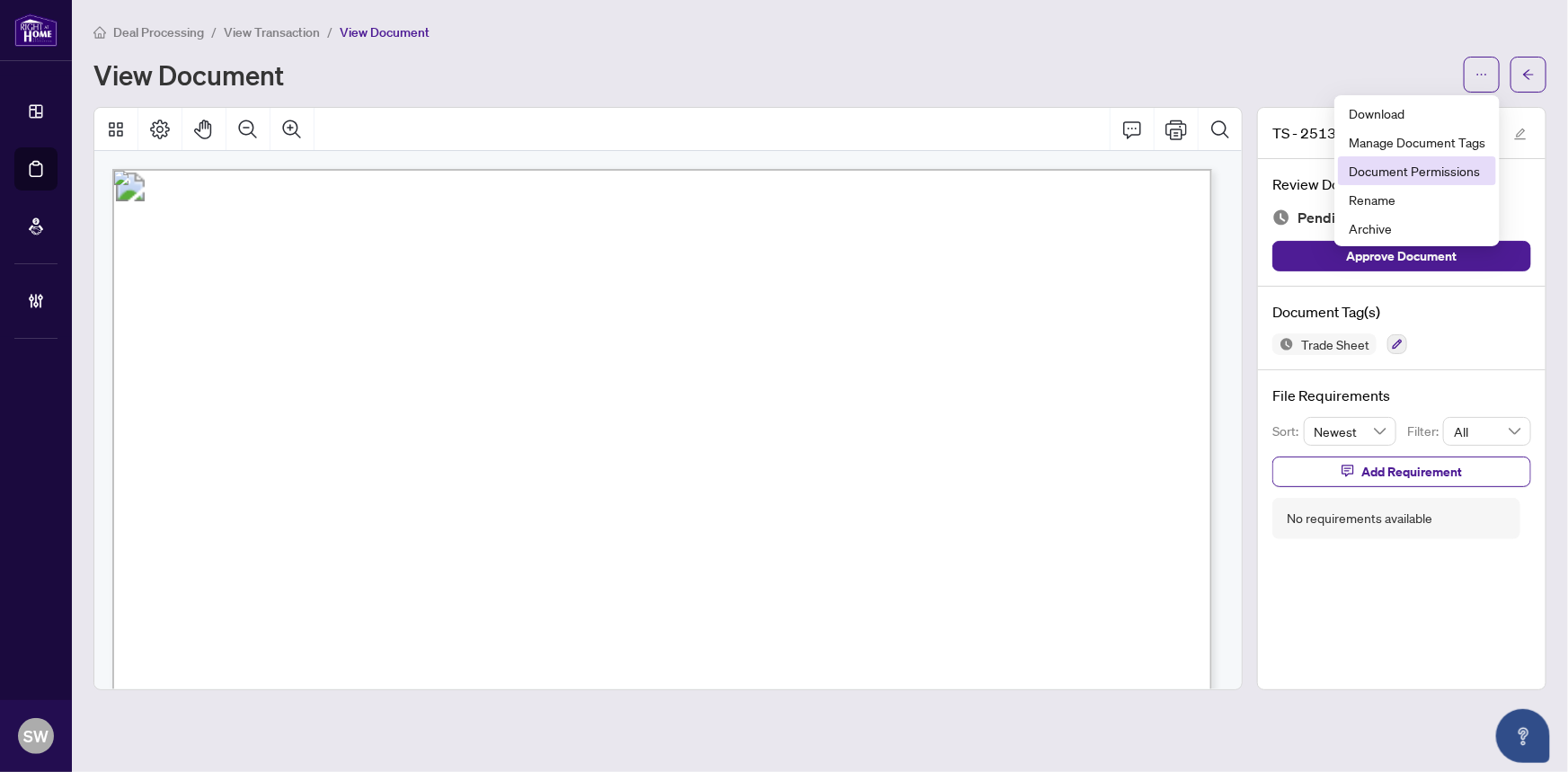
click at [1459, 164] on li "Document Permissions" at bounding box center [1417, 170] width 158 height 29
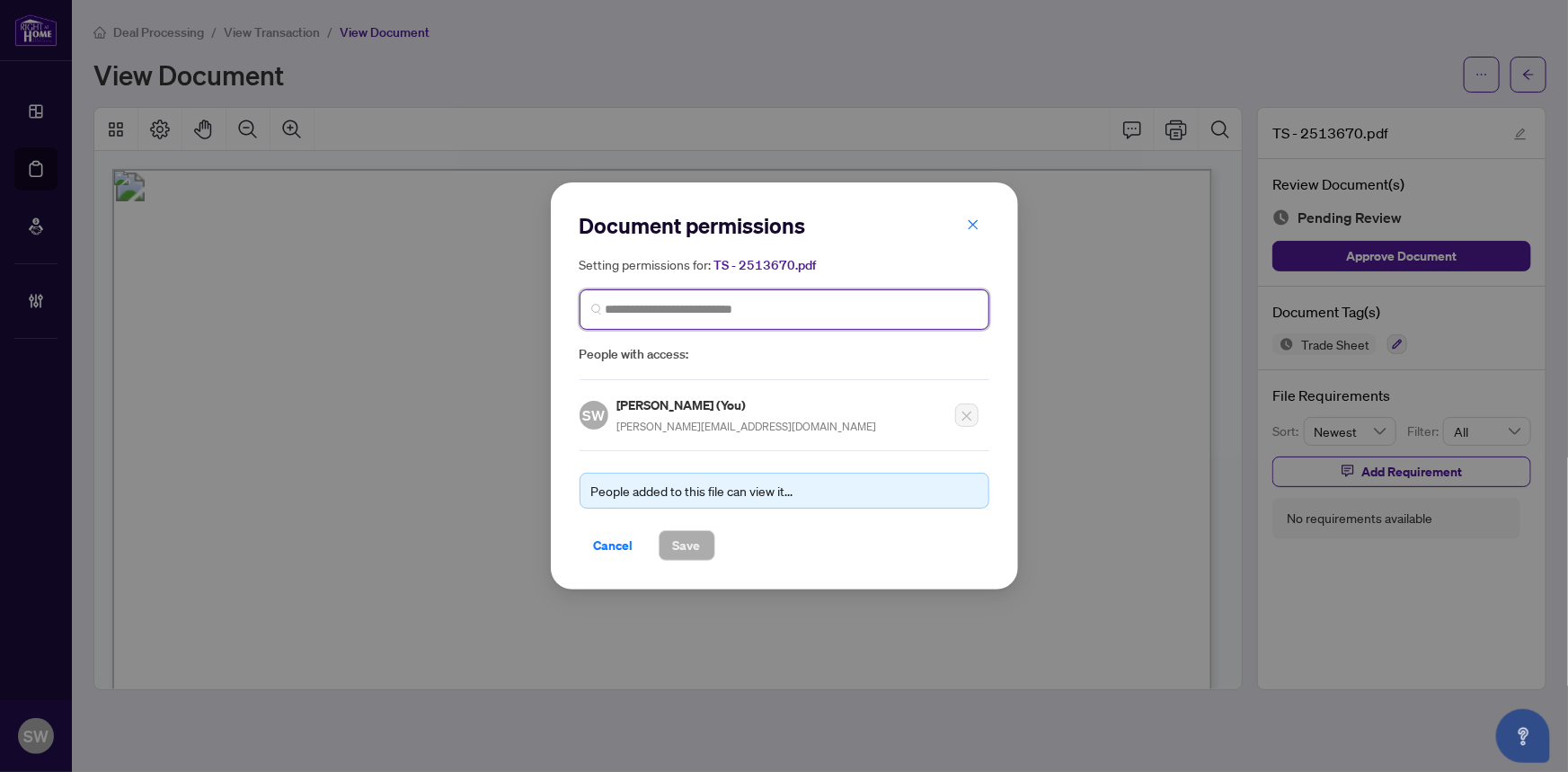
click at [658, 310] on input "search" at bounding box center [791, 310] width 372 height 19
type input "*****"
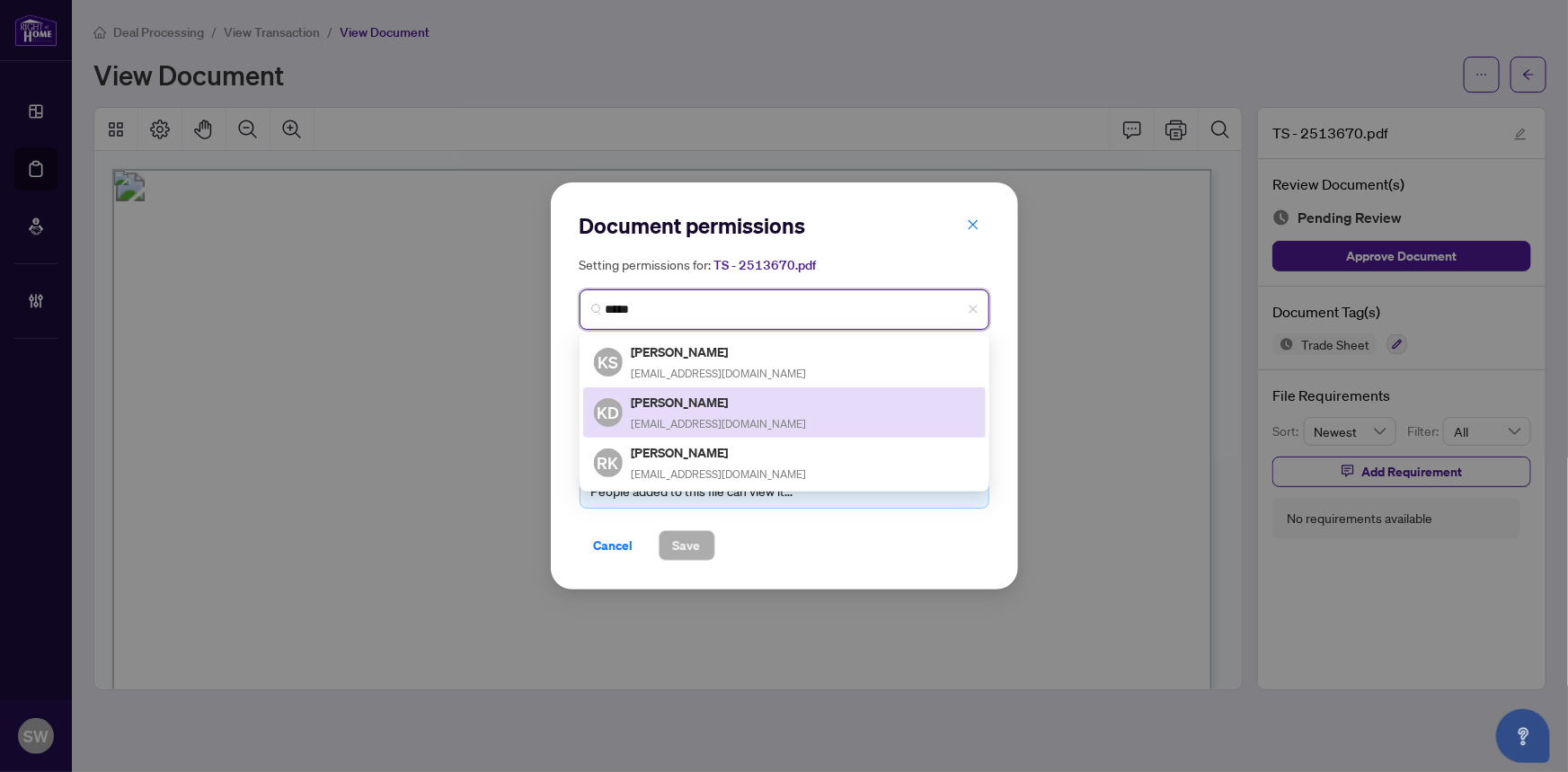
click at [692, 407] on h5 "Kanwar Dhaliwal" at bounding box center [719, 402] width 175 height 21
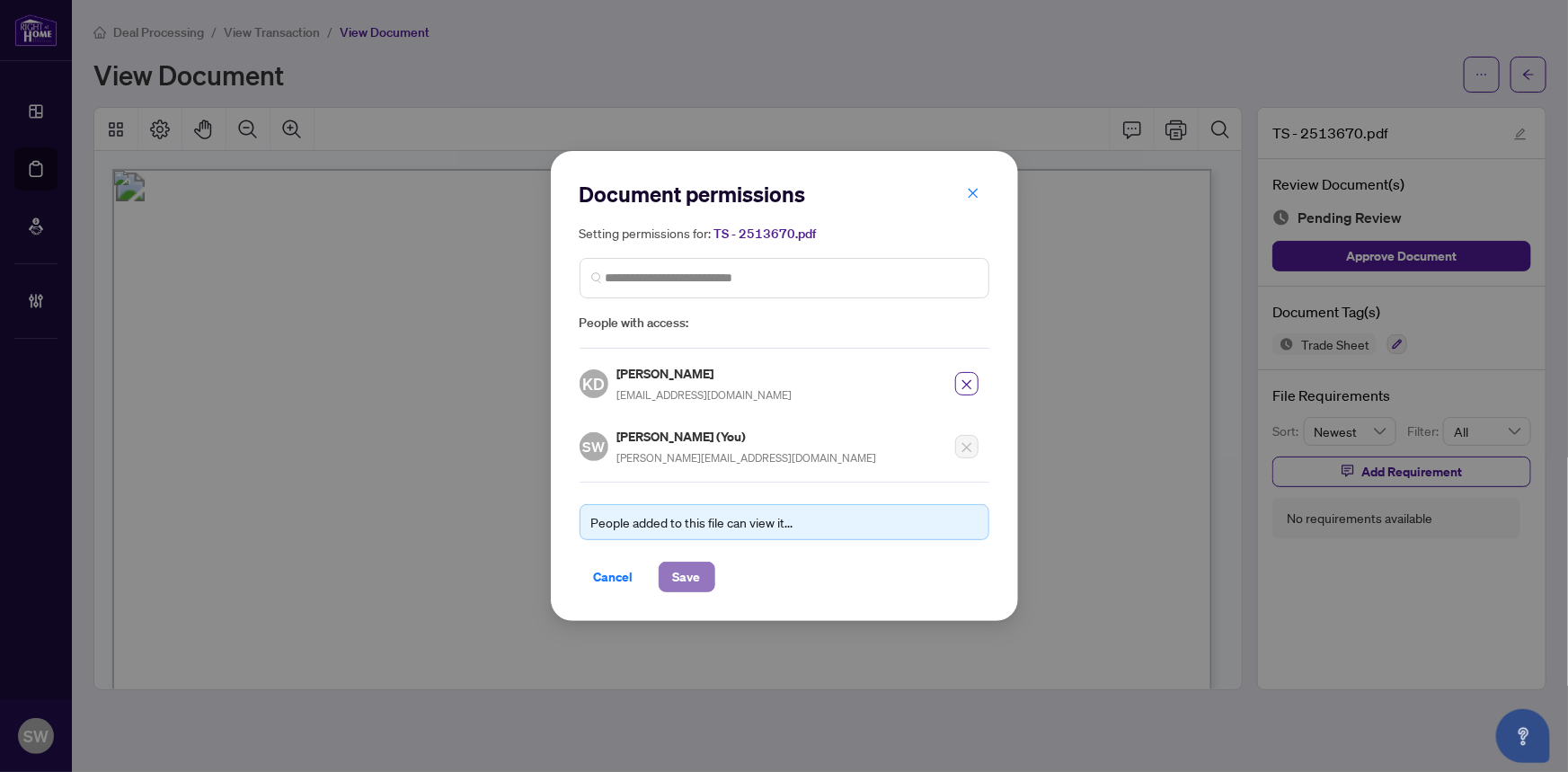
click at [683, 569] on span "Save" at bounding box center [687, 576] width 28 height 29
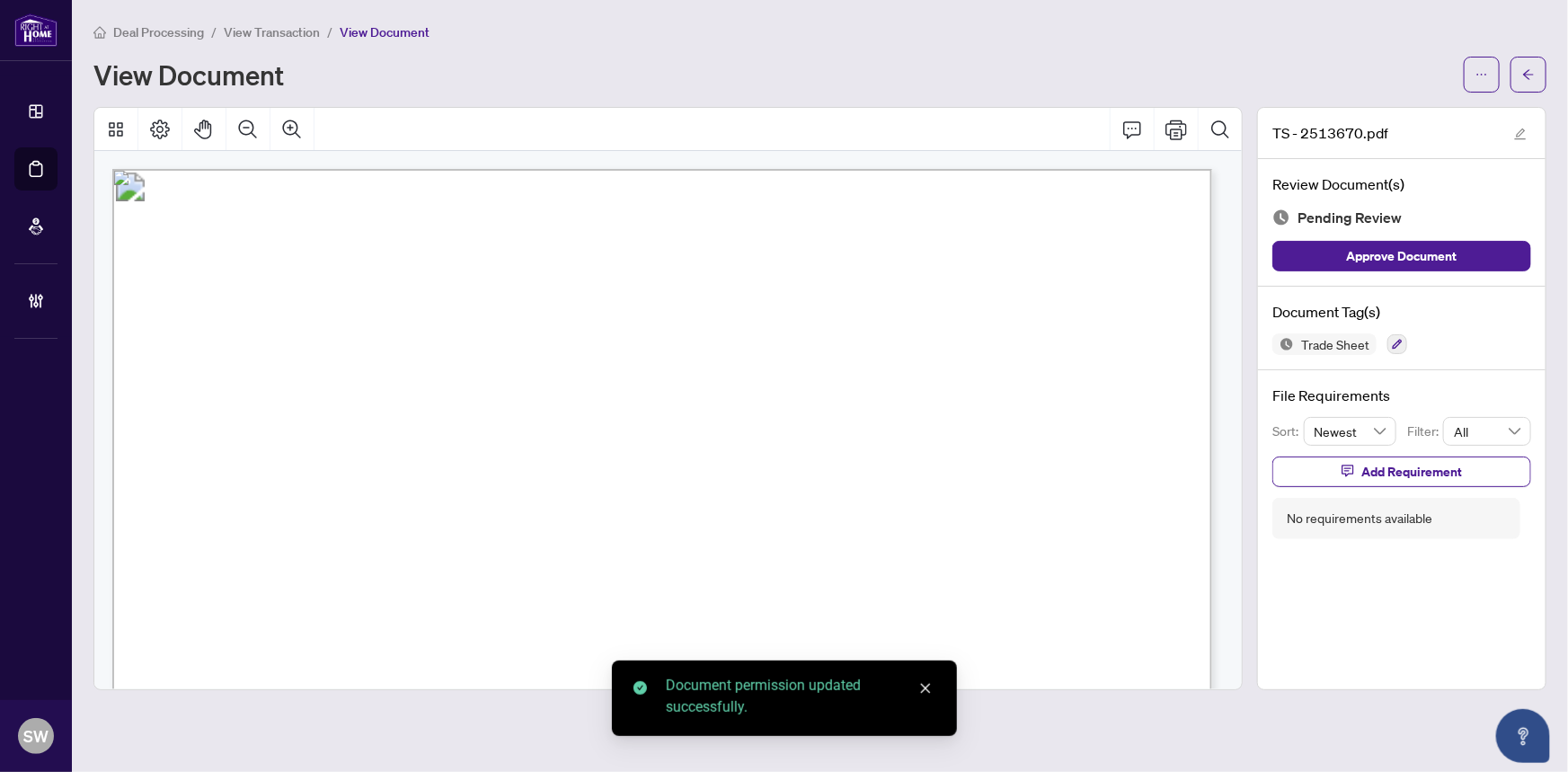
click at [1402, 468] on span "Add Requirement" at bounding box center [1412, 472] width 101 height 29
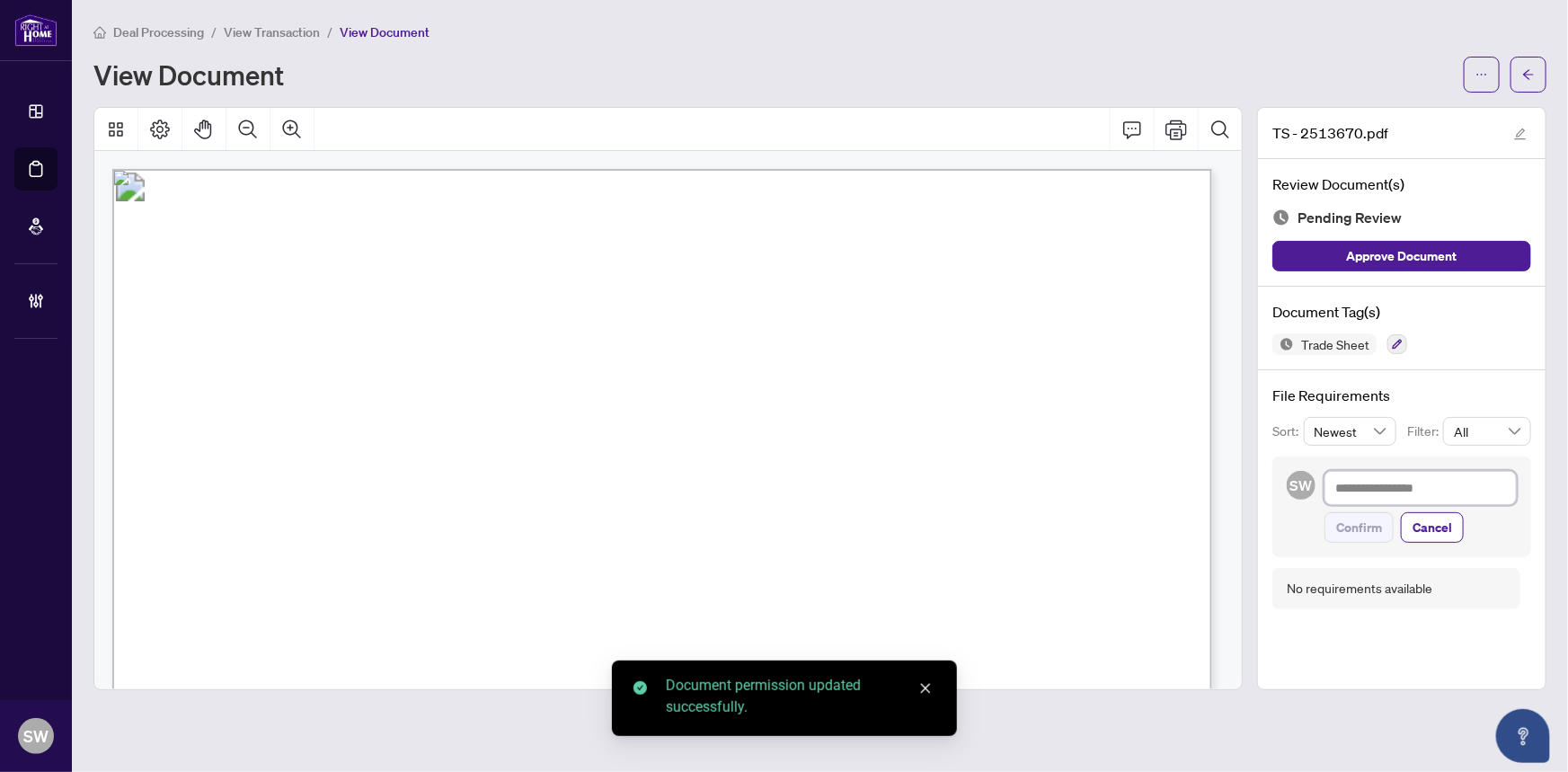
click at [1394, 489] on textarea at bounding box center [1421, 488] width 192 height 34
paste textarea "**********"
type textarea "**********"
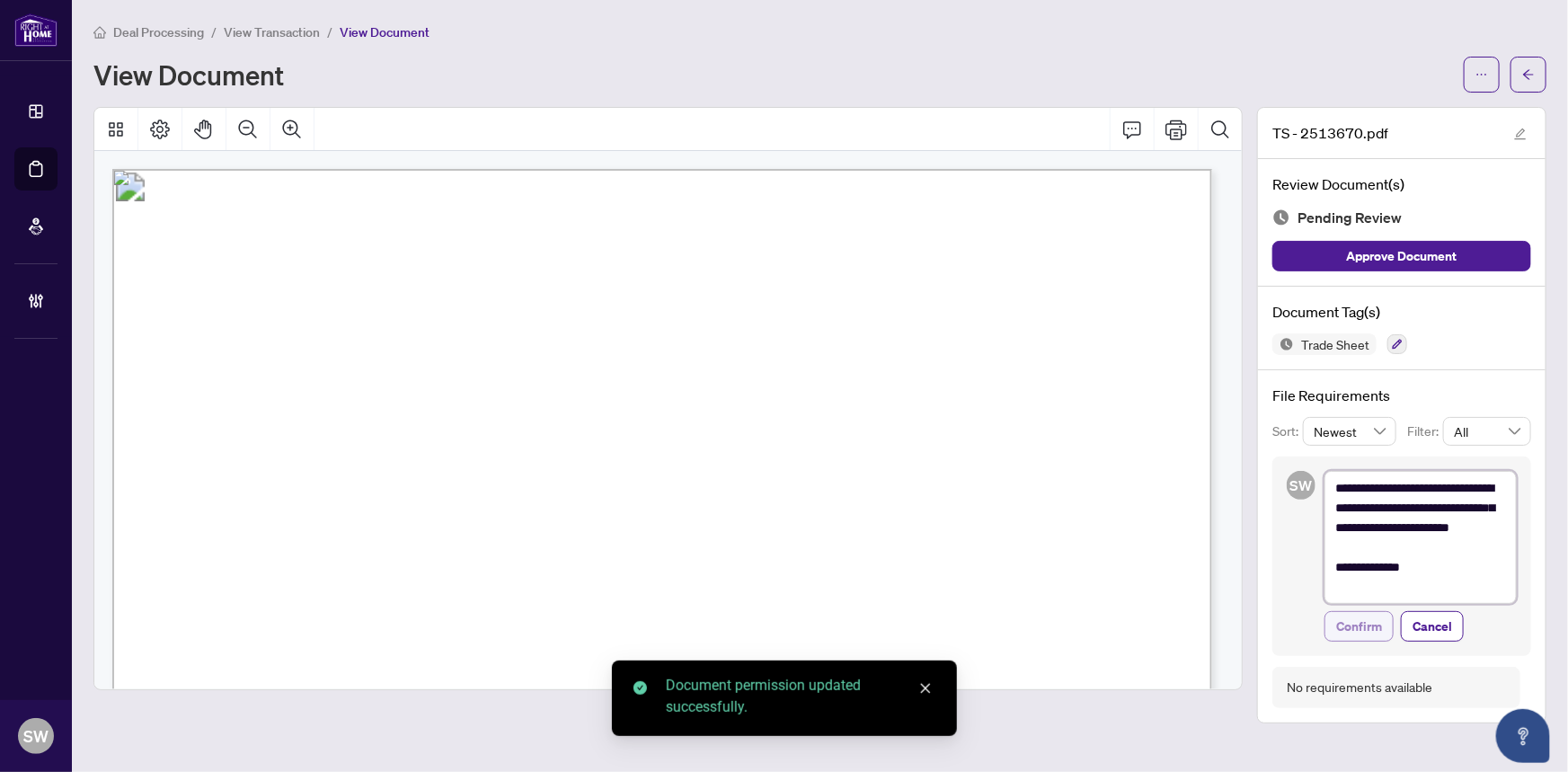
type textarea "**********"
click at [1374, 627] on span "Confirm" at bounding box center [1359, 626] width 46 height 29
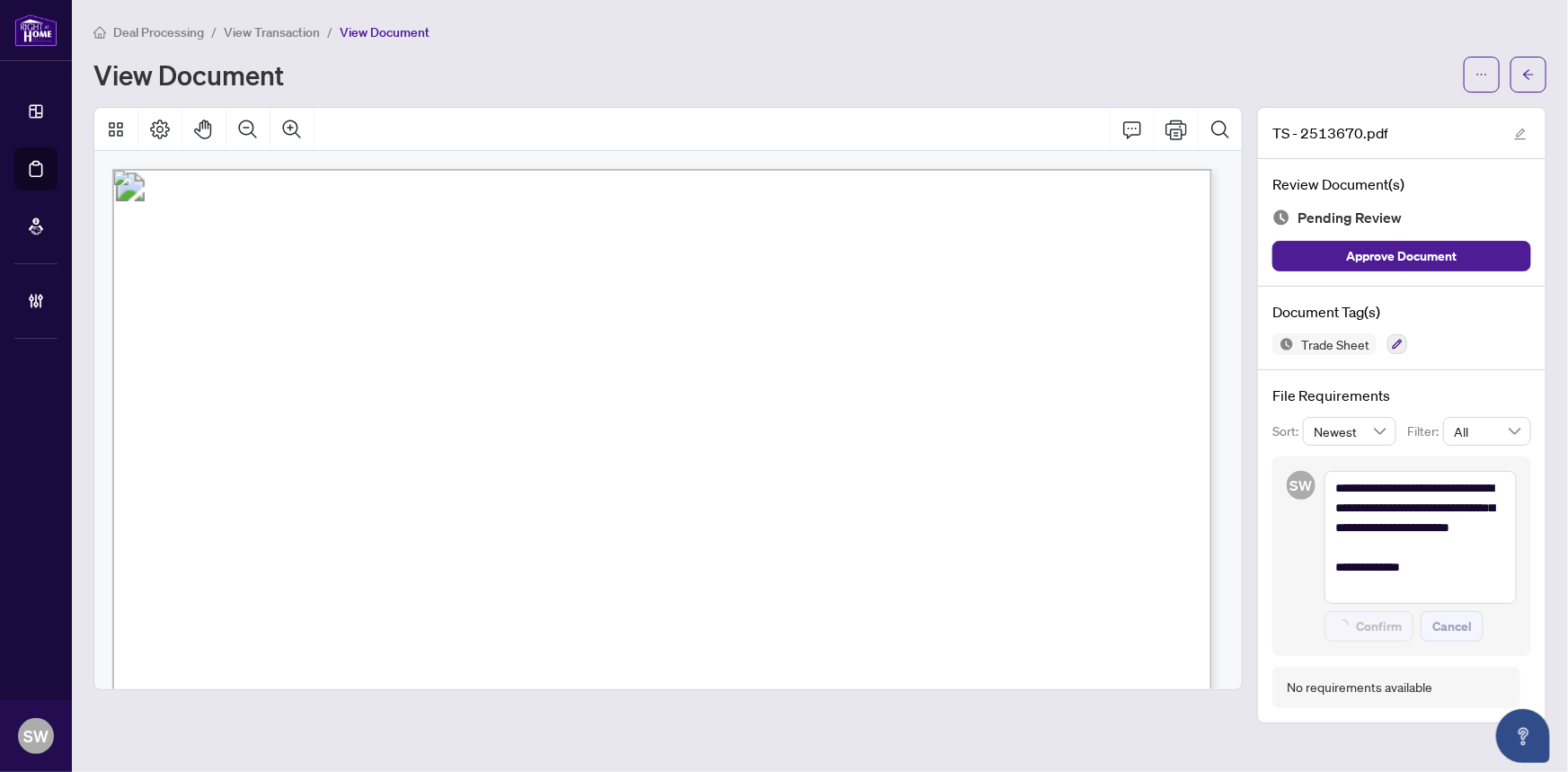
type textarea "**********"
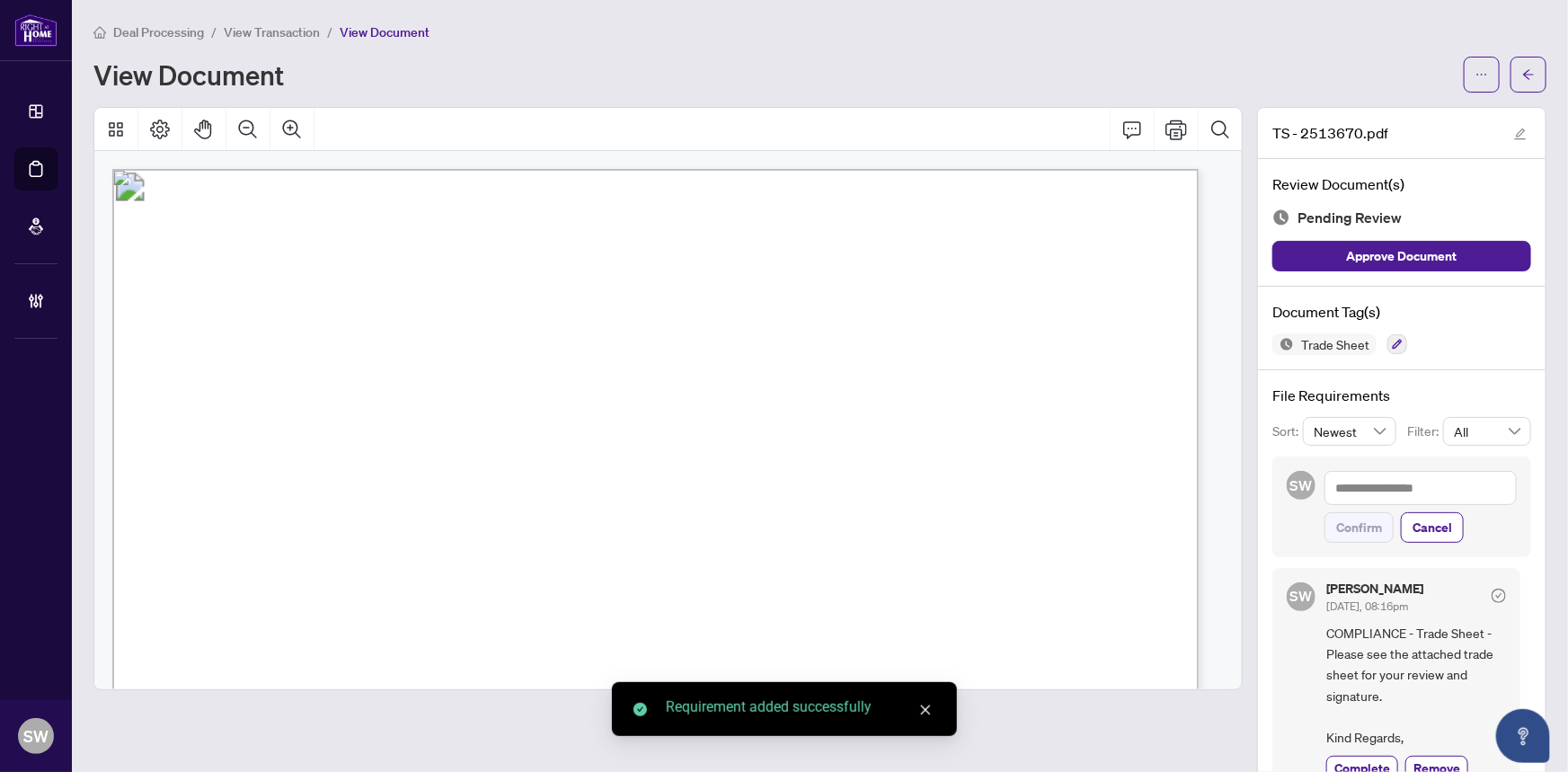
click at [1523, 79] on icon "arrow-left" at bounding box center [1528, 74] width 12 height 12
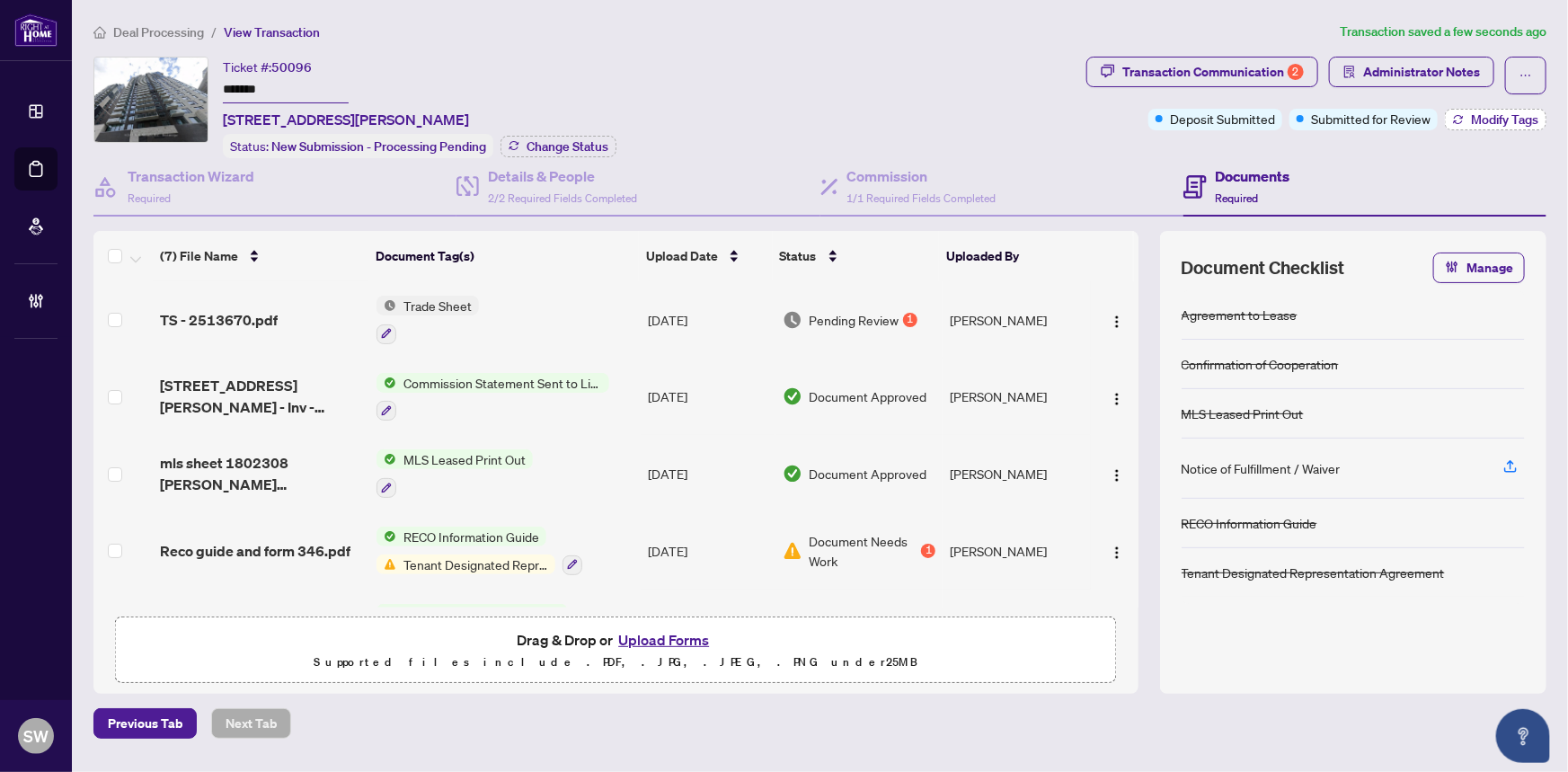
click at [1486, 113] on span "Modify Tags" at bounding box center [1505, 119] width 68 height 12
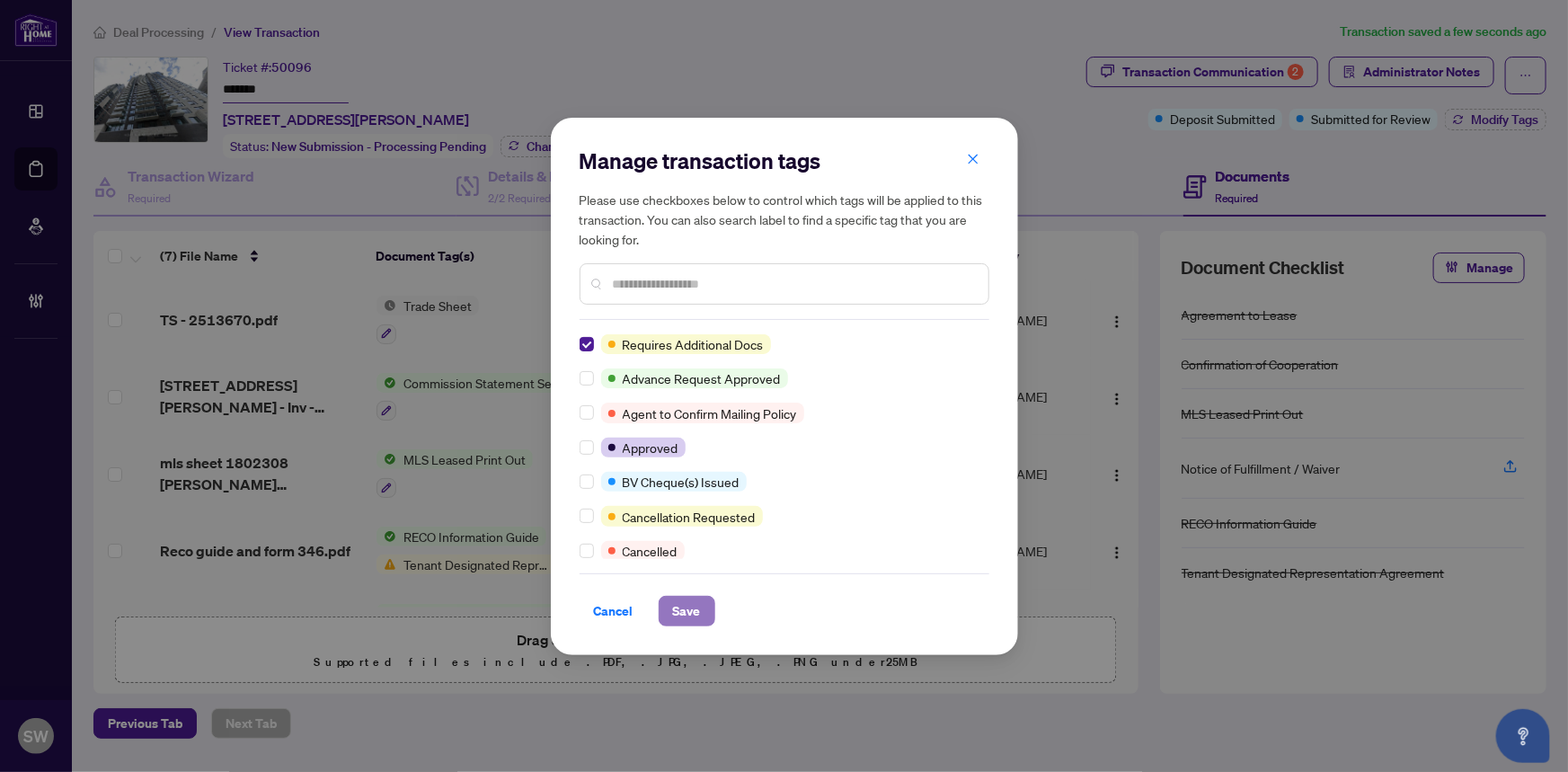
click at [701, 613] on button "Save" at bounding box center [687, 611] width 57 height 30
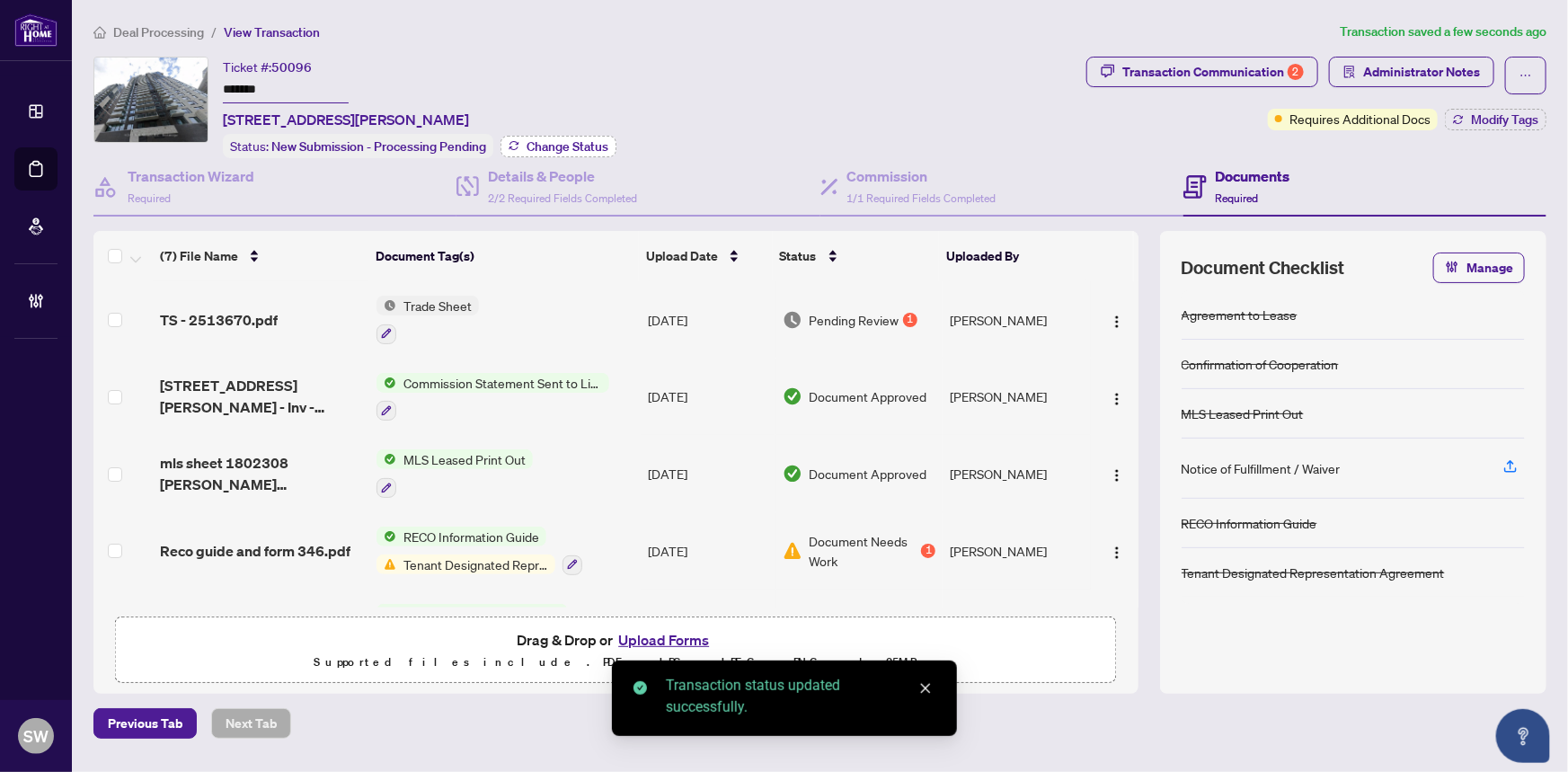
click at [584, 142] on span "Change Status" at bounding box center [567, 146] width 82 height 12
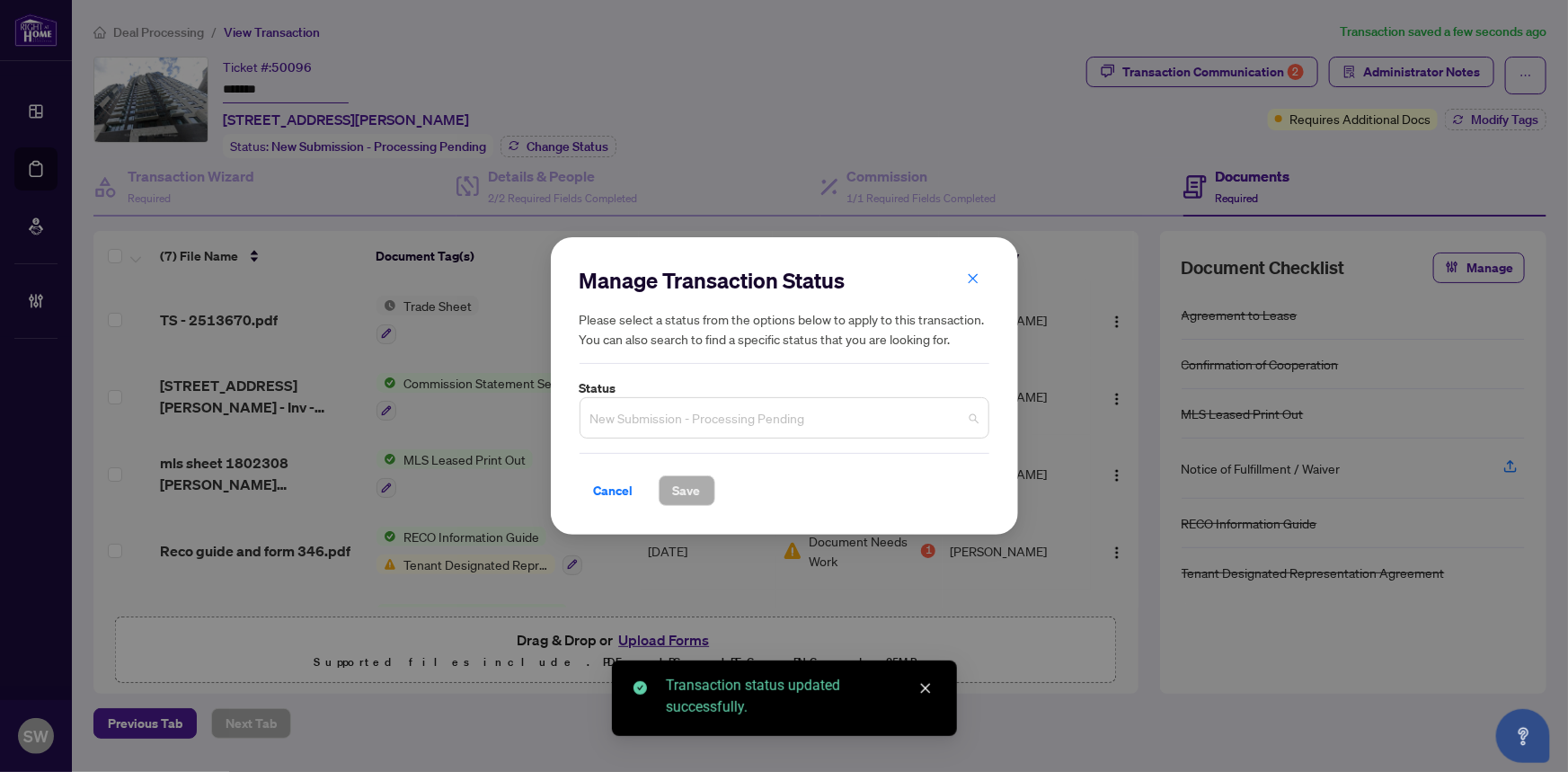
click at [698, 409] on span "New Submission - Processing Pending" at bounding box center [784, 418] width 388 height 34
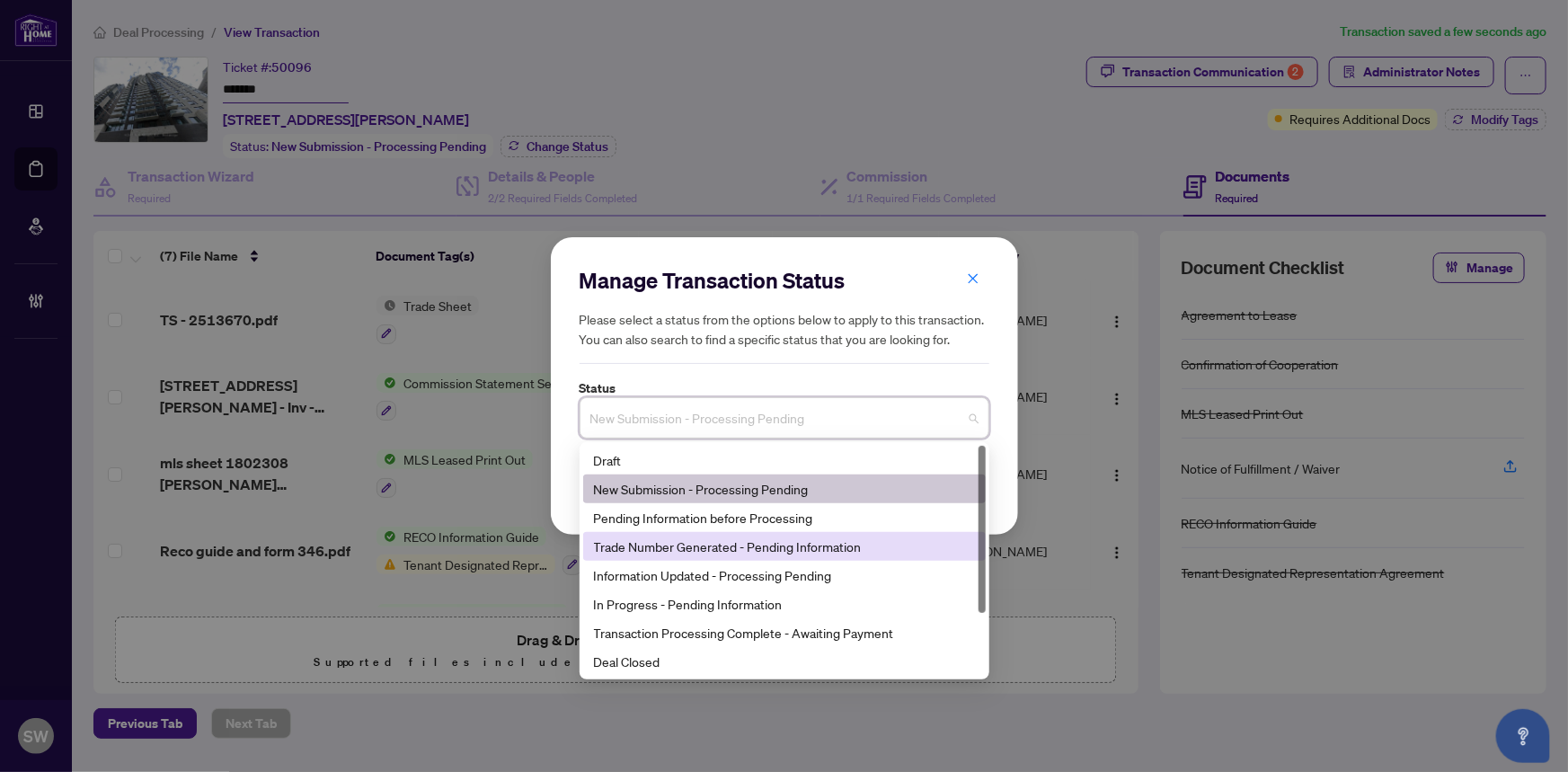
click at [643, 548] on div "Trade Number Generated - Pending Information" at bounding box center [784, 546] width 381 height 20
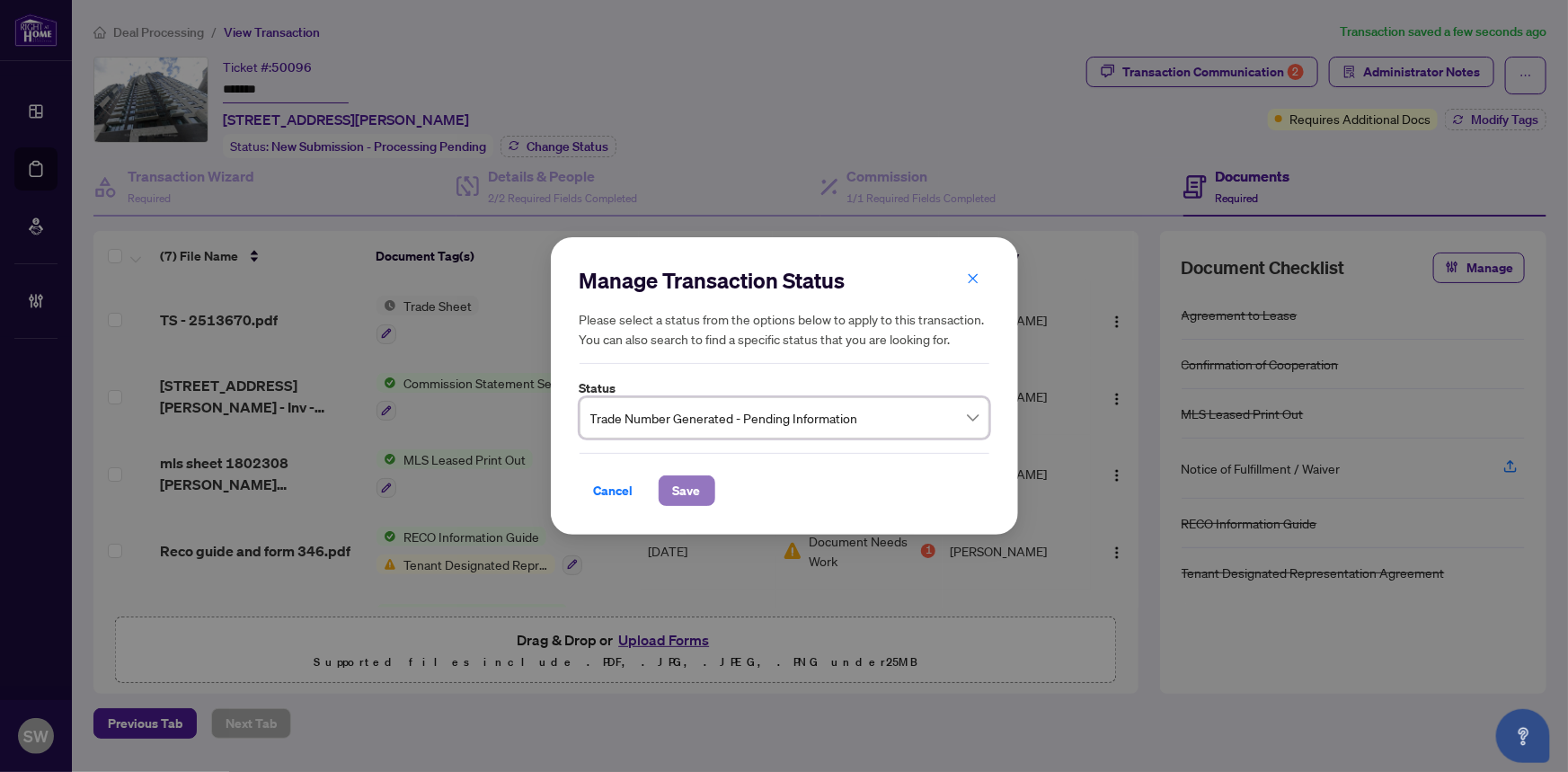
click at [683, 489] on span "Save" at bounding box center [687, 491] width 28 height 29
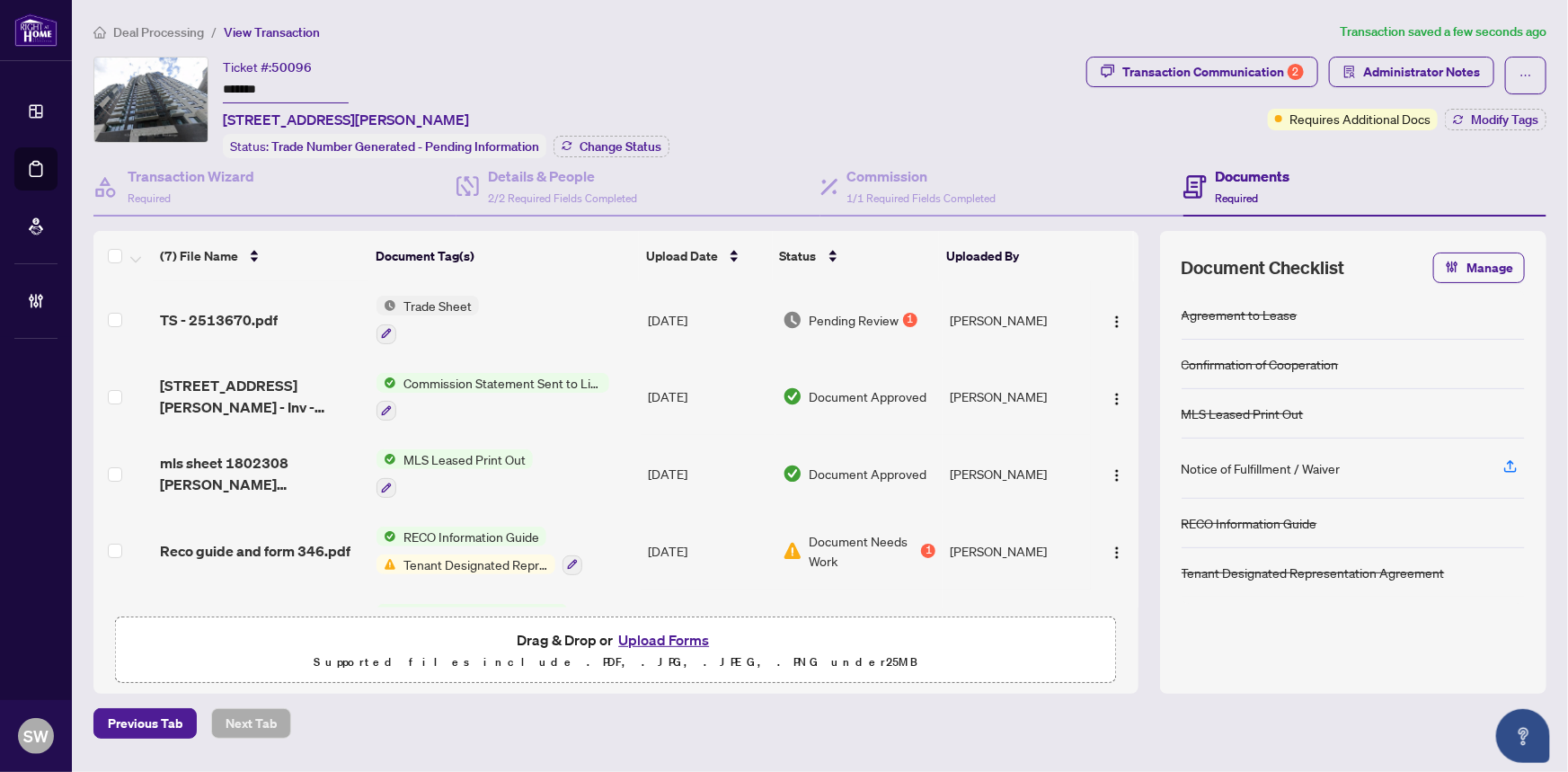
click at [182, 36] on span "Deal Processing" at bounding box center [158, 32] width 90 height 16
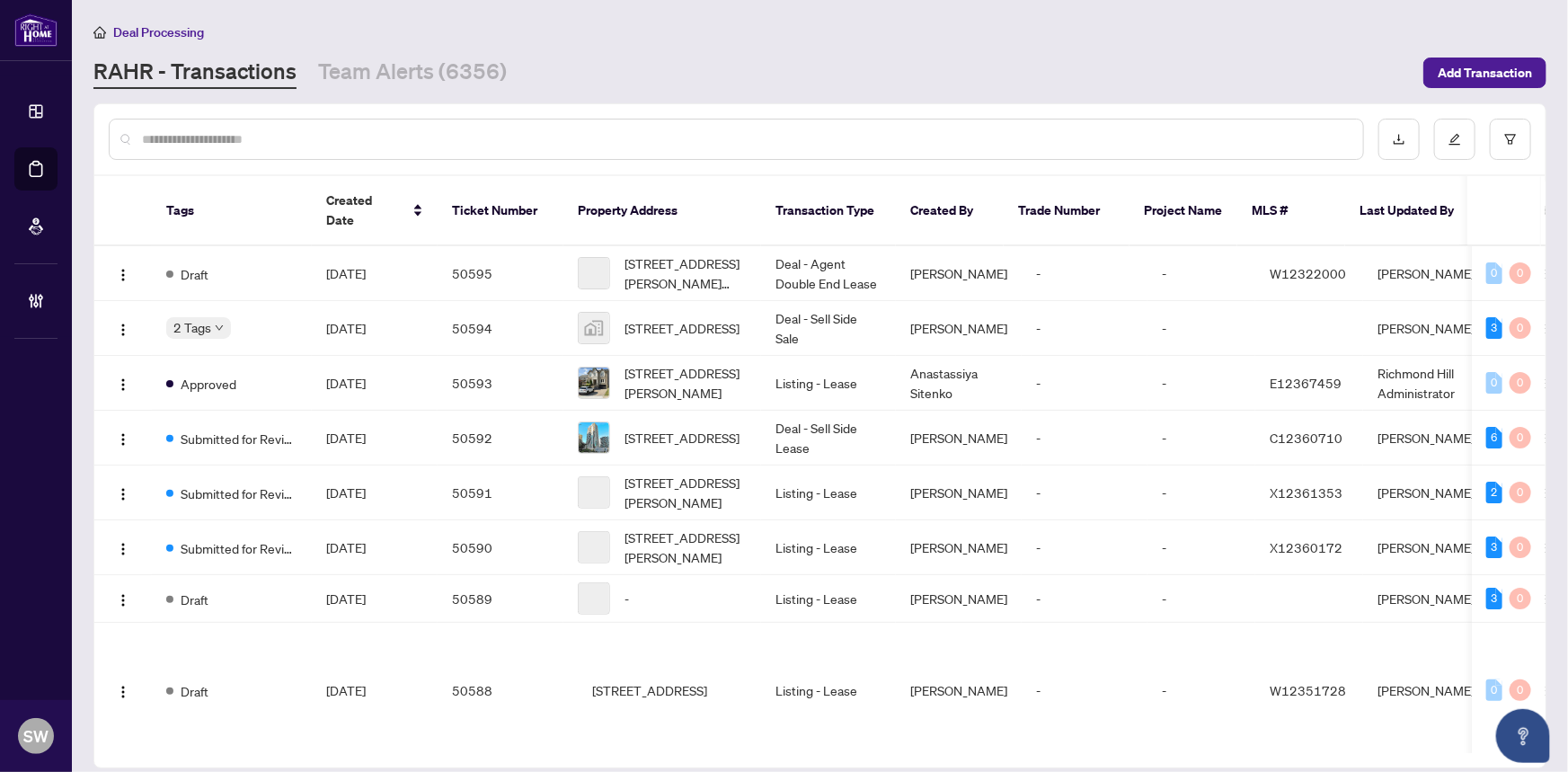
click at [254, 150] on div at bounding box center [736, 139] width 1255 height 41
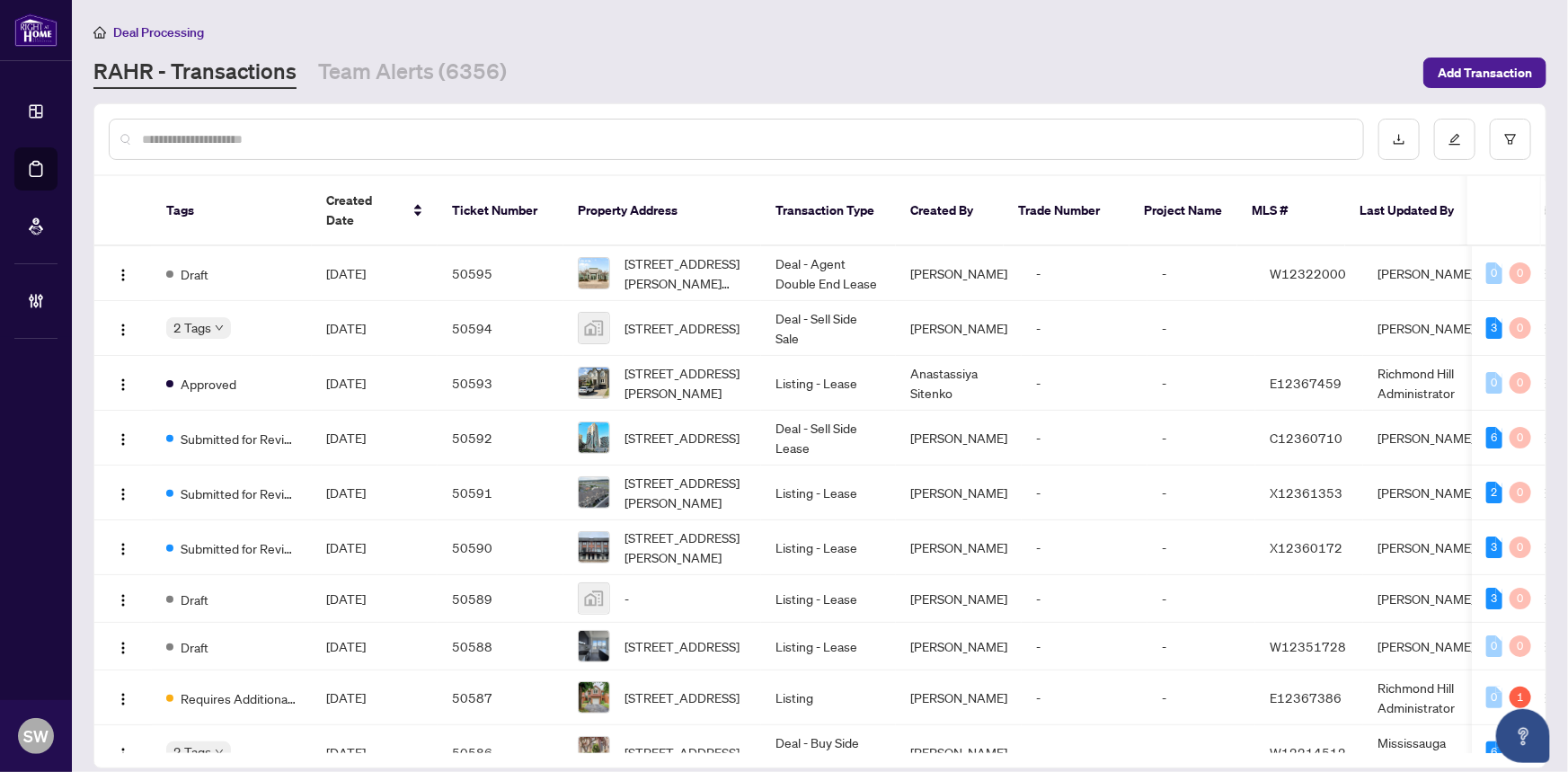
click at [252, 138] on input "text" at bounding box center [746, 138] width 1207 height 20
paste input "*****"
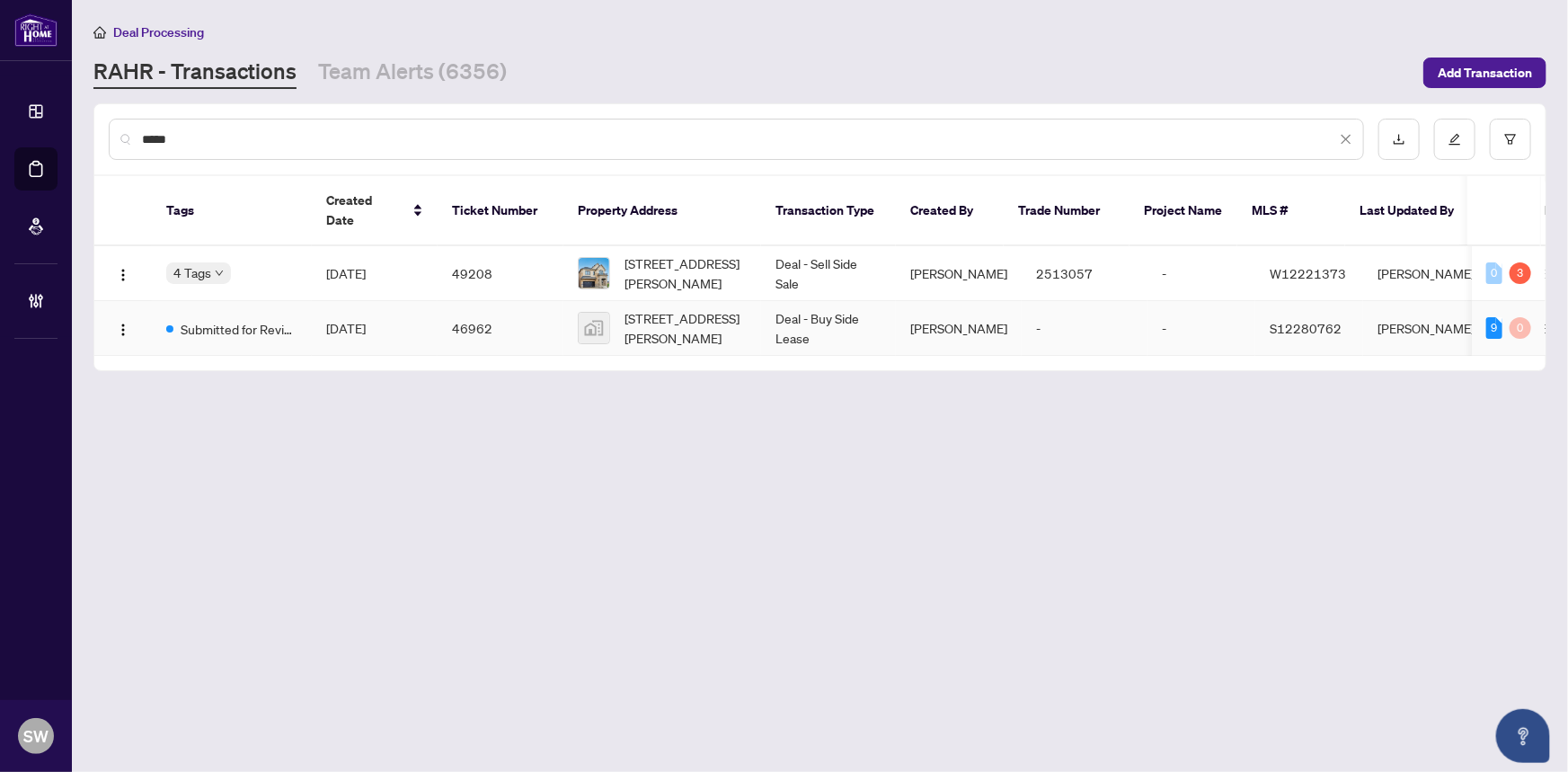
type input "*****"
click at [476, 307] on td "46962" at bounding box center [501, 329] width 126 height 55
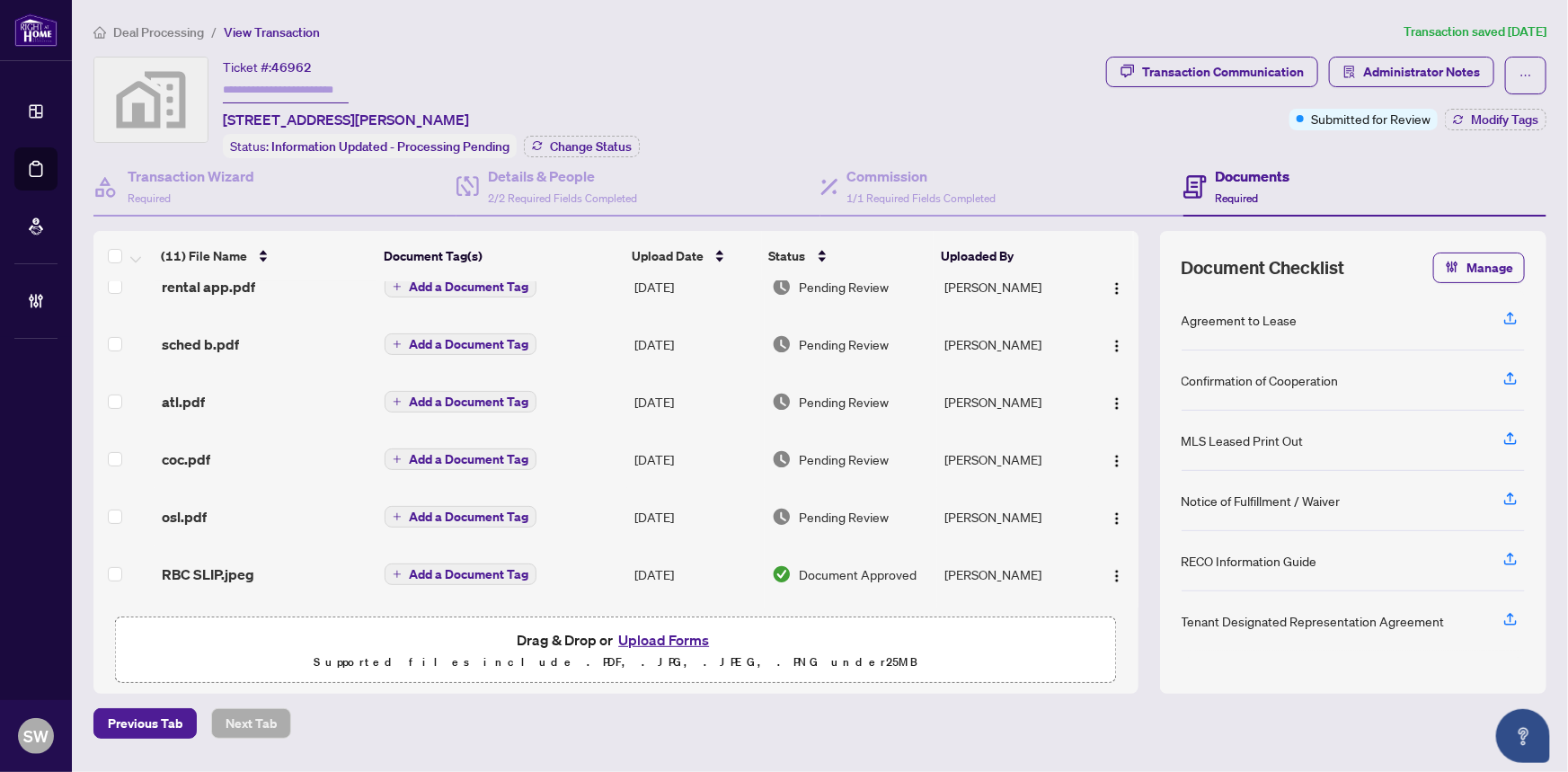
scroll to position [245, 0]
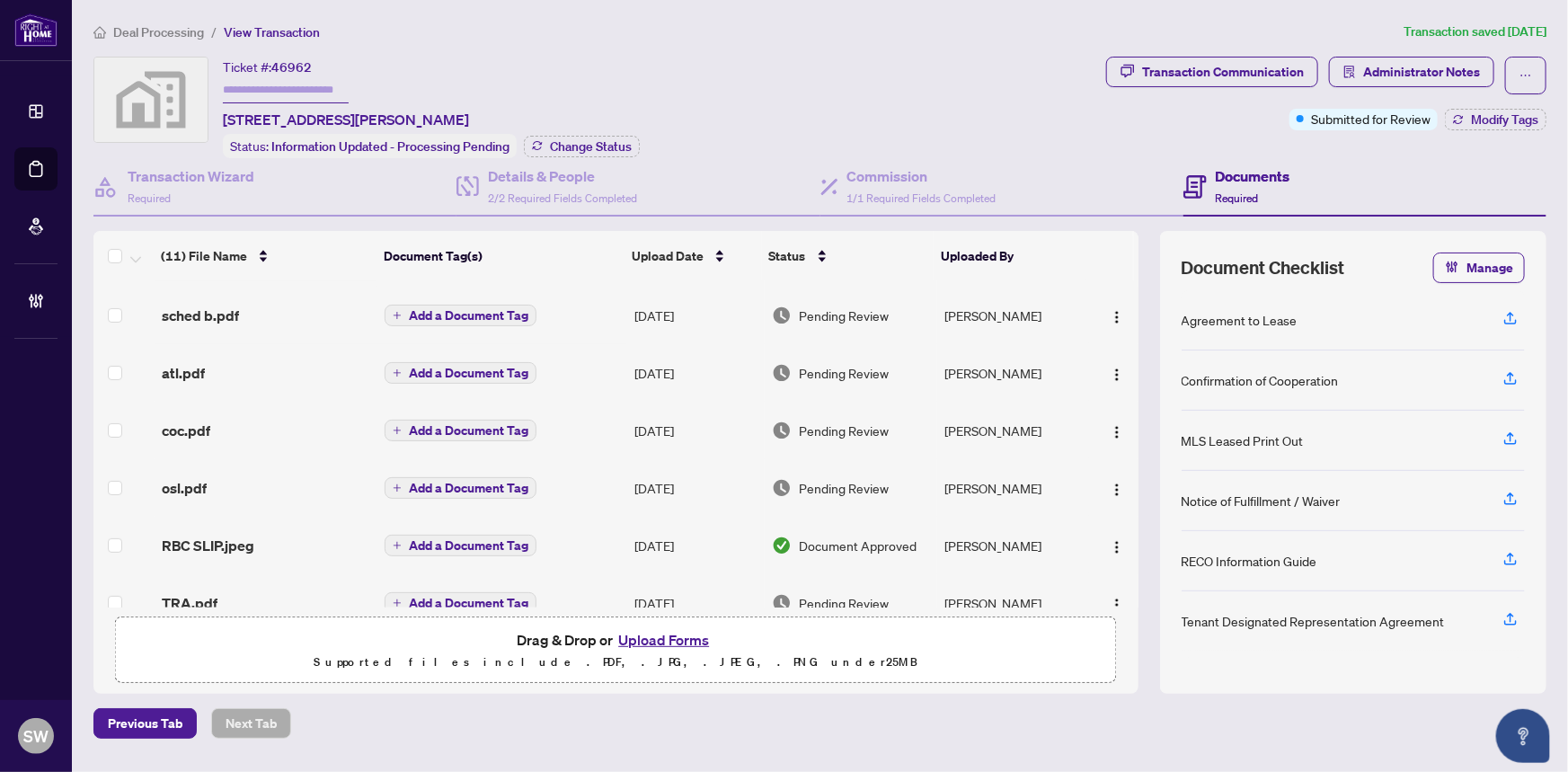
click at [339, 362] on div "atl.pdf" at bounding box center [266, 373] width 208 height 22
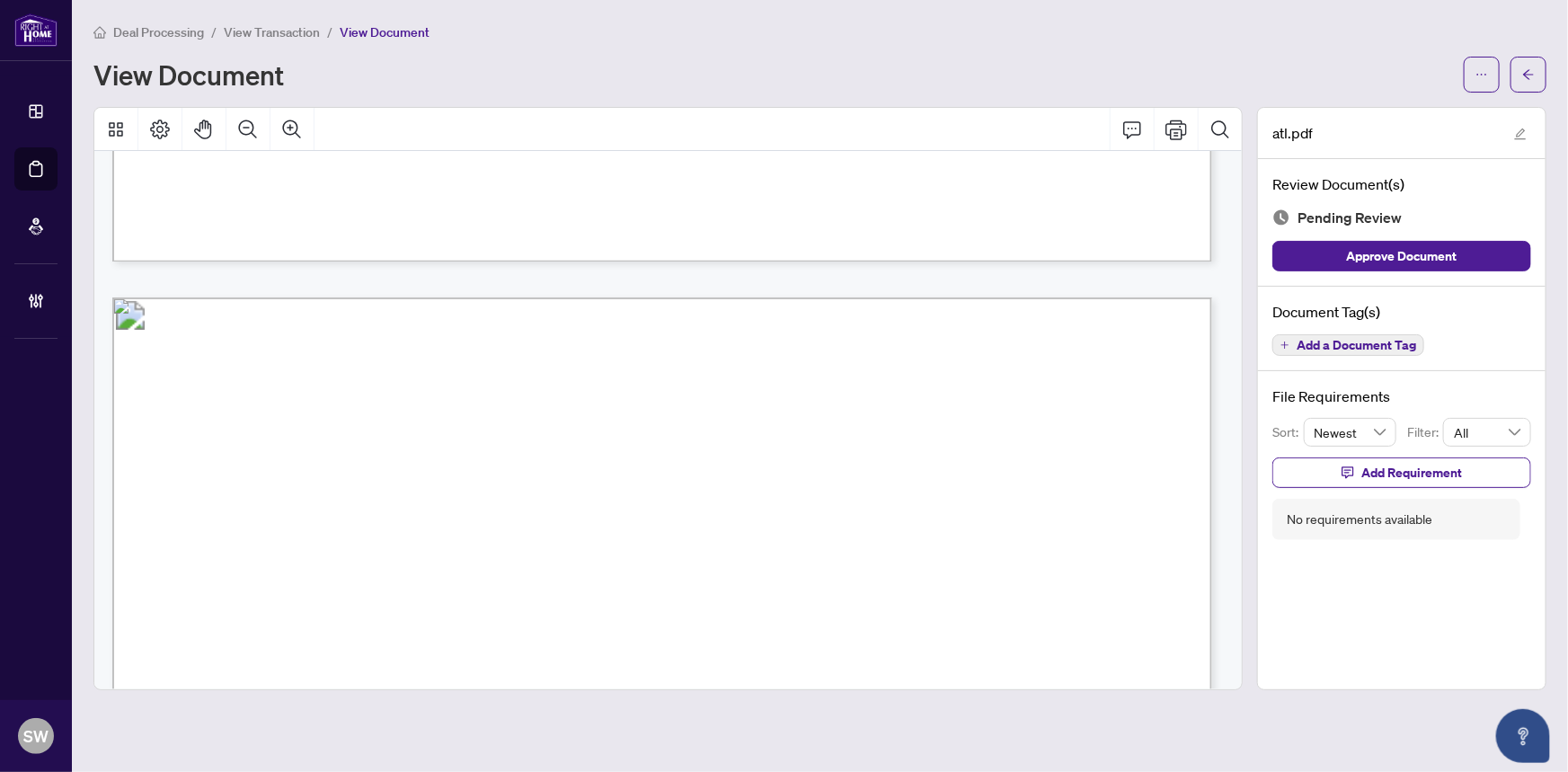
scroll to position [4415, 0]
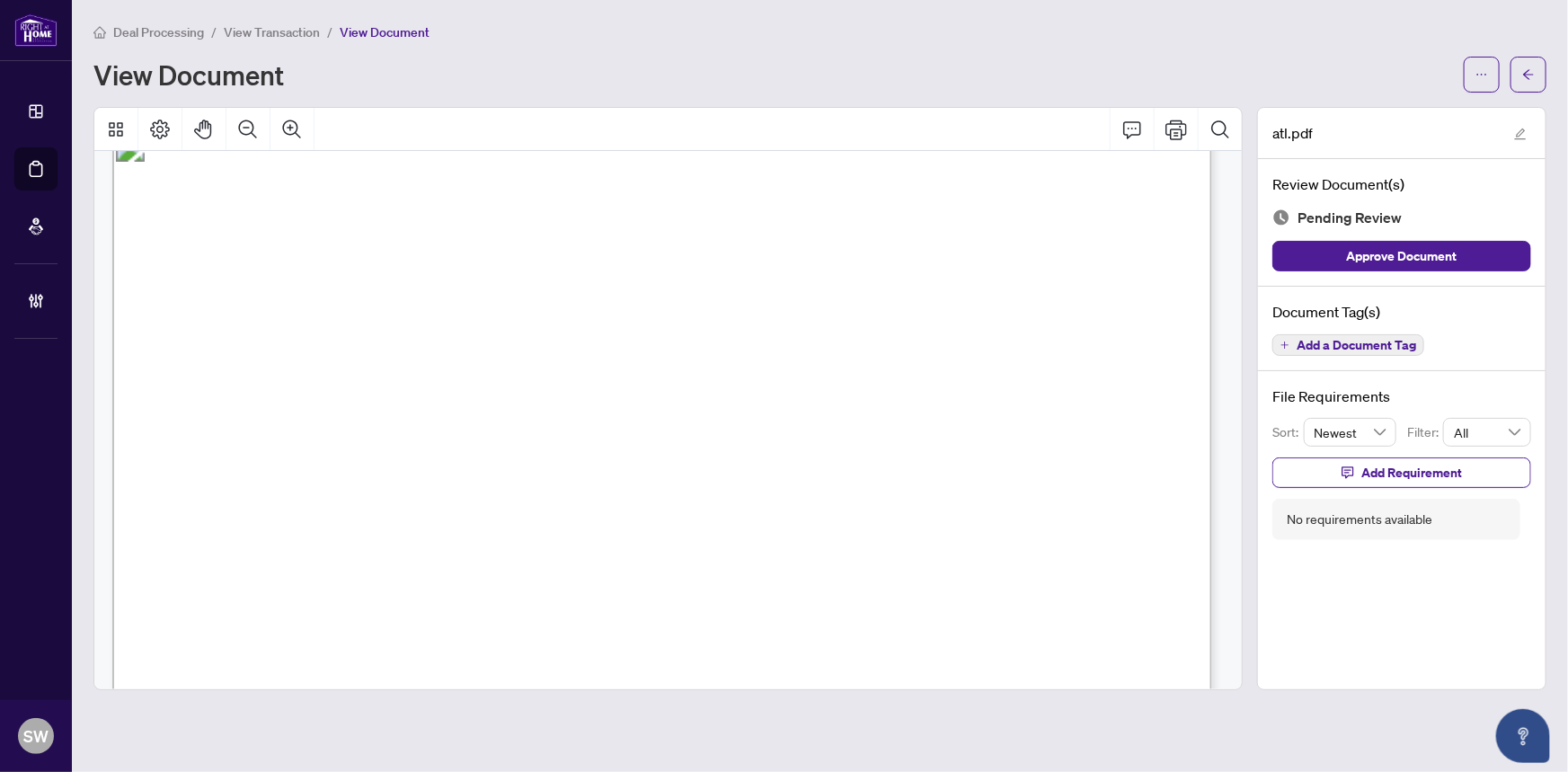
drag, startPoint x: 364, startPoint y: 439, endPoint x: 452, endPoint y: 442, distance: 88.1
click at [452, 129] on p "Form 400 Revised Feb 2024 Page 4 of 4 The trademarks REALTOR®, REALTORS®, MLS®,…" at bounding box center [1211, 129] width 2199 height 0
click at [1524, 74] on icon "arrow-left" at bounding box center [1528, 74] width 12 height 12
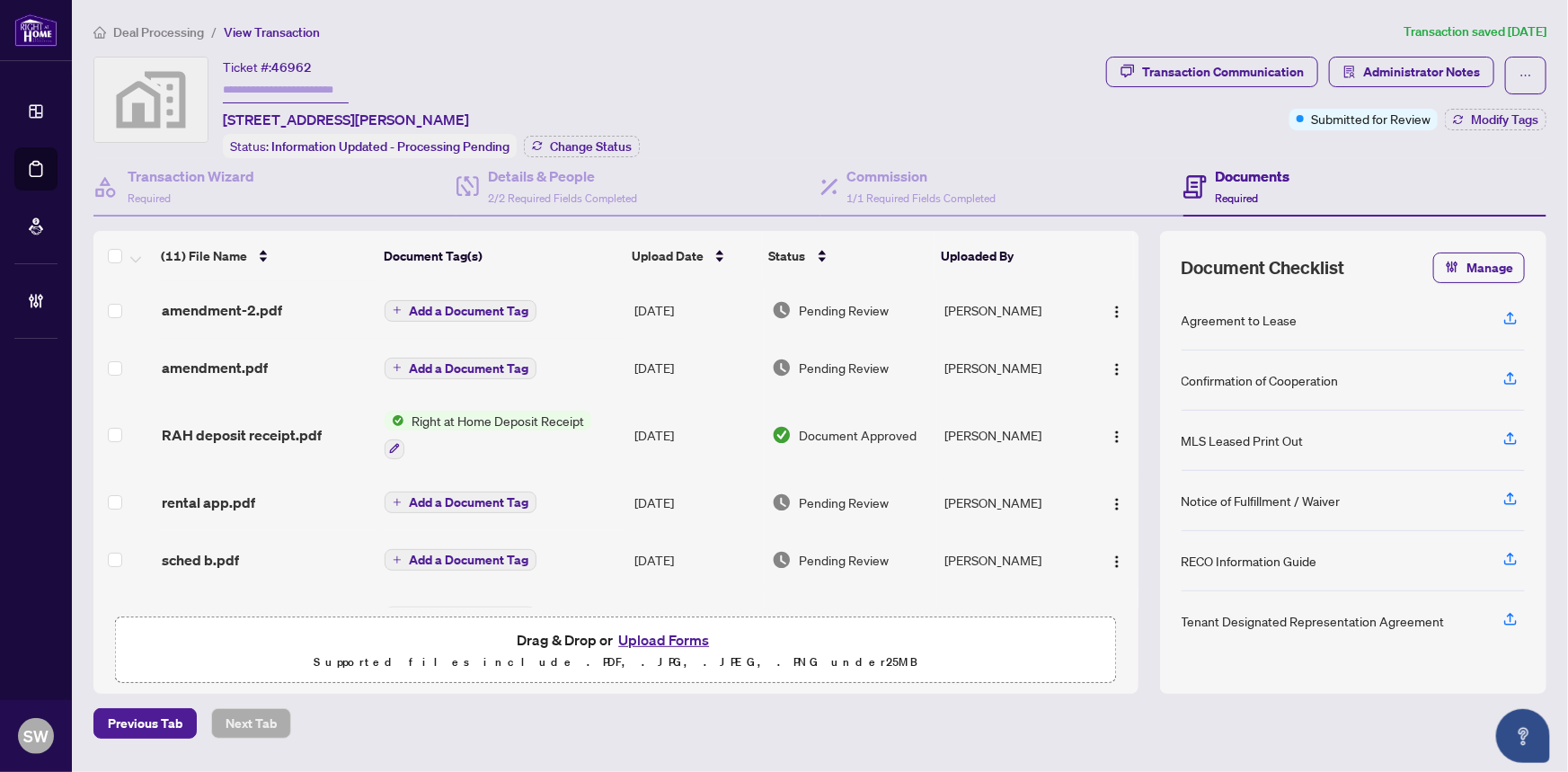
click at [170, 28] on span "Deal Processing" at bounding box center [158, 32] width 90 height 16
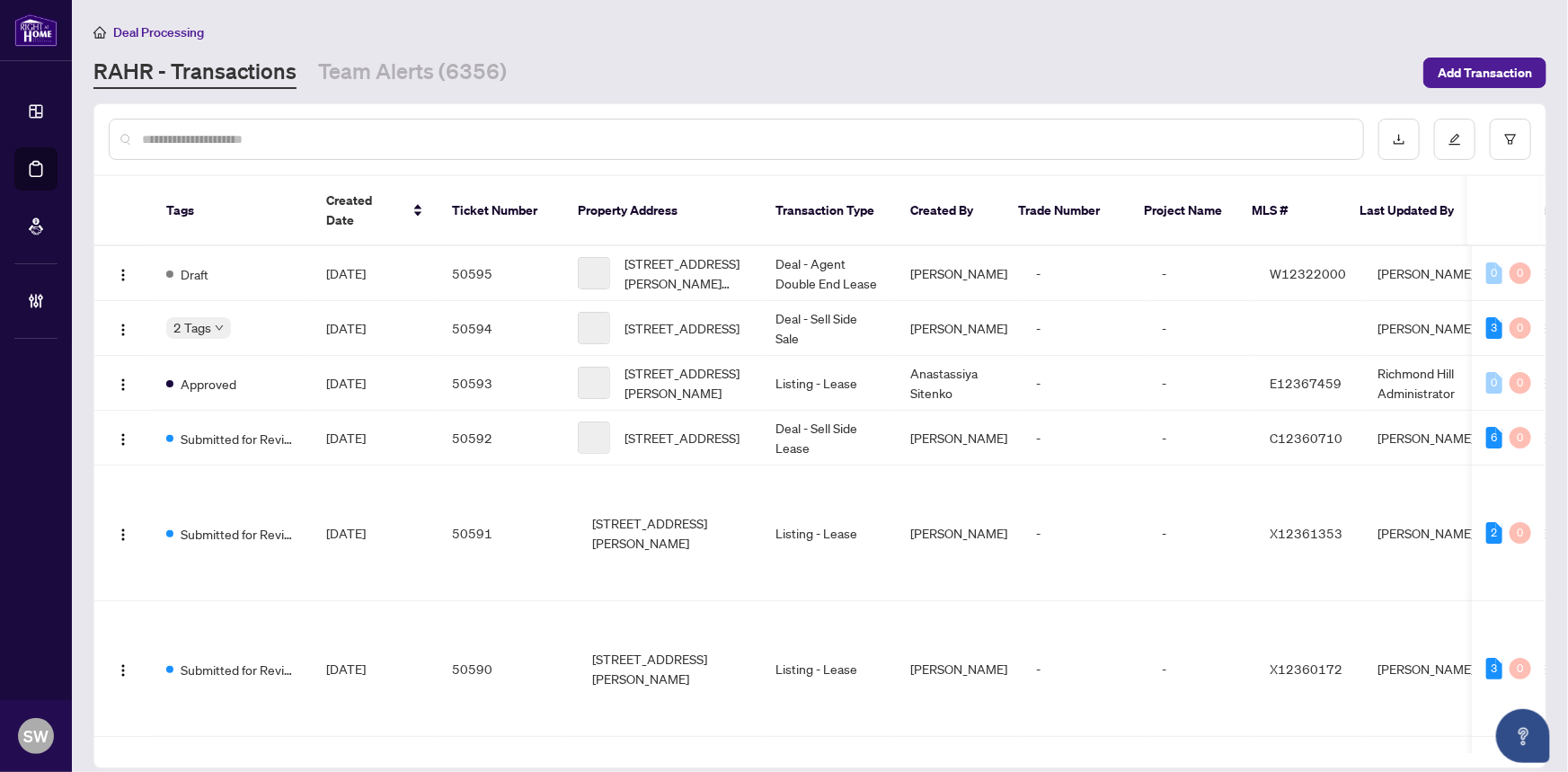
click at [213, 147] on input "text" at bounding box center [746, 138] width 1207 height 20
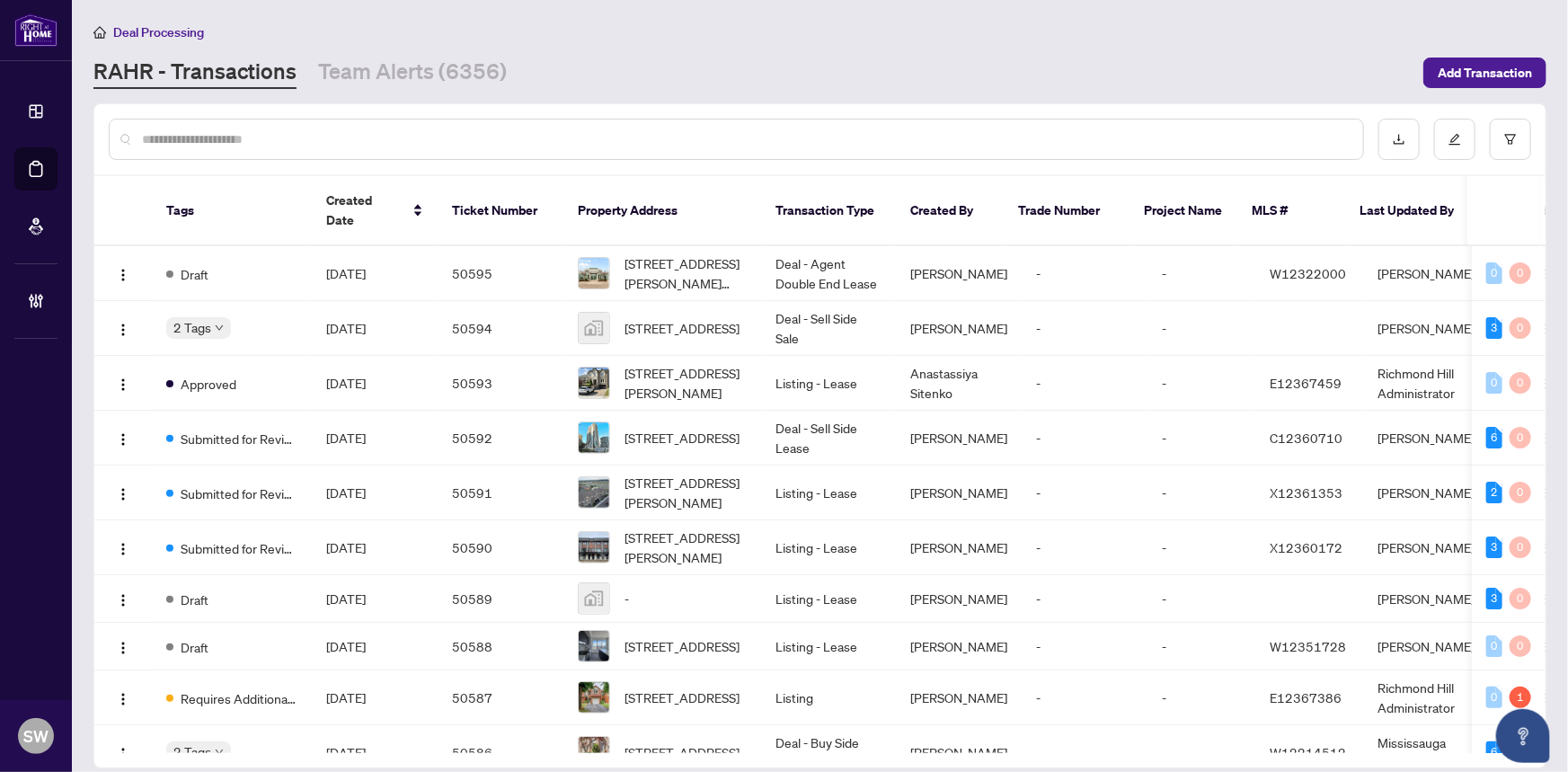
paste input "*****"
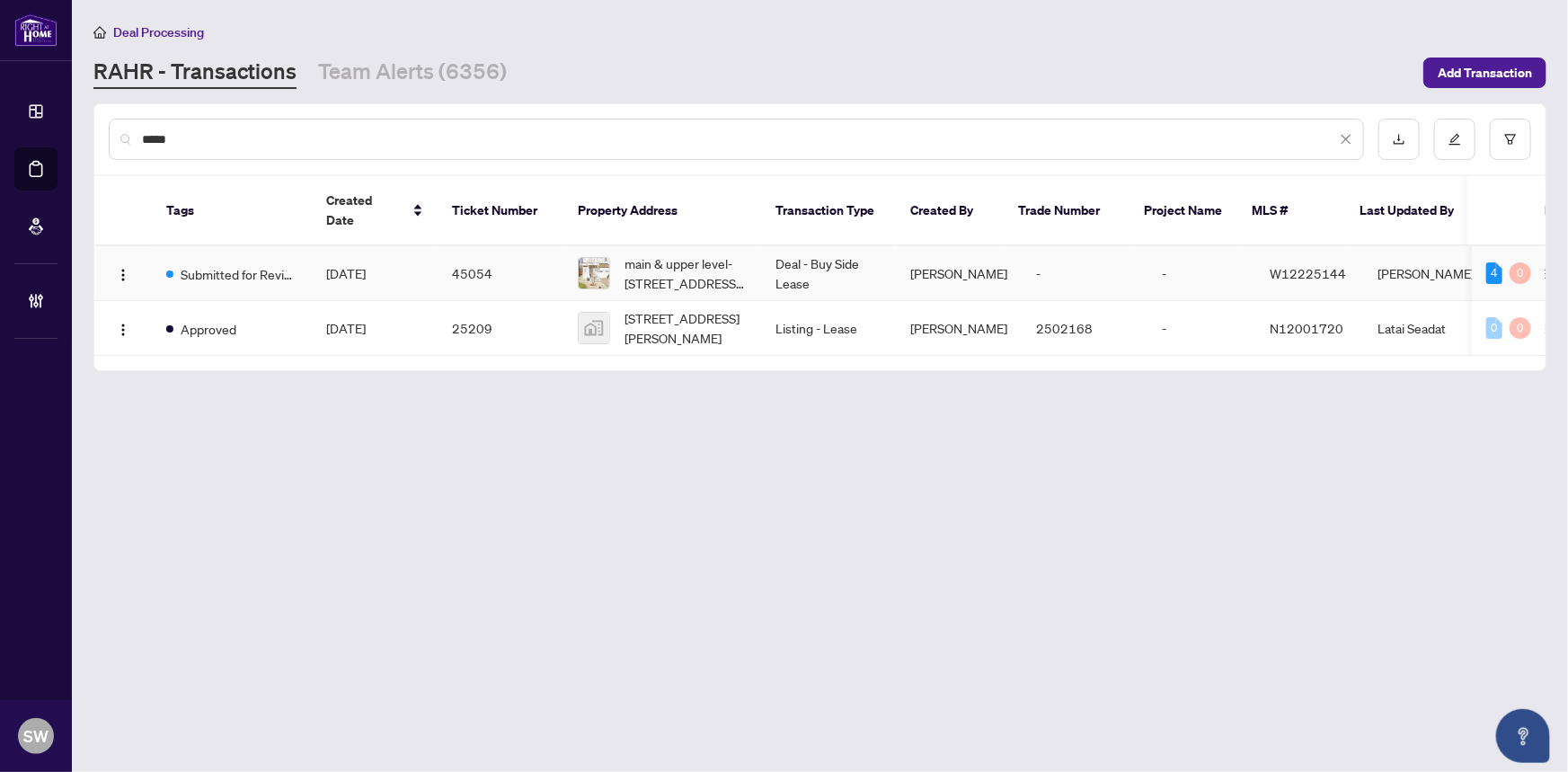
type input "*****"
click at [443, 250] on td "45054" at bounding box center [501, 273] width 126 height 55
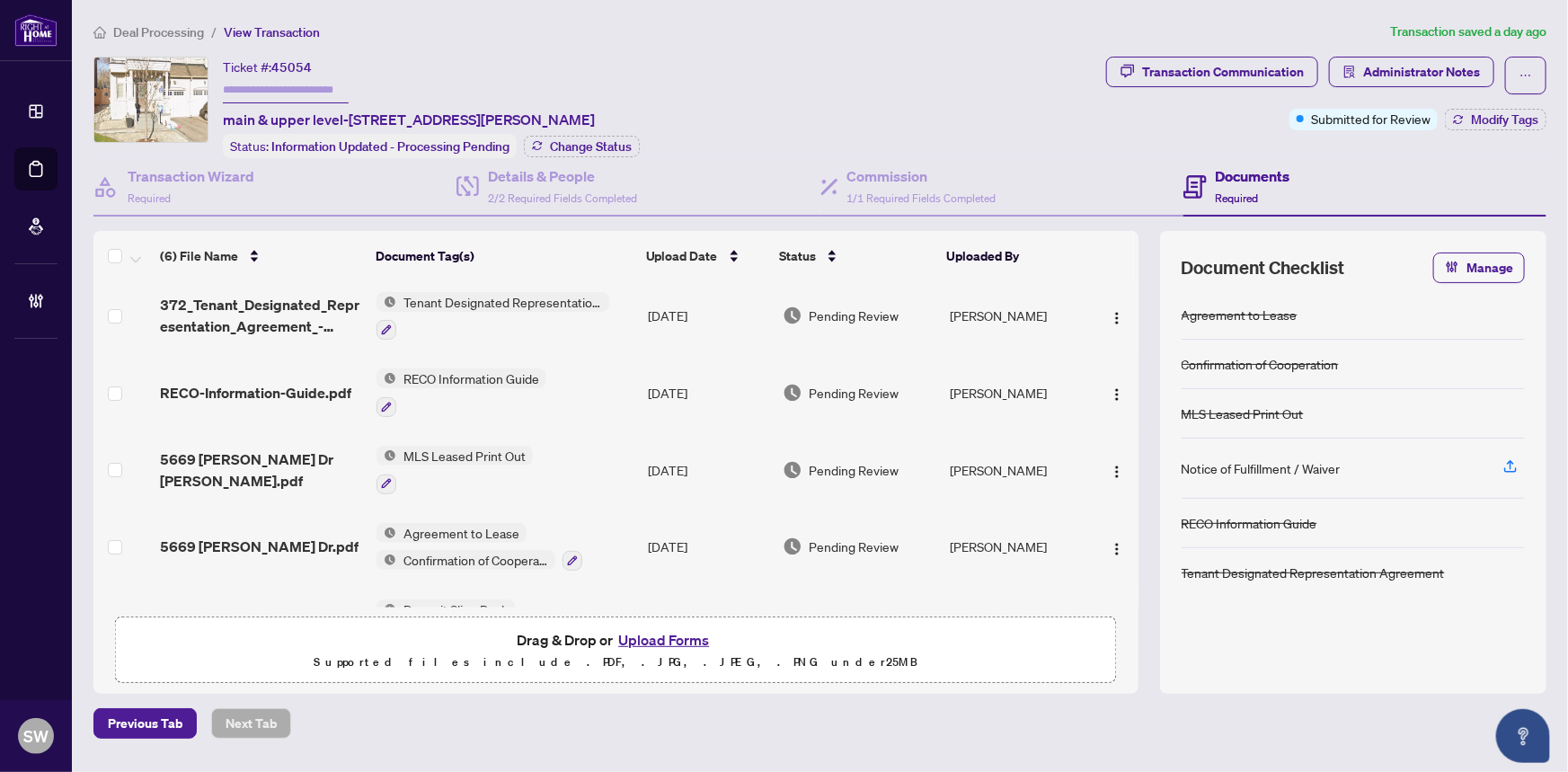
scroll to position [136, 0]
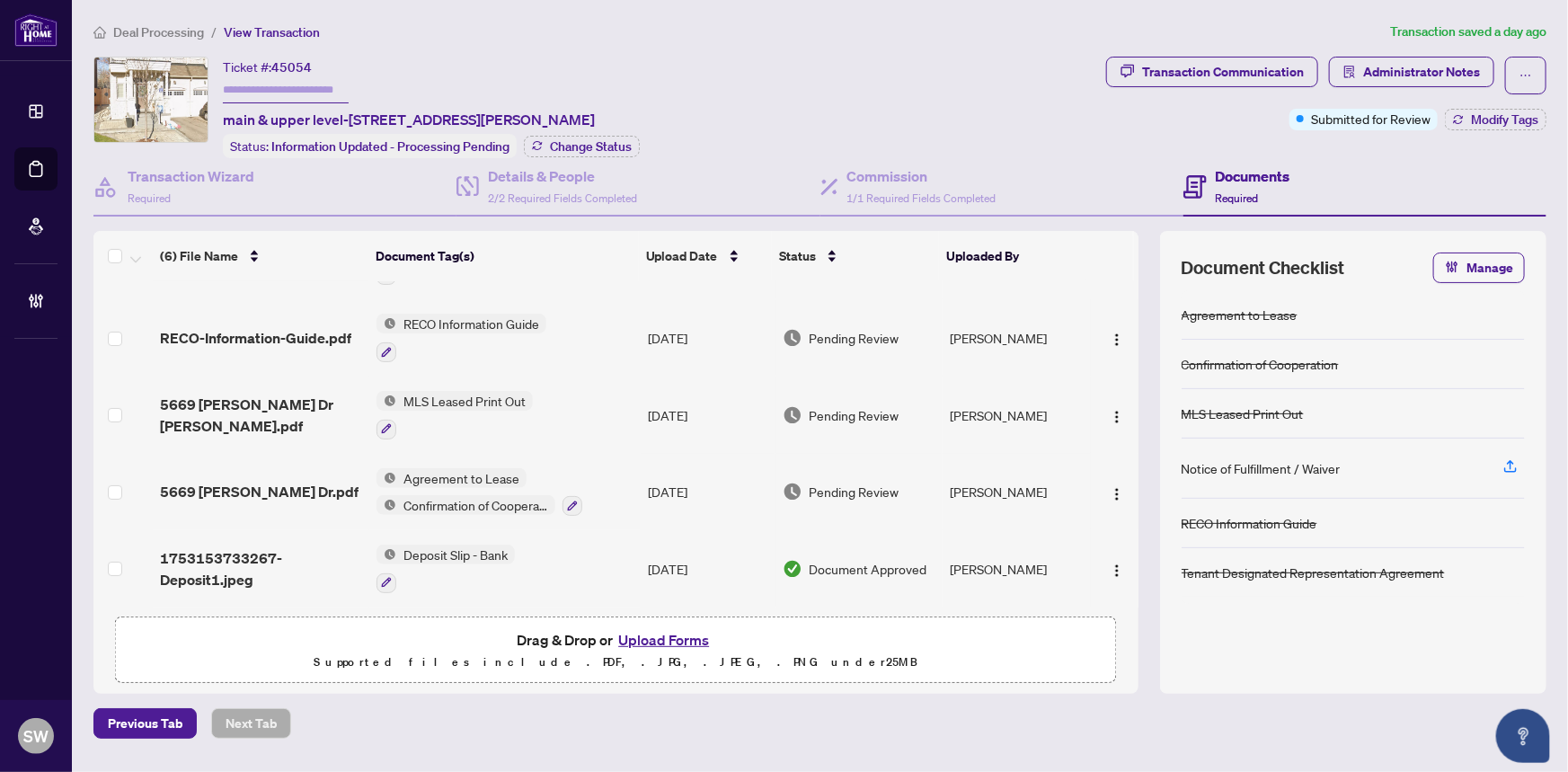
click at [249, 481] on span "5669 Ethan Dr.pdf" at bounding box center [259, 491] width 199 height 22
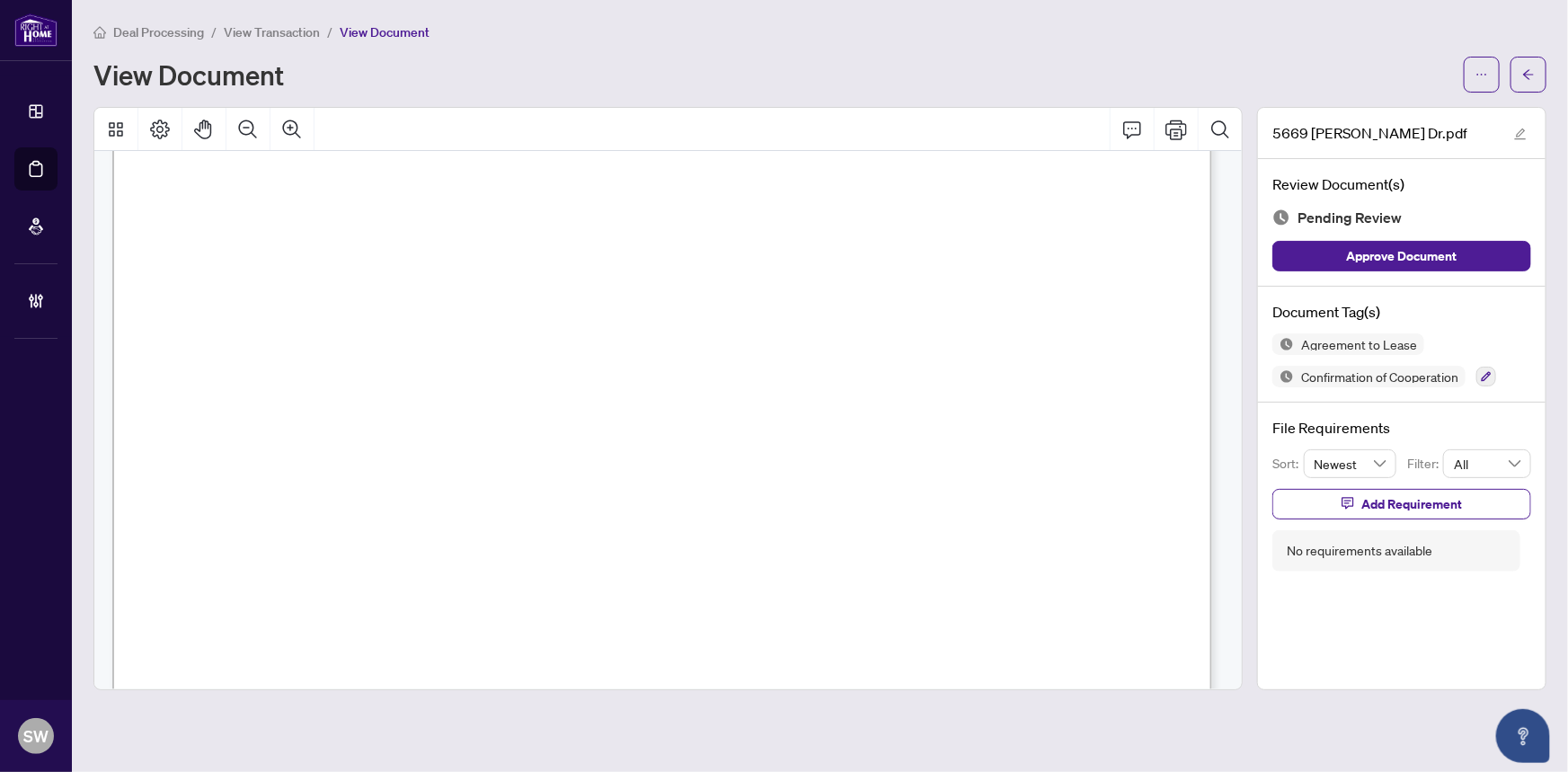
scroll to position [3267, 0]
click at [1527, 75] on icon "arrow-left" at bounding box center [1528, 73] width 10 height 9
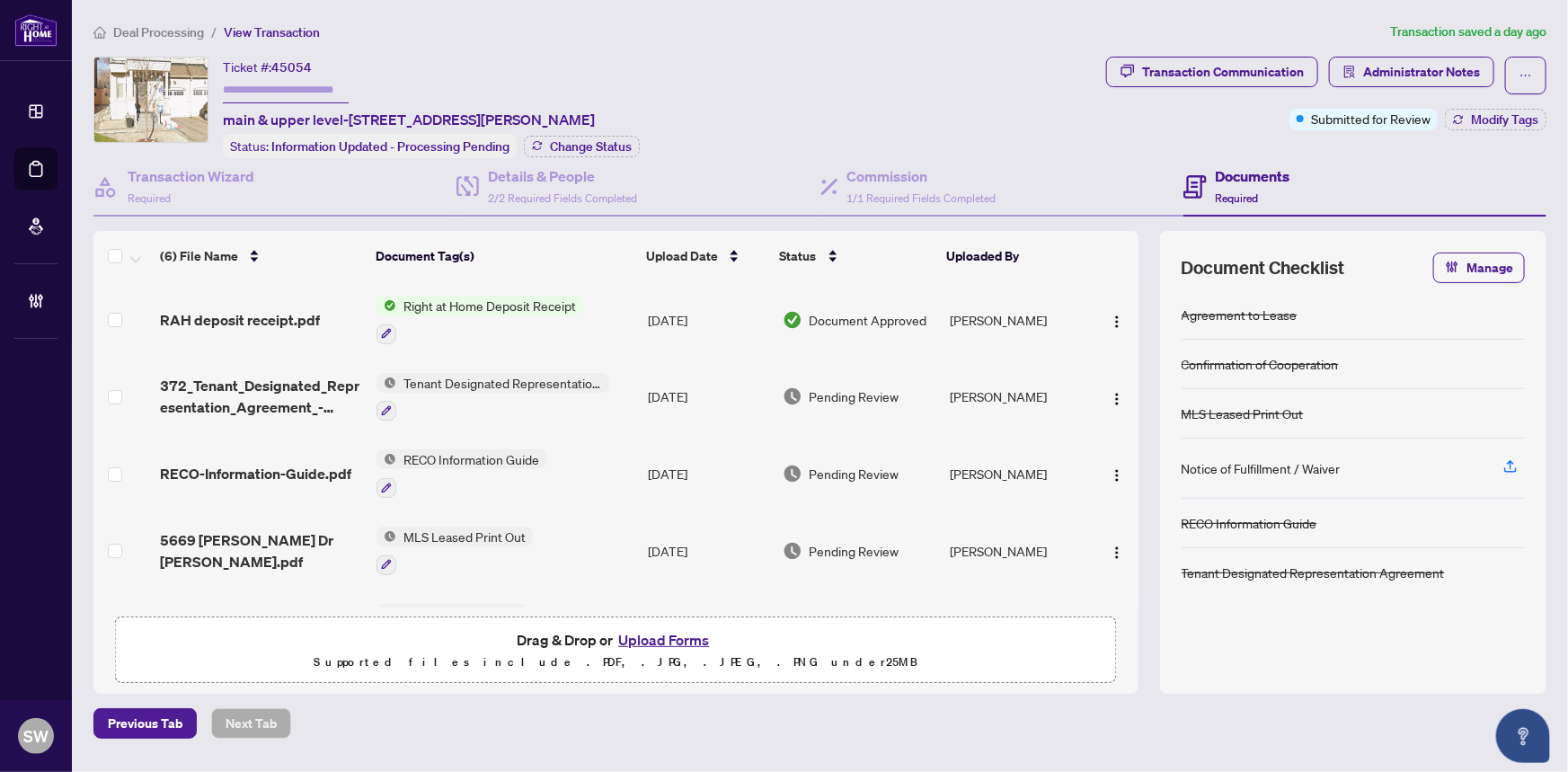
click at [186, 30] on span "Deal Processing" at bounding box center [158, 32] width 90 height 16
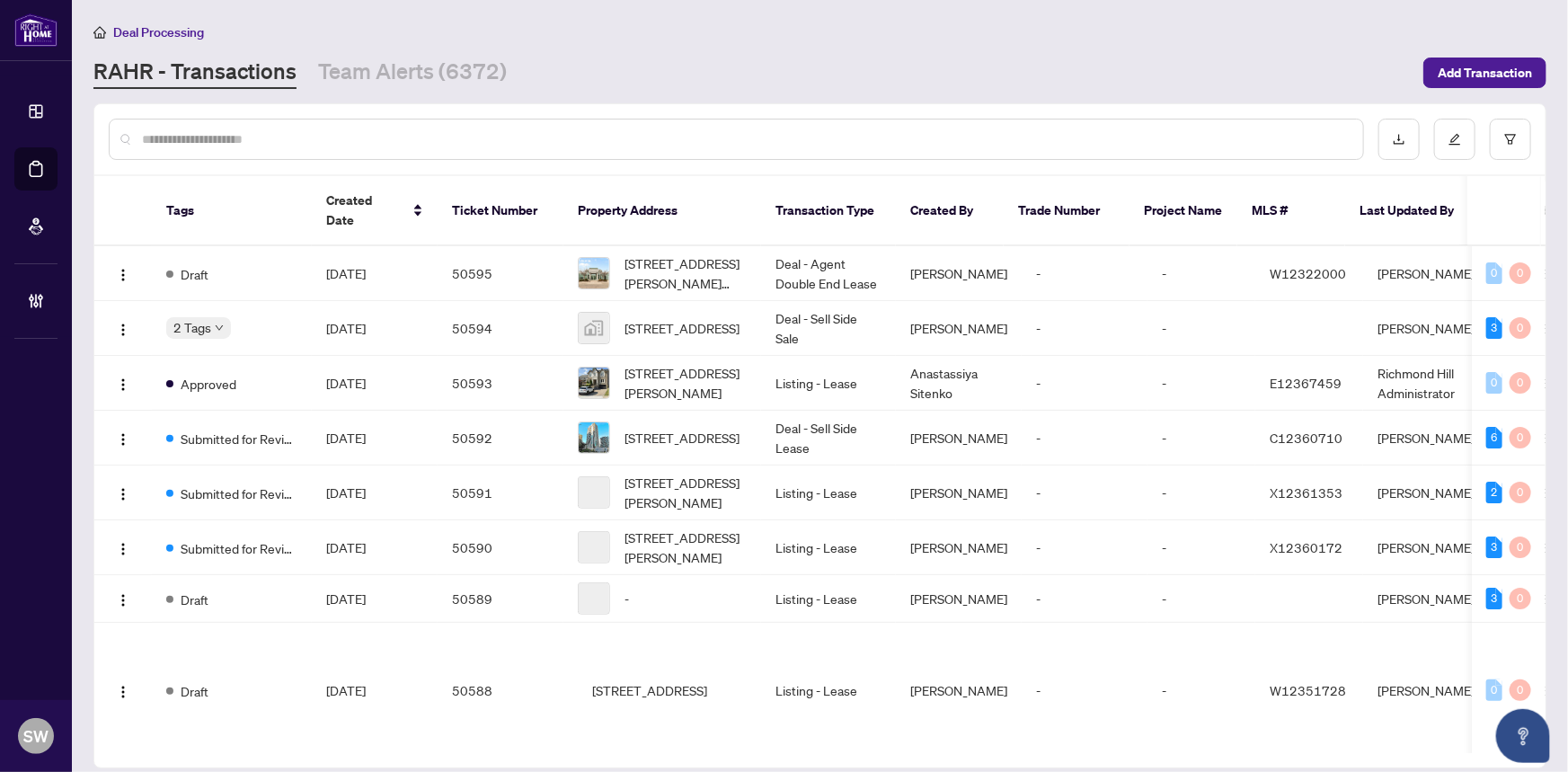
click at [188, 134] on input "text" at bounding box center [746, 138] width 1207 height 20
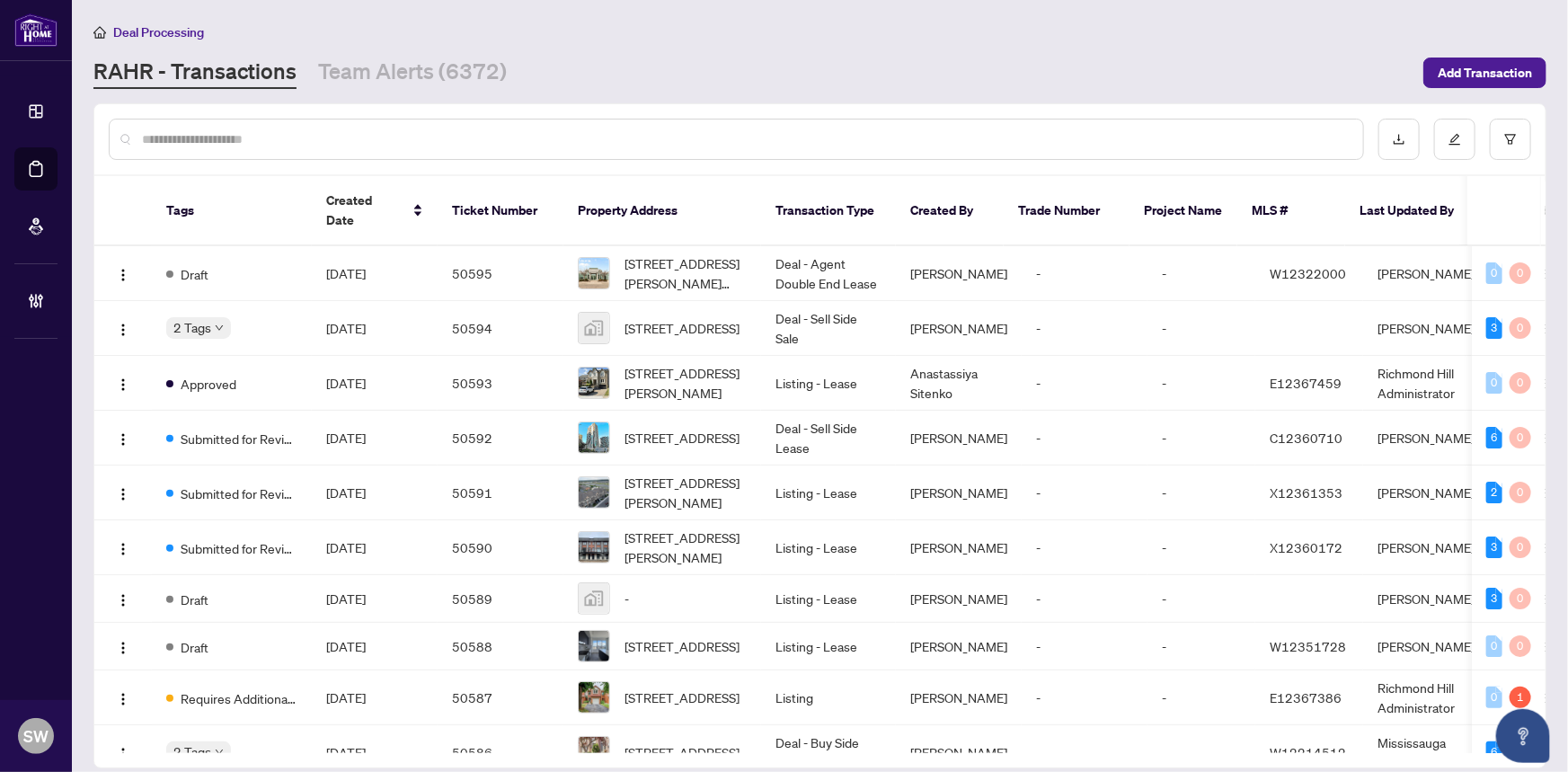
paste input "*****"
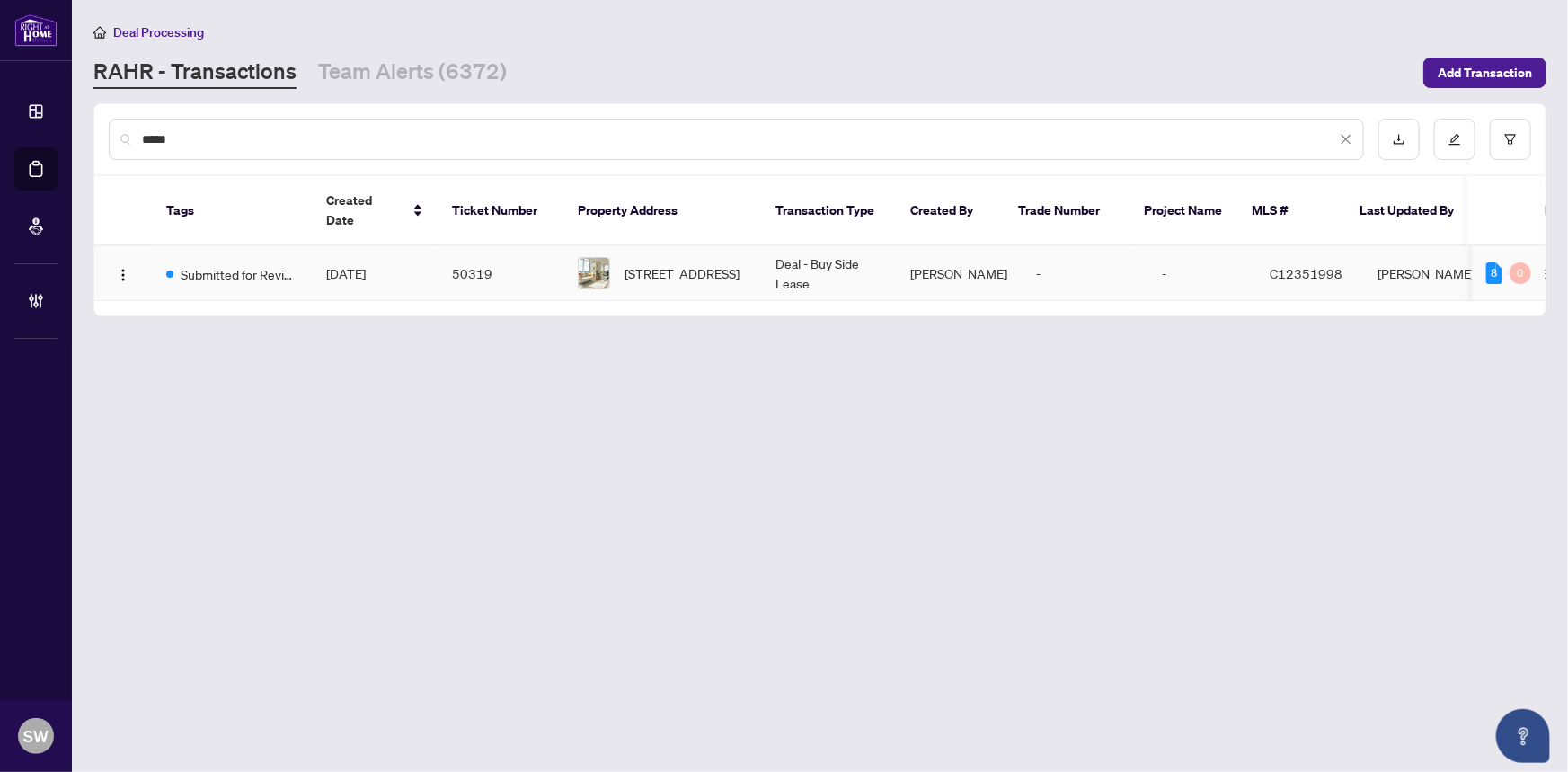
type input "*****"
click at [461, 250] on td "50319" at bounding box center [501, 273] width 126 height 55
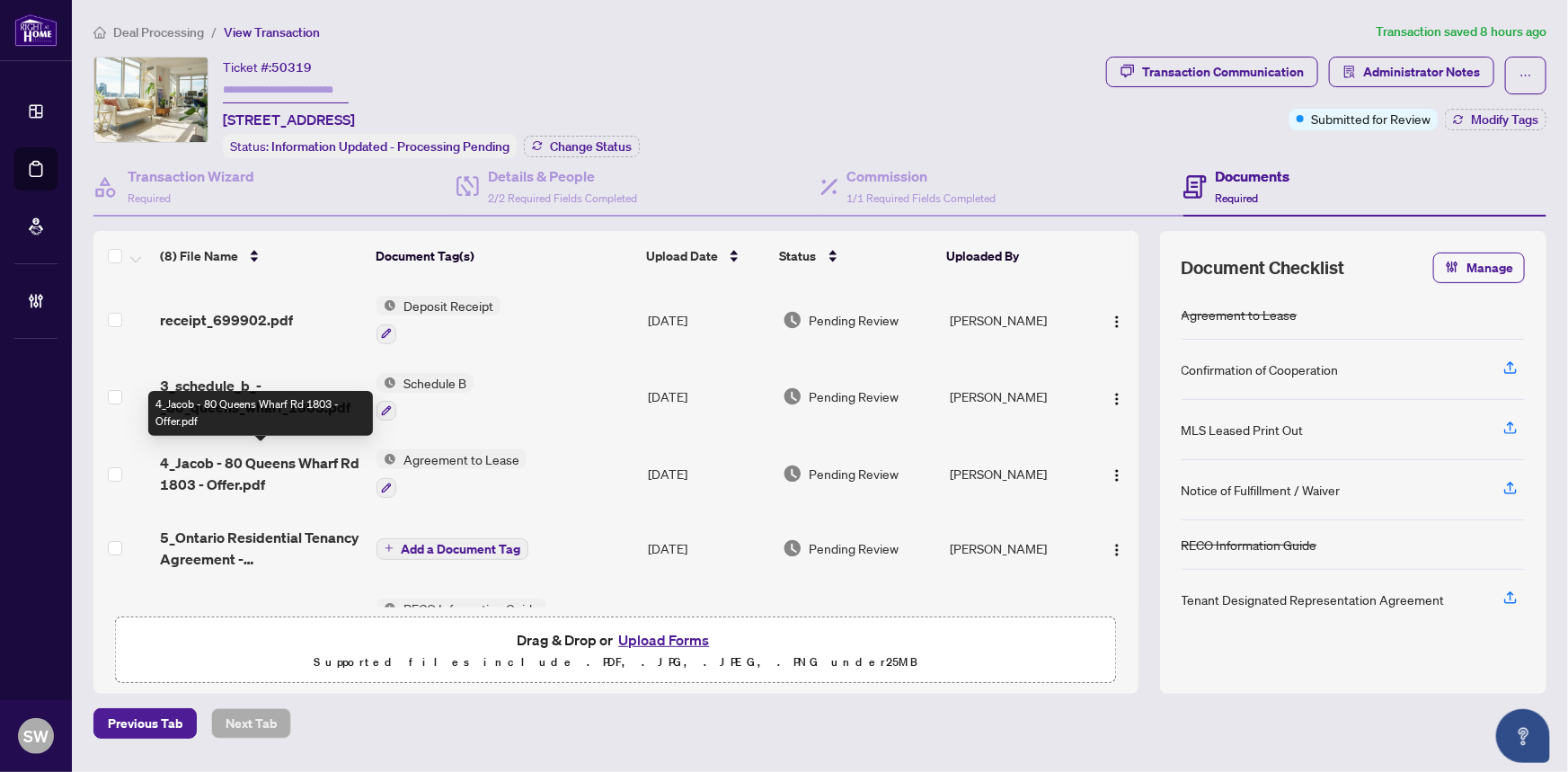
click at [316, 462] on span "4_Jacob - 80 Queens Wharf Rd 1803 - Offer.pdf" at bounding box center [262, 474] width 203 height 43
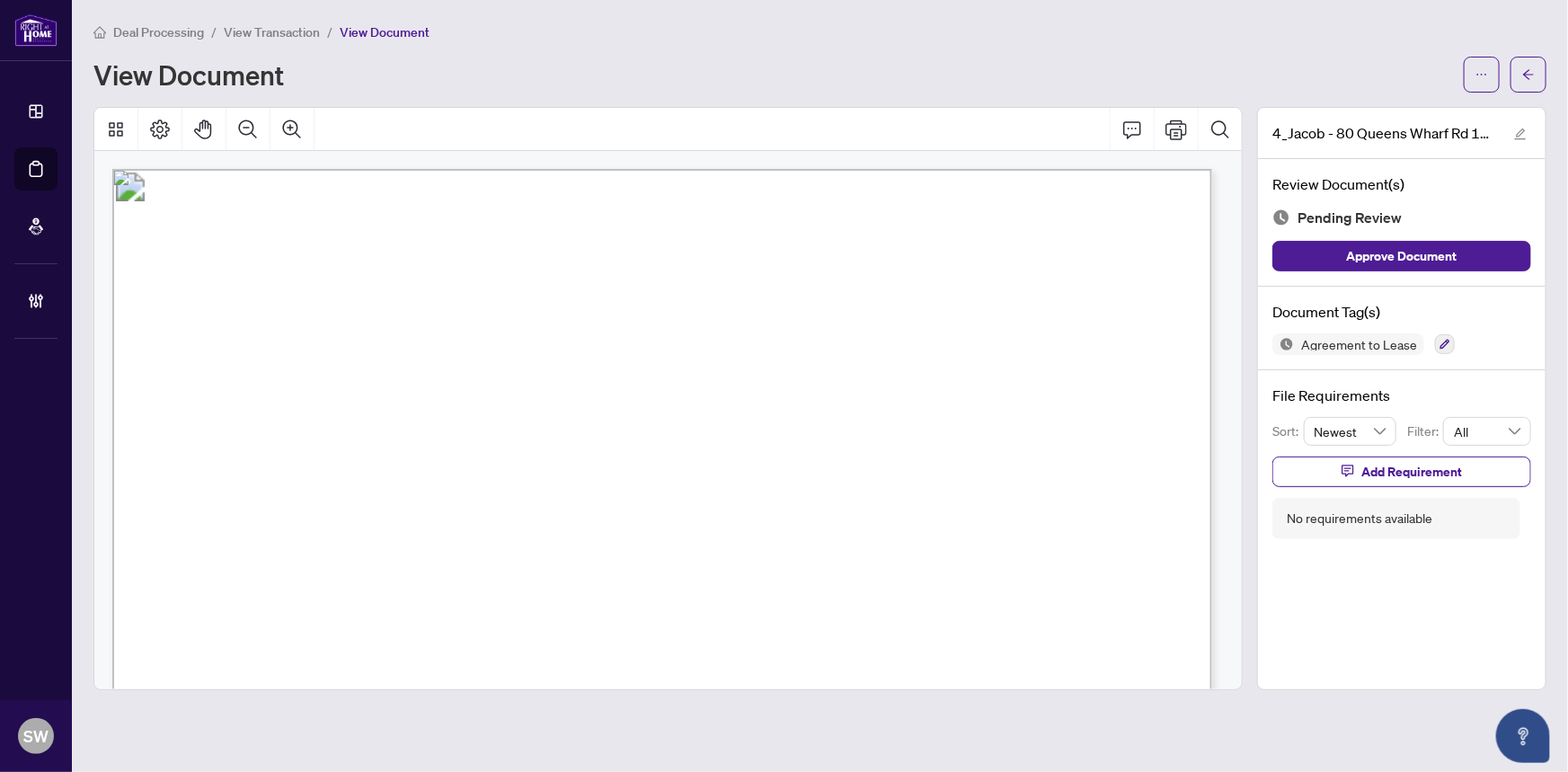
drag, startPoint x: 257, startPoint y: 587, endPoint x: 391, endPoint y: 584, distance: 134.0
click at [383, 584] on span "80 Queens Wharf Road, 1803, Toronto C01, ON M5V 0J3" at bounding box center [304, 590] width 155 height 17
click at [383, 503] on span "80 Queens Wharf Road, 1803, Toronto C01, ON M5V 0J3" at bounding box center [304, 509] width 155 height 17
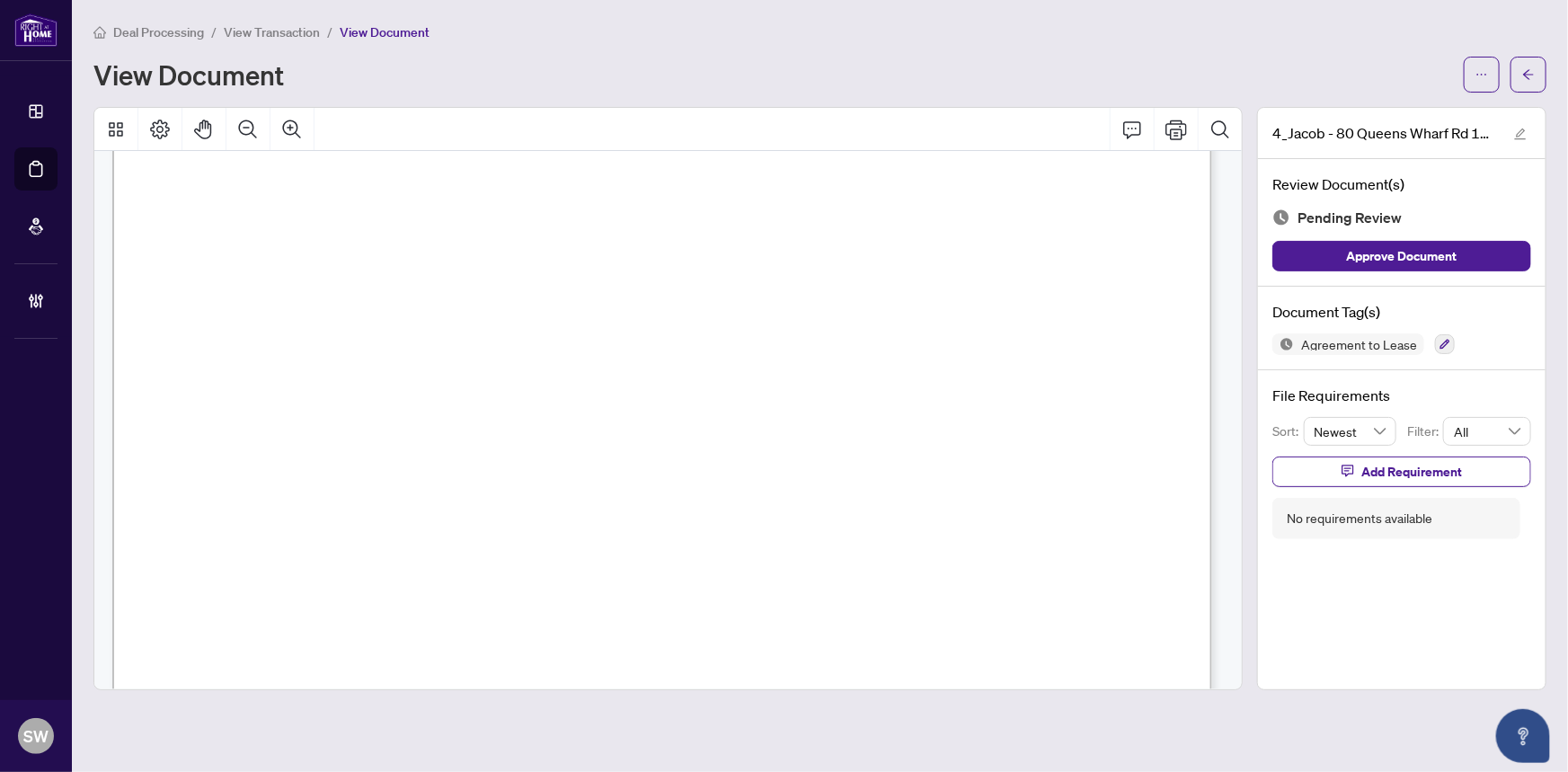
click at [383, 503] on span "80 Queens Wharf Road, 1803, Toronto C01, ON M5V 0J3" at bounding box center [304, 509] width 155 height 17
click at [383, 508] on span "80 Queens Wharf Road, 1803, Toronto C01, ON M5V 0J3" at bounding box center [304, 509] width 155 height 17
click at [325, 346] on span "Wenxiao Tu" at bounding box center [336, 353] width 98 height 17
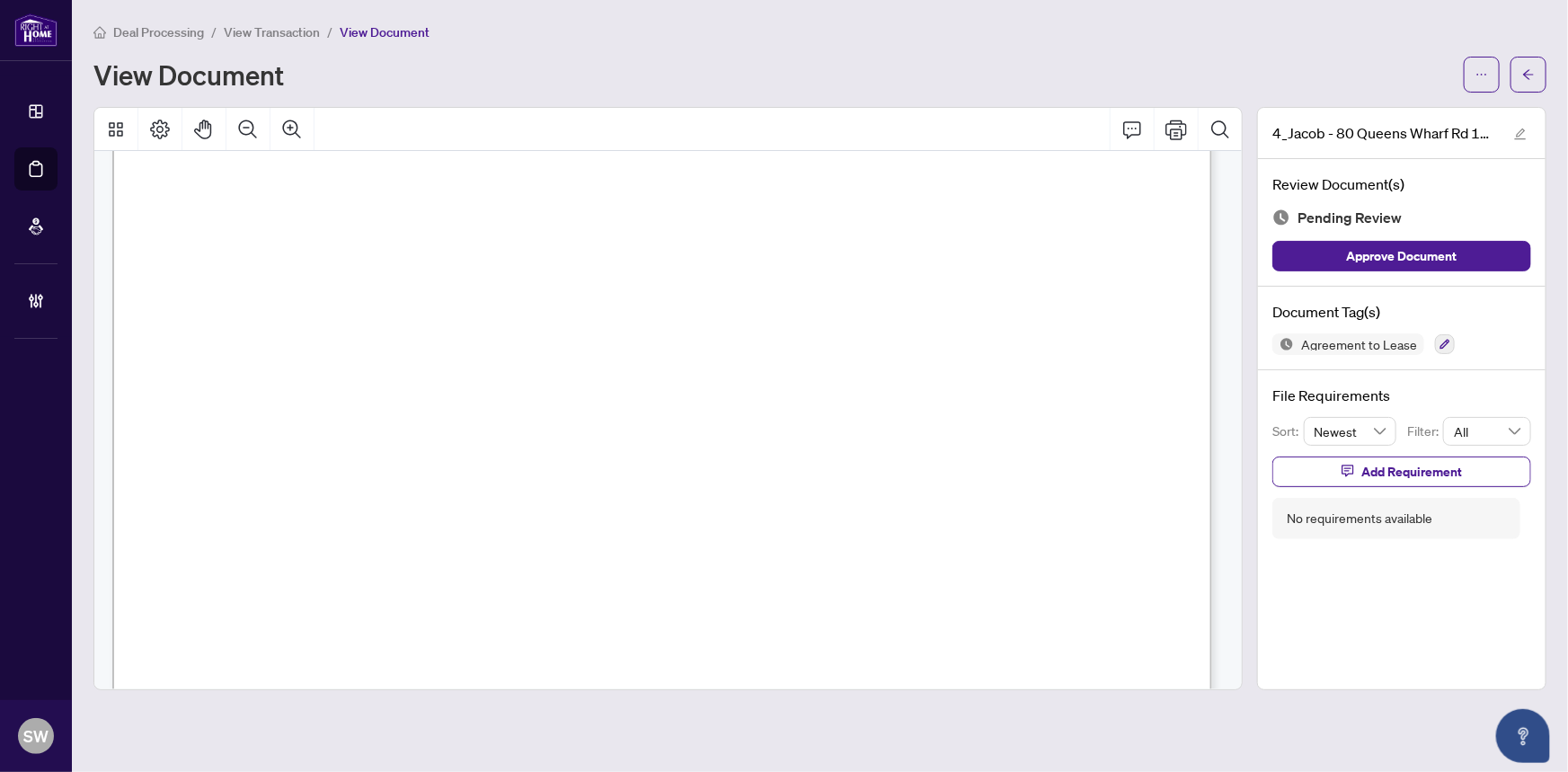
click at [325, 346] on span "Wenxiao Tu" at bounding box center [336, 353] width 98 height 17
click at [309, 313] on span "Jacob Newman" at bounding box center [327, 317] width 127 height 17
click at [308, 314] on span "Jacob Newman" at bounding box center [327, 317] width 127 height 17
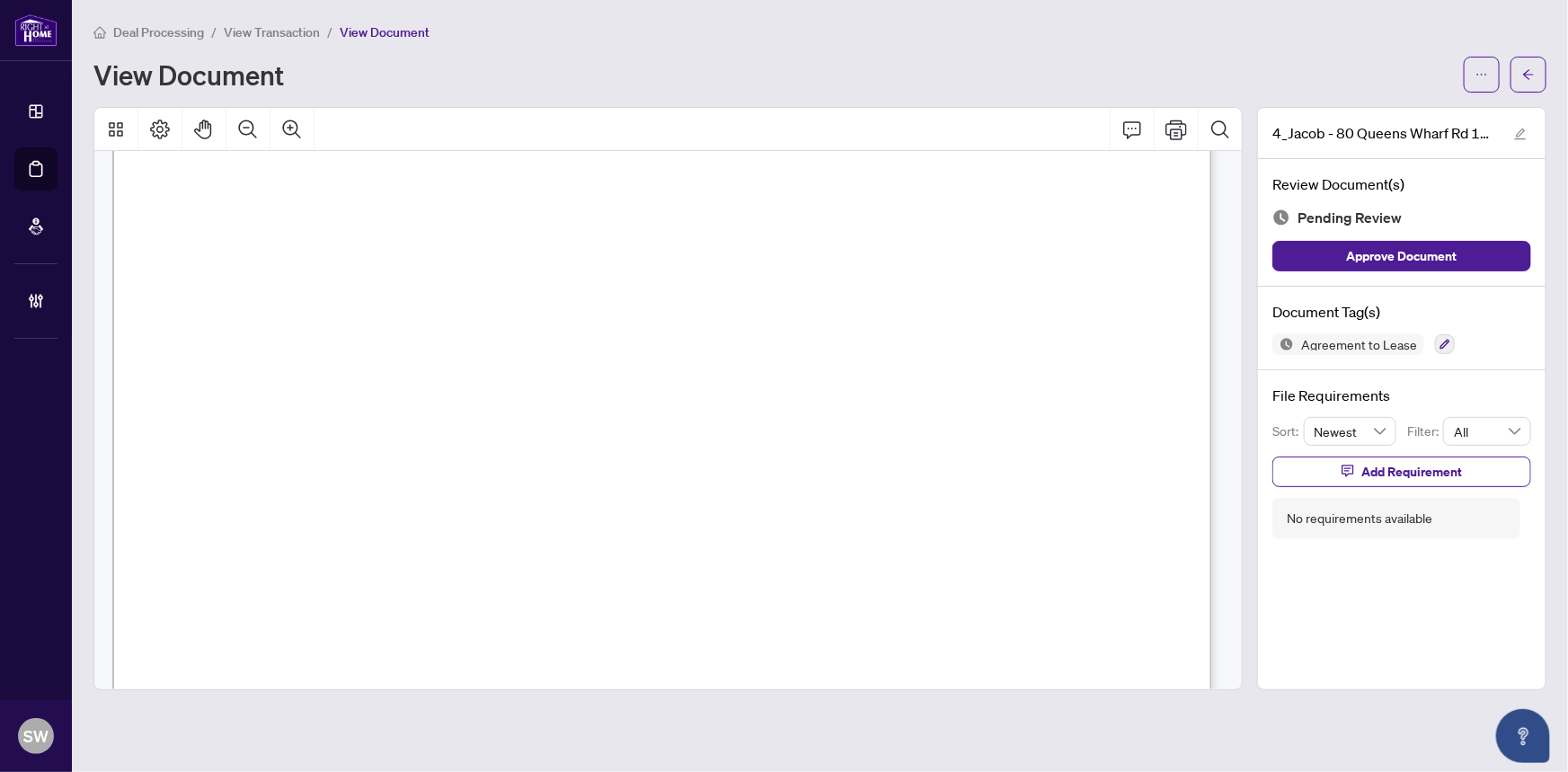
scroll to position [229, 0]
click at [1443, 339] on icon "button" at bounding box center [1445, 344] width 10 height 10
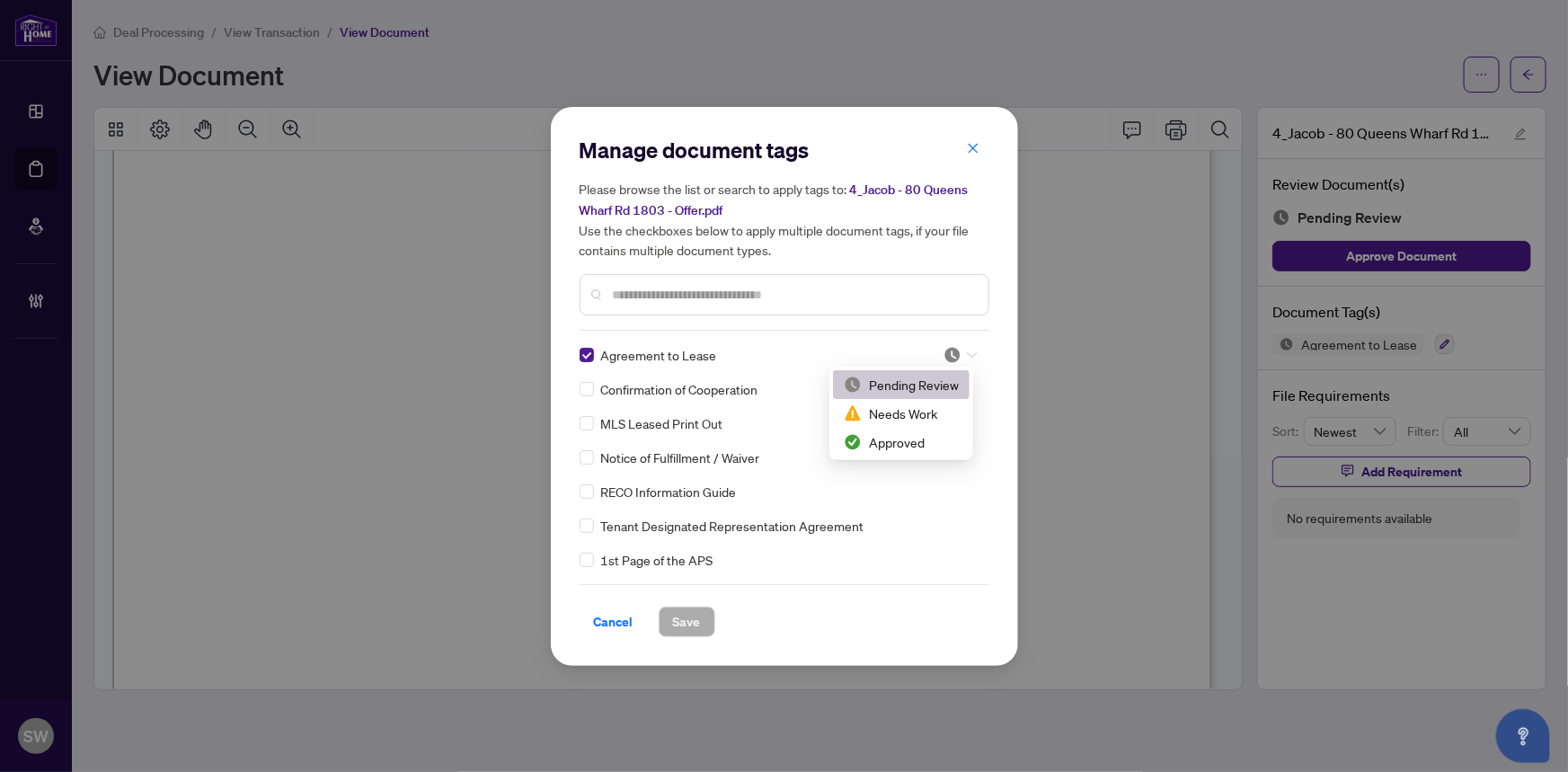
click at [962, 348] on div at bounding box center [961, 354] width 34 height 18
click at [915, 439] on div "Approved" at bounding box center [901, 442] width 115 height 20
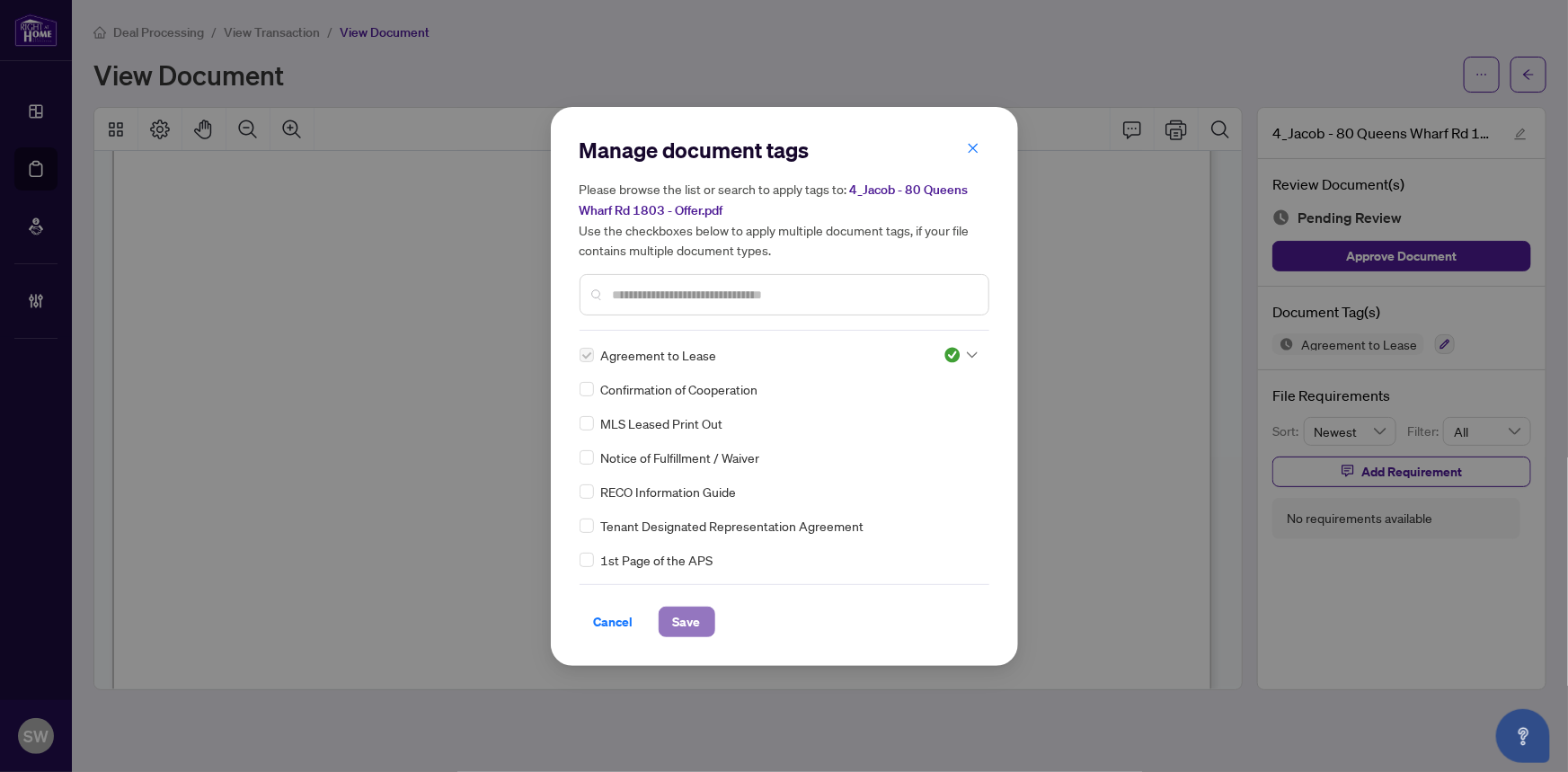
click at [699, 619] on span "Save" at bounding box center [687, 621] width 28 height 29
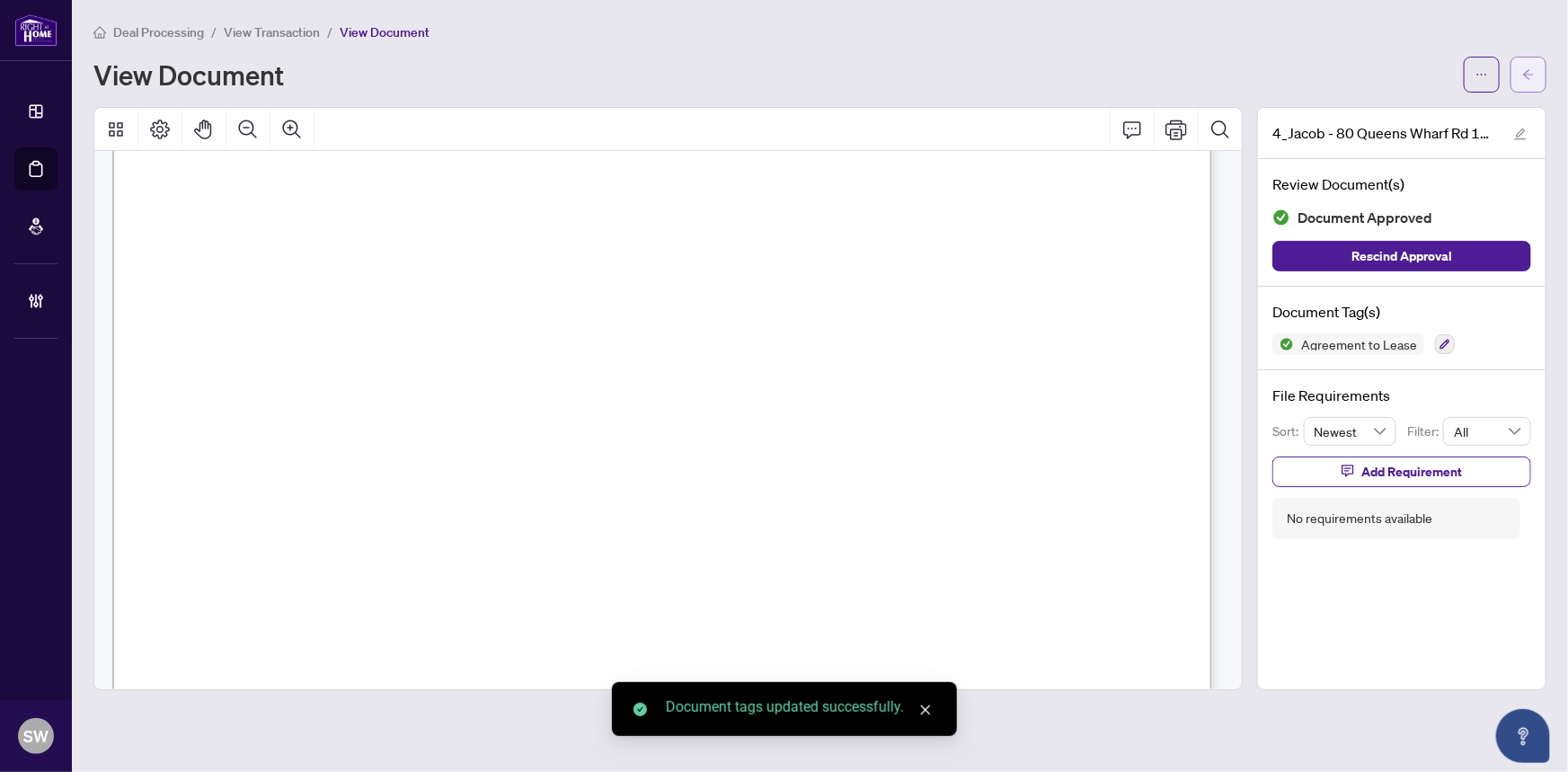
click at [1536, 73] on button "button" at bounding box center [1528, 74] width 36 height 36
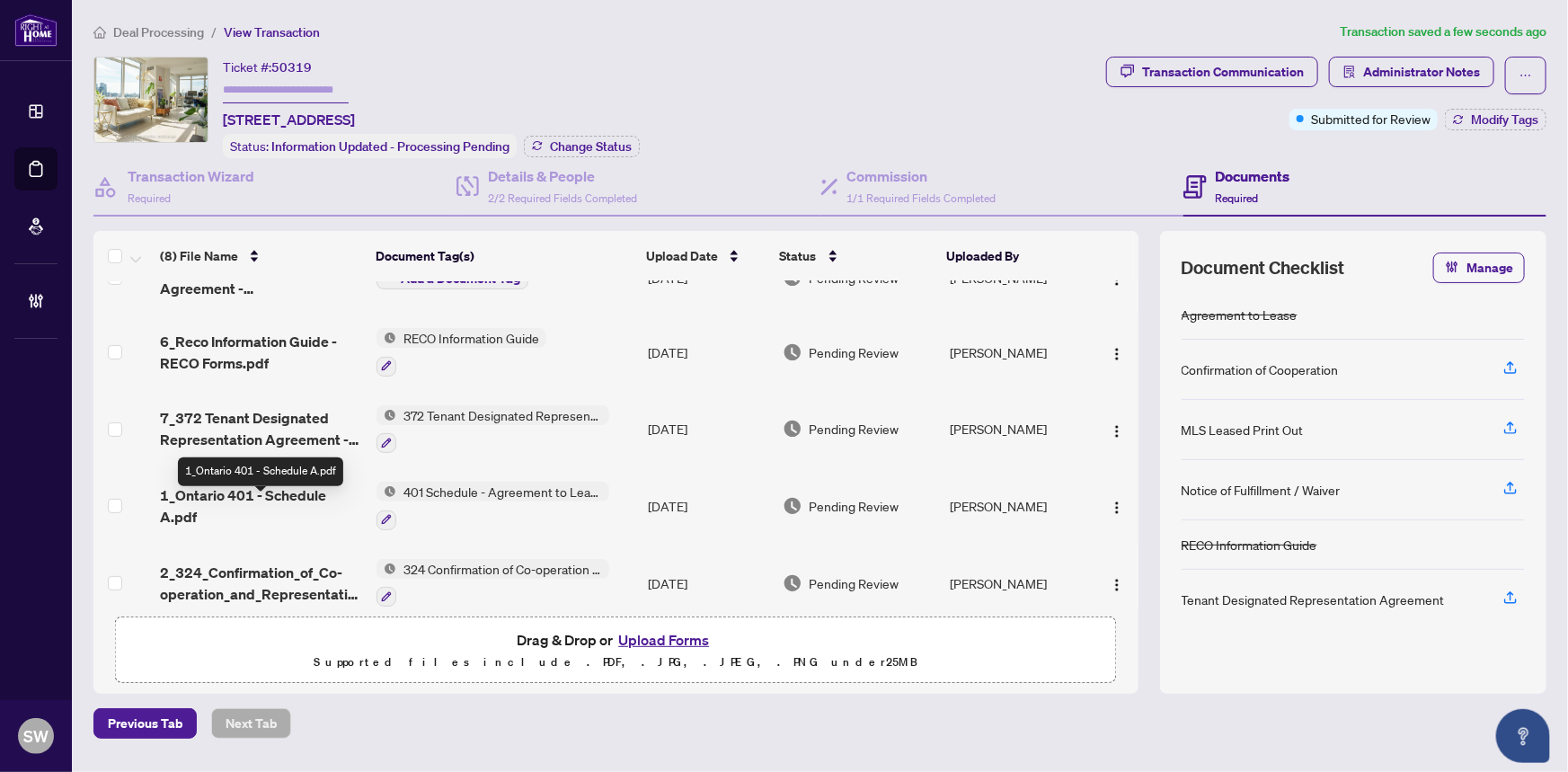
scroll to position [285, 0]
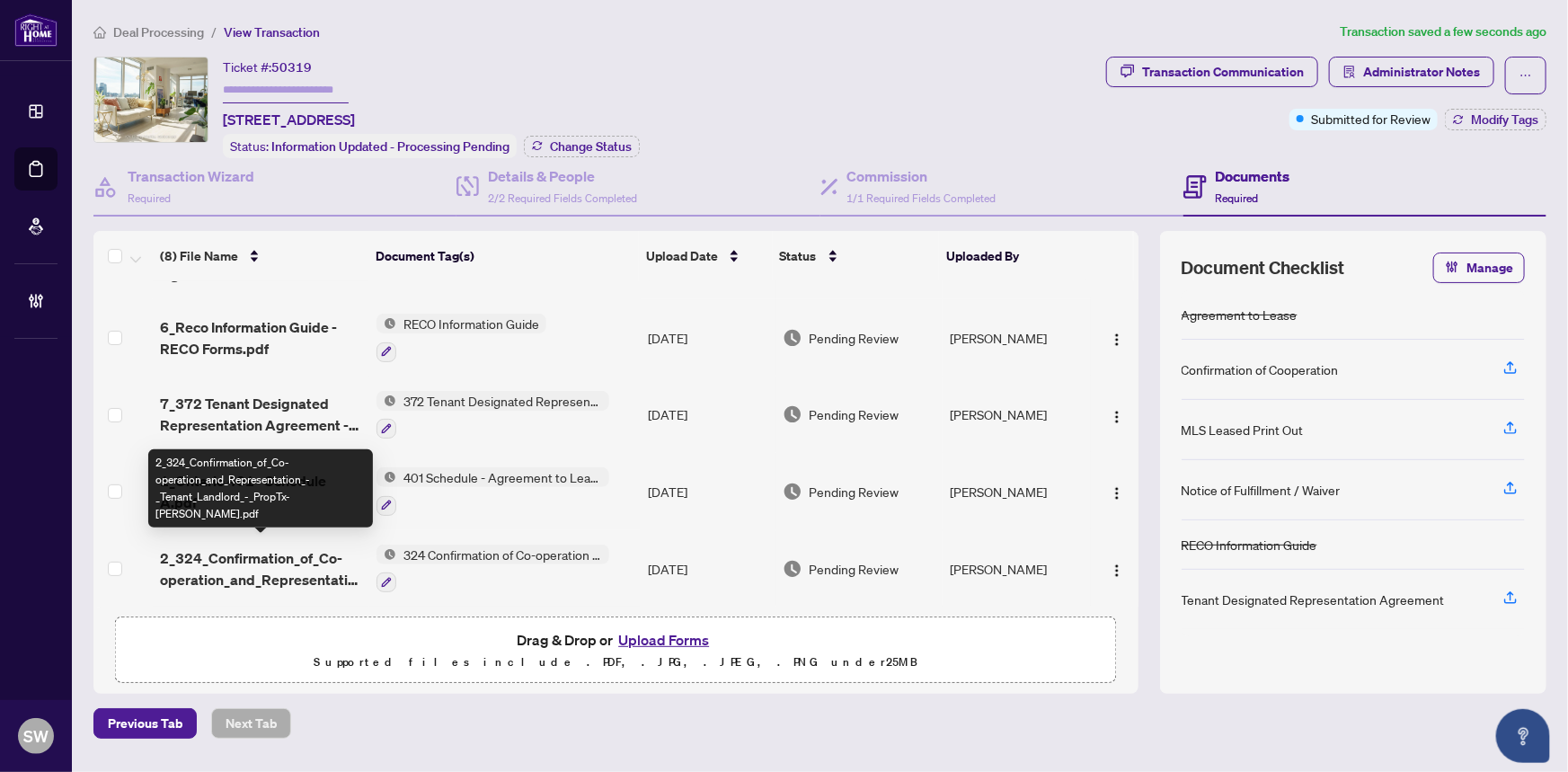
click at [269, 561] on span "2_324_Confirmation_of_Co-operation_and_Representation_-_Tenant_Landlord_-_PropT…" at bounding box center [262, 569] width 203 height 43
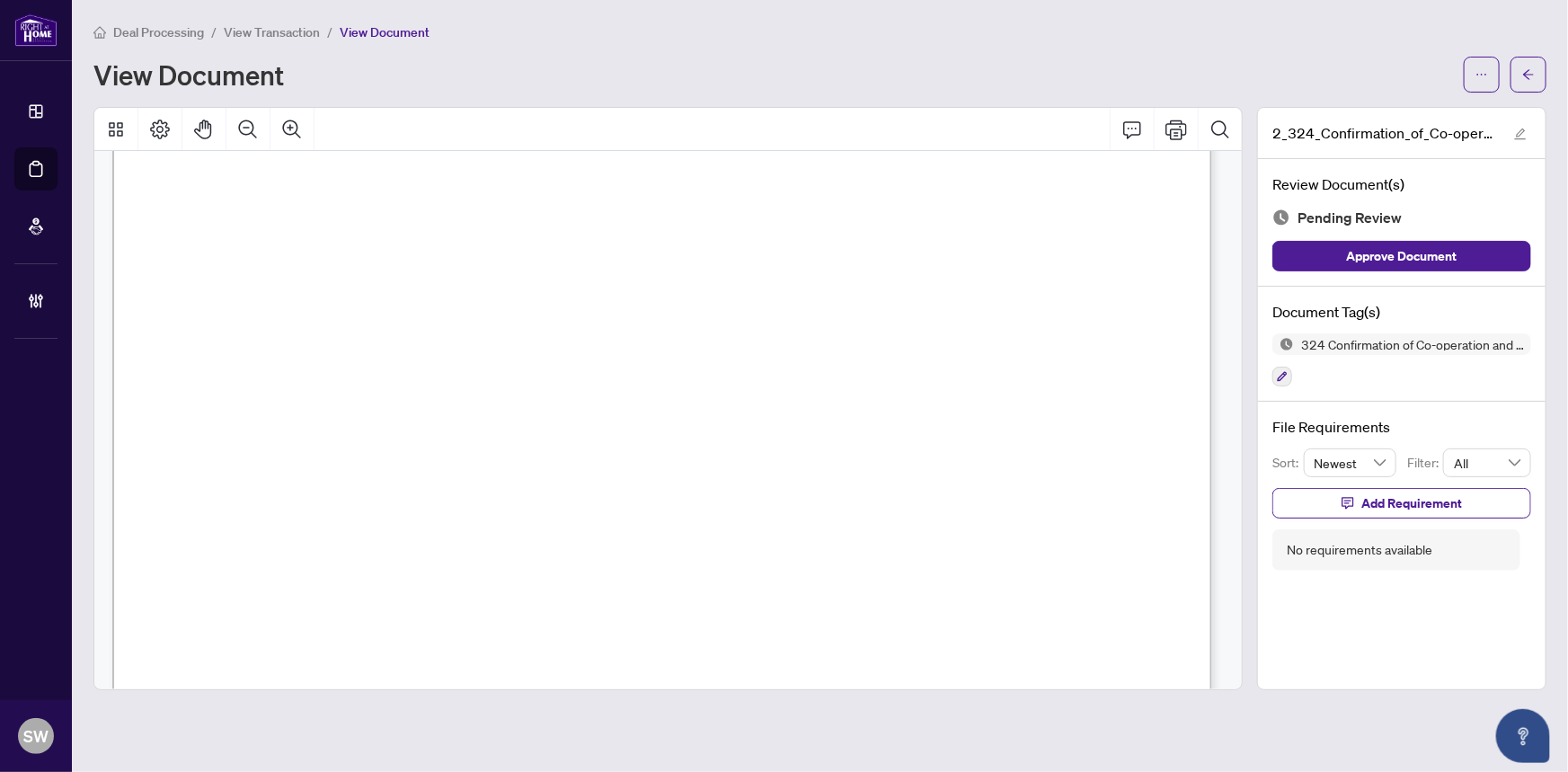
scroll to position [1715, 0]
click at [297, 434] on span "JORDAN CHONG" at bounding box center [258, 426] width 127 height 17
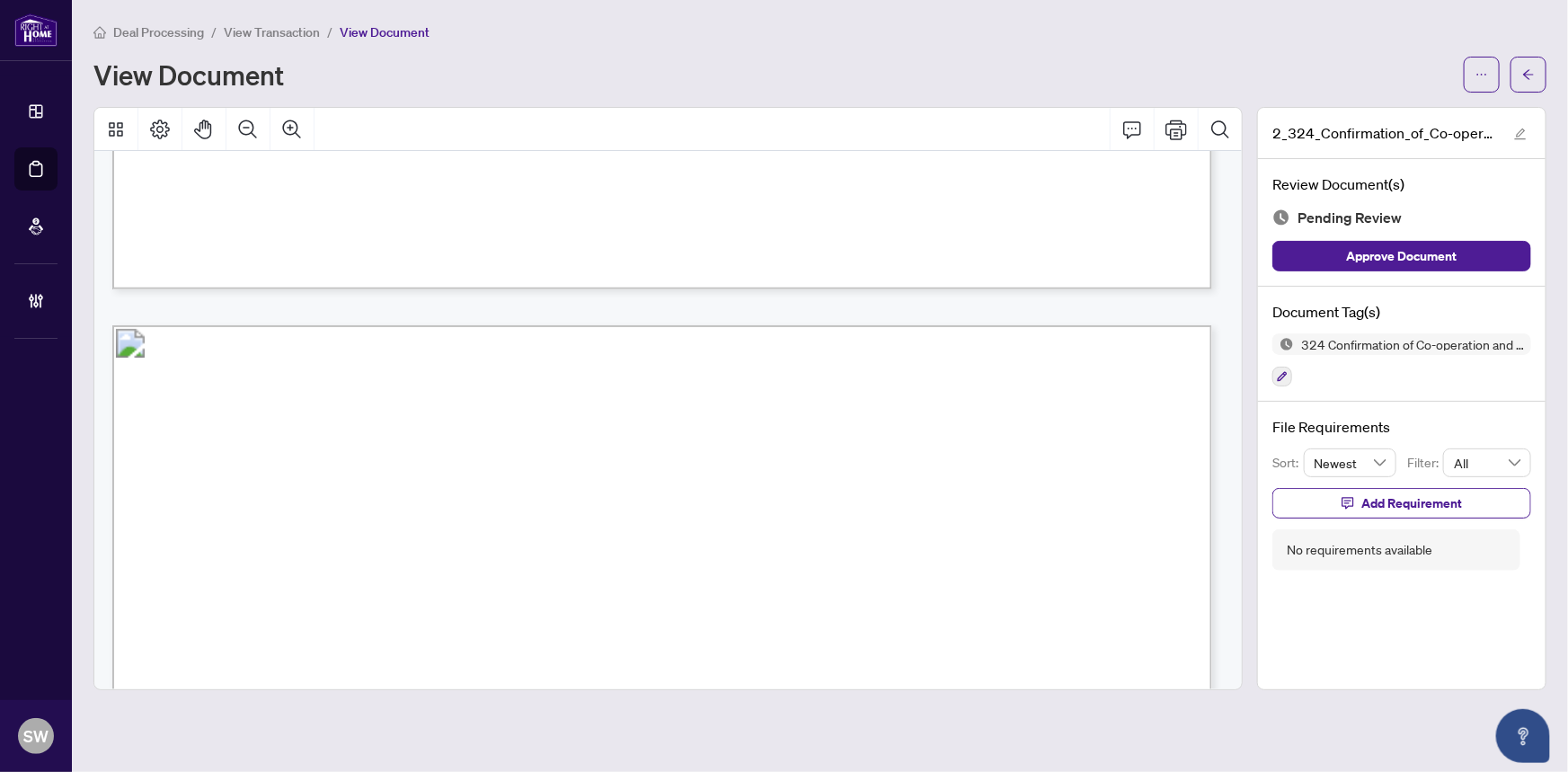
scroll to position [0, 0]
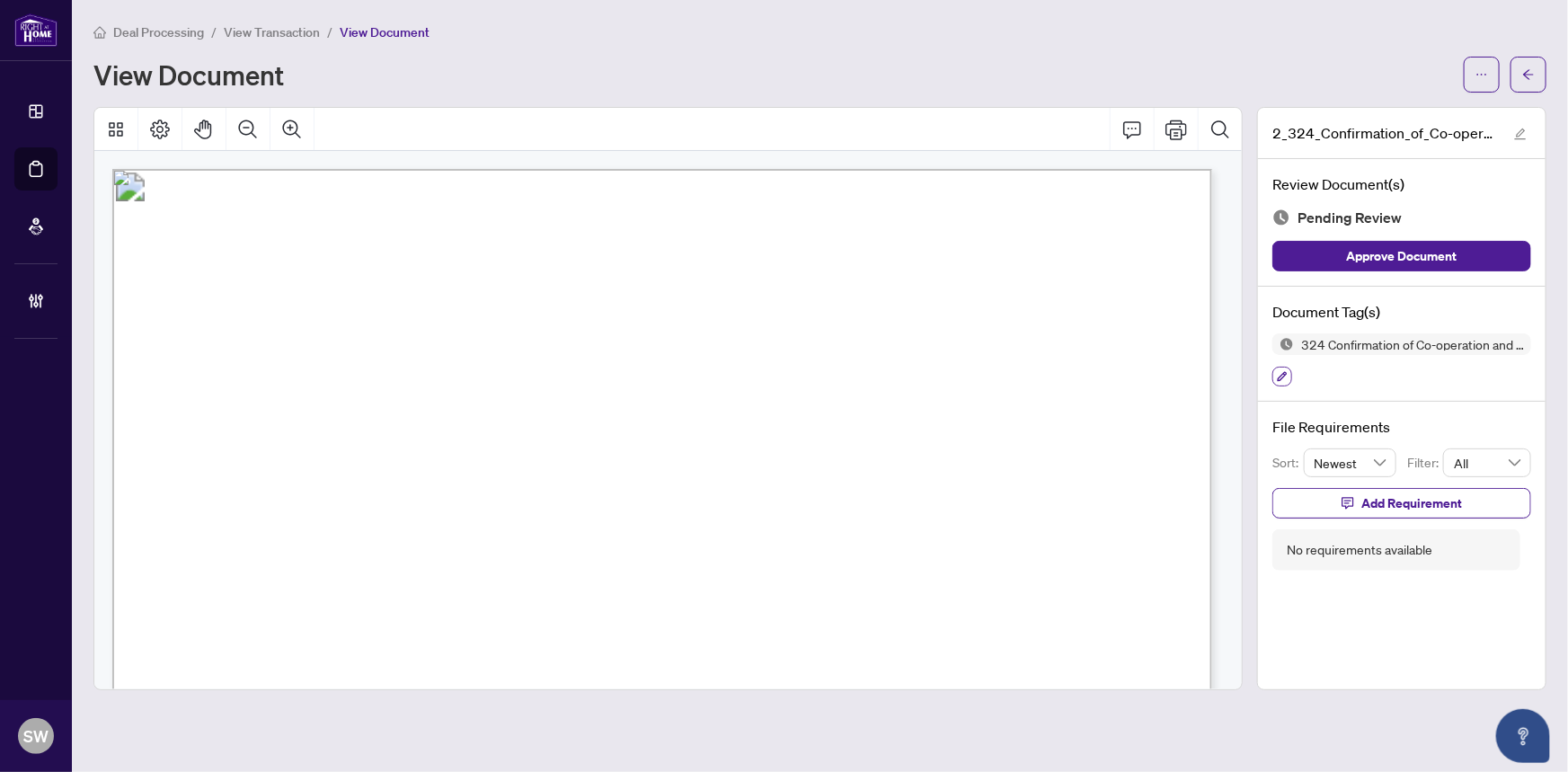
click at [1285, 378] on icon "button" at bounding box center [1282, 376] width 10 height 10
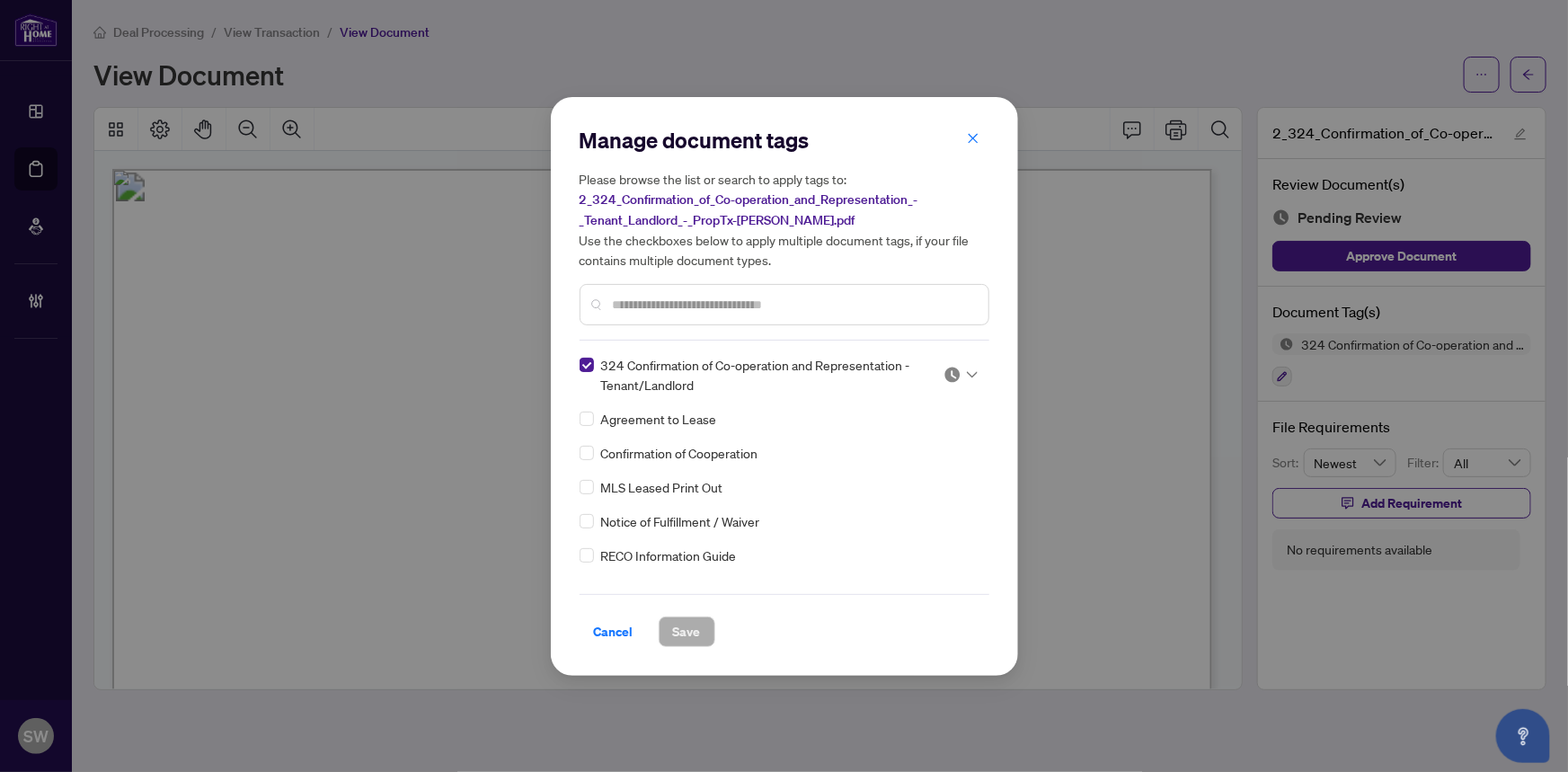
click at [967, 375] on icon at bounding box center [972, 375] width 10 height 8
click at [898, 459] on div "Approved" at bounding box center [901, 461] width 115 height 20
click at [690, 629] on span "Save" at bounding box center [687, 632] width 28 height 29
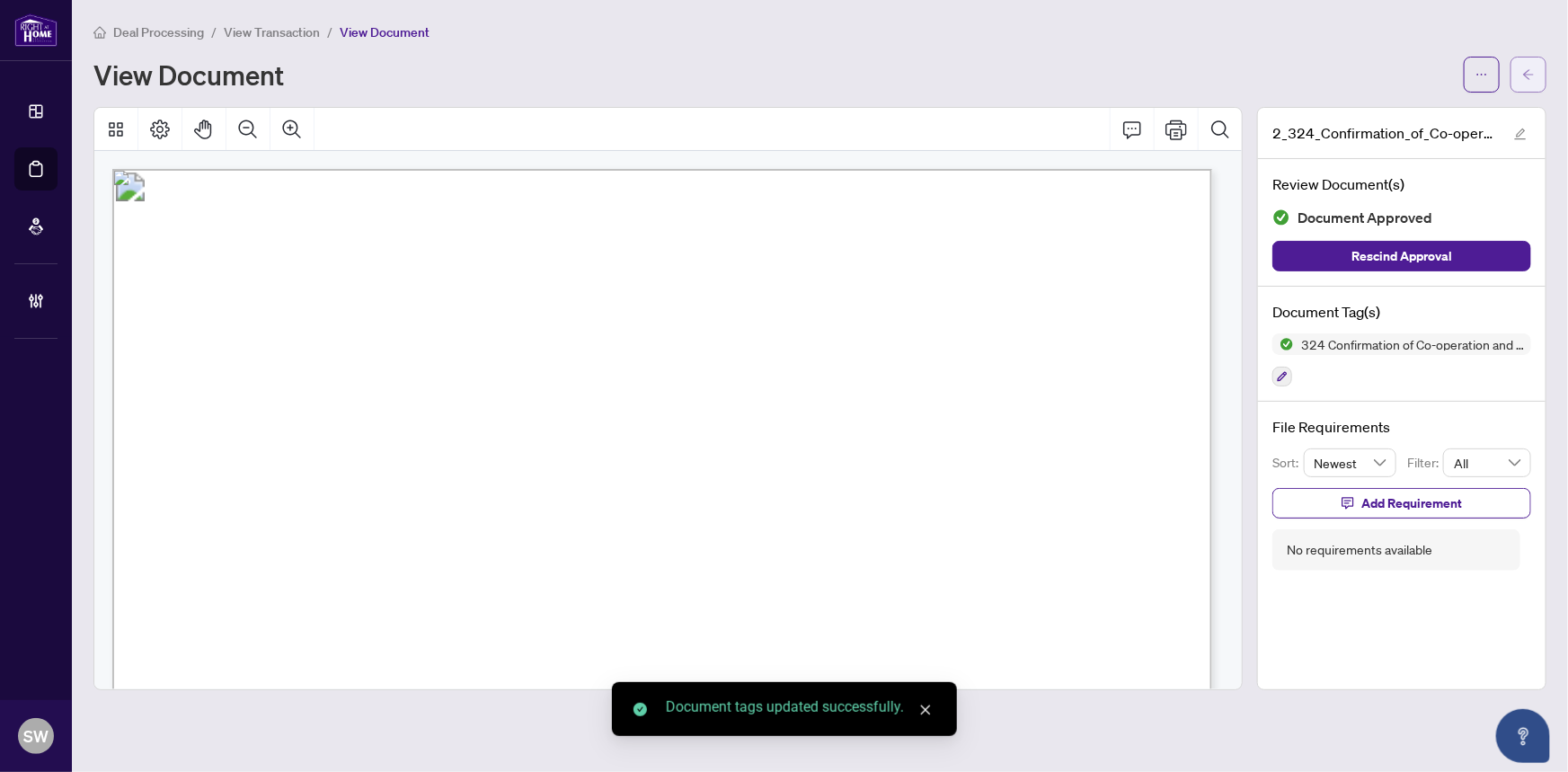
click at [1540, 75] on button "button" at bounding box center [1528, 74] width 36 height 36
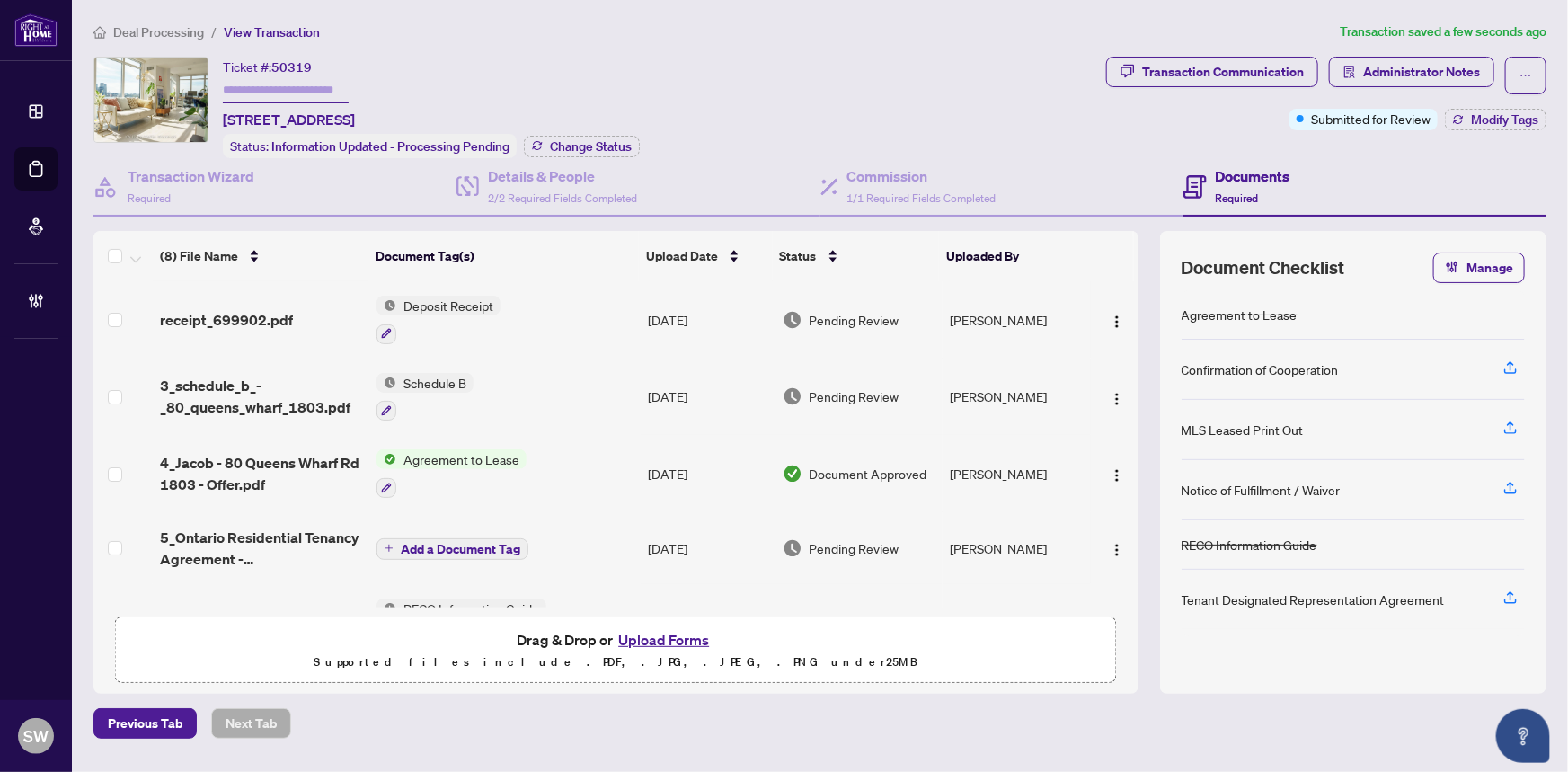
click at [303, 71] on span "50319" at bounding box center [291, 67] width 40 height 16
copy span "50319"
click at [262, 314] on span "receipt_699902.pdf" at bounding box center [226, 319] width 133 height 22
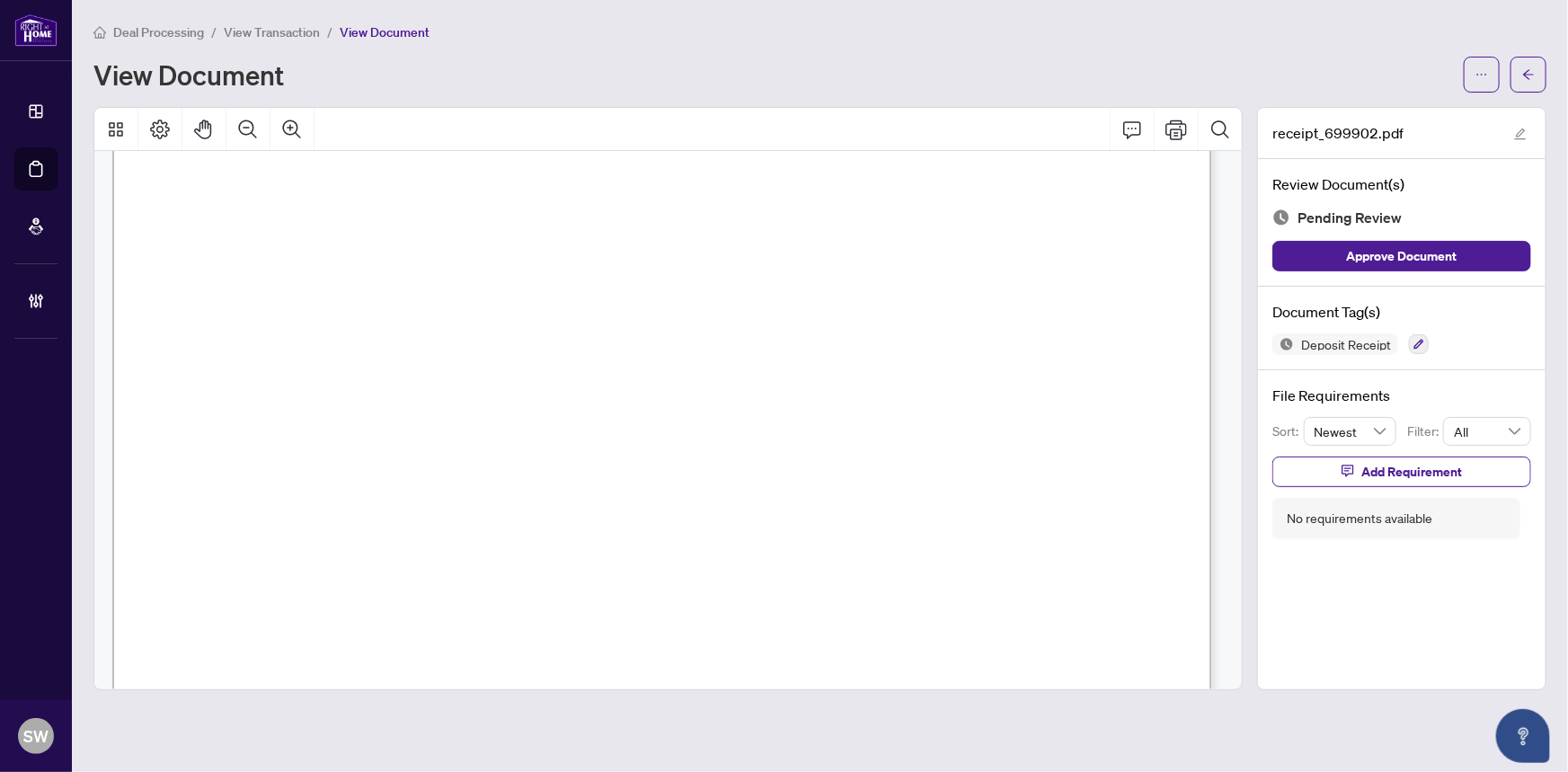
scroll to position [326, 0]
click at [1419, 339] on icon "button" at bounding box center [1418, 344] width 10 height 10
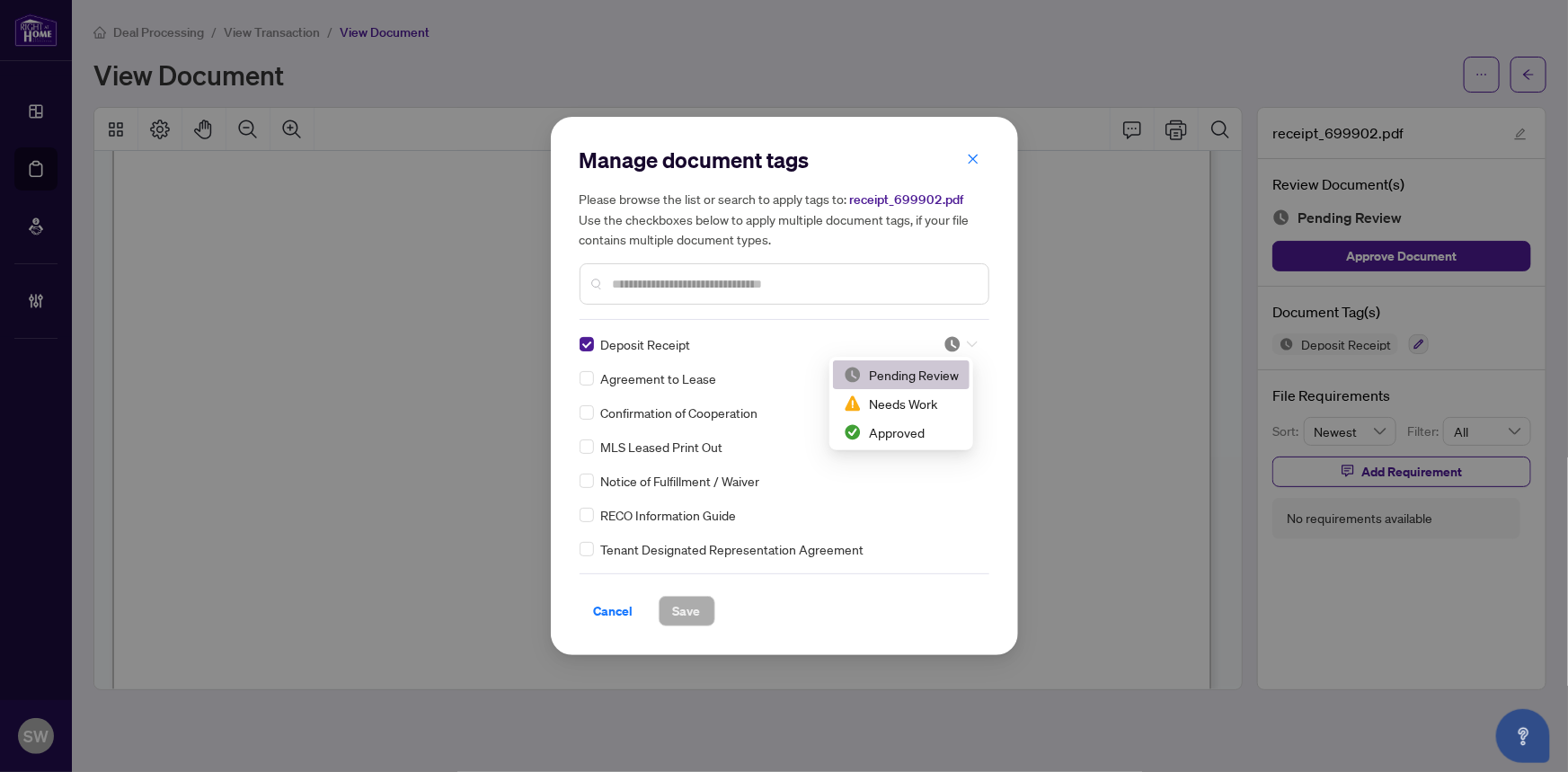
click at [967, 343] on icon at bounding box center [972, 345] width 10 height 7
click at [889, 432] on div "Approved" at bounding box center [901, 432] width 115 height 20
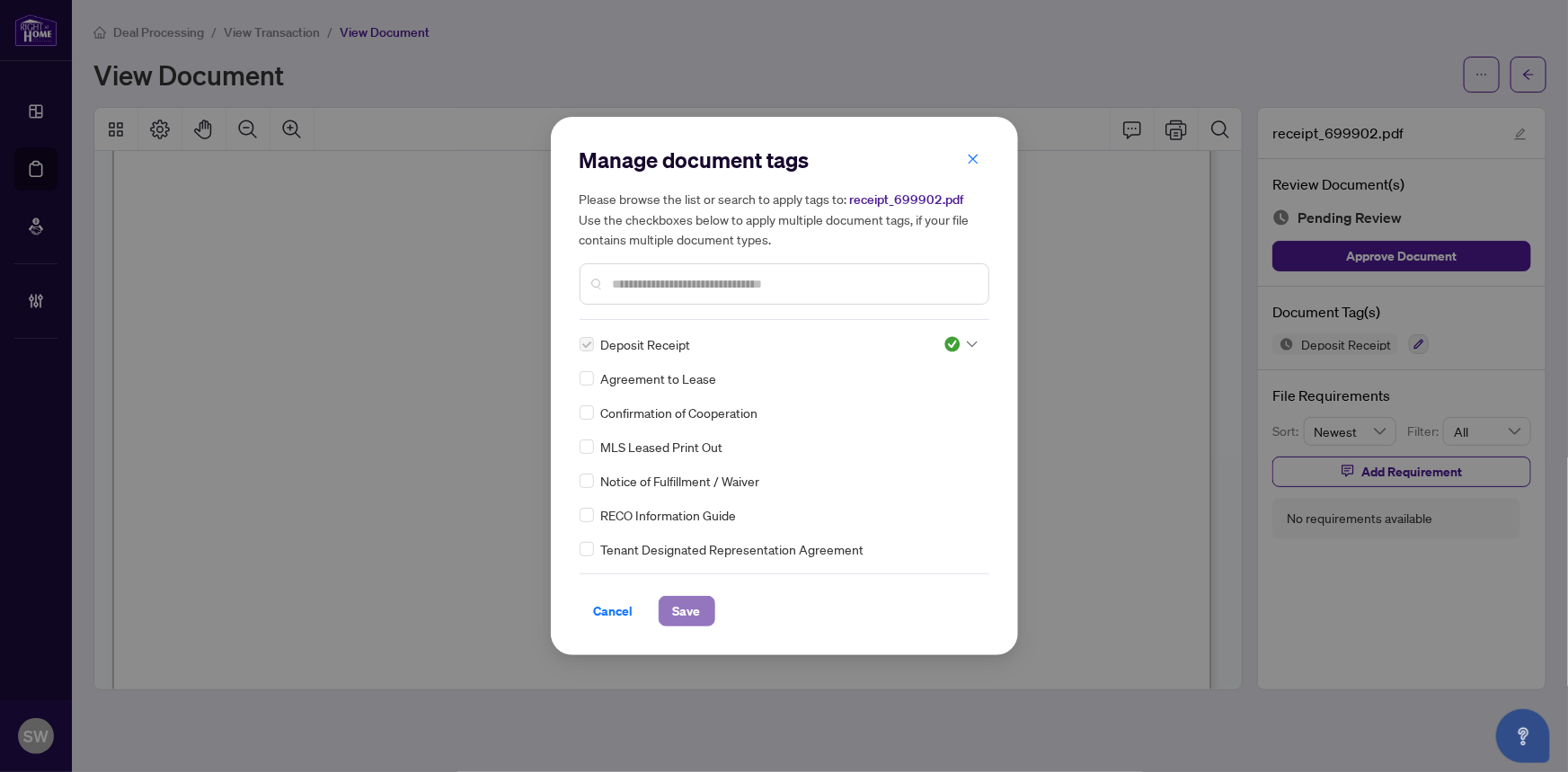
click at [712, 613] on button "Save" at bounding box center [687, 611] width 57 height 30
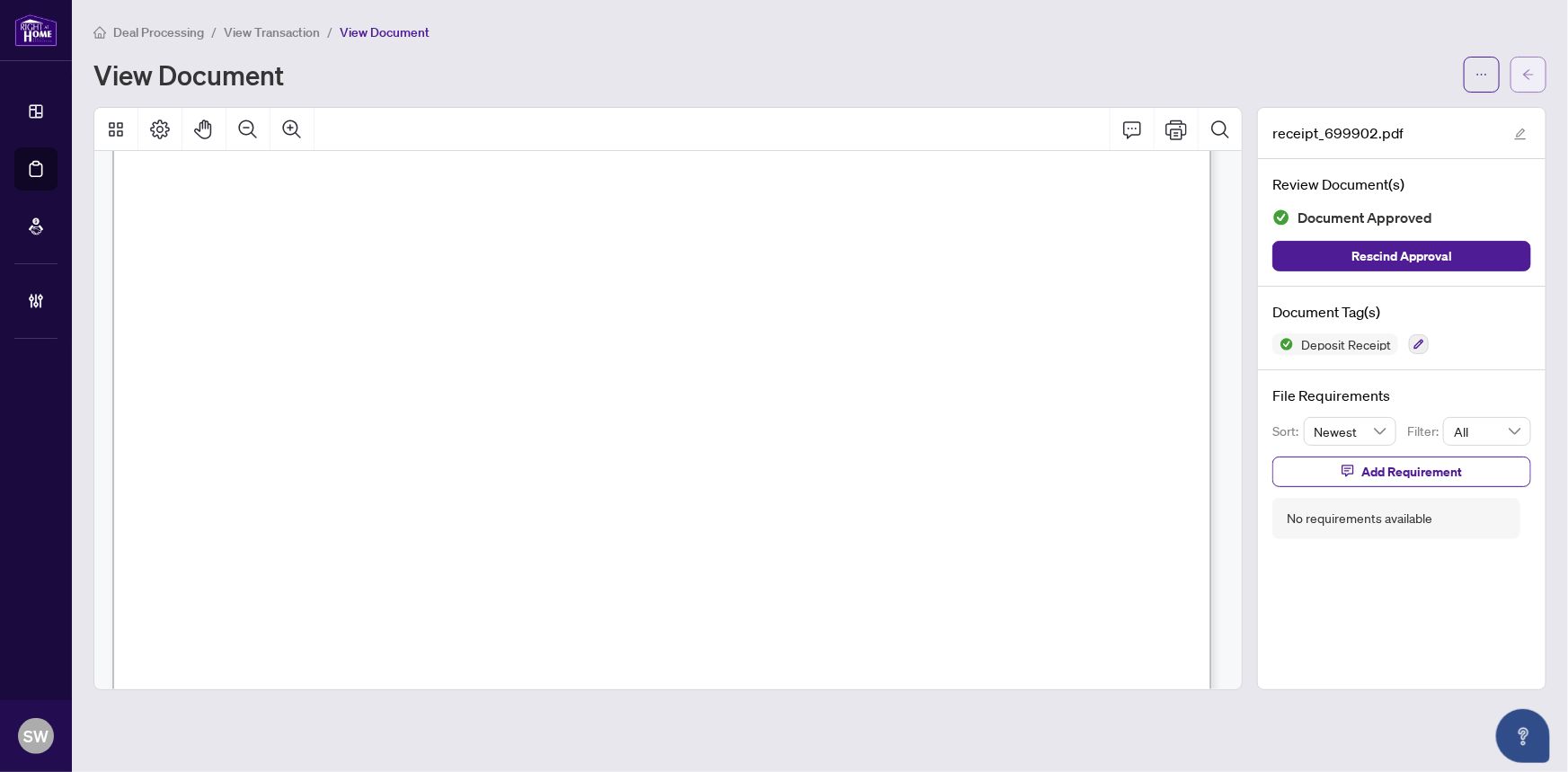
click at [1534, 77] on icon "arrow-left" at bounding box center [1528, 74] width 12 height 12
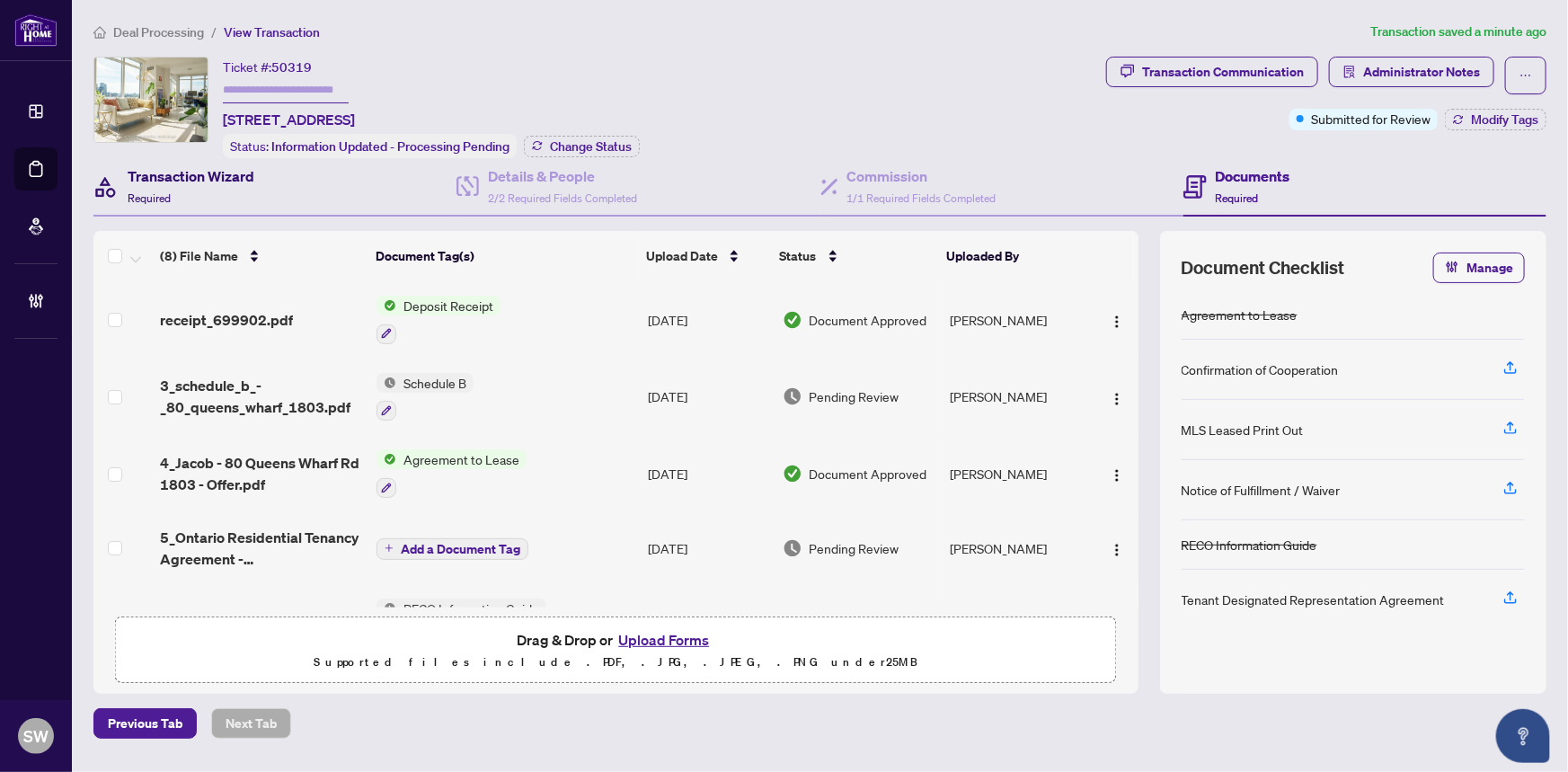
click at [204, 180] on h4 "Transaction Wizard" at bounding box center [191, 176] width 127 height 22
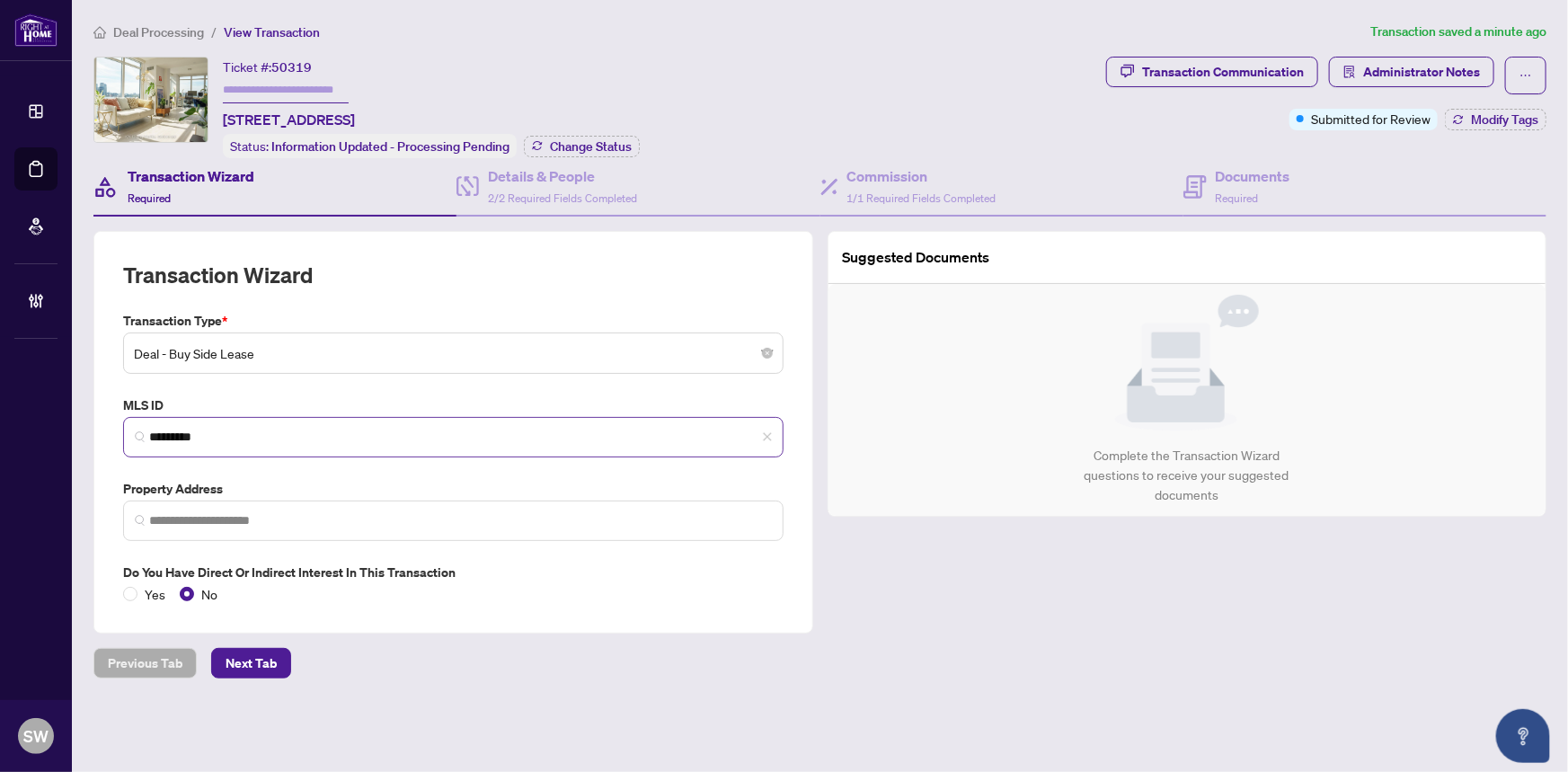
type input "**********"
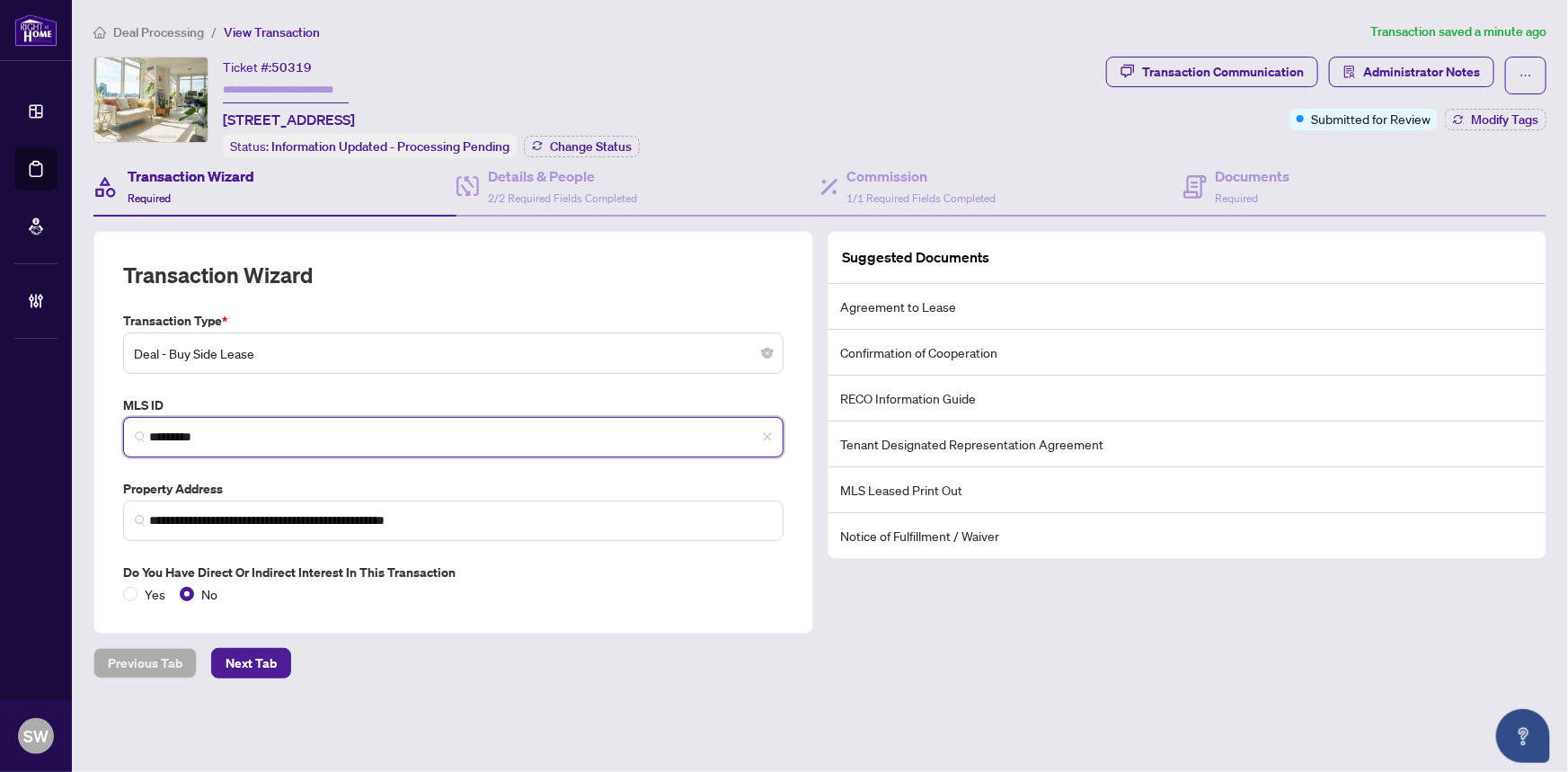
click at [188, 433] on input "*********" at bounding box center [460, 437] width 622 height 19
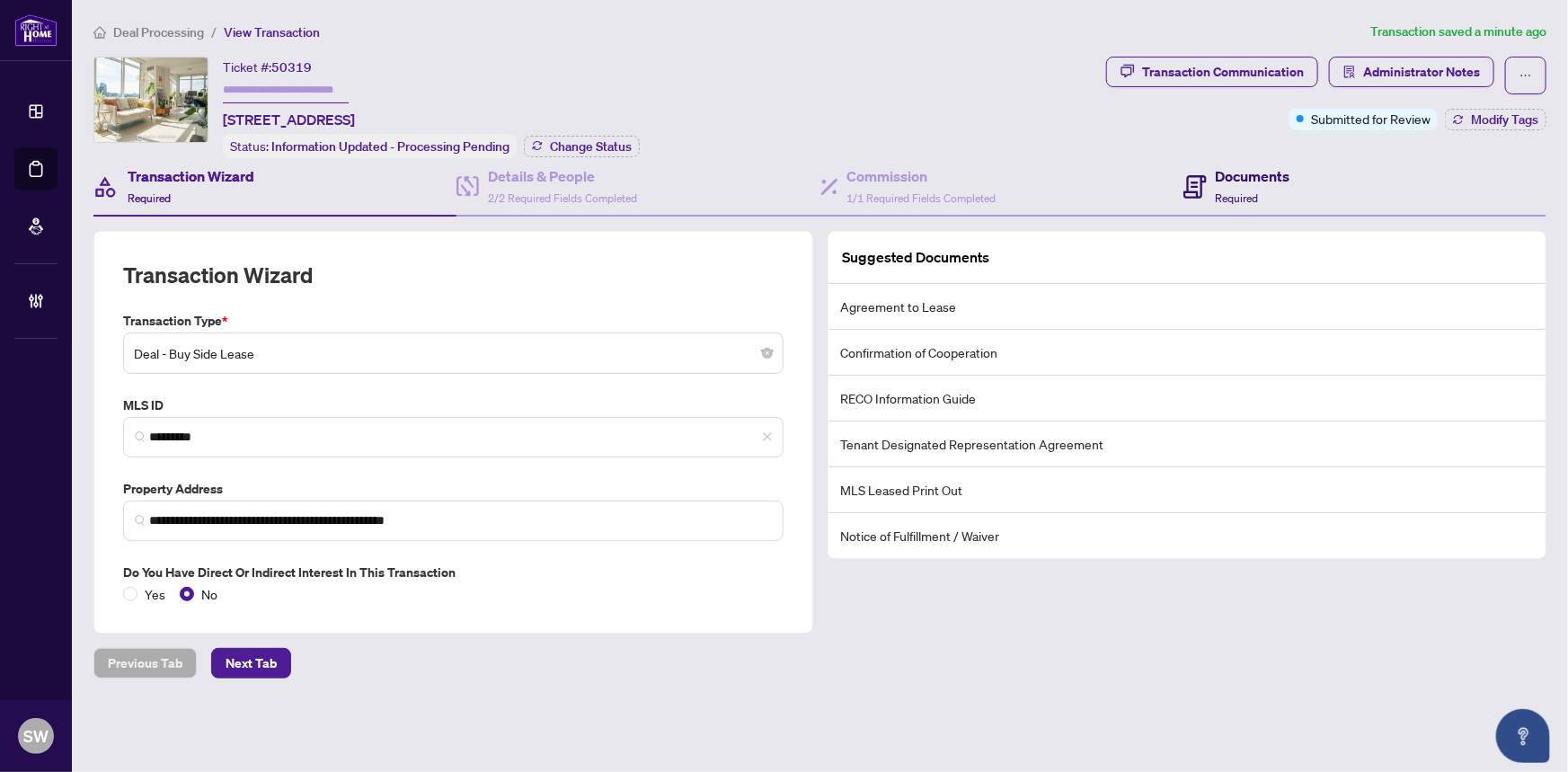
click at [1256, 176] on h4 "Documents" at bounding box center [1253, 176] width 74 height 22
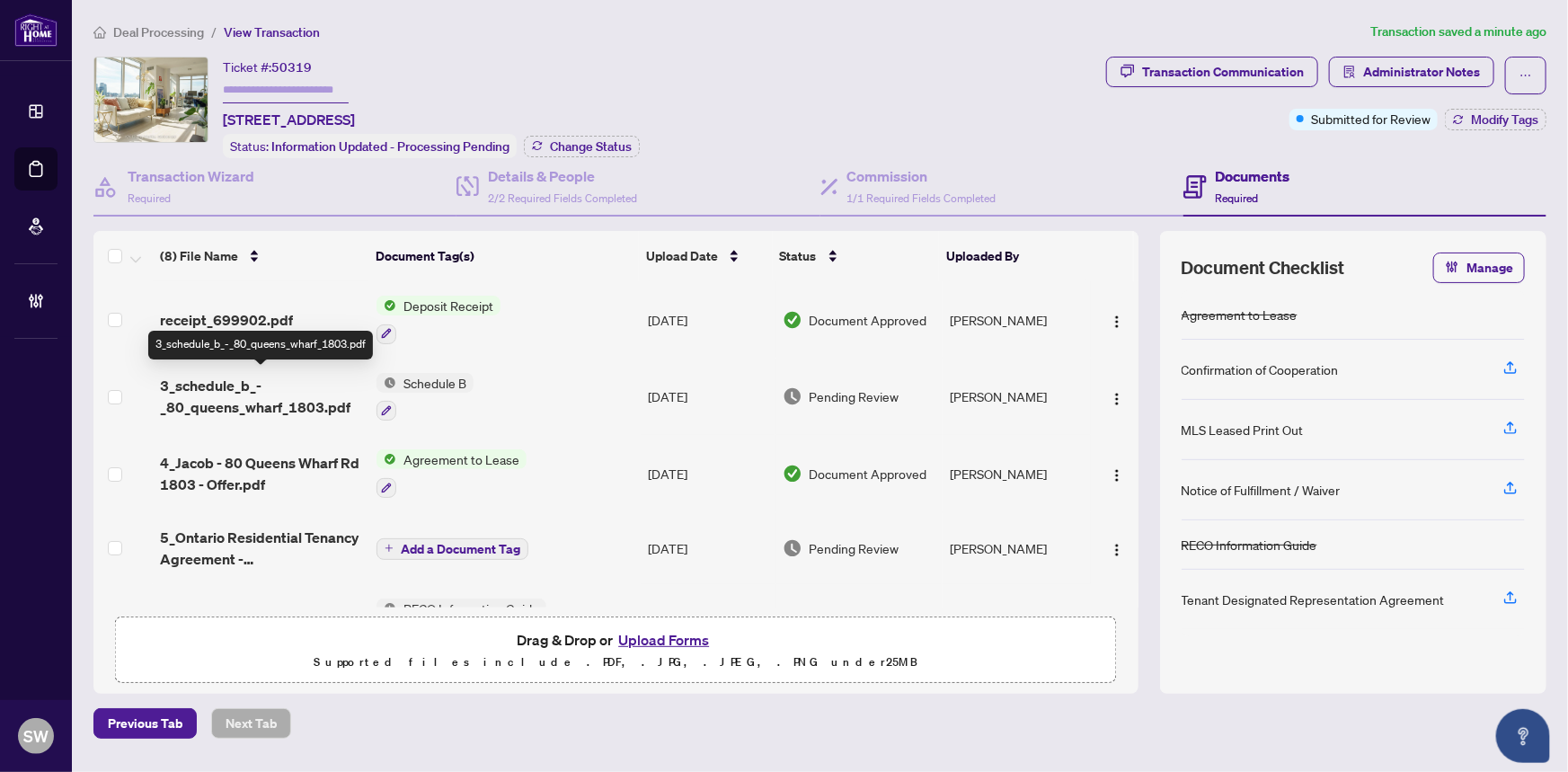
click at [189, 398] on span "3_schedule_b_-_80_queens_wharf_1803.pdf" at bounding box center [262, 396] width 203 height 43
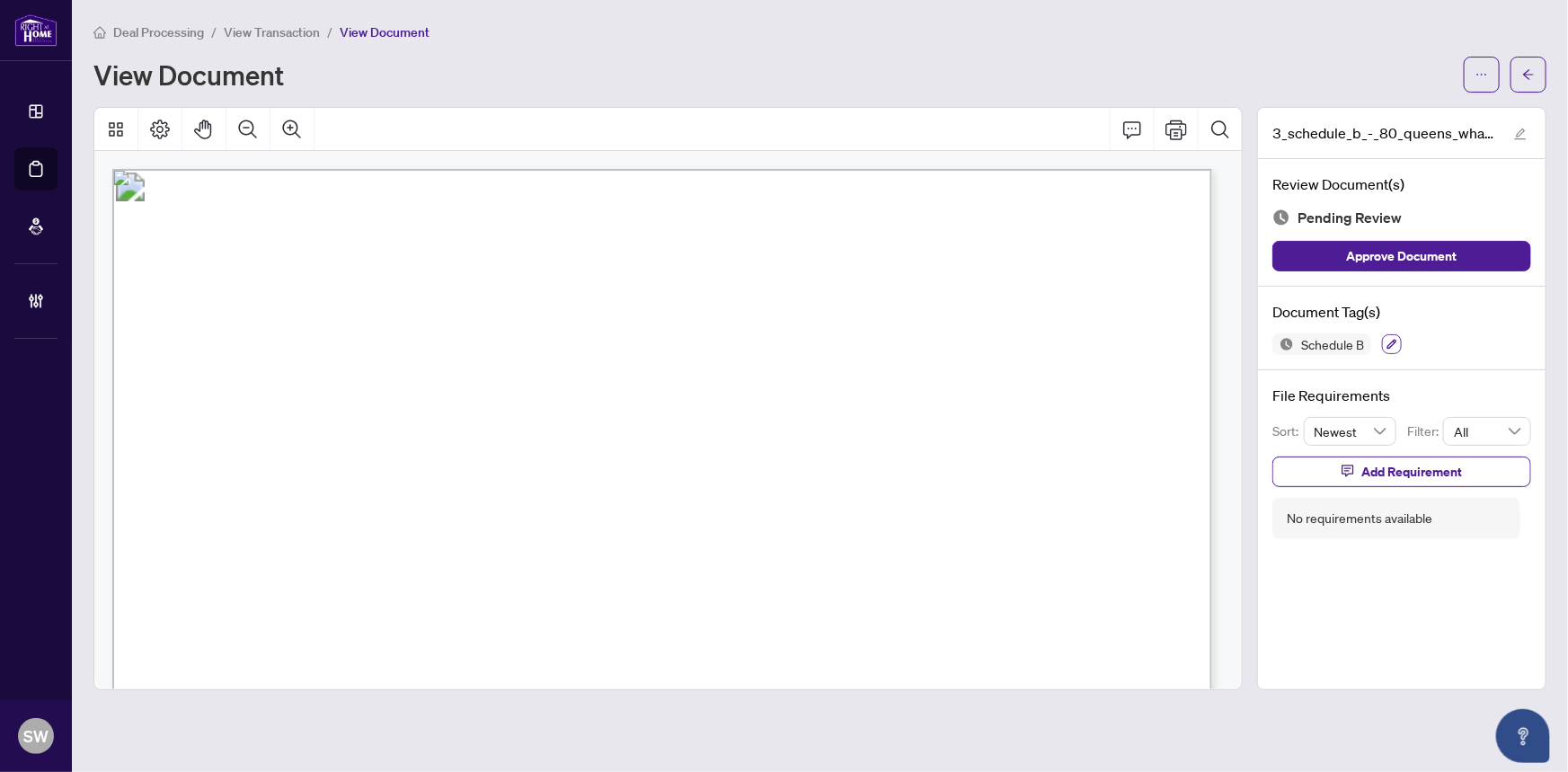
click at [1396, 343] on icon "button" at bounding box center [1391, 344] width 10 height 10
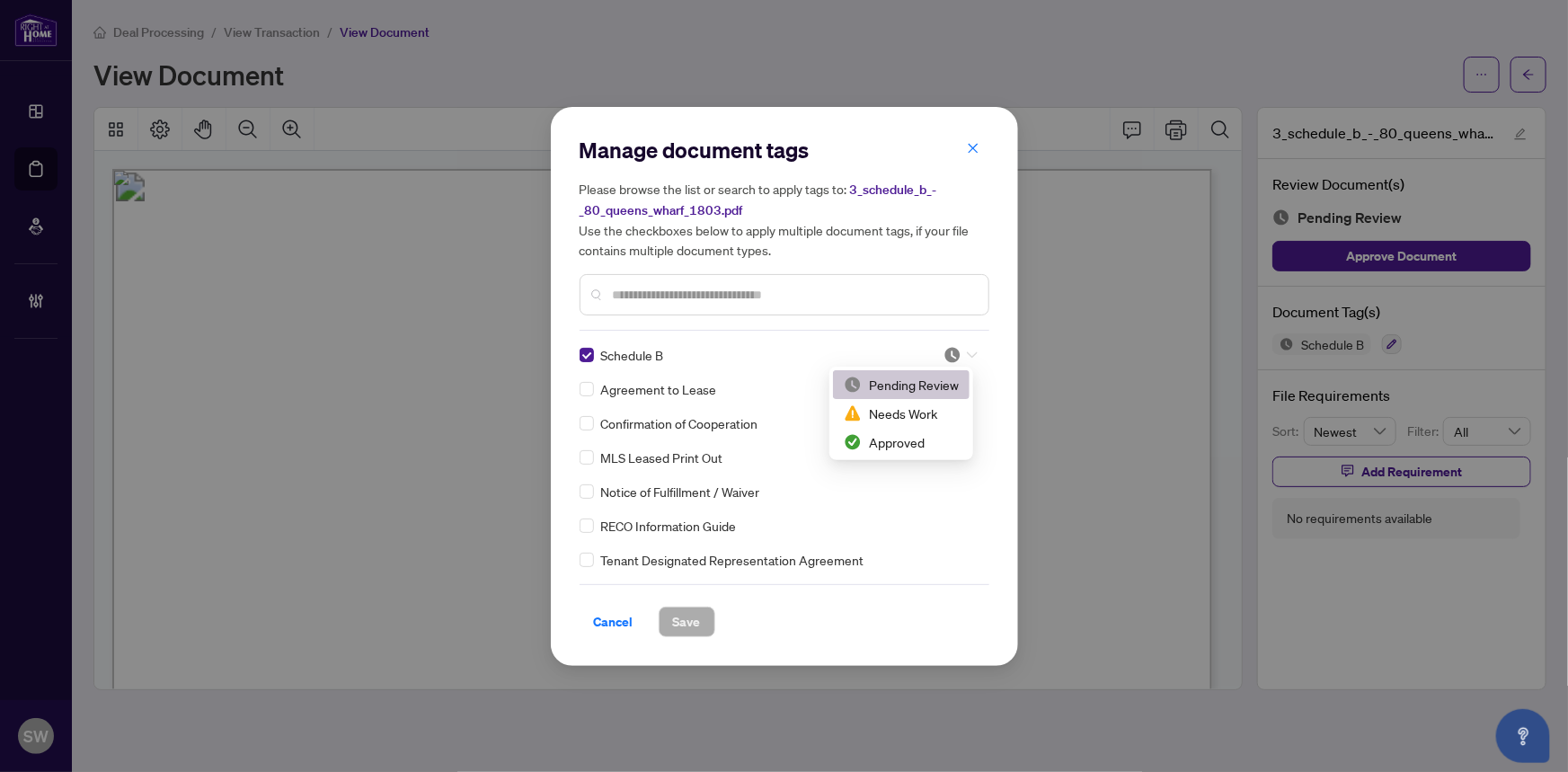
click at [967, 354] on icon at bounding box center [972, 355] width 10 height 8
click at [919, 441] on div "Approved" at bounding box center [901, 442] width 115 height 20
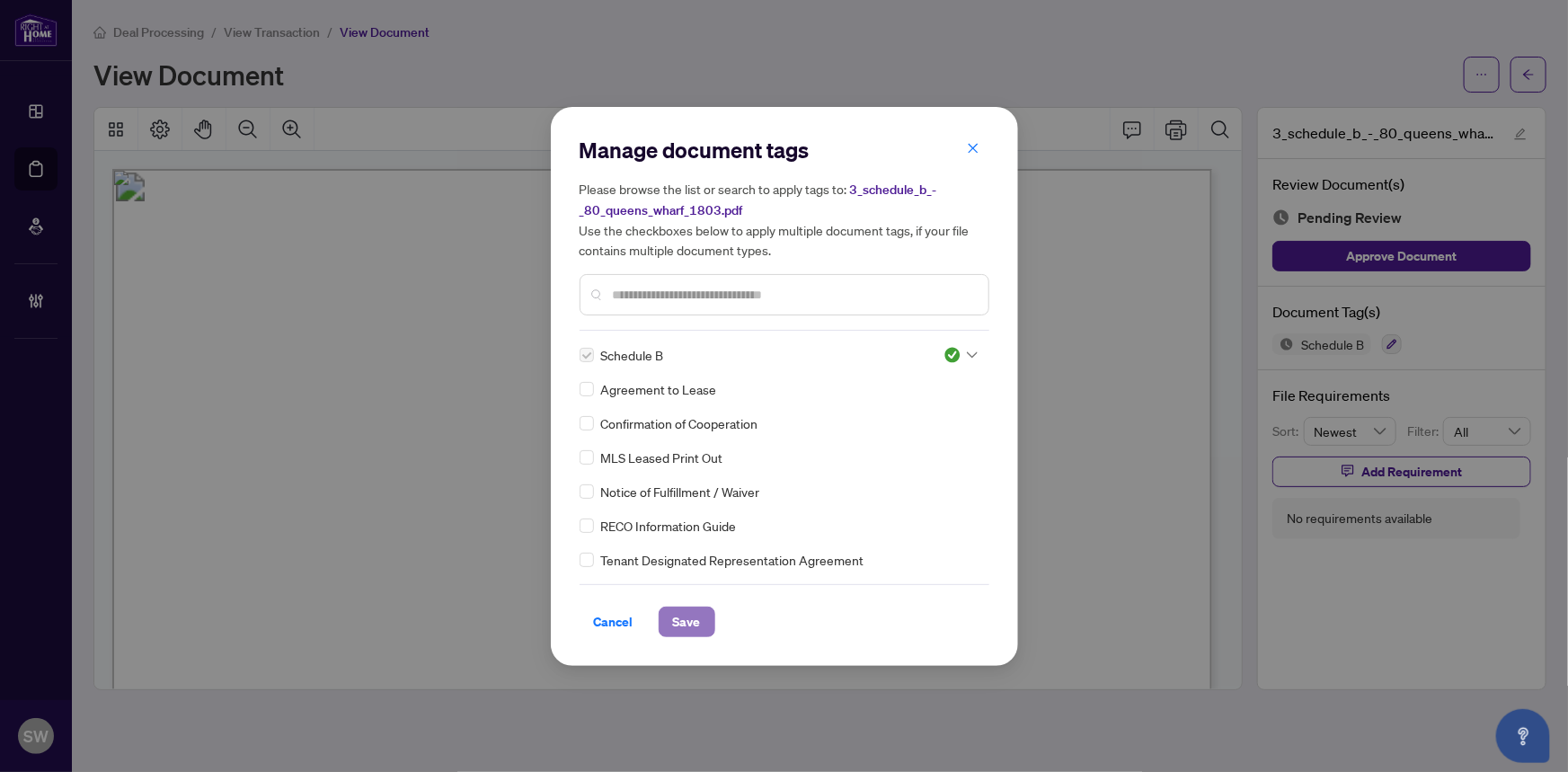
click at [674, 619] on span "Save" at bounding box center [687, 621] width 28 height 29
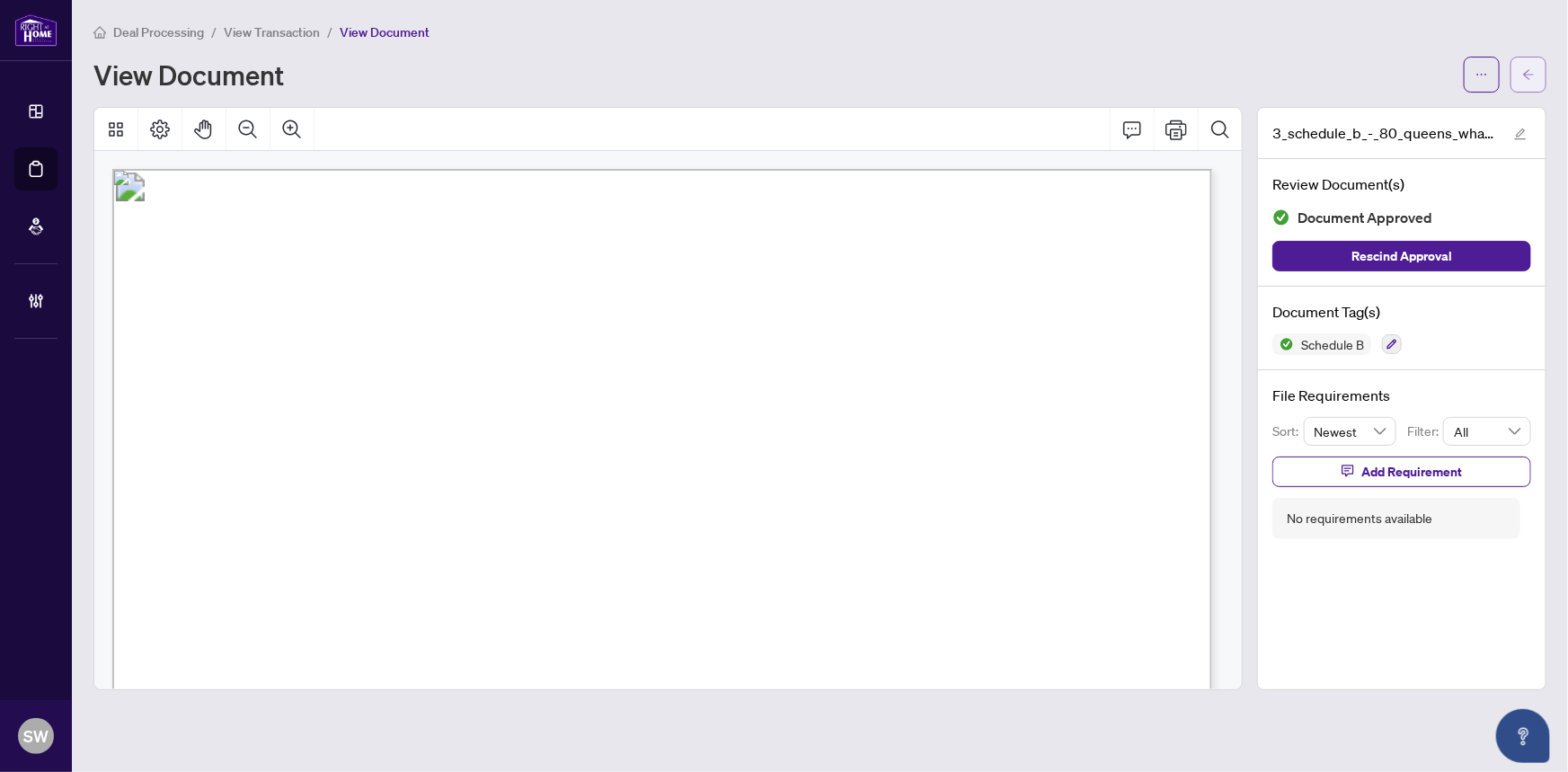
click at [1525, 71] on icon "arrow-left" at bounding box center [1528, 74] width 12 height 12
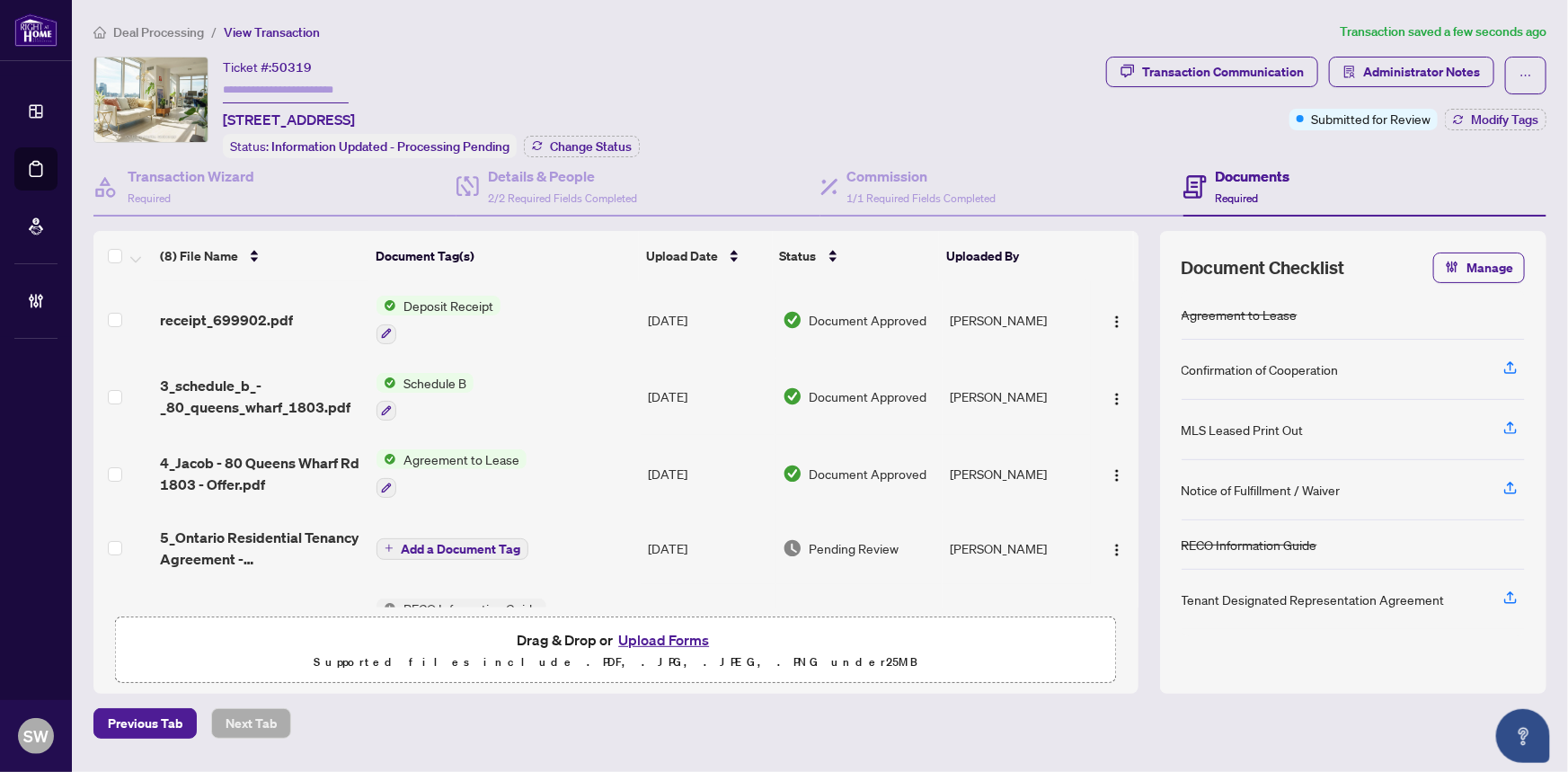
click at [317, 545] on span "5_Ontario Residential Tenancy Agreement - 80 Queens Wharf Rd 1803.pdf" at bounding box center [262, 548] width 203 height 43
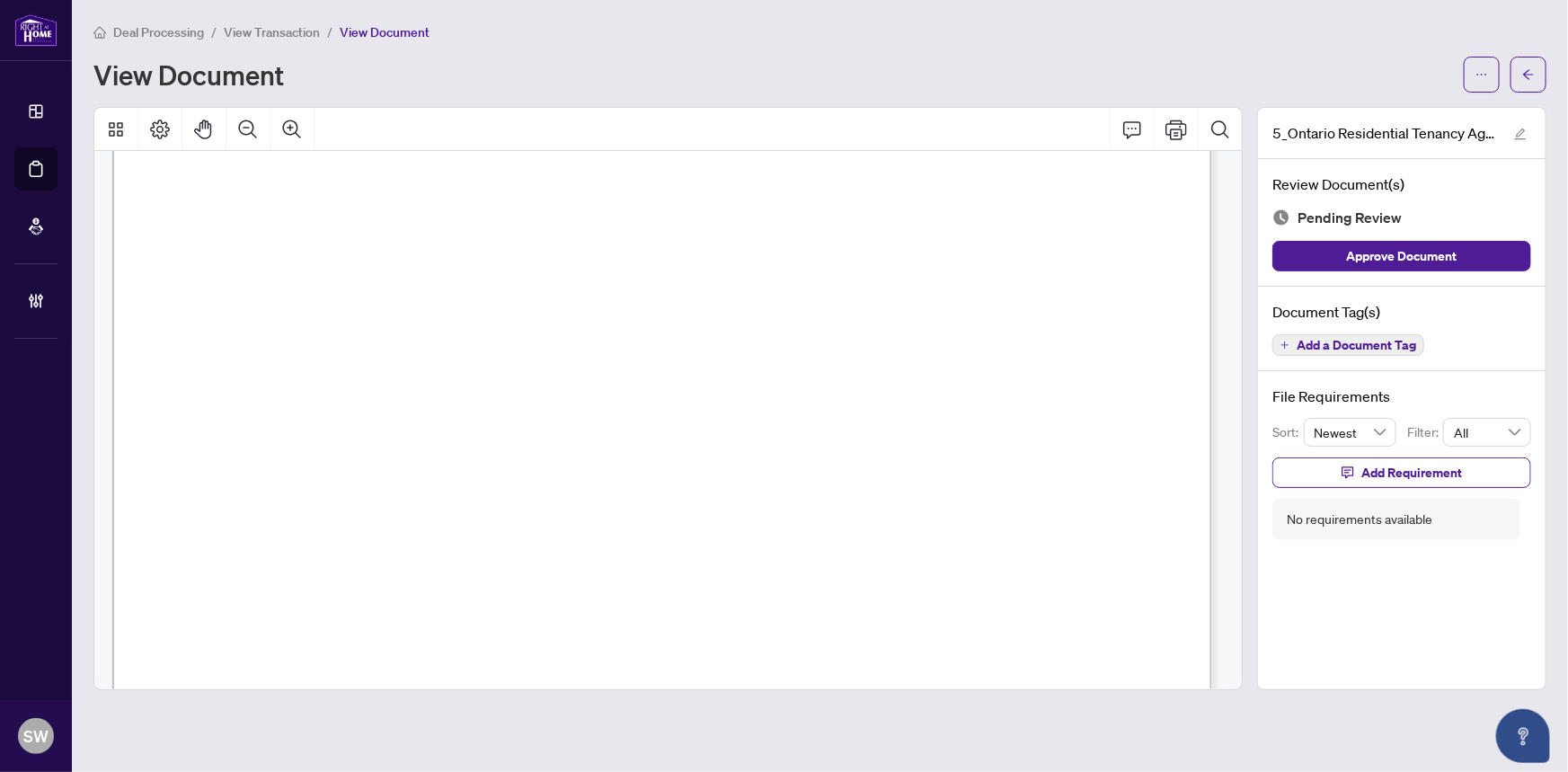
scroll to position [18473, 0]
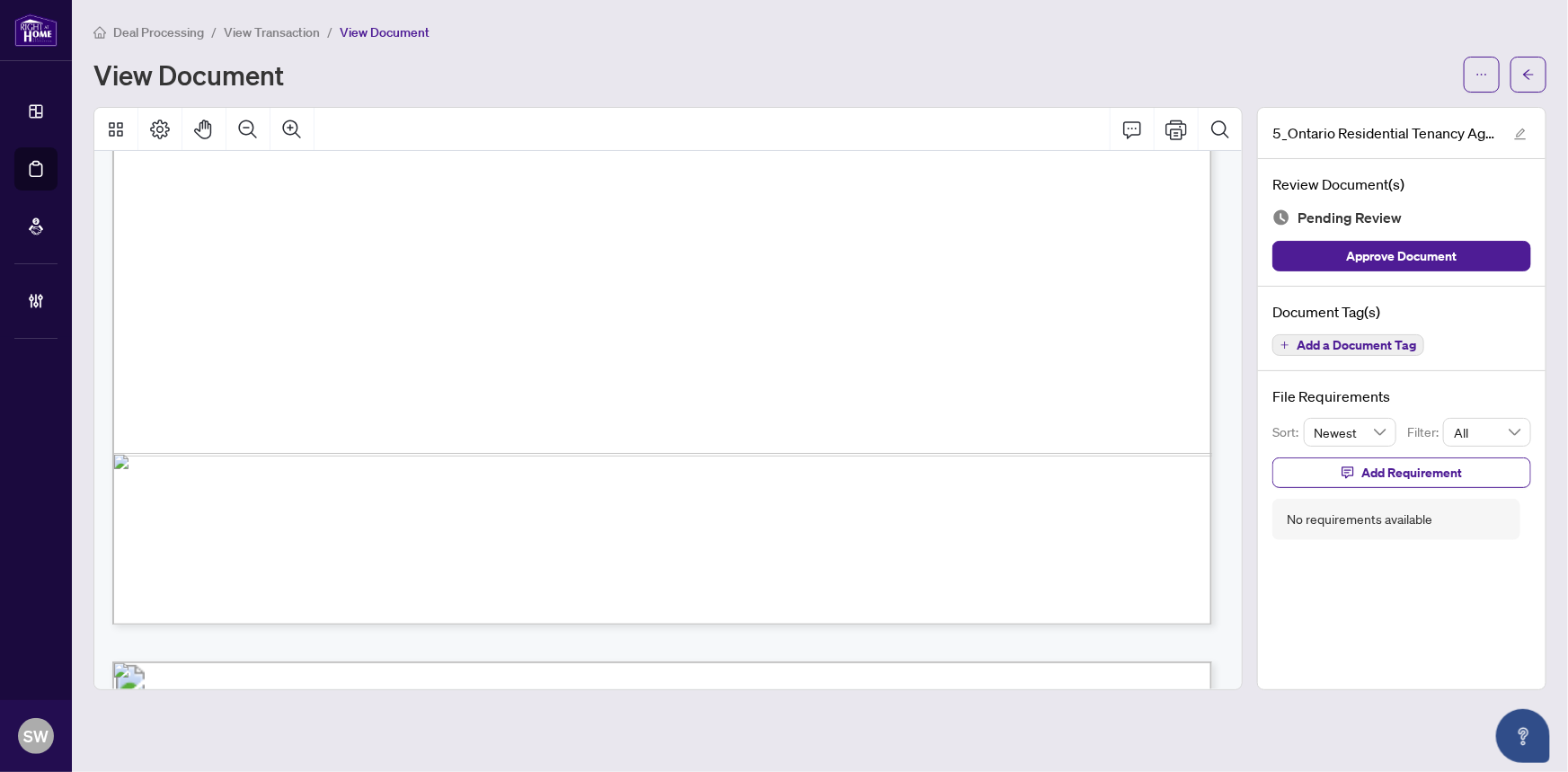
click at [1330, 345] on span "Add a Document Tag" at bounding box center [1356, 345] width 120 height 12
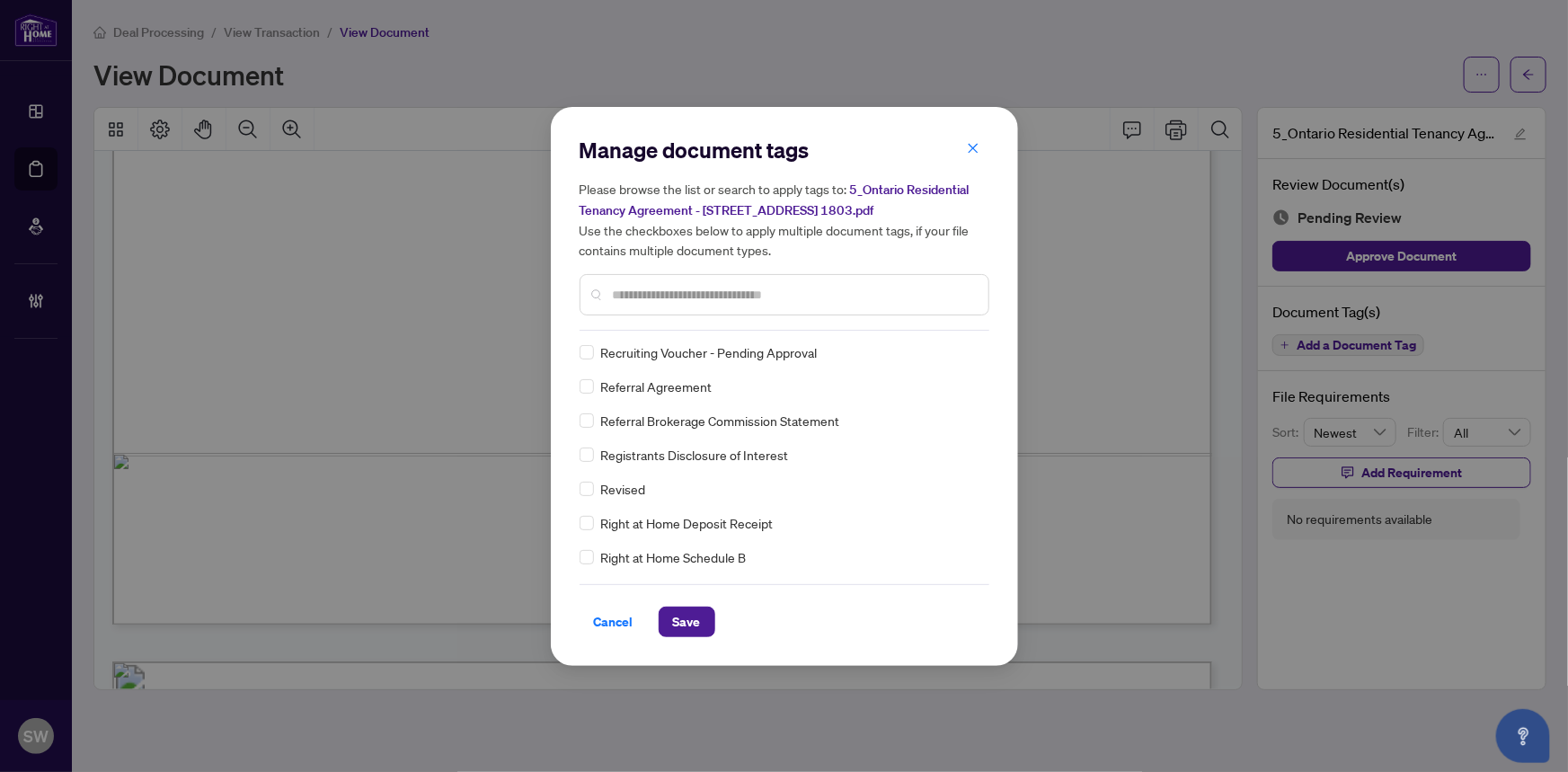
scroll to position [0, 0]
click at [954, 356] on img at bounding box center [952, 354] width 18 height 18
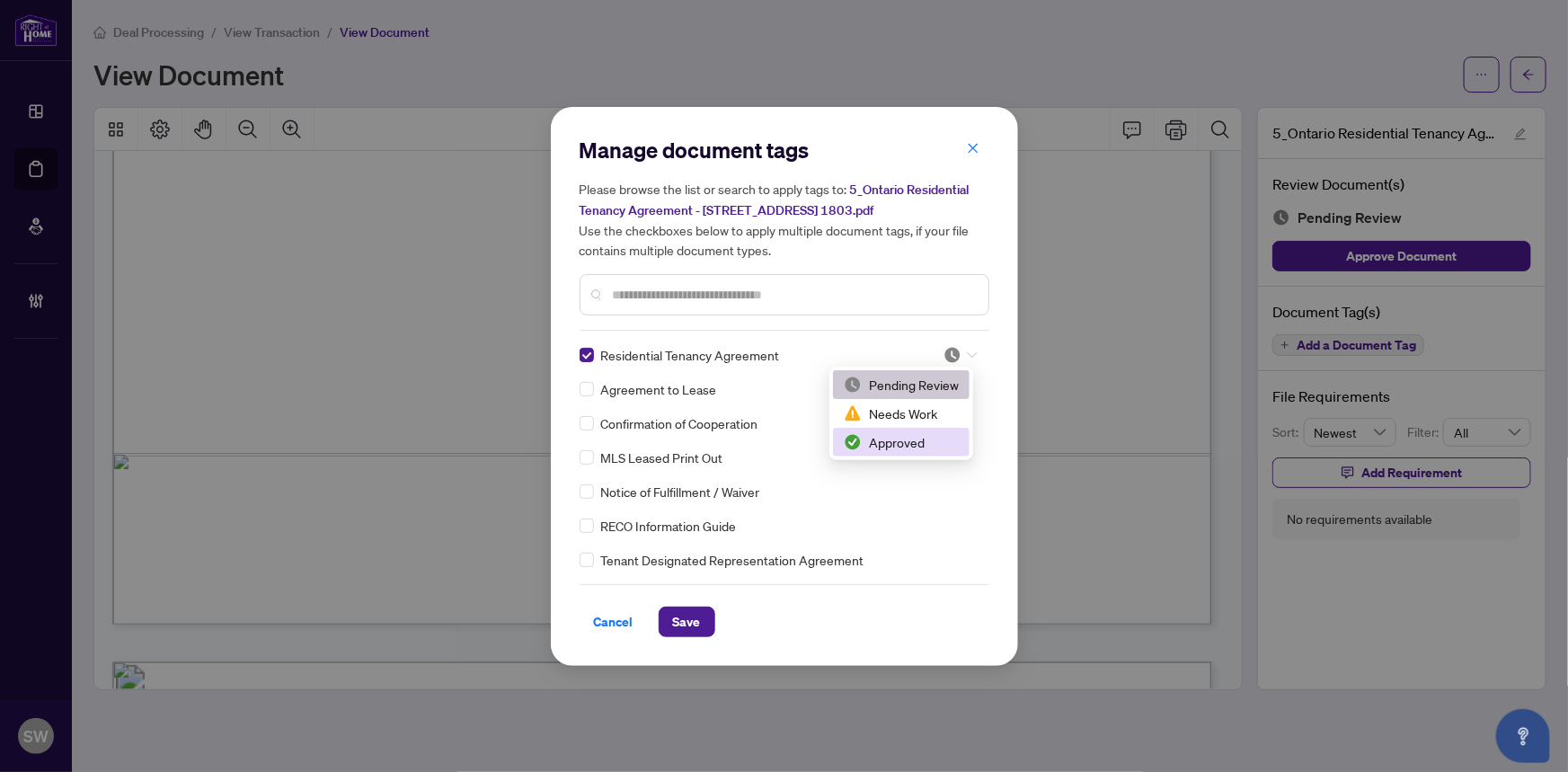
click at [902, 442] on div "Approved" at bounding box center [901, 442] width 115 height 20
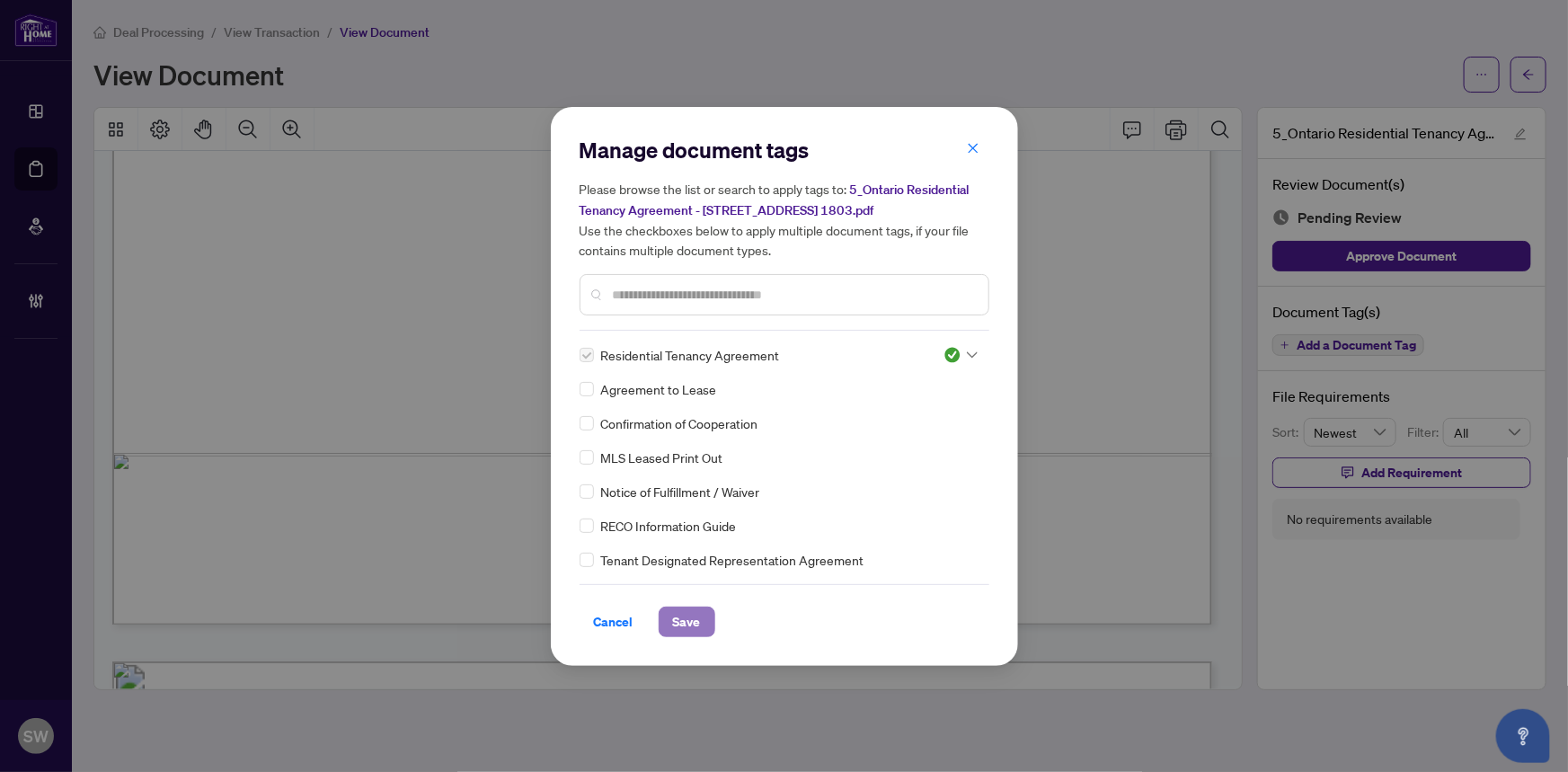
click at [688, 623] on span "Save" at bounding box center [687, 621] width 28 height 29
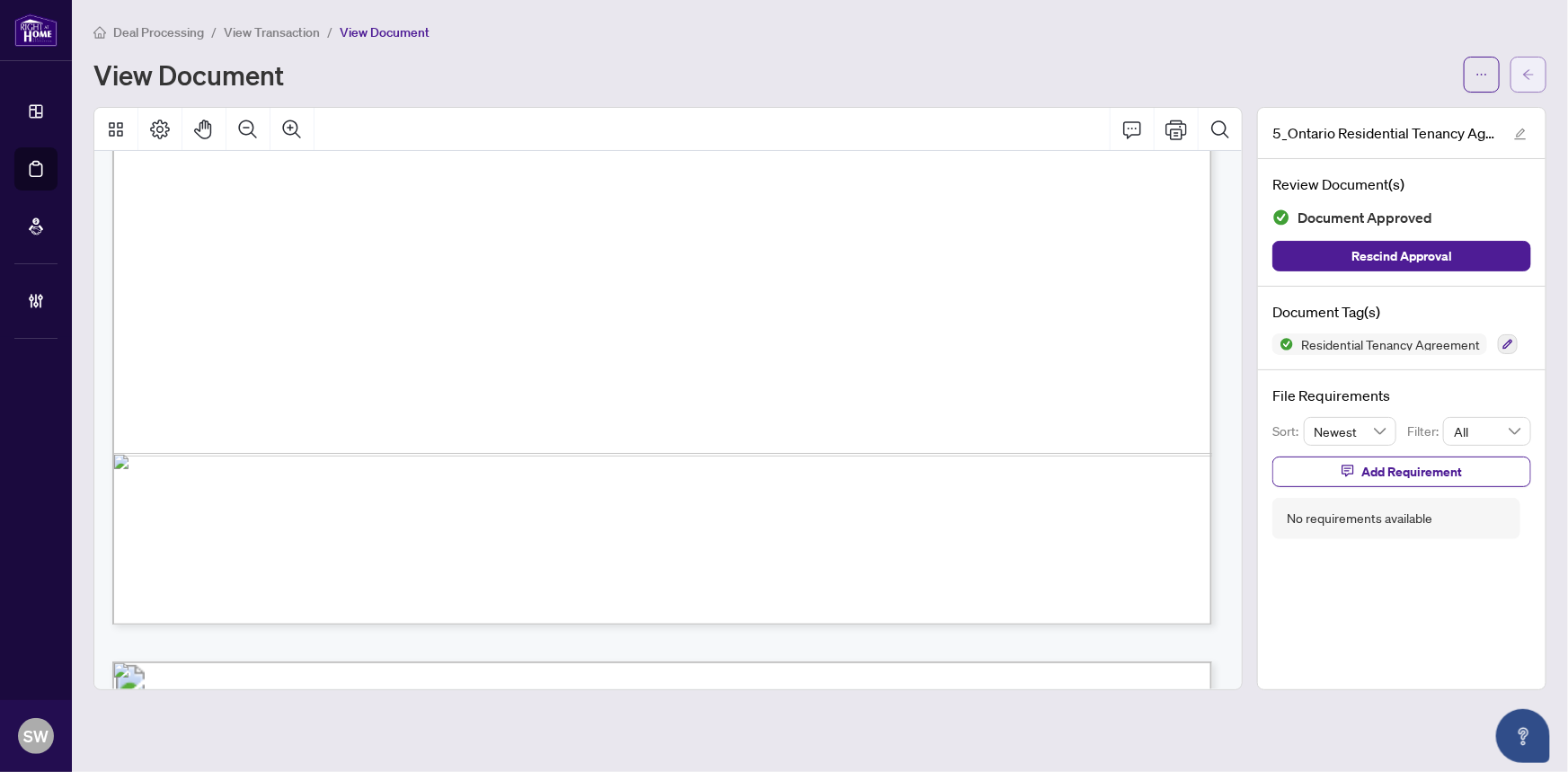
click at [1529, 73] on icon "arrow-left" at bounding box center [1528, 74] width 12 height 12
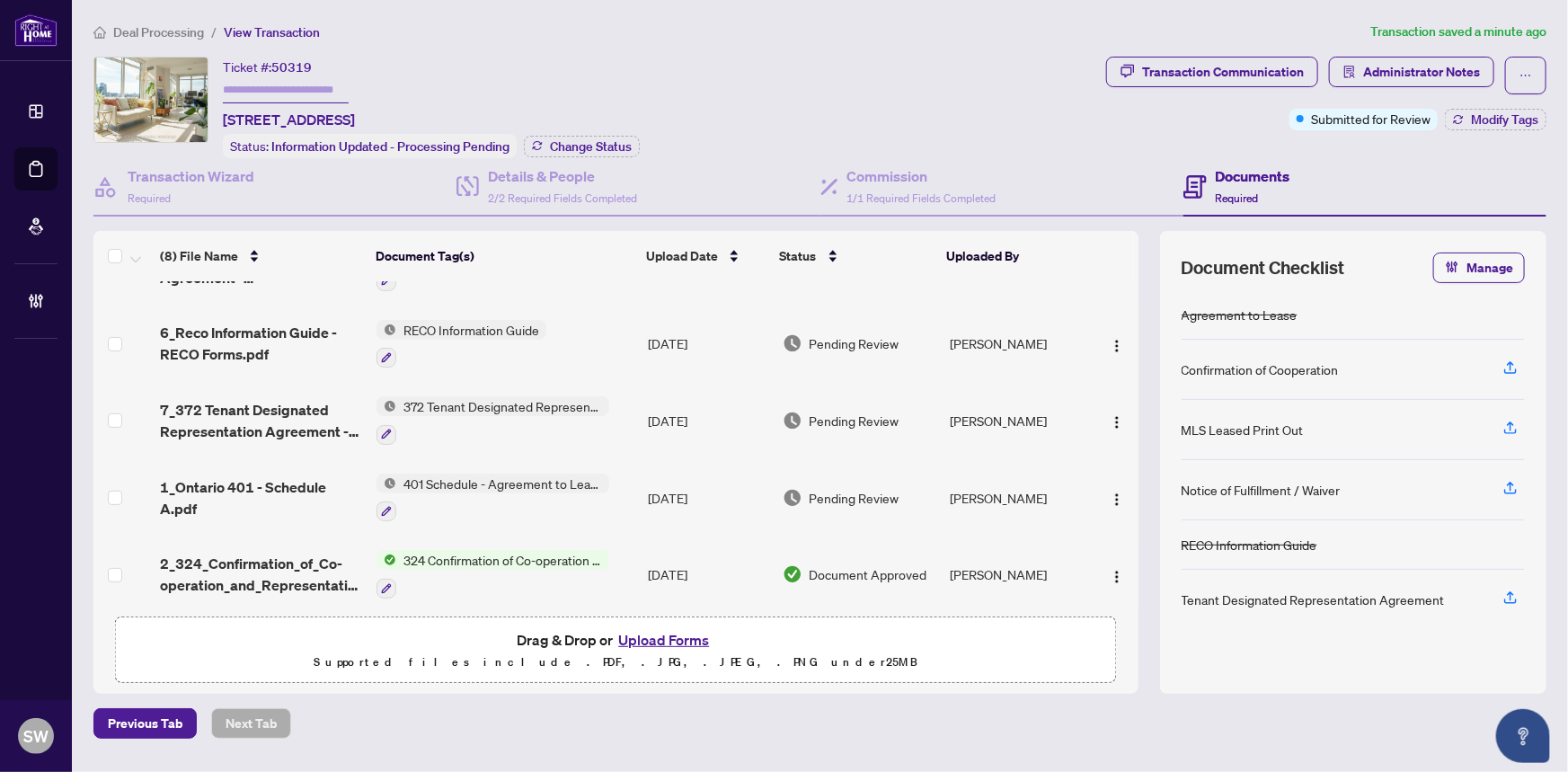
scroll to position [288, 0]
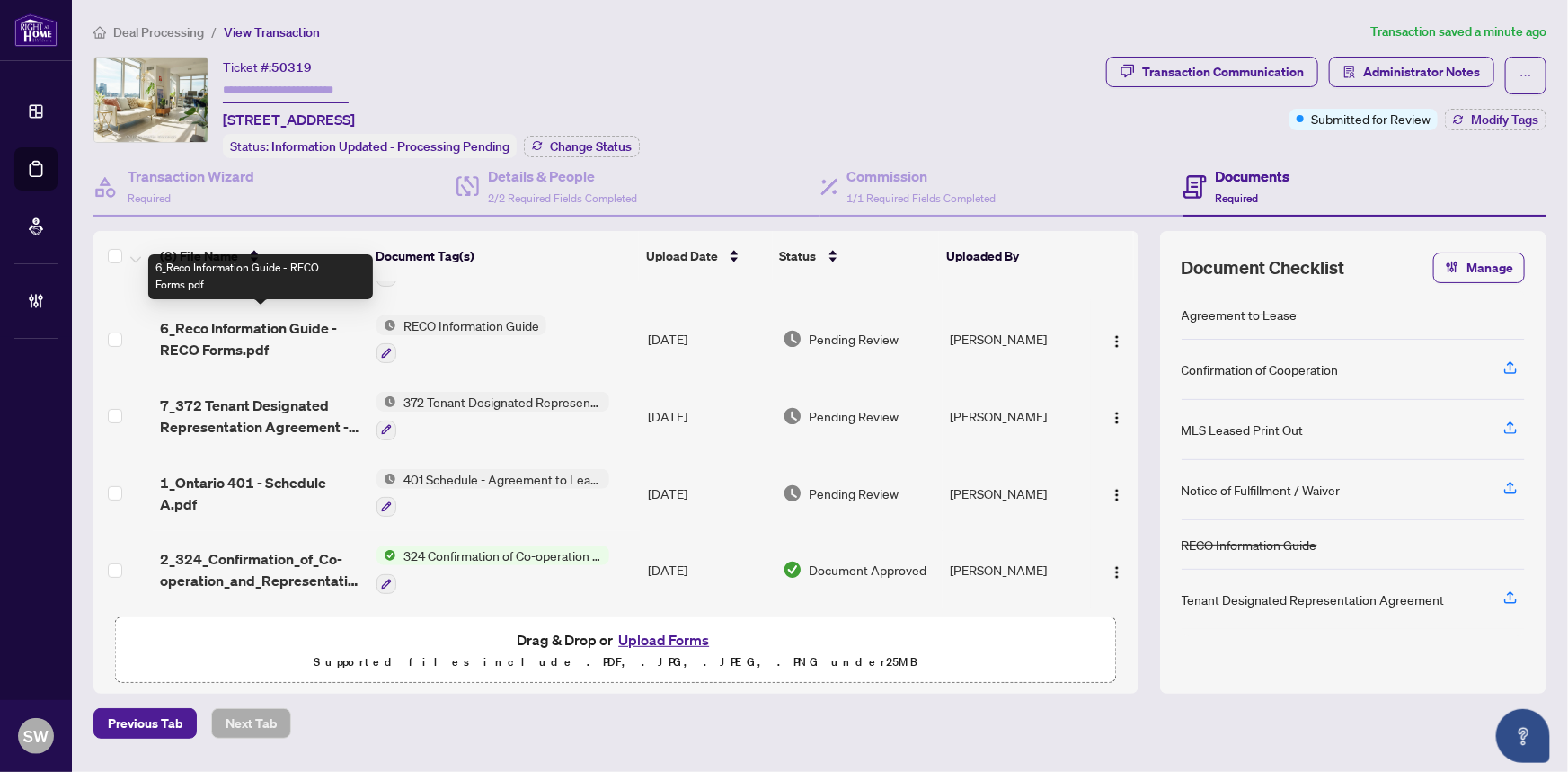
click at [287, 326] on span "6_Reco Information Guide - RECO Forms.pdf" at bounding box center [262, 339] width 203 height 43
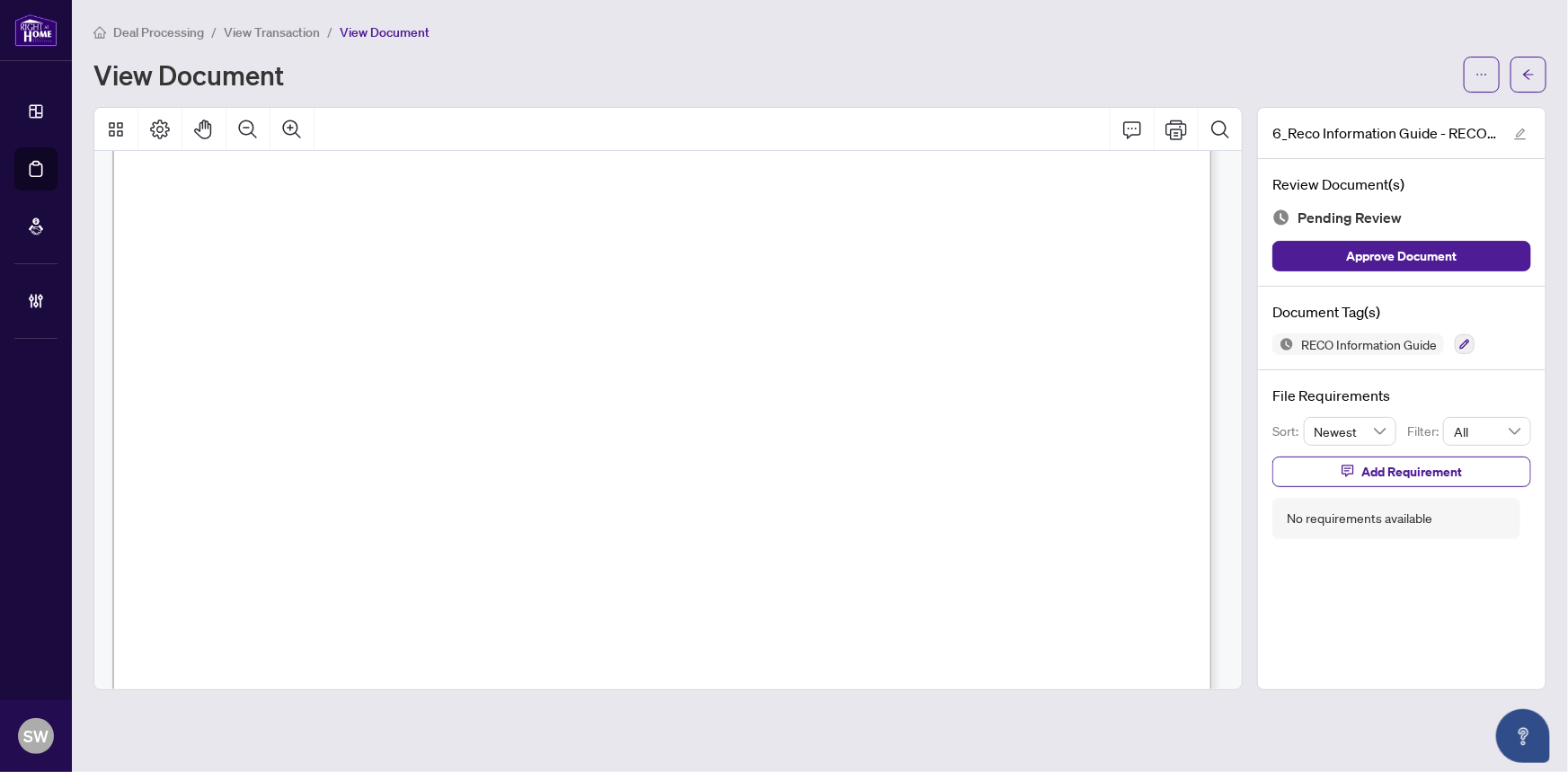
scroll to position [17878, 0]
click at [1464, 339] on icon "button" at bounding box center [1464, 344] width 10 height 10
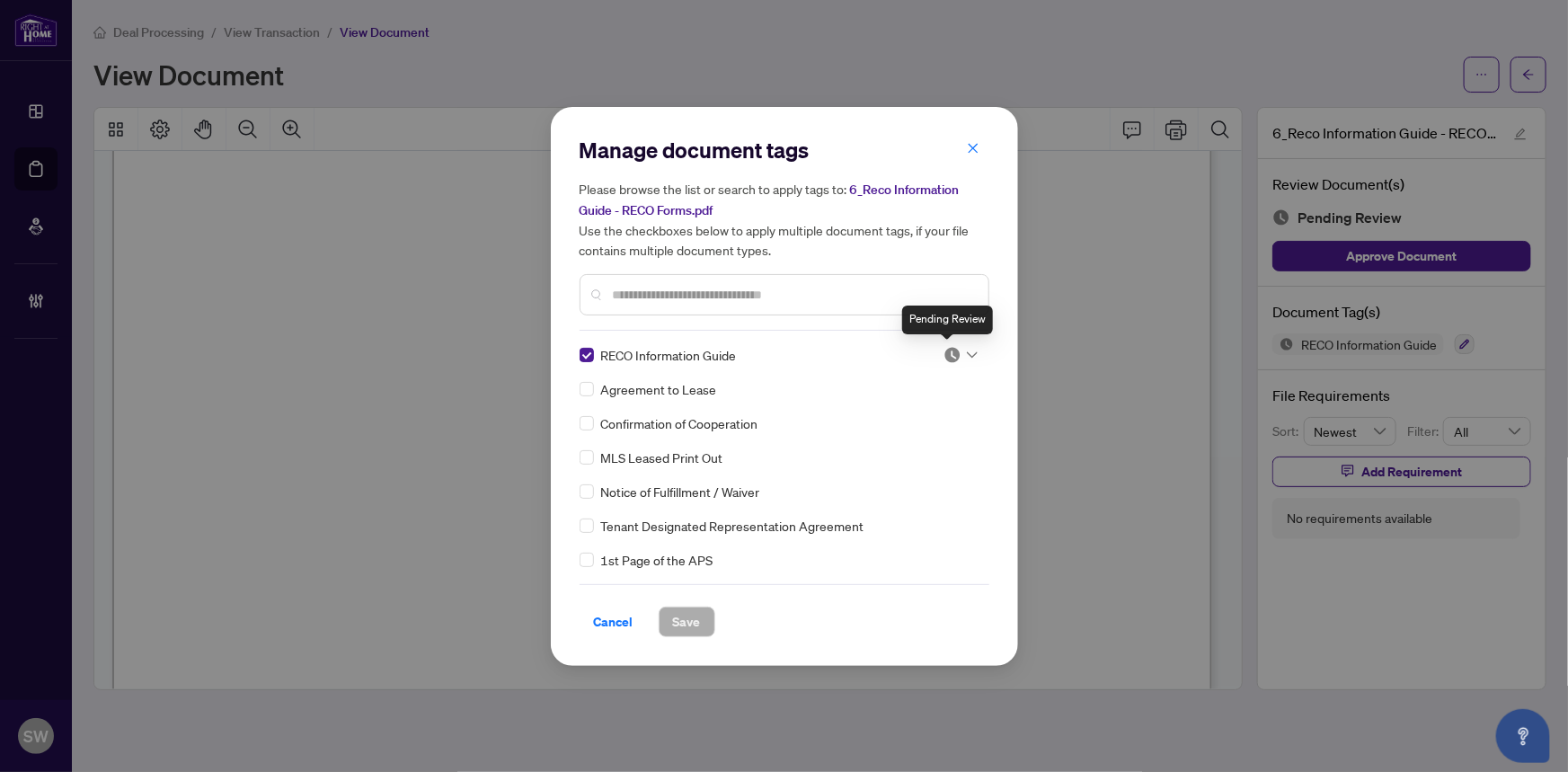
click at [945, 353] on img at bounding box center [952, 354] width 18 height 18
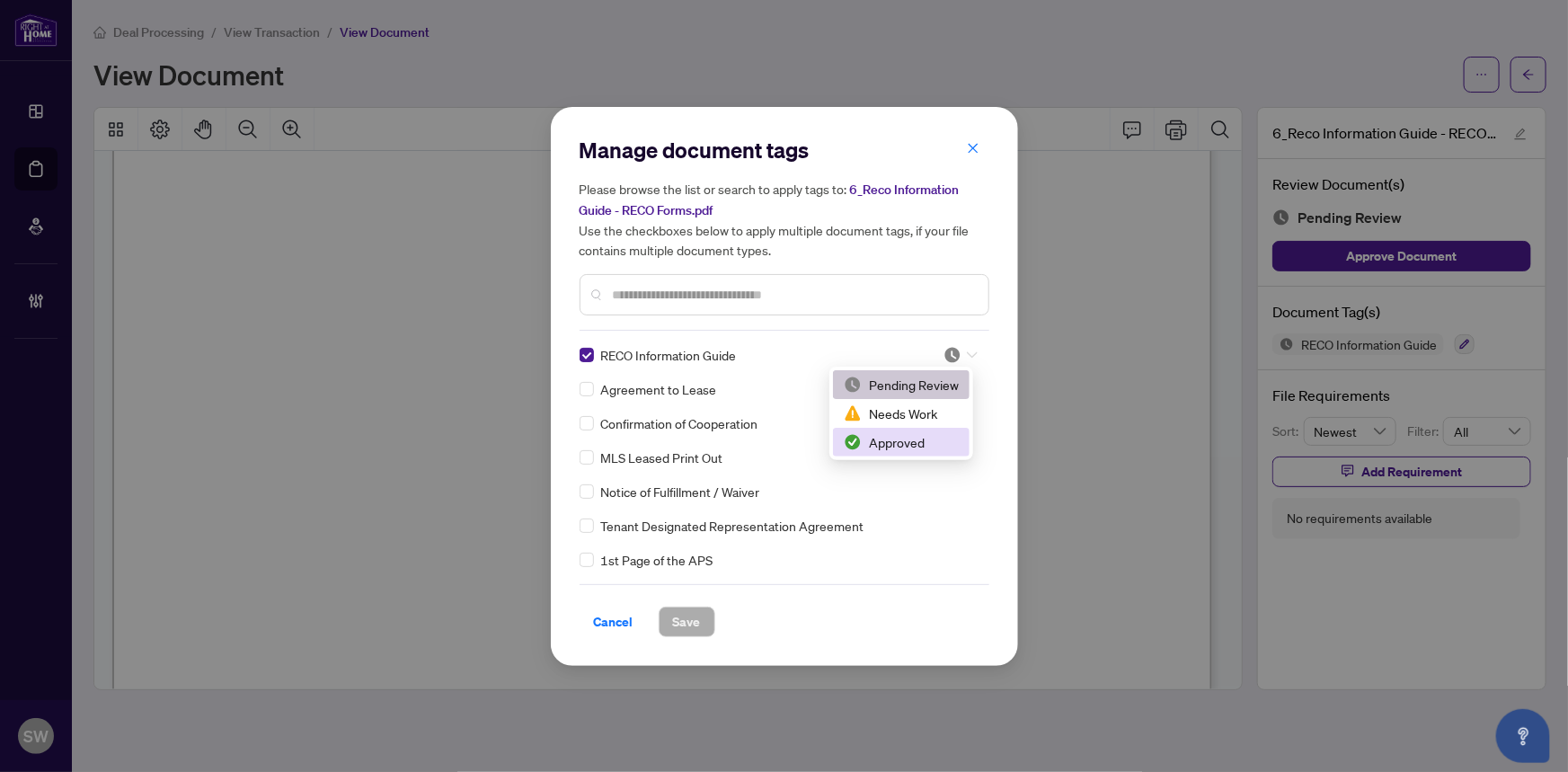
click at [883, 451] on div "Approved" at bounding box center [901, 442] width 115 height 20
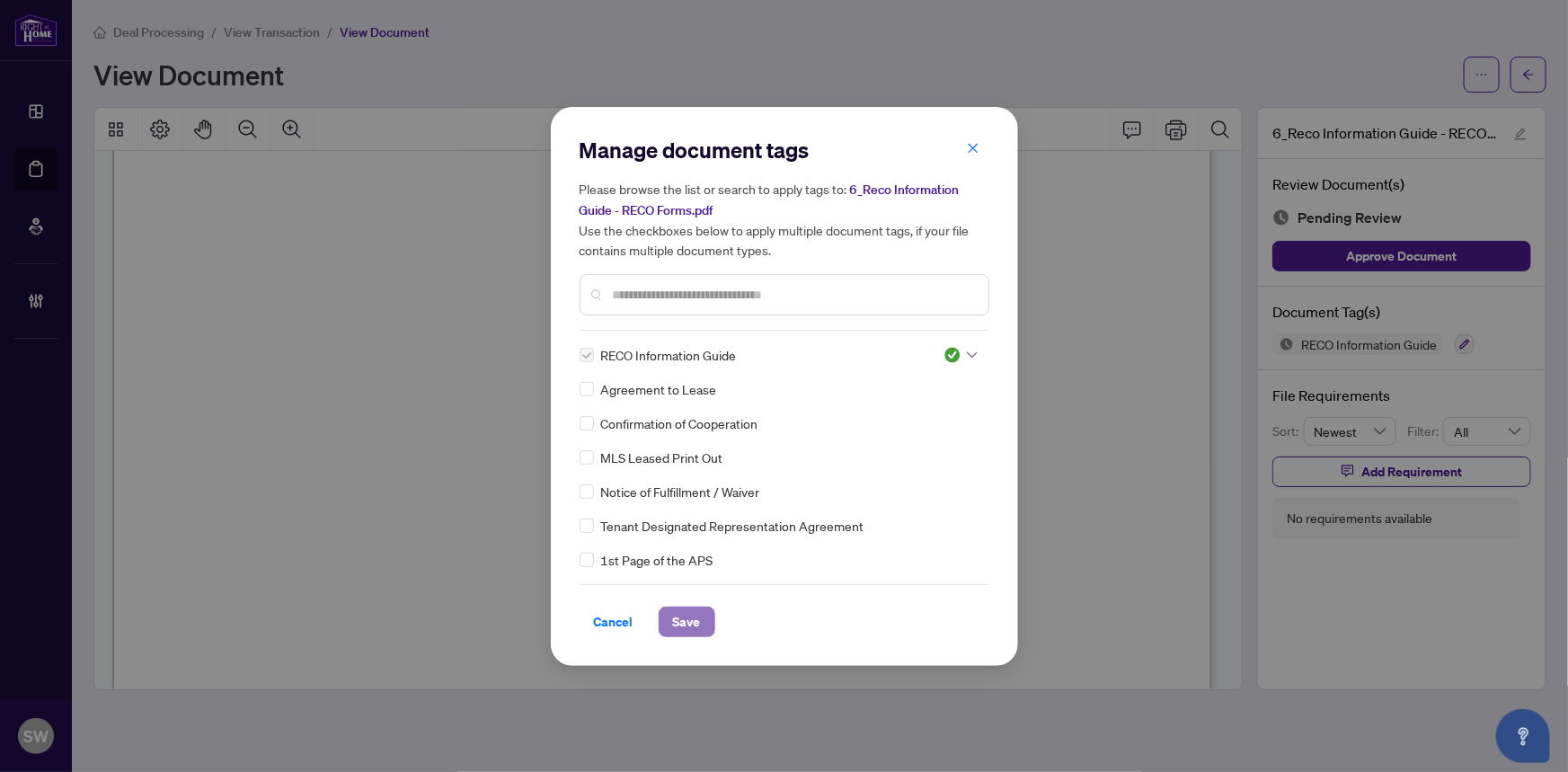
click at [694, 613] on span "Save" at bounding box center [687, 621] width 28 height 29
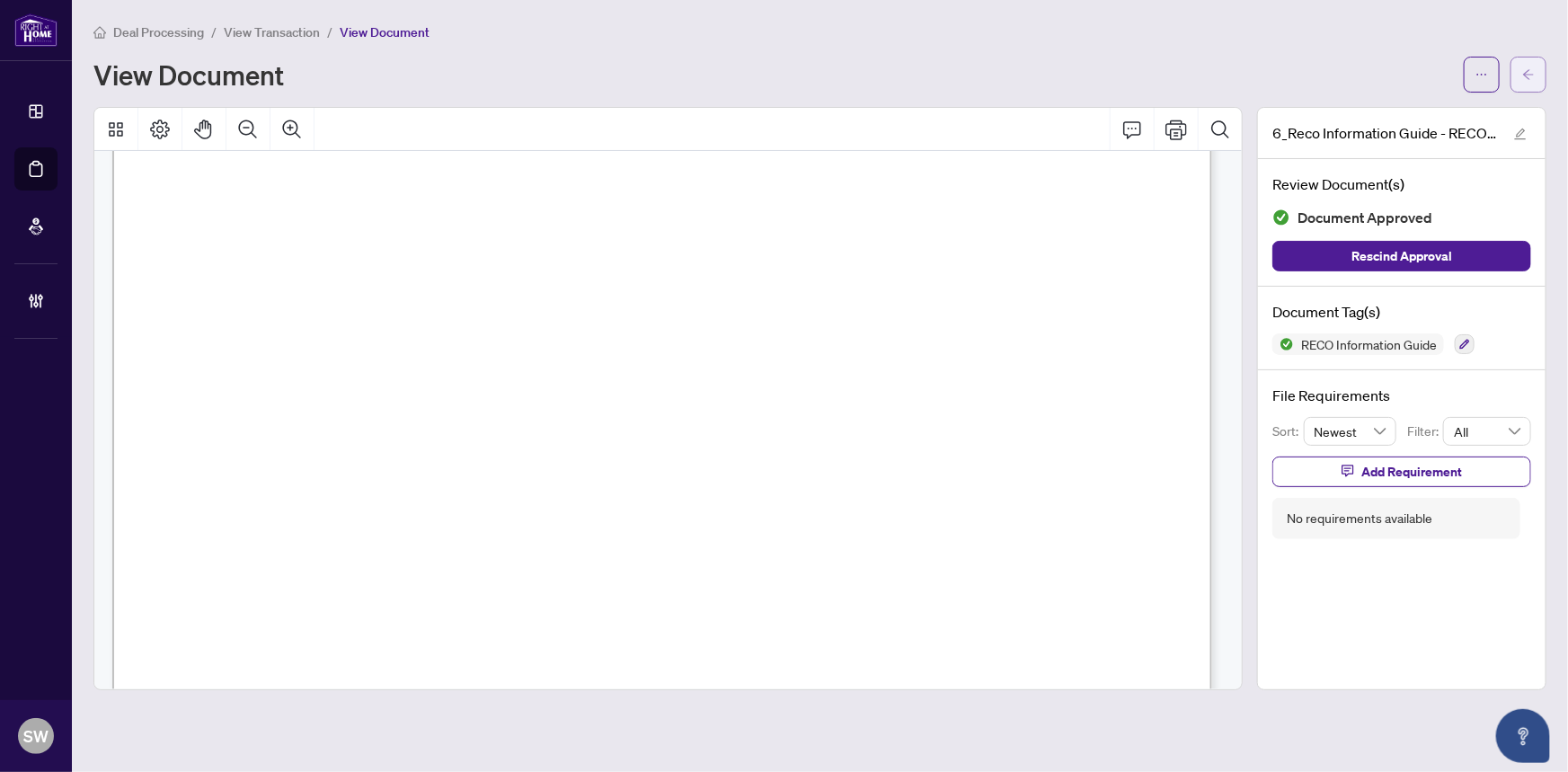
click at [1525, 70] on icon "arrow-left" at bounding box center [1528, 74] width 12 height 12
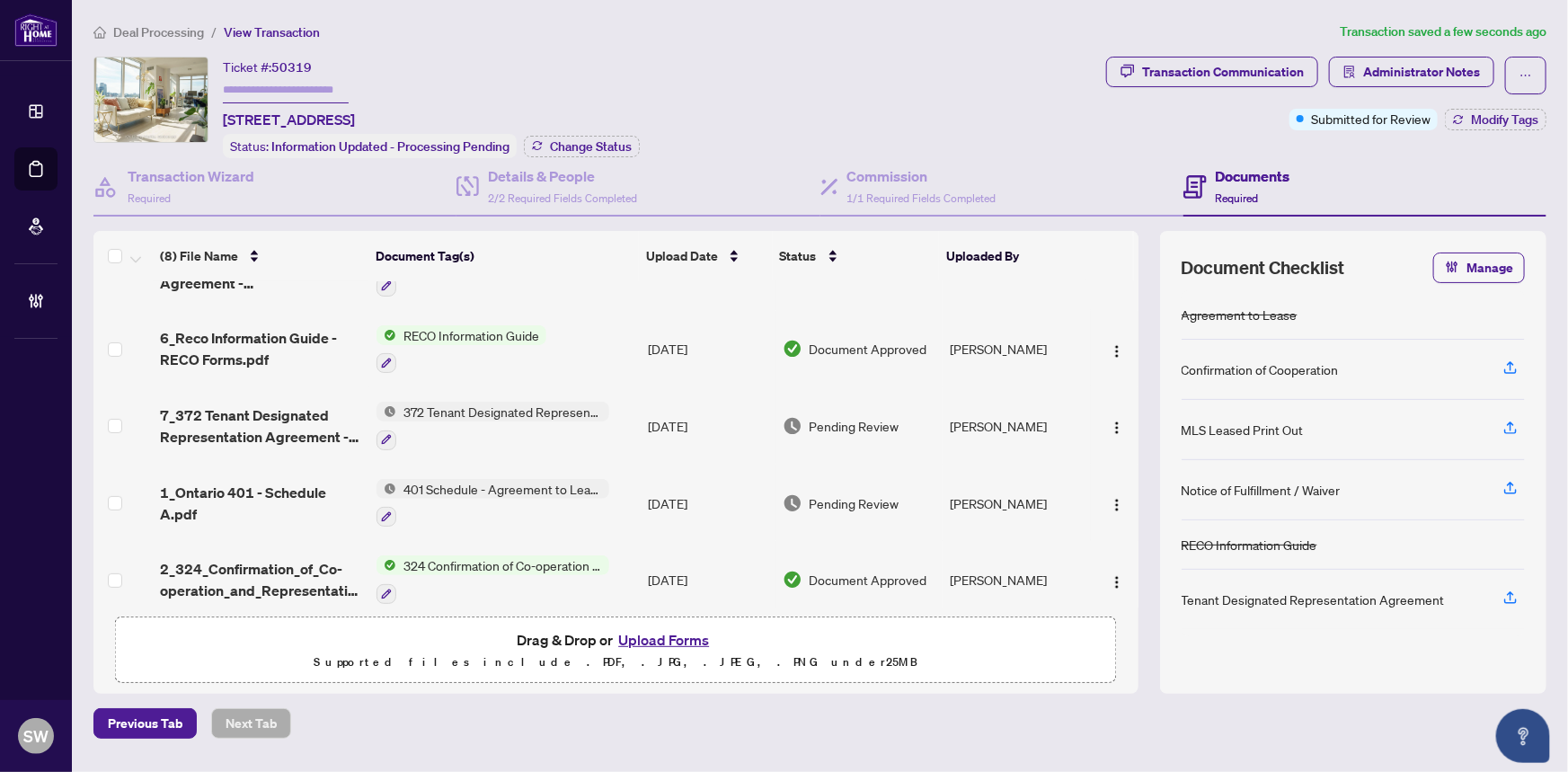
scroll to position [288, 0]
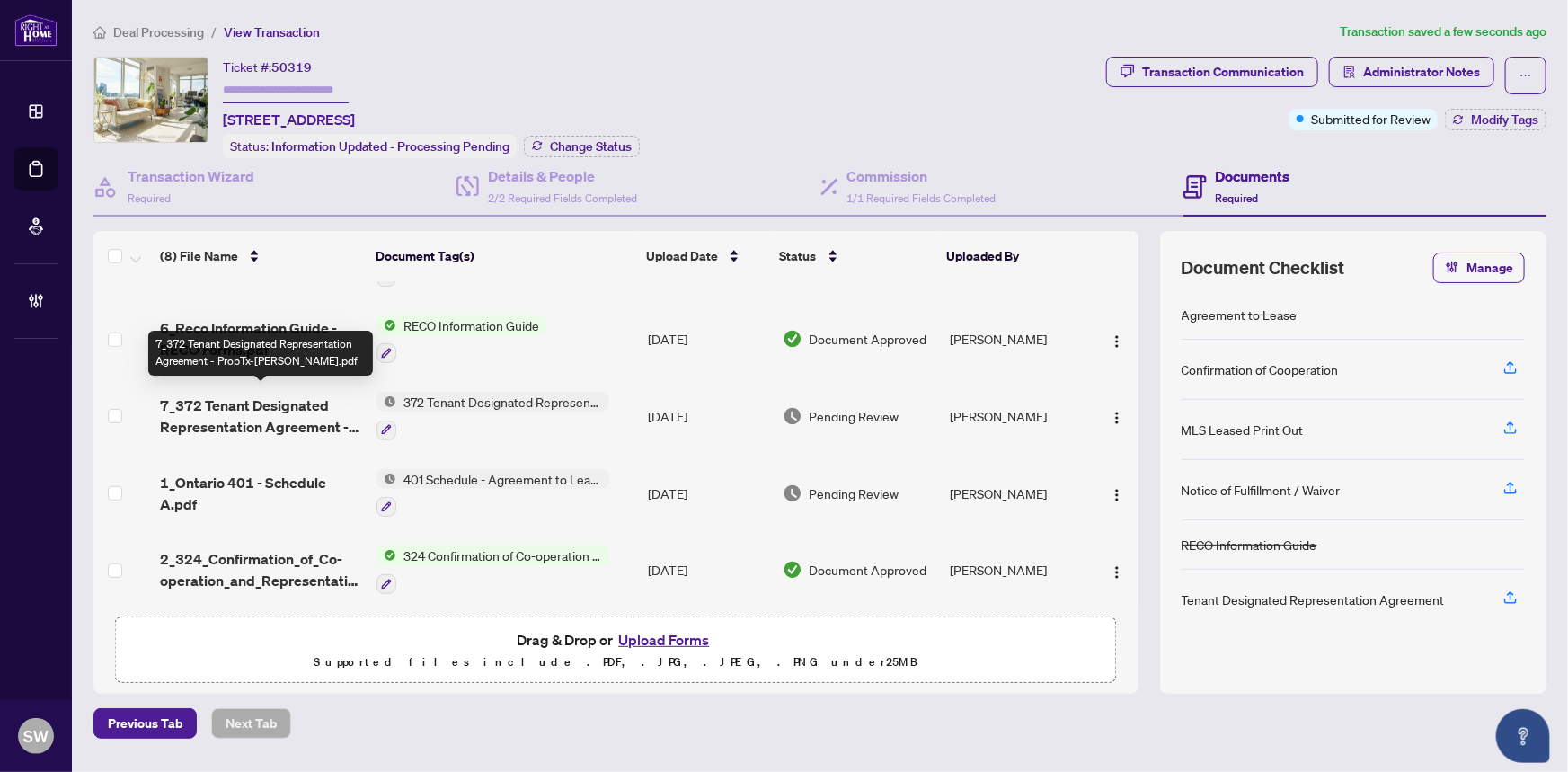
click at [304, 404] on span "7_372 Tenant Designated Representation Agreement - PropTx-OREA.pdf" at bounding box center [262, 416] width 203 height 43
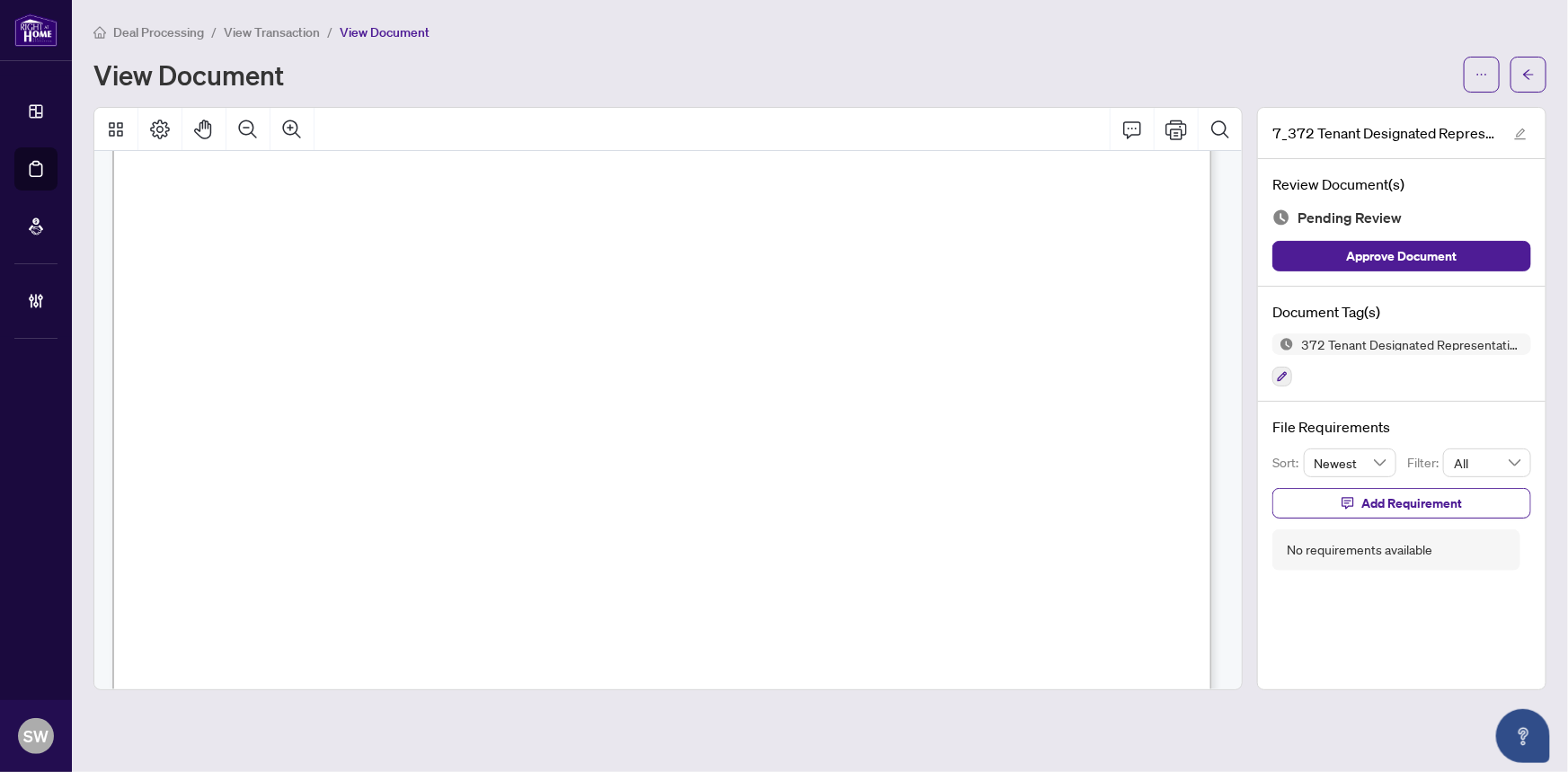
scroll to position [6428, 0]
click at [1284, 375] on icon "button" at bounding box center [1283, 377] width 9 height 9
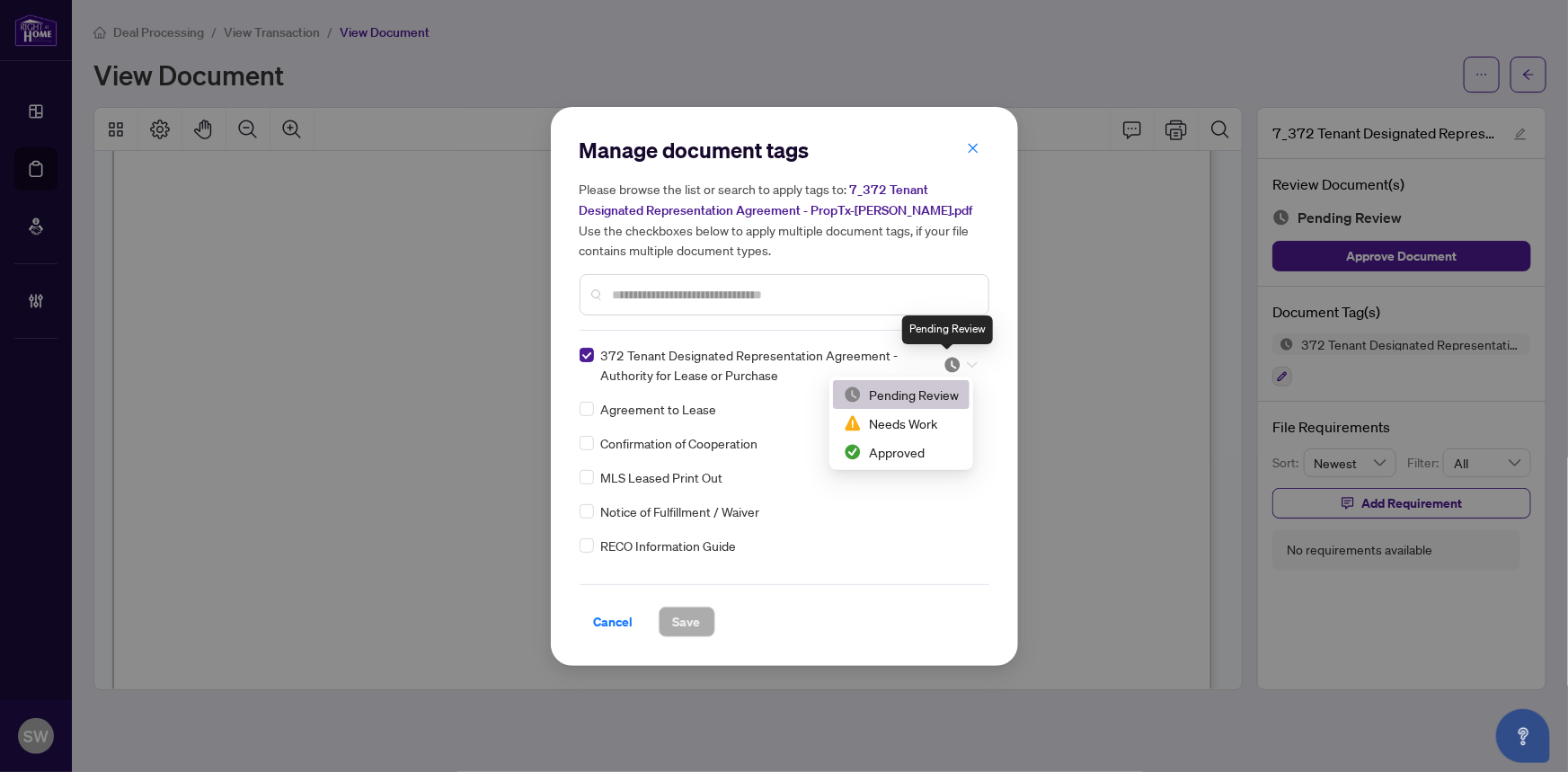
click at [948, 365] on img at bounding box center [952, 364] width 18 height 18
click at [926, 442] on div "Approved" at bounding box center [901, 452] width 115 height 20
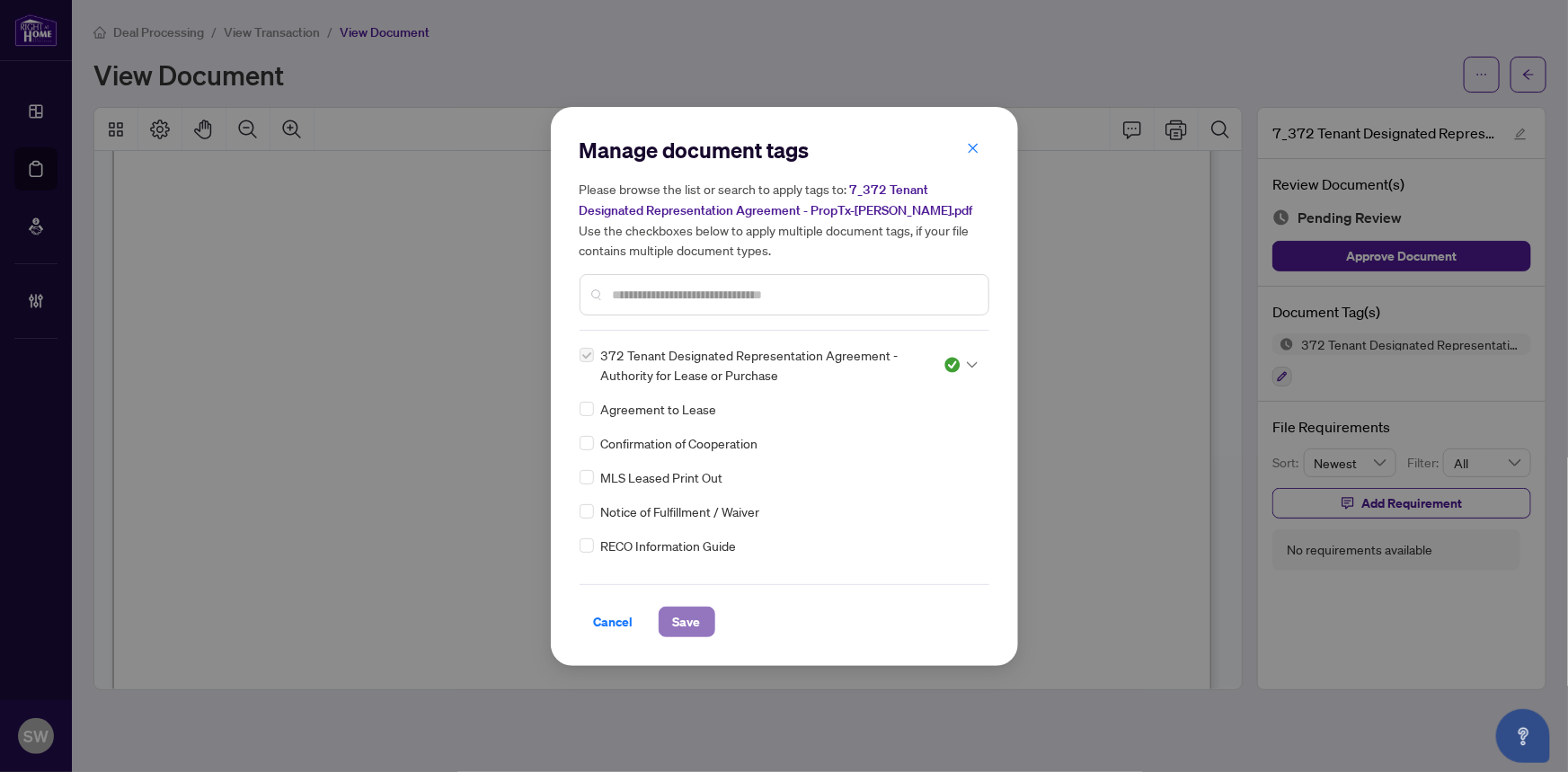
click at [670, 628] on button "Save" at bounding box center [687, 621] width 57 height 30
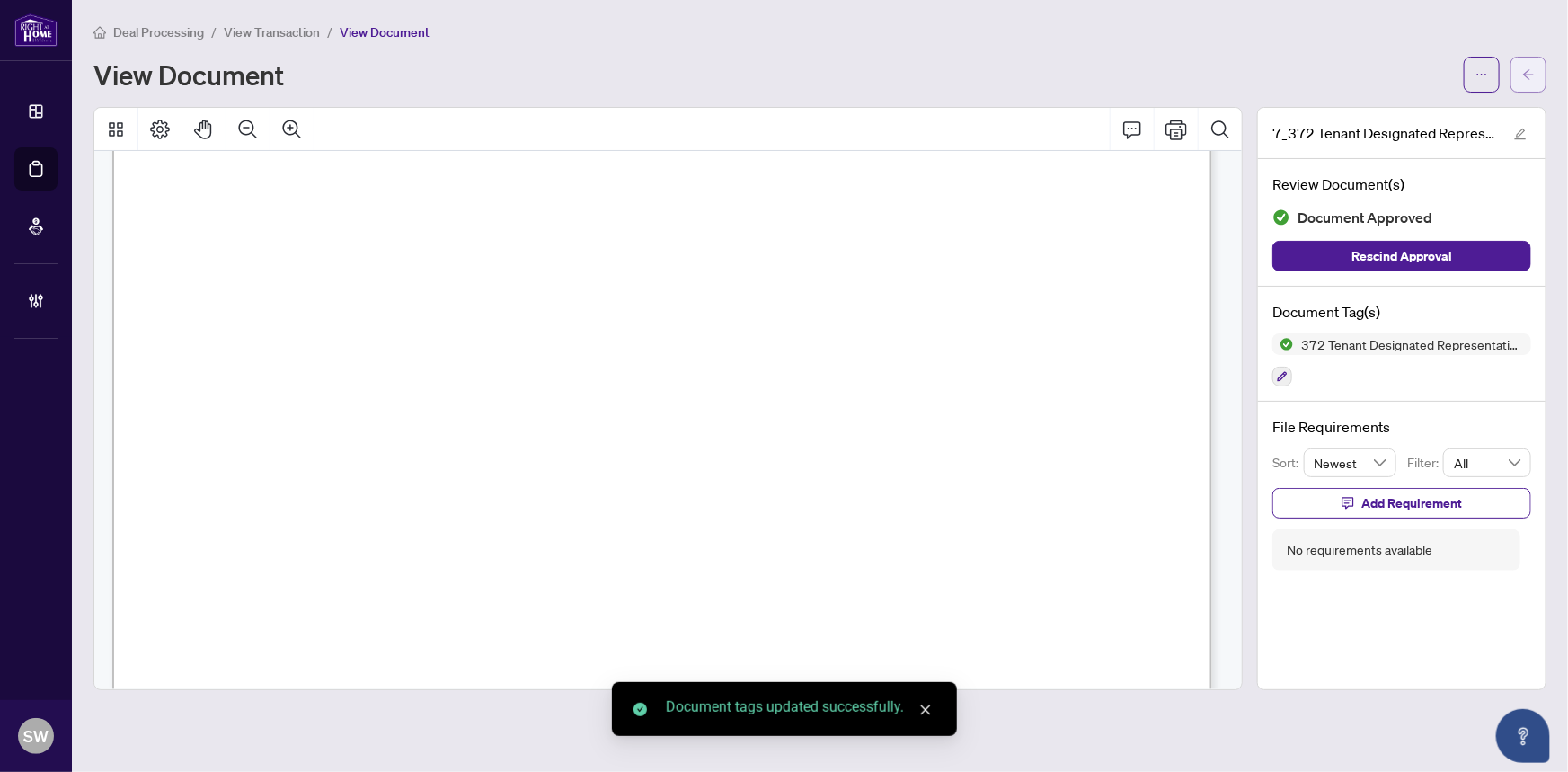
click at [1525, 69] on icon "arrow-left" at bounding box center [1528, 74] width 12 height 12
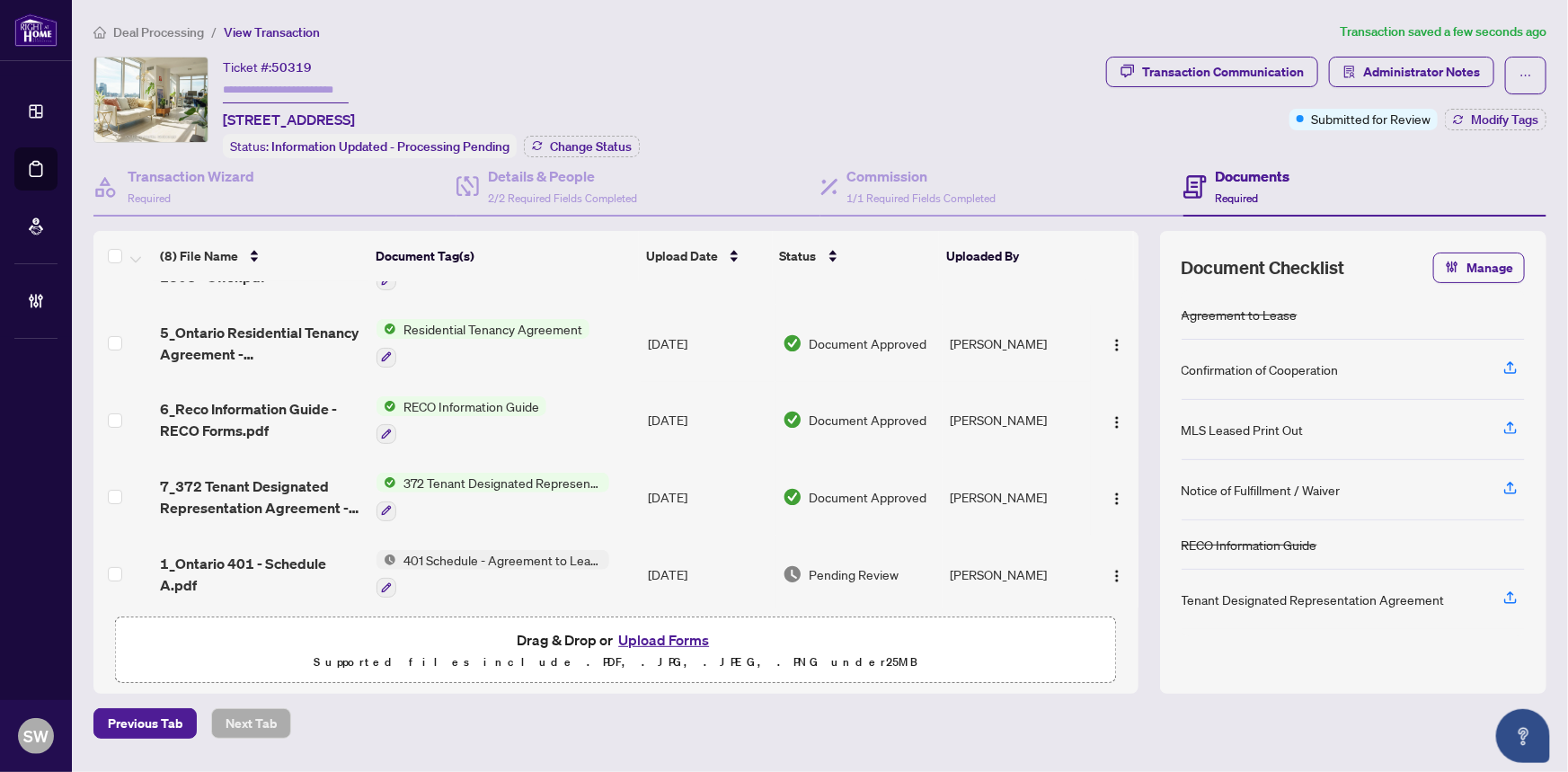
scroll to position [245, 0]
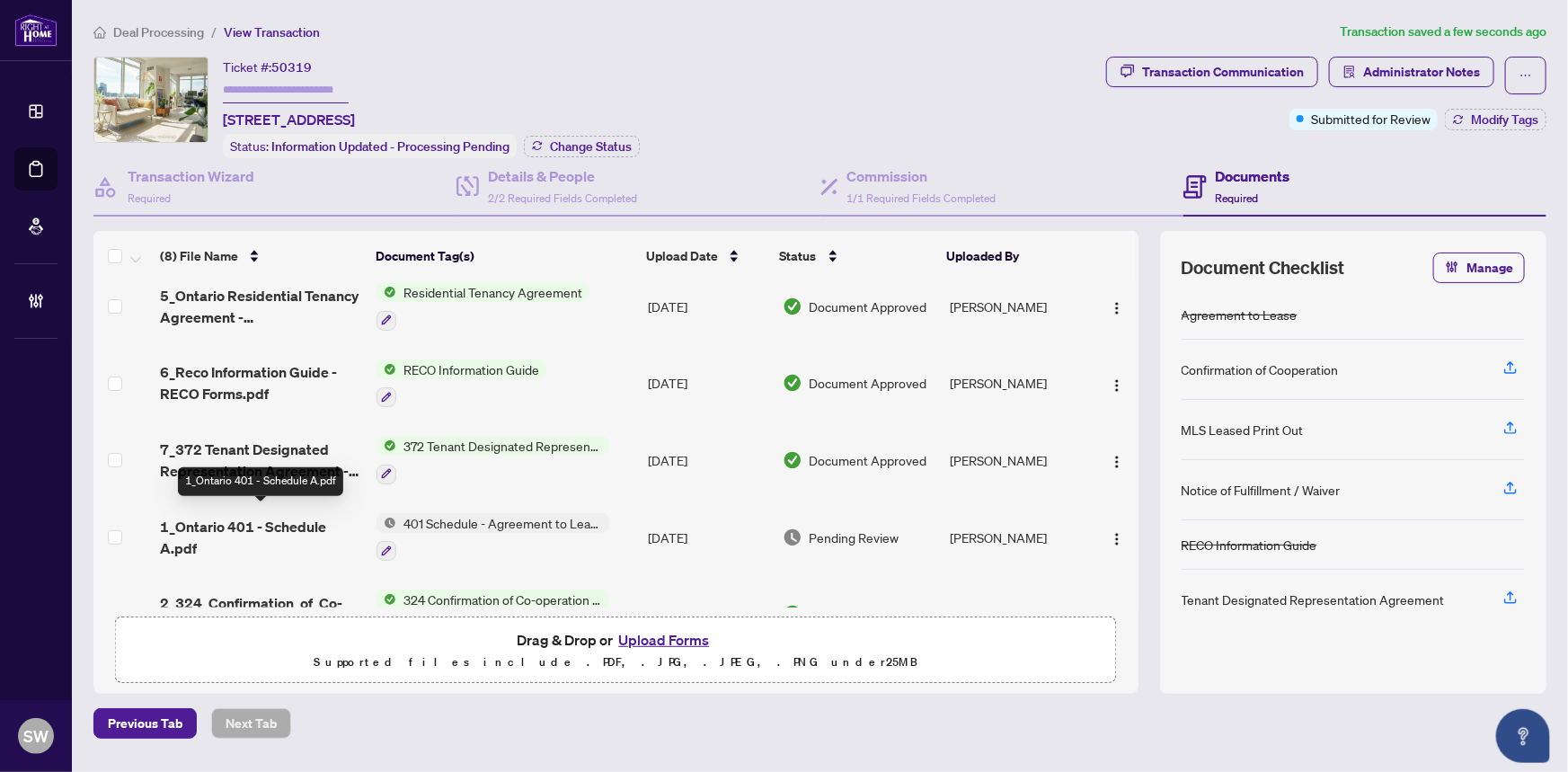
click at [272, 521] on span "1_Ontario 401 - Schedule A.pdf" at bounding box center [262, 538] width 203 height 43
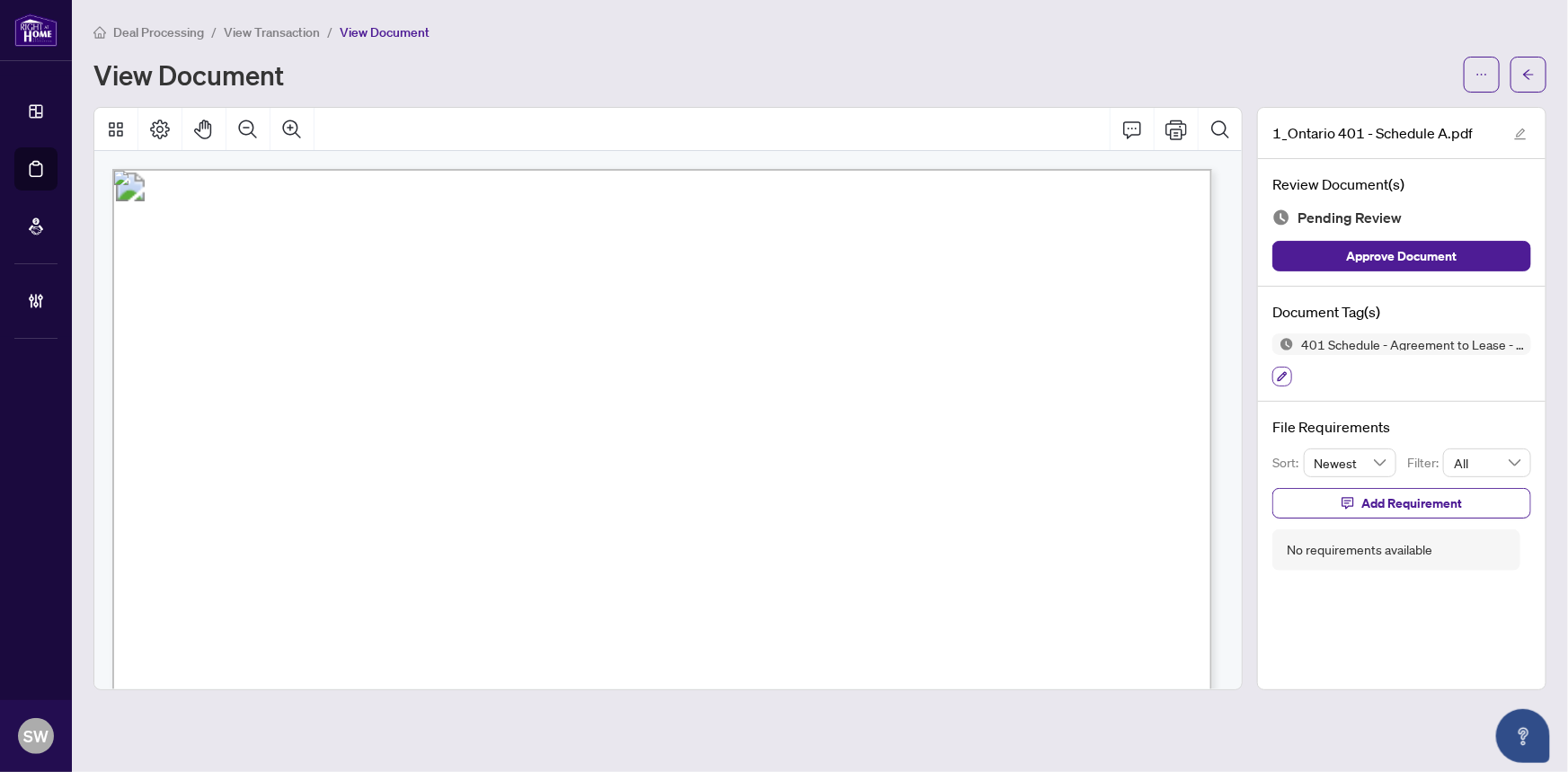
click at [1276, 373] on button "button" at bounding box center [1282, 376] width 20 height 20
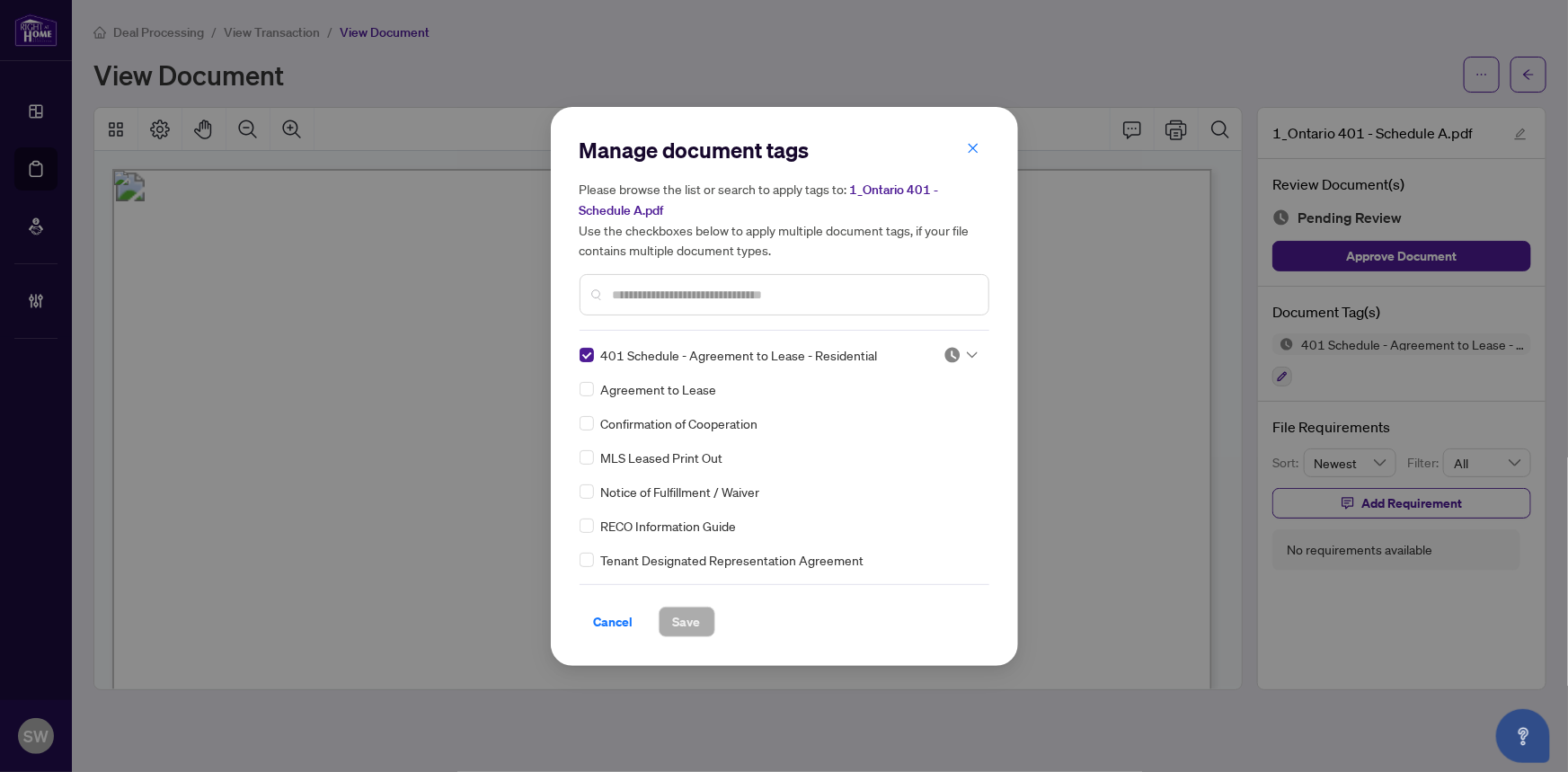
click at [948, 351] on img at bounding box center [952, 354] width 18 height 18
click at [897, 432] on div "Approved" at bounding box center [901, 442] width 115 height 20
click at [696, 620] on span "Save" at bounding box center [687, 621] width 28 height 29
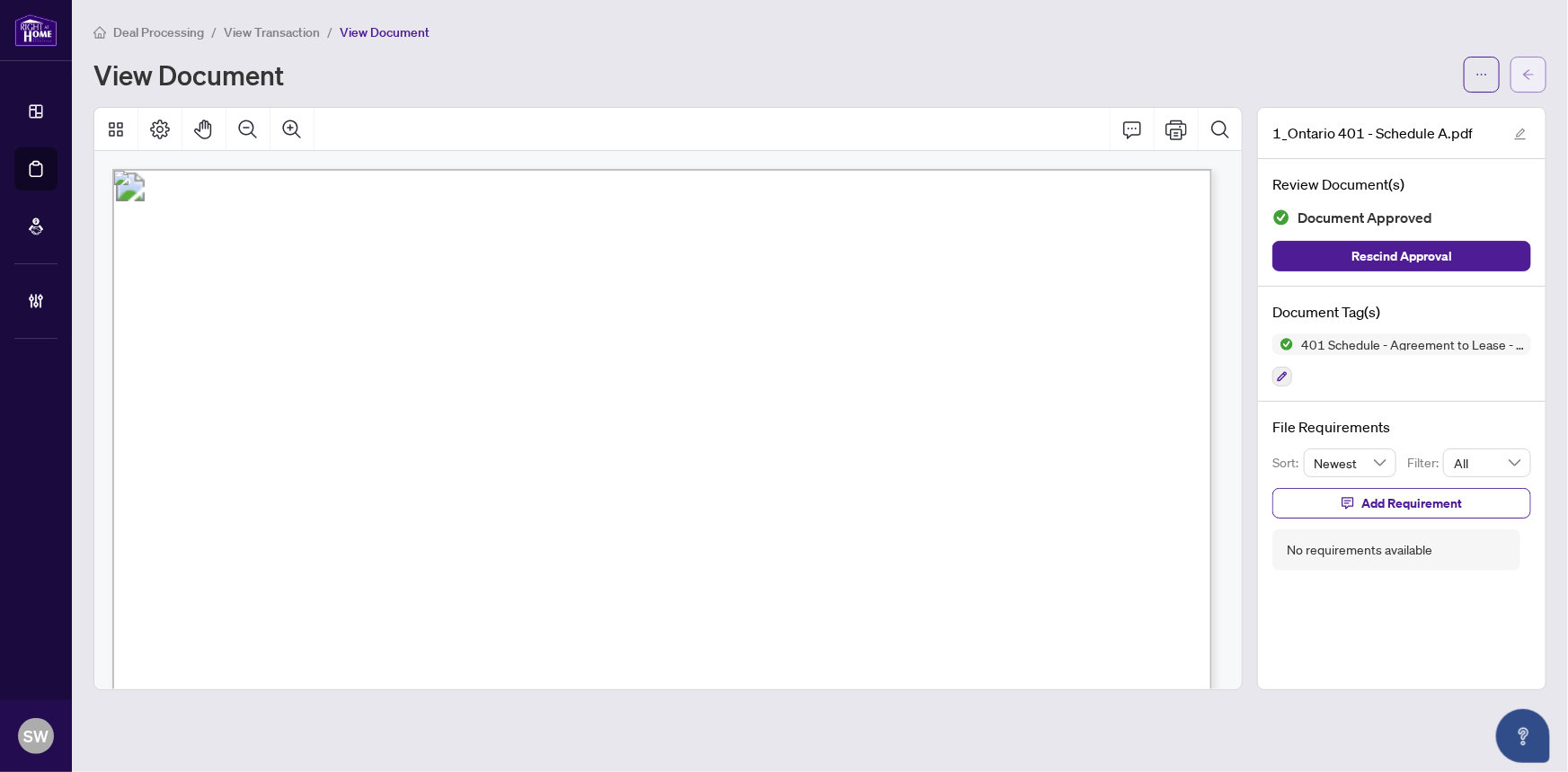
click at [1533, 71] on icon "arrow-left" at bounding box center [1528, 74] width 12 height 12
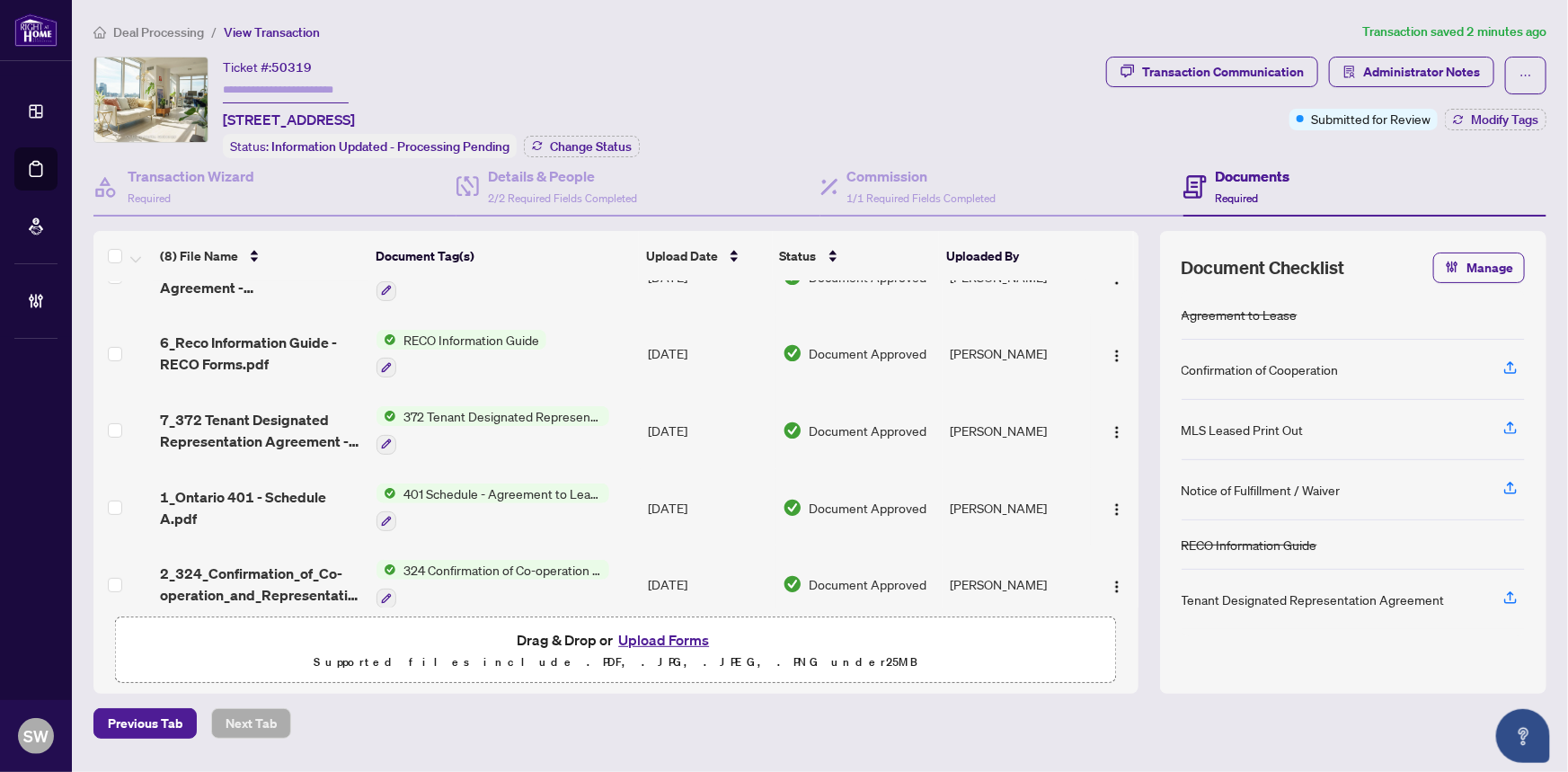
scroll to position [288, 0]
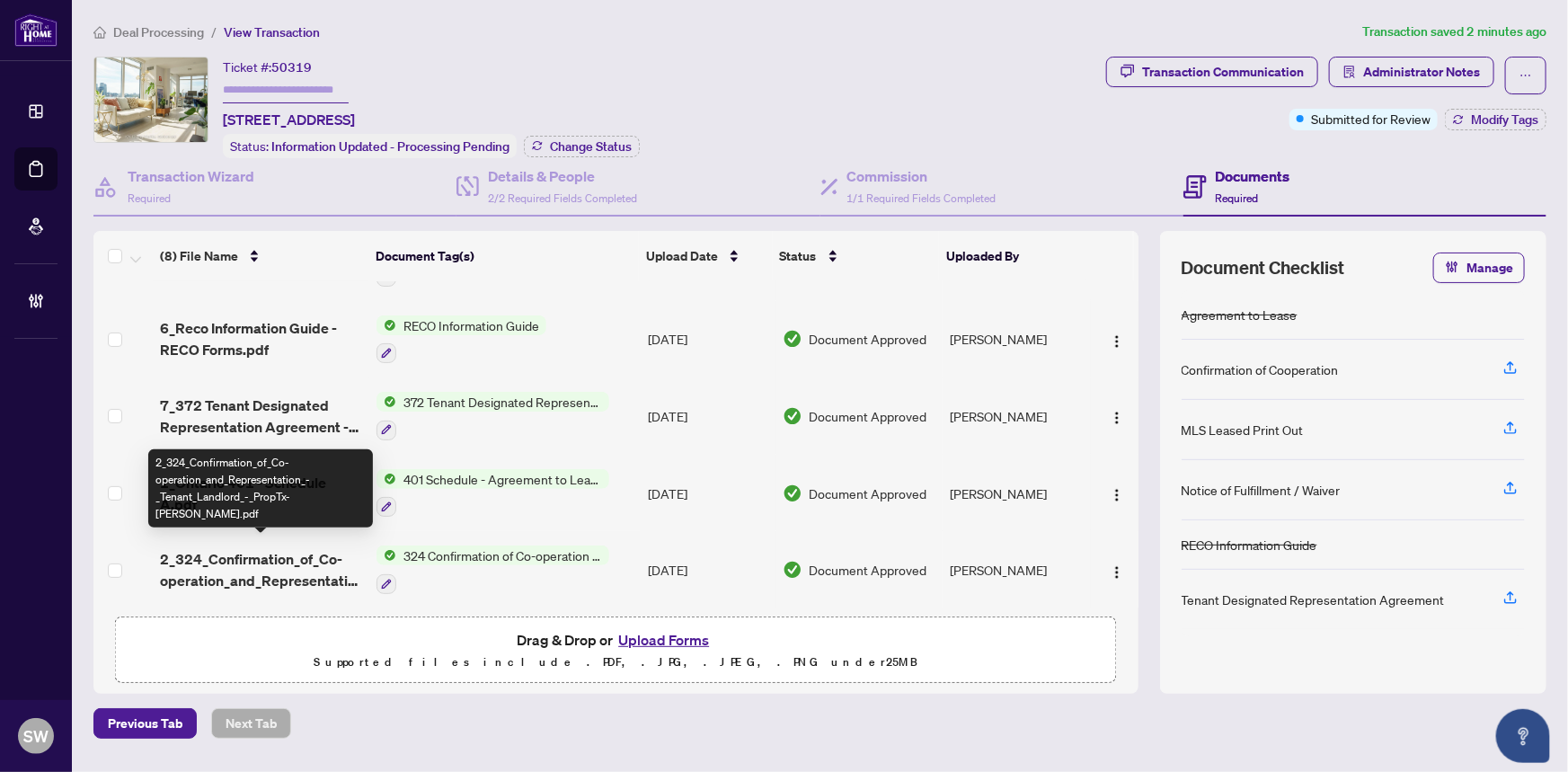
click at [342, 548] on span "2_324_Confirmation_of_Co-operation_and_Representation_-_Tenant_Landlord_-_PropT…" at bounding box center [262, 570] width 203 height 43
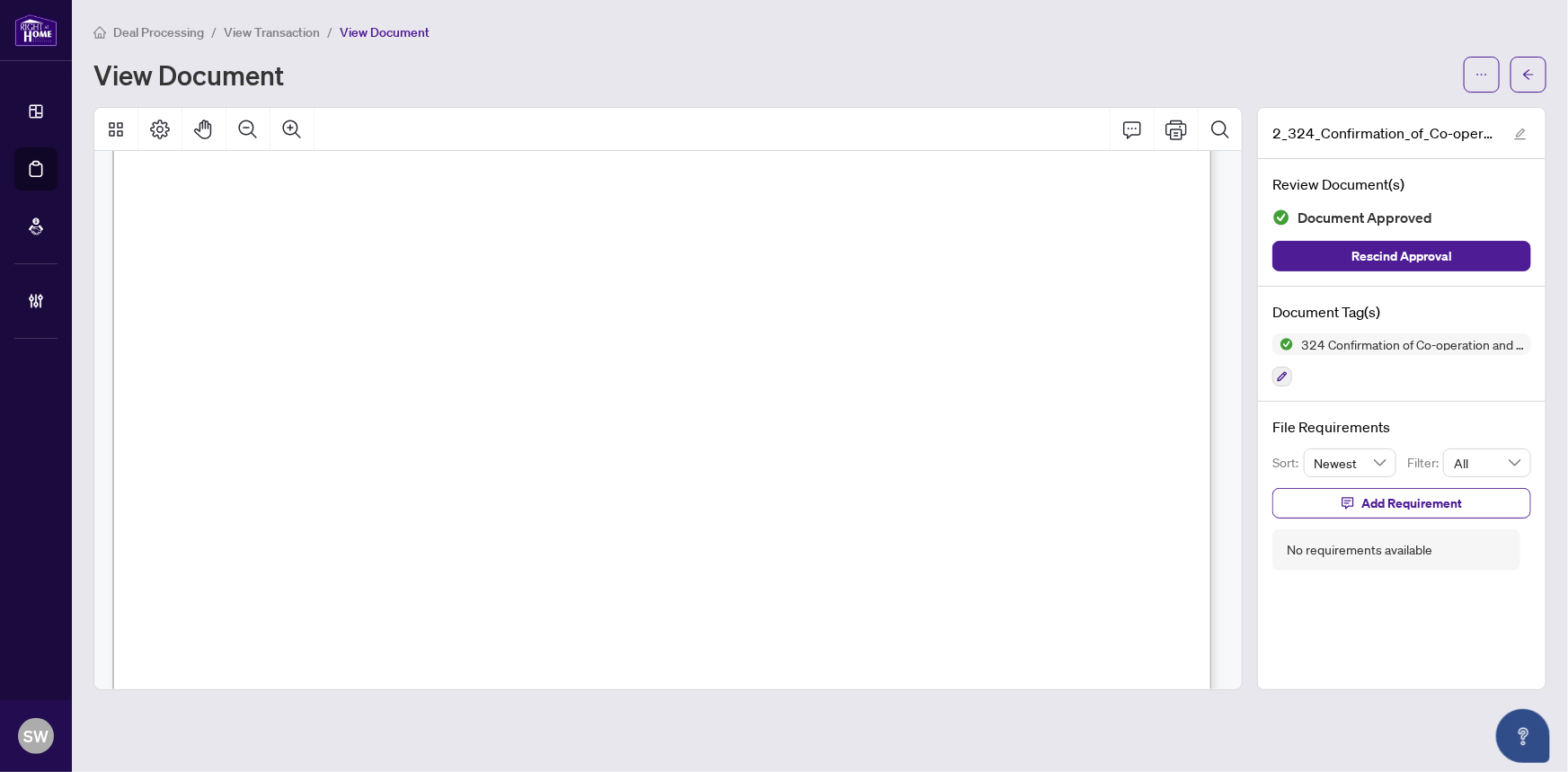
scroll to position [1552, 0]
click at [619, 464] on span "(905) 695-0900" at bounding box center [531, 471] width 174 height 17
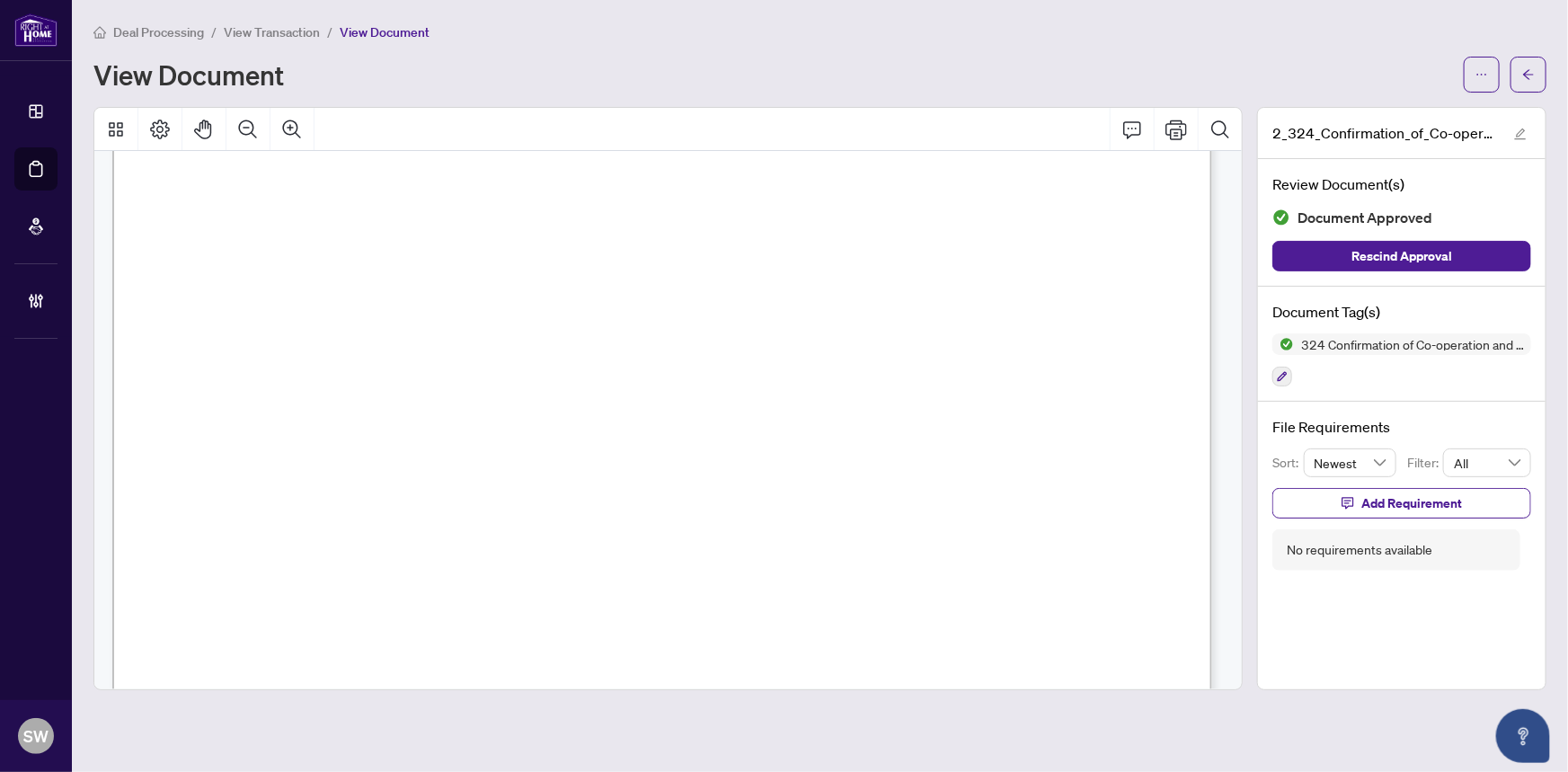
click at [732, 592] on span "PETER GREGORIAN" at bounding box center [742, 589] width 127 height 17
click at [1542, 79] on button "button" at bounding box center [1528, 74] width 36 height 36
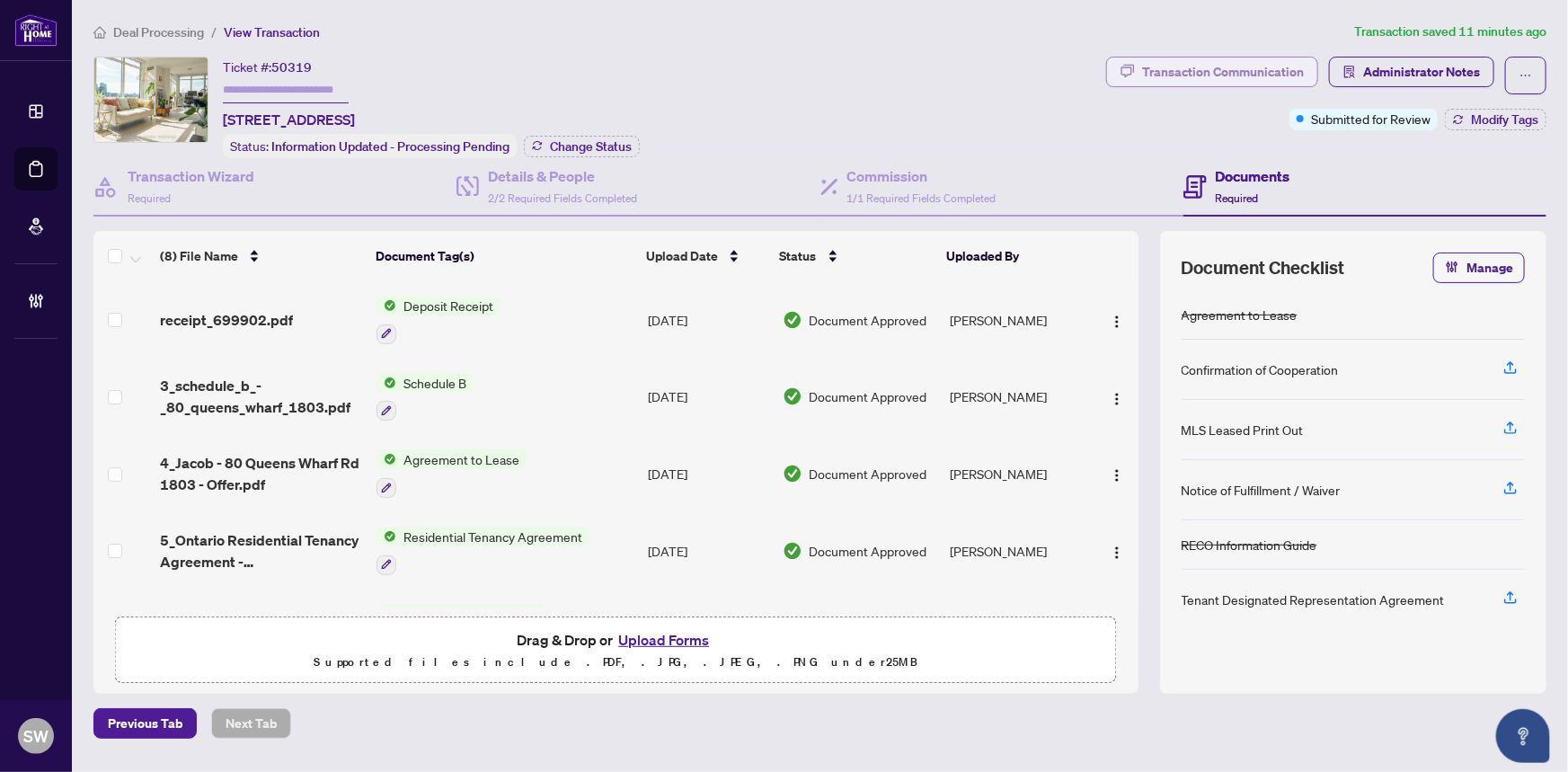
click at [1256, 78] on div "Transaction Communication" at bounding box center [1223, 72] width 162 height 29
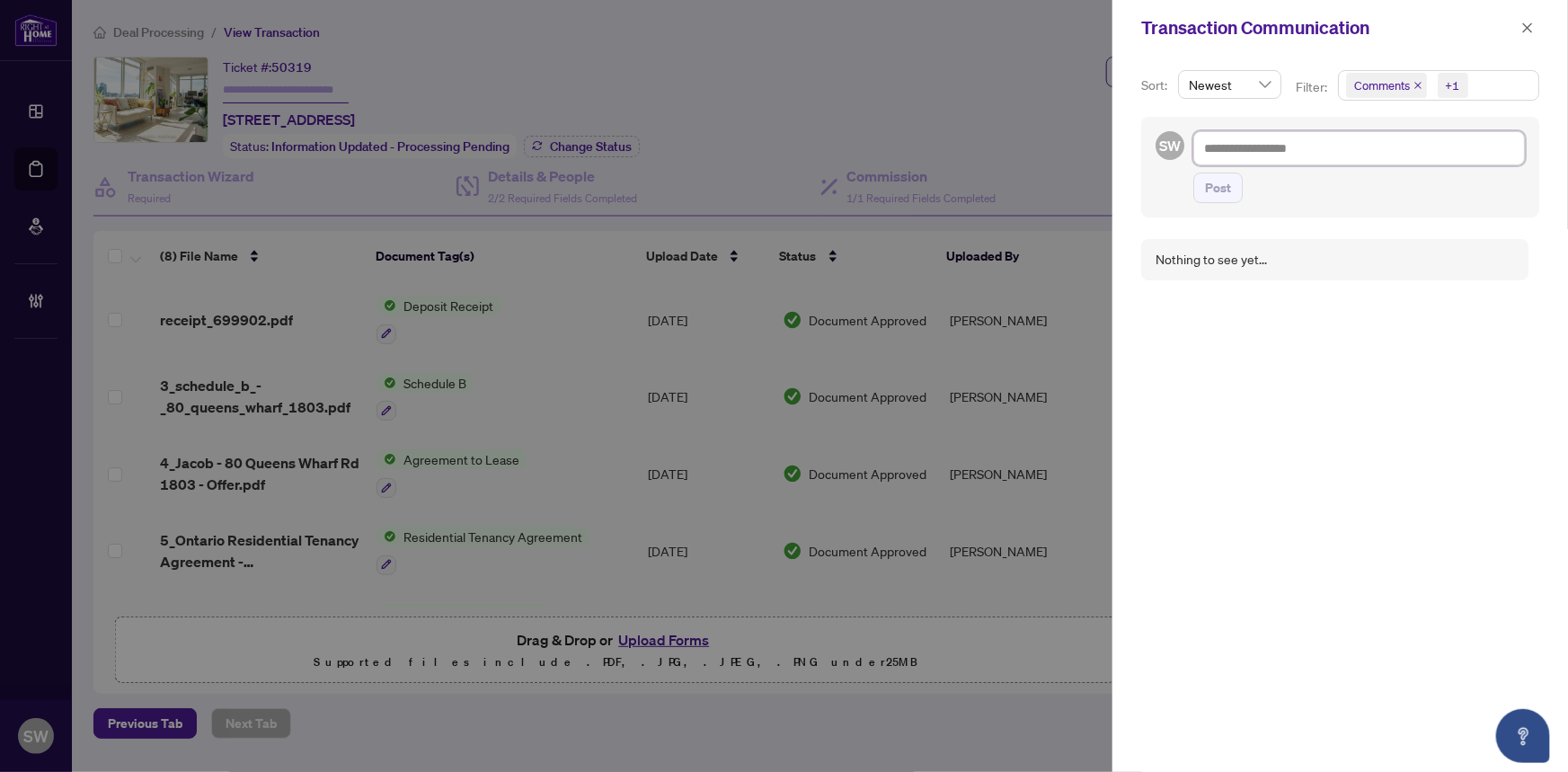
click at [1208, 147] on textarea at bounding box center [1359, 148] width 331 height 34
paste textarea "**********"
type textarea "**********"
click at [1227, 206] on span "Post" at bounding box center [1219, 207] width 26 height 29
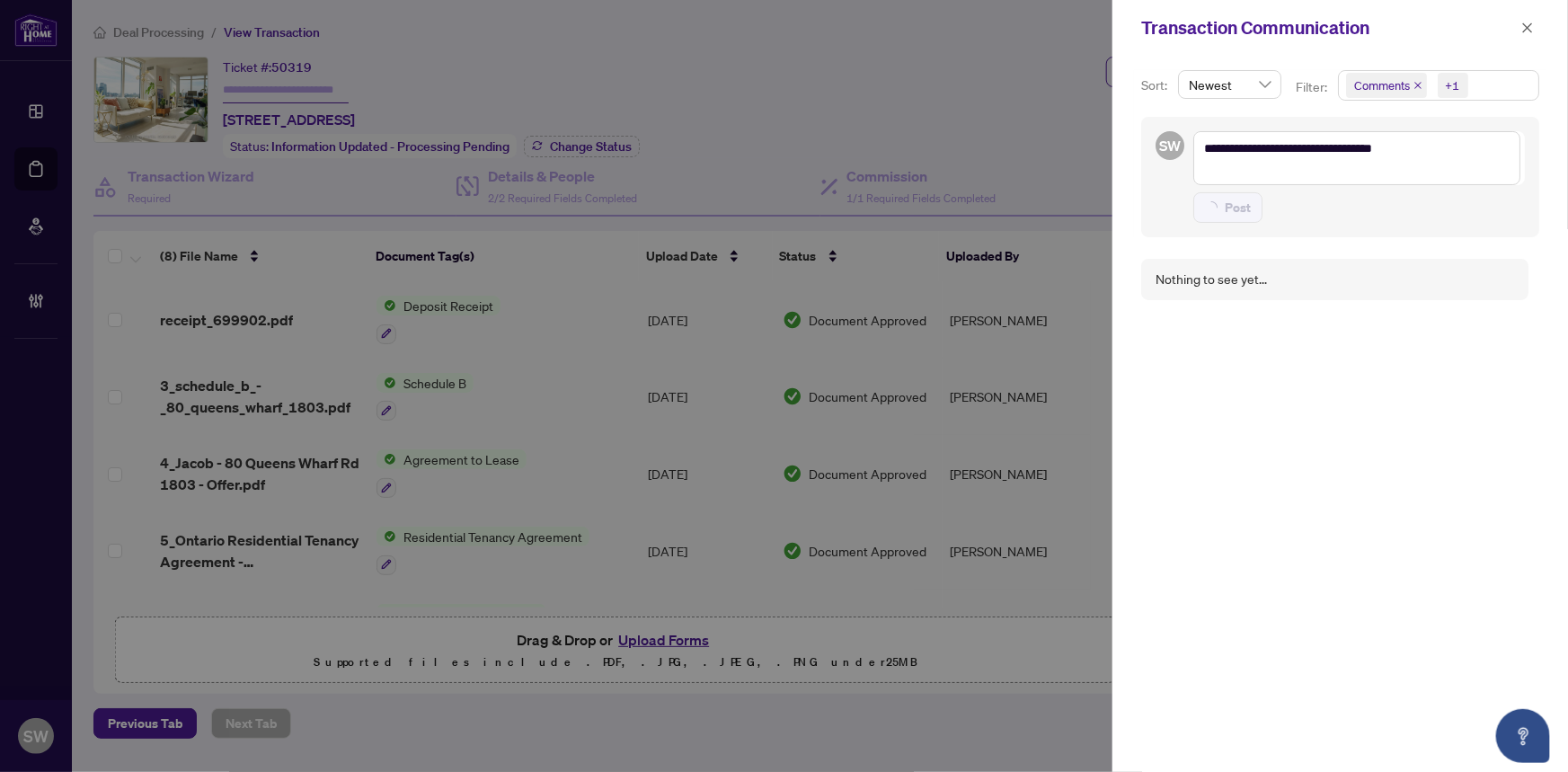
type textarea "**********"
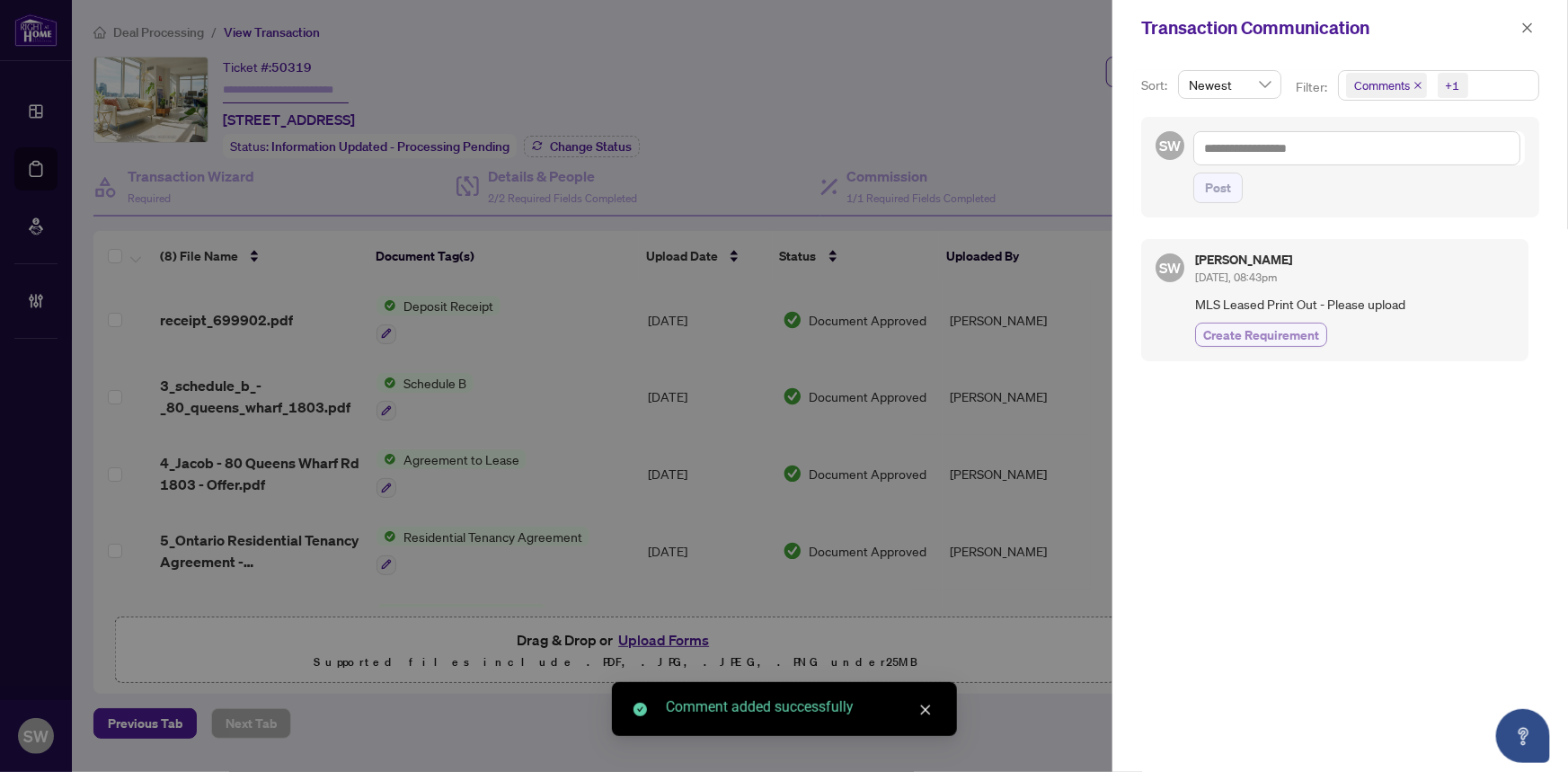
click at [1275, 325] on span "Create Requirement" at bounding box center [1261, 334] width 116 height 19
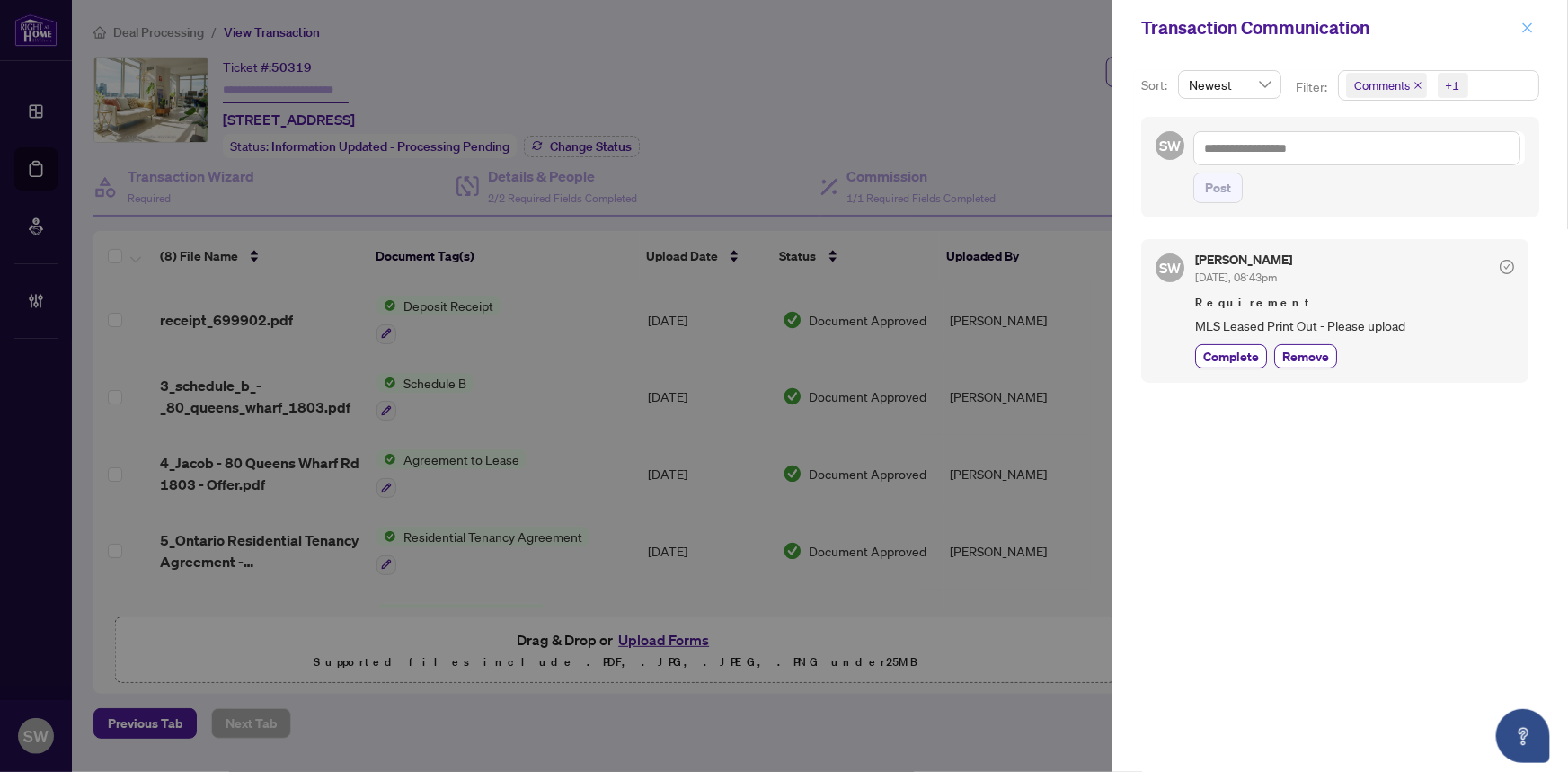
click at [1528, 29] on icon "close" at bounding box center [1528, 27] width 9 height 9
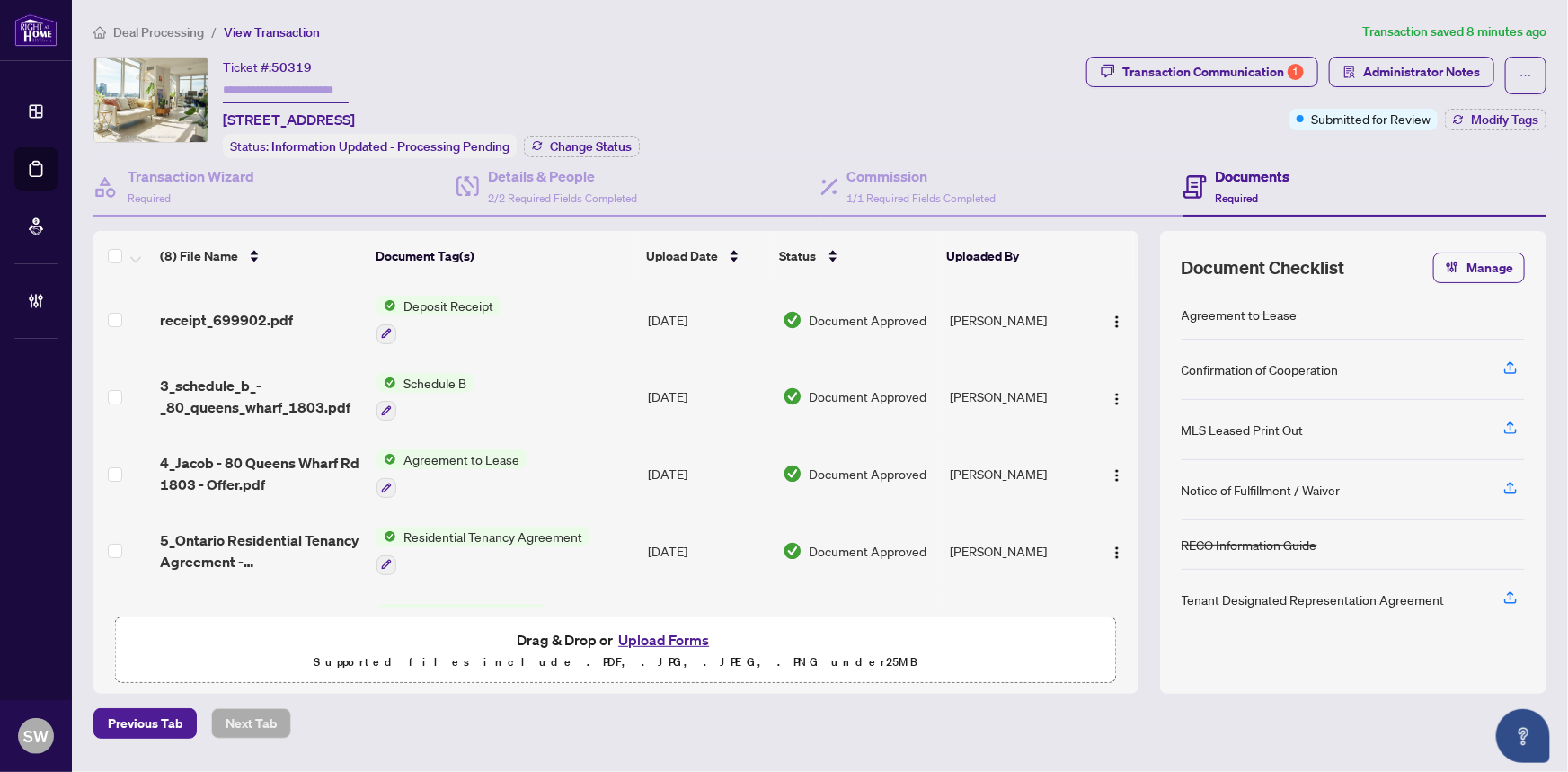
click at [1116, 151] on div "Transaction Communication 1 Administrator Notes Submitted for Review Modify Tags" at bounding box center [1317, 107] width 467 height 102
click at [620, 140] on span "Change Status" at bounding box center [590, 146] width 82 height 12
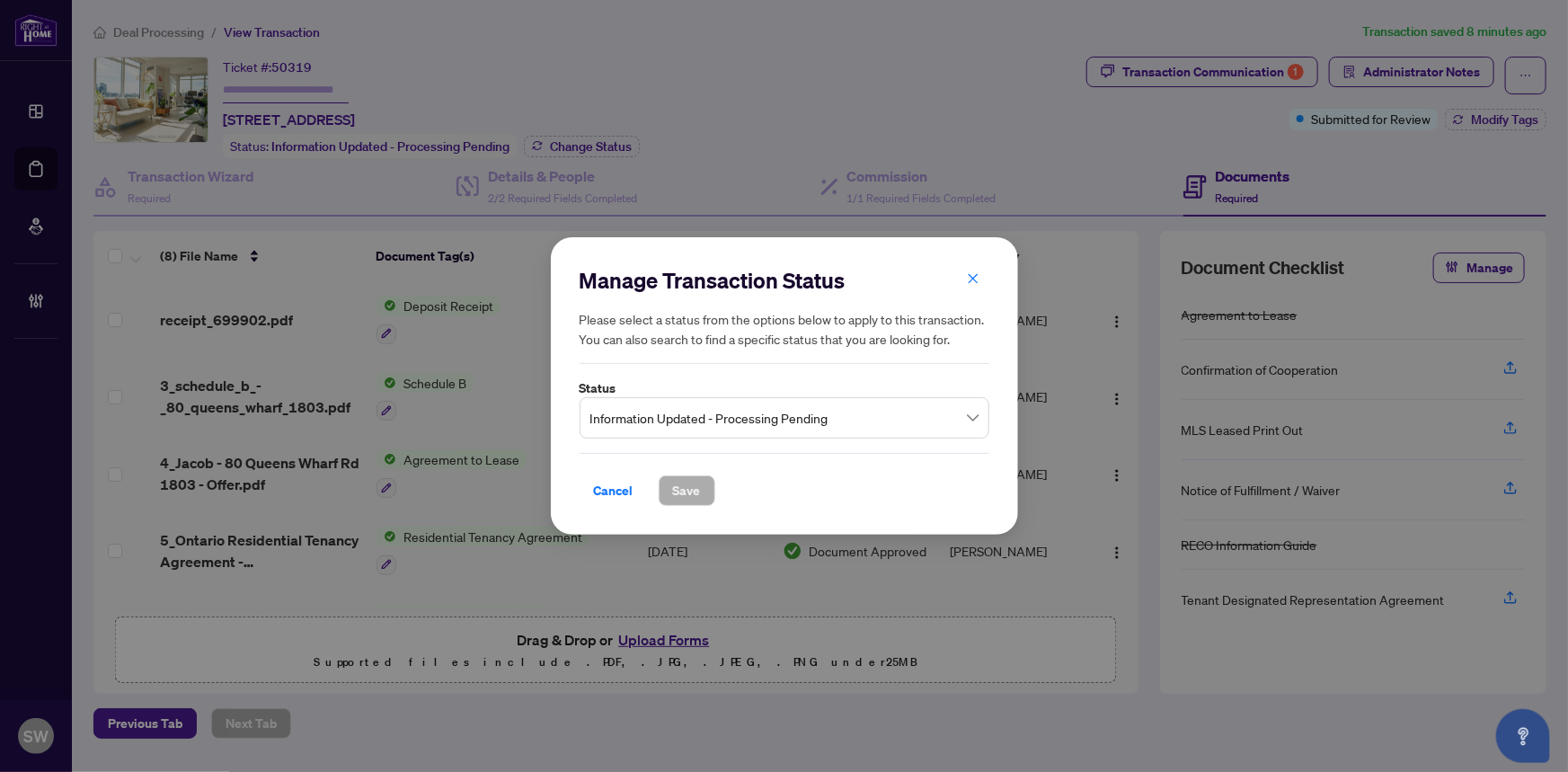
click at [742, 420] on span "Information Updated - Processing Pending" at bounding box center [784, 418] width 388 height 34
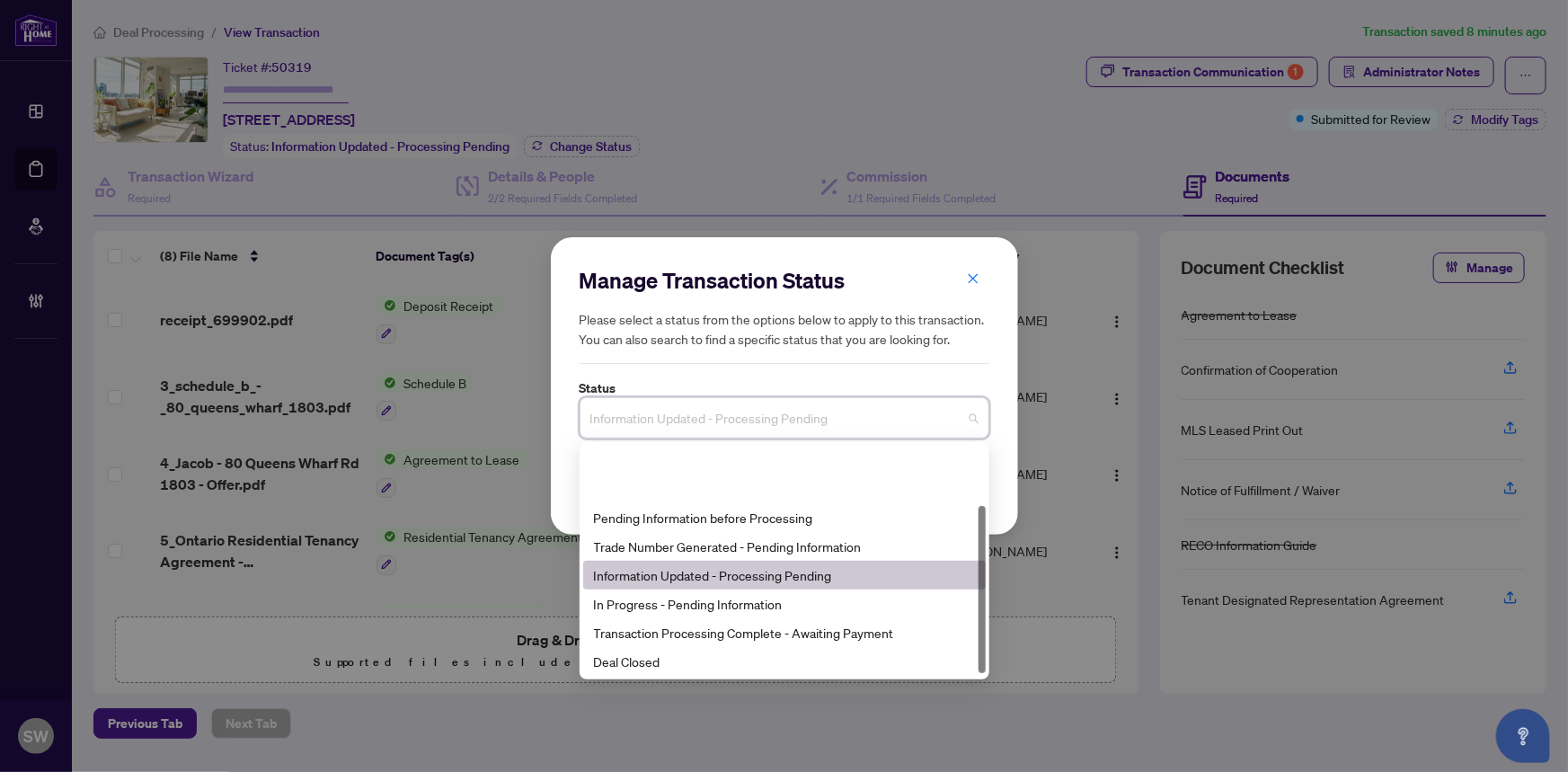
scroll to position [86, 0]
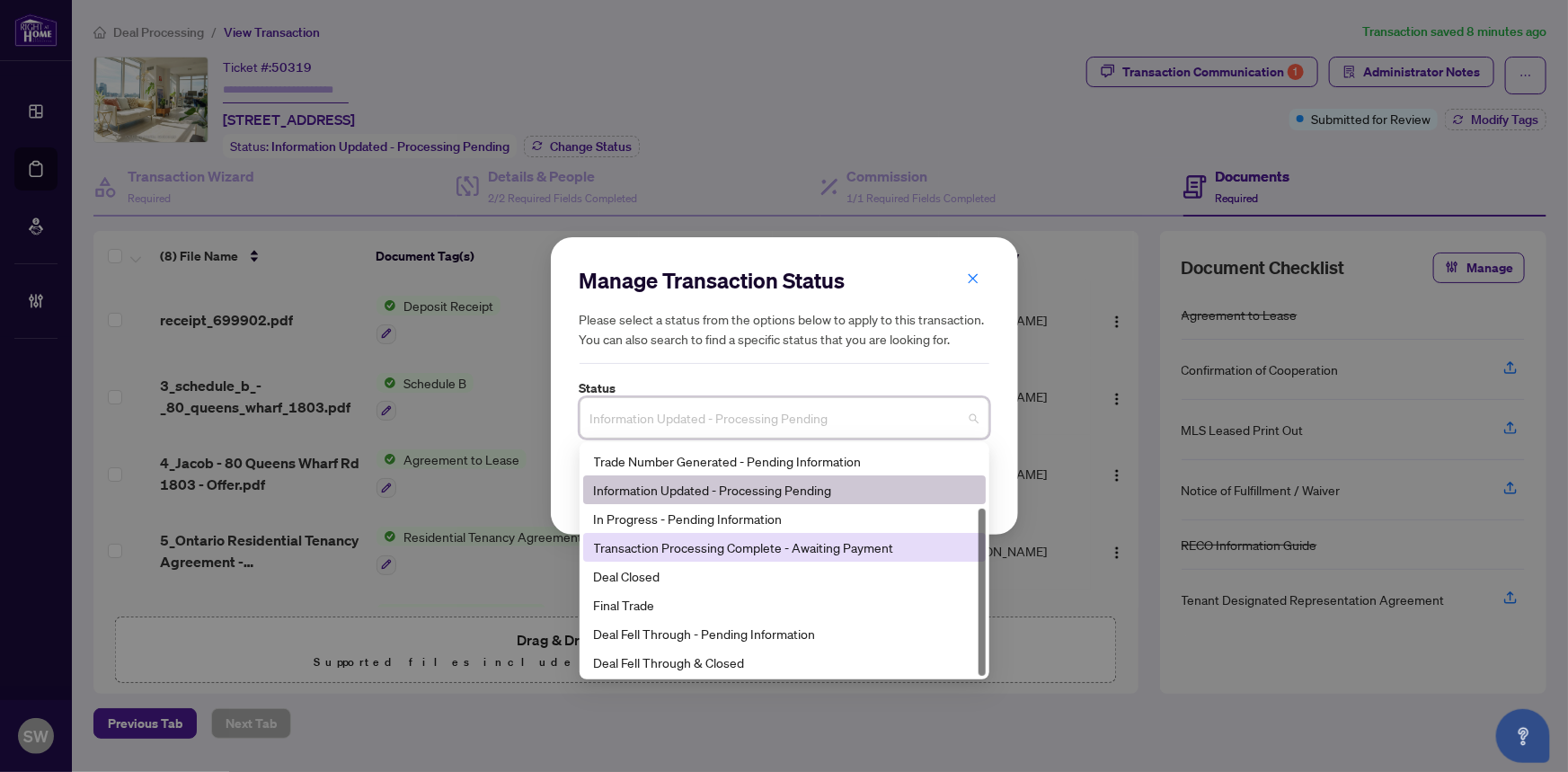
click at [714, 546] on div "Transaction Processing Complete - Awaiting Payment" at bounding box center [784, 547] width 381 height 20
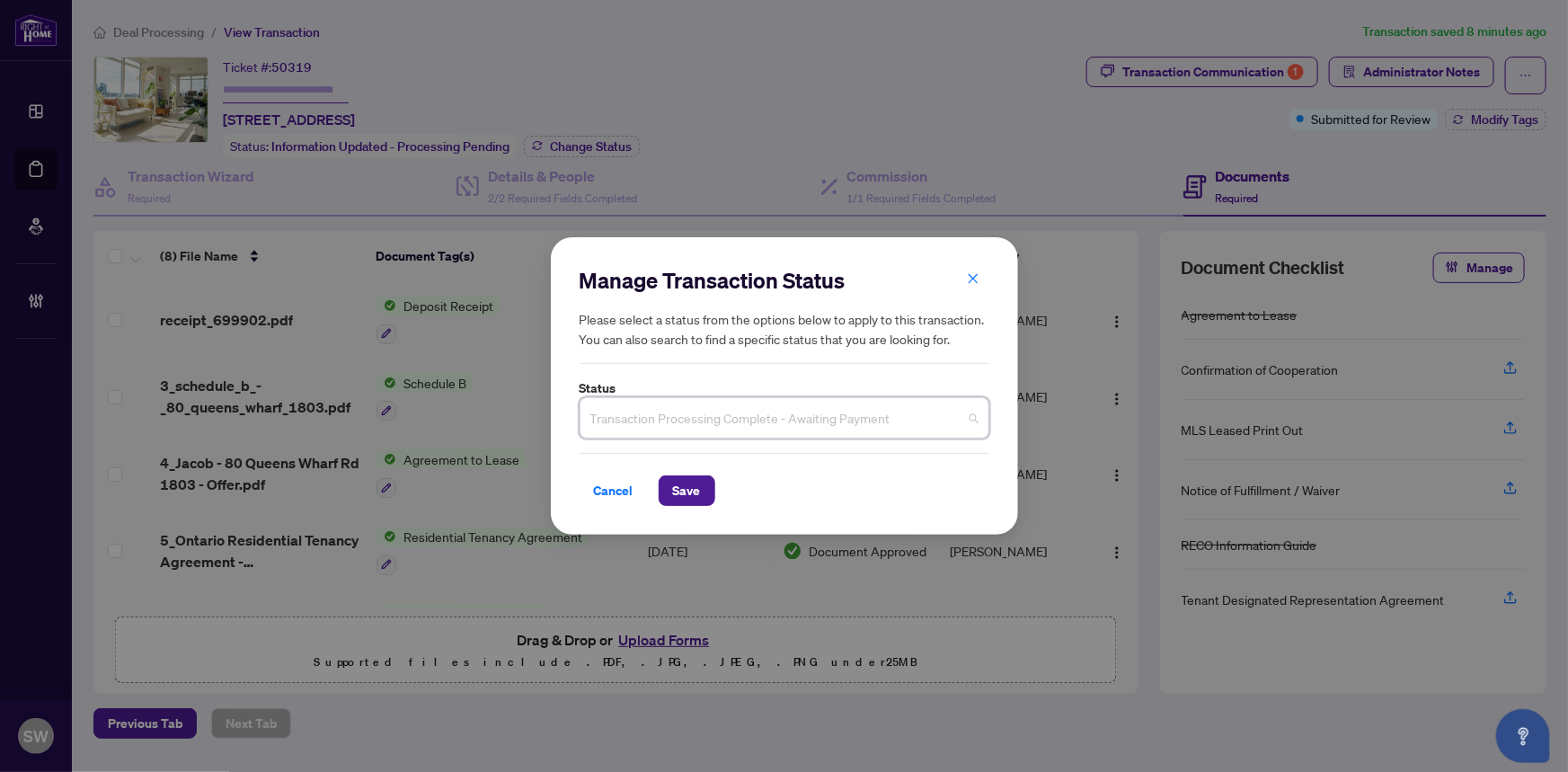
click at [727, 426] on span "Transaction Processing Complete - Awaiting Payment" at bounding box center [784, 418] width 388 height 34
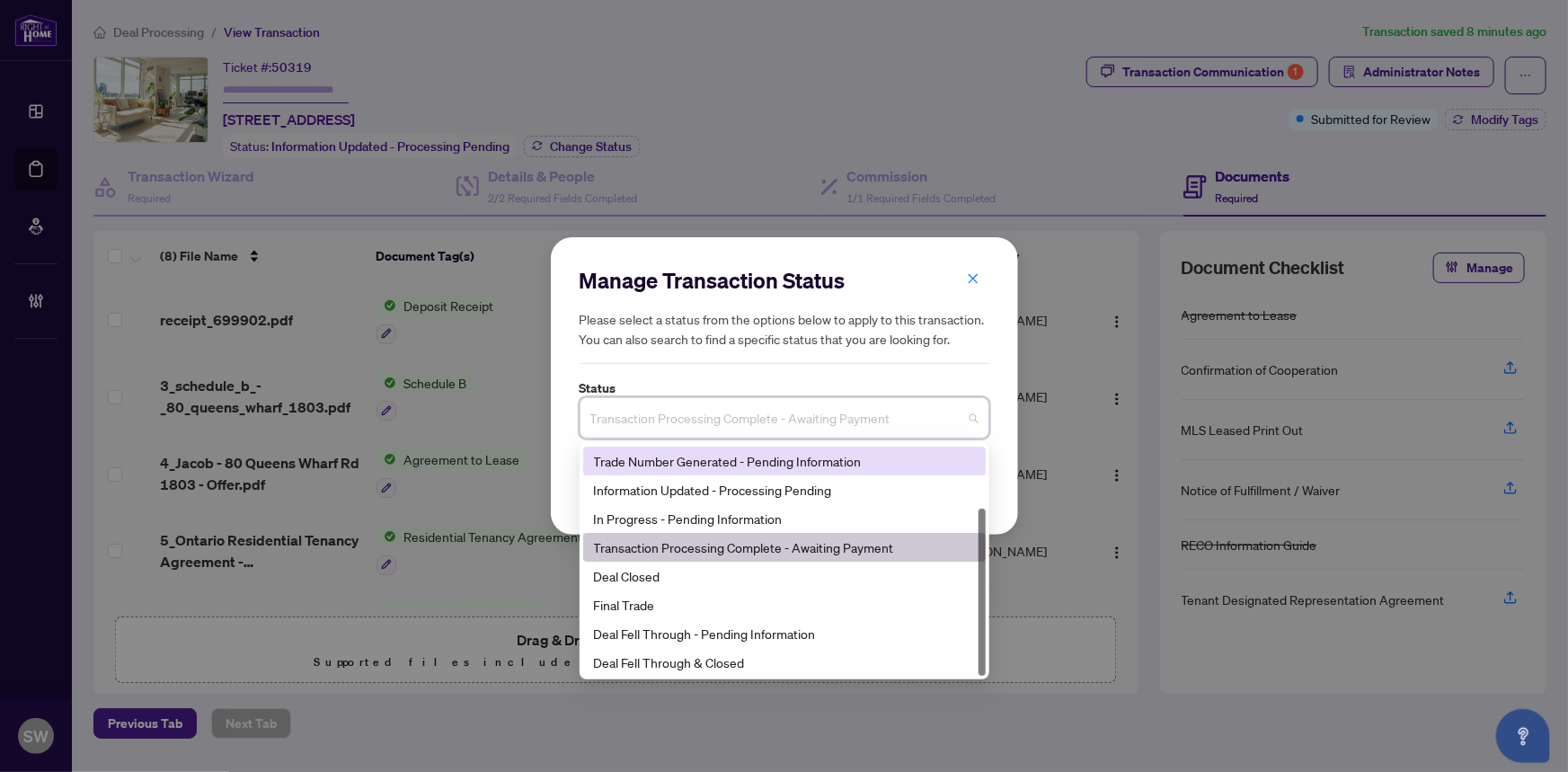
click at [705, 464] on div "Trade Number Generated - Pending Information" at bounding box center [784, 460] width 381 height 20
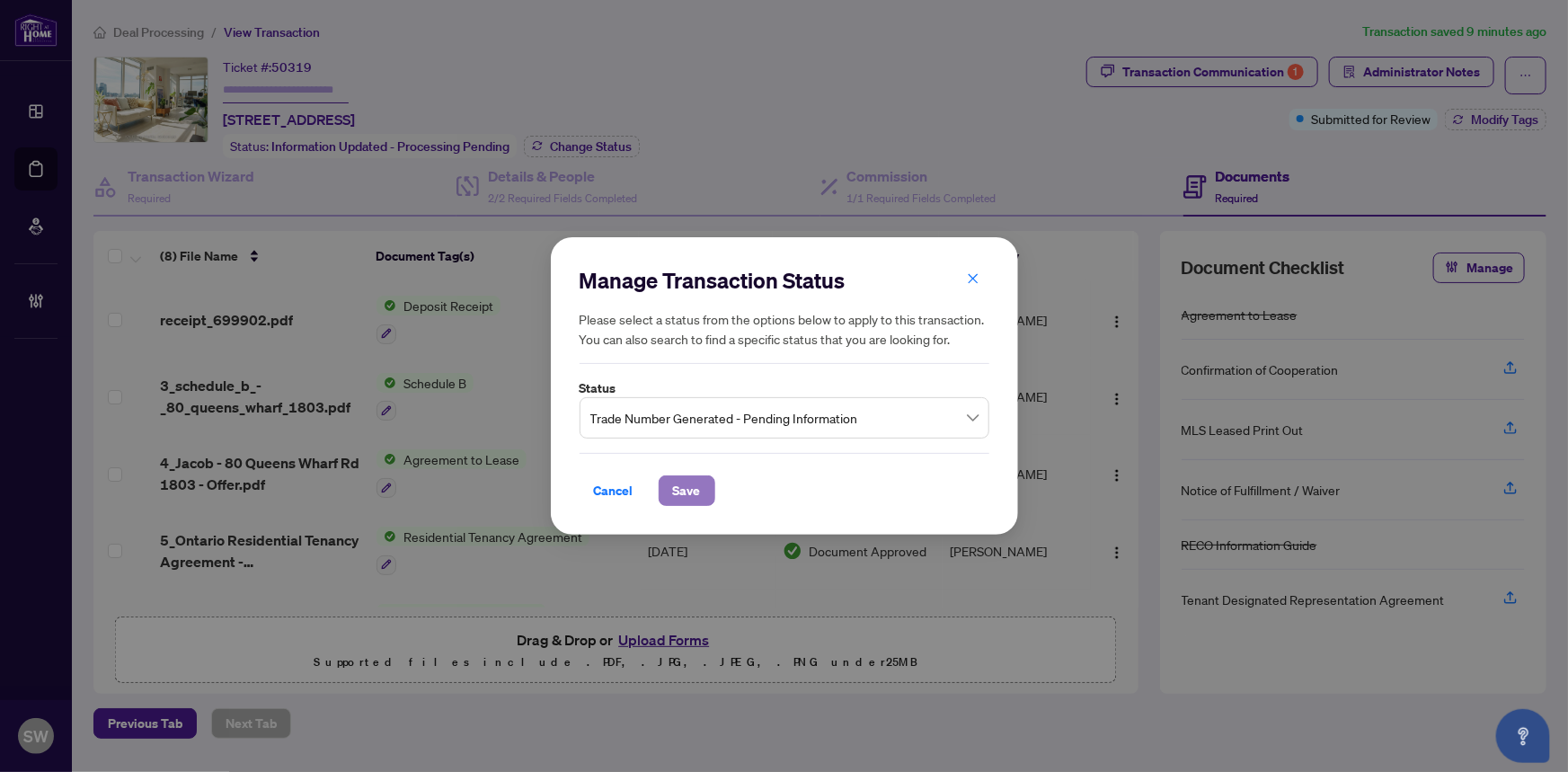
click at [690, 485] on span "Save" at bounding box center [687, 491] width 28 height 29
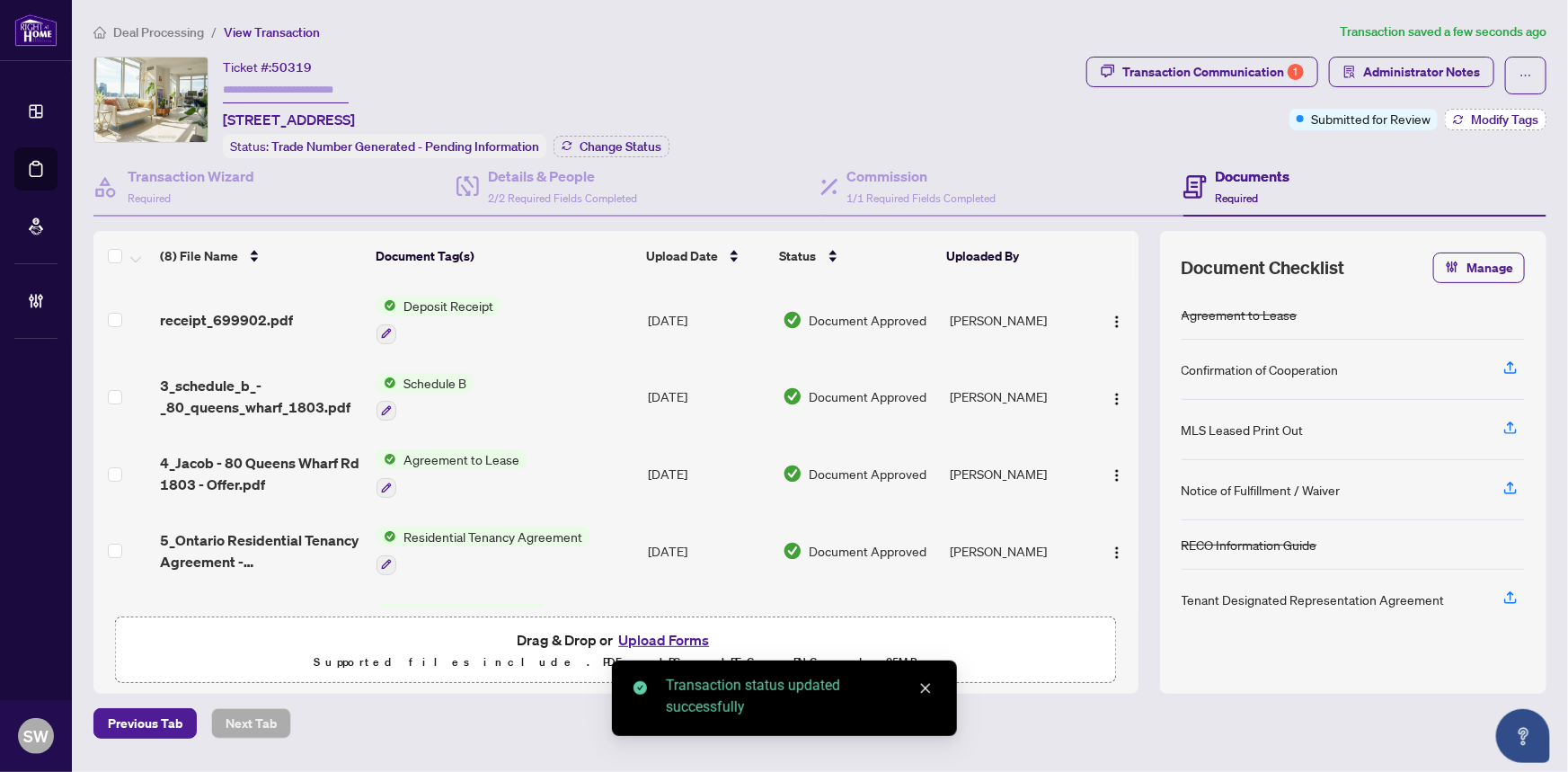
click at [1479, 113] on span "Modify Tags" at bounding box center [1505, 119] width 68 height 12
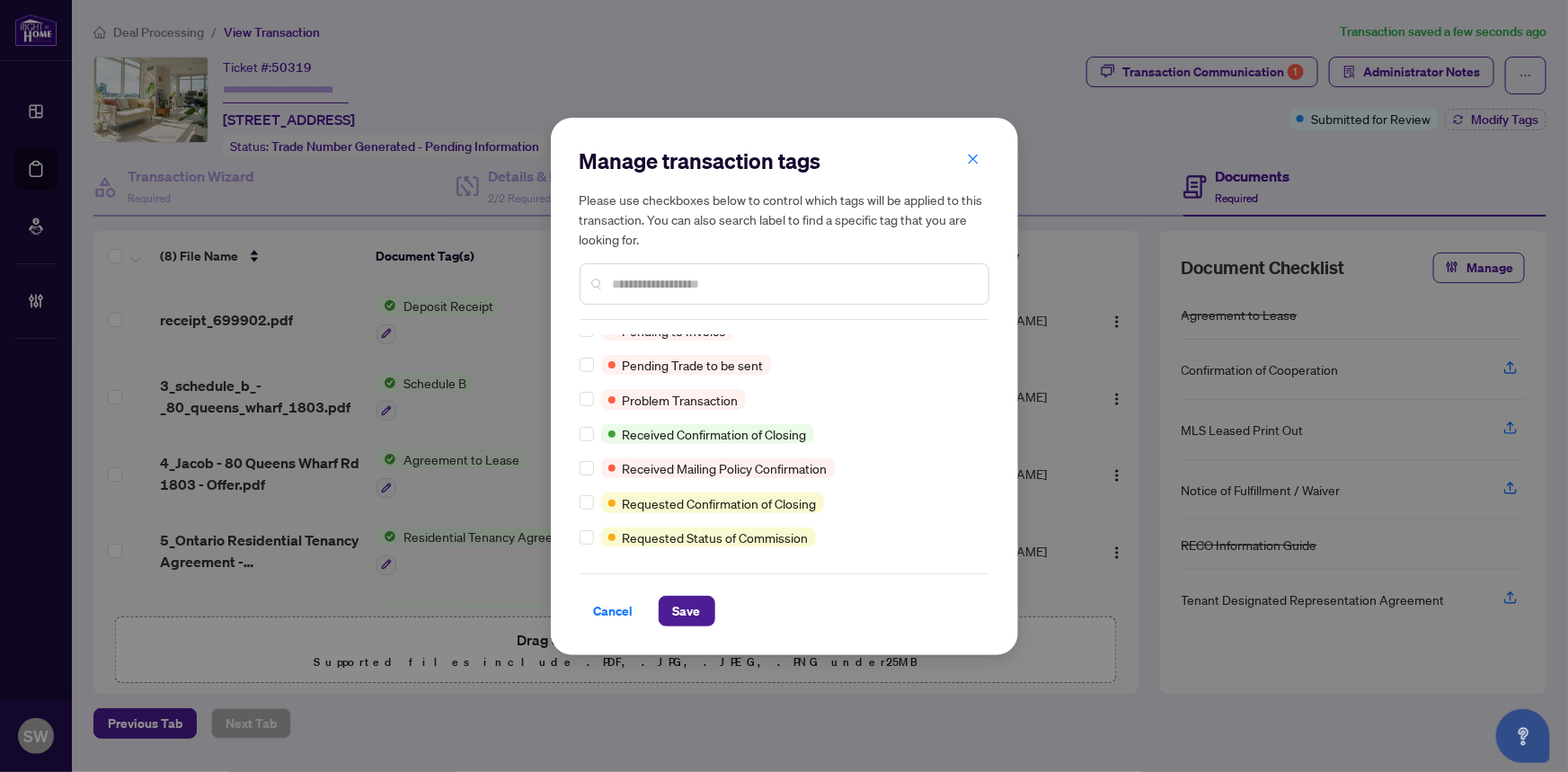
scroll to position [0, 0]
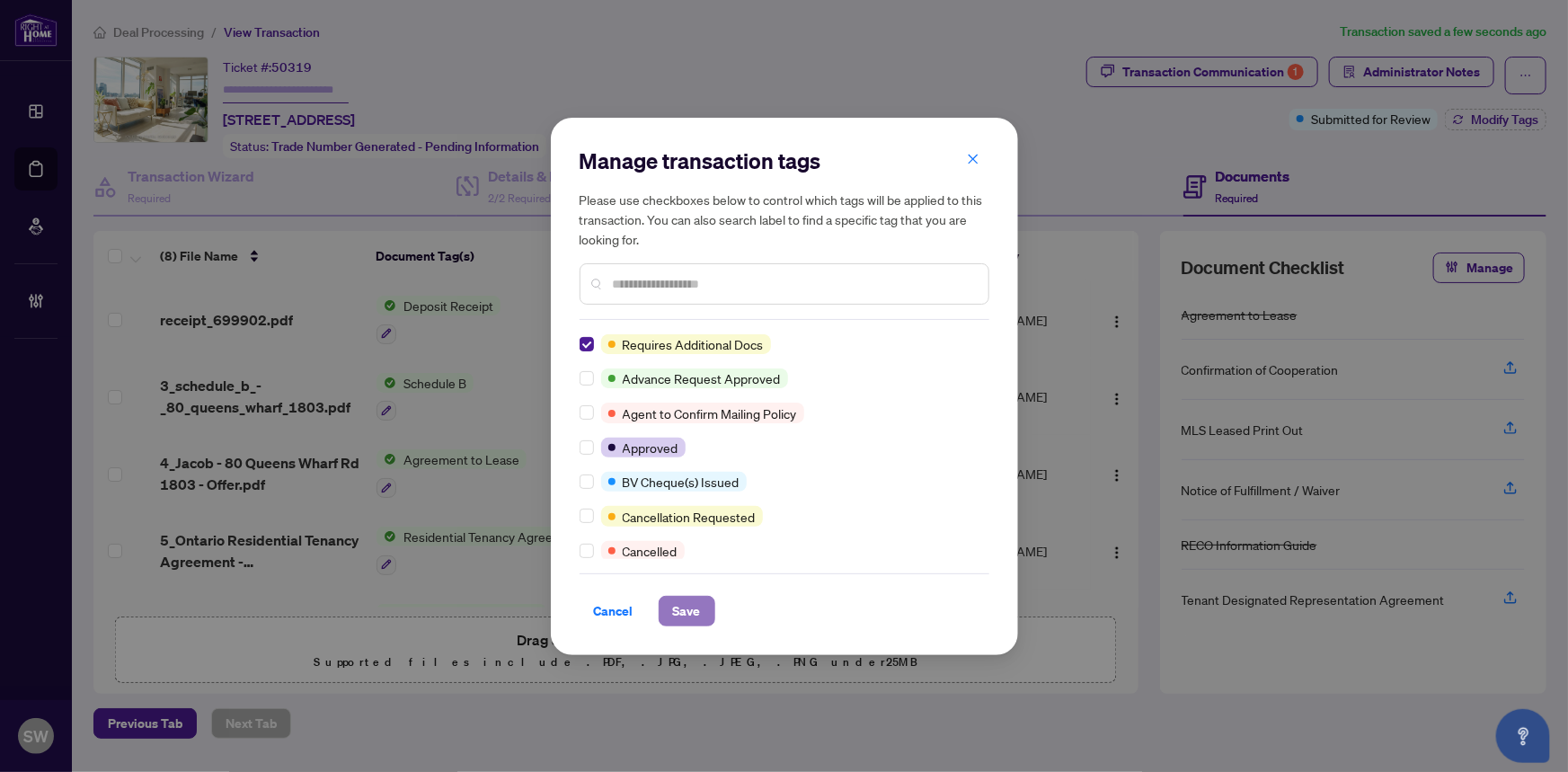
click at [688, 613] on span "Save" at bounding box center [687, 611] width 28 height 29
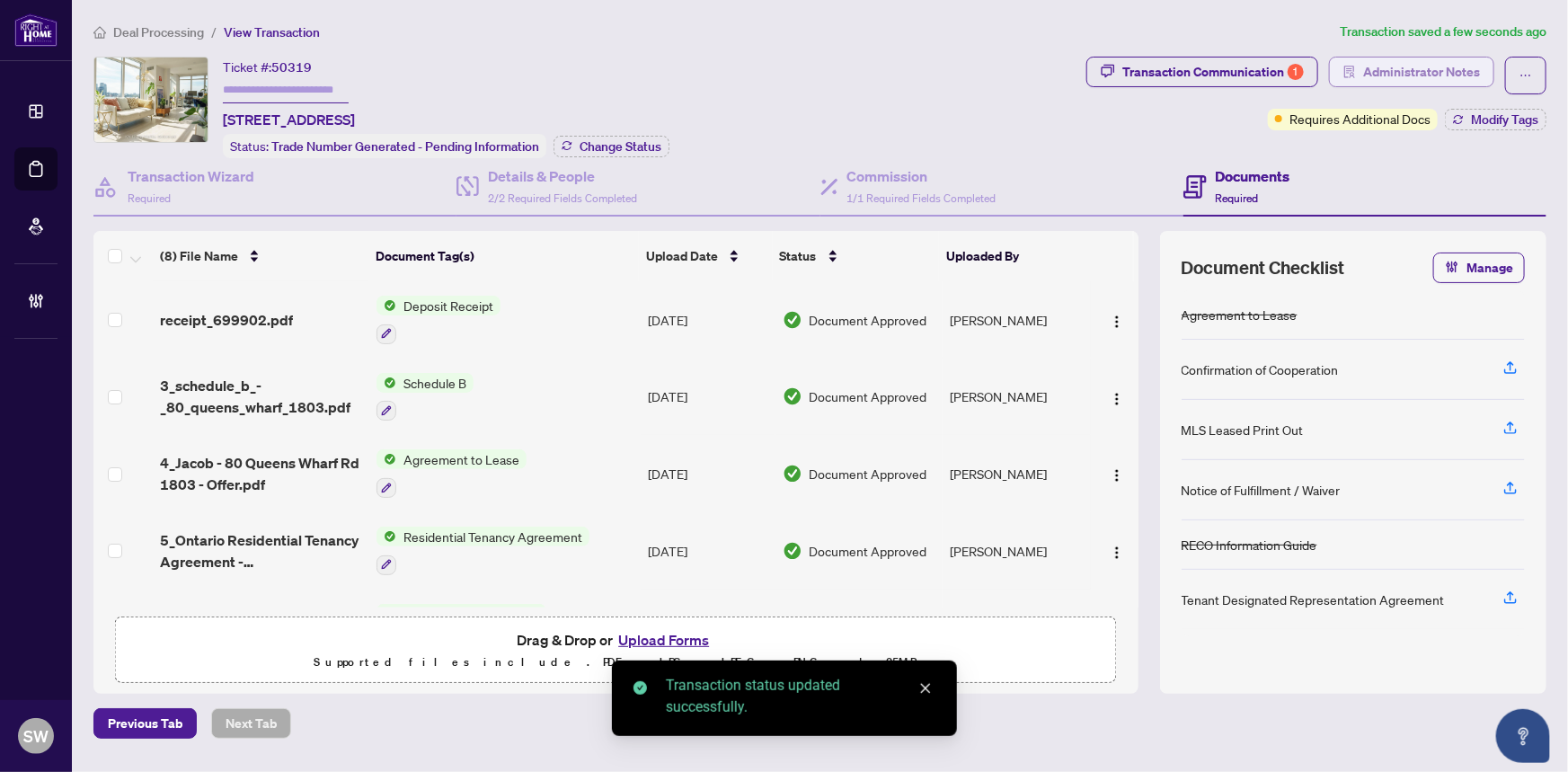
click at [1438, 67] on span "Administrator Notes" at bounding box center [1422, 72] width 117 height 29
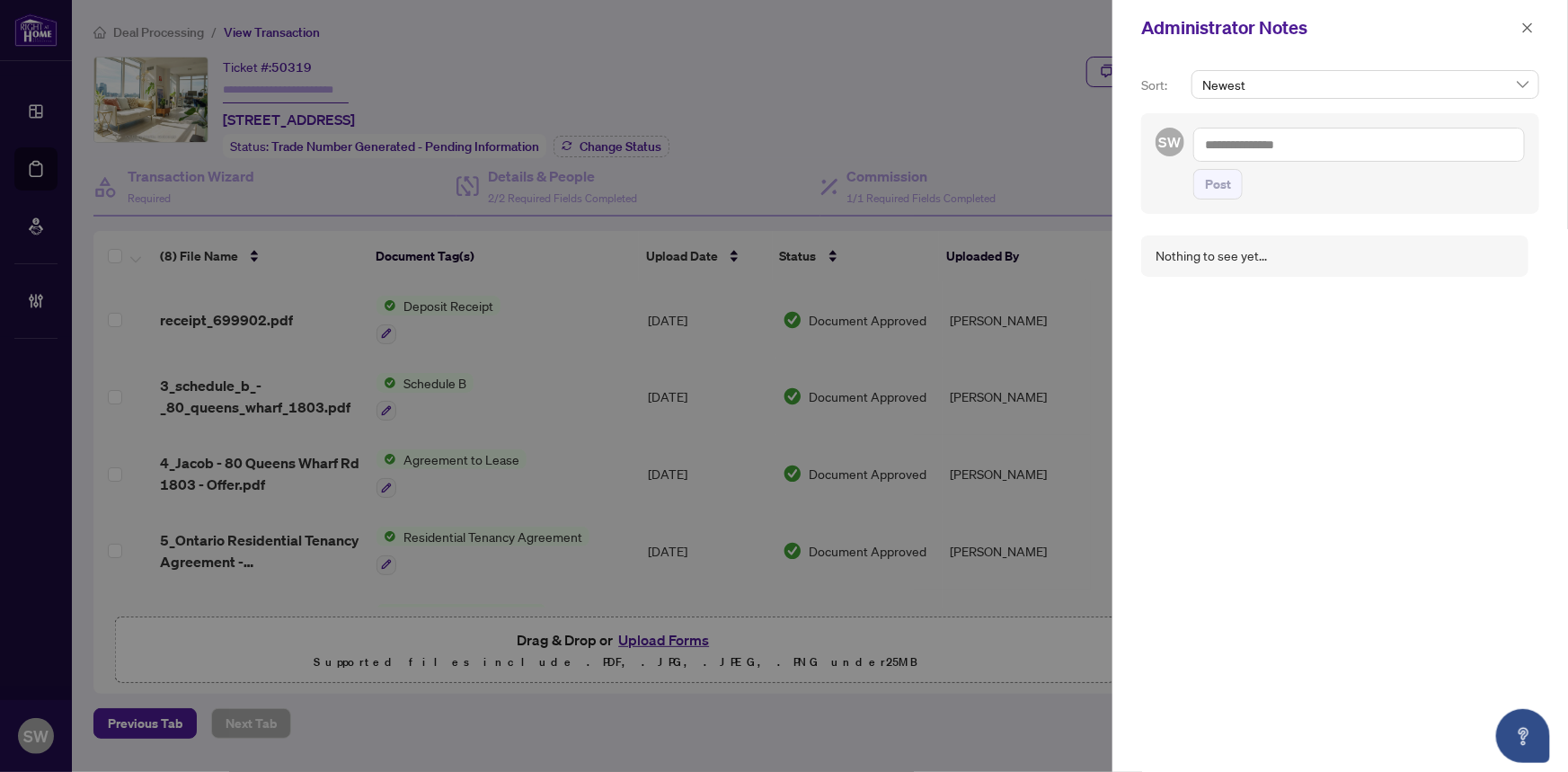
click at [1334, 137] on textarea at bounding box center [1359, 145] width 331 height 34
paste textarea "**********"
type textarea "**********"
click at [1222, 180] on span "Post" at bounding box center [1219, 184] width 26 height 29
click at [1524, 24] on icon "close" at bounding box center [1528, 27] width 12 height 12
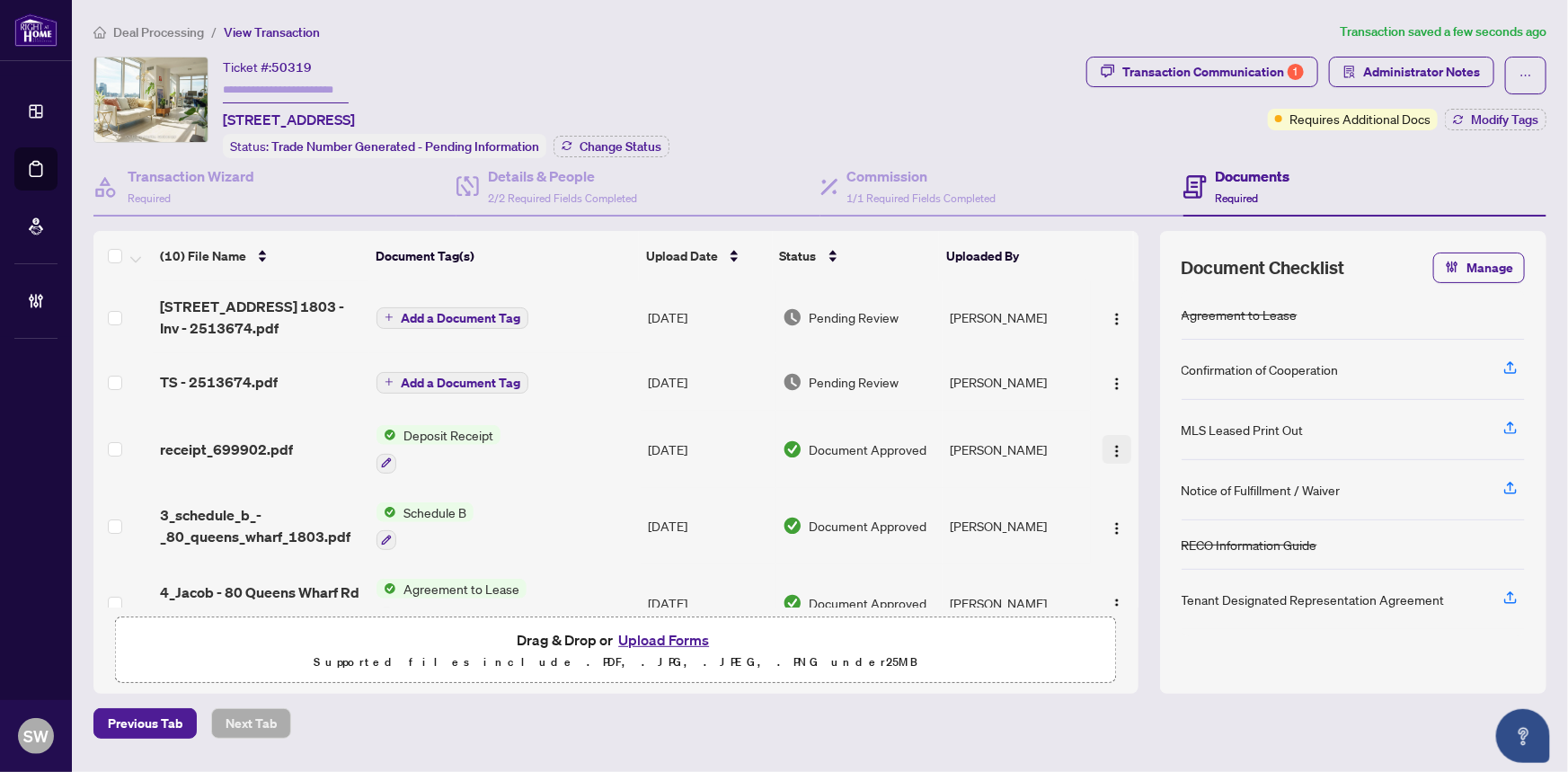
click at [1110, 444] on img "button" at bounding box center [1117, 450] width 14 height 14
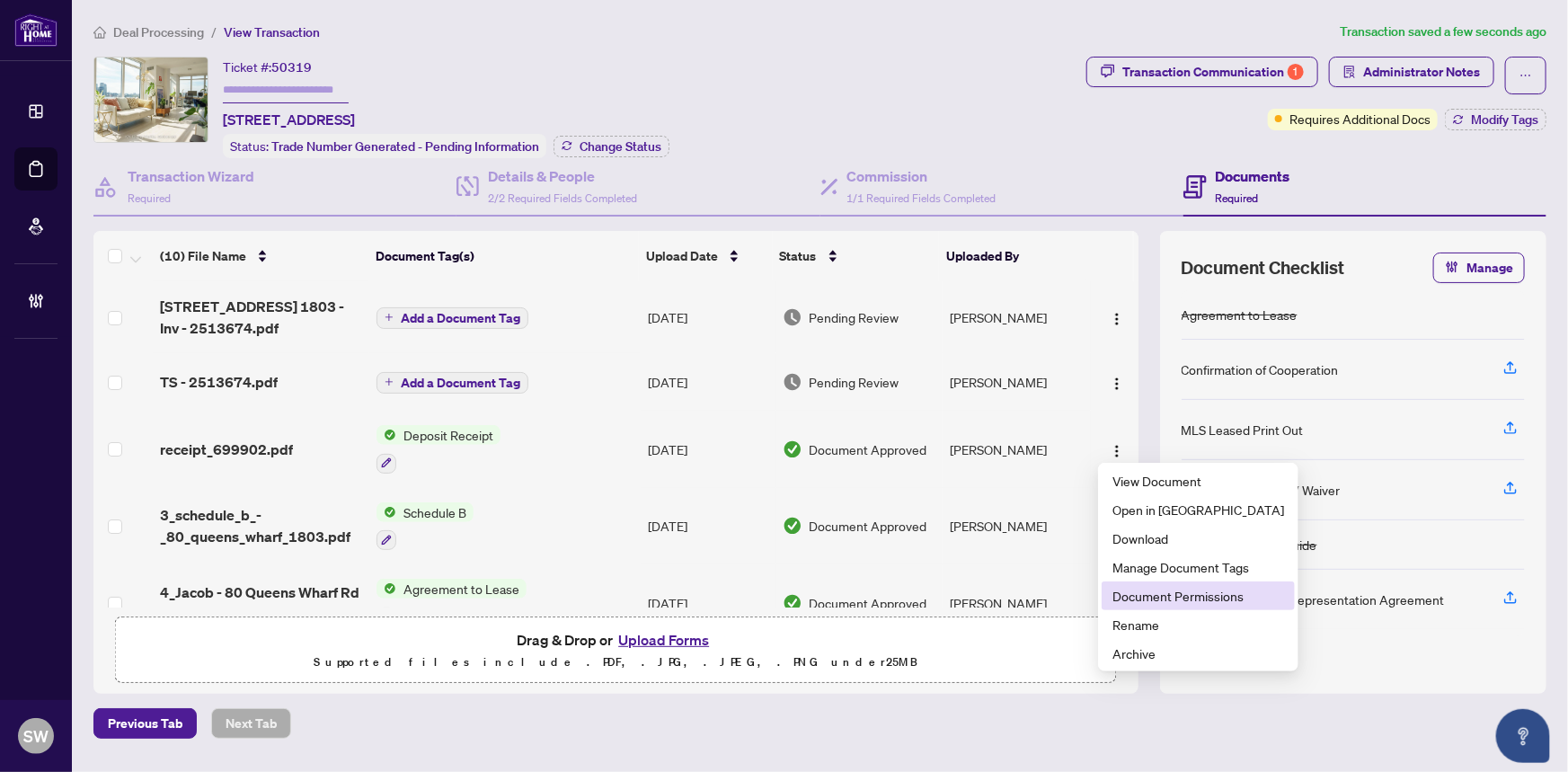
click at [1153, 593] on span "Document Permissions" at bounding box center [1198, 595] width 171 height 20
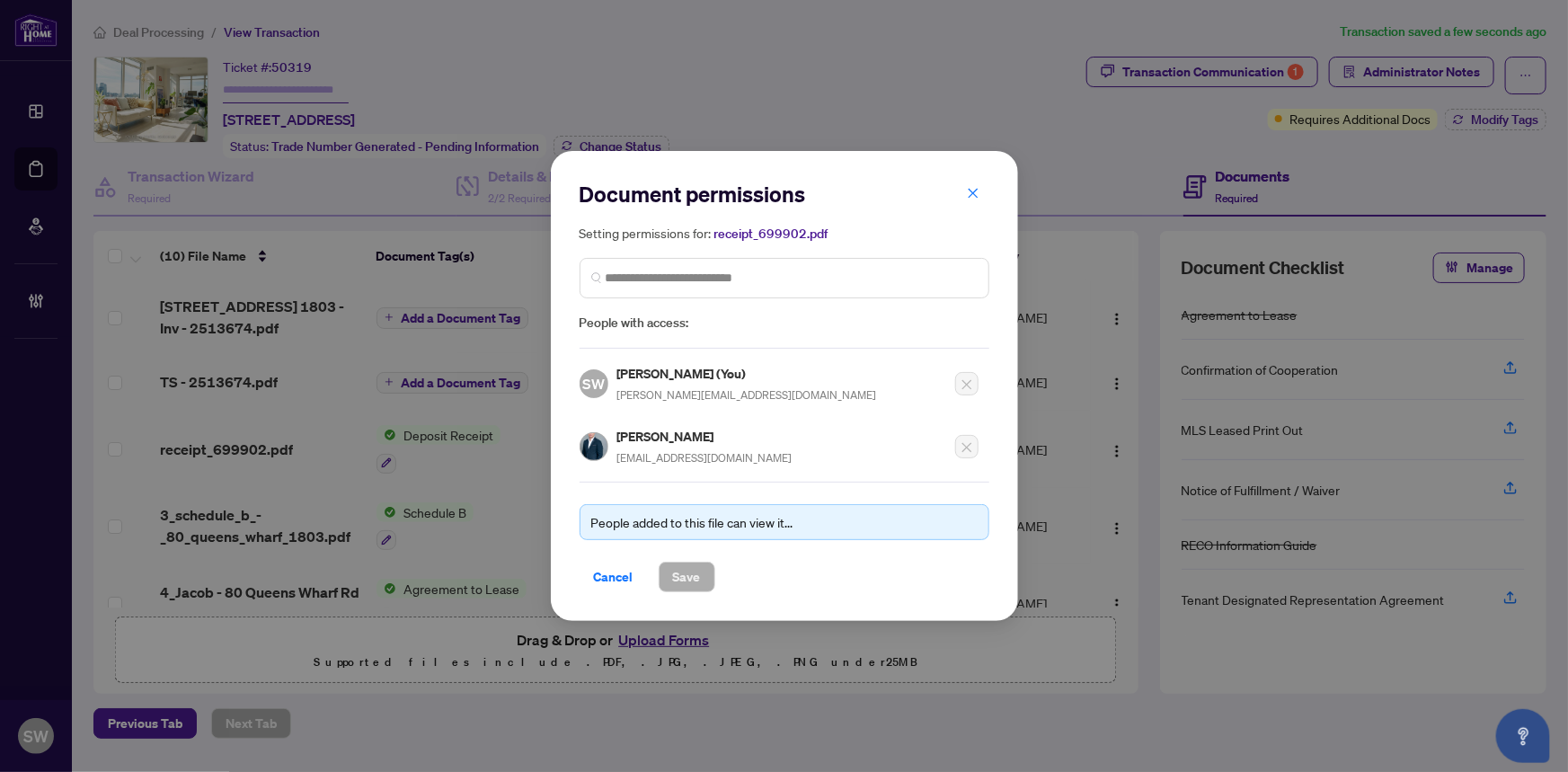
click at [635, 433] on h5 "Jordan Chong" at bounding box center [705, 436] width 175 height 21
copy h5 "Jordan Chong"
click at [612, 570] on span "Cancel" at bounding box center [614, 576] width 40 height 29
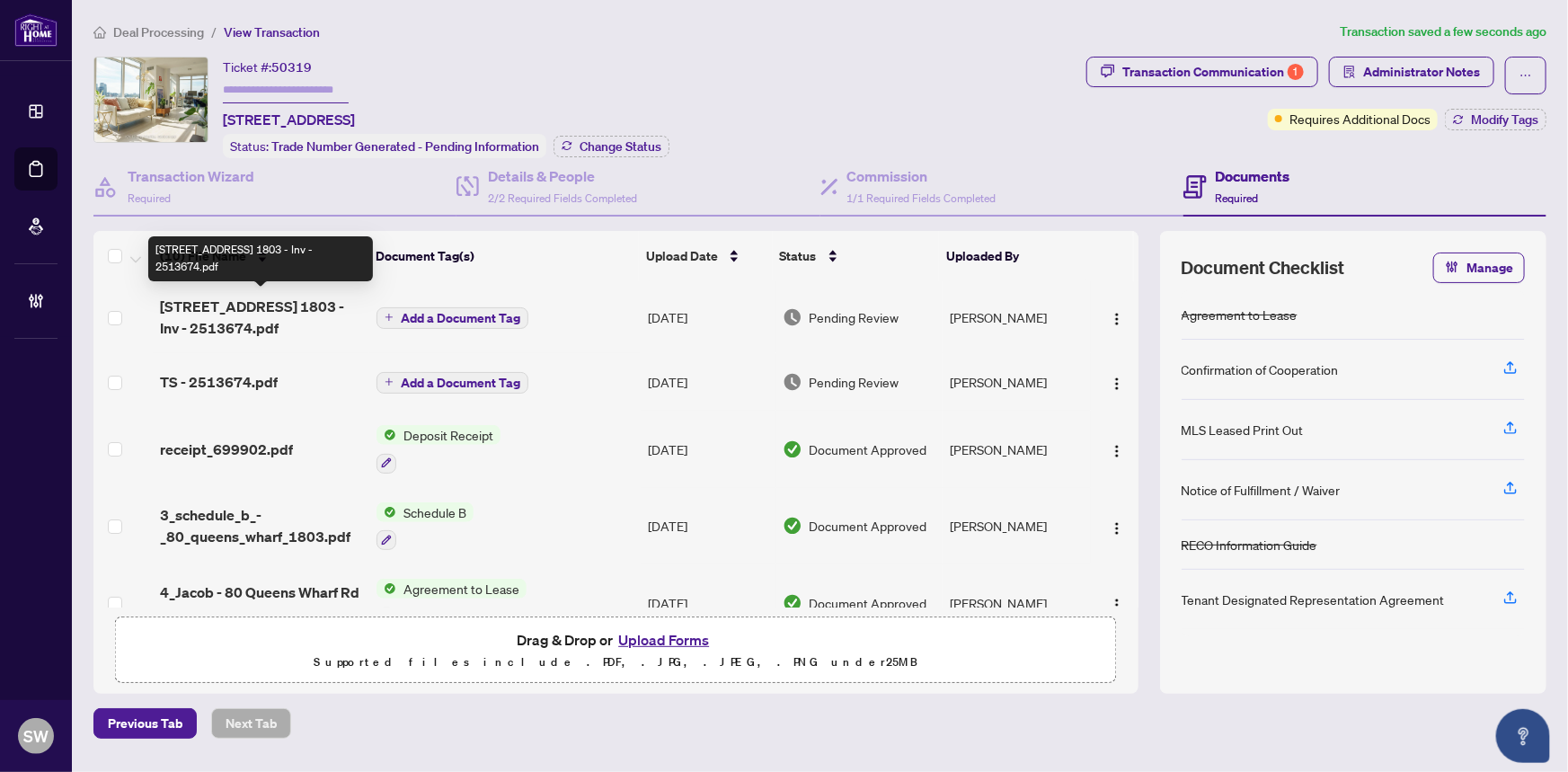
click at [299, 316] on span "80 Queens Wharf Rd 1803 - Inv - 2513674.pdf" at bounding box center [262, 317] width 203 height 43
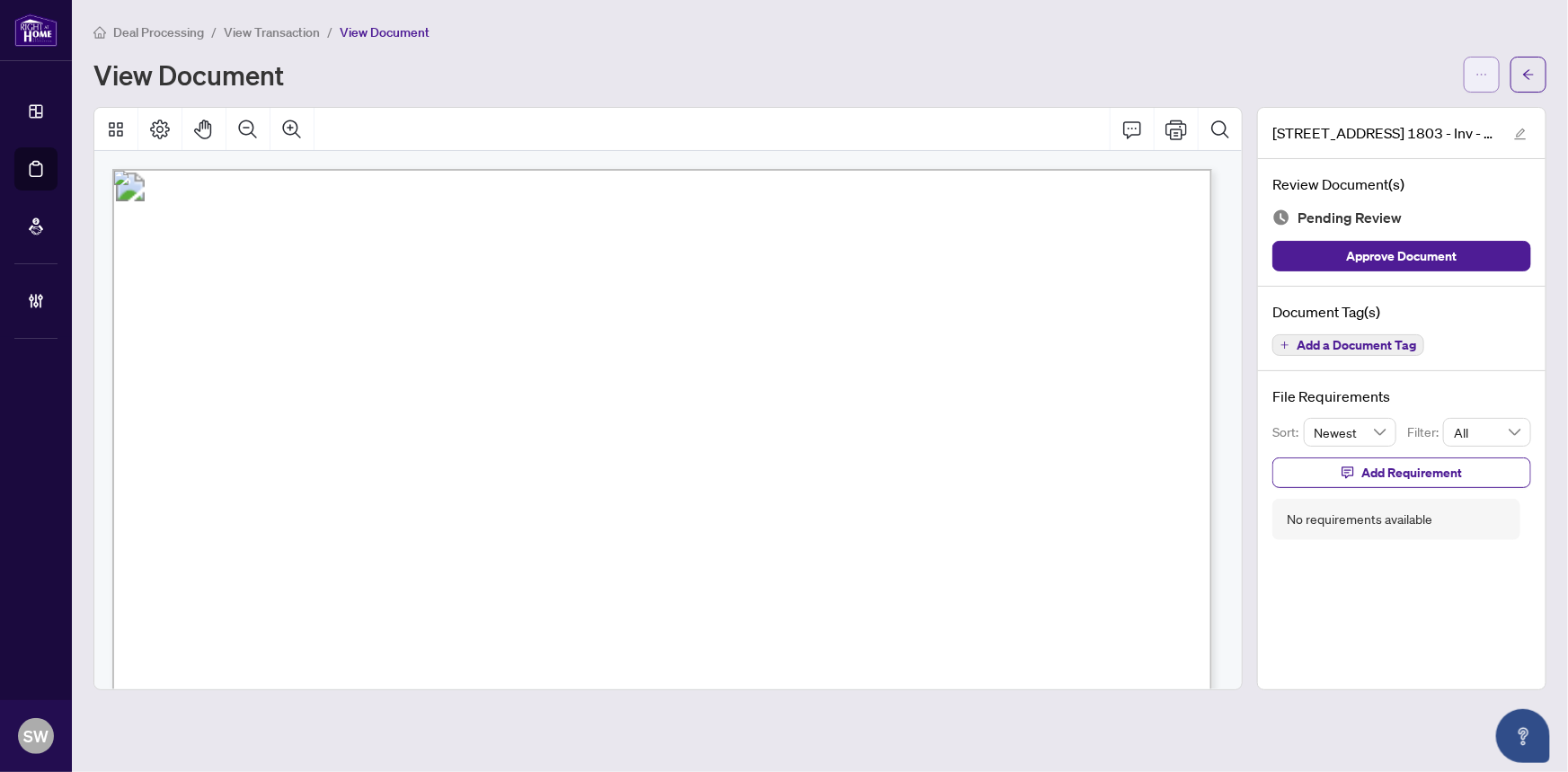
click at [1493, 73] on button "button" at bounding box center [1482, 74] width 36 height 36
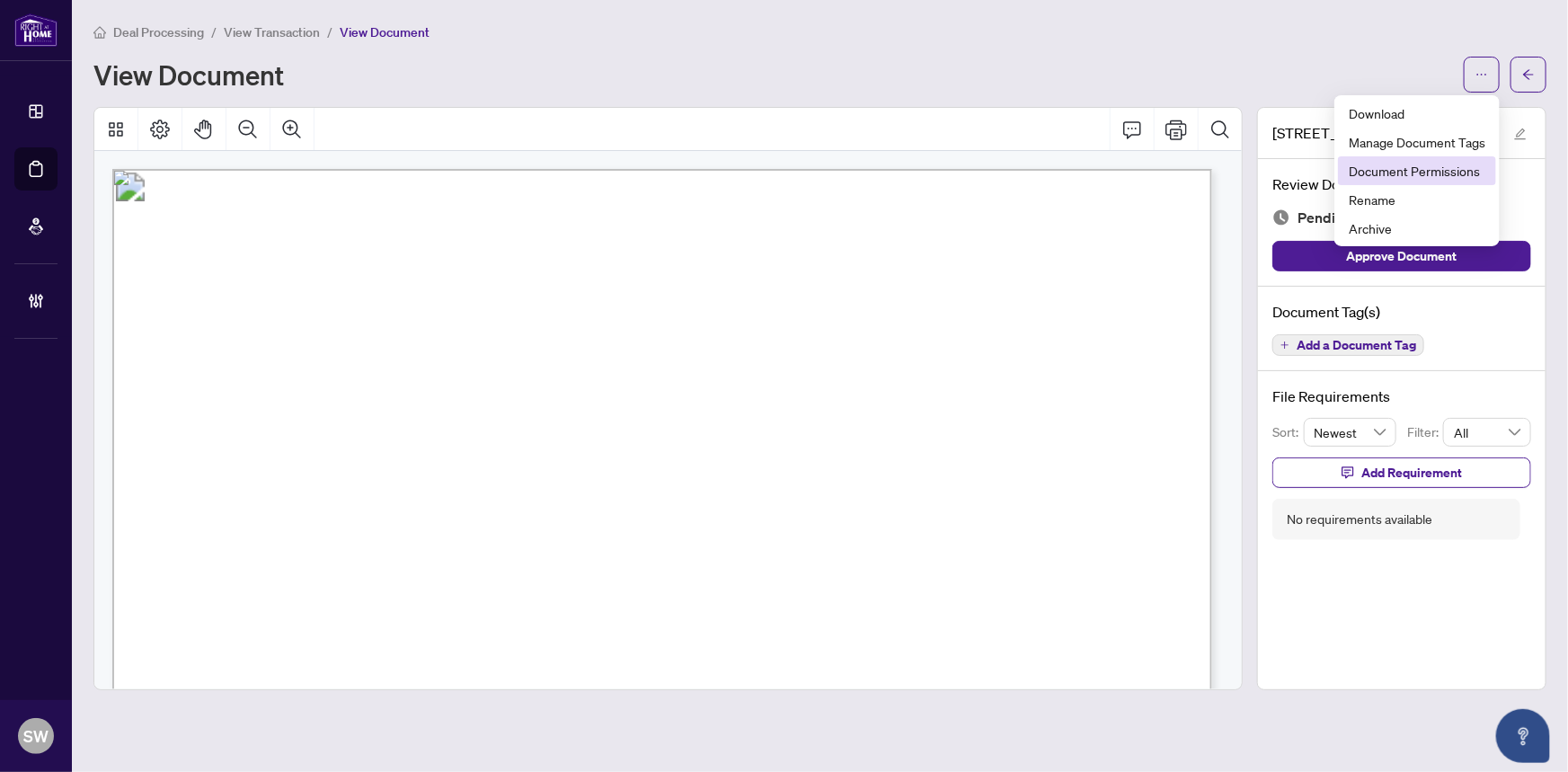
click at [1410, 176] on span "Document Permissions" at bounding box center [1416, 170] width 137 height 20
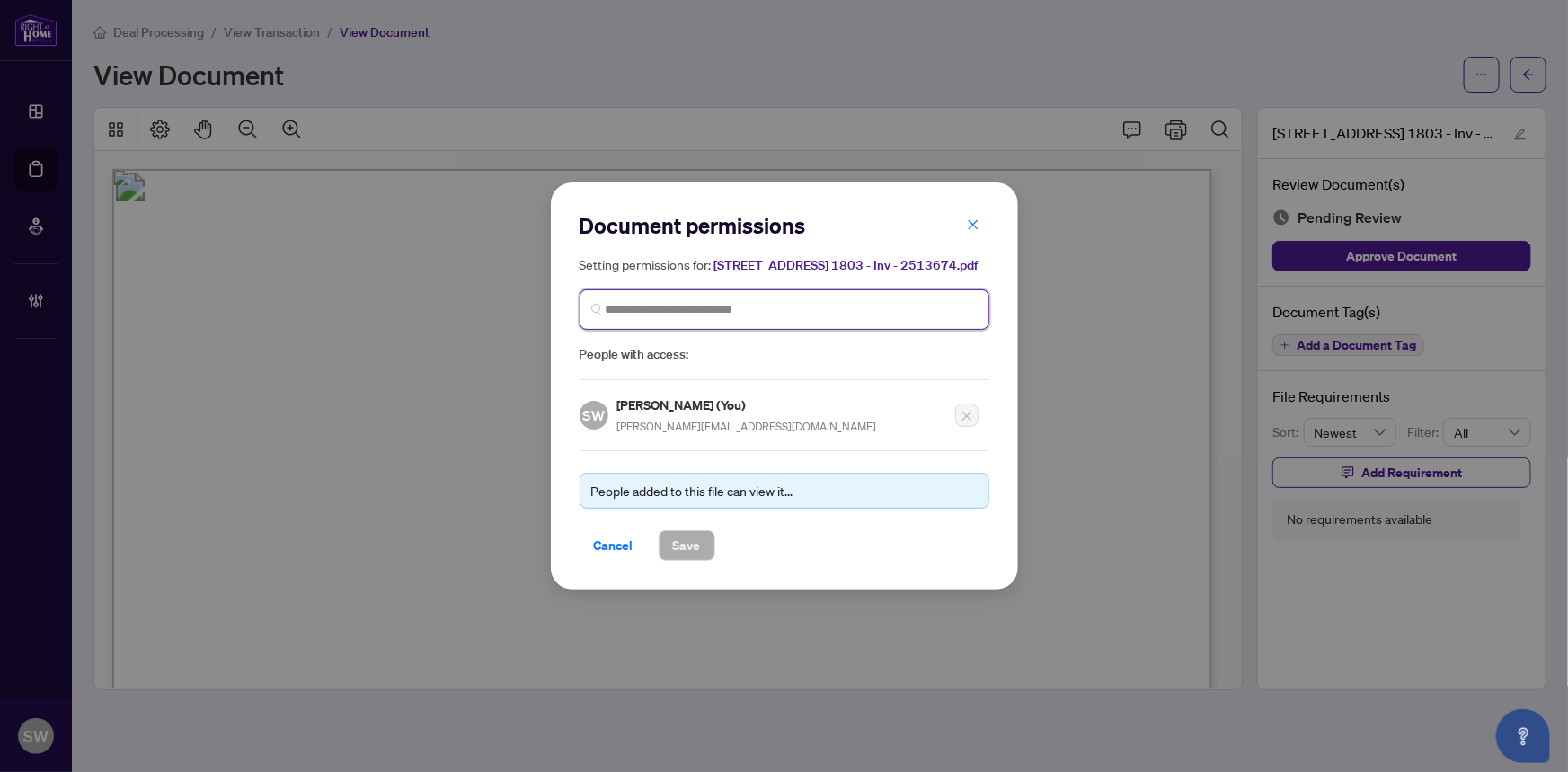
click at [659, 312] on input "search" at bounding box center [791, 310] width 372 height 19
paste input "**********"
type input "**********"
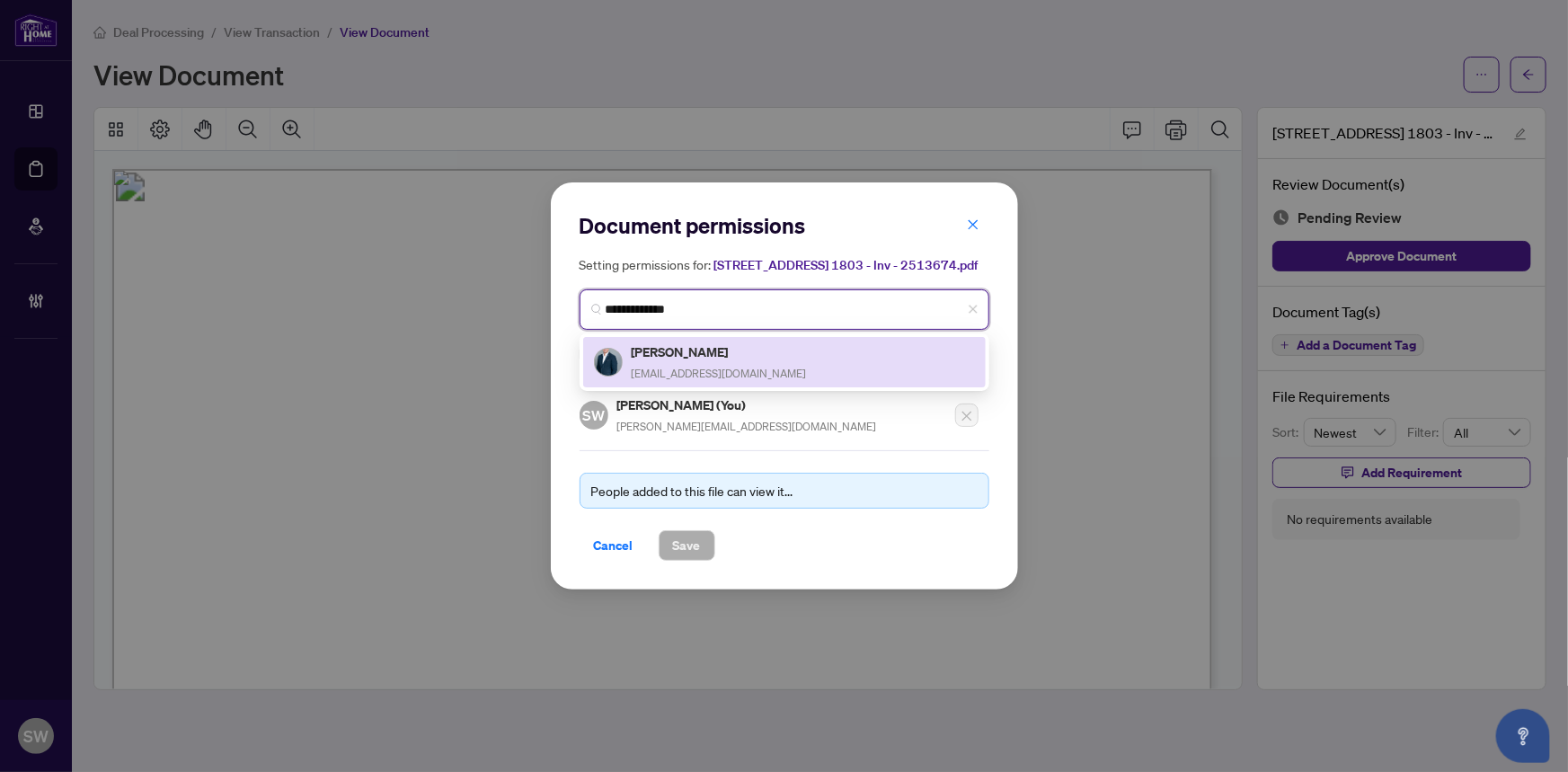
click at [689, 356] on h5 "Jordan Chong" at bounding box center [719, 352] width 175 height 21
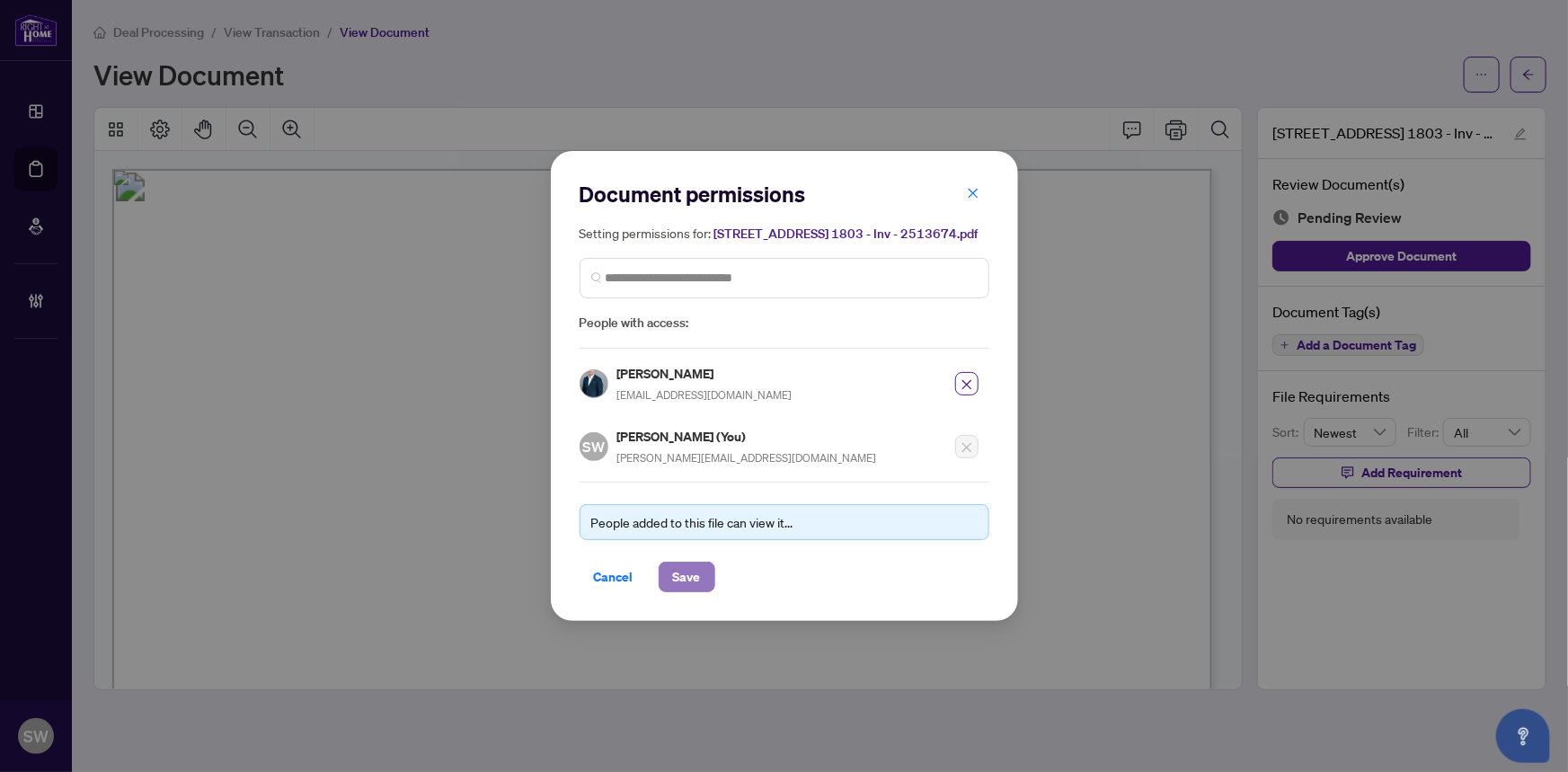
click at [692, 577] on span "Save" at bounding box center [687, 576] width 28 height 29
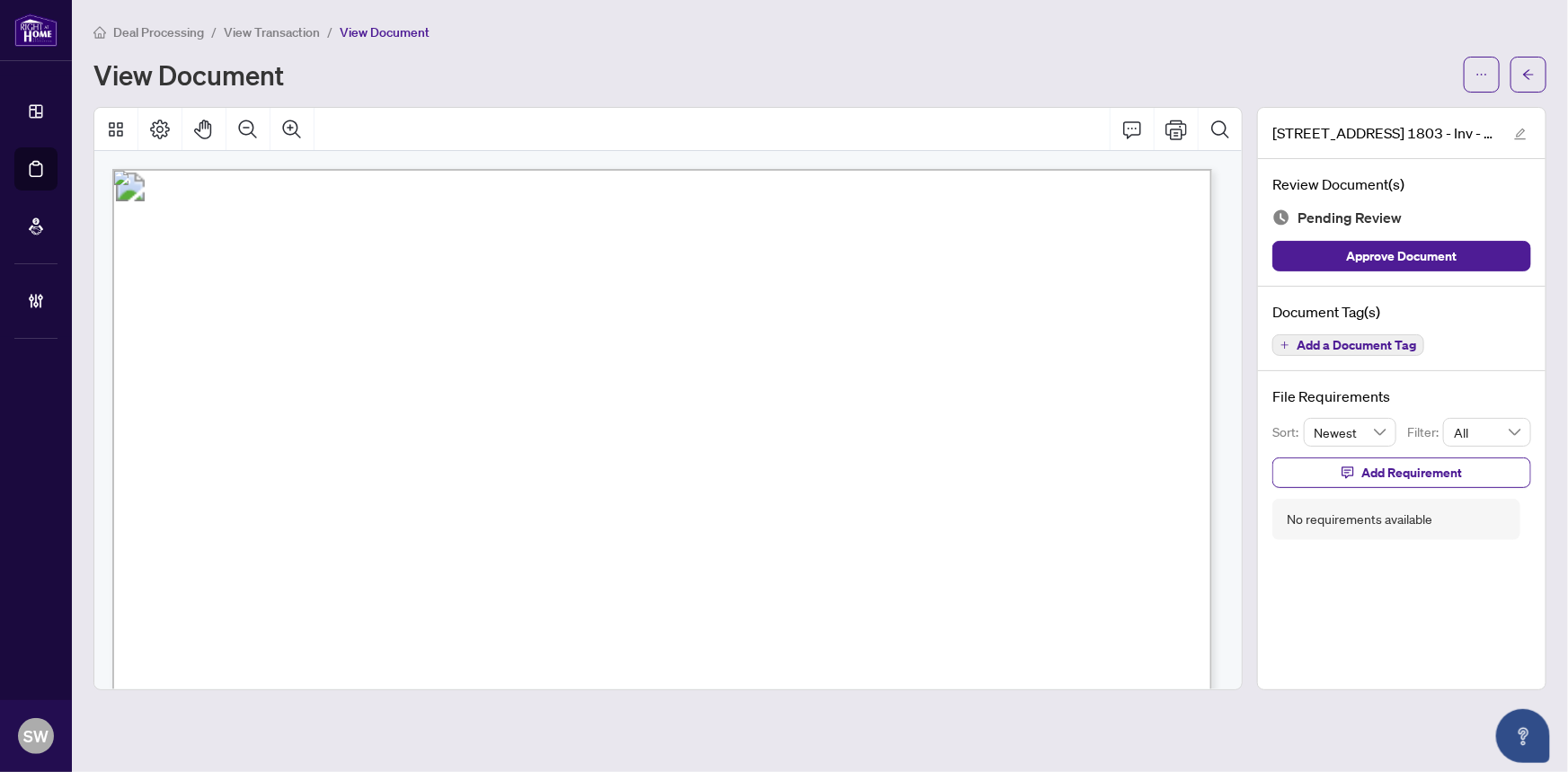
click at [1366, 339] on span "Add a Document Tag" at bounding box center [1356, 345] width 120 height 12
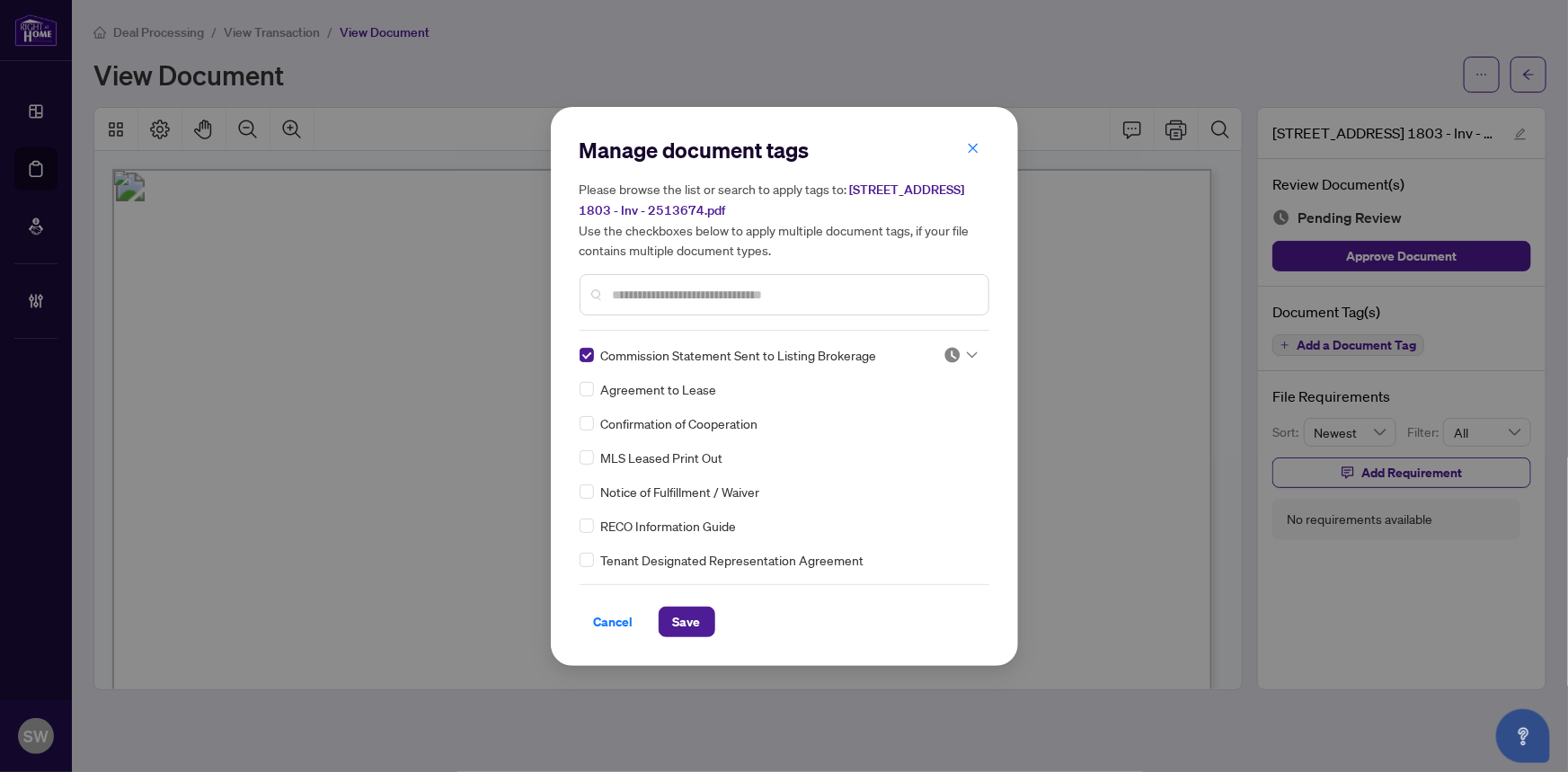
drag, startPoint x: 673, startPoint y: 626, endPoint x: 849, endPoint y: 482, distance: 227.4
click at [847, 485] on div "Manage document tags Please browse the list or search to apply tags to: 80 Quee…" at bounding box center [784, 386] width 410 height 501
click at [956, 351] on div at bounding box center [961, 354] width 34 height 18
click at [914, 442] on div "Approved" at bounding box center [901, 442] width 115 height 20
click at [696, 619] on span "Save" at bounding box center [687, 621] width 28 height 29
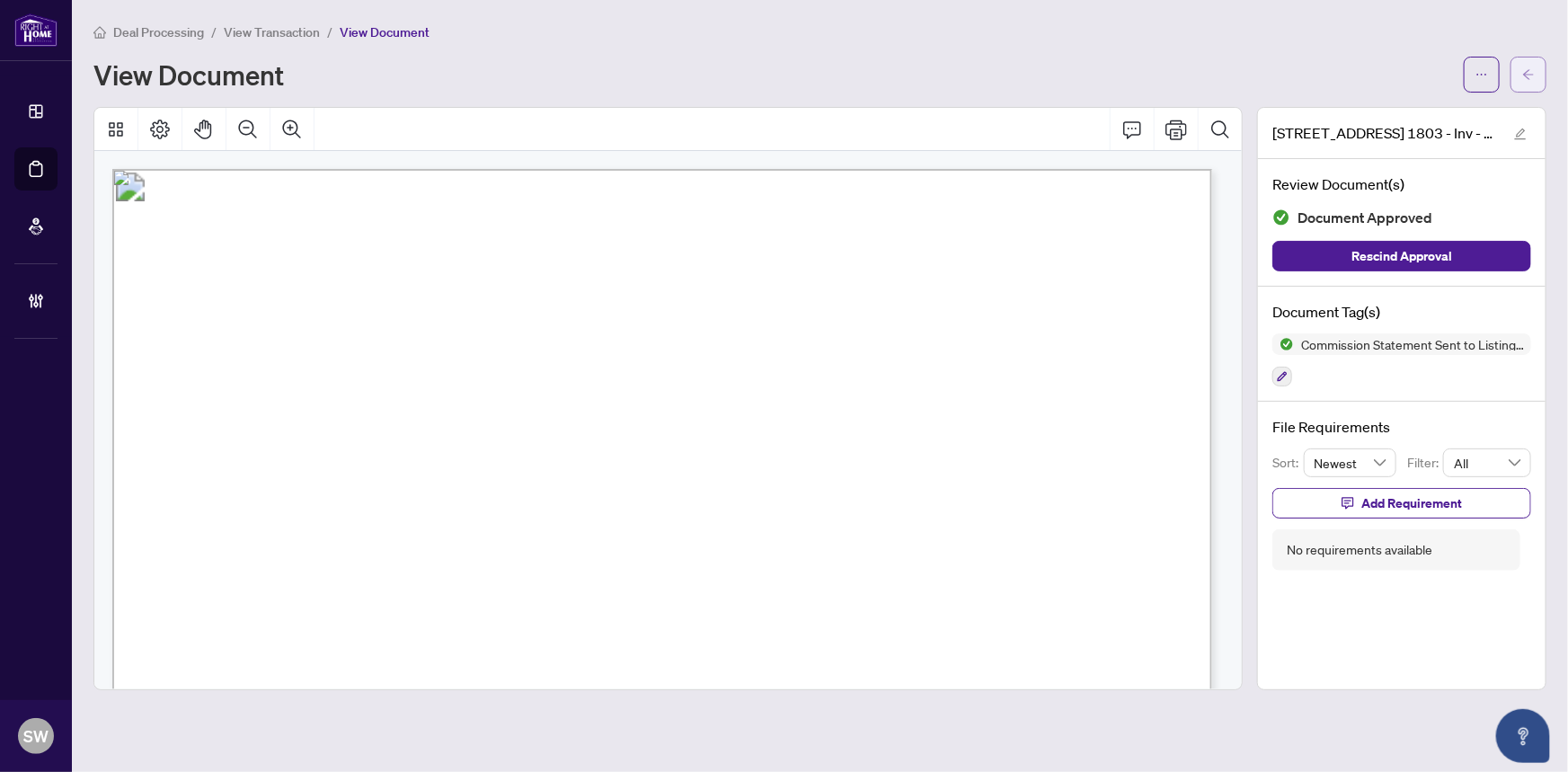
click at [1542, 69] on button "button" at bounding box center [1528, 74] width 36 height 36
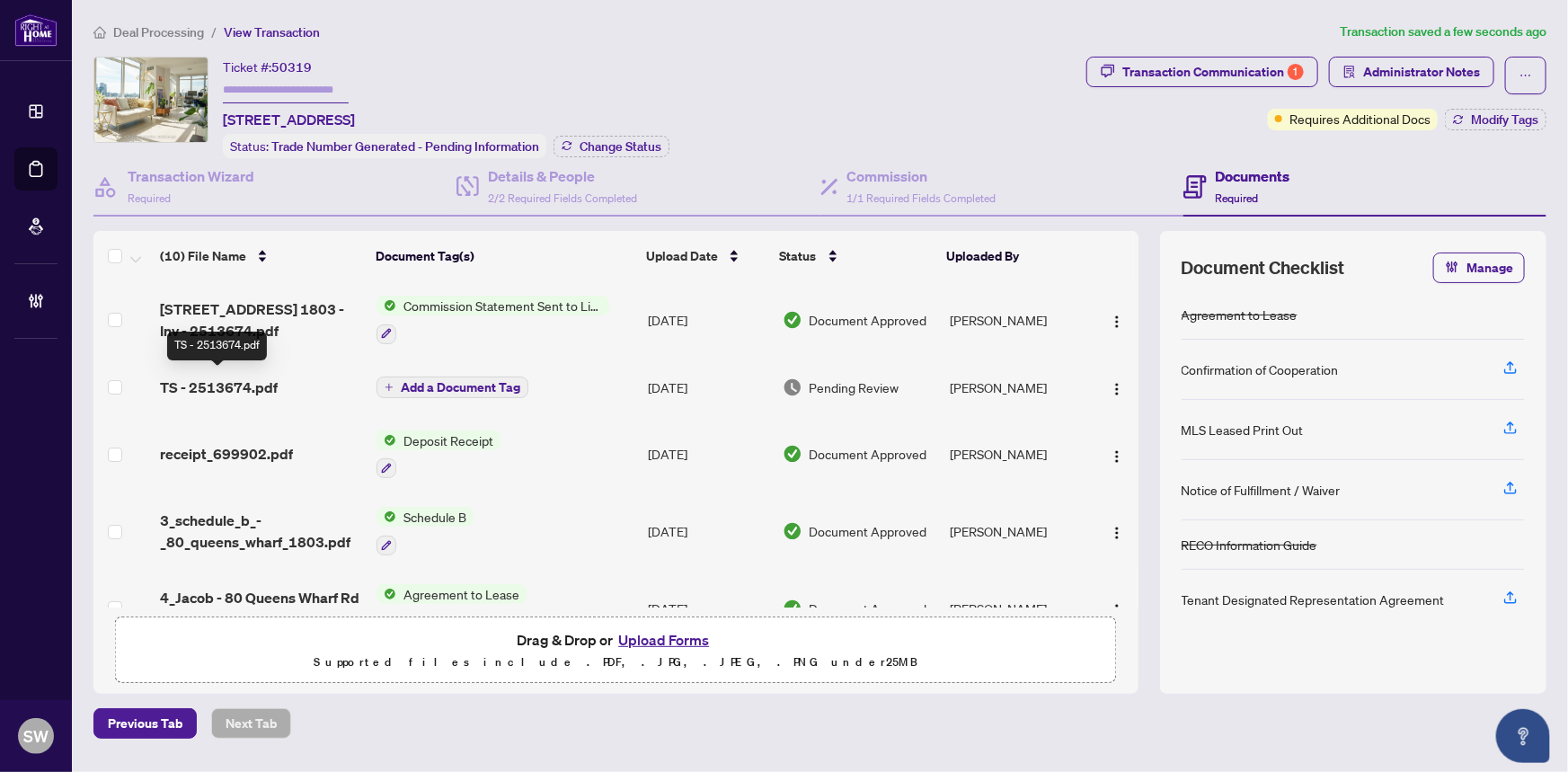
click at [262, 378] on span "TS - 2513674.pdf" at bounding box center [218, 387] width 118 height 22
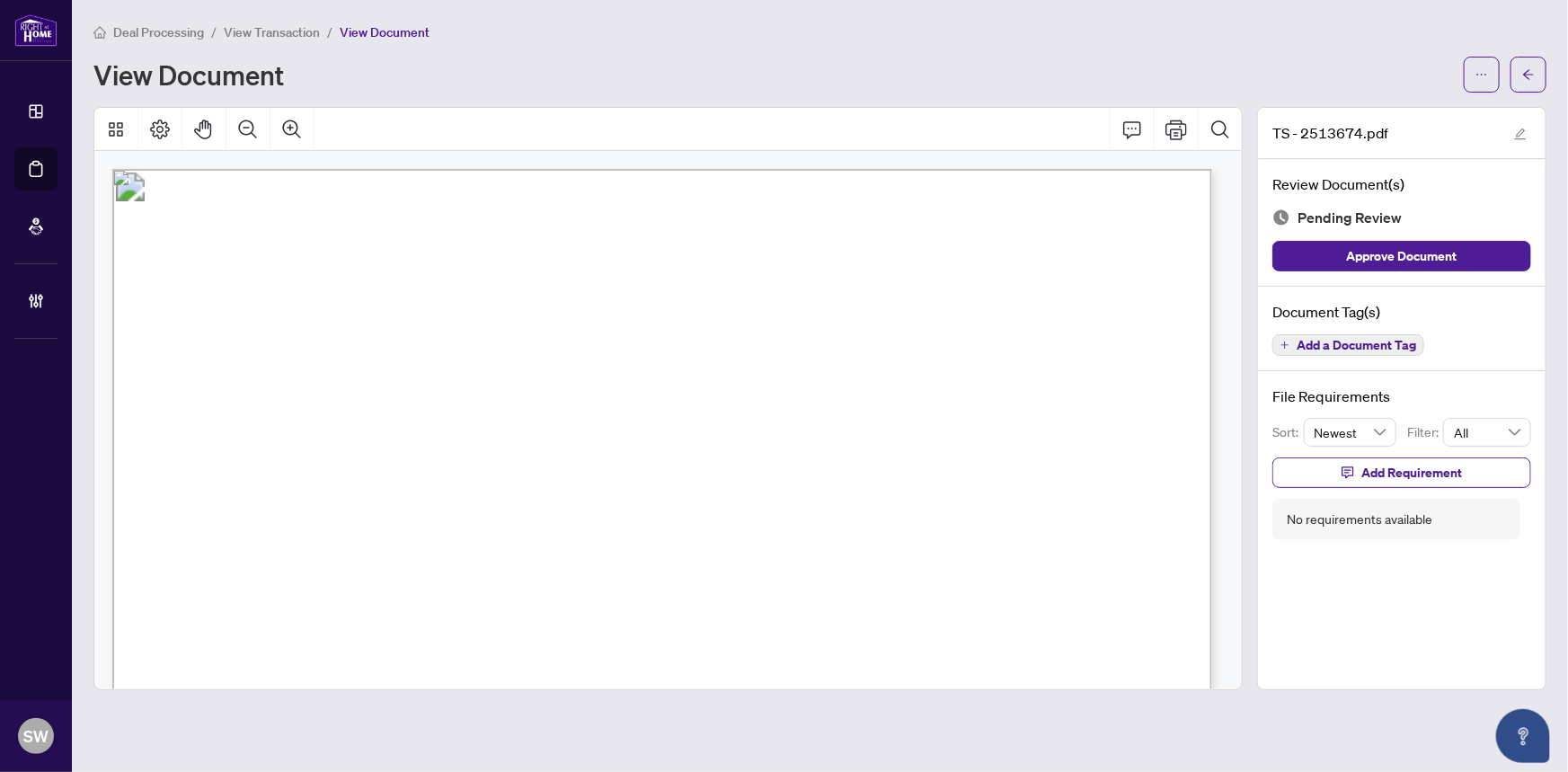
click at [1349, 342] on span "Add a Document Tag" at bounding box center [1356, 345] width 120 height 12
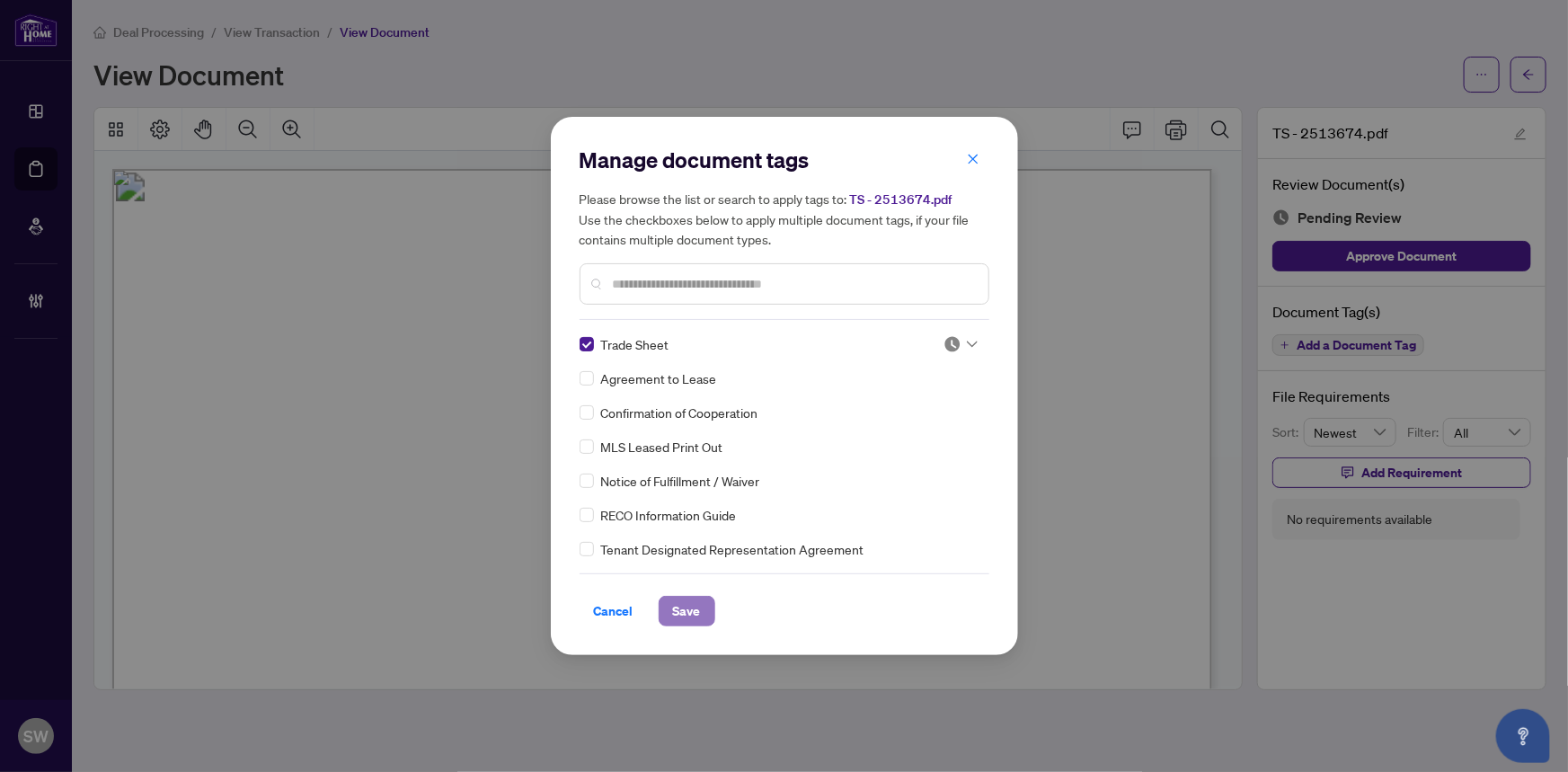
click at [678, 612] on span "Save" at bounding box center [687, 611] width 28 height 29
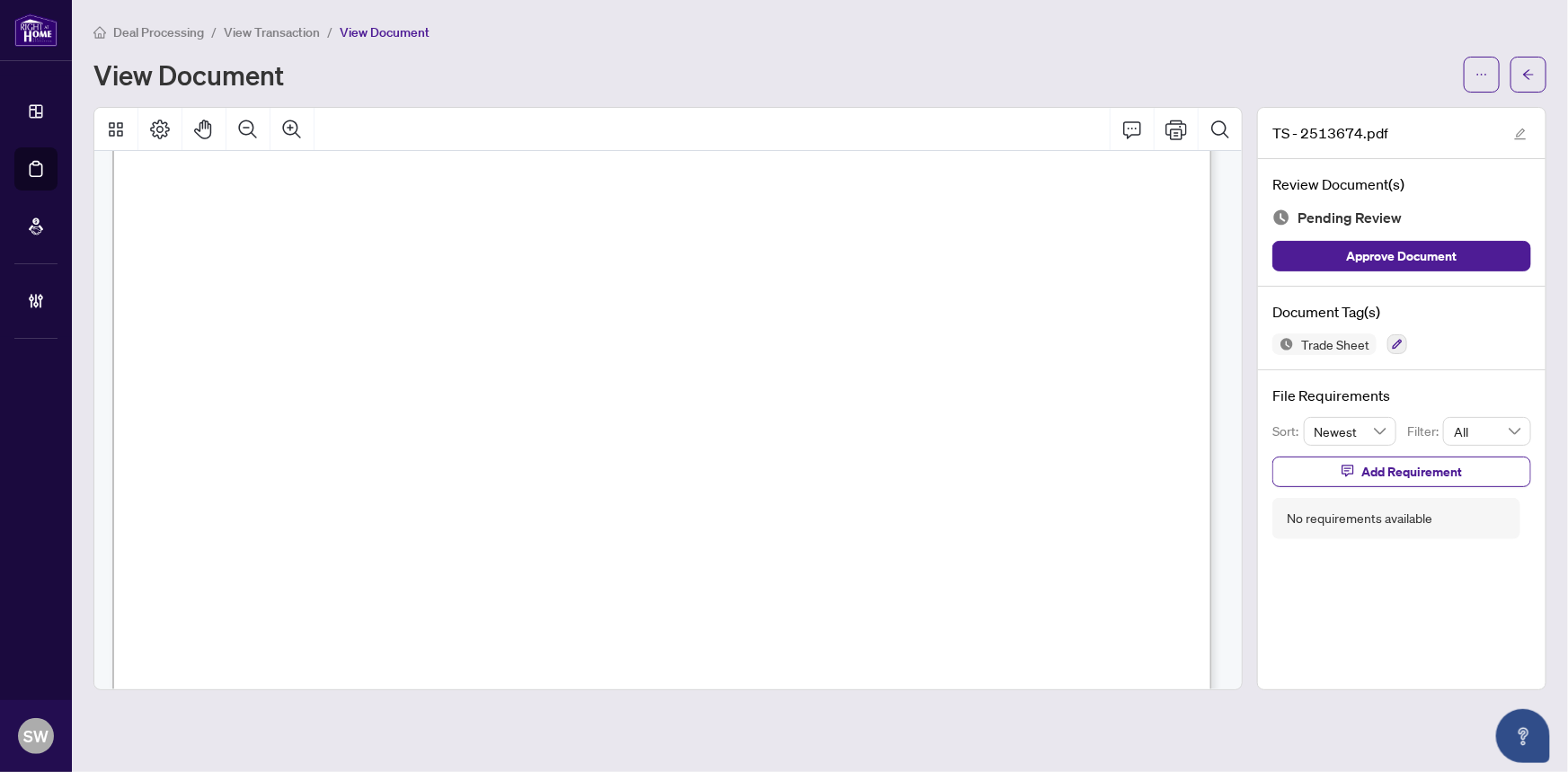
scroll to position [245, 0]
click at [1479, 77] on icon "ellipsis" at bounding box center [1481, 74] width 12 height 12
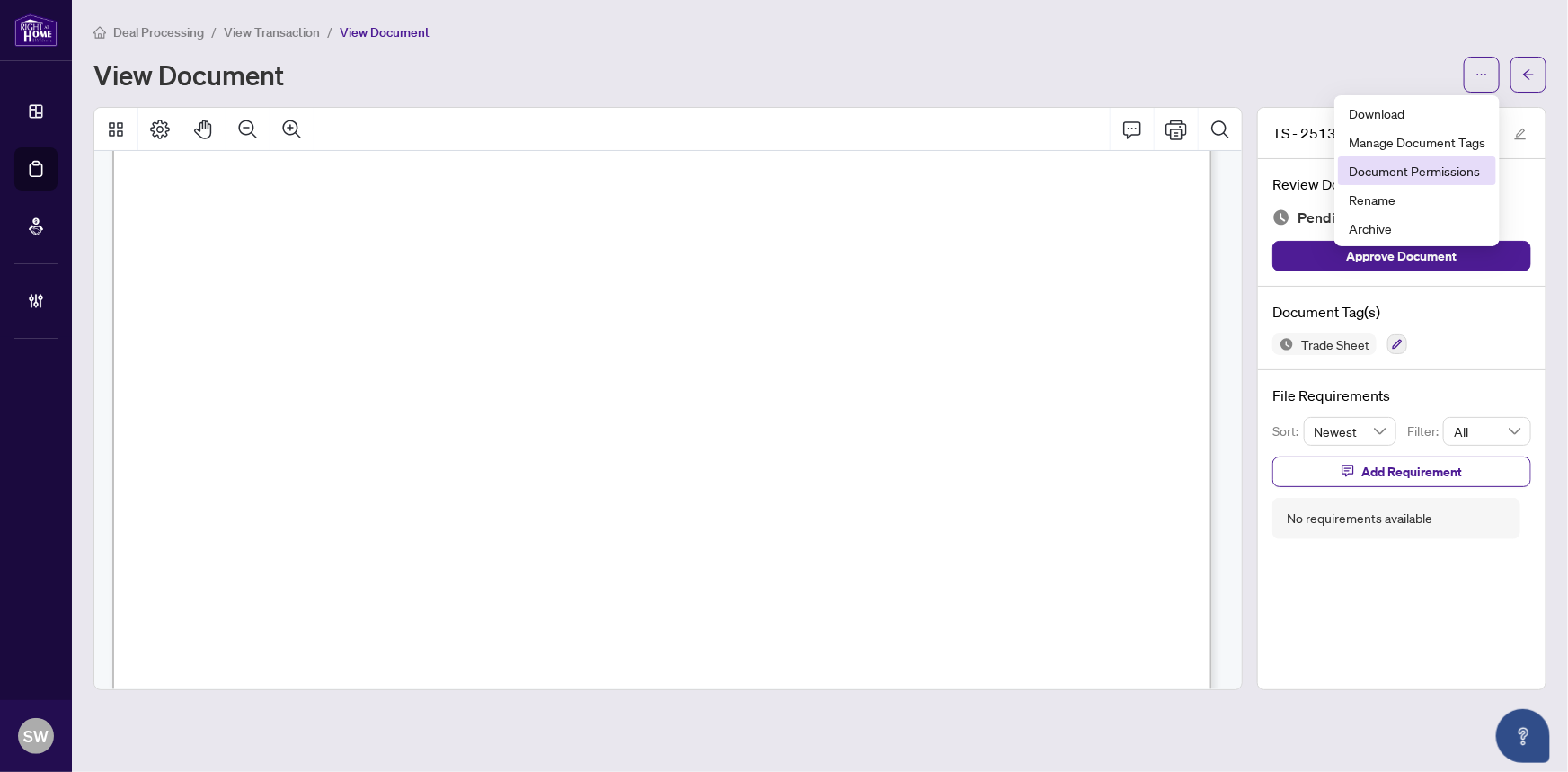
click at [1440, 174] on span "Document Permissions" at bounding box center [1416, 170] width 137 height 20
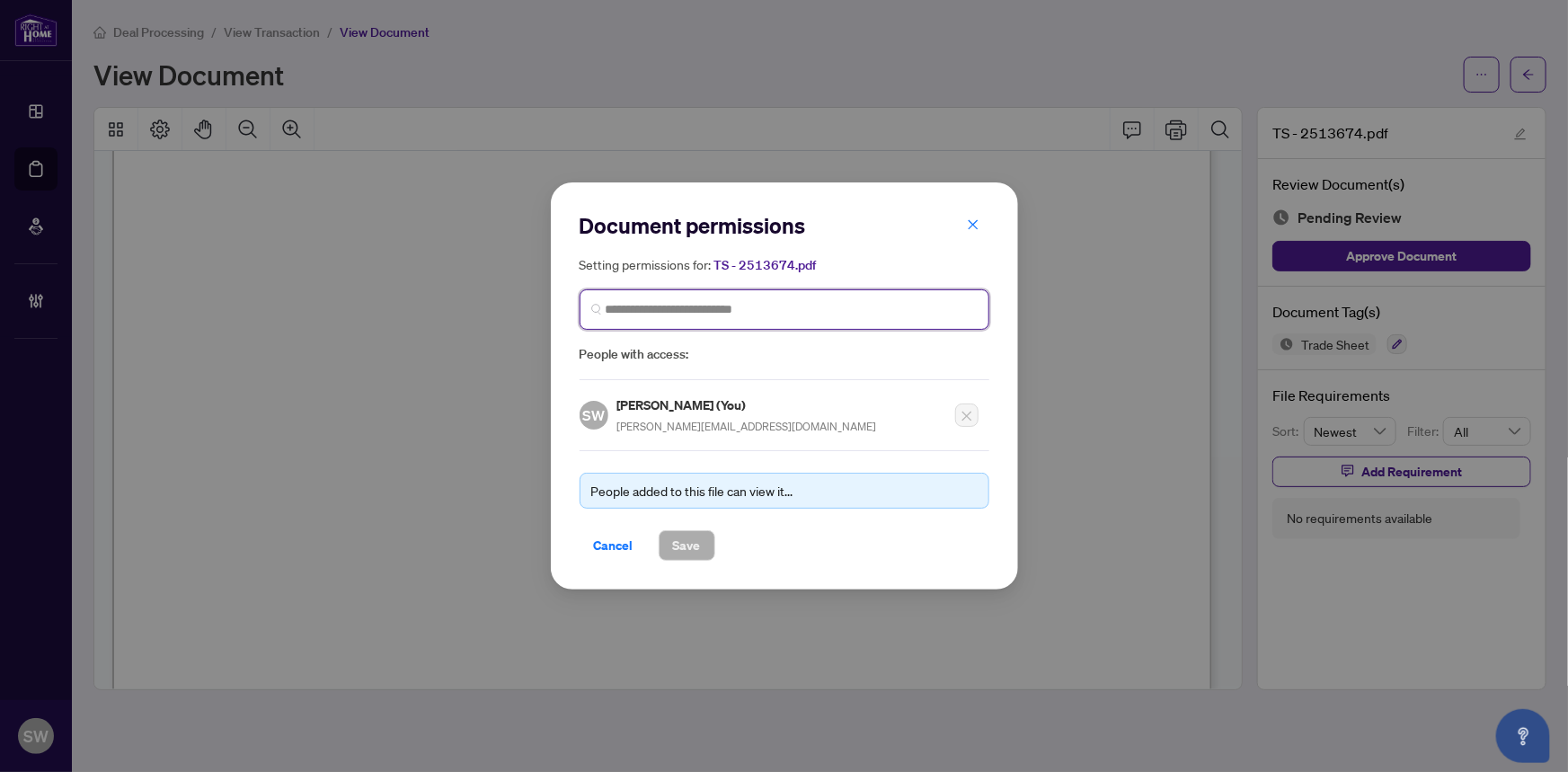
paste input "**********"
type input "**********"
click at [677, 316] on input "**********" at bounding box center [791, 310] width 372 height 19
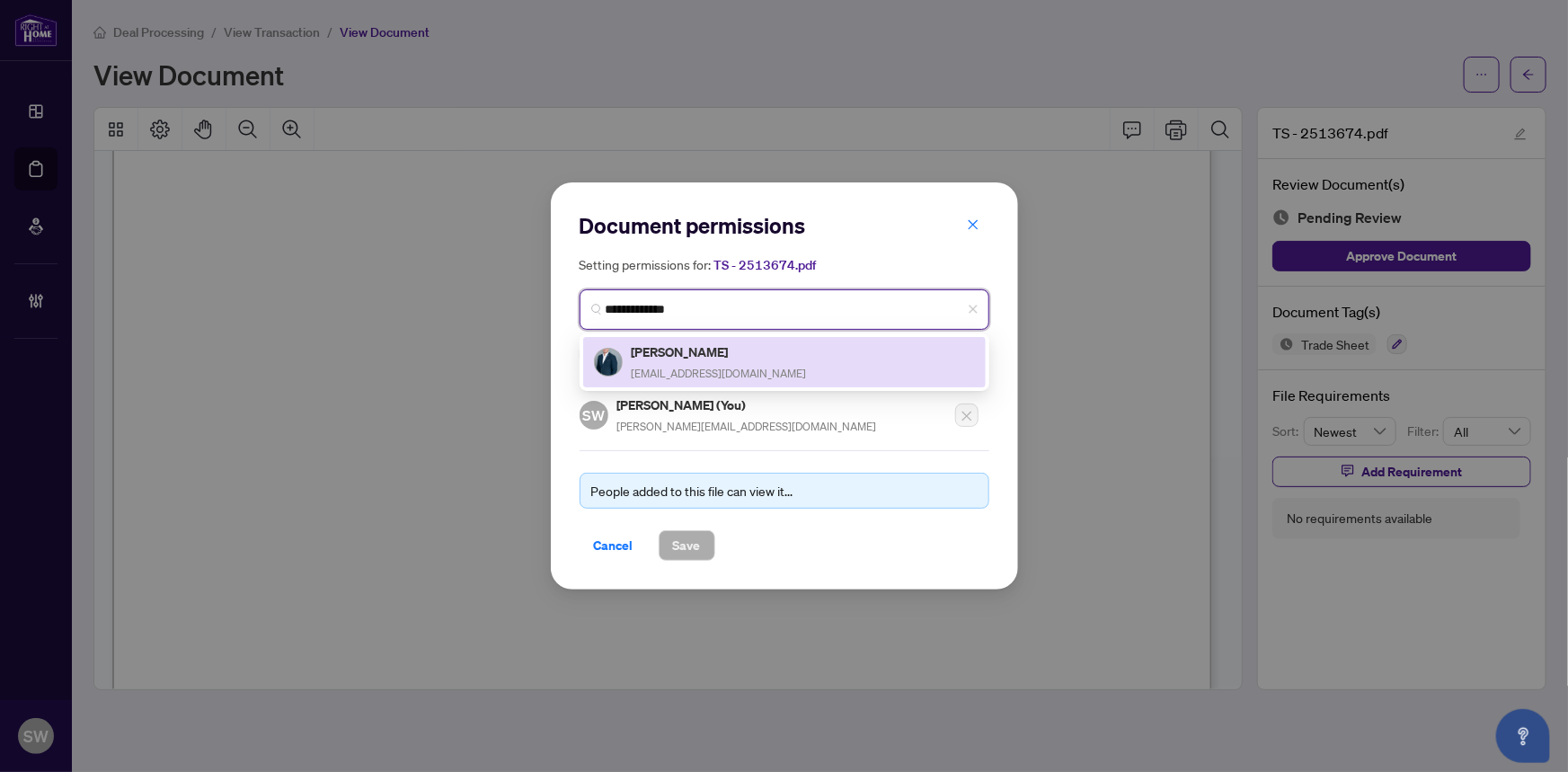
click at [704, 359] on h5 "Jordan Chong" at bounding box center [719, 352] width 175 height 21
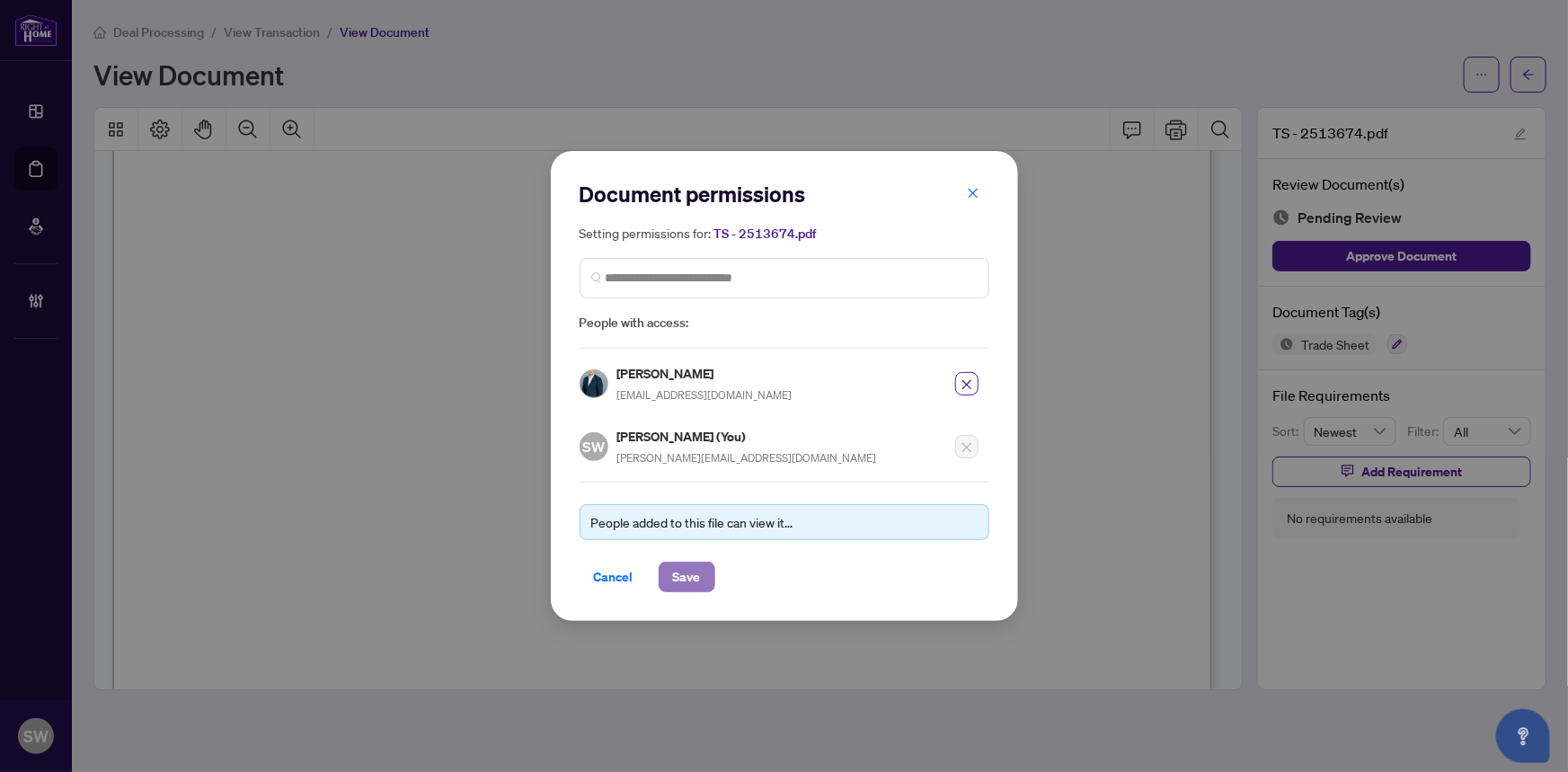
click at [701, 577] on button "Save" at bounding box center [687, 576] width 57 height 30
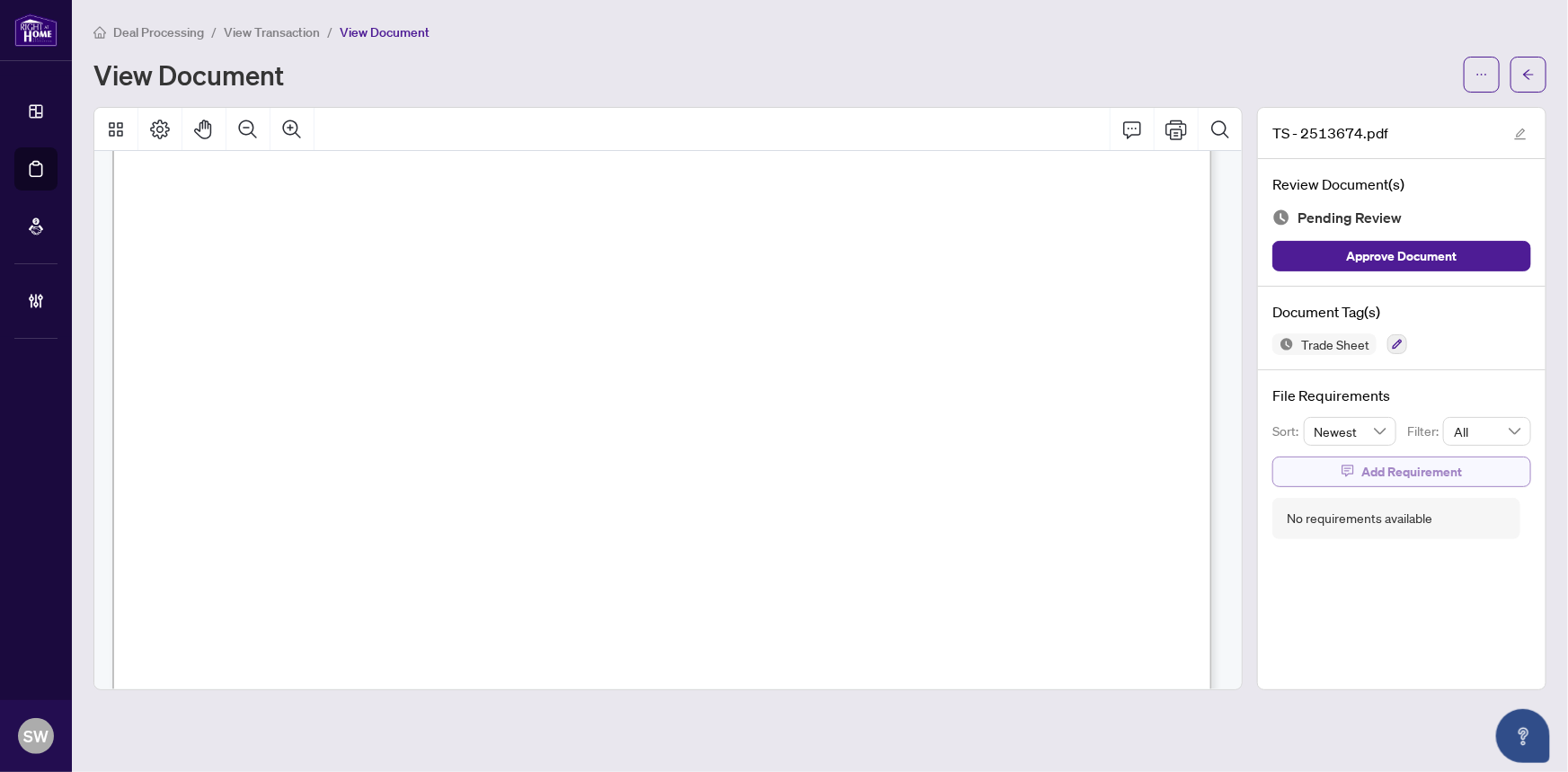
click at [1451, 474] on span "Add Requirement" at bounding box center [1412, 472] width 101 height 29
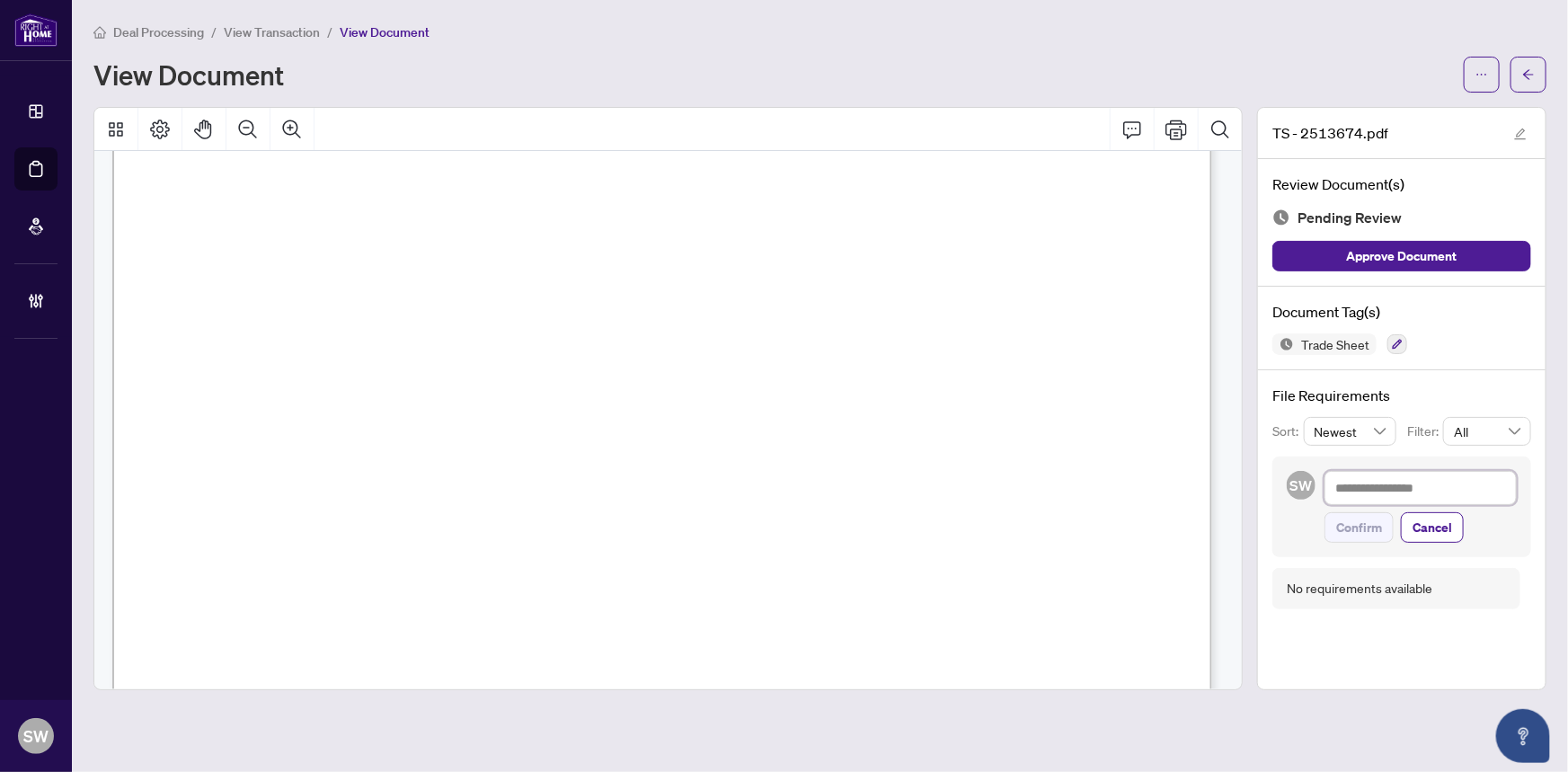
click at [1382, 487] on textarea at bounding box center [1421, 488] width 192 height 34
paste textarea "**********"
type textarea "**********"
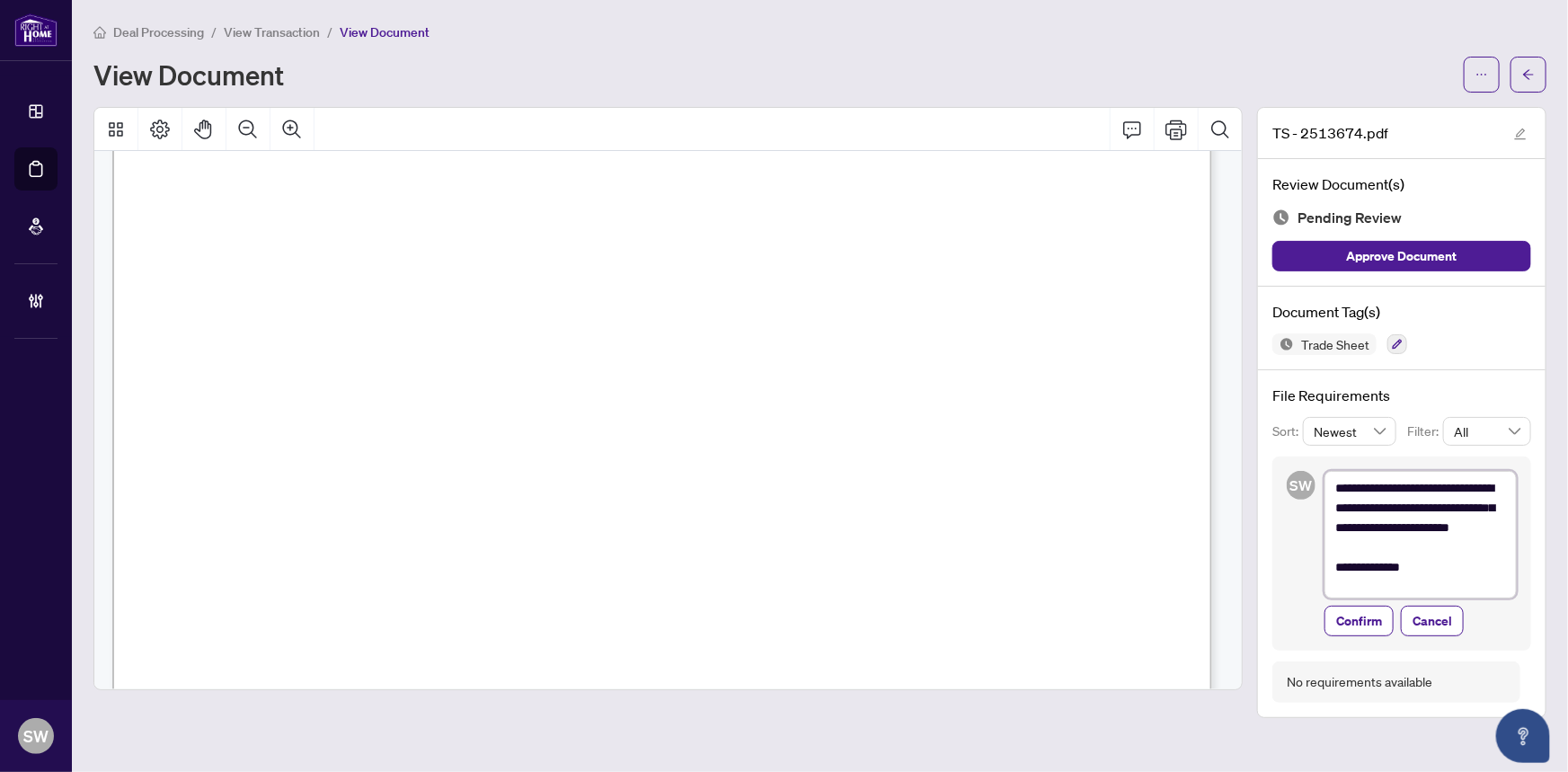
scroll to position [0, 0]
type textarea "**********"
click at [1368, 619] on span "Confirm" at bounding box center [1359, 626] width 46 height 29
type textarea "**********"
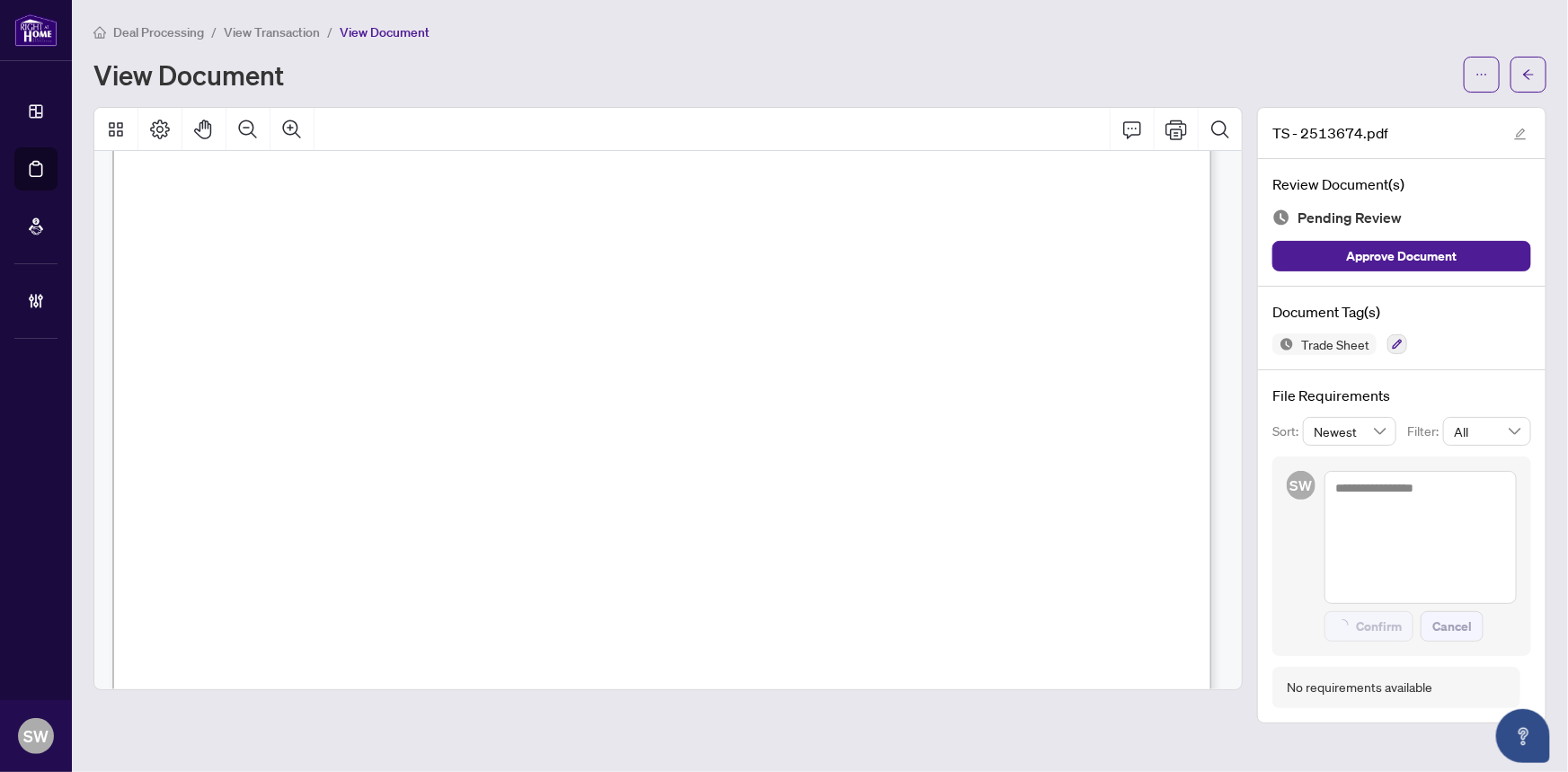
scroll to position [242, 0]
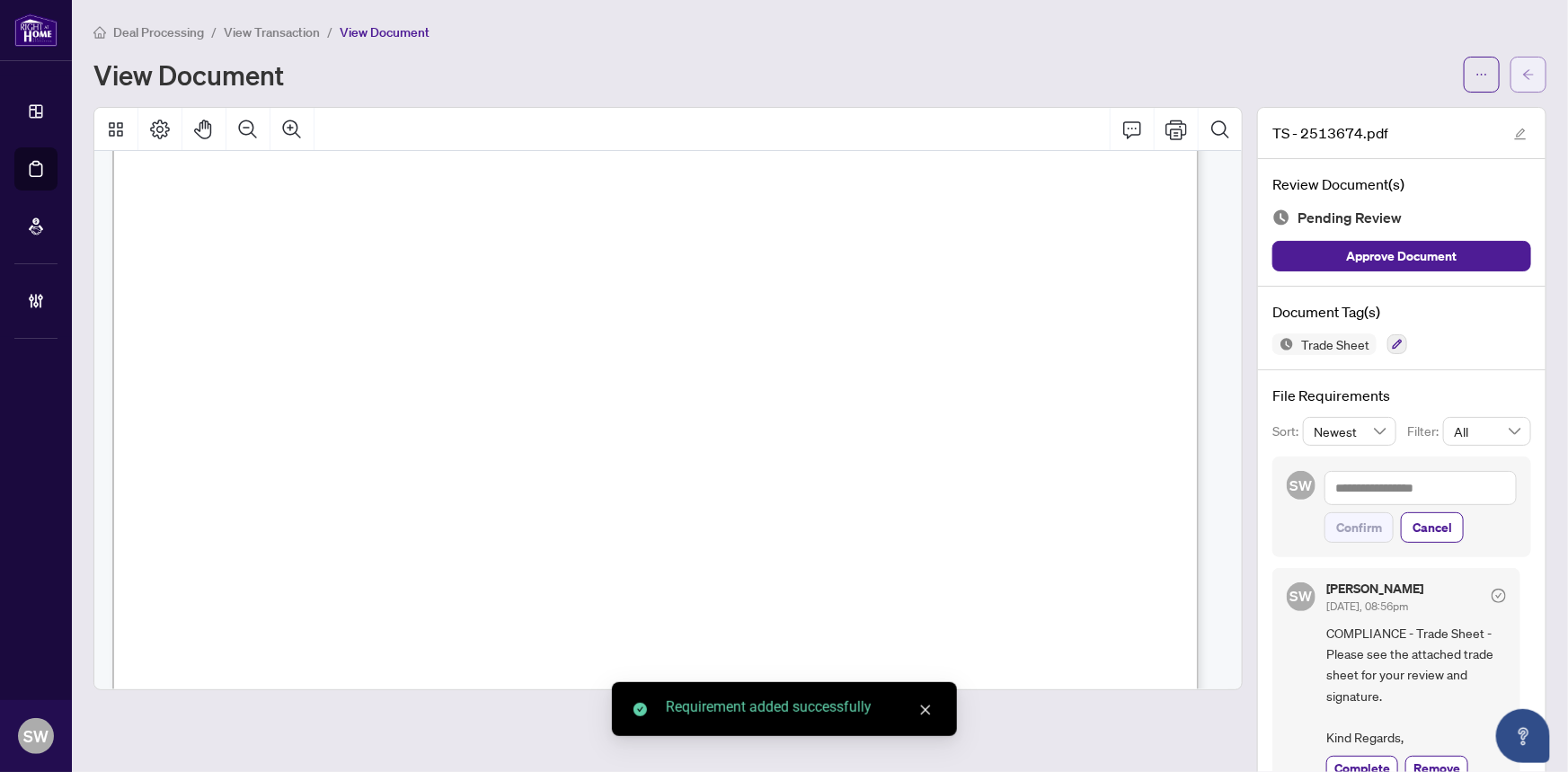
click at [1523, 80] on span "button" at bounding box center [1528, 74] width 12 height 29
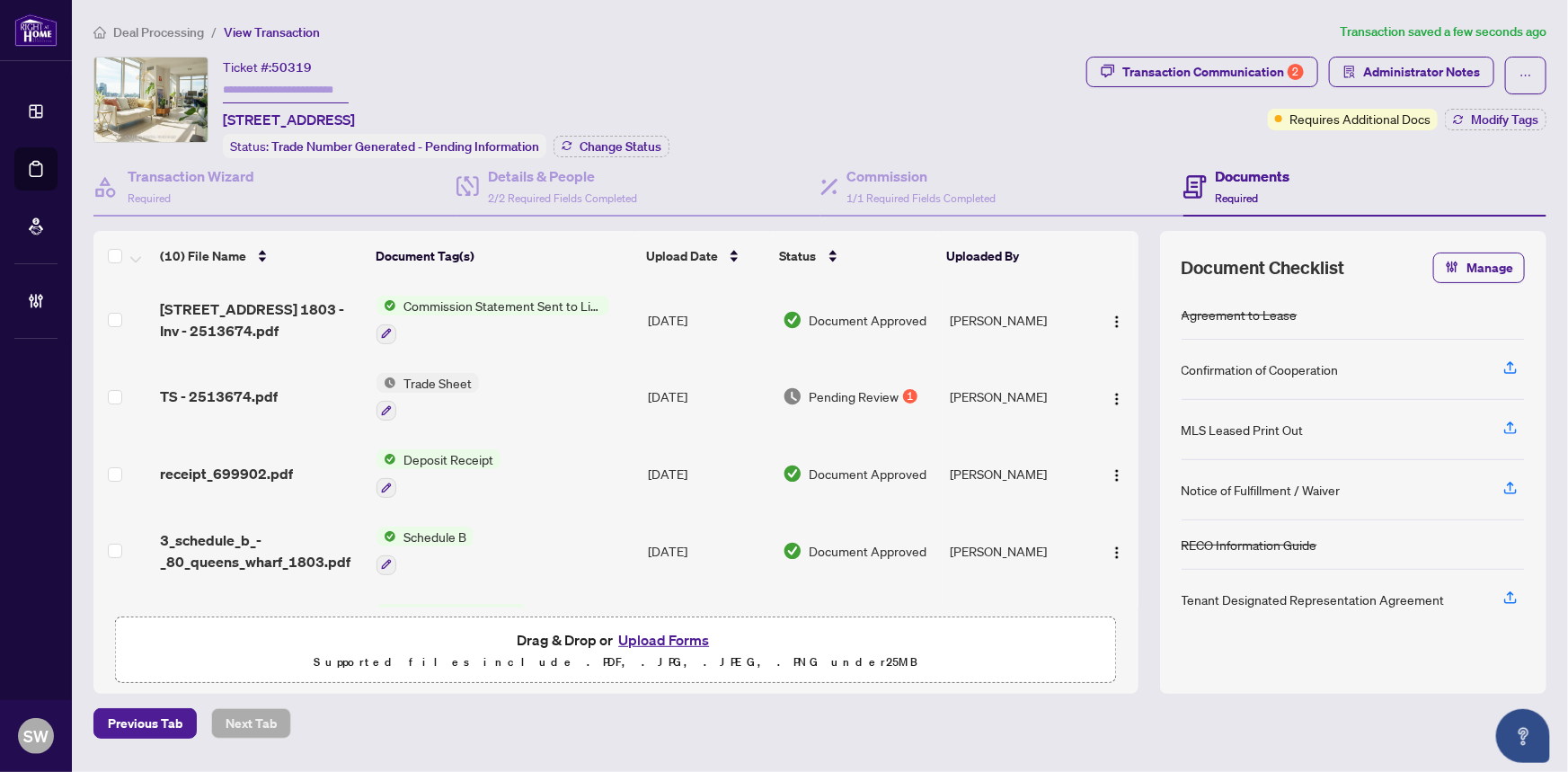
click at [284, 93] on input "text" at bounding box center [286, 90] width 126 height 26
paste input "*******"
type input "*******"
click at [180, 27] on span "Deal Processing" at bounding box center [158, 32] width 90 height 16
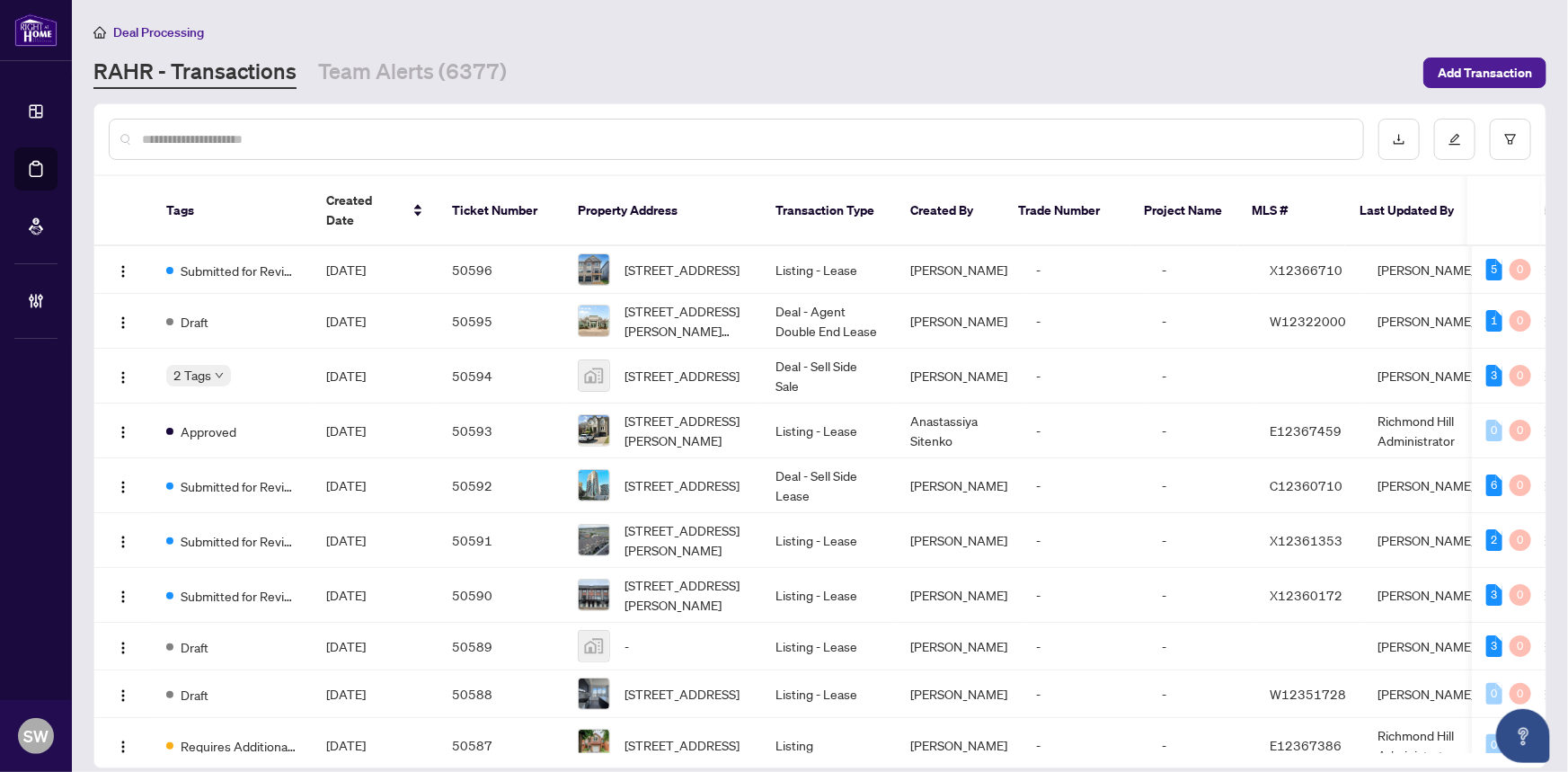
click at [225, 135] on input "text" at bounding box center [746, 138] width 1207 height 20
paste input "******"
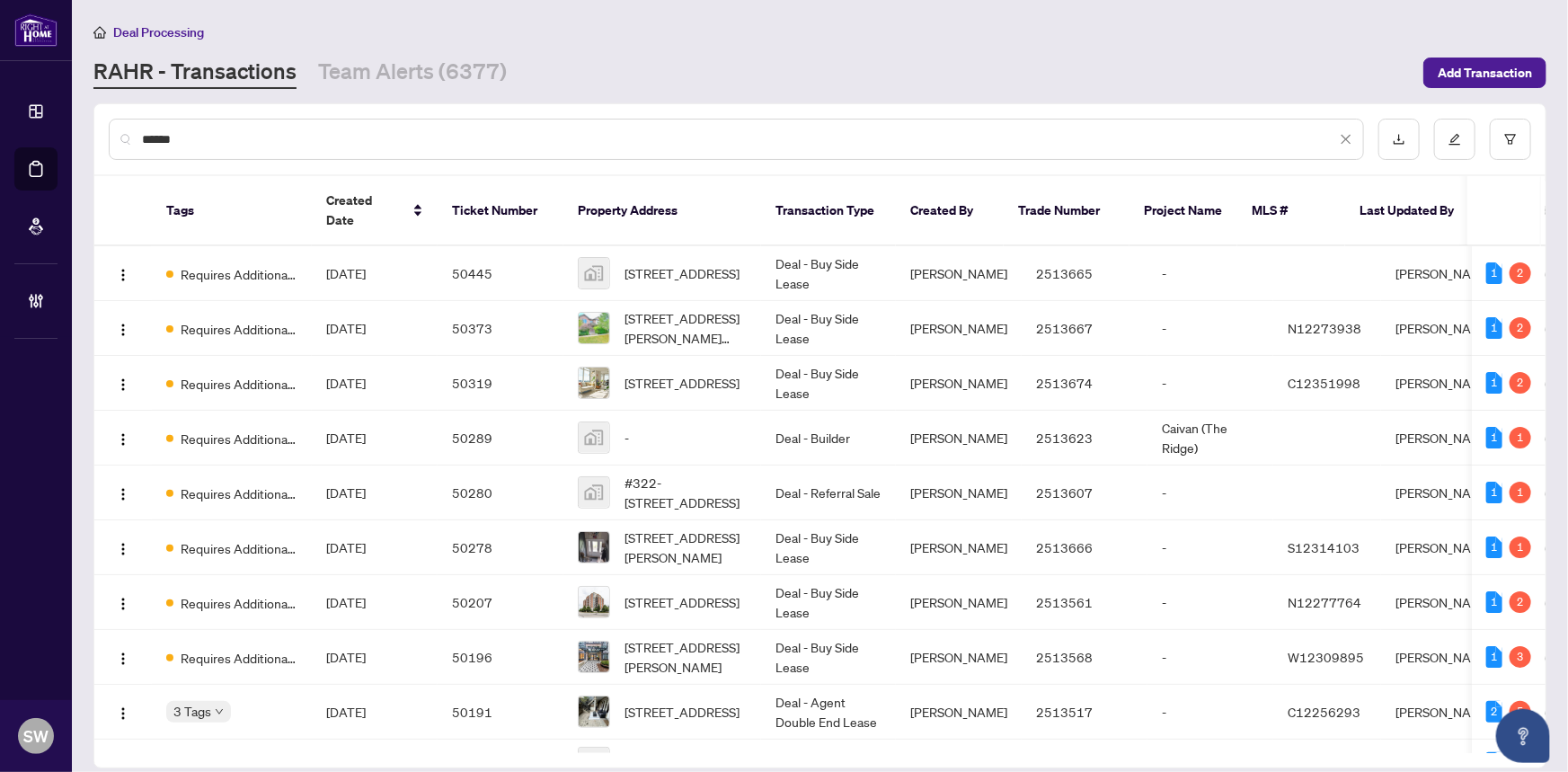
type input "******"
drag, startPoint x: 0, startPoint y: 0, endPoint x: 171, endPoint y: 134, distance: 217.2
click at [171, 134] on input "******" at bounding box center [739, 138] width 1194 height 20
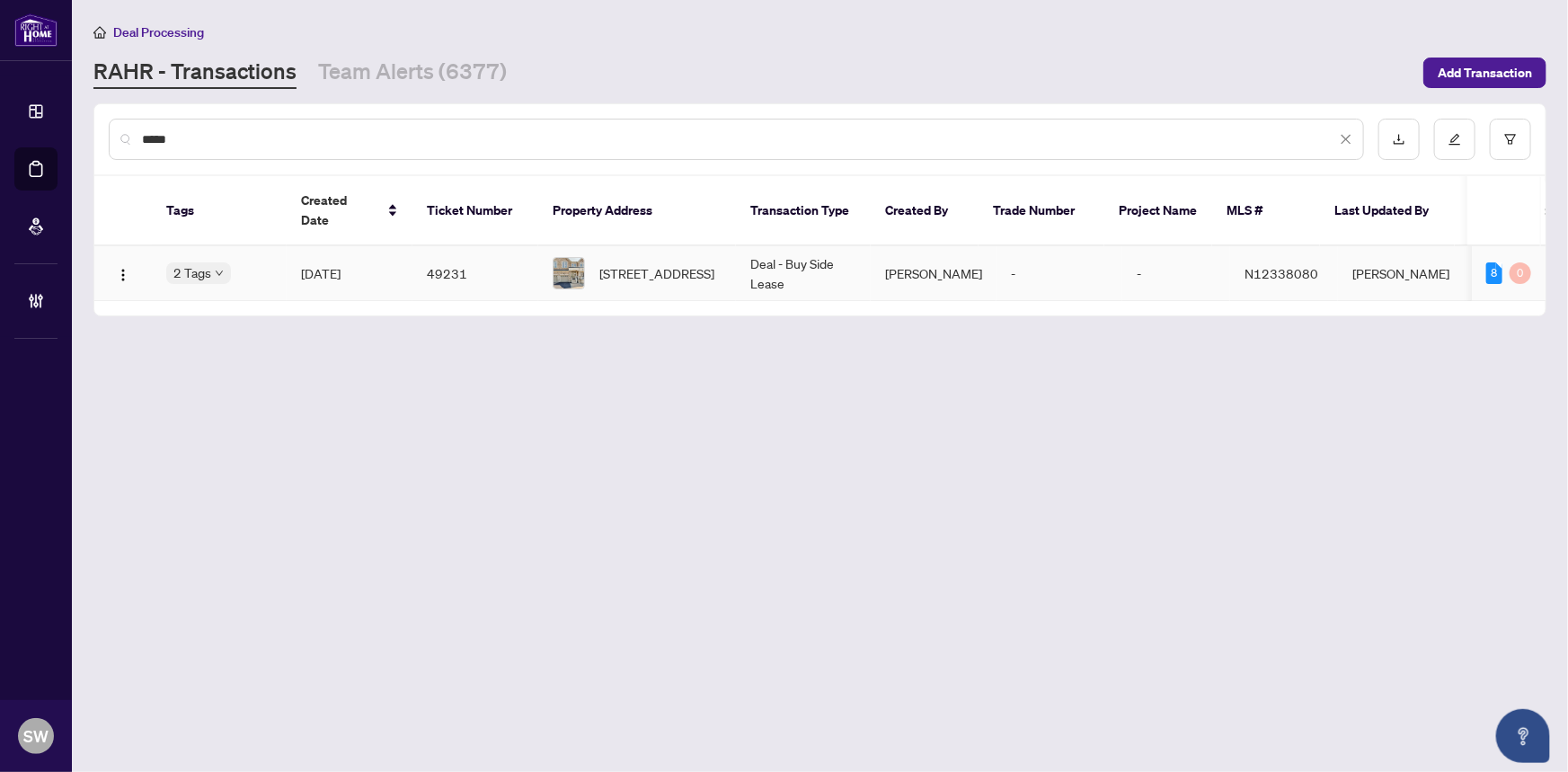
type input "*****"
click at [464, 251] on td "49231" at bounding box center [476, 273] width 126 height 55
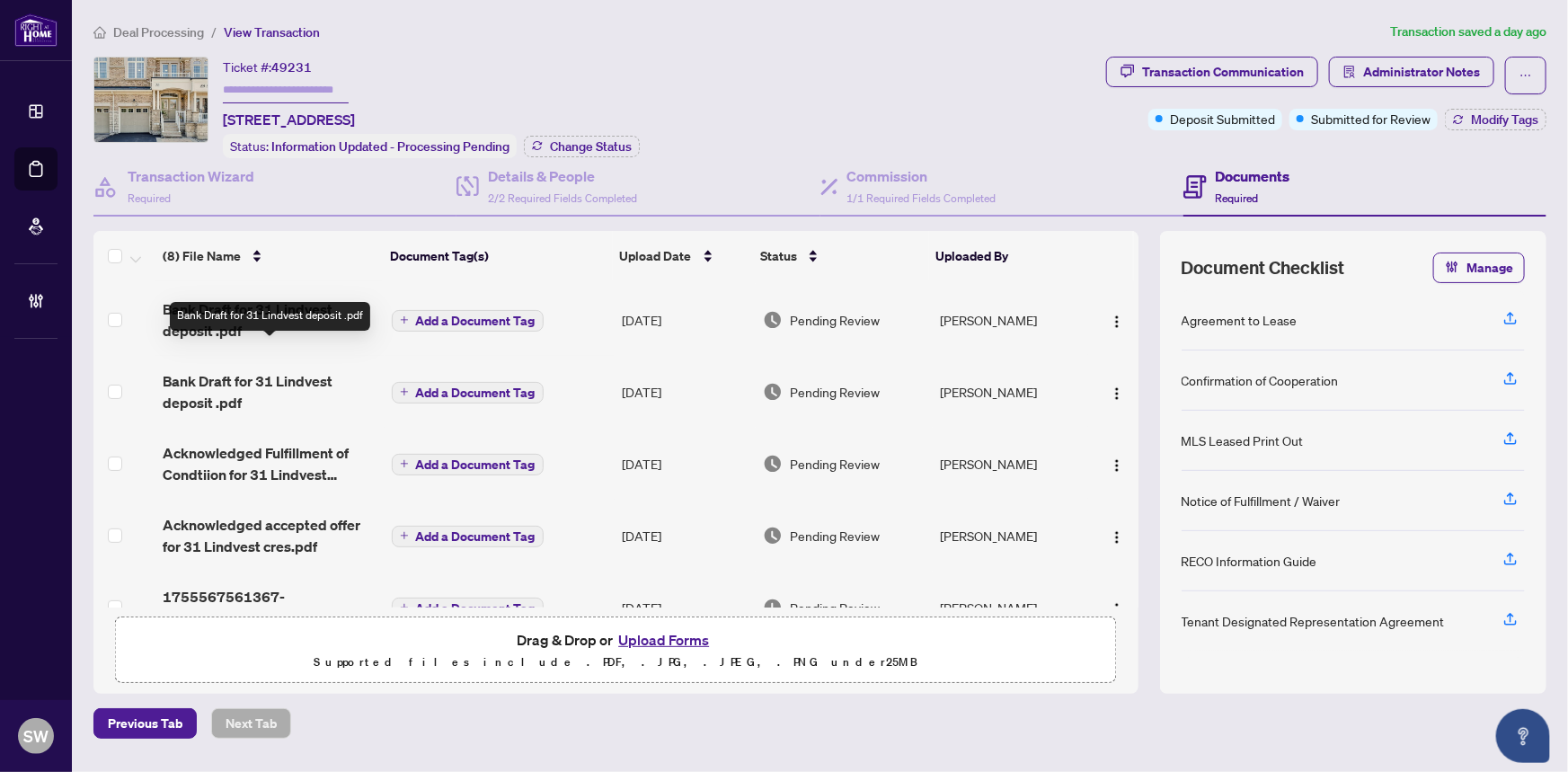
scroll to position [239, 0]
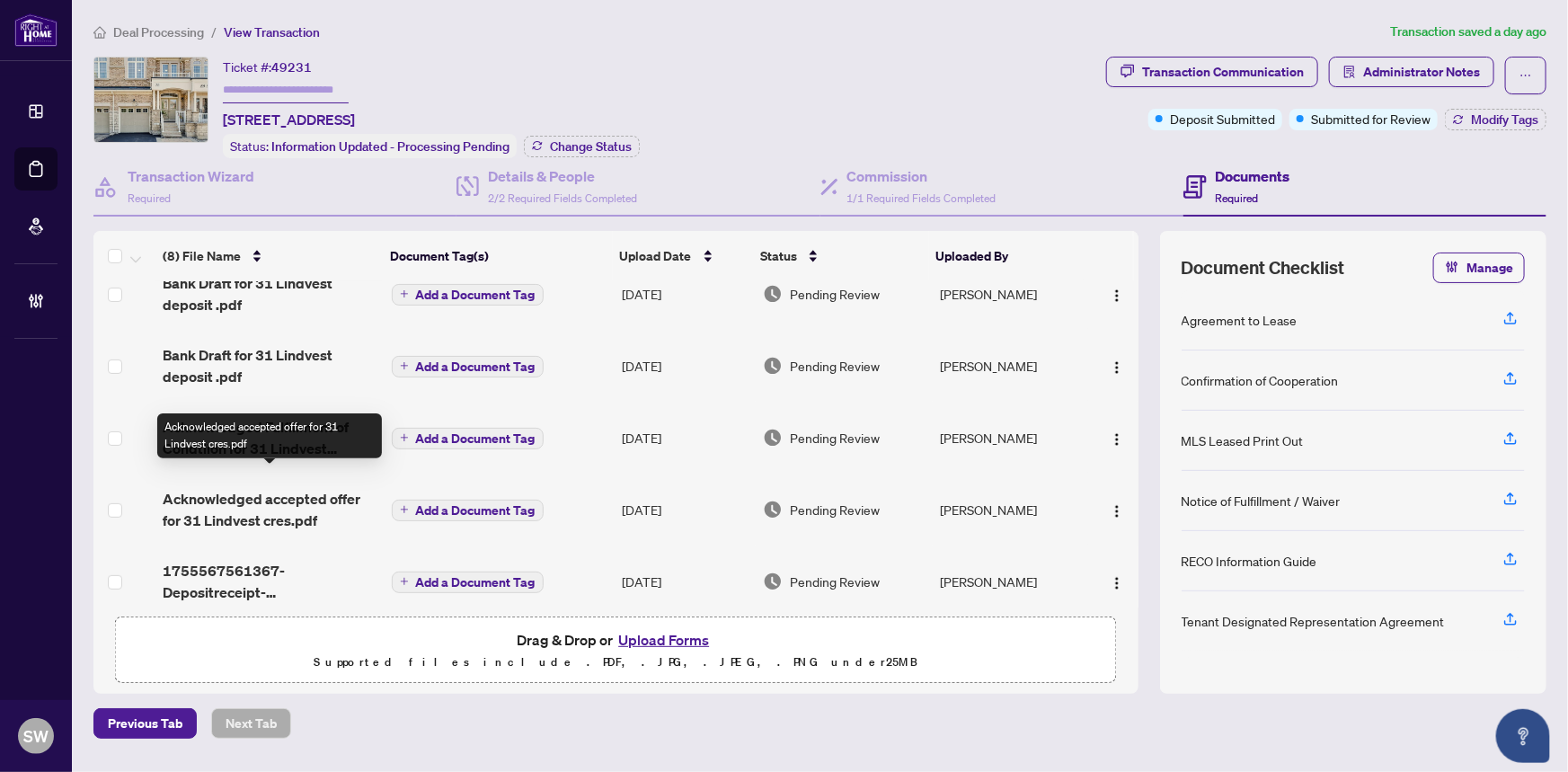
click at [271, 490] on span "Acknowledged accepted offer for 31 Lindvest cres.pdf" at bounding box center [269, 509] width 214 height 43
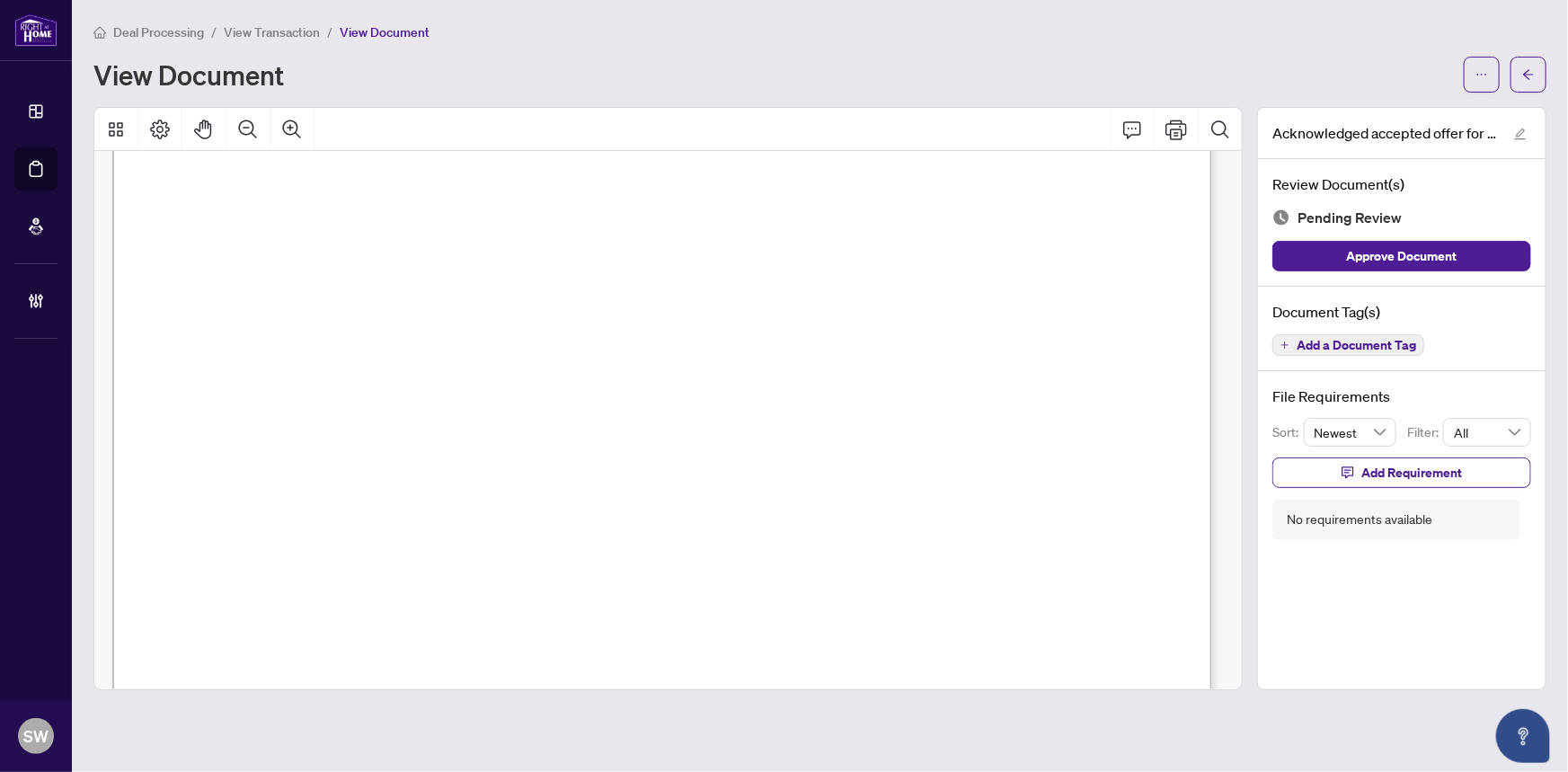
scroll to position [11878, 0]
drag, startPoint x: 473, startPoint y: 215, endPoint x: 503, endPoint y: 227, distance: 32.3
click at [297, 30] on span "View Transaction" at bounding box center [272, 32] width 96 height 16
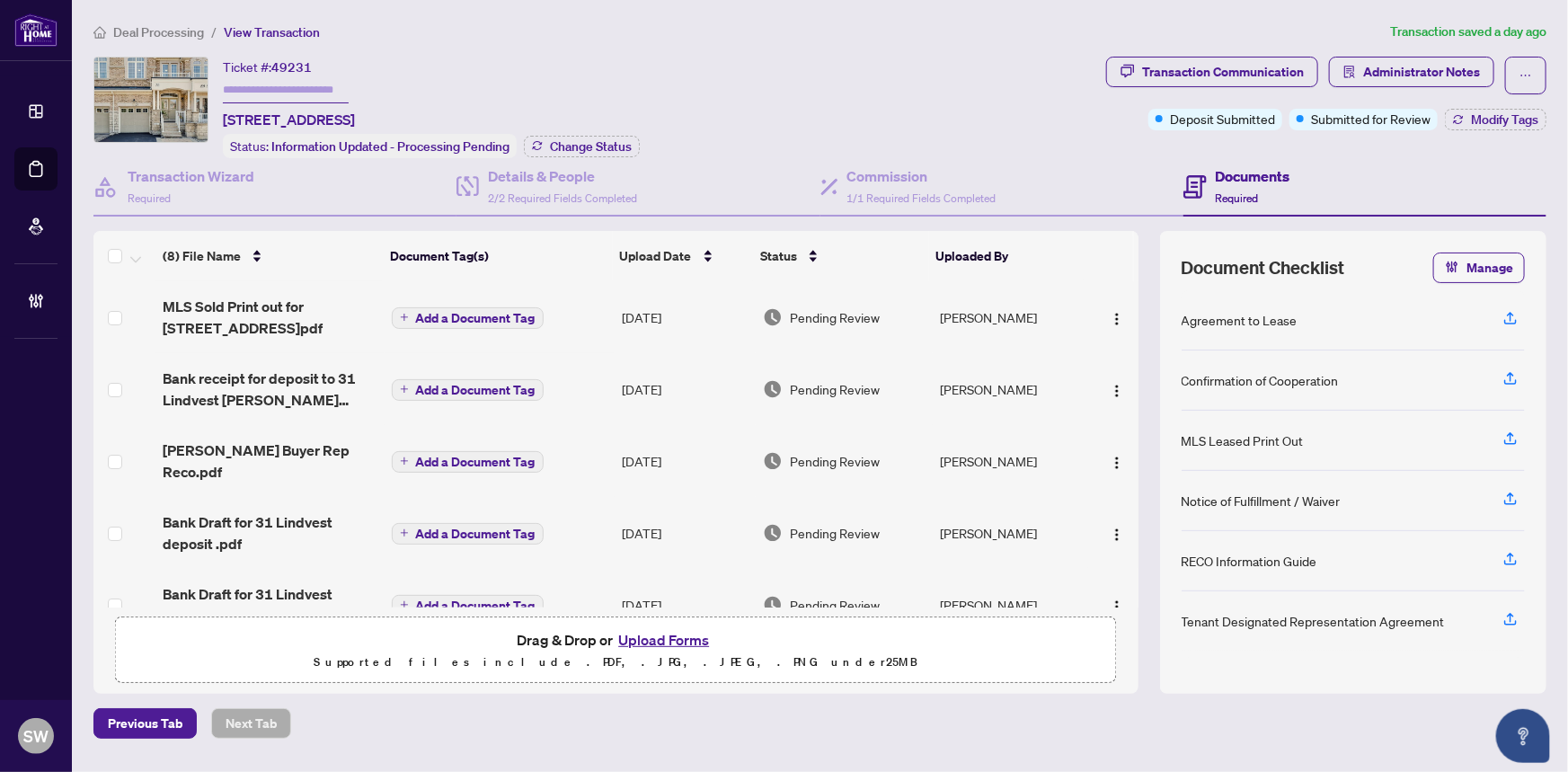
click at [279, 88] on input "text" at bounding box center [286, 90] width 126 height 26
click at [165, 30] on span "Deal Processing" at bounding box center [158, 32] width 90 height 16
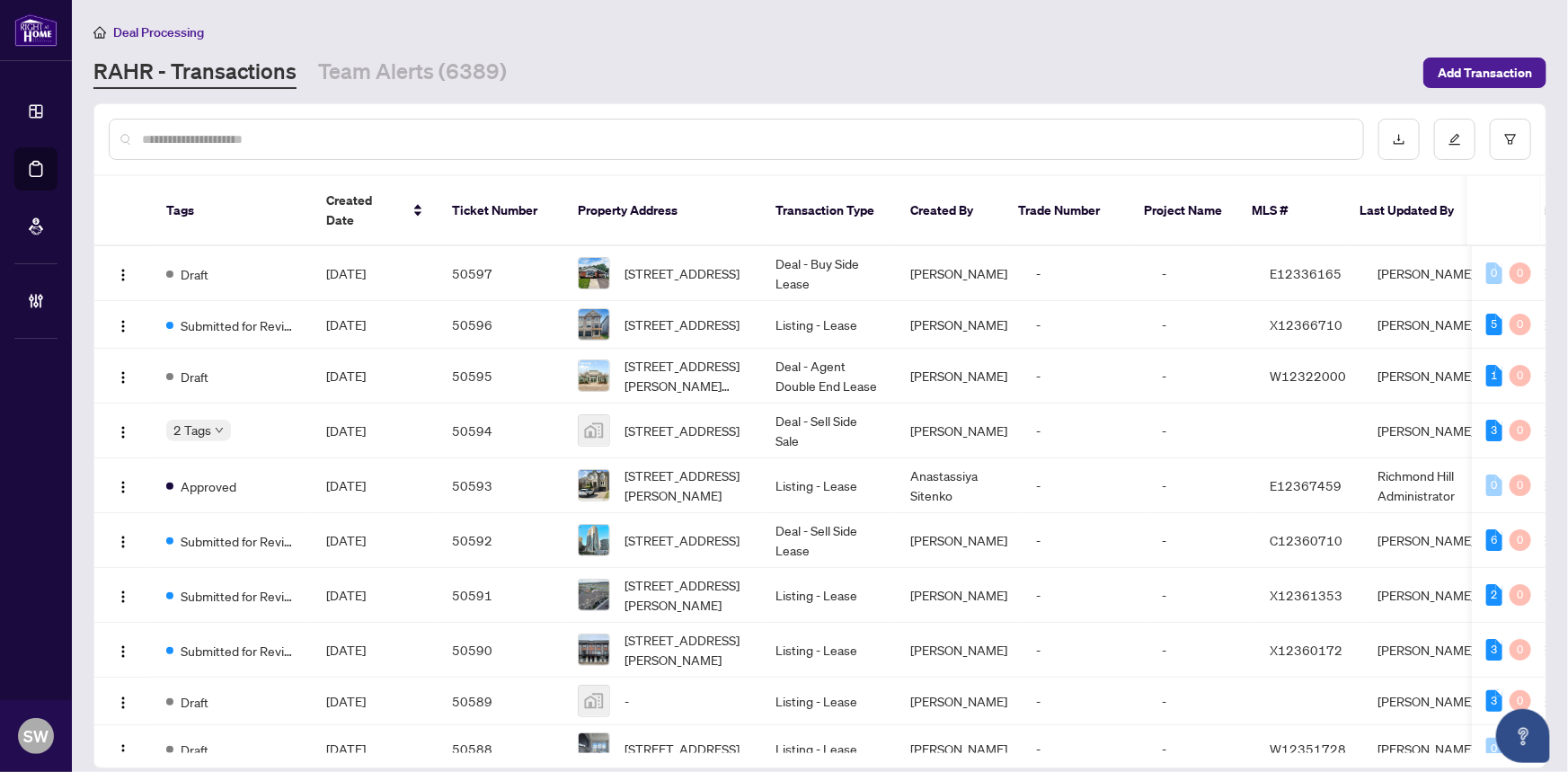
click at [253, 136] on input "text" at bounding box center [746, 138] width 1207 height 20
paste input "*****"
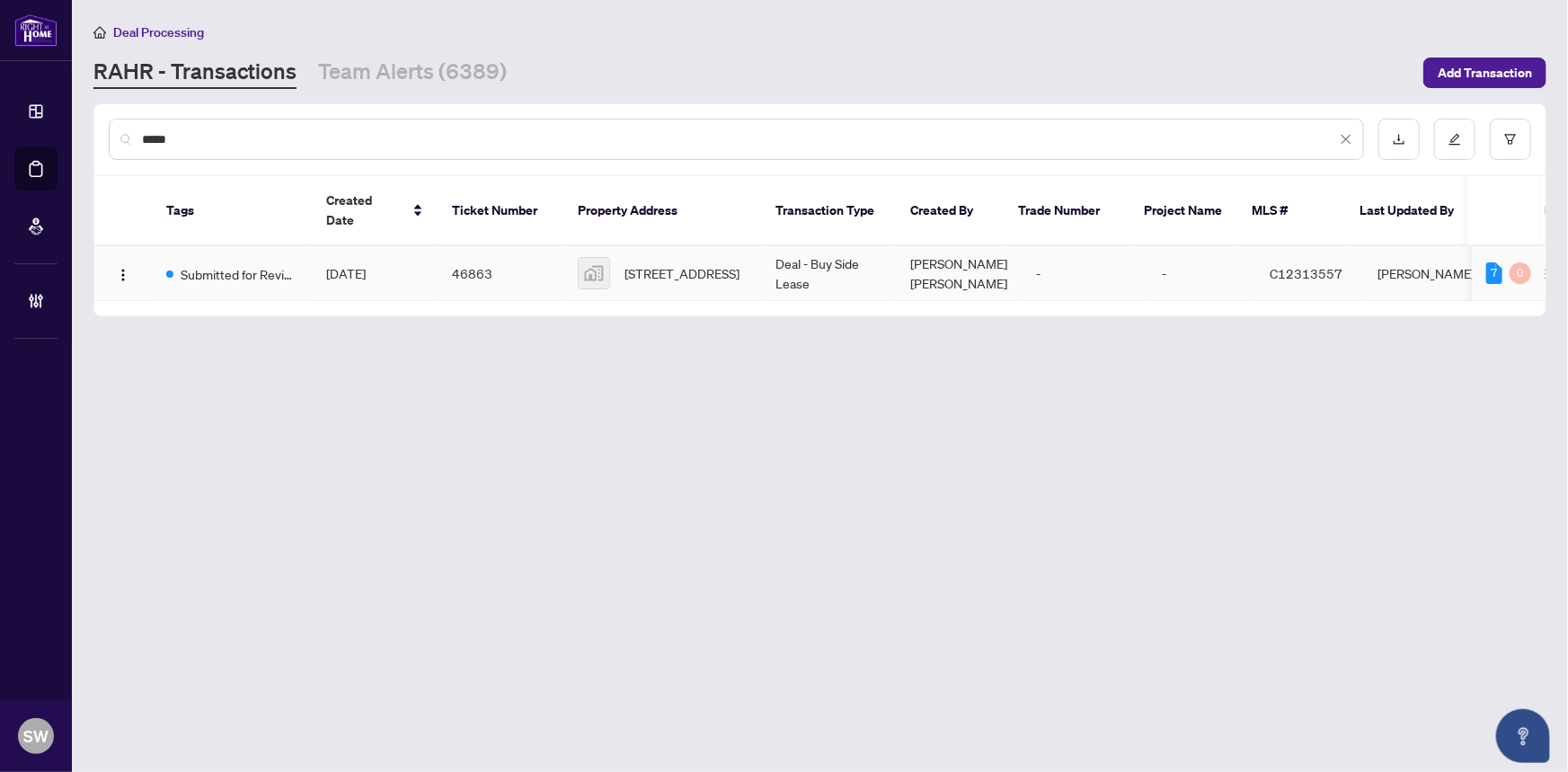
type input "*****"
click at [683, 264] on span "[STREET_ADDRESS]" at bounding box center [682, 273] width 115 height 20
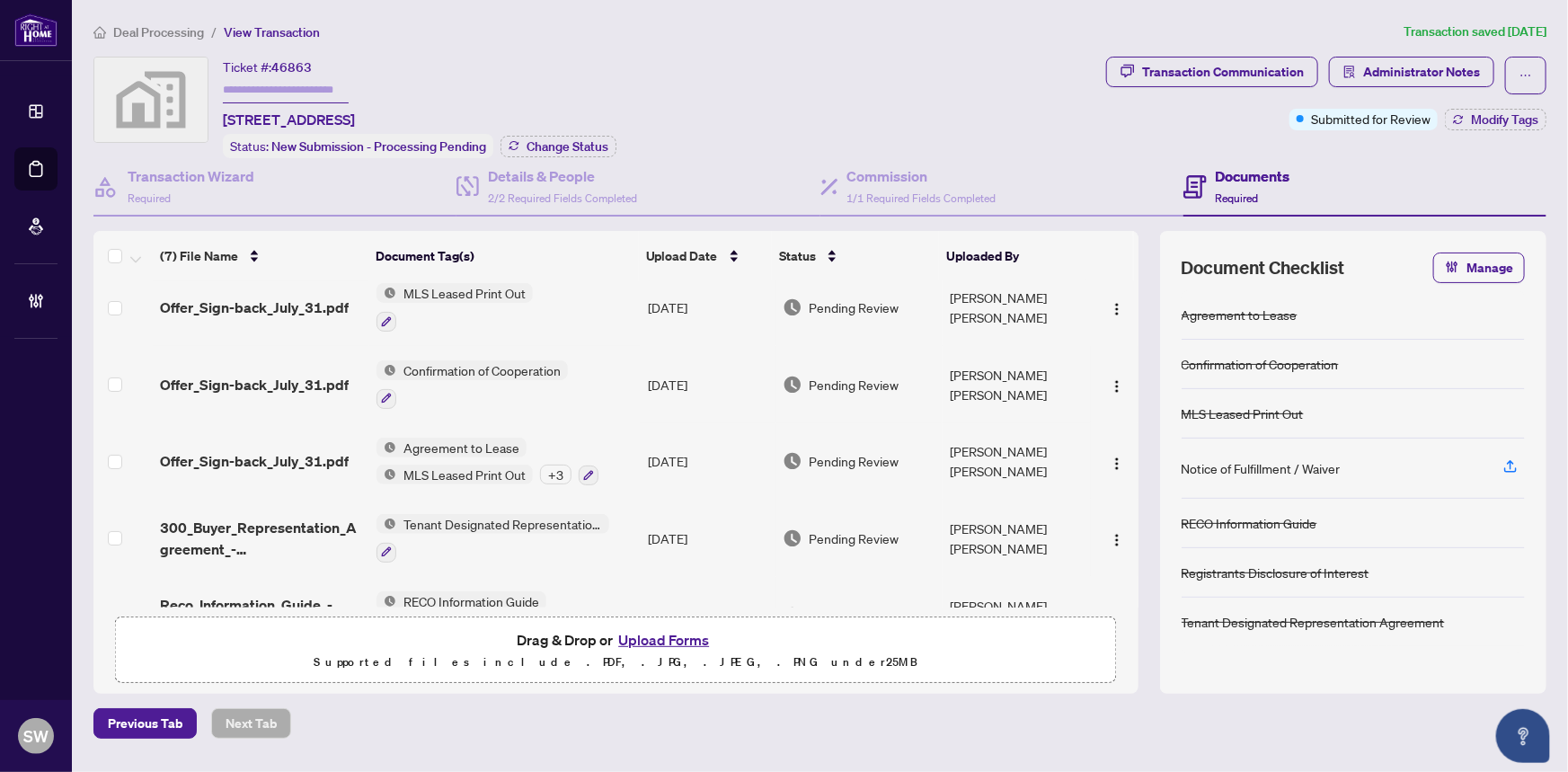
scroll to position [213, 0]
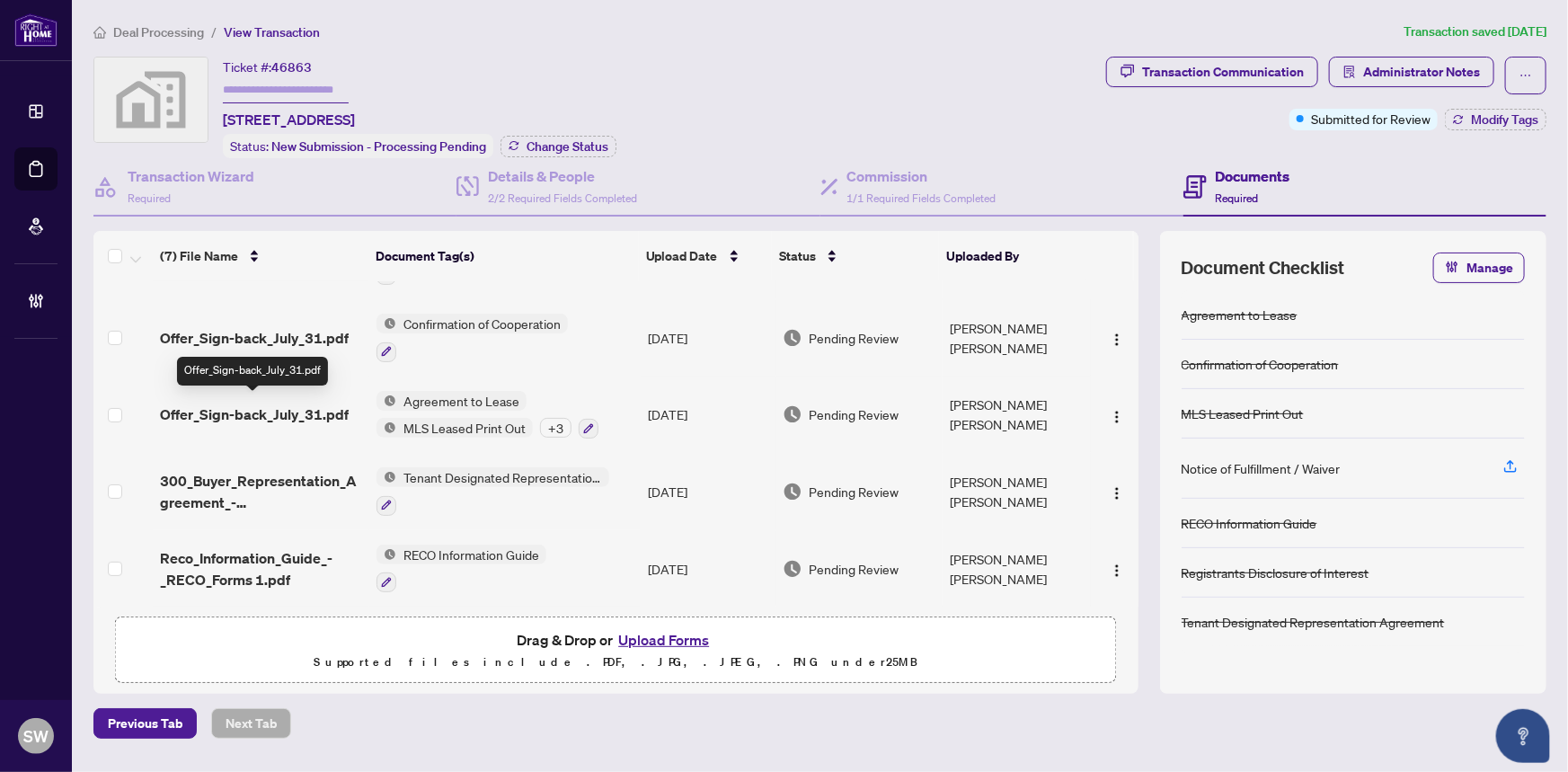
click at [297, 412] on span "Offer_Sign-back_July_31.pdf" at bounding box center [254, 413] width 188 height 22
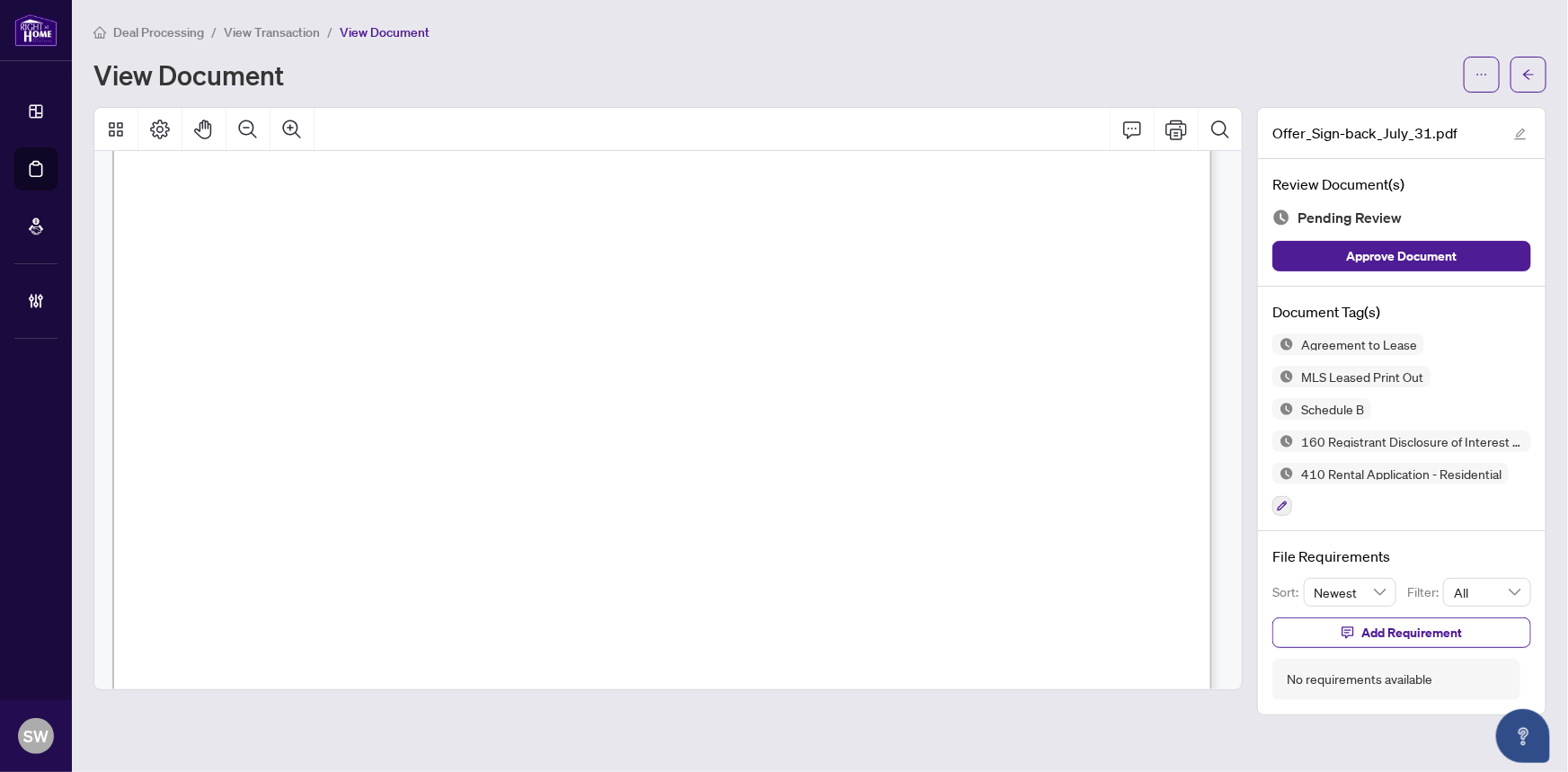
scroll to position [10797, 0]
click at [285, 29] on span "View Transaction" at bounding box center [272, 32] width 96 height 16
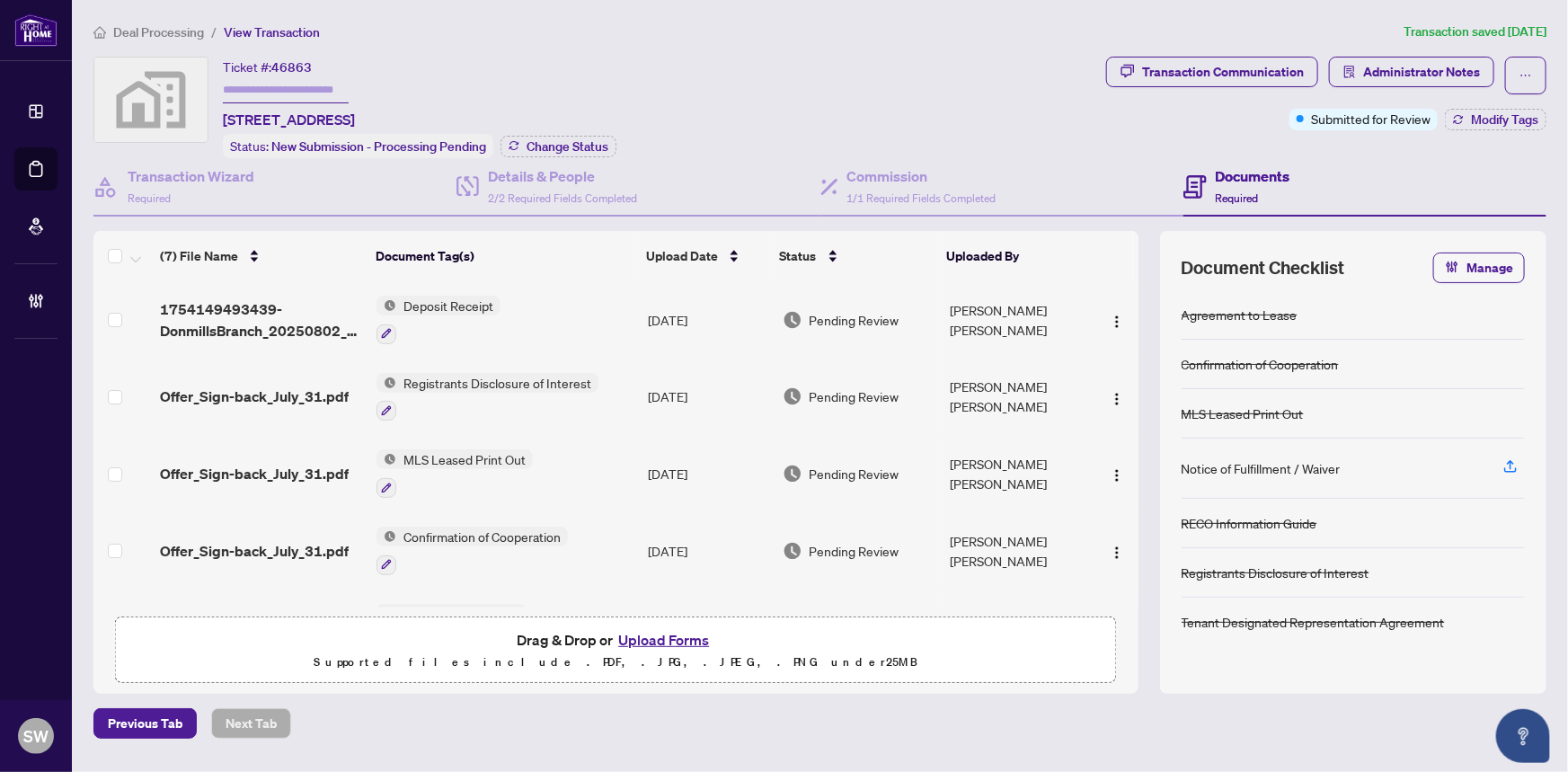
click at [184, 32] on span "Deal Processing" at bounding box center [158, 32] width 90 height 16
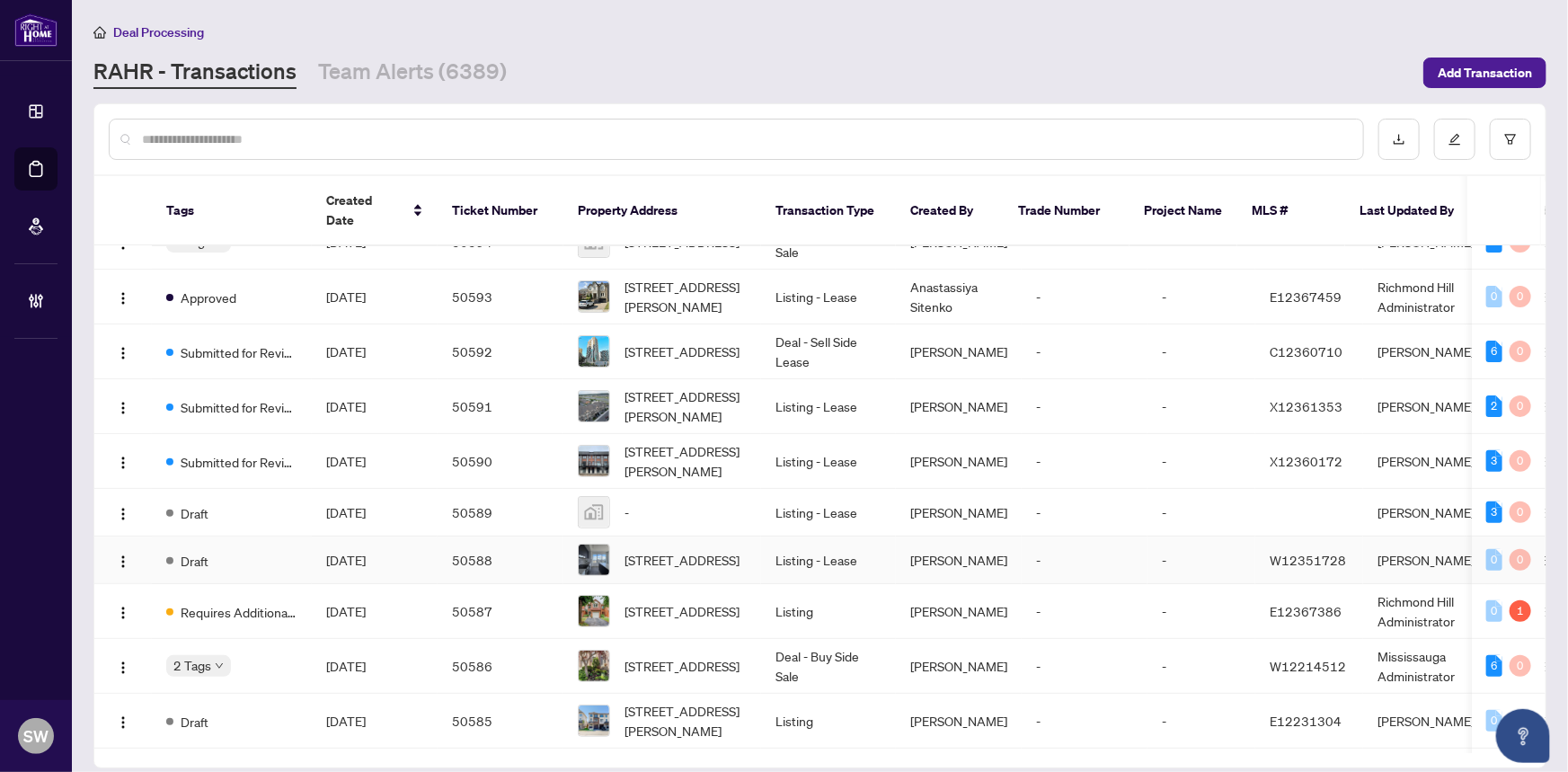
scroll to position [245, 0]
click at [1511, 137] on icon "filter" at bounding box center [1510, 138] width 12 height 12
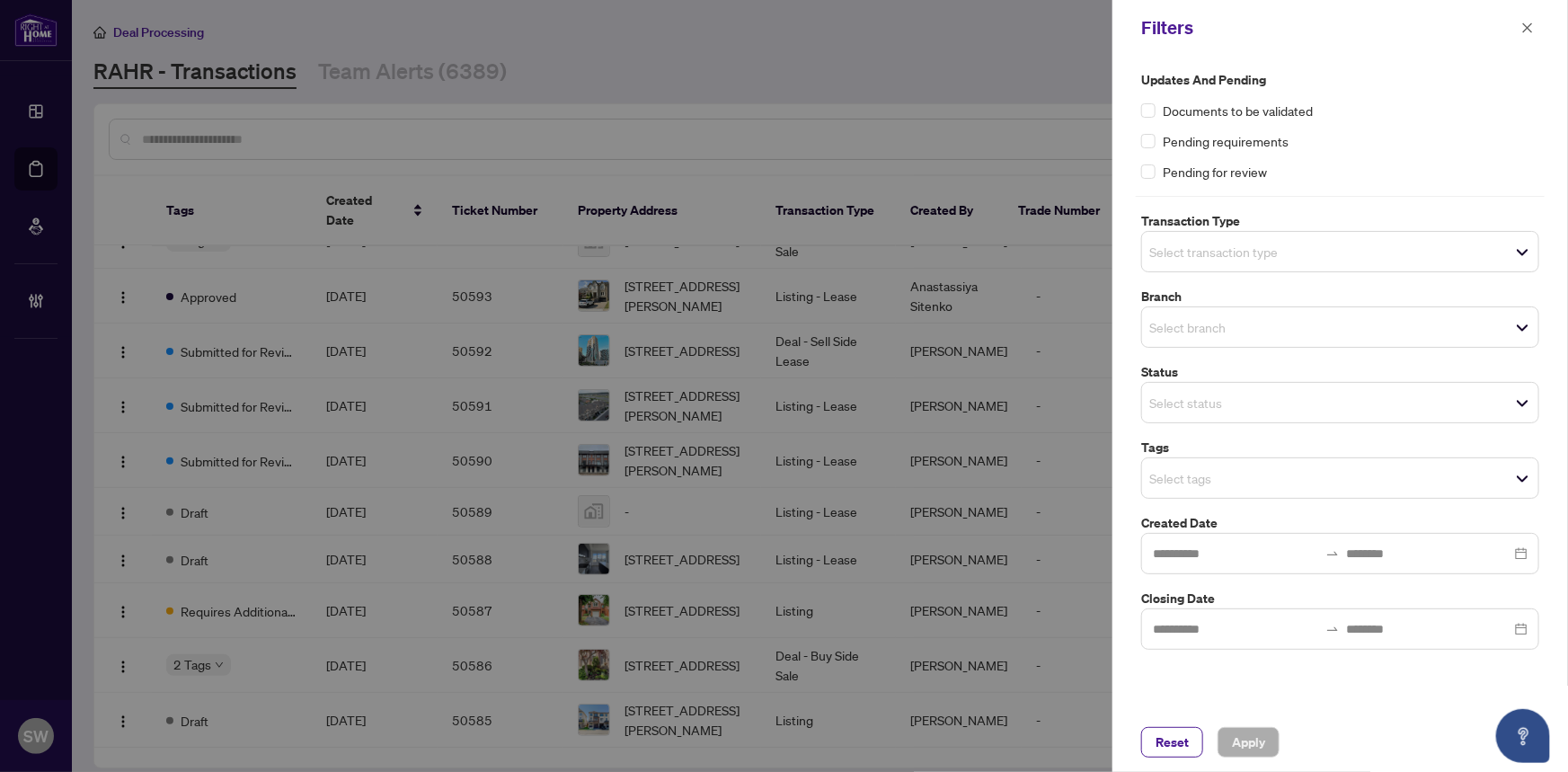
click at [1232, 257] on input "search" at bounding box center [1213, 251] width 126 height 22
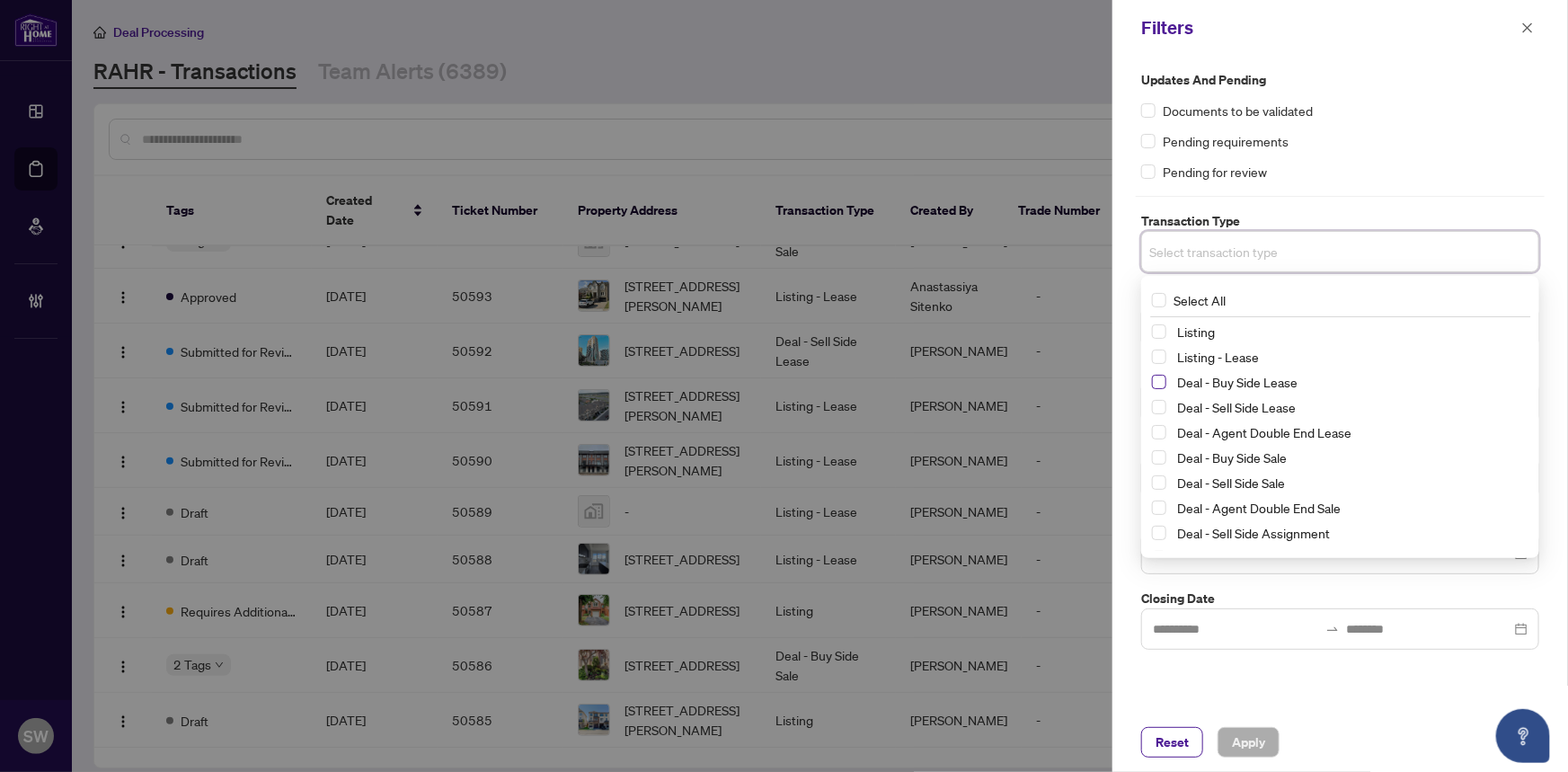
click at [1159, 378] on span "Select Deal - Buy Side Lease" at bounding box center [1158, 381] width 14 height 14
click at [1357, 180] on div "Pending for review" at bounding box center [1340, 171] width 398 height 20
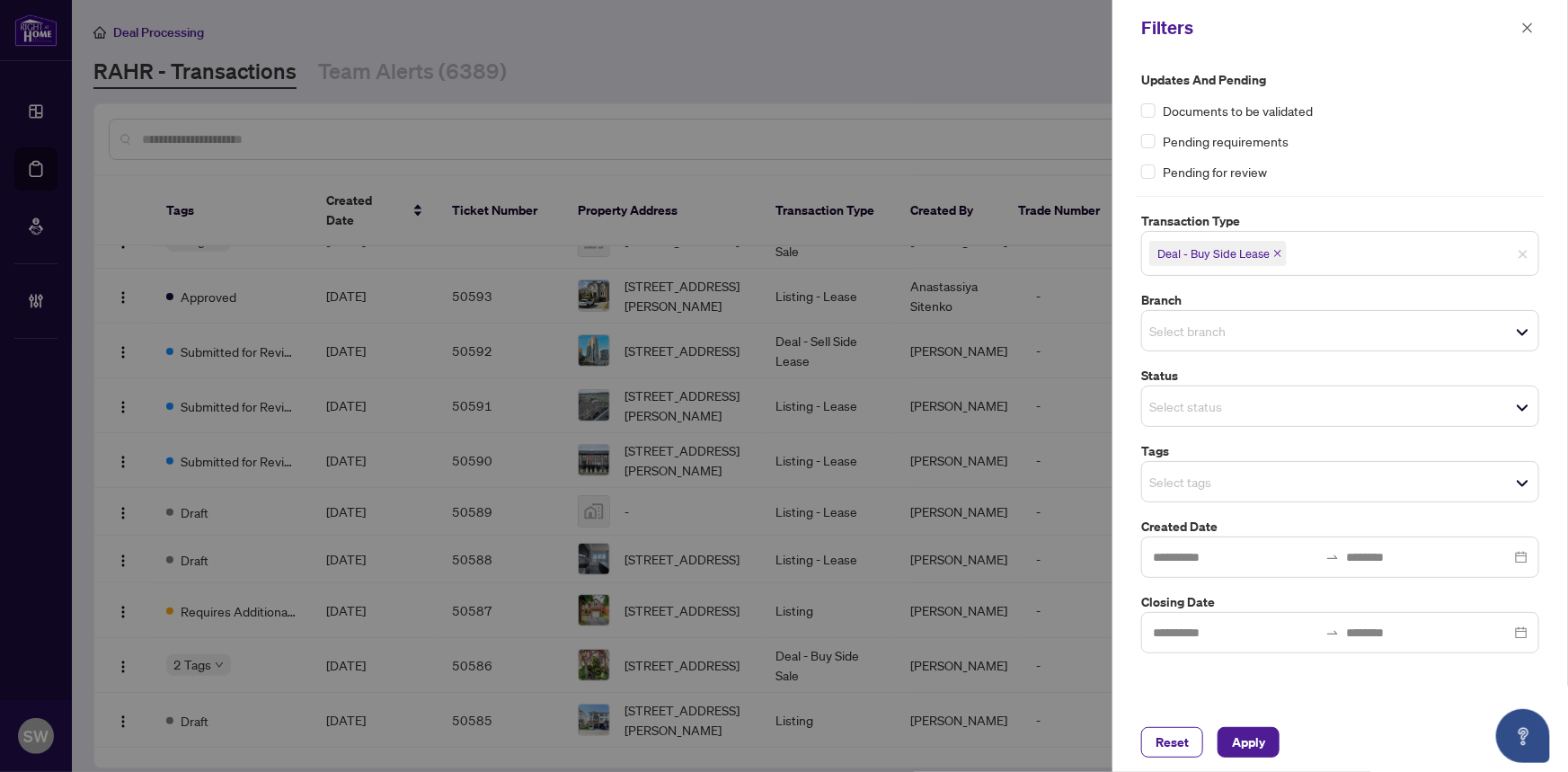
click at [1212, 402] on input "search" at bounding box center [1213, 406] width 126 height 22
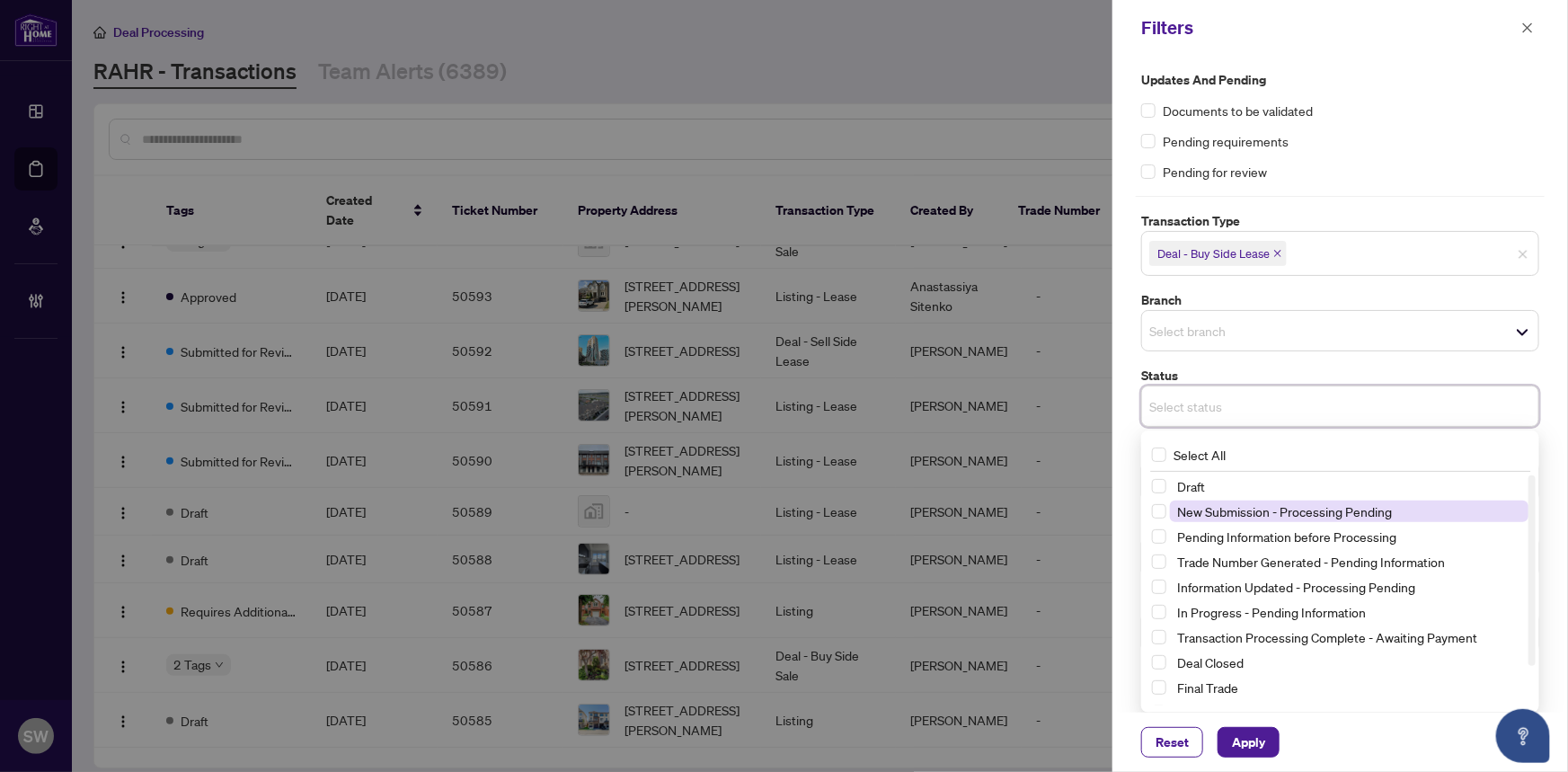
click at [1299, 512] on span "New Submission - Processing Pending" at bounding box center [1285, 510] width 215 height 16
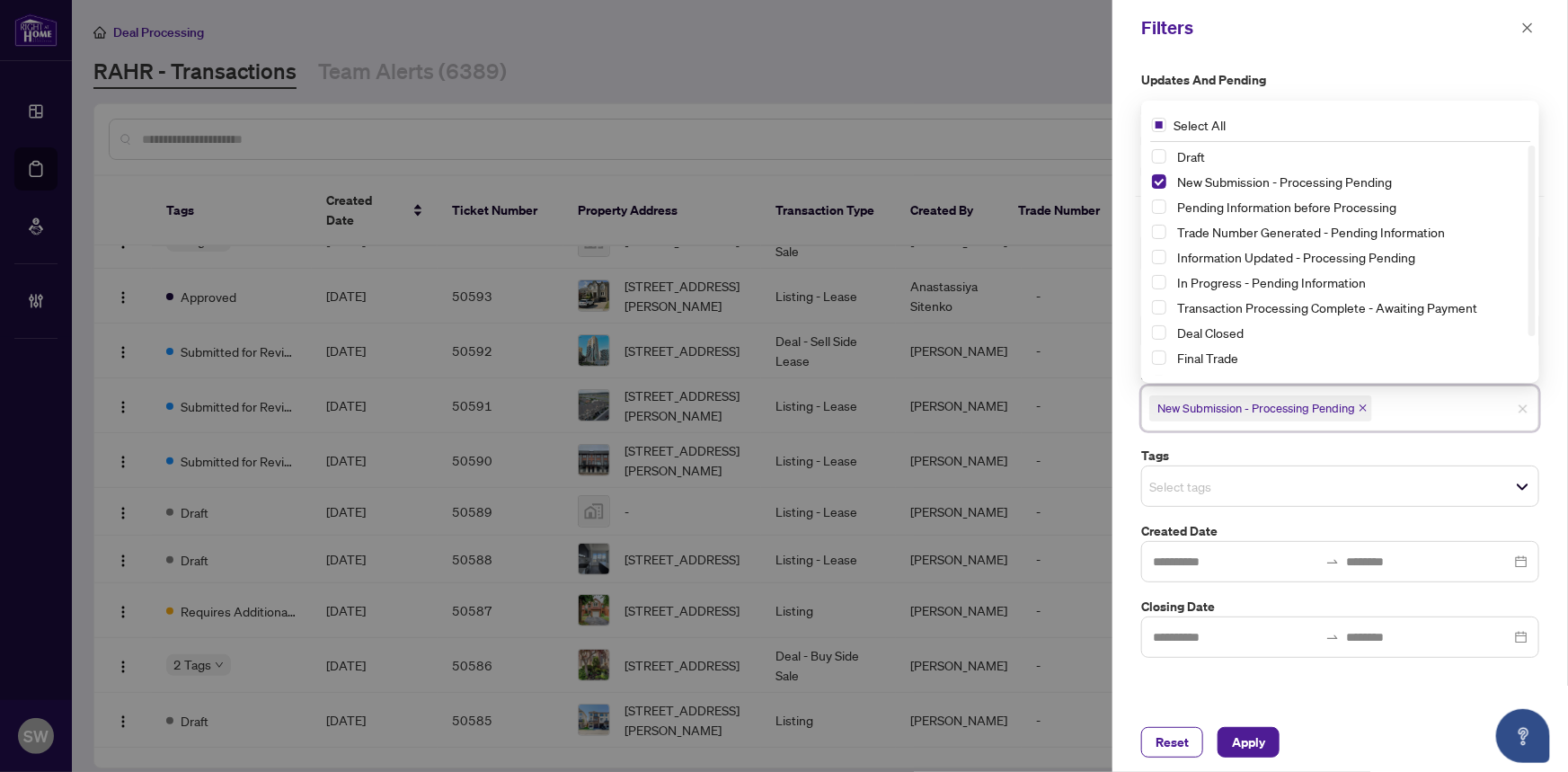
click at [1289, 451] on label "Tags" at bounding box center [1340, 455] width 398 height 20
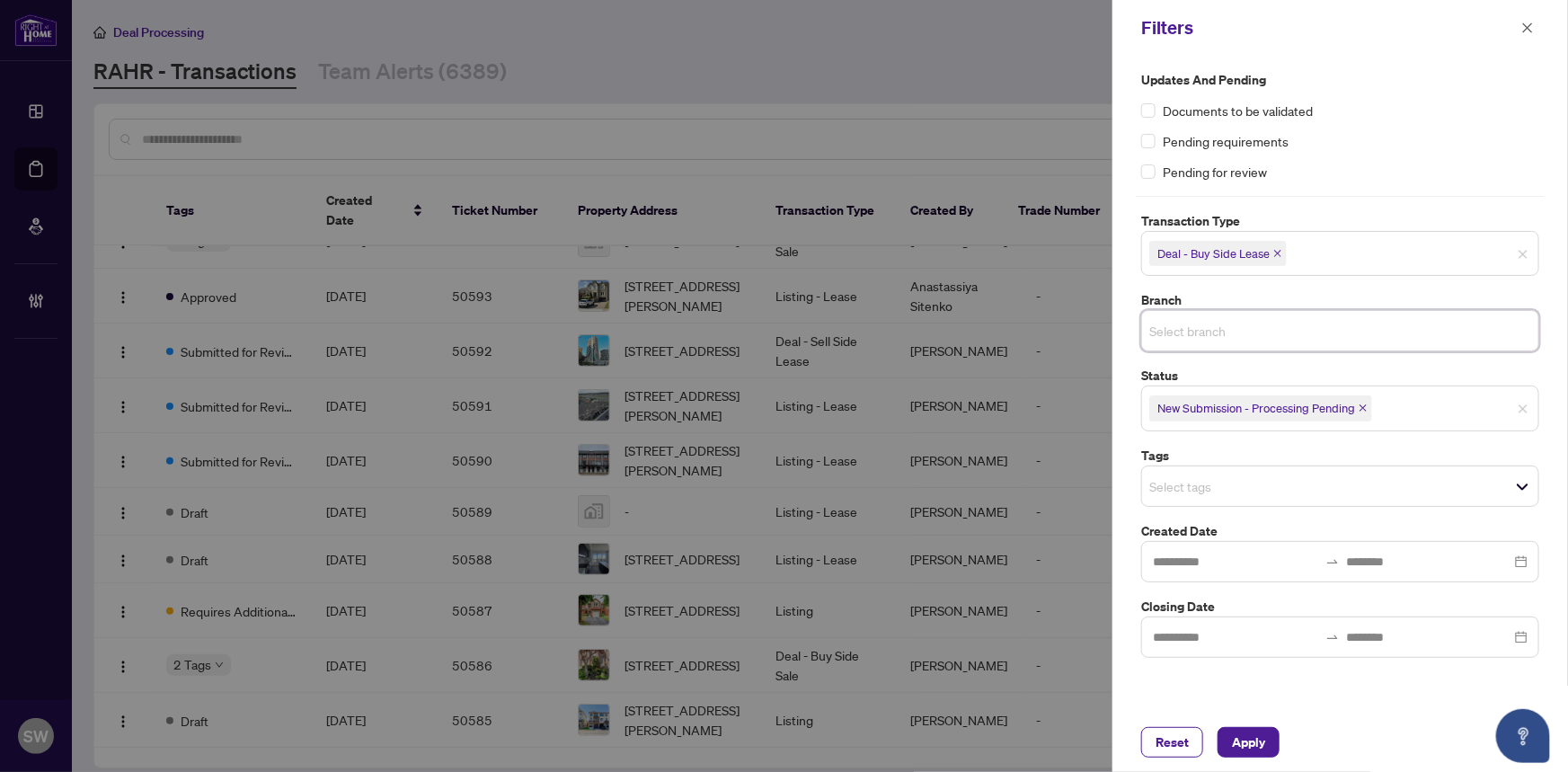
click at [1231, 332] on input "search" at bounding box center [1213, 330] width 126 height 22
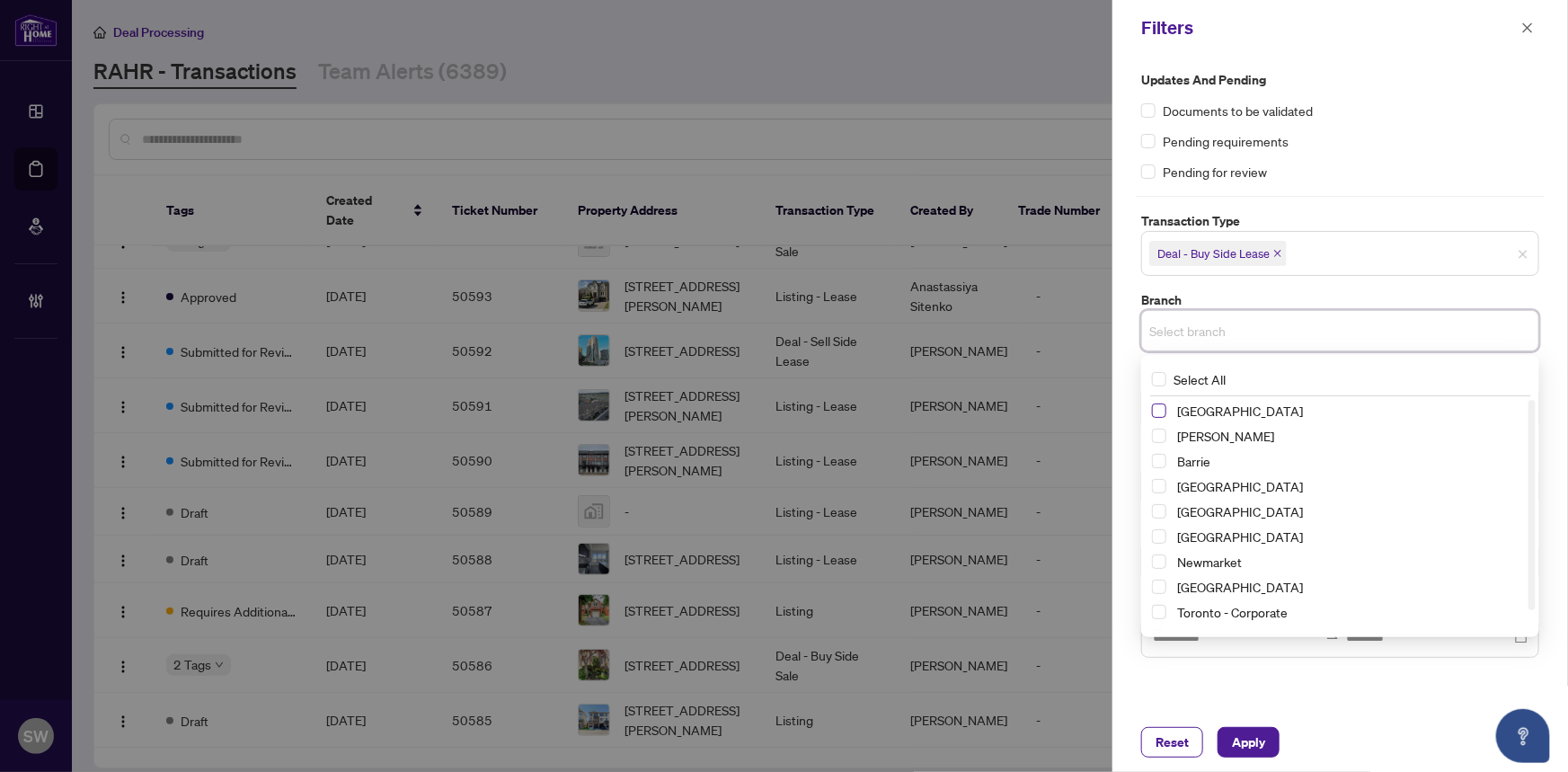
click at [1157, 409] on span "Select Richmond Hill" at bounding box center [1158, 410] width 14 height 14
click at [1157, 444] on span "Select Vaughan" at bounding box center [1158, 439] width 14 height 14
click at [1159, 461] on span "Select Barrie" at bounding box center [1158, 464] width 14 height 14
click at [1160, 512] on span "Select Durham" at bounding box center [1158, 514] width 14 height 14
click at [1159, 562] on span "Select Newmarket" at bounding box center [1158, 565] width 14 height 14
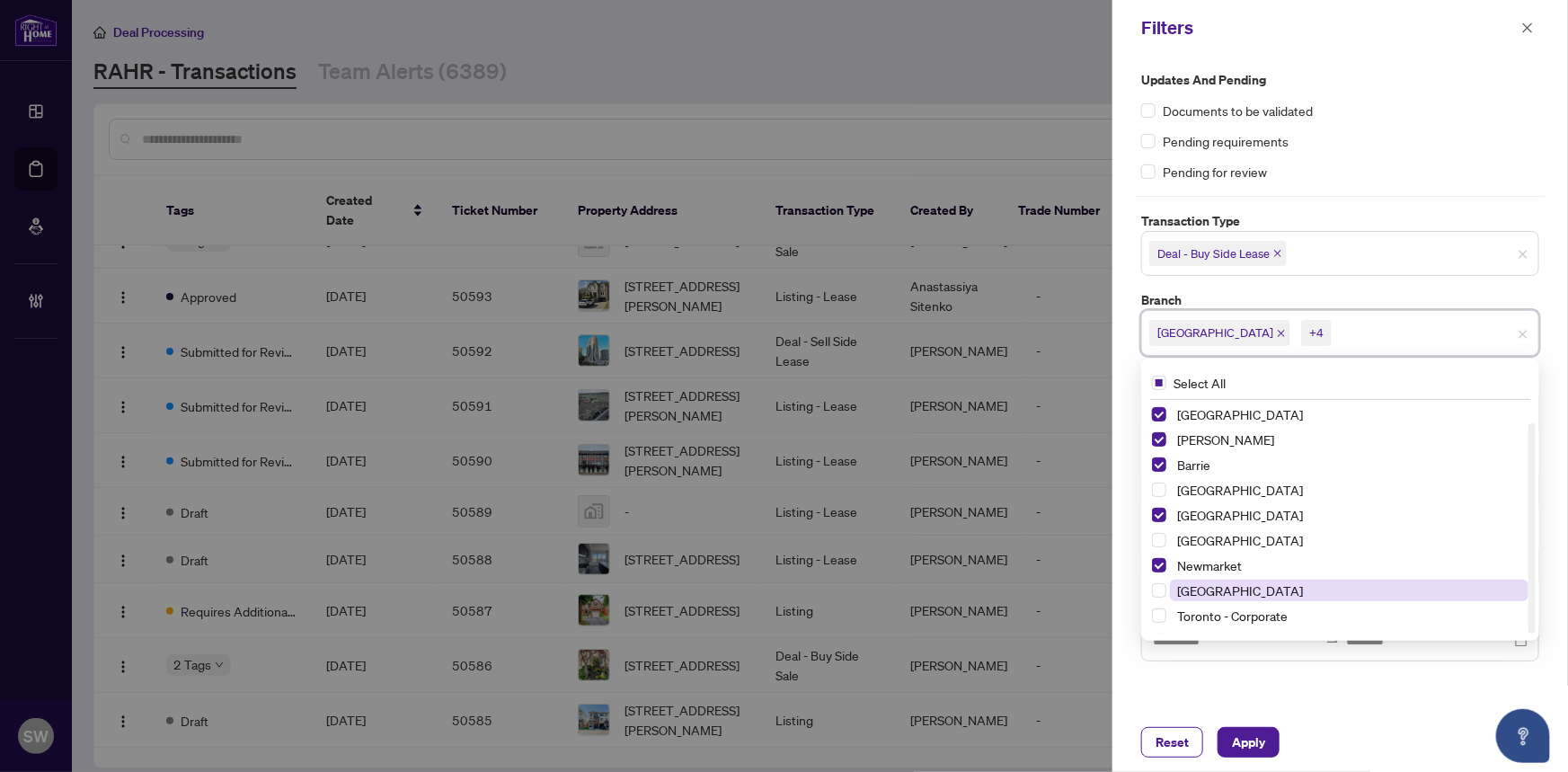
scroll to position [21, 0]
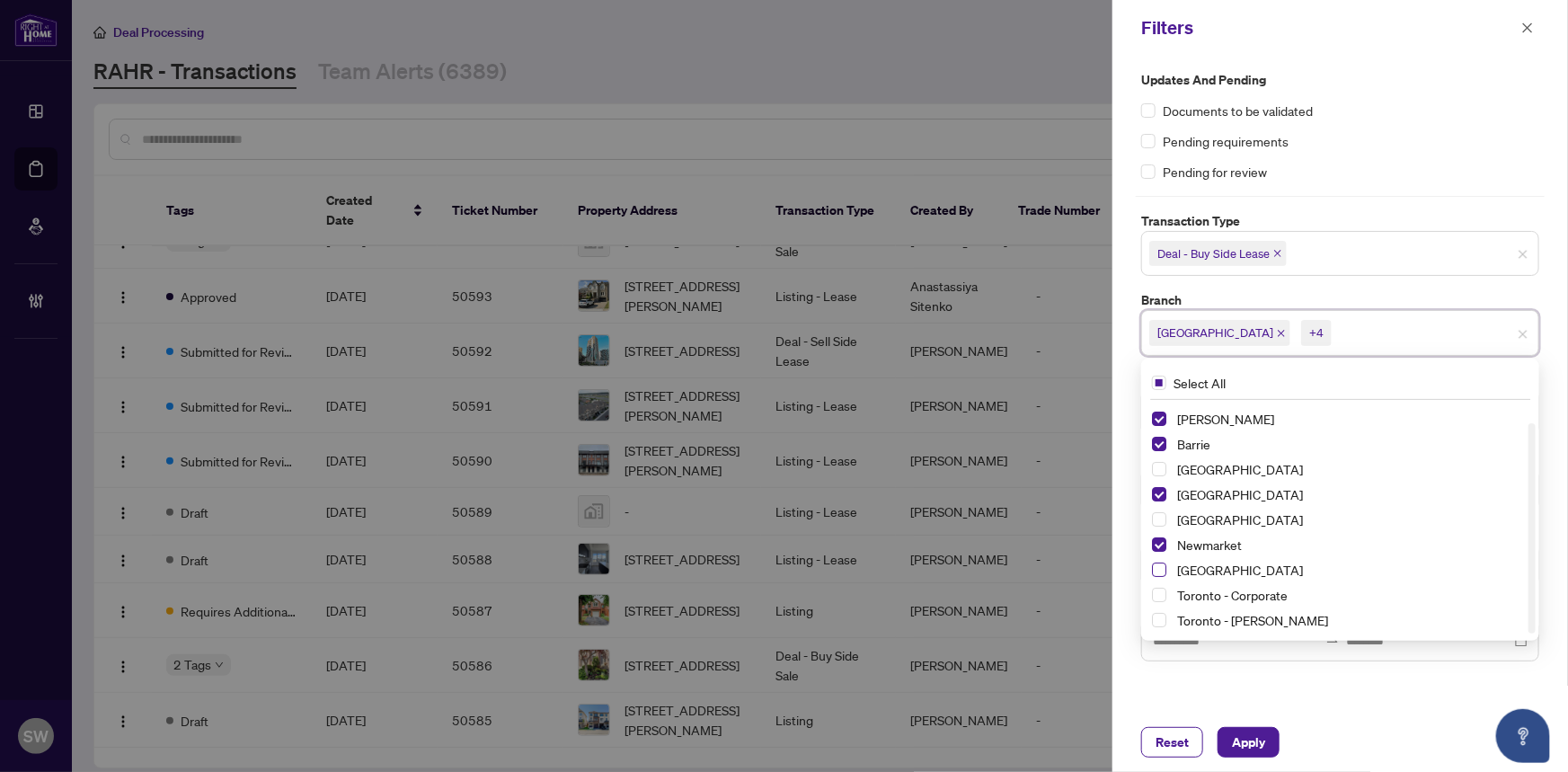
click at [1159, 567] on span "Select Ottawa" at bounding box center [1158, 569] width 14 height 14
click at [1254, 746] on span "Apply" at bounding box center [1248, 742] width 33 height 29
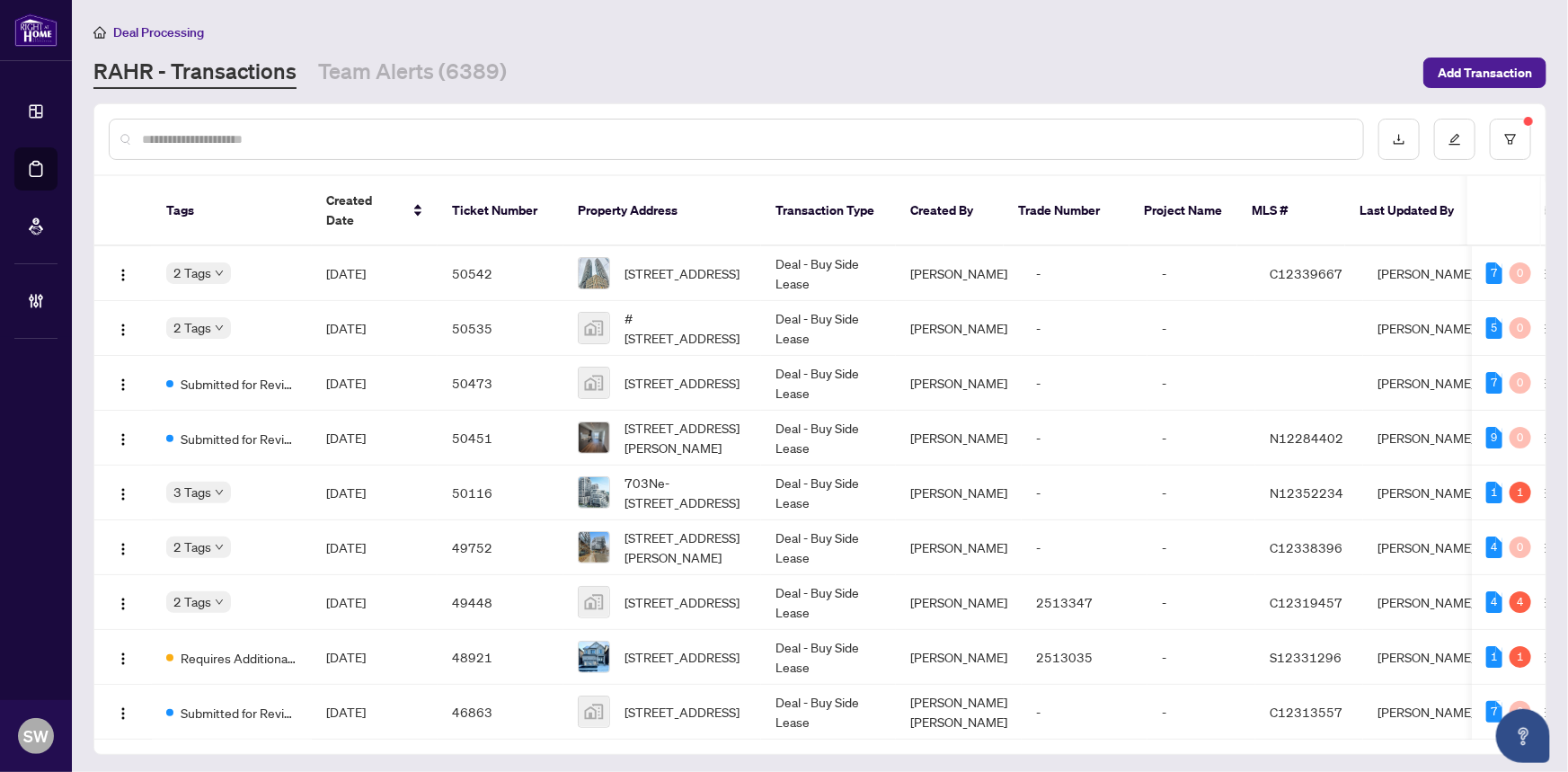
scroll to position [0, 0]
drag, startPoint x: 493, startPoint y: 415, endPoint x: 448, endPoint y: 410, distance: 45.3
click at [448, 410] on td "50451" at bounding box center [501, 438] width 126 height 55
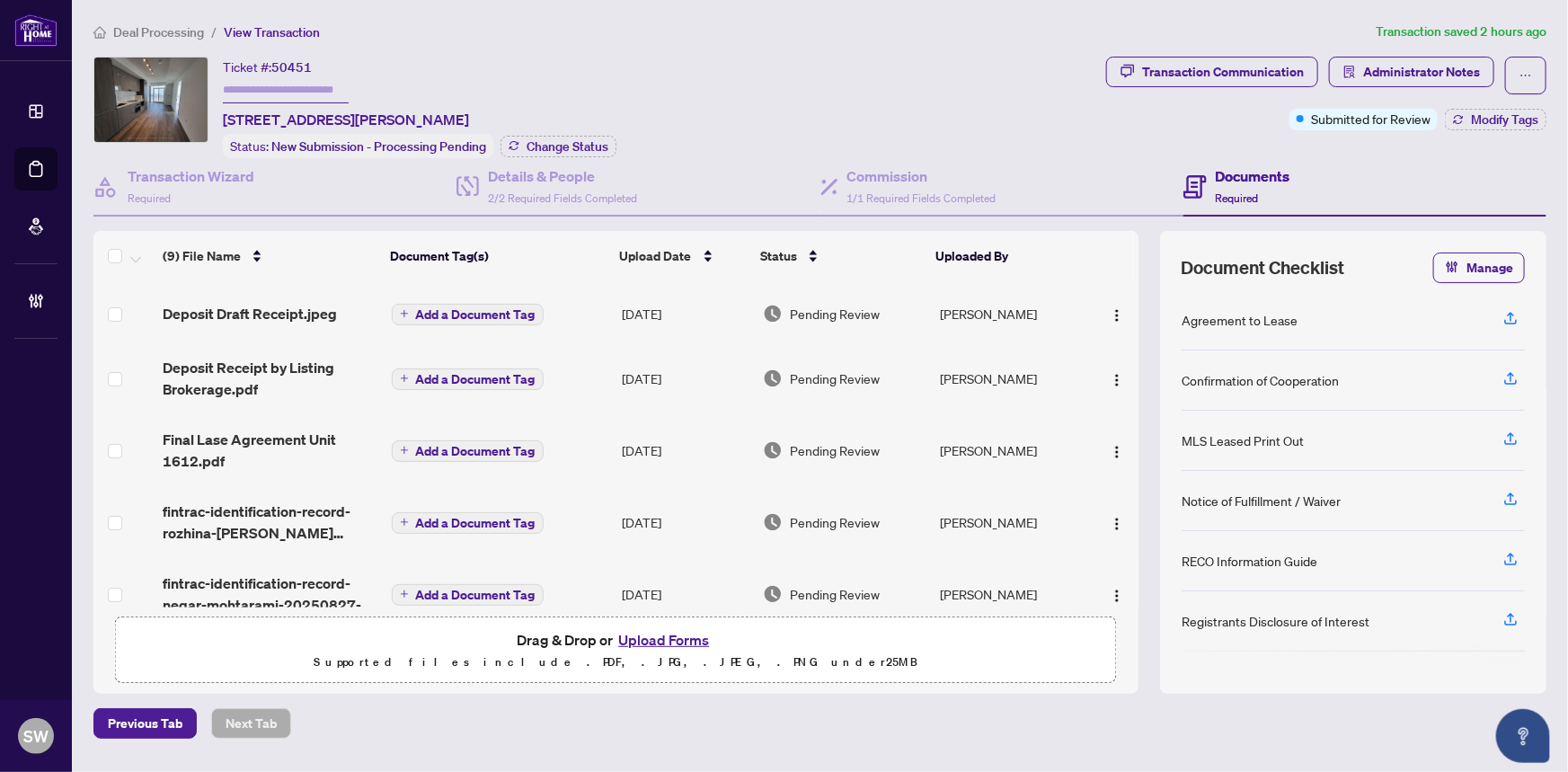
scroll to position [119, 0]
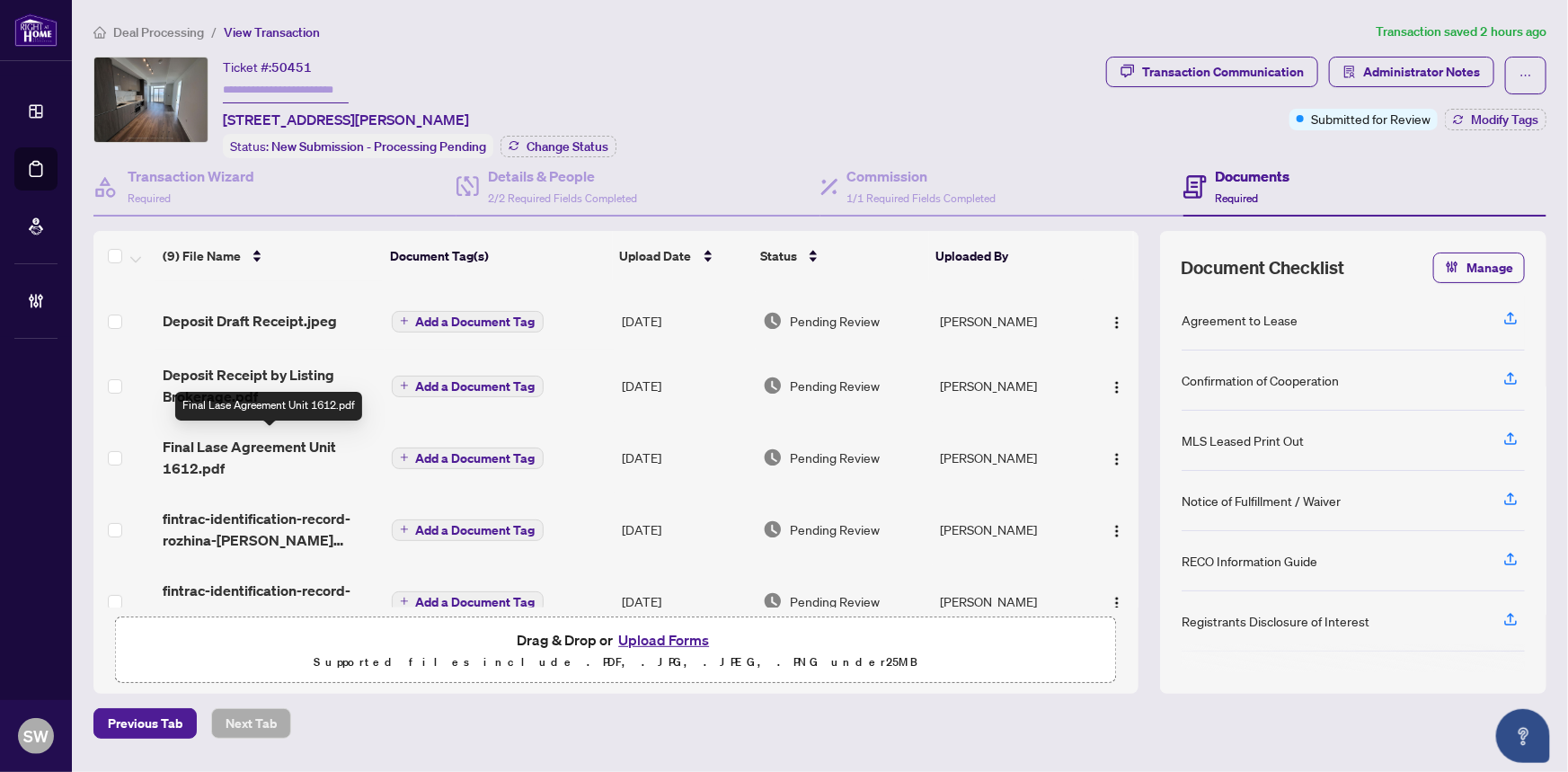
click at [291, 442] on span "Final Lase Agreement Unit 1612.pdf" at bounding box center [269, 458] width 214 height 43
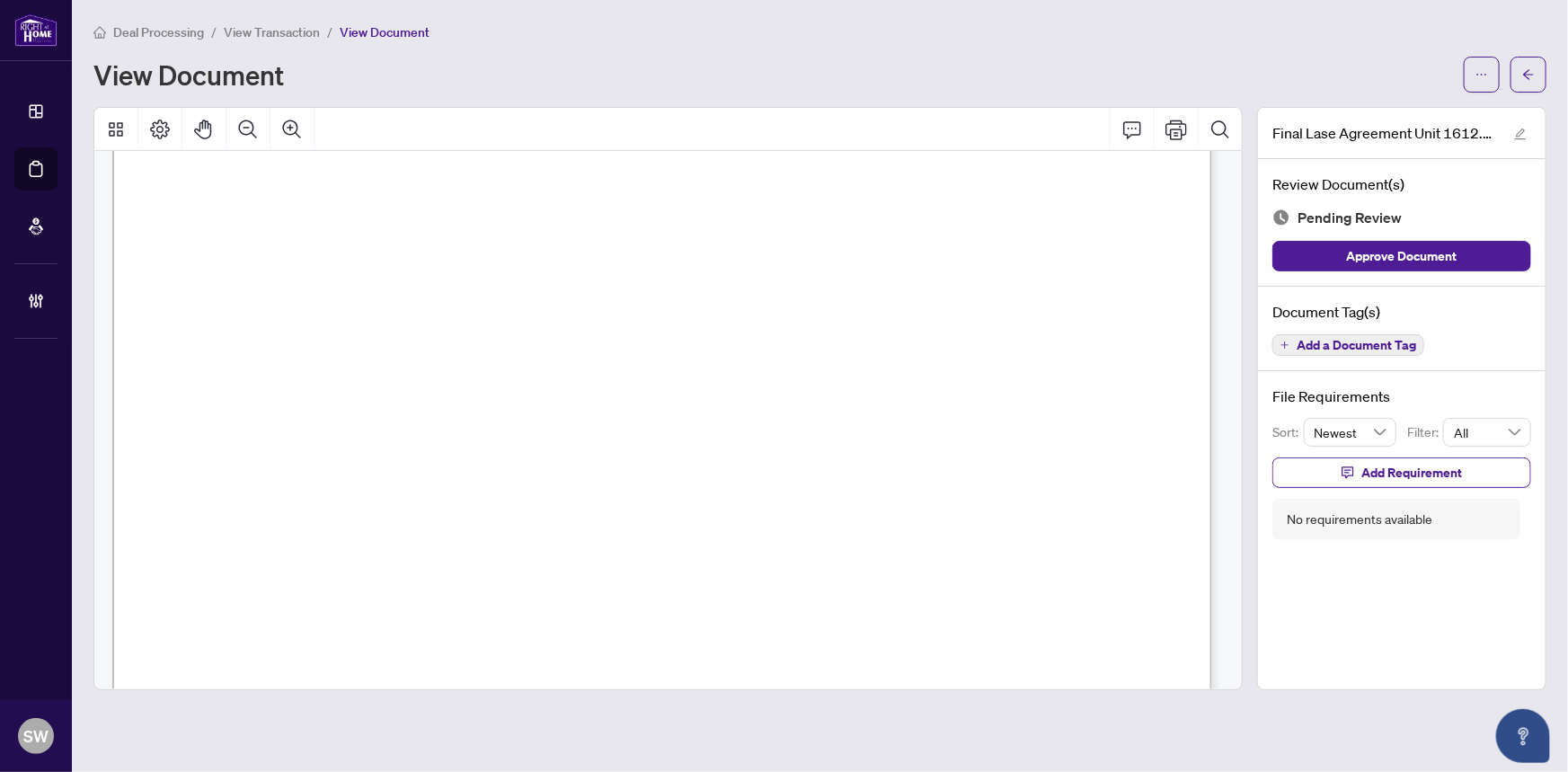
scroll to position [245, 0]
drag, startPoint x: 260, startPoint y: 337, endPoint x: 401, endPoint y: 338, distance: 141.0
click at [401, 338] on span "28 Interchange Way, 1612, Vaughan, ON L4K 0P8" at bounding box center [368, 346] width 283 height 17
click at [509, 339] on span "28 Interchange Way, 1612, Vaughan, ON L4K 0P8" at bounding box center [368, 346] width 283 height 17
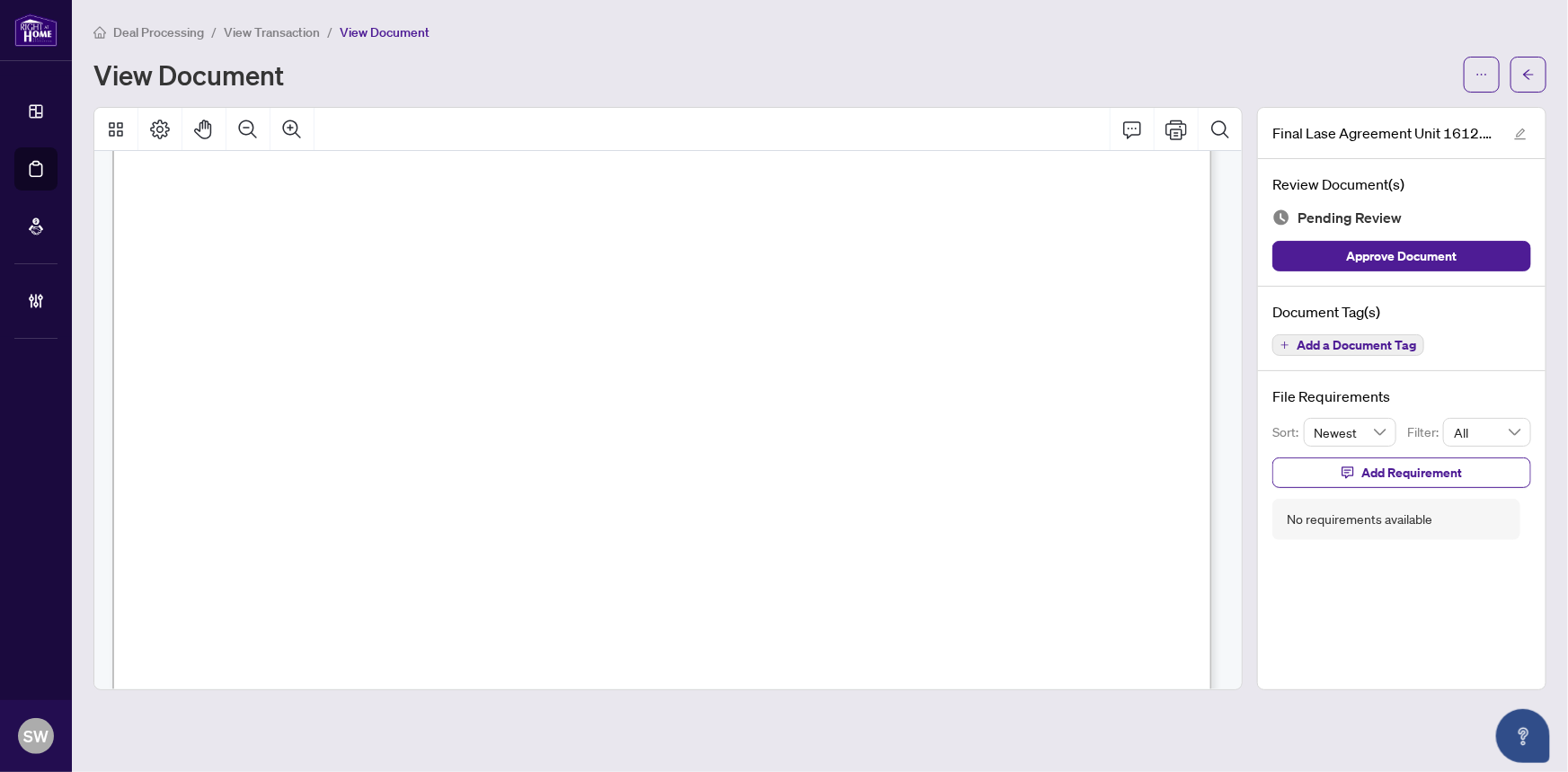
click at [509, 338] on span "28 Interchange Way, 1612, Vaughan, ON L4K 0P8" at bounding box center [368, 346] width 283 height 17
drag, startPoint x: 288, startPoint y: 428, endPoint x: 768, endPoint y: 430, distance: 480.0
click at [764, 430] on span "Menkes Rental Suites Management Inc (As Managers)" at bounding box center [525, 434] width 477 height 17
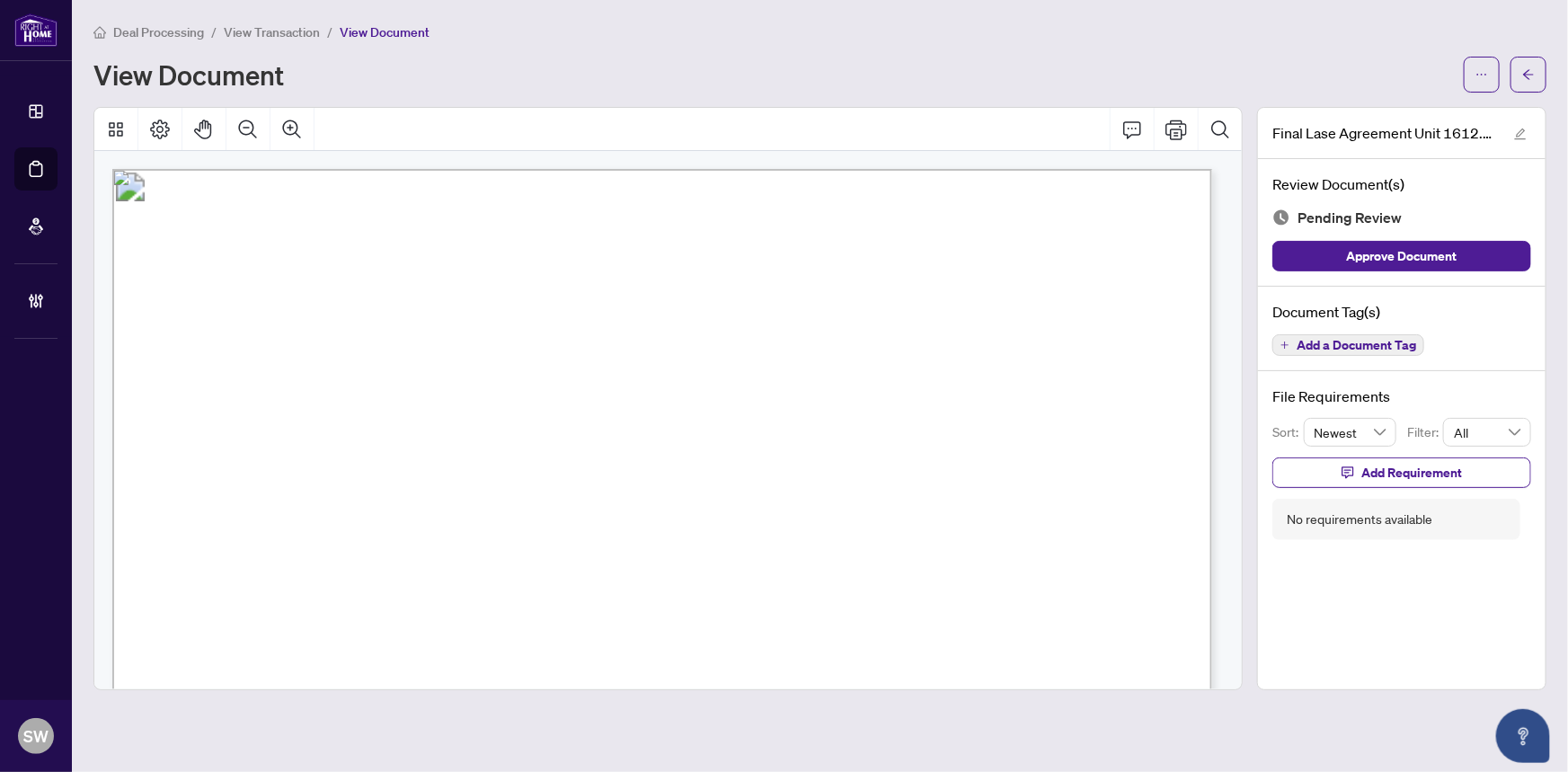
click at [643, 431] on span "Menkes Rental Suites Management Inc (As Managers)" at bounding box center [525, 434] width 477 height 17
drag, startPoint x: 640, startPoint y: 430, endPoint x: 768, endPoint y: 425, distance: 128.1
click at [764, 426] on span "Menkes Rental Suites Management Inc (As Managers)" at bounding box center [525, 434] width 477 height 17
drag, startPoint x: 264, startPoint y: 391, endPoint x: 495, endPoint y: 393, distance: 231.0
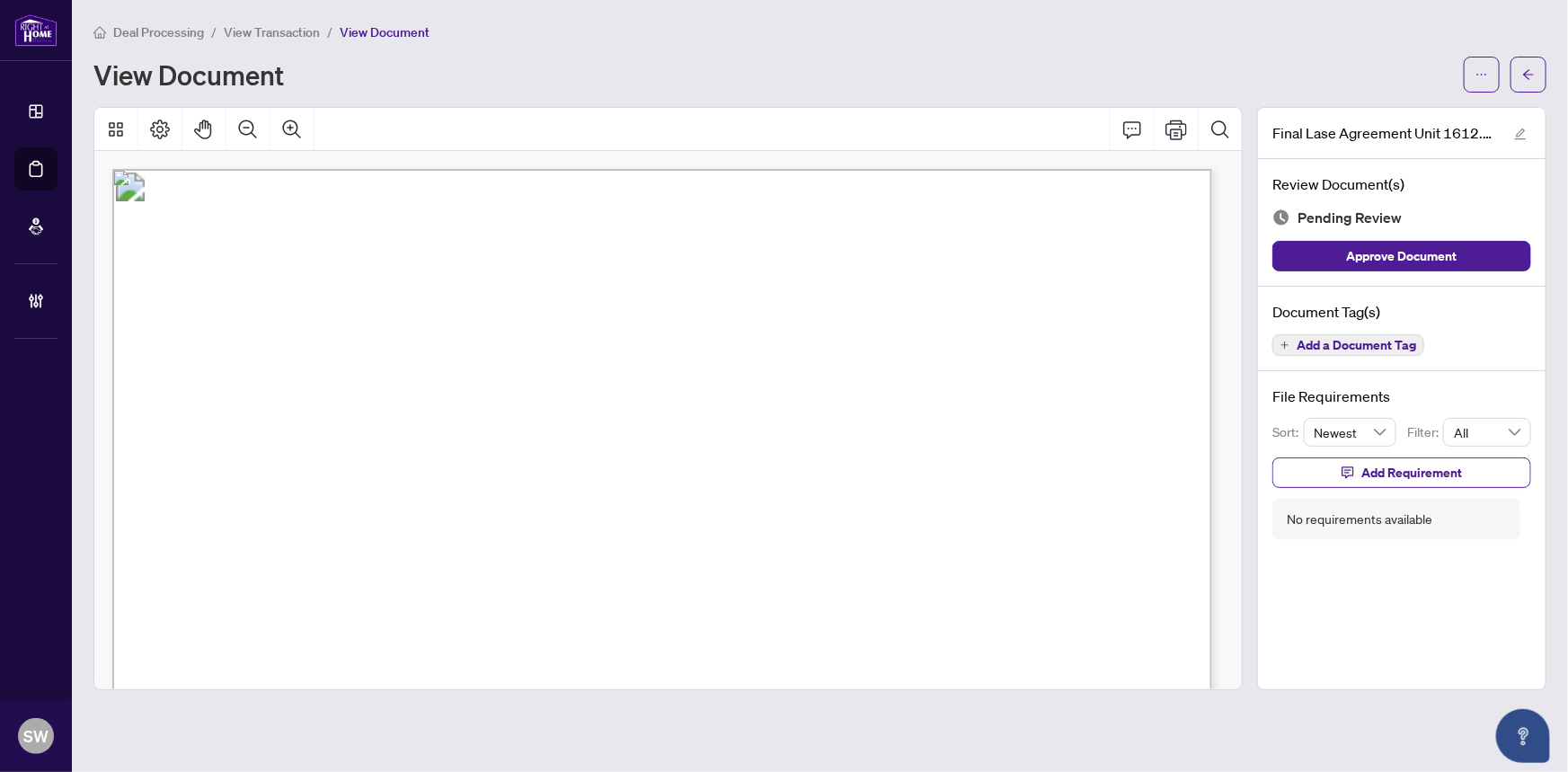
click at [495, 393] on span "Rozhina Mazaheri Tehrani, Negar Mohtarami" at bounding box center [434, 398] width 342 height 17
click at [302, 461] on span "SHIMA ARIAKISH" at bounding box center [254, 465] width 118 height 17
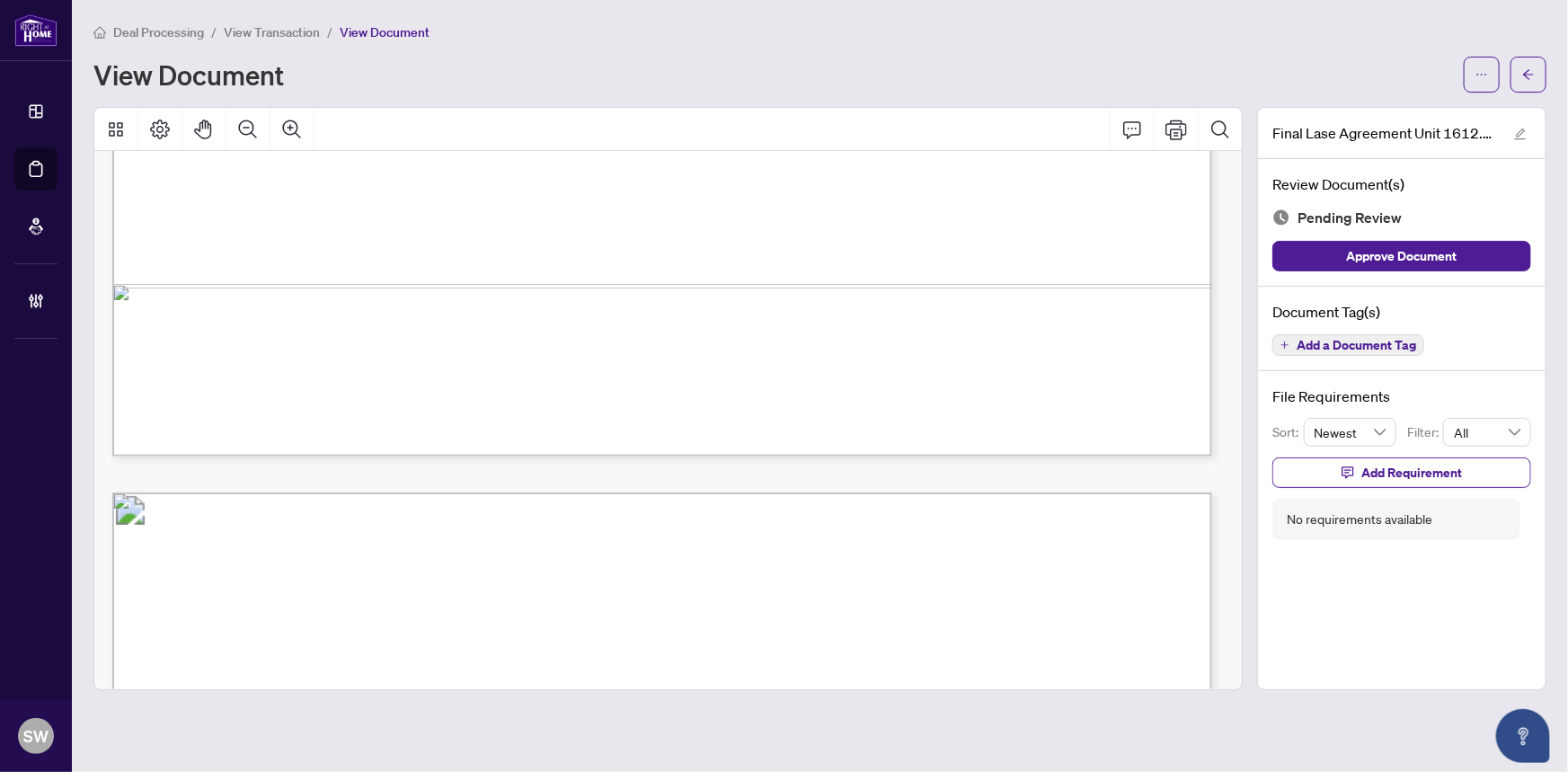
click at [1352, 348] on span "Add a Document Tag" at bounding box center [1356, 345] width 120 height 12
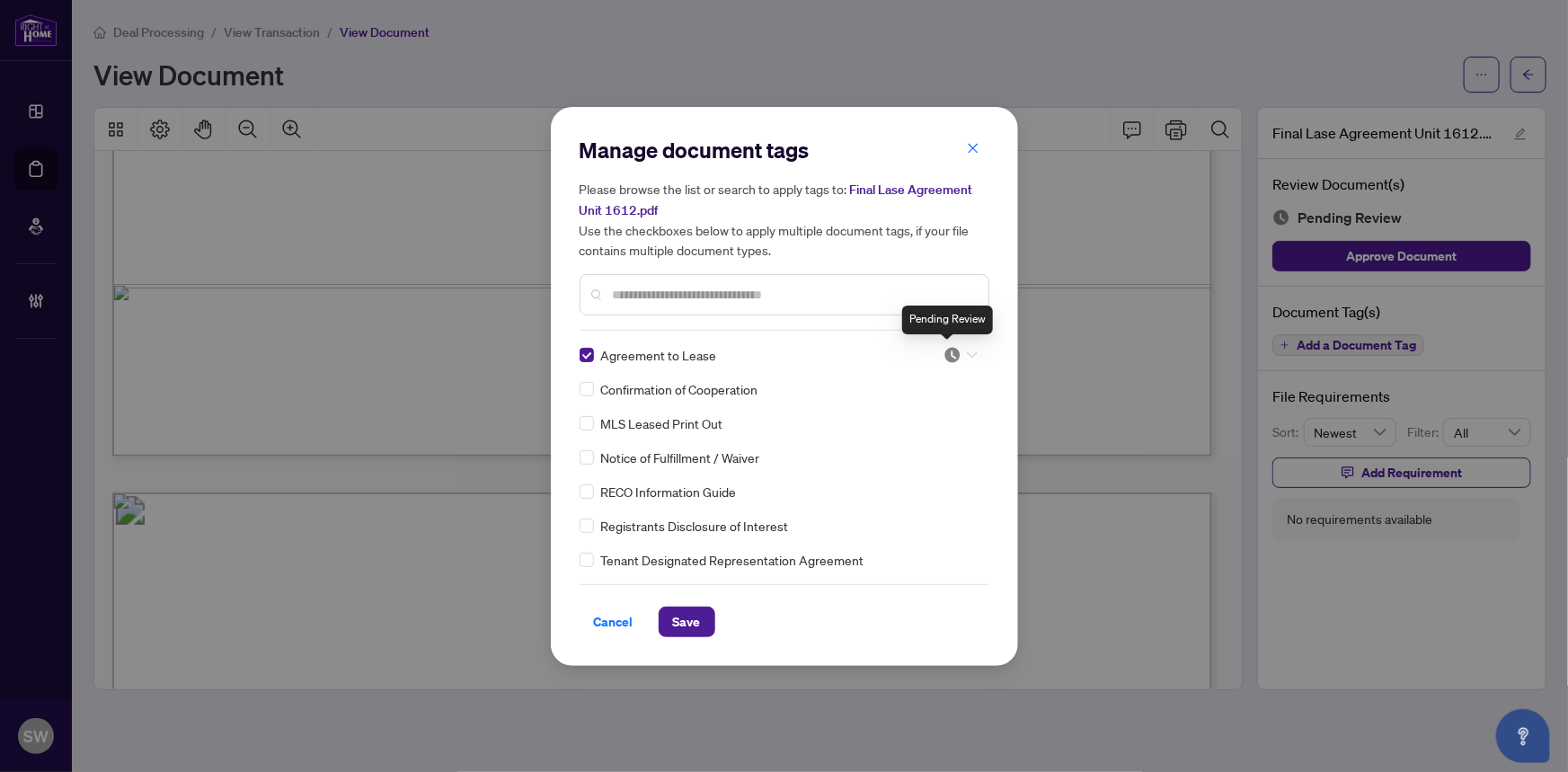
click at [950, 353] on img at bounding box center [952, 354] width 18 height 18
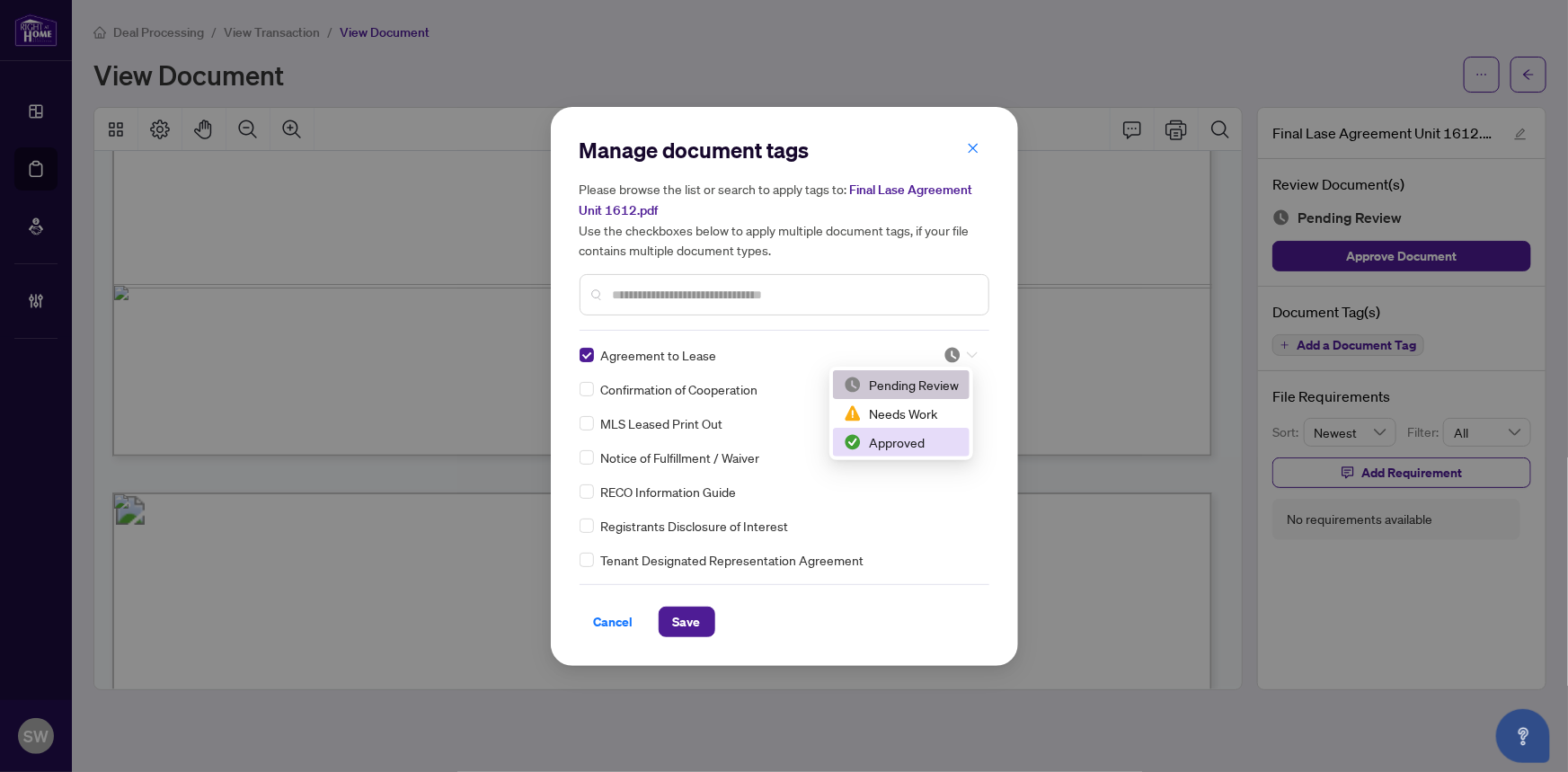
click at [912, 434] on div "Approved" at bounding box center [901, 442] width 115 height 20
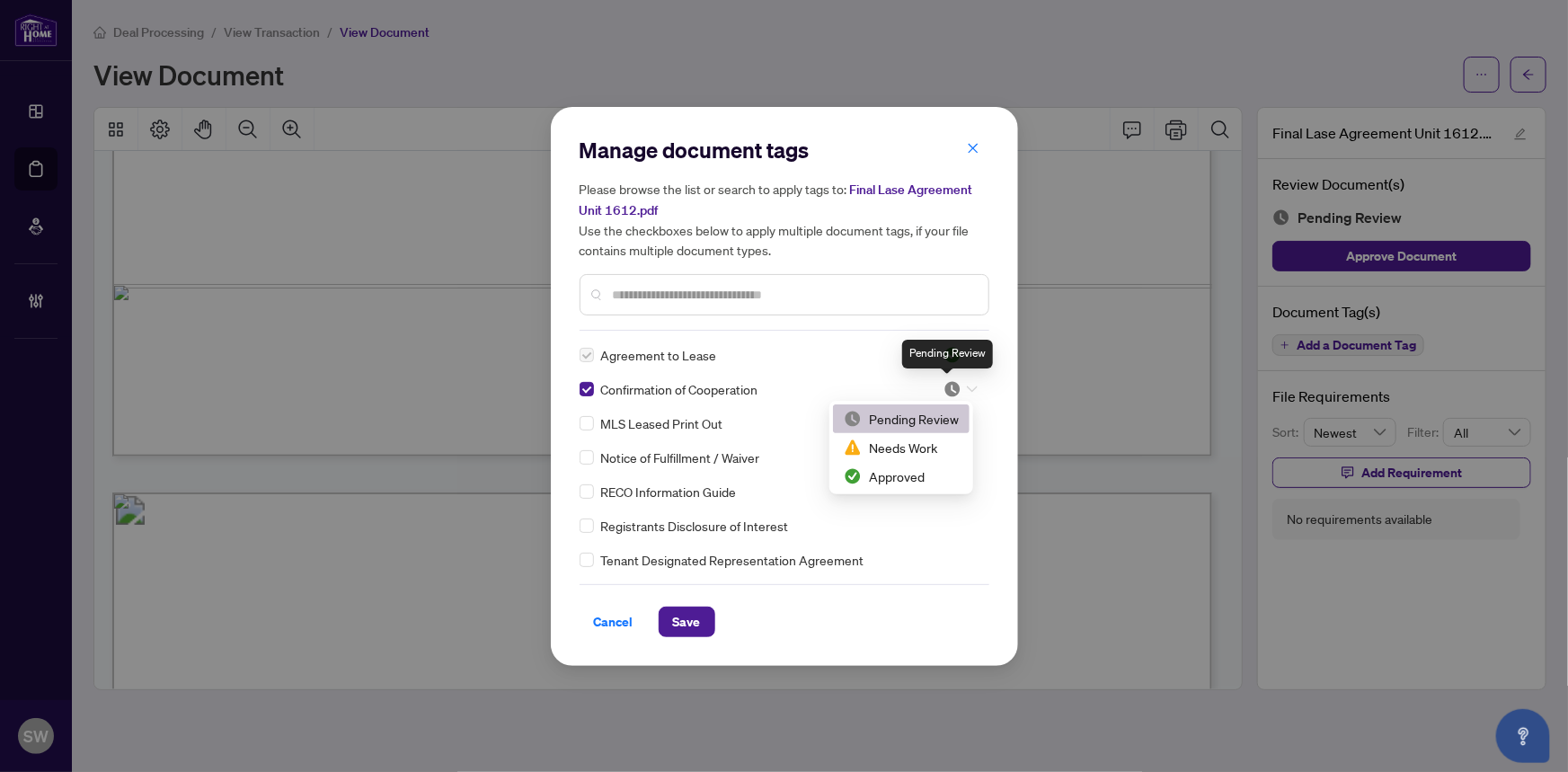
click at [946, 385] on img at bounding box center [952, 389] width 18 height 18
click at [905, 475] on div "Approved" at bounding box center [901, 475] width 115 height 20
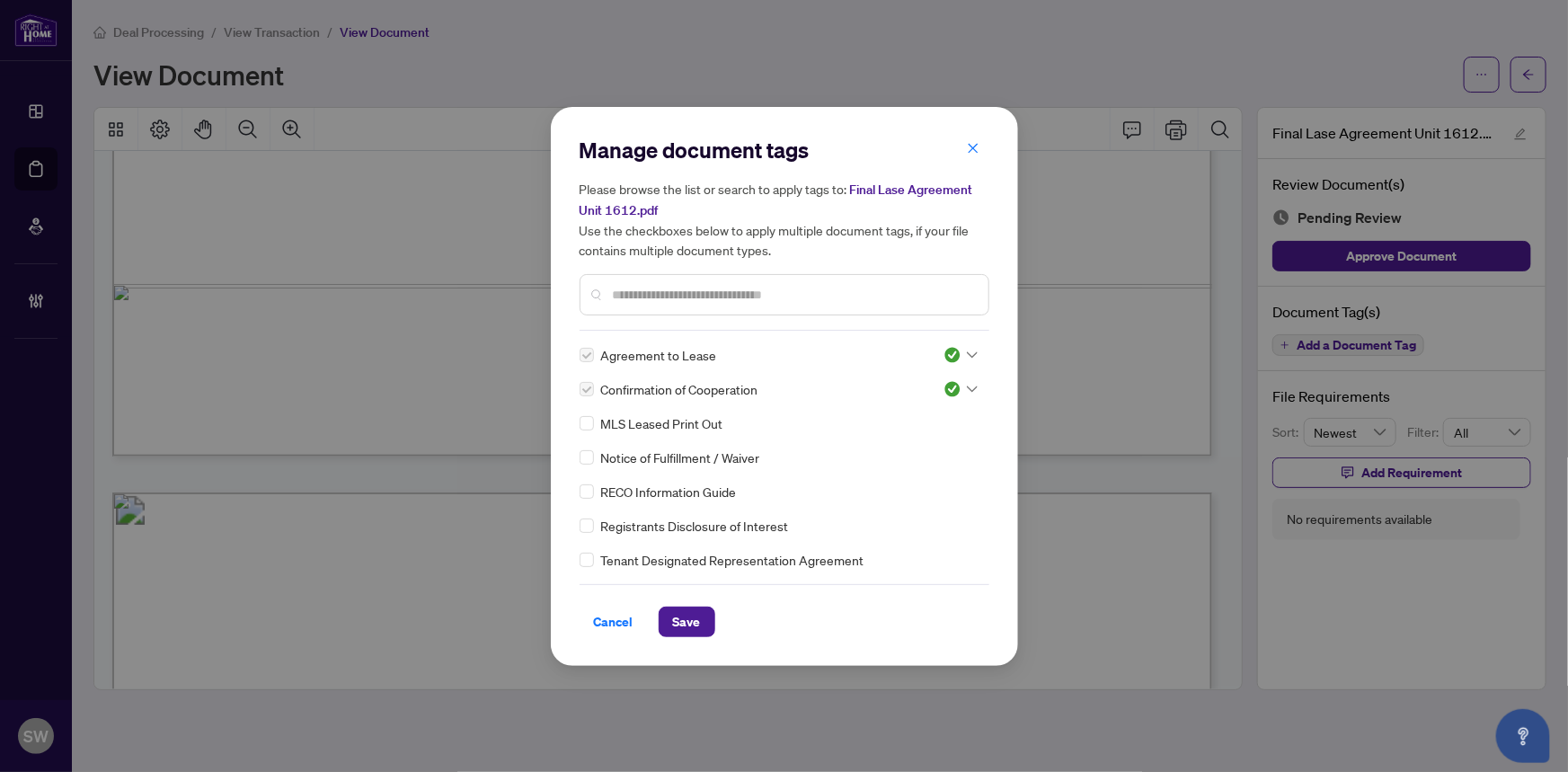
click at [717, 287] on input "text" at bounding box center [794, 295] width 362 height 20
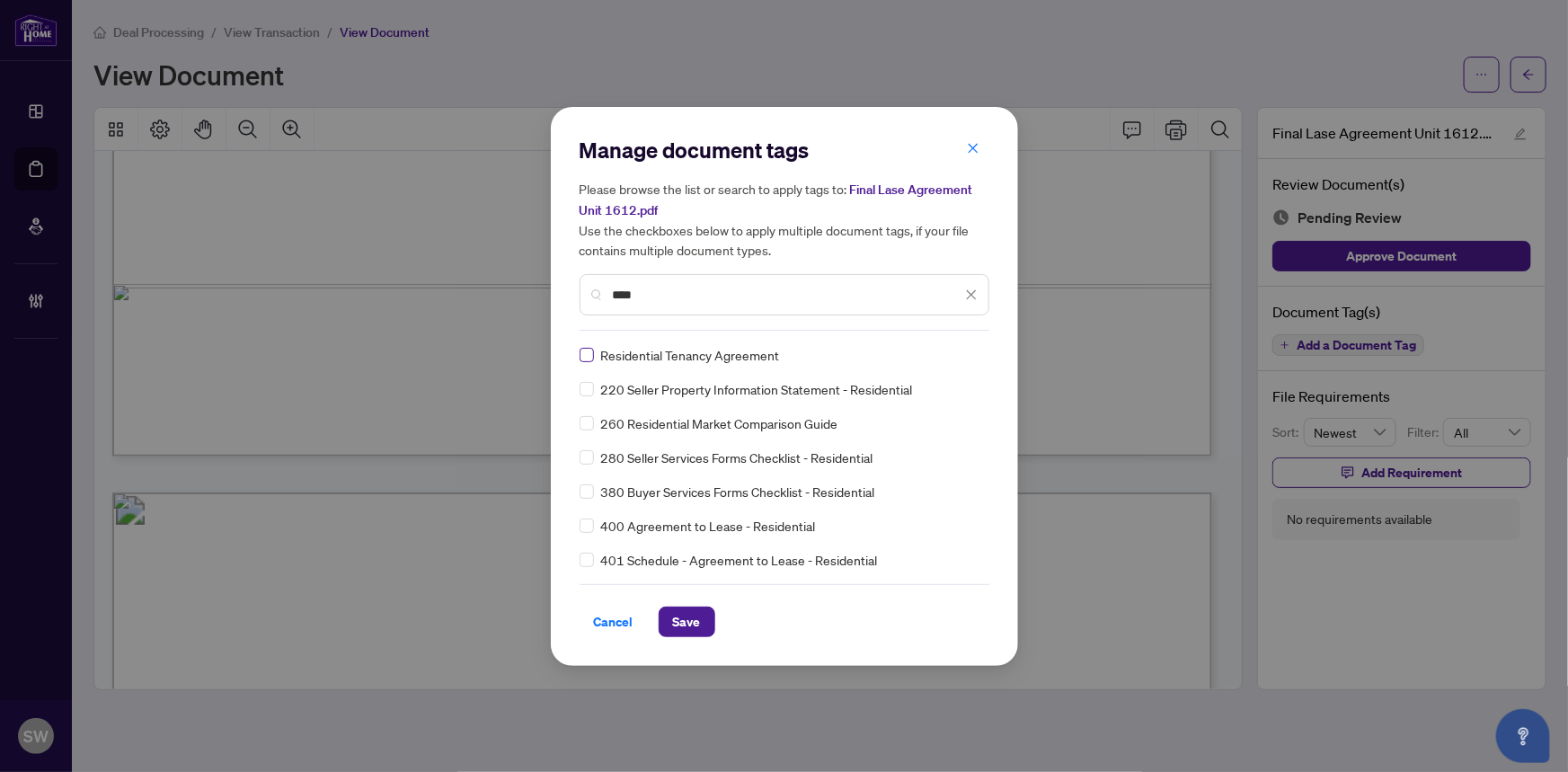
type input "****"
click at [967, 355] on icon at bounding box center [972, 354] width 10 height 7
click at [904, 455] on div "Approved" at bounding box center [901, 442] width 137 height 29
click at [698, 619] on span "Save" at bounding box center [687, 621] width 28 height 29
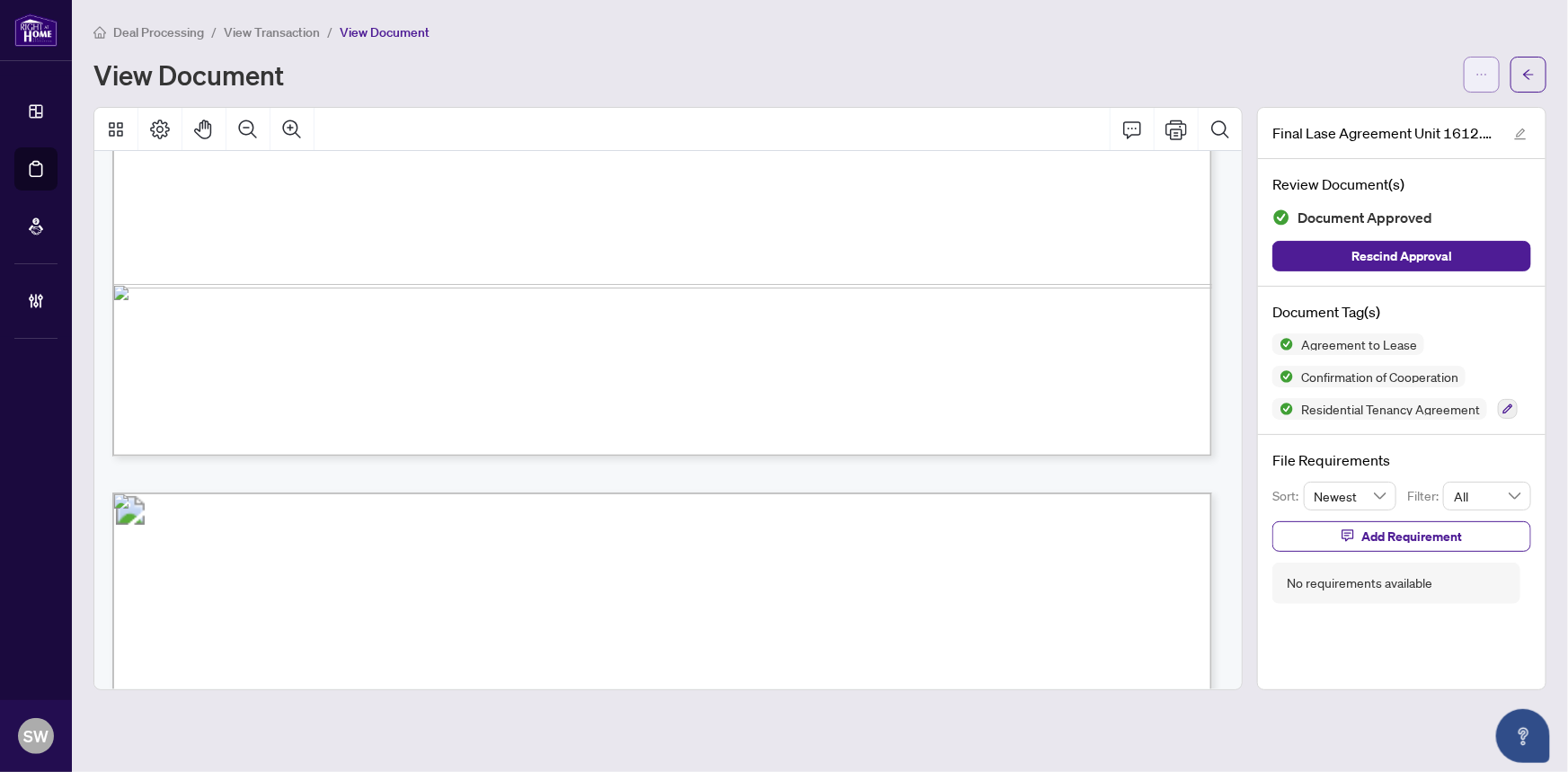
click at [1485, 76] on icon "ellipsis" at bounding box center [1481, 74] width 12 height 12
click at [1437, 82] on div "View Document" at bounding box center [773, 74] width 1360 height 29
click at [1530, 77] on icon "arrow-left" at bounding box center [1528, 74] width 12 height 12
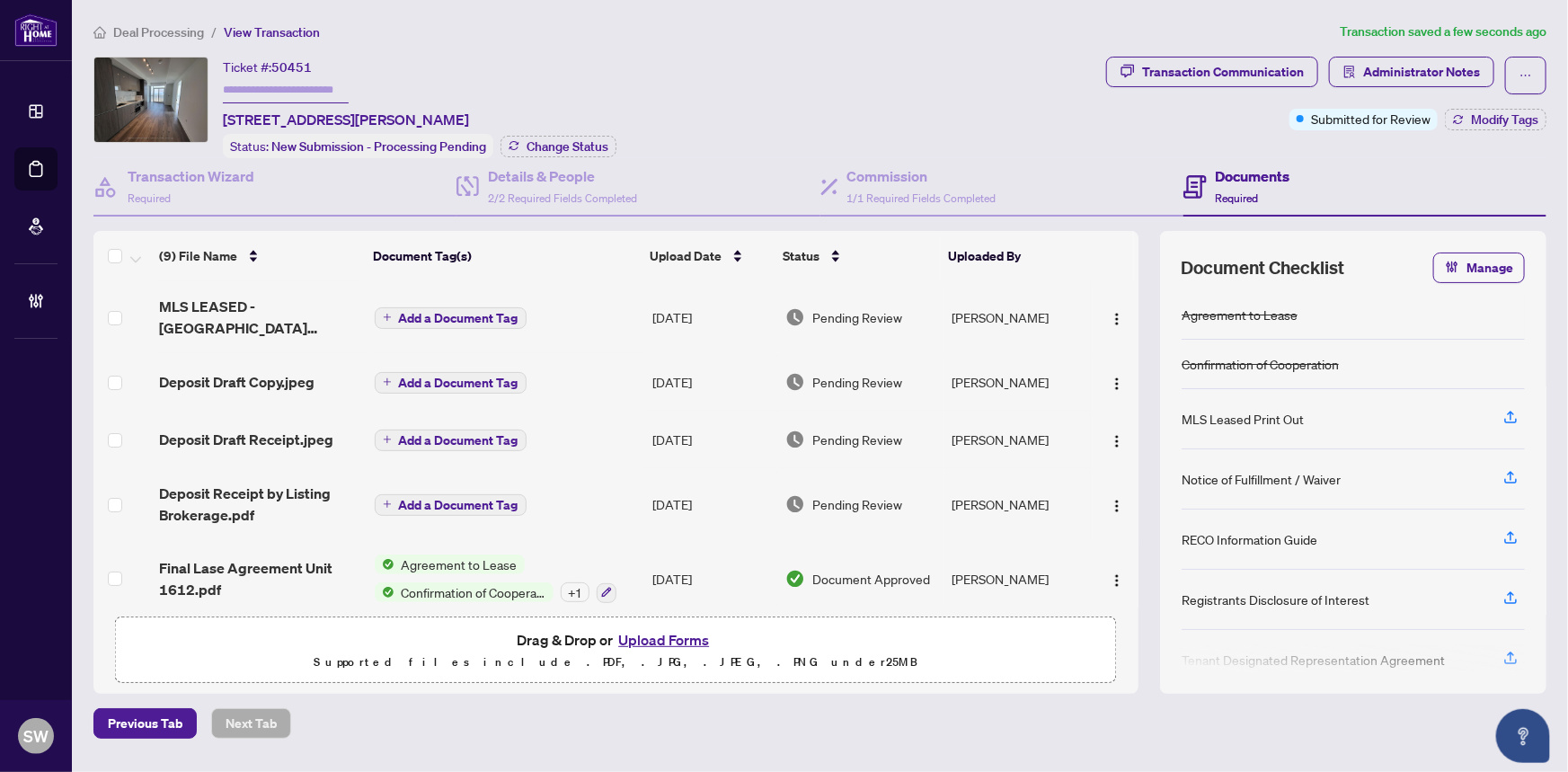
click at [300, 73] on div "Ticket #: 50451" at bounding box center [267, 67] width 89 height 21
copy span "50451"
click at [247, 498] on span "Deposit Receipt by Listing Brokerage.pdf" at bounding box center [259, 504] width 201 height 43
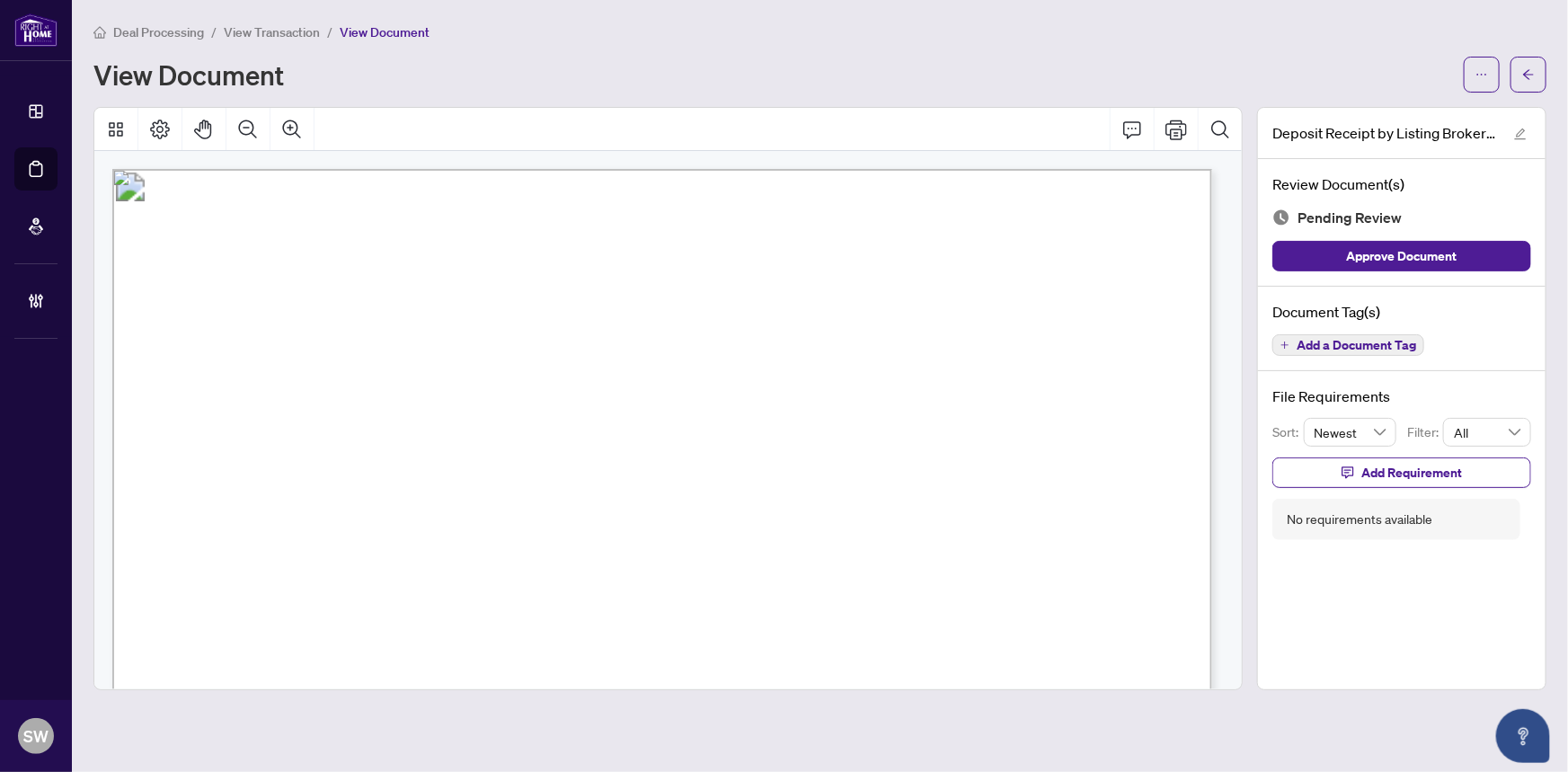
click at [1371, 341] on span "Add a Document Tag" at bounding box center [1356, 345] width 120 height 12
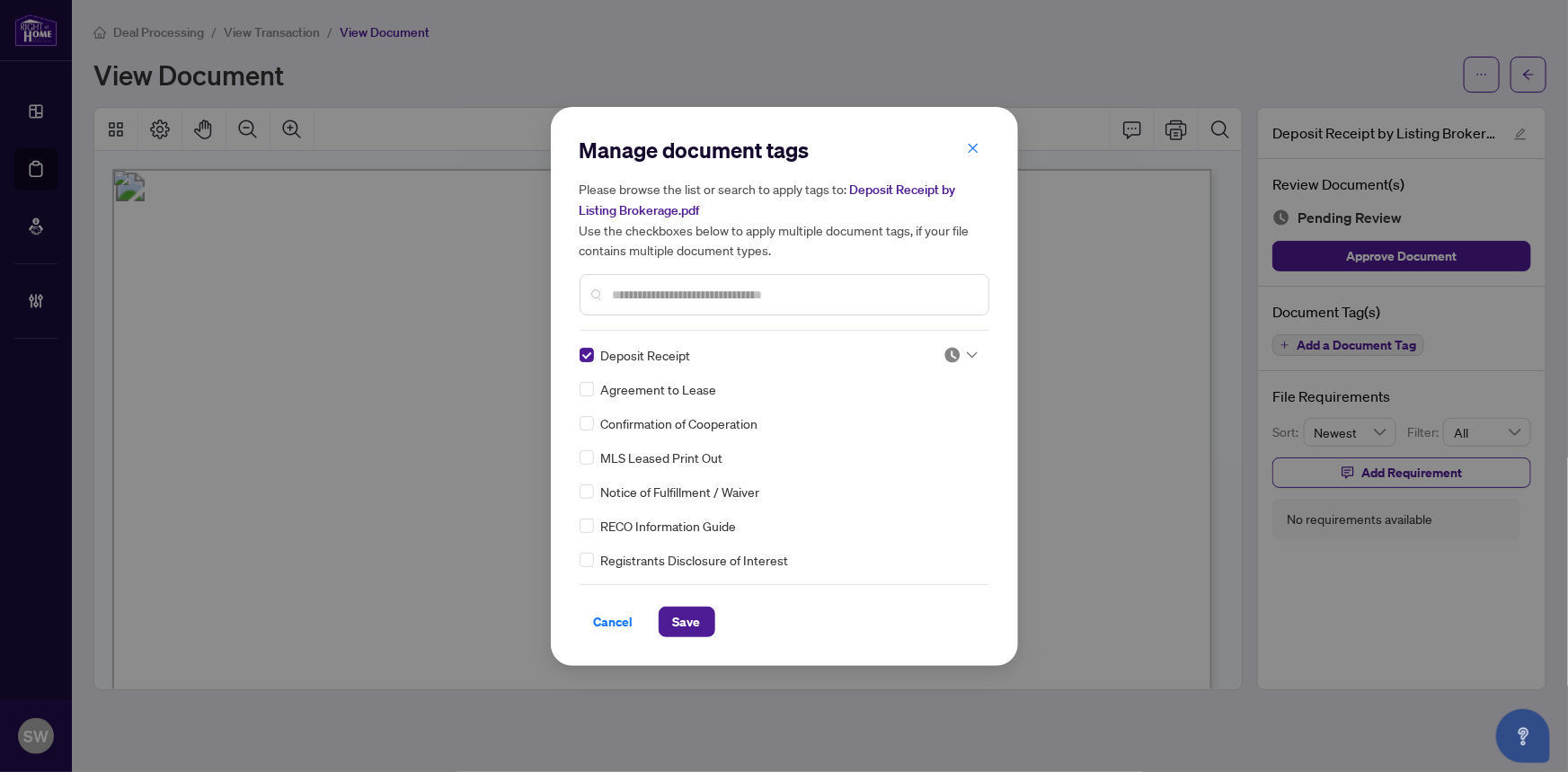
click at [979, 356] on div "Deposit Receipt Agreement to Lease Confirmation of Cooperation MLS Leased Print…" at bounding box center [784, 457] width 410 height 225
click at [967, 354] on icon at bounding box center [972, 355] width 10 height 8
click at [919, 442] on div "Approved" at bounding box center [901, 442] width 115 height 20
click at [699, 619] on span "Save" at bounding box center [687, 621] width 28 height 29
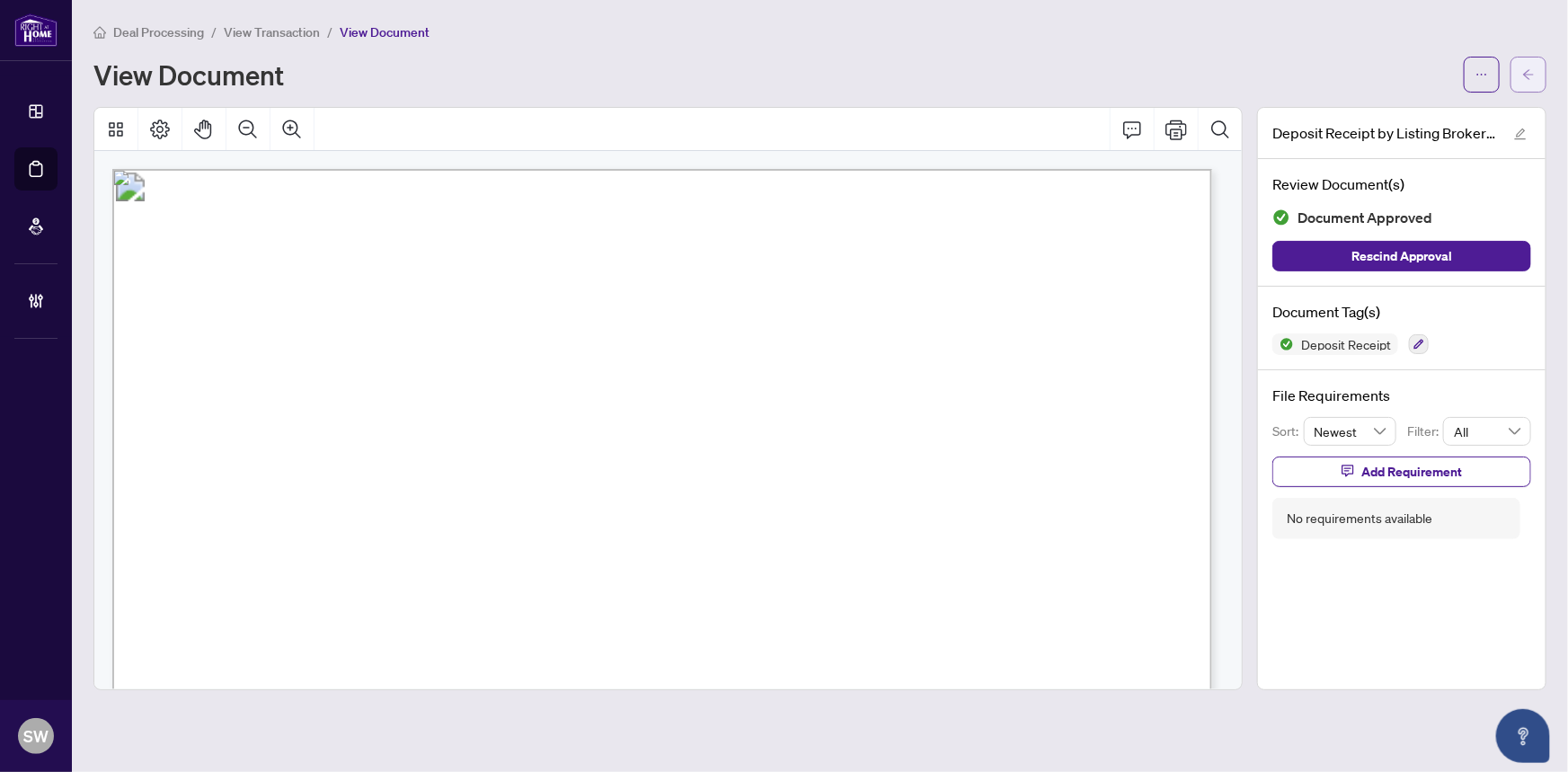
click at [1543, 78] on button "button" at bounding box center [1528, 74] width 36 height 36
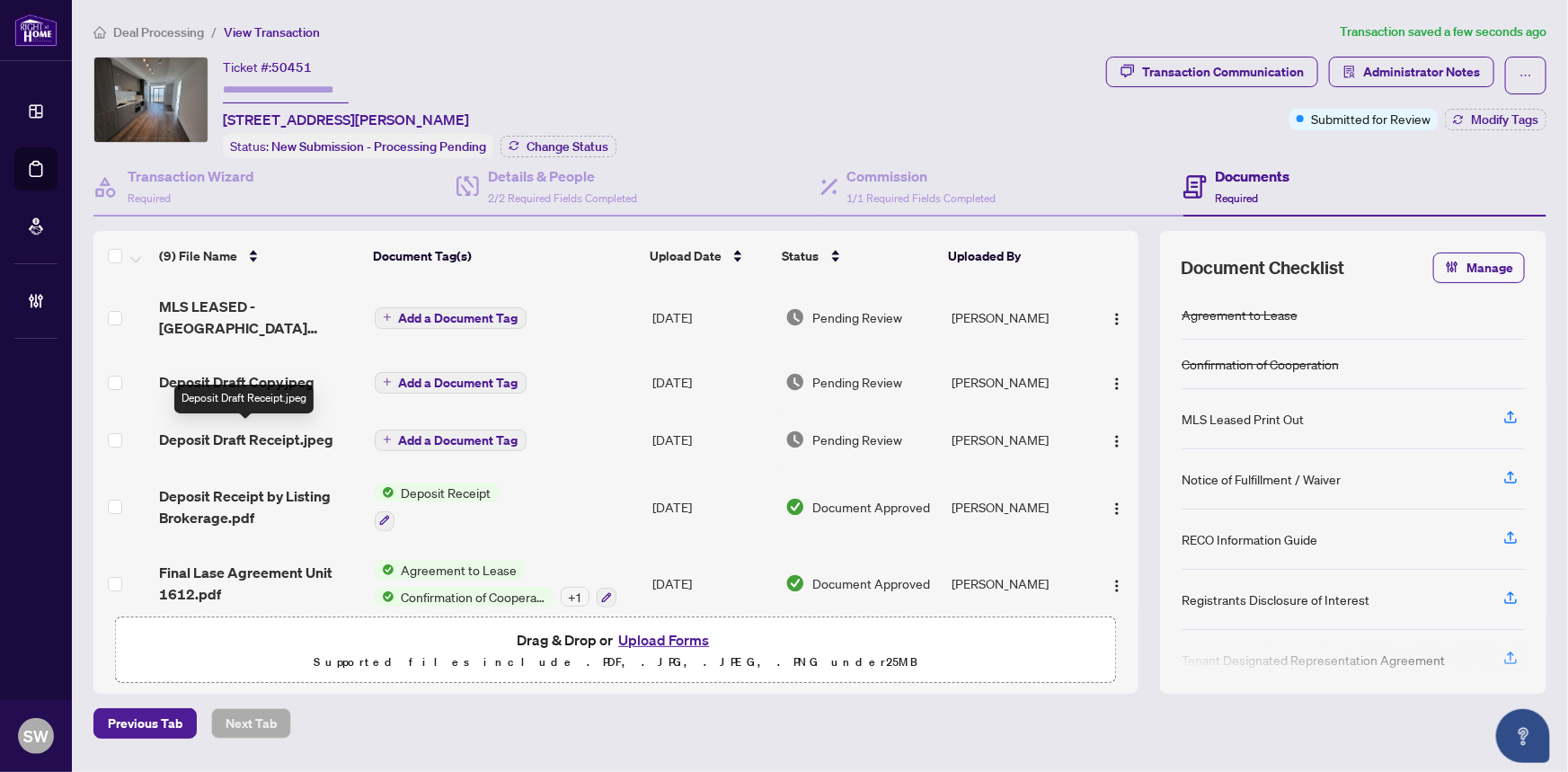
click at [256, 438] on span "Deposit Draft Receipt.jpeg" at bounding box center [246, 439] width 174 height 22
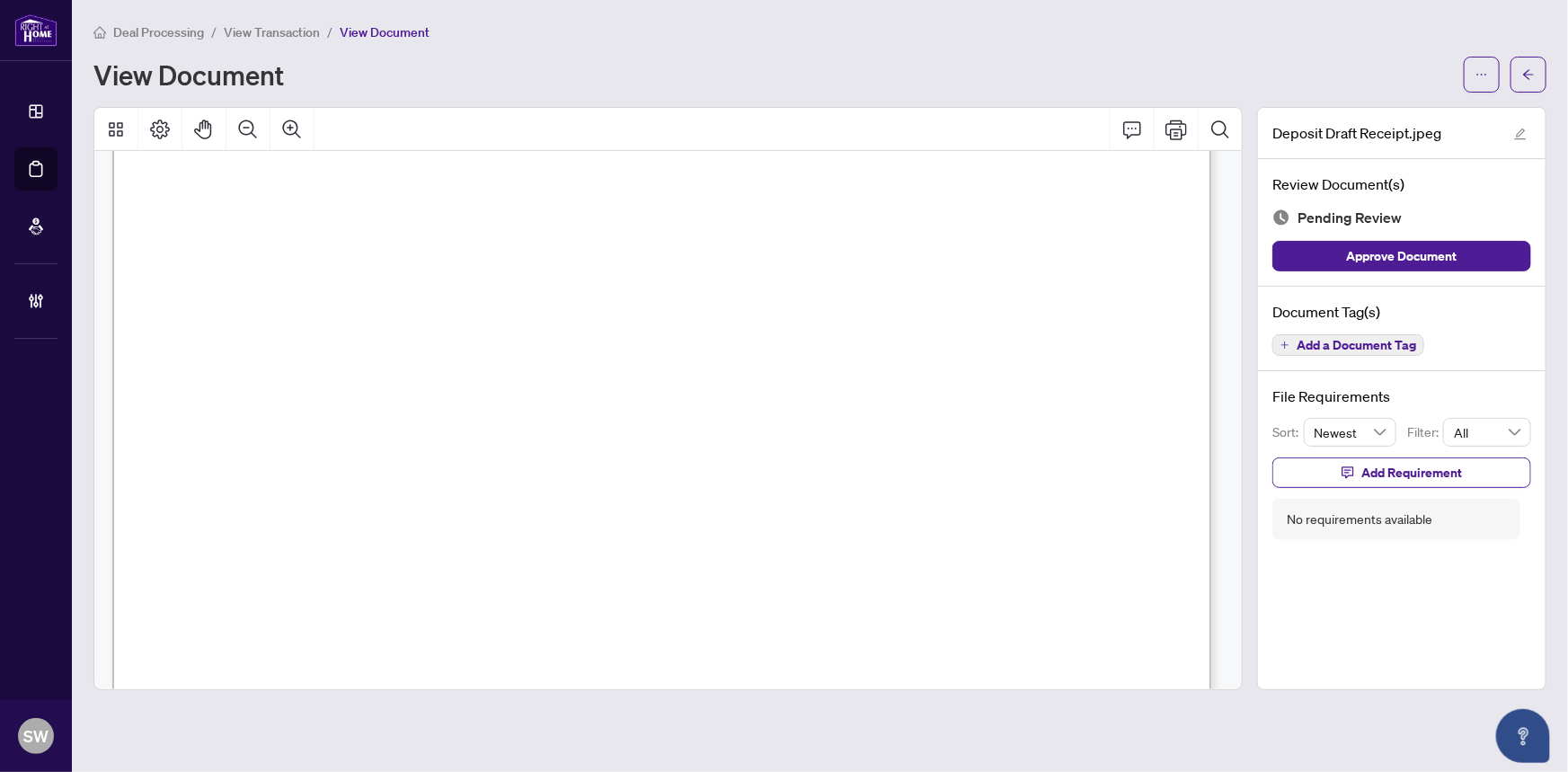
scroll to position [97, 0]
click at [1344, 342] on span "Add a Document Tag" at bounding box center [1356, 345] width 120 height 12
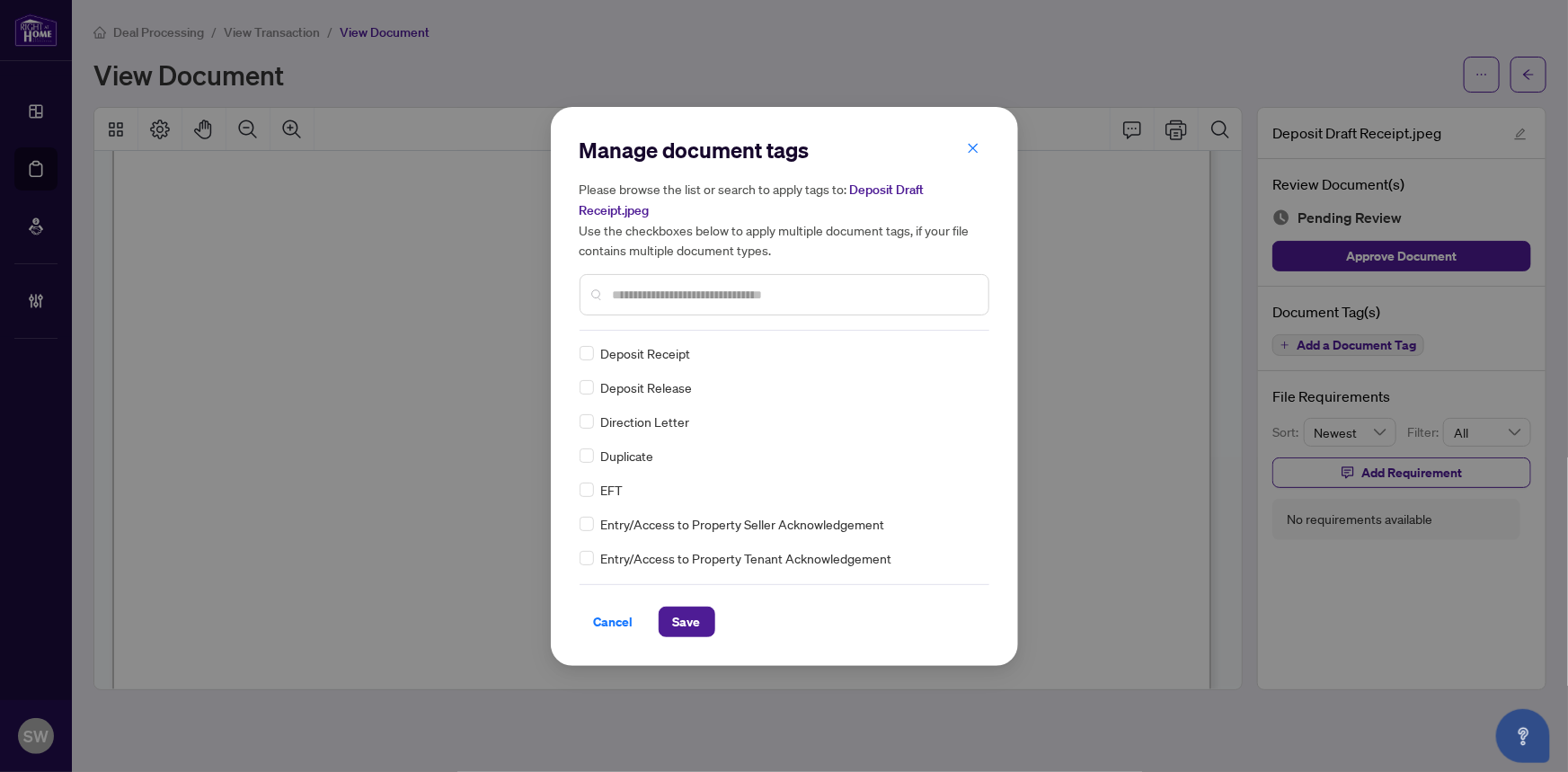
scroll to position [0, 0]
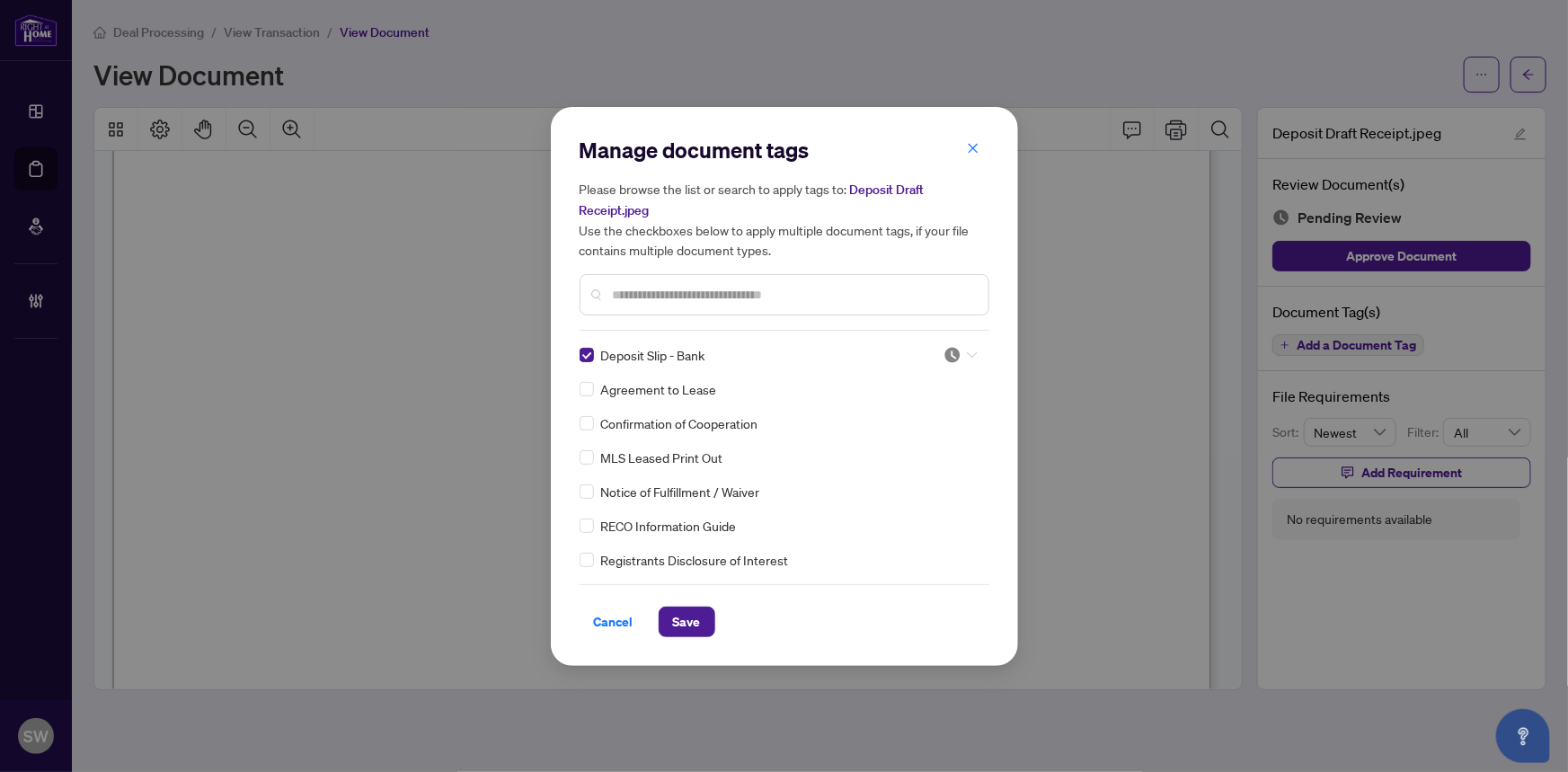
click at [961, 350] on div at bounding box center [961, 354] width 34 height 18
click at [902, 444] on div "Approved" at bounding box center [901, 442] width 115 height 20
click at [701, 613] on button "Save" at bounding box center [687, 621] width 57 height 30
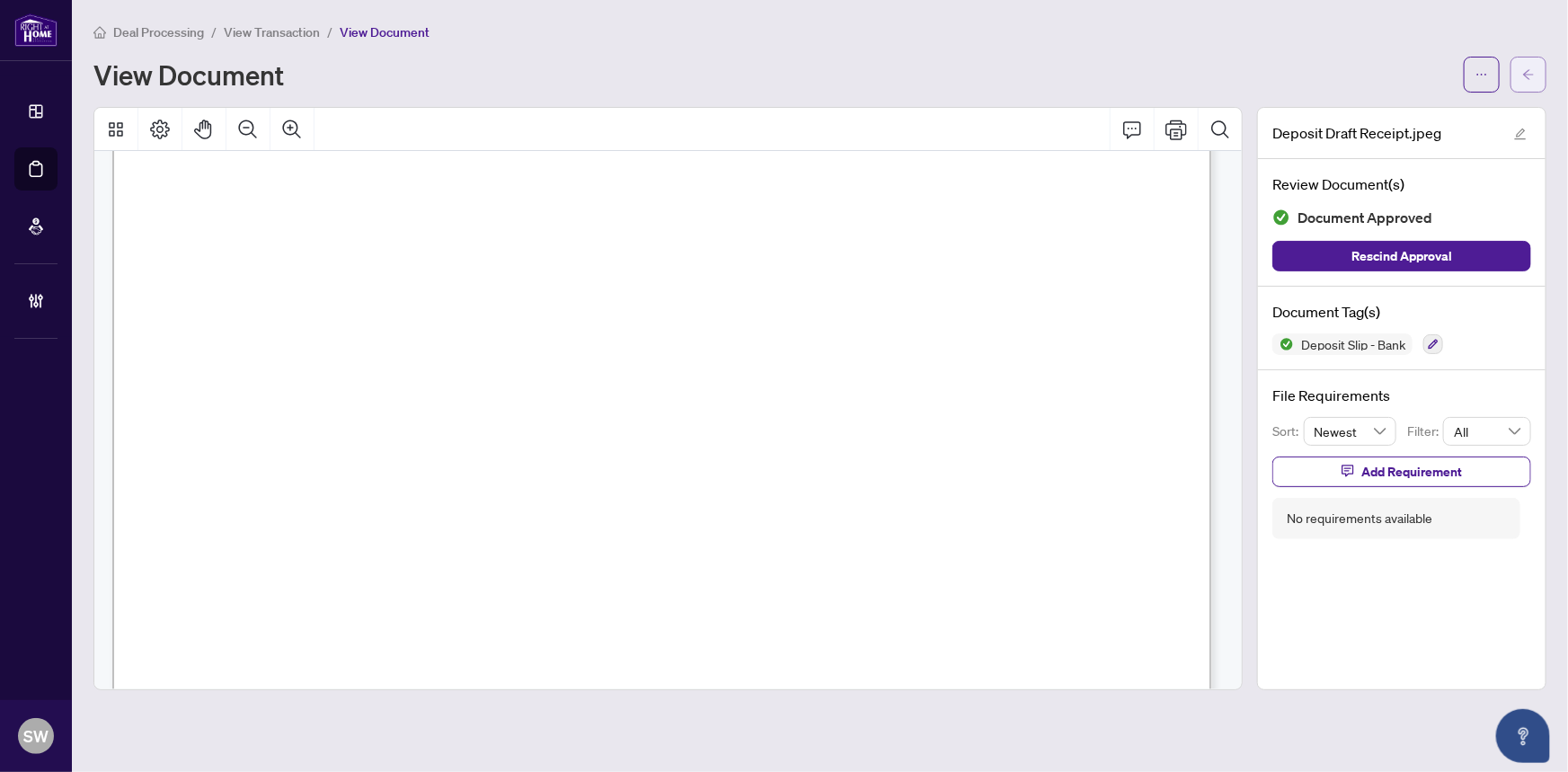
click at [1531, 80] on span "button" at bounding box center [1528, 74] width 12 height 29
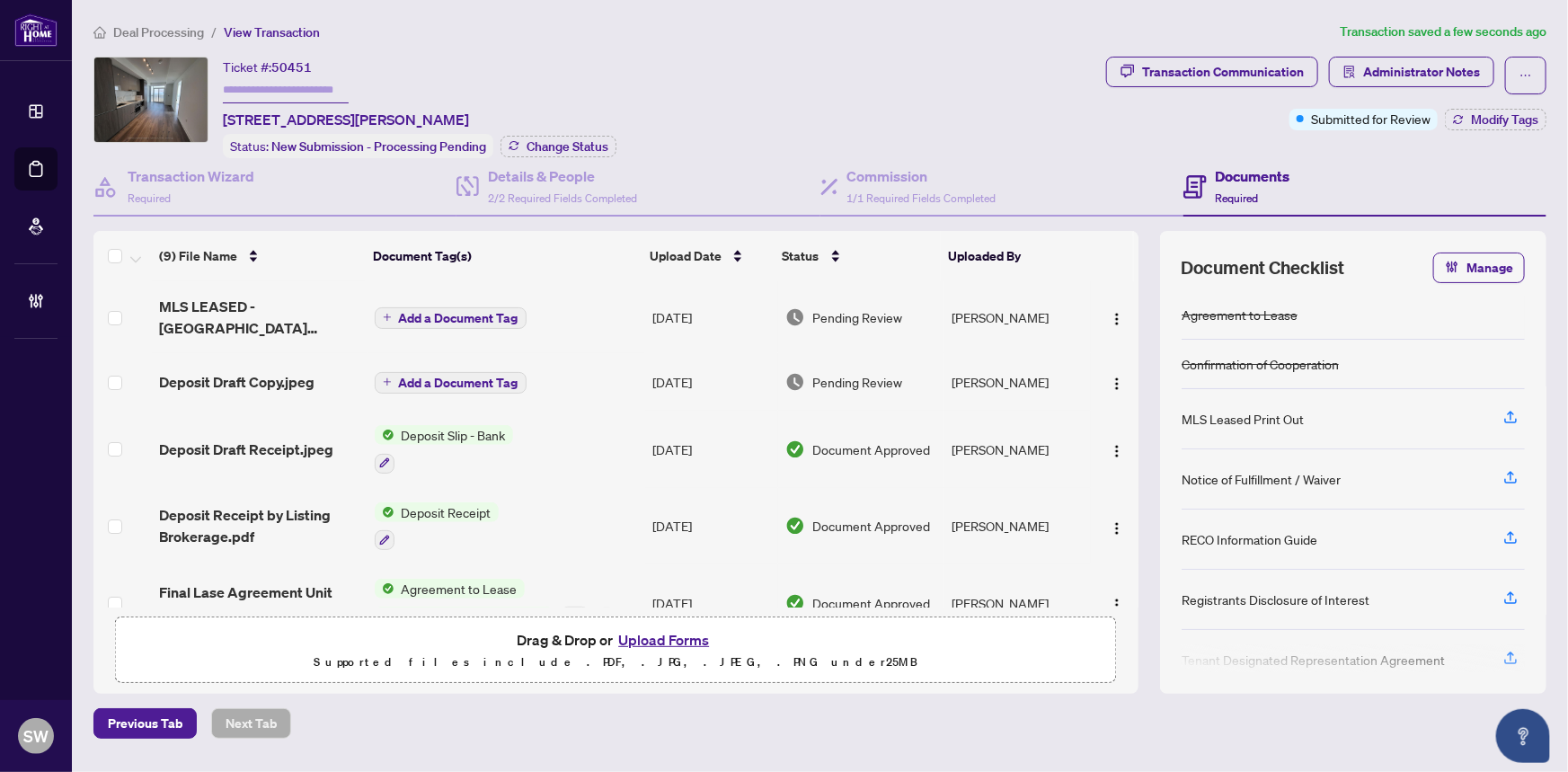
click at [273, 392] on td "Deposit Draft Copy.jpeg" at bounding box center [259, 381] width 215 height 57
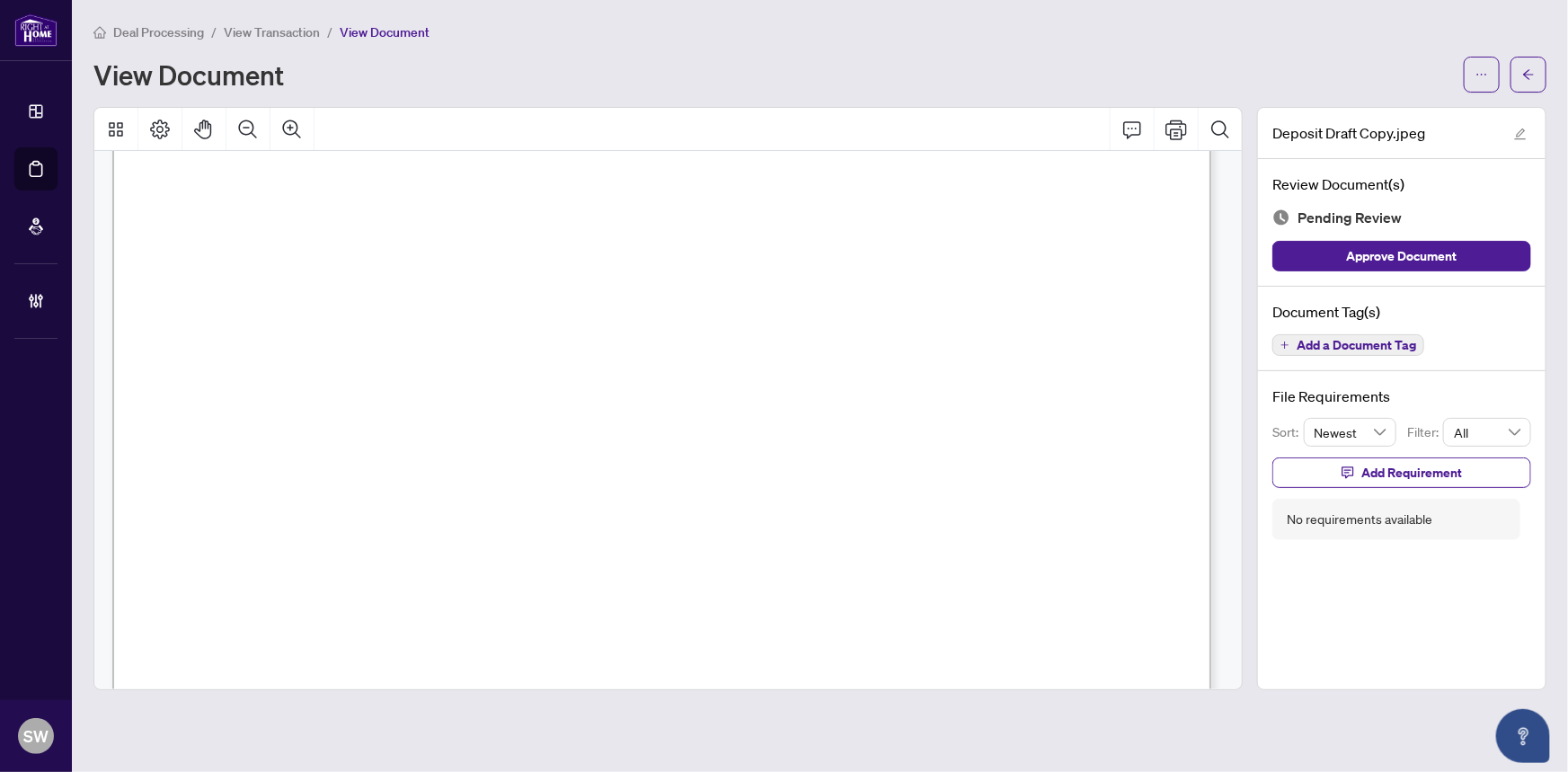
scroll to position [81, 0]
click at [1390, 342] on span "Add a Document Tag" at bounding box center [1356, 345] width 120 height 12
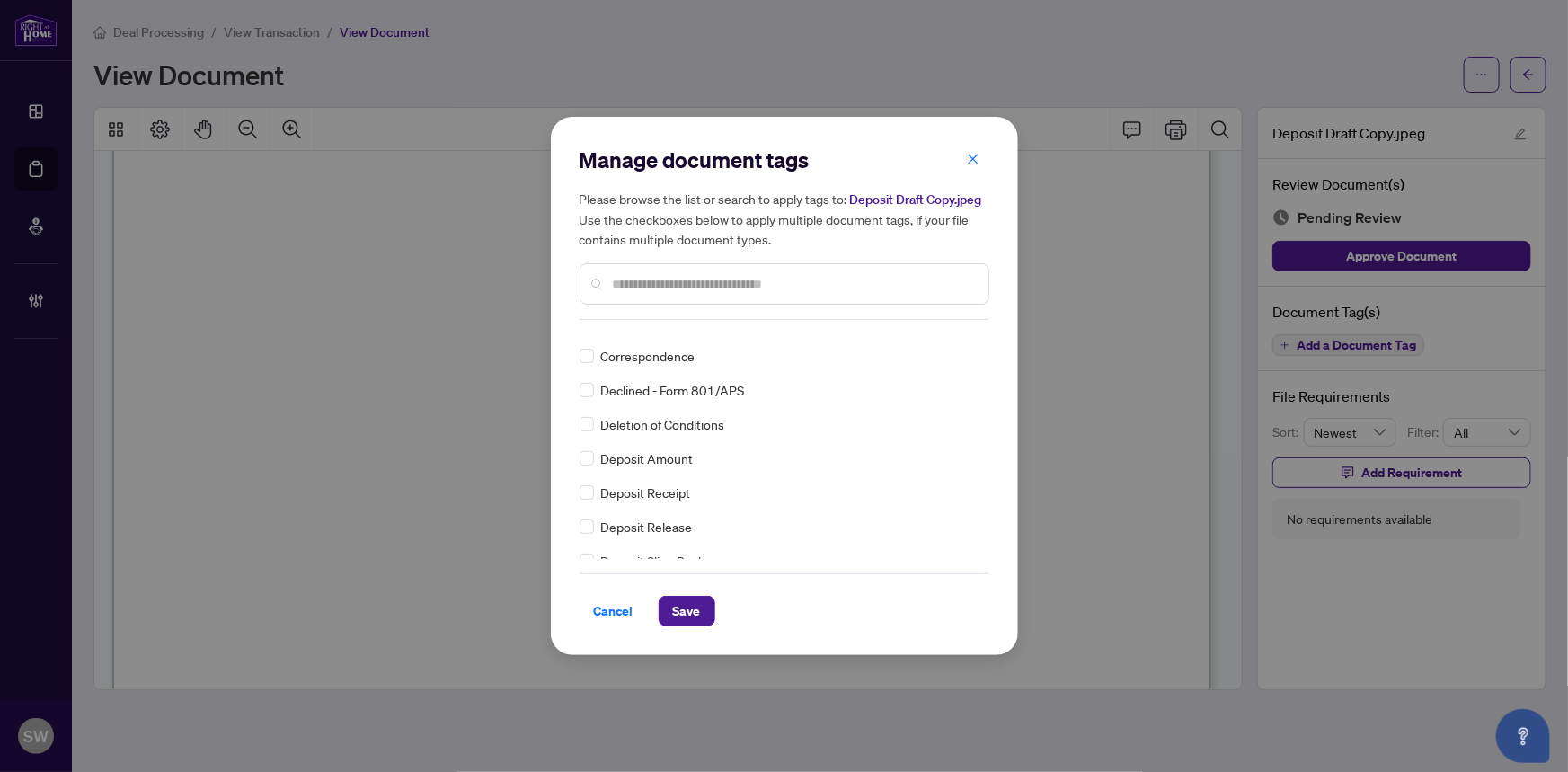
scroll to position [0, 0]
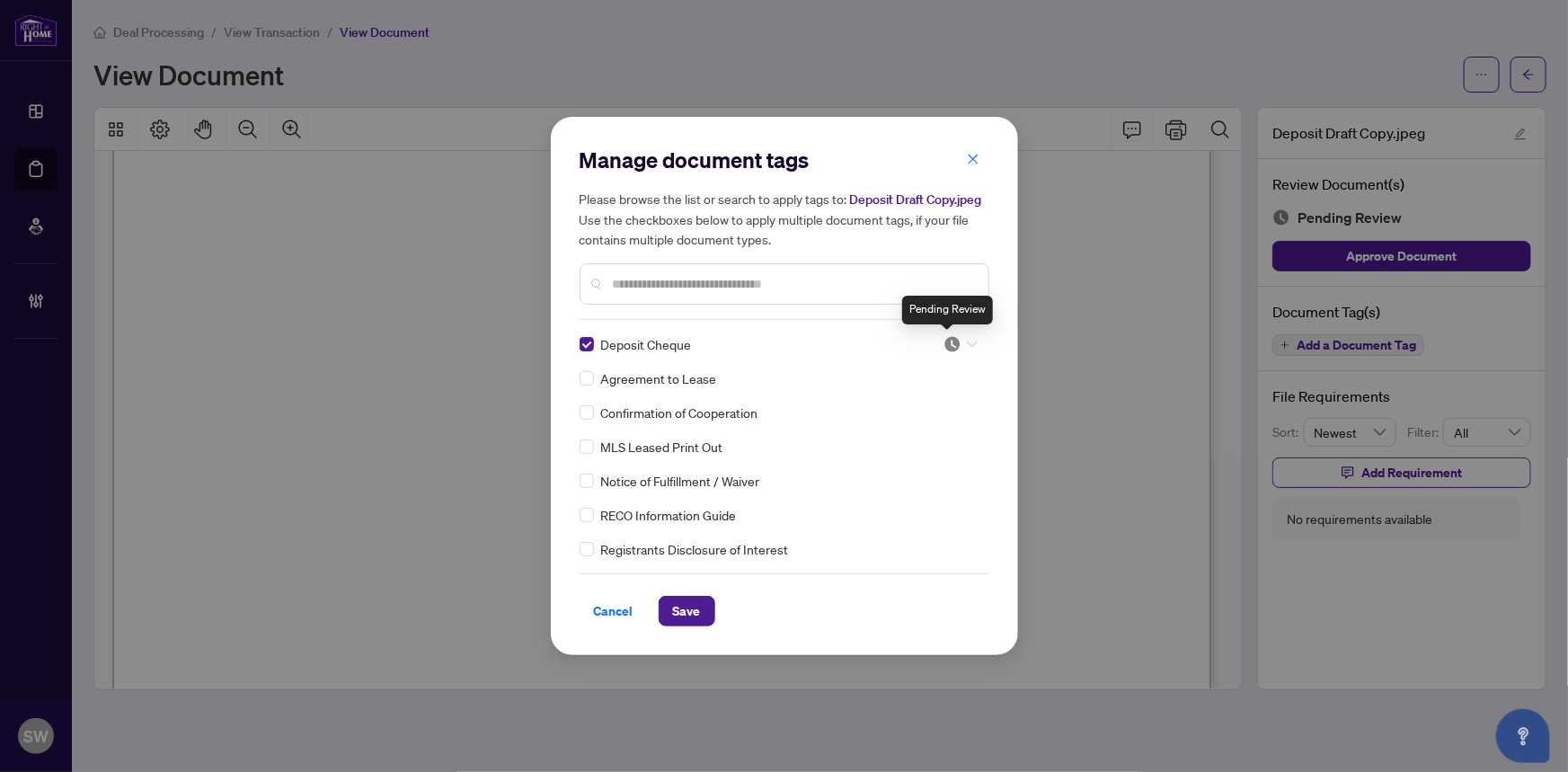
click at [946, 342] on img at bounding box center [952, 344] width 18 height 18
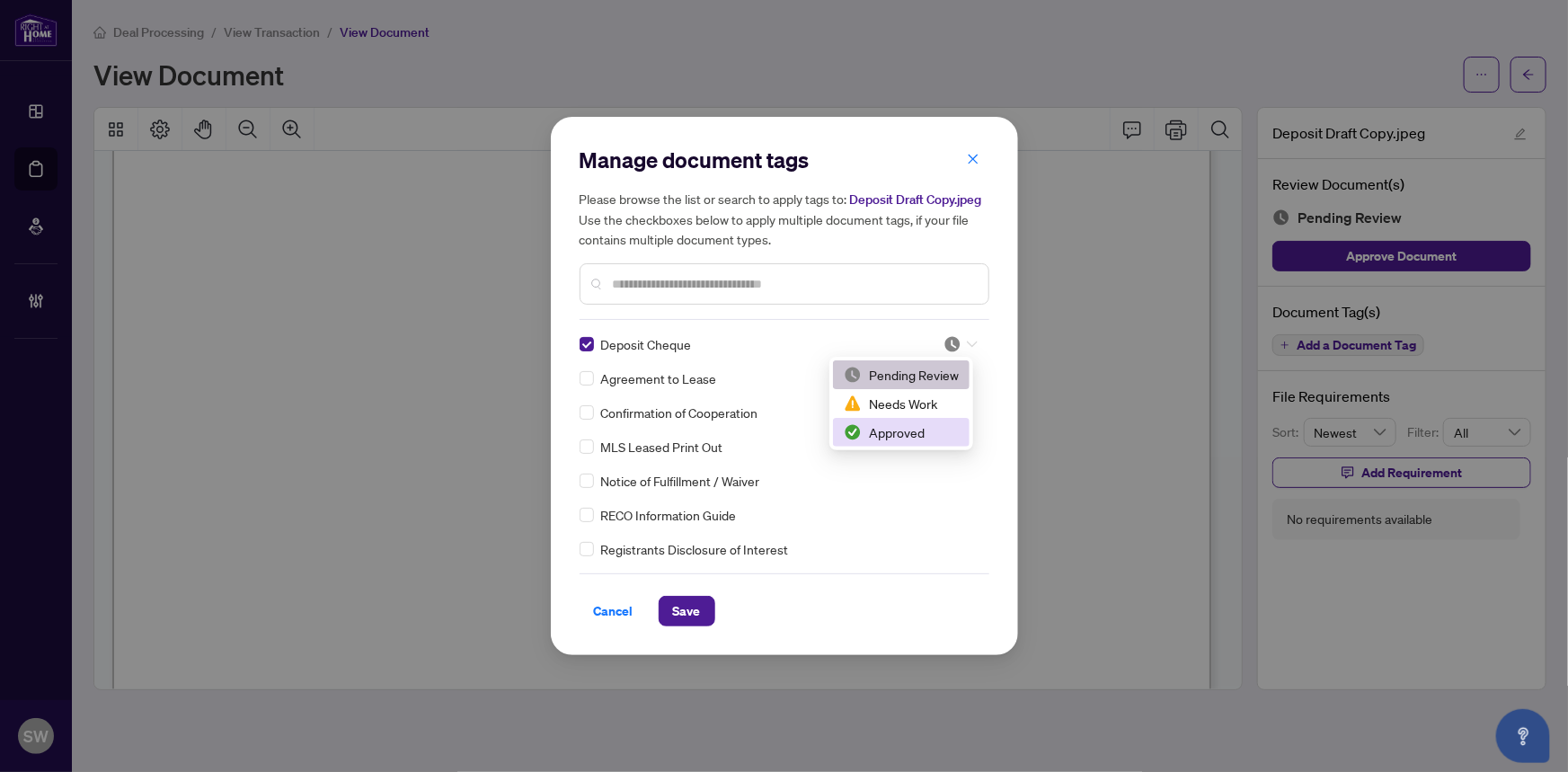
click at [897, 426] on div "Approved" at bounding box center [901, 432] width 115 height 20
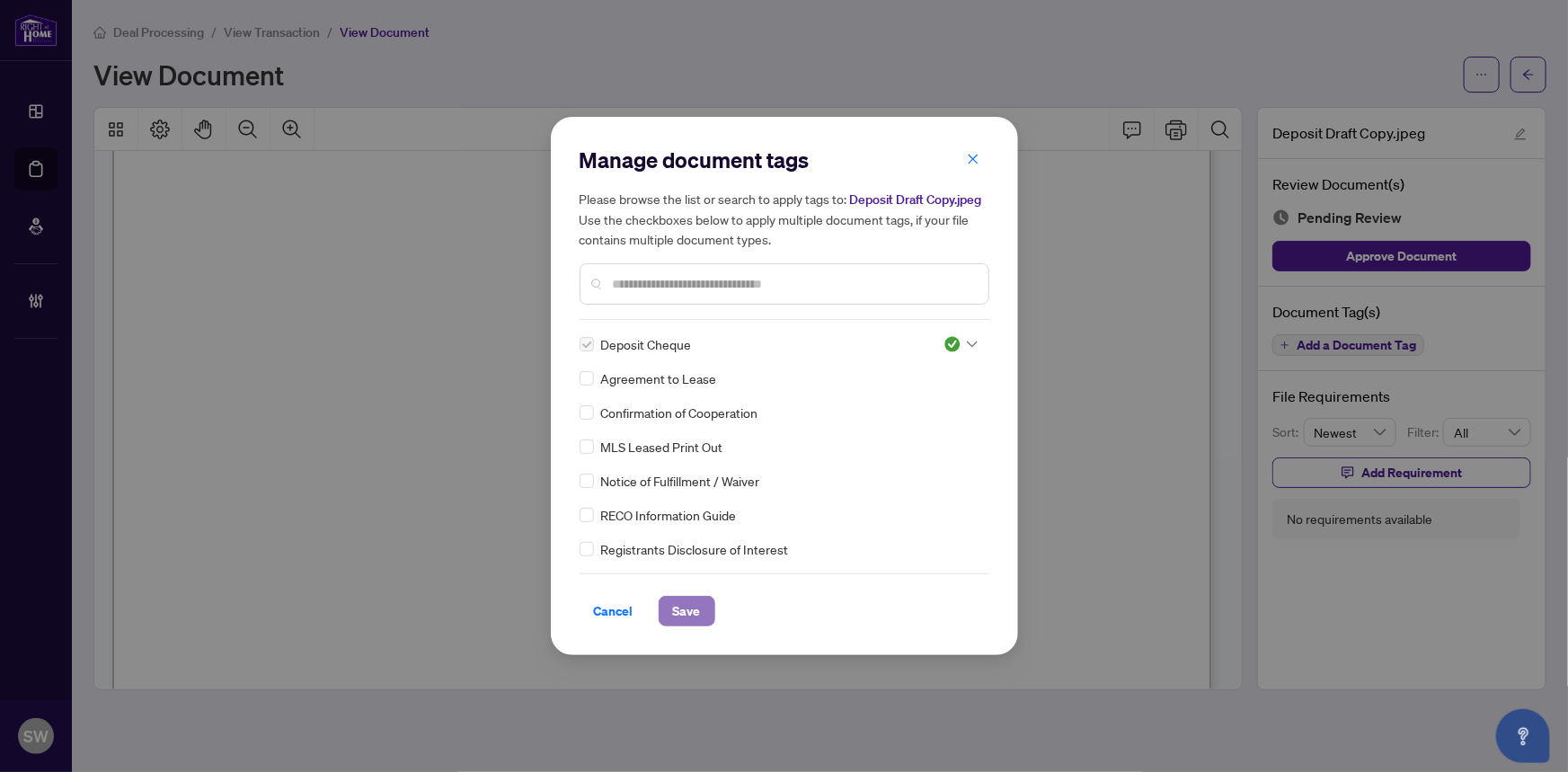
click at [698, 618] on span "Save" at bounding box center [687, 611] width 28 height 29
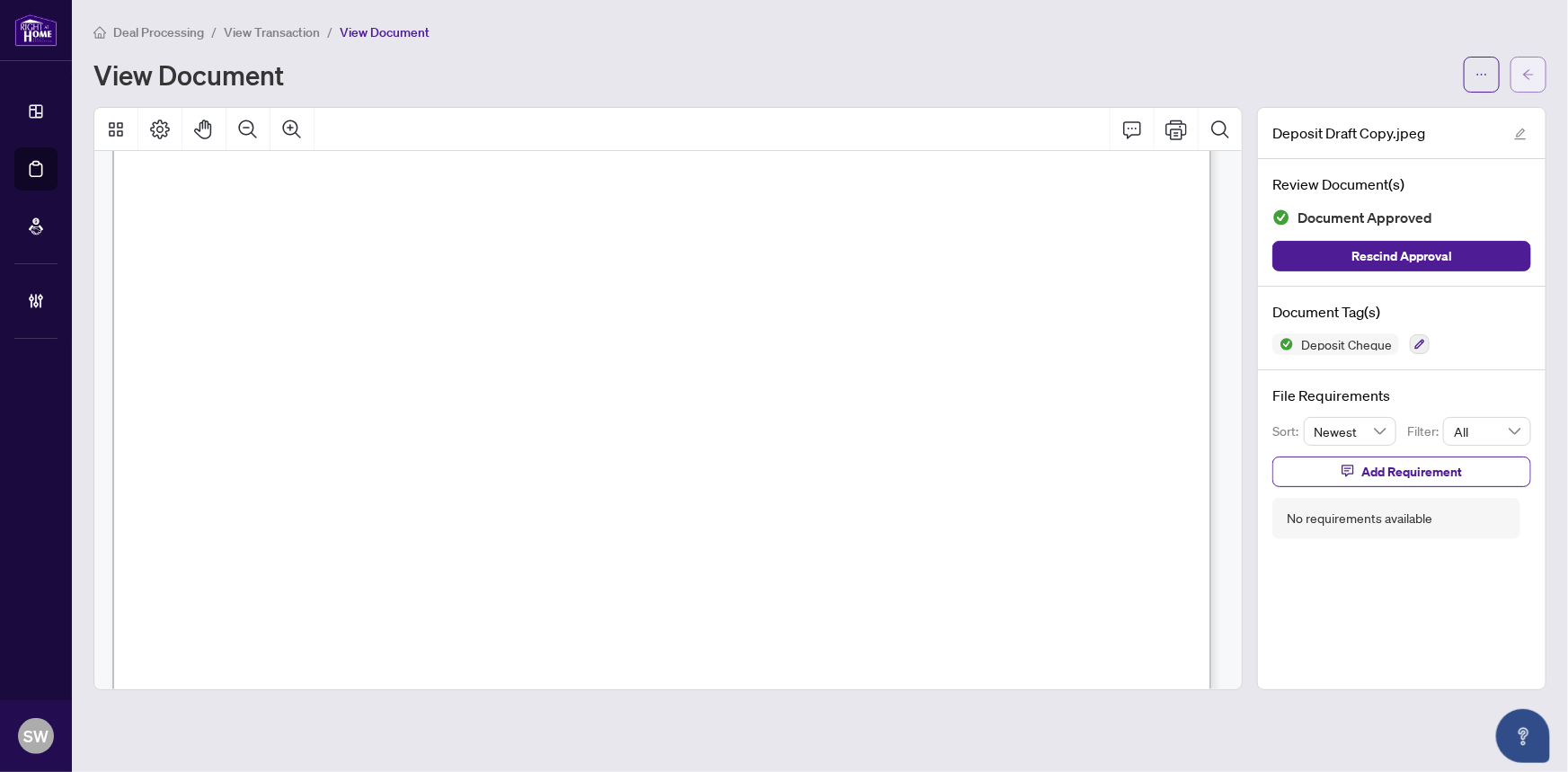
click at [1539, 69] on button "button" at bounding box center [1528, 74] width 36 height 36
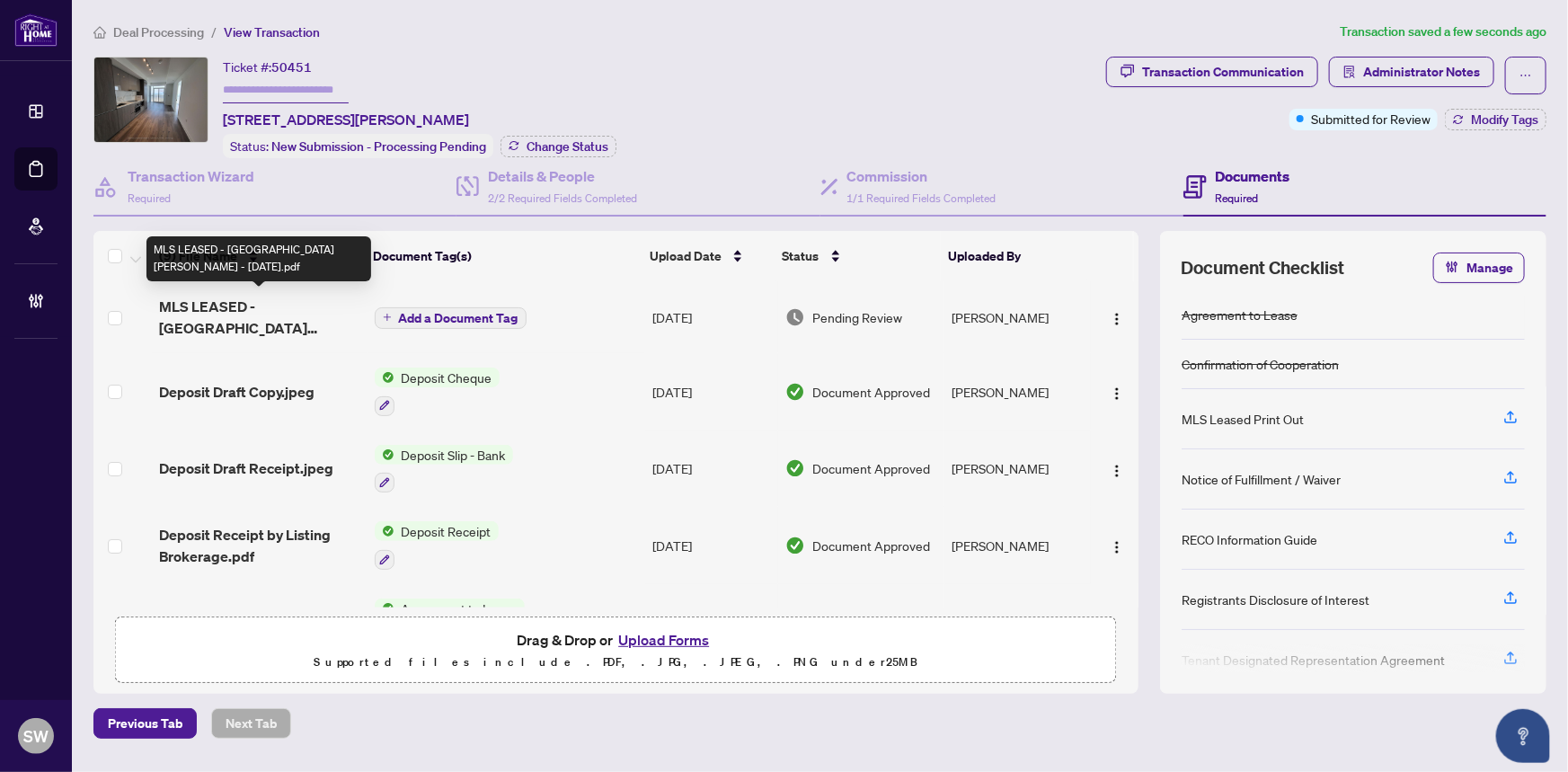
click at [332, 310] on span "MLS LEASED - 28 Interchange Way 1612 Vaughan N12284402 - Aug27.pdf" at bounding box center [259, 317] width 201 height 43
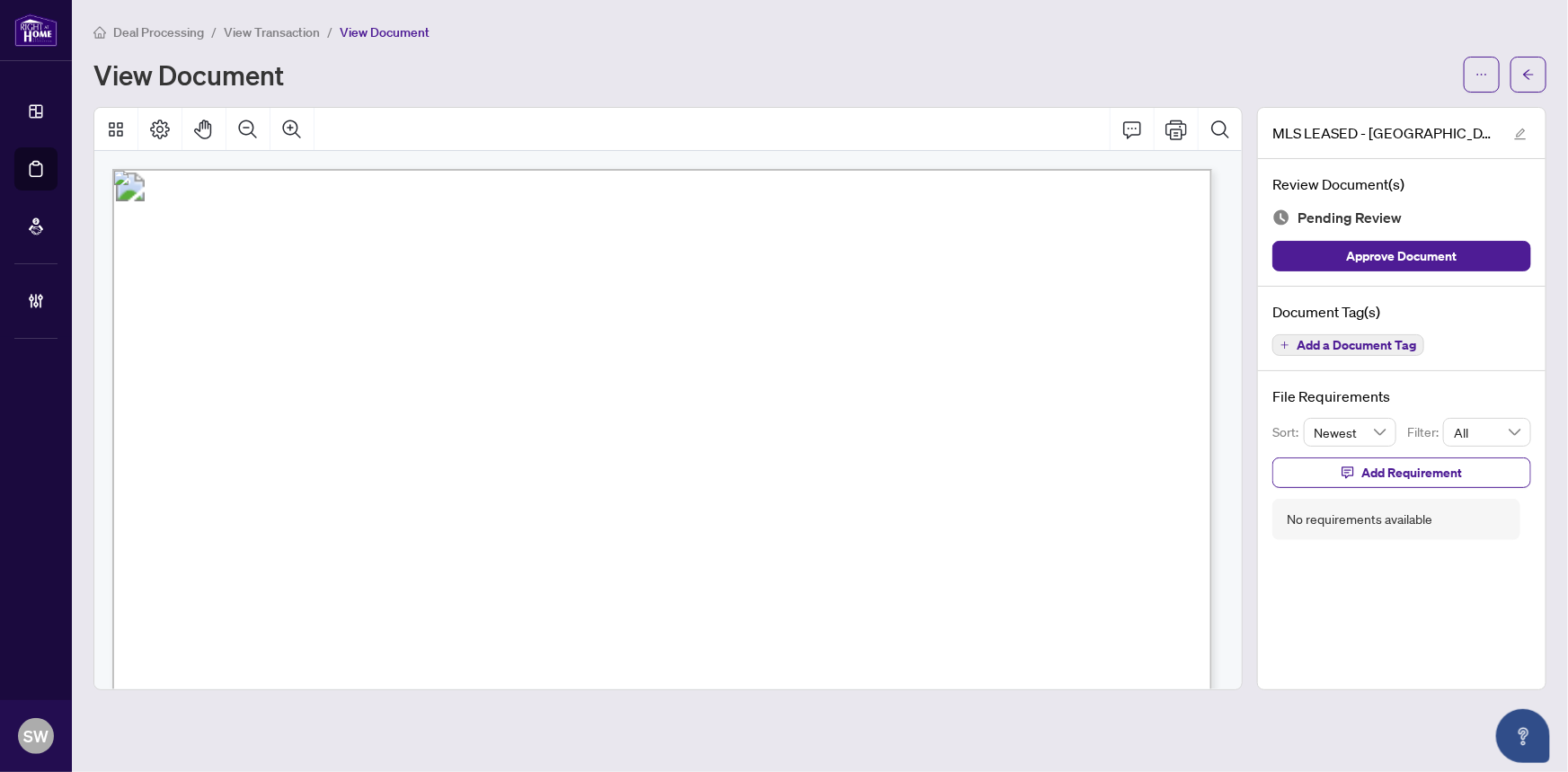
click at [1357, 339] on span "Add a Document Tag" at bounding box center [1356, 345] width 120 height 12
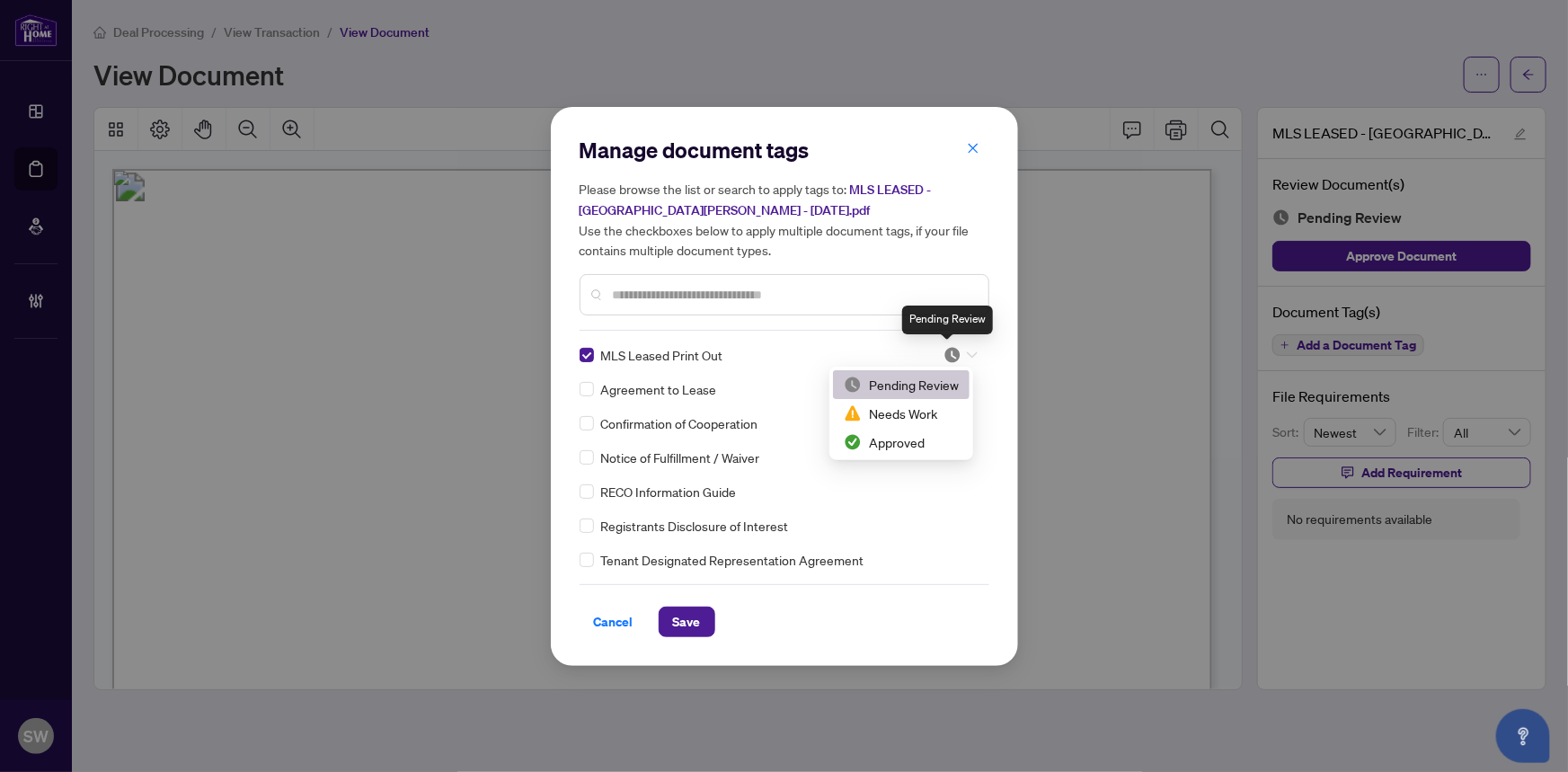
click at [953, 350] on img at bounding box center [952, 354] width 18 height 18
click at [887, 444] on div "Approved" at bounding box center [901, 442] width 115 height 20
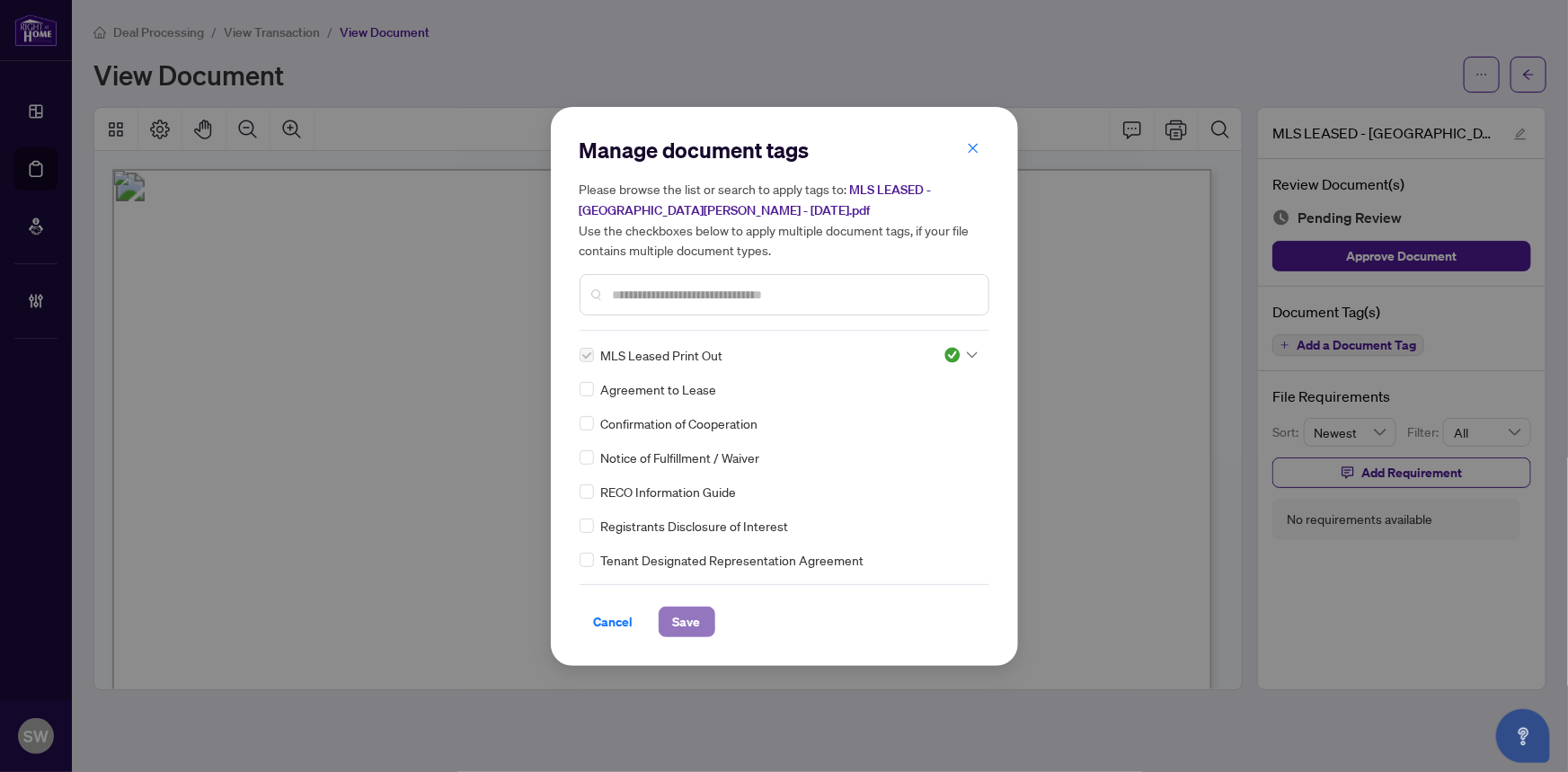
click at [693, 610] on span "Save" at bounding box center [687, 621] width 28 height 29
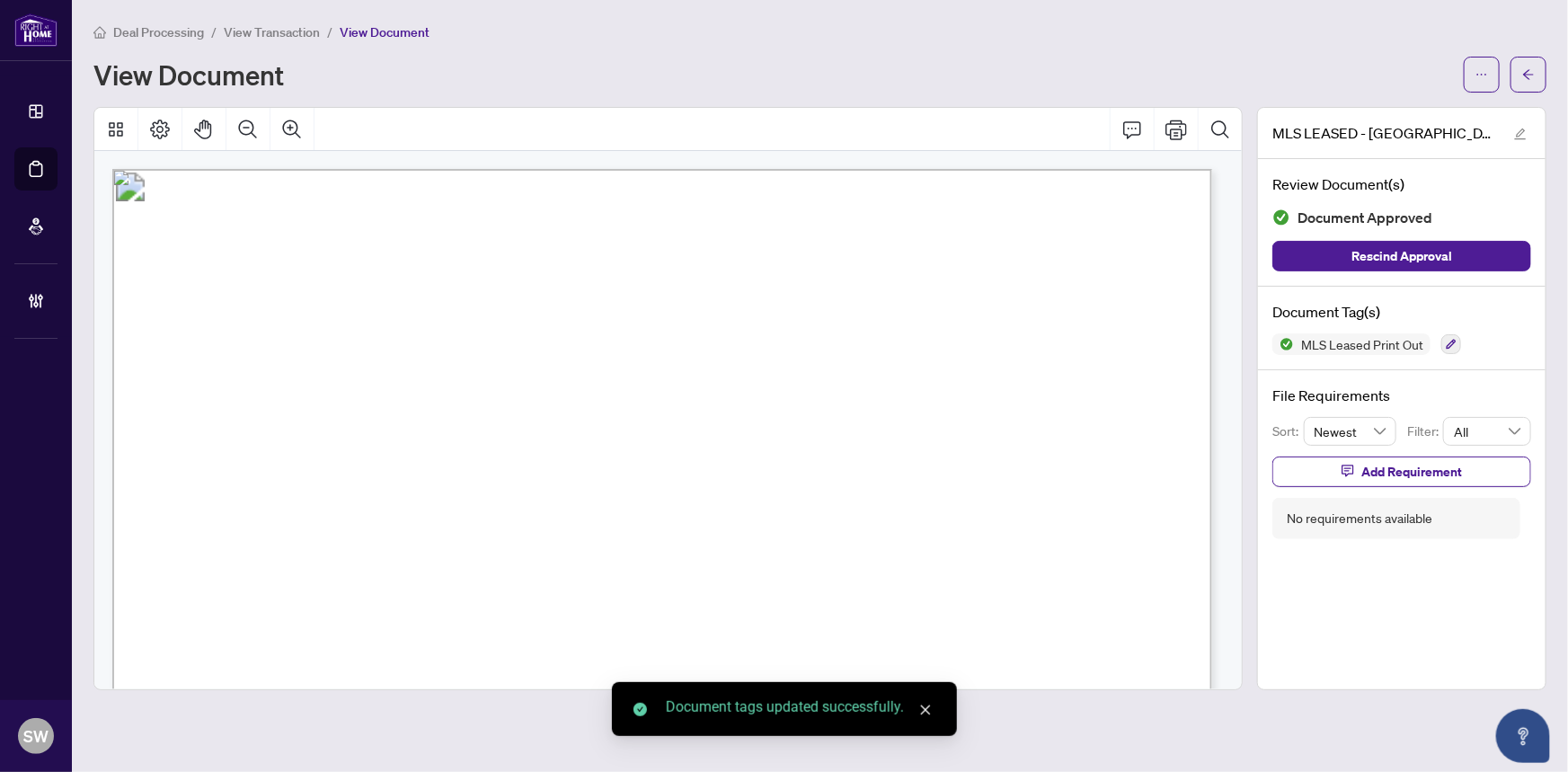
click at [1542, 73] on button "button" at bounding box center [1528, 74] width 36 height 36
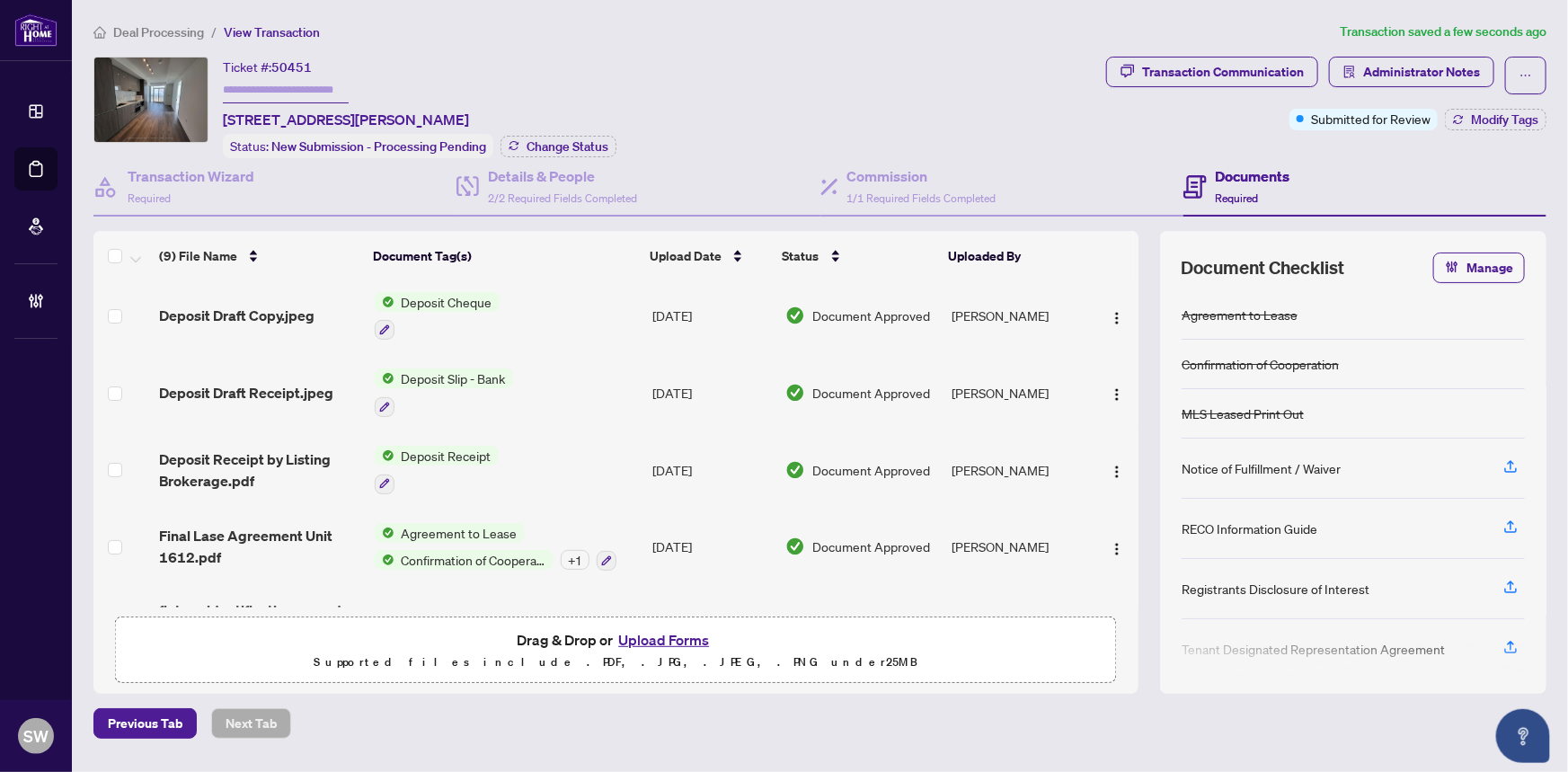
scroll to position [163, 0]
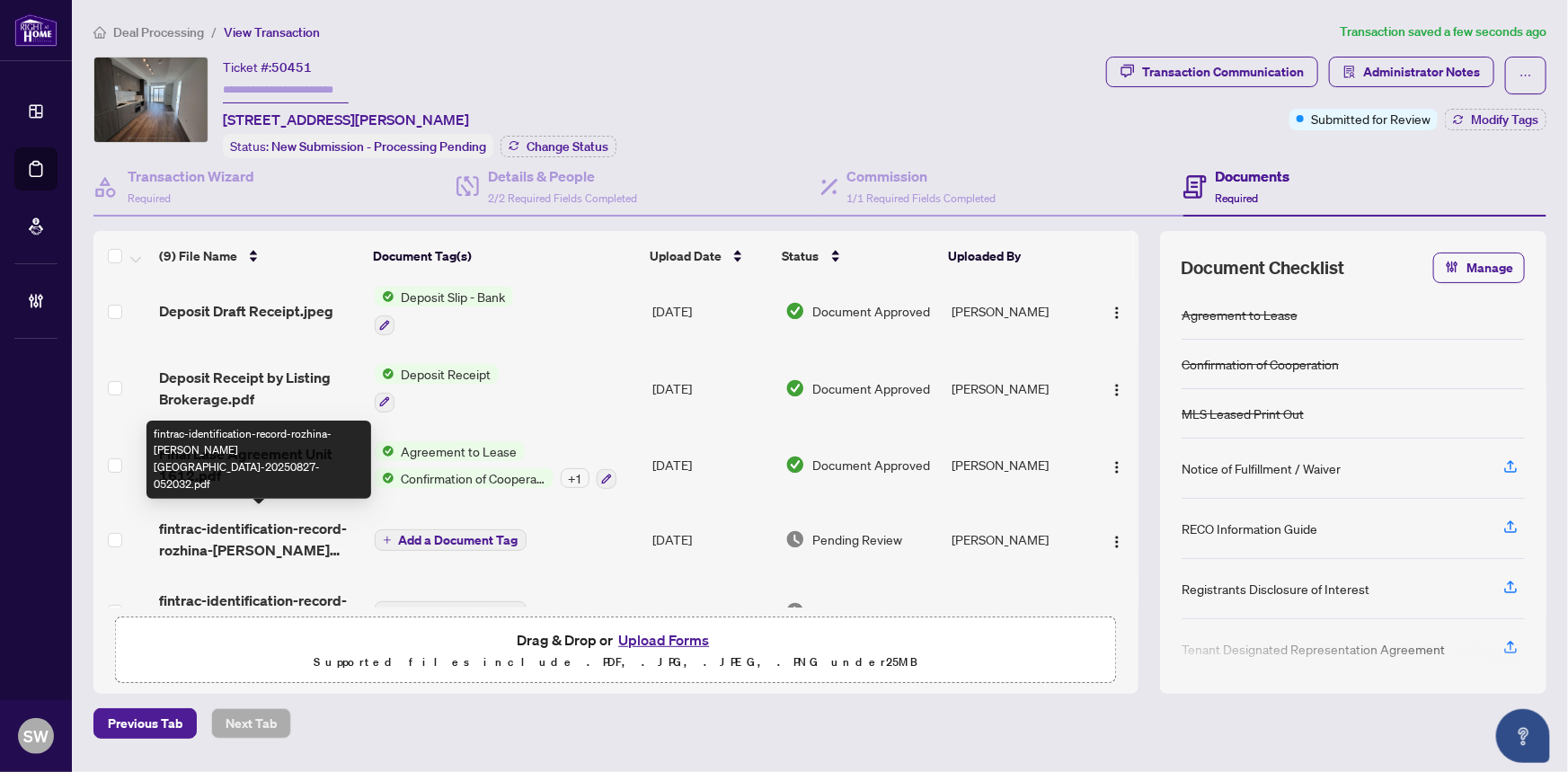
click at [286, 531] on span "fintrac-identification-record-rozhina-mazaheri-tehrani-20250827-052032.pdf" at bounding box center [259, 539] width 201 height 43
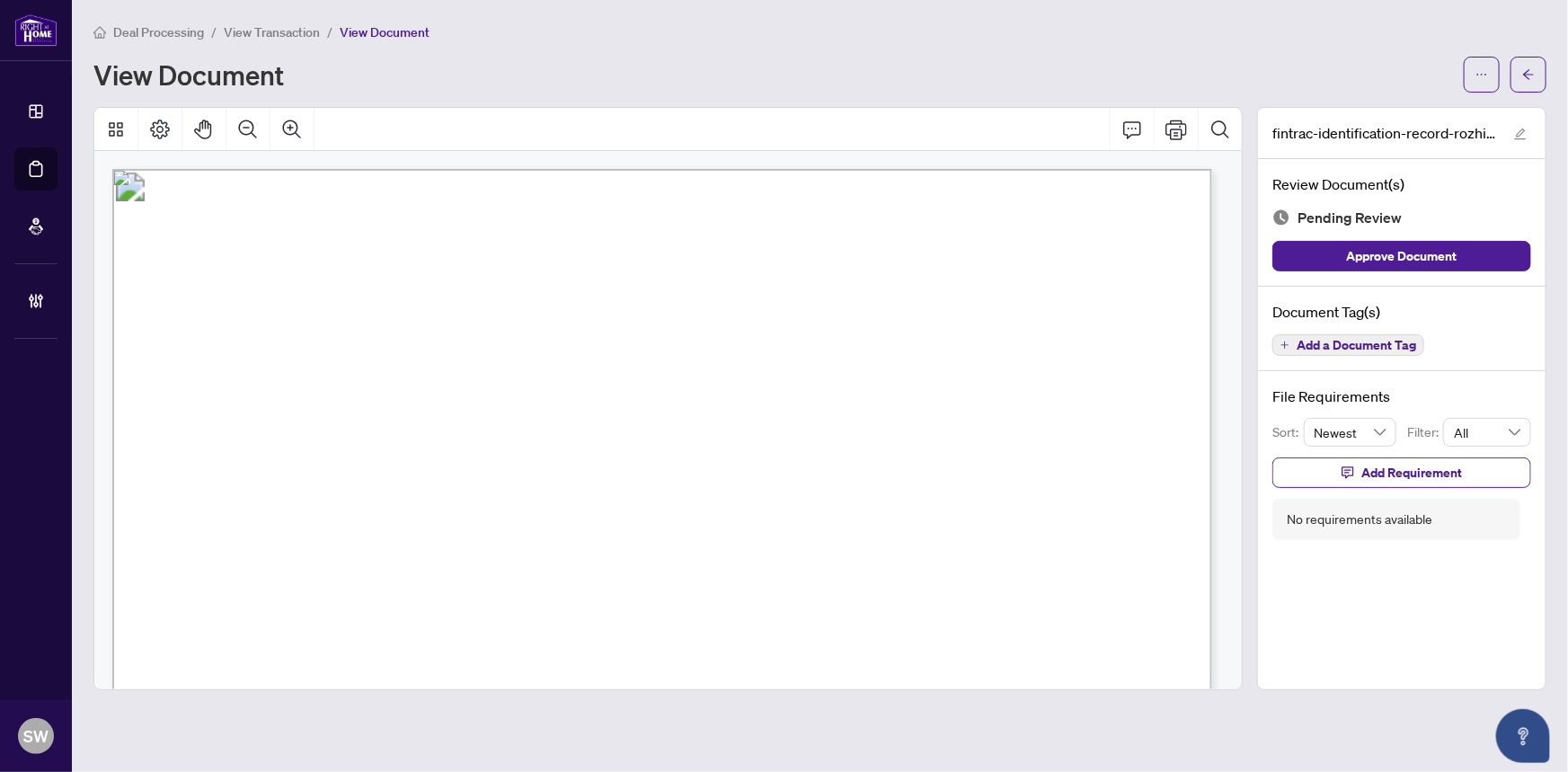
click at [1344, 342] on span "Add a Document Tag" at bounding box center [1356, 345] width 120 height 12
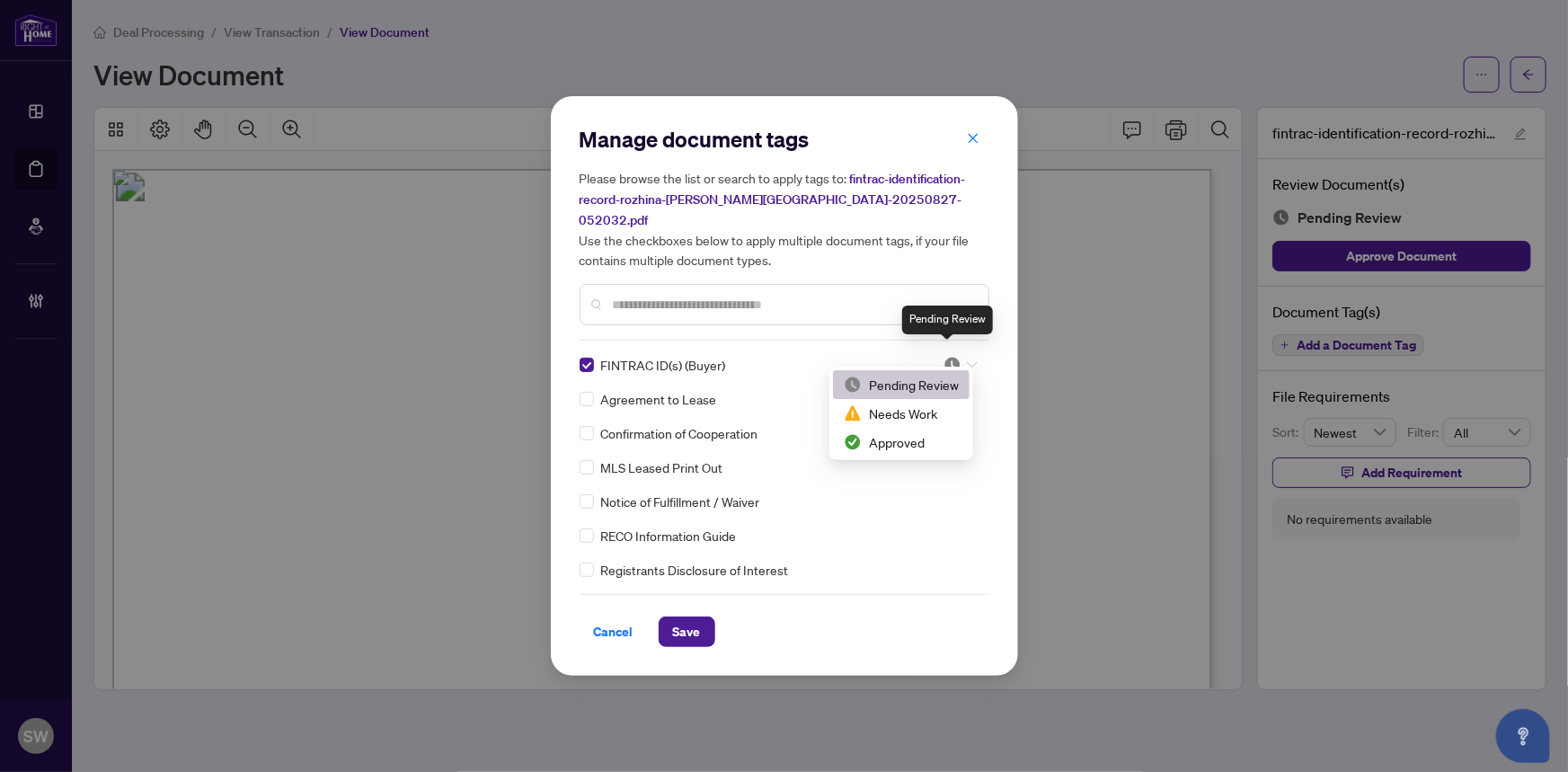
click at [948, 356] on img at bounding box center [952, 364] width 18 height 18
click at [910, 443] on div "Approved" at bounding box center [901, 442] width 115 height 20
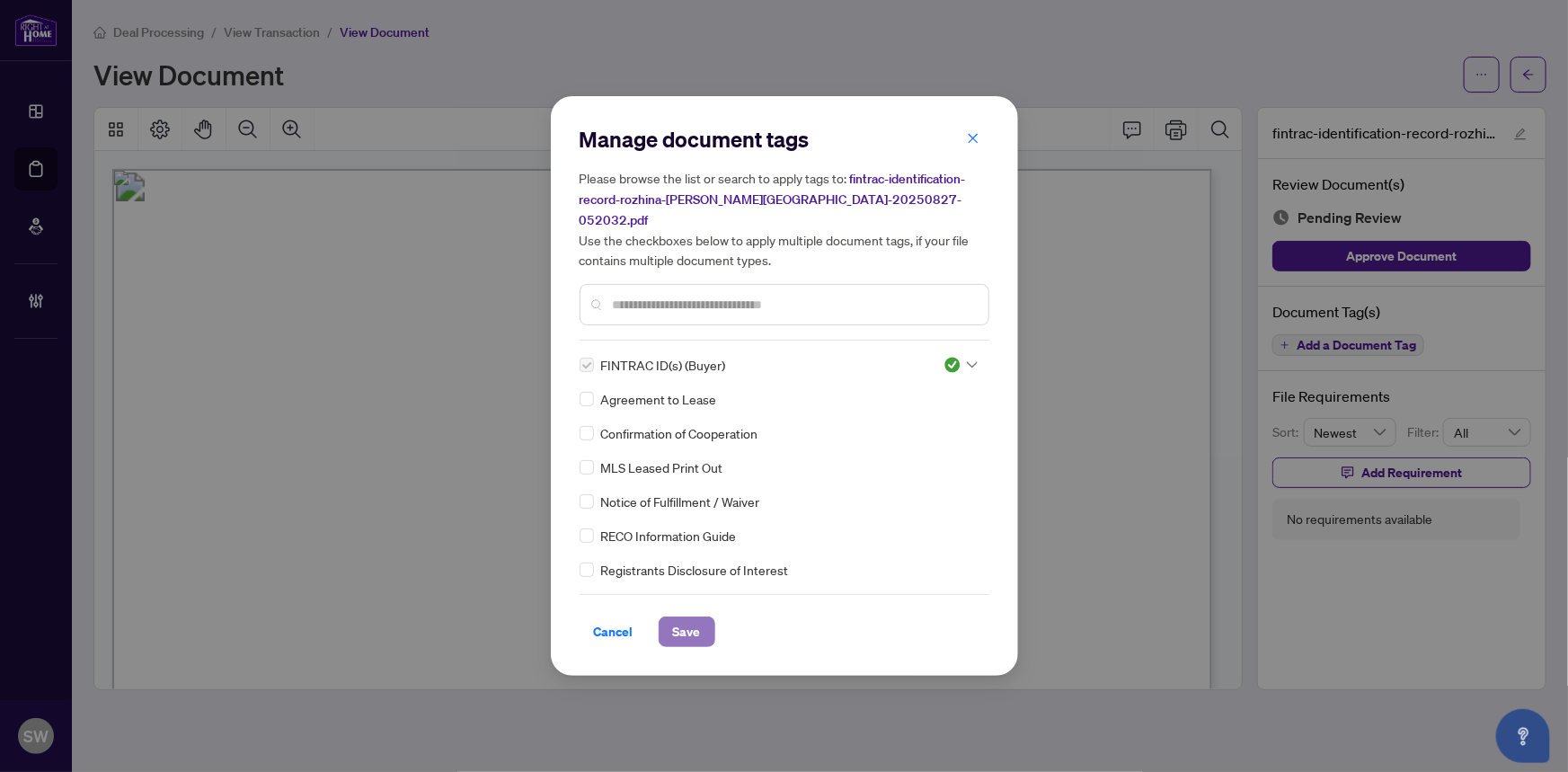
click at [684, 619] on span "Save" at bounding box center [687, 632] width 28 height 29
click at [1532, 72] on div "Manage document tags Please browse the list or search to apply tags to: fintrac…" at bounding box center [784, 386] width 1568 height 772
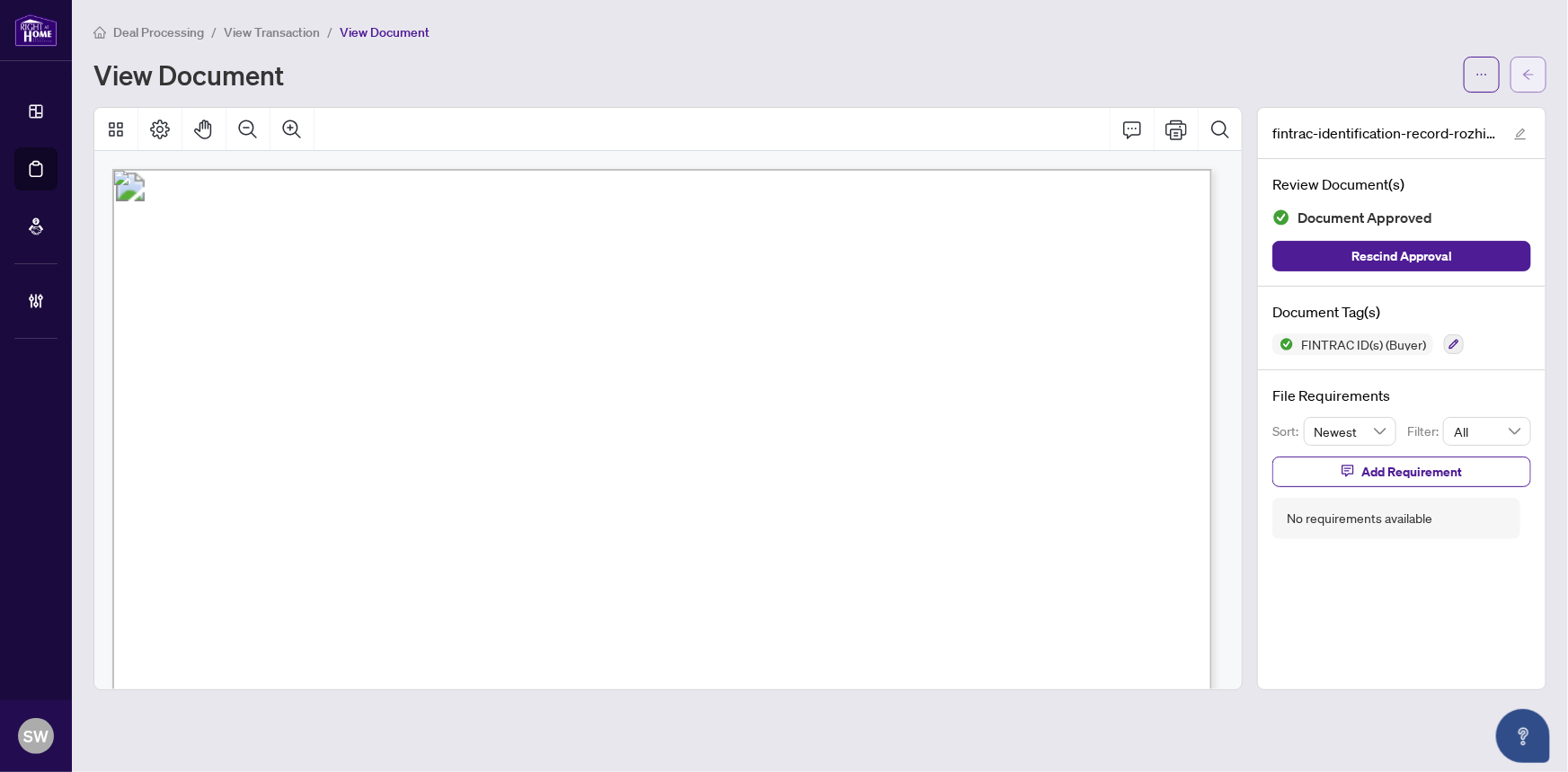
click at [1527, 69] on icon "arrow-left" at bounding box center [1528, 74] width 12 height 12
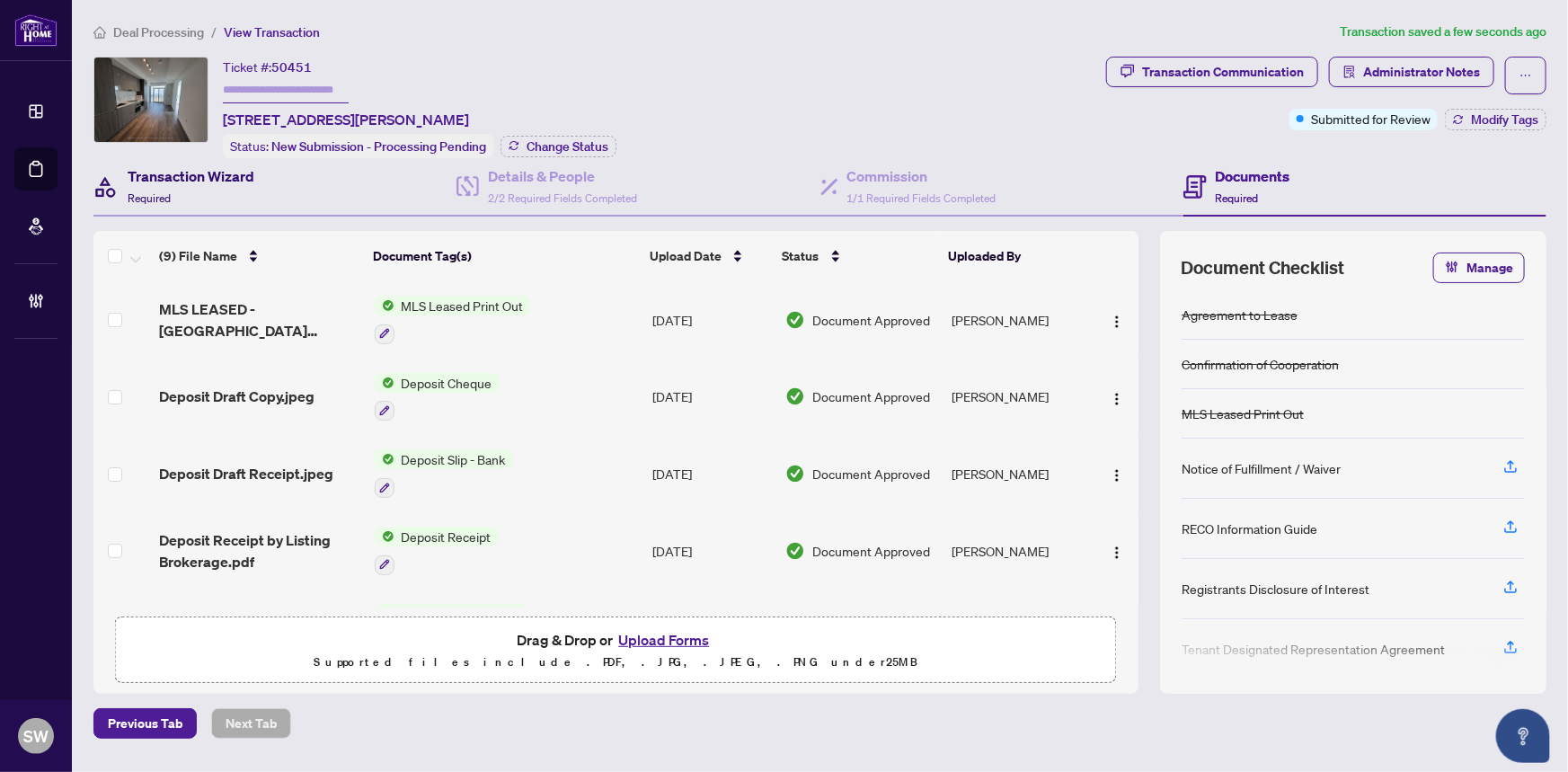
click at [180, 176] on h4 "Transaction Wizard" at bounding box center [191, 176] width 127 height 22
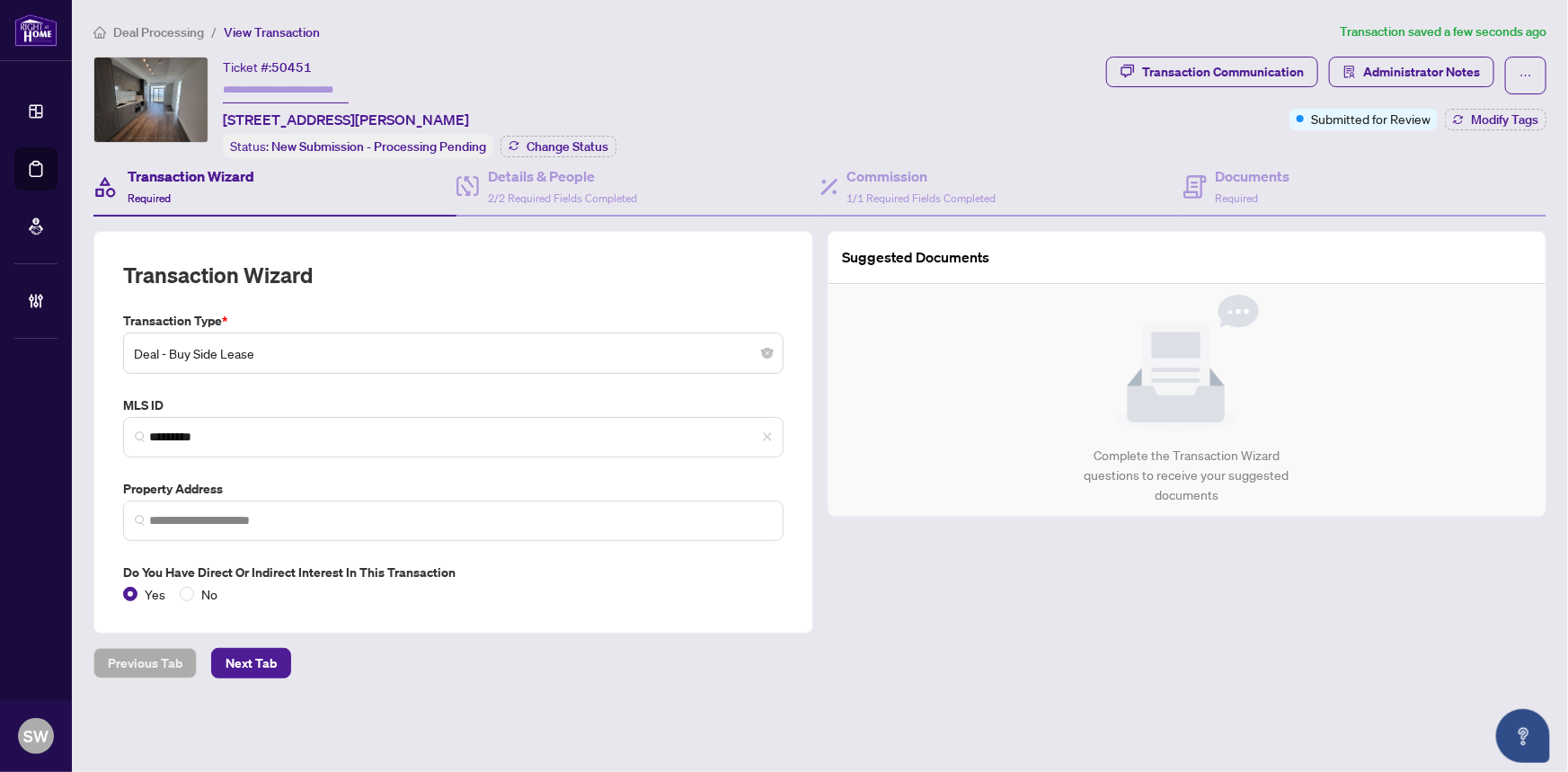
type input "**********"
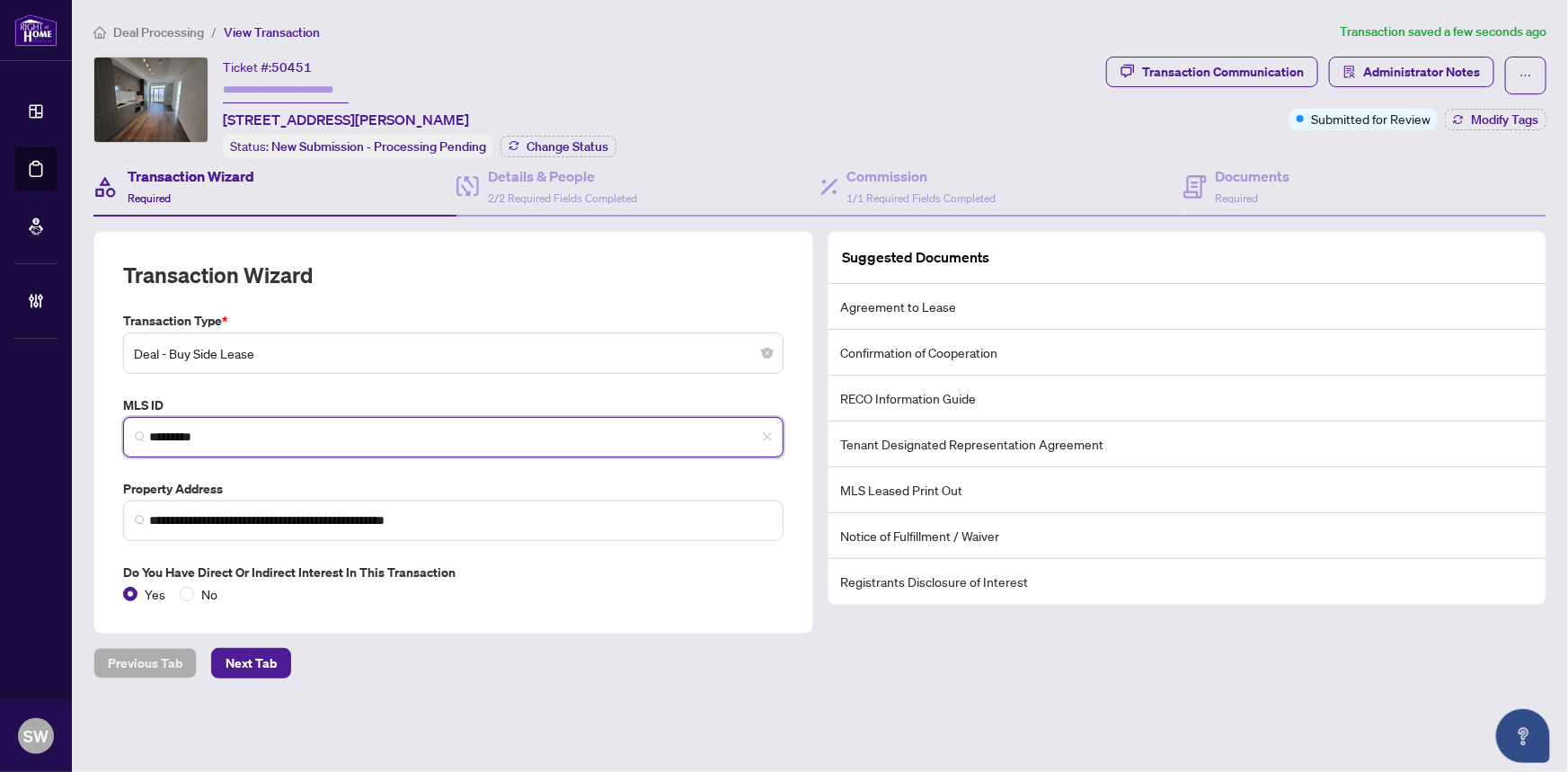
click at [194, 436] on input "*********" at bounding box center [460, 437] width 622 height 19
click at [194, 435] on input "*********" at bounding box center [460, 437] width 622 height 19
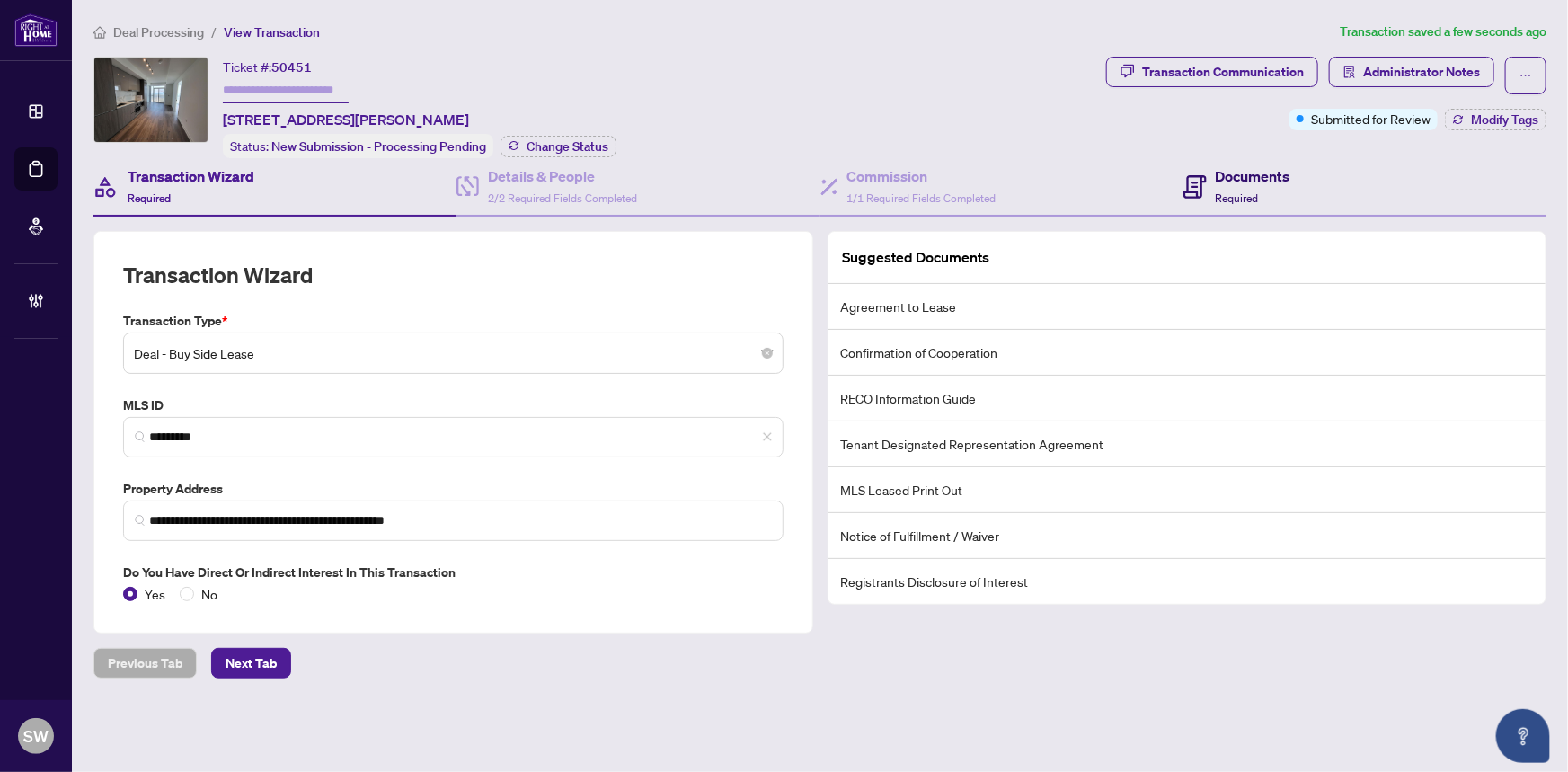
click at [1251, 183] on h4 "Documents" at bounding box center [1253, 176] width 74 height 22
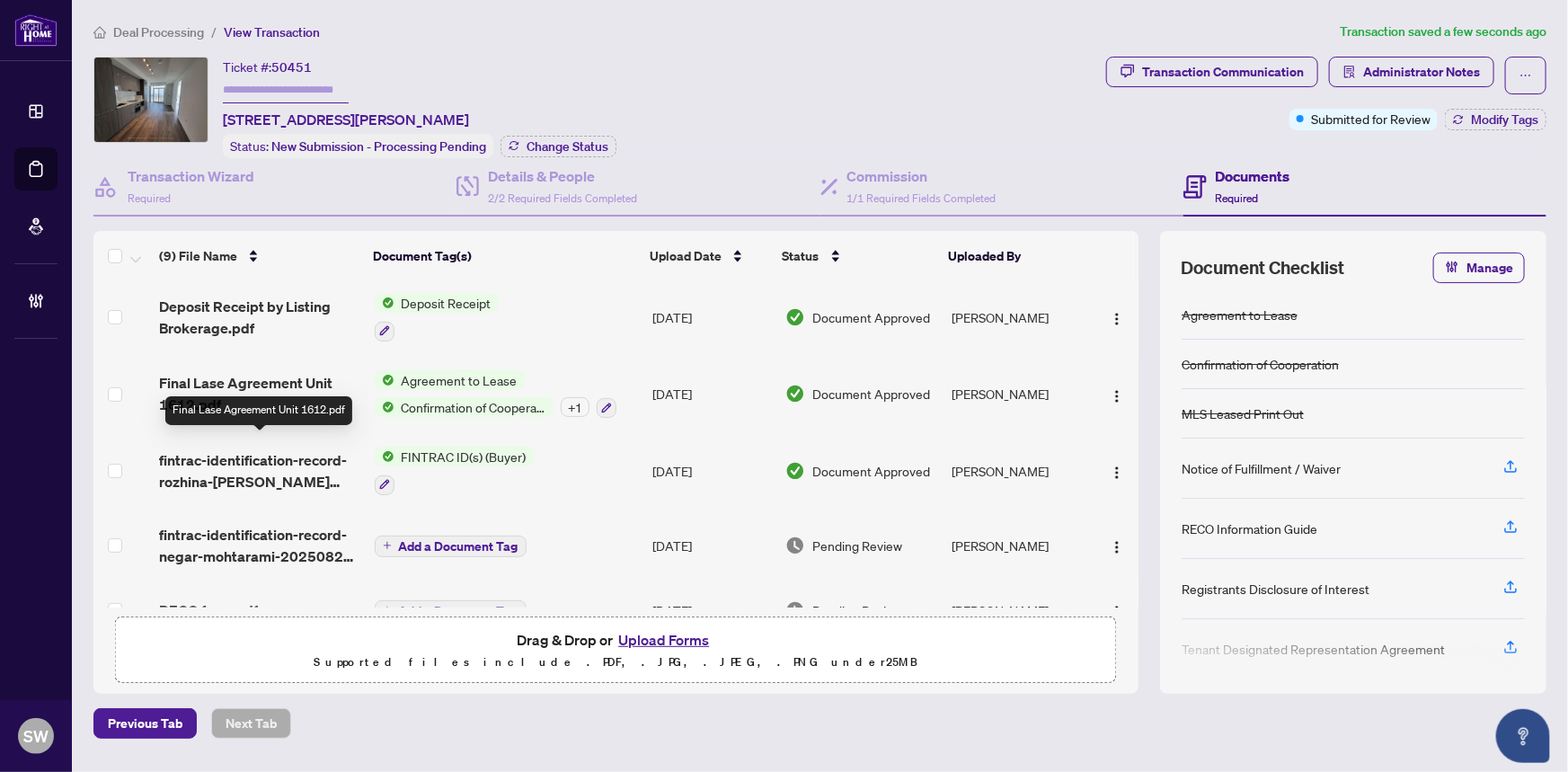
scroll to position [245, 0]
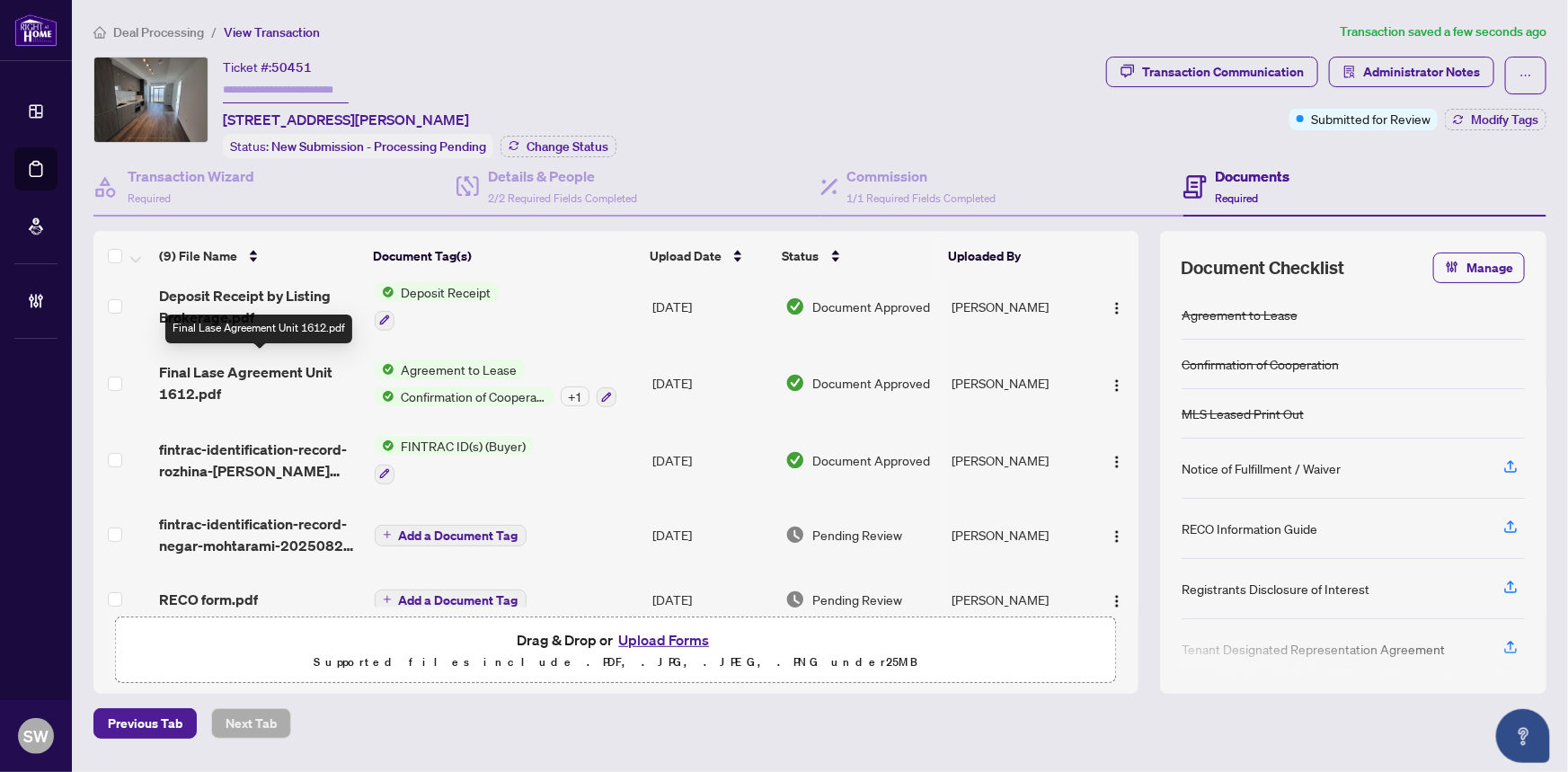
click at [277, 365] on span "Final Lase Agreement Unit 1612.pdf" at bounding box center [259, 383] width 201 height 43
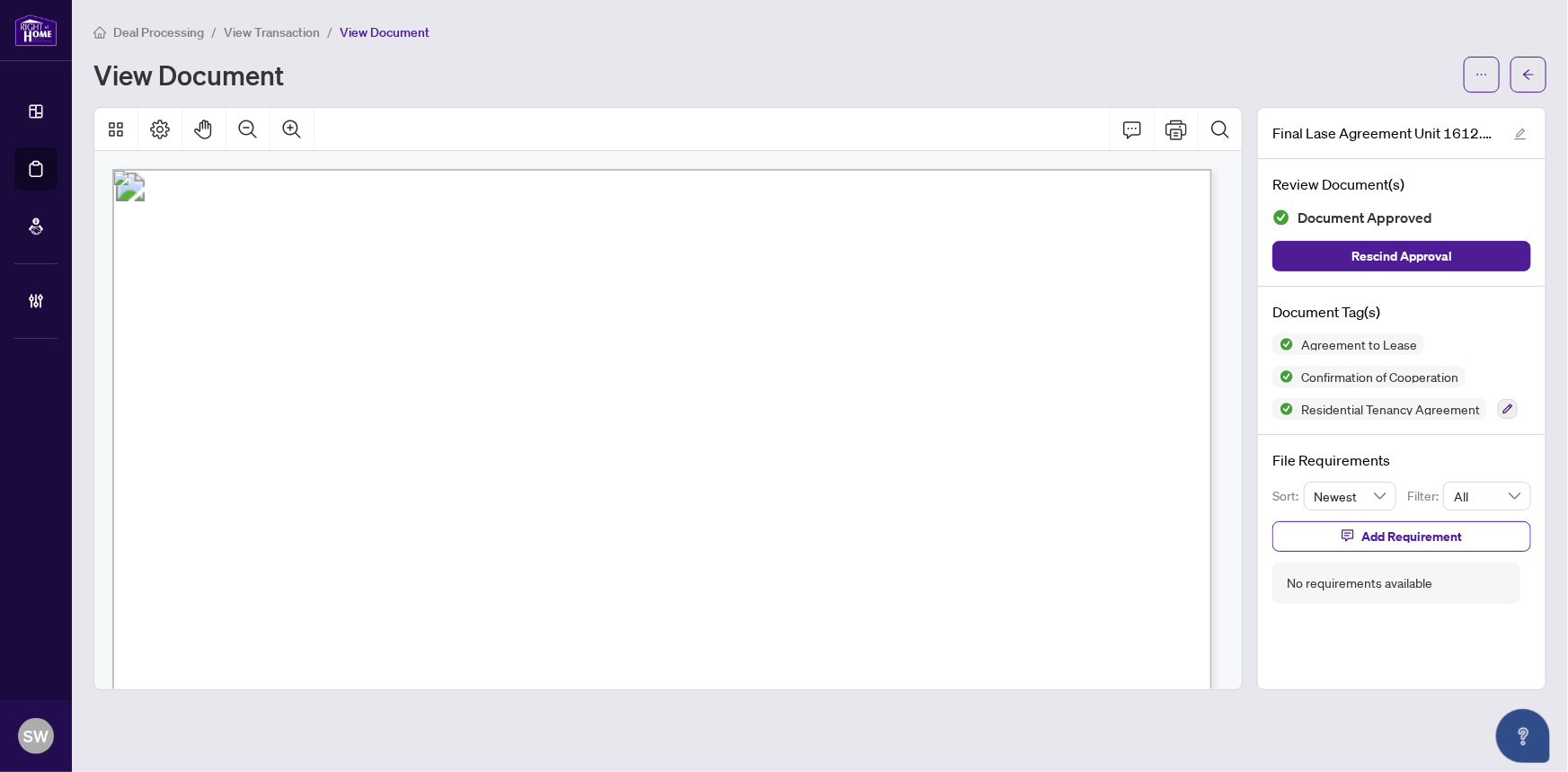
drag, startPoint x: 519, startPoint y: 392, endPoint x: 664, endPoint y: 391, distance: 145.0
click at [605, 391] on span "Rozhina Mazaheri Tehrani, Negar Mohtarami" at bounding box center [434, 398] width 342 height 17
click at [720, 538] on span "RE/MAX URBAN TORONTO TEAM REALTY INC." at bounding box center [523, 539] width 397 height 17
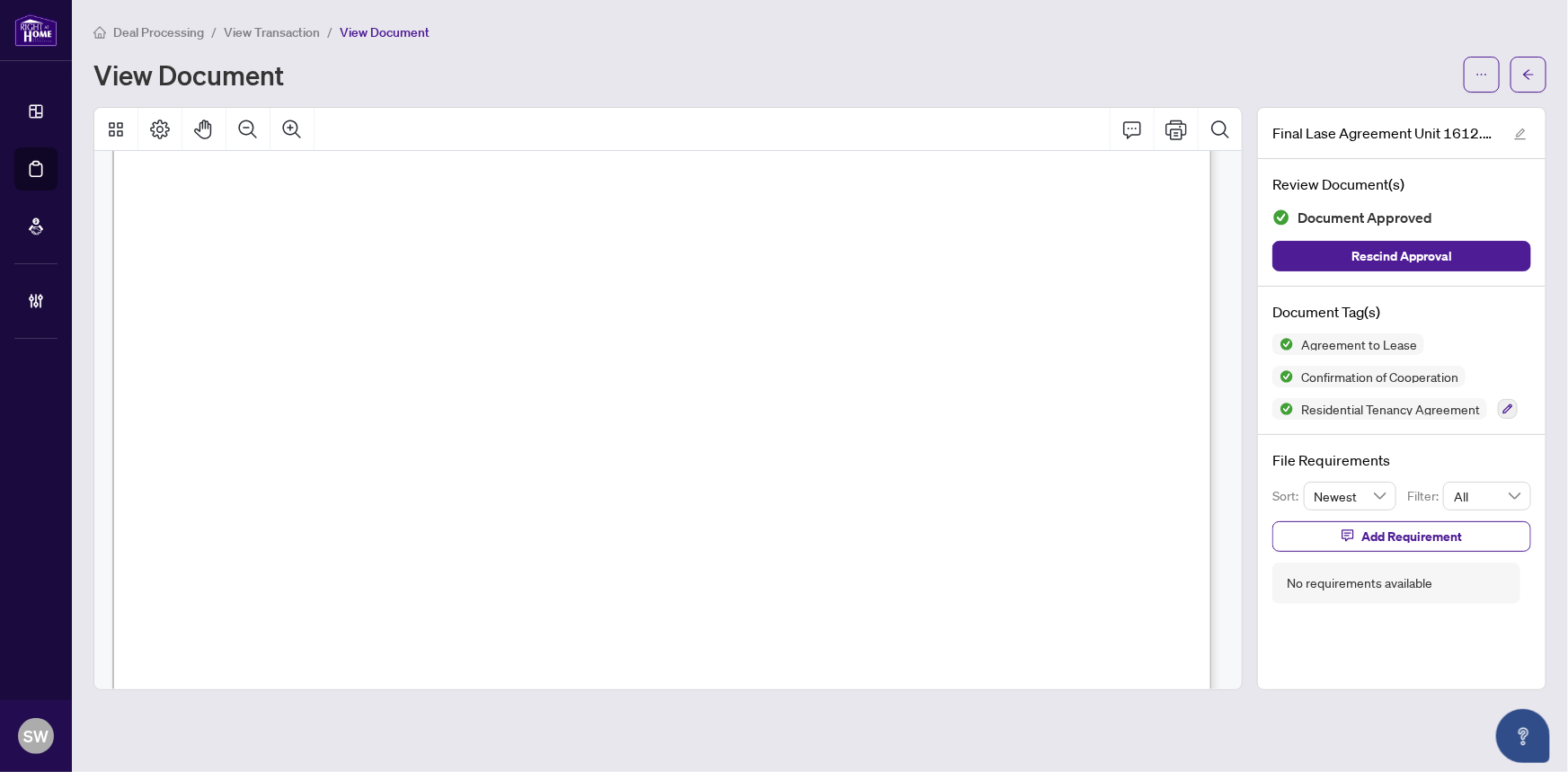
click at [720, 538] on span "RE/MAX URBAN TORONTO TEAM REALTY INC." at bounding box center [523, 539] width 397 height 17
drag, startPoint x: 229, startPoint y: 326, endPoint x: 463, endPoint y: 328, distance: 234.0
click at [463, 328] on span "28 Interchange Way, 1612, Vaughan, ON L4K 0P8" at bounding box center [368, 333] width 283 height 17
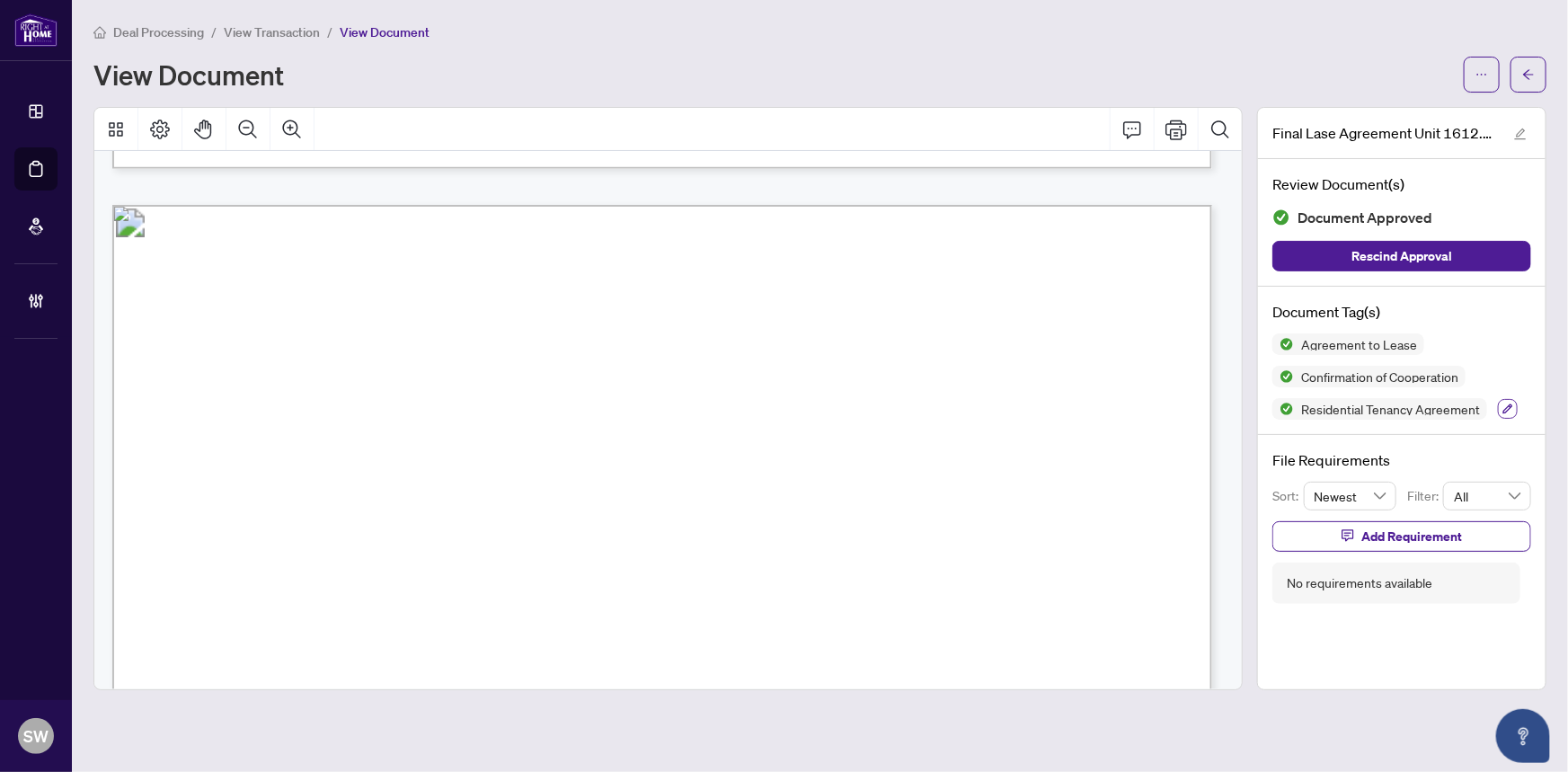
click at [1508, 409] on icon "button" at bounding box center [1508, 408] width 10 height 10
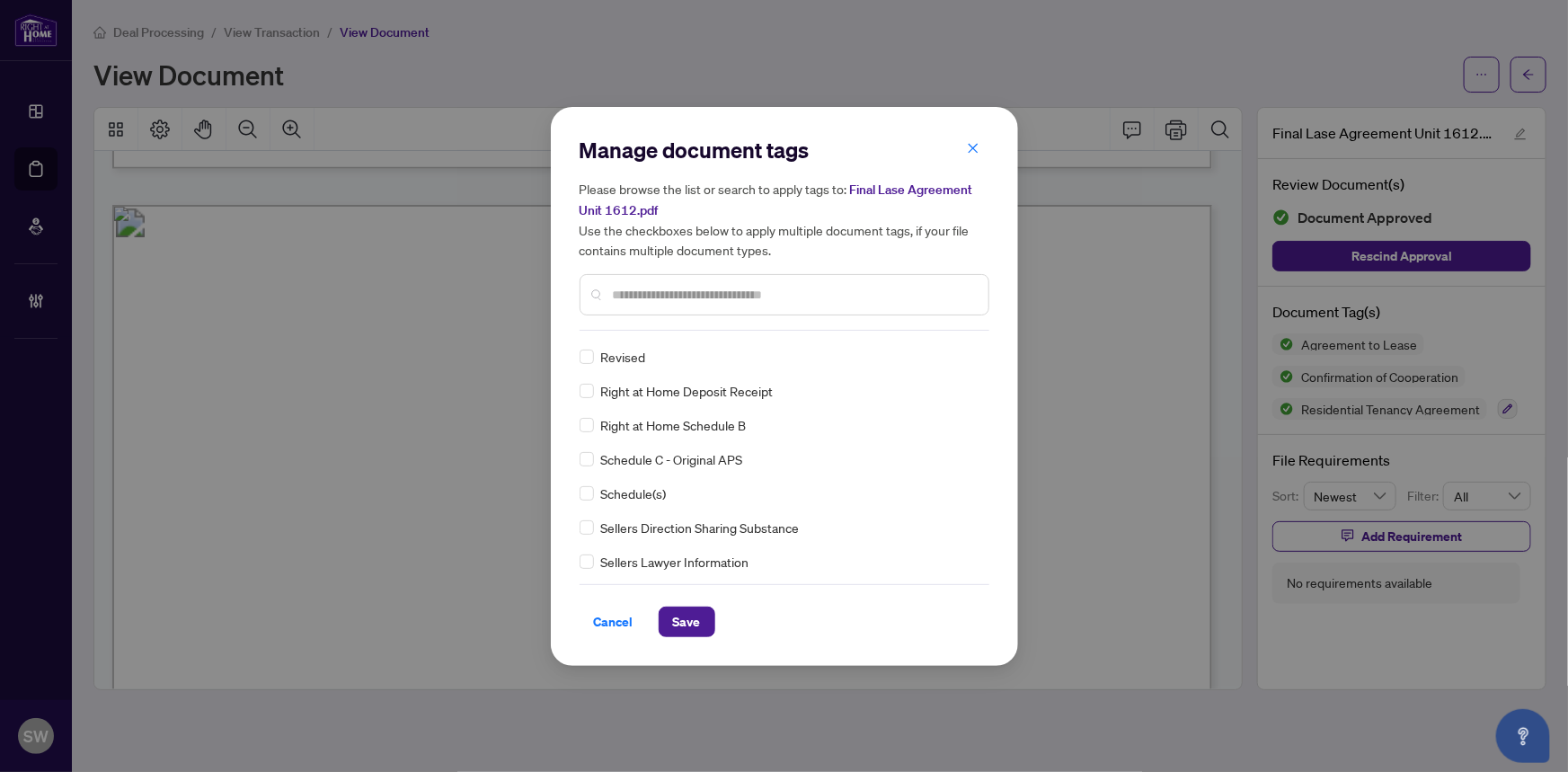
scroll to position [32, 0]
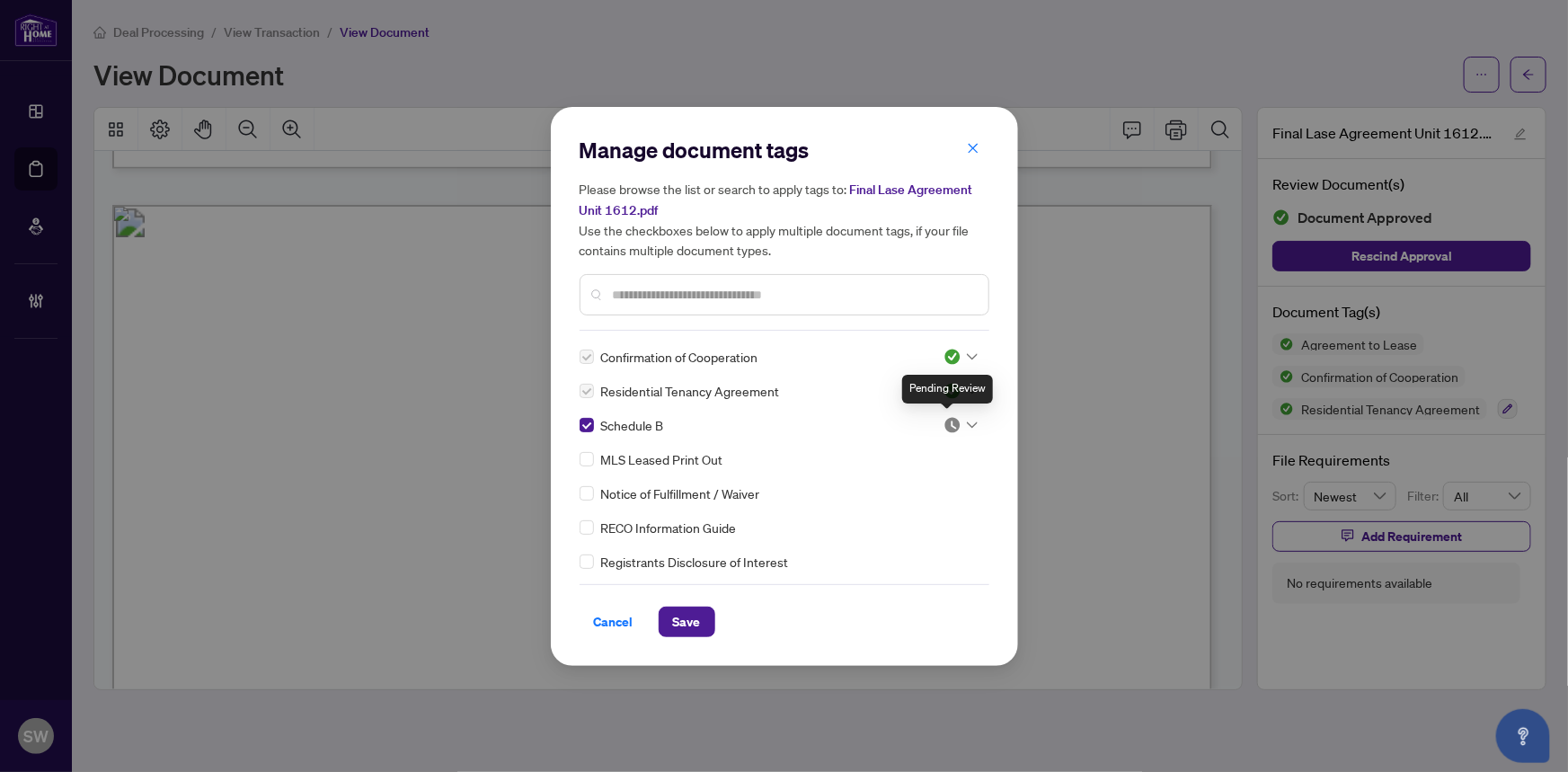
click at [953, 426] on img at bounding box center [952, 425] width 18 height 18
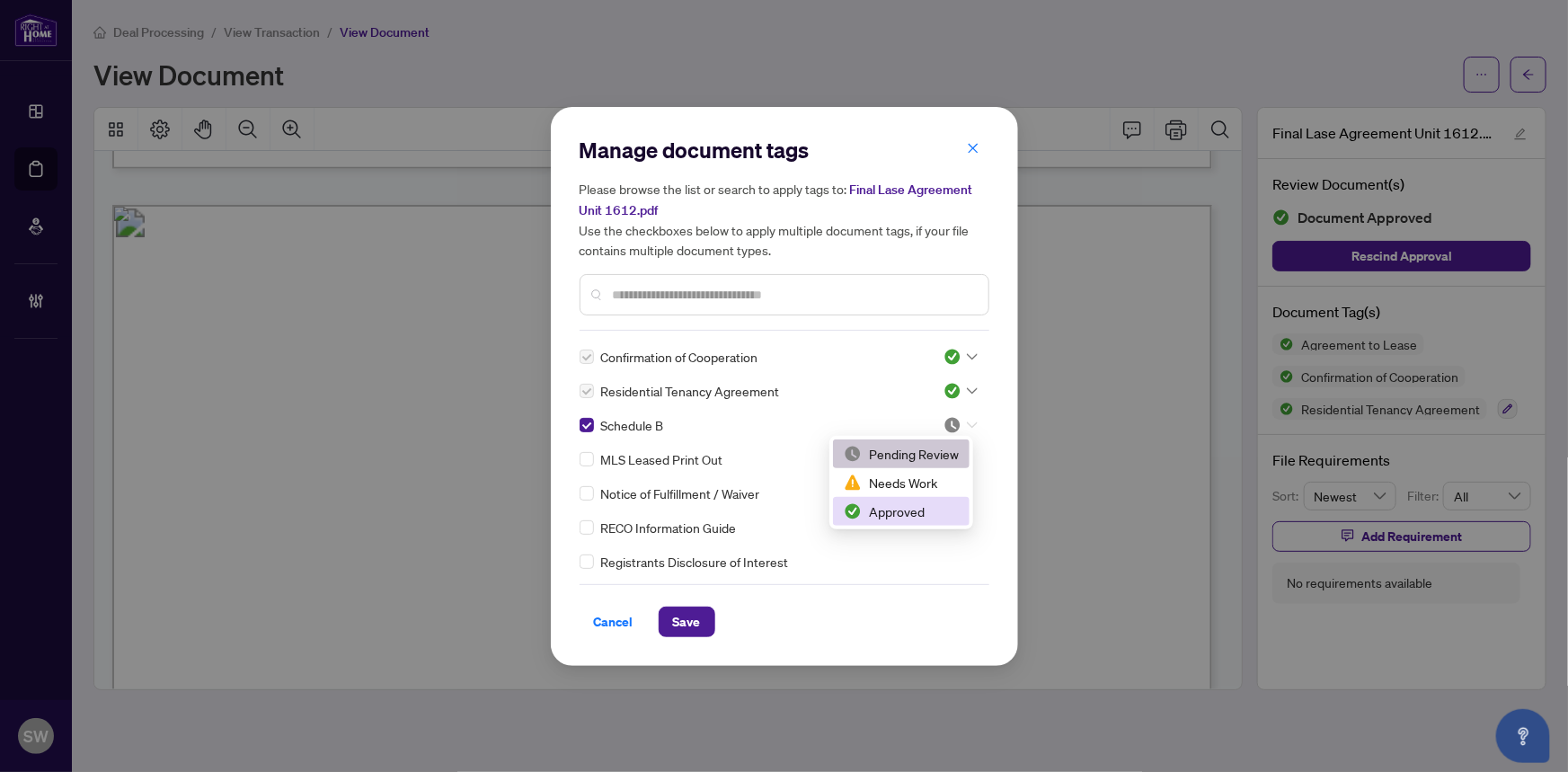
click at [895, 504] on div "Approved" at bounding box center [901, 510] width 115 height 20
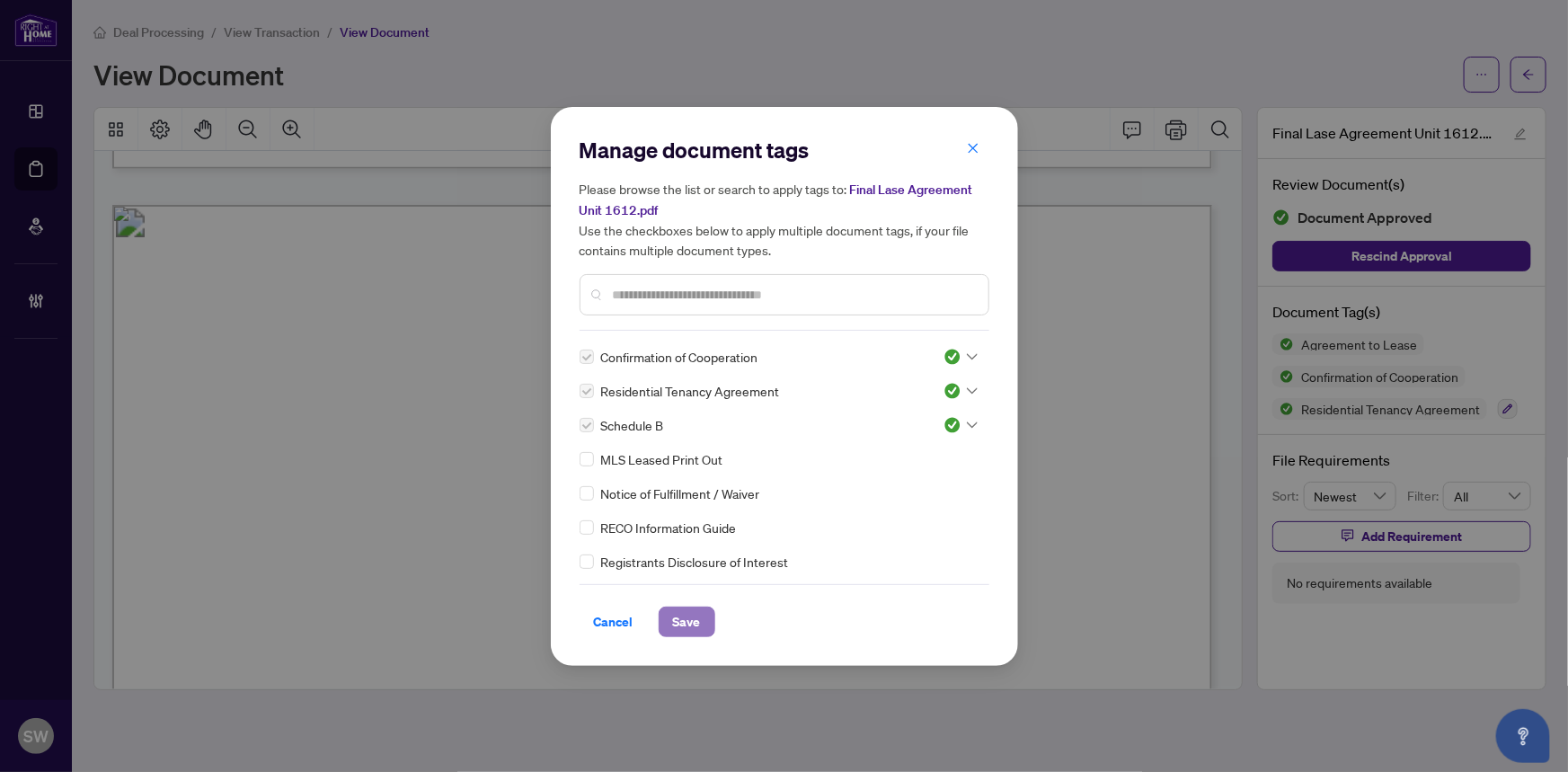
click at [690, 624] on span "Save" at bounding box center [687, 621] width 28 height 29
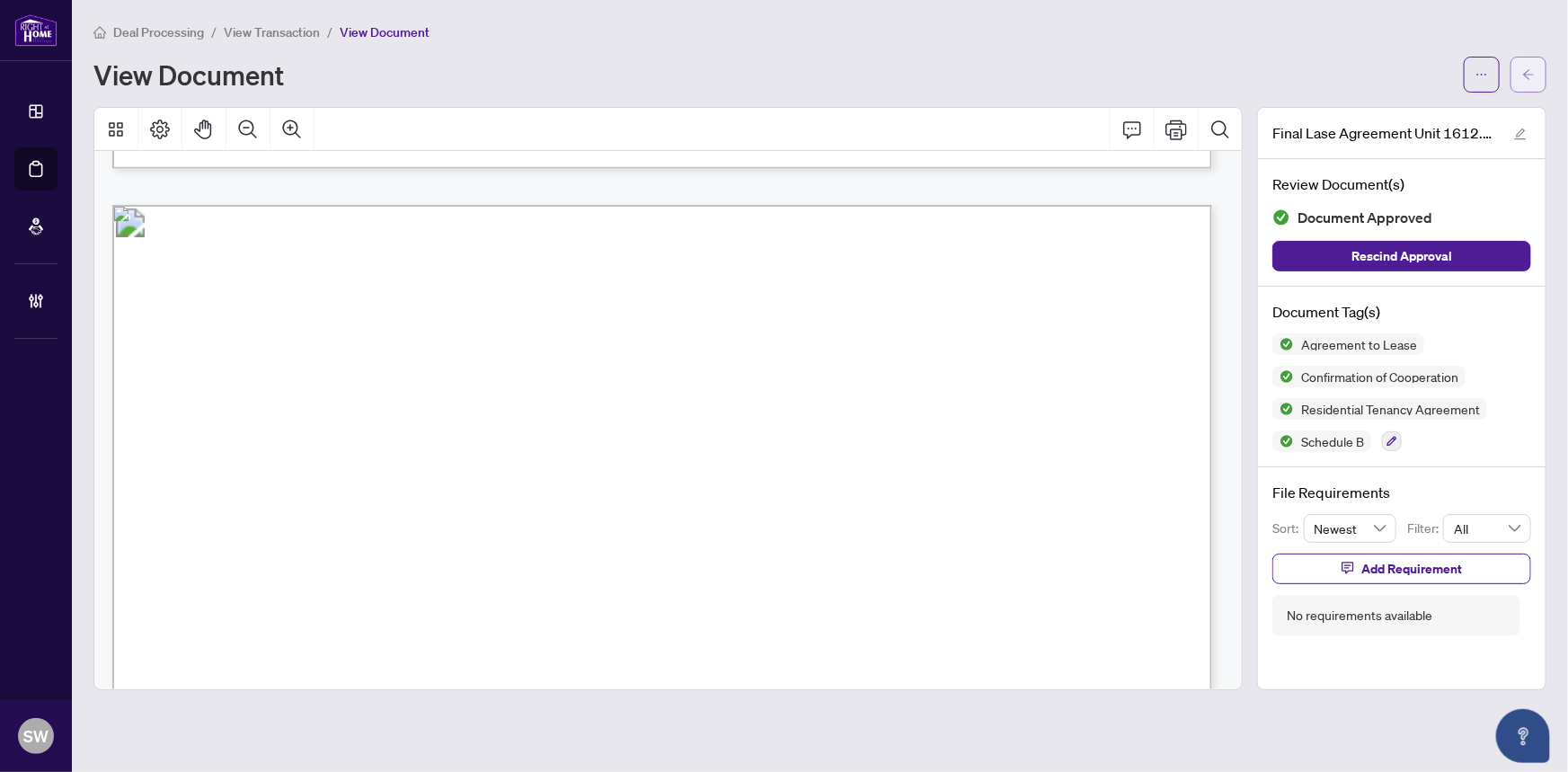
click at [1531, 81] on span "button" at bounding box center [1528, 74] width 12 height 29
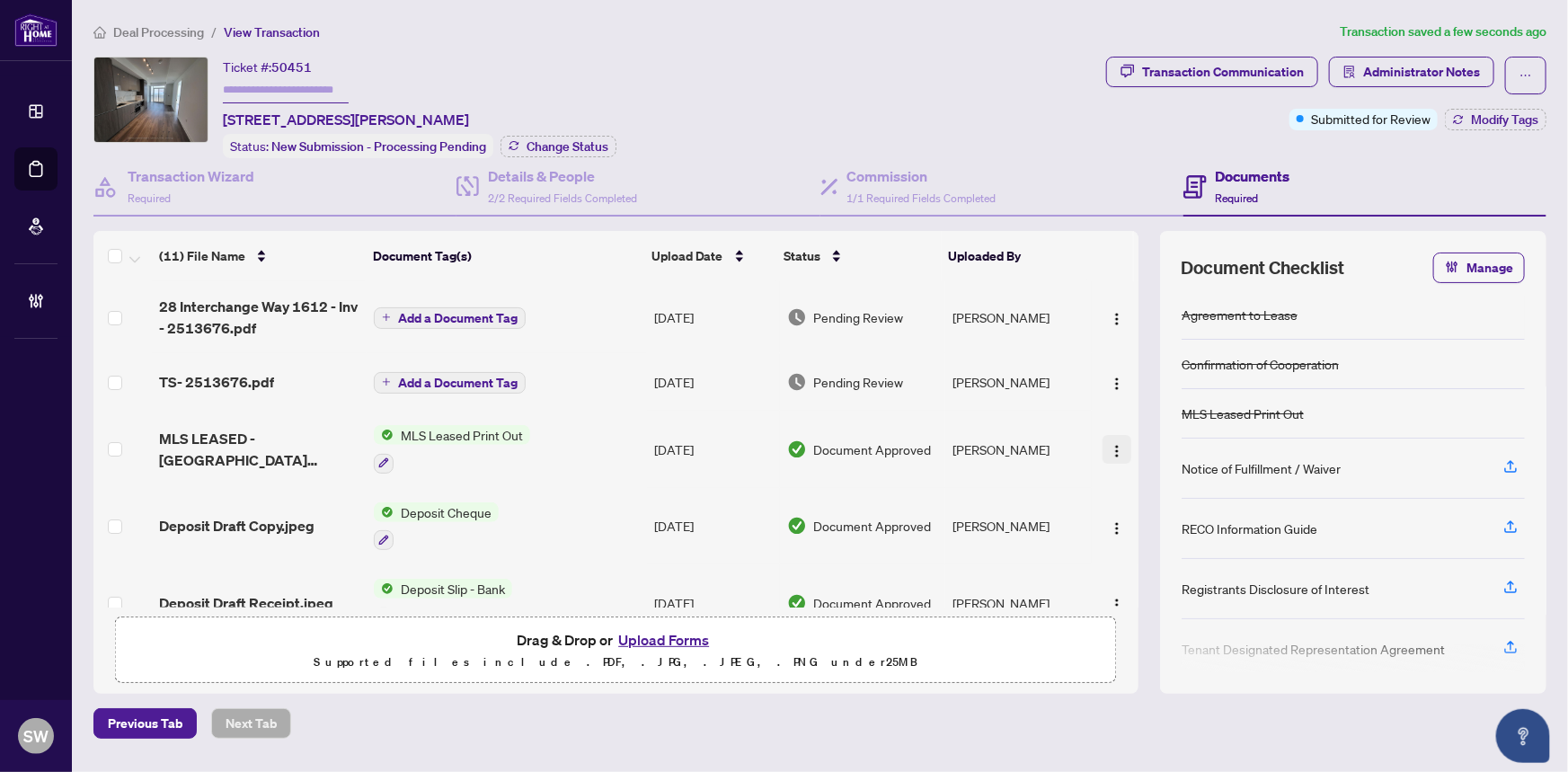
click at [1110, 448] on img "button" at bounding box center [1117, 450] width 14 height 14
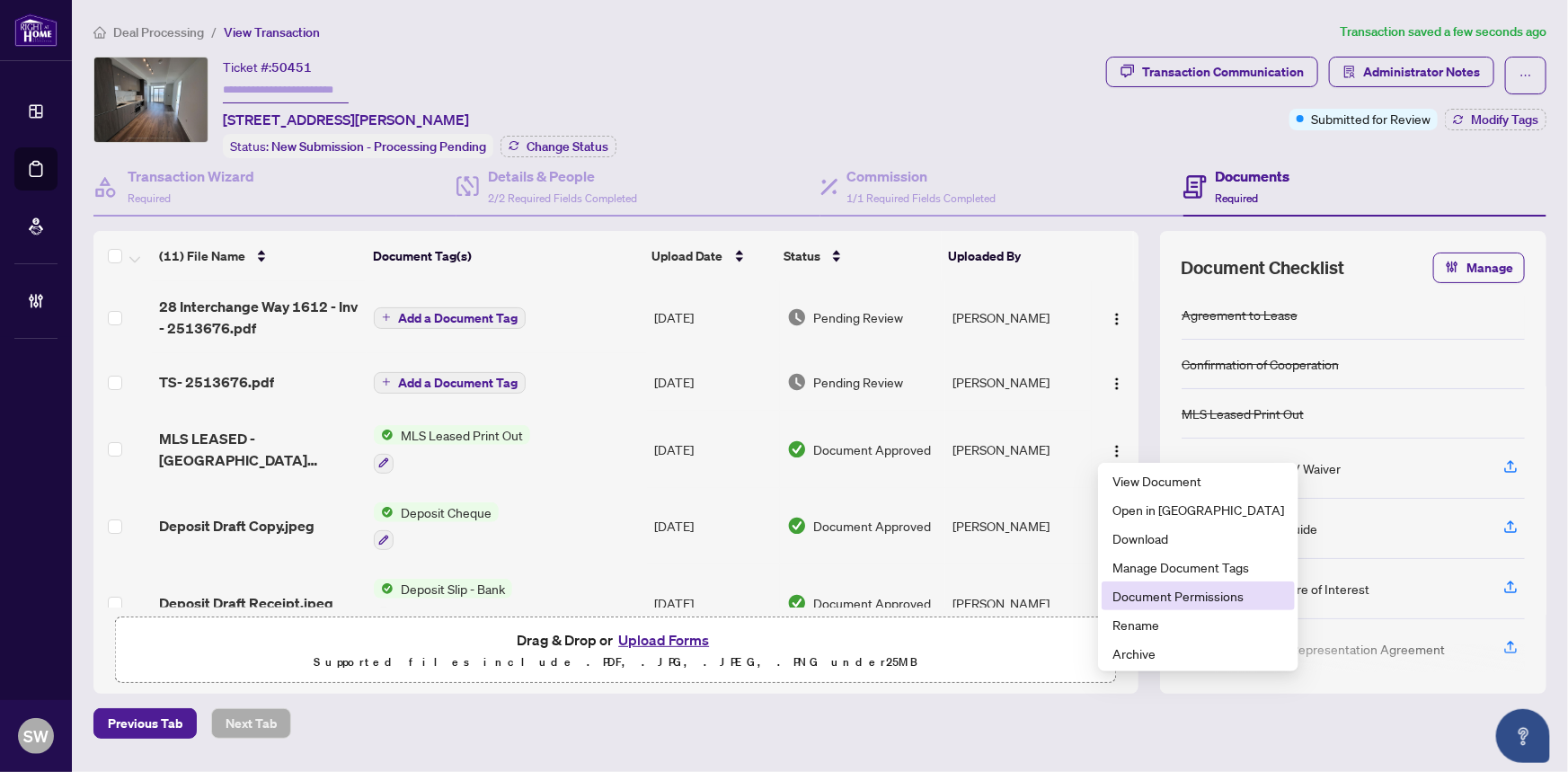
click at [1143, 596] on span "Document Permissions" at bounding box center [1198, 595] width 171 height 20
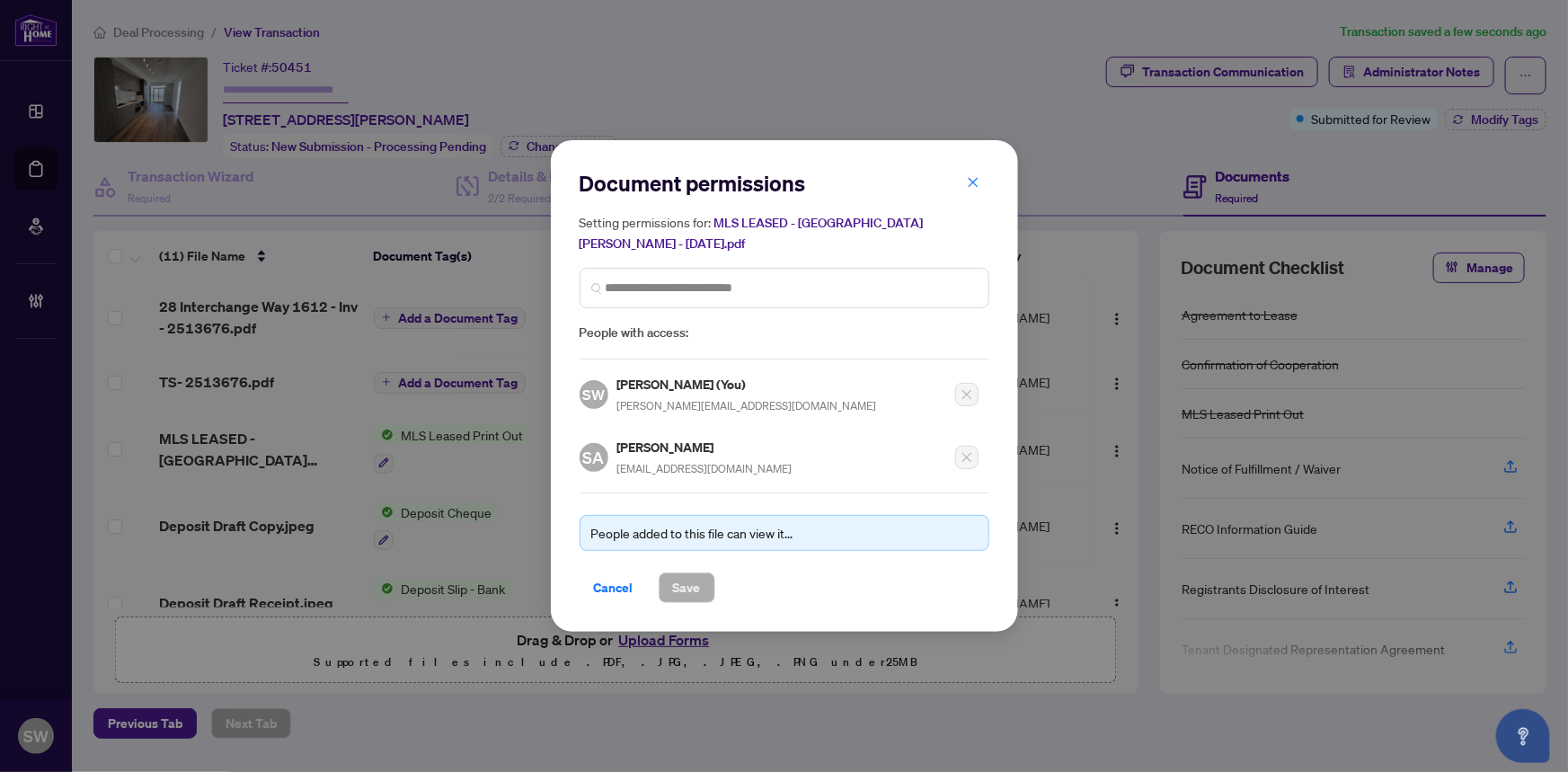
click at [660, 444] on h5 "Shima Ariakish" at bounding box center [705, 447] width 175 height 21
copy h5 "Shima Ariakish"
click at [610, 577] on span "Cancel" at bounding box center [614, 587] width 40 height 29
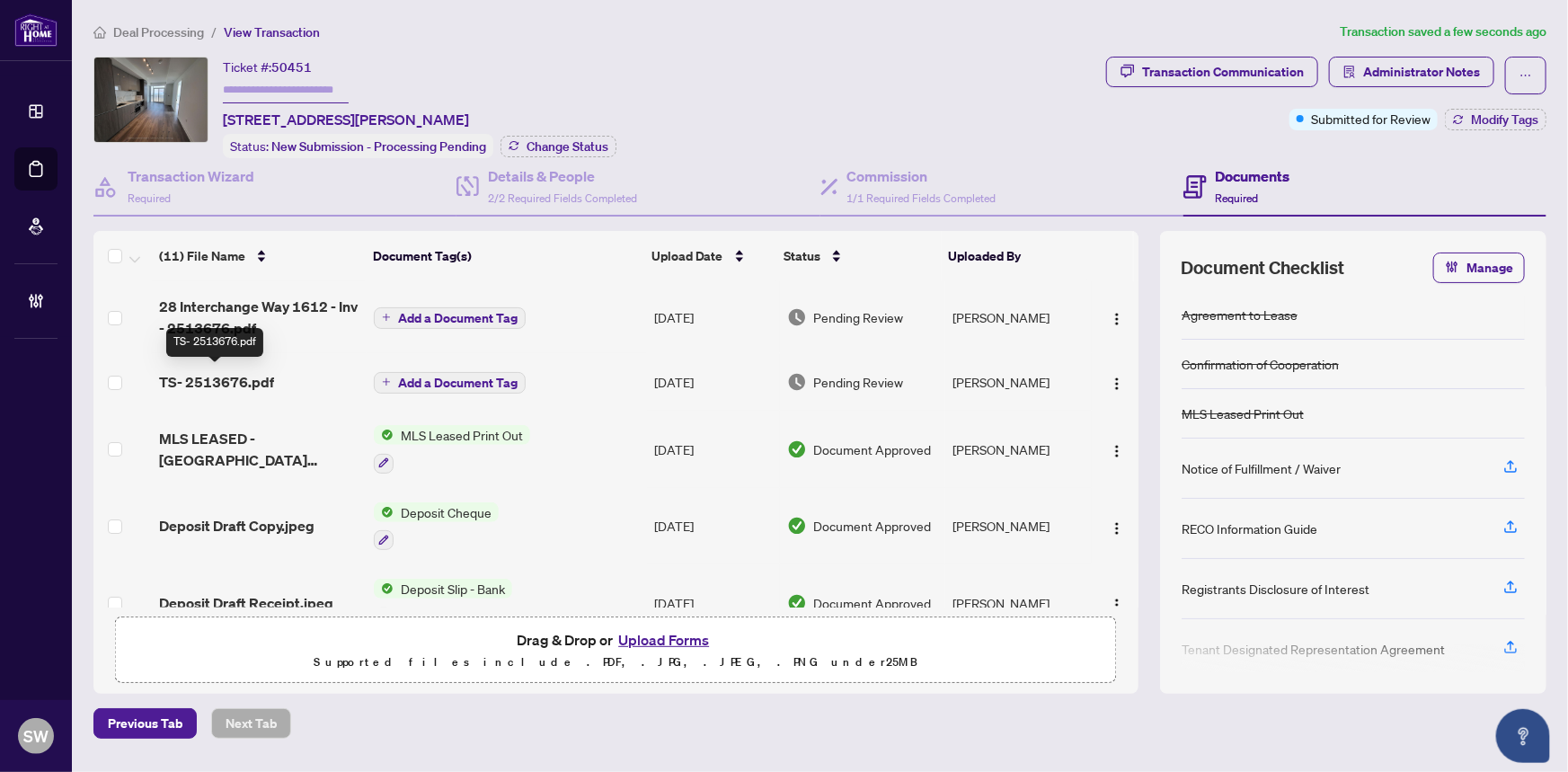
click at [255, 380] on span "TS- 2513676.pdf" at bounding box center [217, 381] width 115 height 22
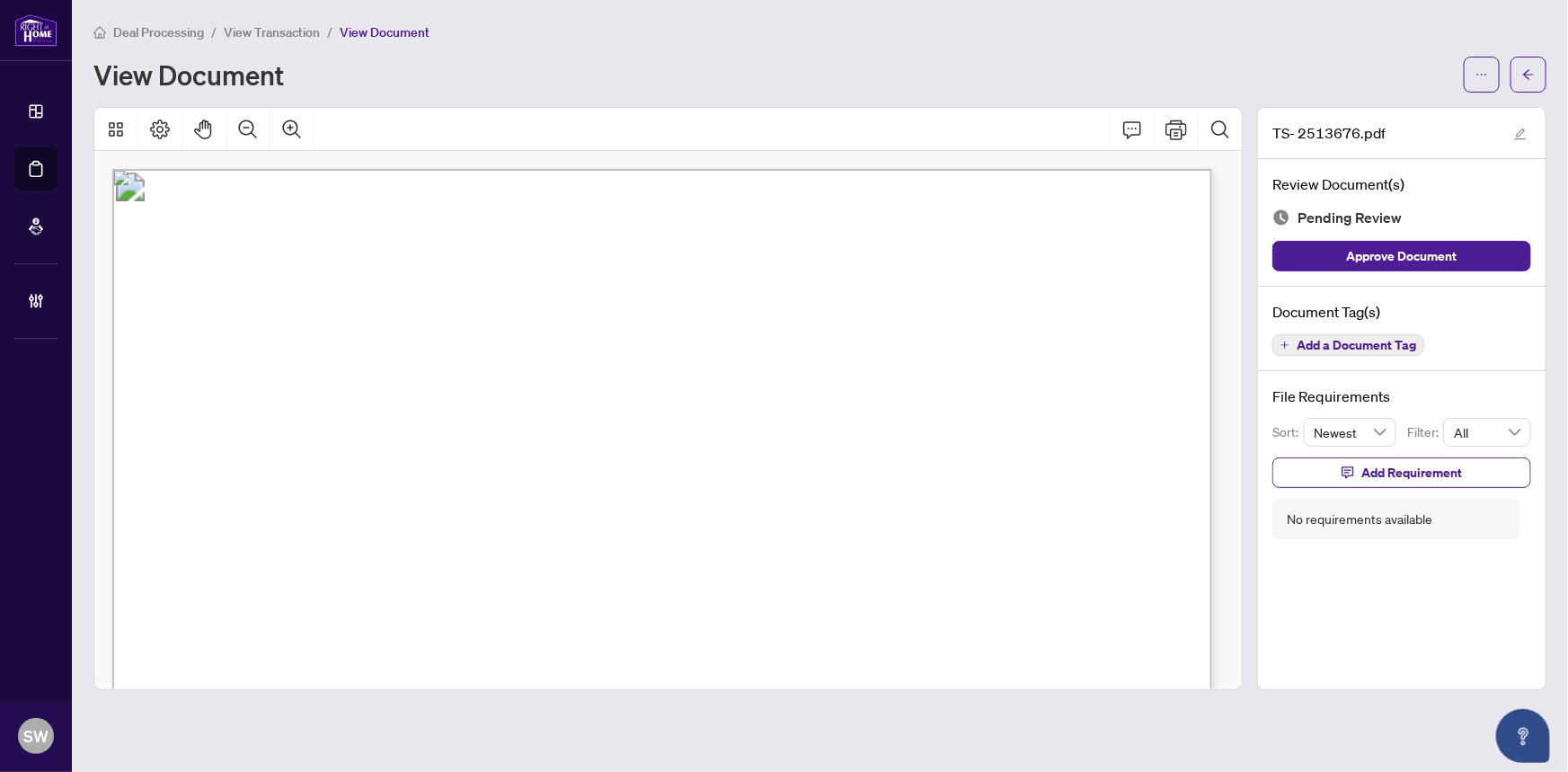
click at [1390, 339] on span "Add a Document Tag" at bounding box center [1356, 345] width 120 height 12
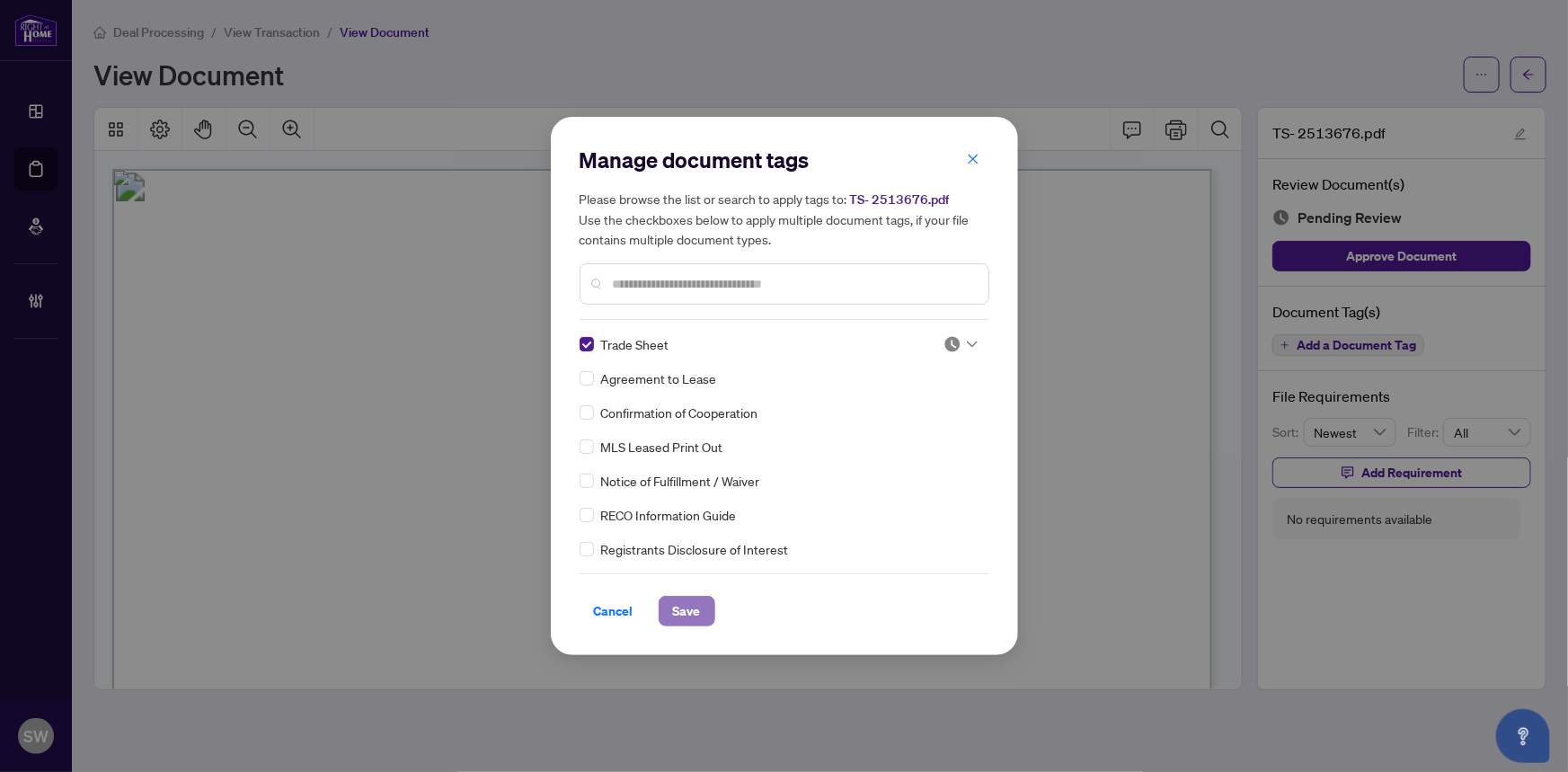
click at [698, 606] on span "Save" at bounding box center [687, 611] width 28 height 29
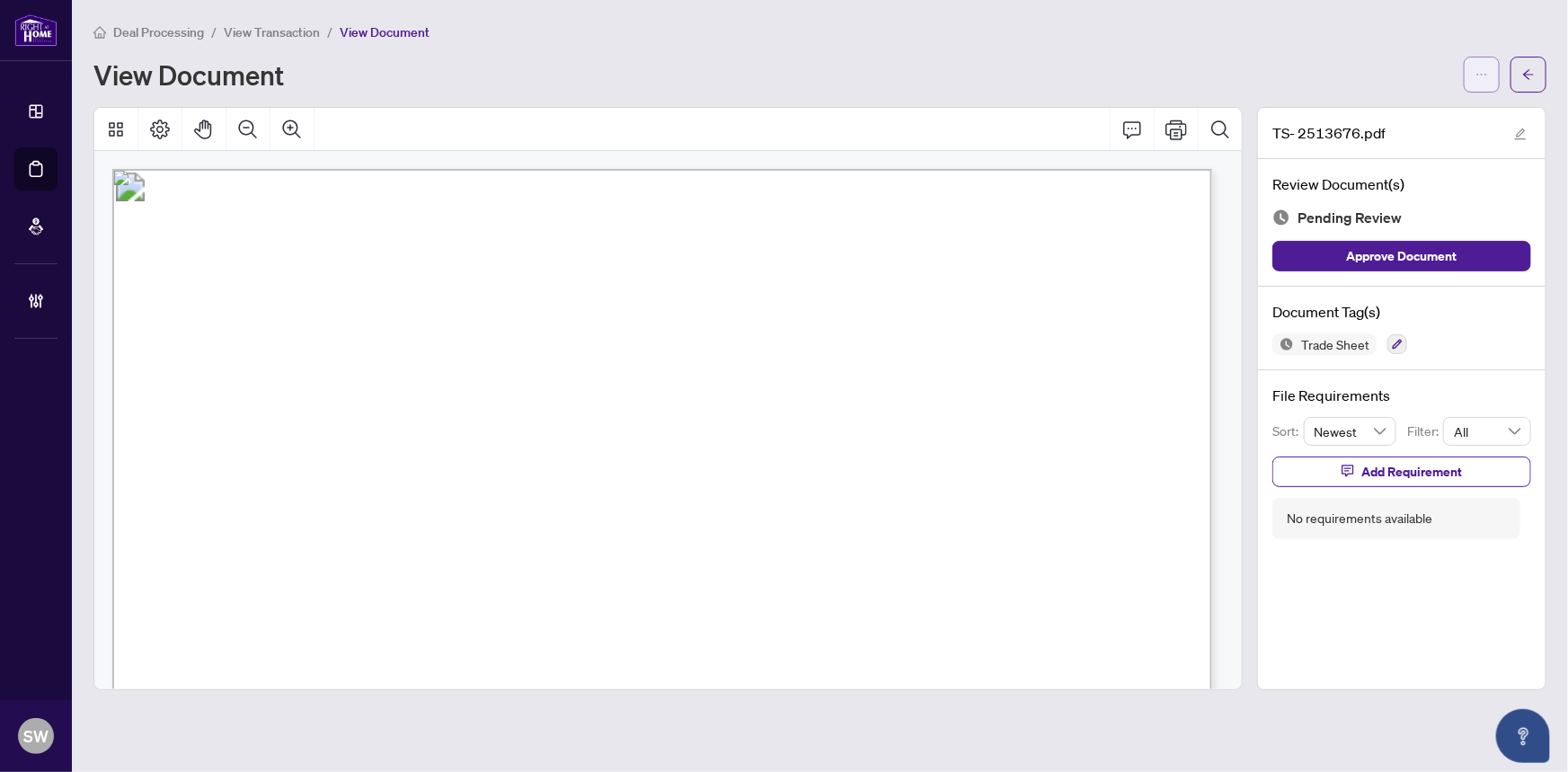
click at [1480, 81] on span "button" at bounding box center [1481, 74] width 12 height 29
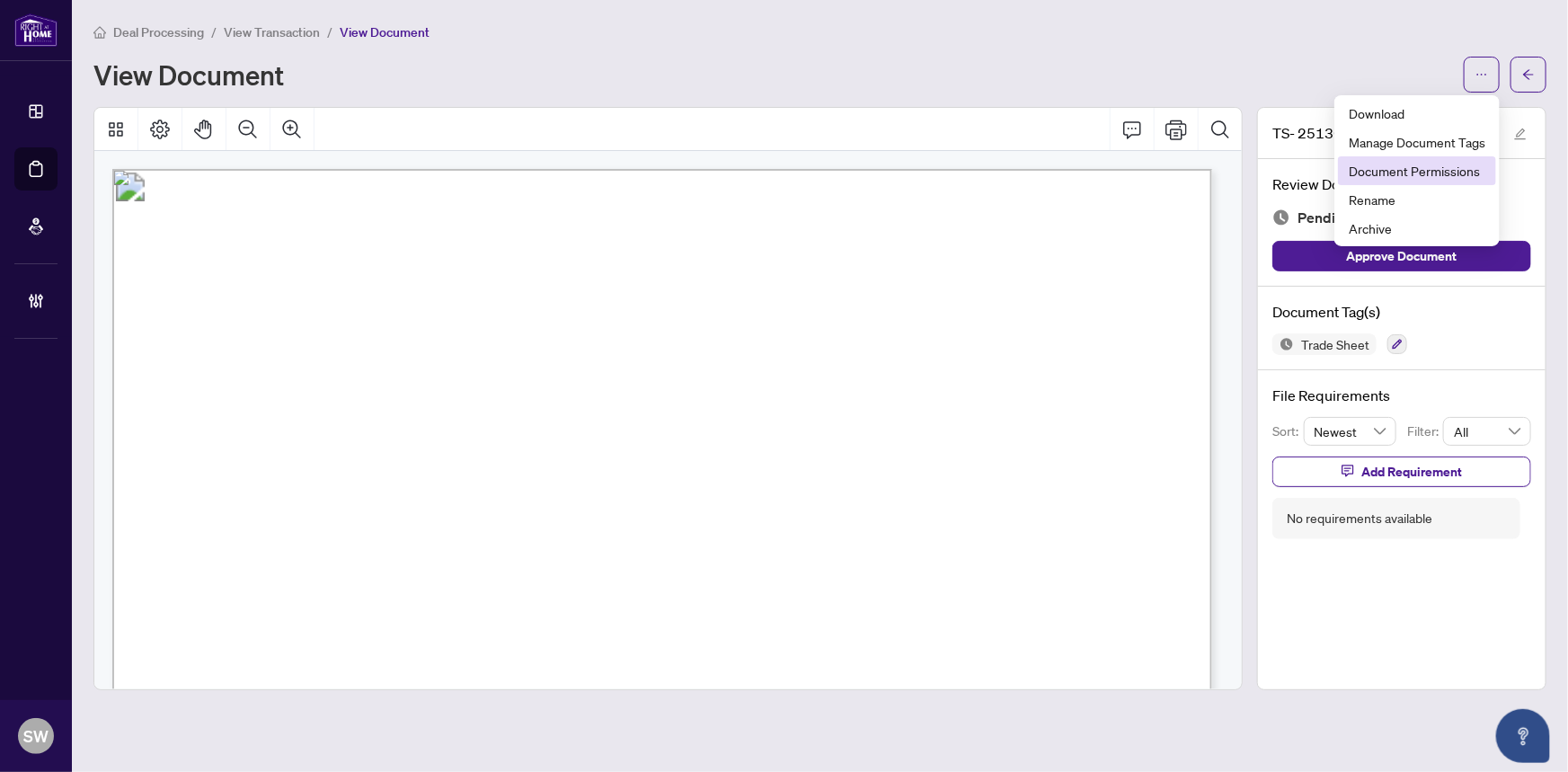
click at [1435, 173] on span "Document Permissions" at bounding box center [1416, 170] width 137 height 20
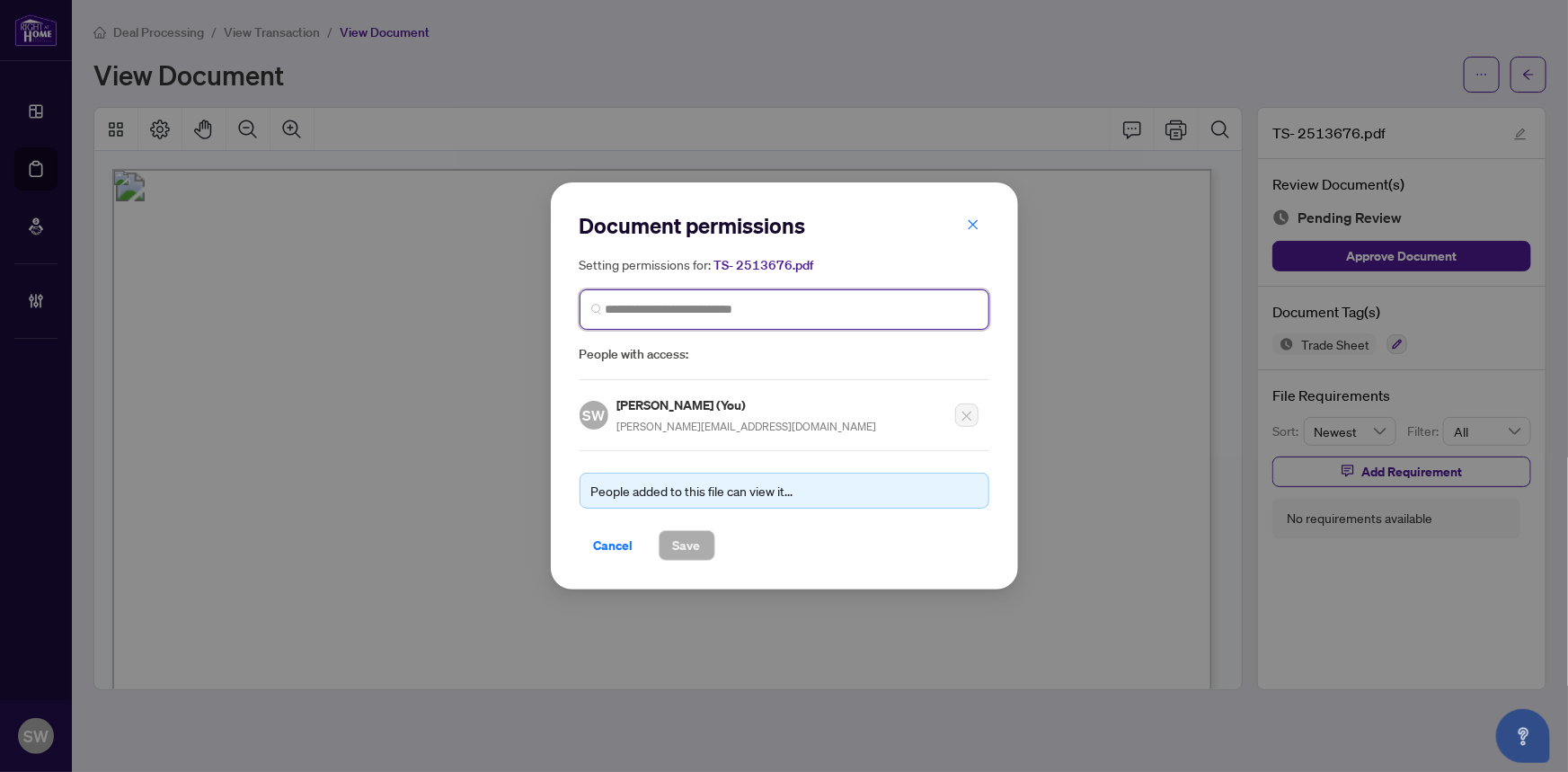
click at [762, 314] on input "search" at bounding box center [791, 310] width 372 height 19
paste input "**********"
type input "**********"
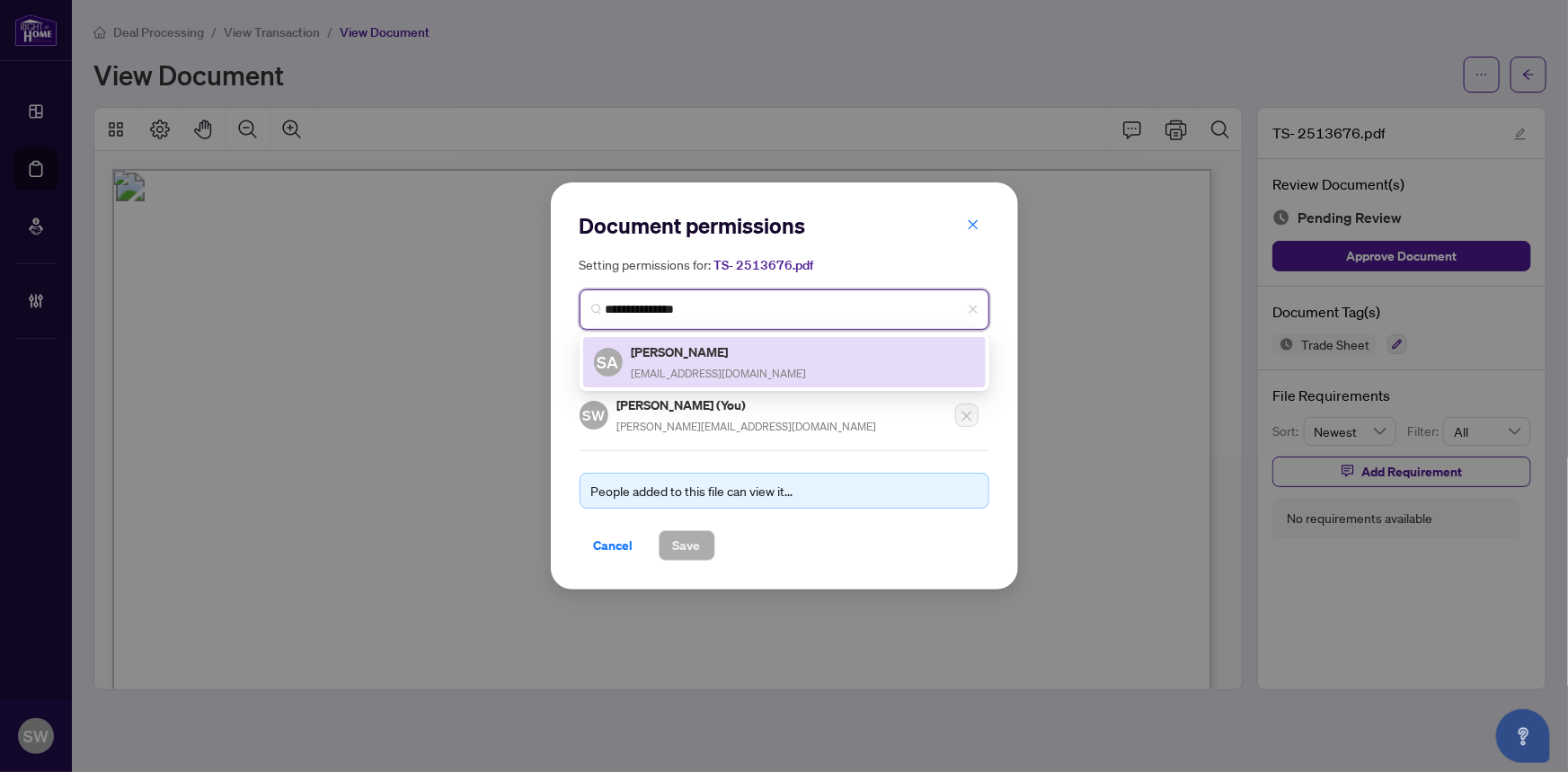
click at [701, 353] on h5 "Shima Ariakish" at bounding box center [719, 352] width 175 height 21
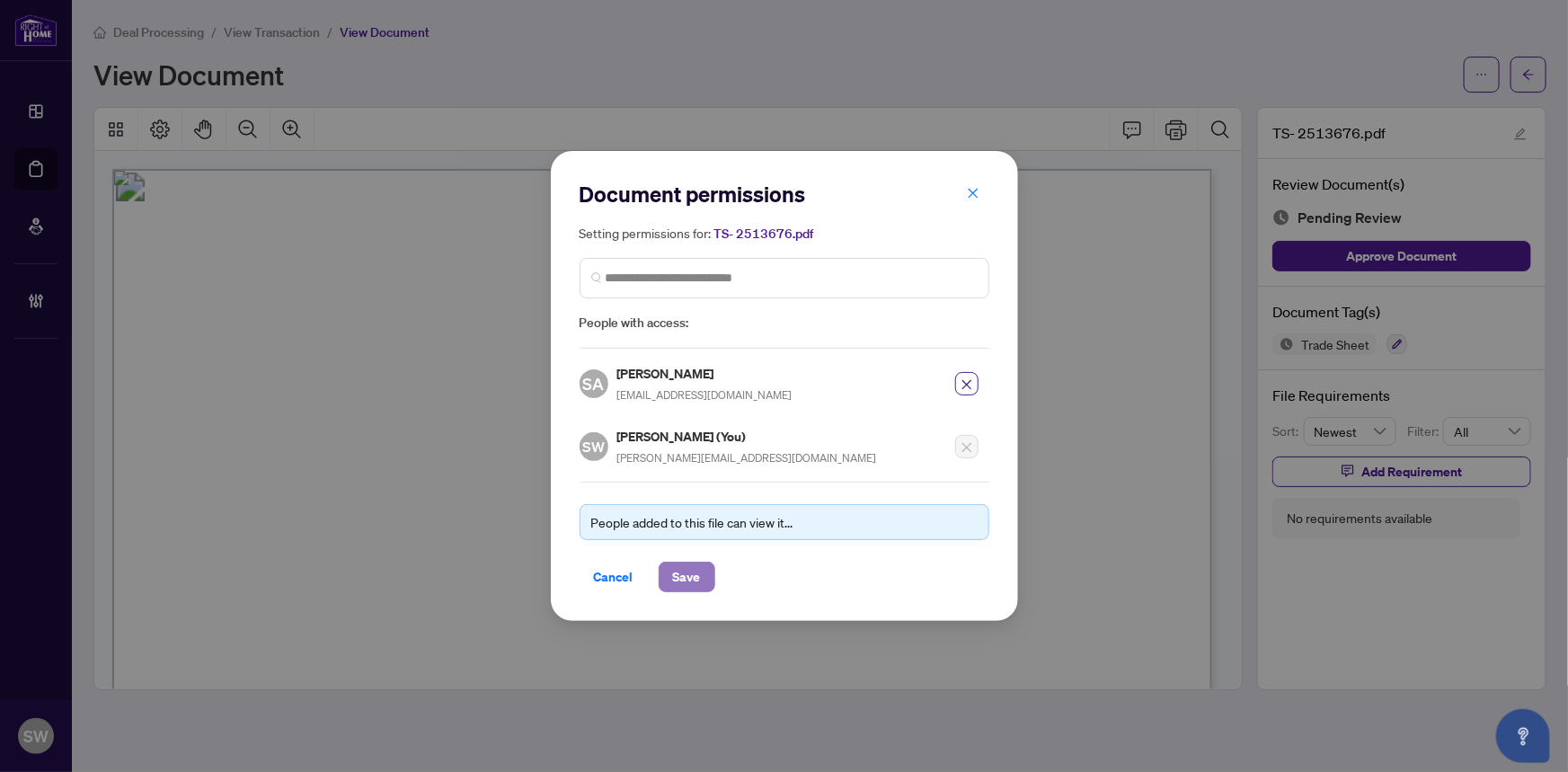
click at [681, 571] on span "Save" at bounding box center [687, 576] width 28 height 29
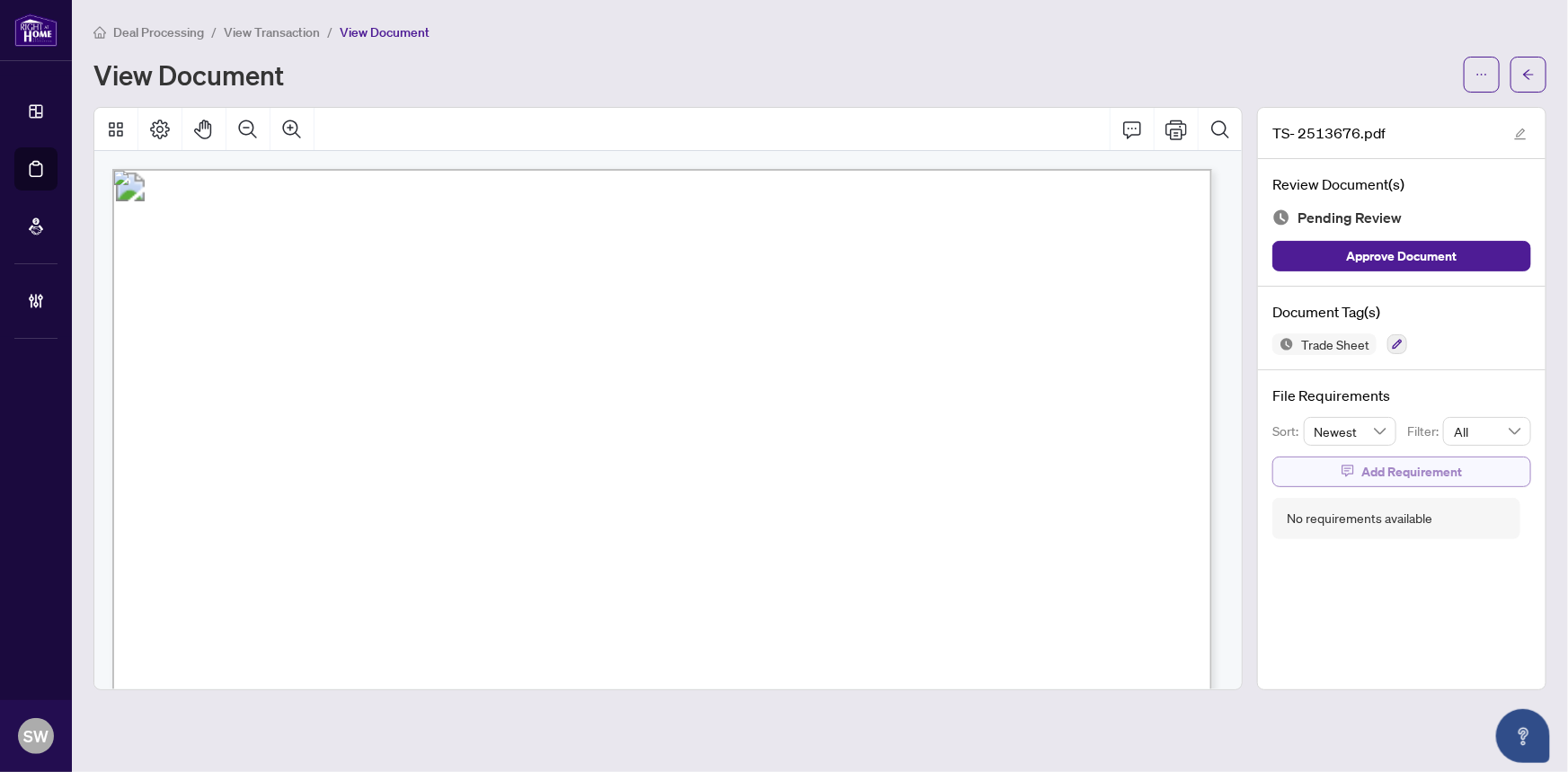
click at [1447, 472] on span "Add Requirement" at bounding box center [1412, 472] width 101 height 29
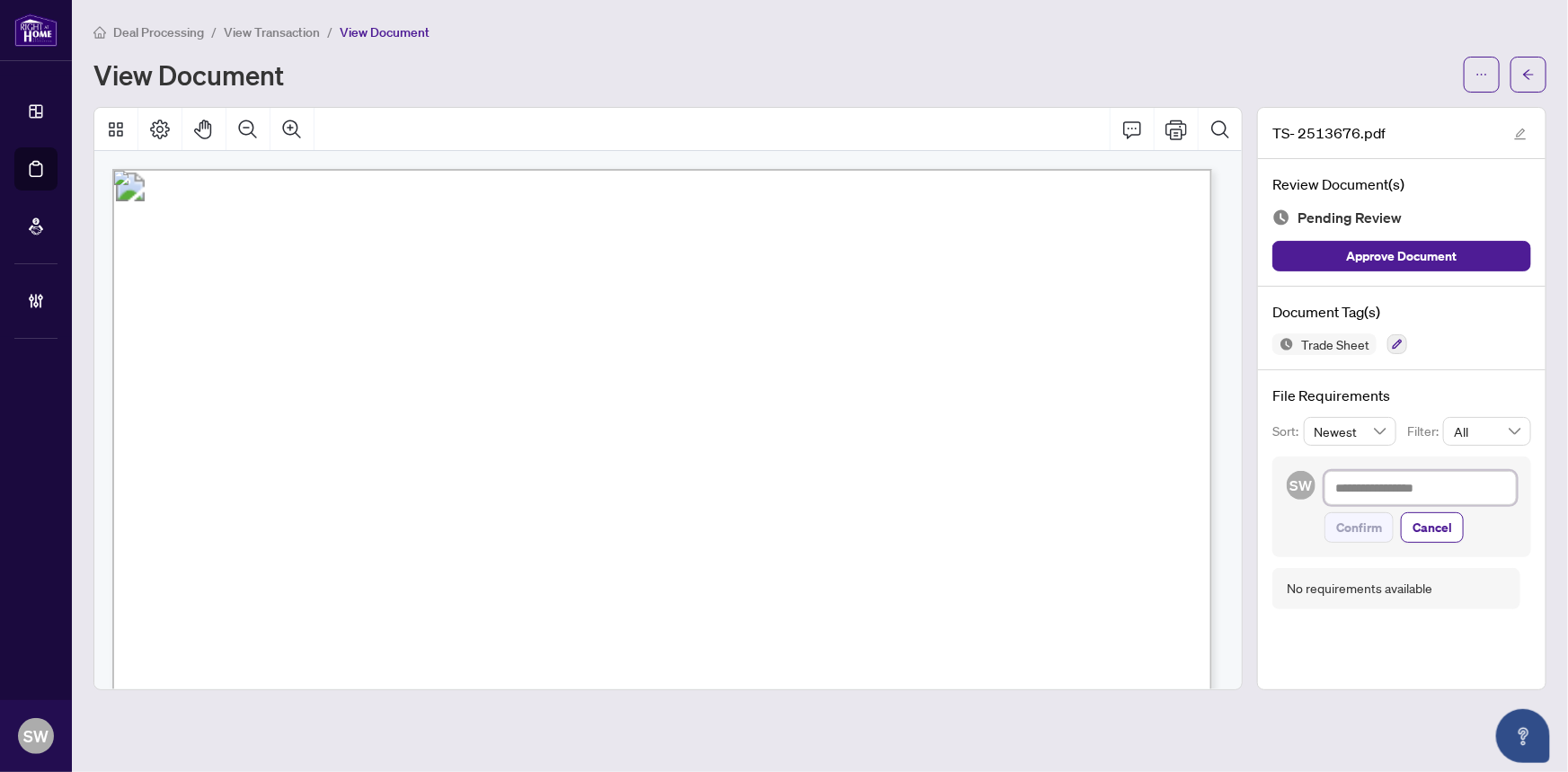
click at [1414, 499] on textarea at bounding box center [1421, 488] width 192 height 34
paste textarea "**********"
type textarea "**********"
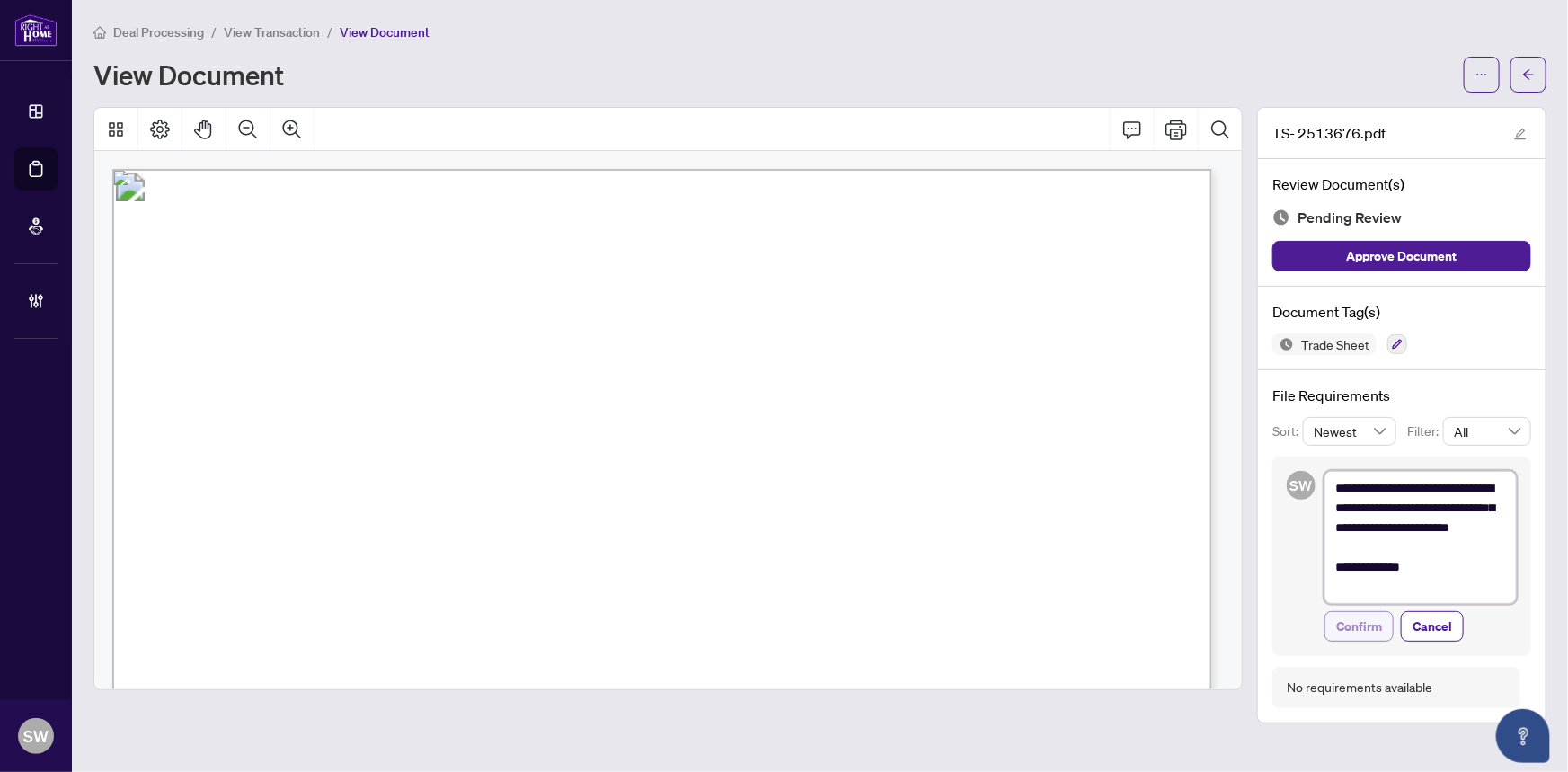
type textarea "**********"
click at [1379, 626] on span "Confirm" at bounding box center [1359, 626] width 46 height 29
type textarea "**********"
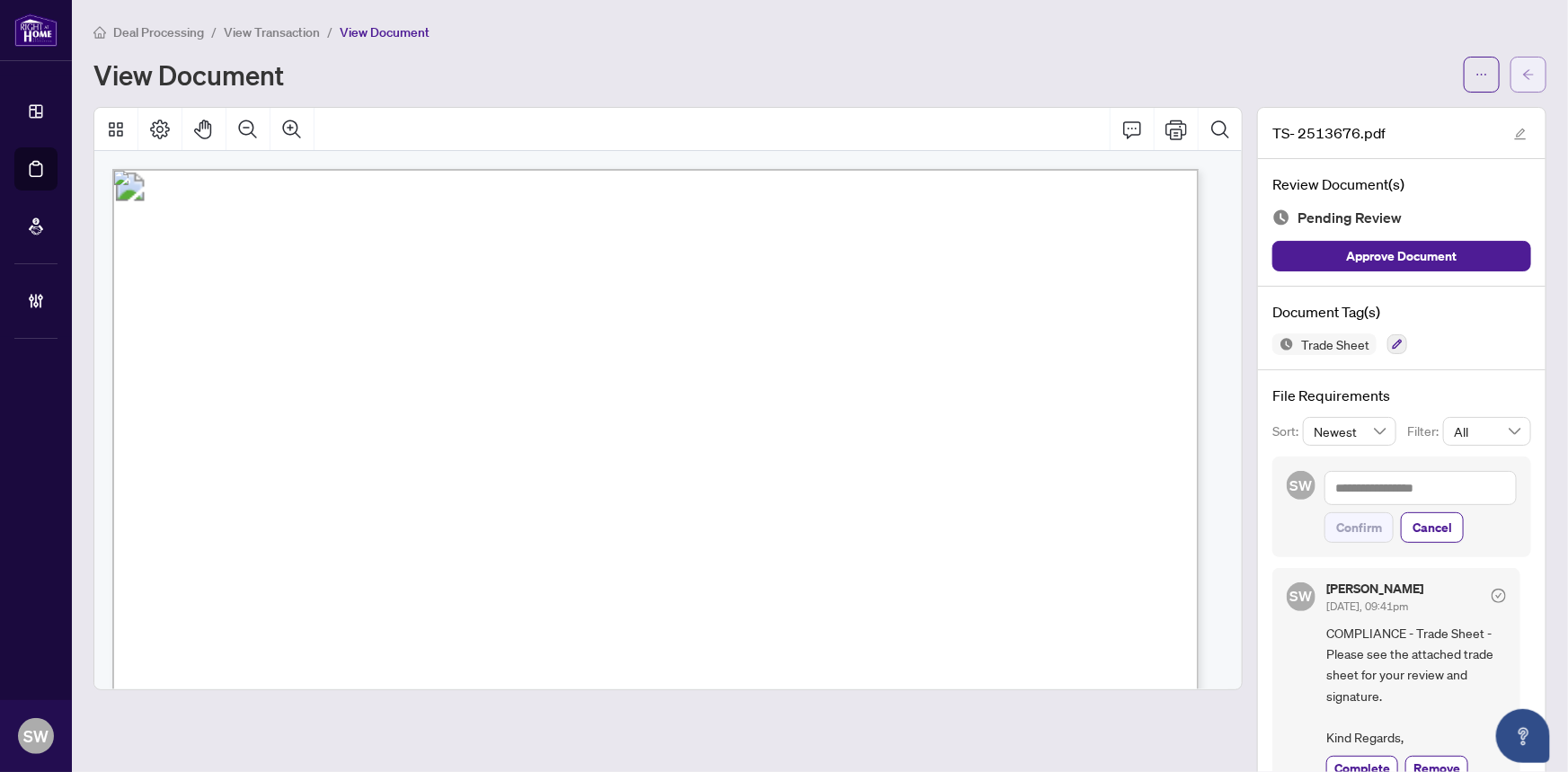
click at [1523, 69] on icon "arrow-left" at bounding box center [1528, 74] width 12 height 12
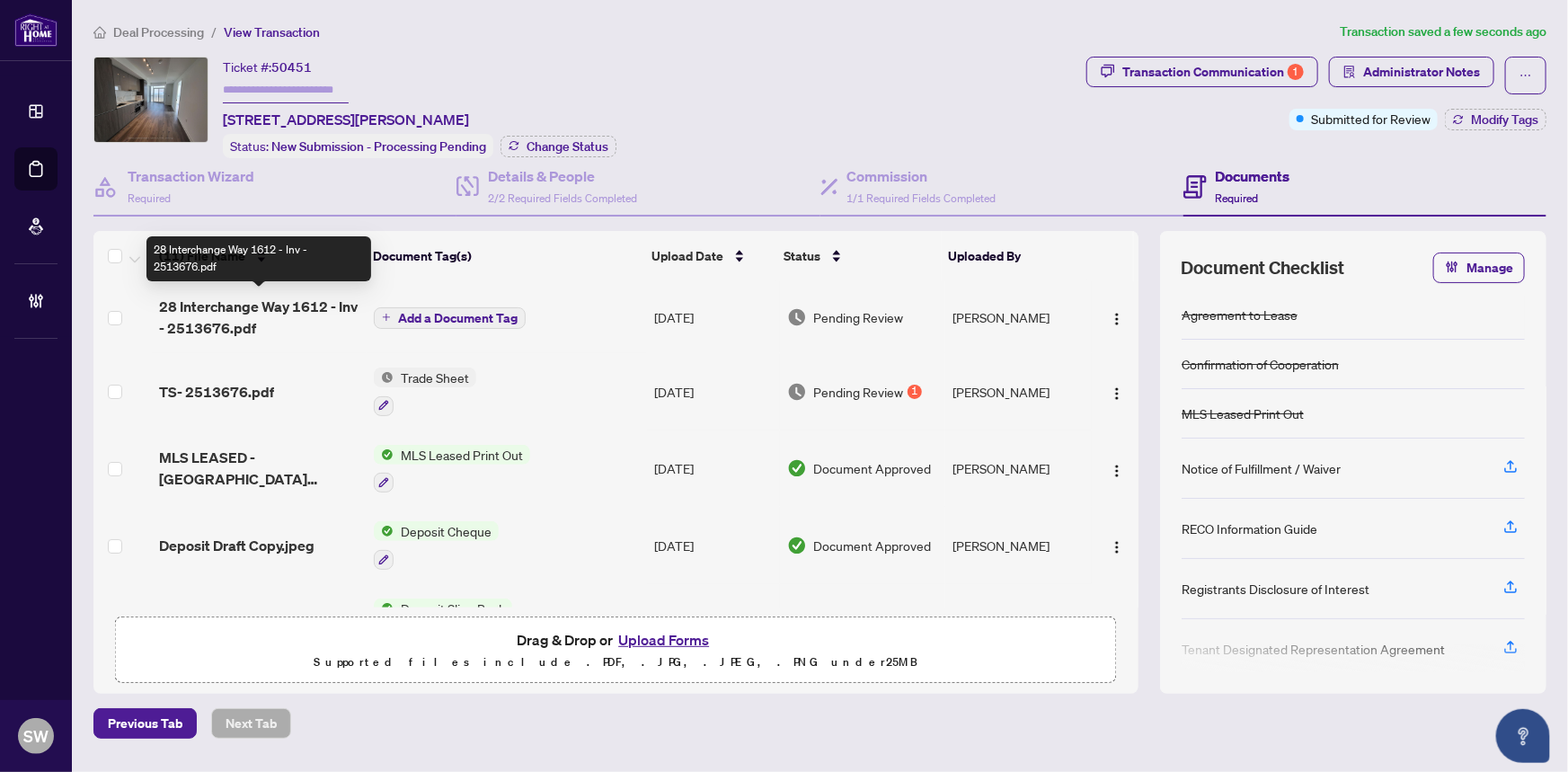
click at [270, 314] on span "28 Interchange Way 1612 - Inv - 2513676.pdf" at bounding box center [259, 317] width 201 height 43
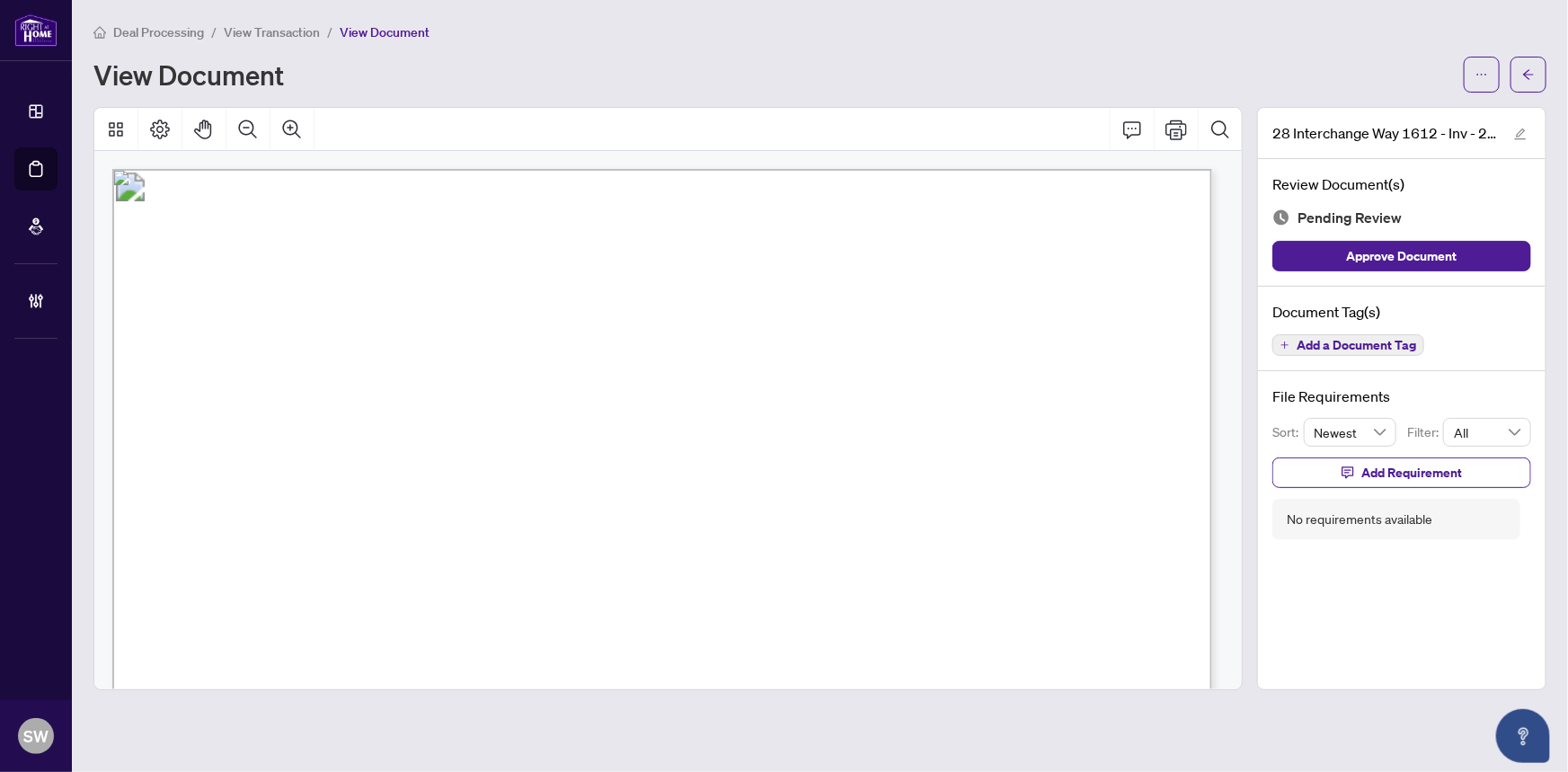
click at [1315, 343] on span "Add a Document Tag" at bounding box center [1356, 345] width 120 height 12
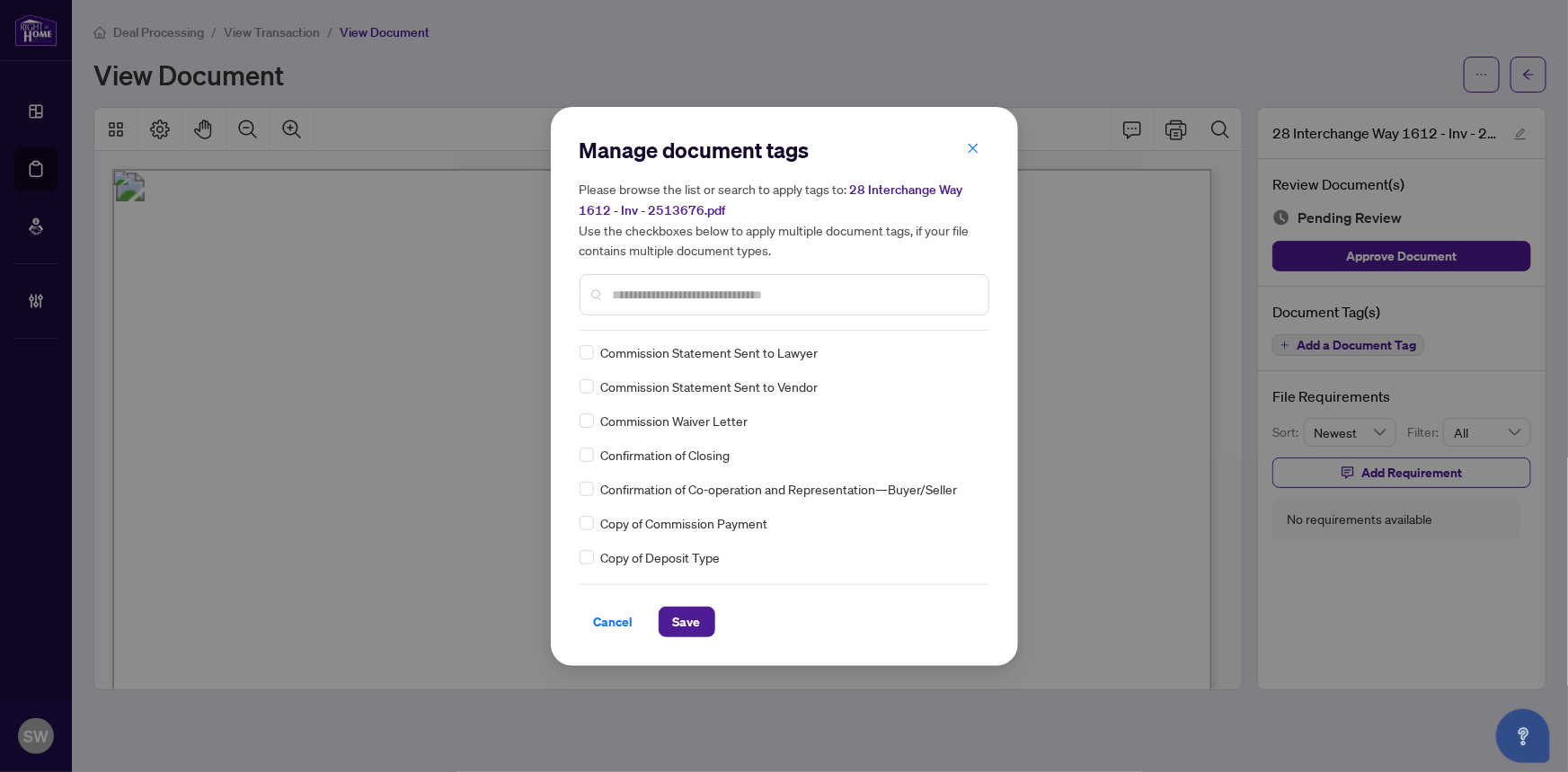
scroll to position [2, 0]
click at [955, 350] on img at bounding box center [952, 352] width 18 height 18
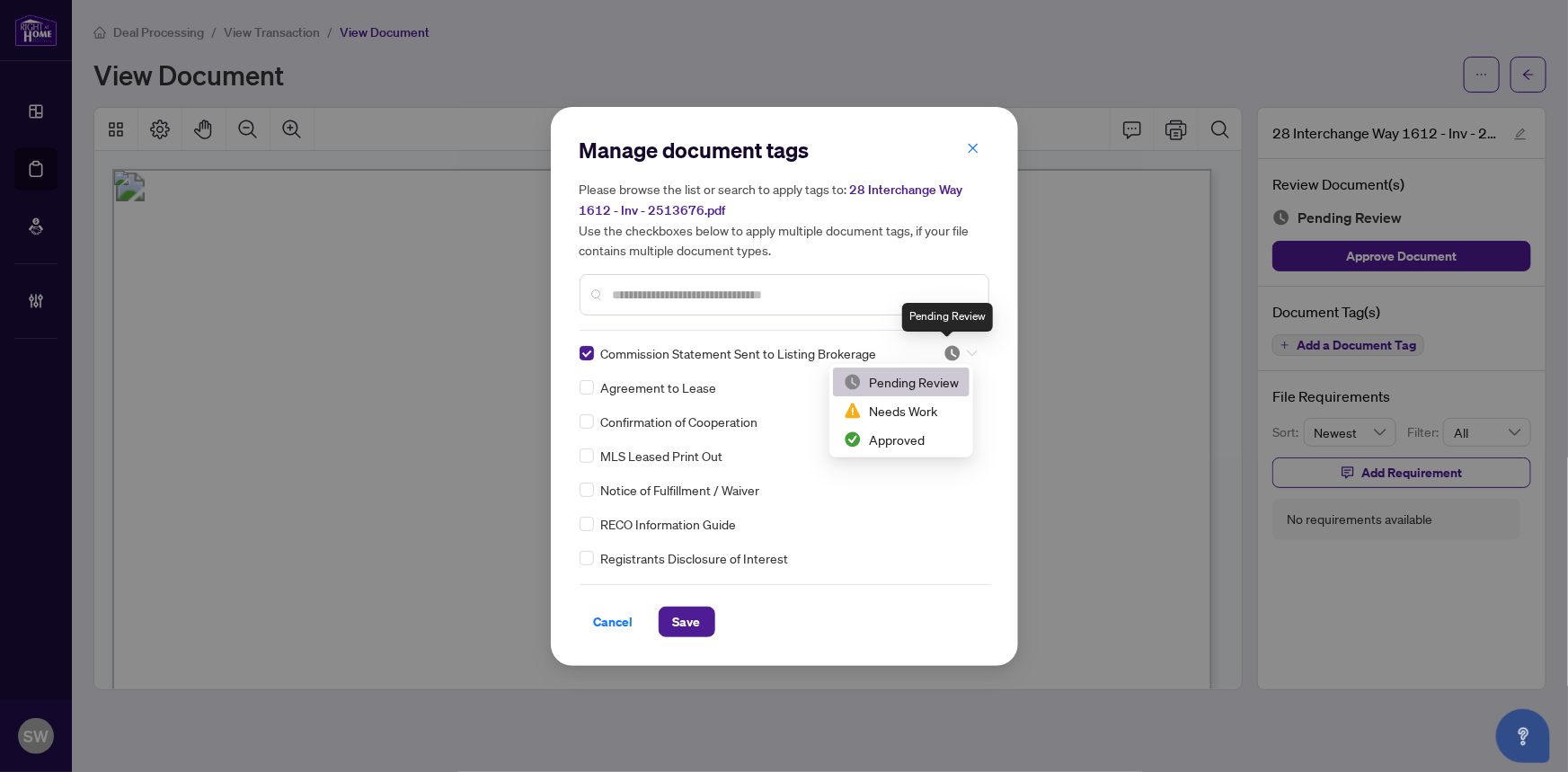
scroll to position [0, 0]
click at [905, 444] on div "Approved" at bounding box center [901, 442] width 115 height 20
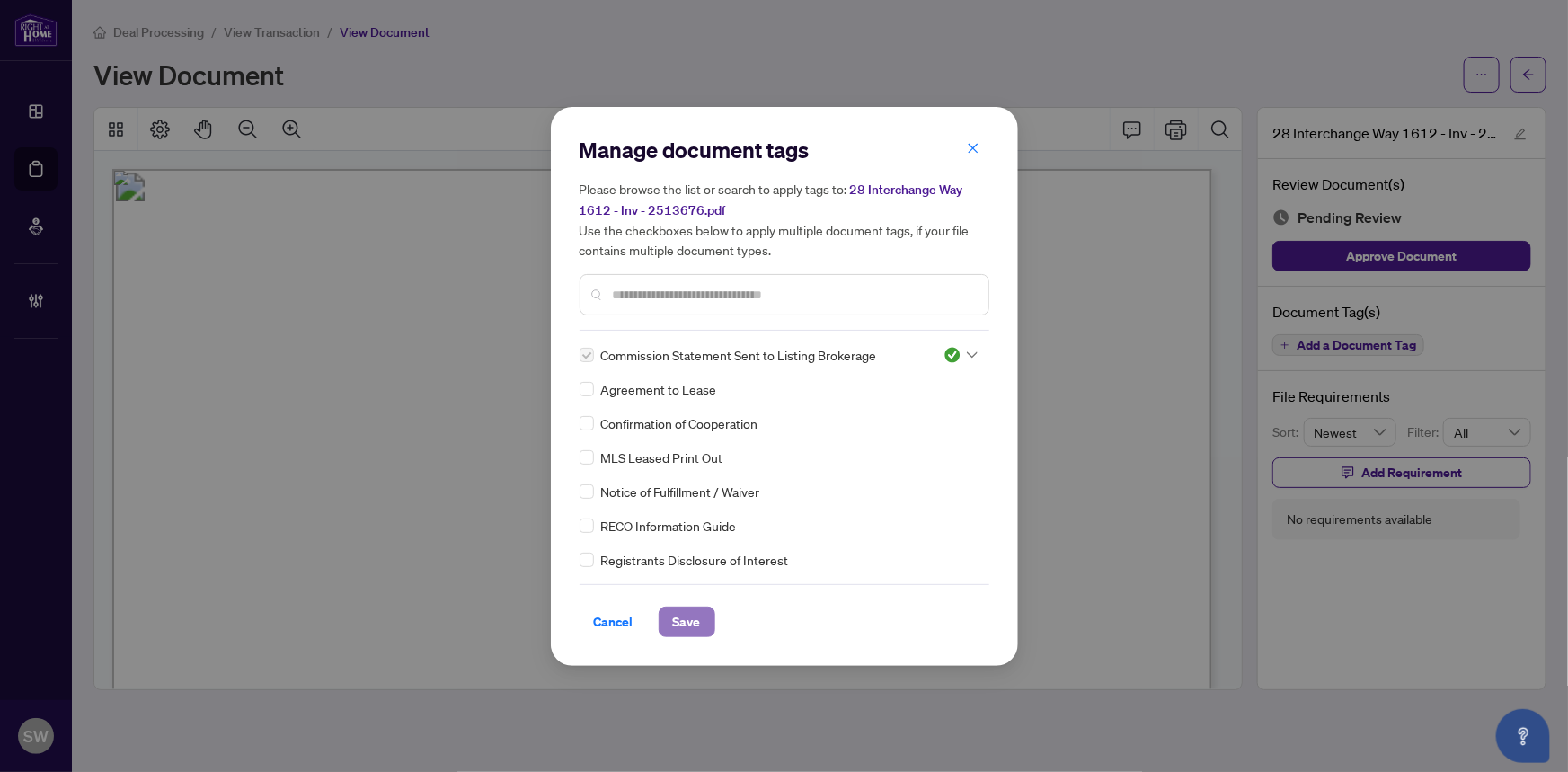
click at [696, 616] on span "Save" at bounding box center [687, 621] width 28 height 29
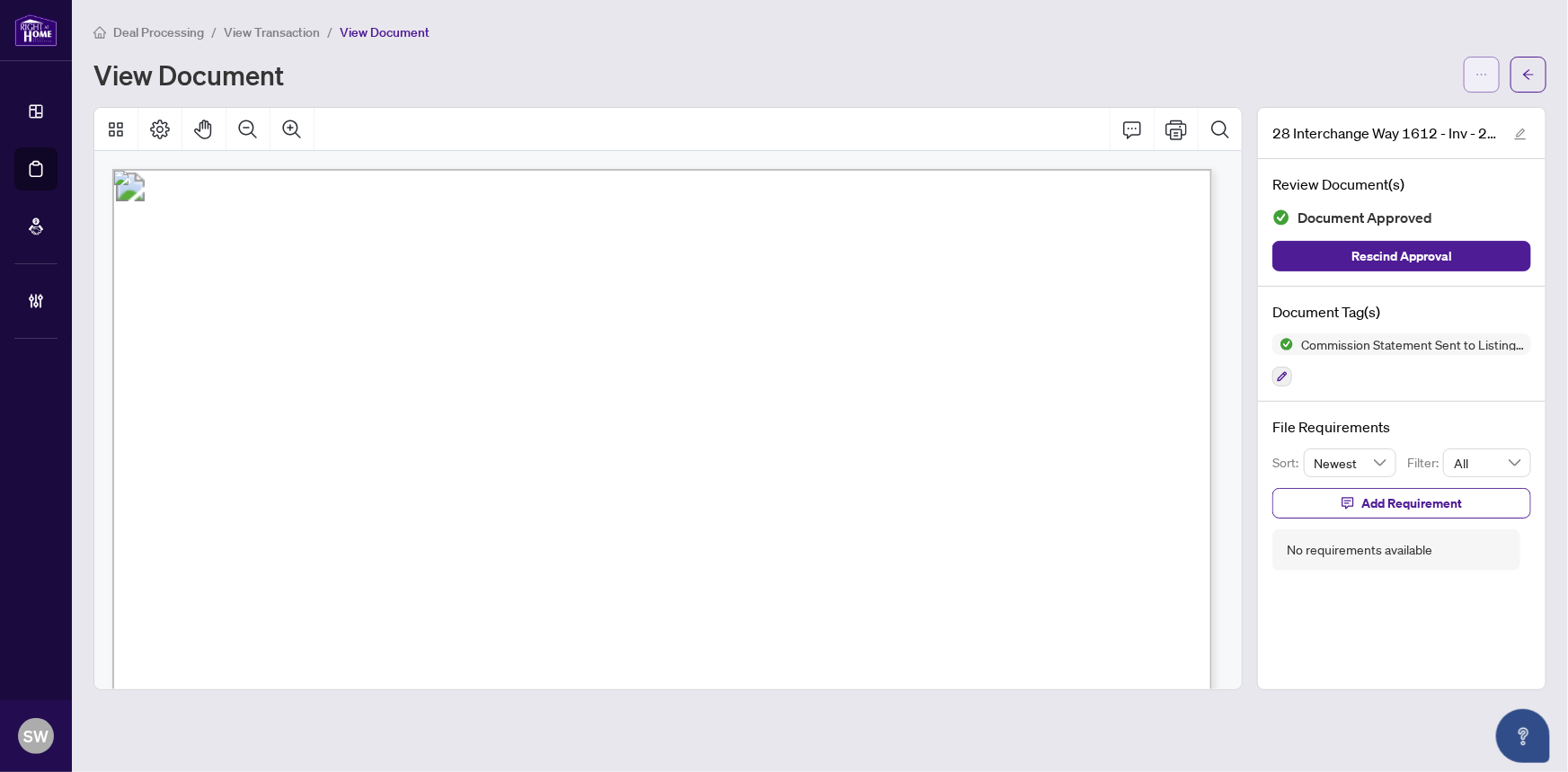
click at [1480, 74] on icon "ellipsis" at bounding box center [1481, 74] width 12 height 12
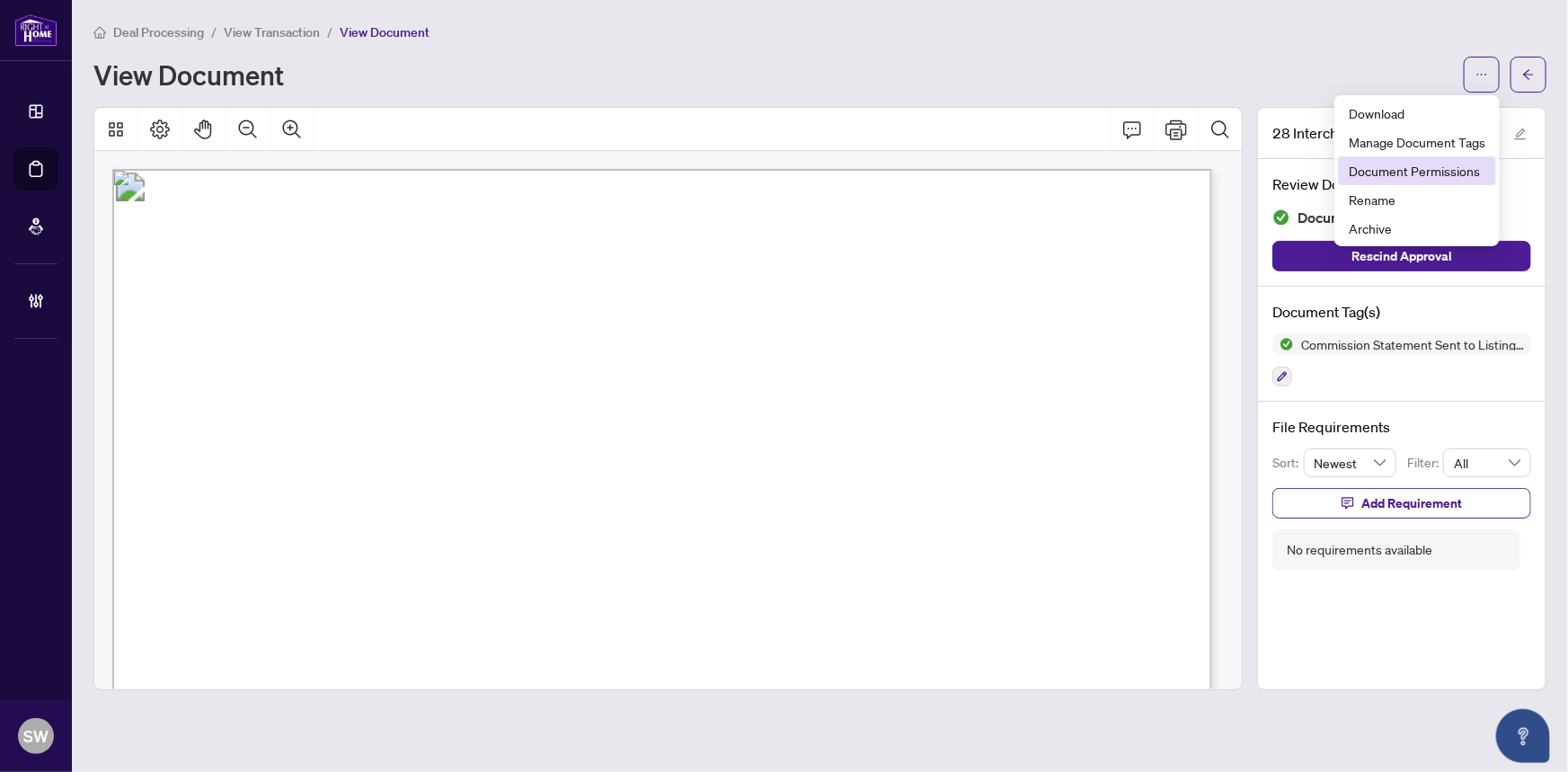
click at [1462, 169] on span "Document Permissions" at bounding box center [1416, 170] width 137 height 20
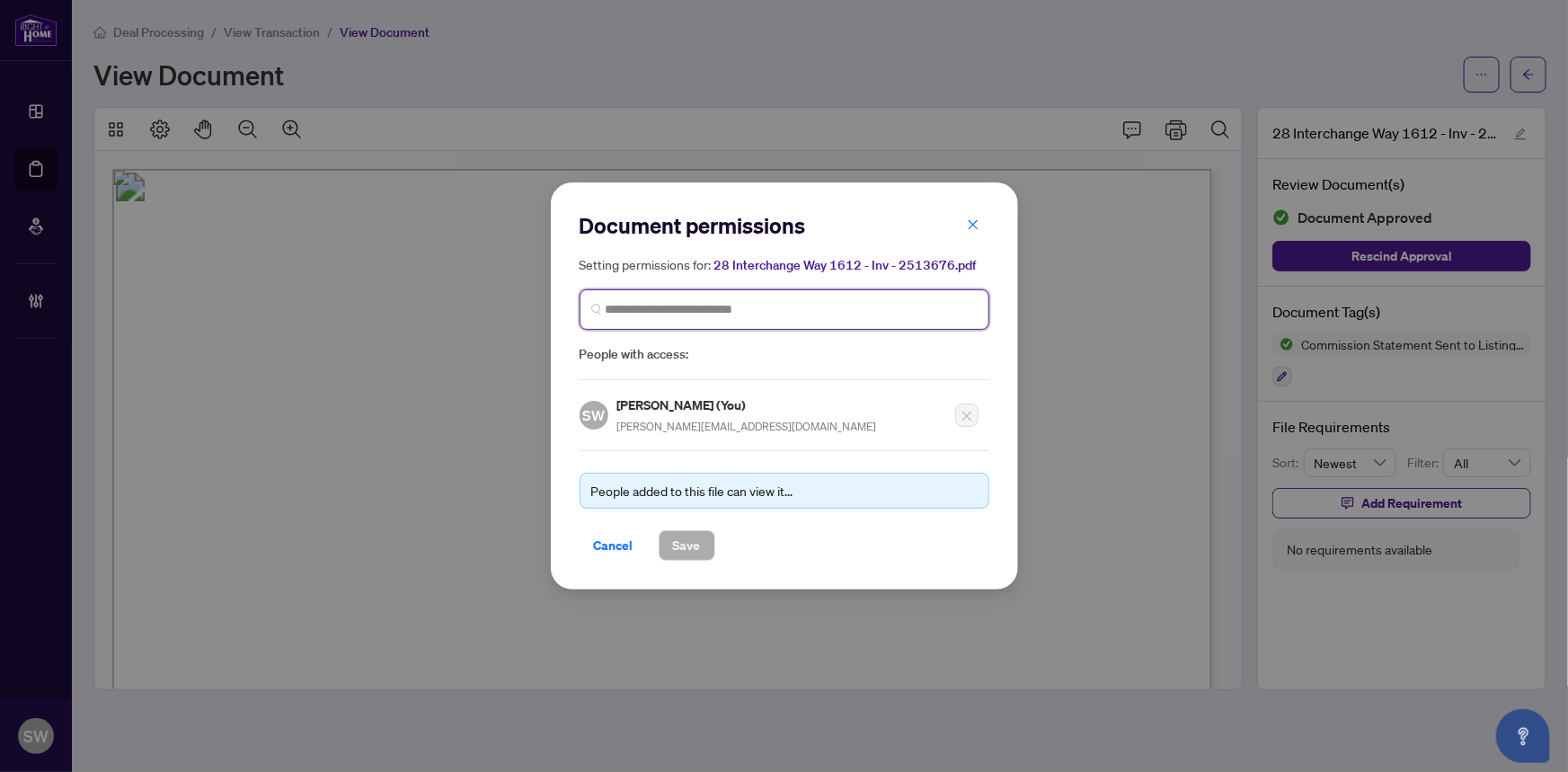
click at [730, 313] on input "search" at bounding box center [791, 310] width 372 height 19
paste input "**********"
type input "**********"
type input "*****"
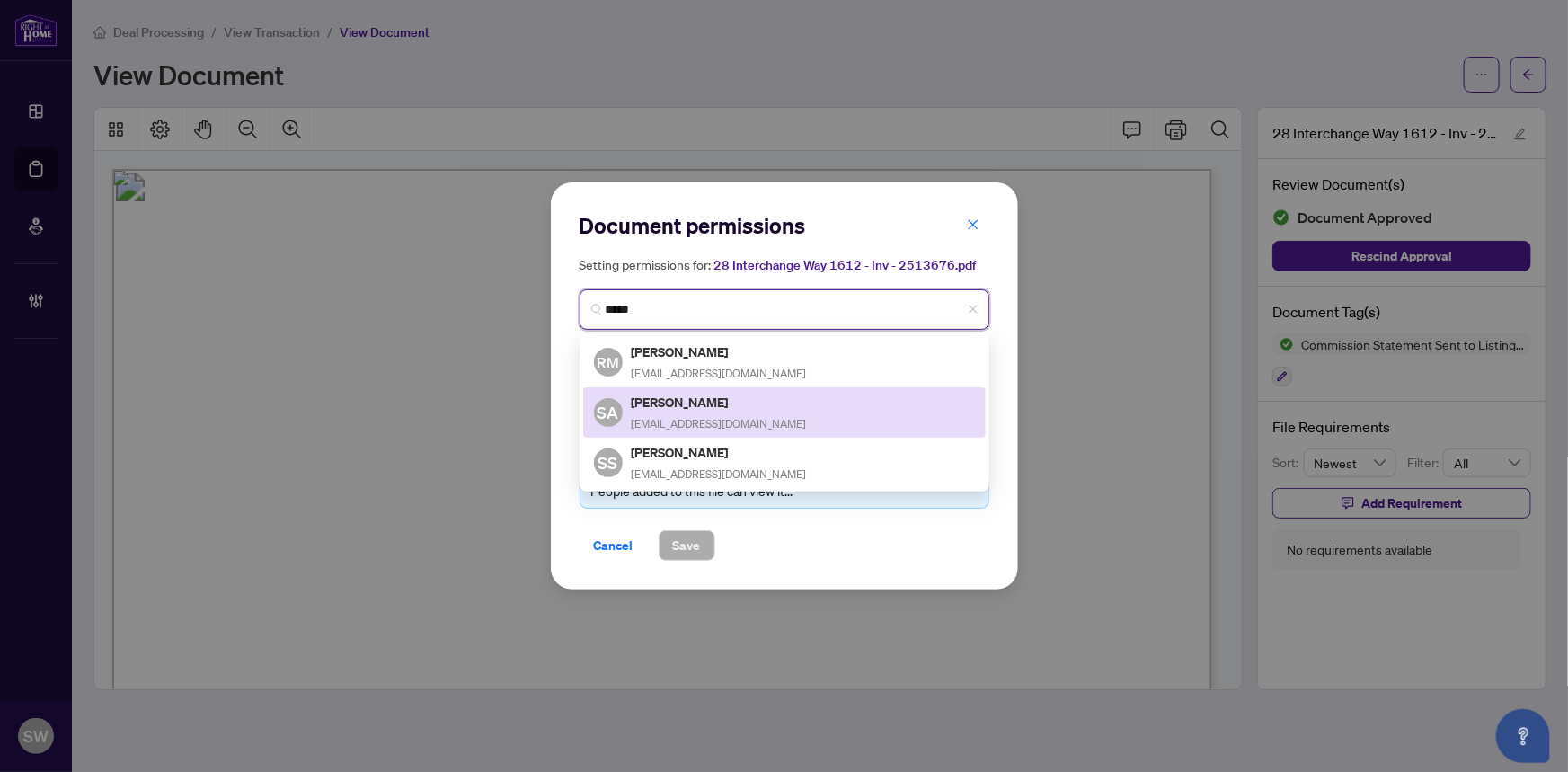
click at [717, 406] on h5 "Shima Ariakish" at bounding box center [719, 402] width 175 height 21
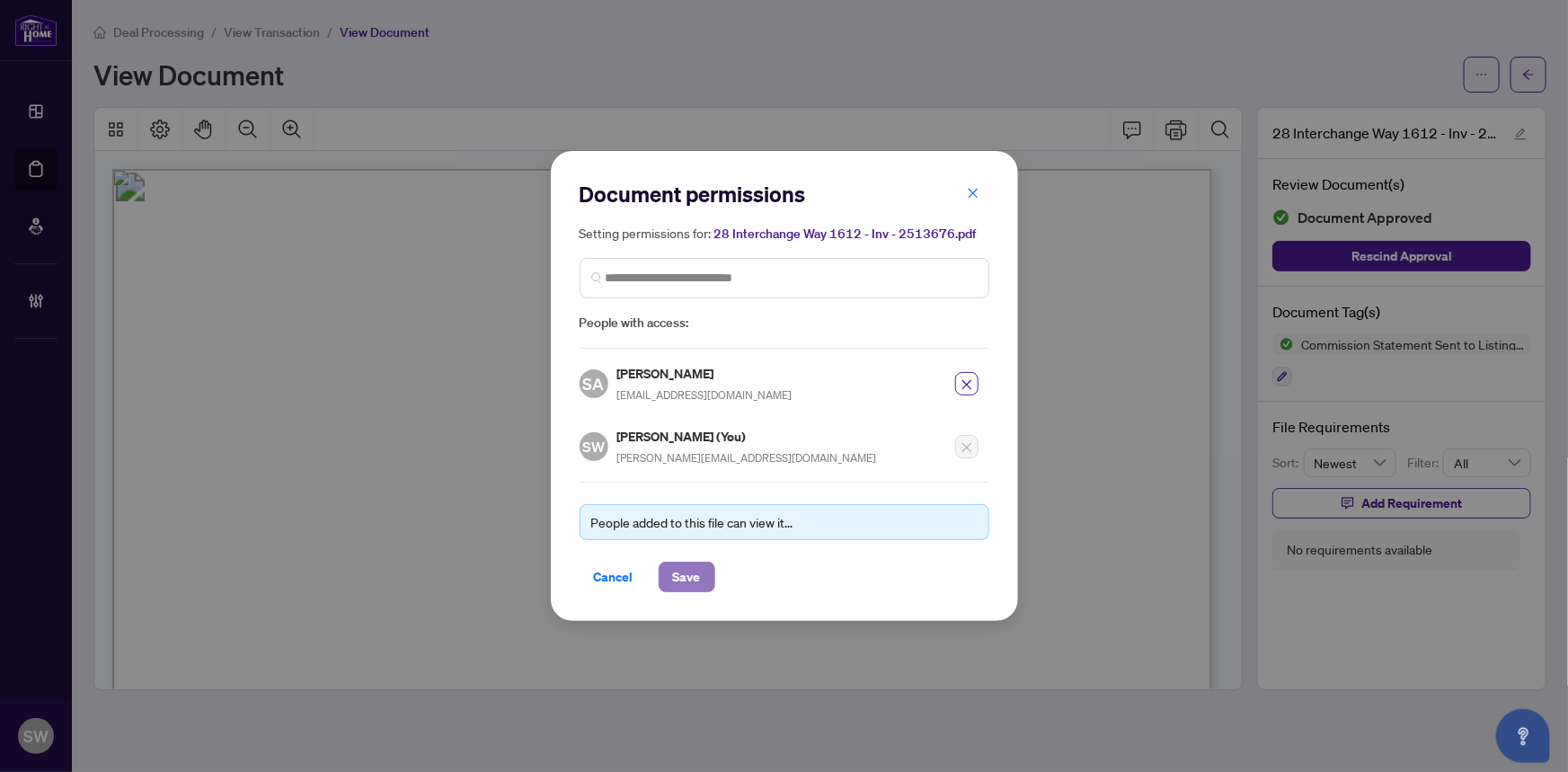
click at [687, 567] on span "Save" at bounding box center [687, 576] width 28 height 29
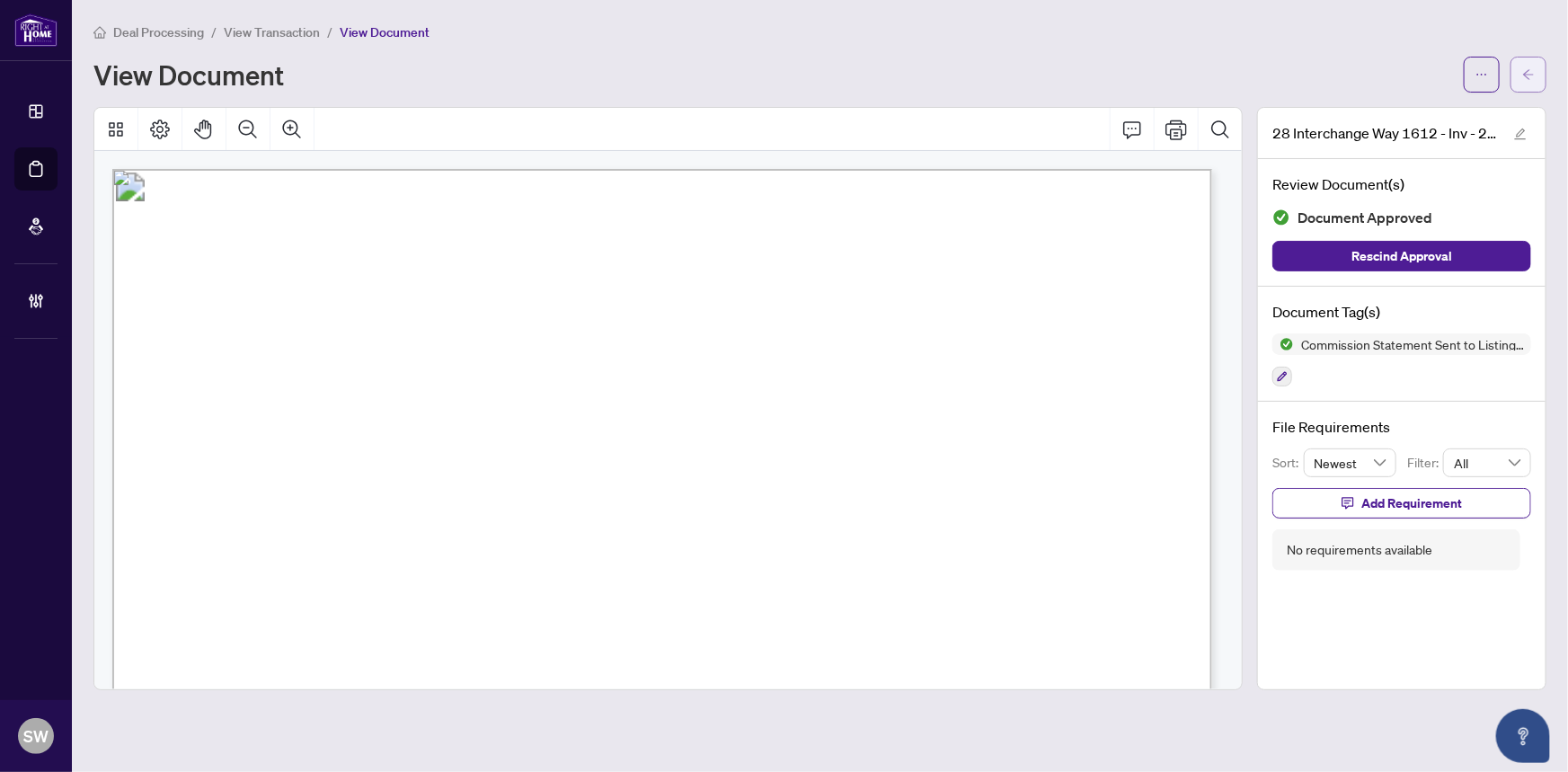
click at [1528, 85] on span "button" at bounding box center [1528, 74] width 12 height 29
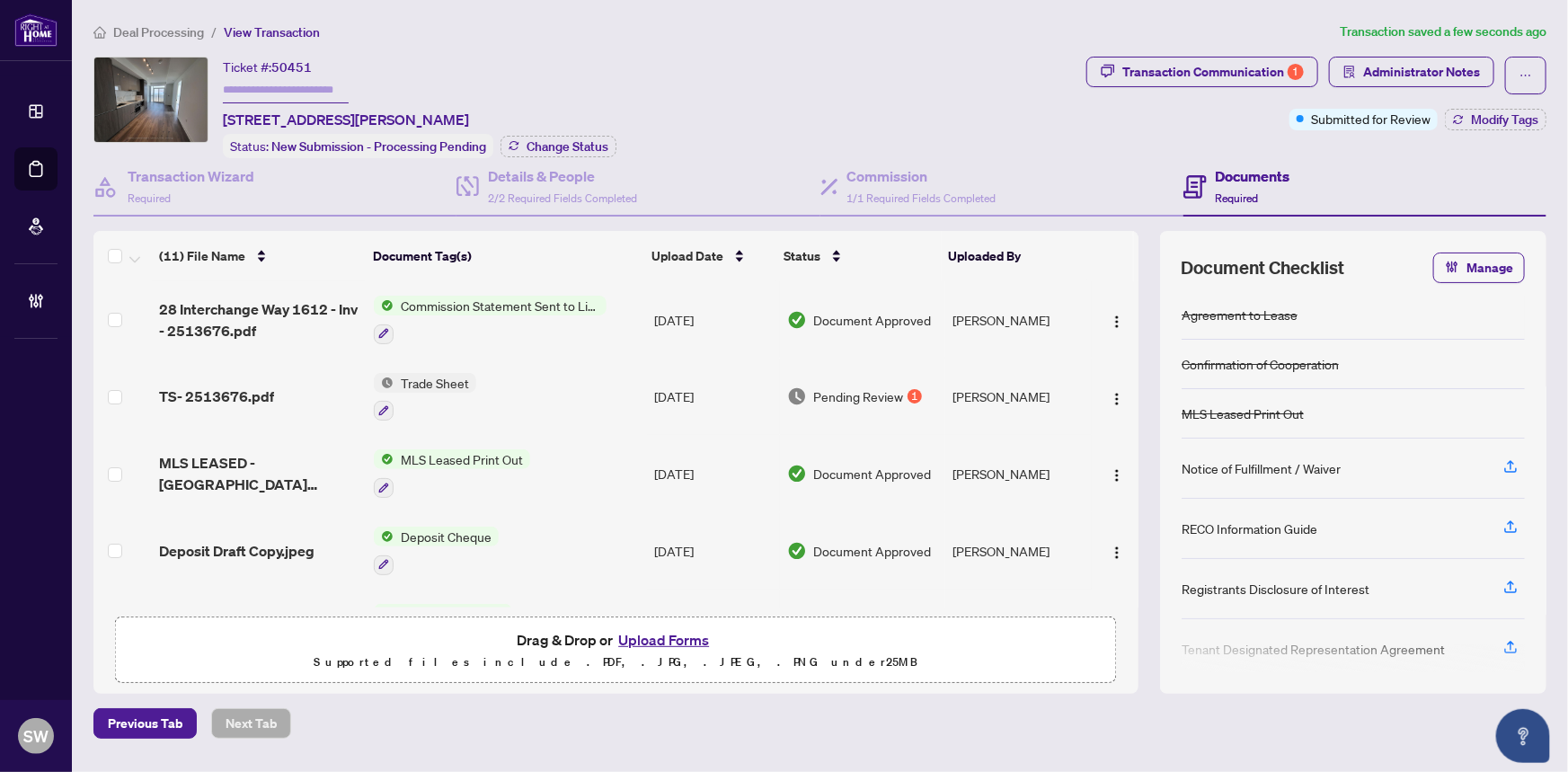
click at [276, 91] on input "text" at bounding box center [286, 90] width 126 height 26
paste input "*******"
type input "*******"
click at [567, 144] on span "Change Status" at bounding box center [567, 146] width 82 height 12
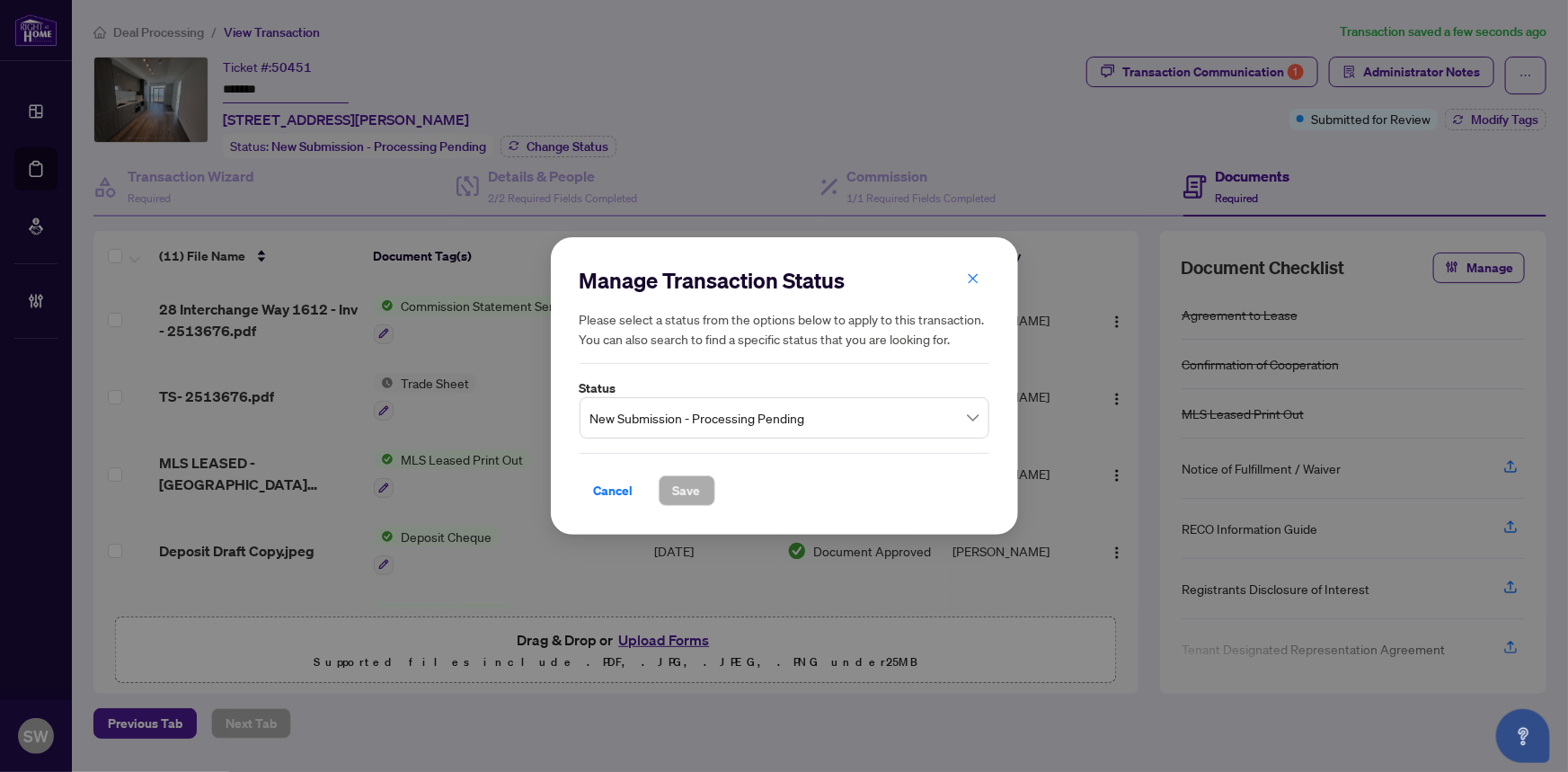
click at [685, 425] on span "New Submission - Processing Pending" at bounding box center [784, 418] width 388 height 34
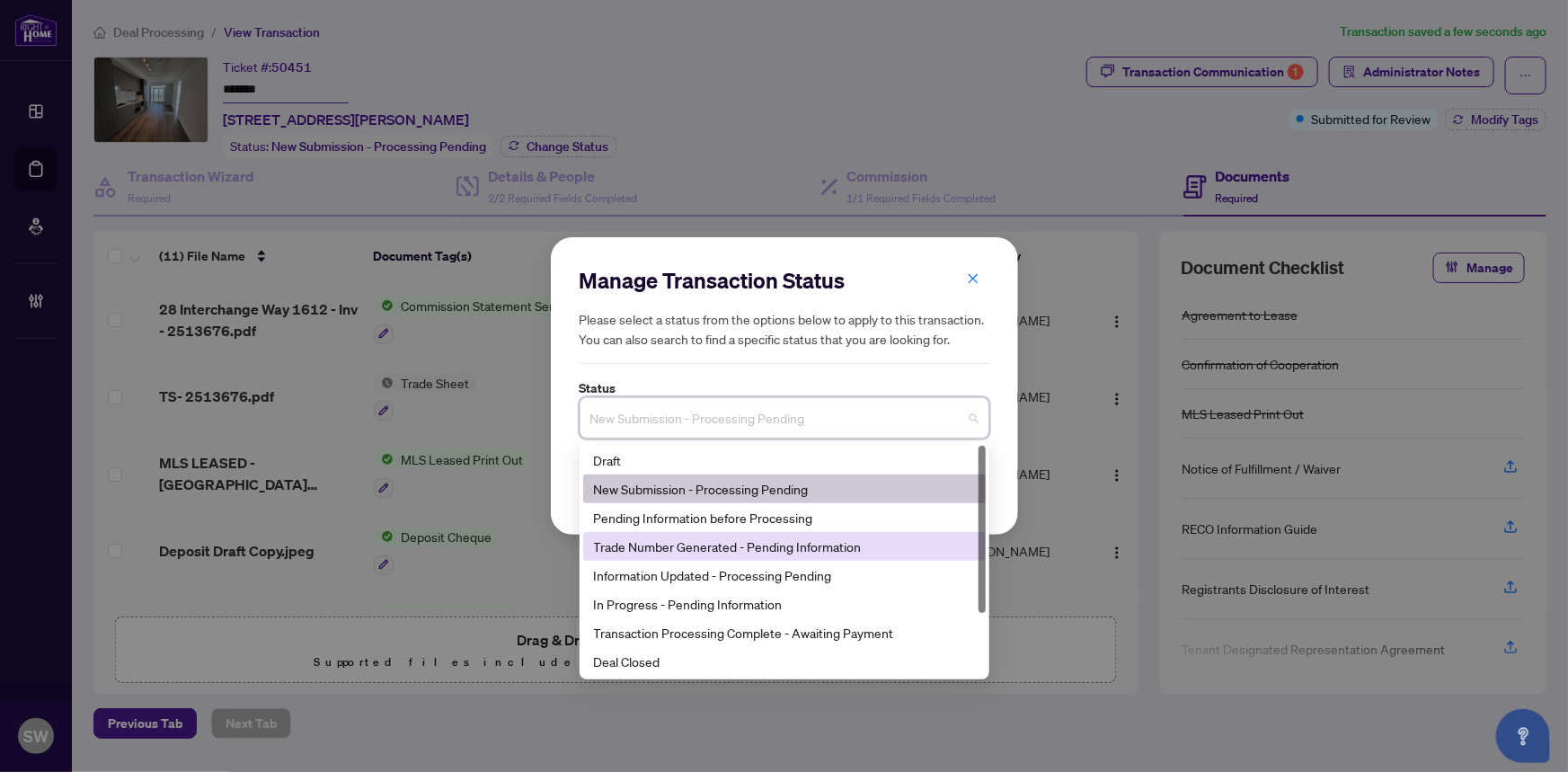
scroll to position [81, 0]
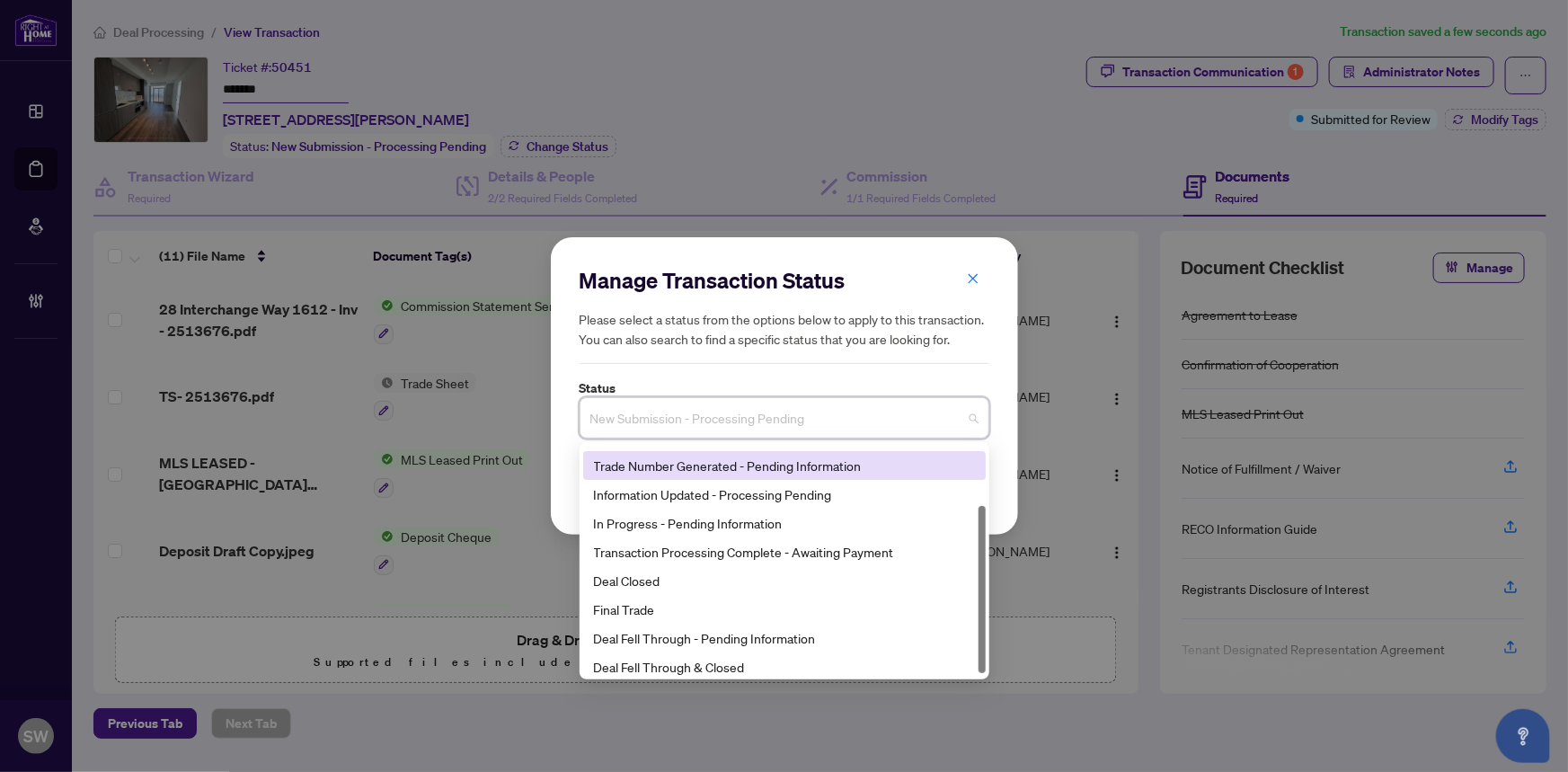
click at [703, 465] on div "Trade Number Generated - Pending Information" at bounding box center [784, 465] width 381 height 20
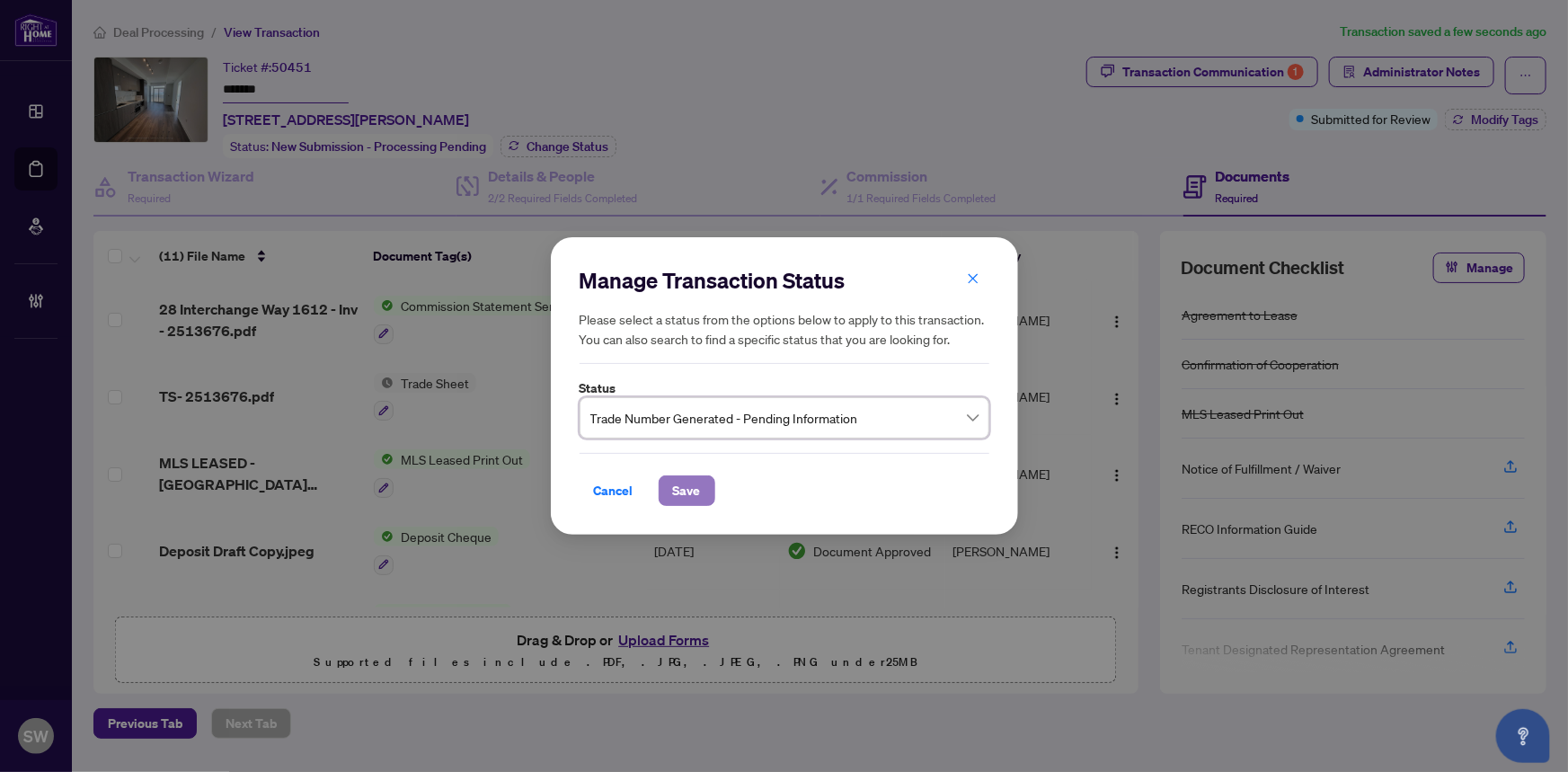
click at [701, 493] on button "Save" at bounding box center [687, 491] width 57 height 30
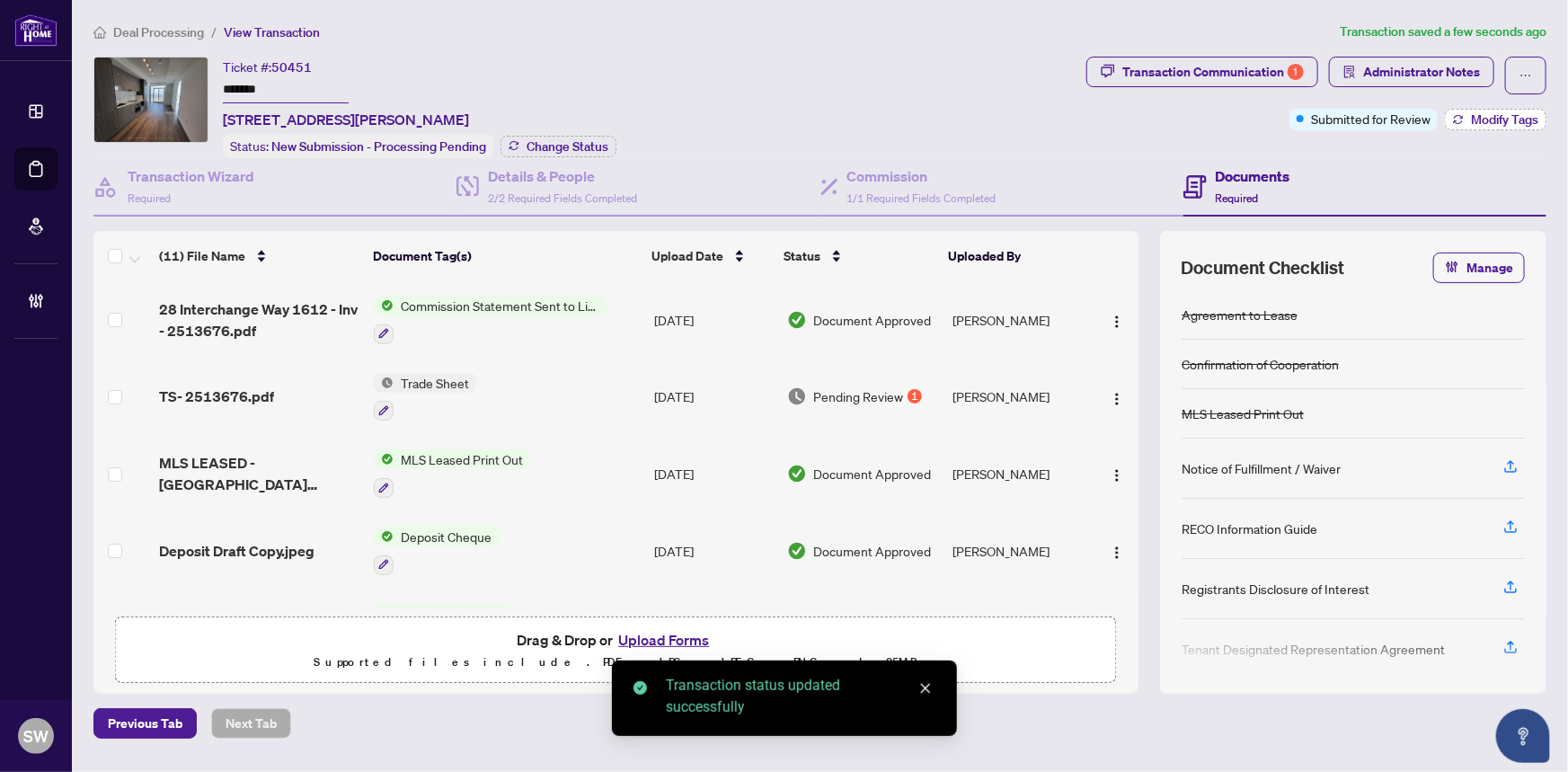
click at [1484, 125] on span "Modify Tags" at bounding box center [1505, 119] width 68 height 12
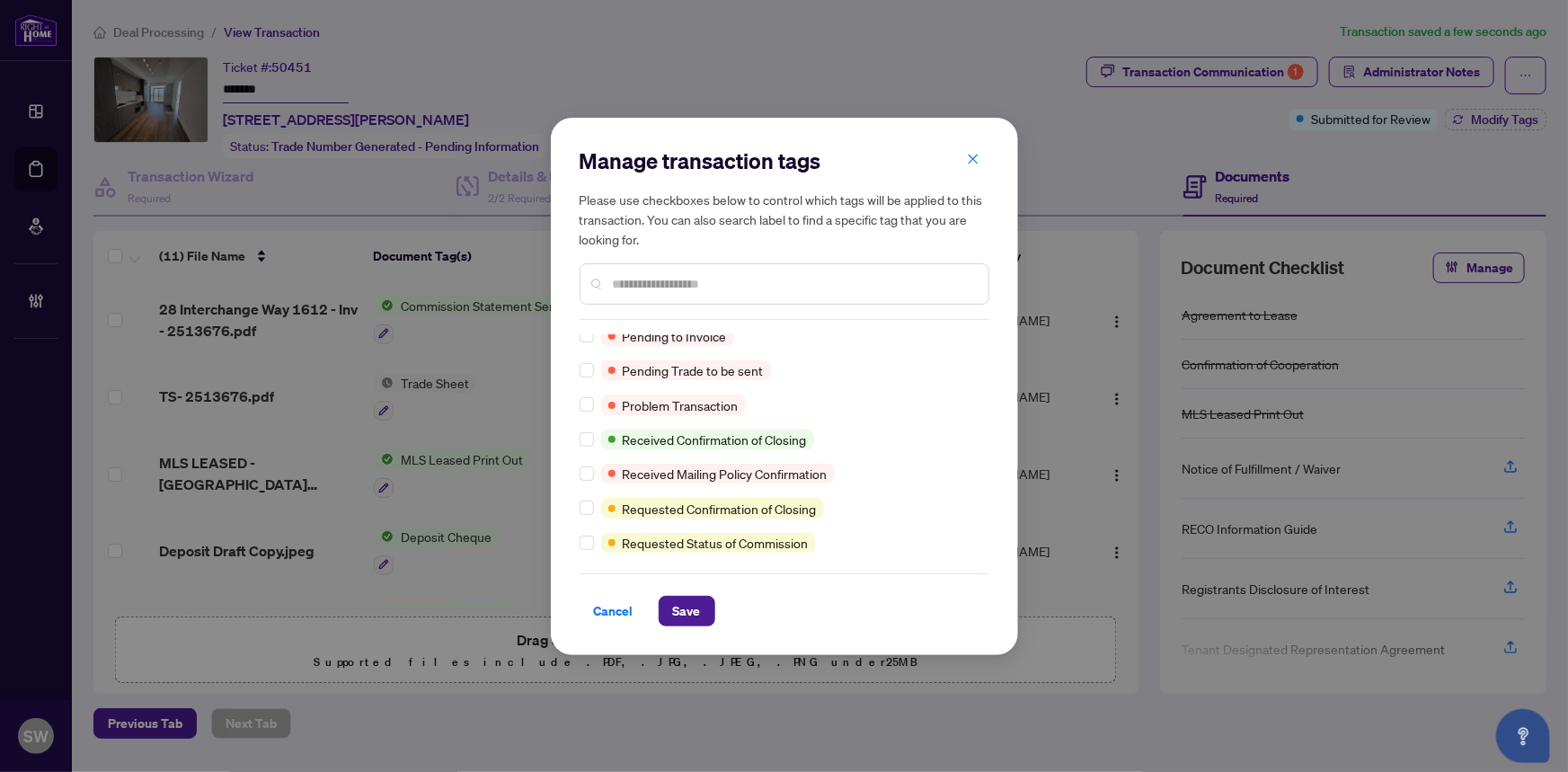
scroll to position [0, 0]
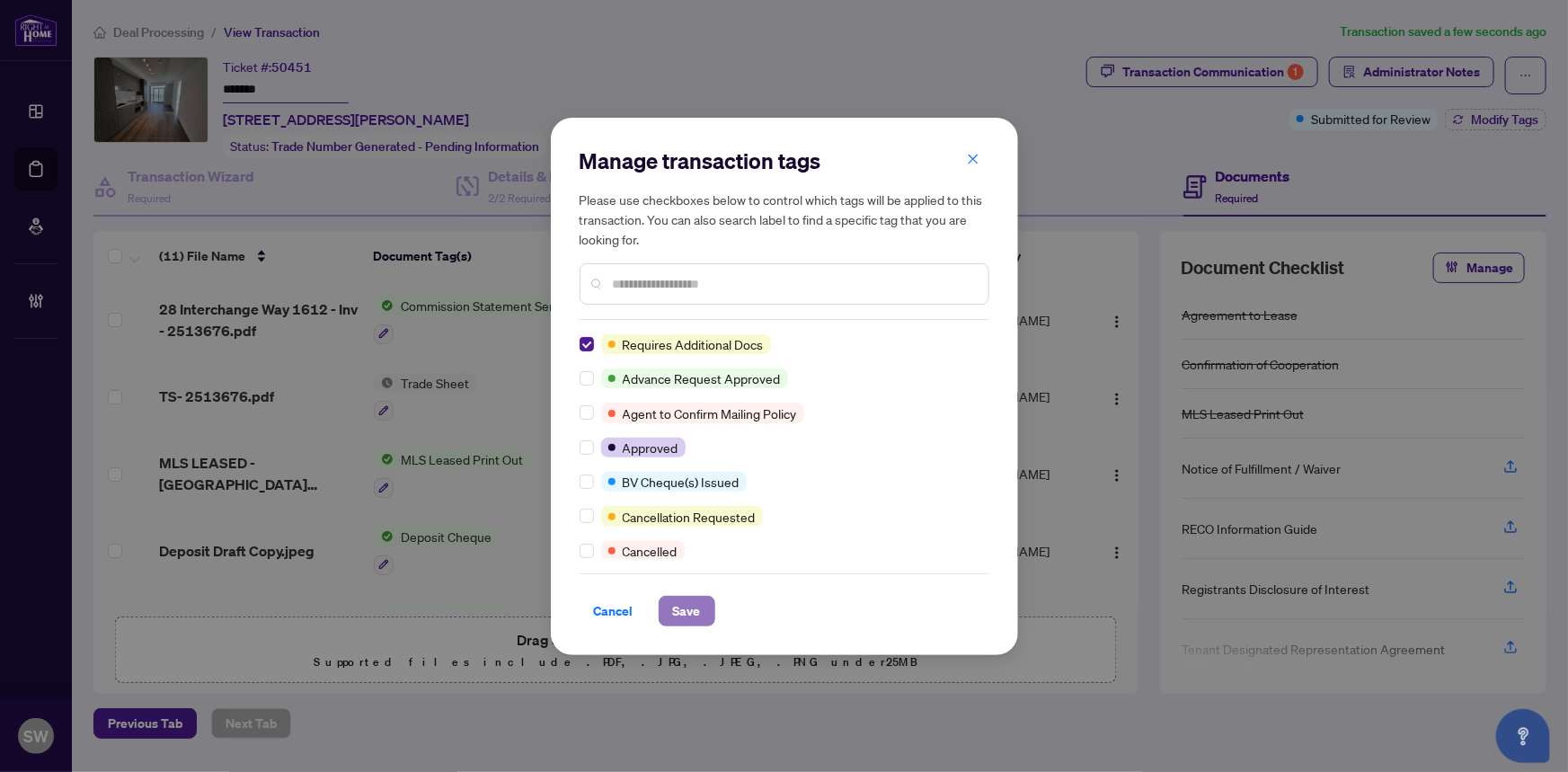
click at [702, 603] on button "Save" at bounding box center [687, 611] width 57 height 30
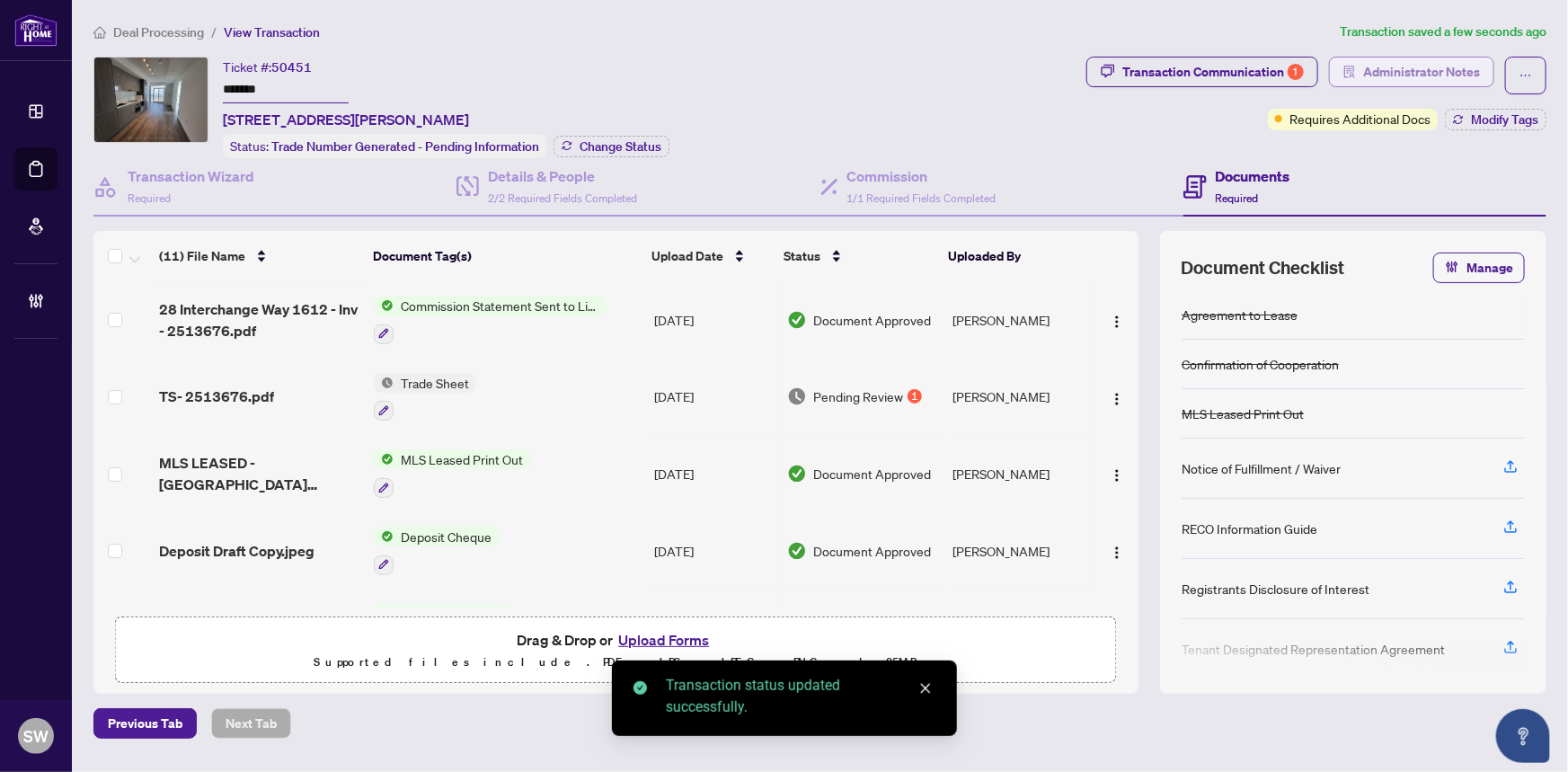
click at [1413, 73] on span "Administrator Notes" at bounding box center [1422, 72] width 117 height 29
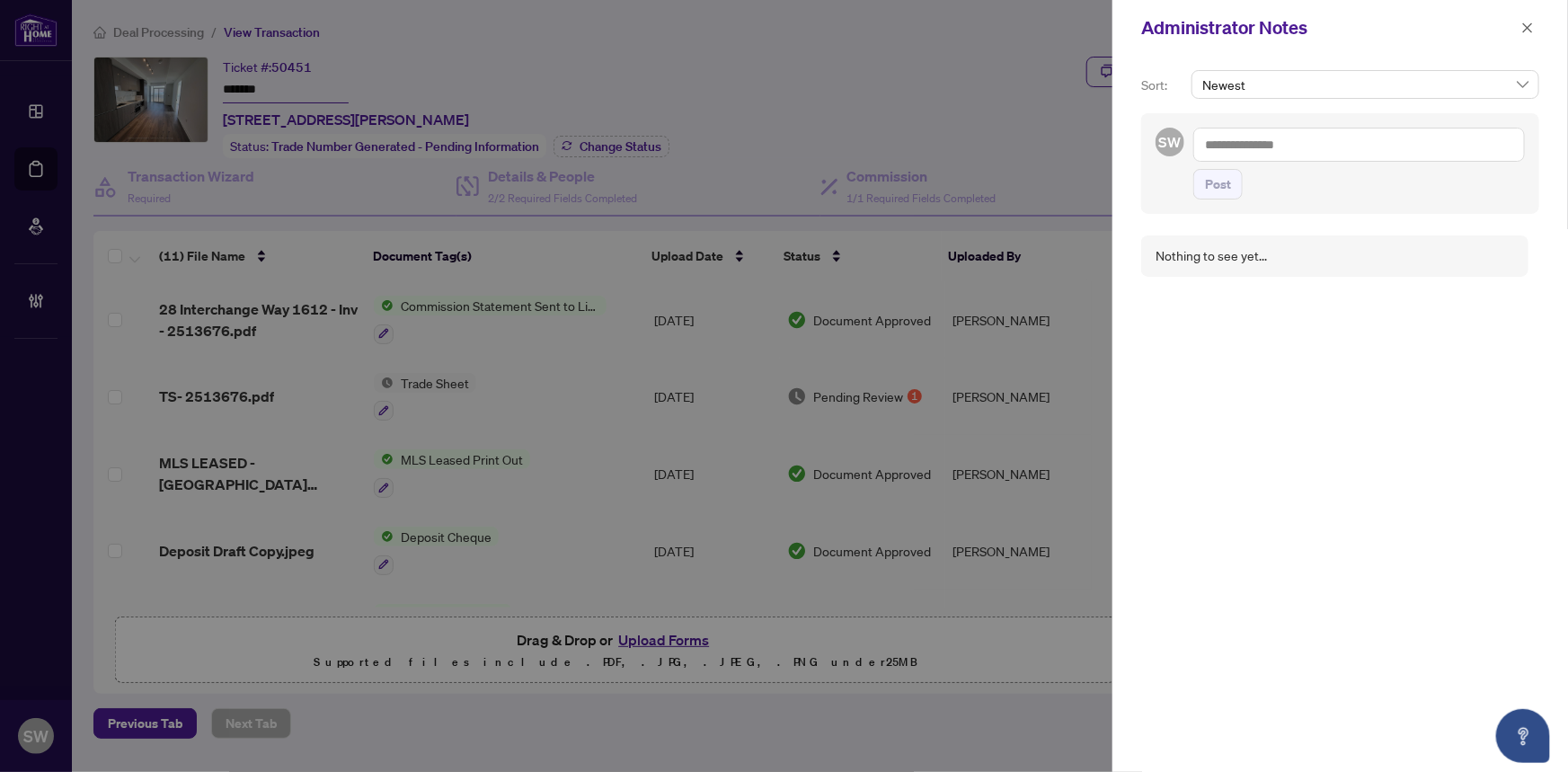
click at [1285, 136] on textarea at bounding box center [1359, 145] width 331 height 34
click at [1270, 147] on textarea at bounding box center [1359, 145] width 331 height 34
paste textarea "**********"
type textarea "**********"
click at [1210, 184] on span "Post" at bounding box center [1219, 184] width 26 height 29
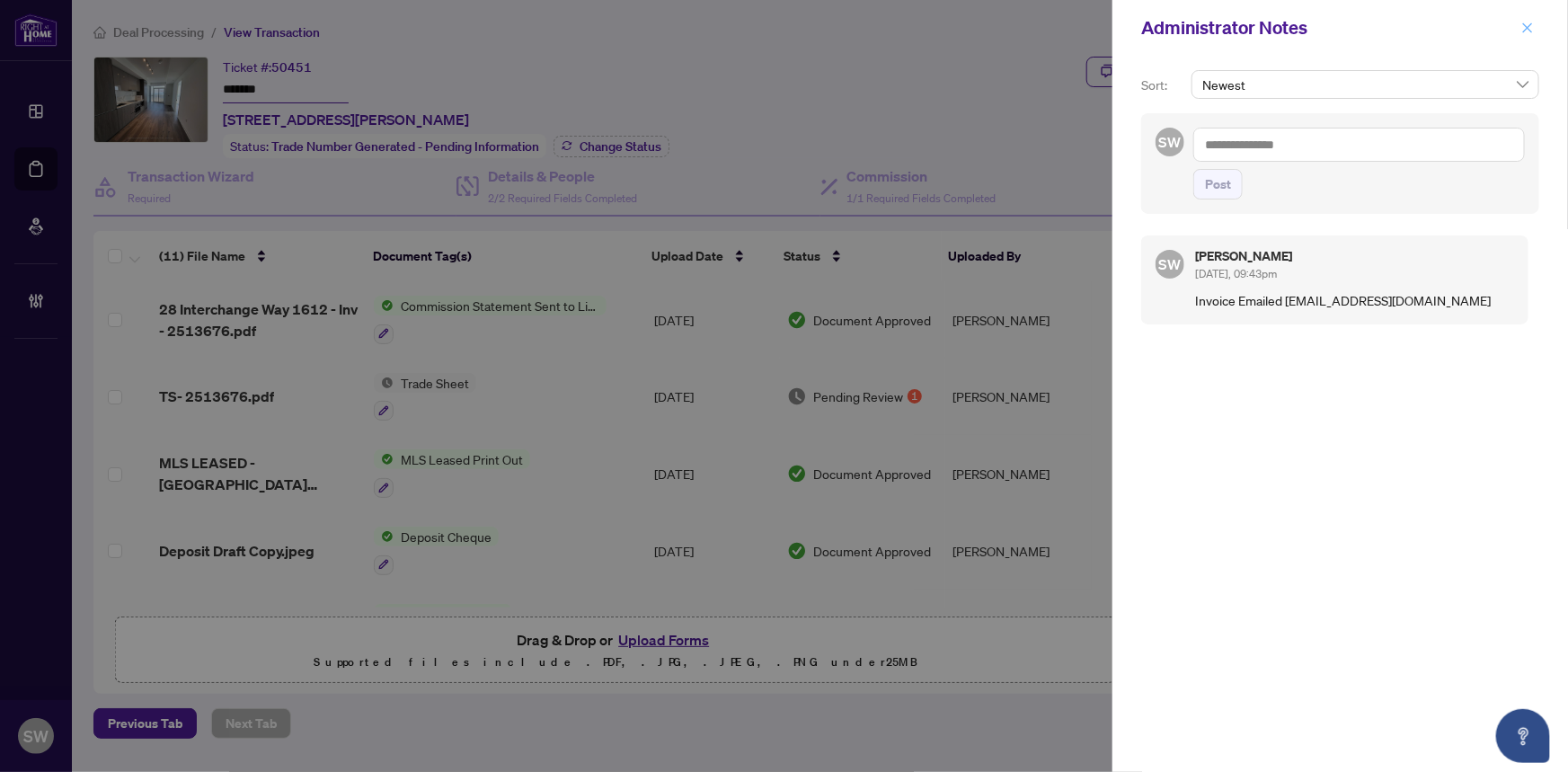
click at [1523, 25] on icon "close" at bounding box center [1528, 27] width 12 height 12
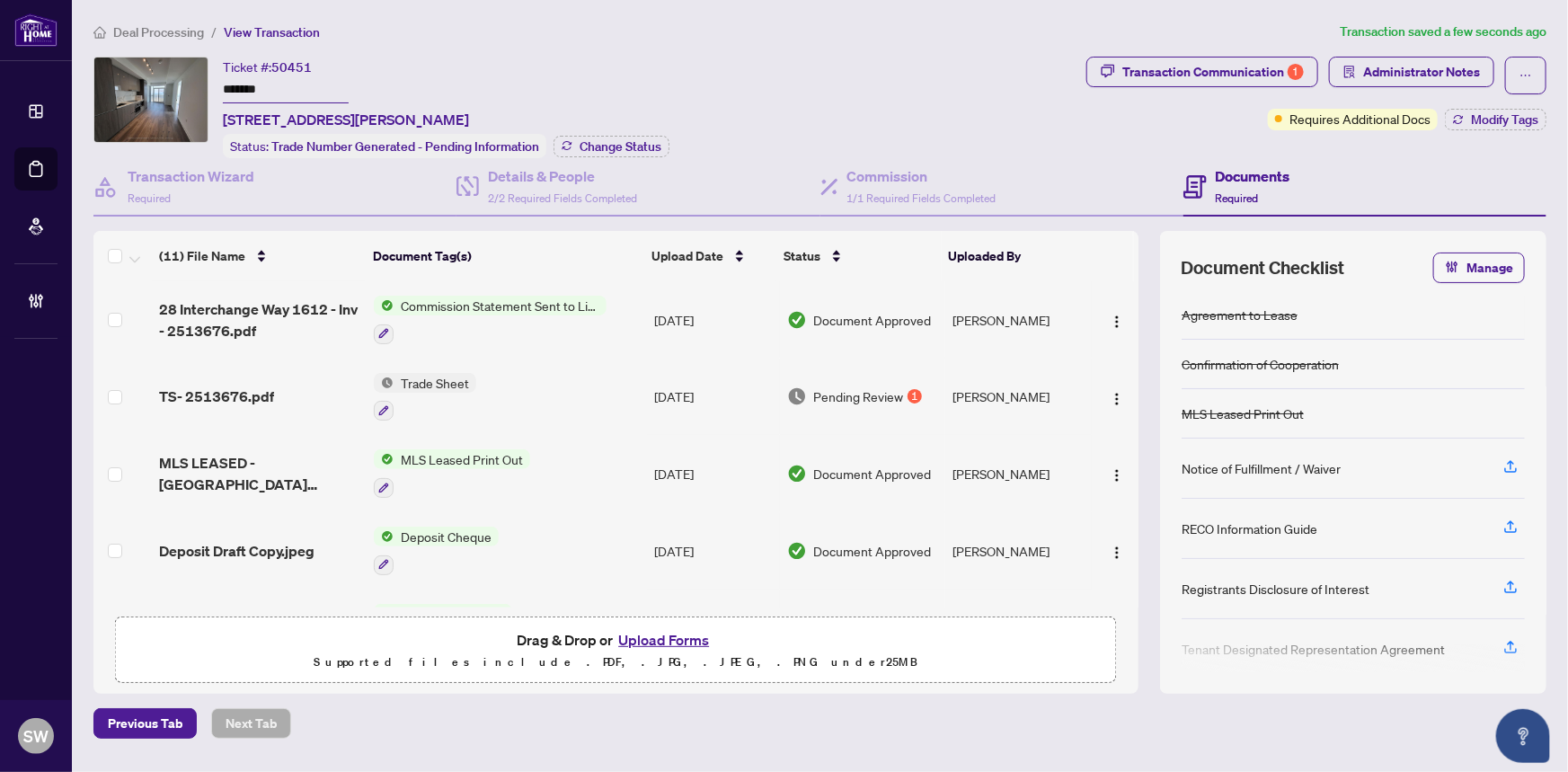
click at [962, 97] on div "Ticket #: 50451 ******* 1612-28 Interchange Way, Vaughan, Ontario L4K 0P8, Cana…" at bounding box center [586, 107] width 986 height 102
click at [945, 101] on div "Ticket #: 50451 ******* 1612-28 Interchange Way, Vaughan, Ontario L4K 0P8, Cana…" at bounding box center [586, 107] width 986 height 102
click at [246, 86] on input "*******" at bounding box center [286, 90] width 126 height 26
click at [170, 30] on span "Deal Processing" at bounding box center [158, 32] width 90 height 16
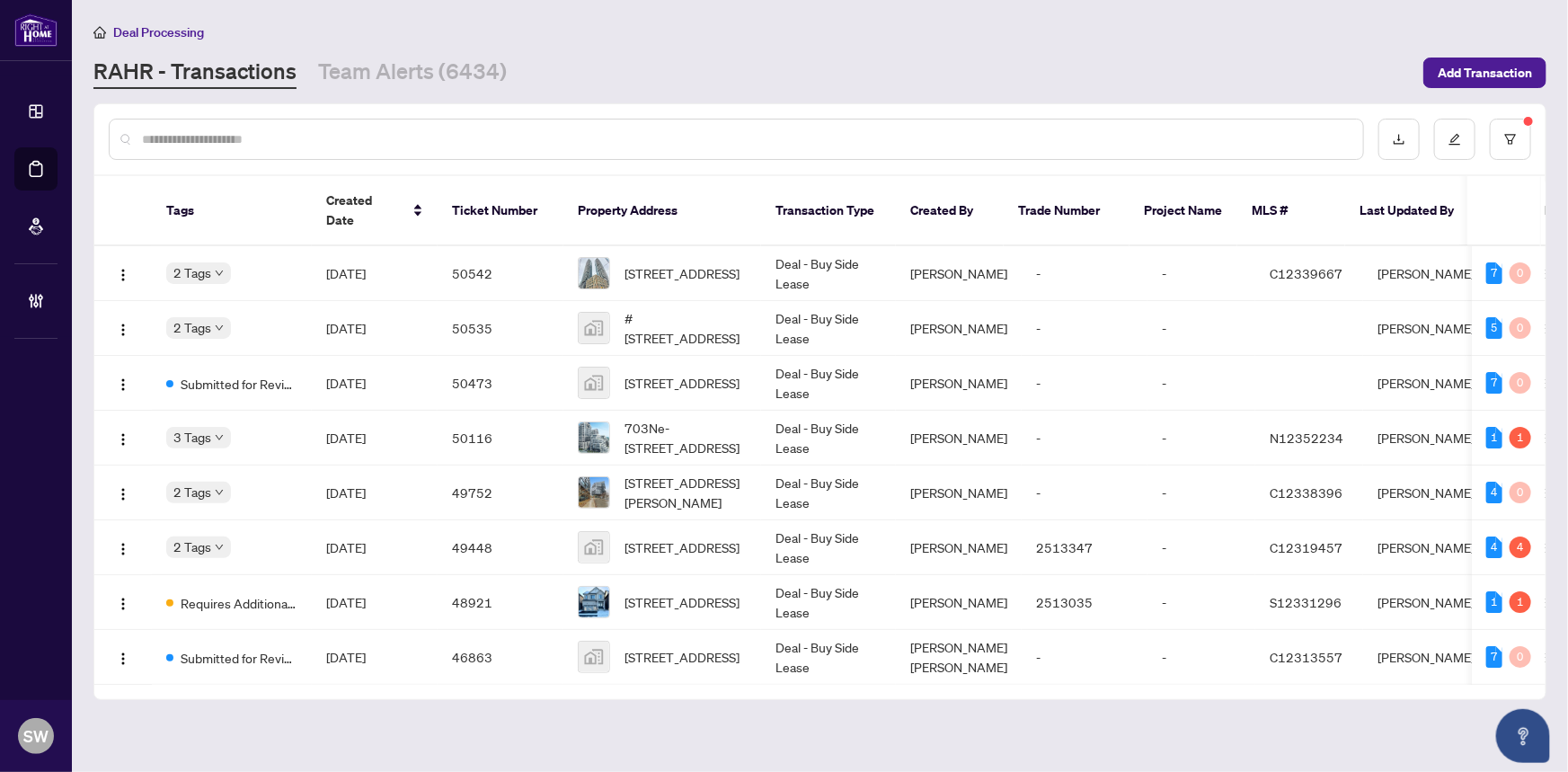
click at [194, 144] on input "text" at bounding box center [746, 138] width 1207 height 20
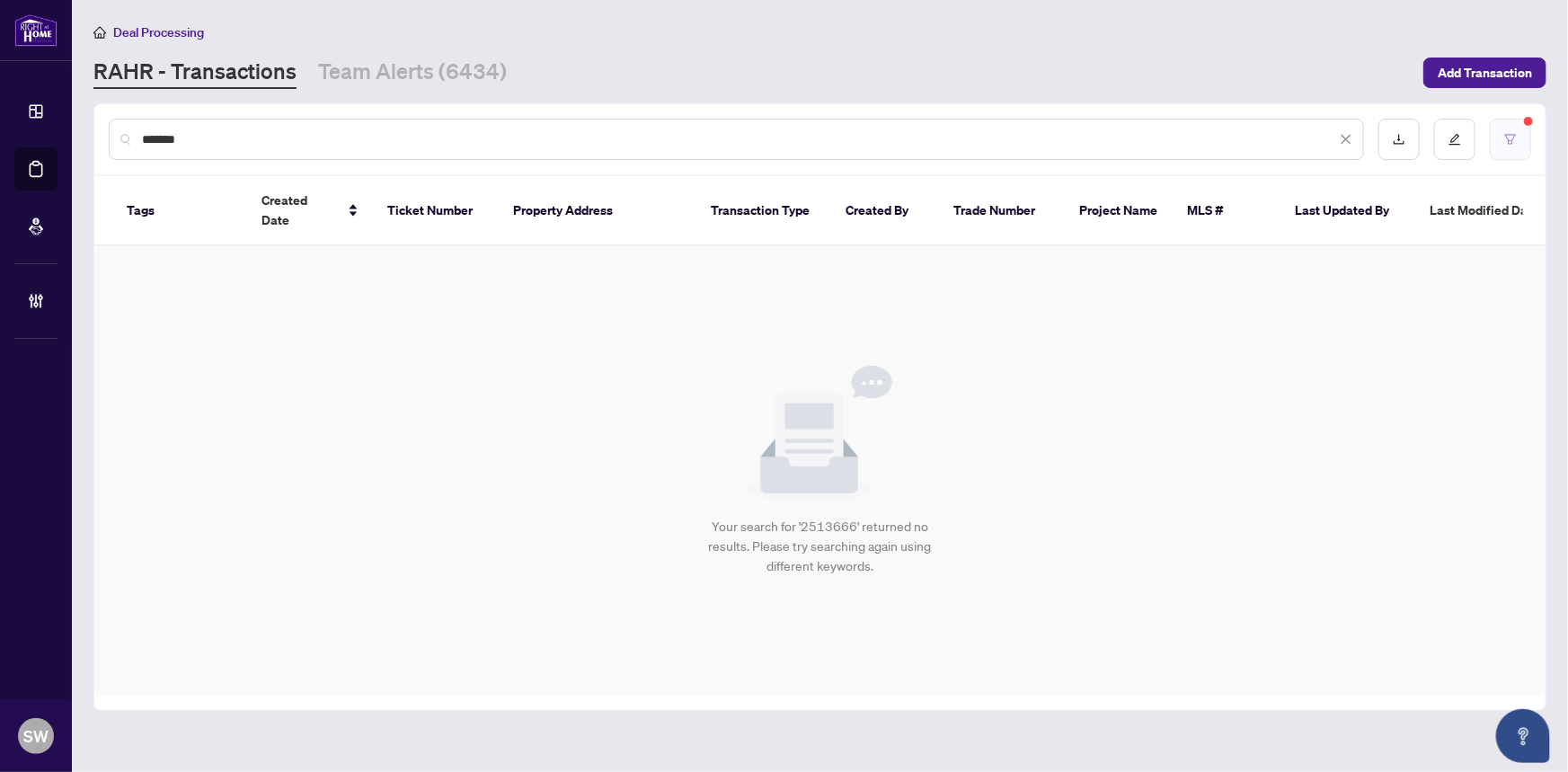
type input "*******"
click at [1520, 137] on button "button" at bounding box center [1511, 139] width 41 height 41
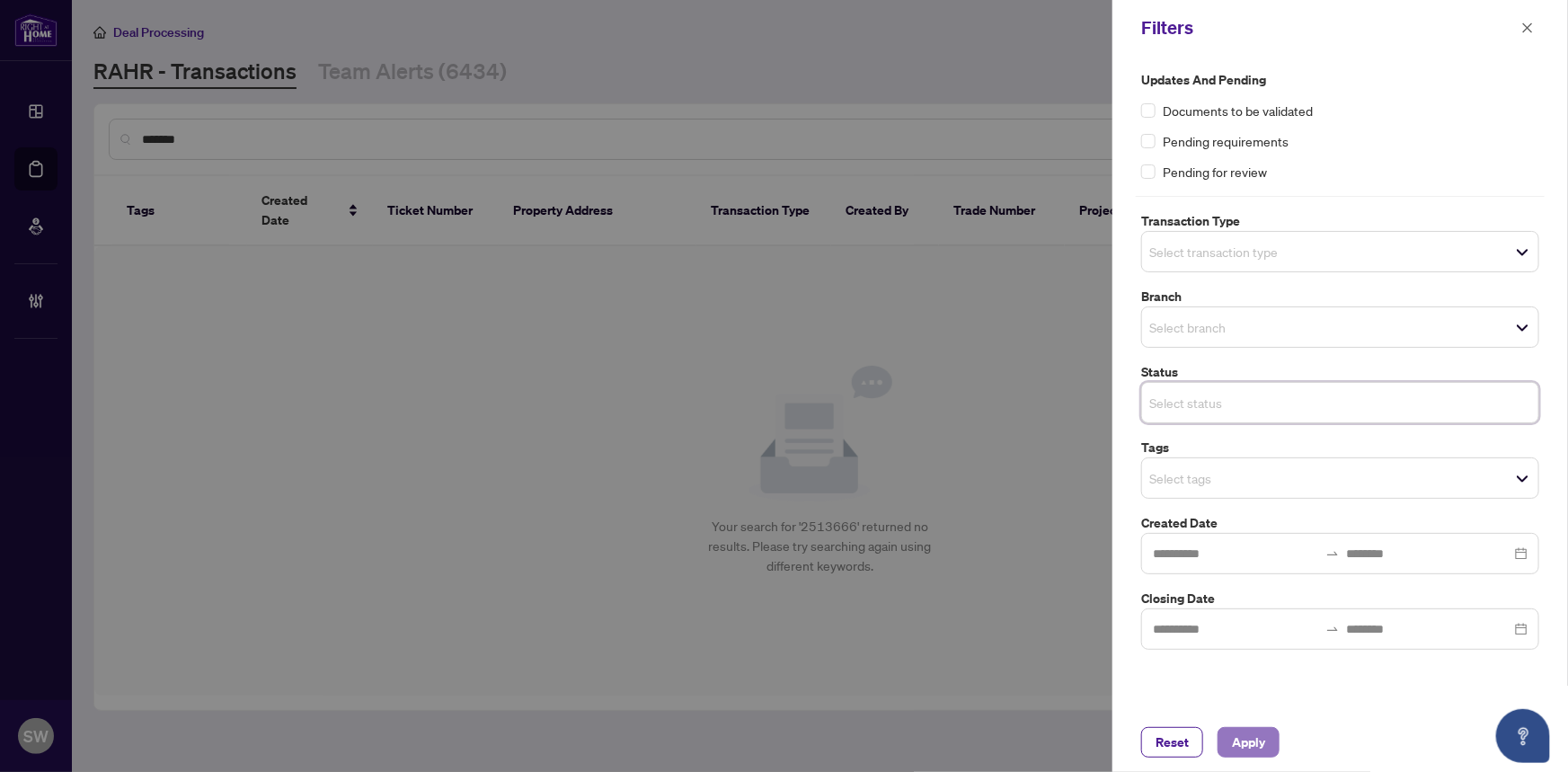
click at [1255, 746] on span "Apply" at bounding box center [1248, 742] width 33 height 29
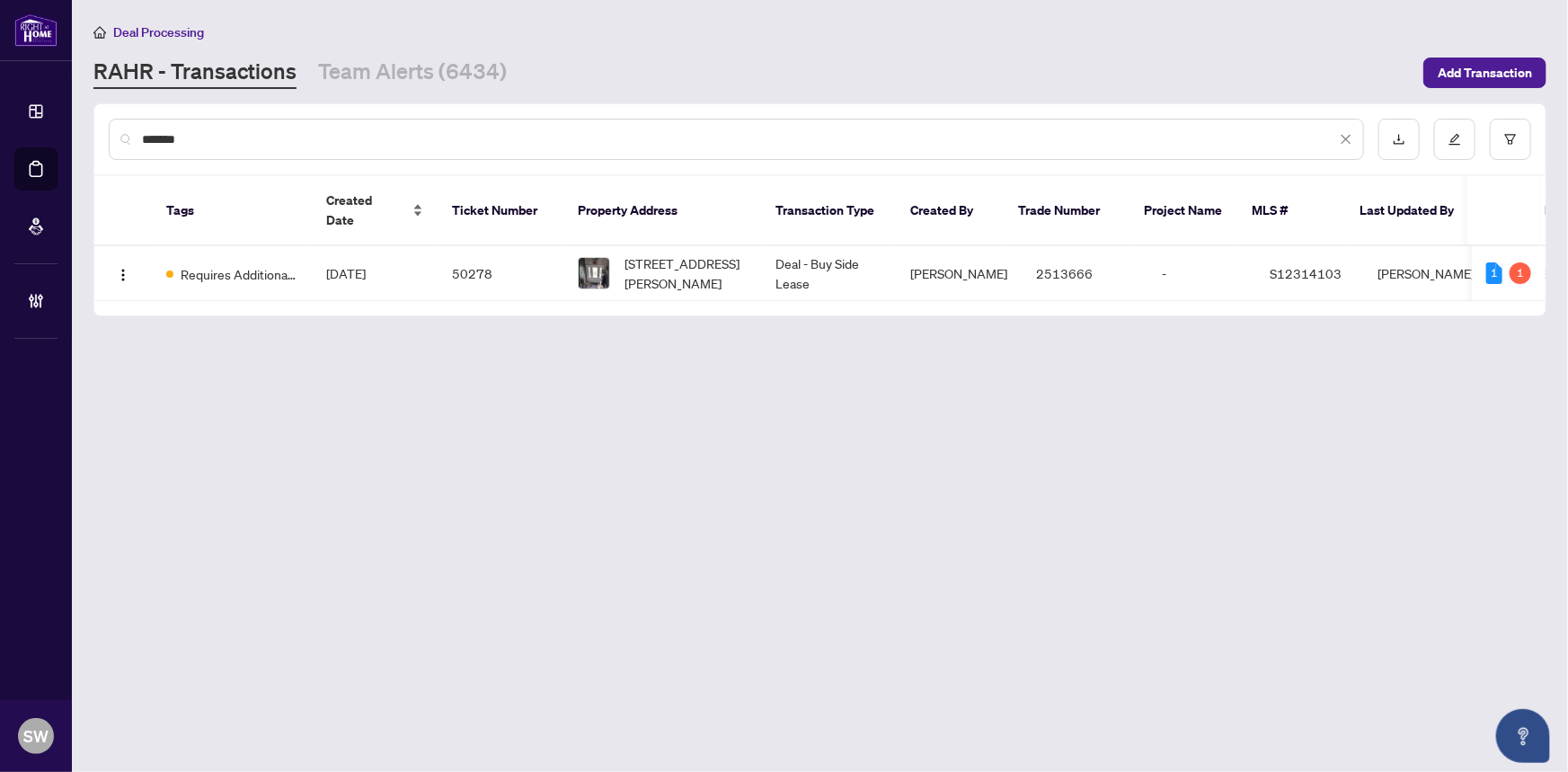
click at [326, 207] on div "Created Date" at bounding box center [374, 210] width 97 height 40
click at [365, 265] on span "Aug/26/2025" at bounding box center [346, 273] width 40 height 16
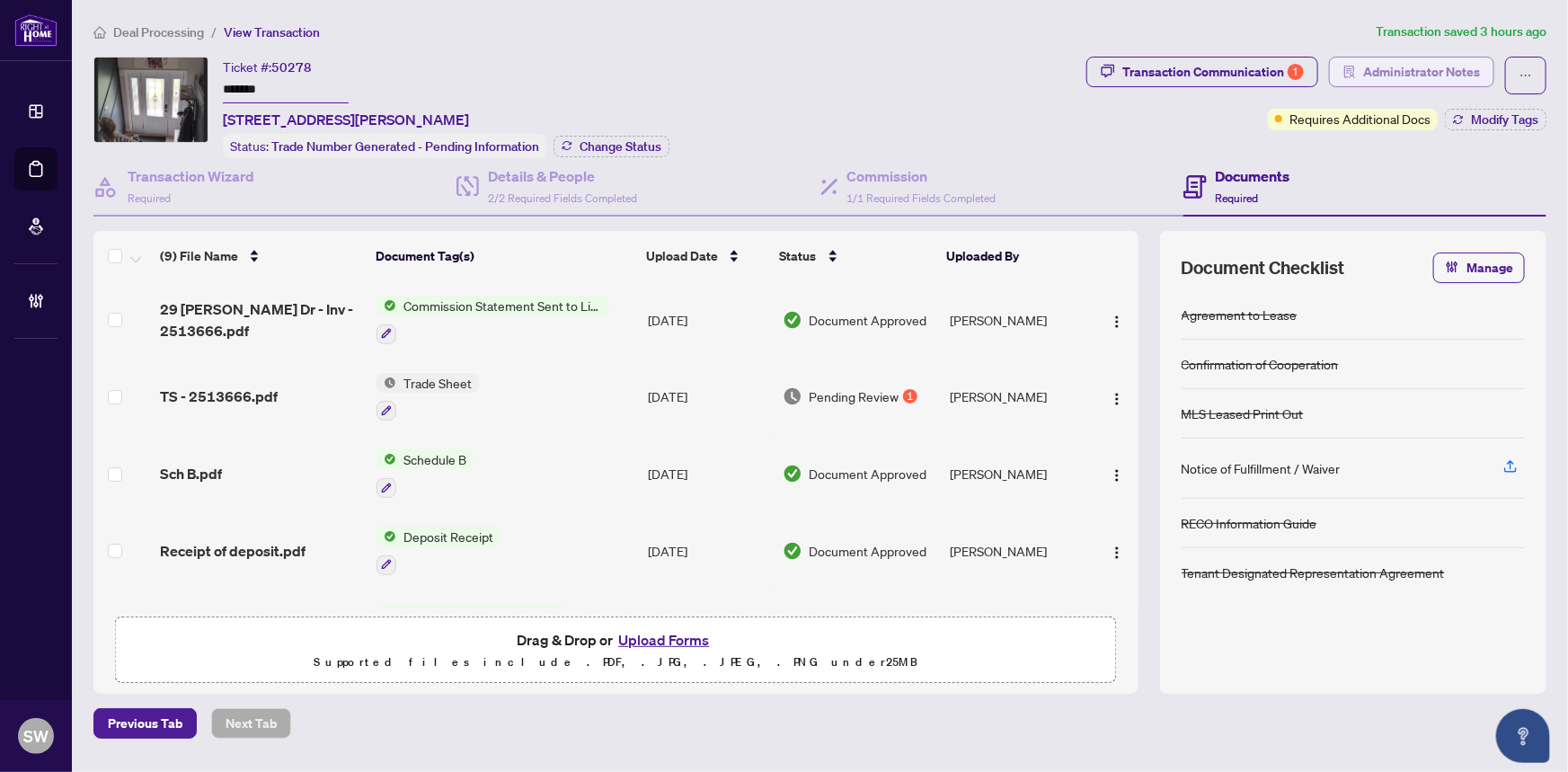
click at [1385, 72] on span "Administrator Notes" at bounding box center [1422, 72] width 117 height 29
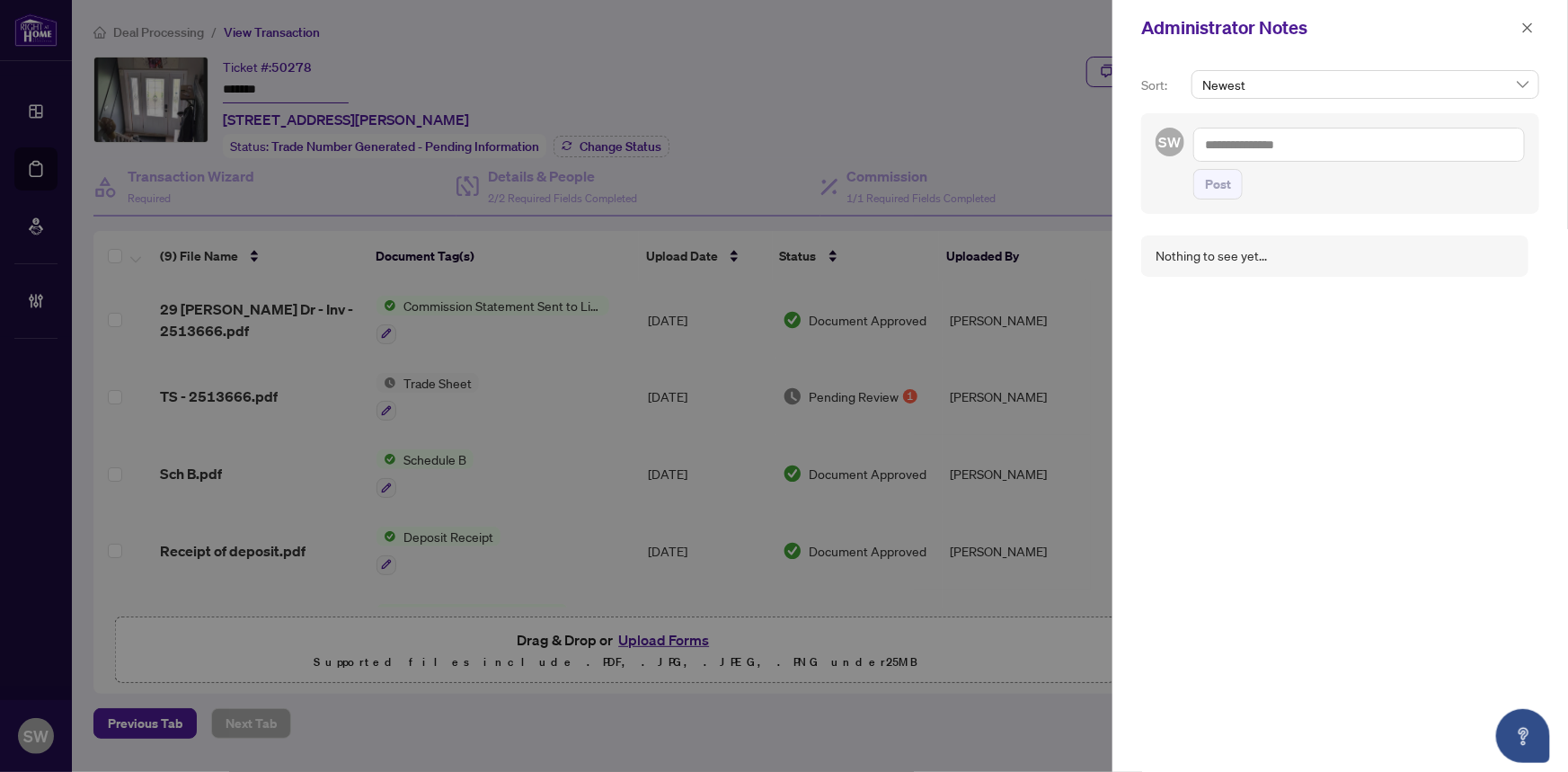
click at [1265, 145] on textarea at bounding box center [1359, 145] width 331 height 34
paste textarea "**********"
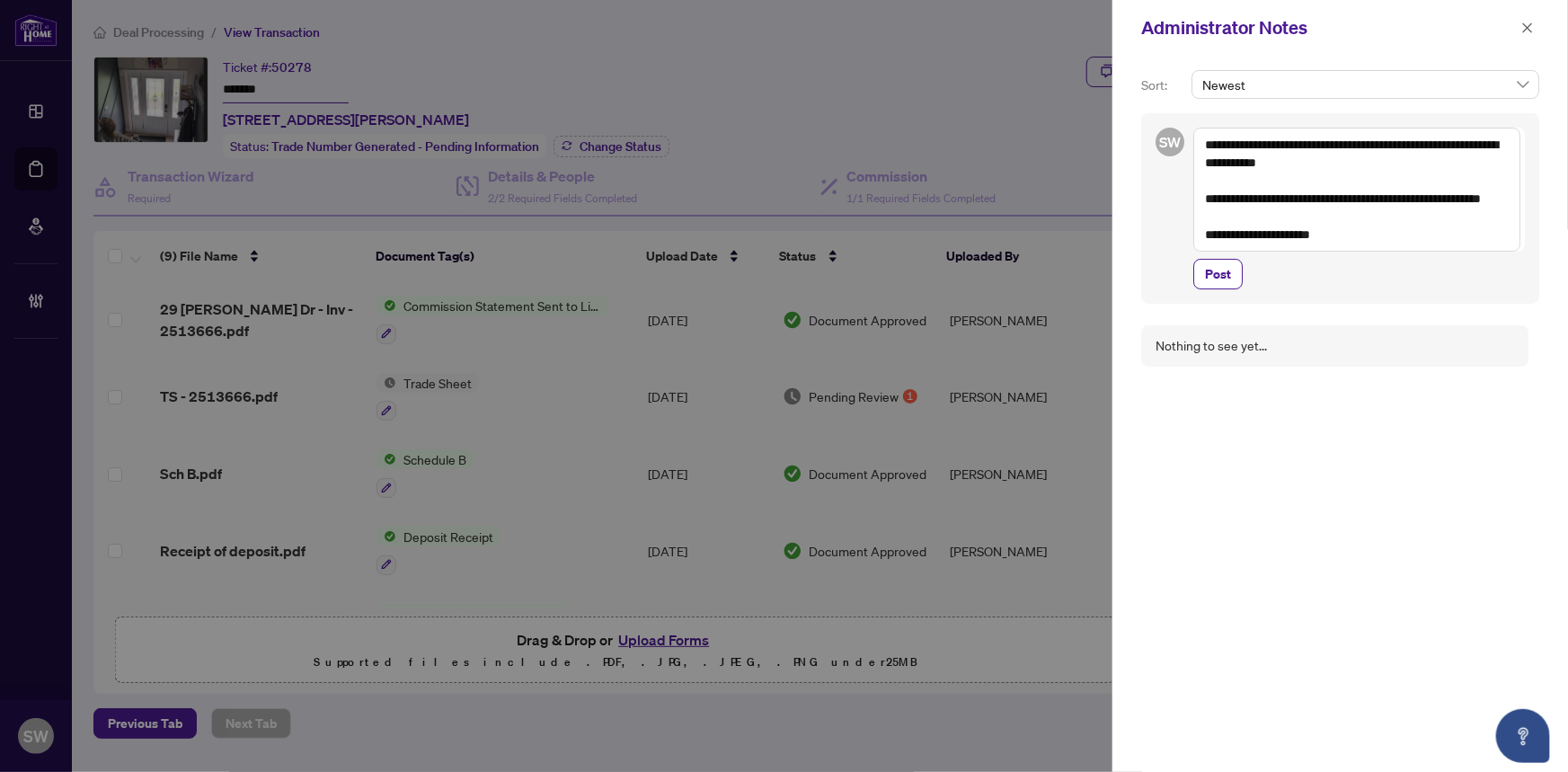
click at [1336, 226] on textarea "**********" at bounding box center [1356, 190] width 327 height 124
drag, startPoint x: 1296, startPoint y: 141, endPoint x: 1344, endPoint y: 262, distance: 130.2
click at [1344, 262] on div "**********" at bounding box center [1359, 209] width 331 height 162
paste textarea
type textarea "**********"
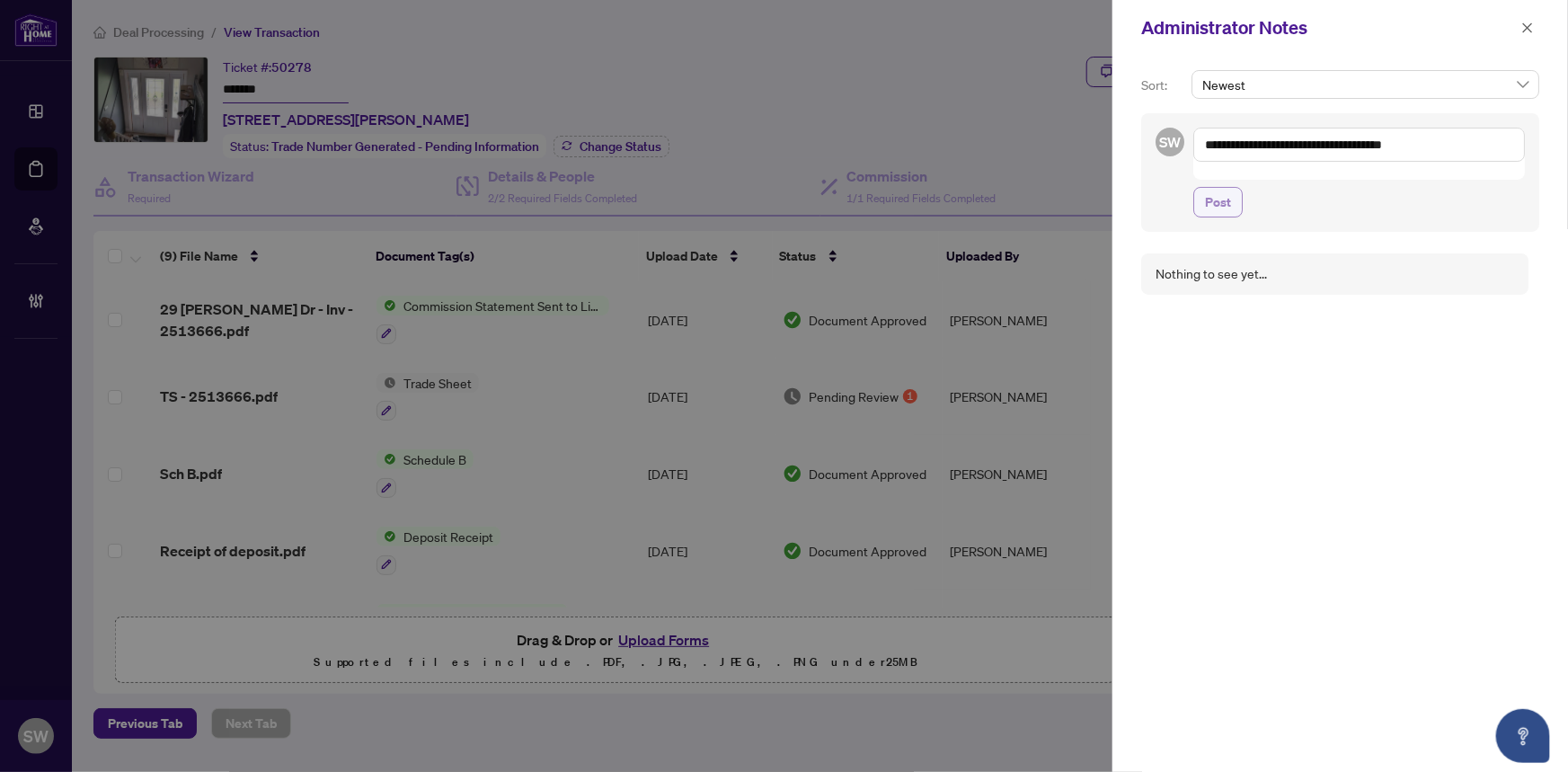
click at [1209, 187] on span "Post" at bounding box center [1219, 201] width 26 height 29
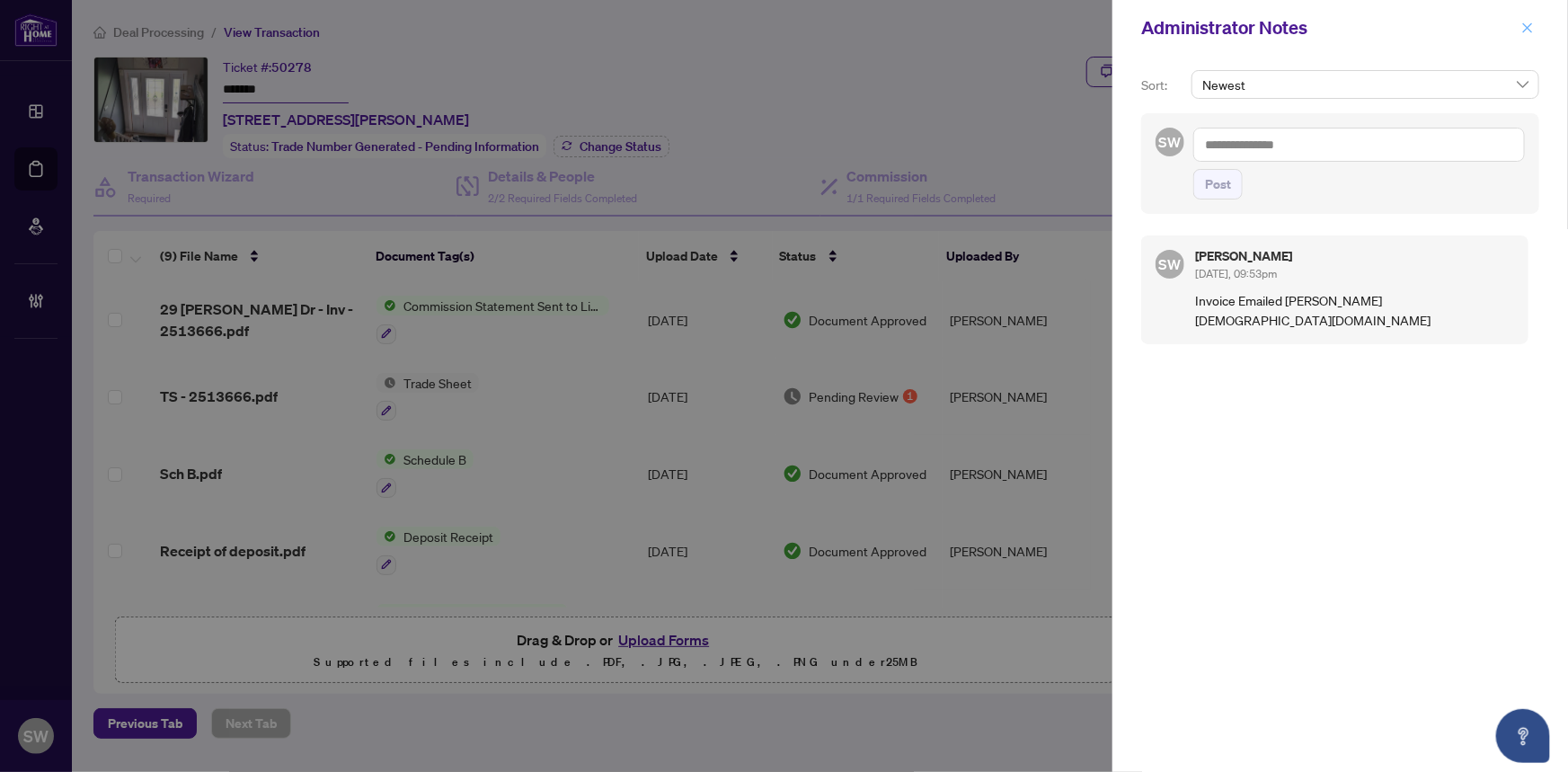
click at [1527, 26] on icon "close" at bounding box center [1528, 27] width 9 height 9
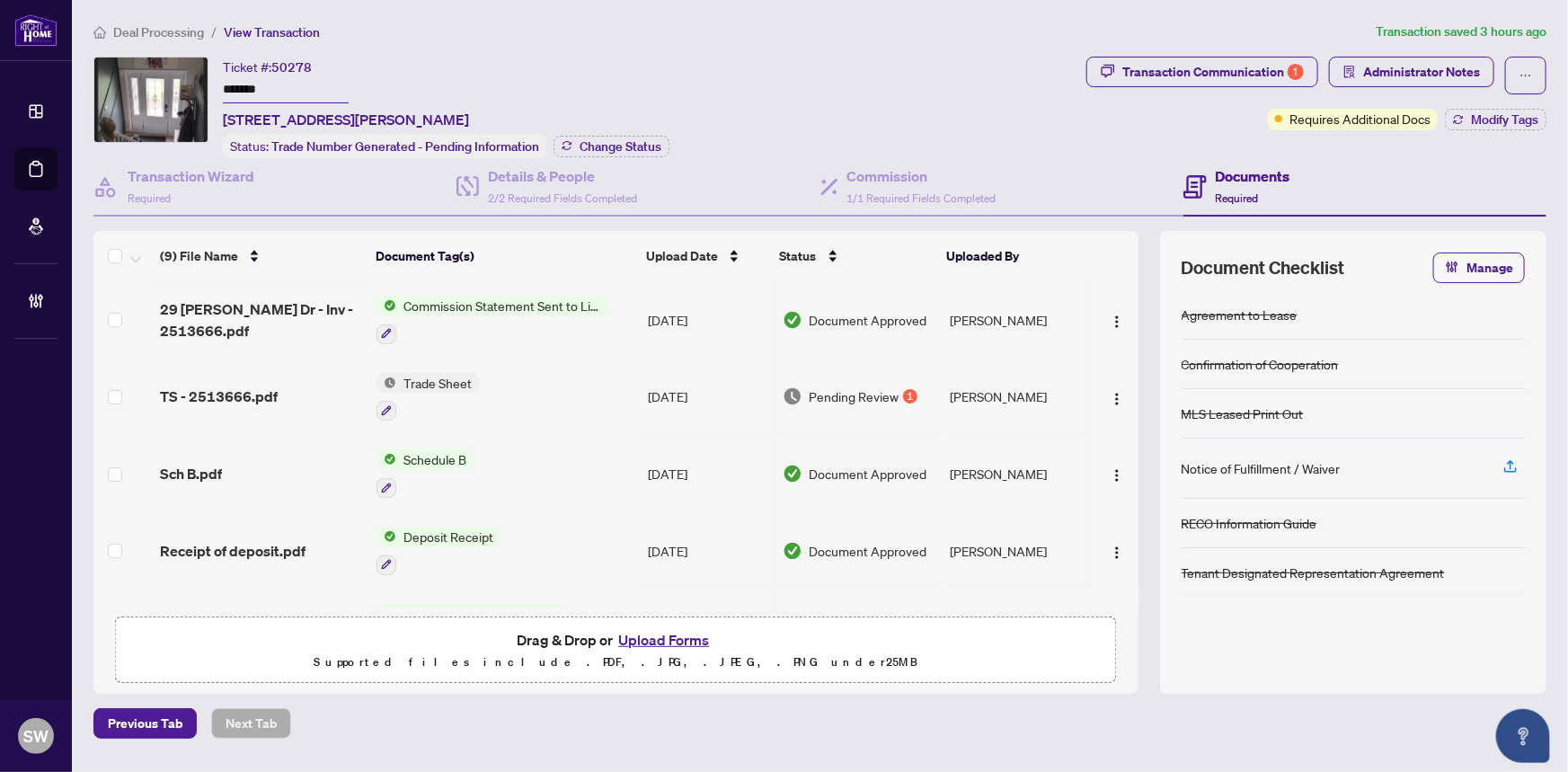
click at [1004, 96] on div "Ticket #: 50278 ******* 29 Eileen Dr, Barrie, Ontario L4N 4M5, Canada Status: T…" at bounding box center [586, 107] width 986 height 102
click at [958, 89] on div "Ticket #: 50278 ******* 29 Eileen Dr, Barrie, Ontario L4N 4M5, Canada Status: T…" at bounding box center [586, 107] width 986 height 102
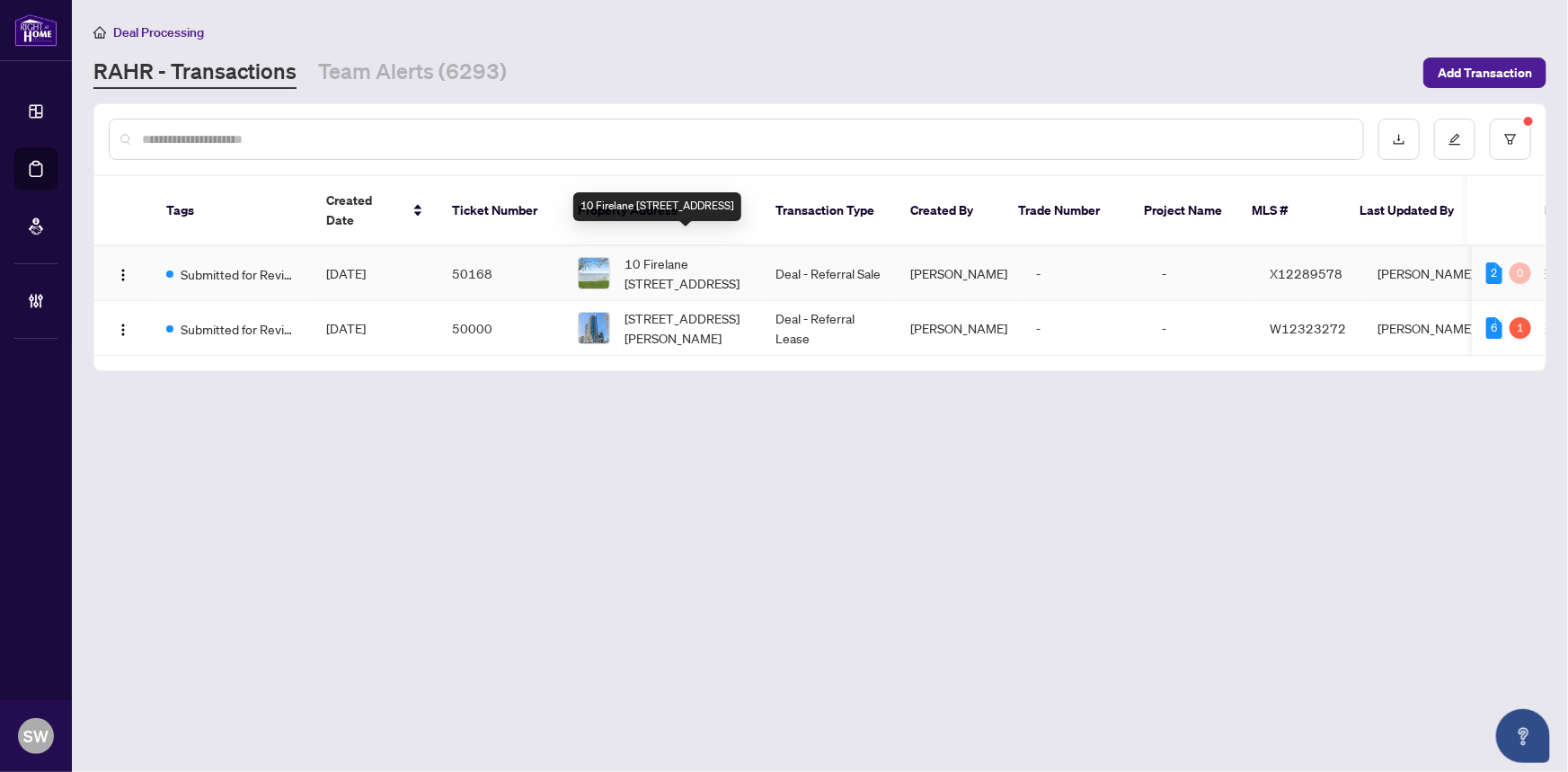
click at [641, 253] on span "10 Firelane [STREET_ADDRESS]" at bounding box center [686, 273] width 122 height 40
